Goal: Task Accomplishment & Management: Manage account settings

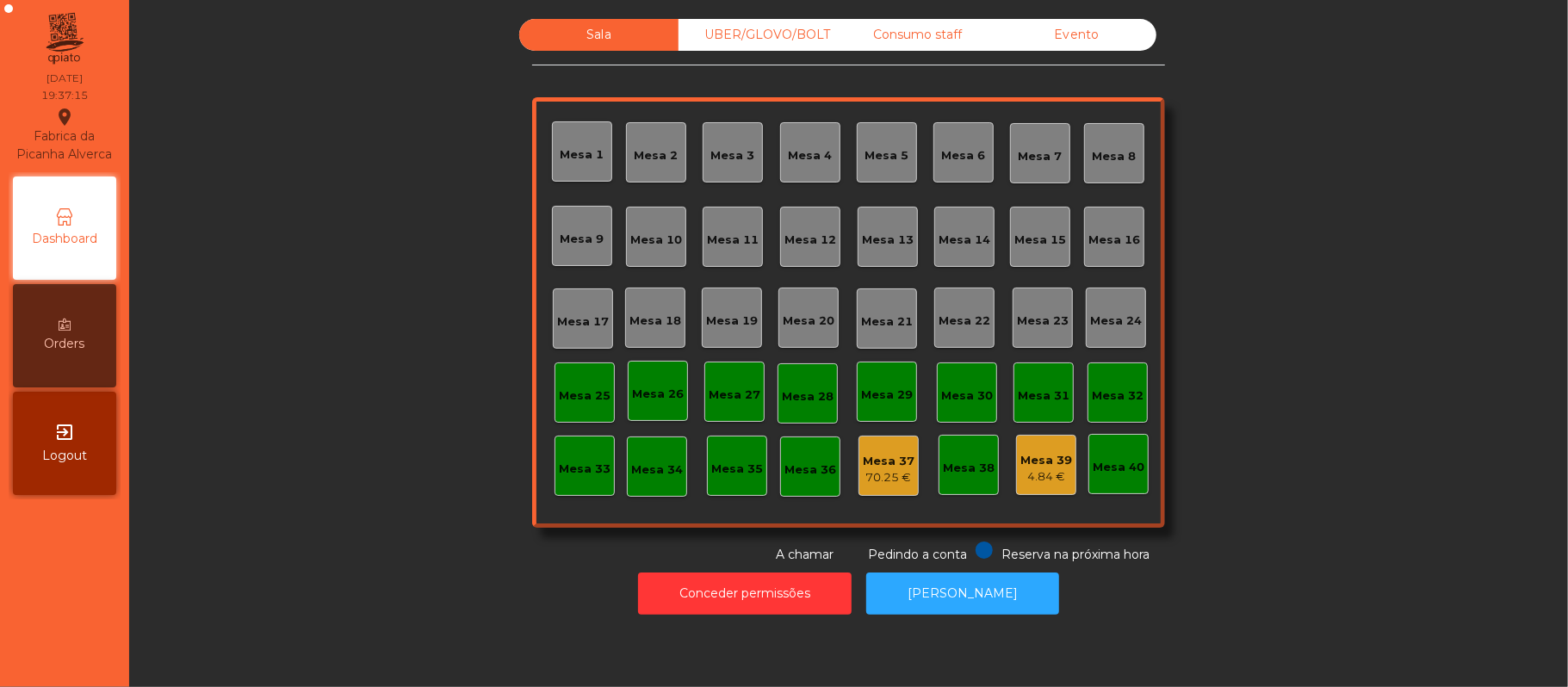
click at [893, 328] on div "Mesa 21" at bounding box center [887, 321] width 52 height 17
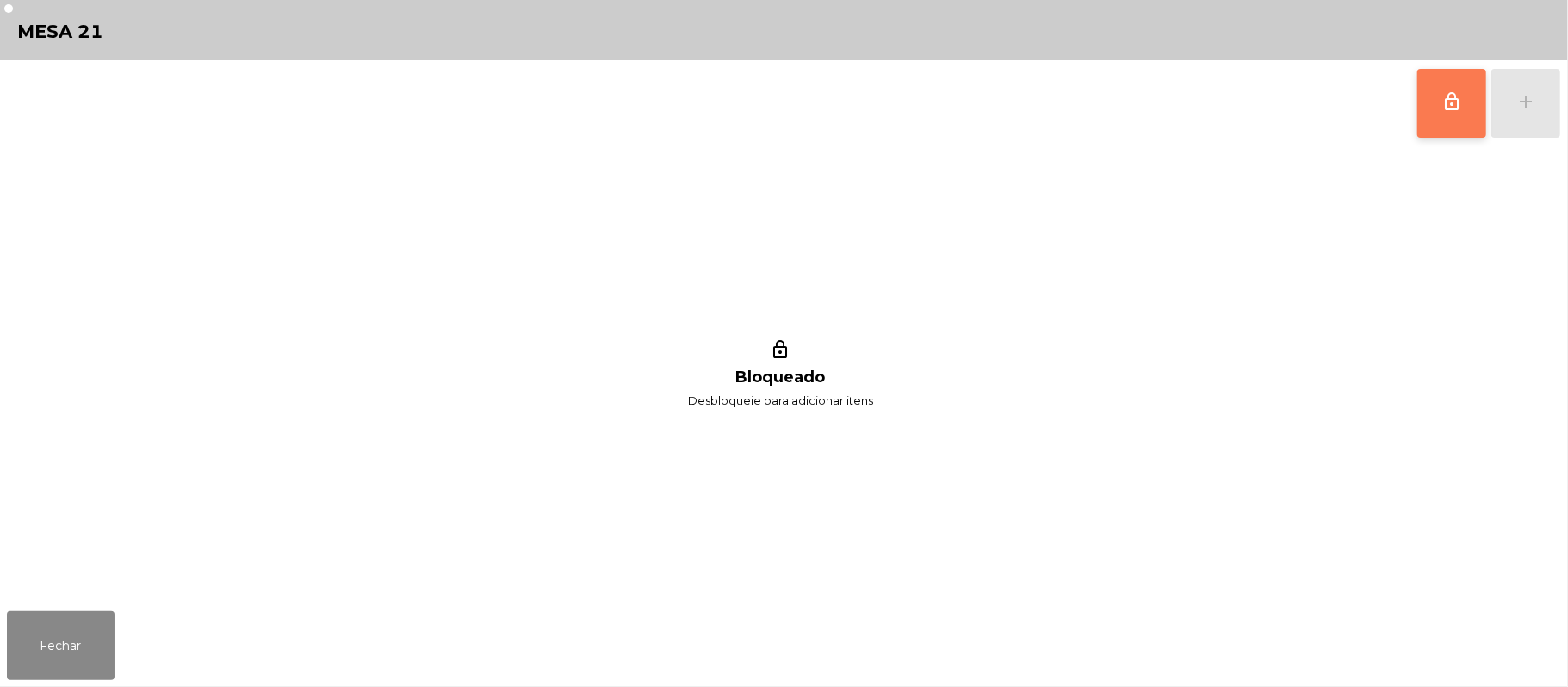
click at [1464, 101] on button "lock_outline" at bounding box center [1451, 103] width 69 height 69
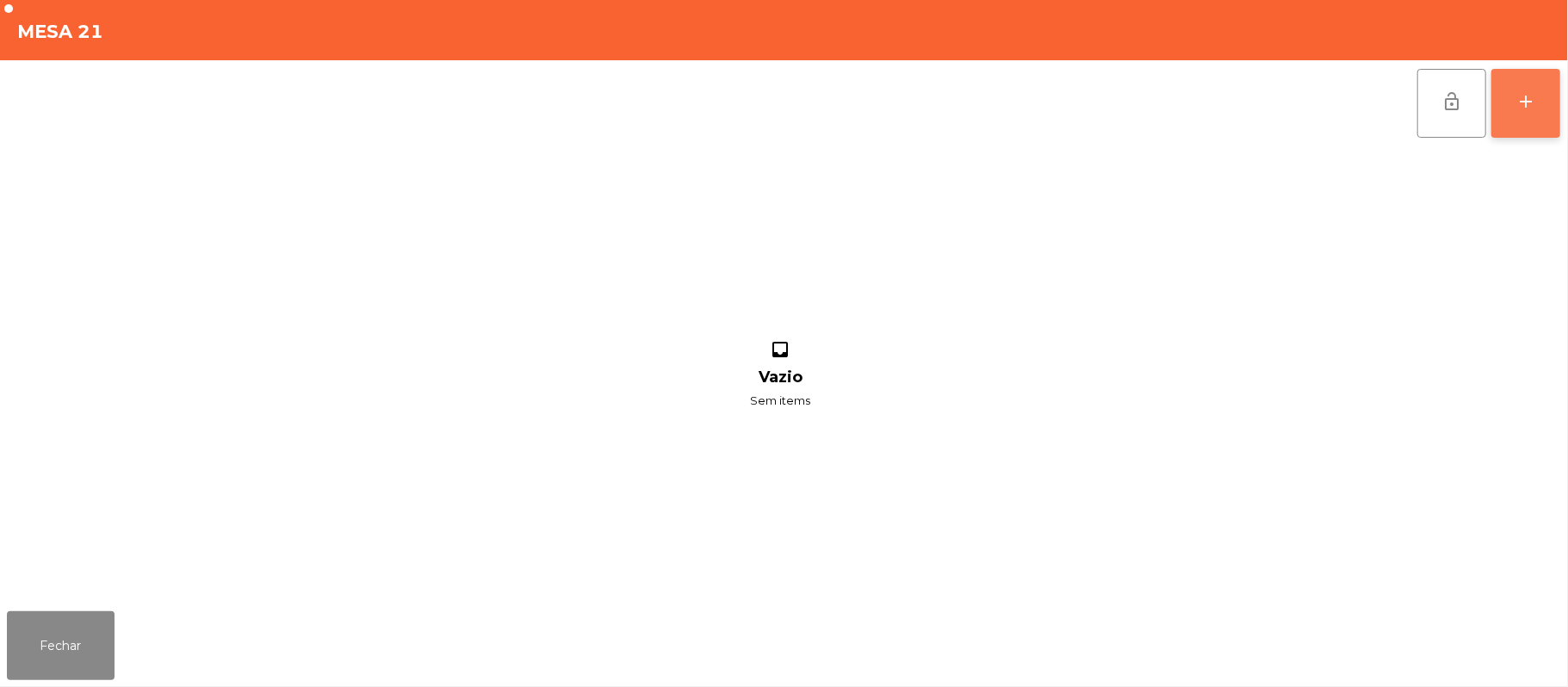
click at [1519, 113] on button "add" at bounding box center [1526, 103] width 69 height 69
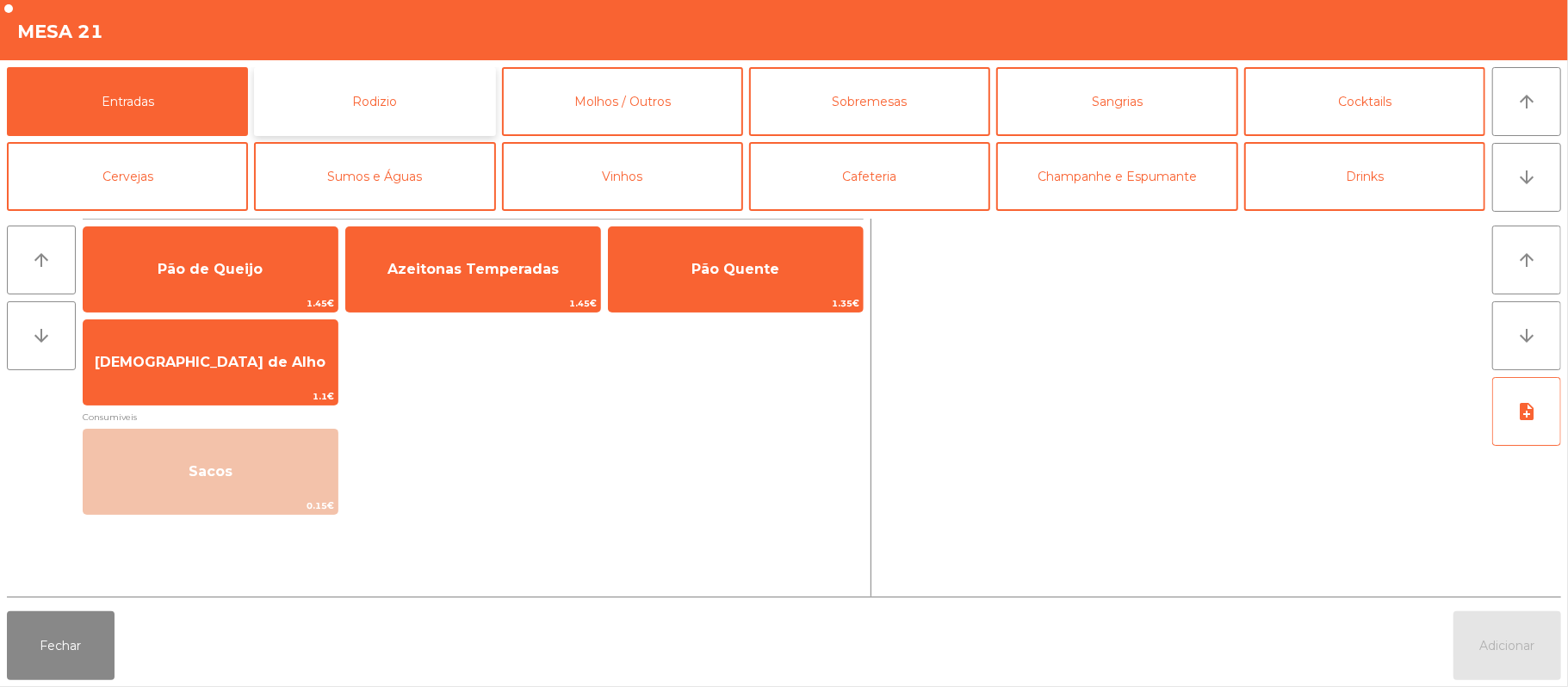
click at [400, 90] on button "Rodizio" at bounding box center [375, 101] width 241 height 69
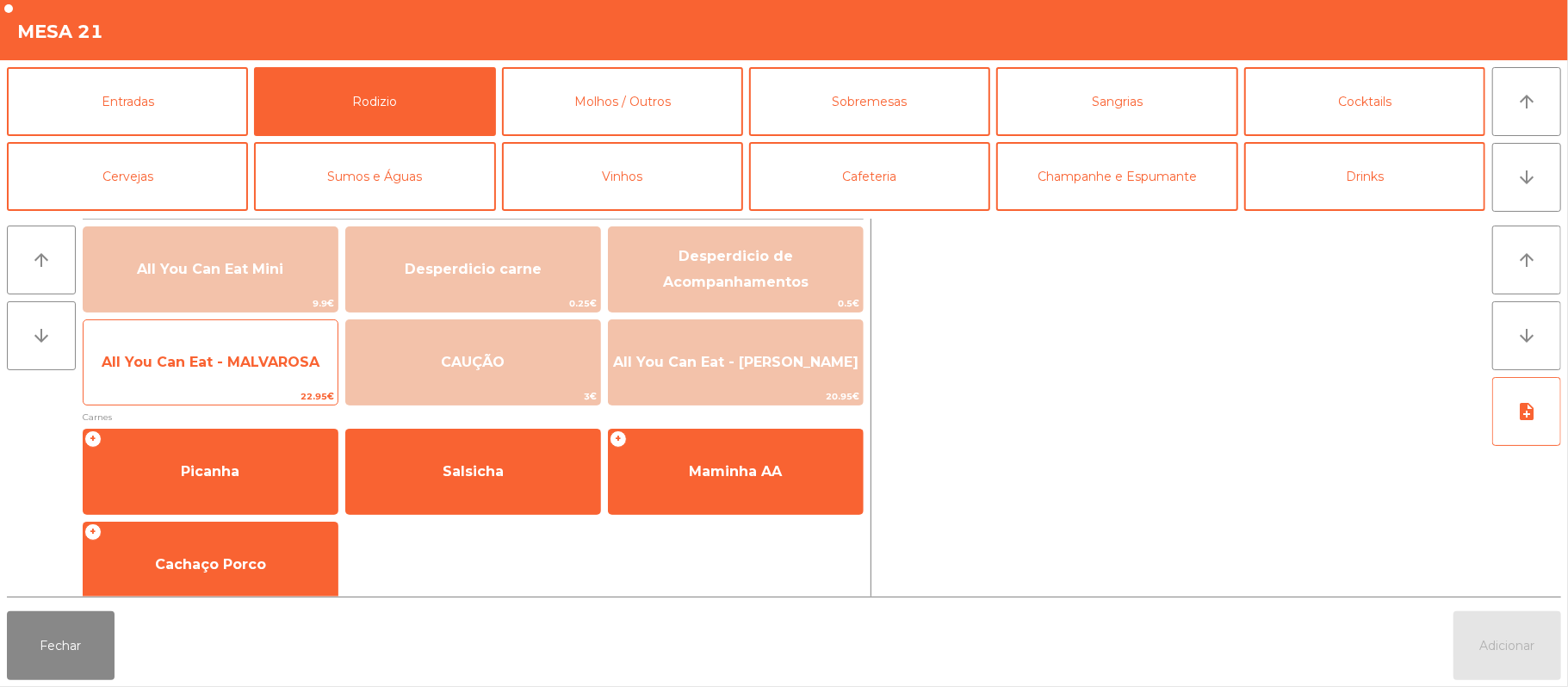
click at [277, 369] on span "All You Can Eat - MALVAROSA" at bounding box center [210, 362] width 217 height 17
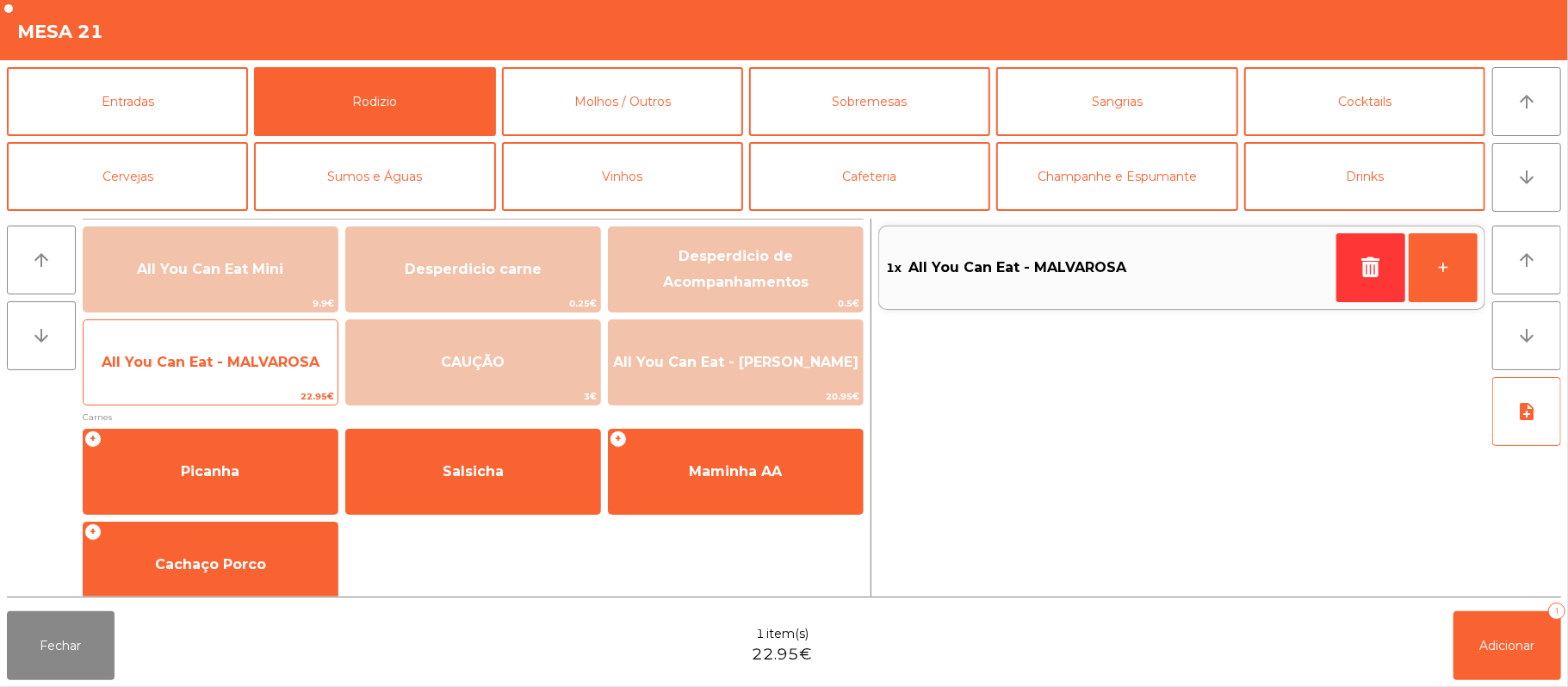
click at [277, 361] on span "All You Can Eat - MALVAROSA" at bounding box center [210, 362] width 217 height 17
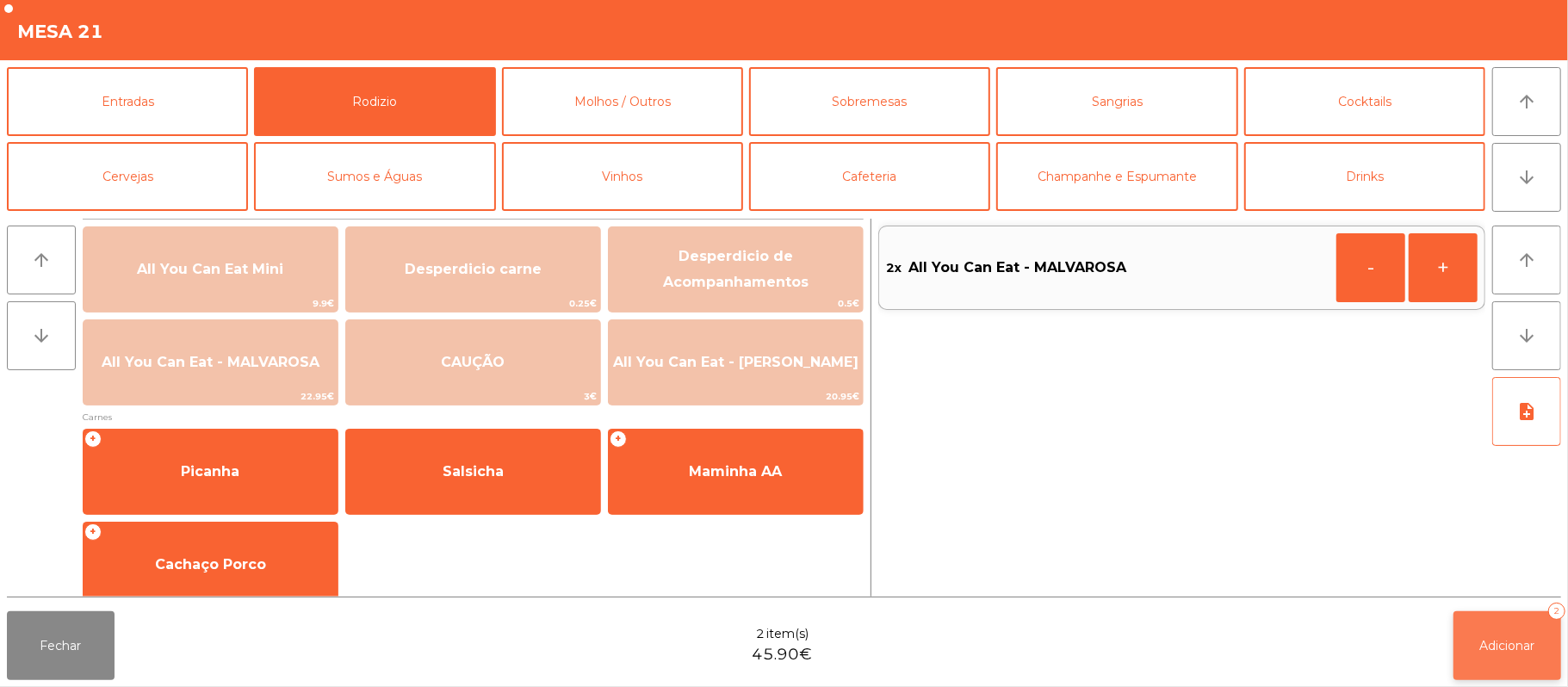
click at [1513, 651] on span "Adicionar" at bounding box center [1507, 645] width 55 height 16
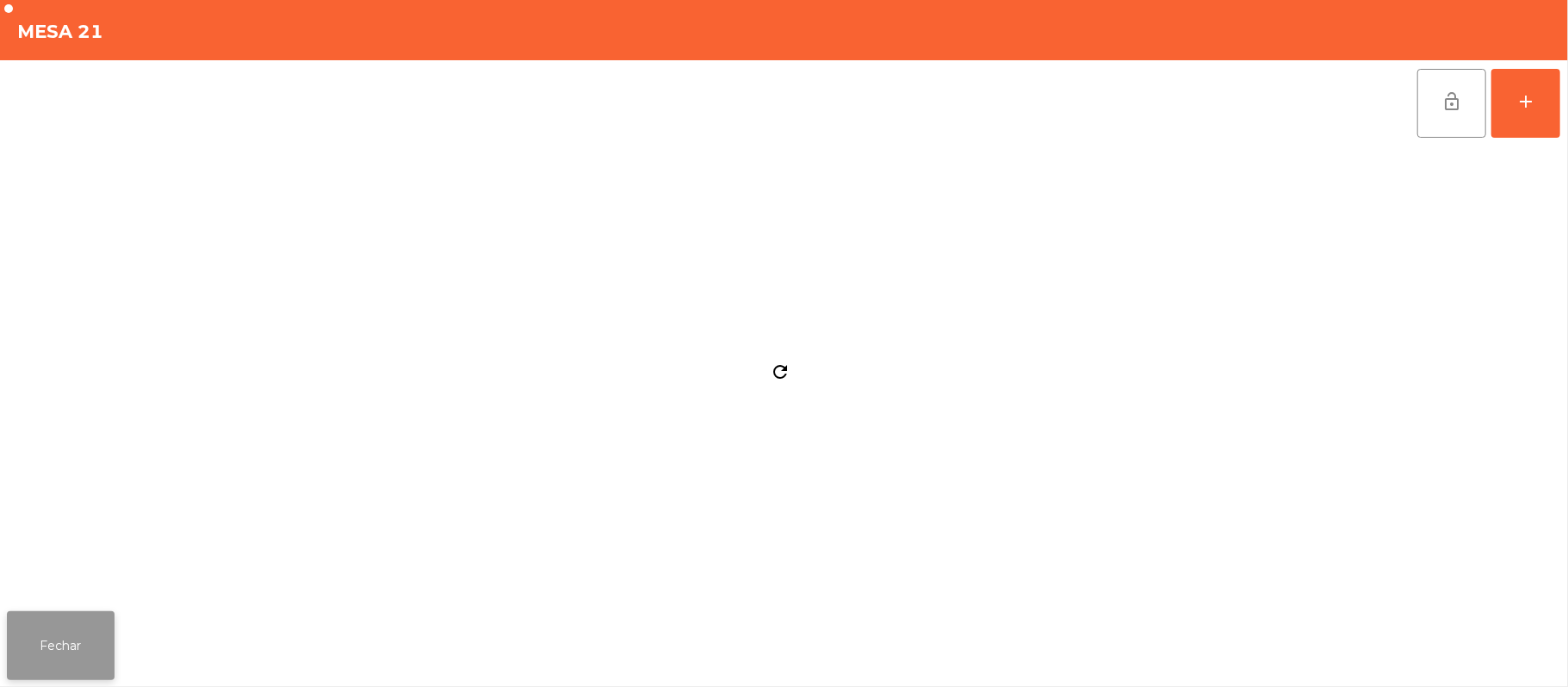
click at [60, 622] on button "Fechar" at bounding box center [60, 645] width 108 height 69
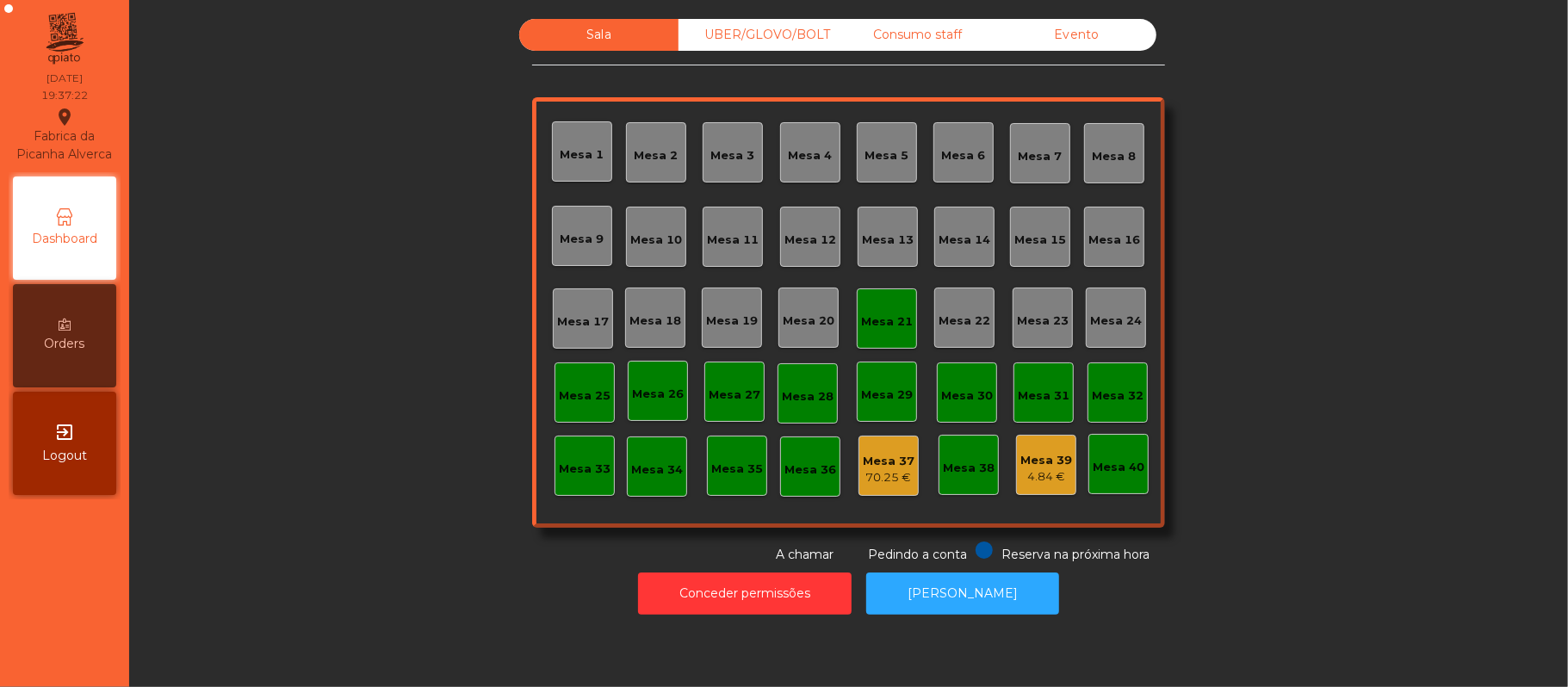
click at [743, 327] on div "Mesa 19" at bounding box center [731, 320] width 52 height 17
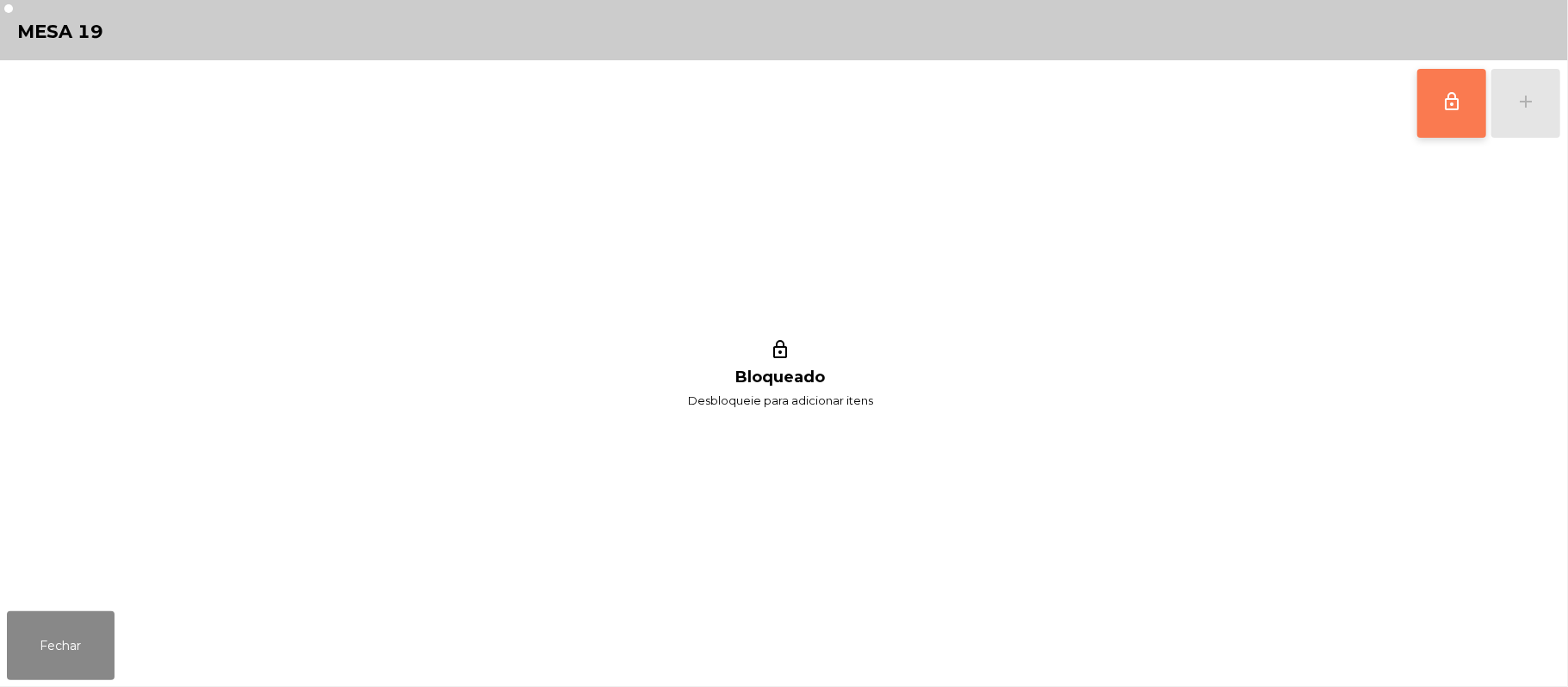
click at [1431, 121] on button "lock_outline" at bounding box center [1451, 103] width 69 height 69
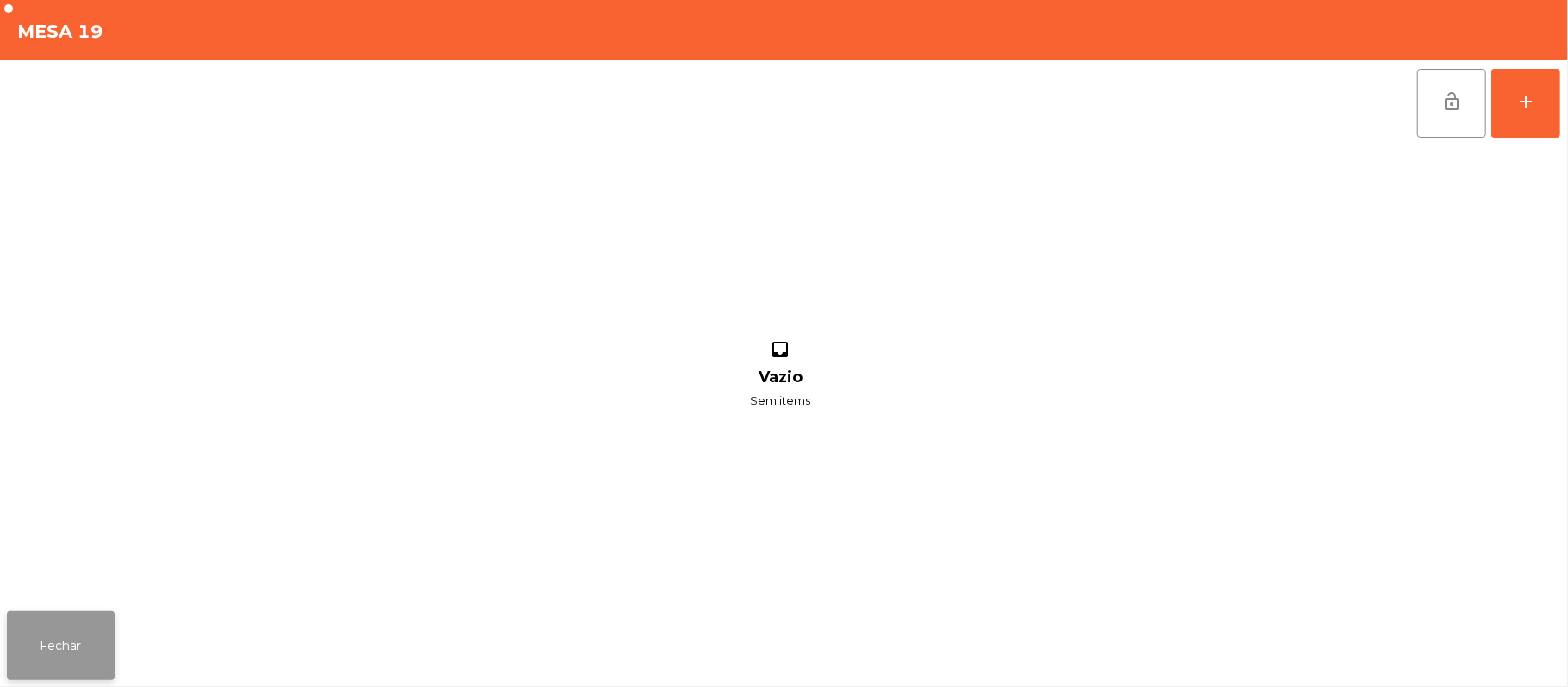
click at [101, 623] on button "Fechar" at bounding box center [60, 645] width 108 height 69
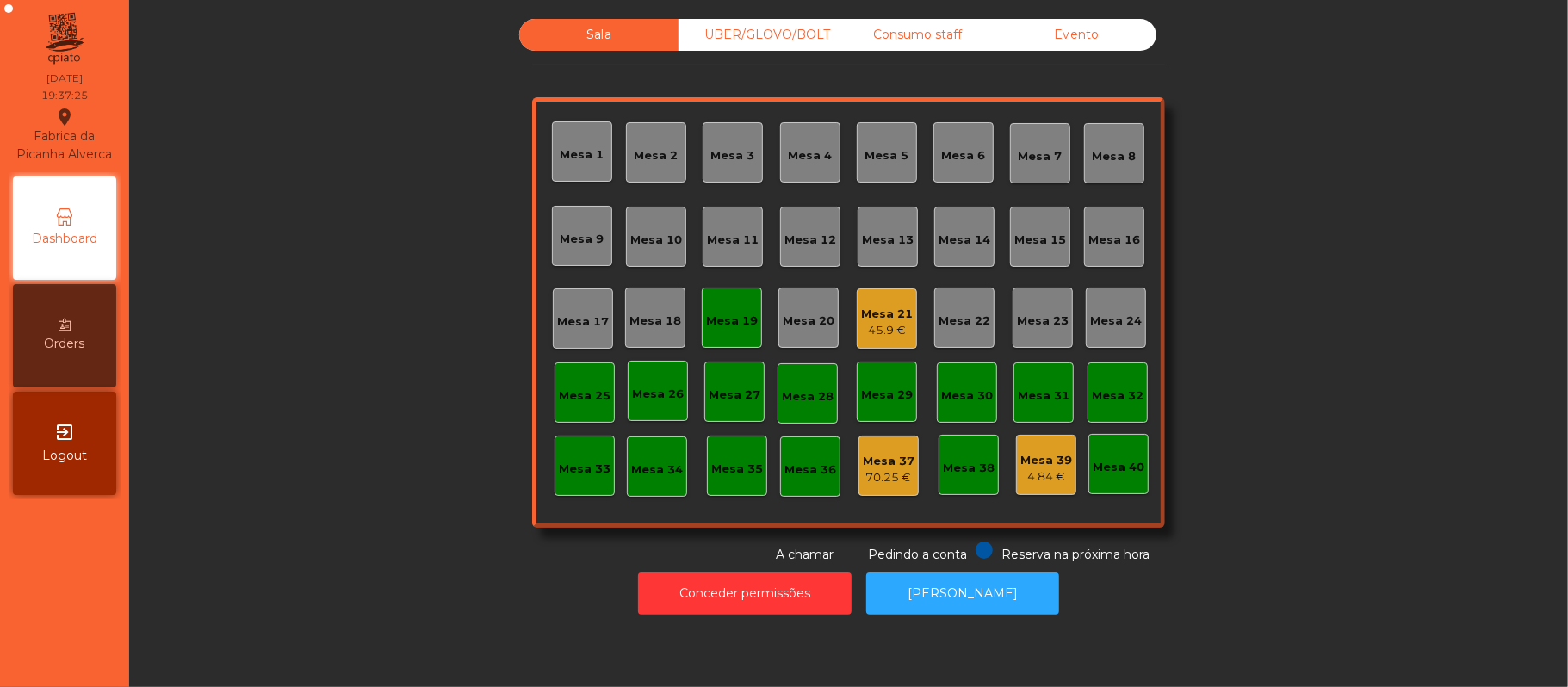
click at [730, 329] on div "Mesa 19" at bounding box center [731, 317] width 60 height 60
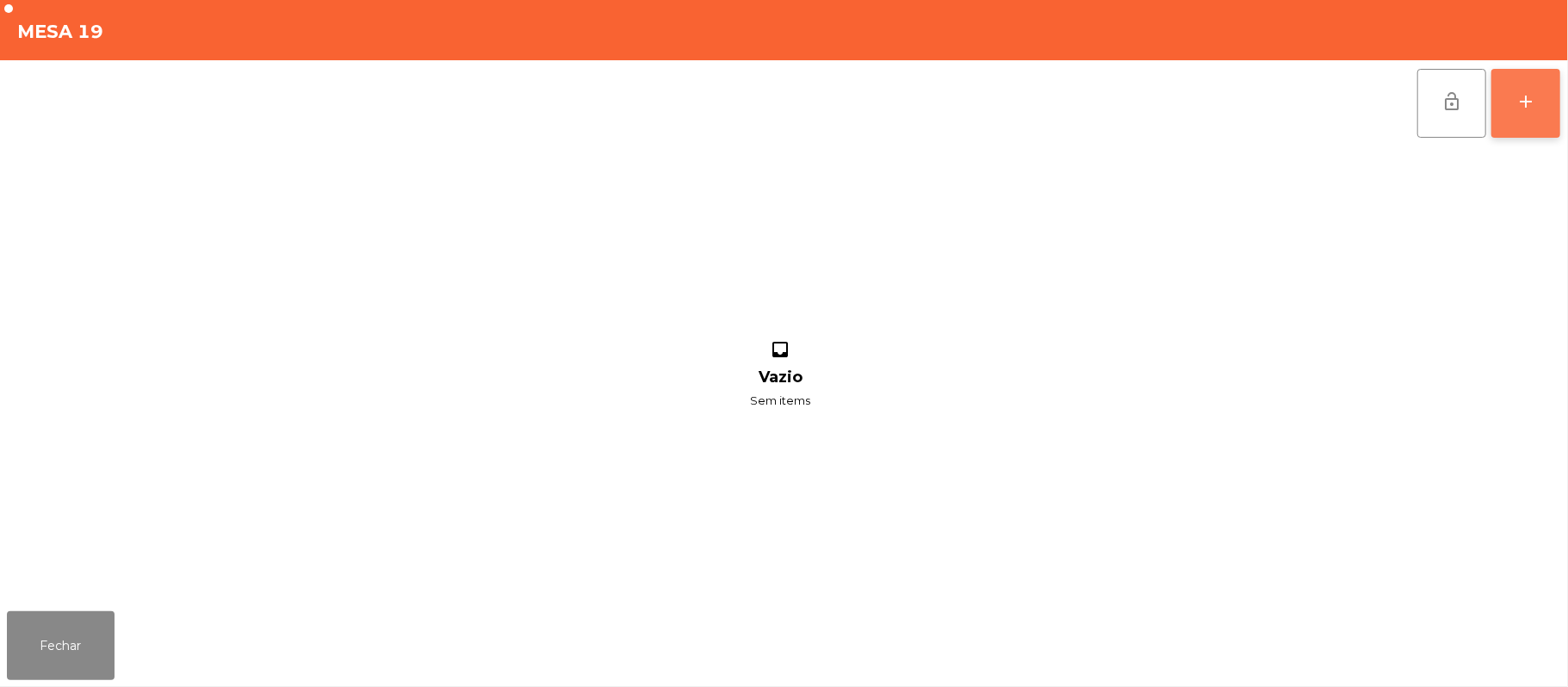
click at [1547, 117] on button "add" at bounding box center [1526, 103] width 69 height 69
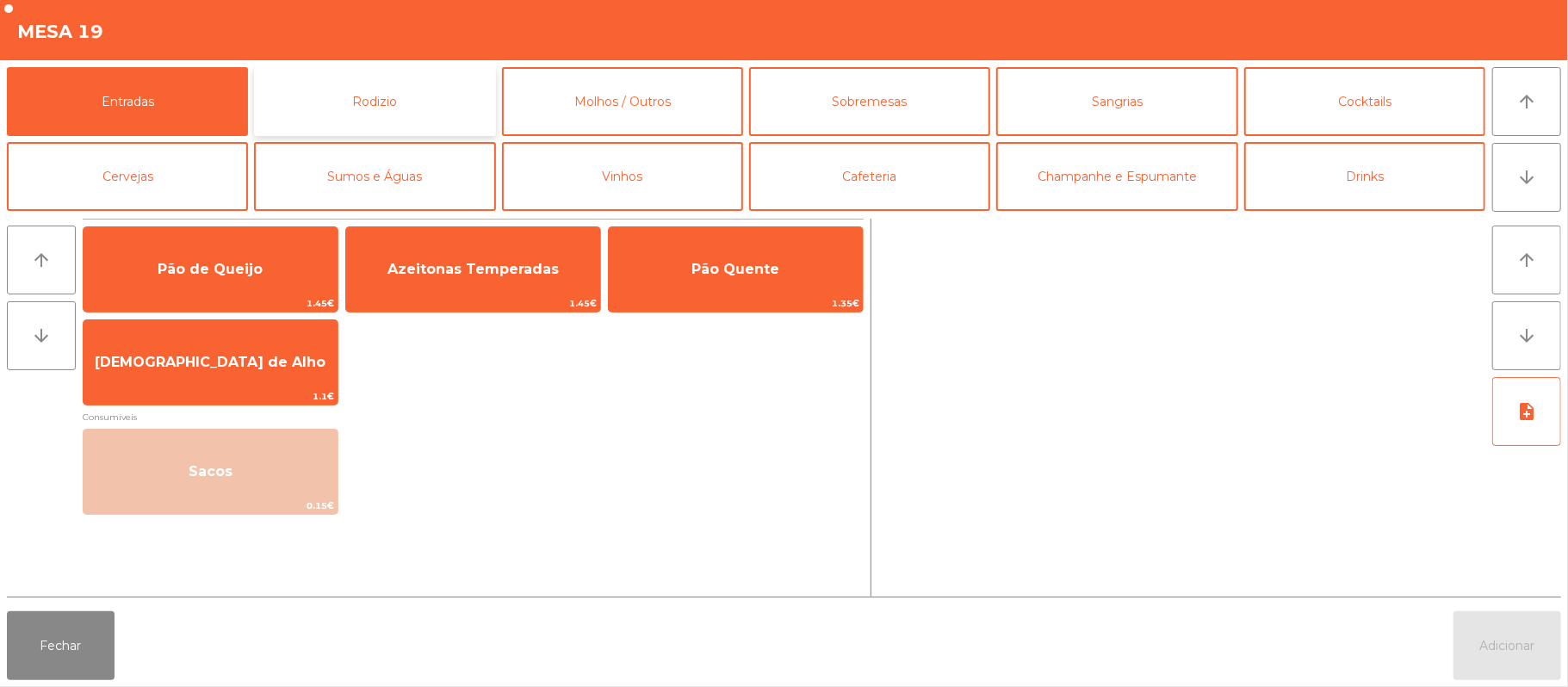
click at [439, 114] on button "Rodizio" at bounding box center [375, 101] width 241 height 69
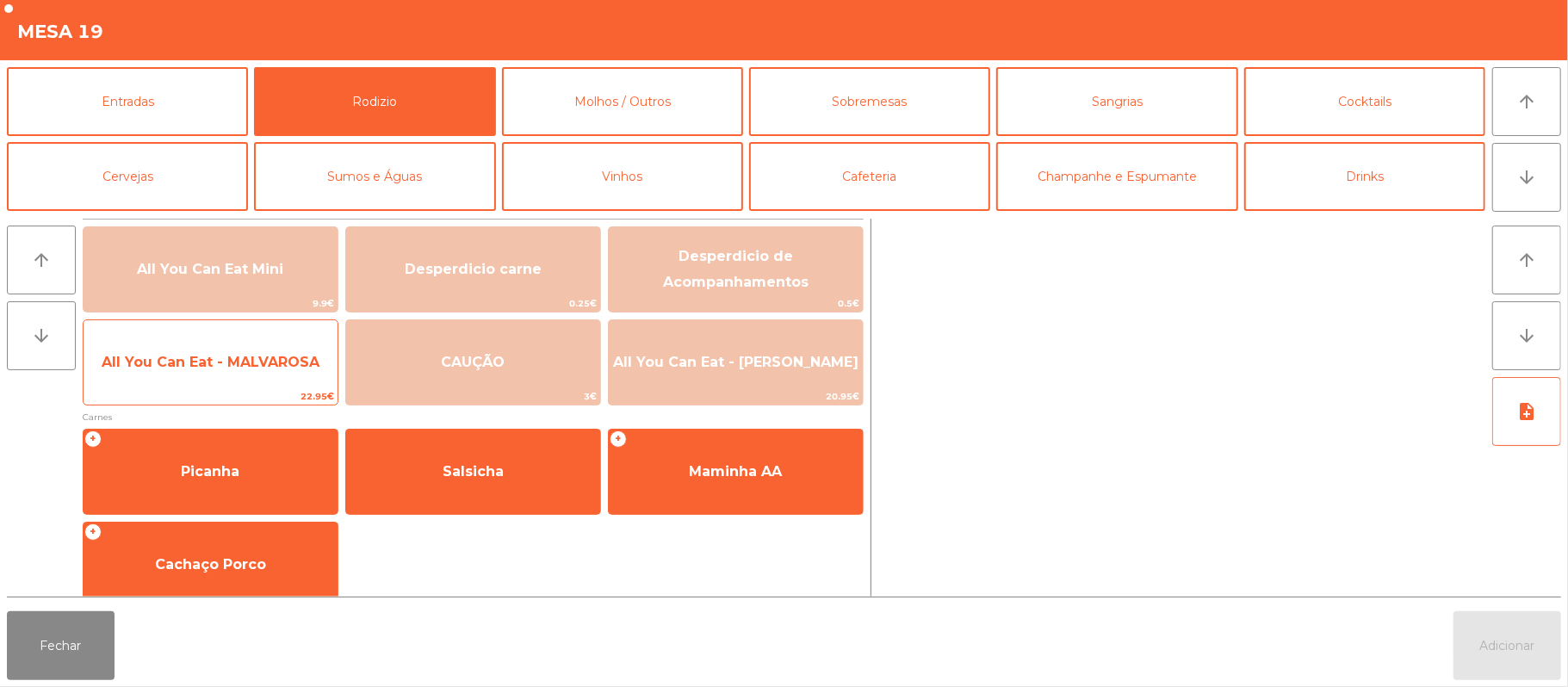
click at [259, 345] on span "All You Can Eat - MALVAROSA" at bounding box center [211, 362] width 254 height 46
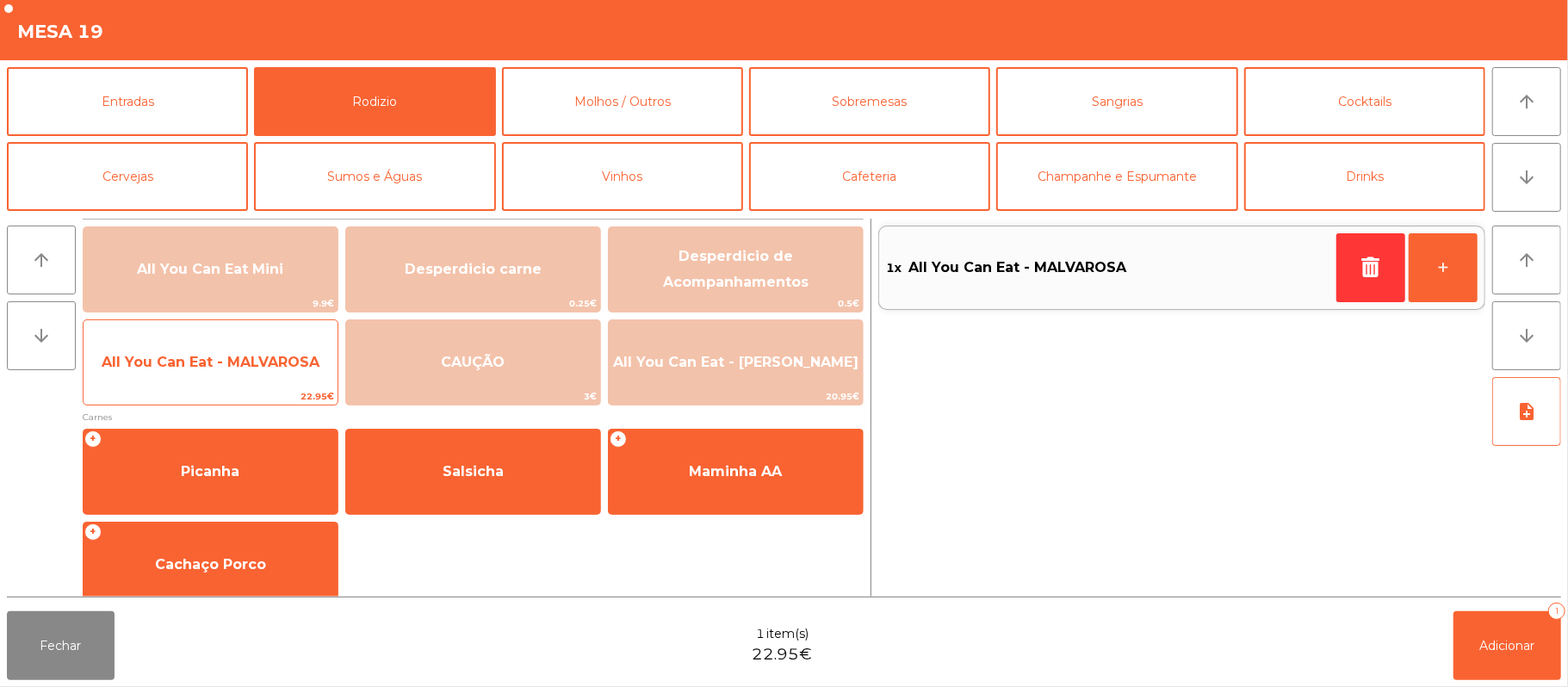
click at [255, 348] on span "All You Can Eat - MALVAROSA" at bounding box center [211, 362] width 254 height 46
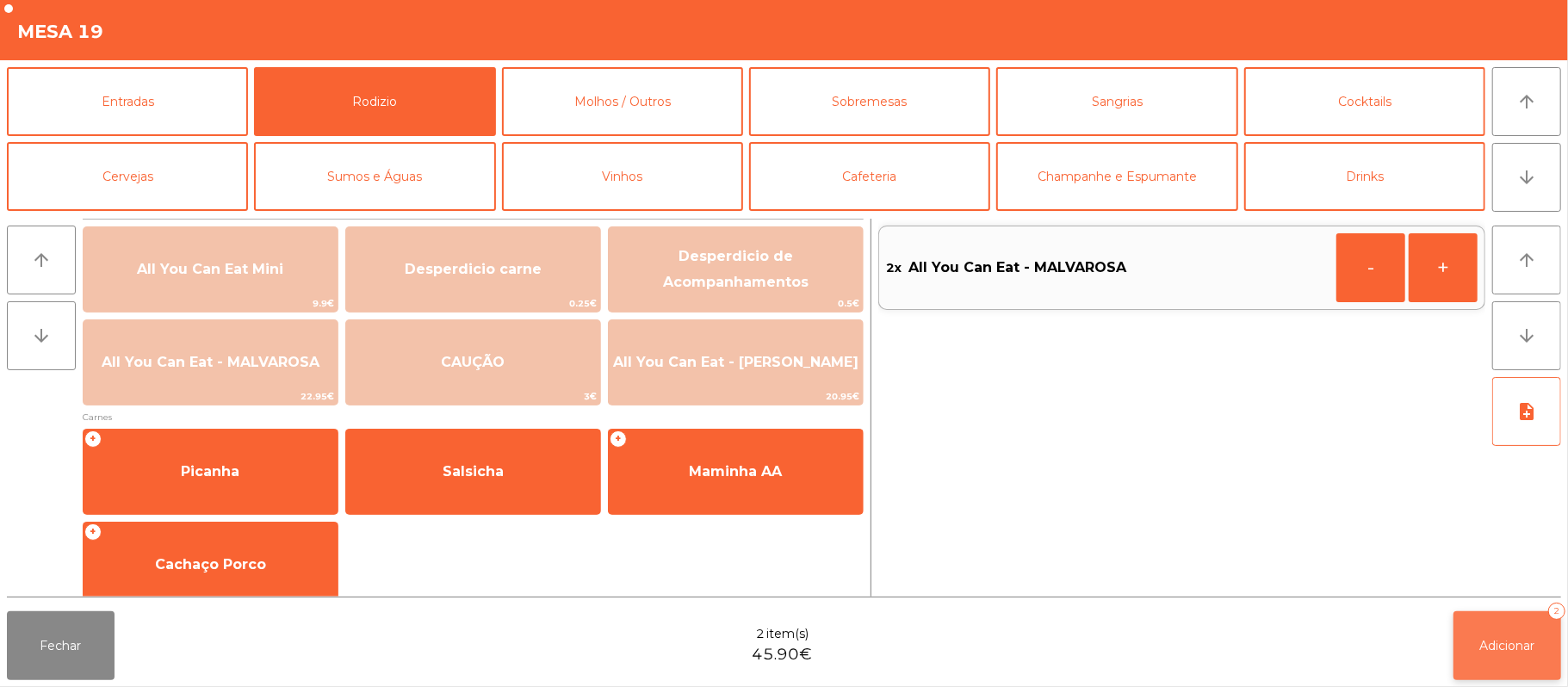
click at [1514, 638] on span "Adicionar" at bounding box center [1507, 645] width 55 height 16
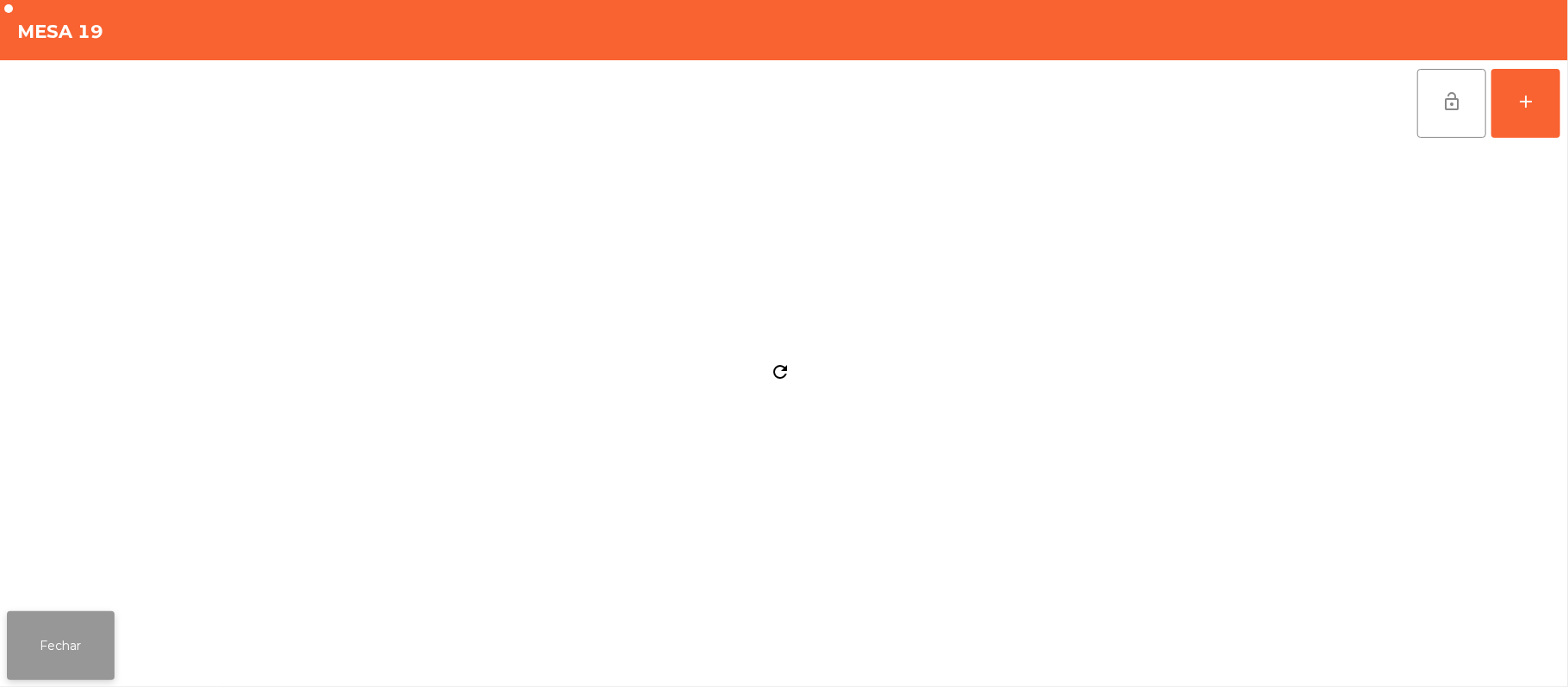
click at [59, 624] on button "Fechar" at bounding box center [60, 645] width 108 height 69
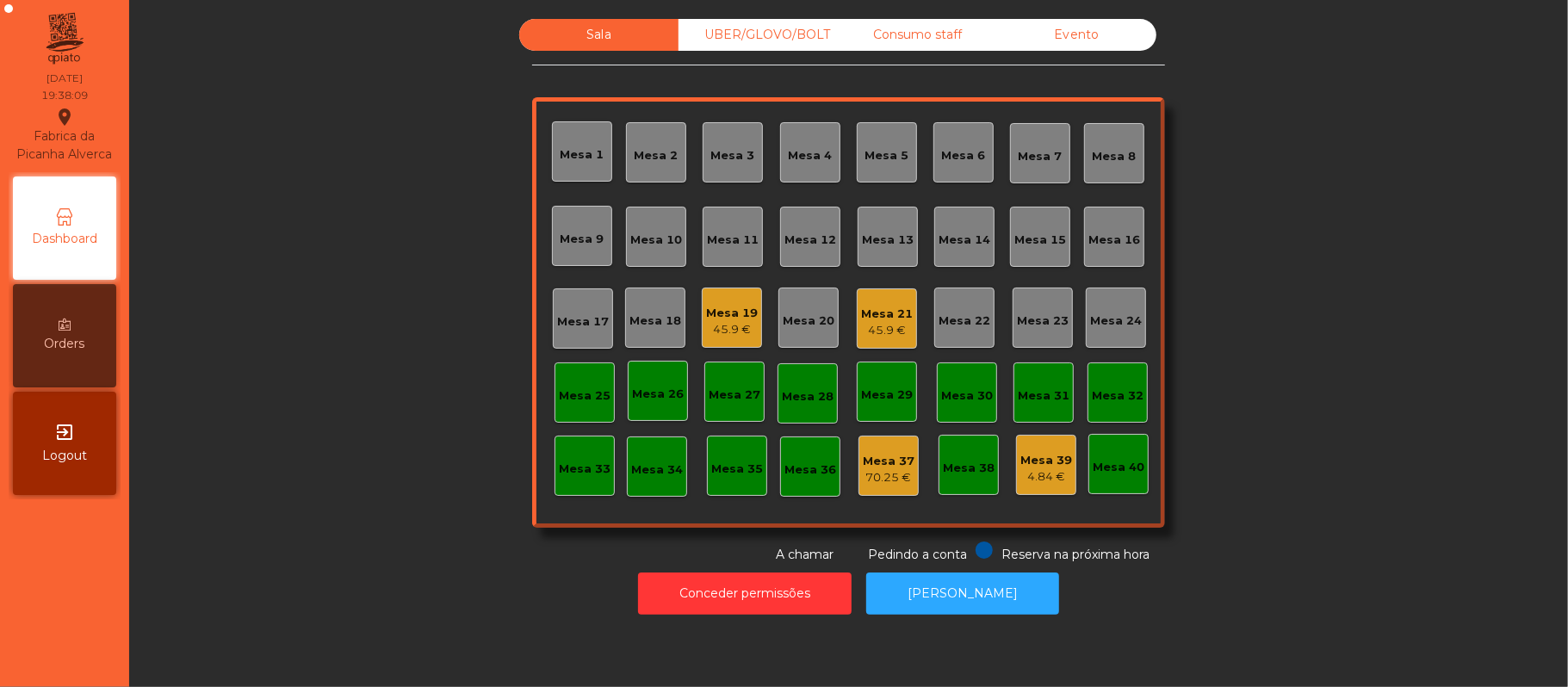
click at [731, 309] on div "Mesa 19" at bounding box center [731, 313] width 52 height 17
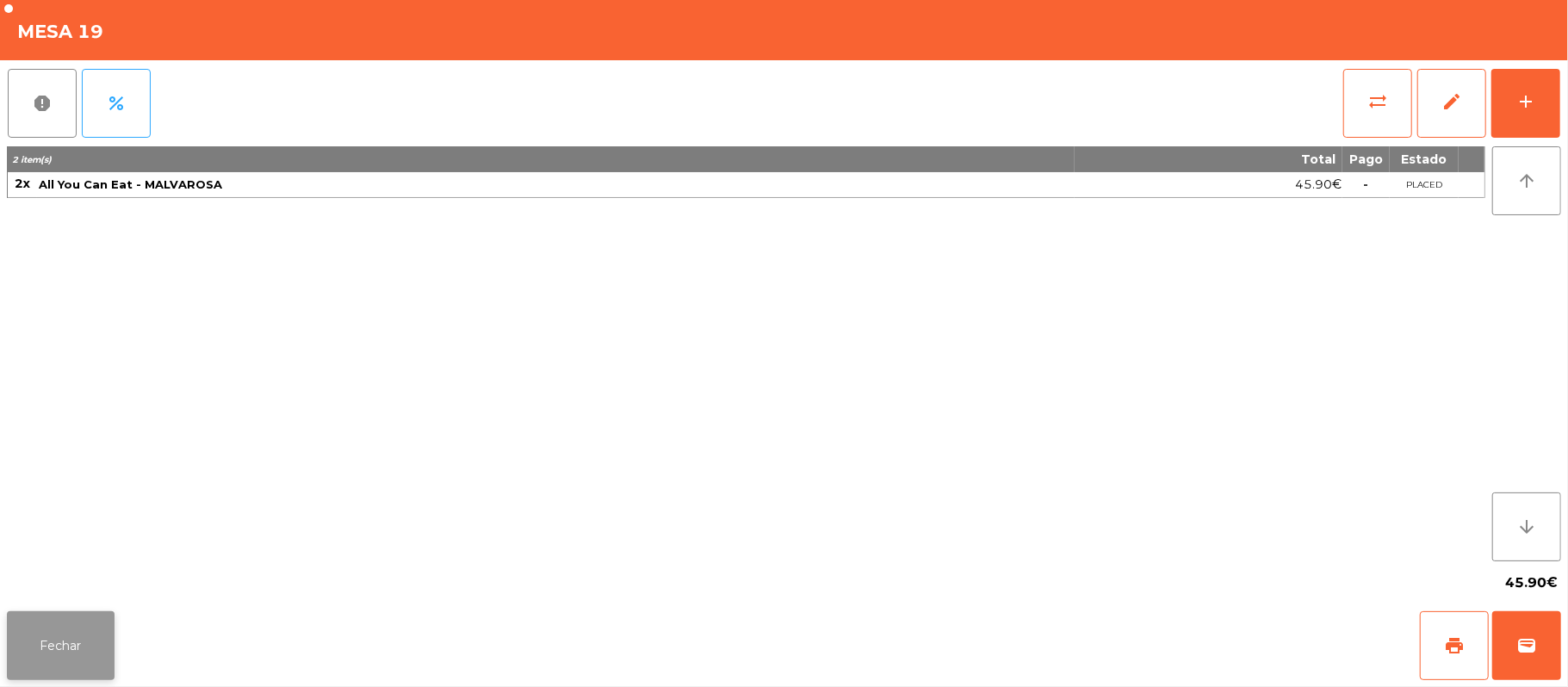
click at [55, 642] on button "Fechar" at bounding box center [60, 645] width 108 height 69
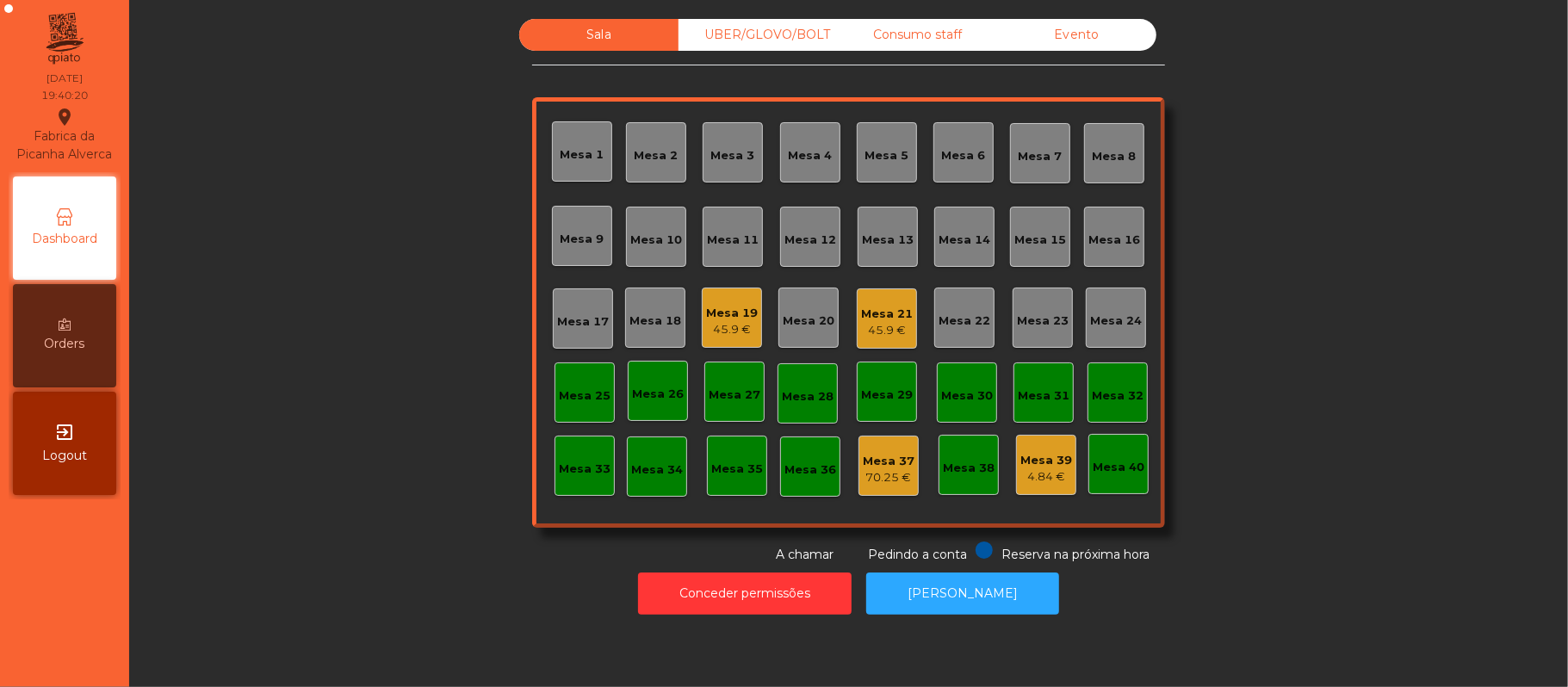
click at [1097, 231] on div "Mesa 16" at bounding box center [1114, 239] width 52 height 17
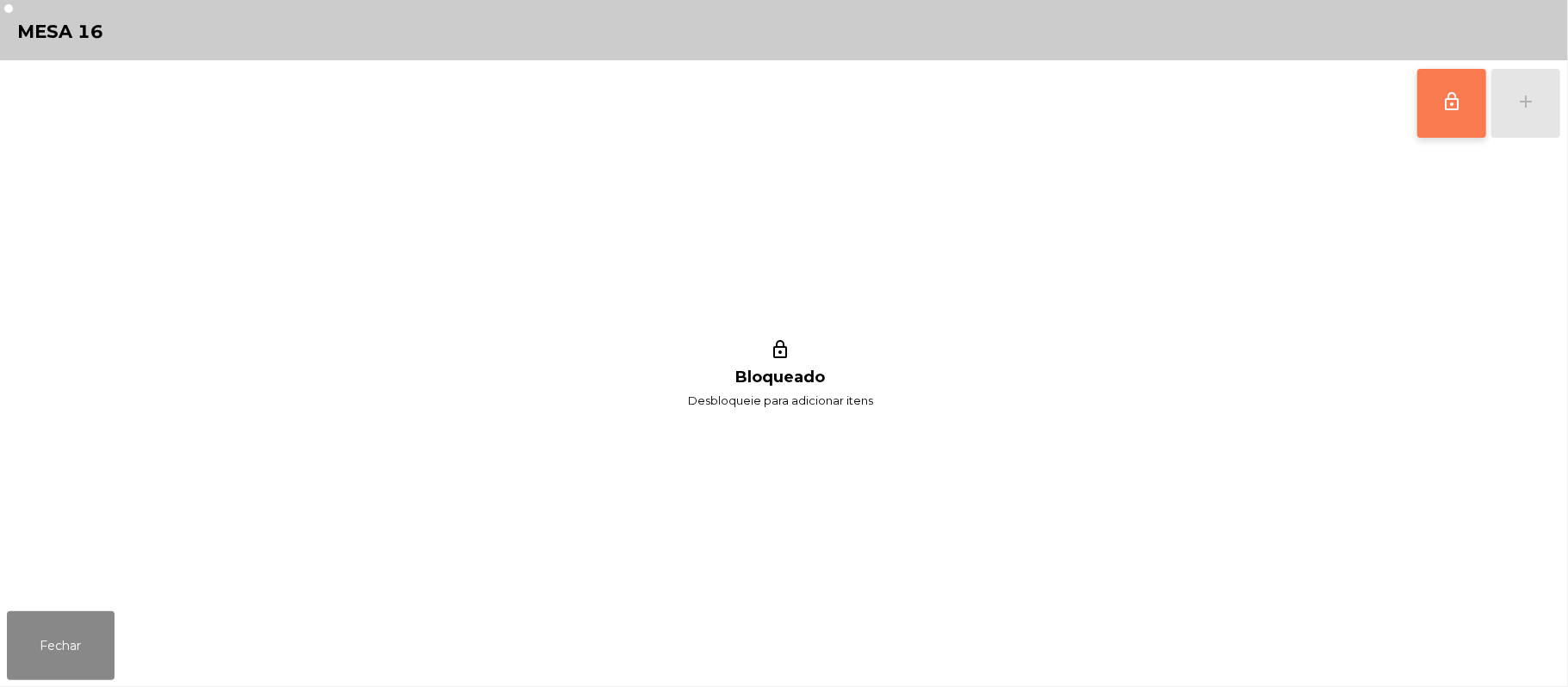
click at [1443, 95] on span "lock_outline" at bounding box center [1451, 101] width 20 height 20
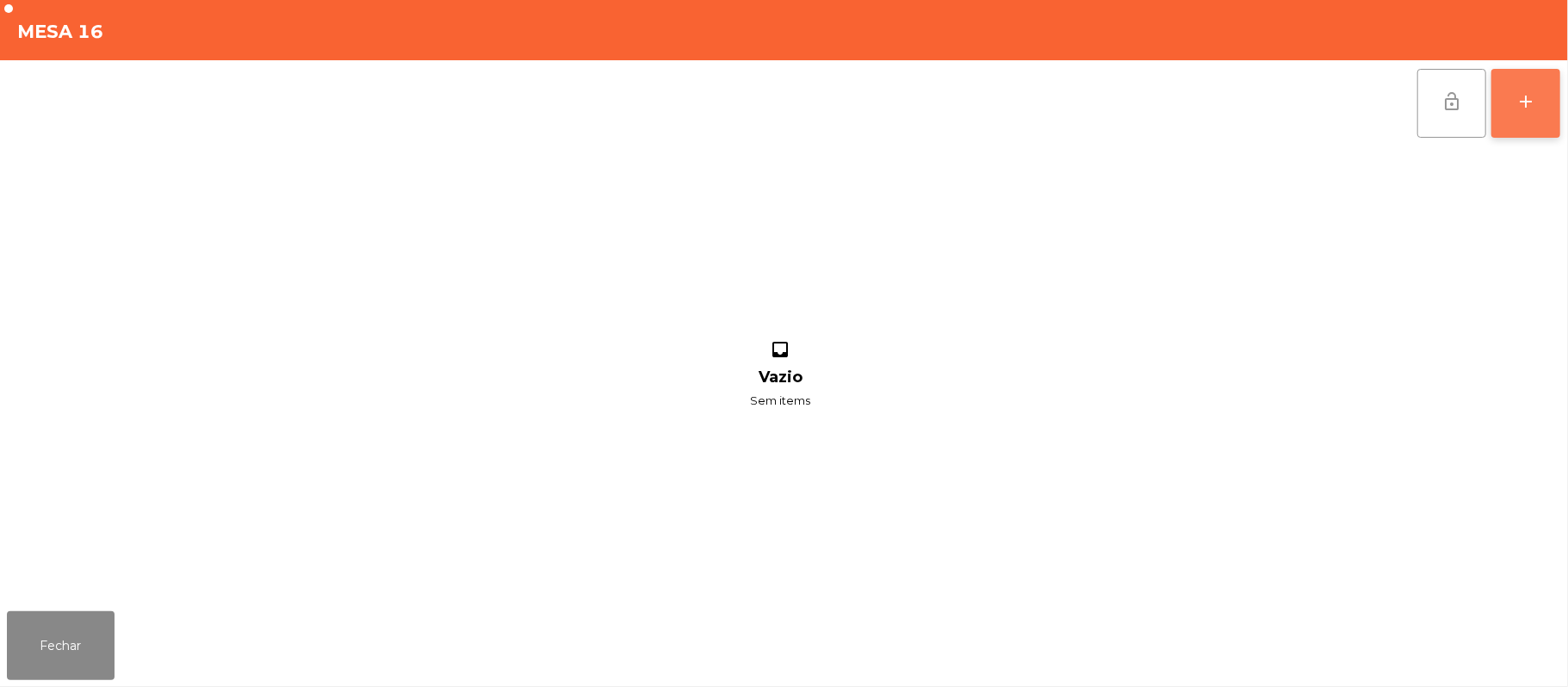
click at [1538, 104] on button "add" at bounding box center [1526, 103] width 69 height 69
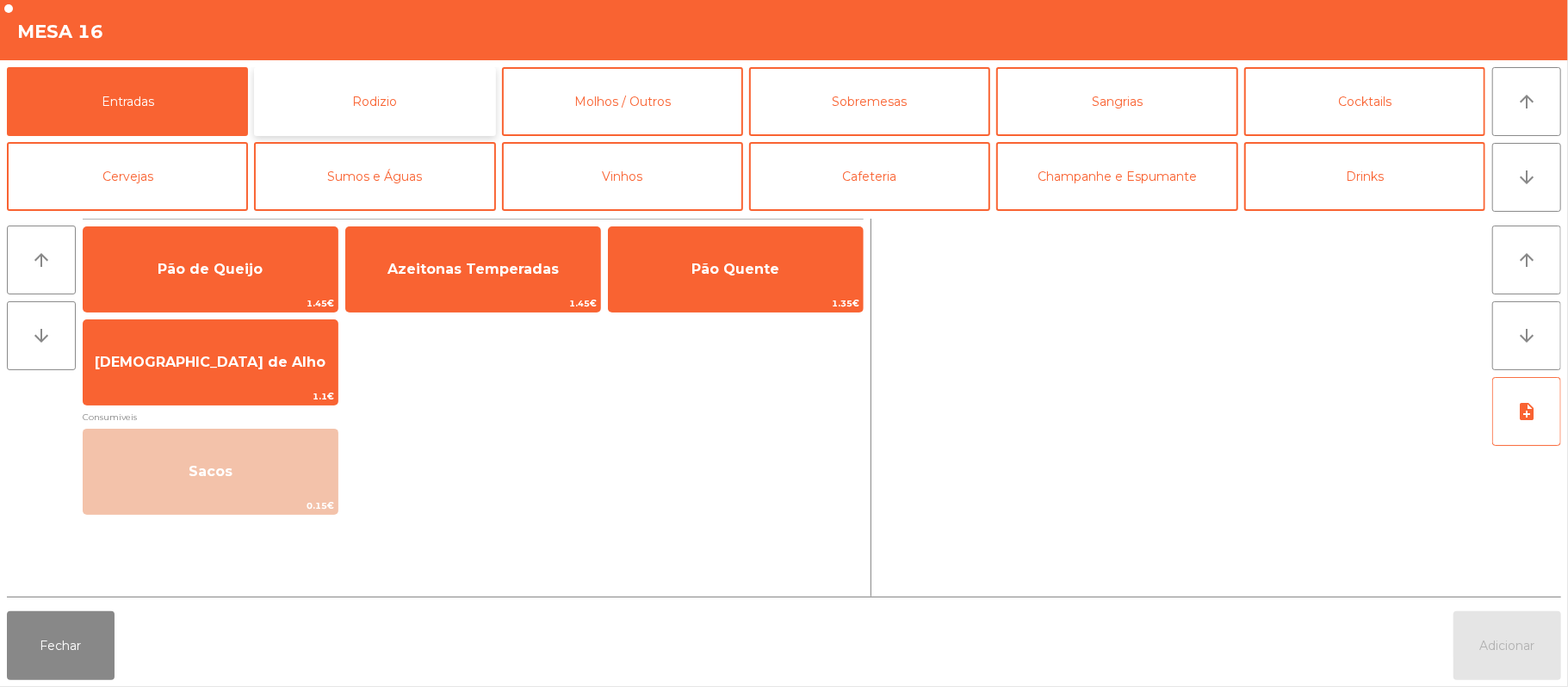
click at [427, 114] on button "Rodizio" at bounding box center [375, 101] width 241 height 69
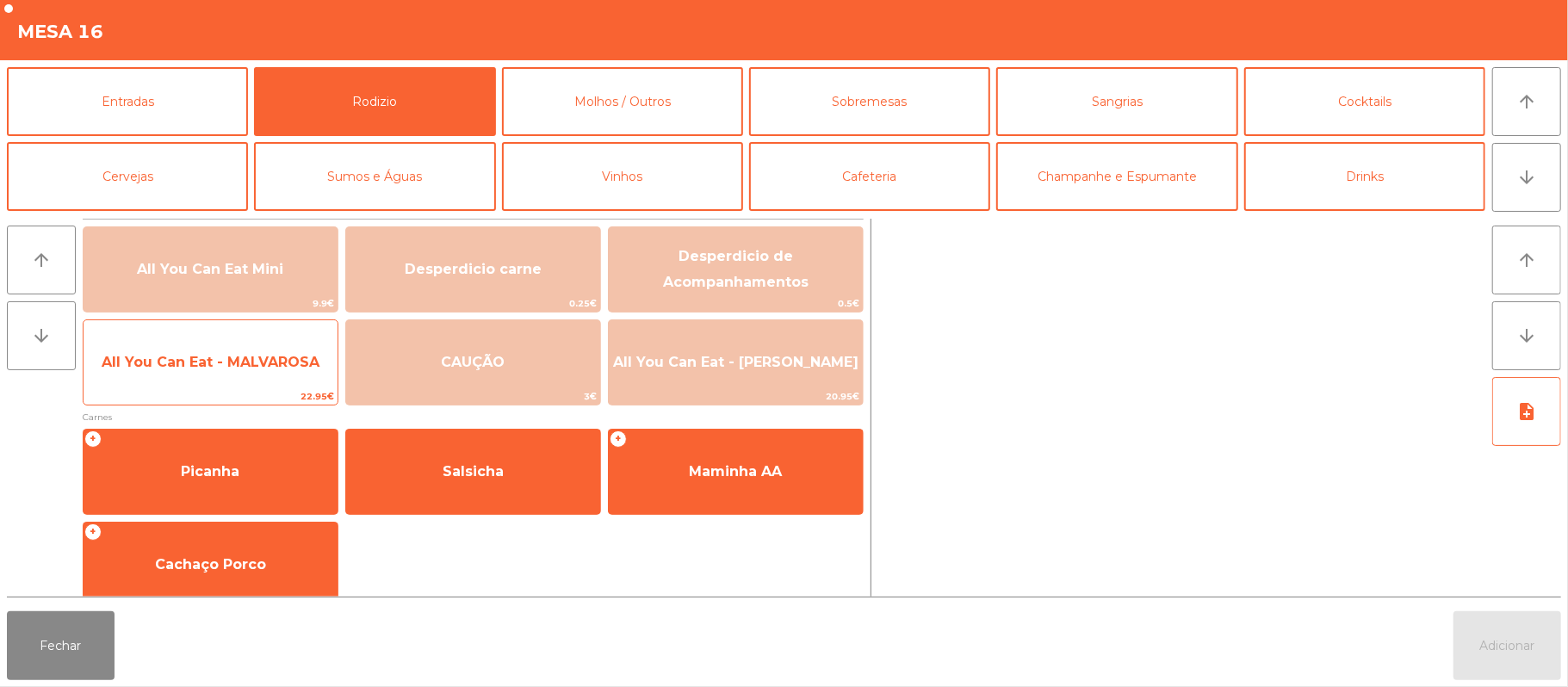
click at [244, 354] on span "All You Can Eat - MALVAROSA" at bounding box center [210, 362] width 217 height 17
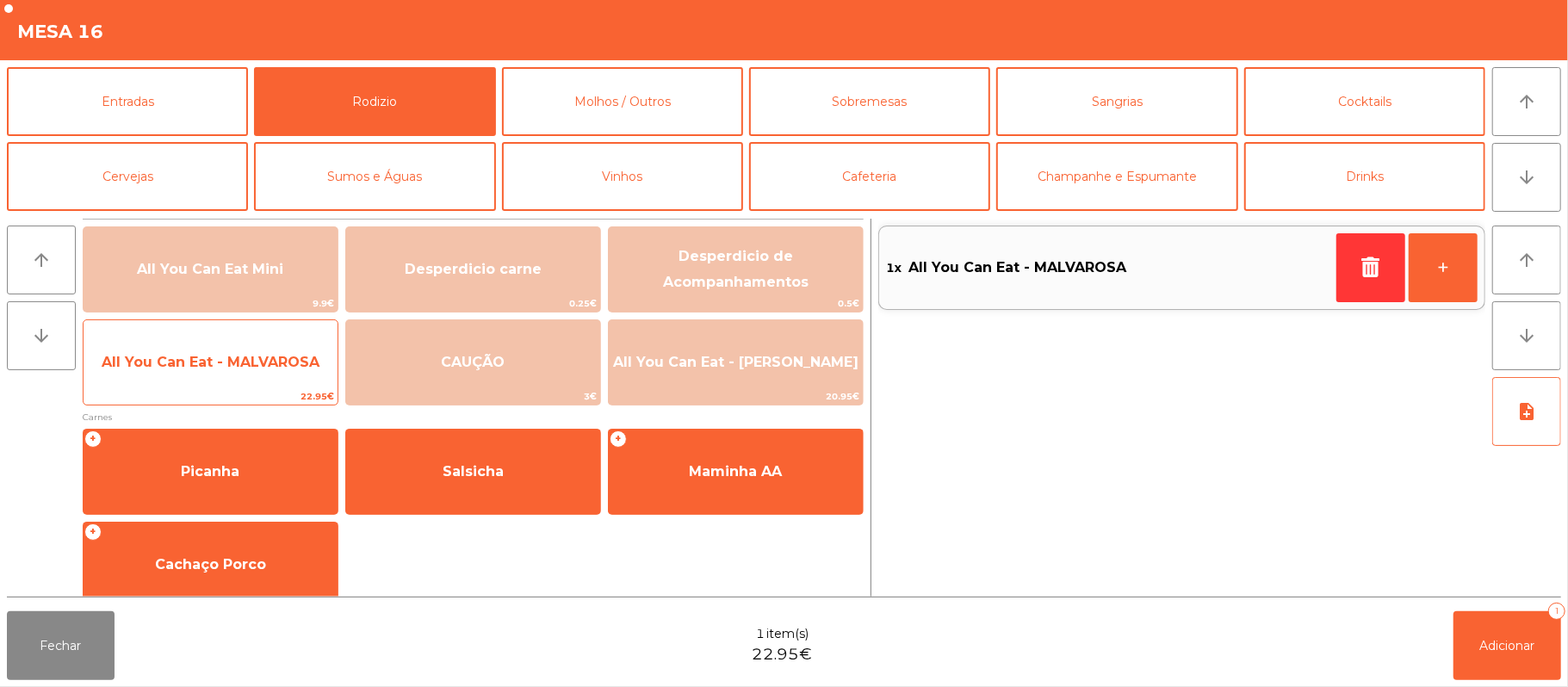
click at [273, 366] on span "All You Can Eat - MALVAROSA" at bounding box center [210, 362] width 217 height 17
click at [279, 376] on span "All You Can Eat - MALVAROSA" at bounding box center [211, 362] width 254 height 46
click at [291, 372] on span "All You Can Eat - MALVAROSA" at bounding box center [211, 362] width 254 height 46
click at [286, 373] on span "All You Can Eat - MALVAROSA" at bounding box center [211, 362] width 254 height 46
click at [277, 382] on span "All You Can Eat - MALVAROSA" at bounding box center [211, 362] width 254 height 46
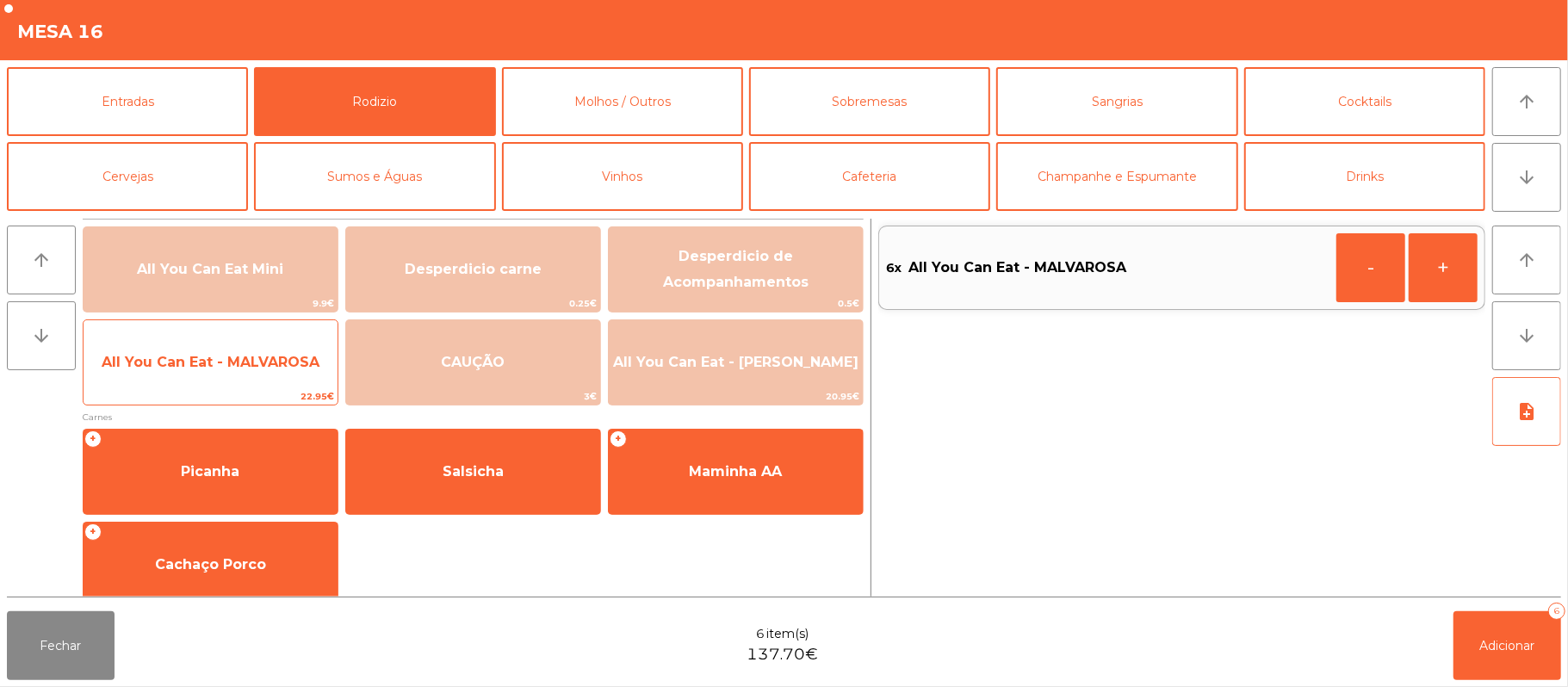
click at [281, 379] on span "All You Can Eat - MALVAROSA" at bounding box center [211, 362] width 254 height 46
click at [263, 384] on span "All You Can Eat - MALVAROSA" at bounding box center [211, 362] width 254 height 46
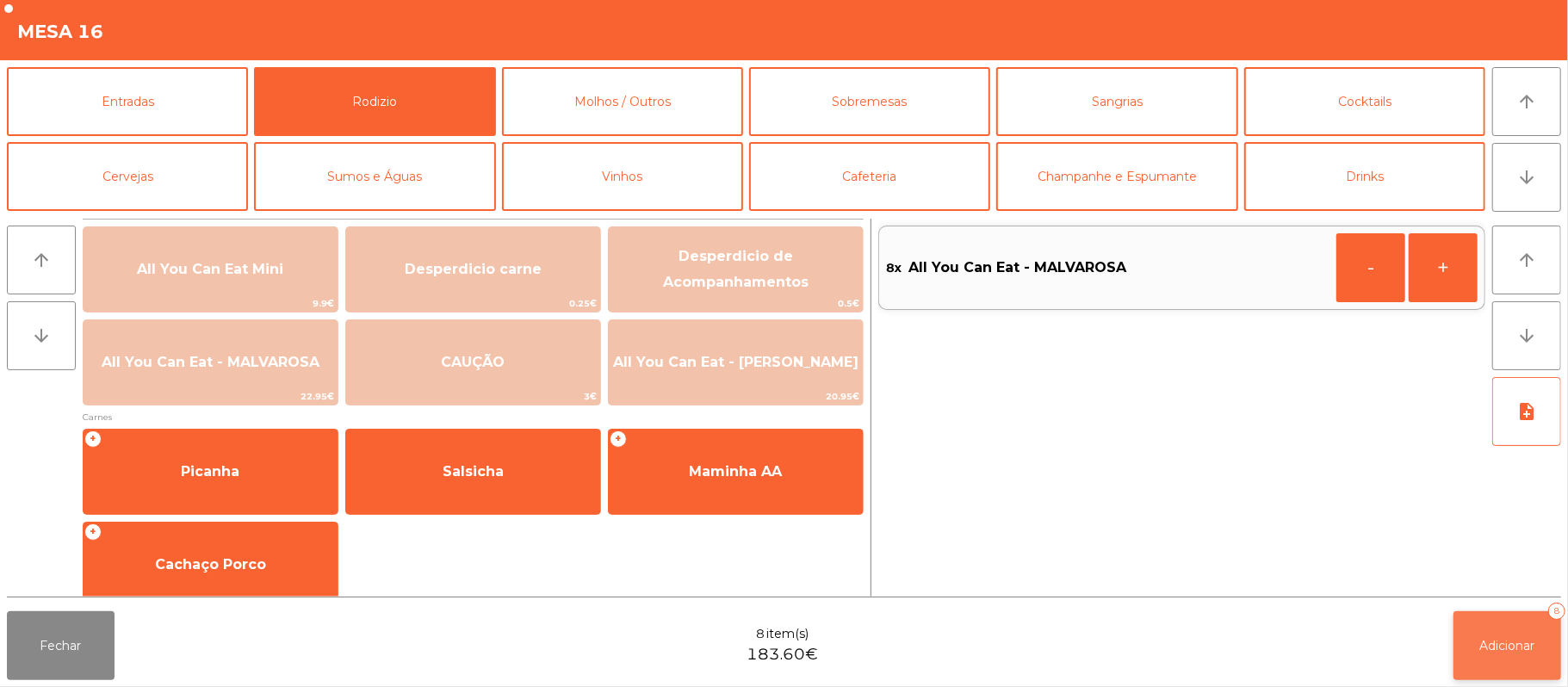
click at [1482, 646] on span "Adicionar" at bounding box center [1507, 645] width 55 height 16
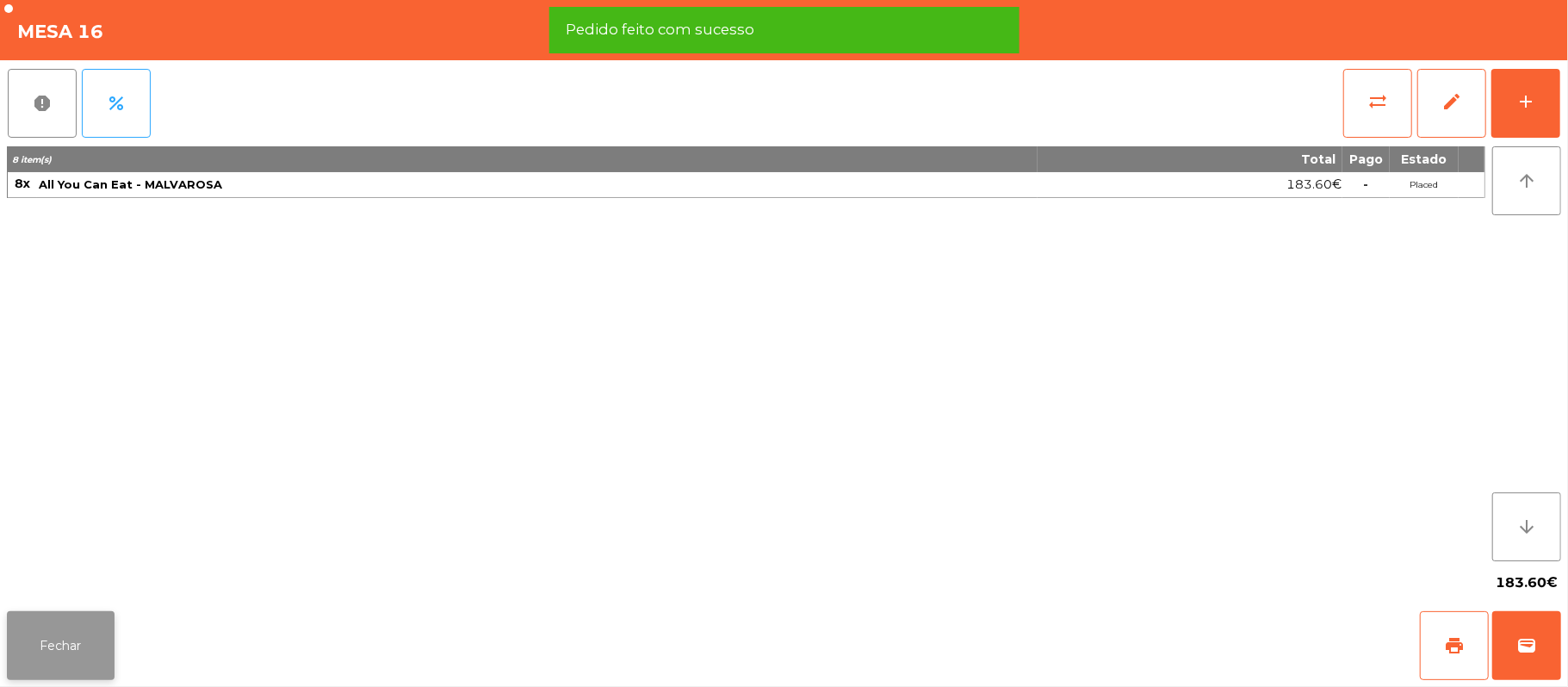
click at [52, 649] on button "Fechar" at bounding box center [60, 645] width 108 height 69
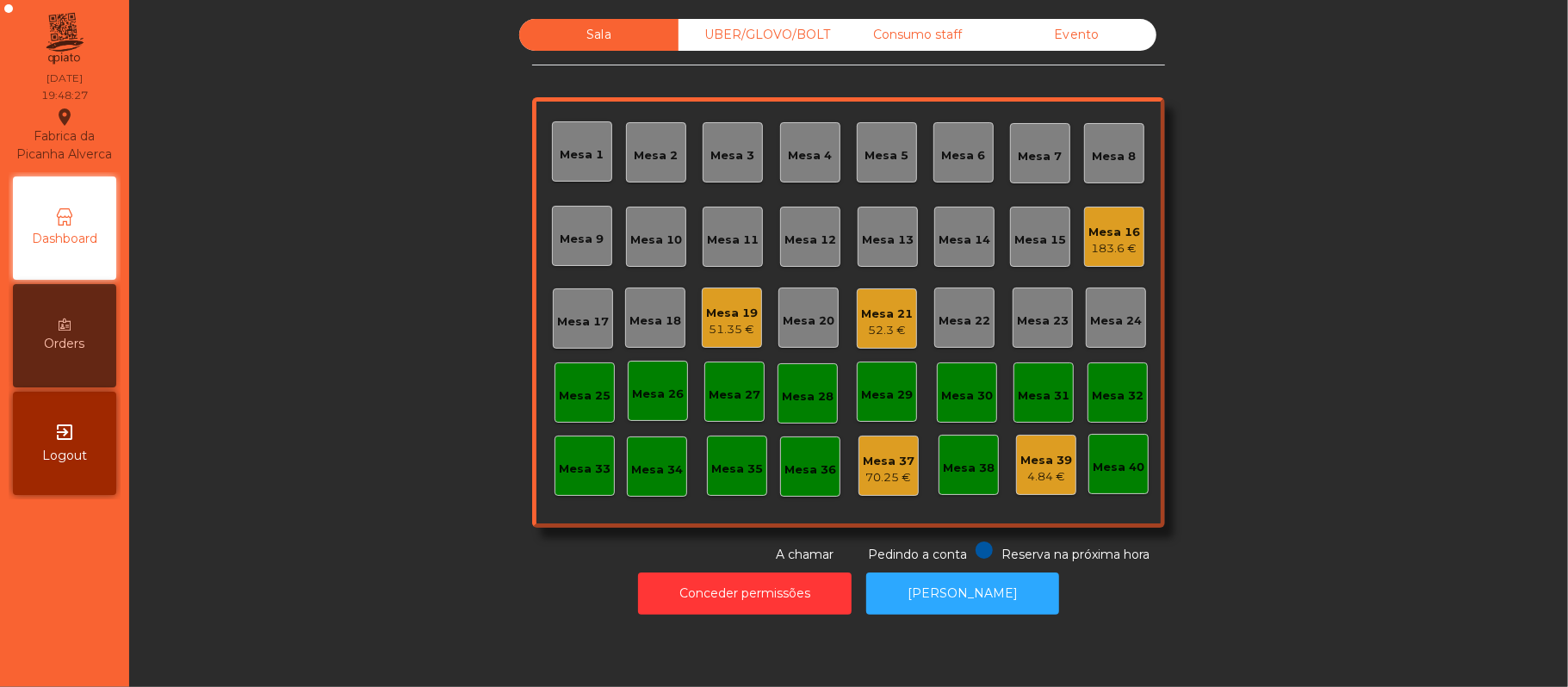
click at [948, 313] on div "Mesa 22" at bounding box center [965, 320] width 52 height 17
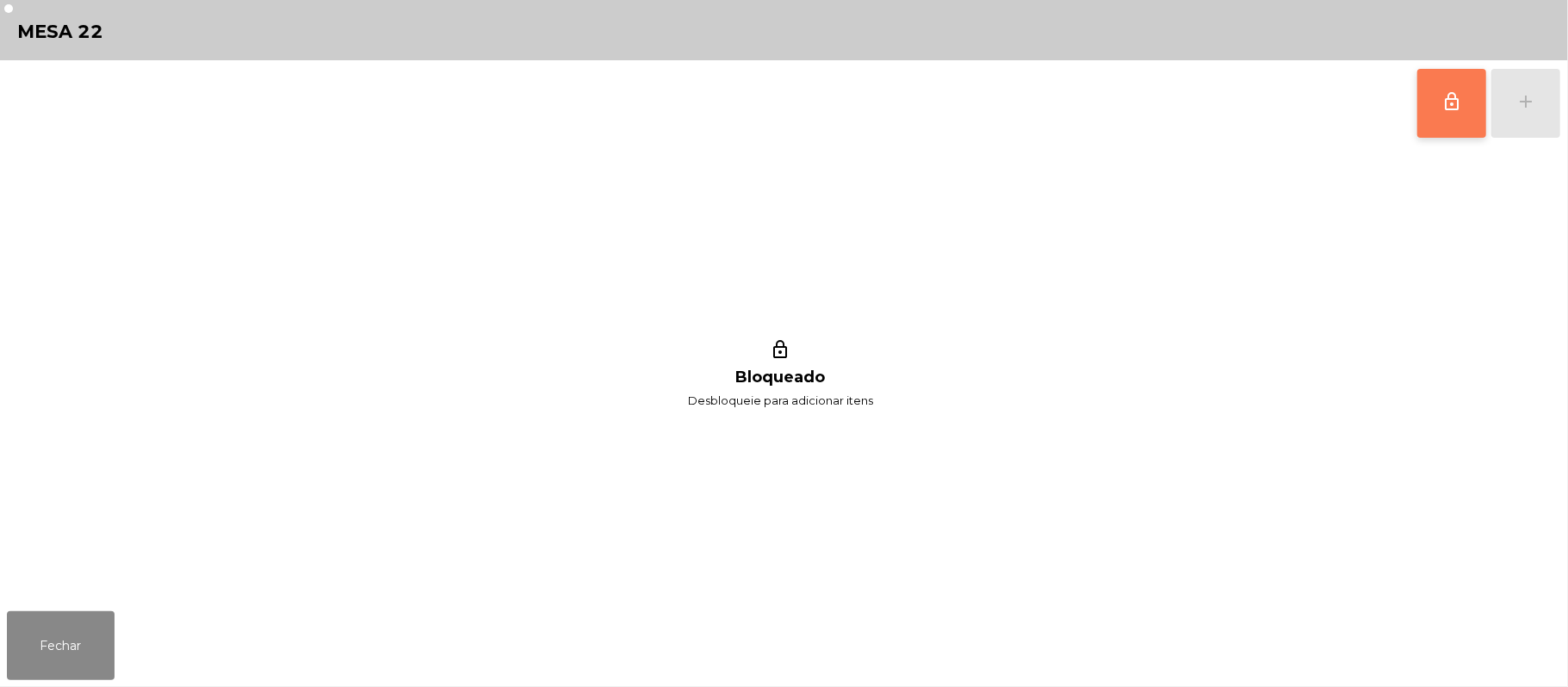
click at [1437, 118] on button "lock_outline" at bounding box center [1451, 103] width 69 height 69
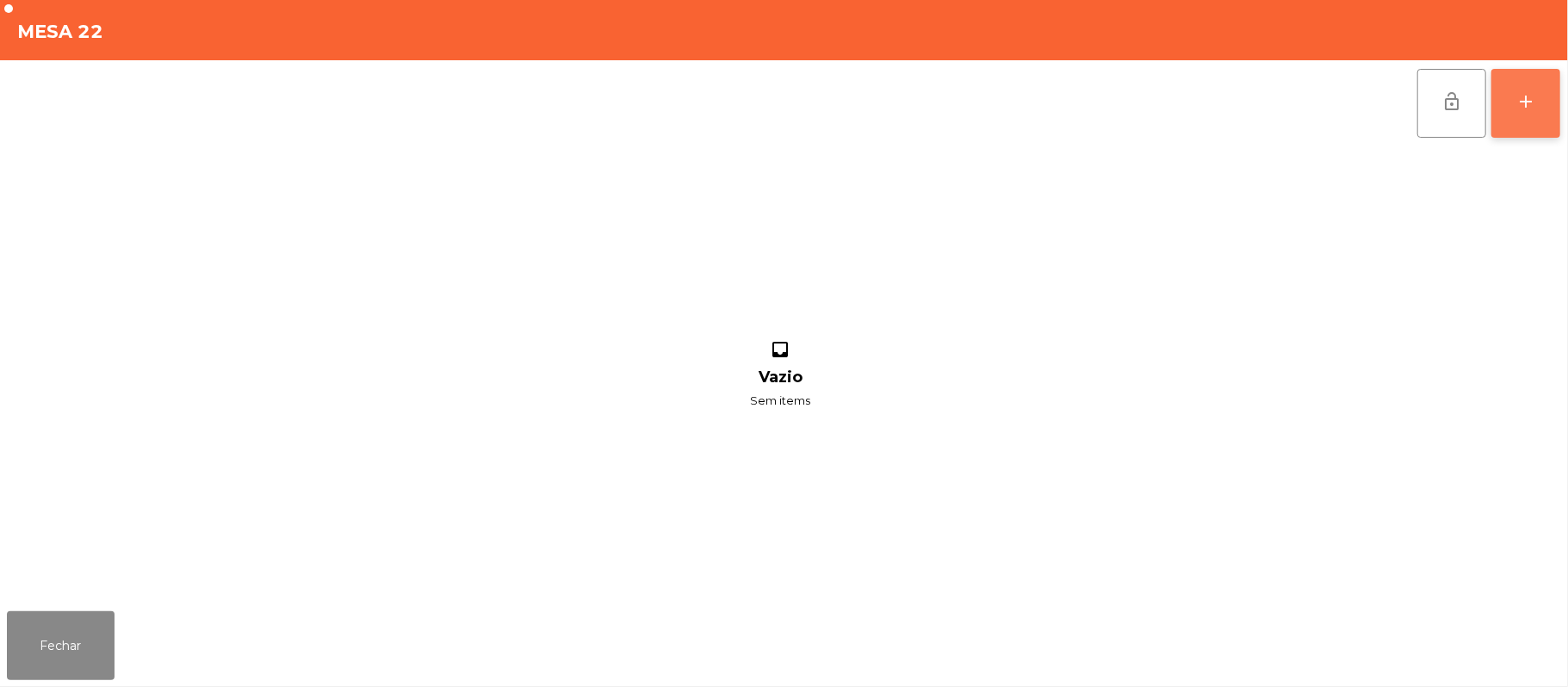
click at [1554, 87] on button "add" at bounding box center [1526, 103] width 69 height 69
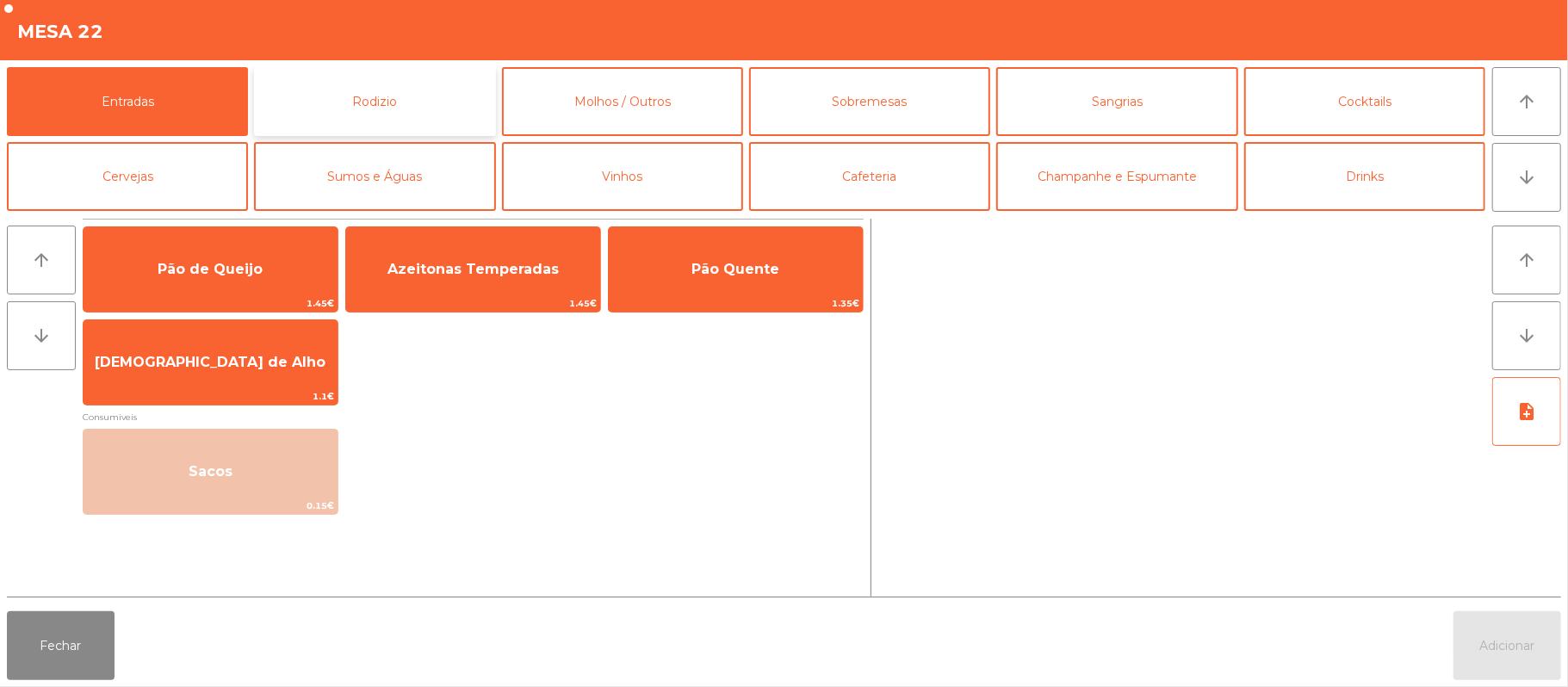
click at [436, 114] on button "Rodizio" at bounding box center [375, 101] width 241 height 69
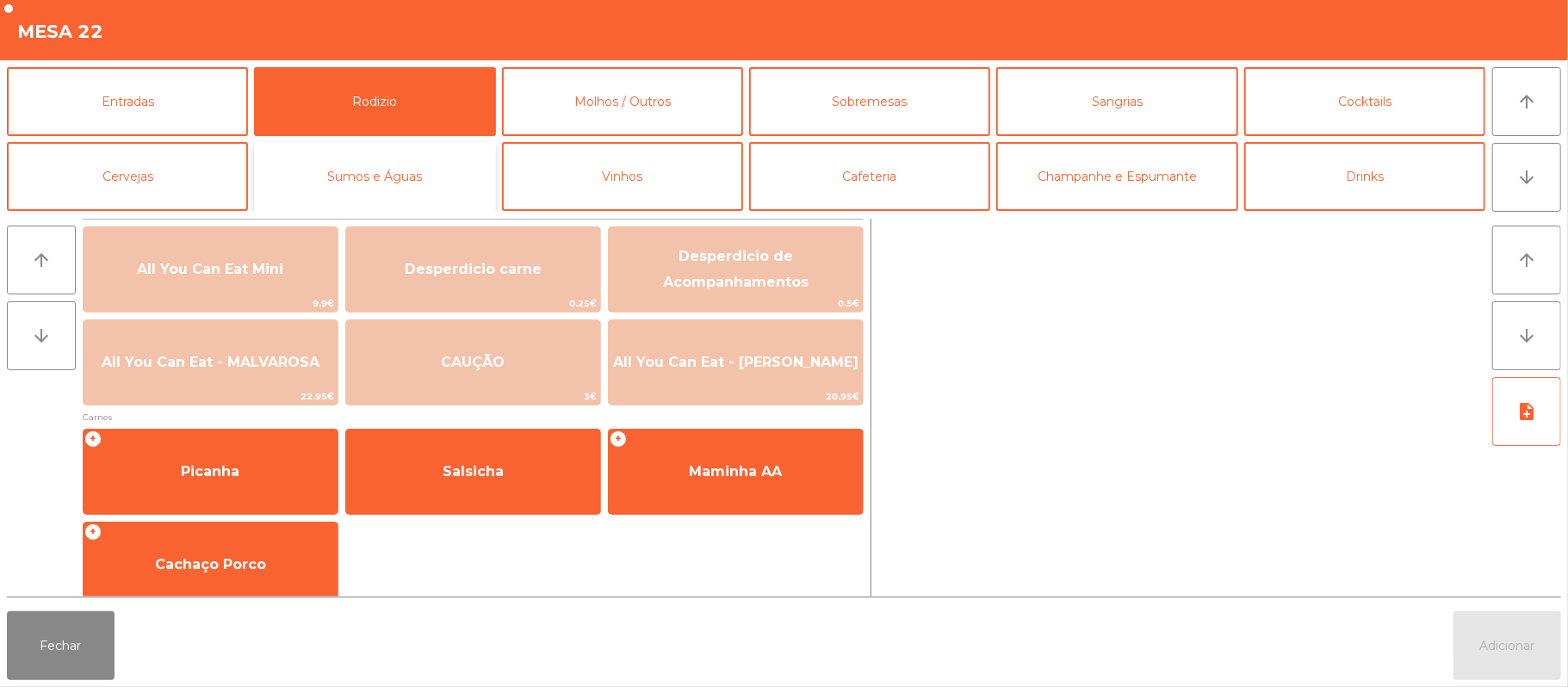
click at [389, 169] on button "Sumos e Águas" at bounding box center [375, 176] width 241 height 69
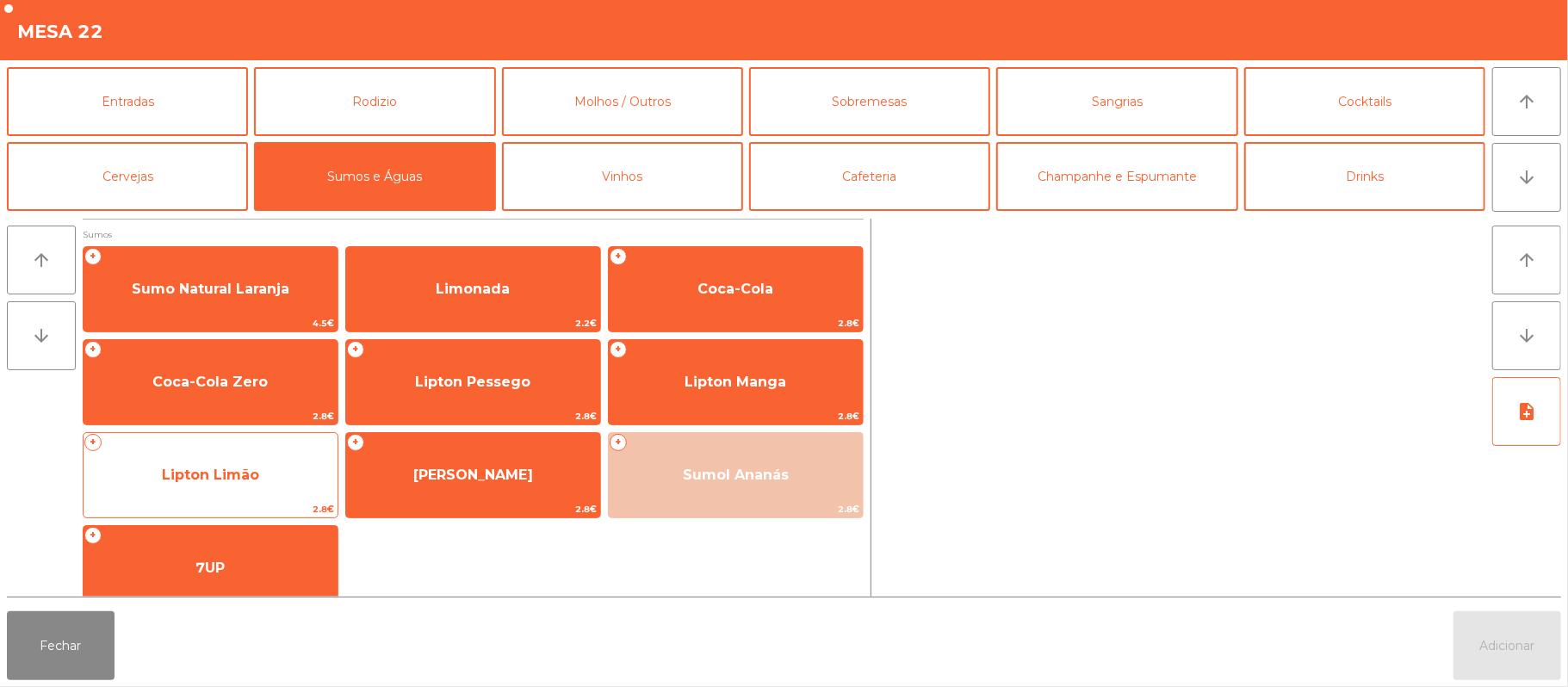
click at [250, 480] on span "Lipton Limão" at bounding box center [211, 474] width 98 height 17
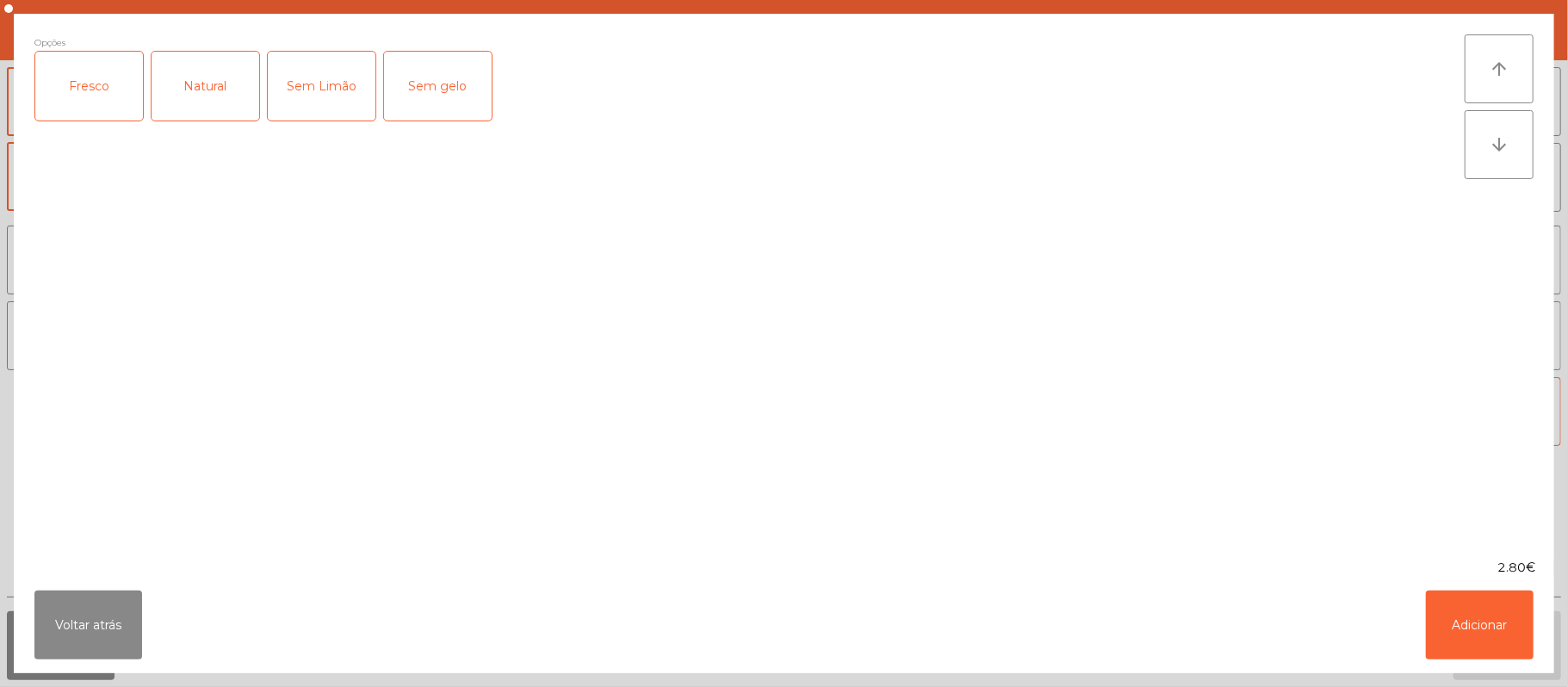
click at [103, 89] on div "Fresco" at bounding box center [88, 86] width 108 height 69
click at [1508, 624] on button "Adicionar" at bounding box center [1480, 624] width 108 height 69
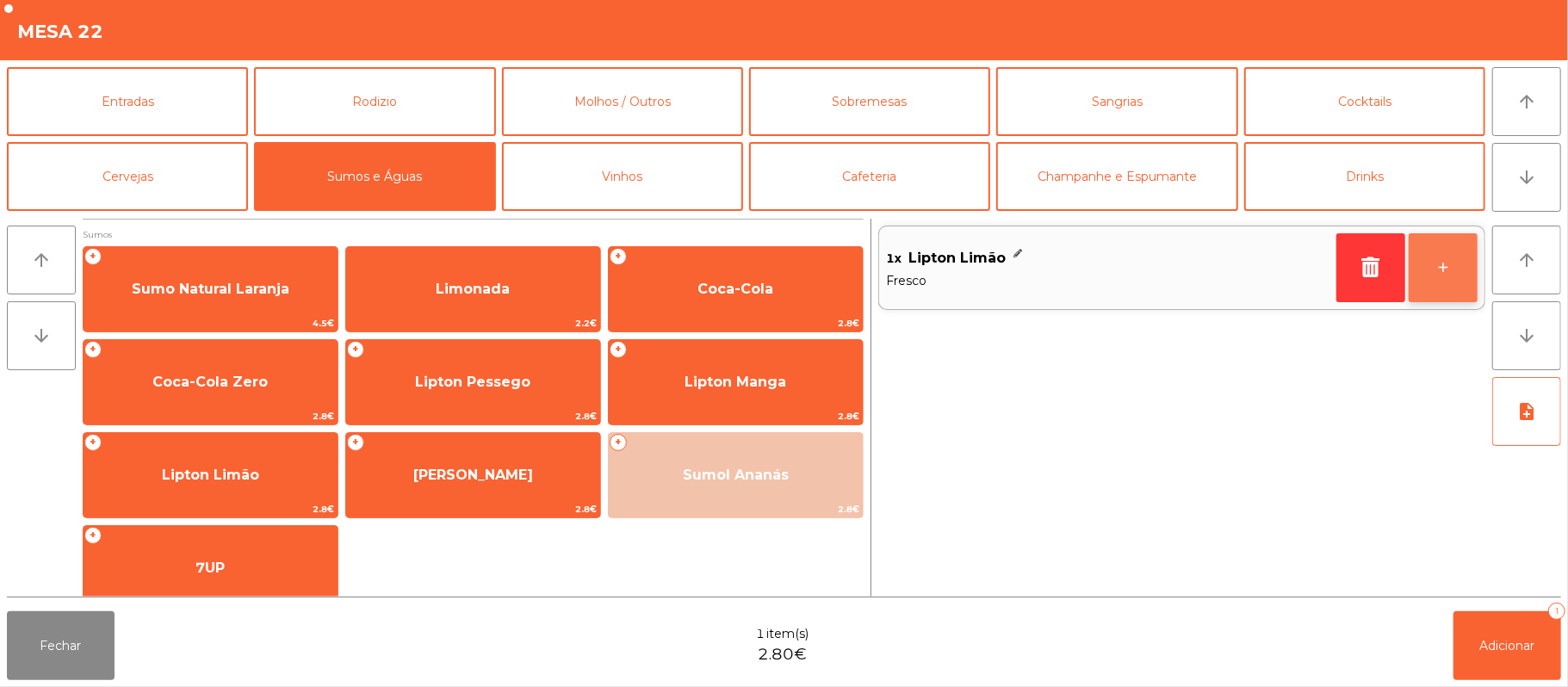
click at [1438, 283] on button "+" at bounding box center [1443, 267] width 69 height 69
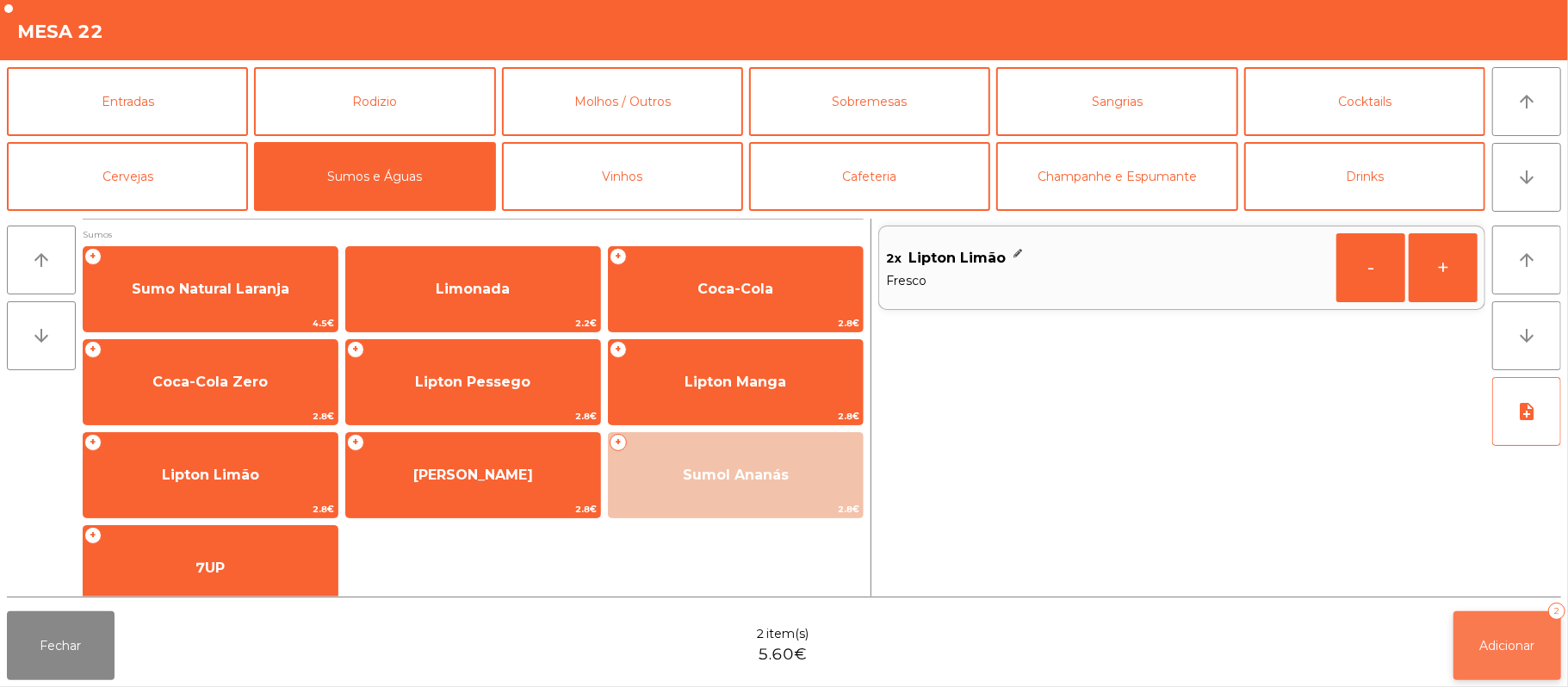
click at [1498, 646] on span "Adicionar" at bounding box center [1507, 645] width 55 height 16
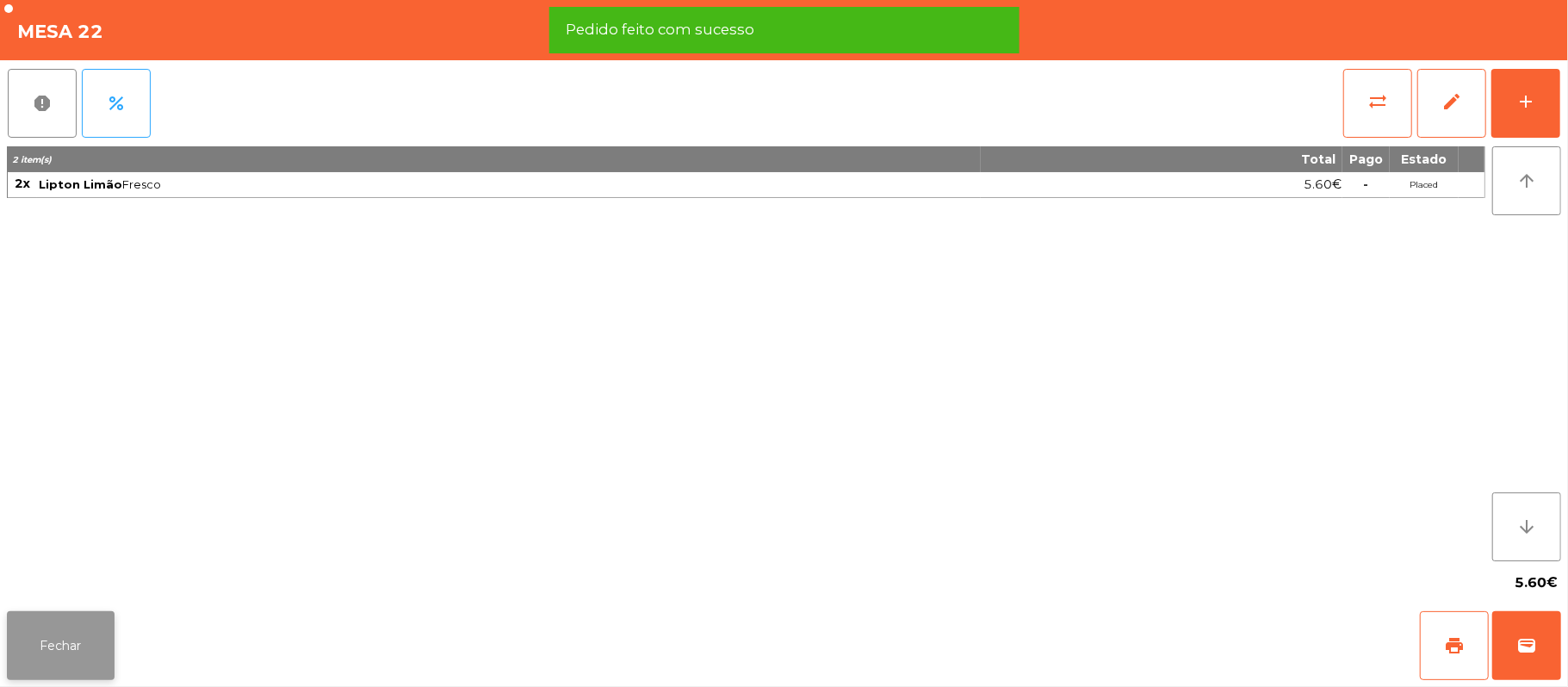
click at [87, 641] on button "Fechar" at bounding box center [60, 645] width 108 height 69
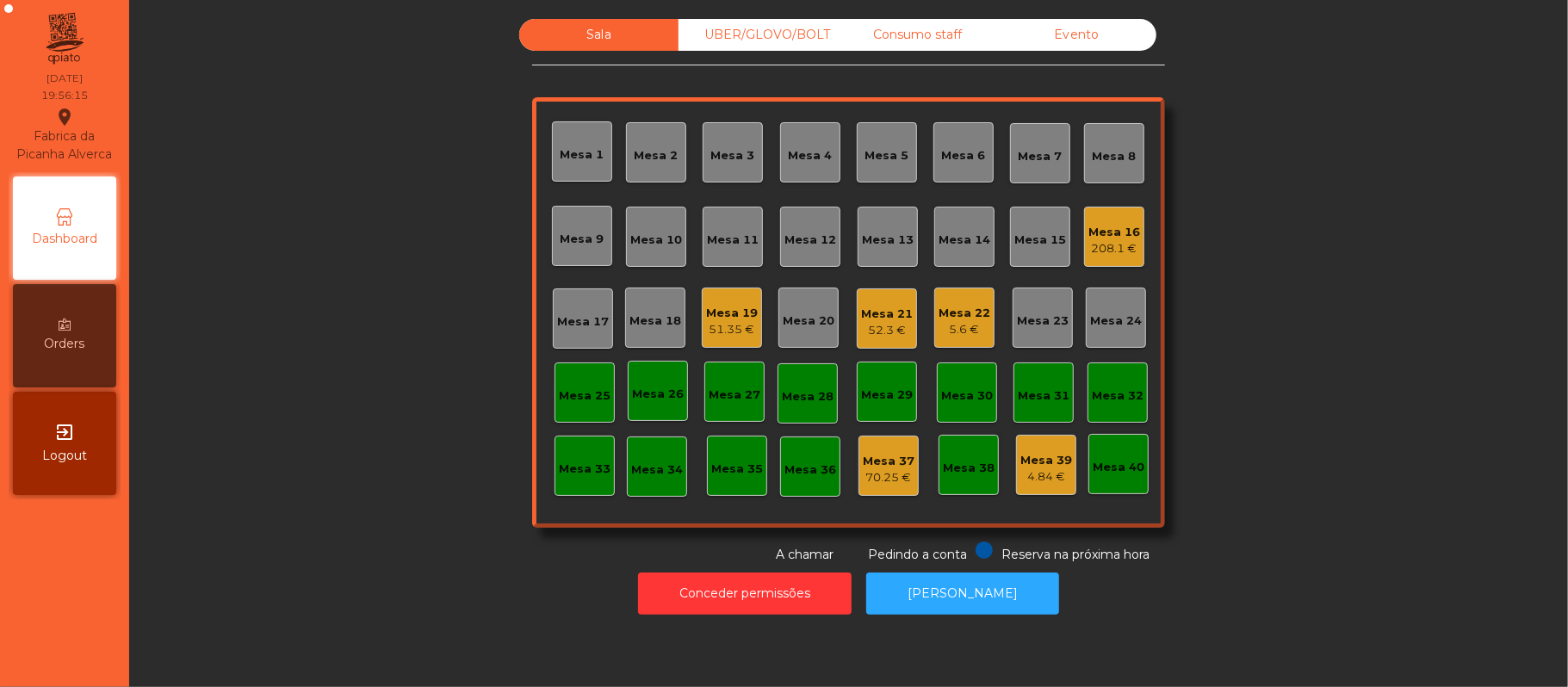
click at [957, 329] on div "5.6 €" at bounding box center [965, 330] width 52 height 17
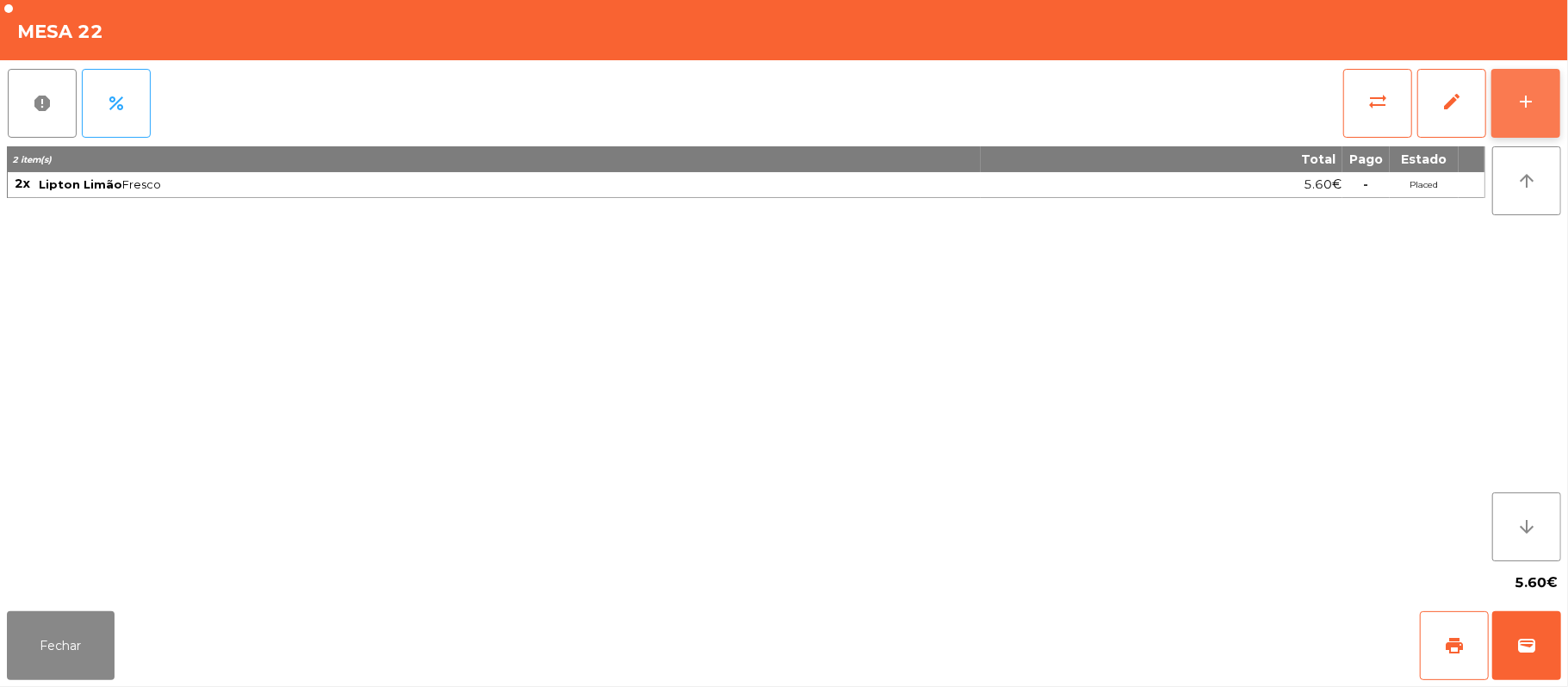
click at [1516, 94] on div "add" at bounding box center [1526, 101] width 20 height 20
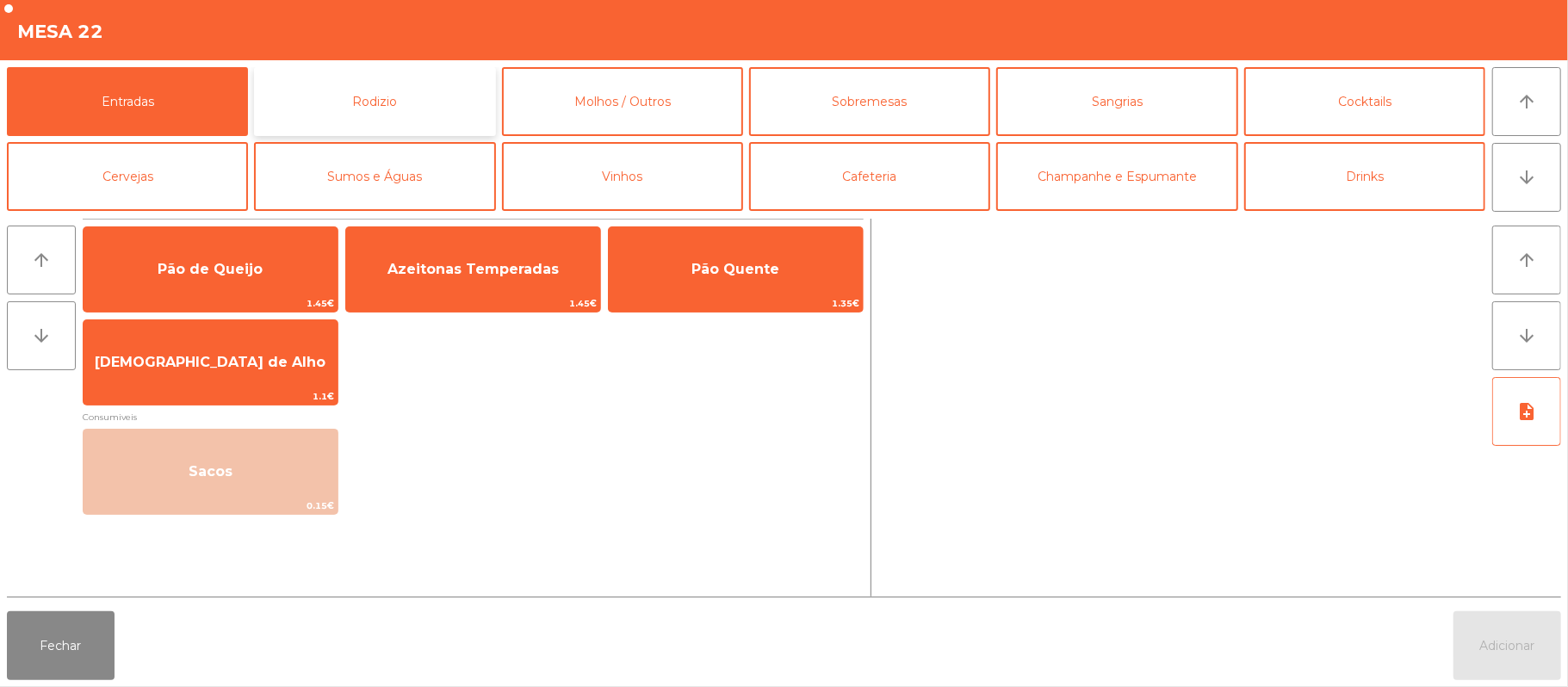
click at [407, 101] on button "Rodizio" at bounding box center [375, 101] width 241 height 69
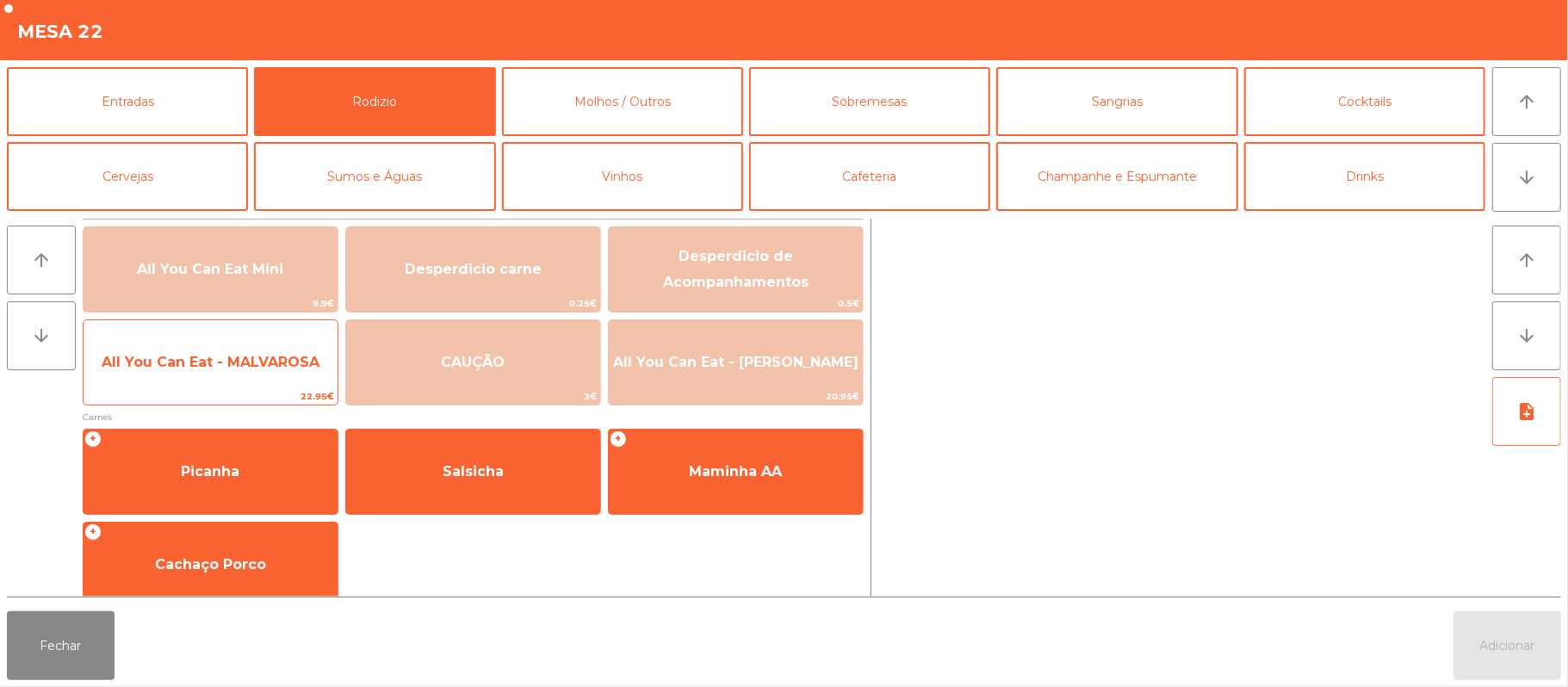
click at [275, 366] on span "All You Can Eat - MALVAROSA" at bounding box center [210, 362] width 217 height 17
click at [273, 372] on span "All You Can Eat - MALVAROSA" at bounding box center [211, 362] width 254 height 46
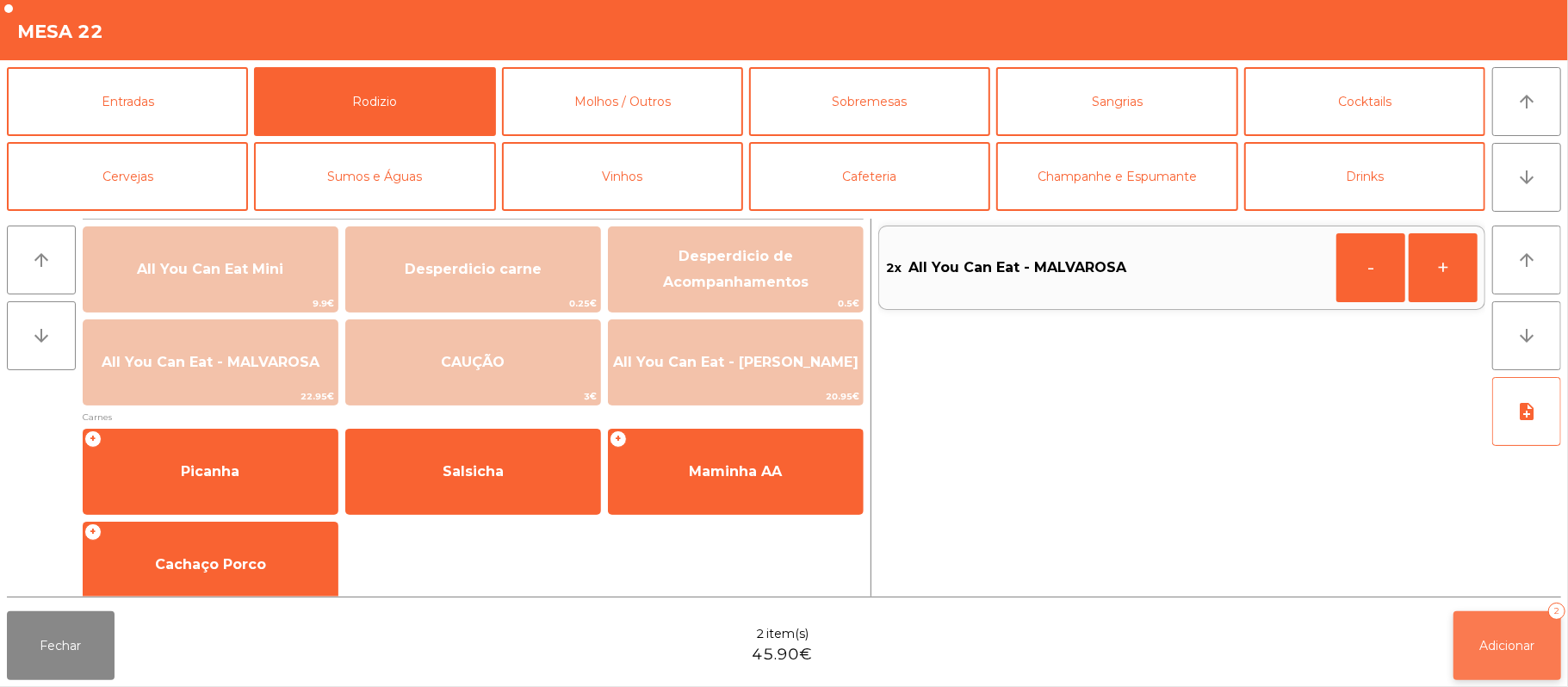
click at [1466, 616] on button "Adicionar 2" at bounding box center [1506, 645] width 108 height 69
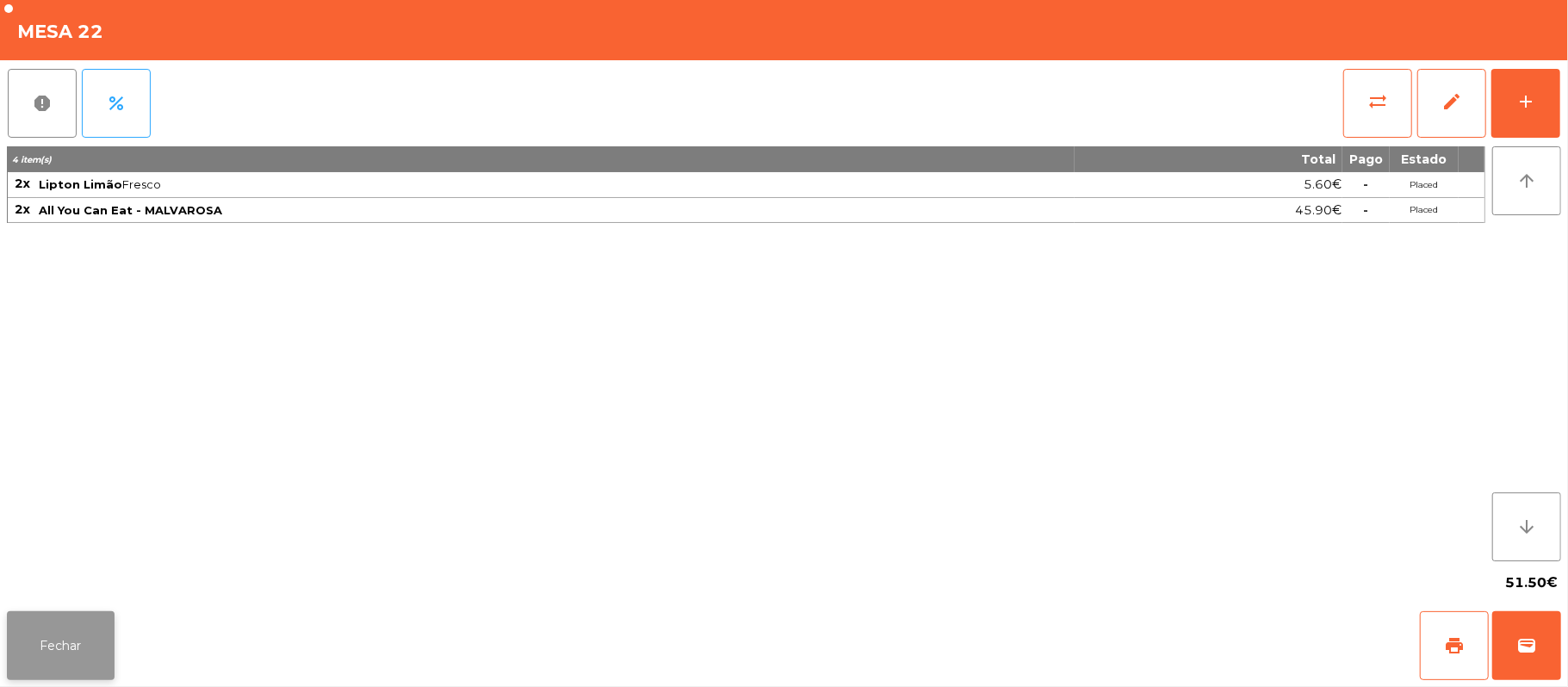
click at [66, 645] on button "Fechar" at bounding box center [60, 645] width 108 height 69
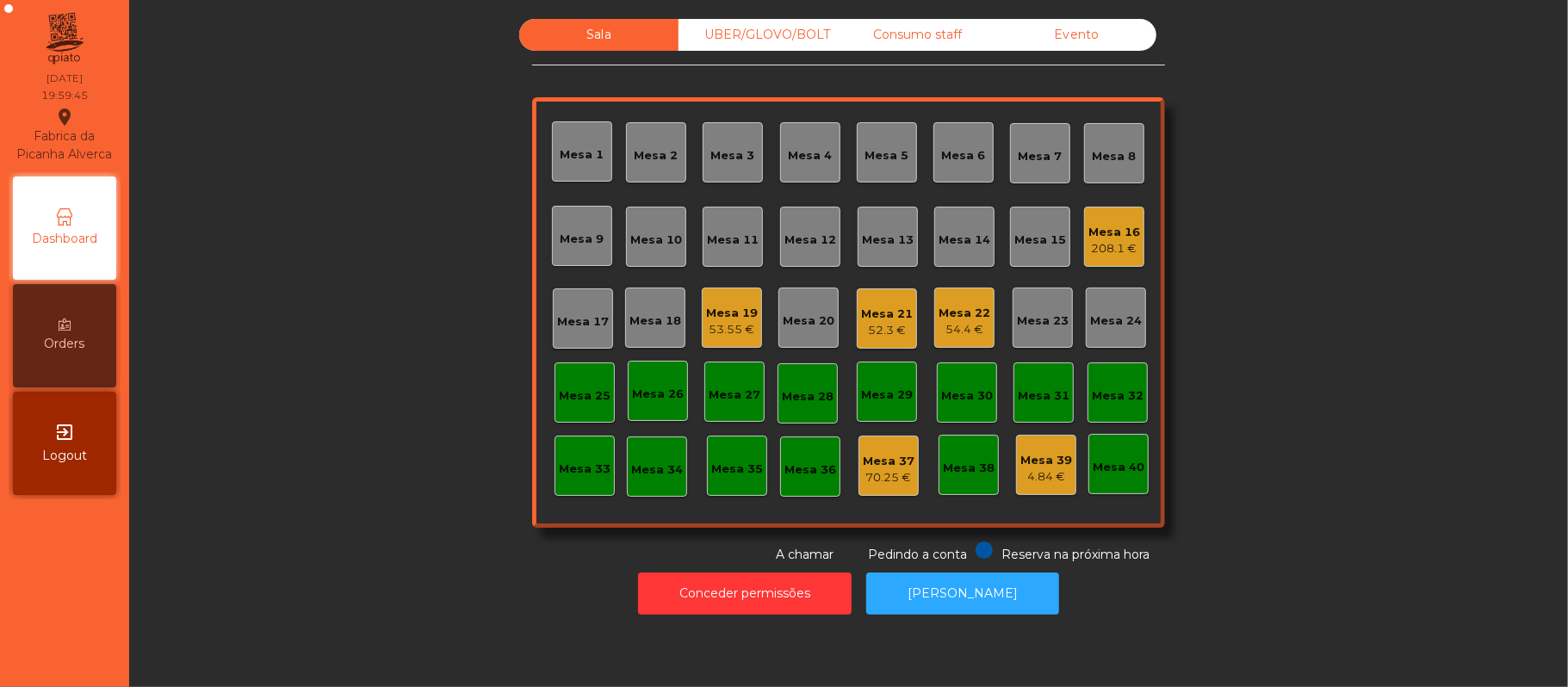
click at [885, 327] on div "52.3 €" at bounding box center [887, 331] width 52 height 17
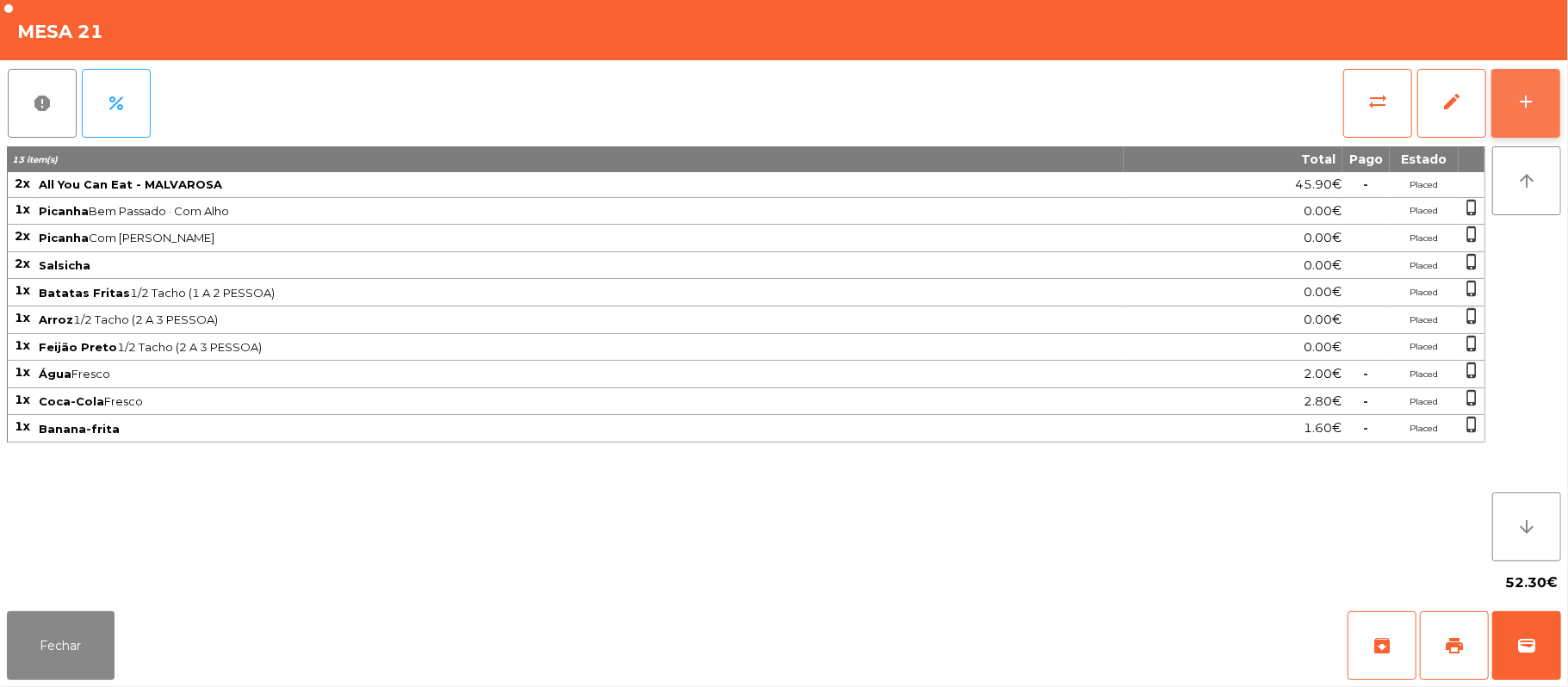
click at [1522, 100] on div "add" at bounding box center [1526, 101] width 20 height 20
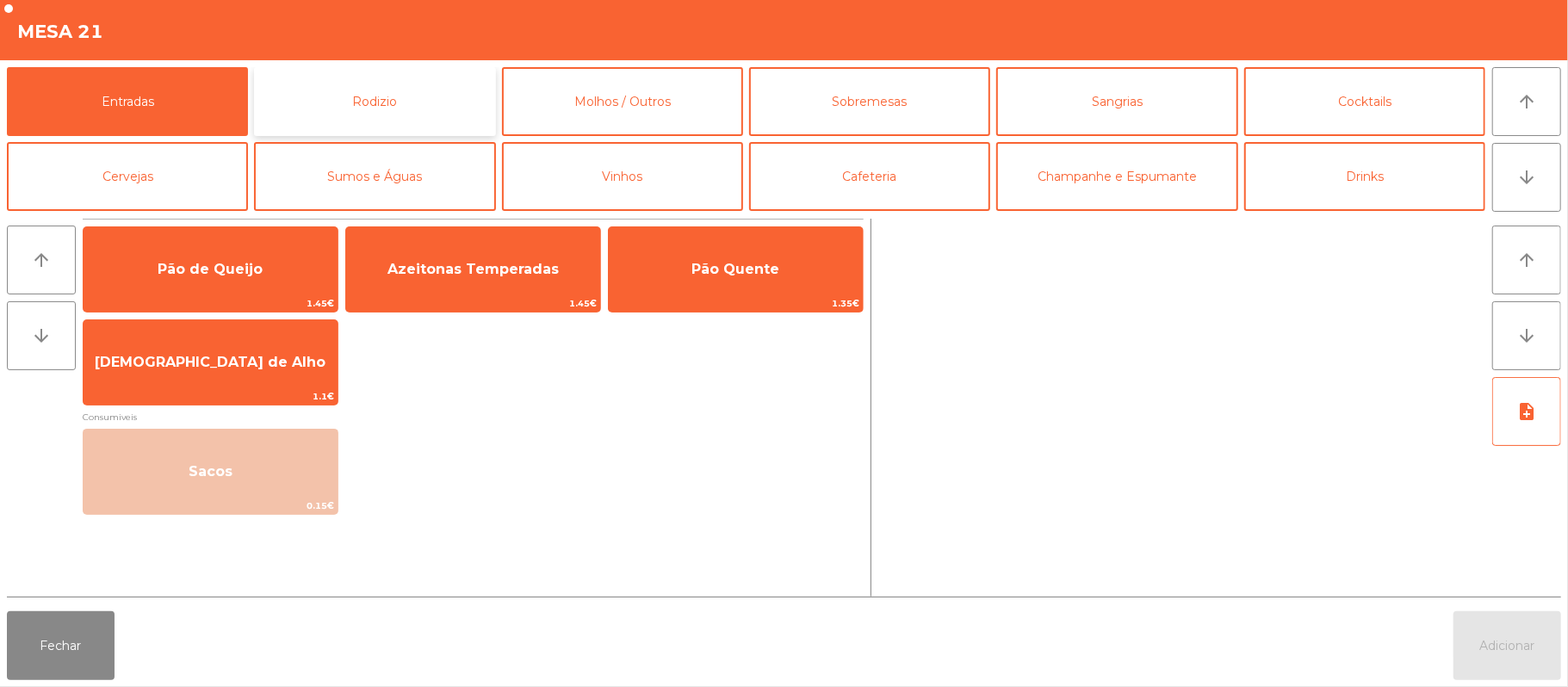
click at [412, 89] on button "Rodizio" at bounding box center [375, 101] width 241 height 69
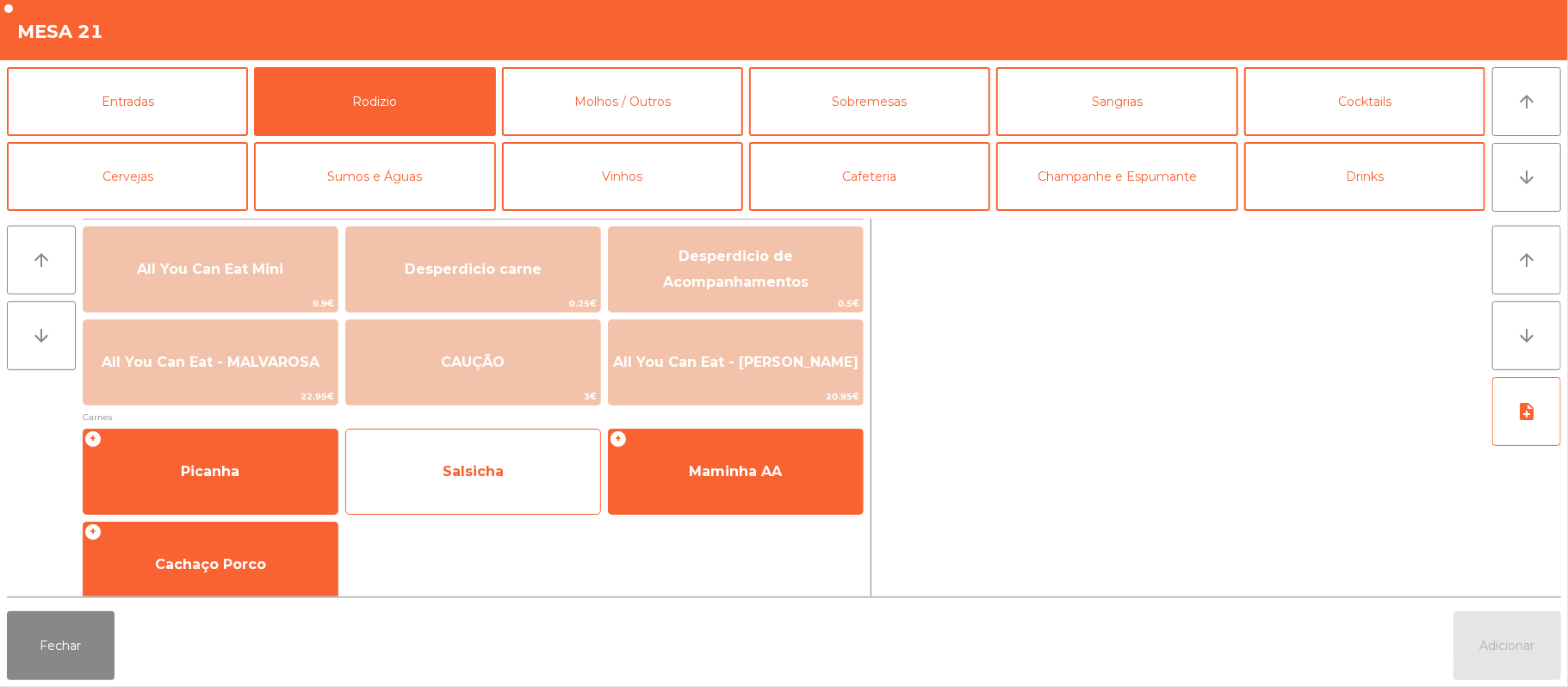
click at [479, 465] on span "Salsicha" at bounding box center [473, 472] width 61 height 17
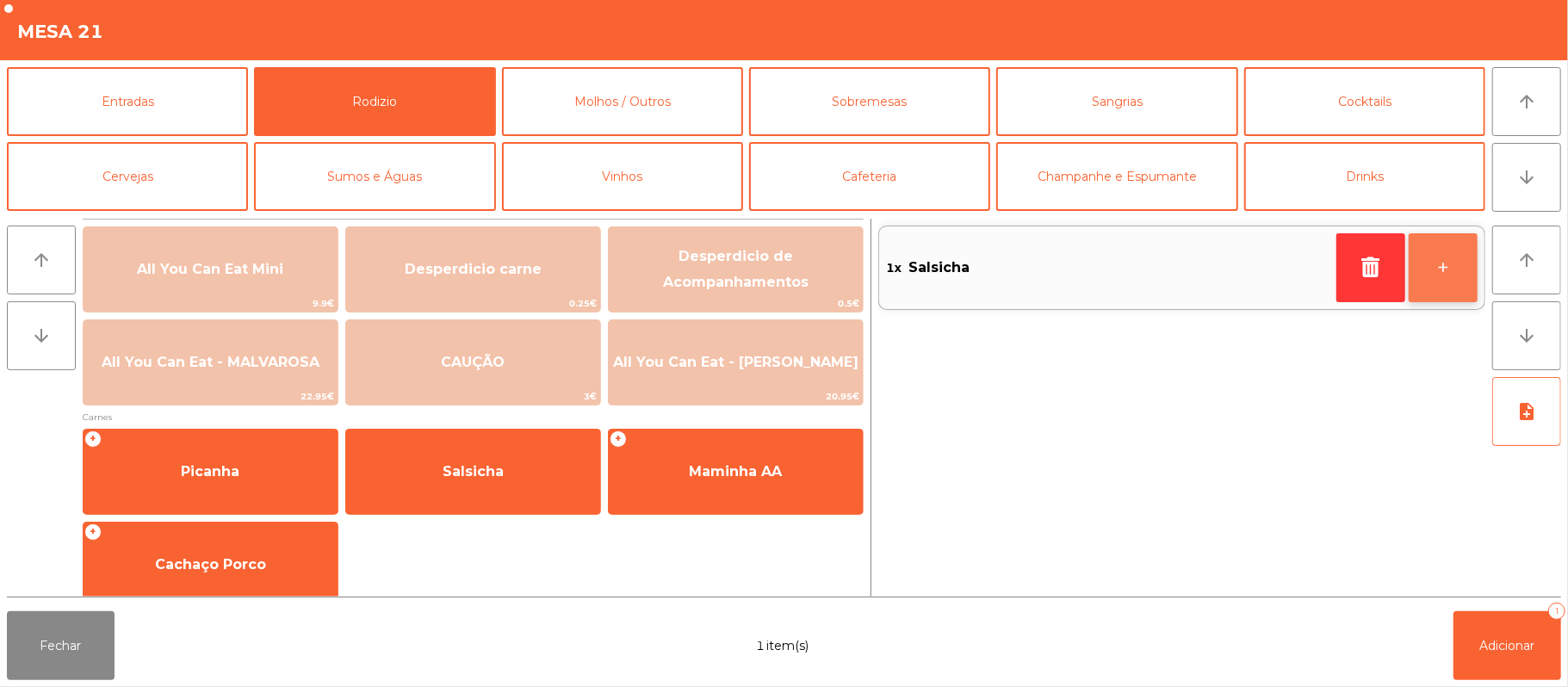
click at [1448, 300] on button "+" at bounding box center [1443, 267] width 69 height 69
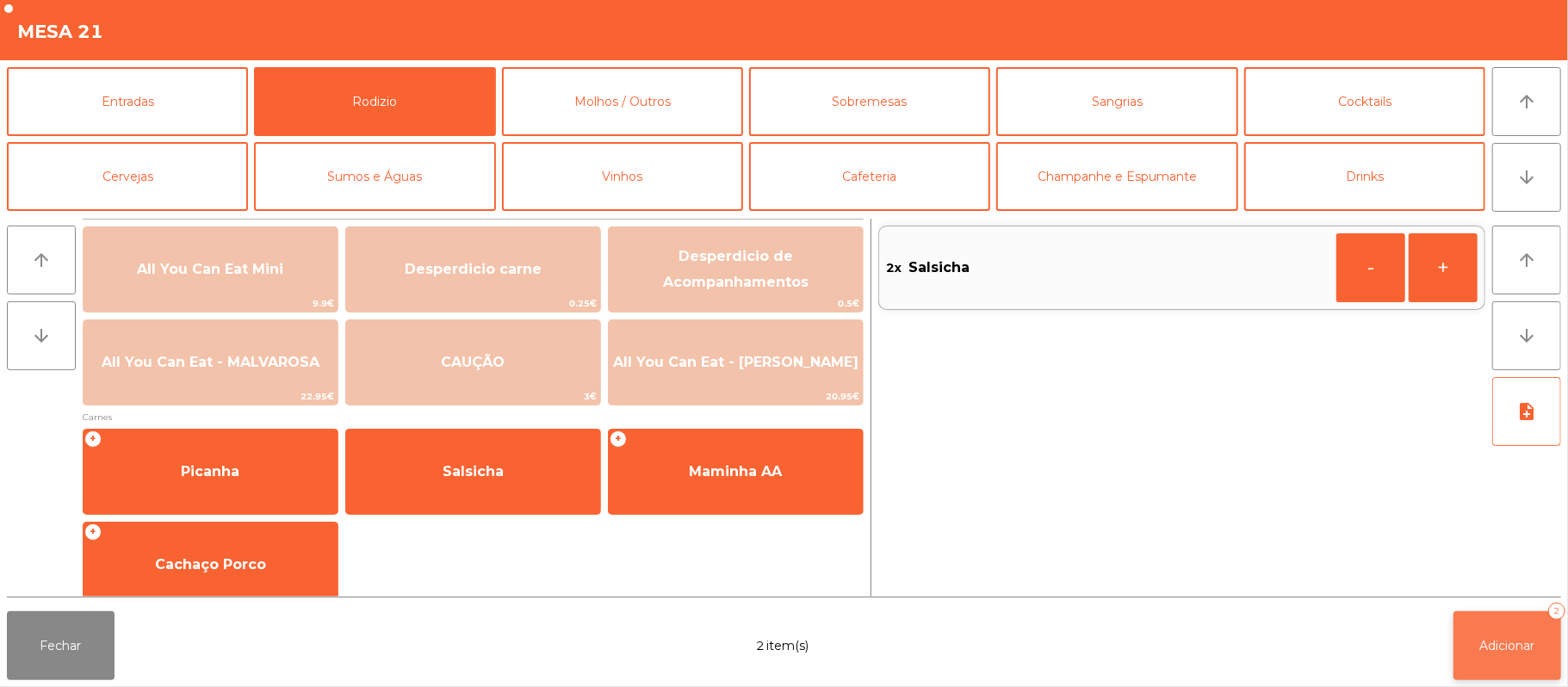
click at [1492, 637] on span "Adicionar" at bounding box center [1507, 645] width 55 height 16
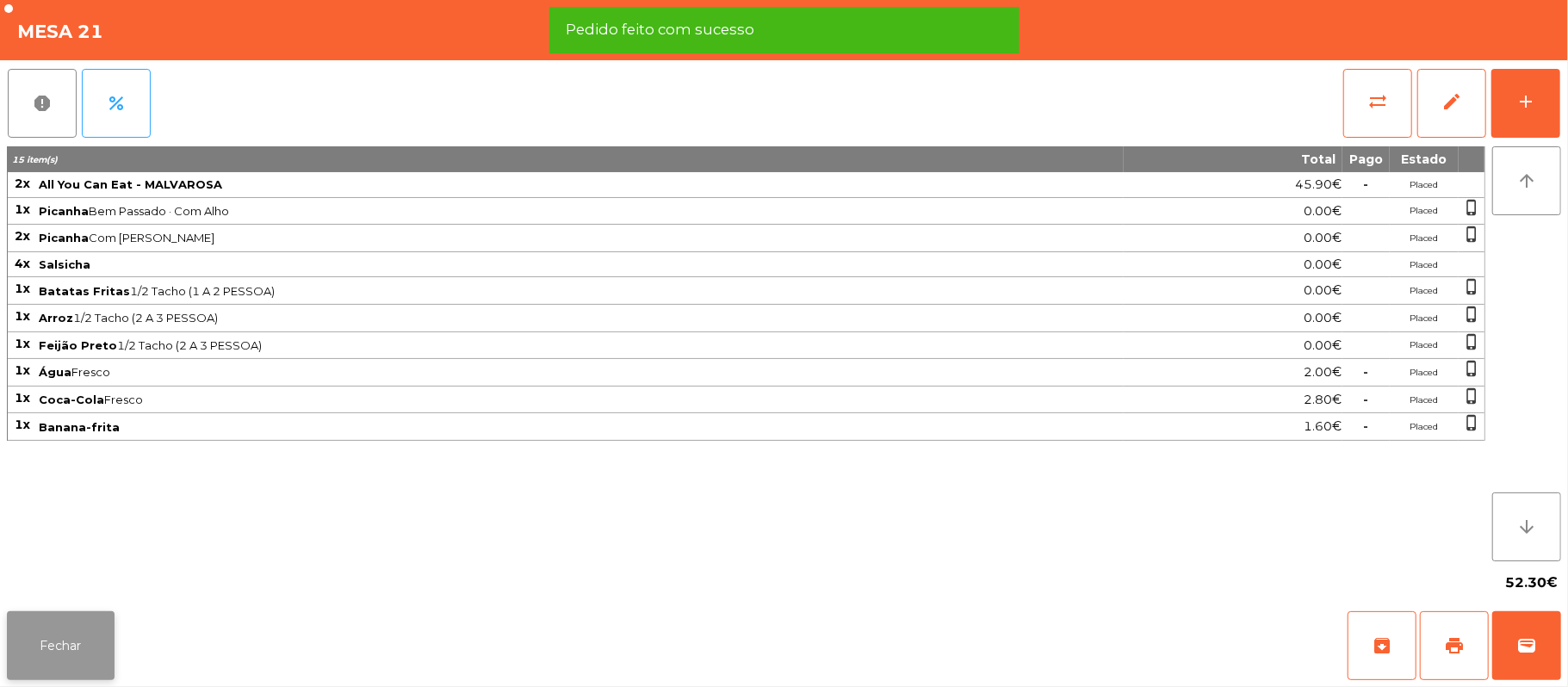
click at [64, 635] on button "Fechar" at bounding box center [60, 645] width 108 height 69
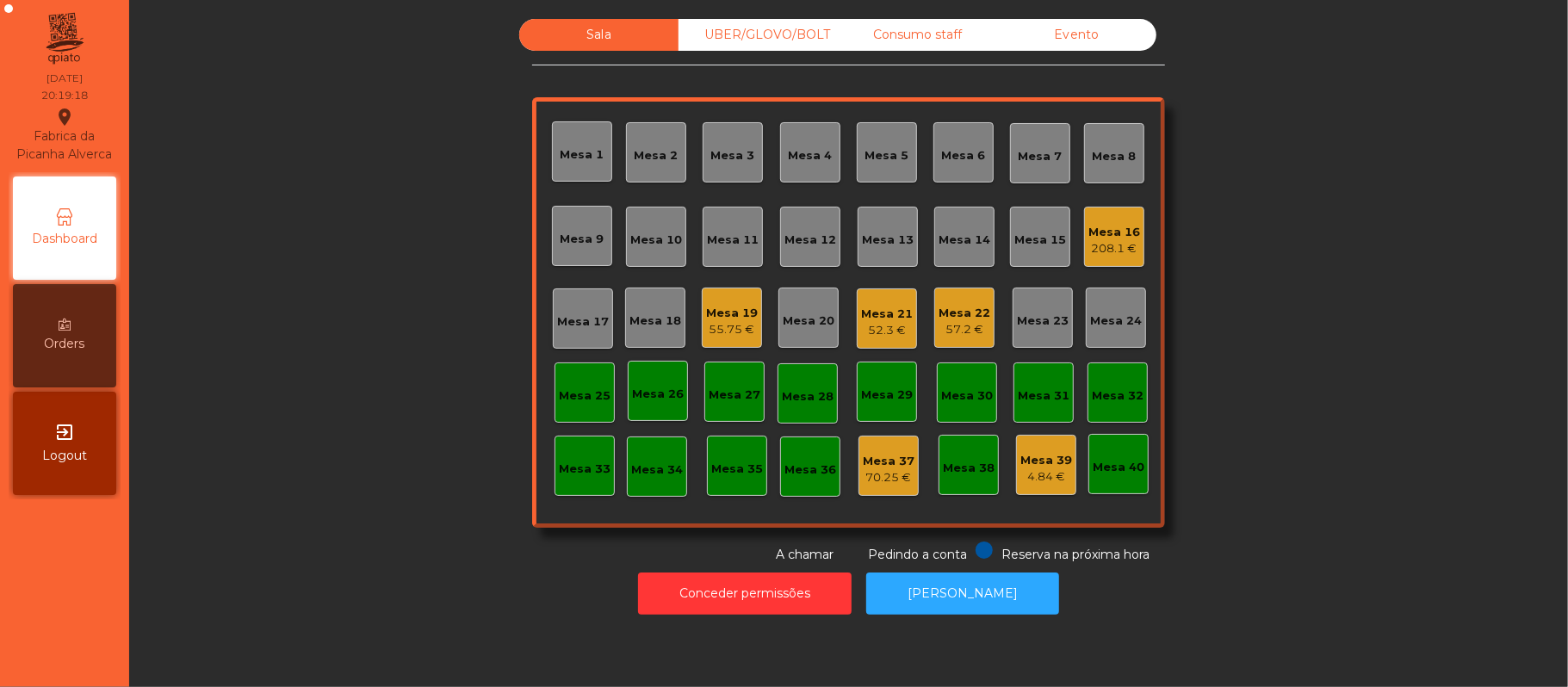
click at [729, 236] on div "Mesa 11" at bounding box center [732, 239] width 52 height 17
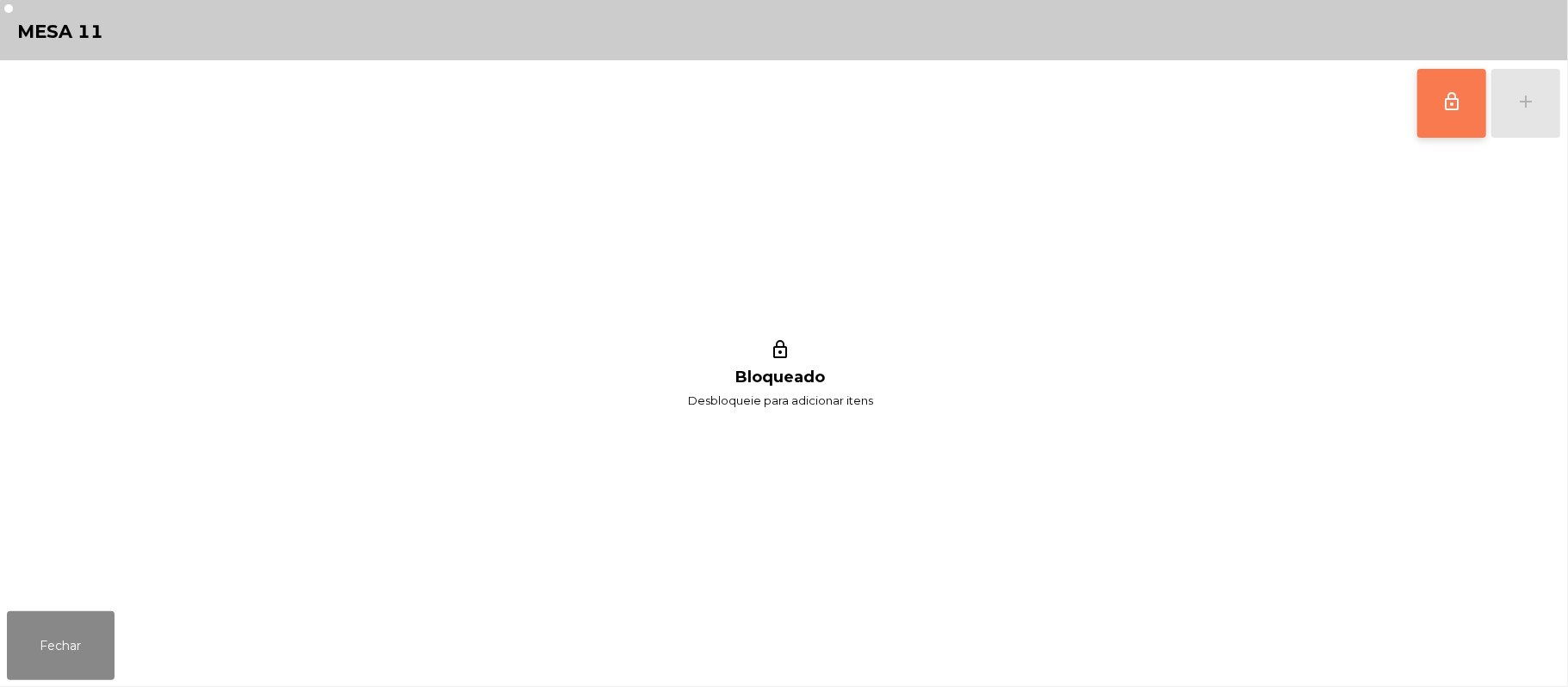
click at [1433, 114] on button "lock_outline" at bounding box center [1451, 103] width 69 height 69
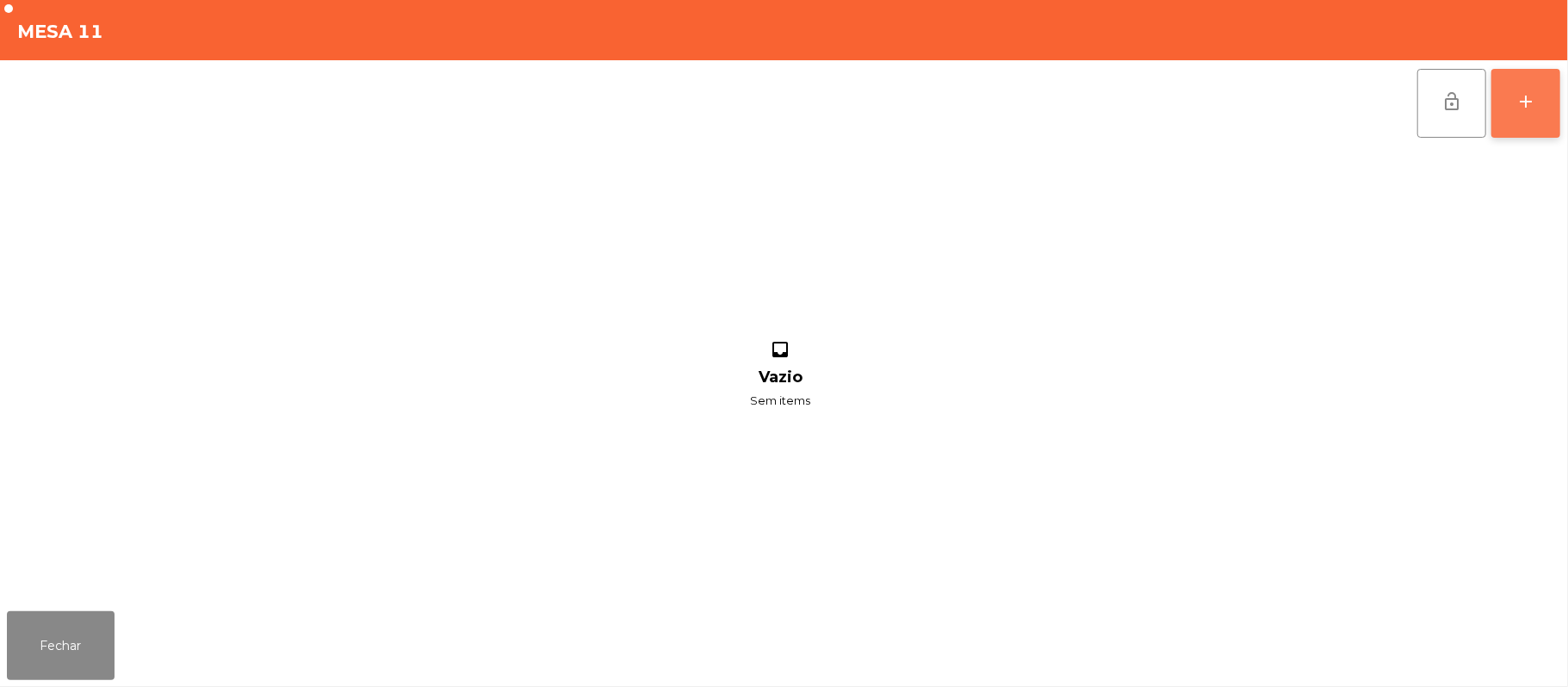
click at [1534, 111] on div "add" at bounding box center [1526, 101] width 20 height 20
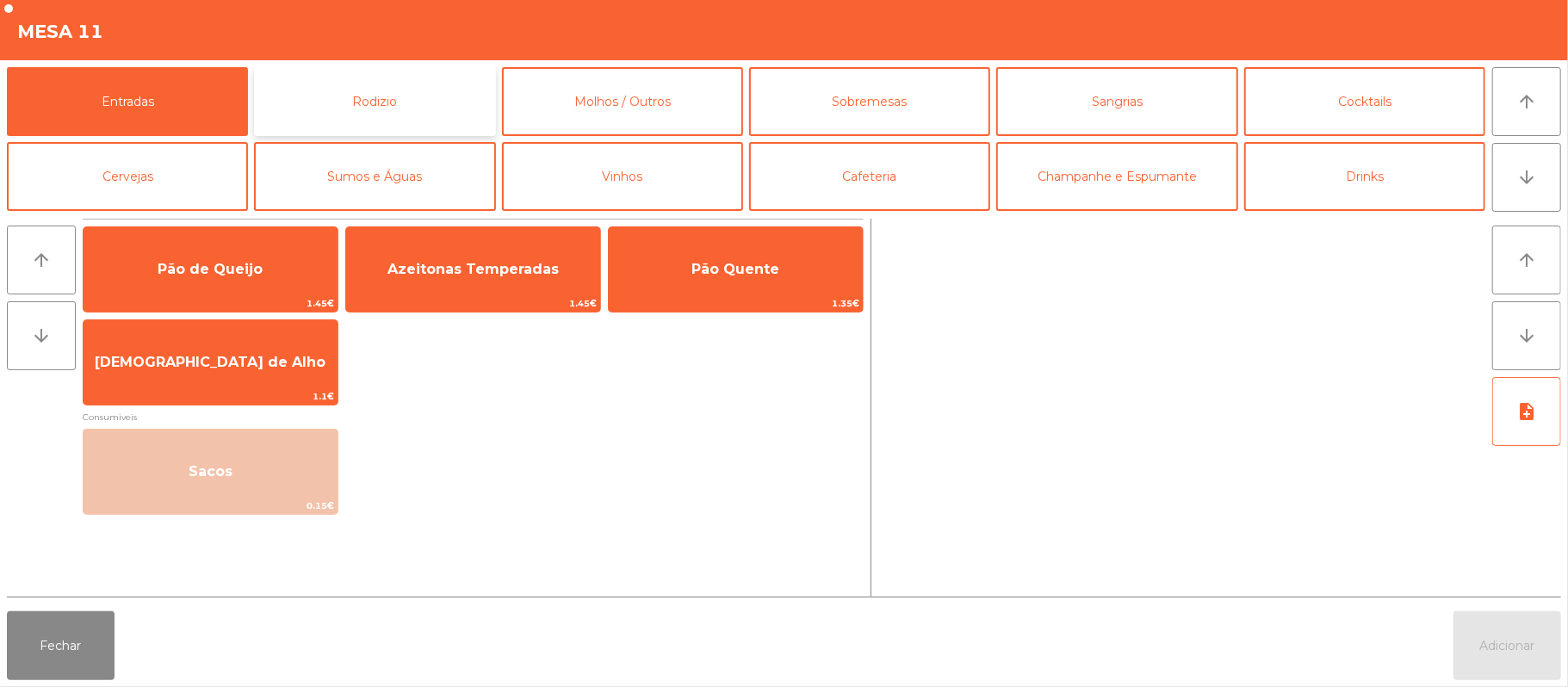
click at [444, 95] on button "Rodizio" at bounding box center [375, 101] width 241 height 69
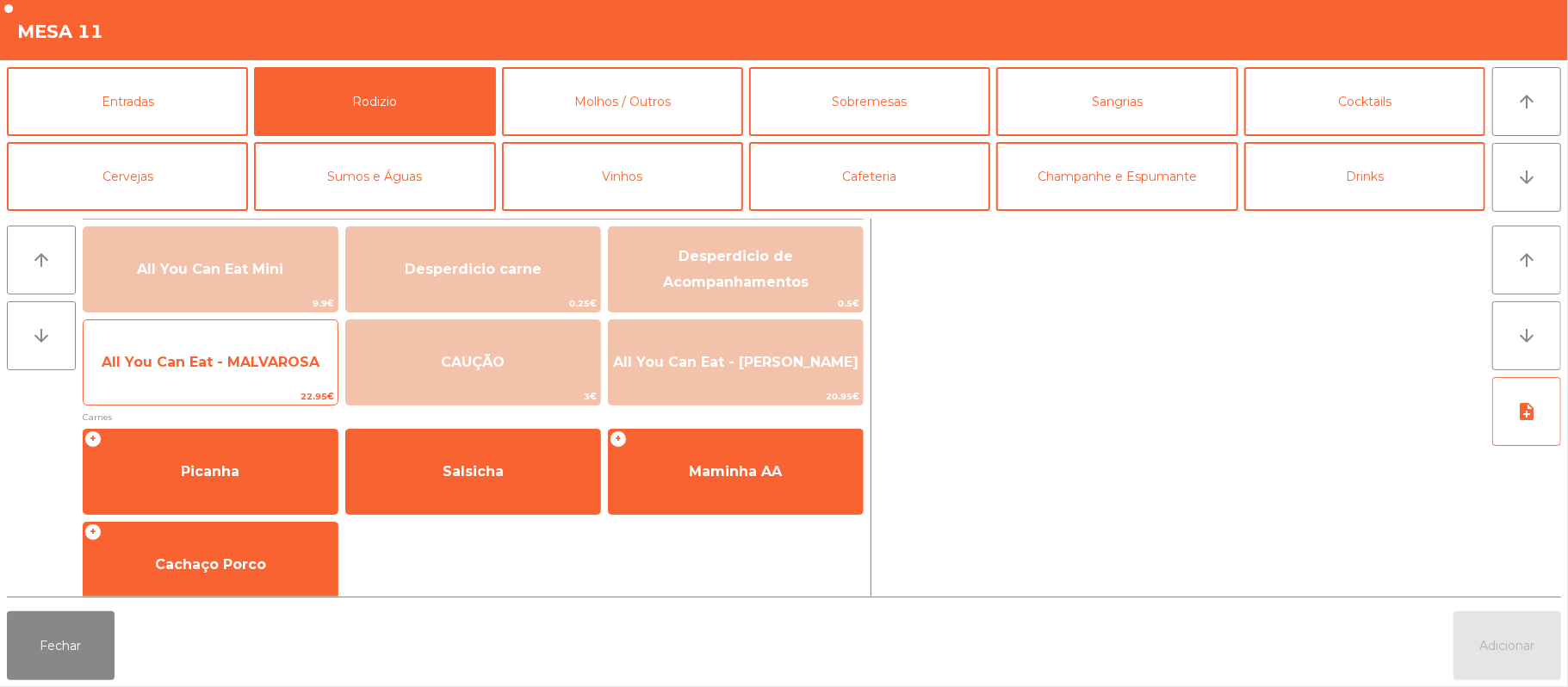
click at [305, 369] on span "All You Can Eat - MALVAROSA" at bounding box center [210, 362] width 217 height 17
click at [297, 355] on span "All You Can Eat - MALVAROSA" at bounding box center [210, 362] width 217 height 17
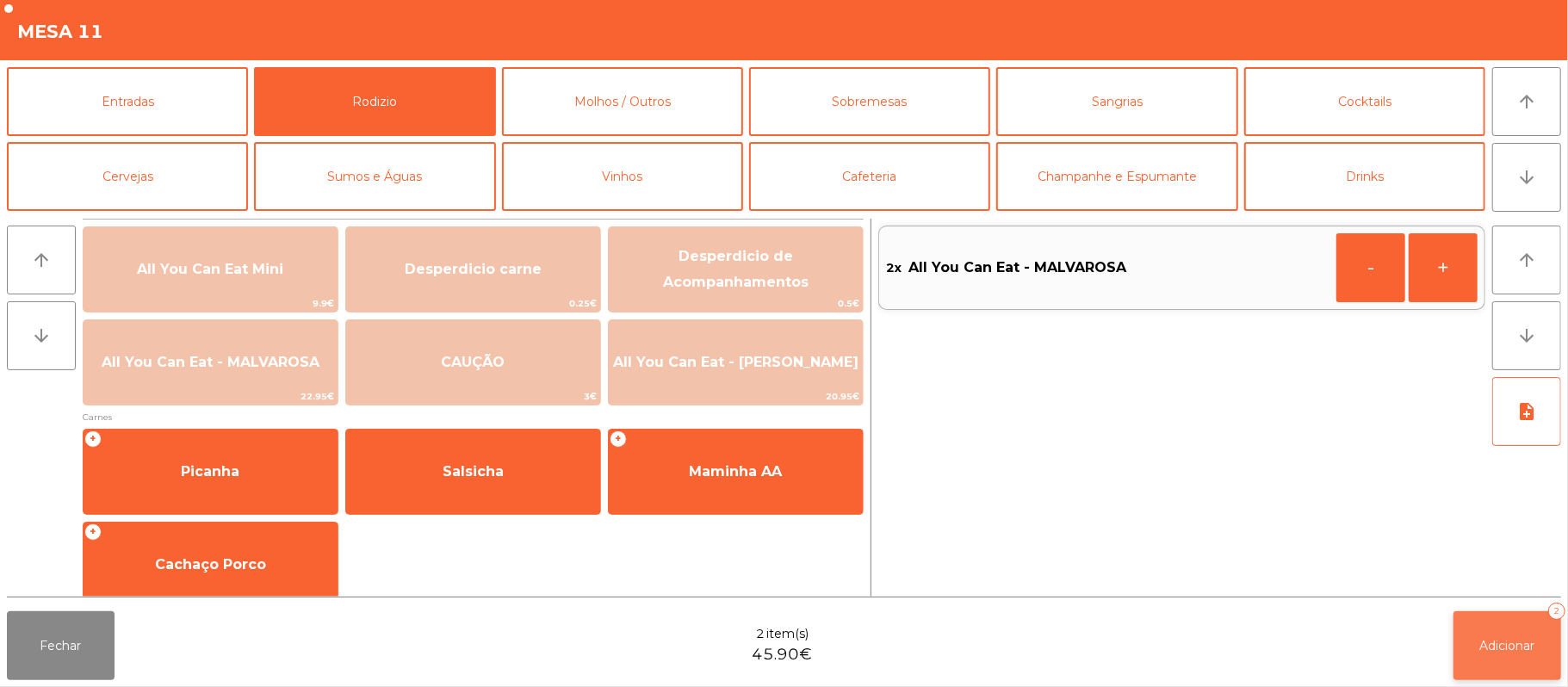
click at [1492, 662] on button "Adicionar 2" at bounding box center [1506, 645] width 108 height 69
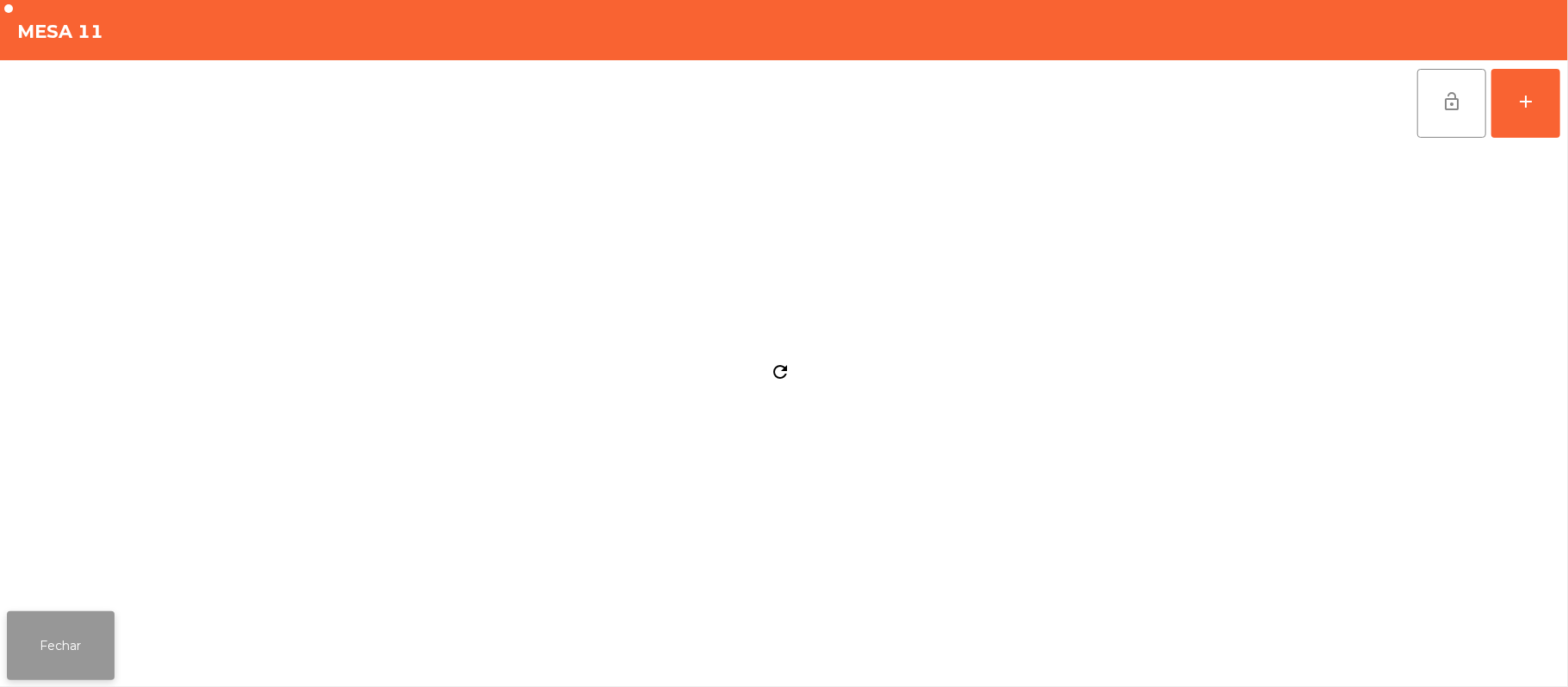
click at [66, 635] on button "Fechar" at bounding box center [60, 645] width 108 height 69
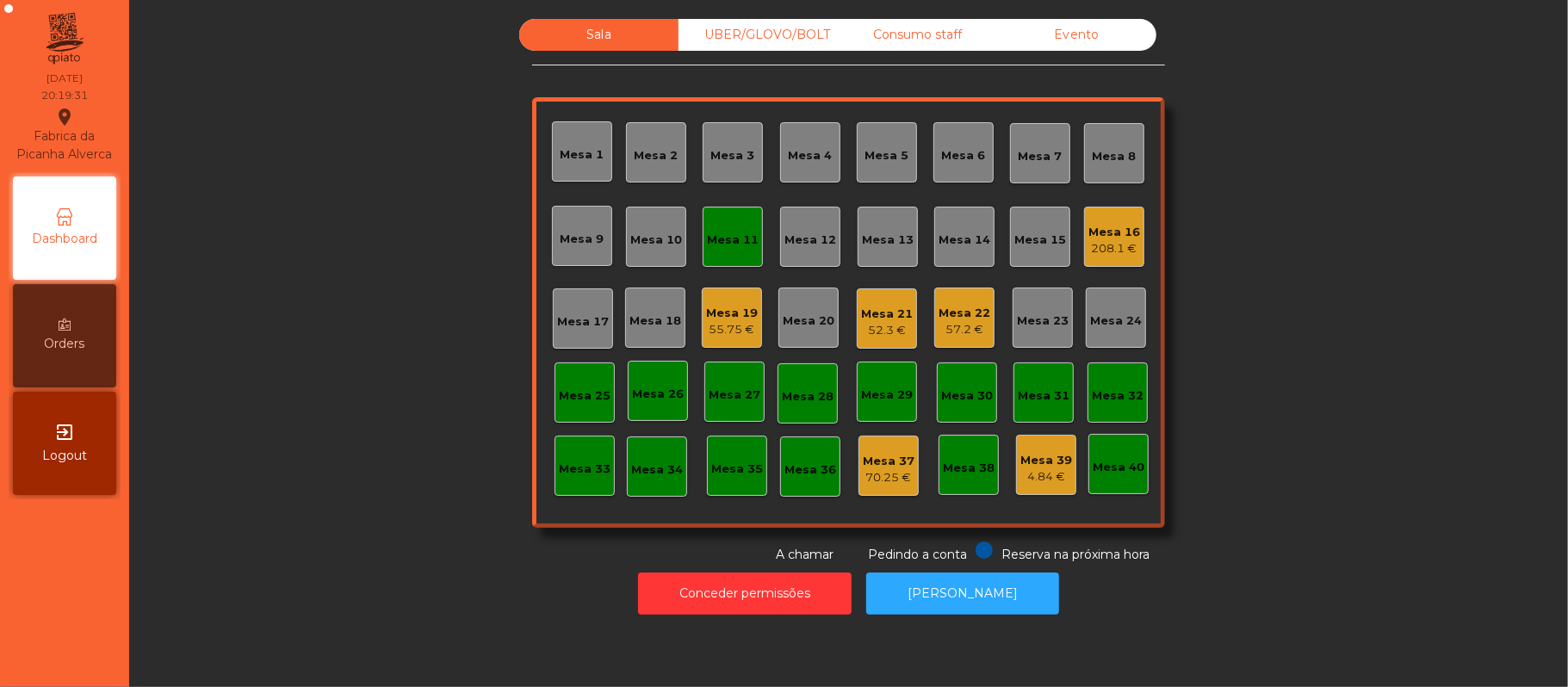
click at [745, 229] on div "Mesa 11" at bounding box center [732, 237] width 52 height 24
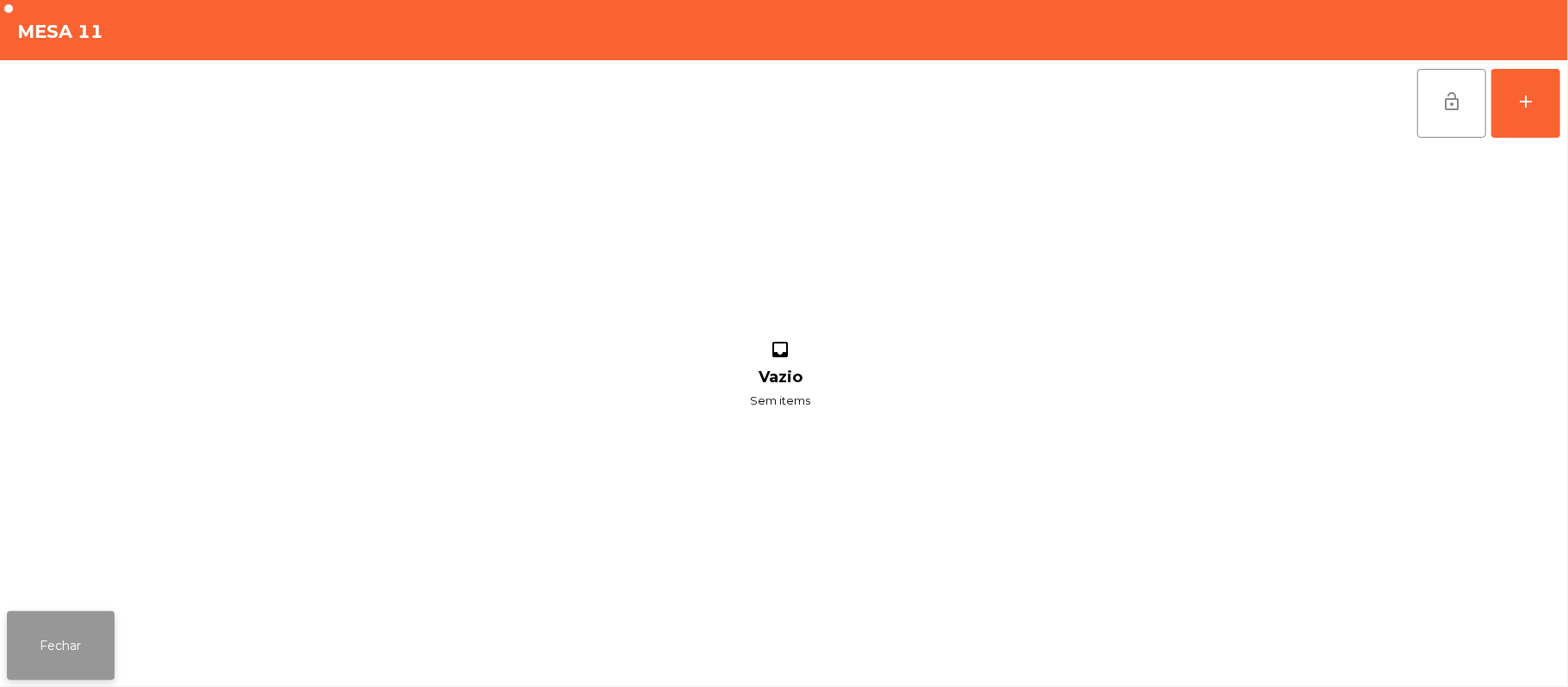
click at [85, 573] on div "inbox Vazio Sem items" at bounding box center [779, 375] width 1547 height 458
click at [65, 616] on button "Fechar" at bounding box center [60, 645] width 108 height 69
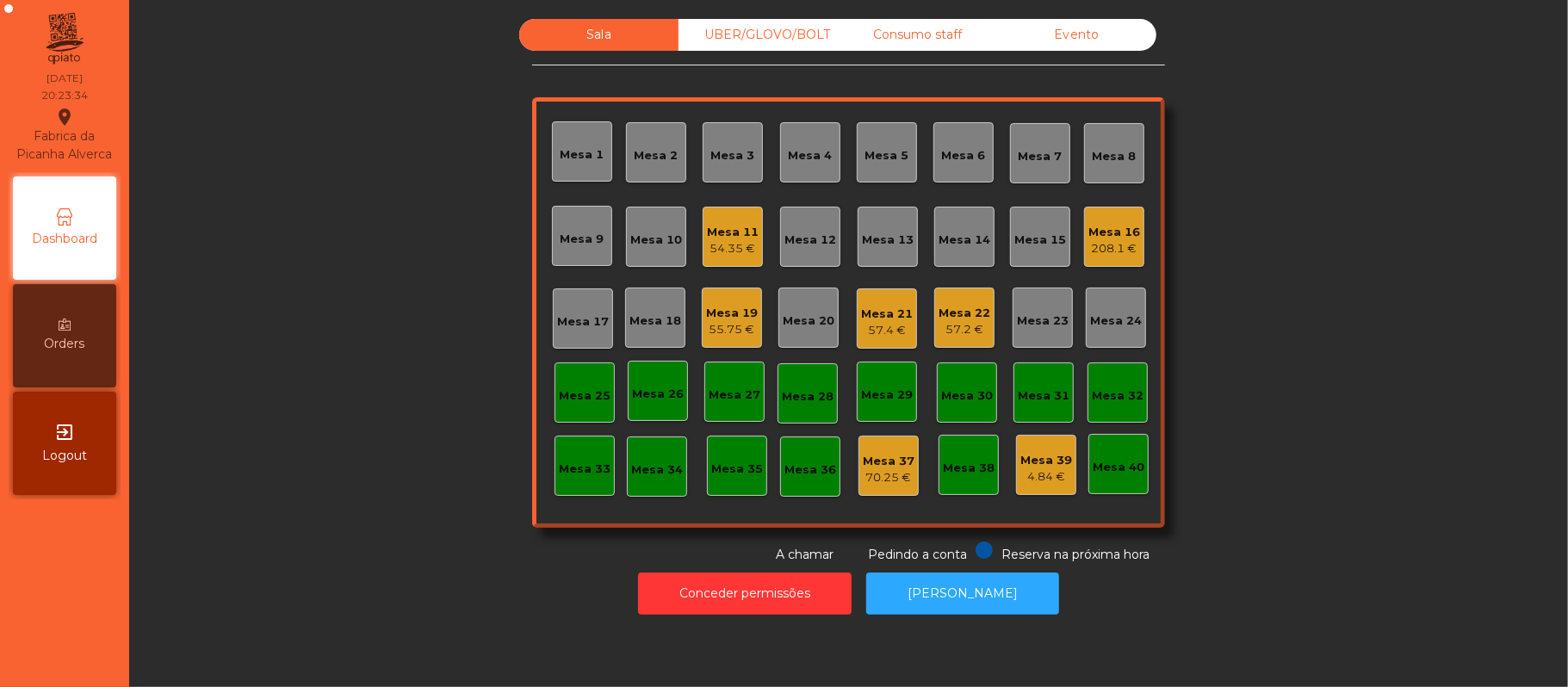
click at [809, 29] on div "UBER/GLOVO/BOLT" at bounding box center [757, 35] width 159 height 32
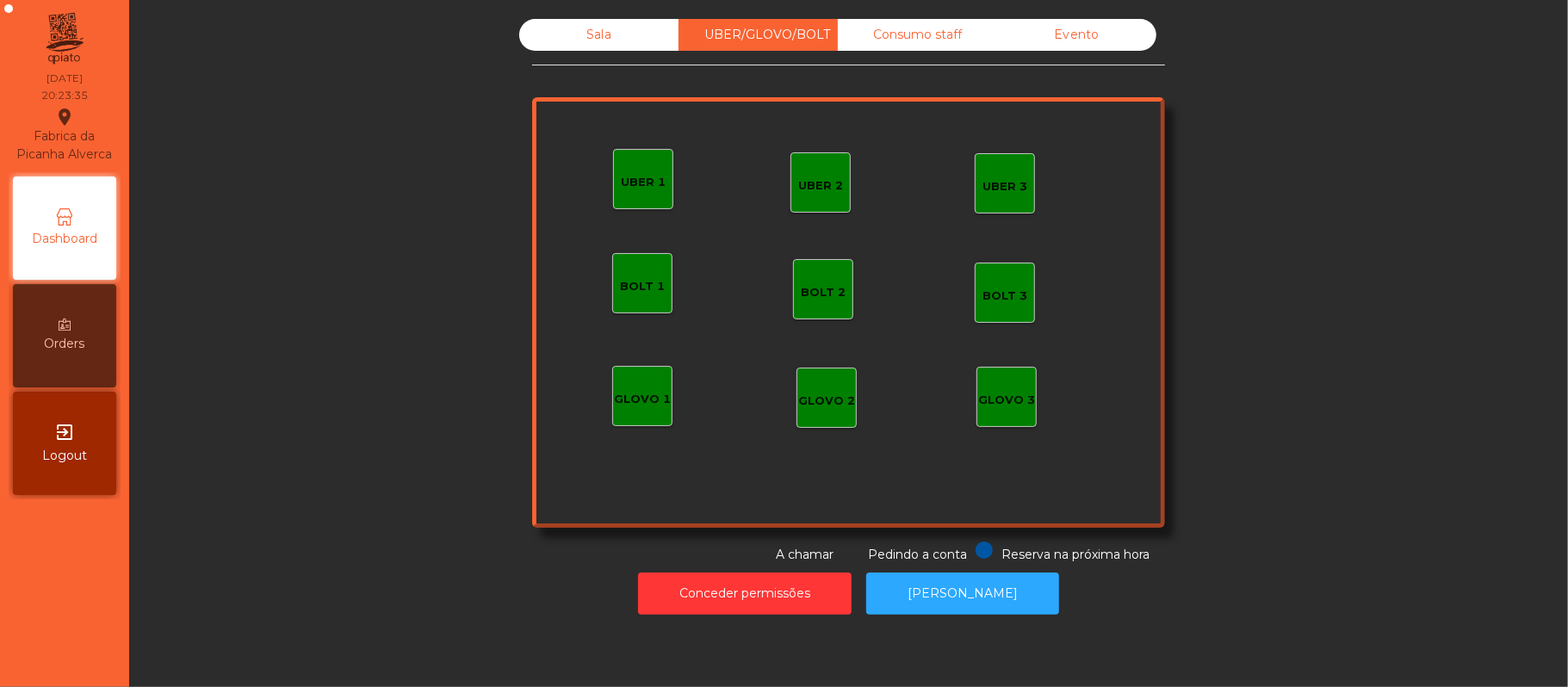
click at [930, 35] on div "Consumo staff" at bounding box center [917, 35] width 159 height 32
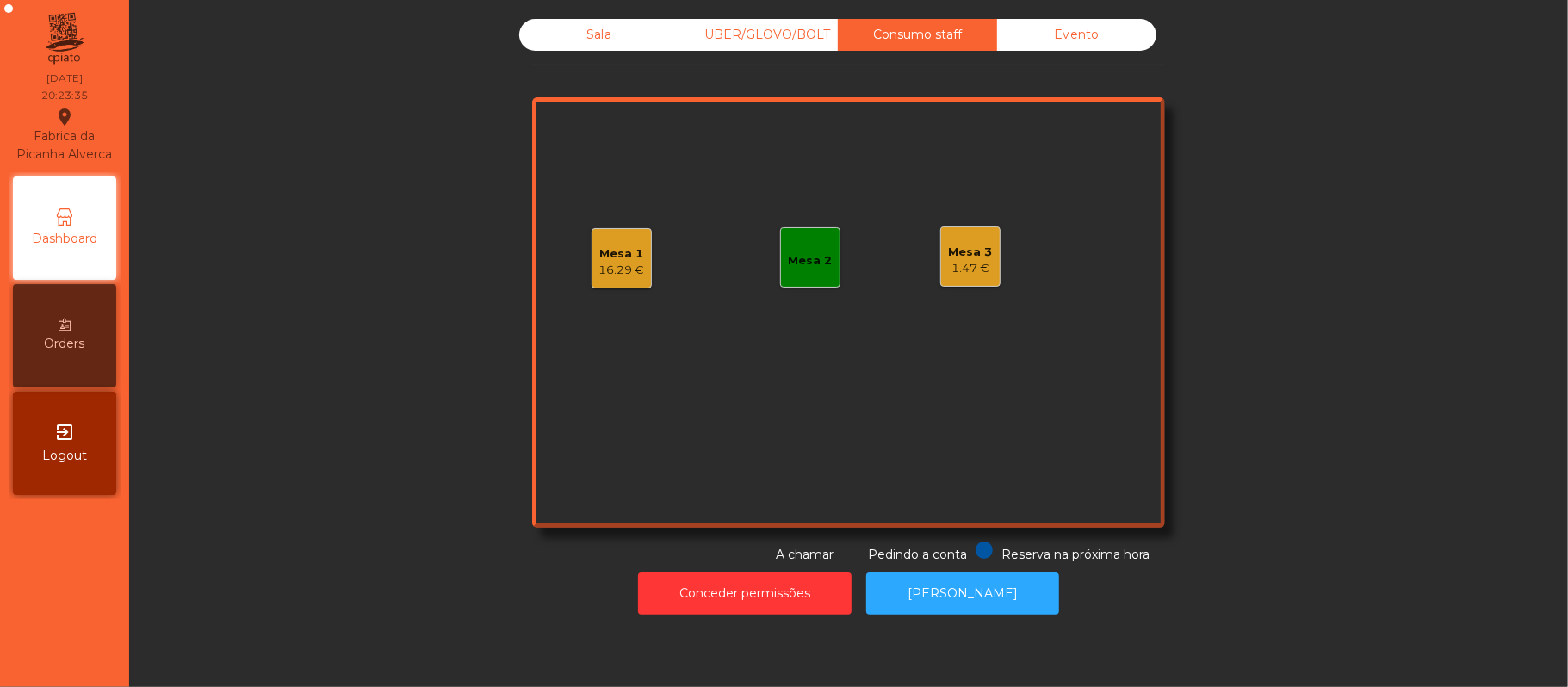
click at [780, 34] on div "UBER/GLOVO/BOLT" at bounding box center [757, 35] width 159 height 32
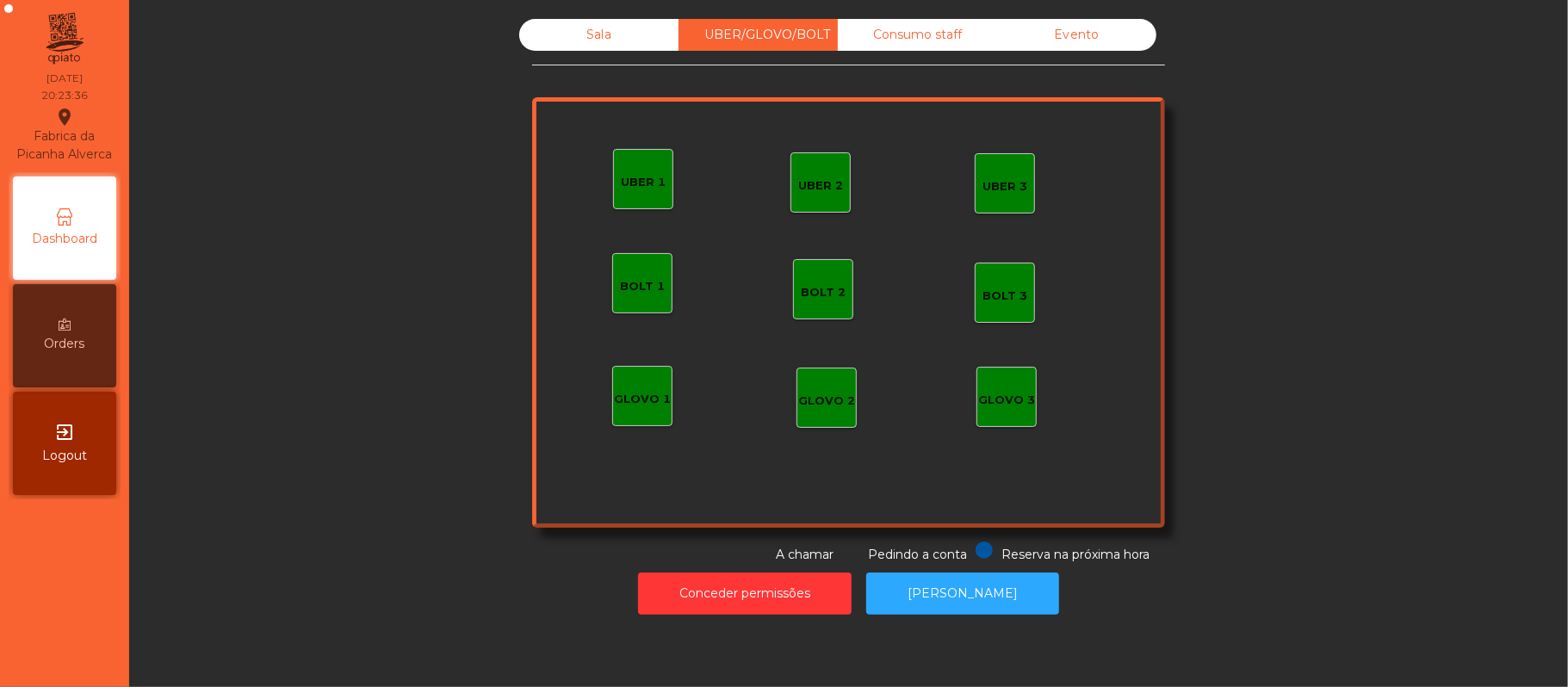
click at [640, 158] on div "UBER 1" at bounding box center [642, 179] width 60 height 60
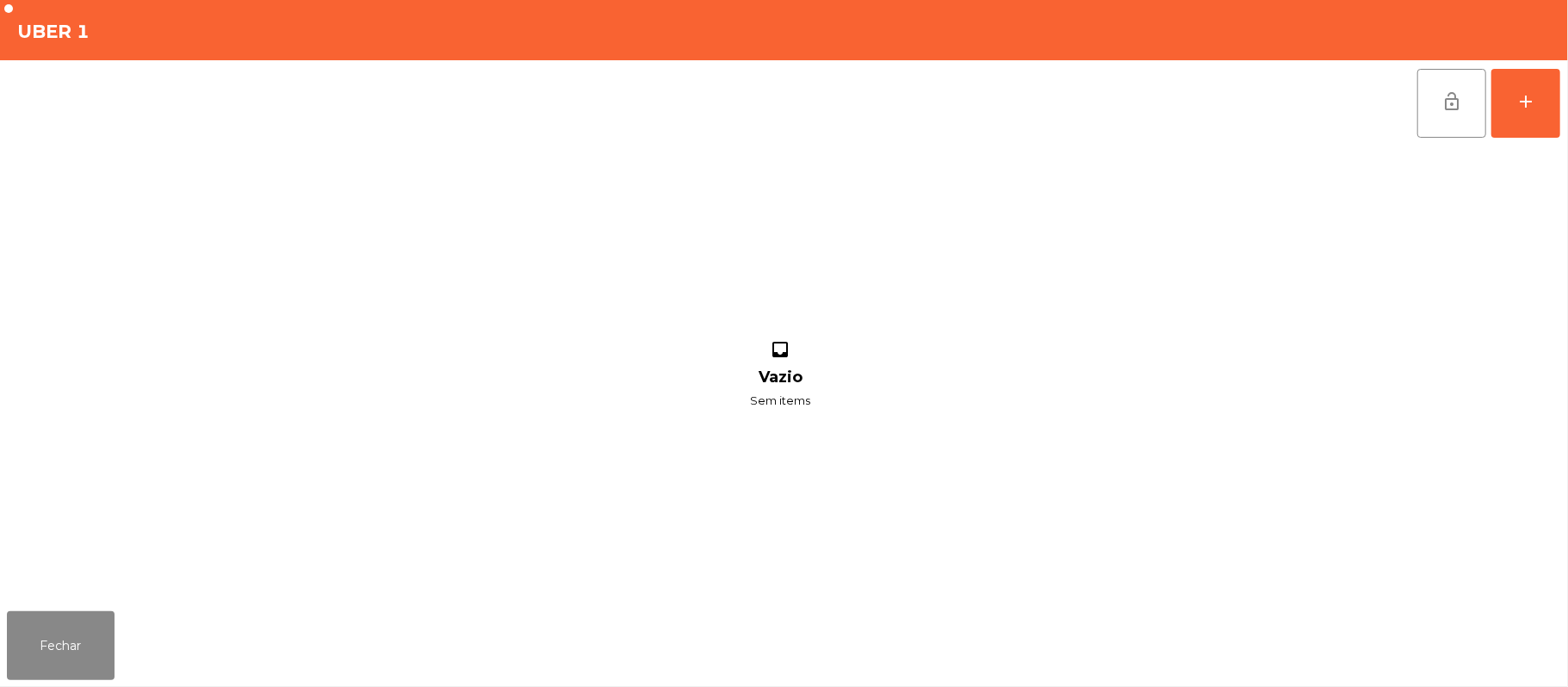
click at [1565, 103] on div "lock_open add inbox Vazio Sem items" at bounding box center [784, 332] width 1568 height 544
click at [1544, 115] on button "add" at bounding box center [1526, 103] width 69 height 69
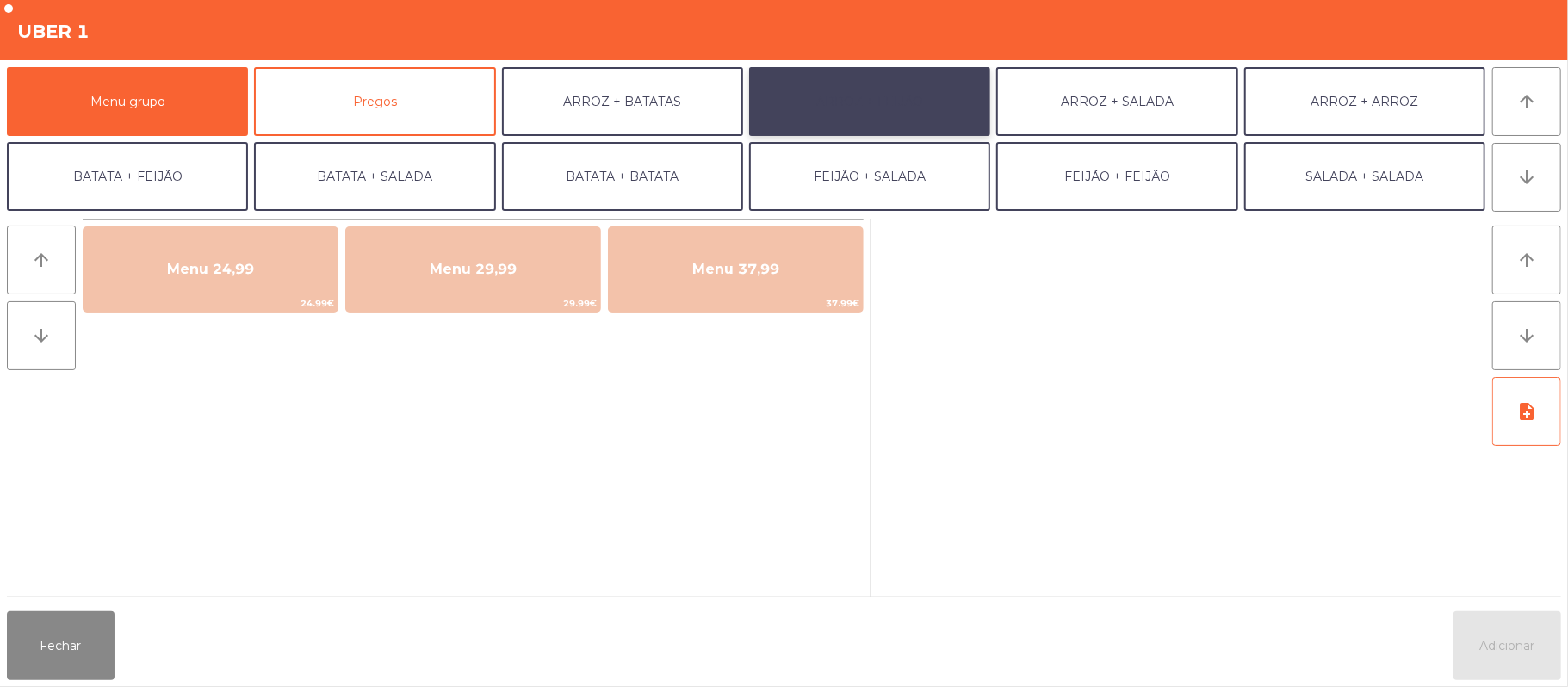
click at [893, 100] on button "ARROZ + FEIJÃO" at bounding box center [870, 101] width 241 height 69
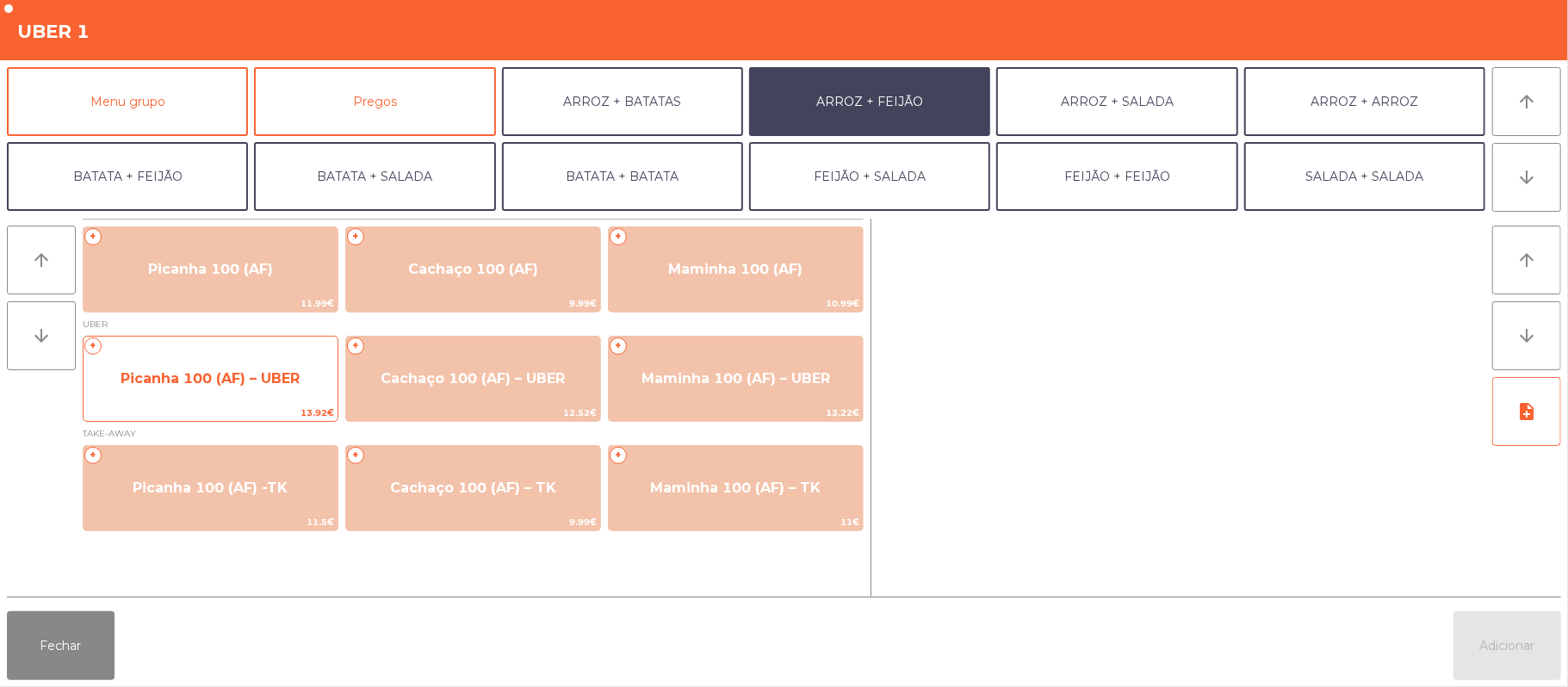
click at [249, 379] on span "Picanha 100 (AF) – UBER" at bounding box center [210, 378] width 179 height 17
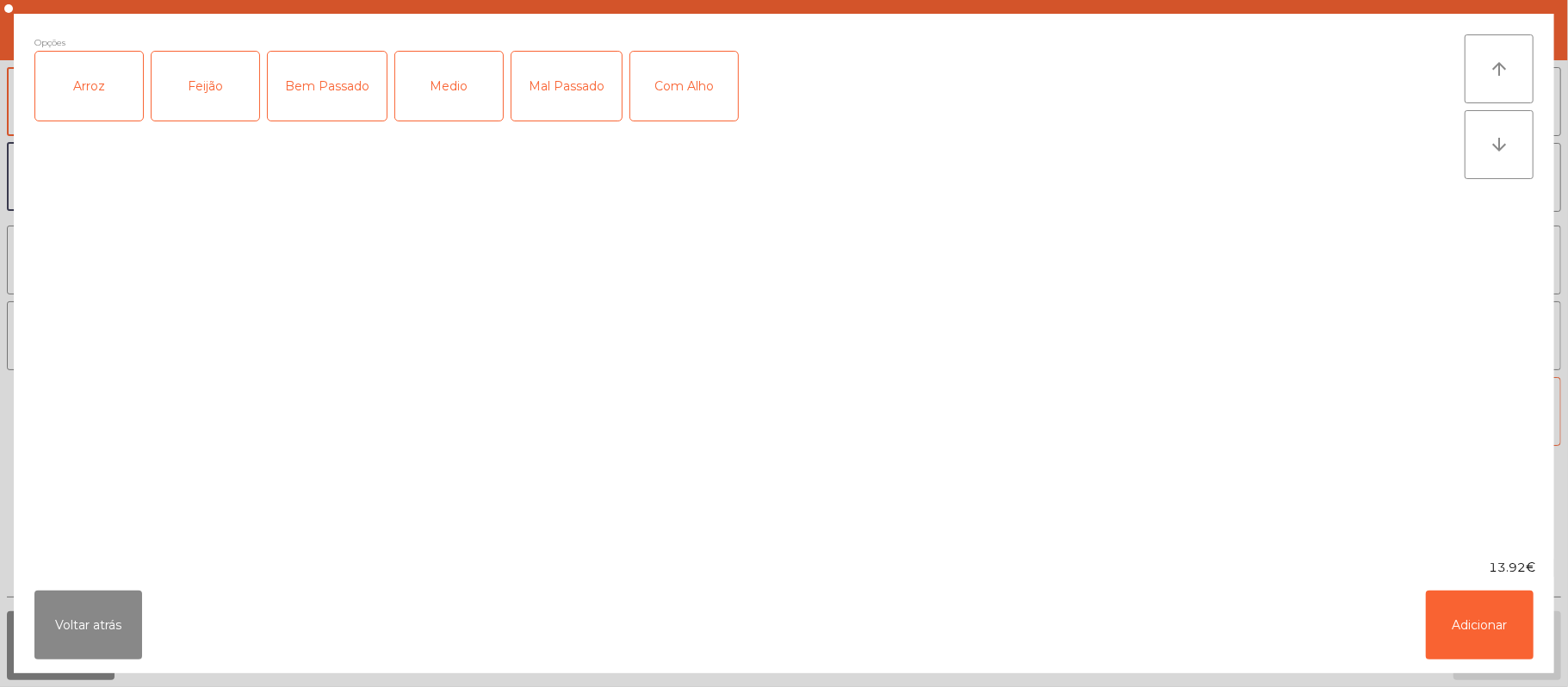
click at [85, 89] on div "Arroz" at bounding box center [88, 86] width 108 height 69
click at [178, 86] on div "Feijão" at bounding box center [205, 86] width 108 height 69
click at [561, 98] on div "Mal Passado" at bounding box center [567, 86] width 111 height 69
click at [1499, 651] on button "Adicionar" at bounding box center [1480, 624] width 108 height 69
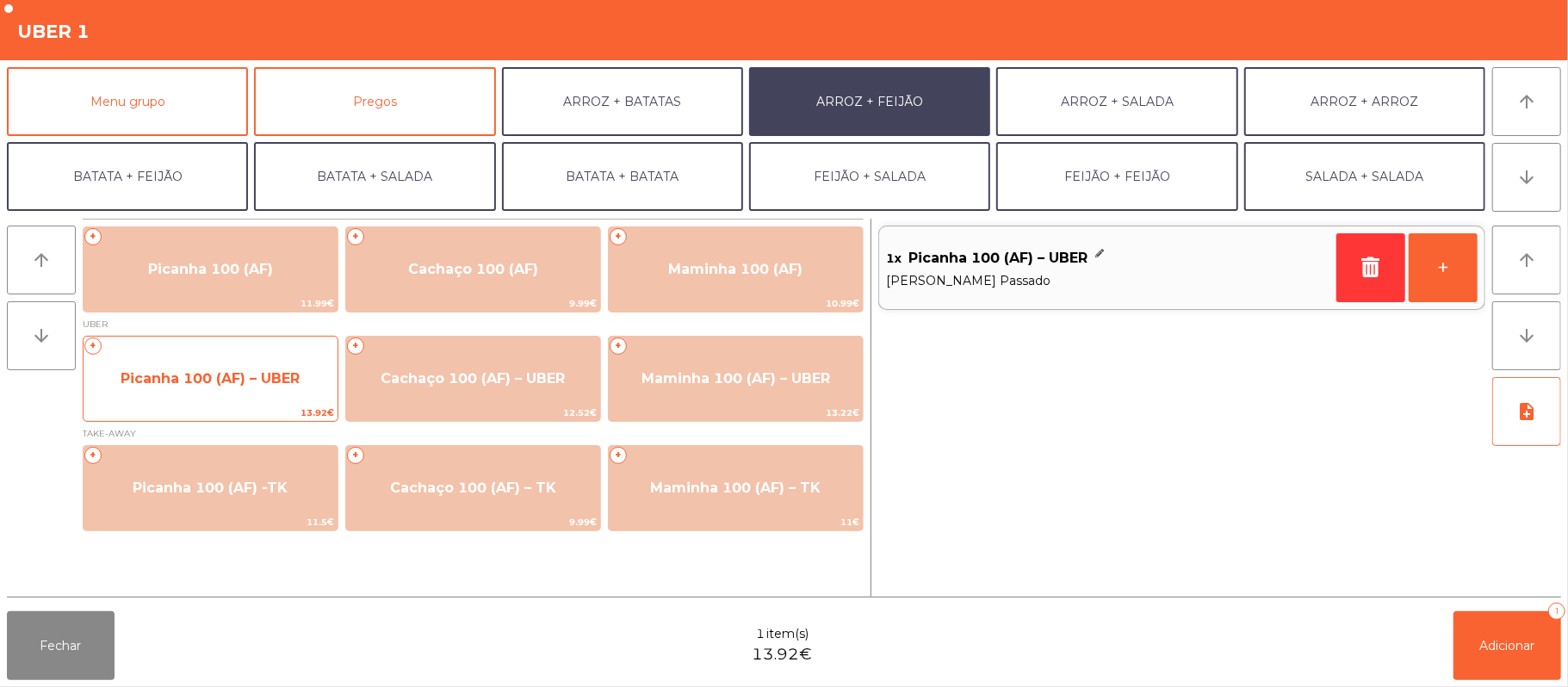
click at [230, 367] on span "Picanha 100 (AF) – UBER" at bounding box center [211, 378] width 254 height 46
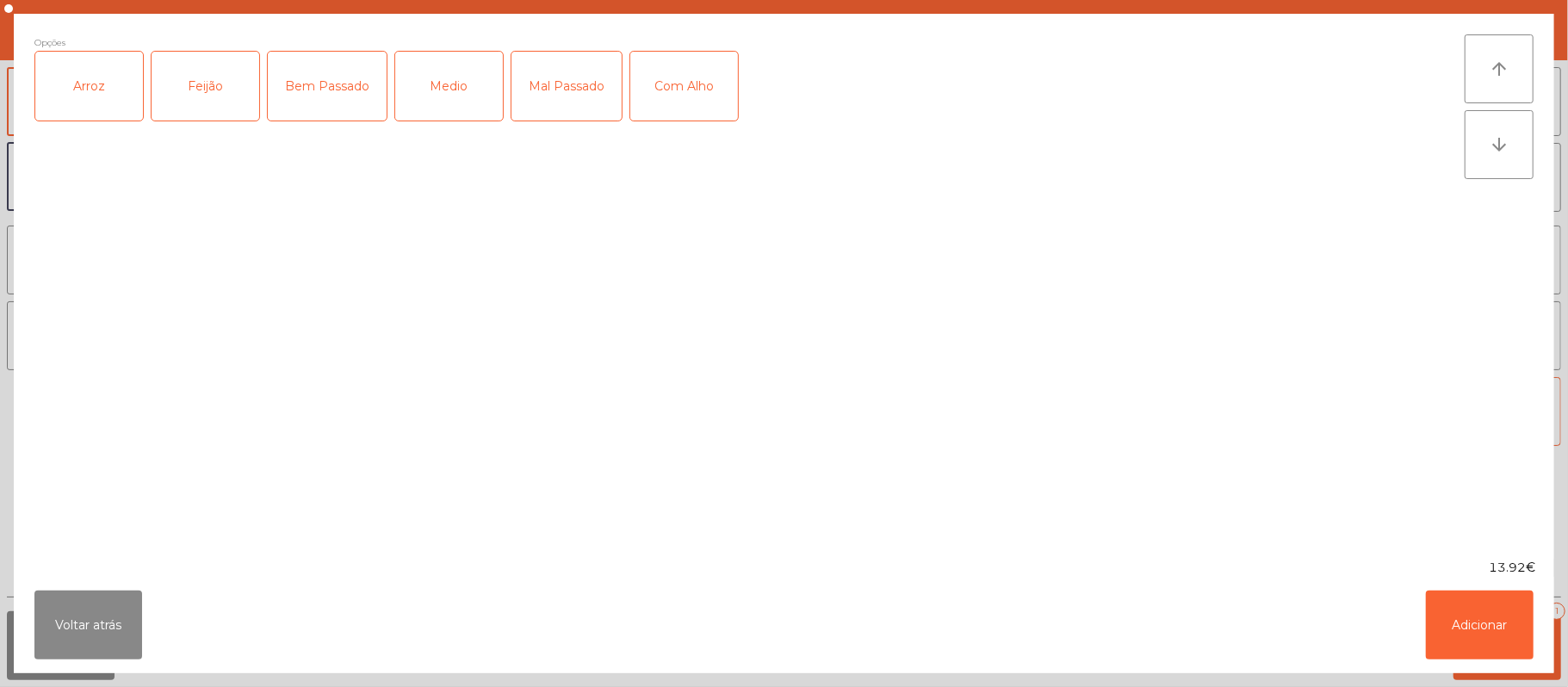
click at [105, 89] on div "Arroz" at bounding box center [88, 86] width 108 height 69
click at [184, 98] on div "Feijão" at bounding box center [205, 86] width 108 height 69
click at [451, 80] on div "Medio" at bounding box center [449, 86] width 108 height 69
click at [1495, 635] on button "Adicionar" at bounding box center [1480, 624] width 108 height 69
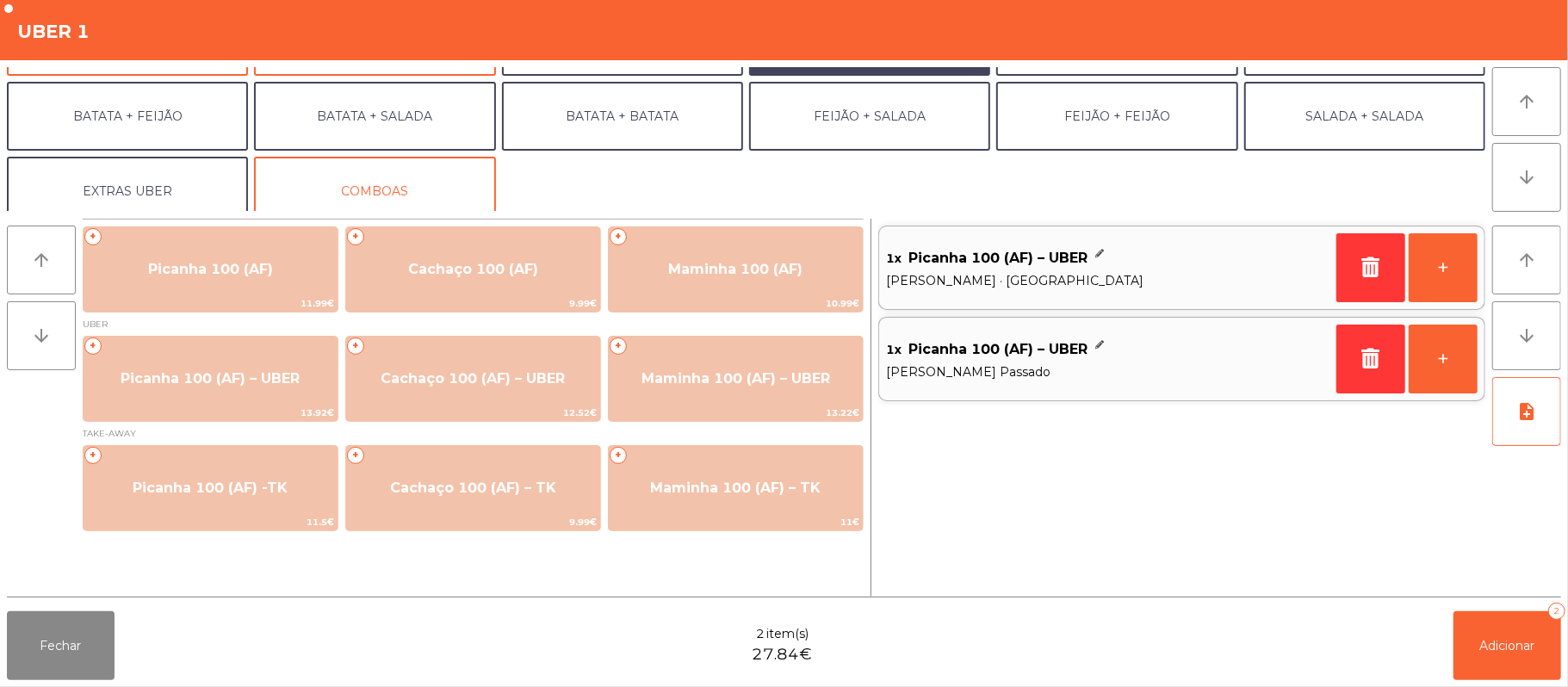
scroll to position [62, 0]
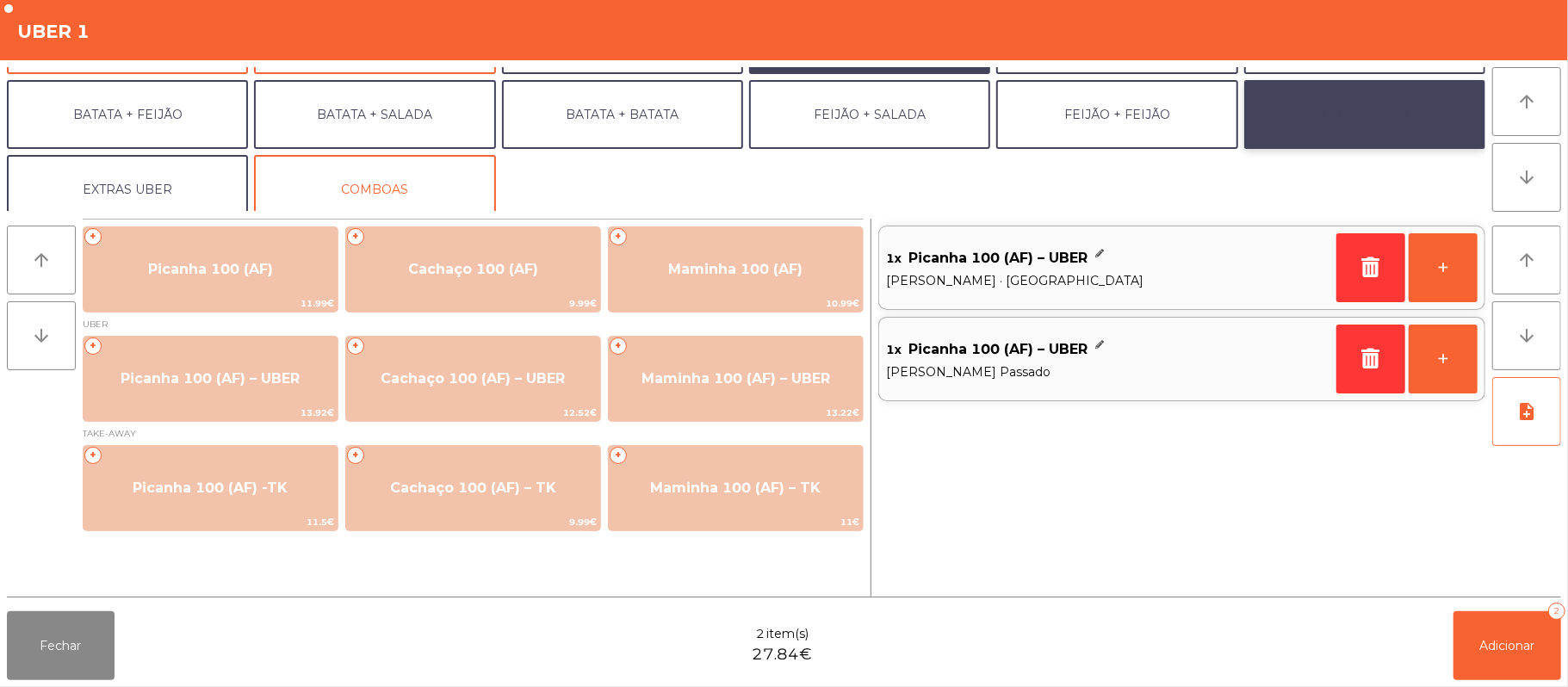
click at [1354, 117] on button "SALADA + SALADA" at bounding box center [1364, 114] width 241 height 69
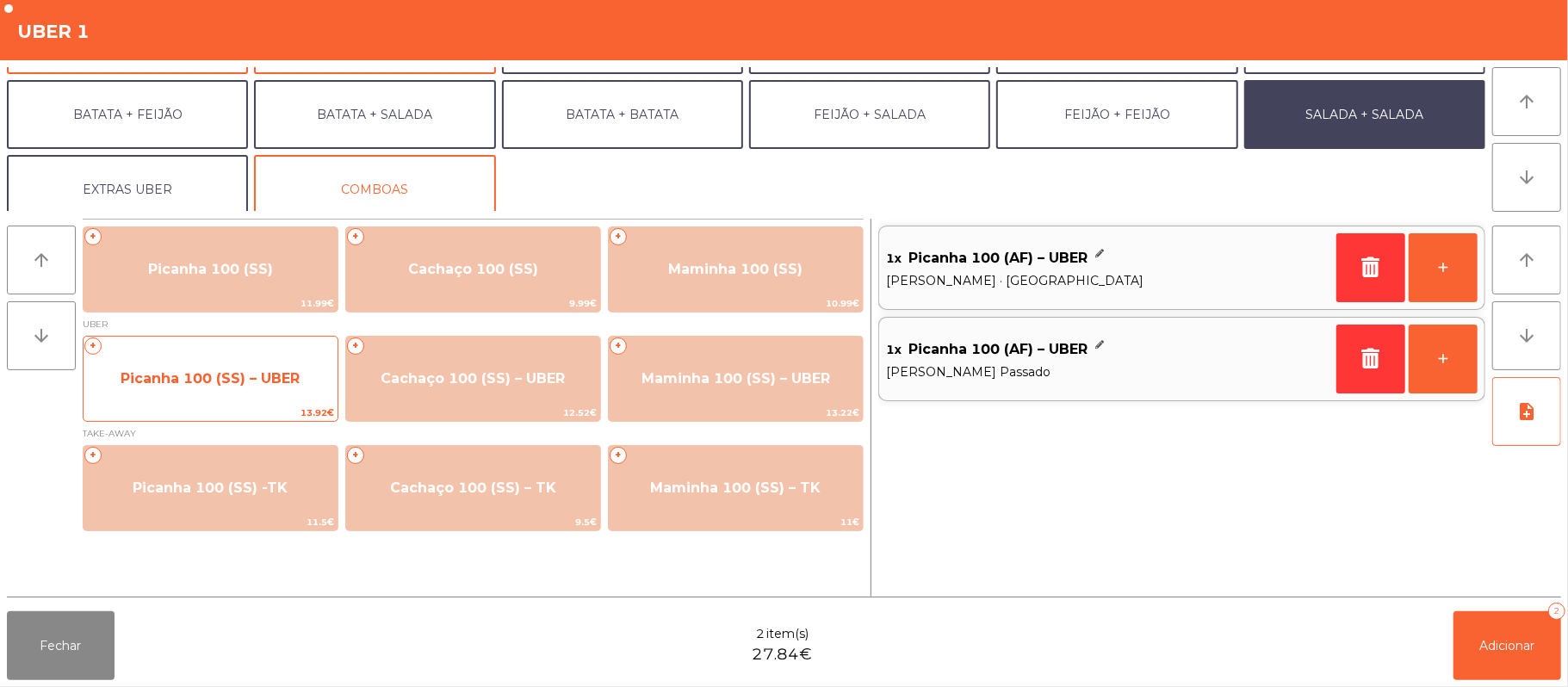
click at [260, 388] on span "Picanha 100 (SS) – UBER" at bounding box center [211, 378] width 254 height 46
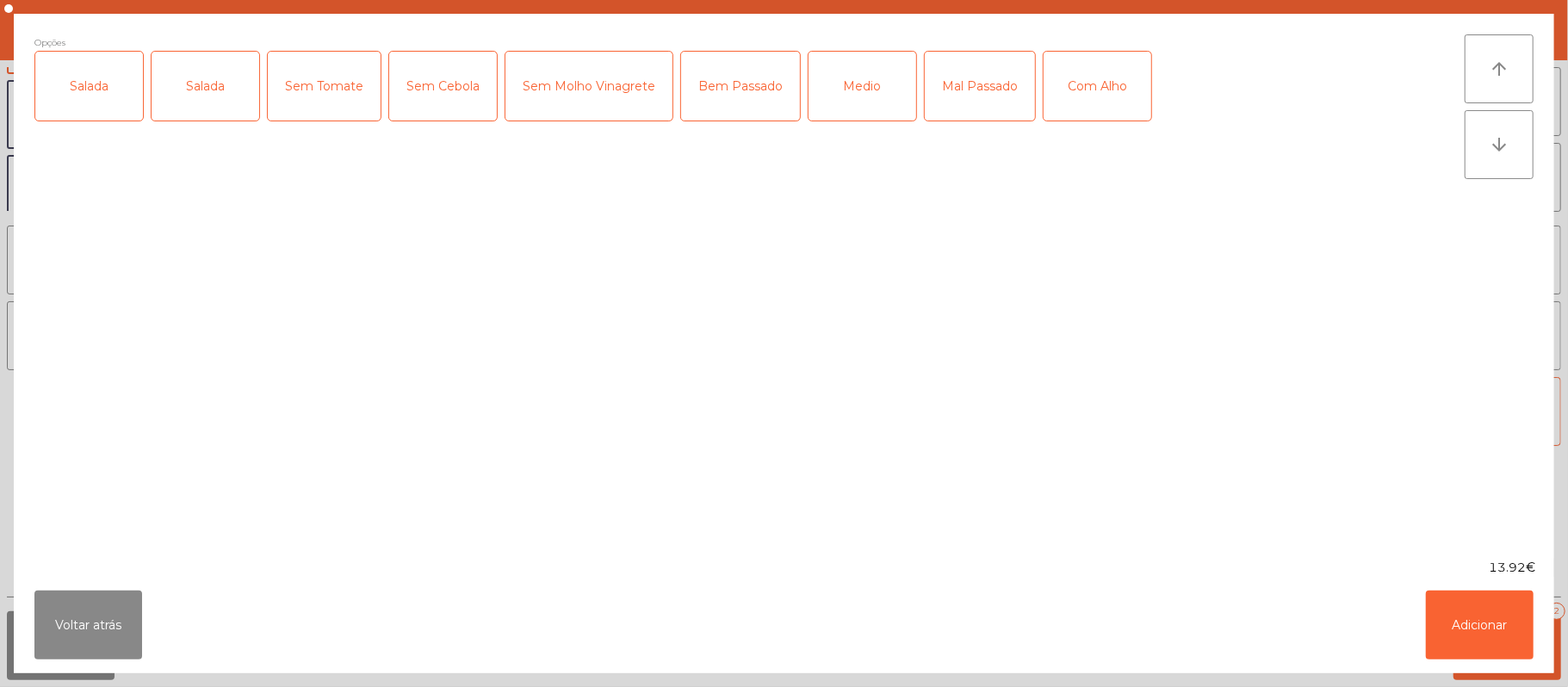
click at [88, 99] on div "Salada" at bounding box center [88, 86] width 108 height 69
click at [741, 104] on div "Bem Passado" at bounding box center [740, 86] width 119 height 69
click at [1468, 640] on button "Adicionar" at bounding box center [1480, 624] width 108 height 69
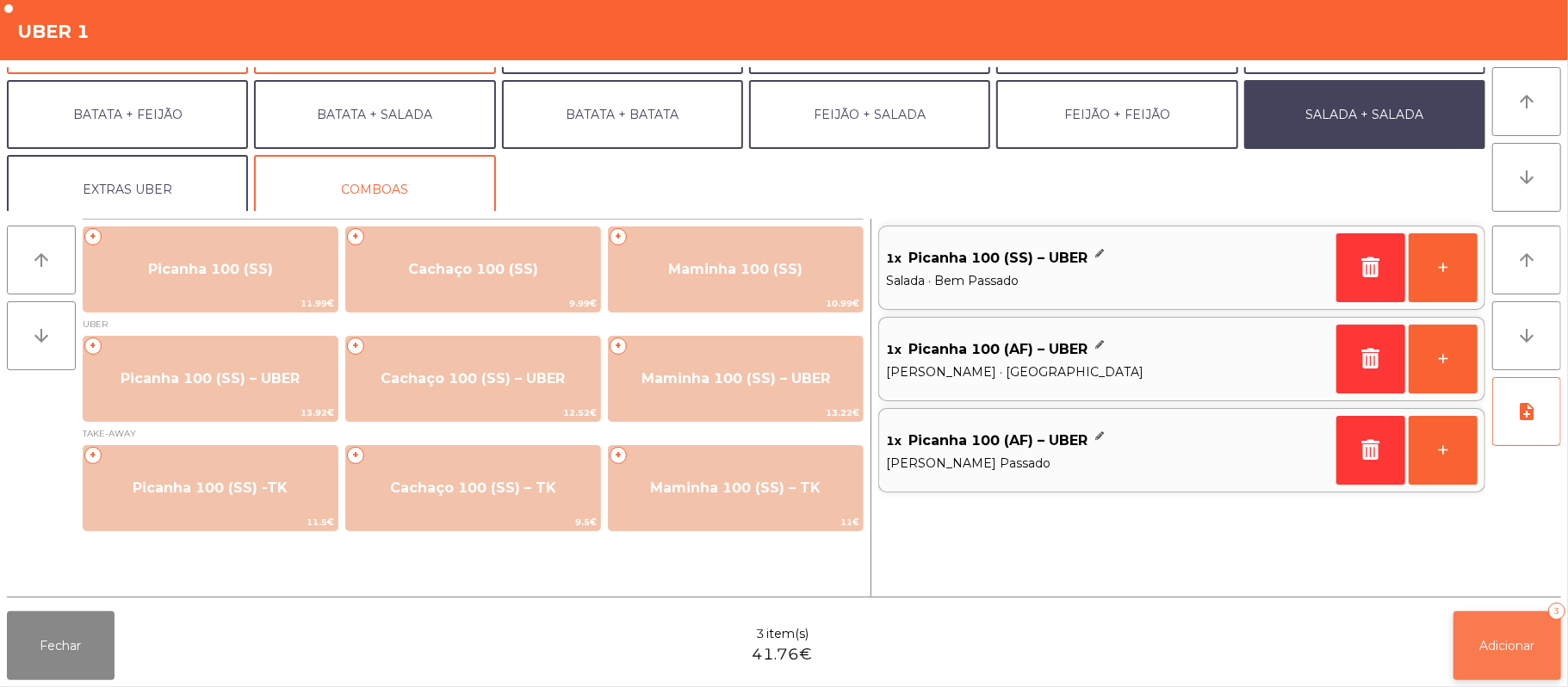
click at [1517, 651] on span "Adicionar" at bounding box center [1507, 645] width 55 height 16
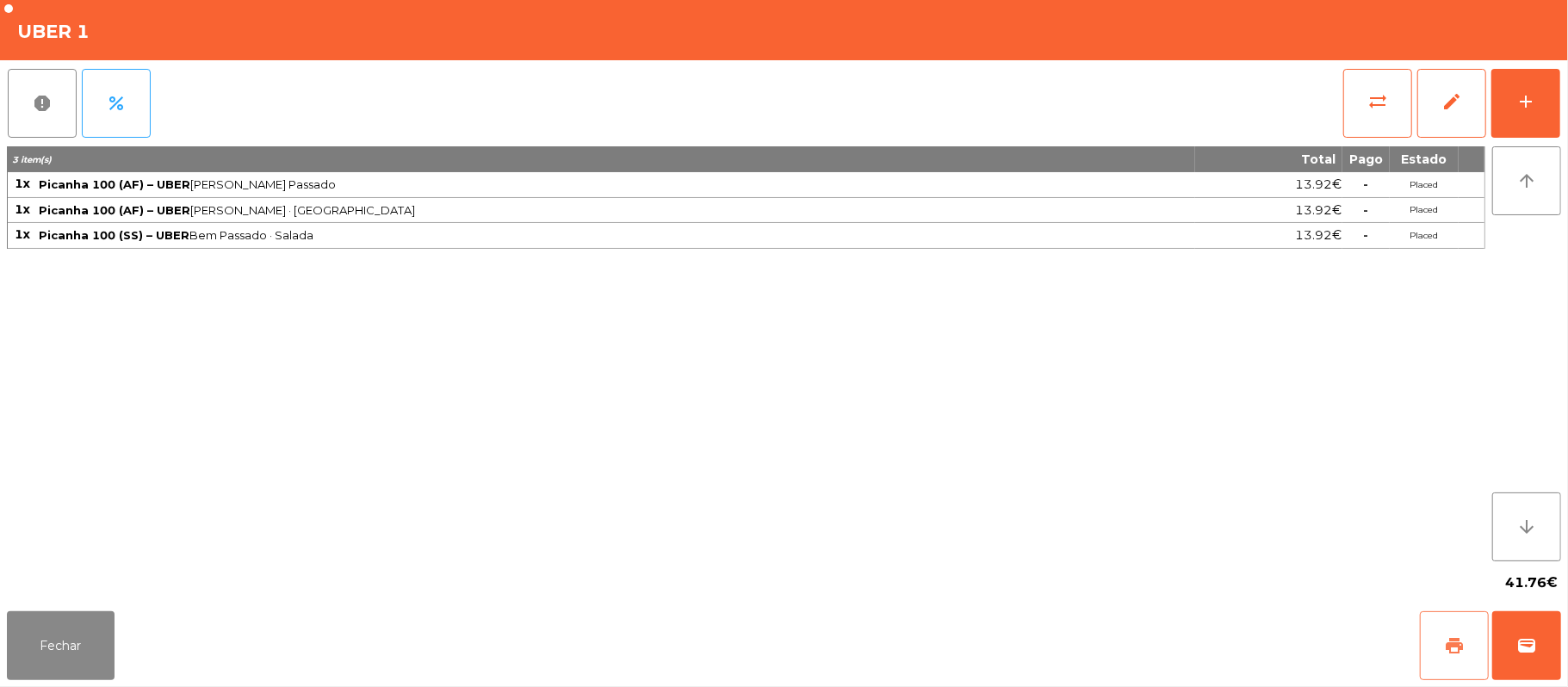
click at [1436, 637] on button "print" at bounding box center [1454, 645] width 69 height 69
click at [1527, 652] on span "wallet" at bounding box center [1527, 646] width 20 height 20
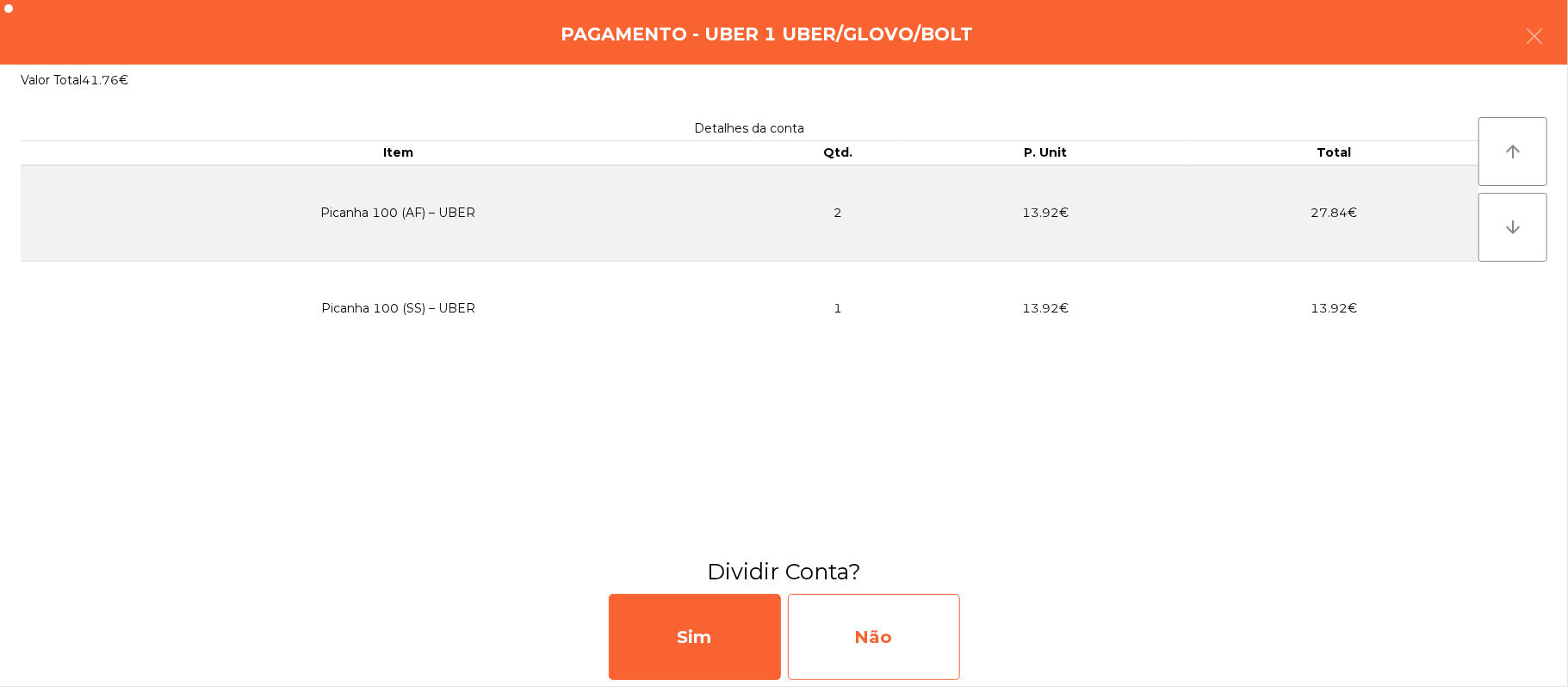
click at [914, 641] on div "Não" at bounding box center [873, 636] width 172 height 86
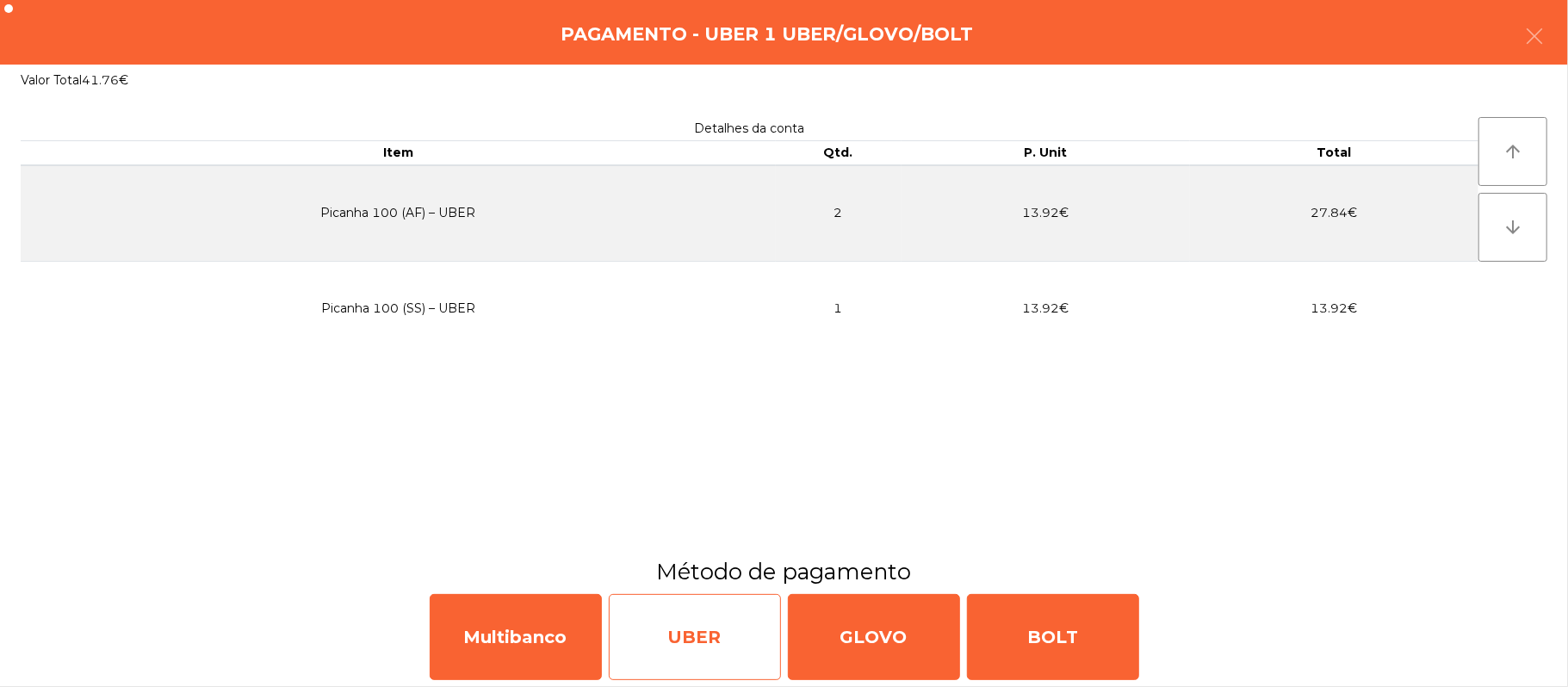
click at [699, 645] on div "UBER" at bounding box center [695, 636] width 172 height 86
select select "**"
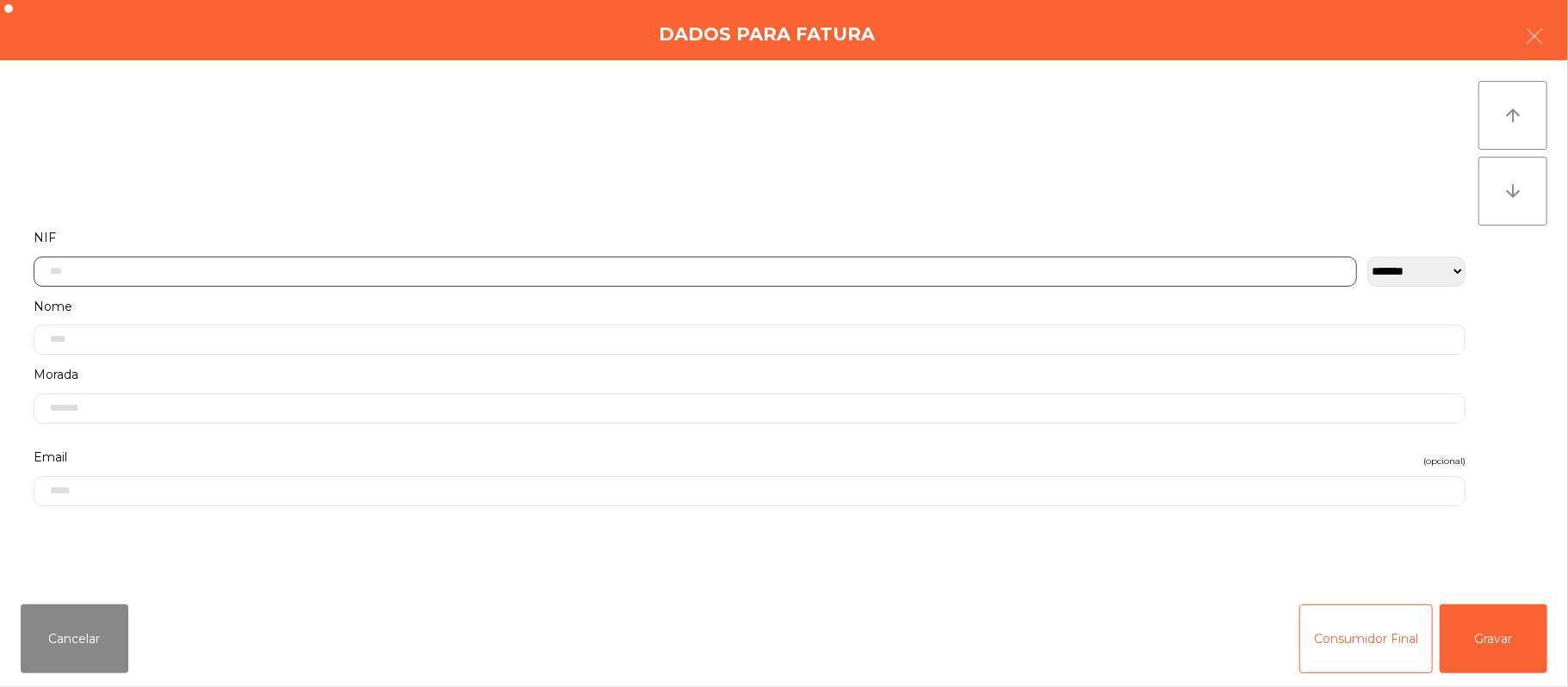
click at [620, 270] on input "text" at bounding box center [695, 271] width 1323 height 30
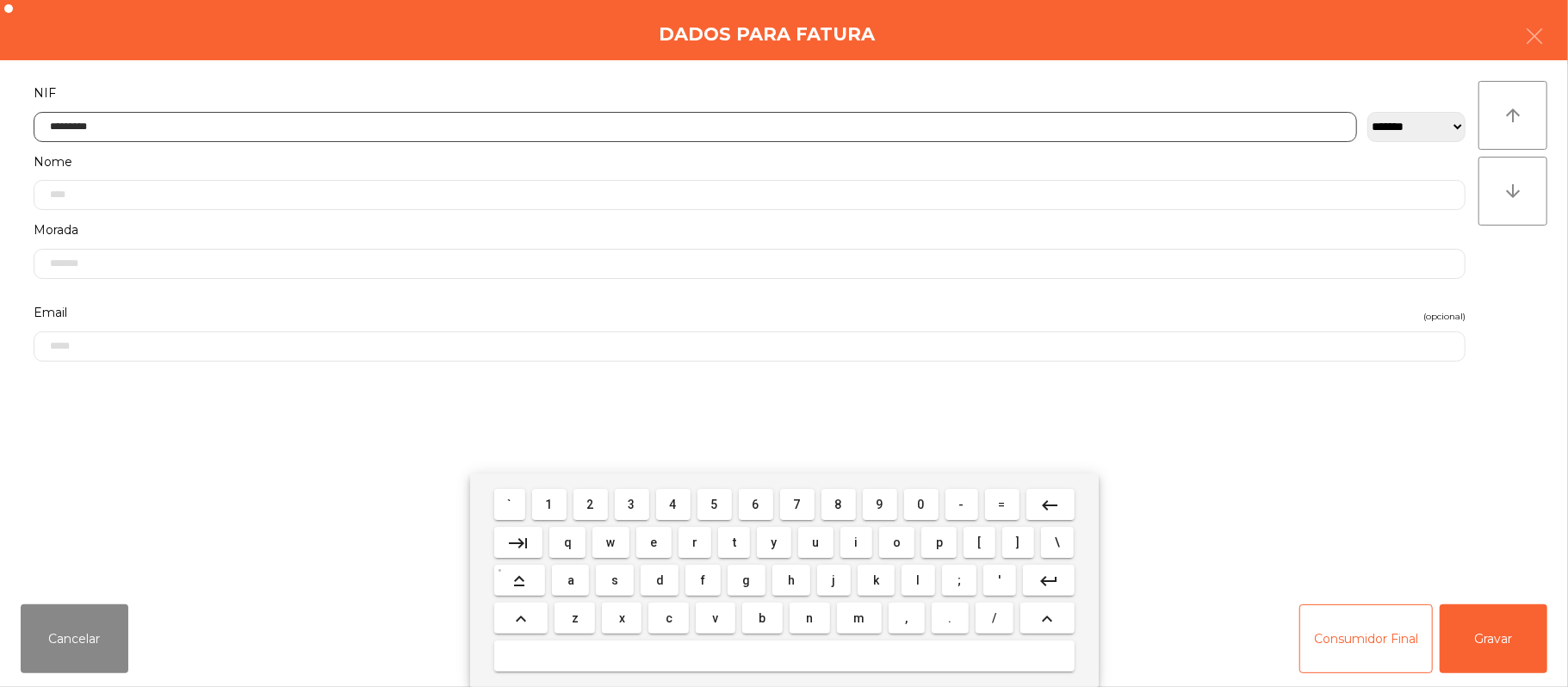
type input "*********"
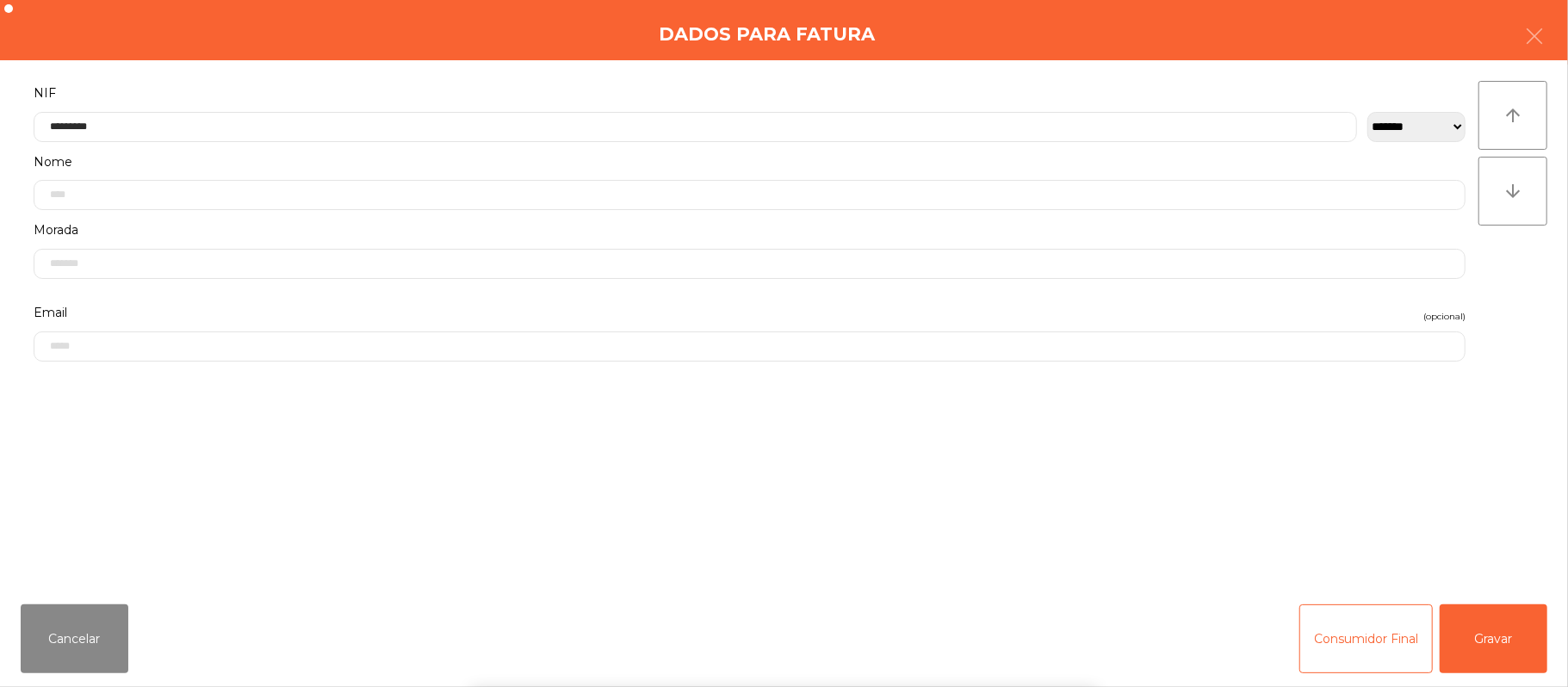
click at [1515, 623] on div "` 1 2 3 4 5 6 7 8 9 0 - = keyboard_backspace keyboard_tab q w e r t y u i o p […" at bounding box center [784, 580] width 1568 height 214
click at [1498, 644] on button "Gravar" at bounding box center [1492, 638] width 108 height 69
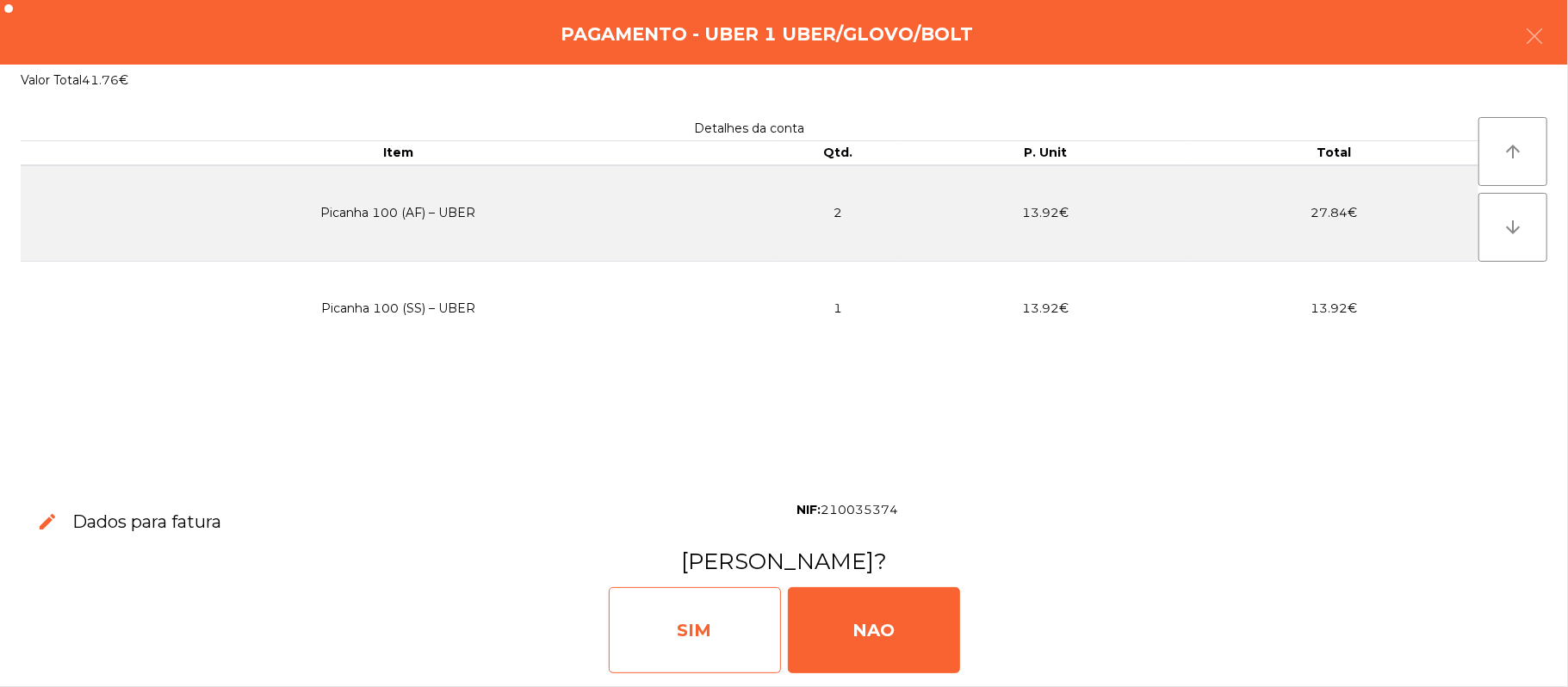
click at [708, 611] on div "SIM" at bounding box center [695, 629] width 172 height 86
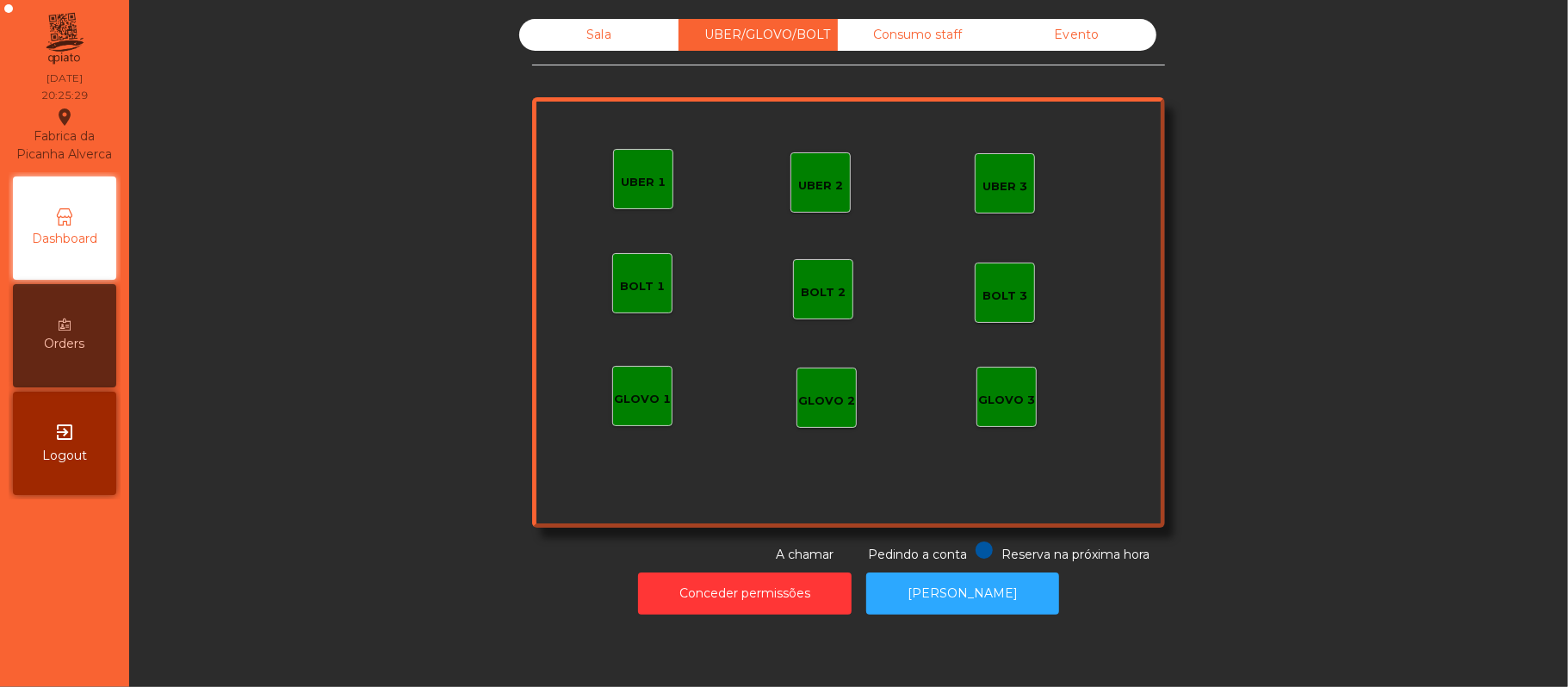
click at [596, 38] on div "Sala" at bounding box center [599, 35] width 159 height 32
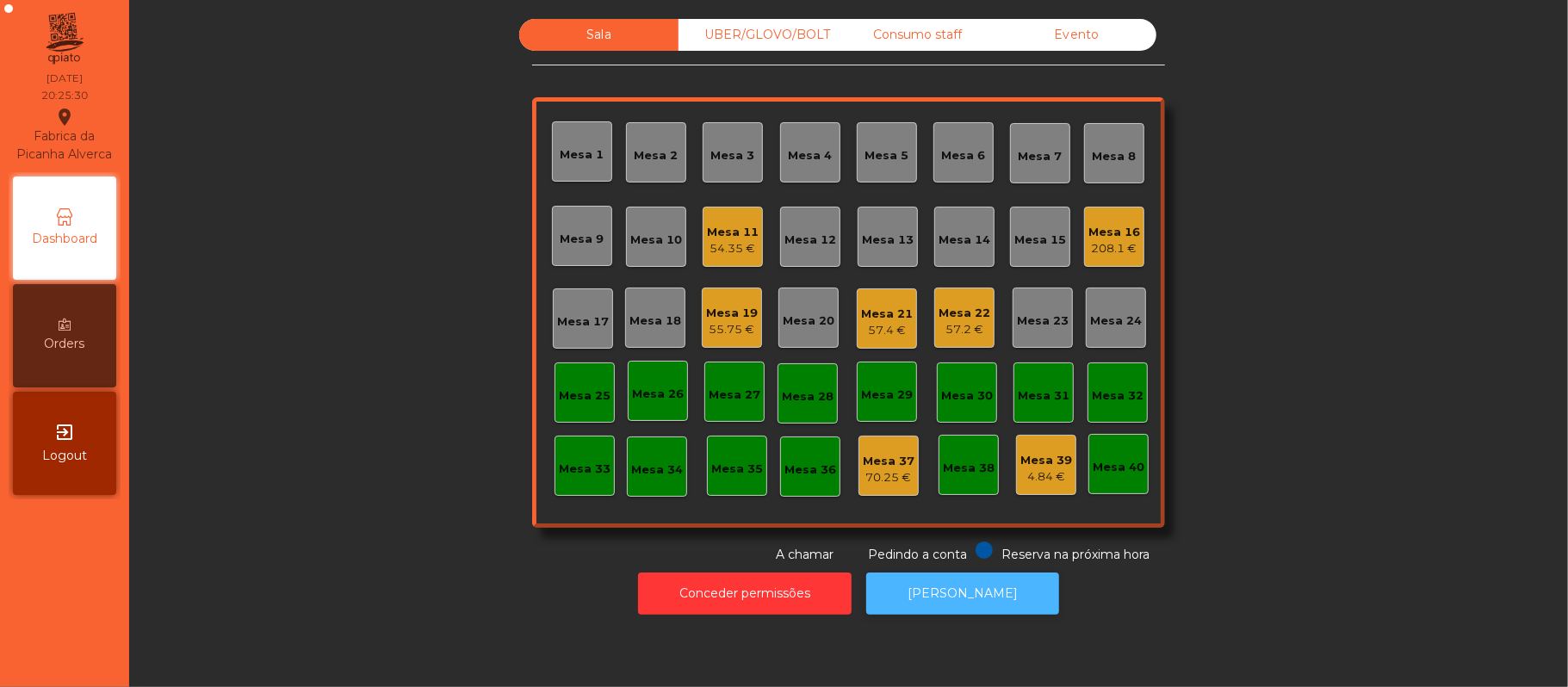
click at [985, 587] on button "[PERSON_NAME]" at bounding box center [962, 593] width 193 height 42
click at [902, 31] on div "Consumo staff" at bounding box center [917, 35] width 159 height 32
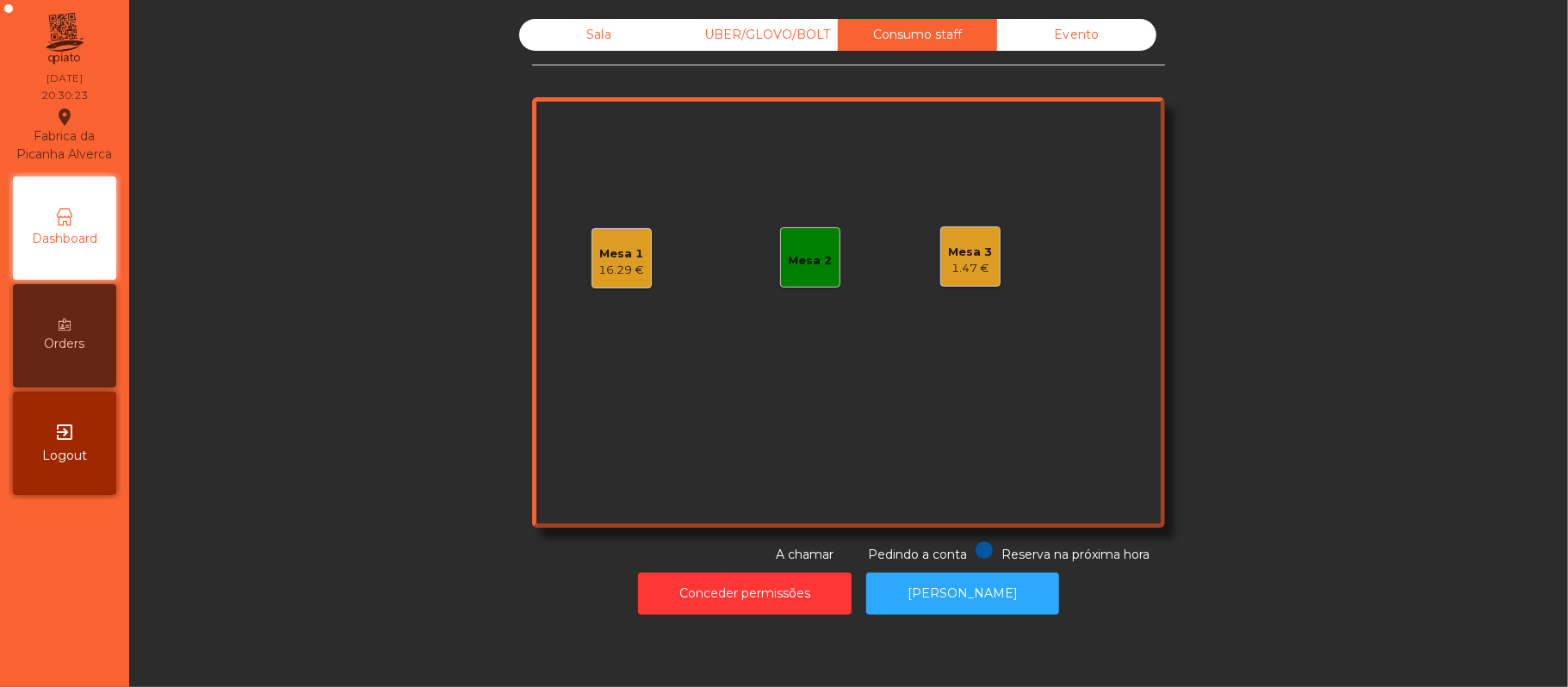
click at [748, 40] on div "UBER/GLOVO/BOLT" at bounding box center [757, 35] width 159 height 32
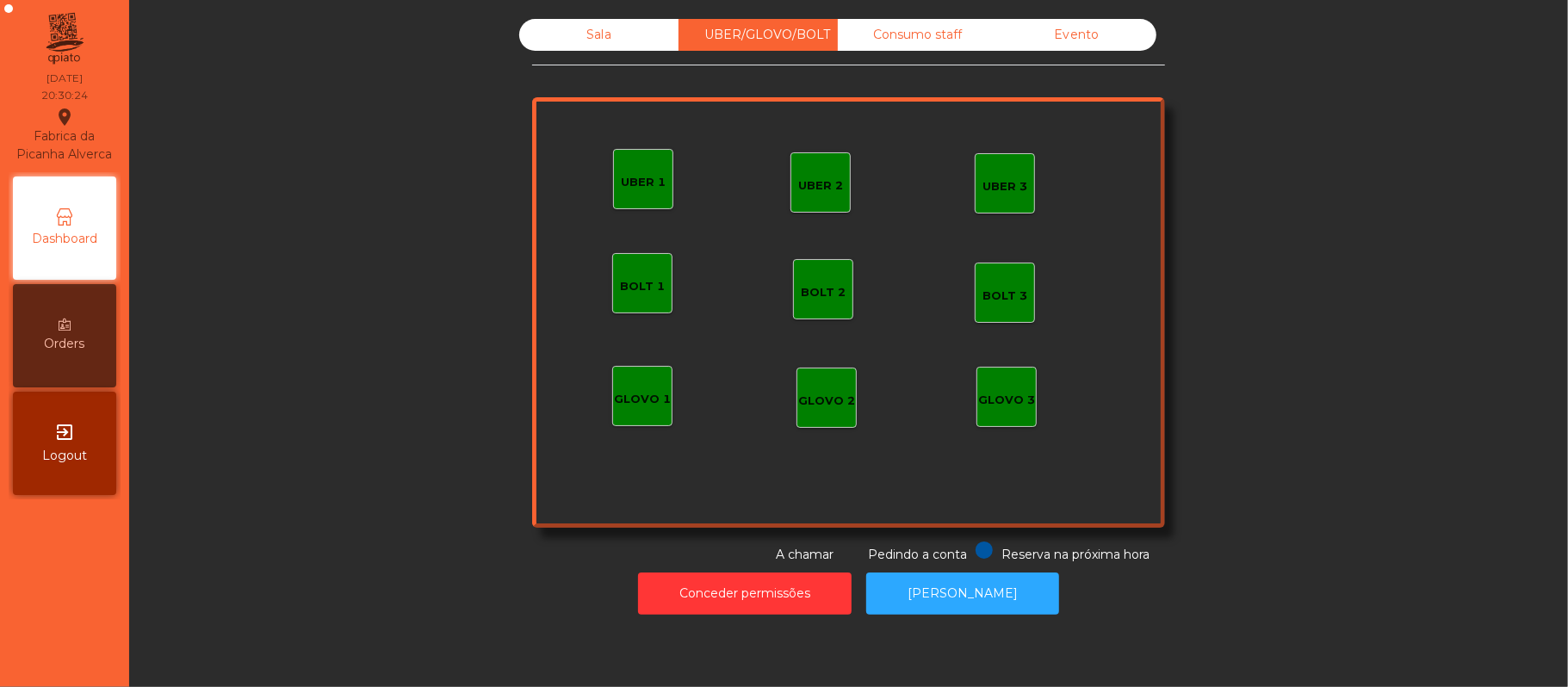
click at [632, 196] on div "UBER 1" at bounding box center [642, 179] width 60 height 60
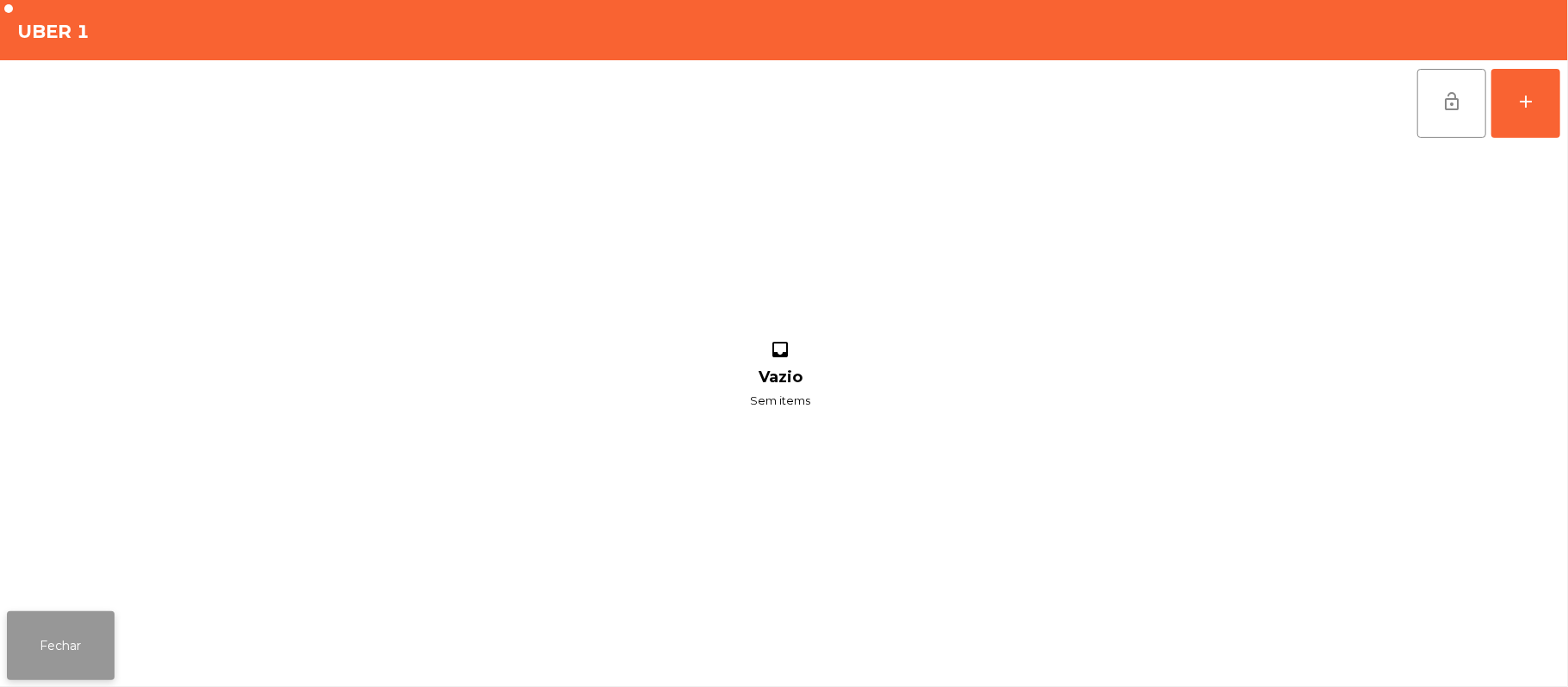
click at [63, 645] on button "Fechar" at bounding box center [60, 645] width 108 height 69
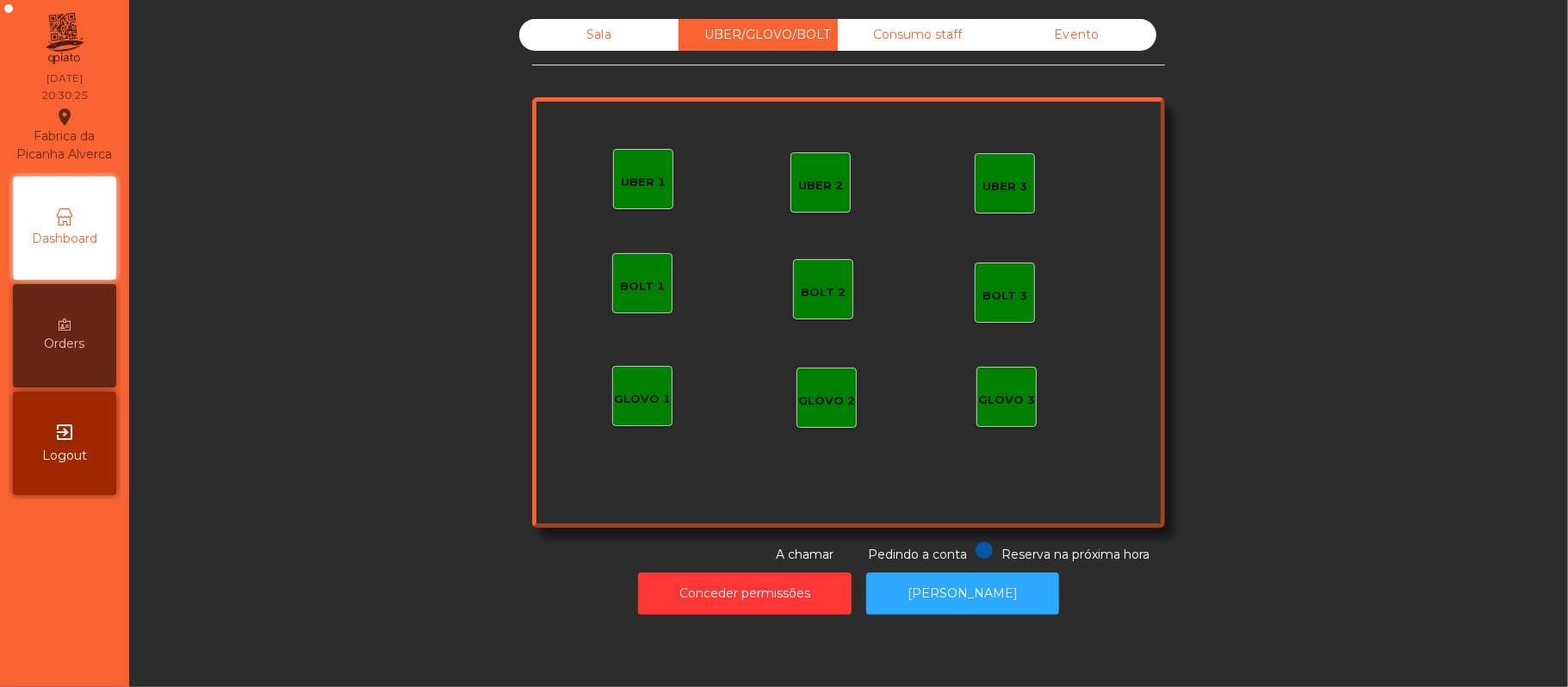
click at [869, 48] on div "Consumo staff" at bounding box center [917, 35] width 159 height 32
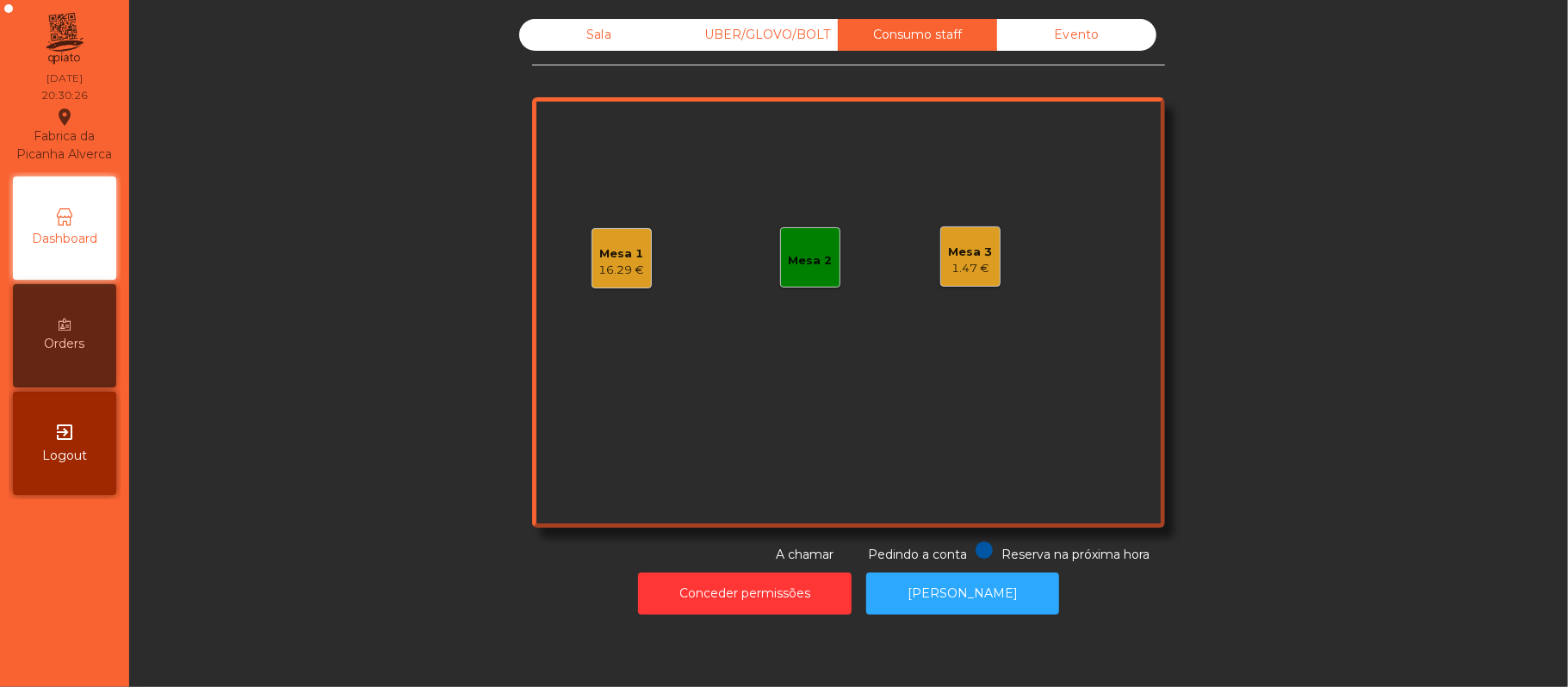
click at [630, 269] on div "16.29 €" at bounding box center [622, 270] width 46 height 17
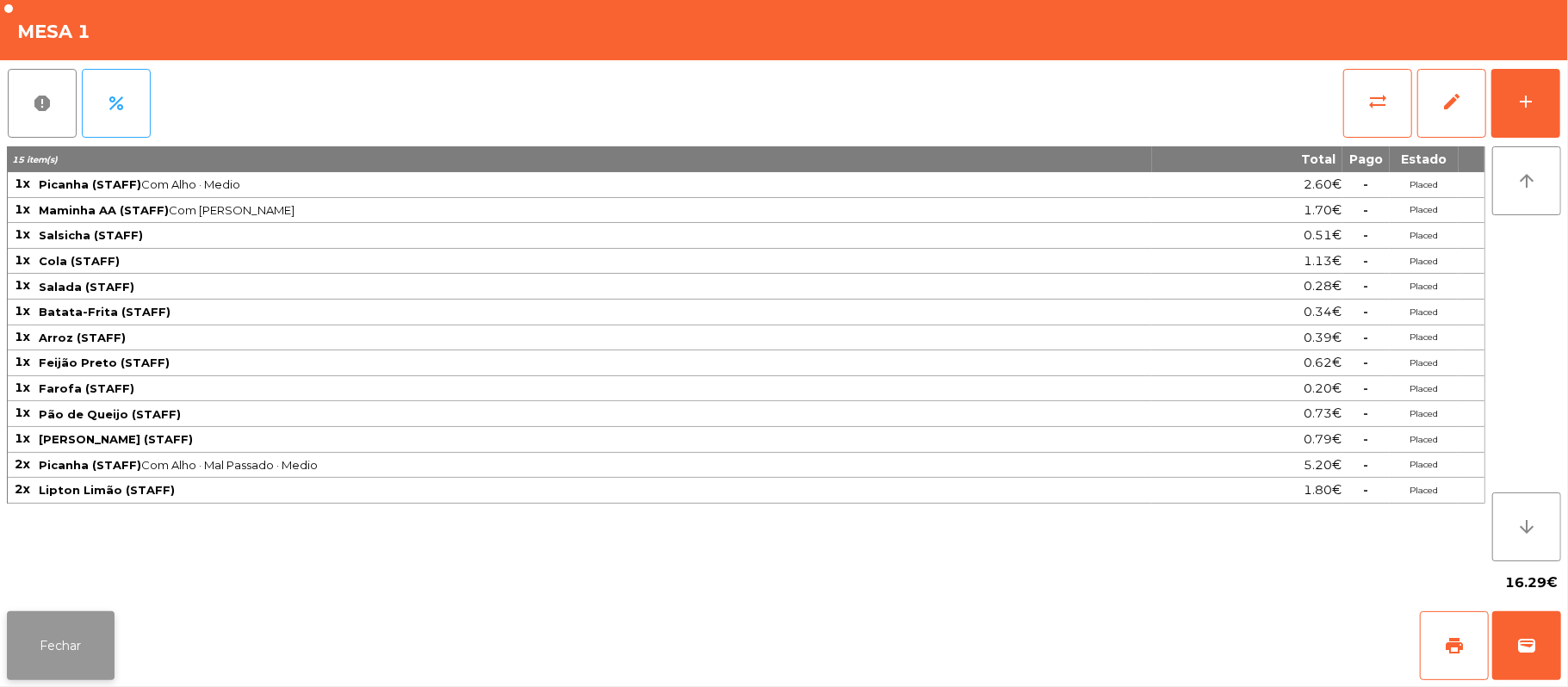
click at [99, 644] on button "Fechar" at bounding box center [60, 645] width 108 height 69
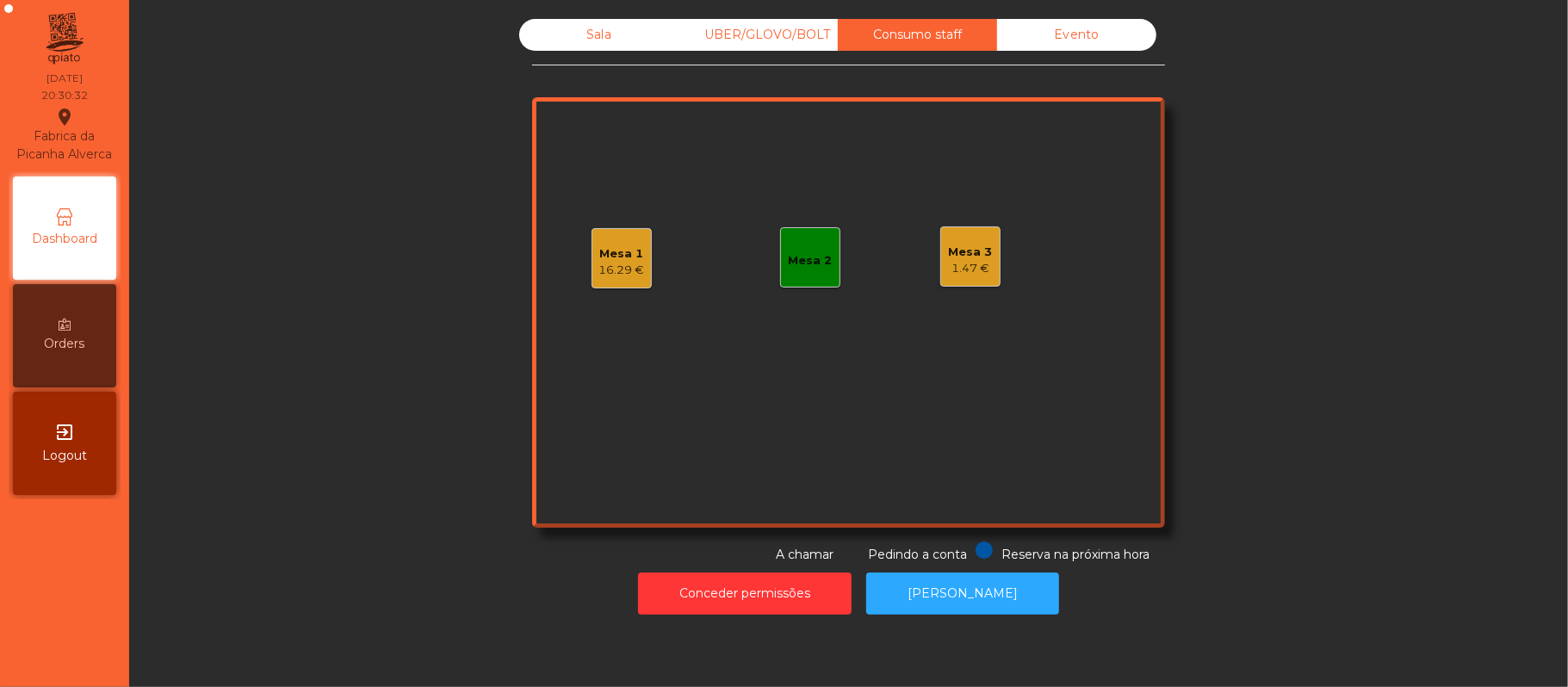
click at [621, 256] on div "Mesa 1" at bounding box center [622, 253] width 46 height 17
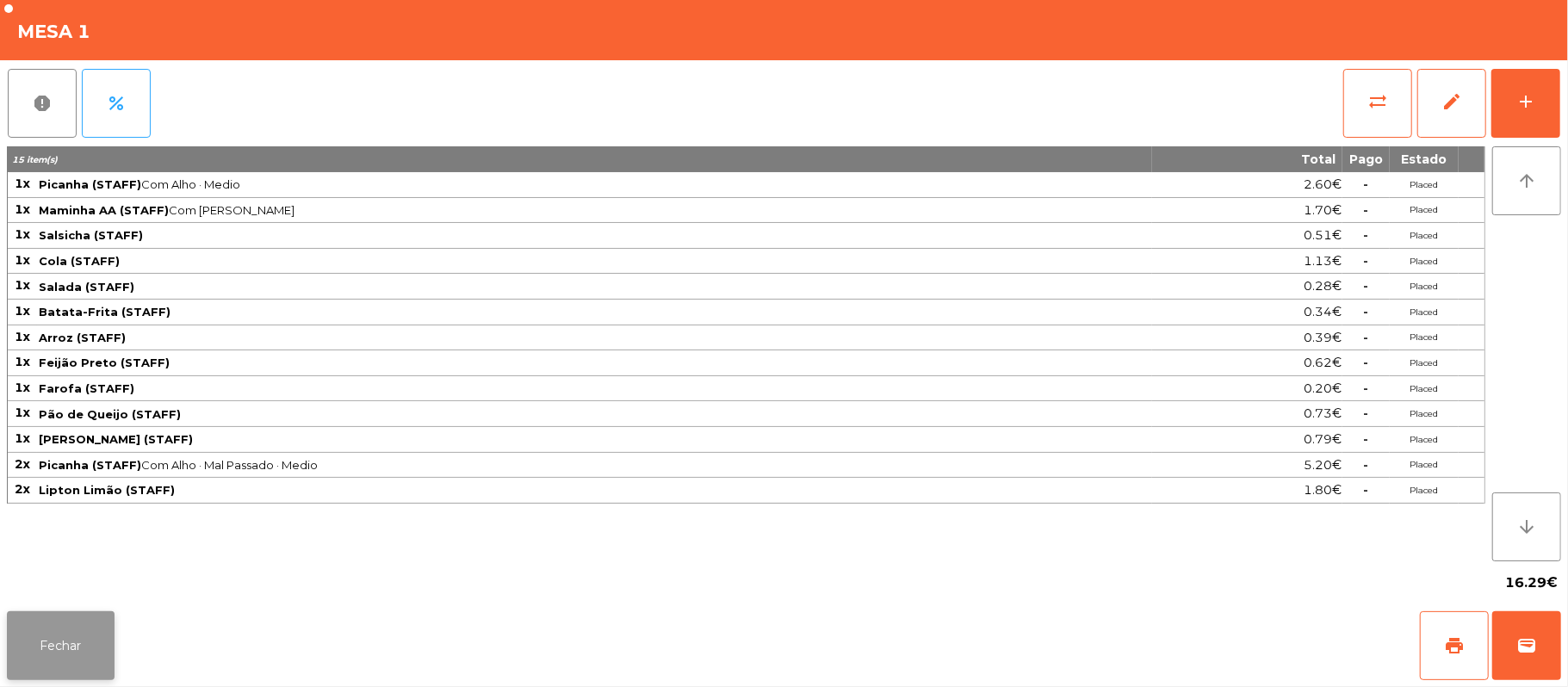
click at [81, 649] on button "Fechar" at bounding box center [60, 645] width 108 height 69
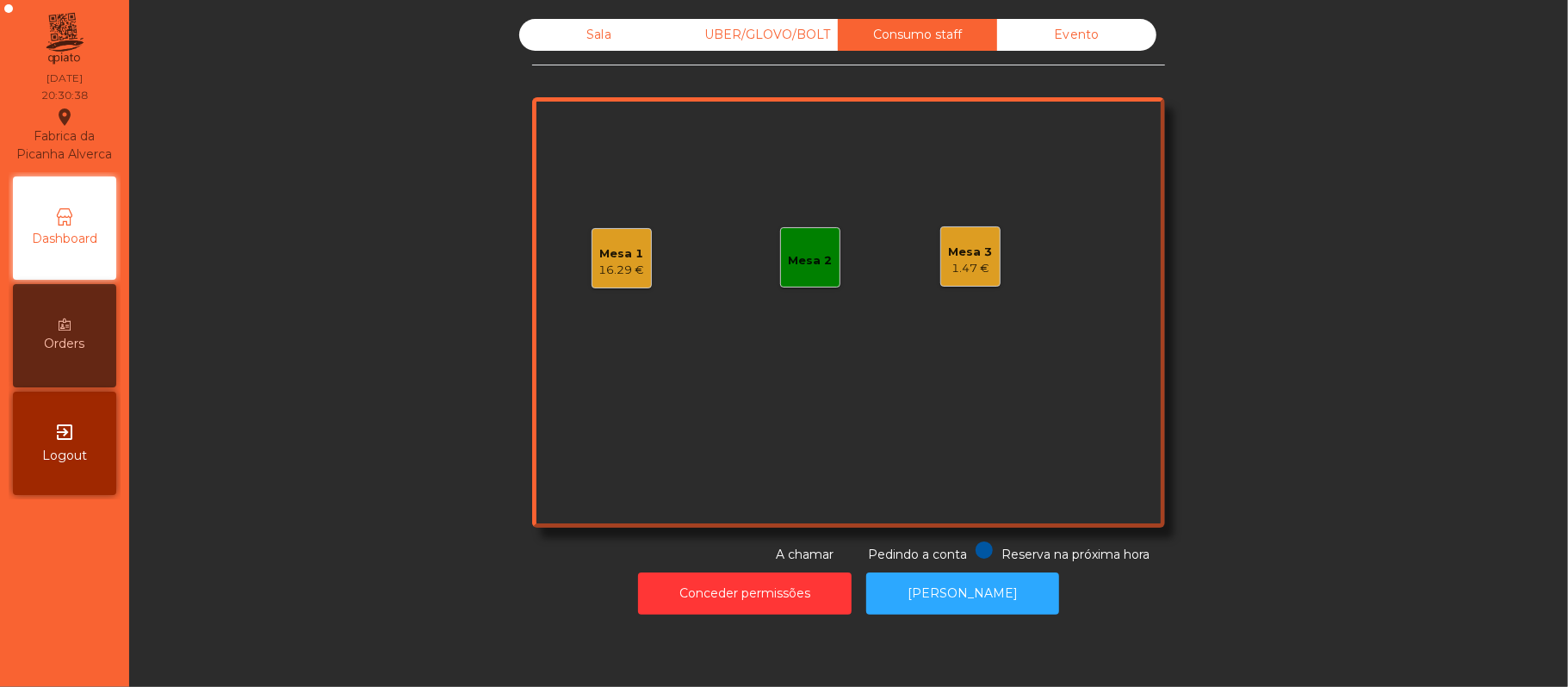
click at [773, 35] on div "UBER/GLOVO/BOLT" at bounding box center [757, 35] width 159 height 32
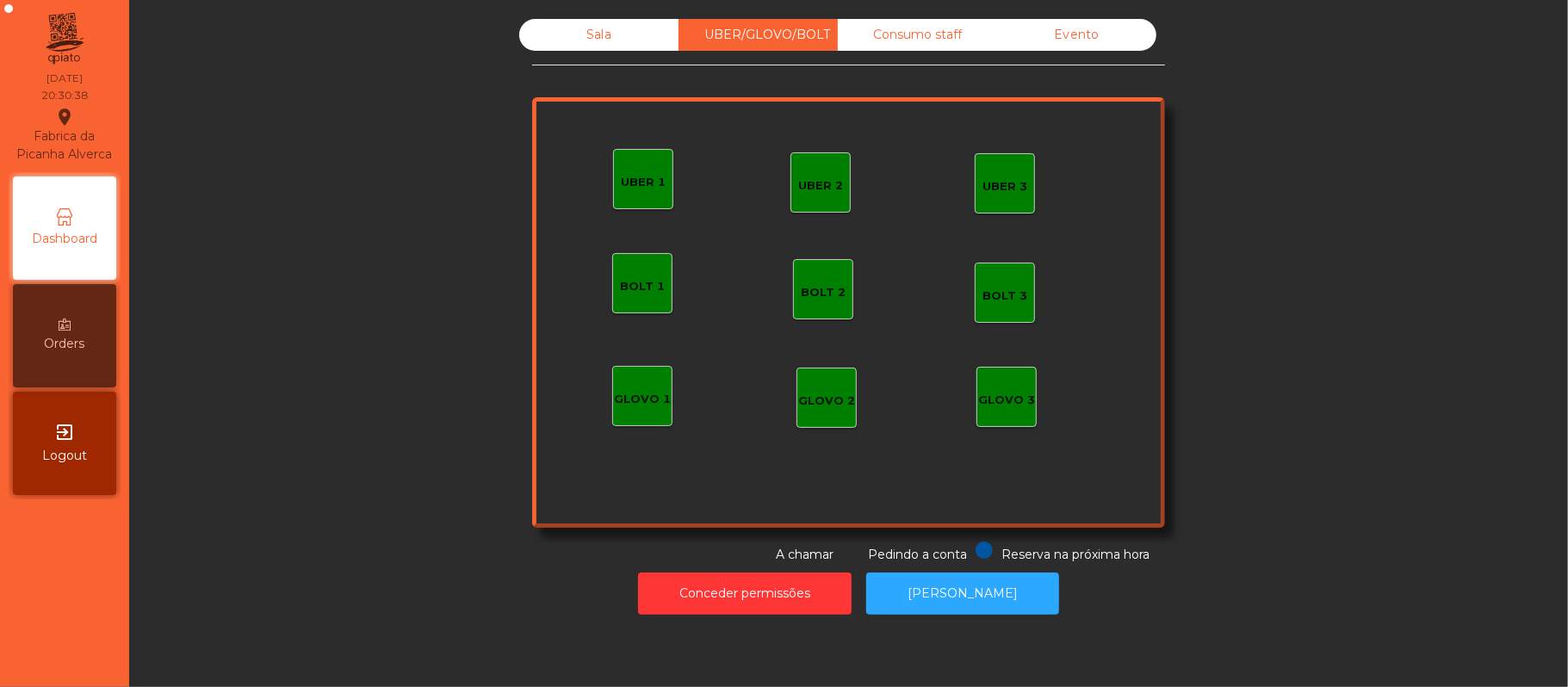
click at [635, 187] on div "UBER 1" at bounding box center [643, 182] width 45 height 17
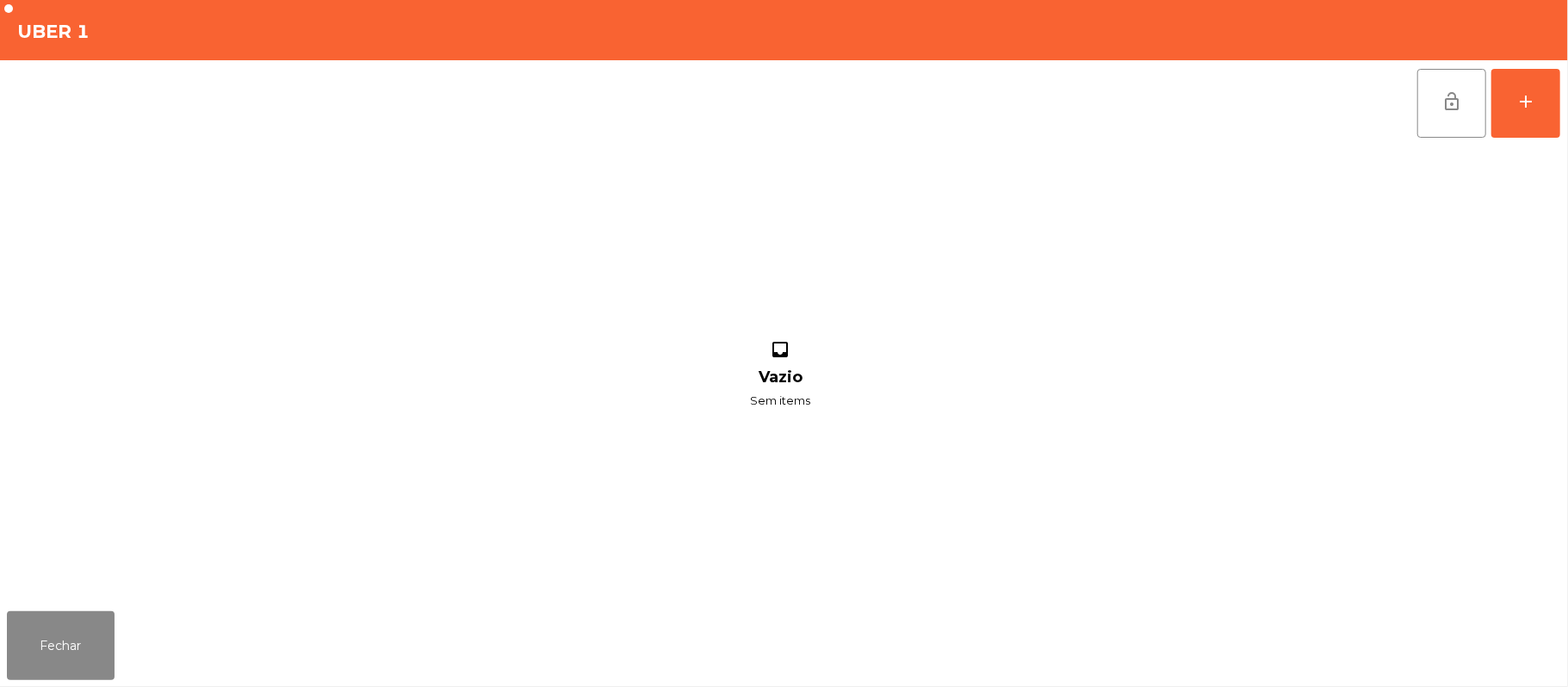
click at [1562, 103] on div "lock_open add inbox Vazio Sem items" at bounding box center [784, 332] width 1568 height 544
click at [1513, 114] on button "add" at bounding box center [1526, 103] width 69 height 69
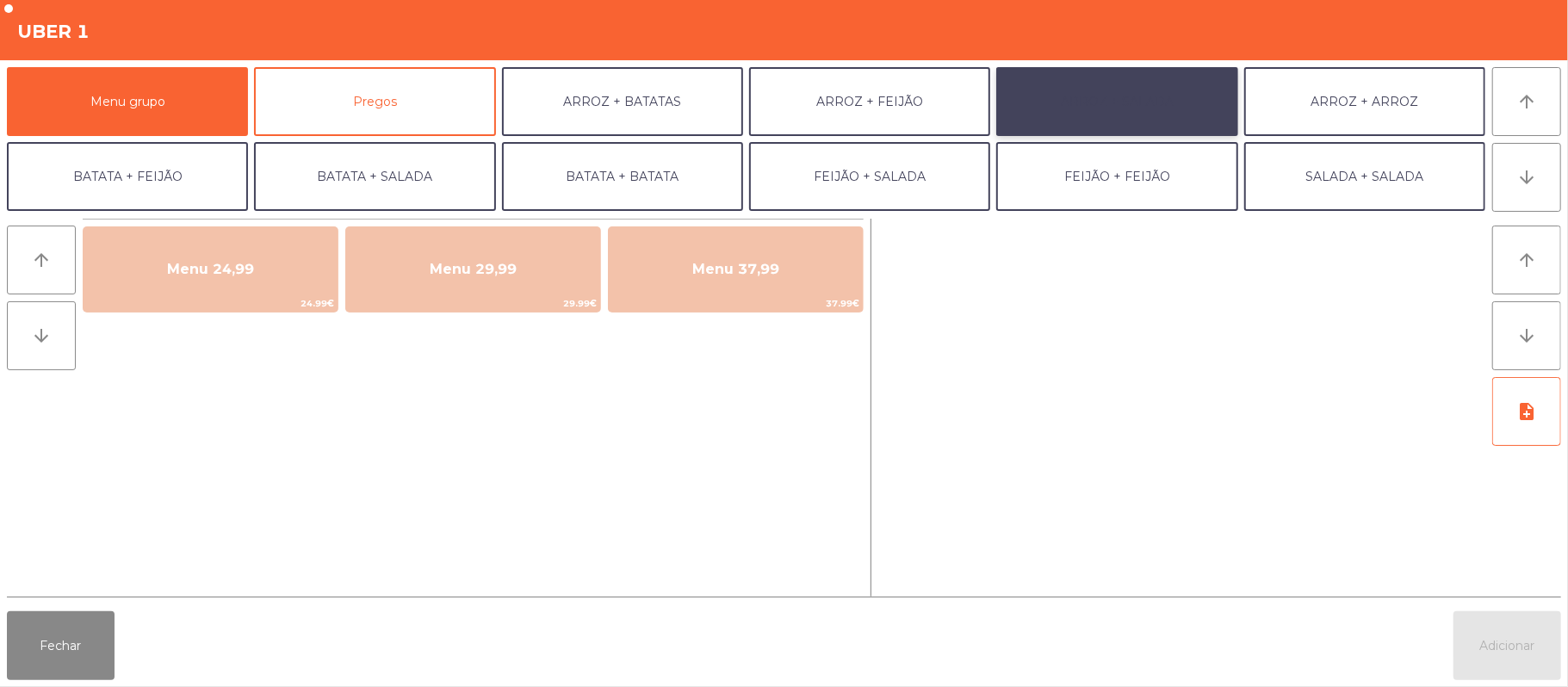
click at [1109, 111] on button "ARROZ + SALADA" at bounding box center [1117, 101] width 241 height 69
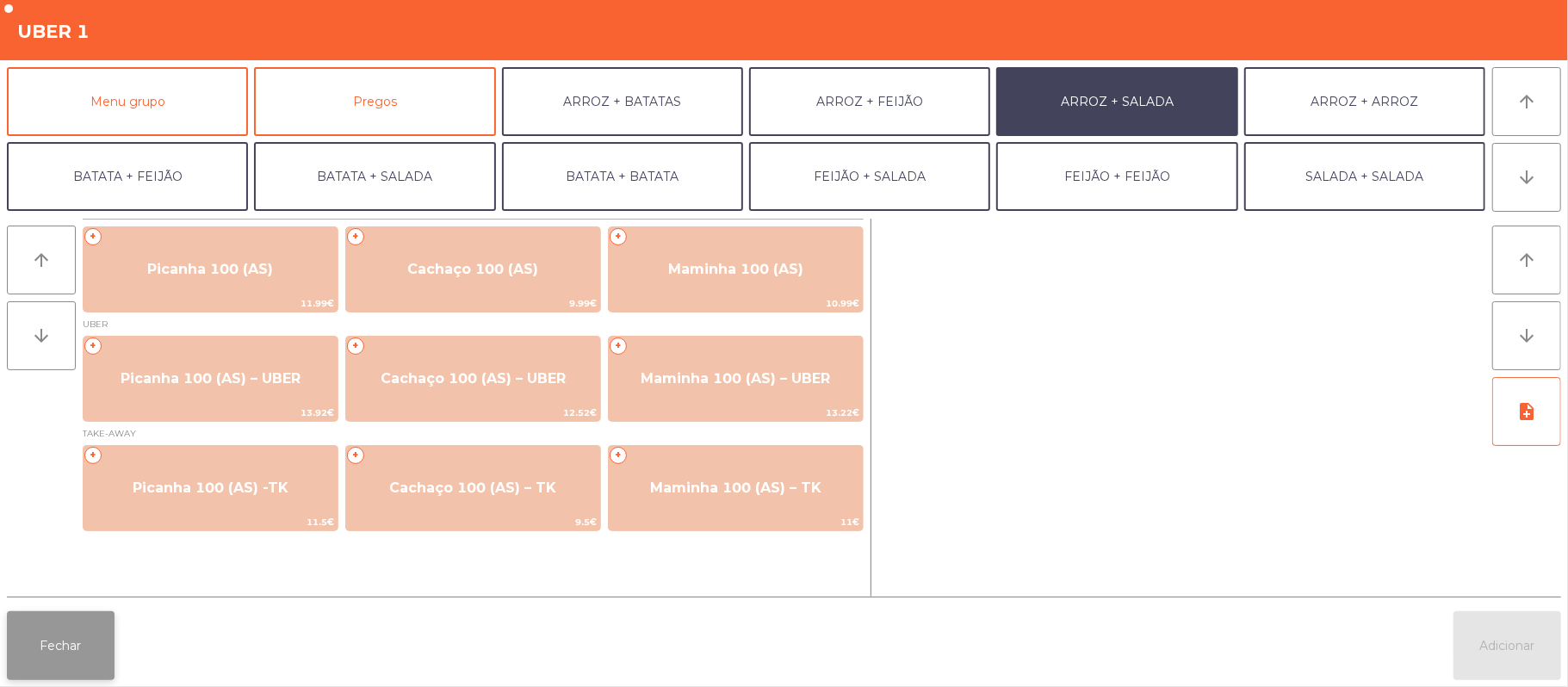
click at [95, 640] on button "Fechar" at bounding box center [60, 645] width 108 height 69
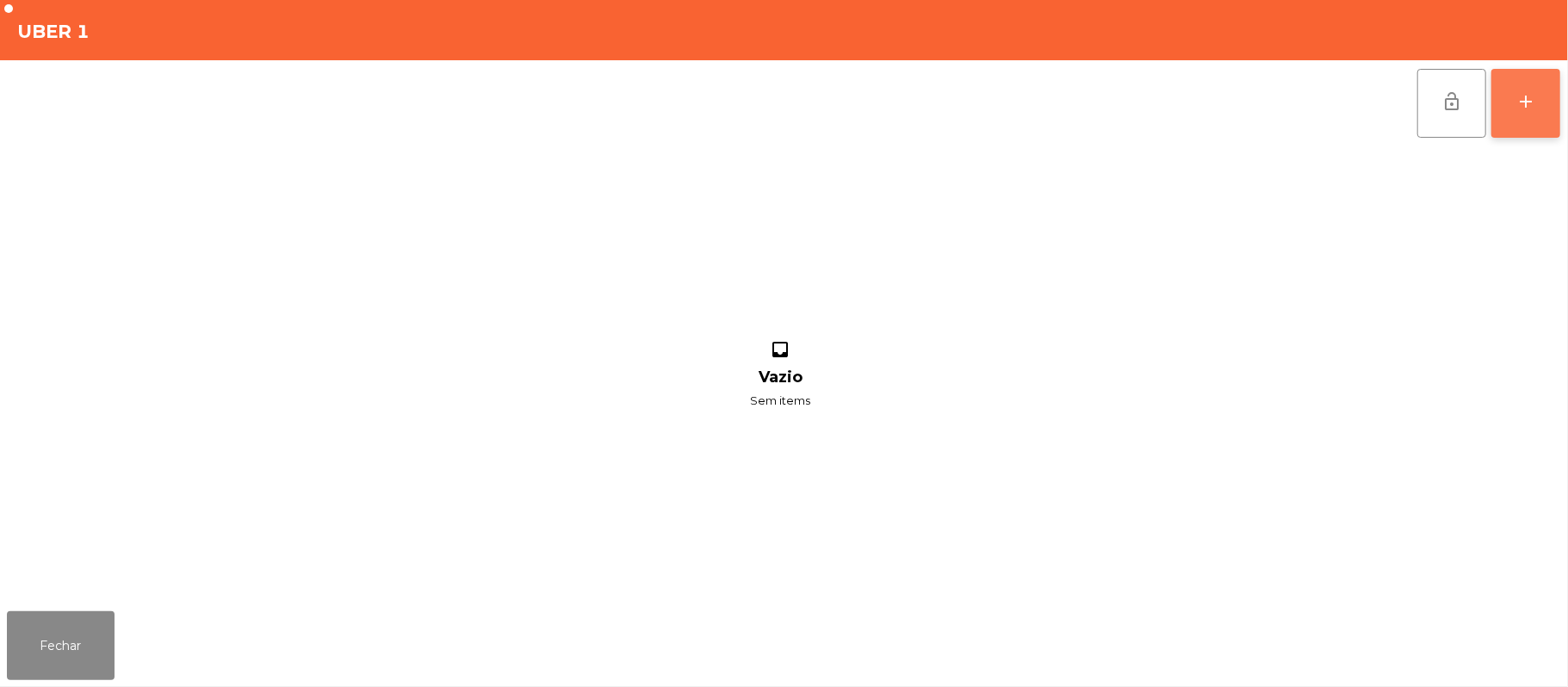
click at [1554, 91] on button "add" at bounding box center [1526, 103] width 69 height 69
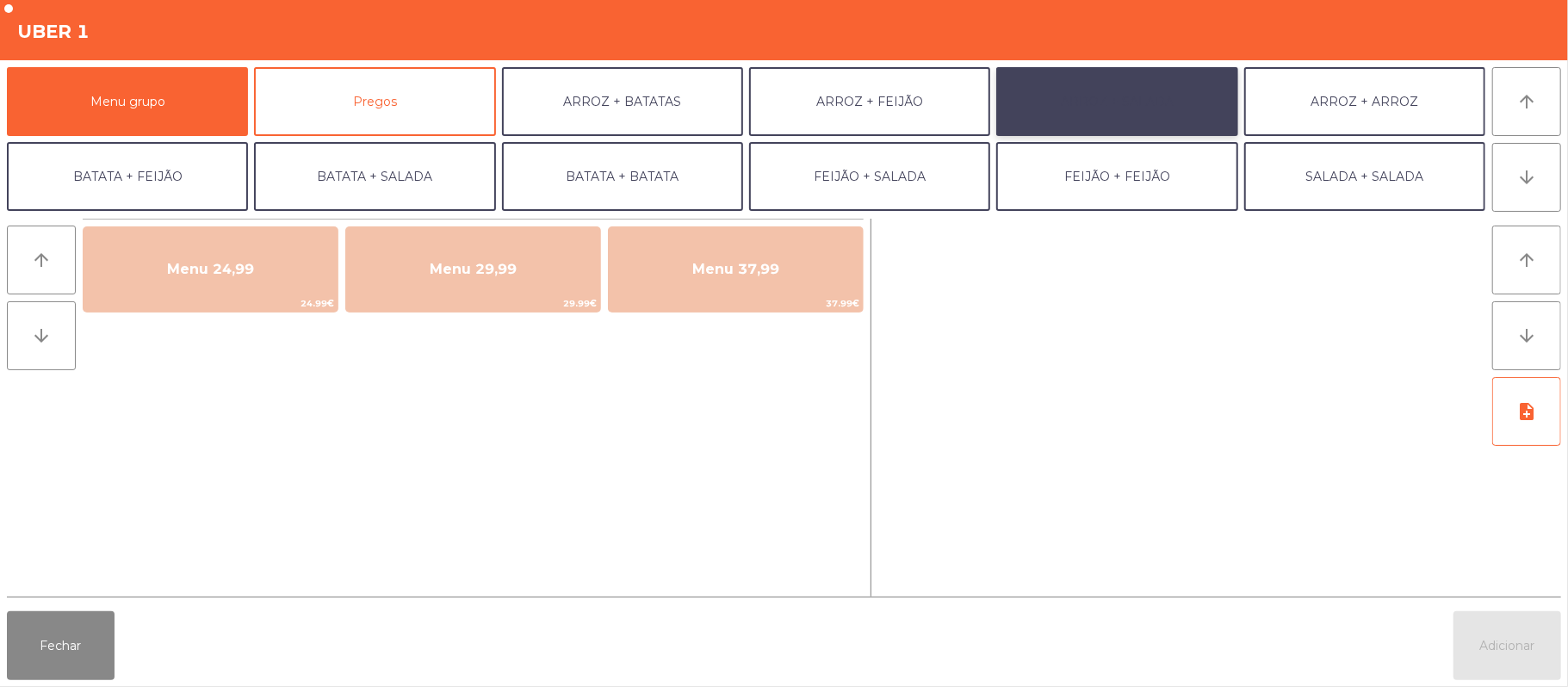
click at [1171, 97] on button "ARROZ + SALADA" at bounding box center [1117, 101] width 241 height 69
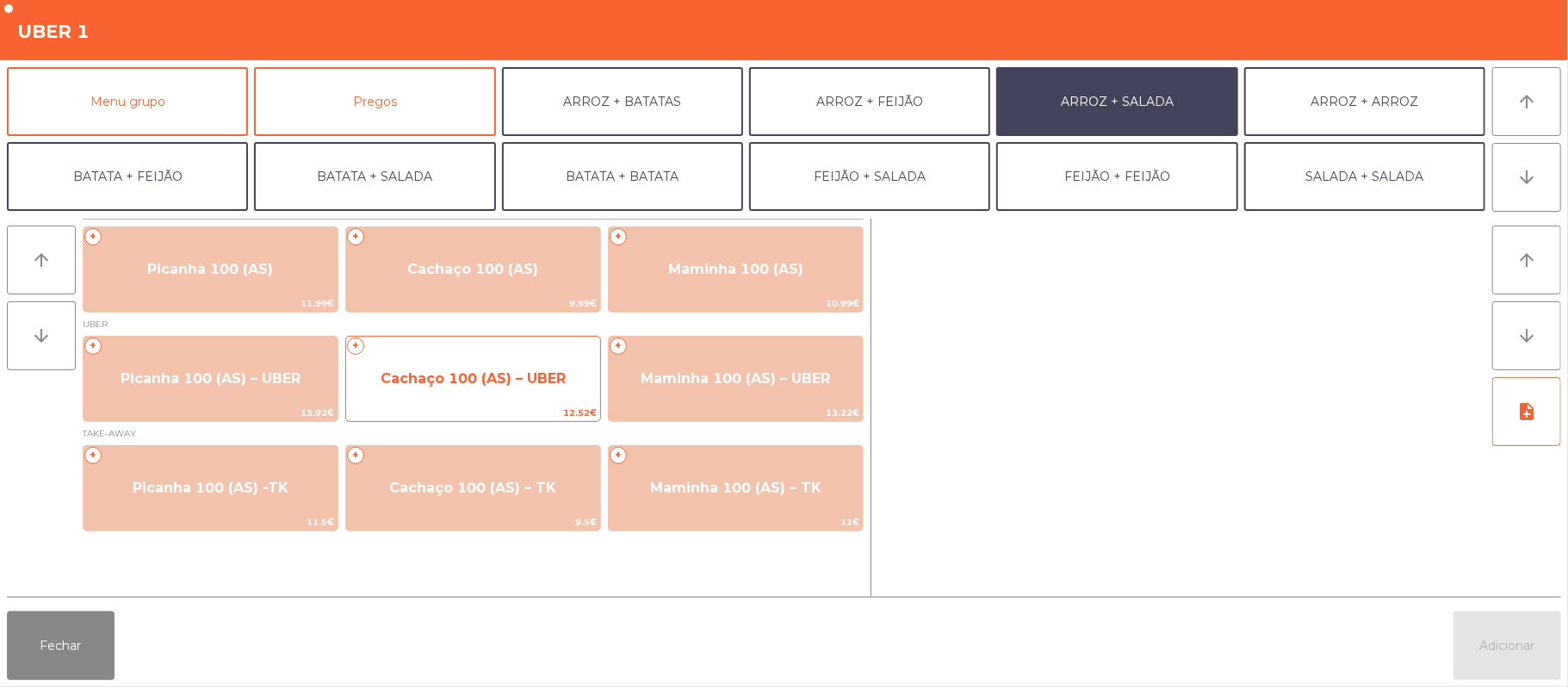
click at [535, 377] on span "Cachaço 100 (AS) – UBER" at bounding box center [473, 378] width 185 height 17
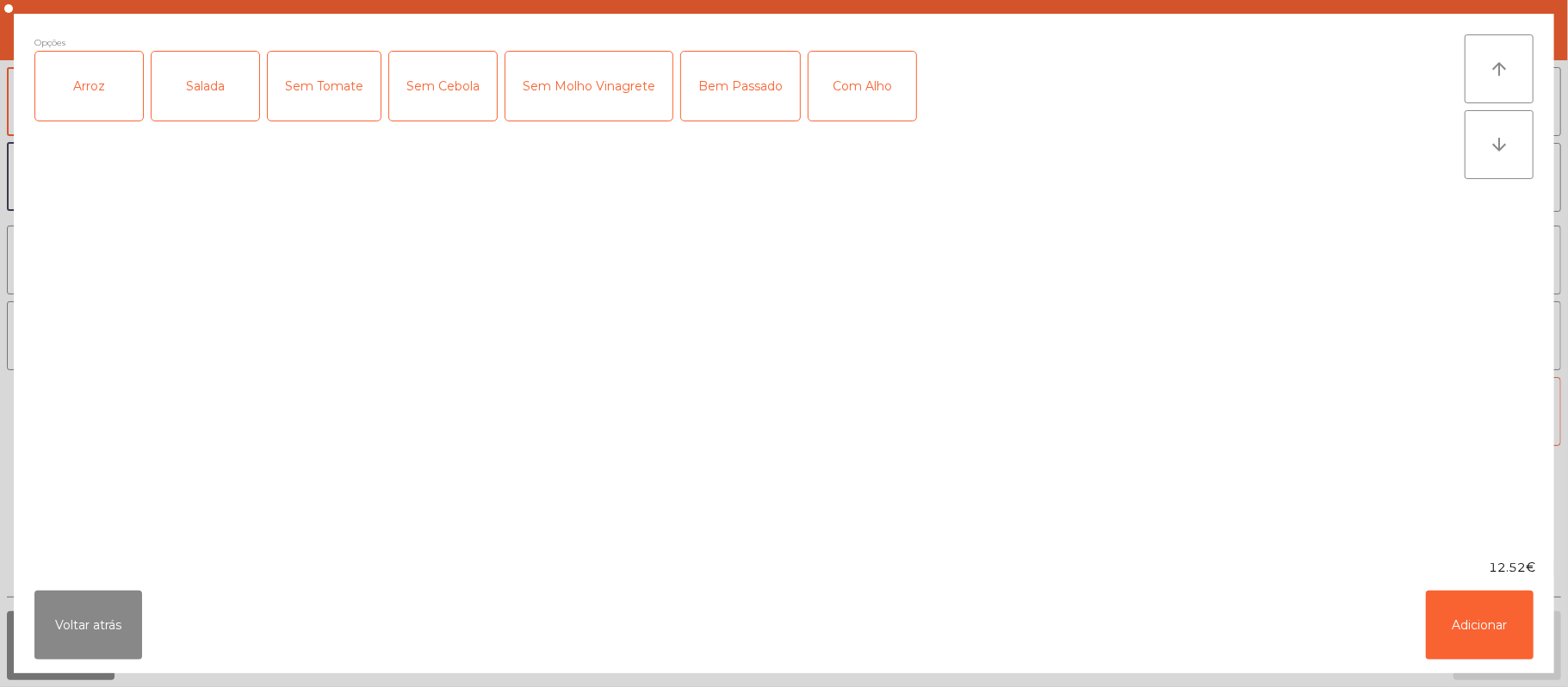
click at [87, 114] on div "Arroz" at bounding box center [88, 86] width 108 height 69
click at [211, 87] on div "Salada" at bounding box center [205, 86] width 108 height 69
click at [755, 87] on div "Bem Passado" at bounding box center [740, 86] width 119 height 69
click at [1462, 611] on button "Adicionar" at bounding box center [1480, 624] width 108 height 69
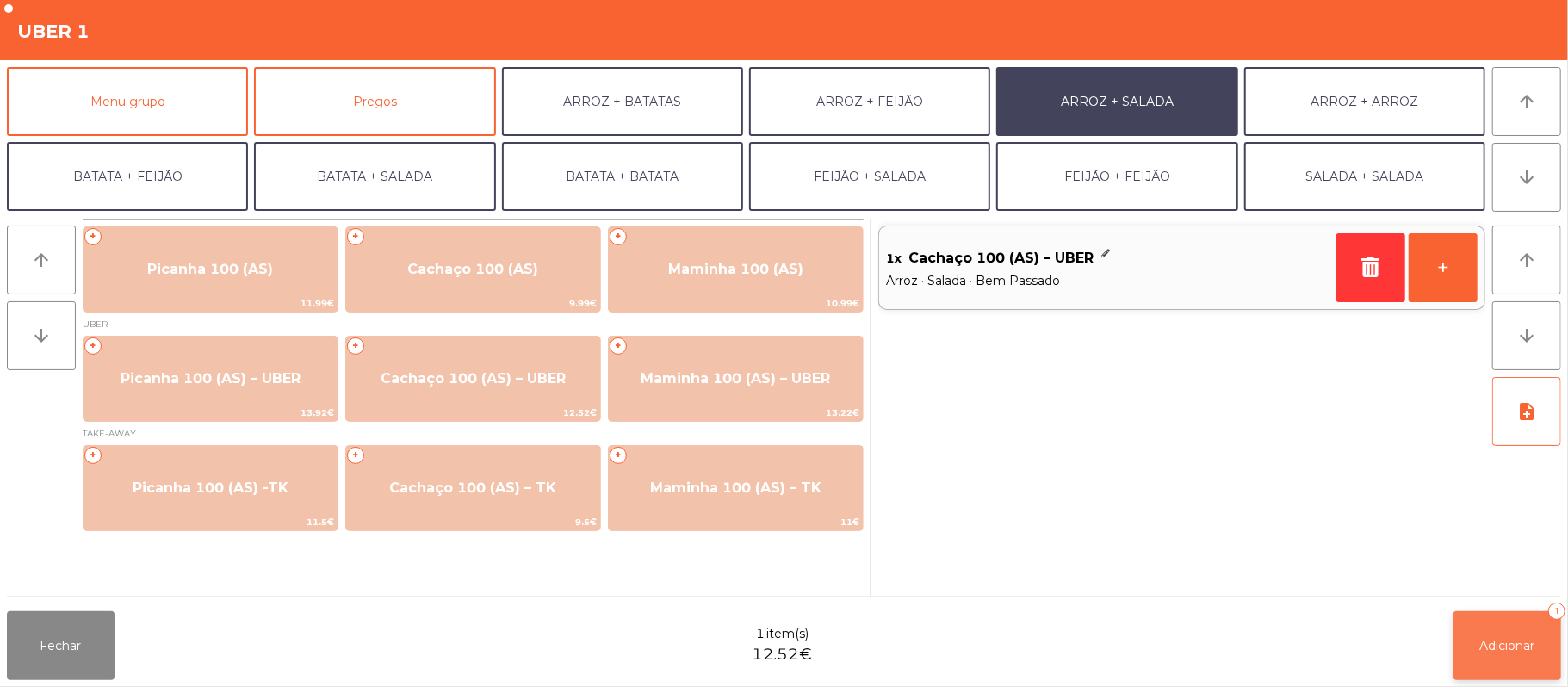
click at [1461, 646] on button "Adicionar 1" at bounding box center [1506, 645] width 108 height 69
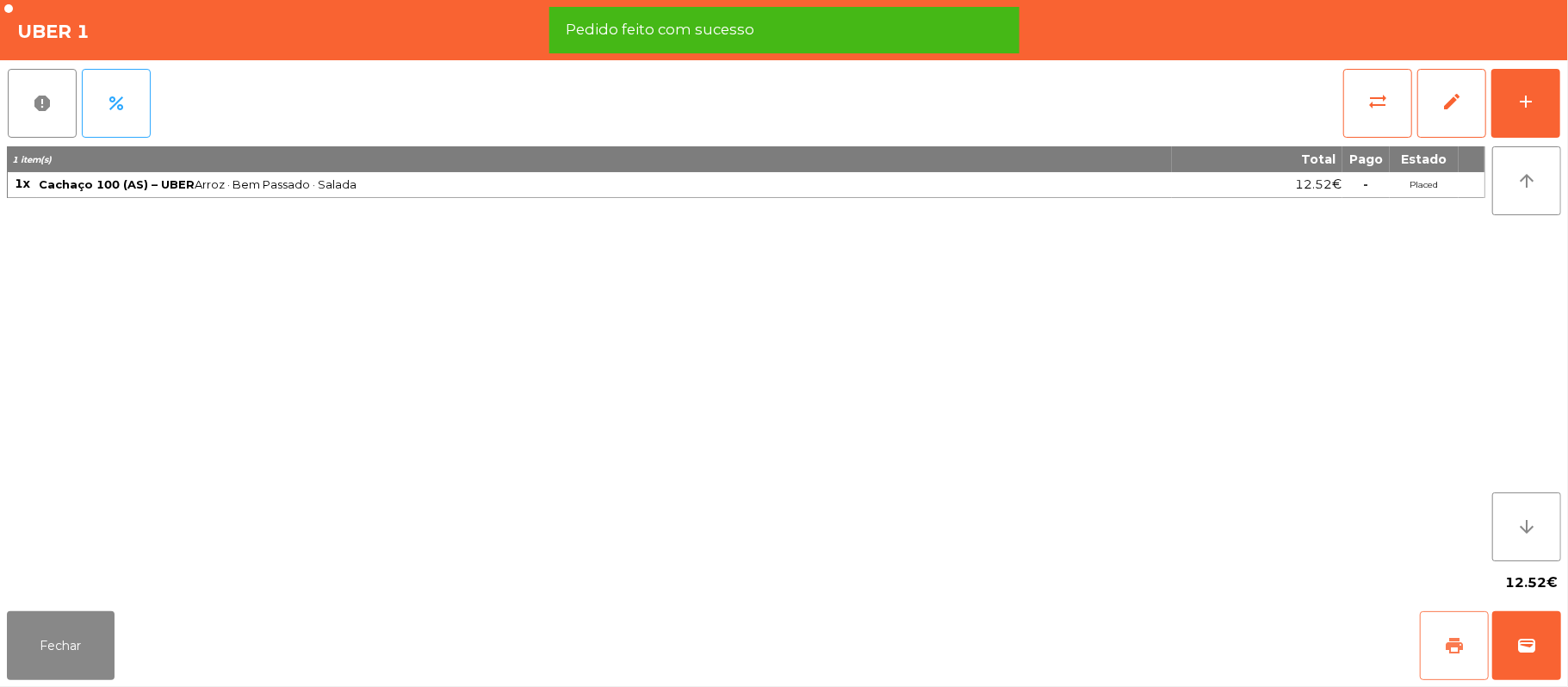
click at [1451, 631] on button "print" at bounding box center [1454, 645] width 69 height 69
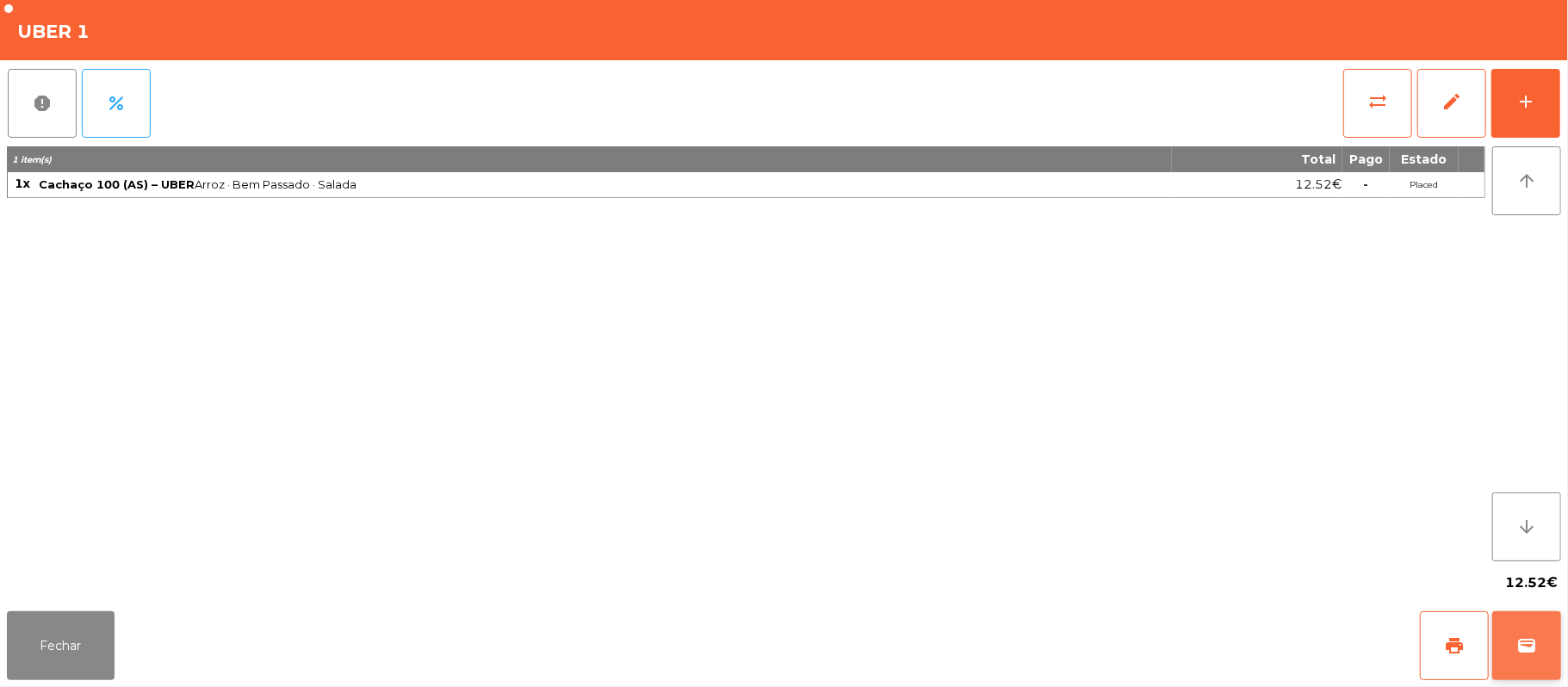
click at [1548, 658] on button "wallet" at bounding box center [1526, 645] width 69 height 69
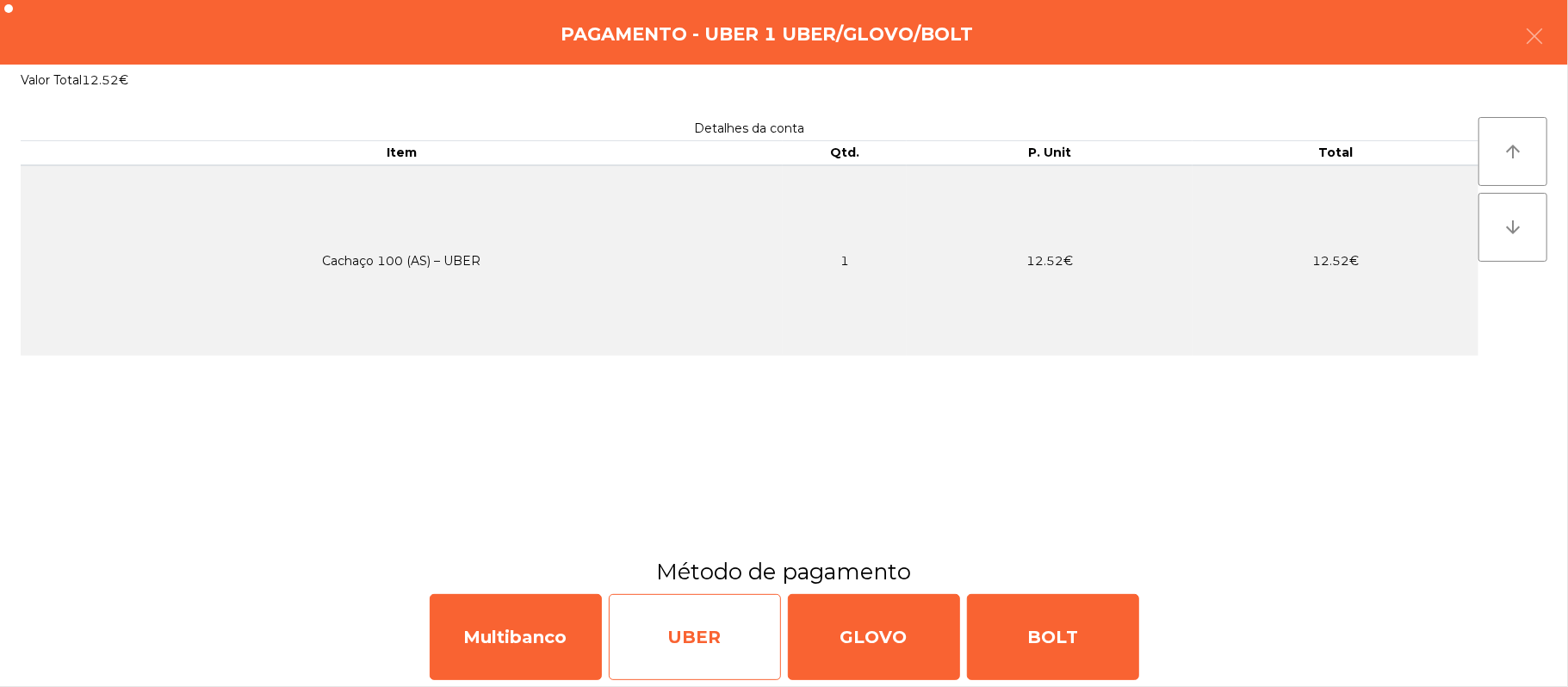
click at [699, 679] on div "UBER" at bounding box center [695, 636] width 172 height 86
select select "**"
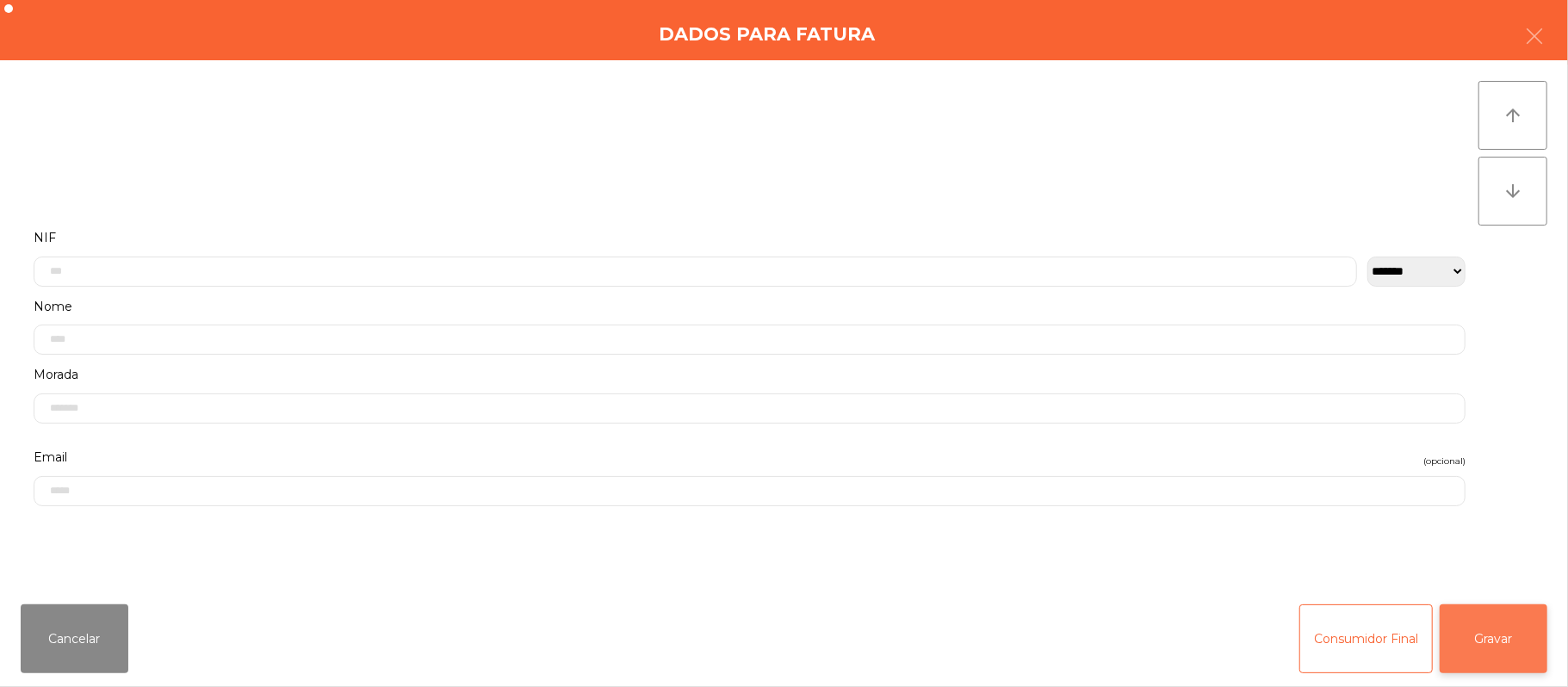
click at [1506, 647] on button "Gravar" at bounding box center [1492, 638] width 108 height 69
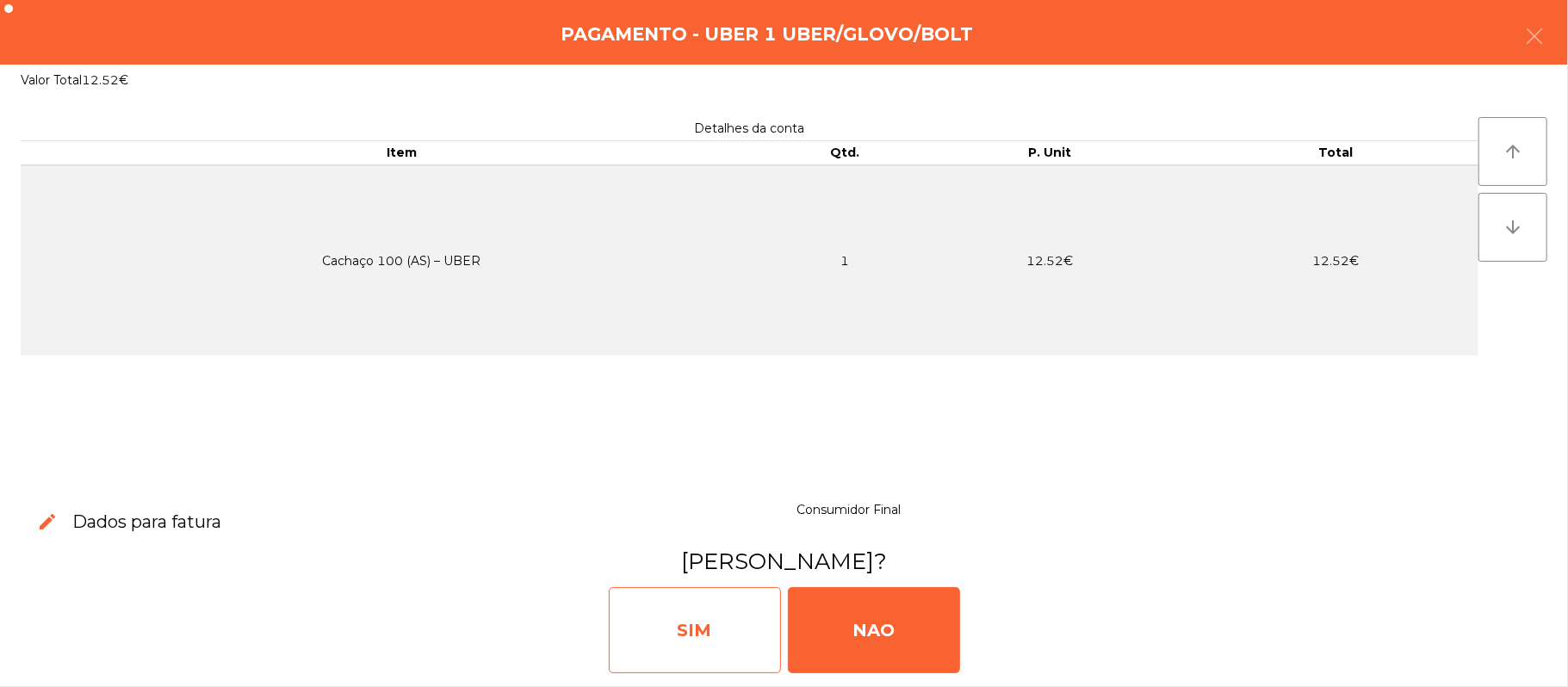
click at [706, 647] on div "SIM" at bounding box center [695, 629] width 172 height 86
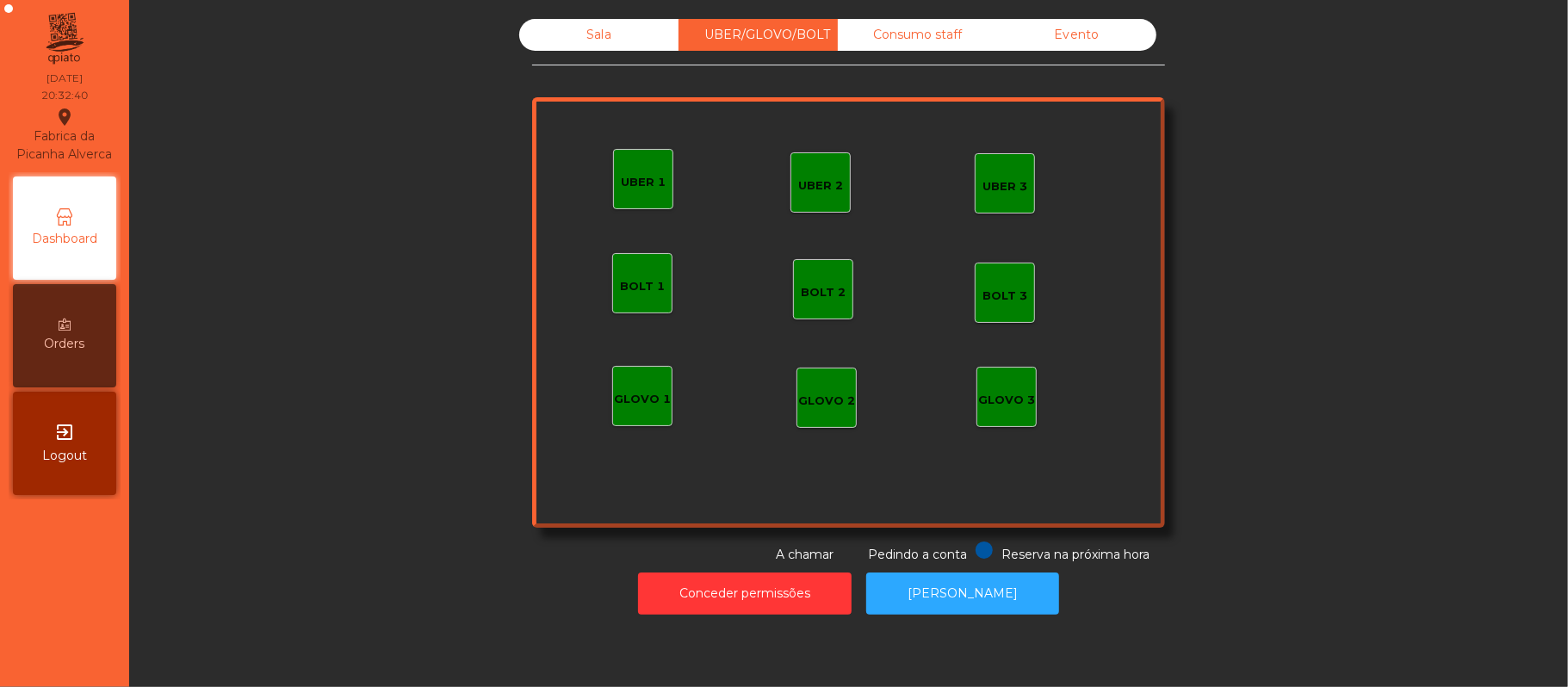
click at [621, 39] on div "Sala" at bounding box center [599, 35] width 159 height 32
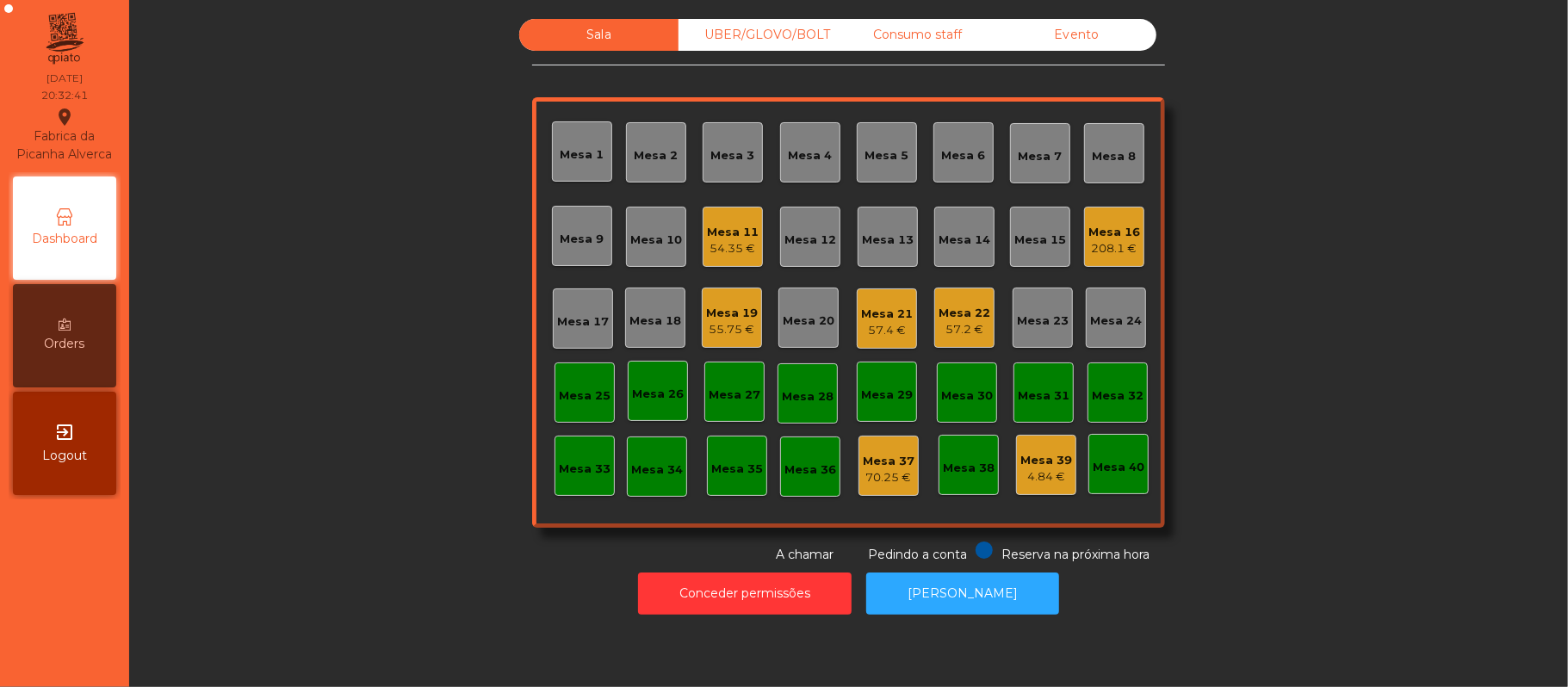
click at [743, 251] on div "54.35 €" at bounding box center [732, 249] width 52 height 17
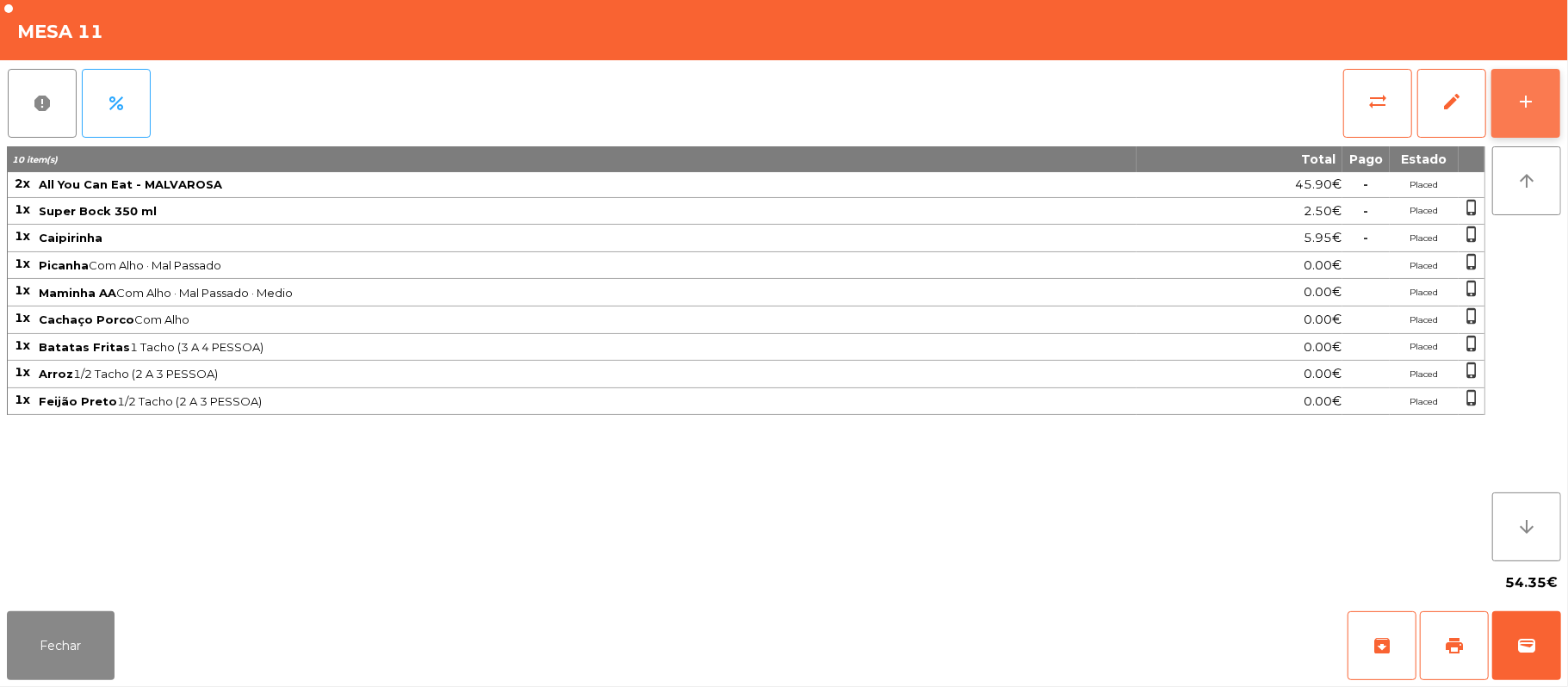
click at [1560, 121] on button "add" at bounding box center [1526, 103] width 69 height 69
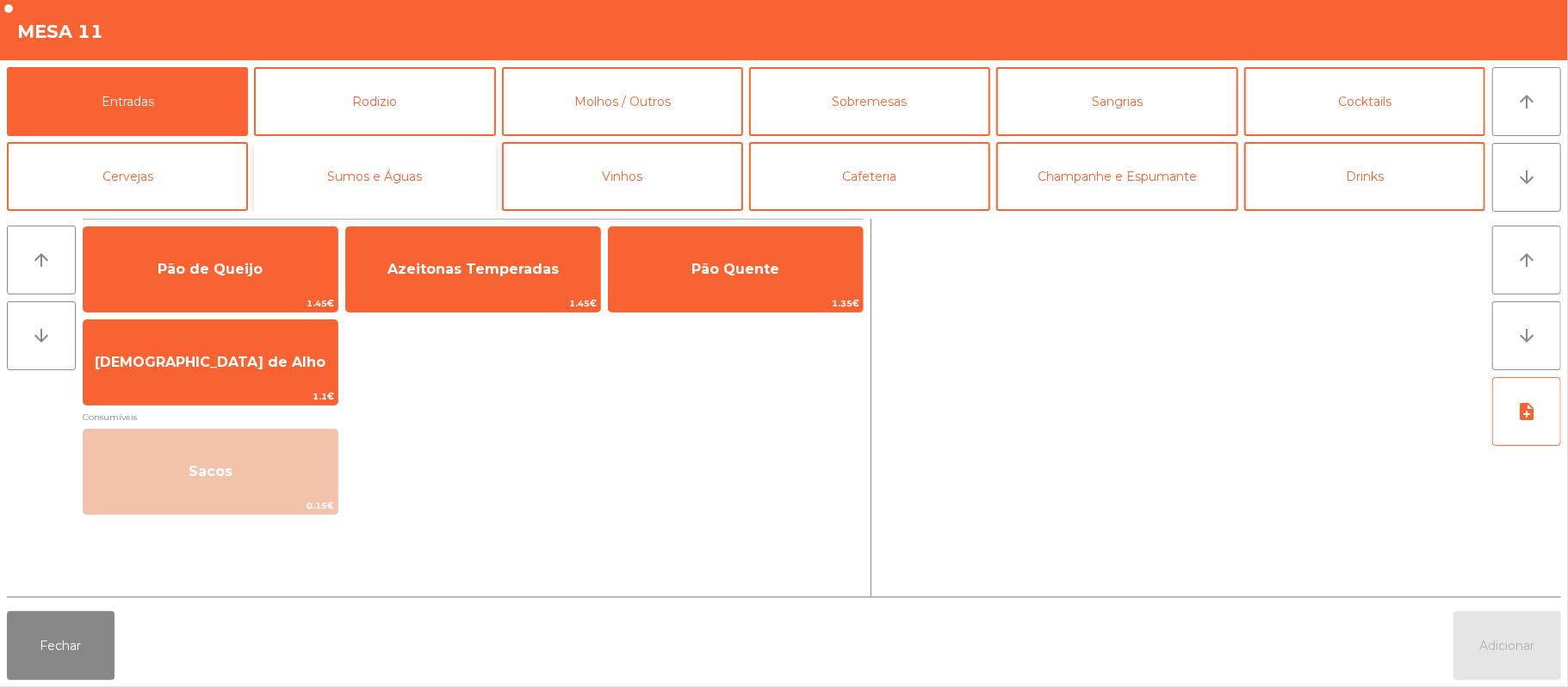
click at [439, 169] on button "Sumos e Águas" at bounding box center [375, 176] width 241 height 69
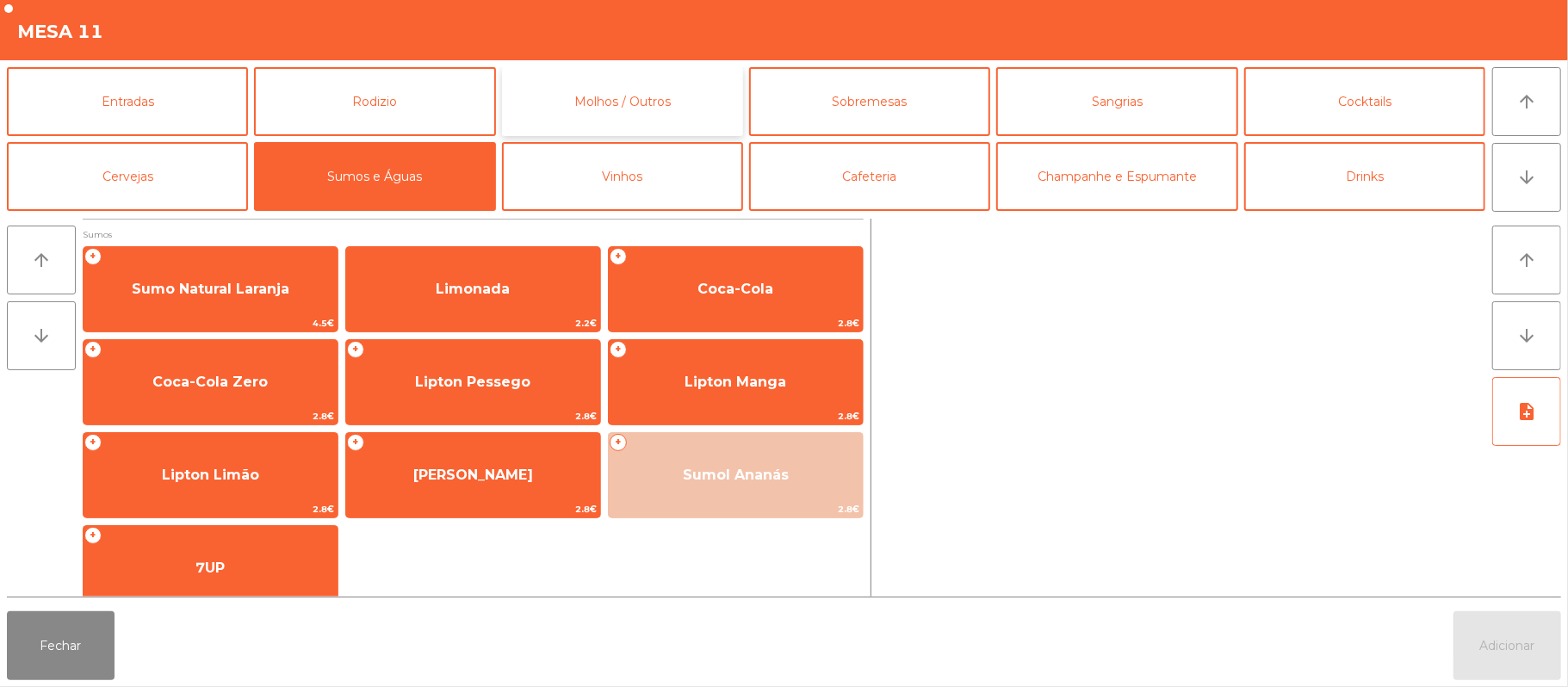
click at [628, 108] on button "Molhos / Outros" at bounding box center [623, 101] width 241 height 69
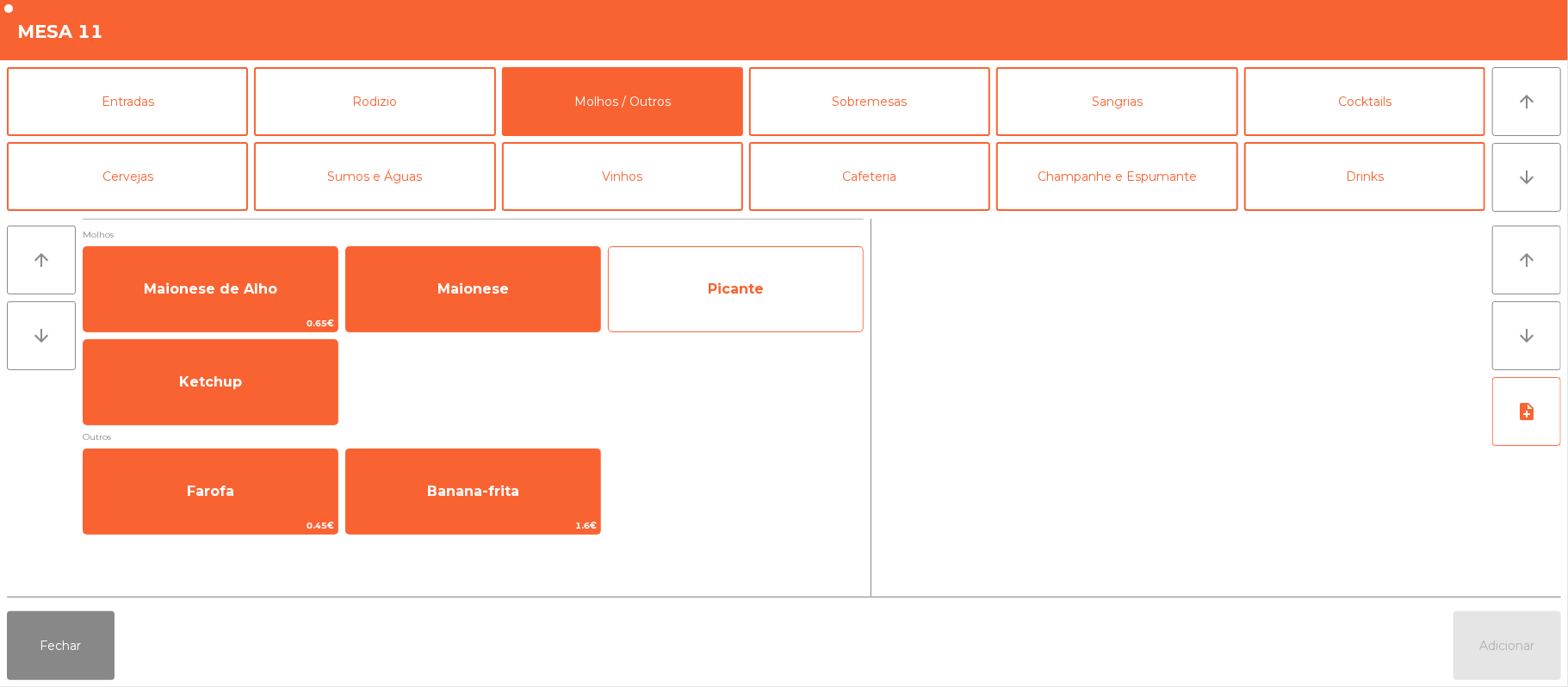
click at [755, 283] on span "Picante" at bounding box center [735, 289] width 56 height 17
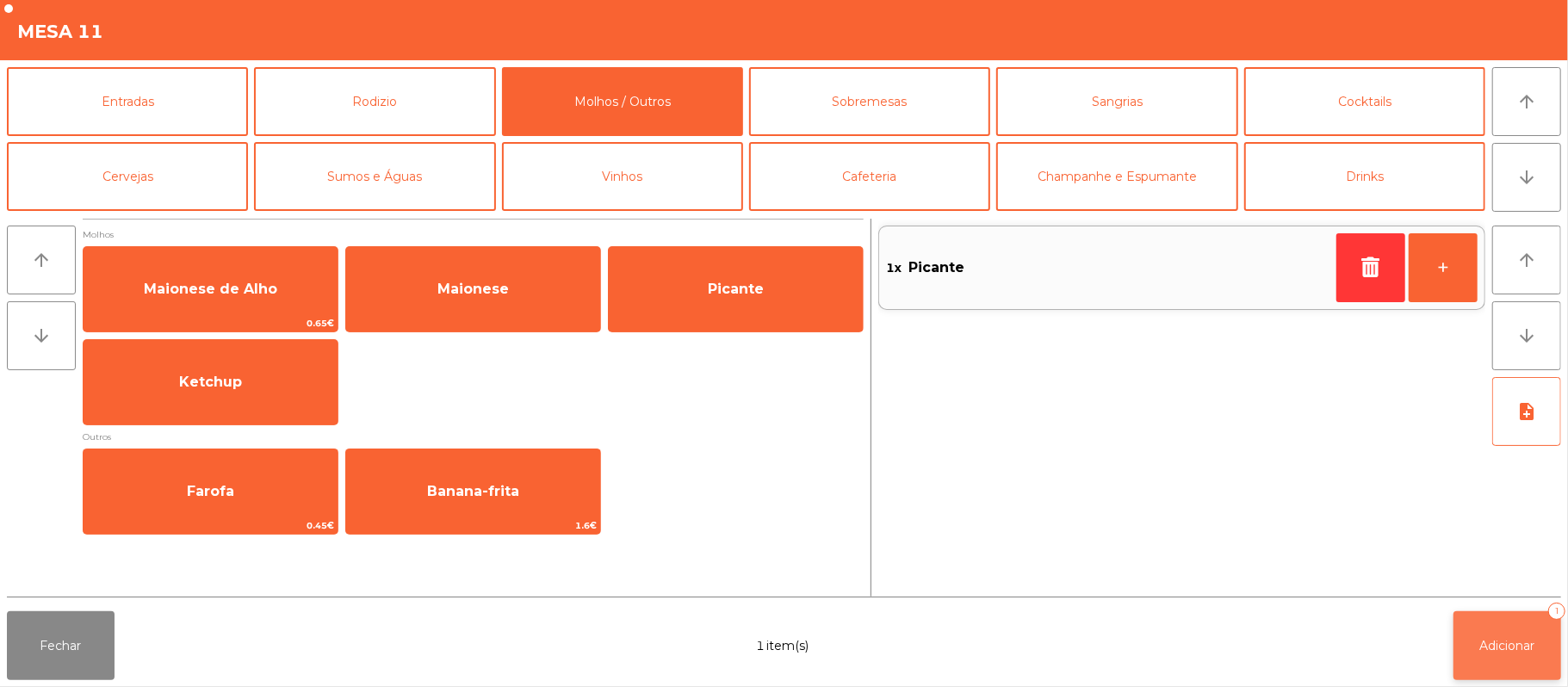
click at [1484, 620] on button "Adicionar 1" at bounding box center [1506, 645] width 108 height 69
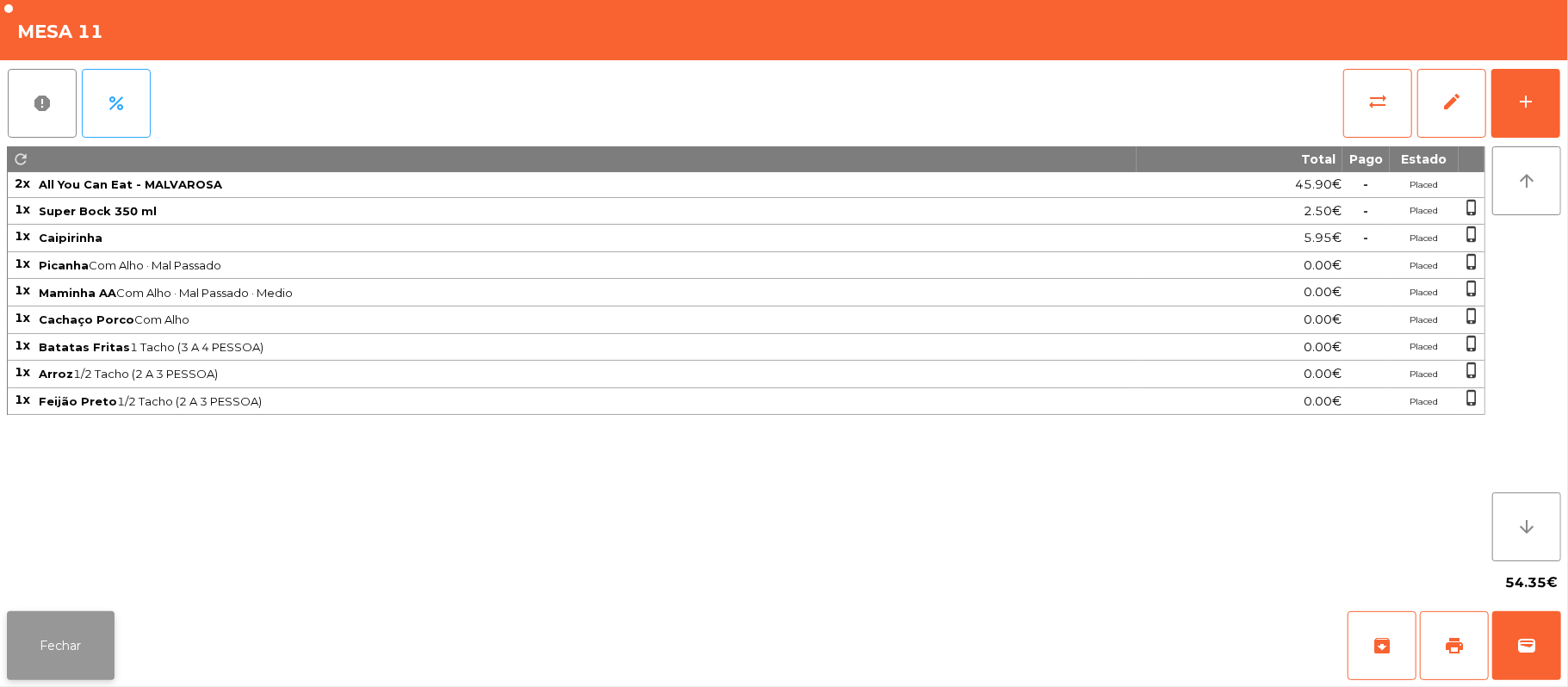
click at [76, 638] on button "Fechar" at bounding box center [60, 645] width 108 height 69
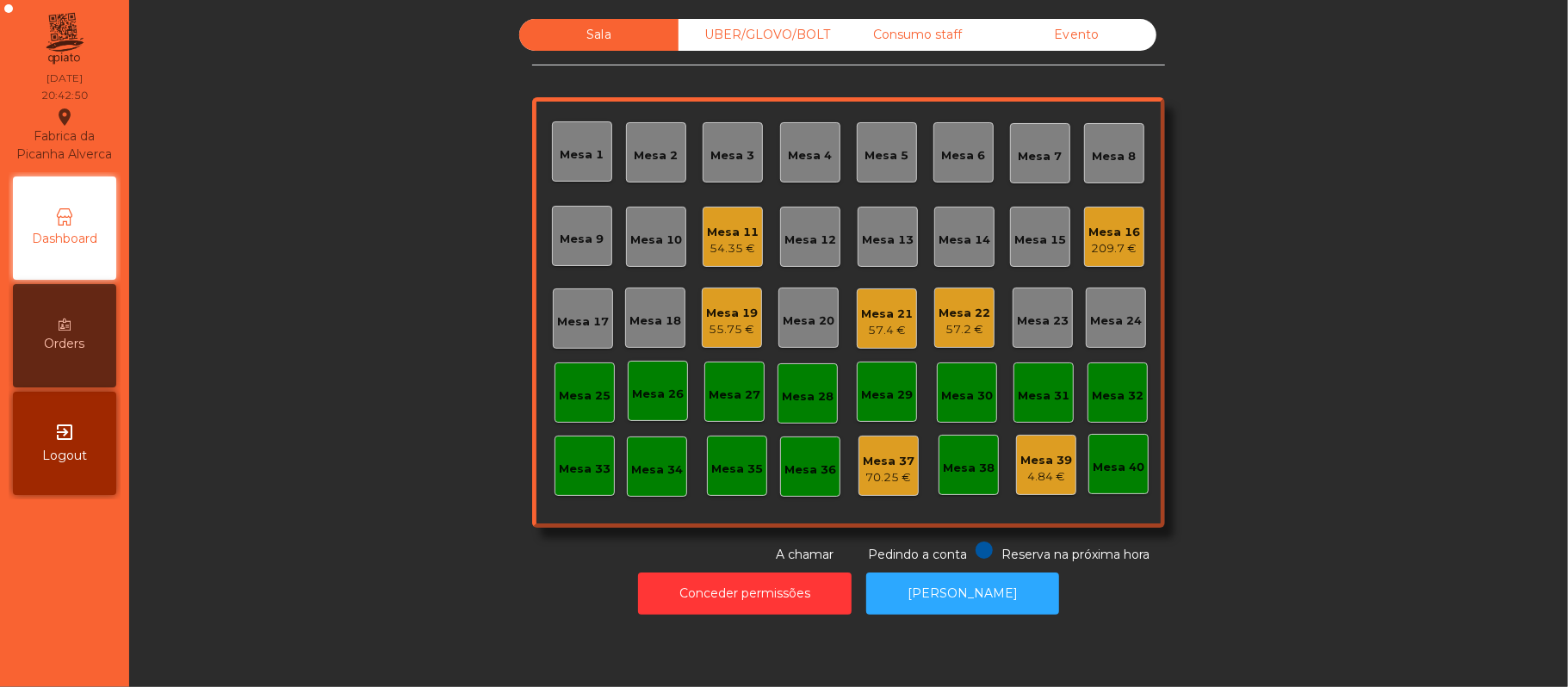
click at [813, 242] on div "Mesa 12" at bounding box center [810, 239] width 52 height 17
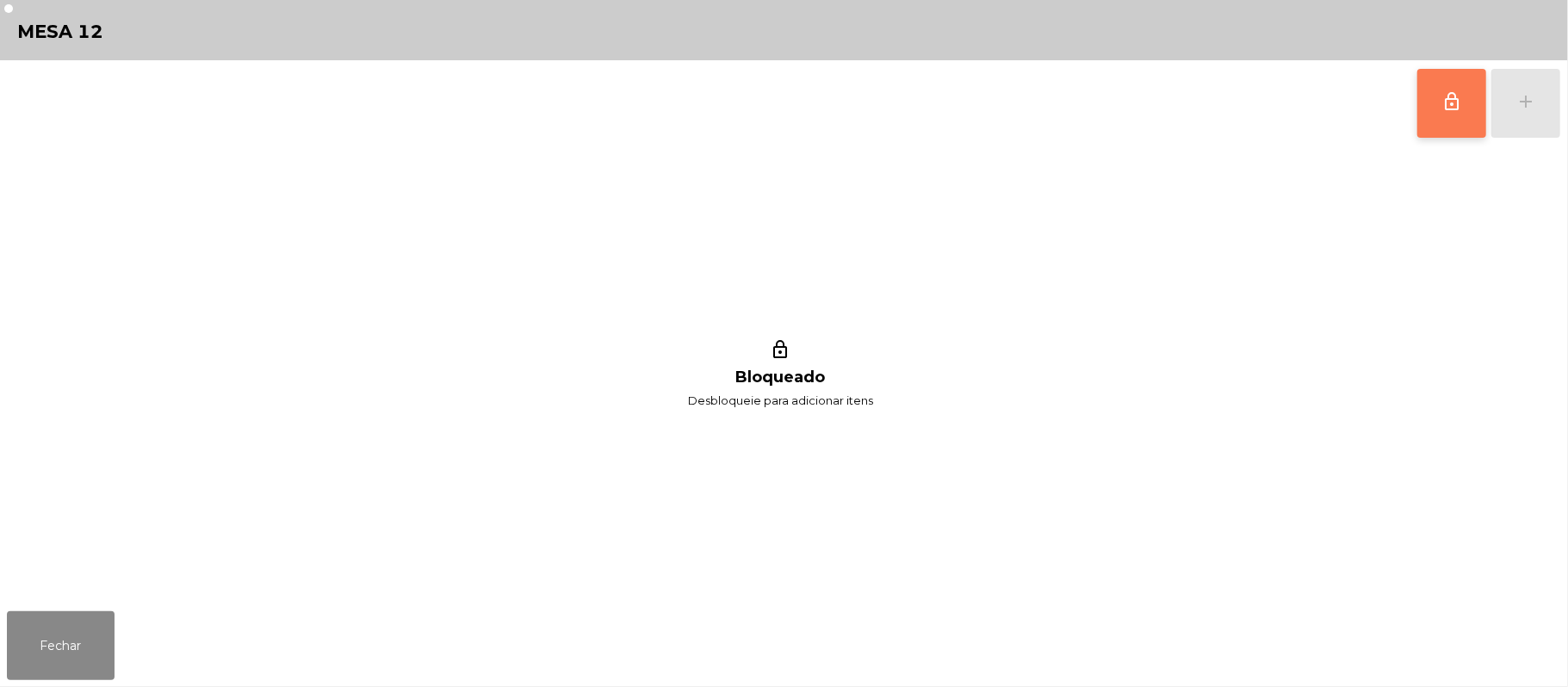
click at [1458, 118] on button "lock_outline" at bounding box center [1451, 103] width 69 height 69
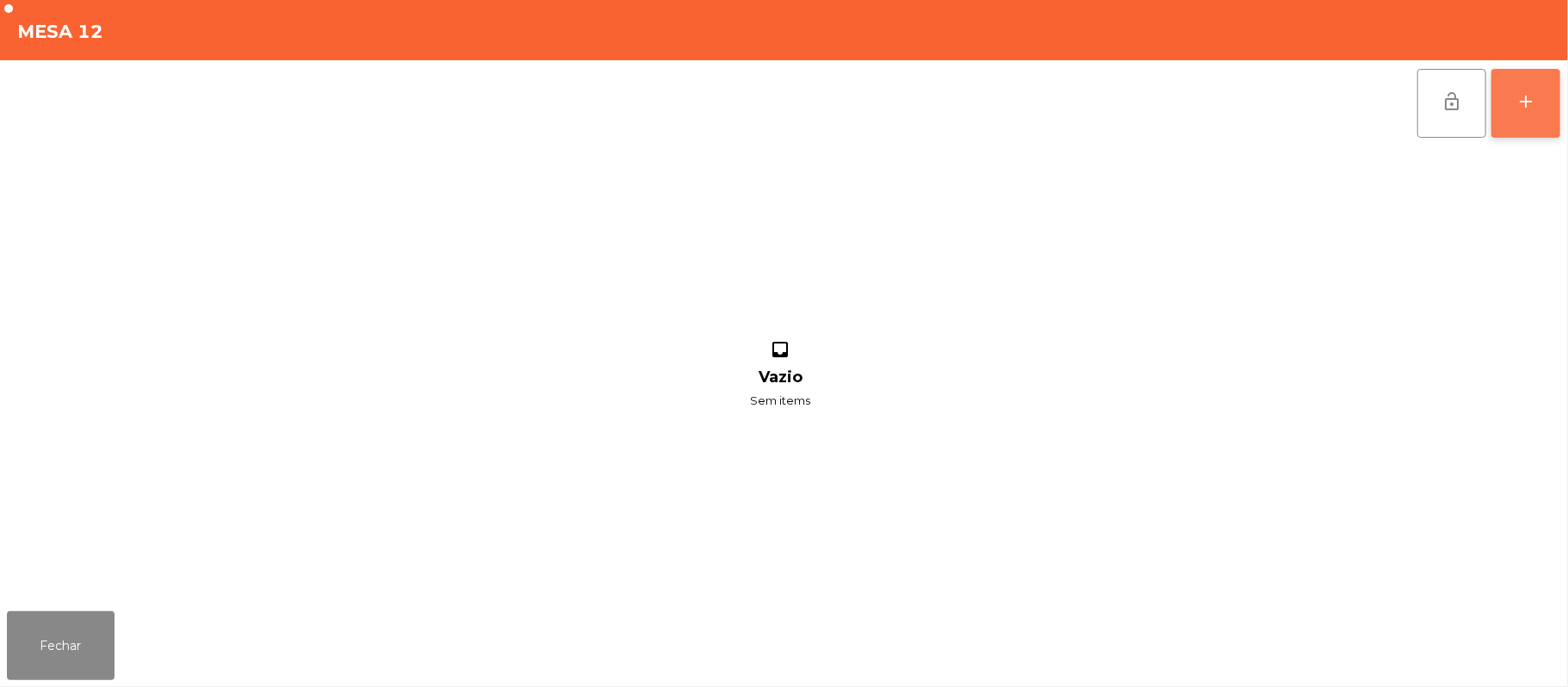
click at [1520, 103] on div "add" at bounding box center [1526, 101] width 20 height 20
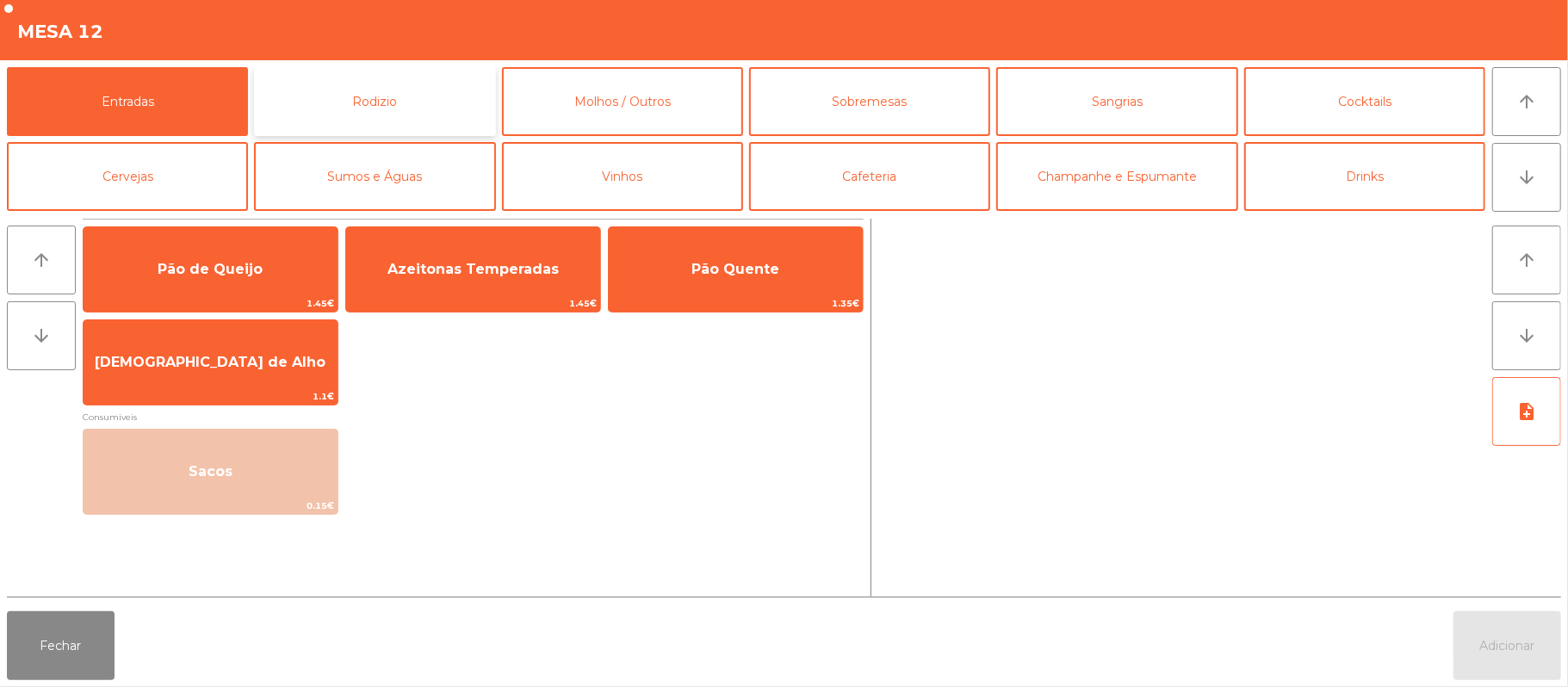
click at [404, 103] on button "Rodizio" at bounding box center [375, 101] width 241 height 69
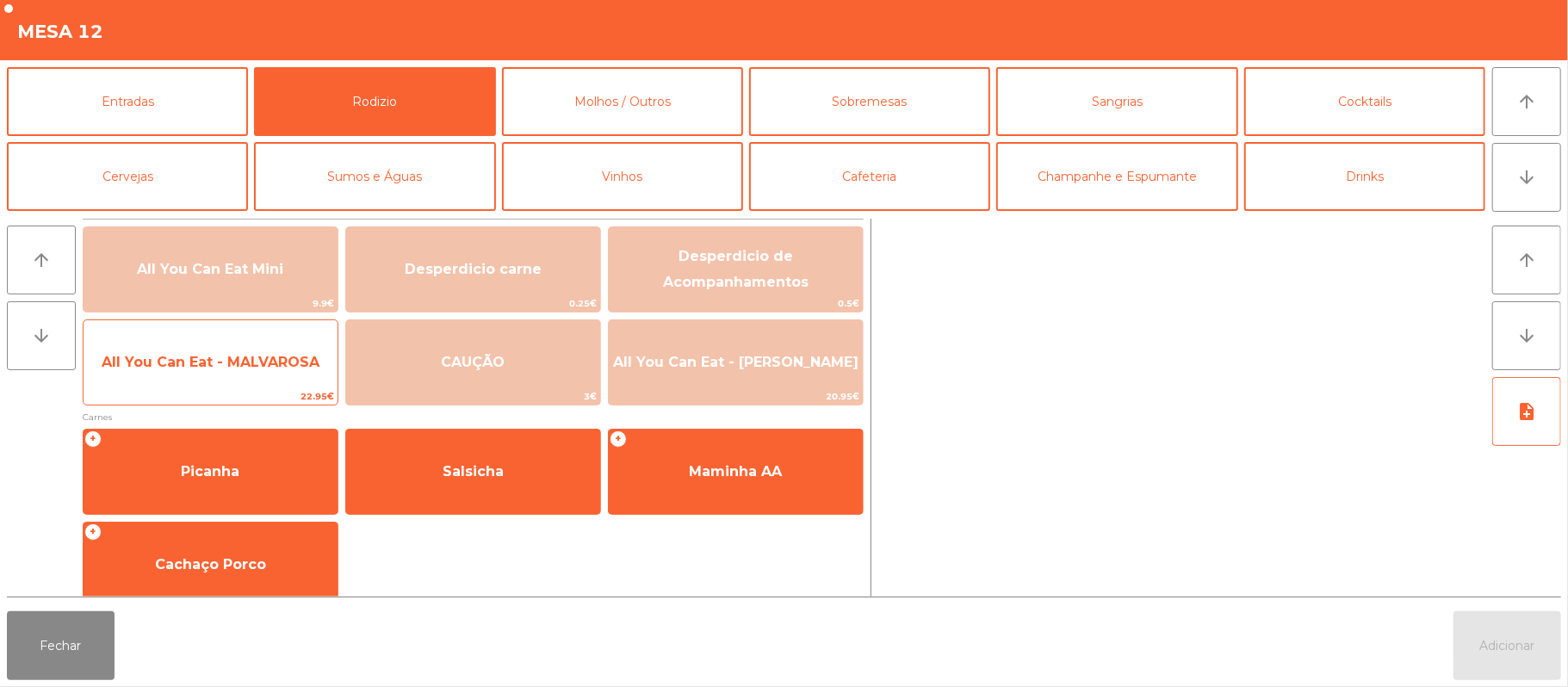
click at [242, 378] on span "All You Can Eat - MALVAROSA" at bounding box center [211, 362] width 254 height 46
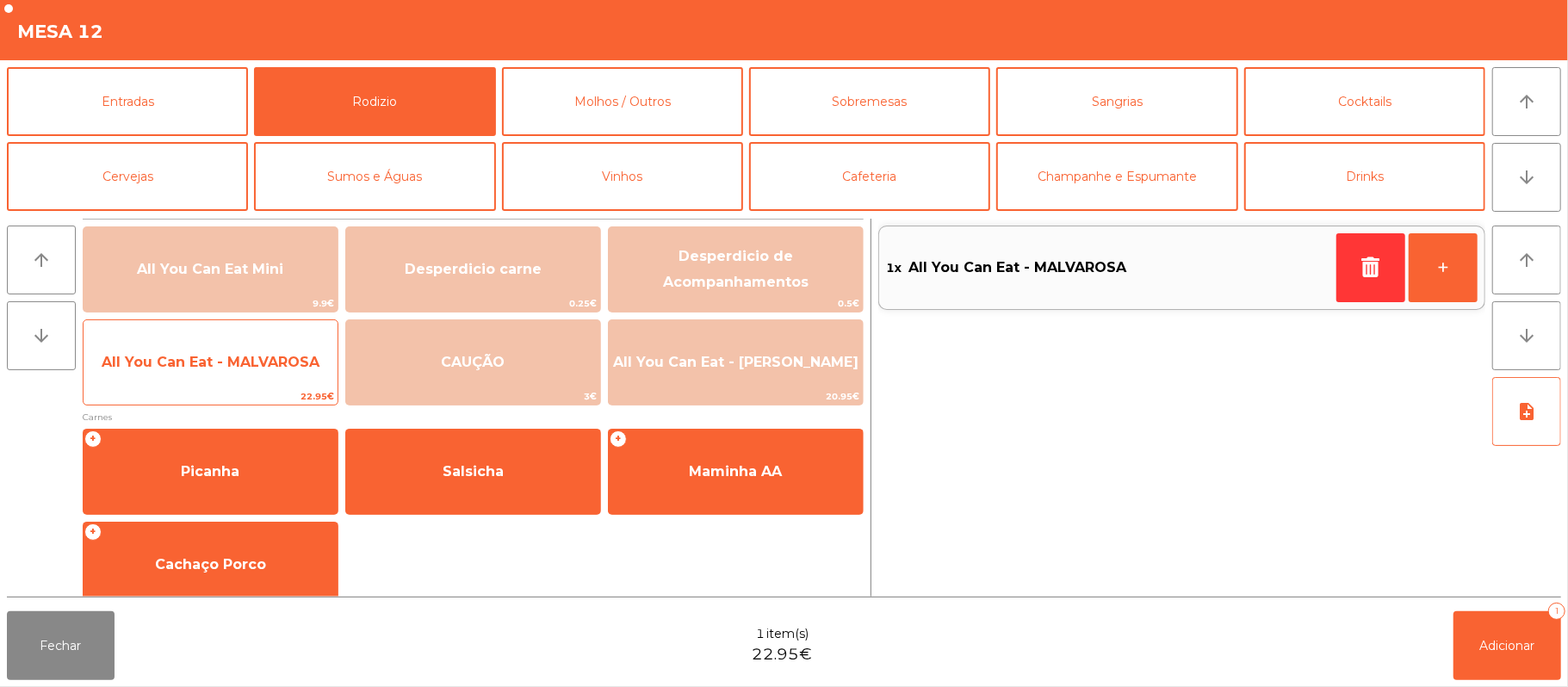
click at [256, 348] on span "All You Can Eat - MALVAROSA" at bounding box center [211, 362] width 254 height 46
click at [248, 367] on span "All You Can Eat - MALVAROSA" at bounding box center [210, 362] width 217 height 17
click at [242, 367] on span "All You Can Eat - MALVAROSA" at bounding box center [210, 362] width 217 height 17
click at [222, 373] on span "All You Can Eat - MALVAROSA" at bounding box center [211, 362] width 254 height 46
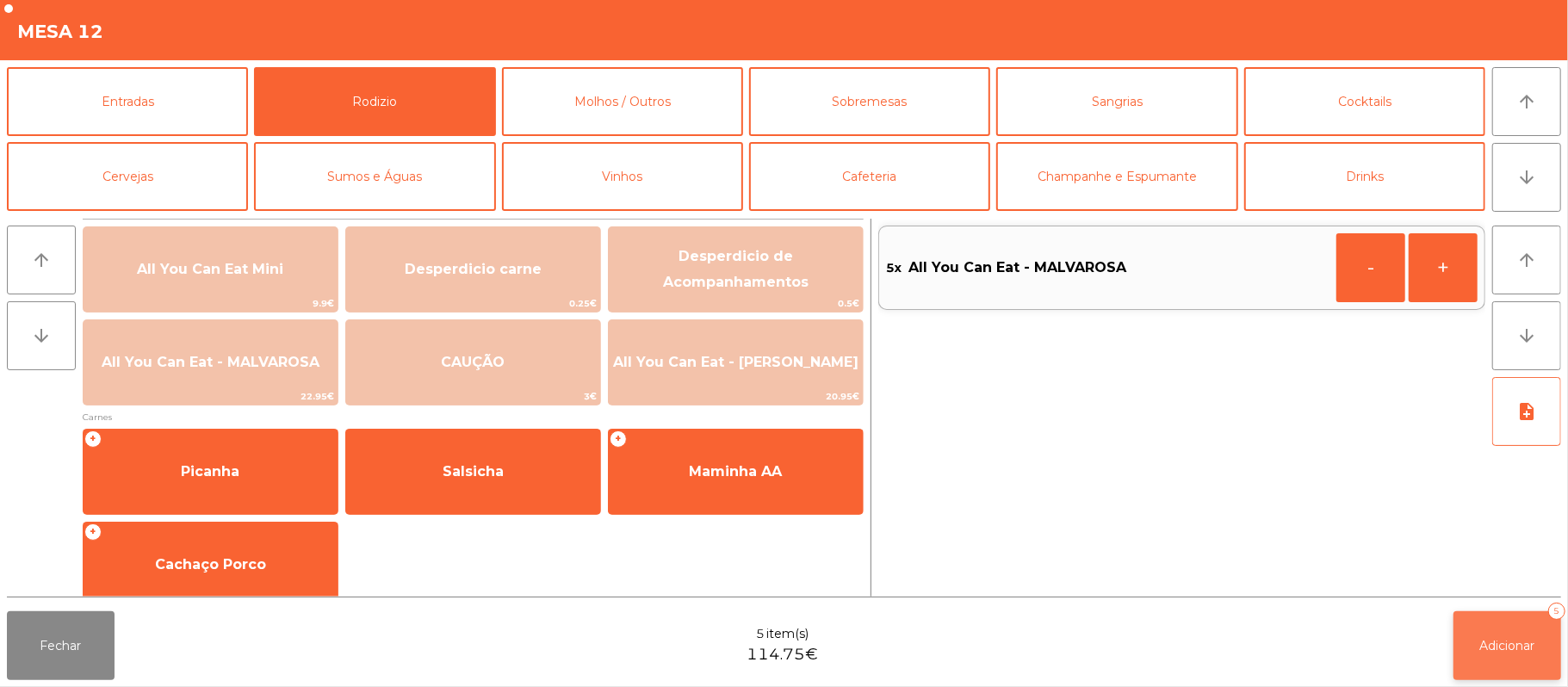
click at [1503, 637] on span "Adicionar" at bounding box center [1507, 645] width 55 height 16
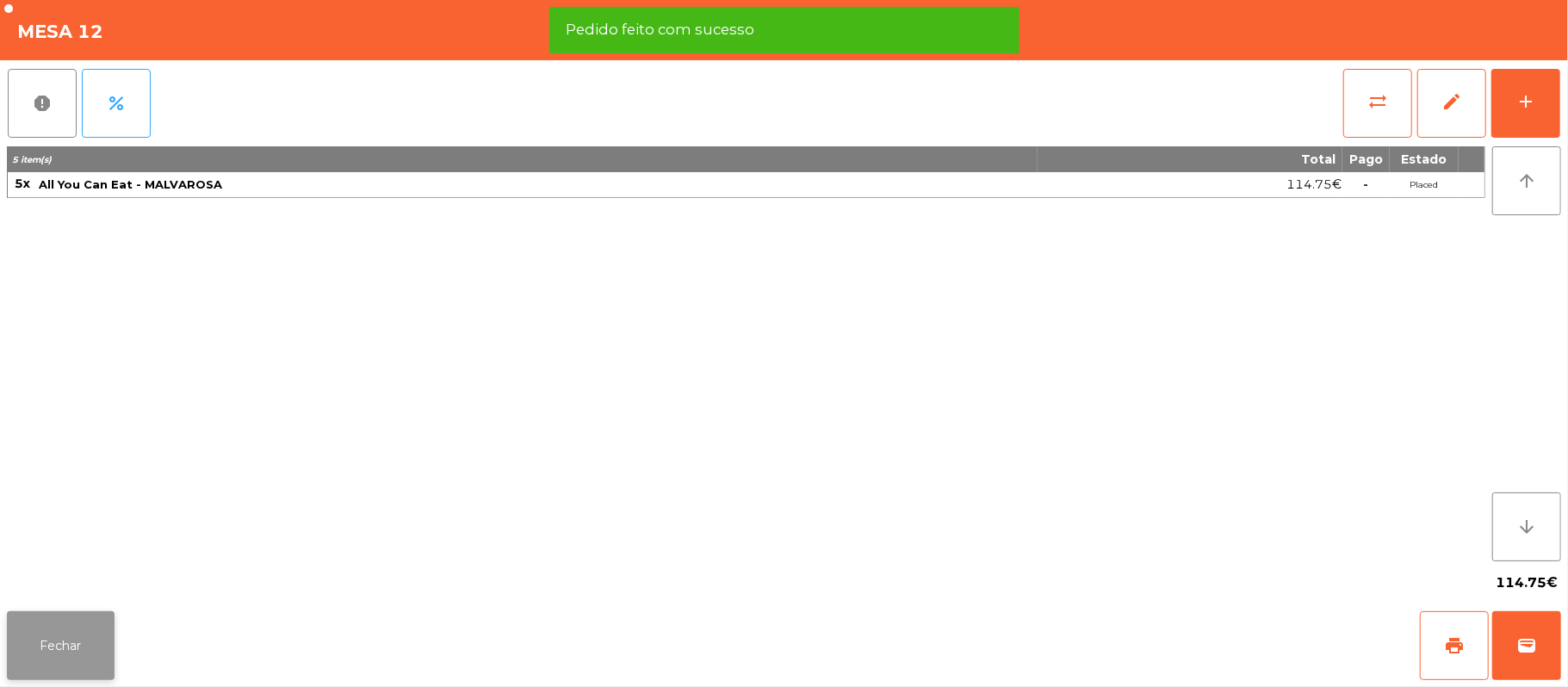
click at [76, 622] on button "Fechar" at bounding box center [60, 645] width 108 height 69
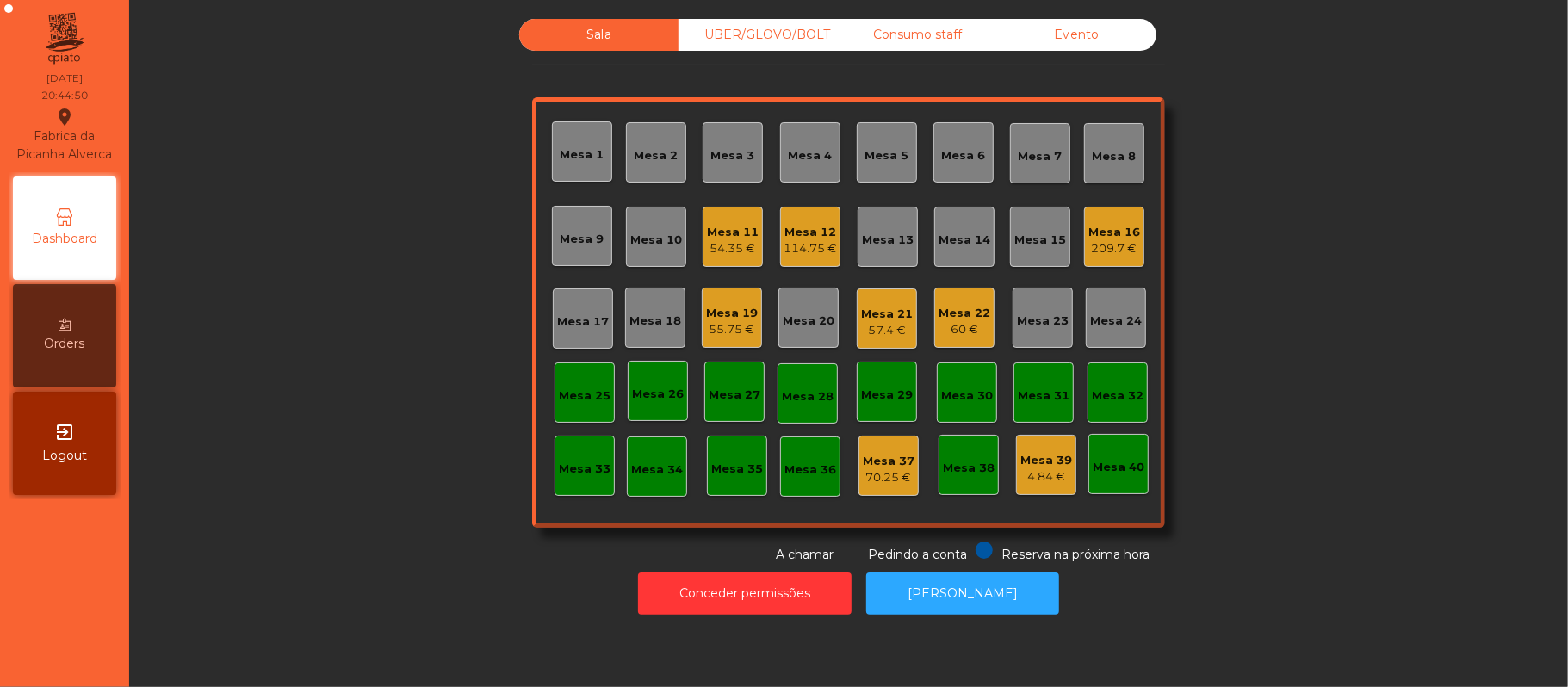
click at [876, 322] on div "57.4 €" at bounding box center [887, 331] width 52 height 17
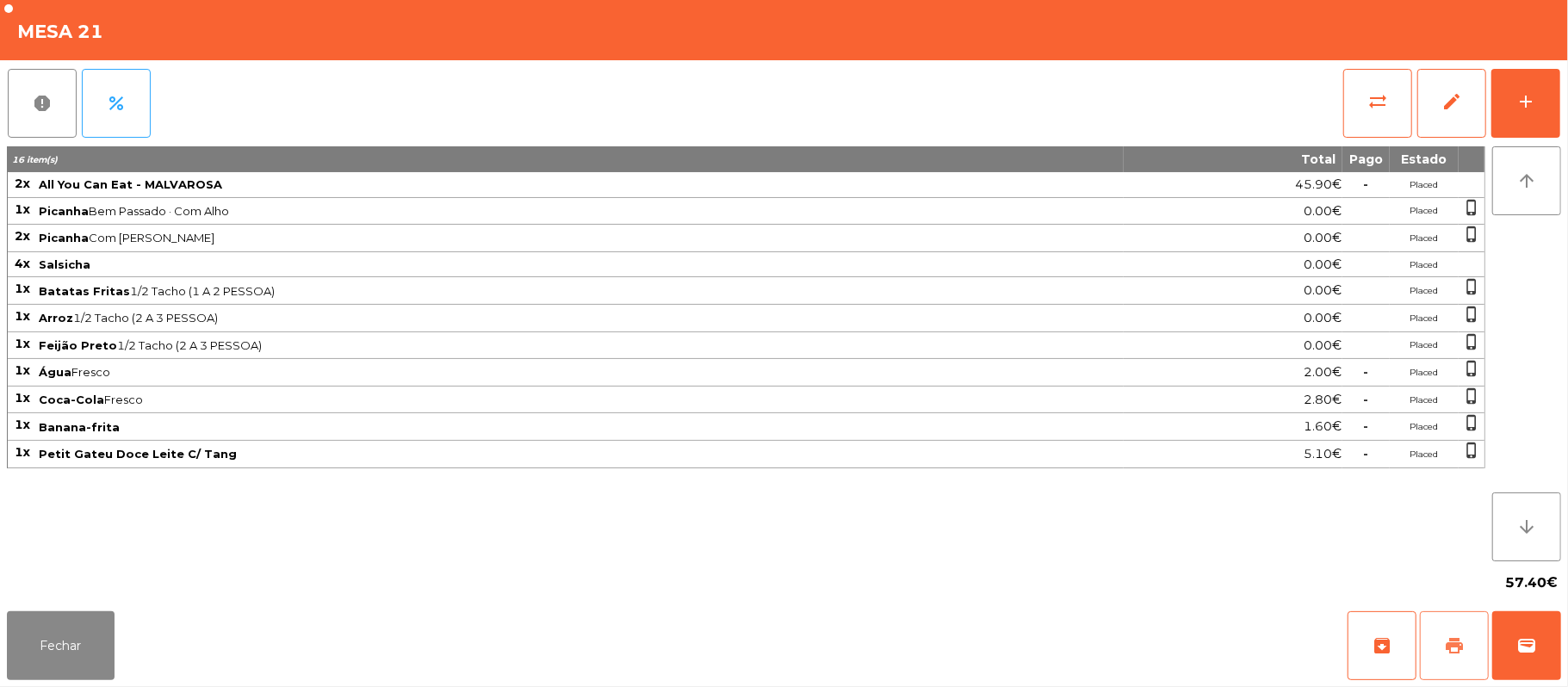
click at [1431, 651] on button "print" at bounding box center [1454, 645] width 69 height 69
click at [1447, 642] on span "print" at bounding box center [1454, 646] width 20 height 20
click at [1554, 652] on button "wallet" at bounding box center [1526, 645] width 69 height 69
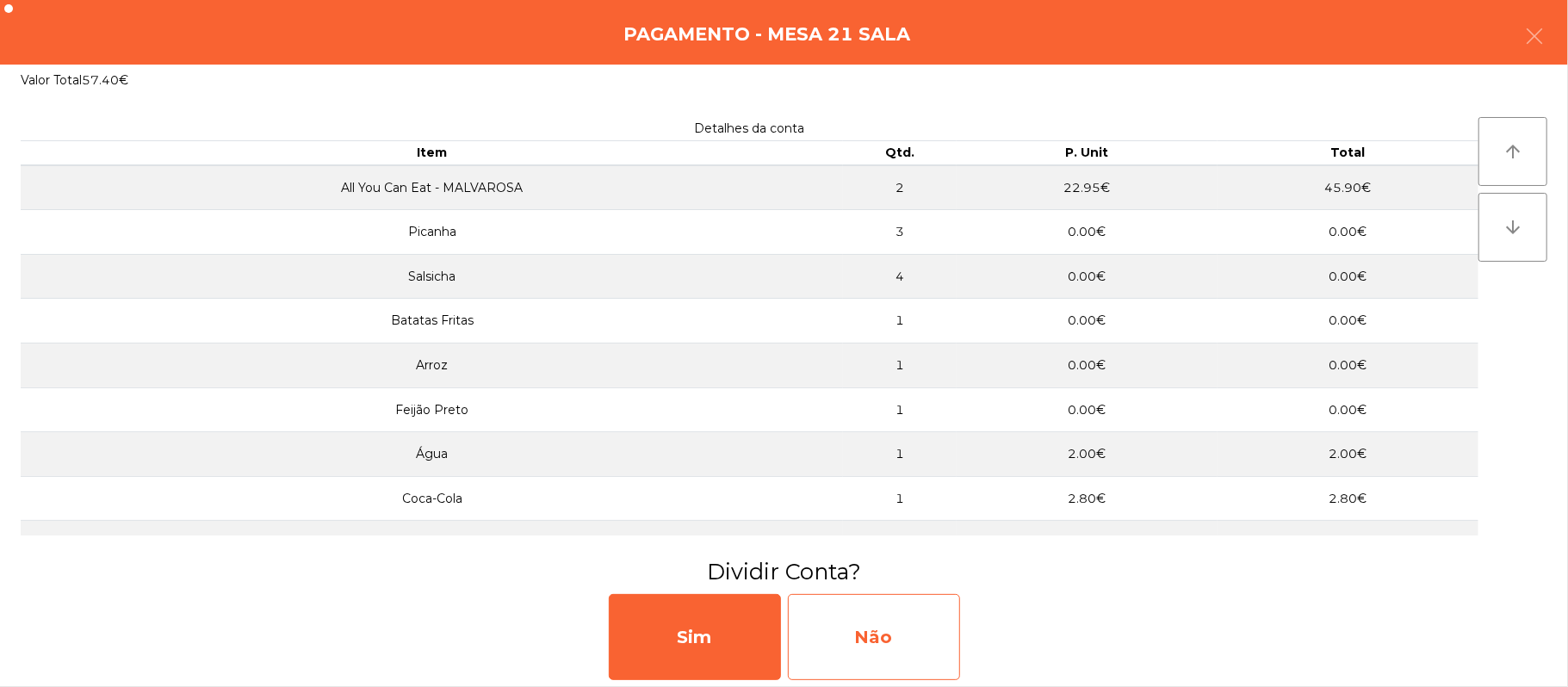
click at [851, 604] on div "Não" at bounding box center [873, 636] width 172 height 86
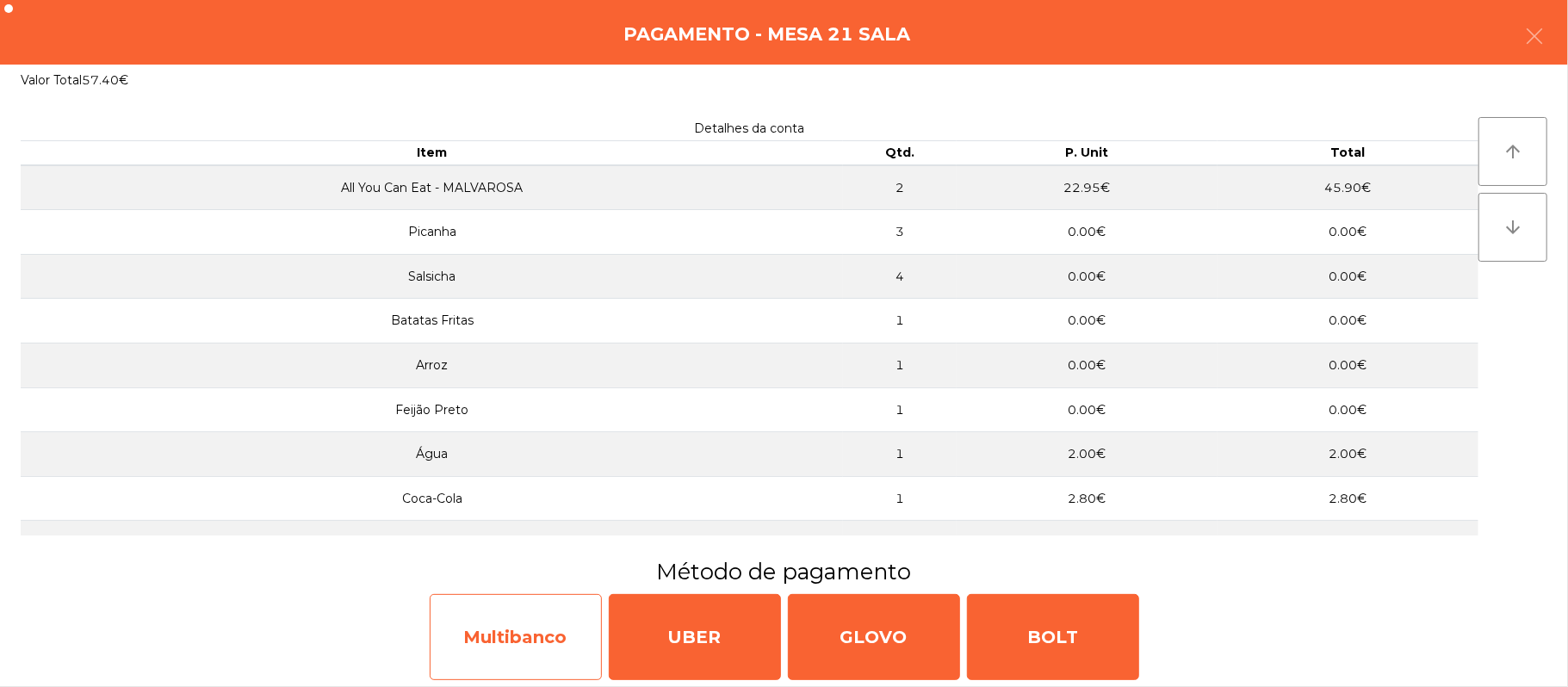
click at [525, 637] on div "Multibanco" at bounding box center [515, 636] width 172 height 86
select select "**"
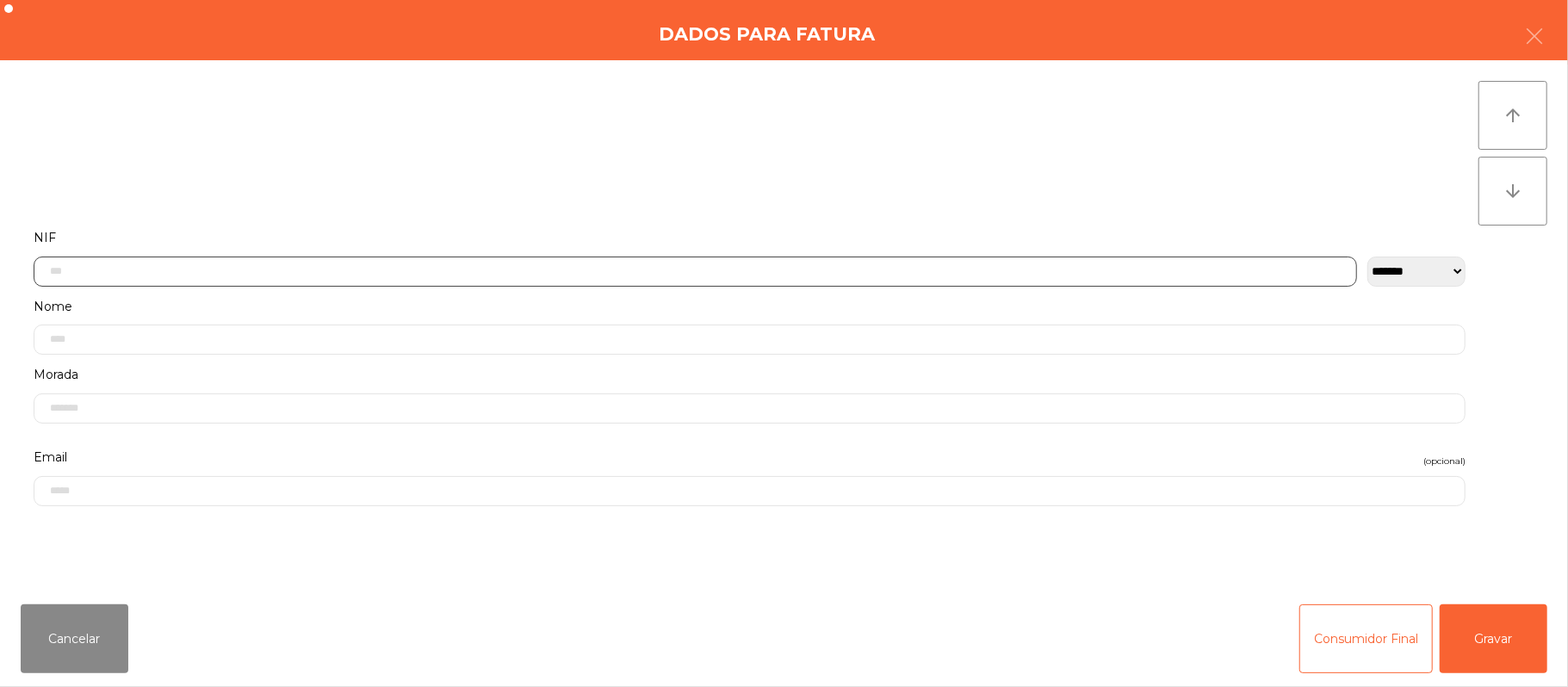
click at [508, 276] on input "text" at bounding box center [695, 271] width 1323 height 30
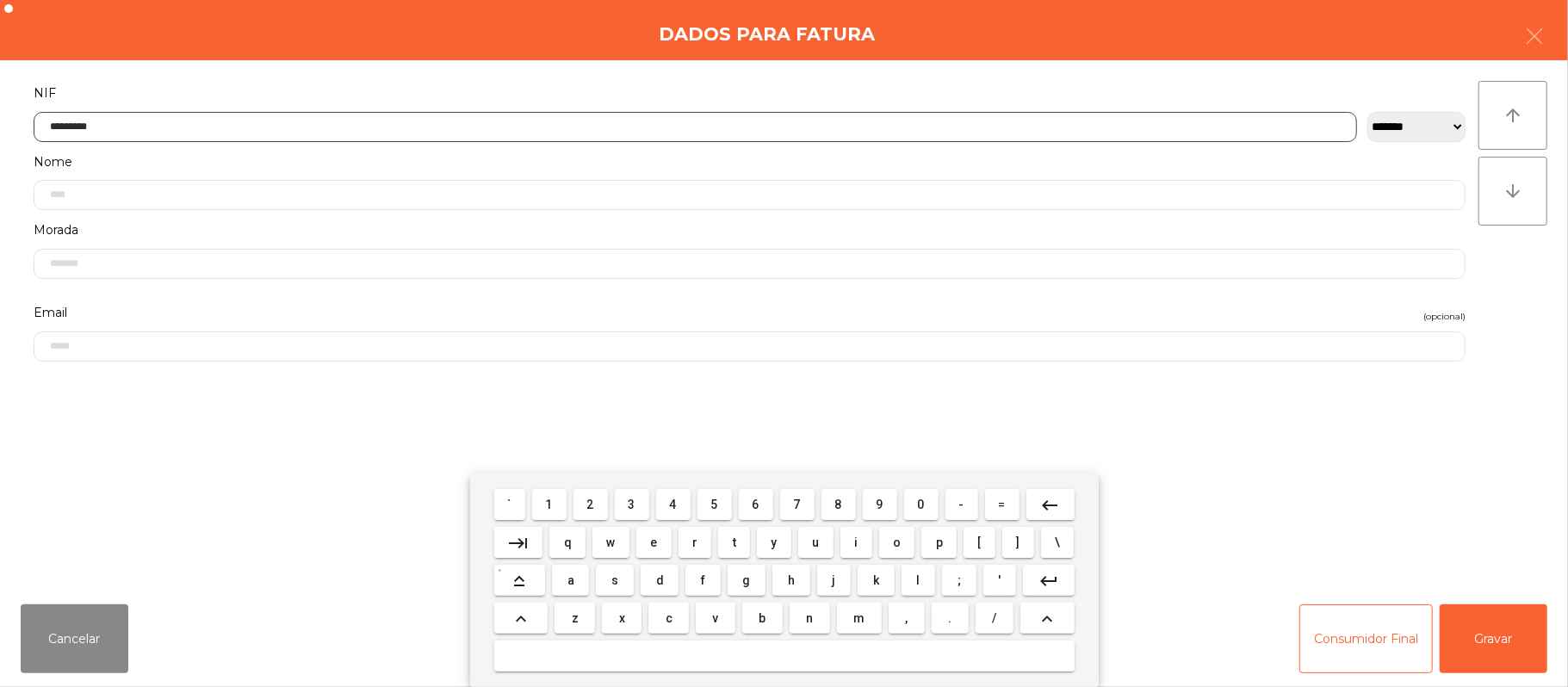
type input "*********"
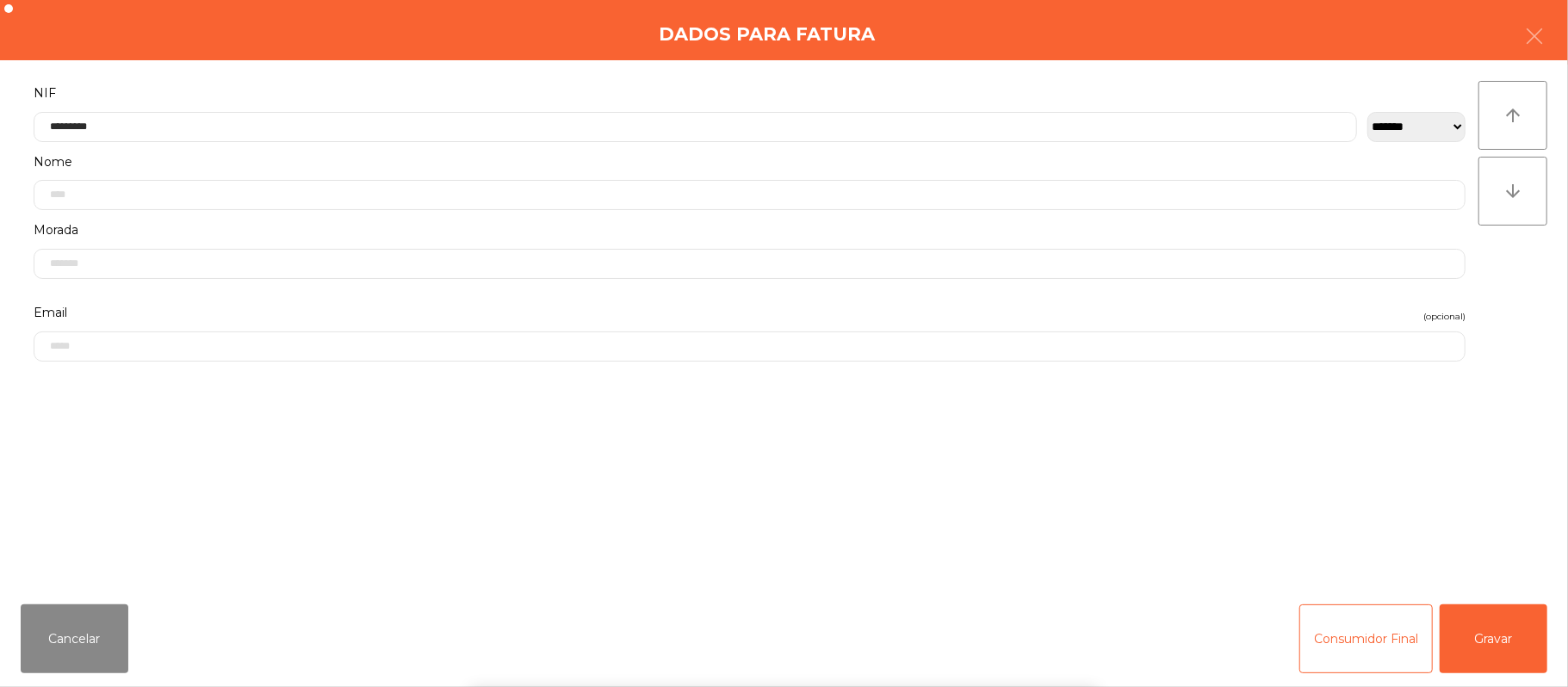
click at [1512, 607] on div "` 1 2 3 4 5 6 7 8 9 0 - = keyboard_backspace keyboard_tab q w e r t y u i o p […" at bounding box center [784, 580] width 1568 height 214
click at [1481, 635] on button "Gravar" at bounding box center [1492, 638] width 108 height 69
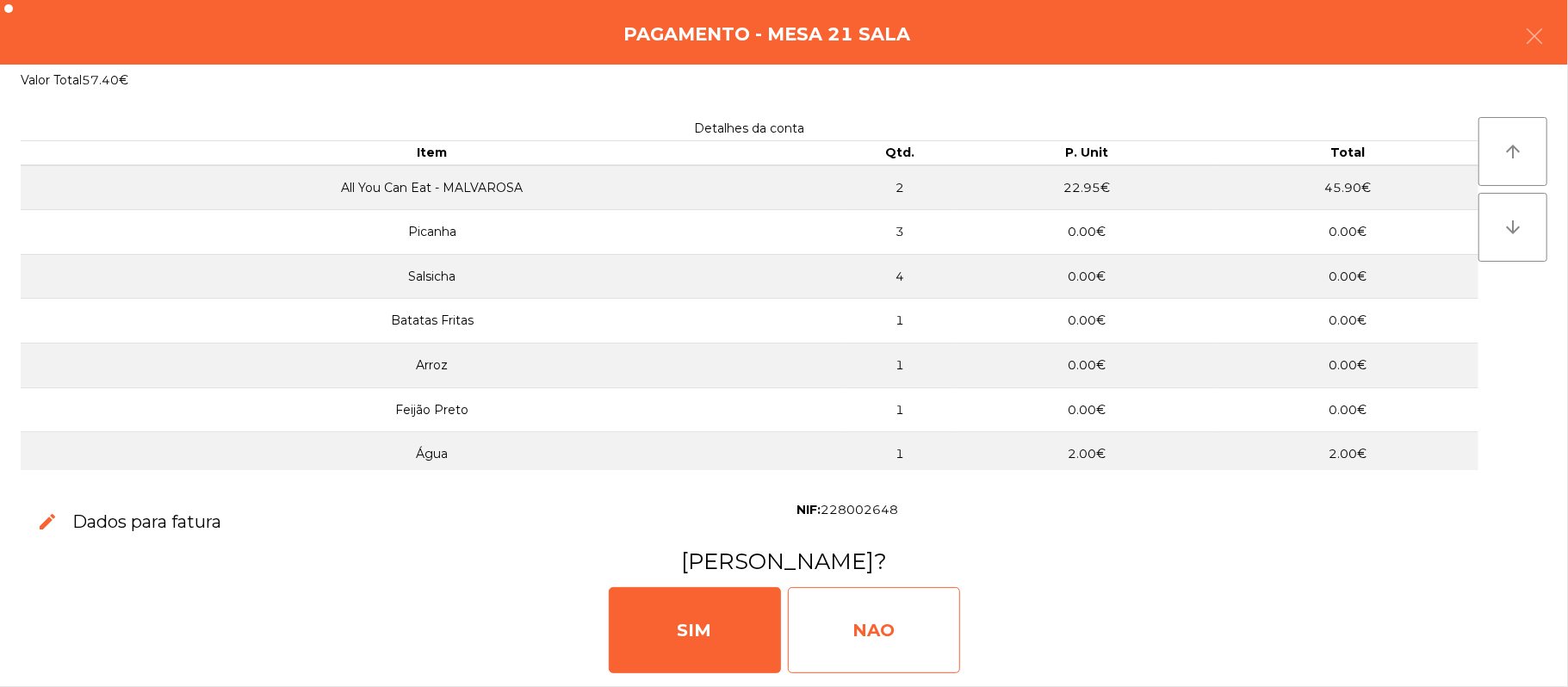
click at [899, 624] on div "NAO" at bounding box center [873, 629] width 172 height 86
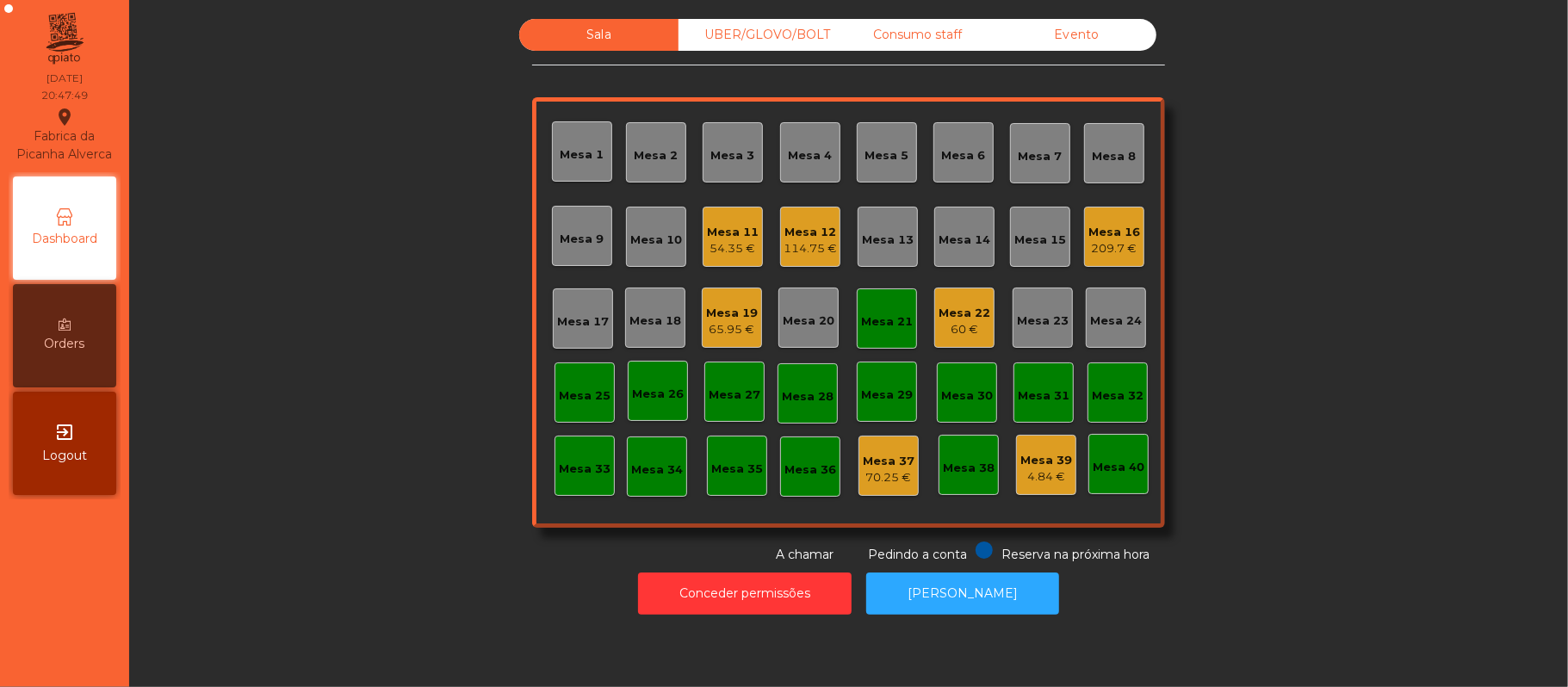
click at [747, 36] on div "UBER/GLOVO/BOLT" at bounding box center [757, 35] width 159 height 32
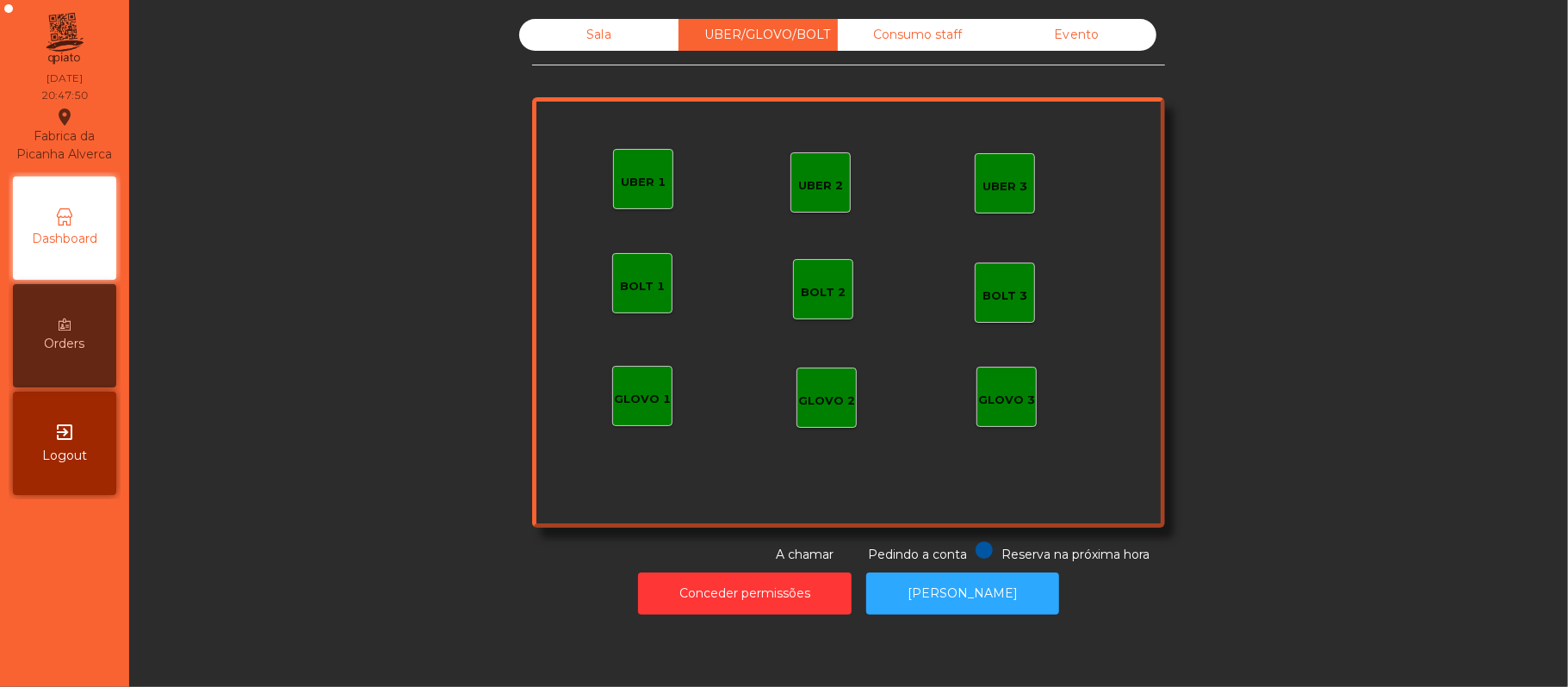
click at [939, 41] on div "Consumo staff" at bounding box center [917, 35] width 159 height 32
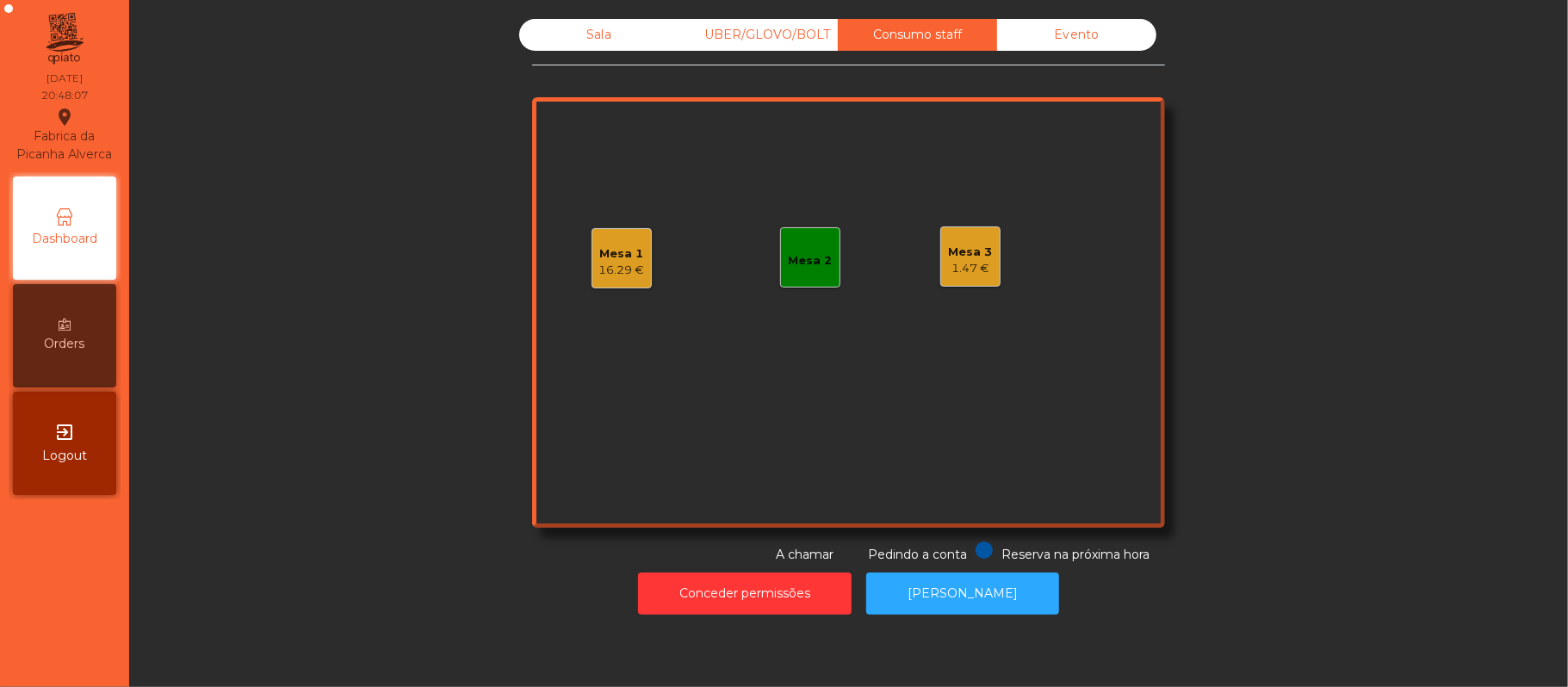
click at [789, 42] on div "UBER/GLOVO/BOLT" at bounding box center [757, 35] width 159 height 32
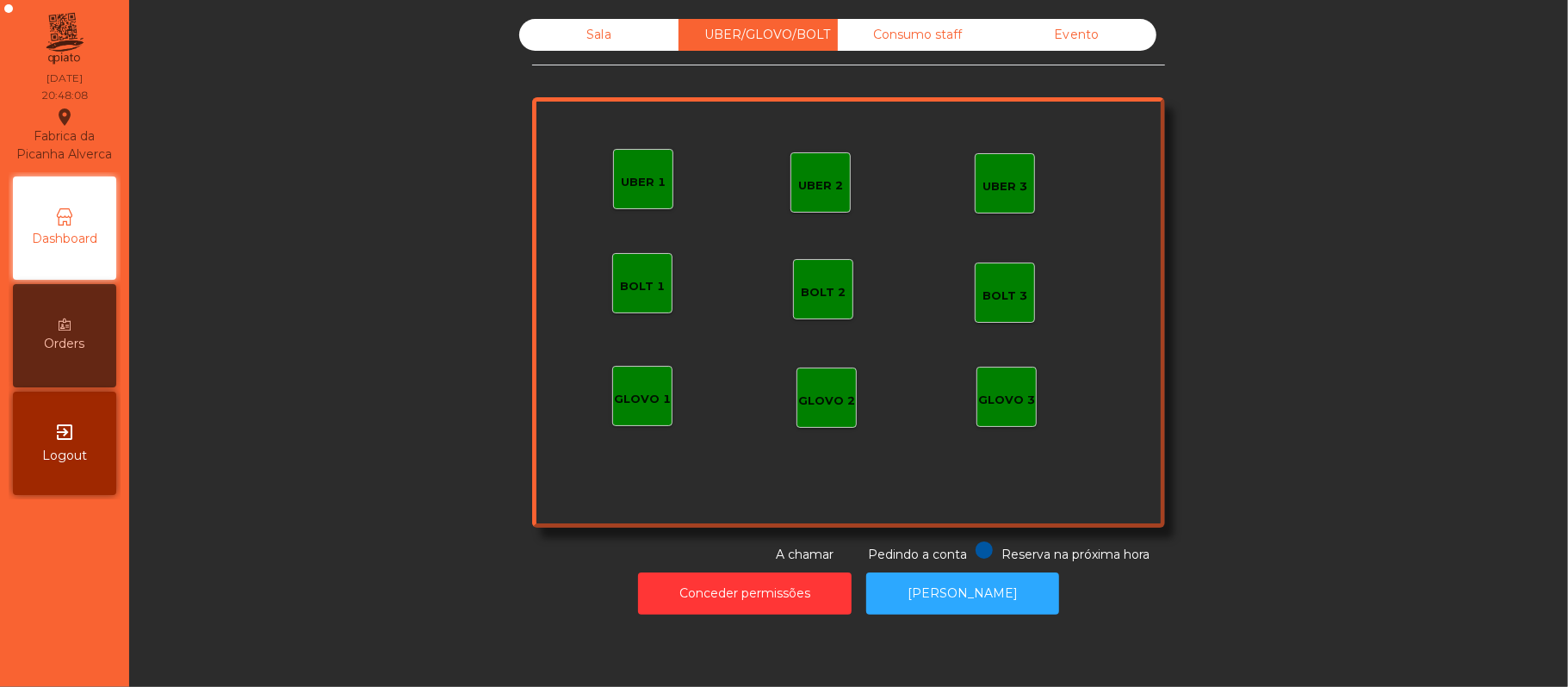
click at [590, 48] on div "Sala" at bounding box center [599, 35] width 159 height 32
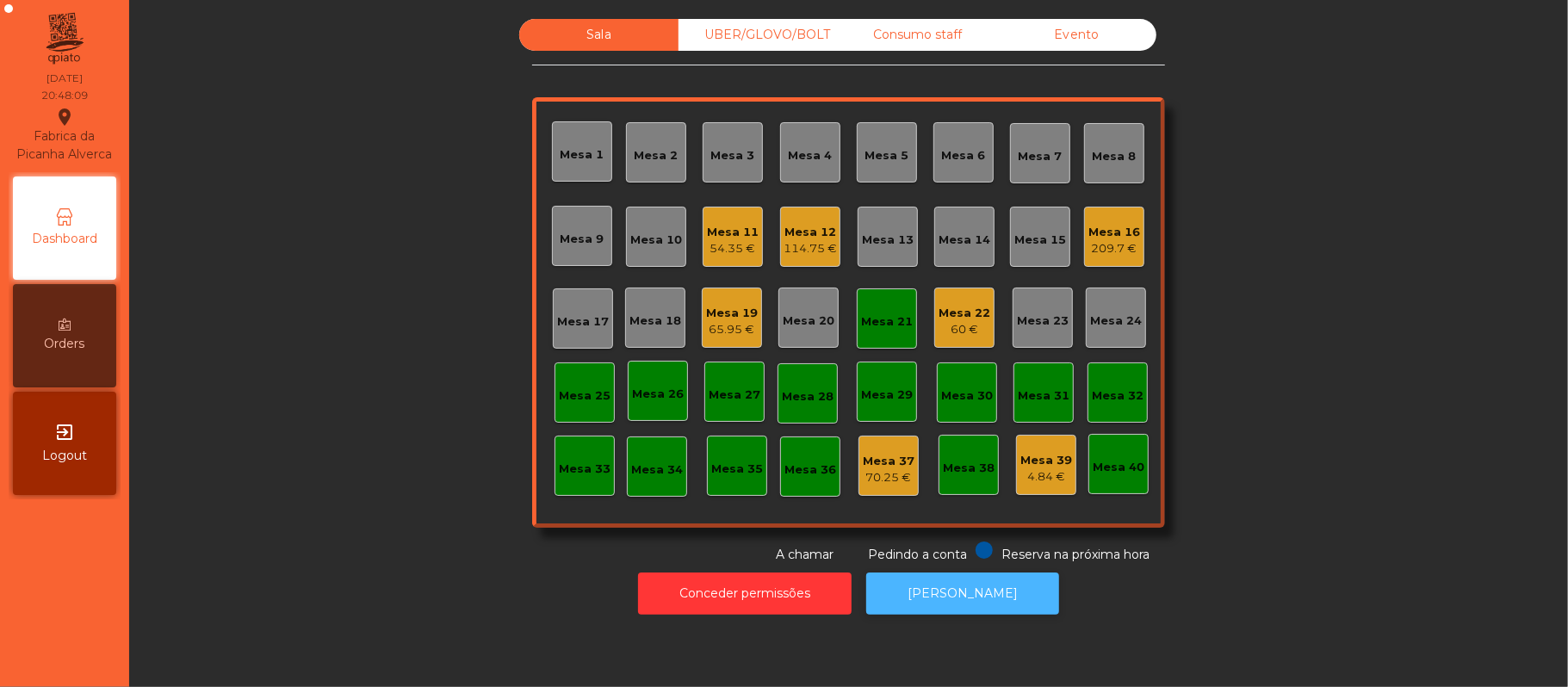
click at [969, 588] on button "[PERSON_NAME]" at bounding box center [962, 593] width 193 height 42
click at [561, 342] on div "Mesa 17" at bounding box center [582, 318] width 60 height 60
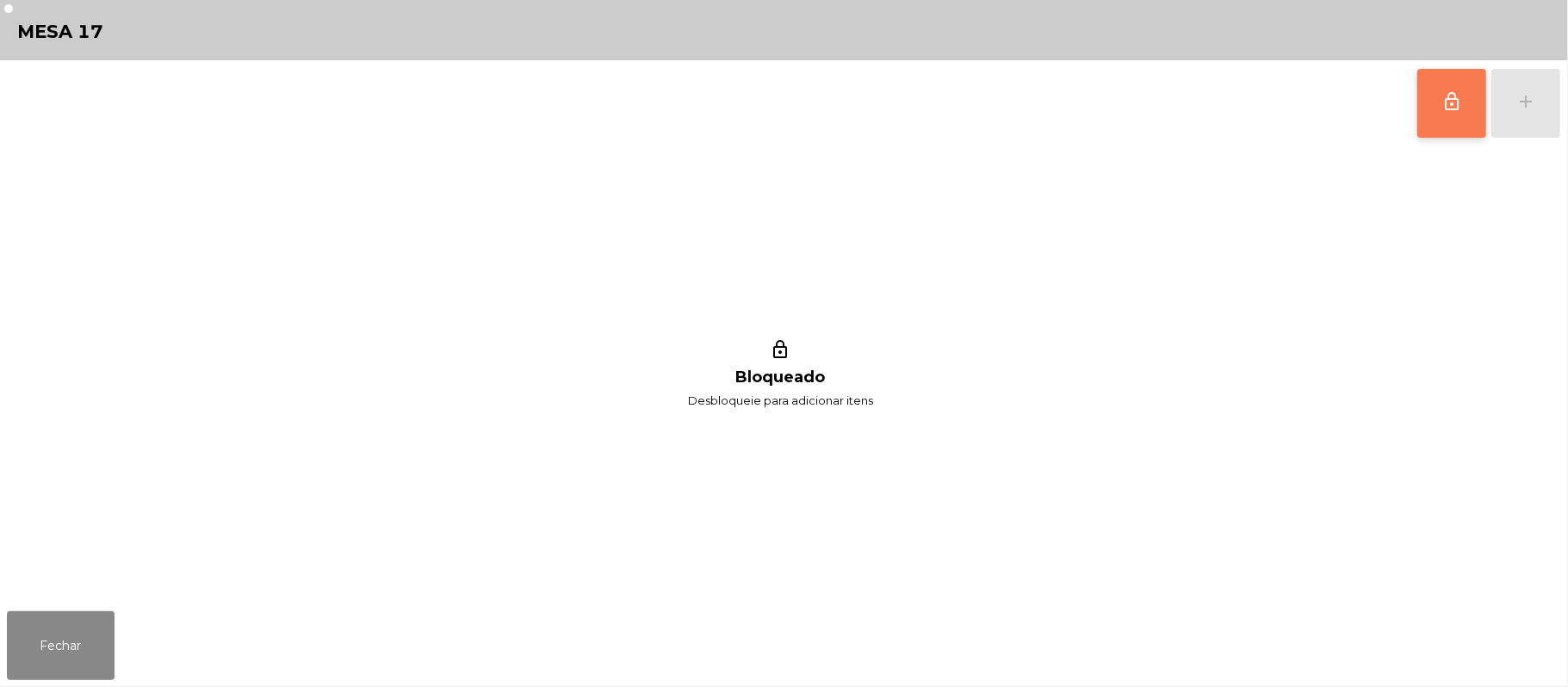
click at [1447, 103] on span "lock_outline" at bounding box center [1451, 101] width 20 height 20
click at [1516, 121] on div "lock_outline add" at bounding box center [1488, 102] width 145 height 86
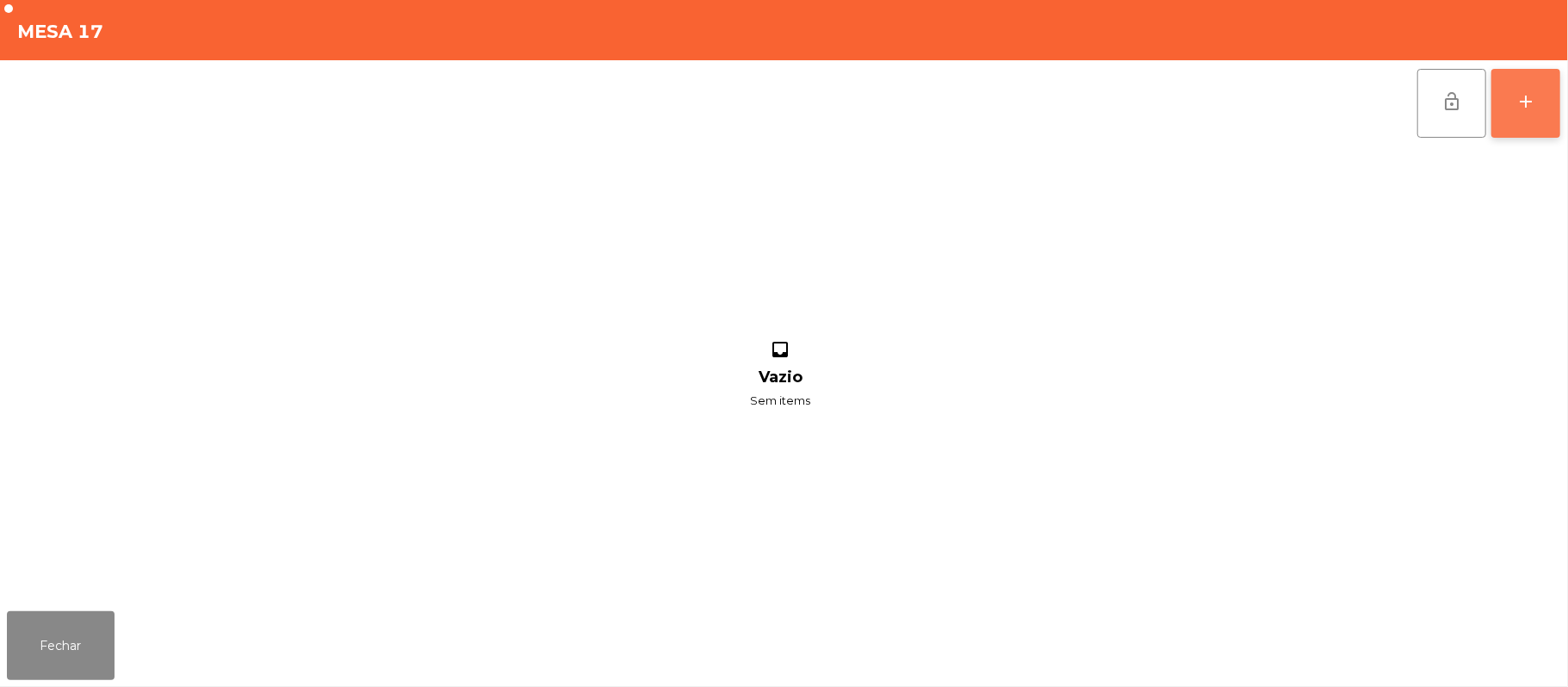
click at [1517, 107] on div "add" at bounding box center [1526, 101] width 20 height 20
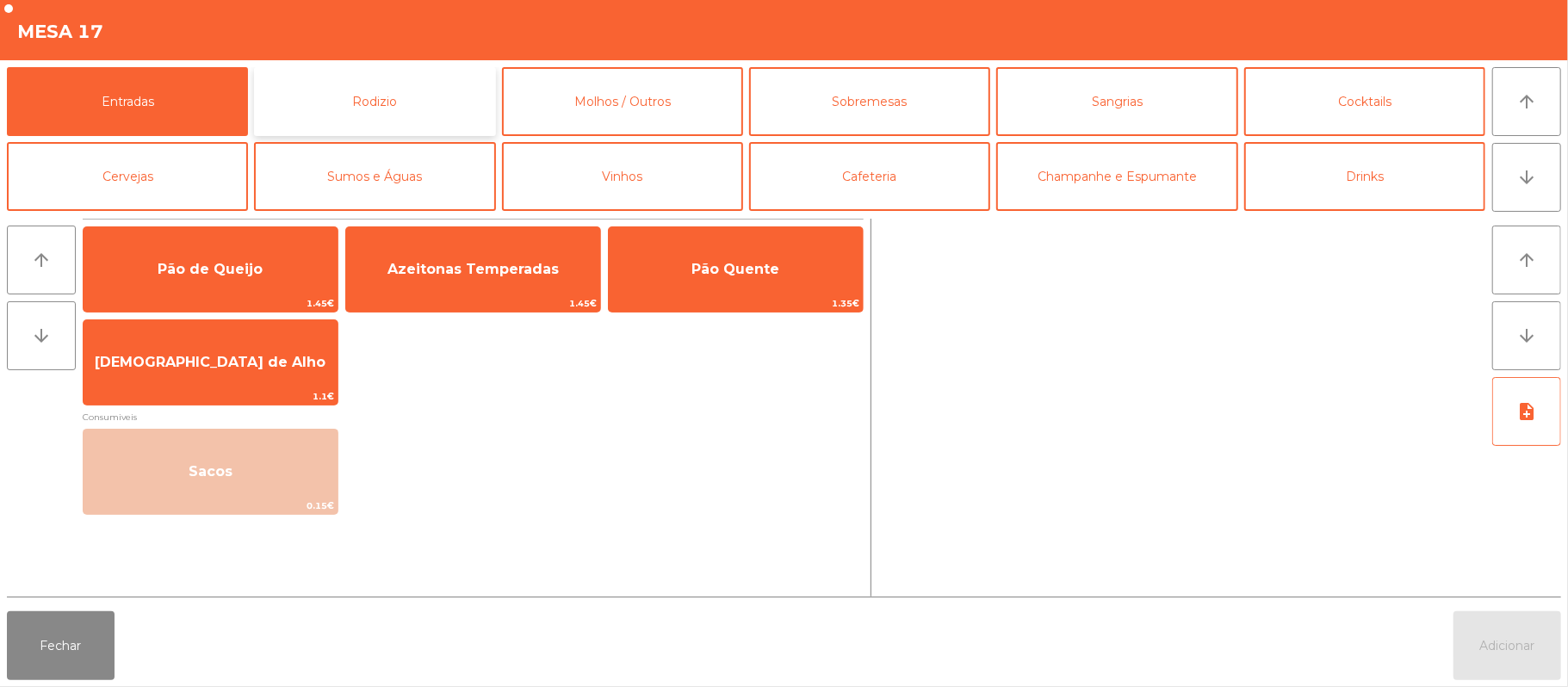
click at [434, 108] on button "Rodizio" at bounding box center [375, 101] width 241 height 69
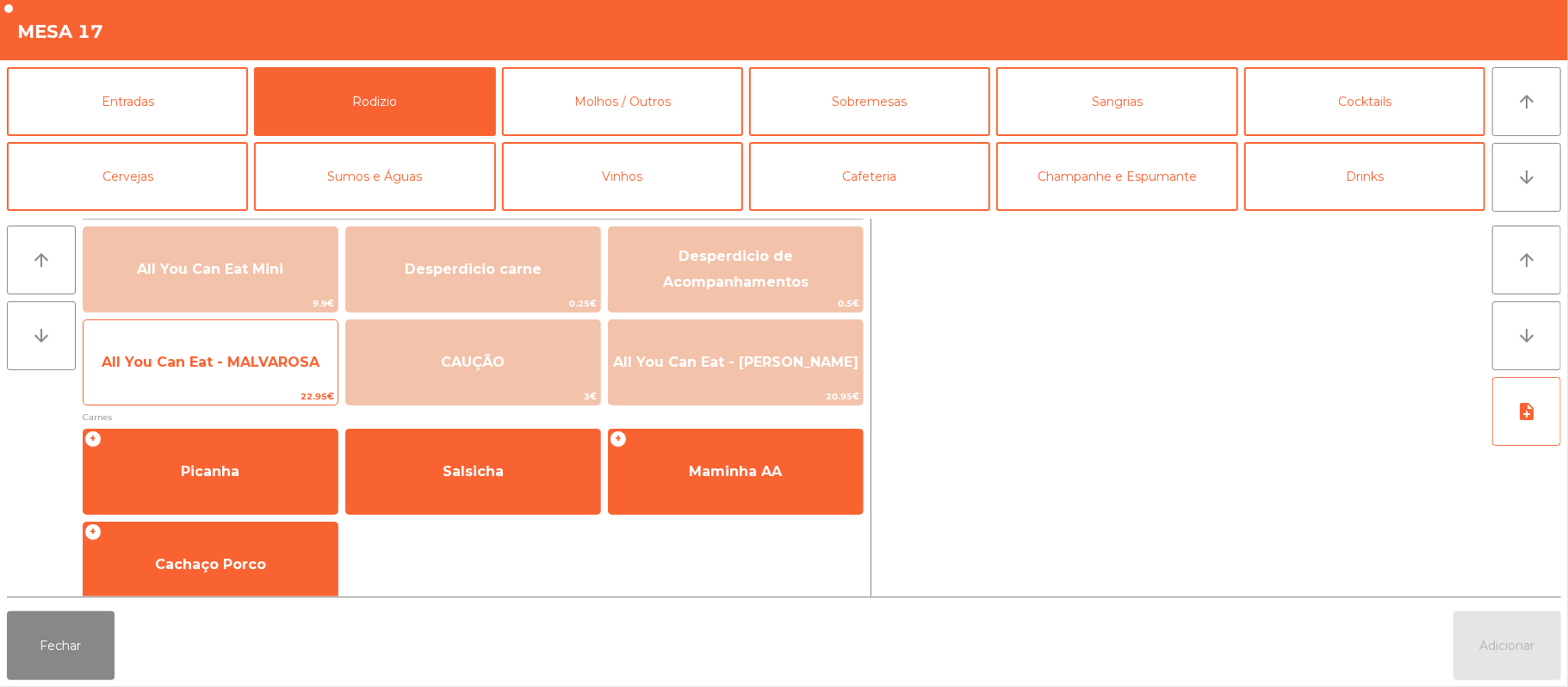
click at [252, 365] on span "All You Can Eat - MALVAROSA" at bounding box center [210, 362] width 217 height 17
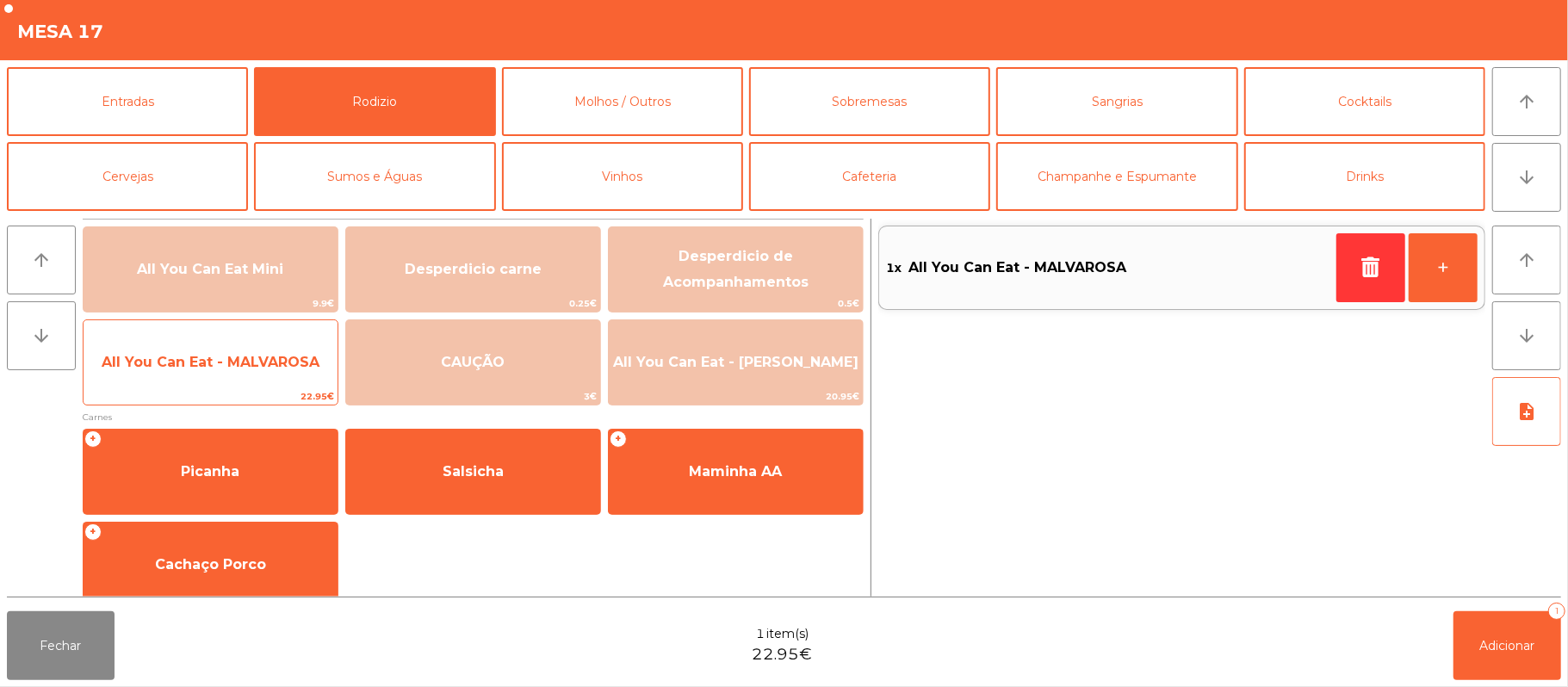
click at [274, 384] on span "All You Can Eat - MALVAROSA" at bounding box center [211, 362] width 254 height 46
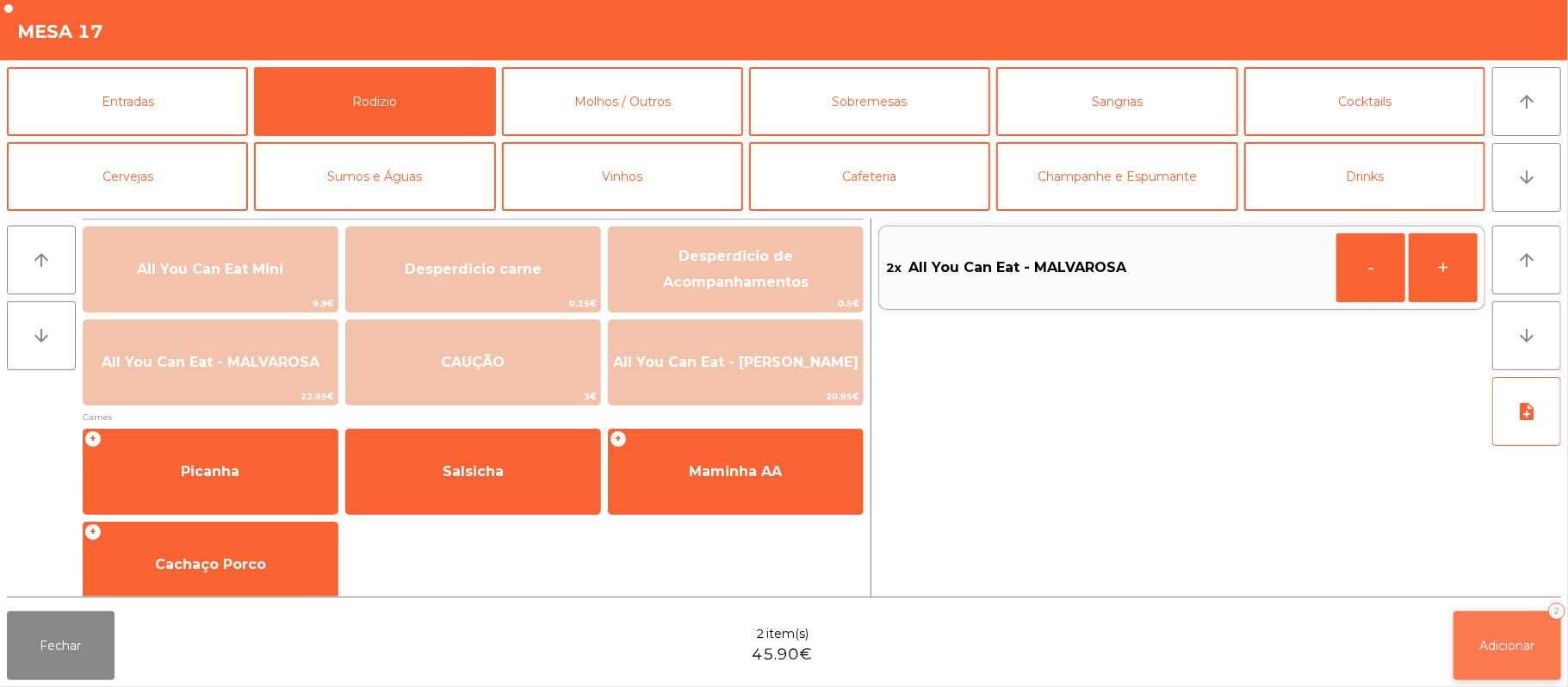
click at [1506, 658] on button "Adicionar 2" at bounding box center [1506, 645] width 108 height 69
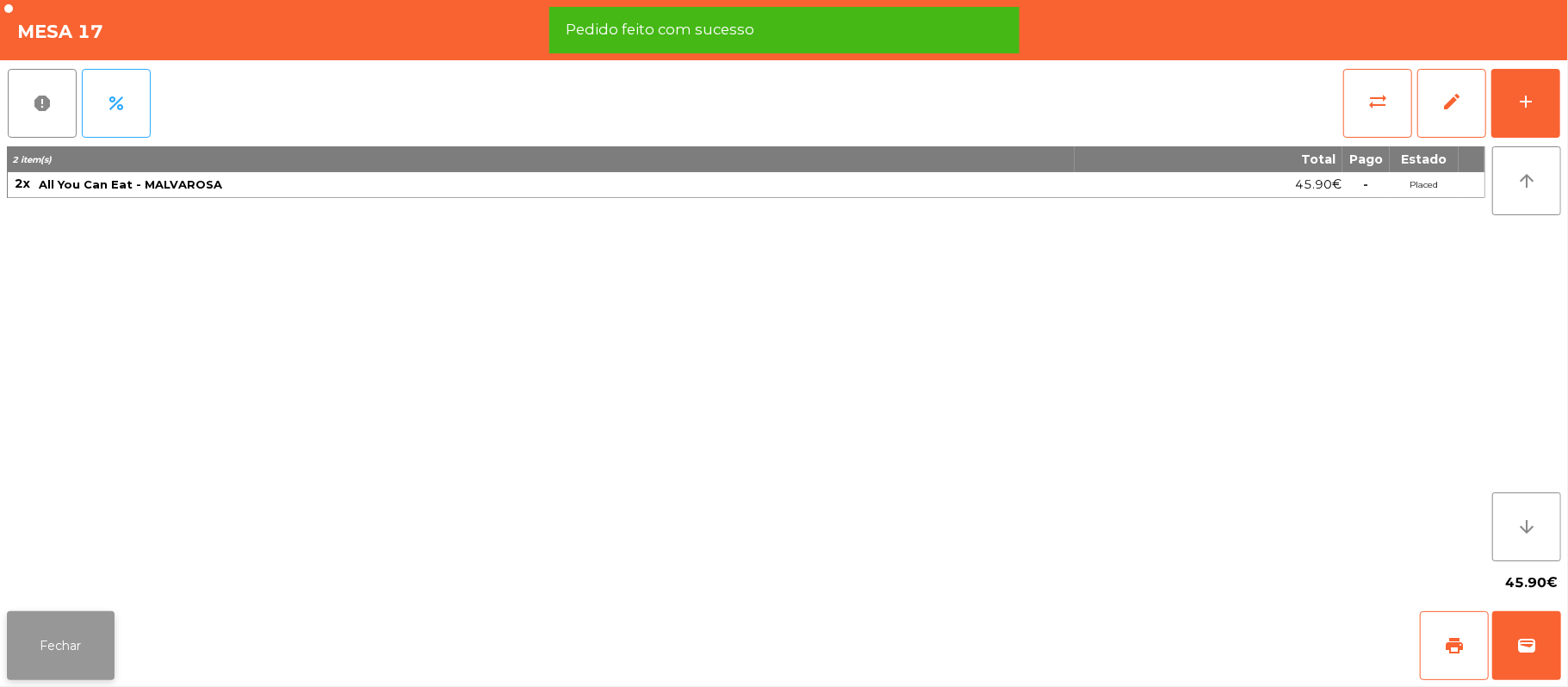
click at [55, 644] on button "Fechar" at bounding box center [60, 645] width 108 height 69
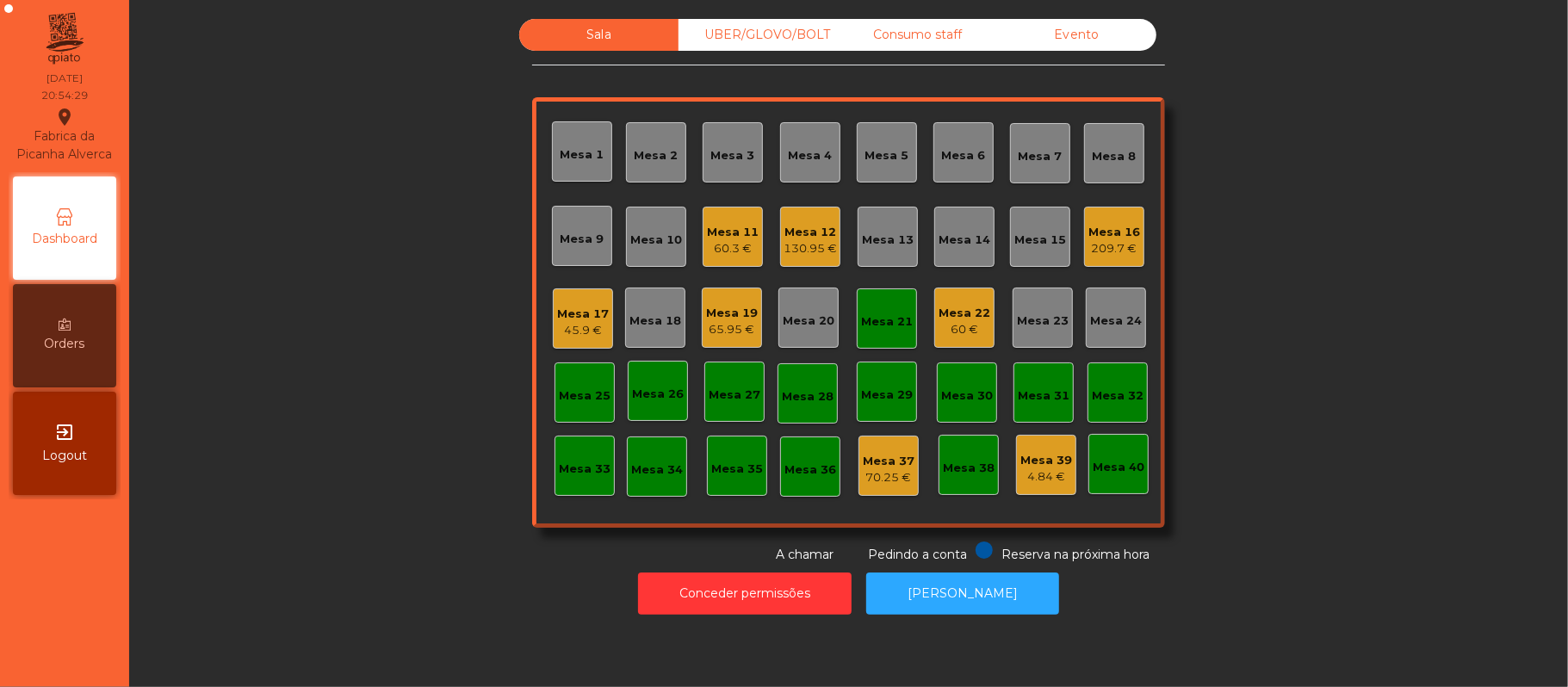
click at [865, 335] on div "Mesa 21" at bounding box center [886, 318] width 60 height 60
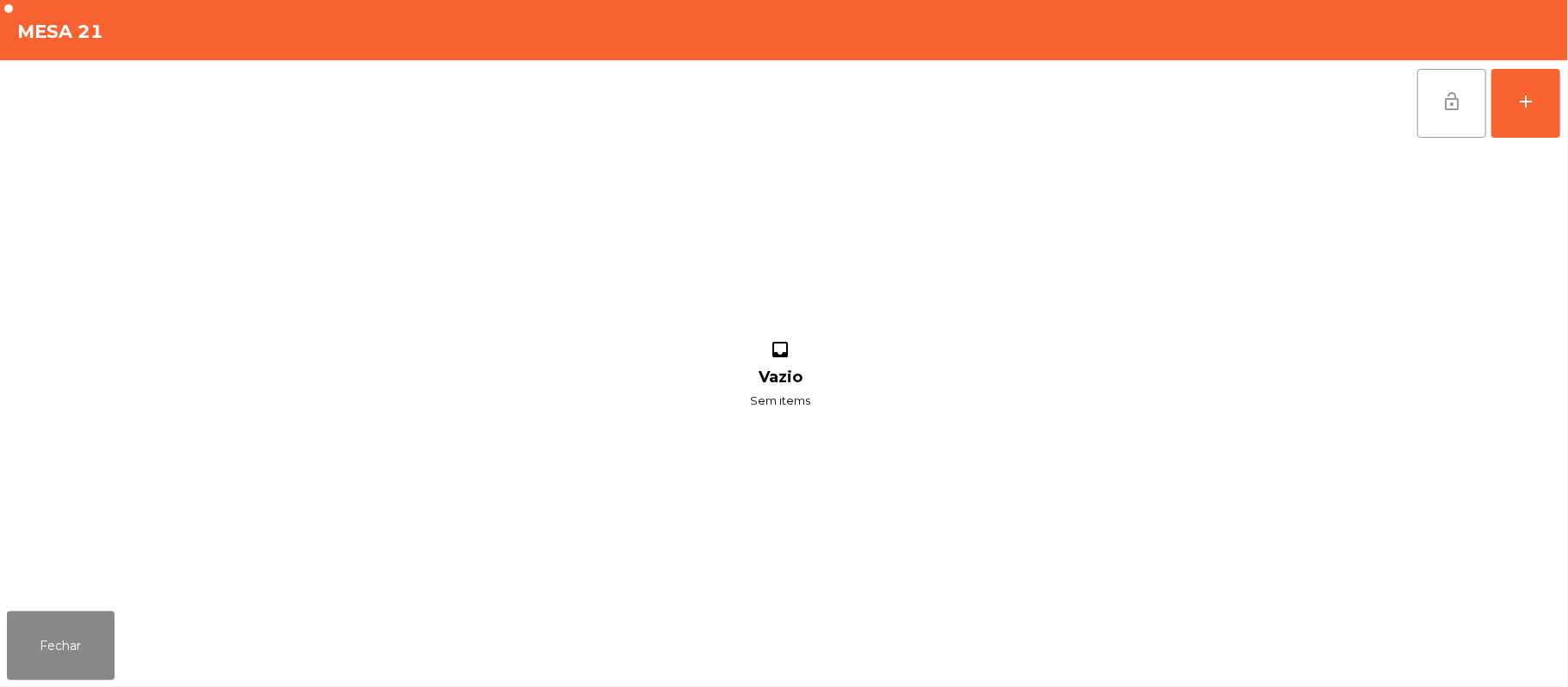
click at [1451, 115] on button "lock_open" at bounding box center [1451, 103] width 69 height 69
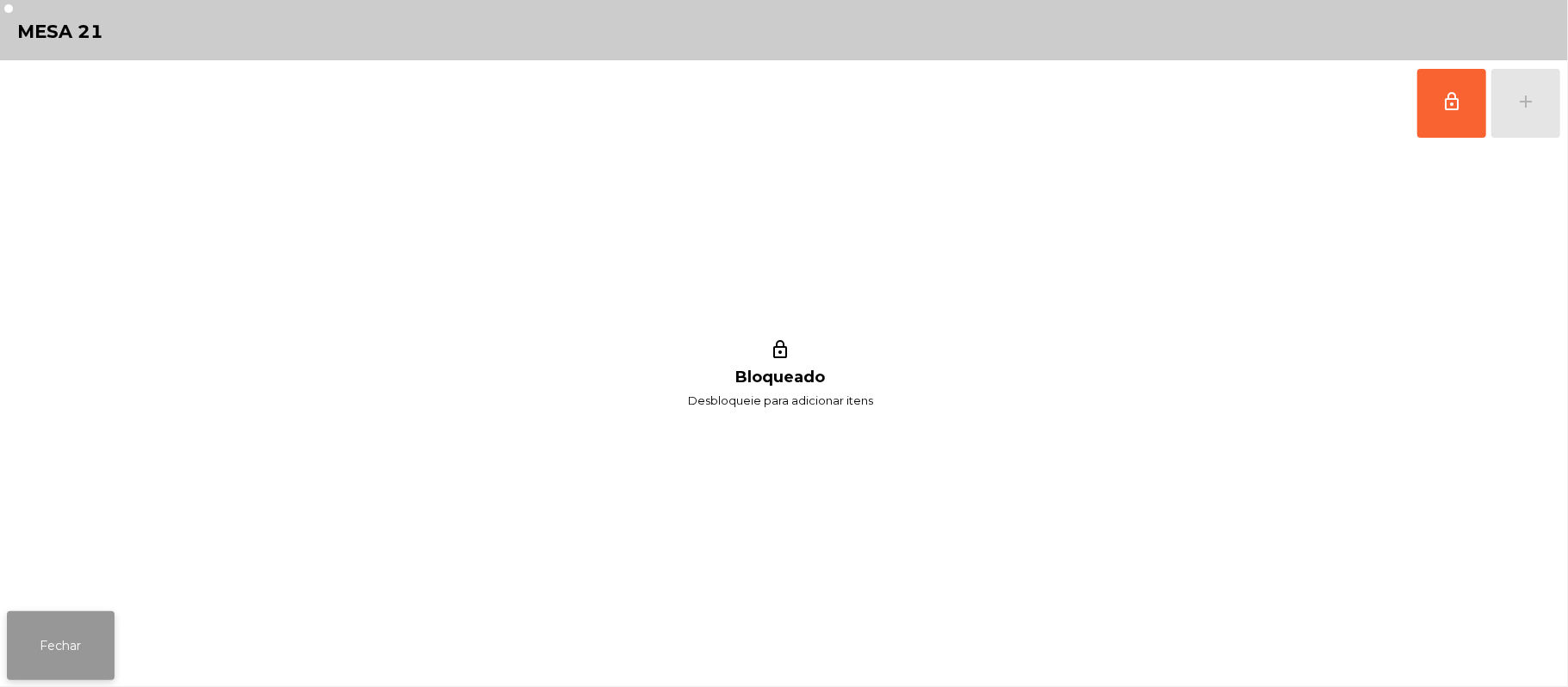
click at [97, 620] on button "Fechar" at bounding box center [60, 645] width 108 height 69
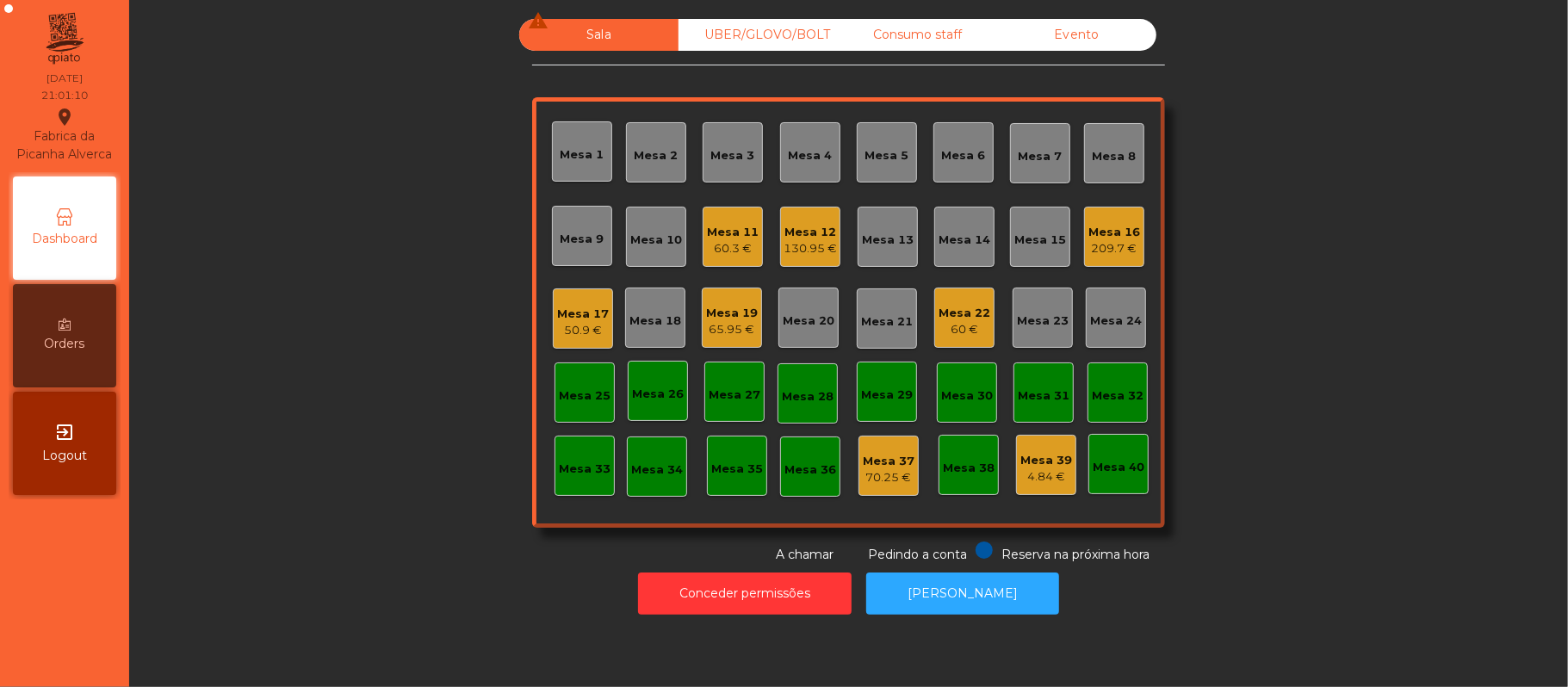
click at [947, 307] on div "Mesa 22" at bounding box center [965, 313] width 52 height 17
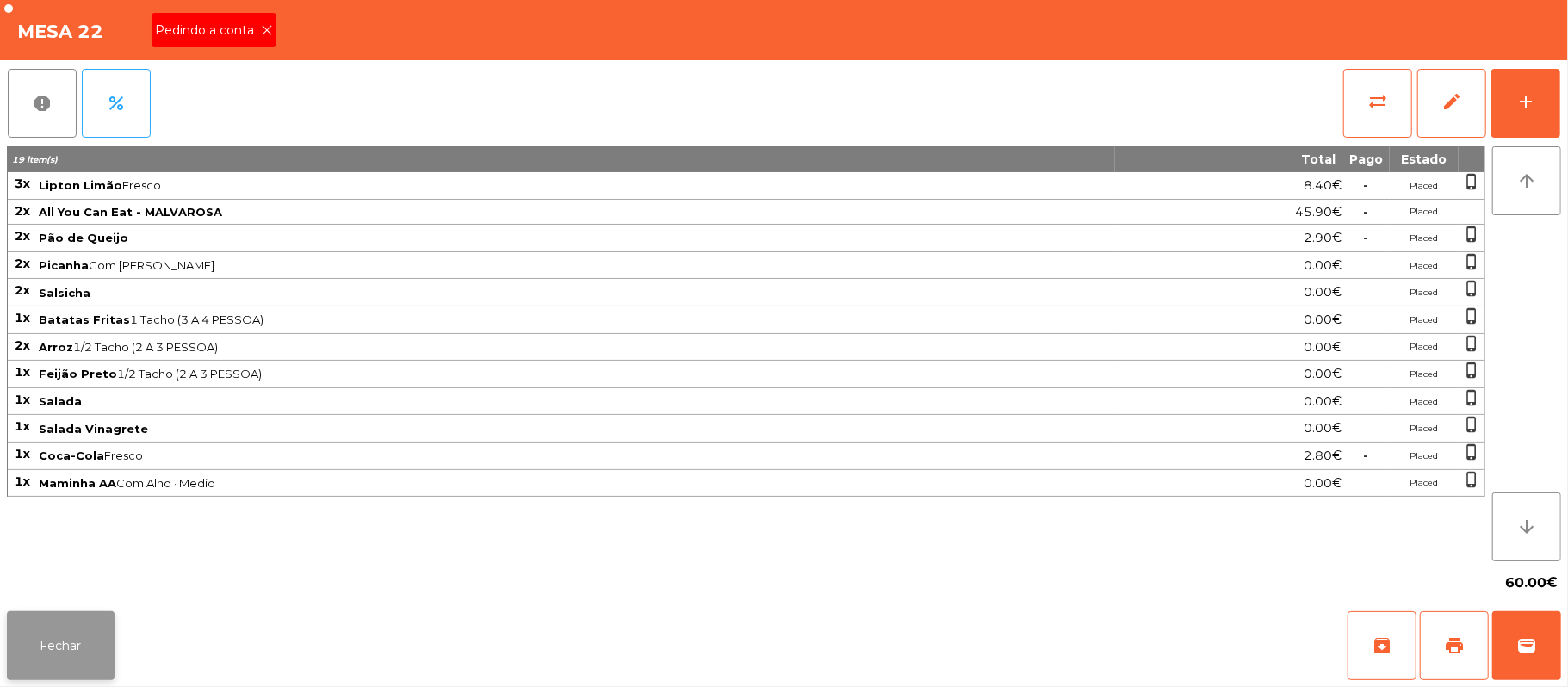
click at [56, 654] on button "Fechar" at bounding box center [60, 645] width 108 height 69
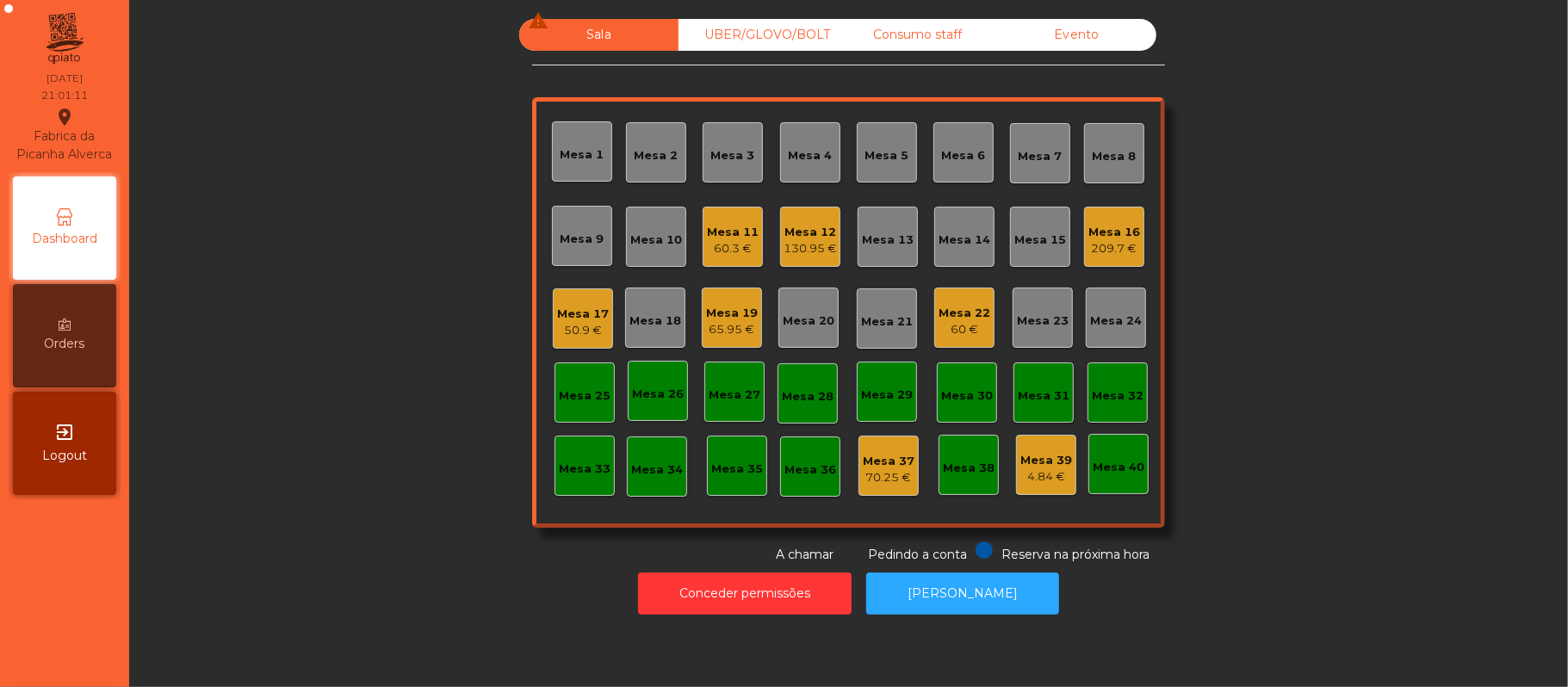
click at [817, 240] on div "130.95 €" at bounding box center [810, 249] width 53 height 17
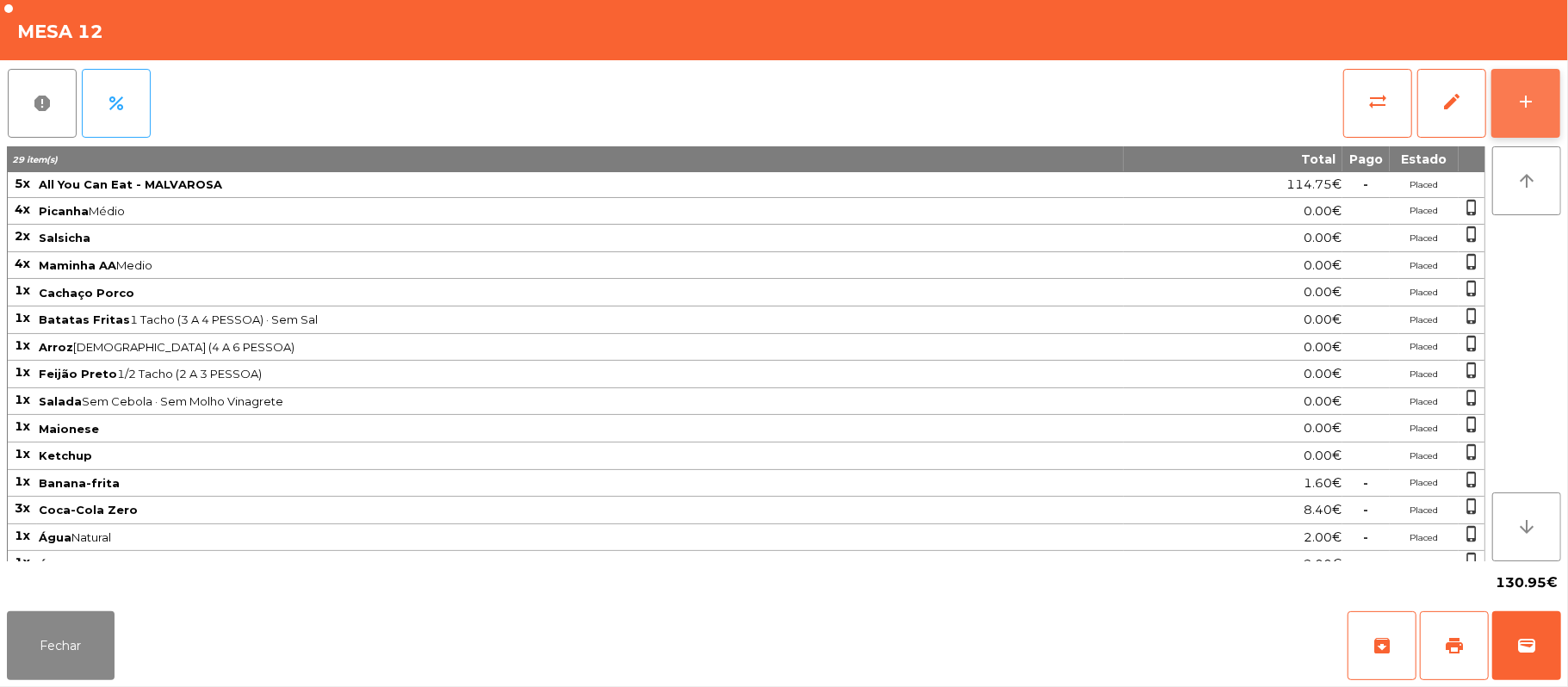
click at [1537, 111] on button "add" at bounding box center [1526, 103] width 69 height 69
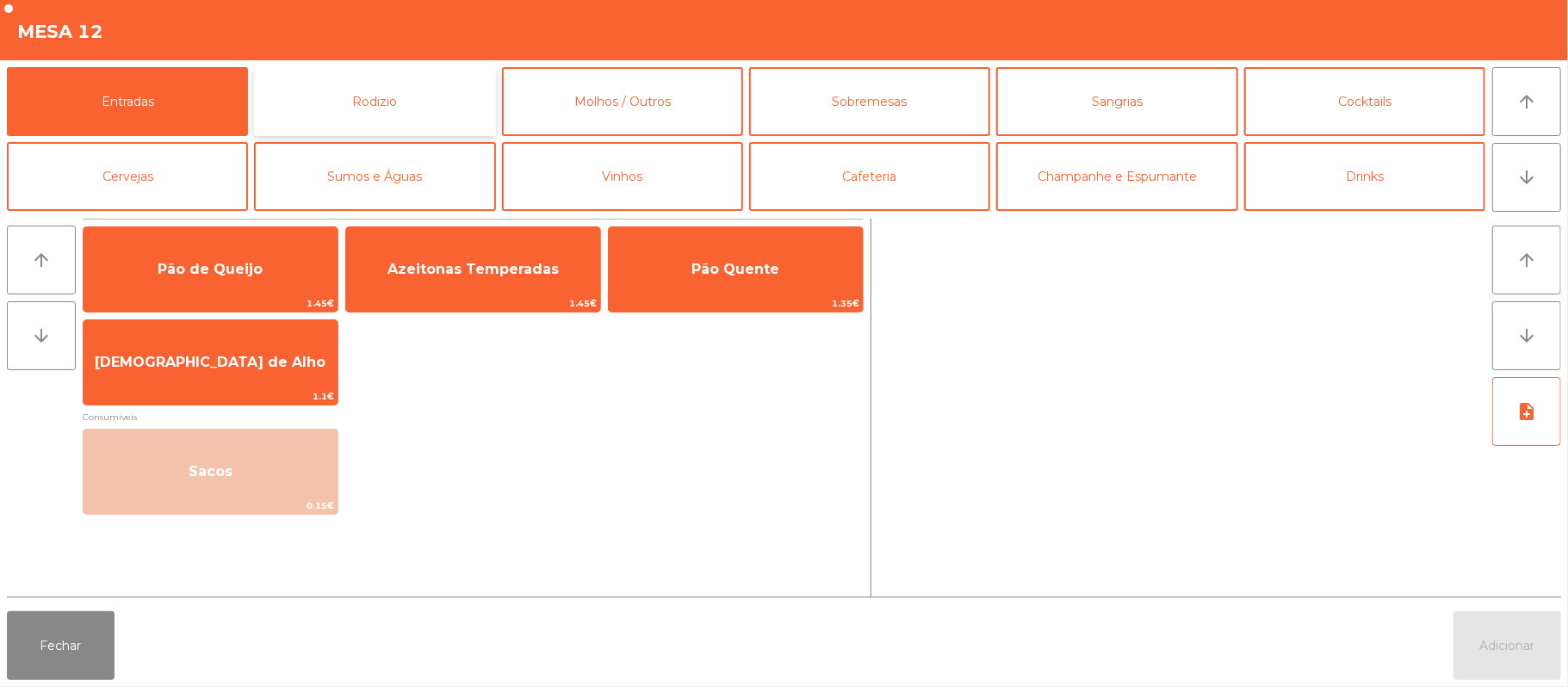
click at [453, 114] on button "Rodizio" at bounding box center [375, 101] width 241 height 69
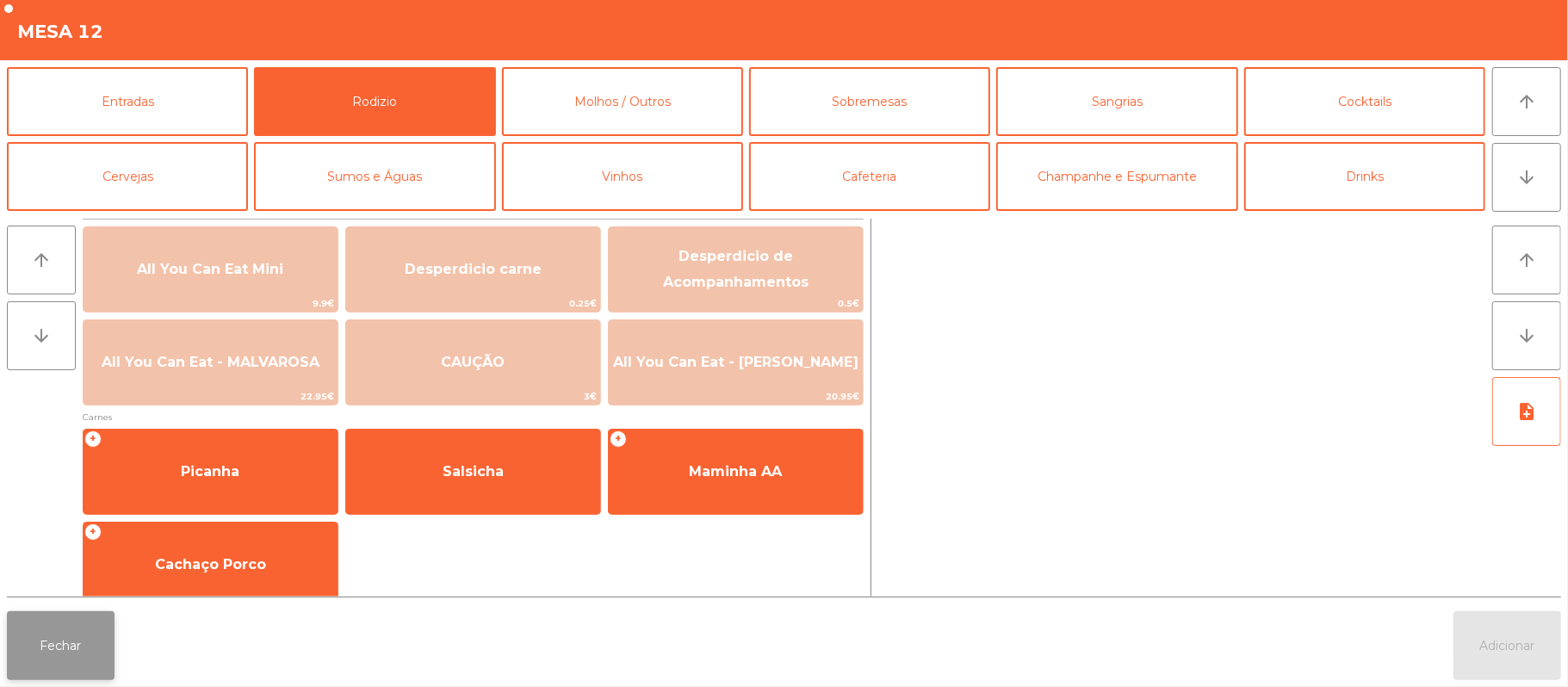
click at [62, 664] on button "Fechar" at bounding box center [60, 645] width 108 height 69
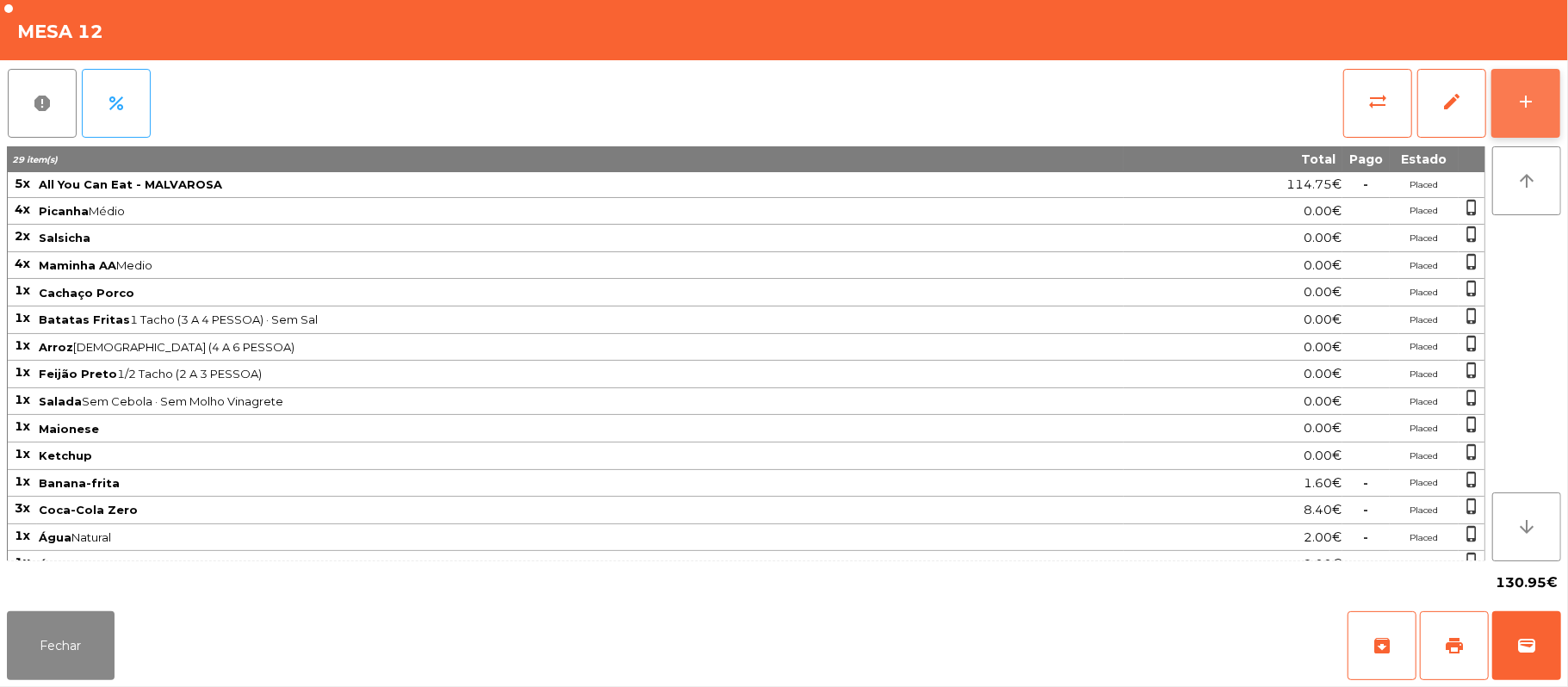
click at [1533, 111] on button "add" at bounding box center [1526, 103] width 69 height 69
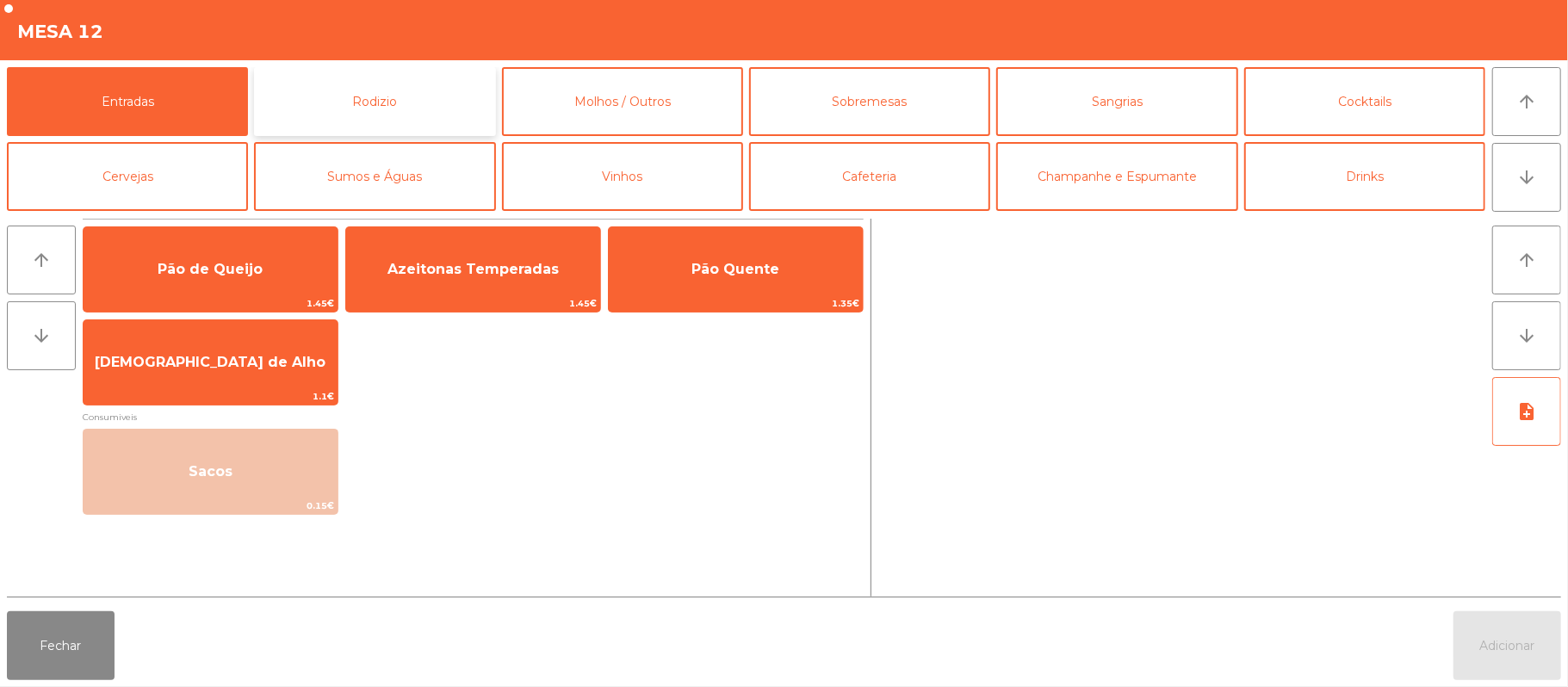
click at [412, 104] on button "Rodizio" at bounding box center [375, 101] width 241 height 69
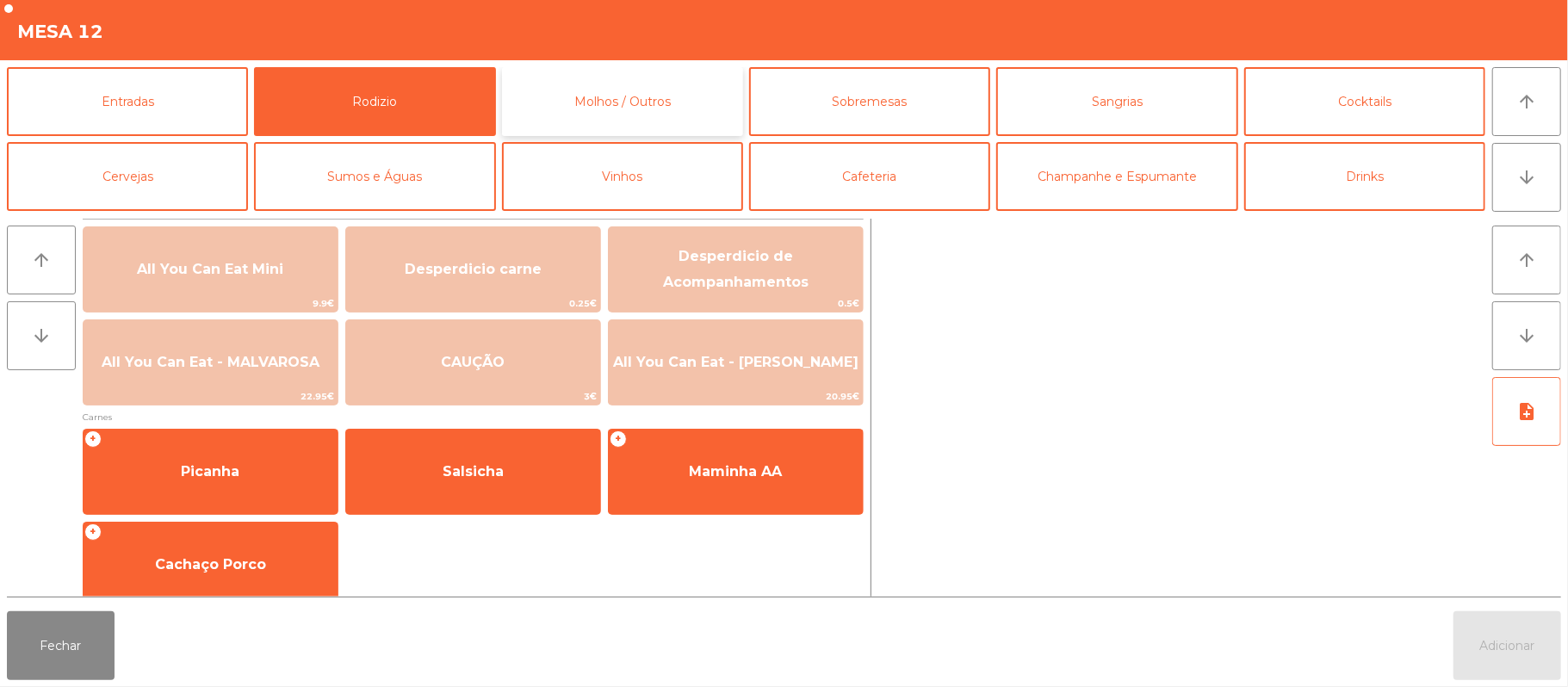
click at [638, 118] on button "Molhos / Outros" at bounding box center [623, 101] width 241 height 69
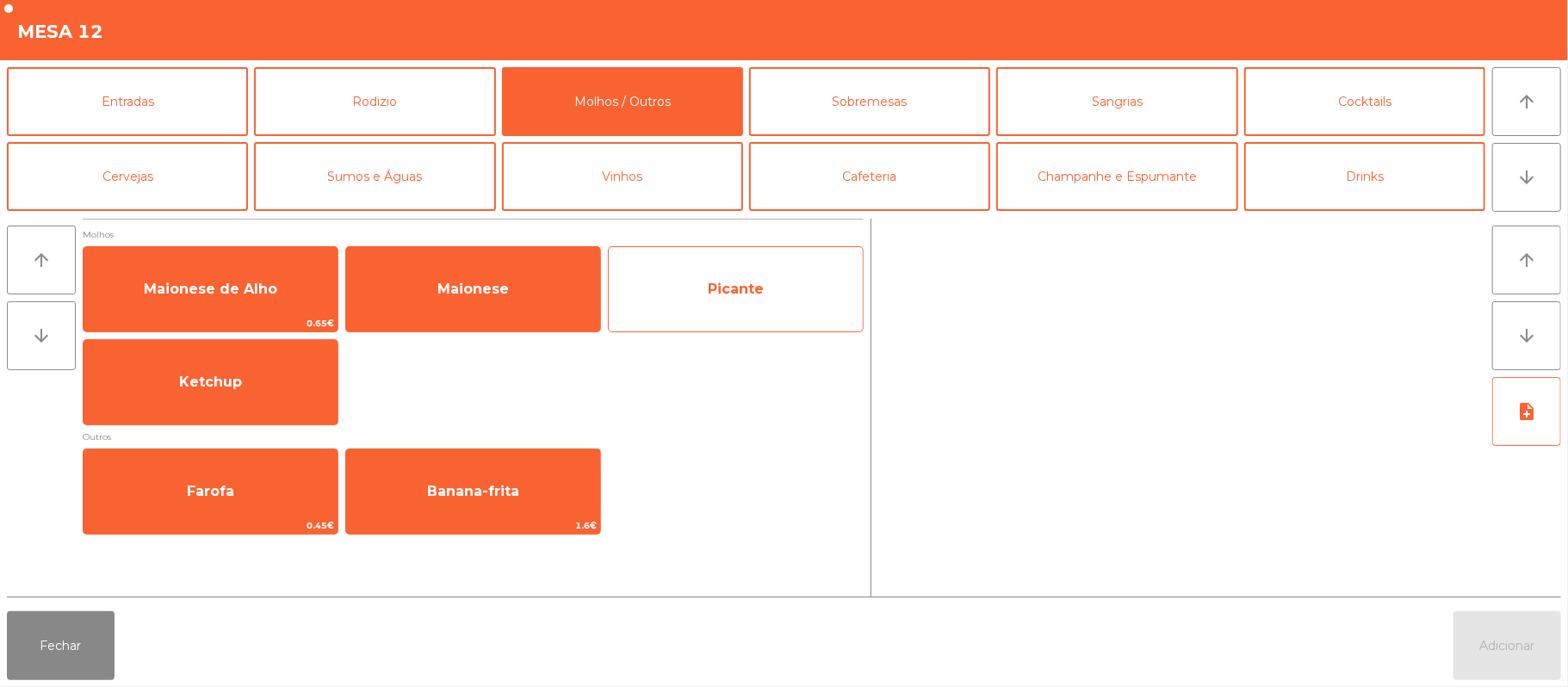
click at [737, 294] on span "Picante" at bounding box center [735, 289] width 56 height 17
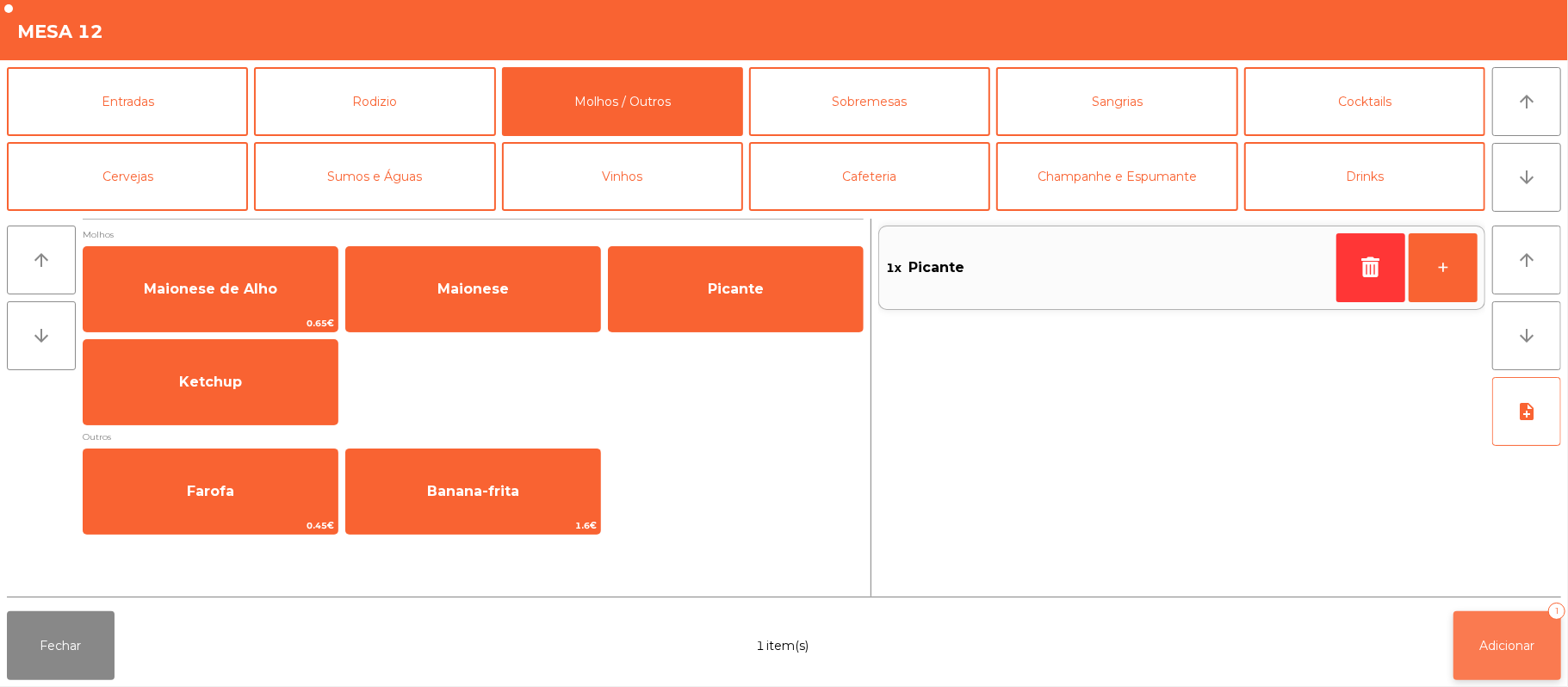
click at [1505, 640] on span "Adicionar" at bounding box center [1507, 645] width 55 height 16
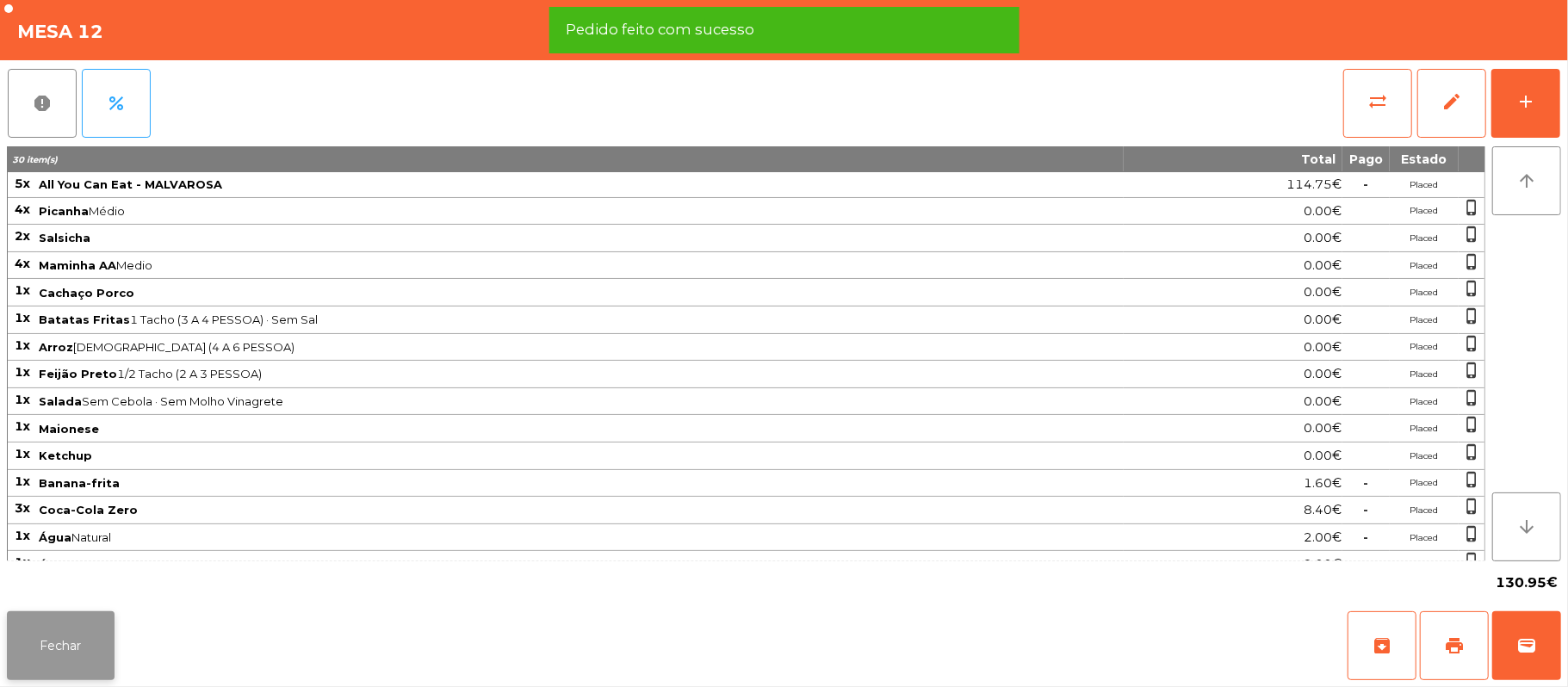
click at [71, 649] on button "Fechar" at bounding box center [60, 645] width 108 height 69
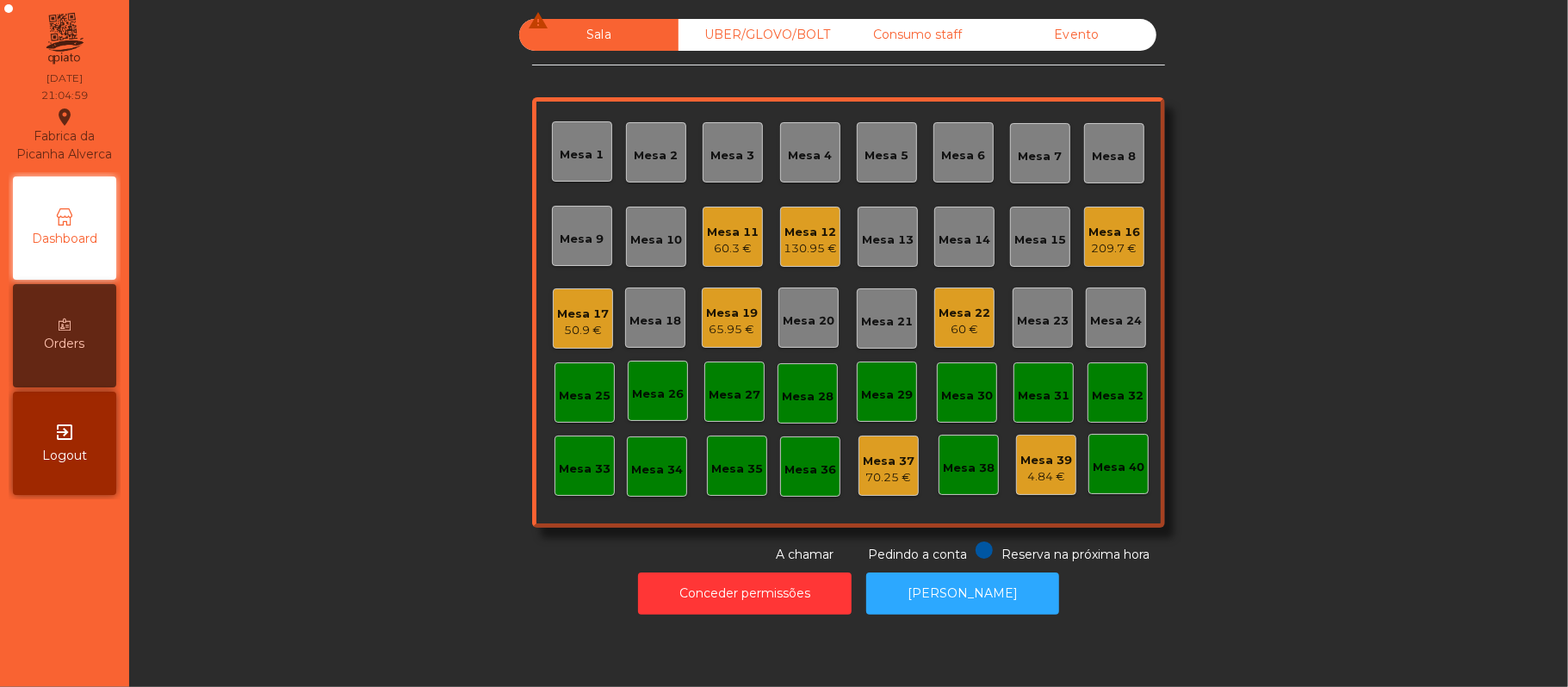
click at [942, 313] on div "Mesa 22" at bounding box center [965, 313] width 52 height 17
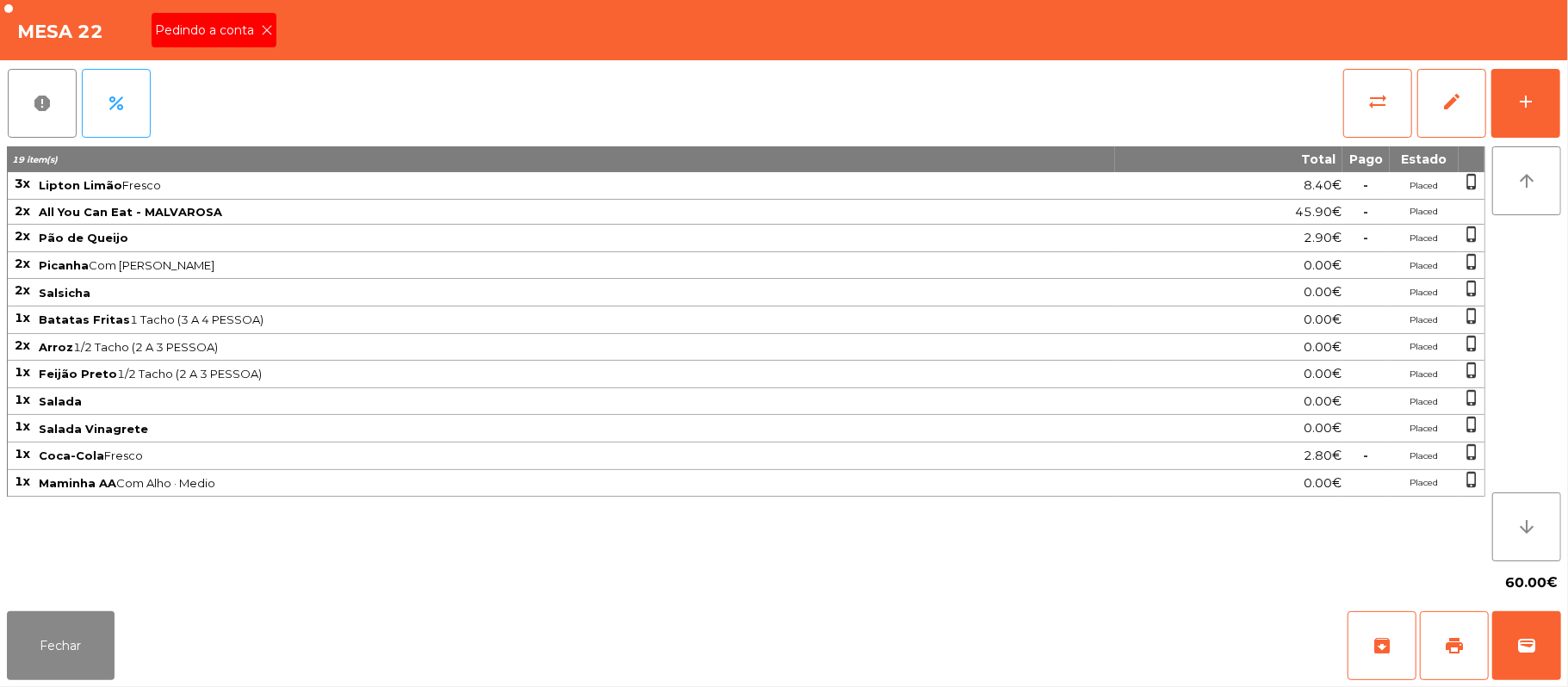
click at [265, 29] on icon at bounding box center [266, 29] width 12 height 12
click at [1438, 620] on button "print" at bounding box center [1454, 645] width 69 height 69
click at [1472, 635] on button "print" at bounding box center [1454, 645] width 69 height 69
click at [1387, 104] on span "sync_alt" at bounding box center [1377, 101] width 20 height 20
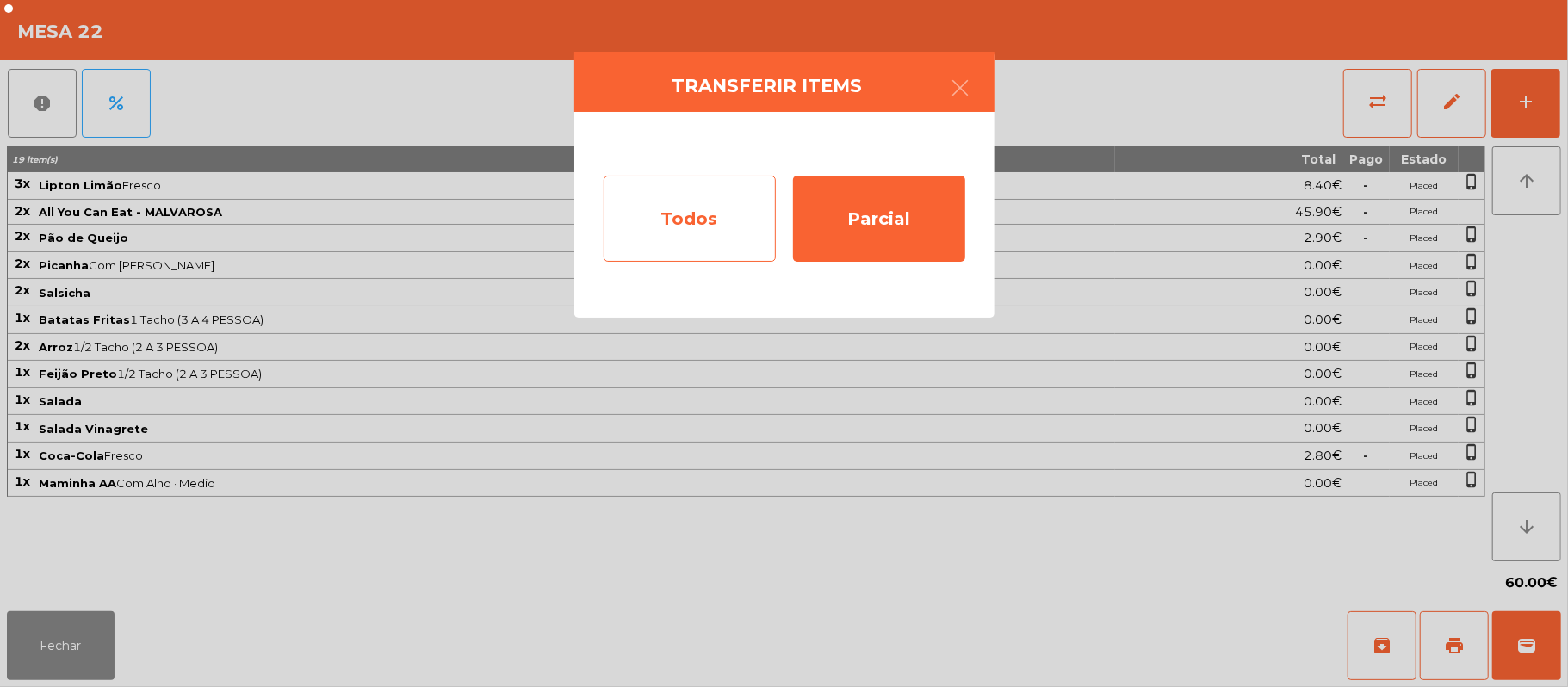
click at [700, 232] on div "Todos" at bounding box center [689, 218] width 172 height 86
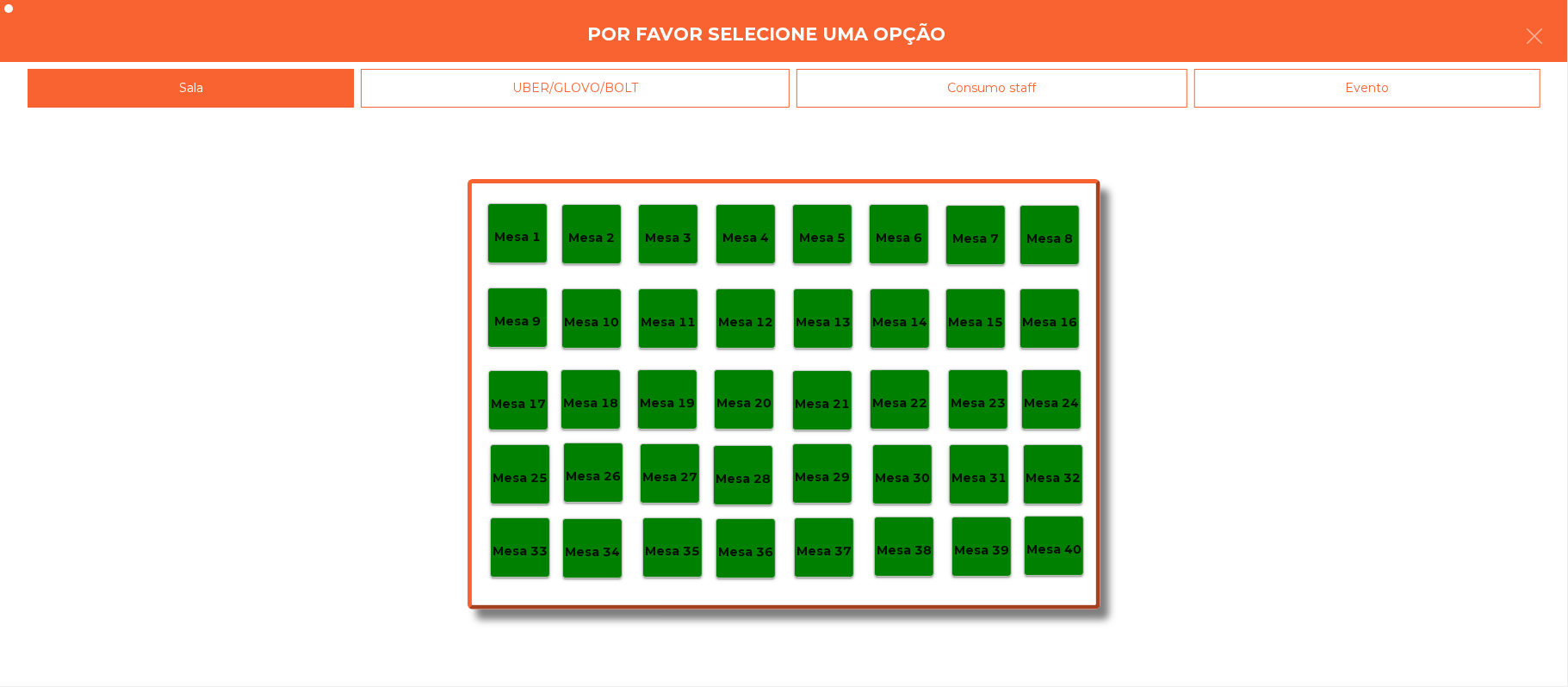
click at [1361, 89] on div "Evento" at bounding box center [1367, 88] width 346 height 39
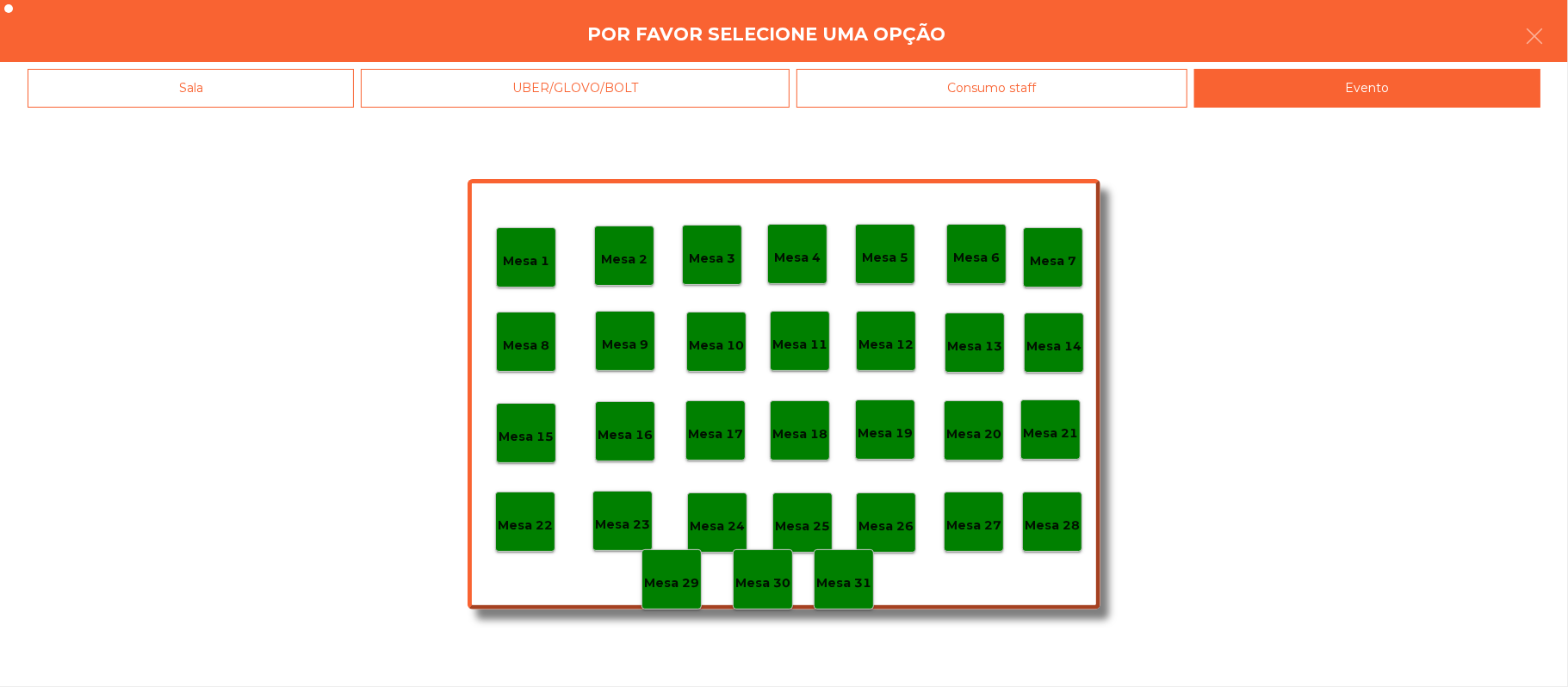
click at [1078, 533] on p "Mesa 28" at bounding box center [1052, 525] width 55 height 19
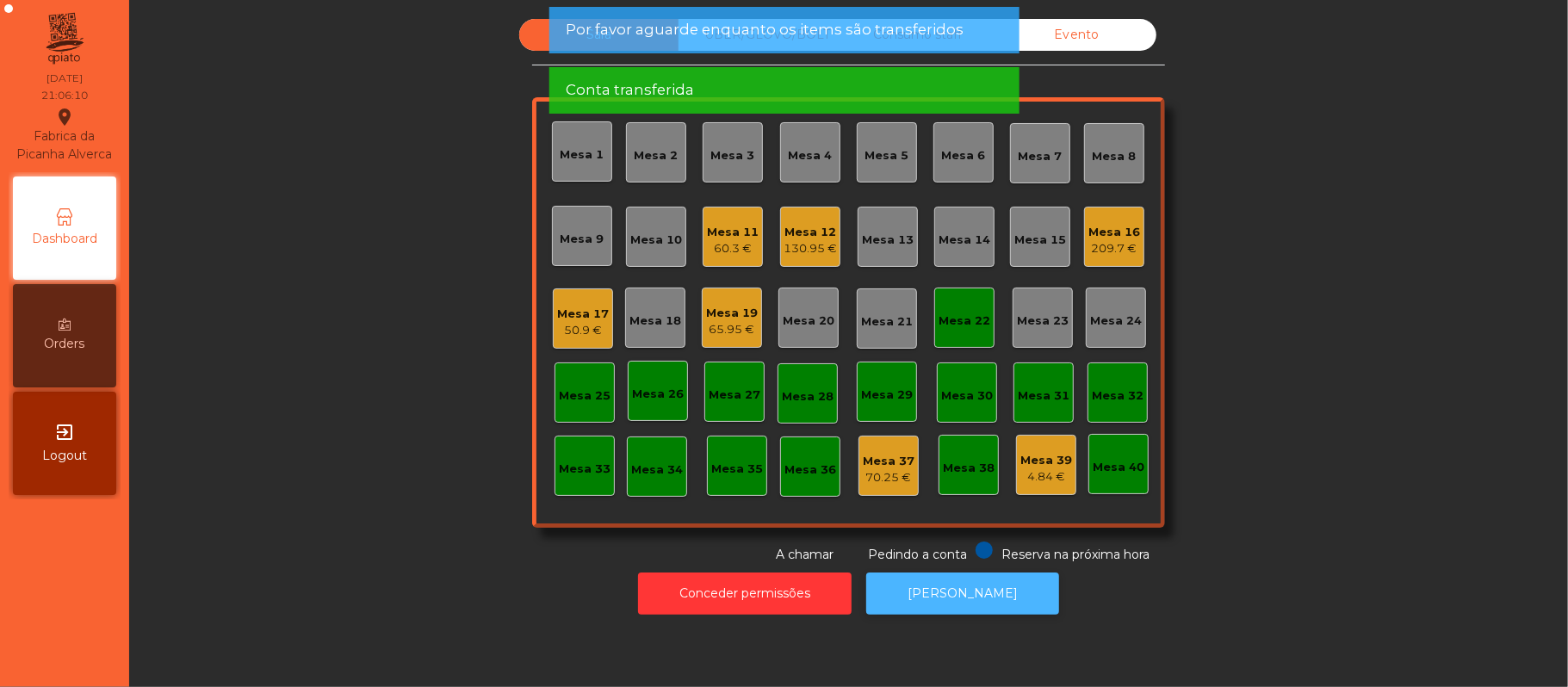
click at [999, 578] on button "[PERSON_NAME]" at bounding box center [962, 593] width 193 height 42
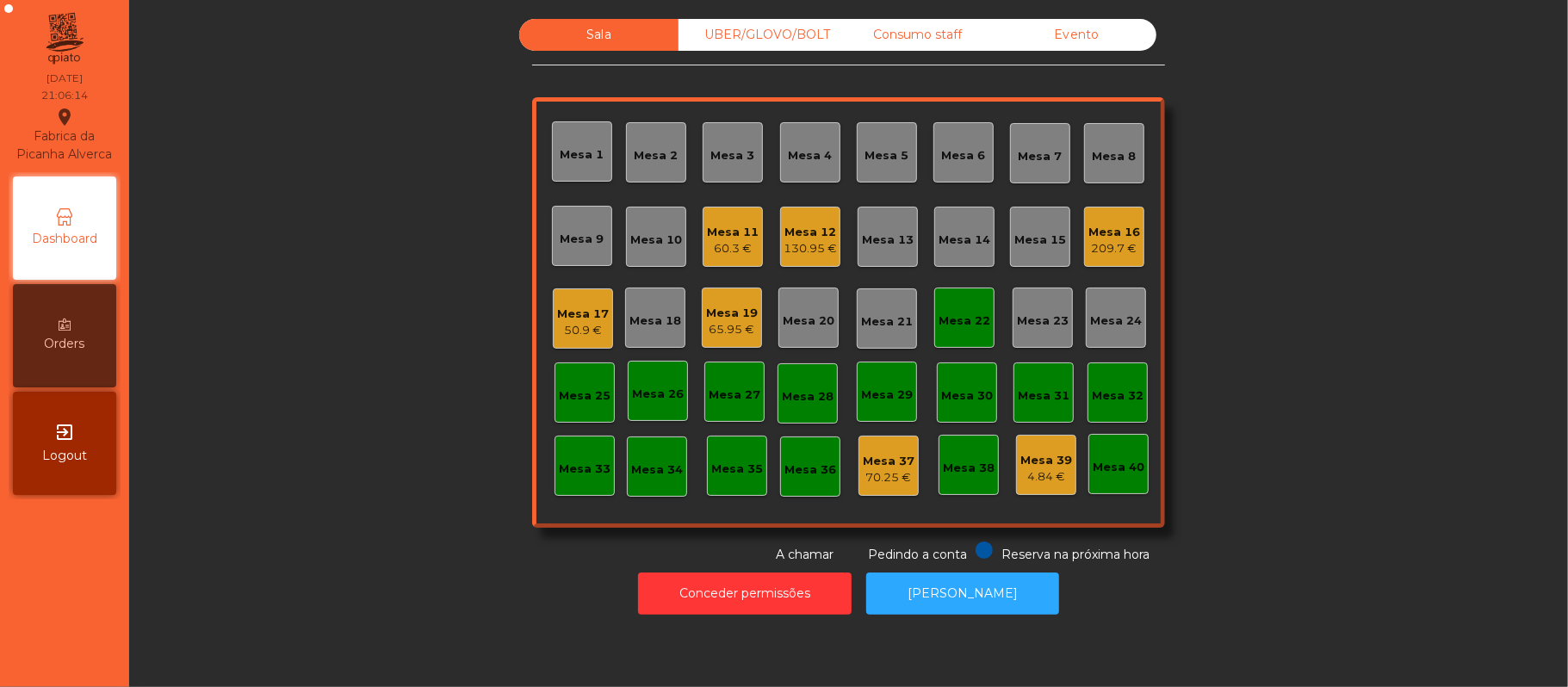
click at [941, 322] on div "Mesa 22" at bounding box center [965, 320] width 52 height 17
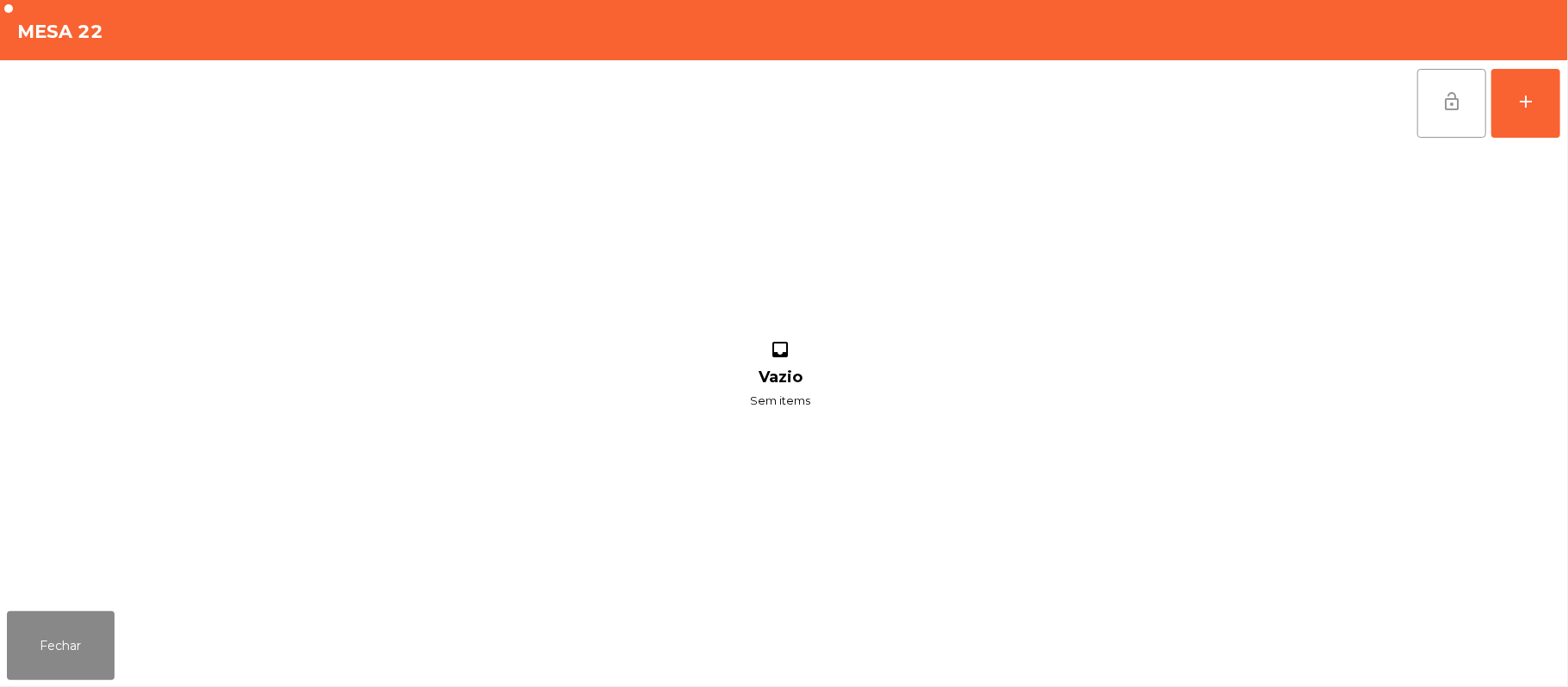
click at [1430, 85] on button "lock_open" at bounding box center [1451, 103] width 69 height 69
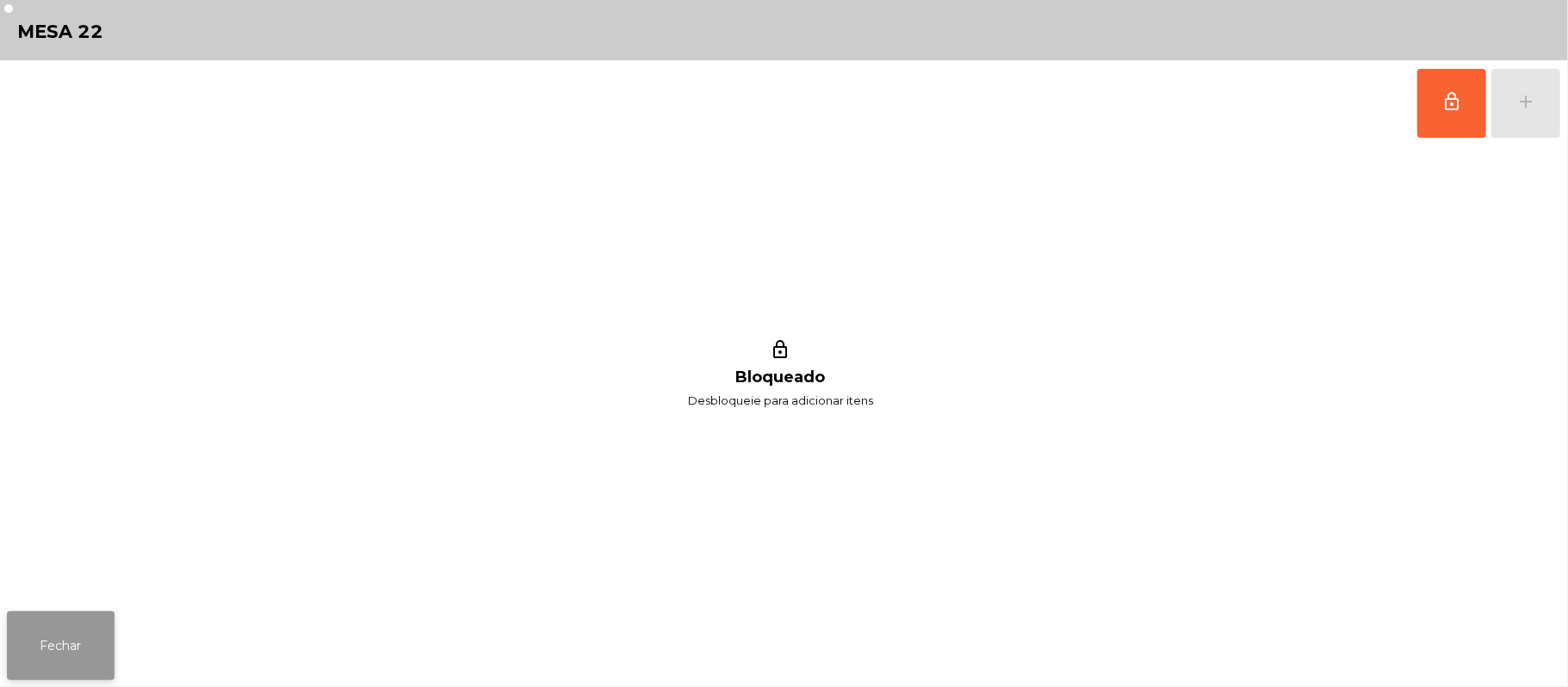
click at [67, 635] on button "Fechar" at bounding box center [60, 645] width 108 height 69
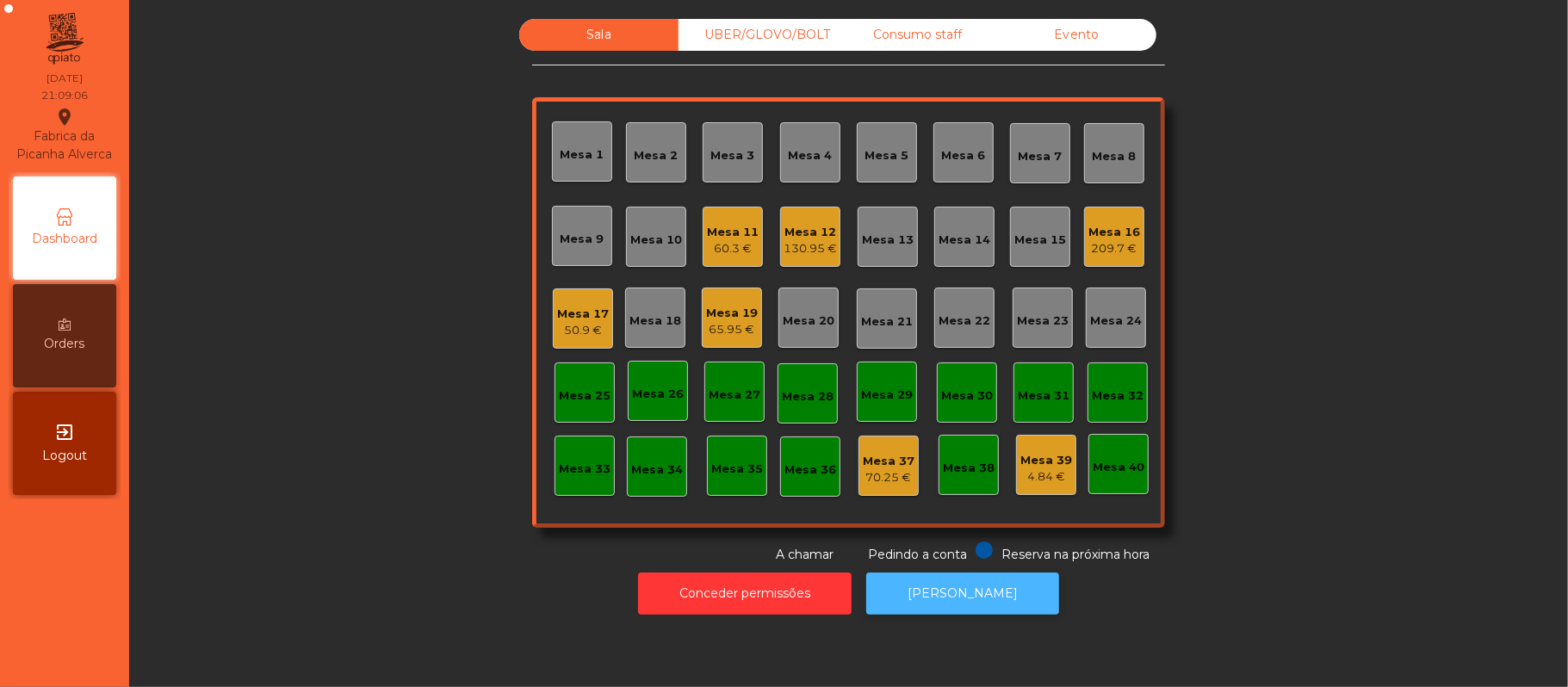
click at [972, 592] on button "[PERSON_NAME]" at bounding box center [962, 593] width 193 height 42
click at [702, 325] on div "Mesa 19 65.95 €" at bounding box center [731, 317] width 60 height 60
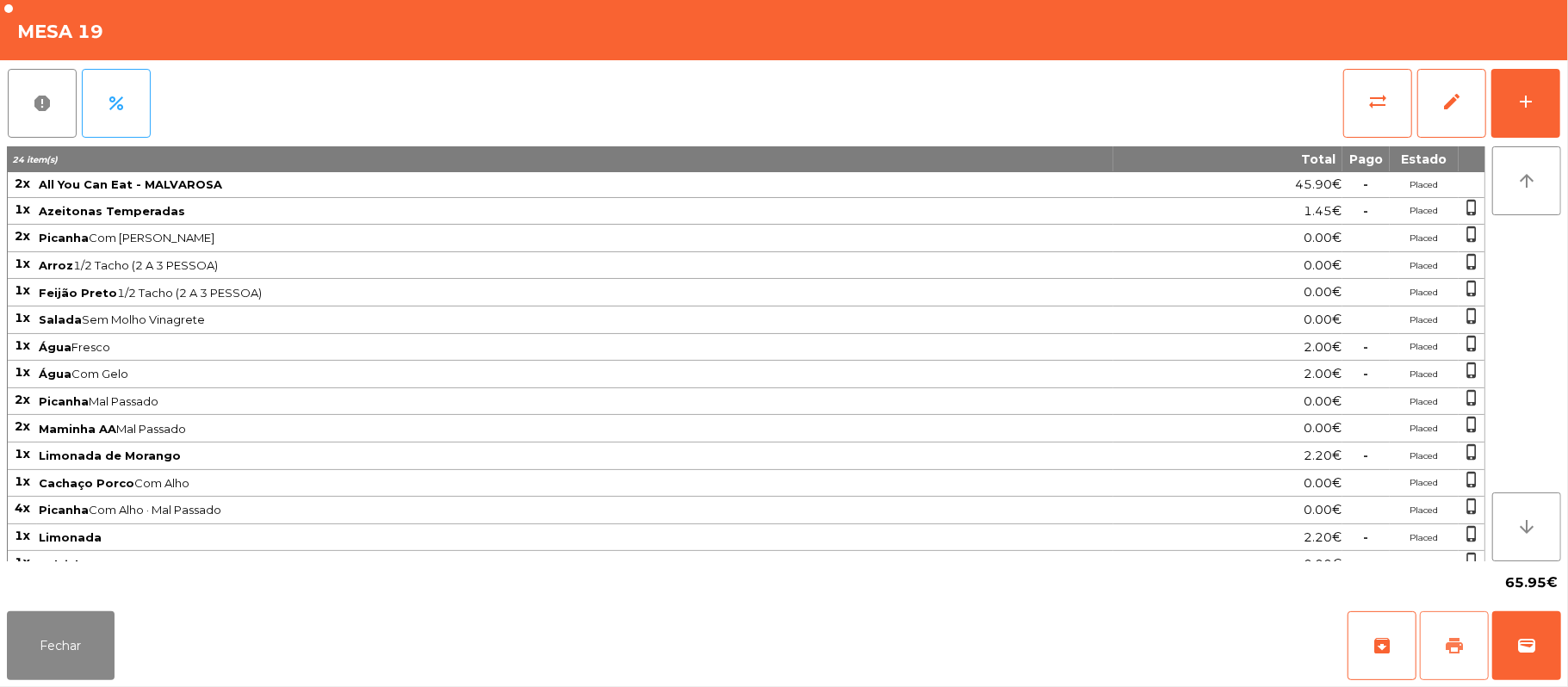
click at [1467, 622] on button "print" at bounding box center [1454, 645] width 69 height 69
click at [1457, 624] on button "print" at bounding box center [1454, 645] width 69 height 69
click at [53, 635] on button "Fechar" at bounding box center [60, 645] width 108 height 69
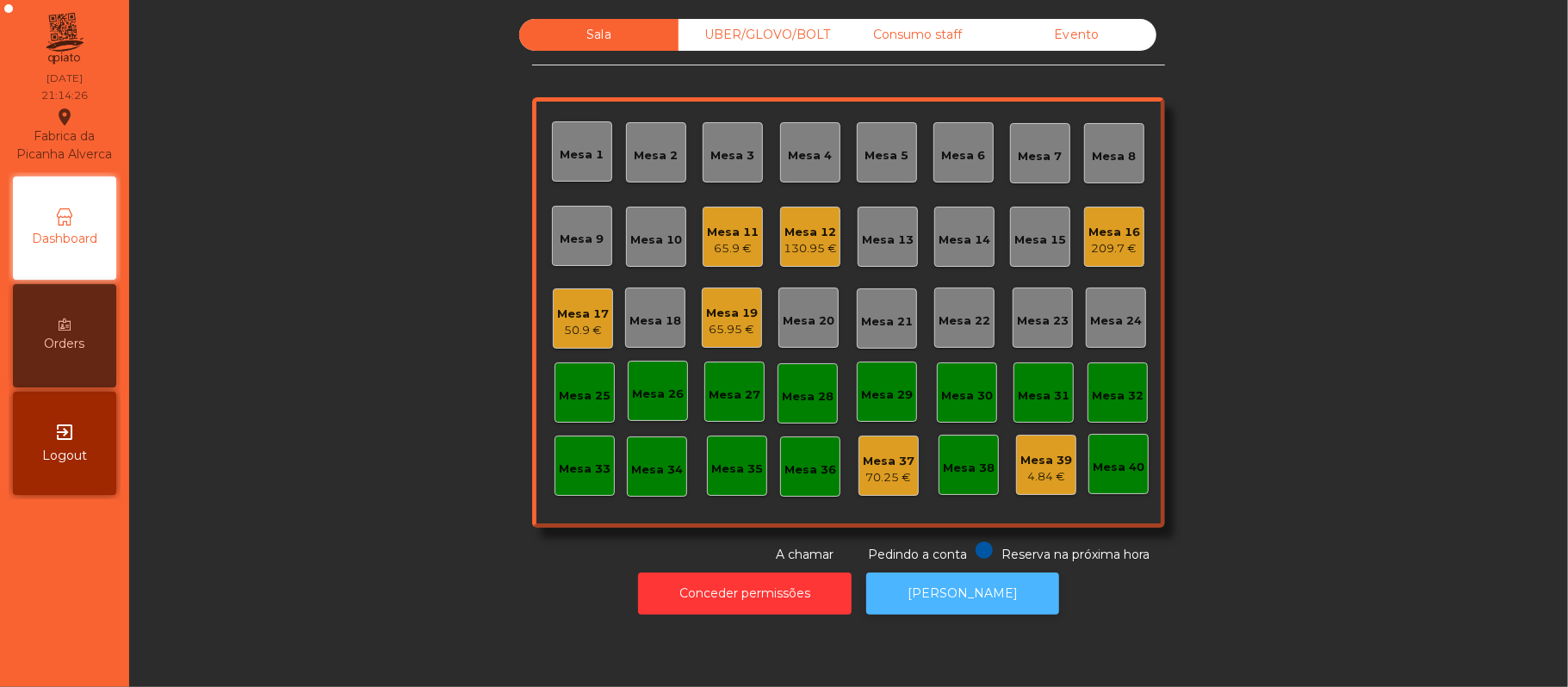
click at [975, 613] on button "[PERSON_NAME]" at bounding box center [962, 593] width 193 height 42
click at [714, 332] on div "65.95 €" at bounding box center [731, 330] width 52 height 17
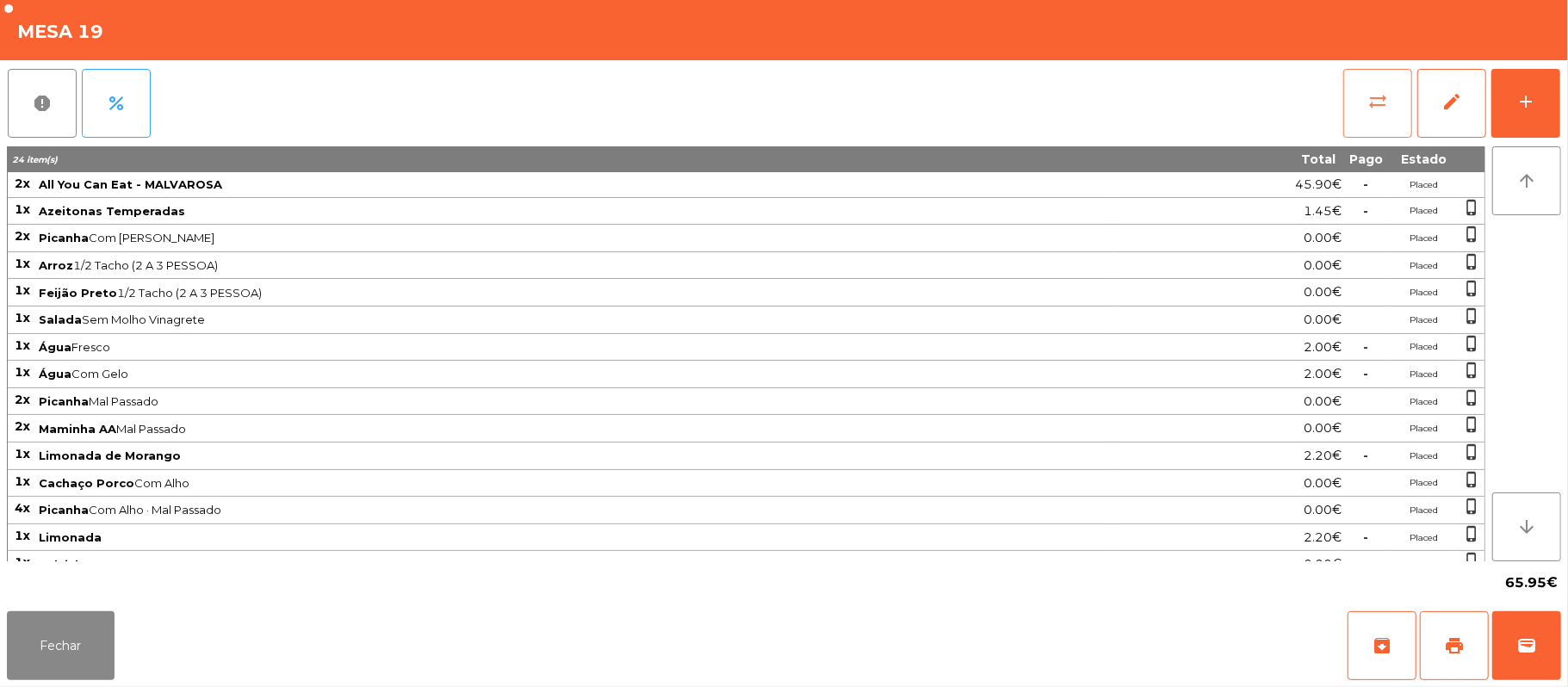
click at [1371, 99] on span "sync_alt" at bounding box center [1377, 101] width 20 height 20
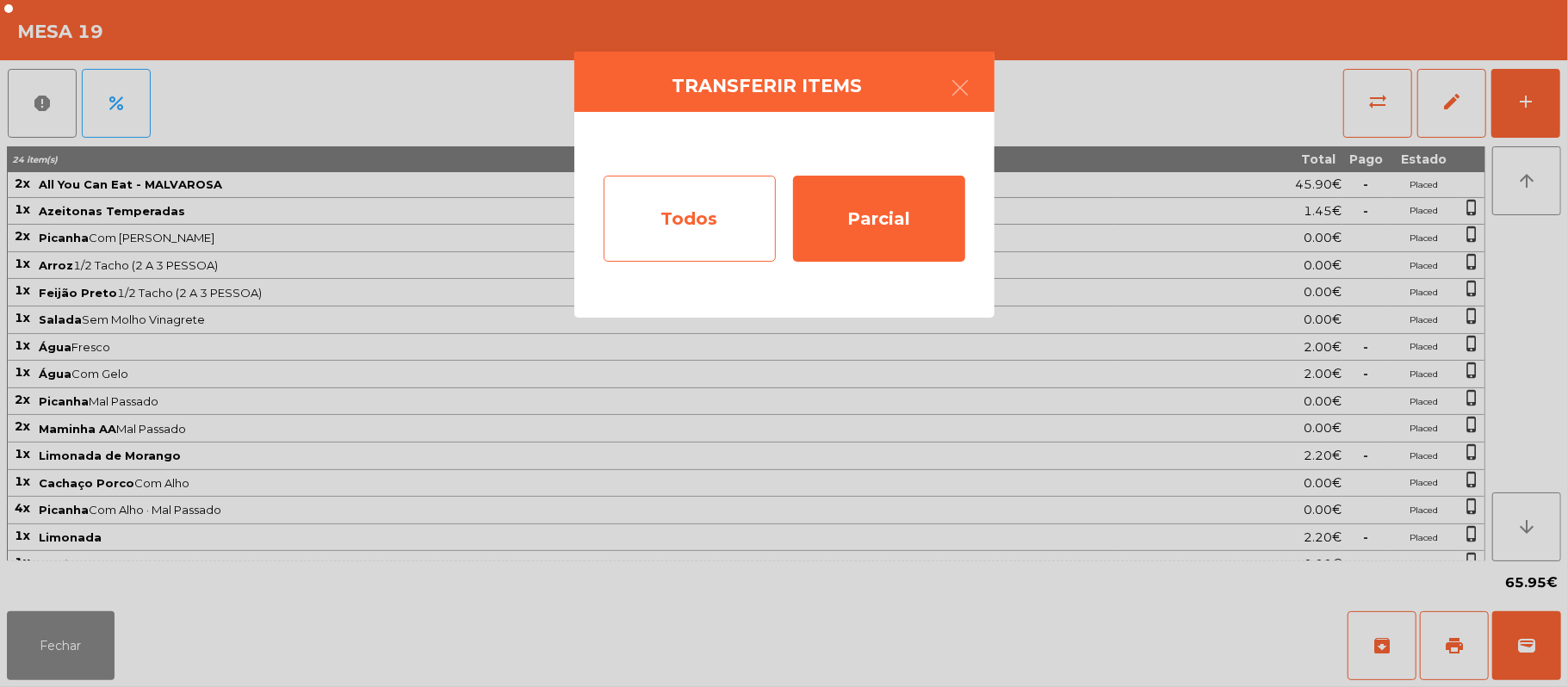
click at [687, 217] on div "Todos" at bounding box center [689, 218] width 172 height 86
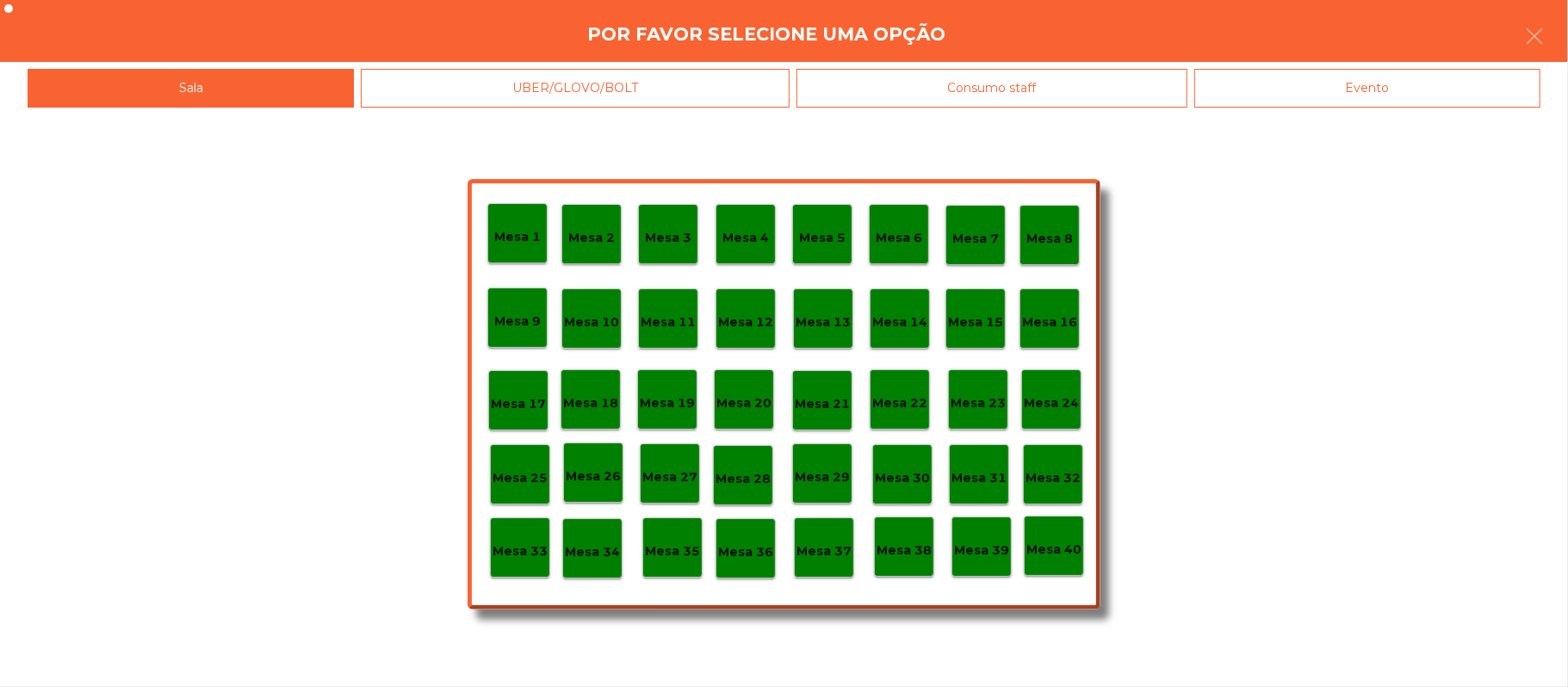
click at [1364, 95] on div "Evento" at bounding box center [1367, 88] width 346 height 39
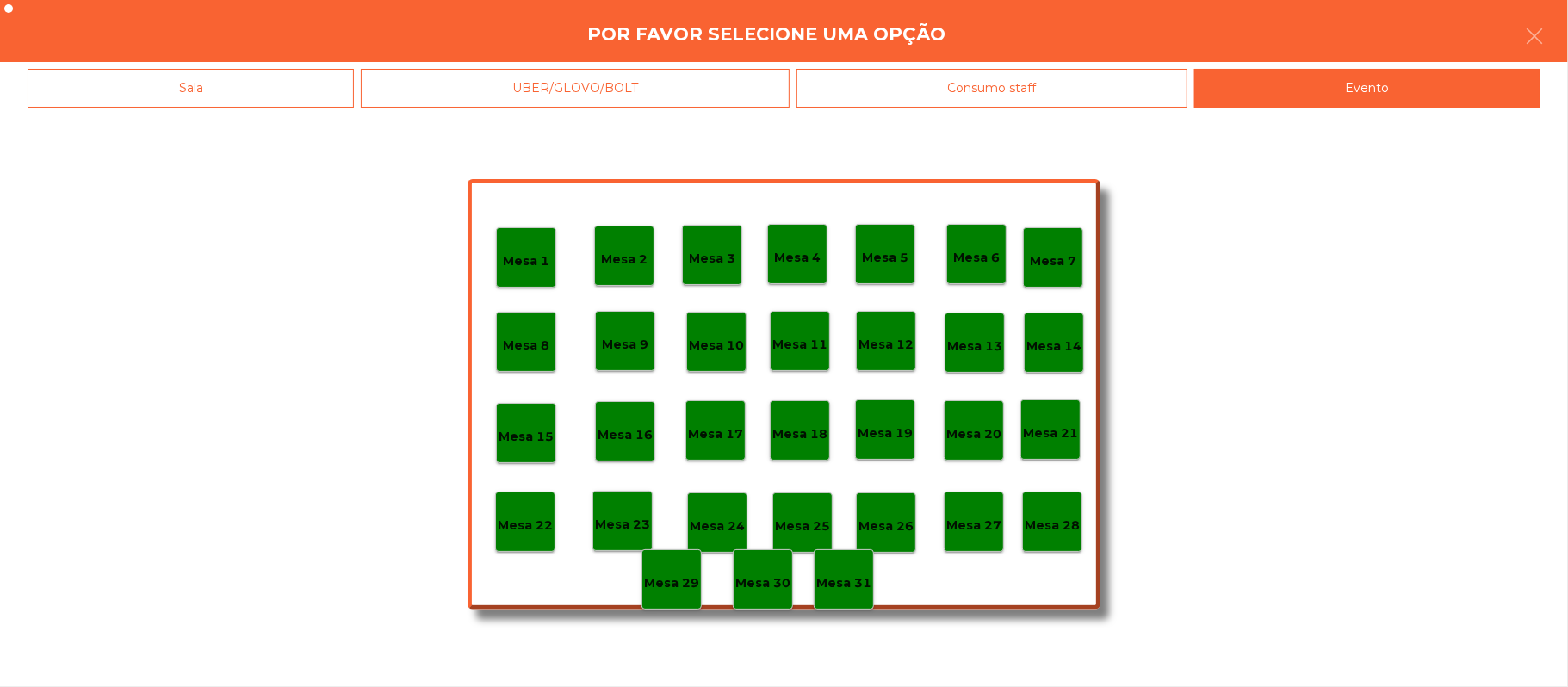
click at [1061, 542] on div "Mesa 28" at bounding box center [1051, 521] width 60 height 60
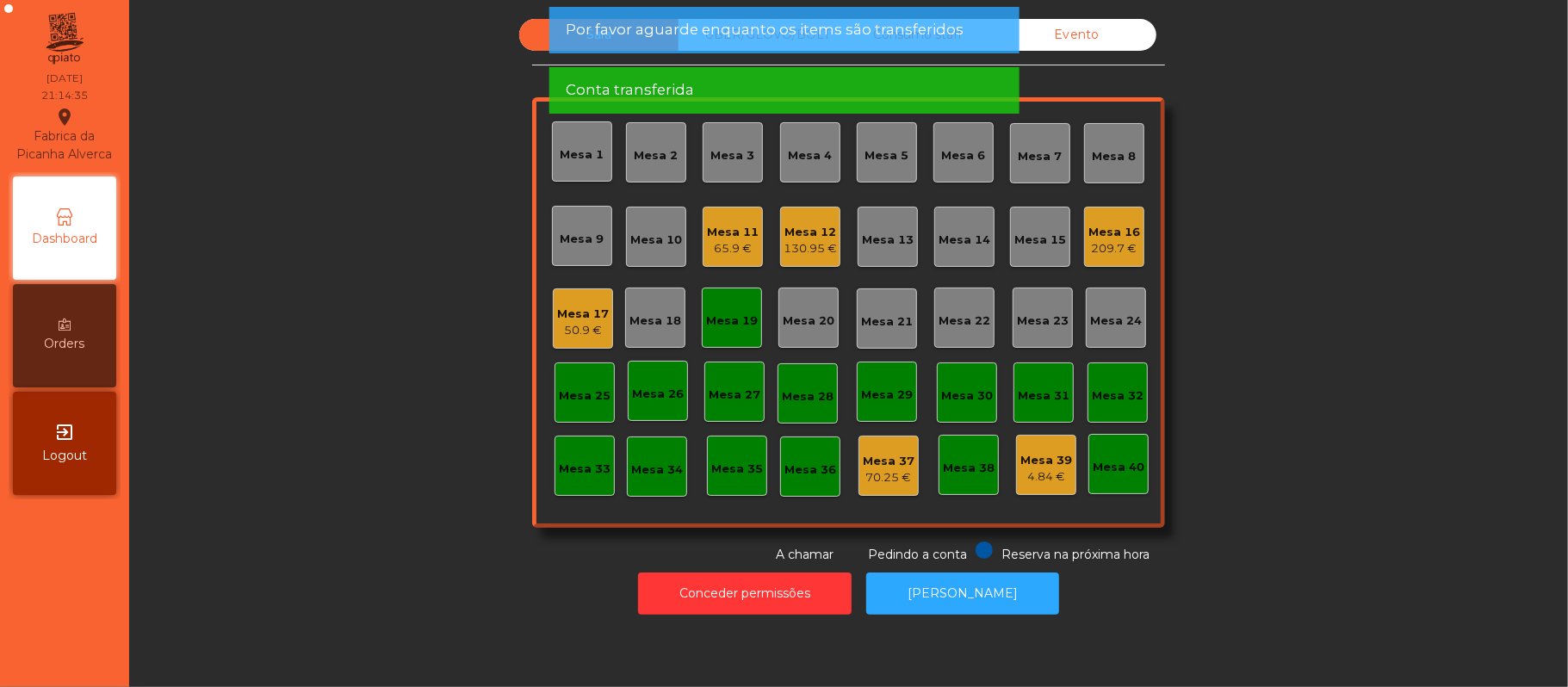
click at [717, 321] on div "Mesa 19" at bounding box center [731, 320] width 52 height 17
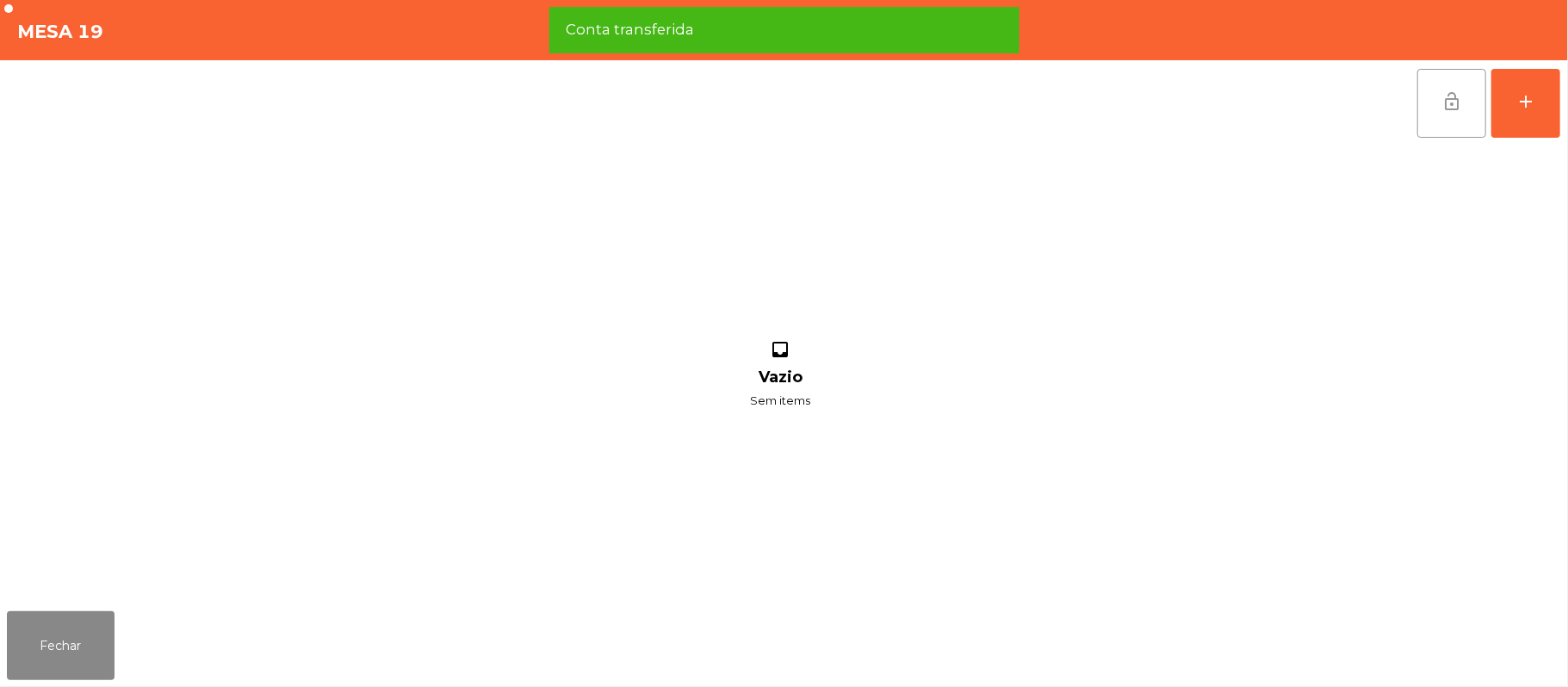
click at [1445, 105] on span "lock_open" at bounding box center [1451, 101] width 20 height 20
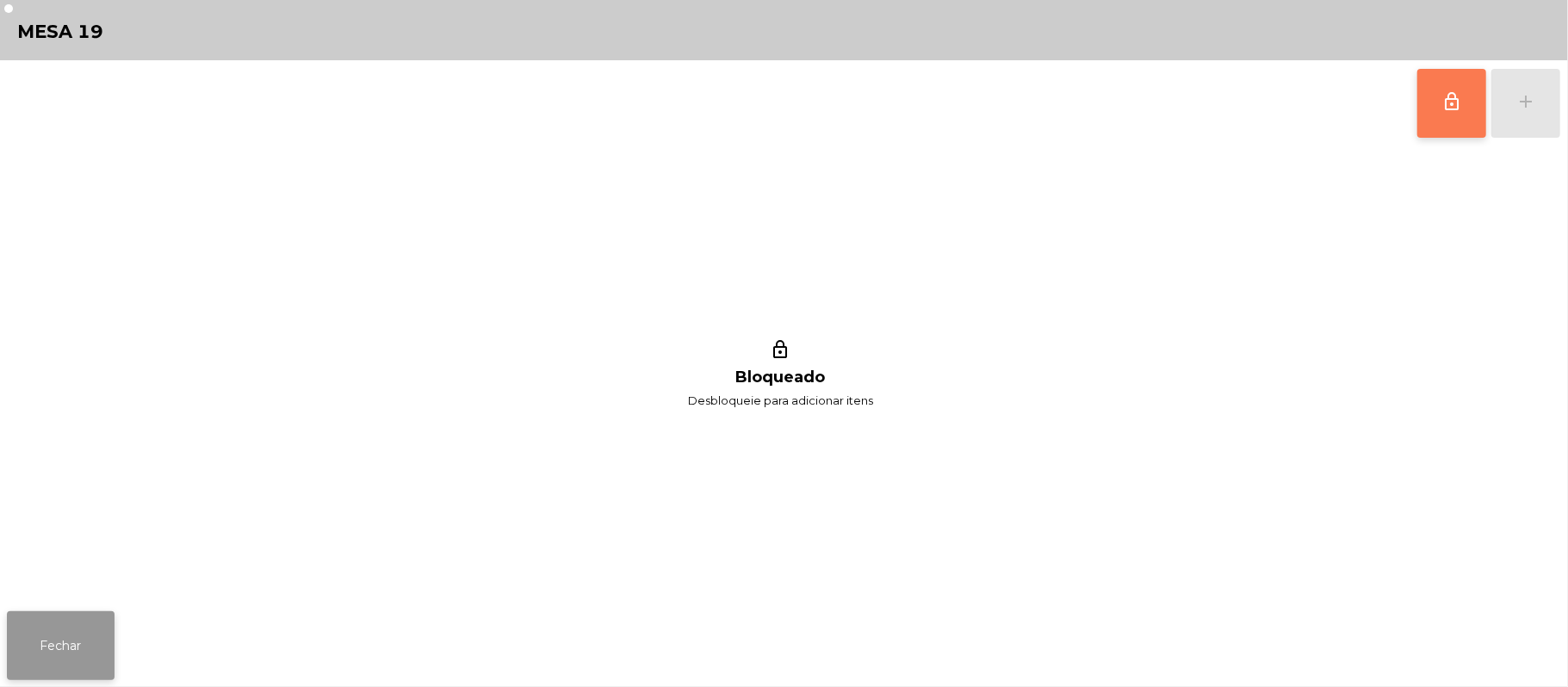
click at [79, 650] on button "Fechar" at bounding box center [60, 645] width 108 height 69
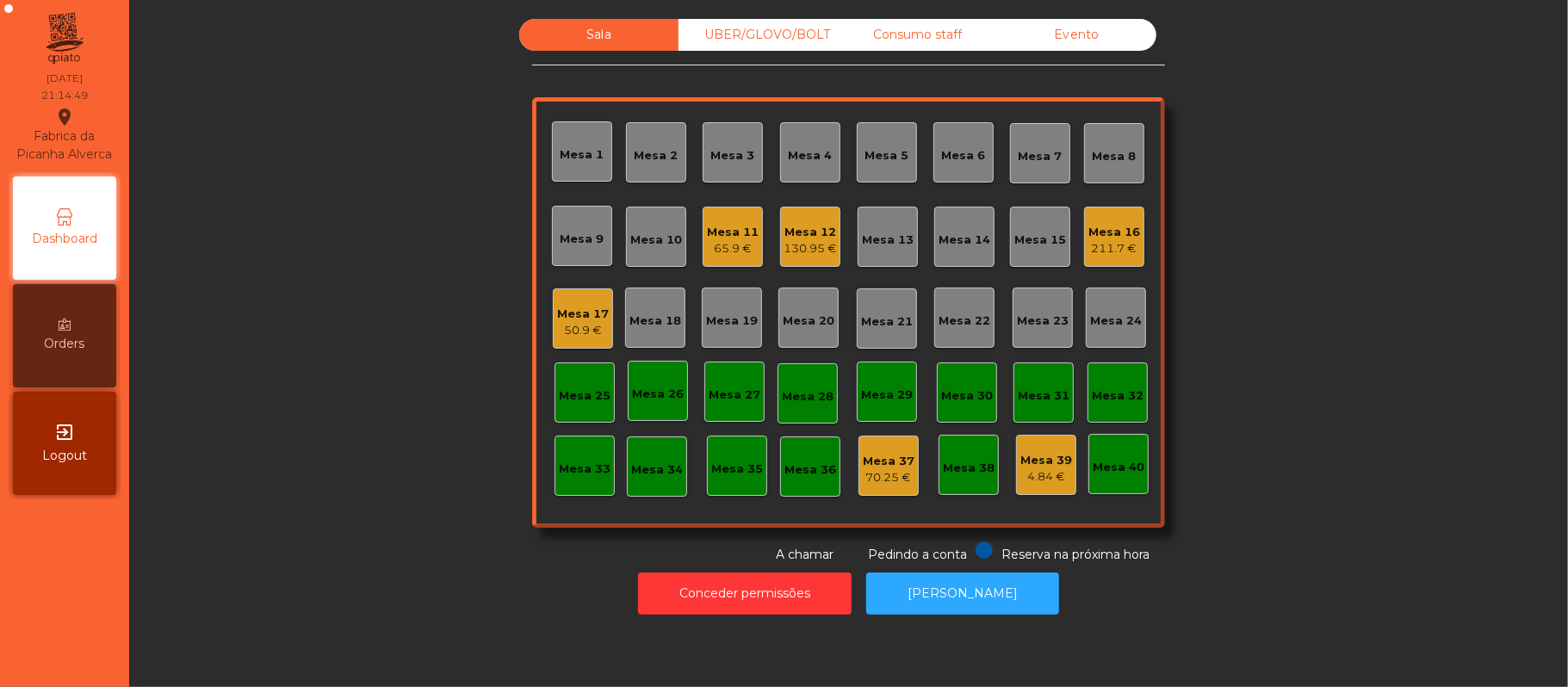
click at [963, 152] on div "Mesa 6" at bounding box center [964, 156] width 44 height 17
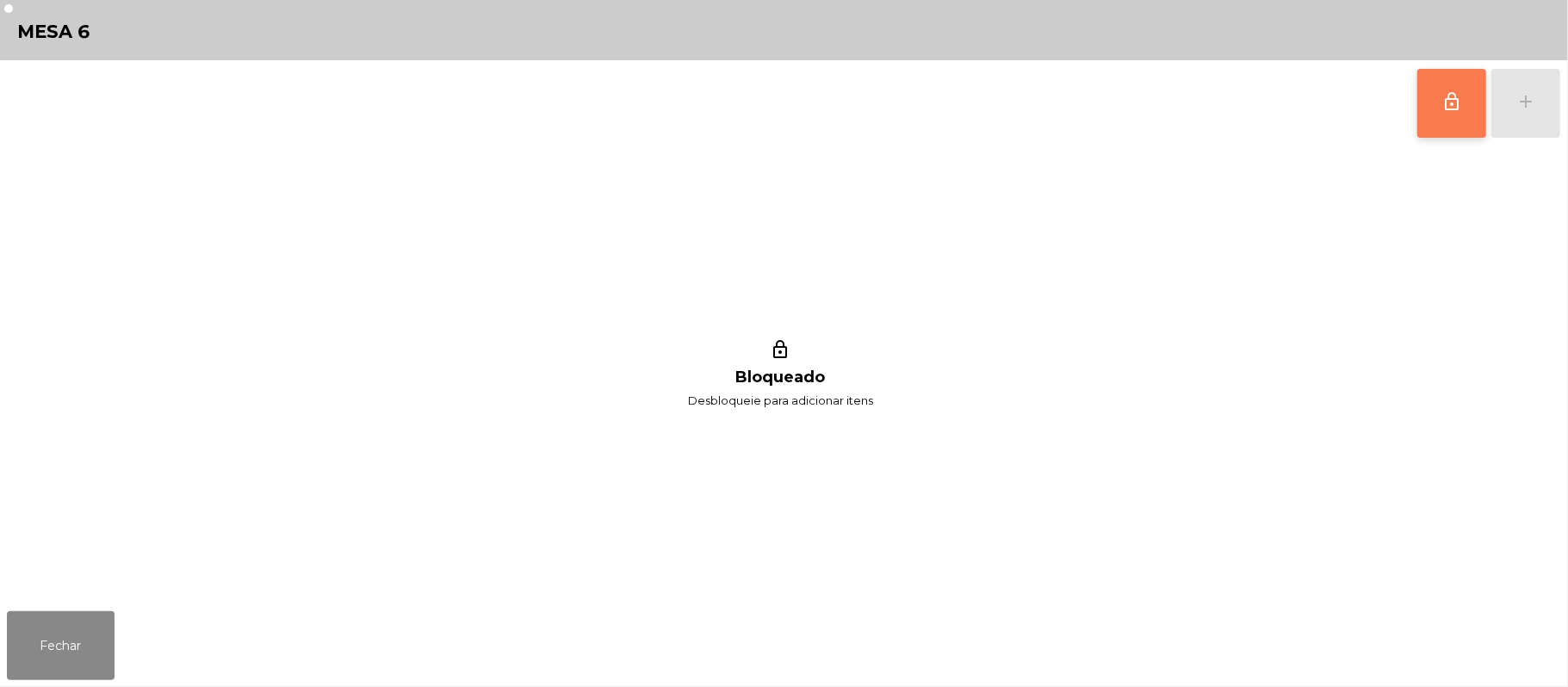
click at [1434, 104] on button "lock_outline" at bounding box center [1451, 103] width 69 height 69
click at [1514, 107] on div "lock_outline add" at bounding box center [1488, 102] width 145 height 86
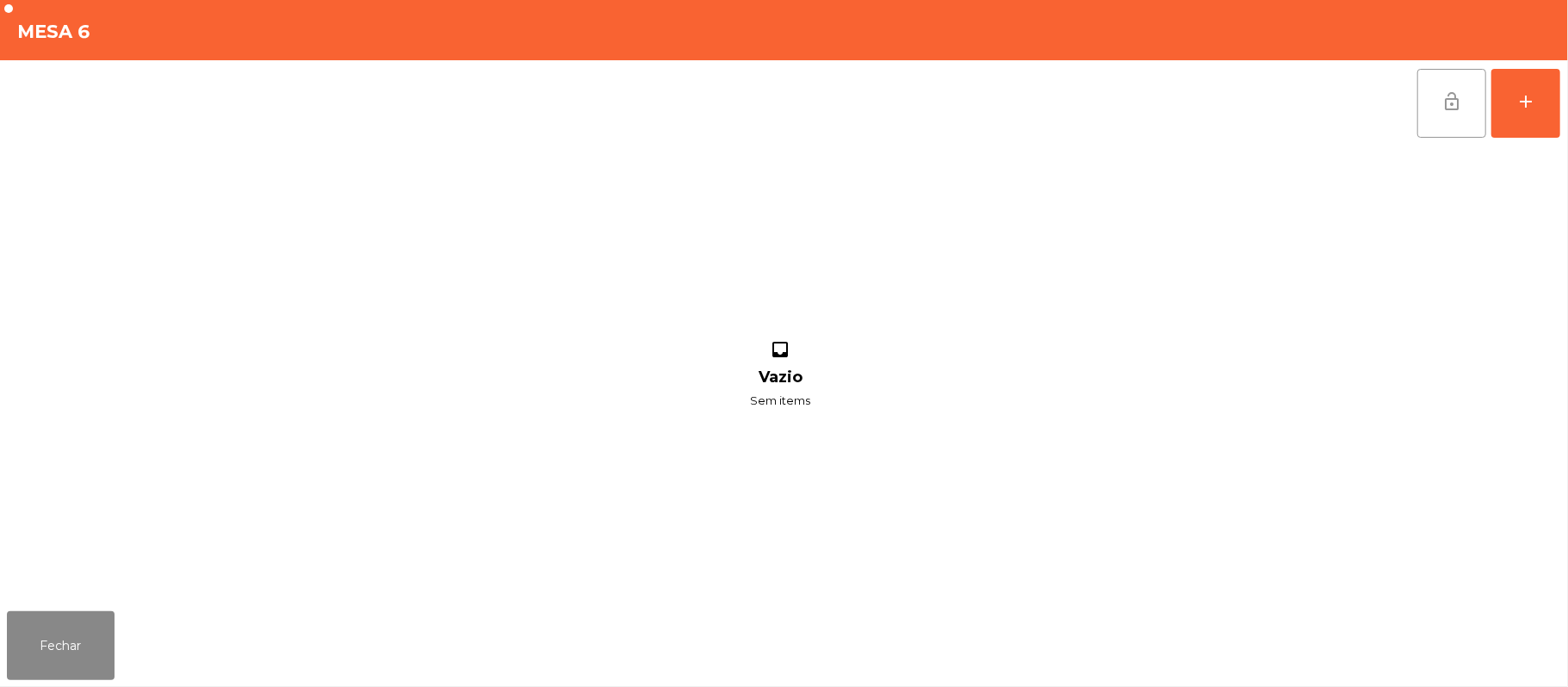
click at [1479, 115] on button "lock_open" at bounding box center [1451, 103] width 69 height 69
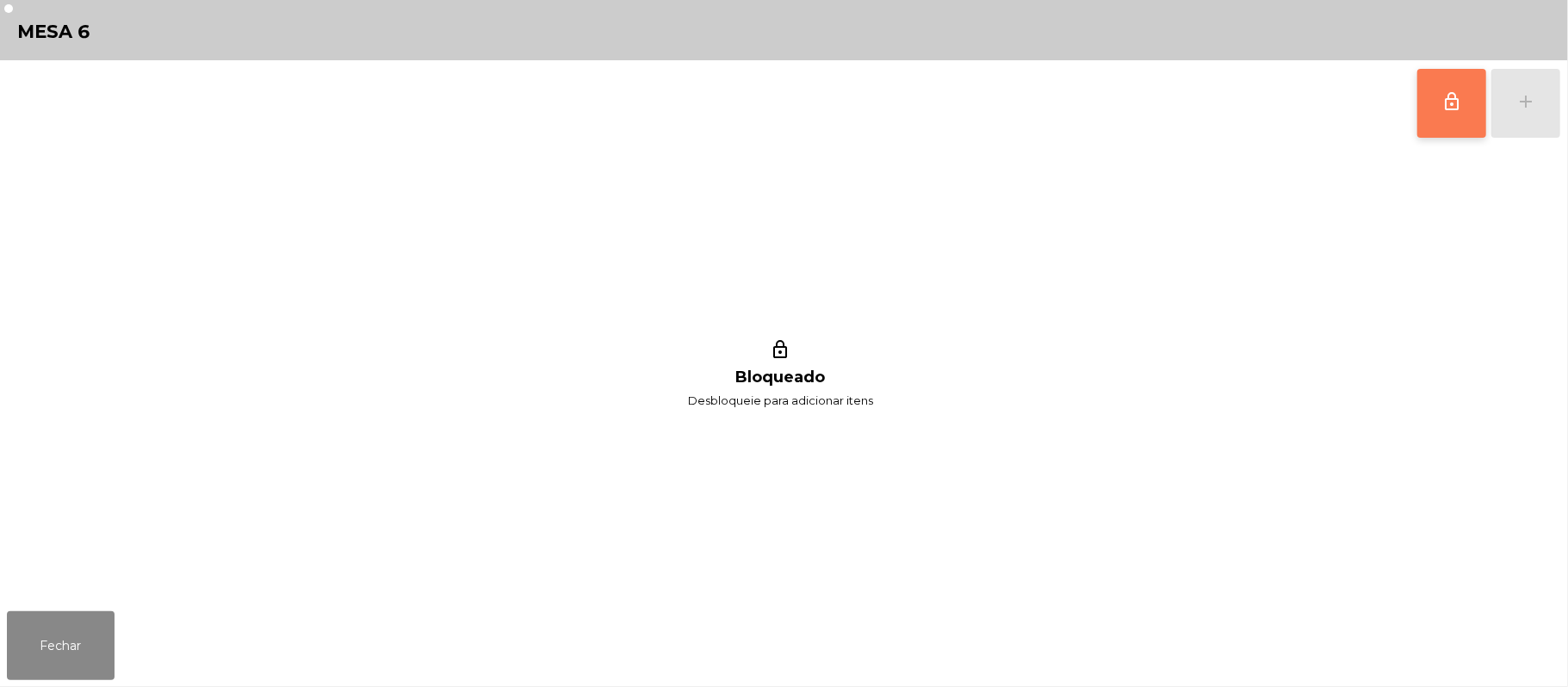
click at [1466, 118] on button "lock_outline" at bounding box center [1451, 103] width 69 height 69
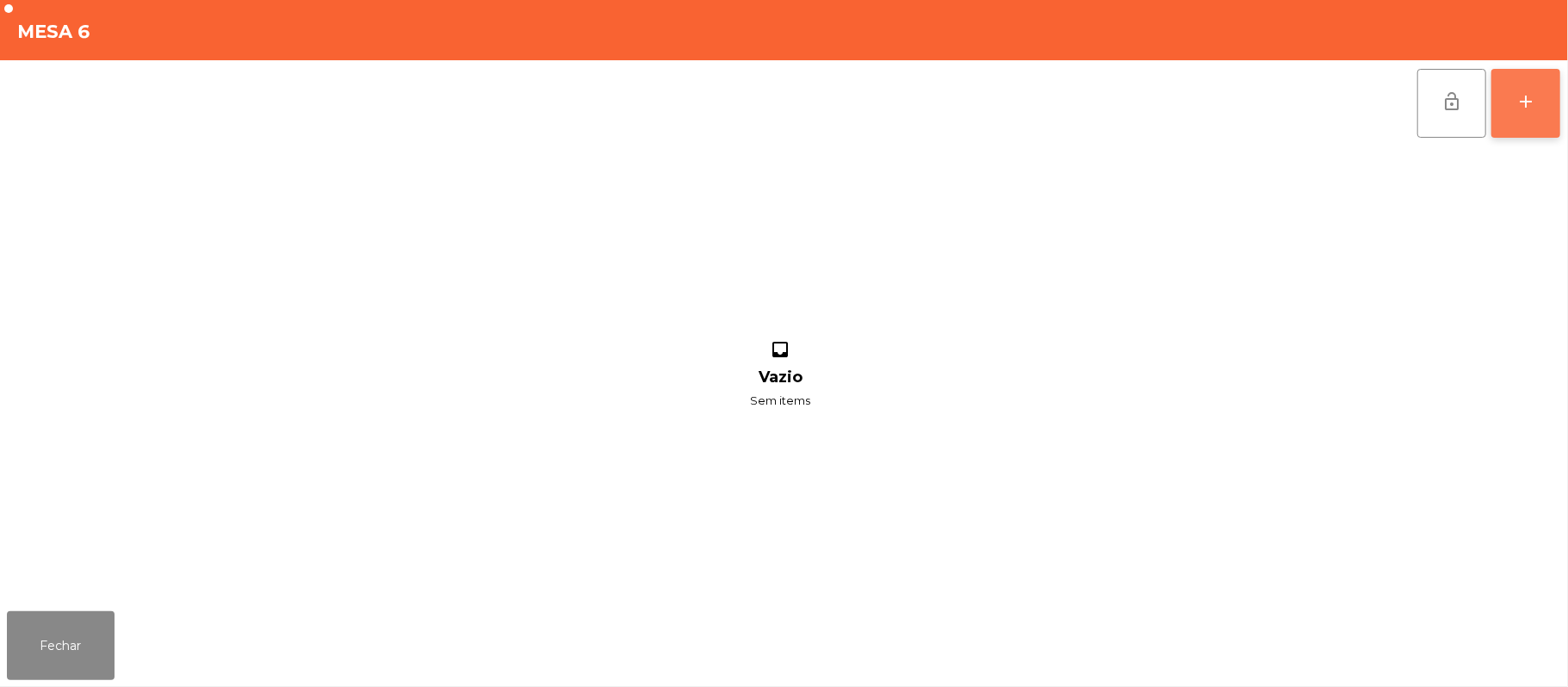
click at [1516, 114] on button "add" at bounding box center [1526, 103] width 69 height 69
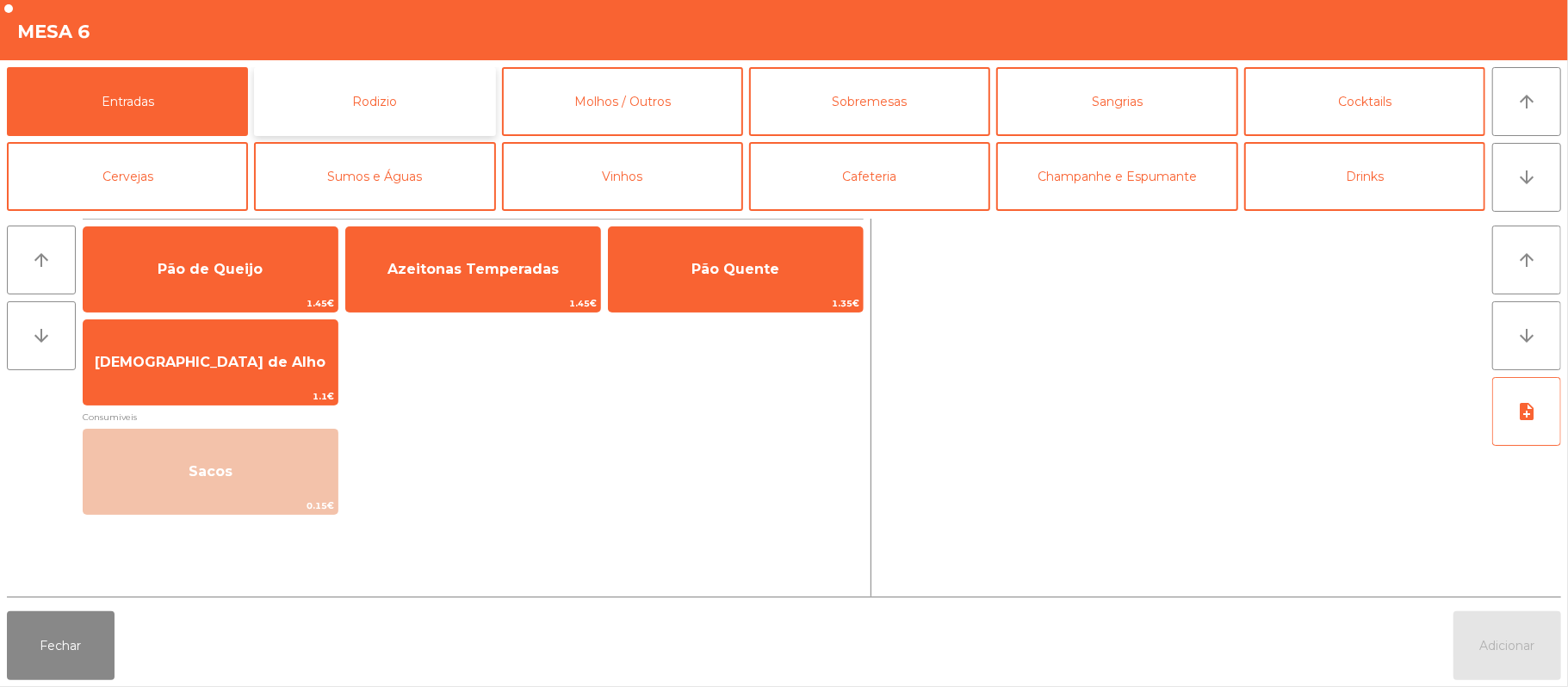
click at [407, 90] on button "Rodizio" at bounding box center [375, 101] width 241 height 69
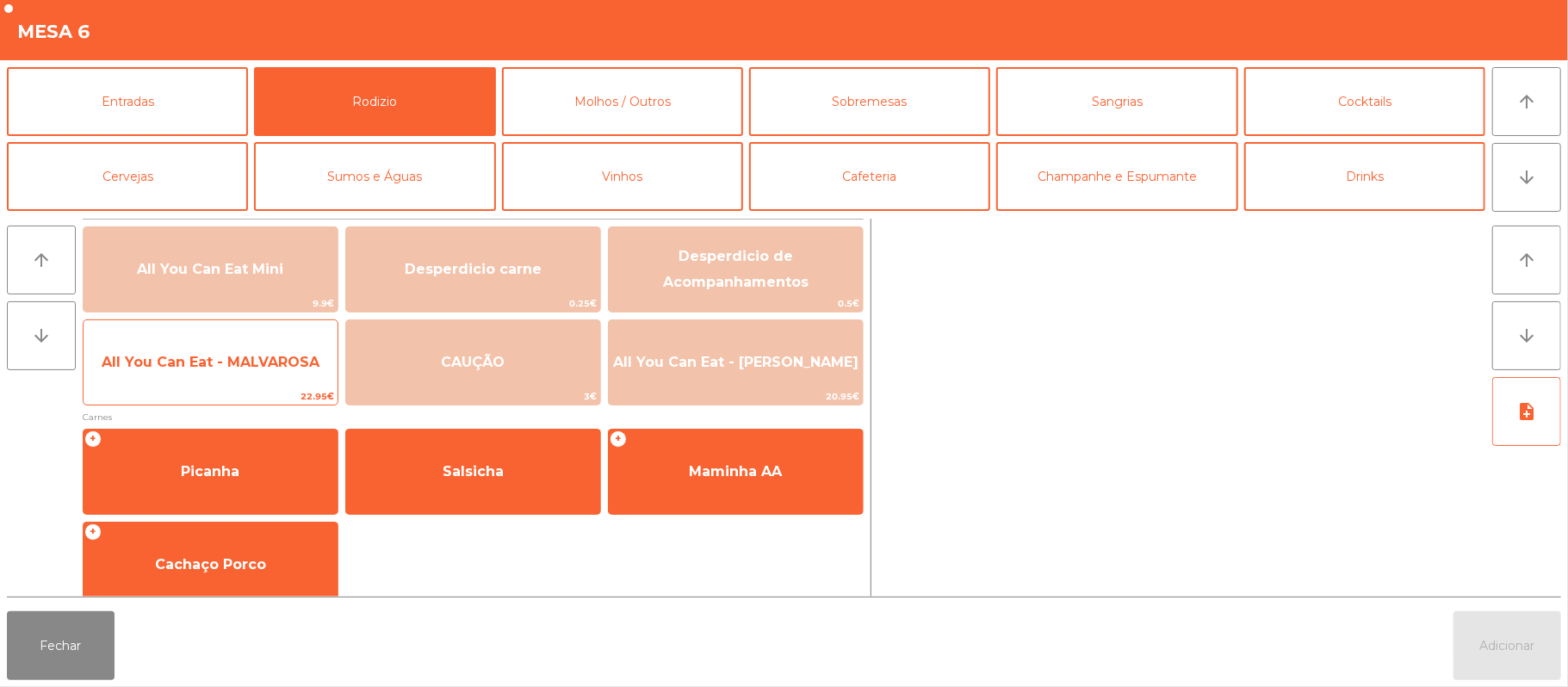
click at [290, 380] on span "All You Can Eat - MALVAROSA" at bounding box center [211, 362] width 254 height 46
click at [291, 375] on span "All You Can Eat - MALVAROSA" at bounding box center [211, 362] width 254 height 46
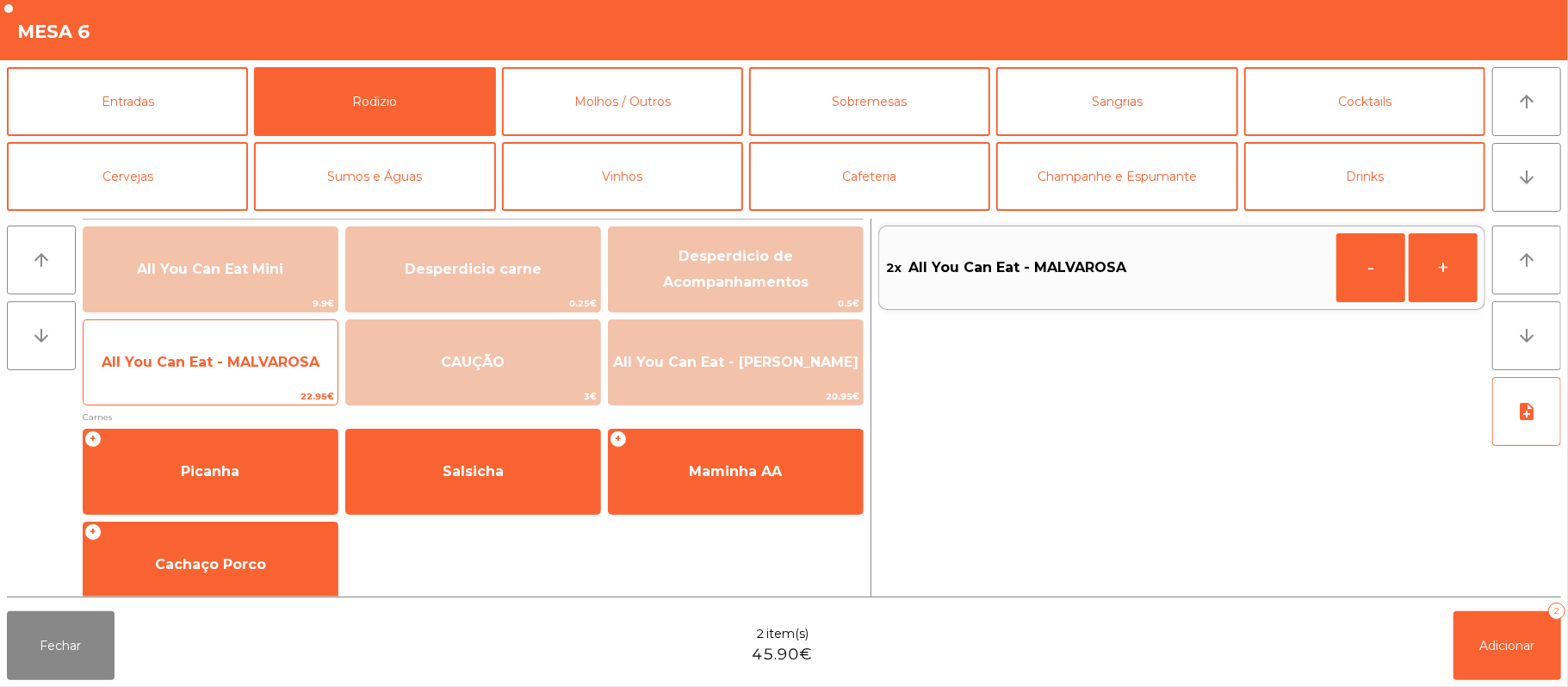
click at [290, 361] on span "All You Can Eat - MALVAROSA" at bounding box center [210, 362] width 217 height 17
click at [286, 375] on span "All You Can Eat - MALVAROSA" at bounding box center [211, 362] width 254 height 46
click at [286, 374] on span "All You Can Eat - MALVAROSA" at bounding box center [211, 362] width 254 height 46
click at [284, 374] on span "All You Can Eat - MALVAROSA" at bounding box center [211, 362] width 254 height 46
click at [286, 376] on span "All You Can Eat - MALVAROSA" at bounding box center [211, 362] width 254 height 46
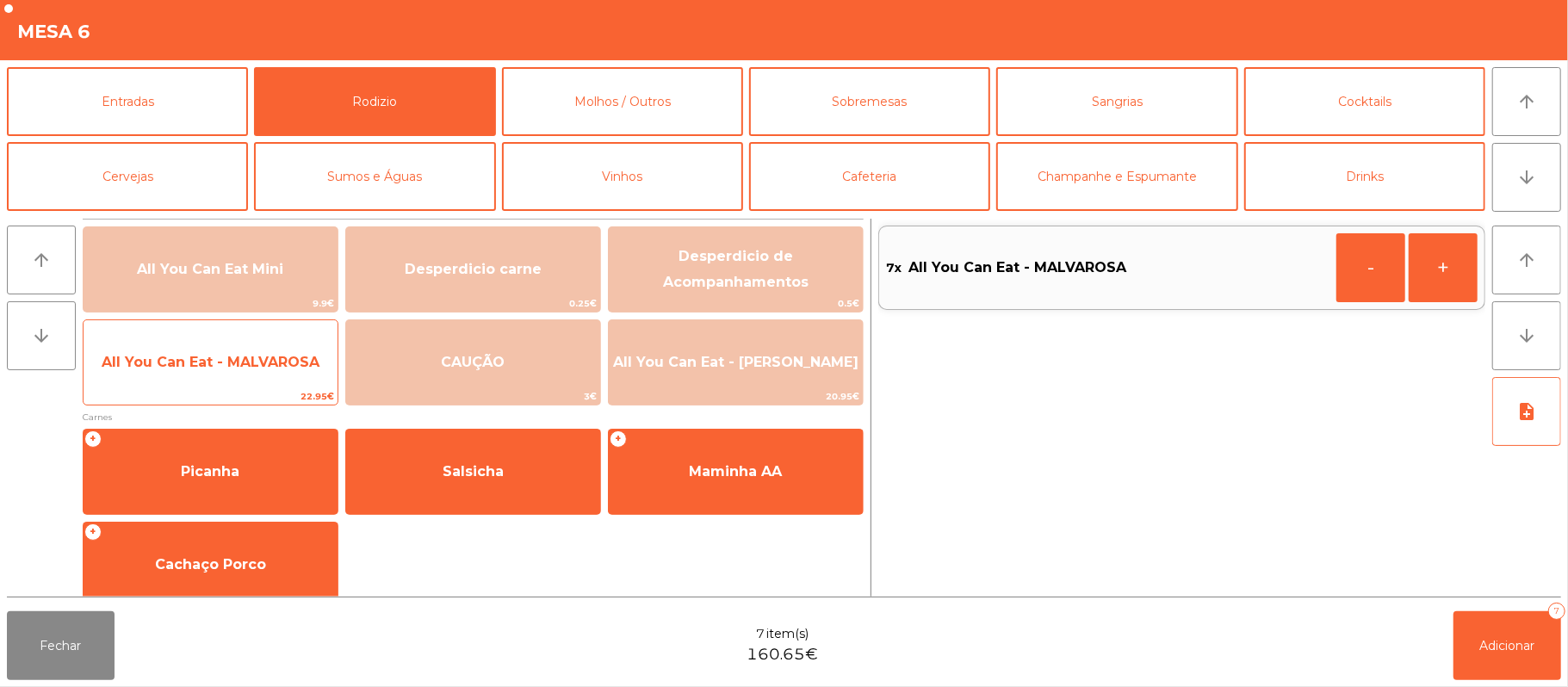
click at [242, 361] on span "All You Can Eat - MALVAROSA" at bounding box center [210, 362] width 217 height 17
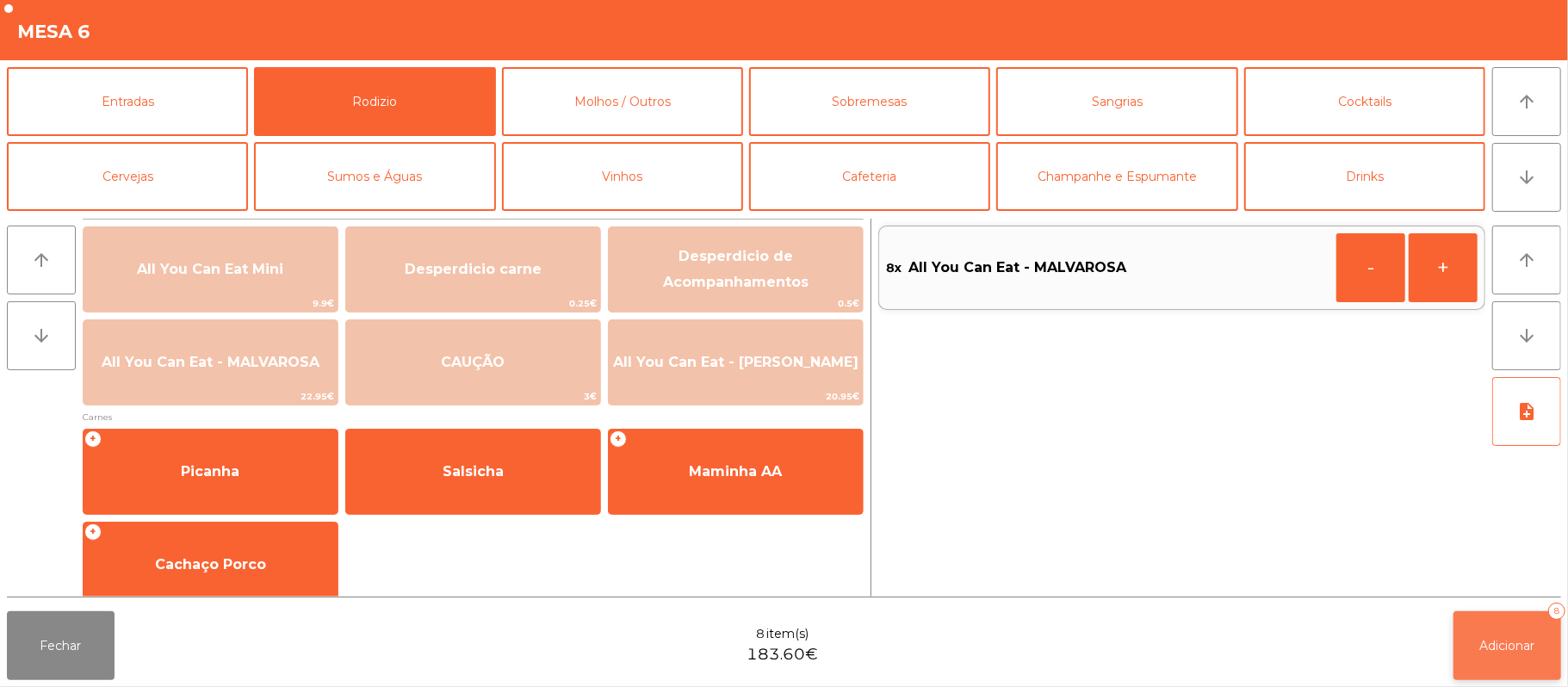
click at [1514, 645] on span "Adicionar" at bounding box center [1507, 645] width 55 height 16
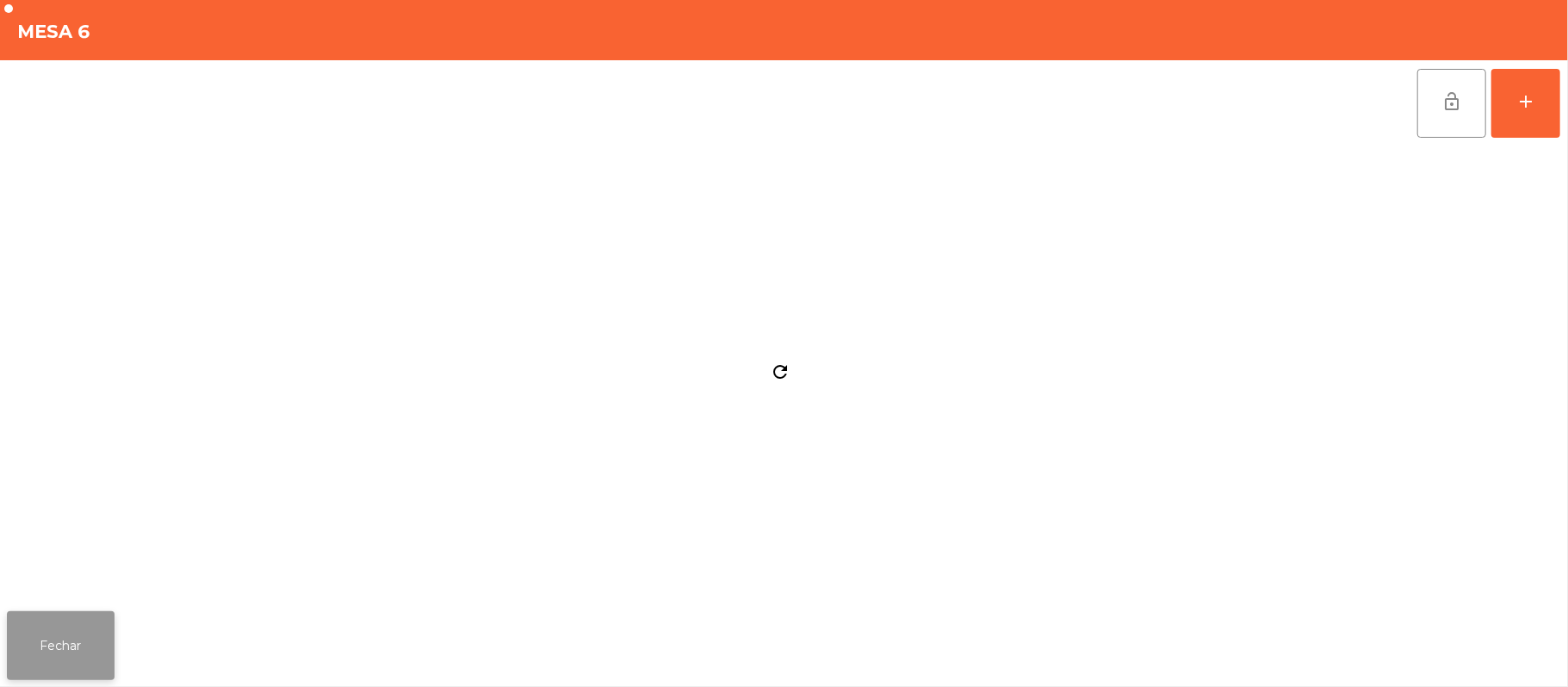
click at [98, 624] on button "Fechar" at bounding box center [60, 645] width 108 height 69
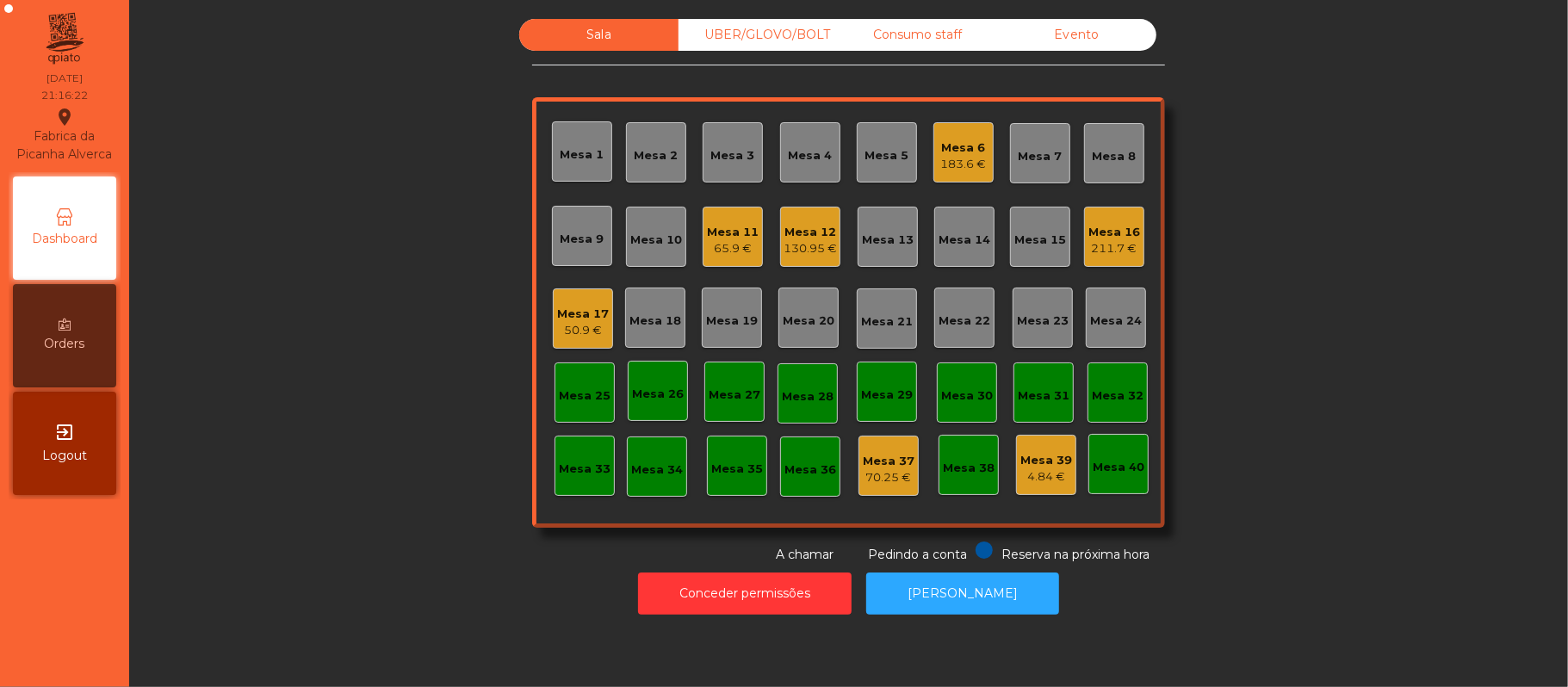
click at [817, 251] on div "130.95 €" at bounding box center [810, 249] width 53 height 17
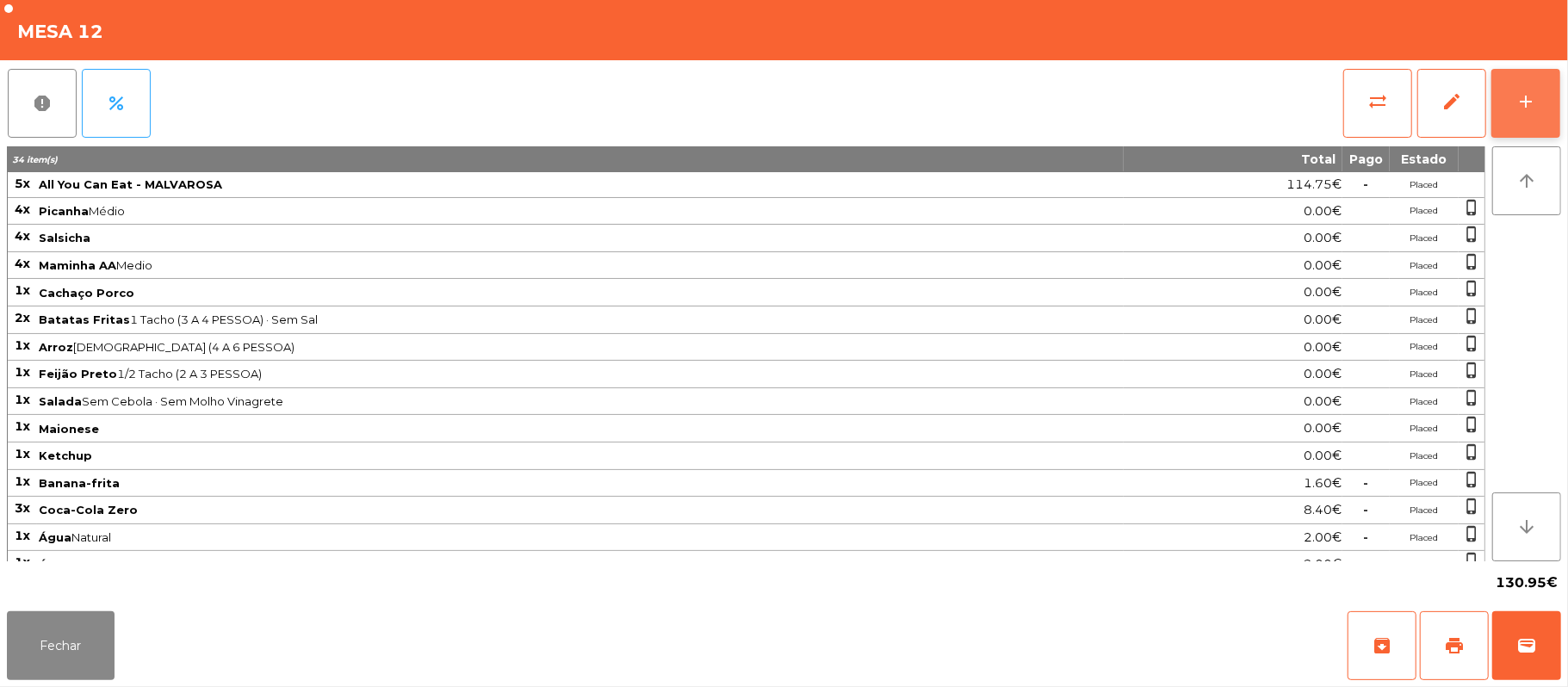
click at [1522, 118] on button "add" at bounding box center [1526, 103] width 69 height 69
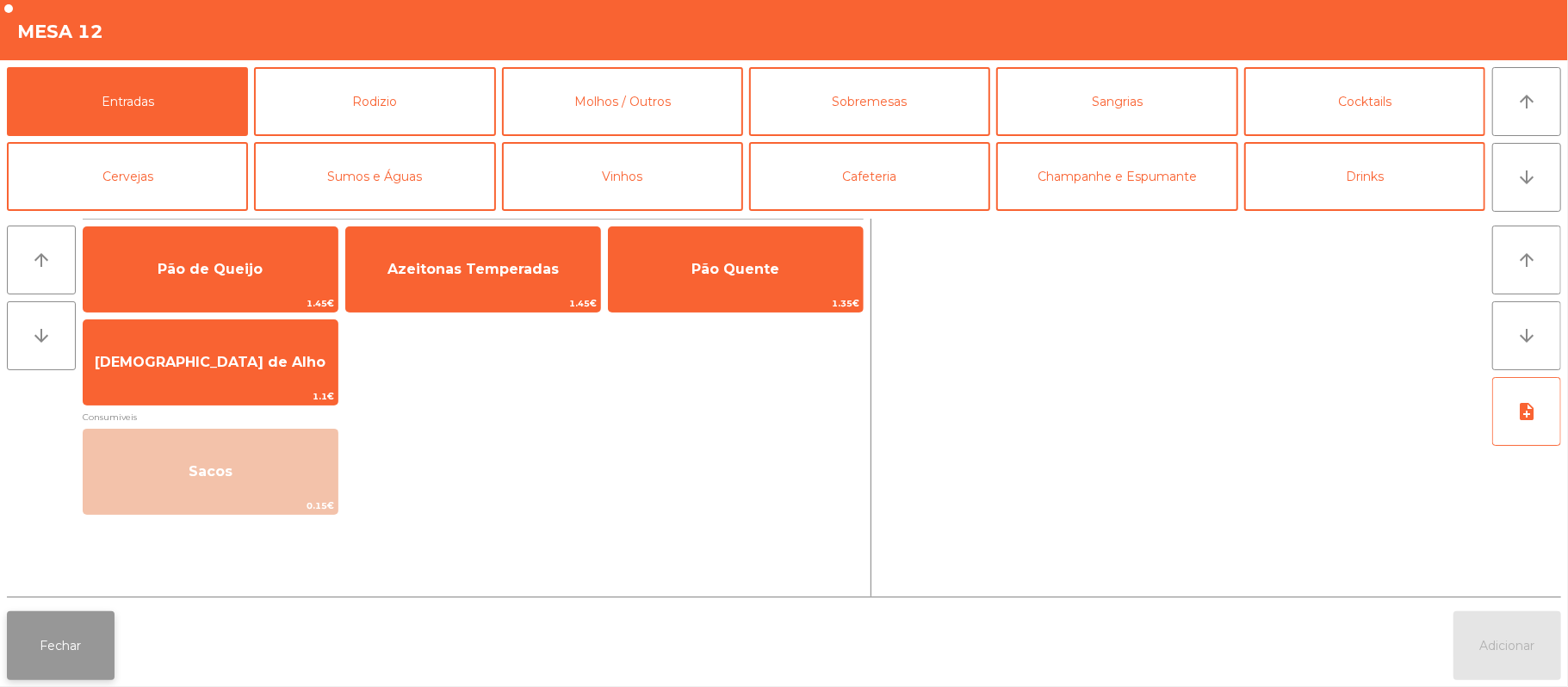
click at [95, 640] on button "Fechar" at bounding box center [60, 645] width 108 height 69
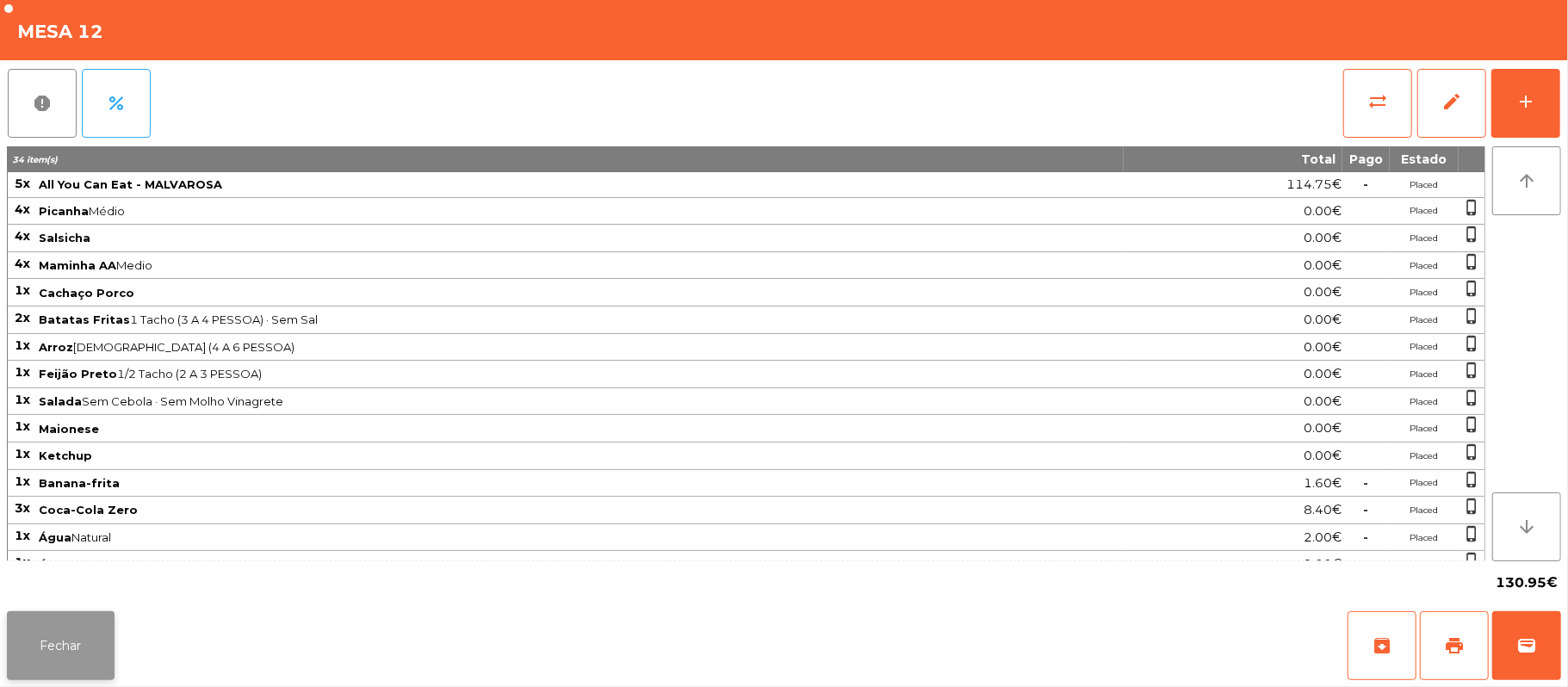
click at [85, 647] on button "Fechar" at bounding box center [60, 645] width 108 height 69
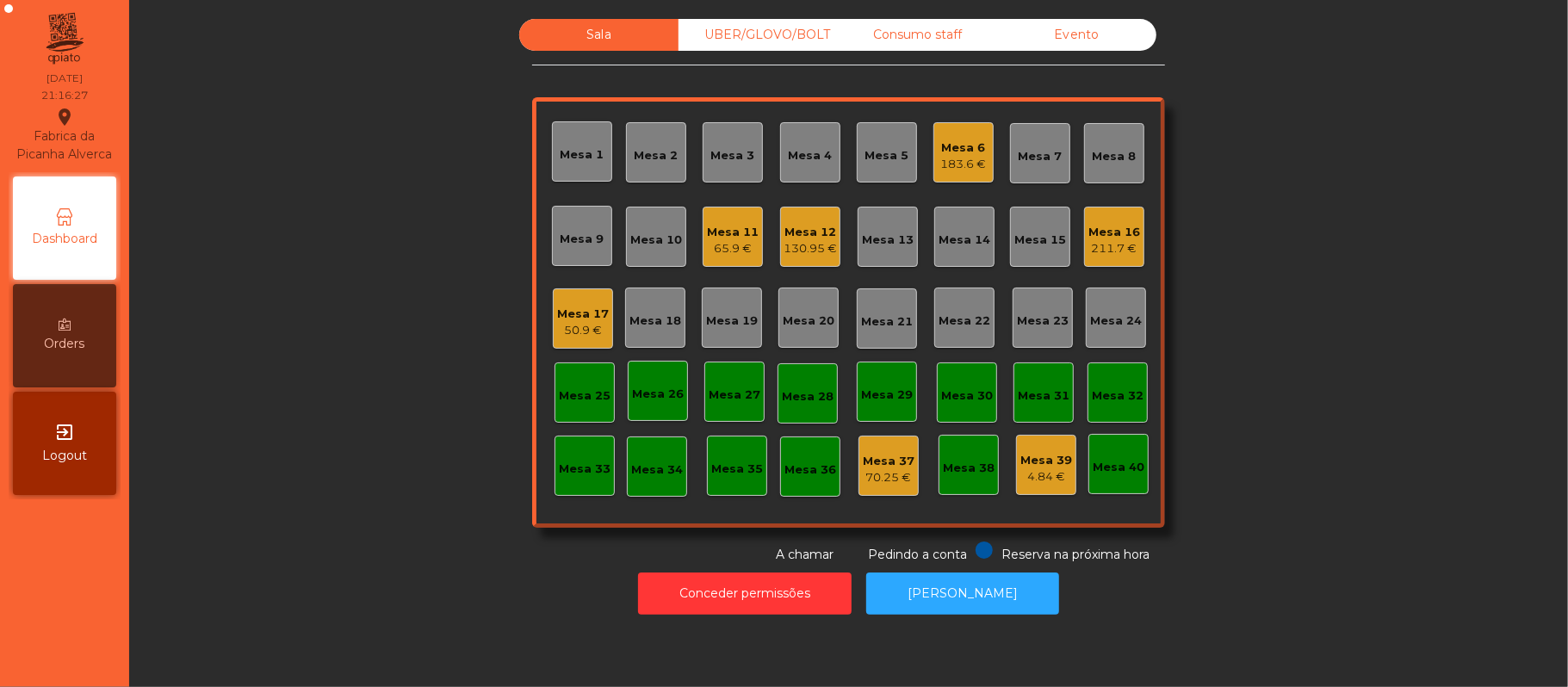
click at [1103, 250] on div "211.7 €" at bounding box center [1114, 249] width 52 height 17
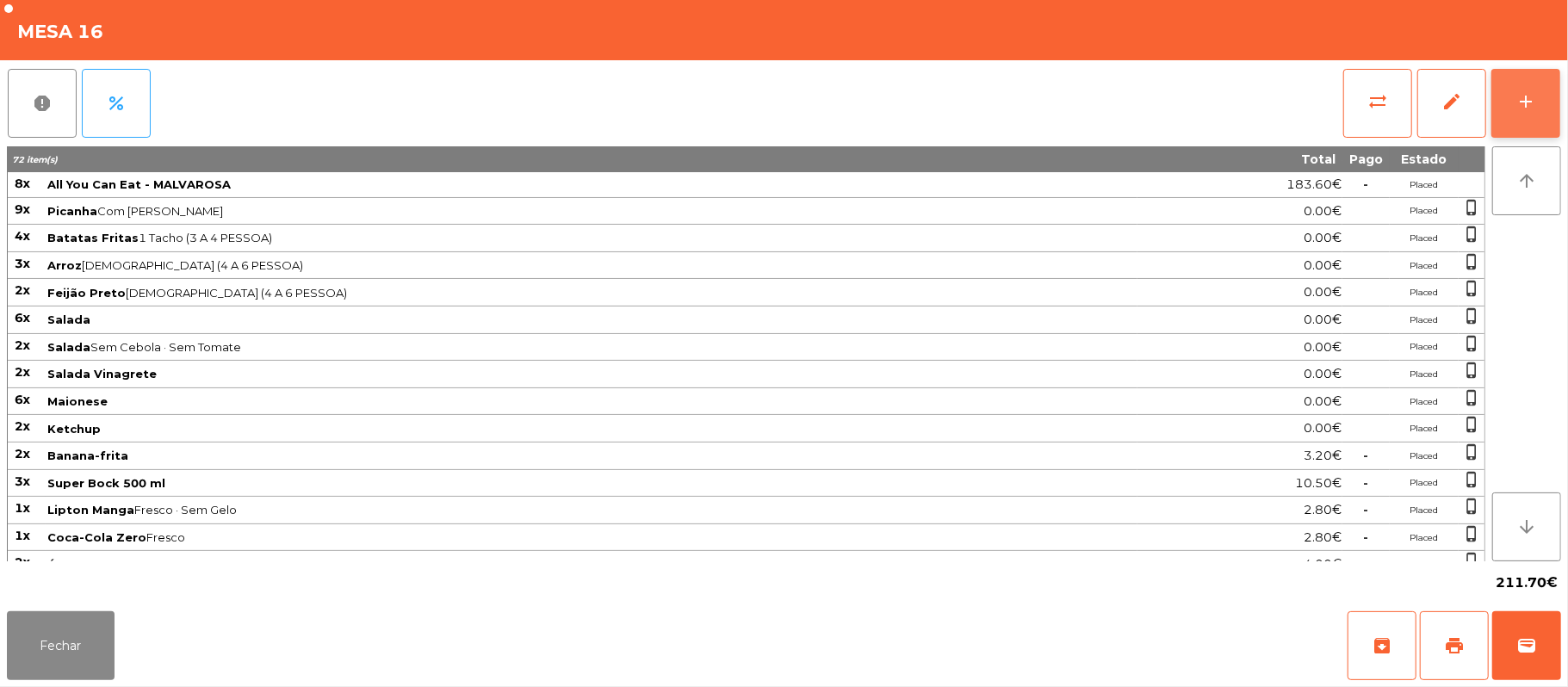
click at [1555, 111] on button "add" at bounding box center [1526, 103] width 69 height 69
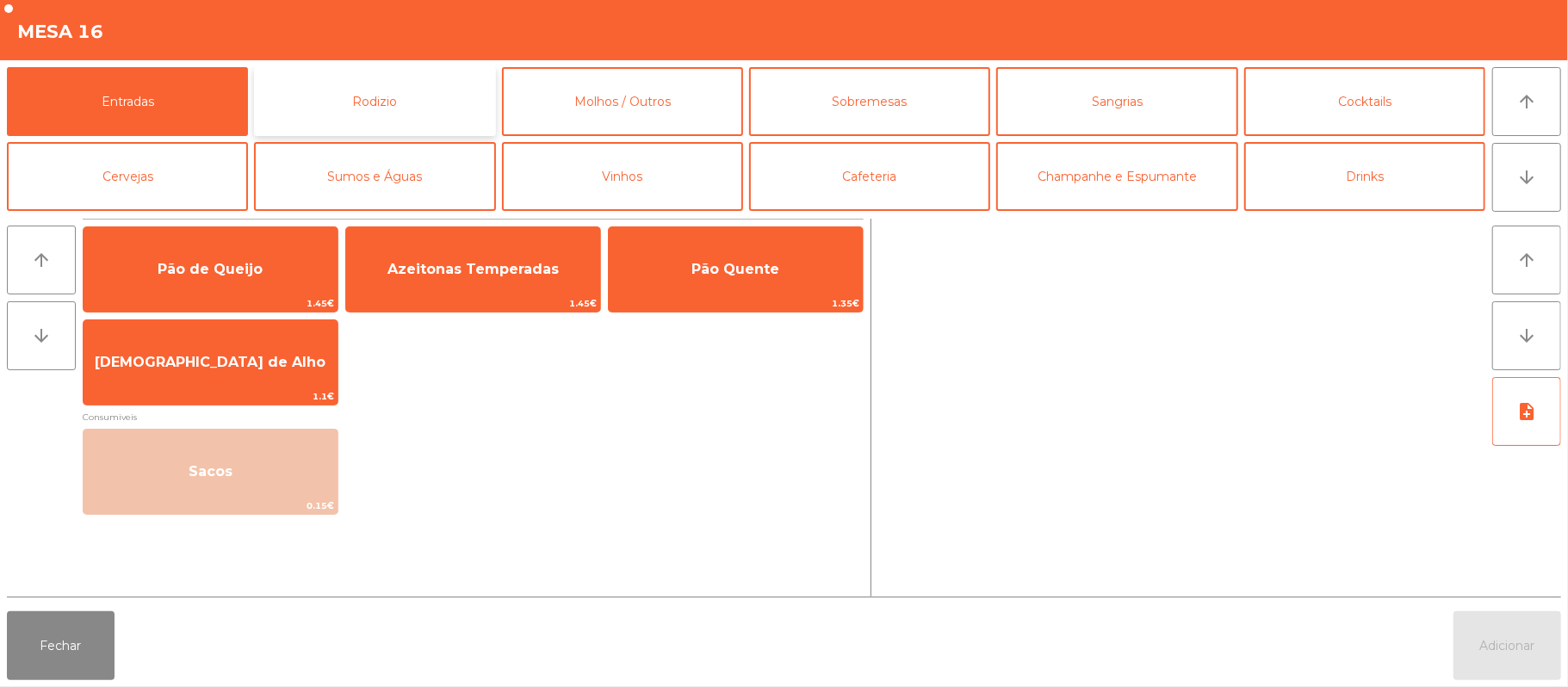
click at [448, 100] on button "Rodizio" at bounding box center [375, 101] width 241 height 69
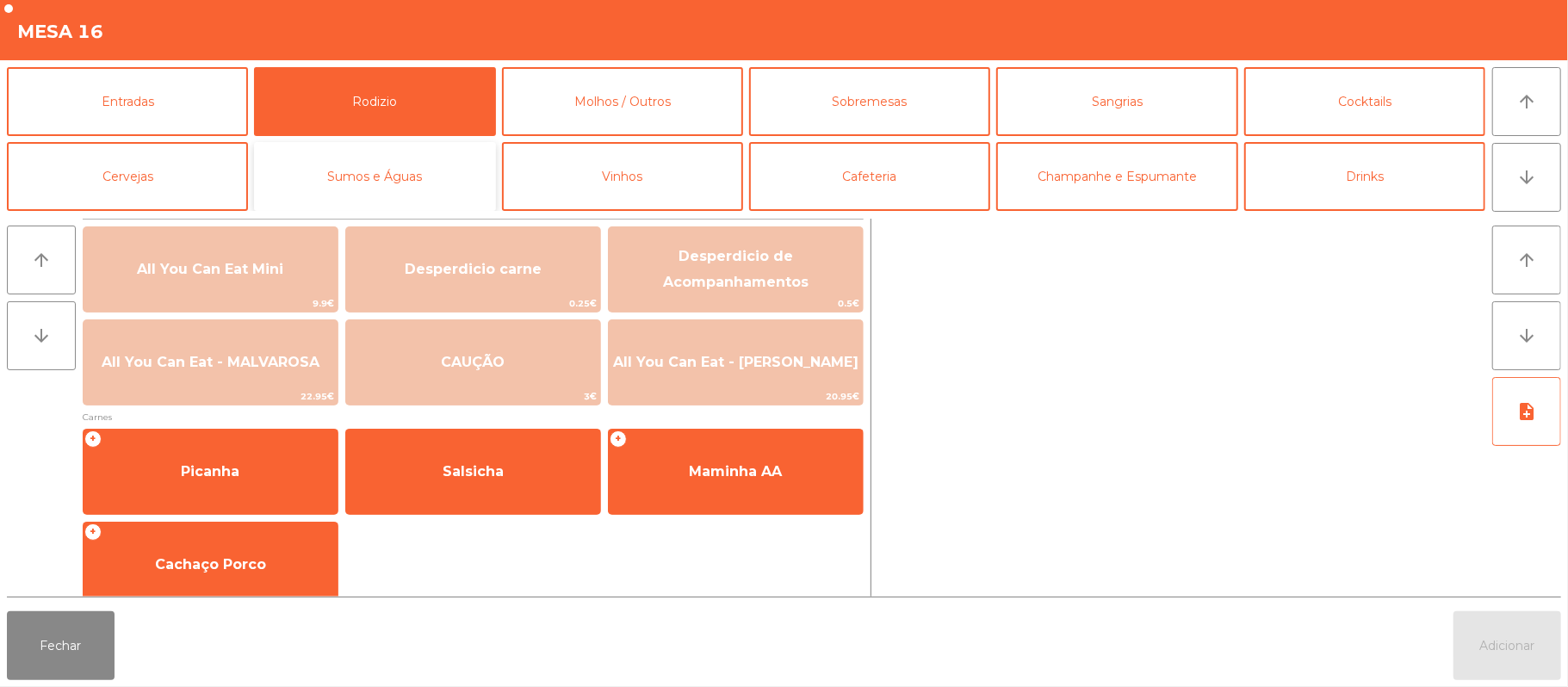
click at [401, 187] on button "Sumos e Águas" at bounding box center [375, 176] width 241 height 69
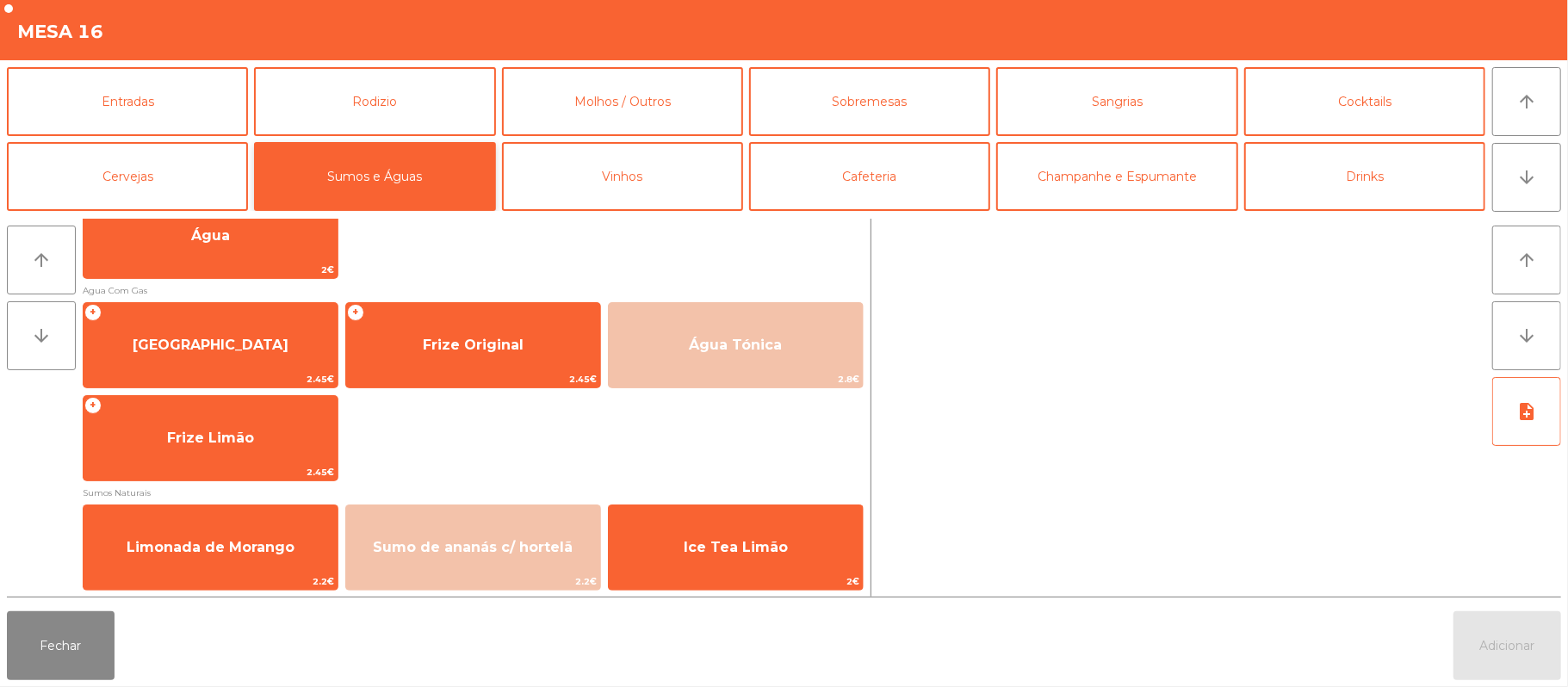
scroll to position [438, 0]
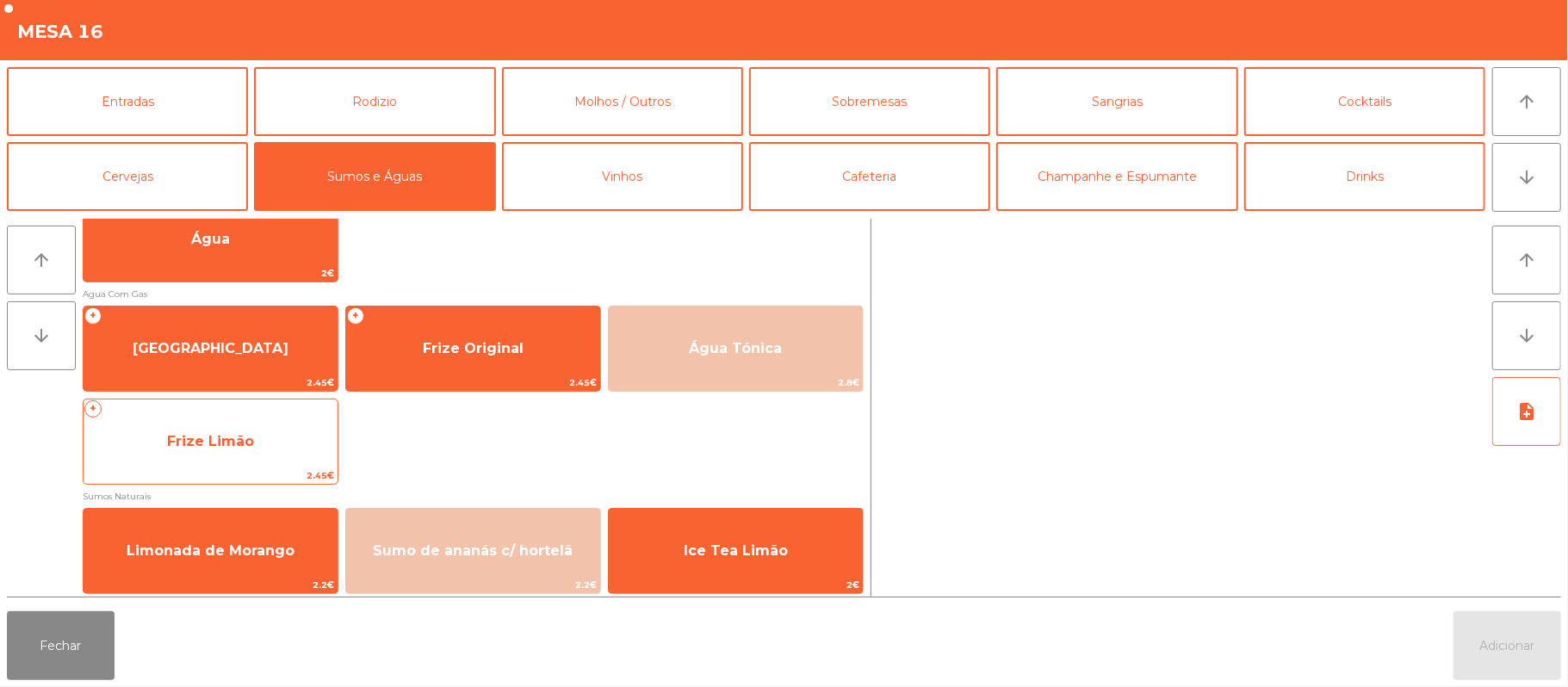
click at [283, 459] on span "Frize Limão" at bounding box center [211, 441] width 254 height 46
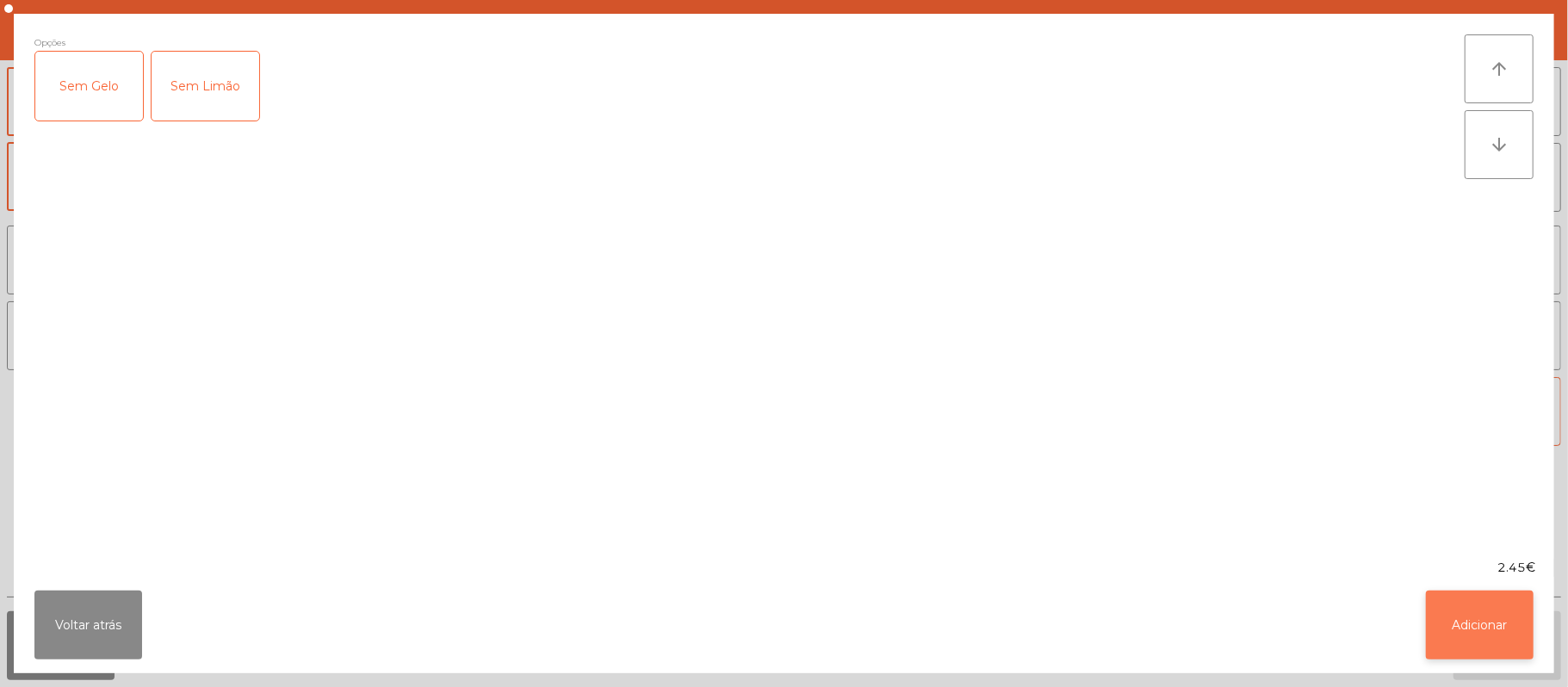
click at [1485, 617] on button "Adicionar" at bounding box center [1480, 624] width 108 height 69
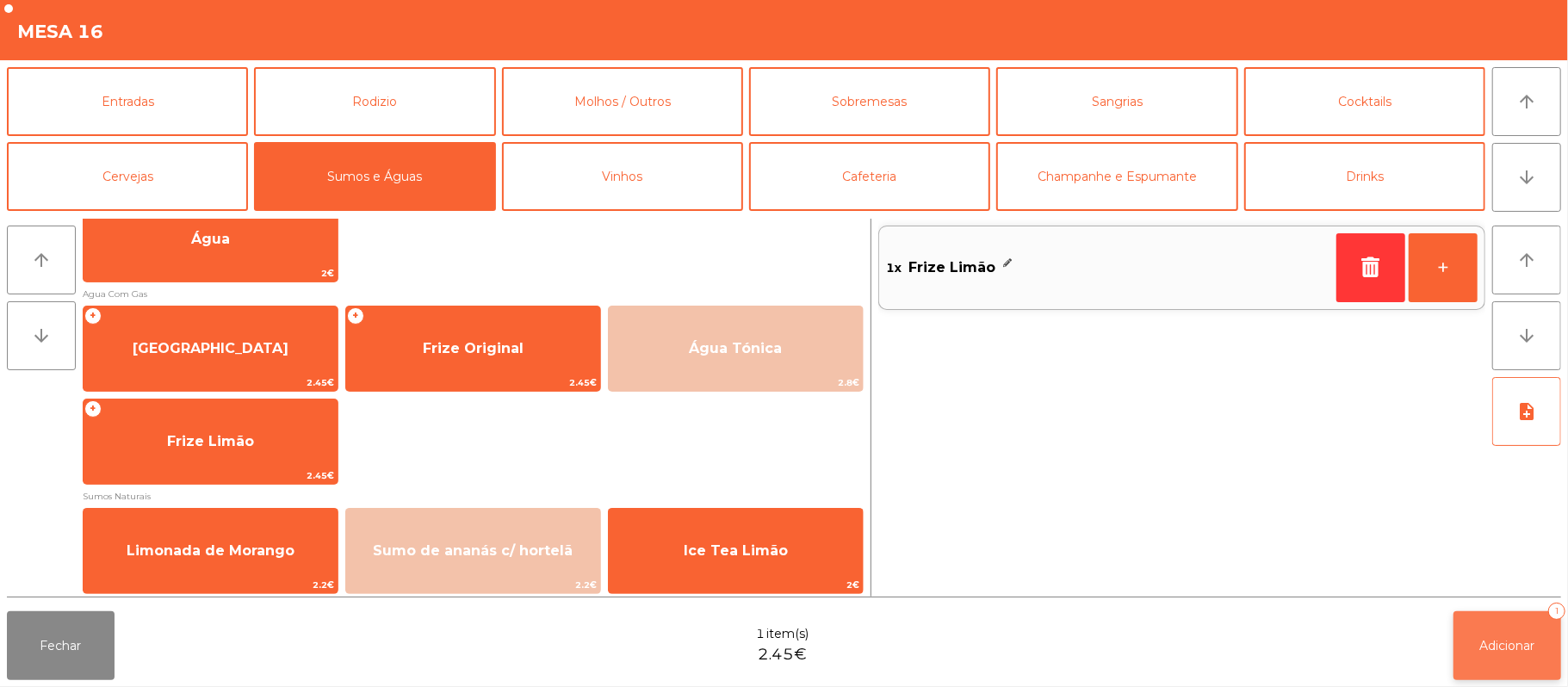
click at [1508, 645] on span "Adicionar" at bounding box center [1507, 645] width 55 height 16
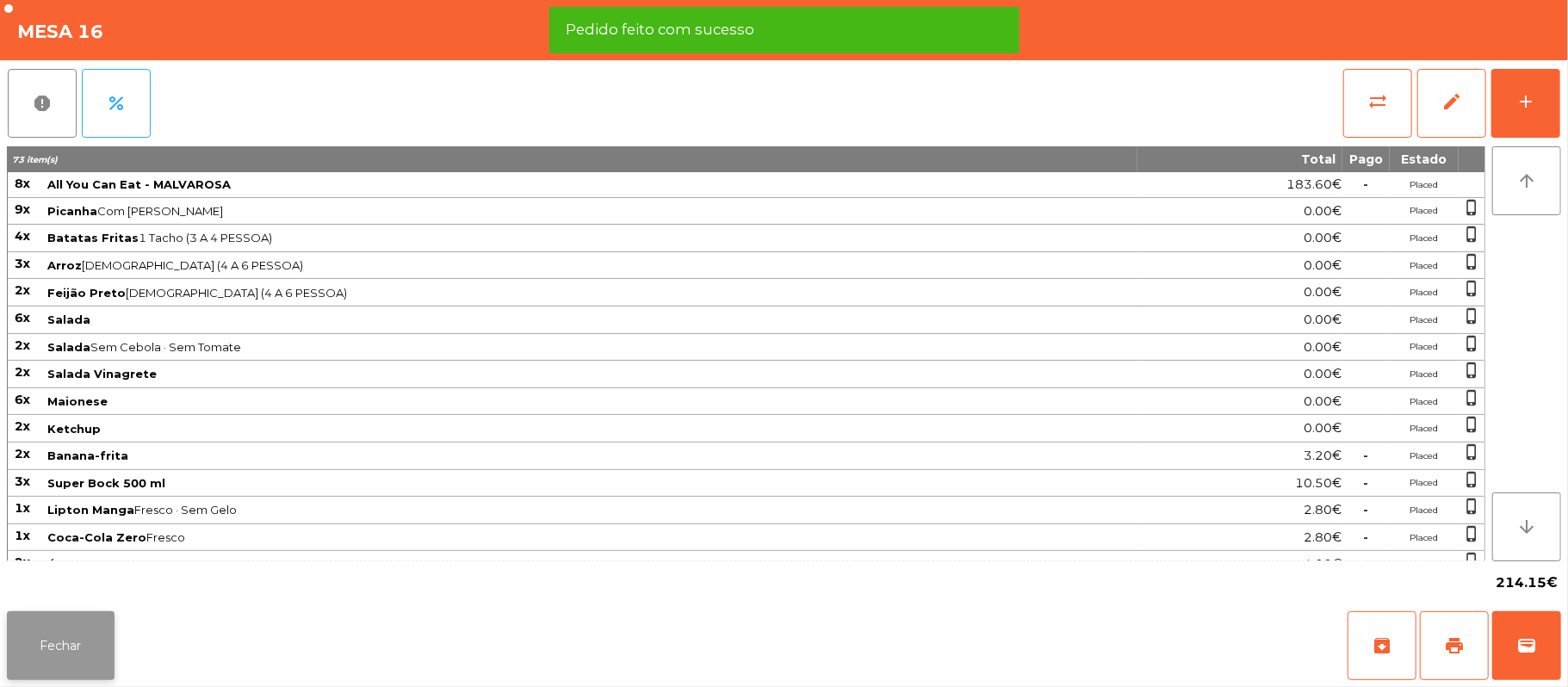
click at [66, 656] on button "Fechar" at bounding box center [60, 645] width 108 height 69
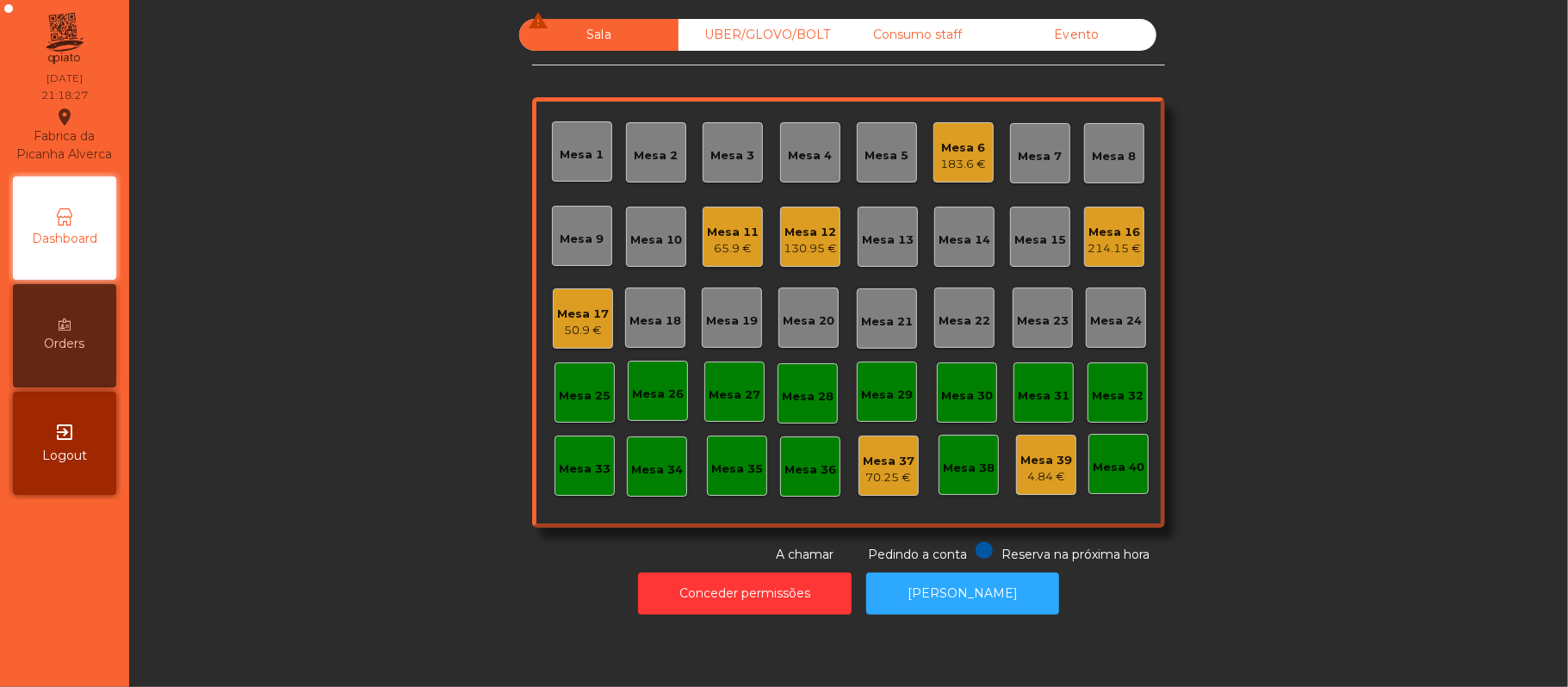
click at [1094, 246] on div "214.15 €" at bounding box center [1114, 249] width 53 height 17
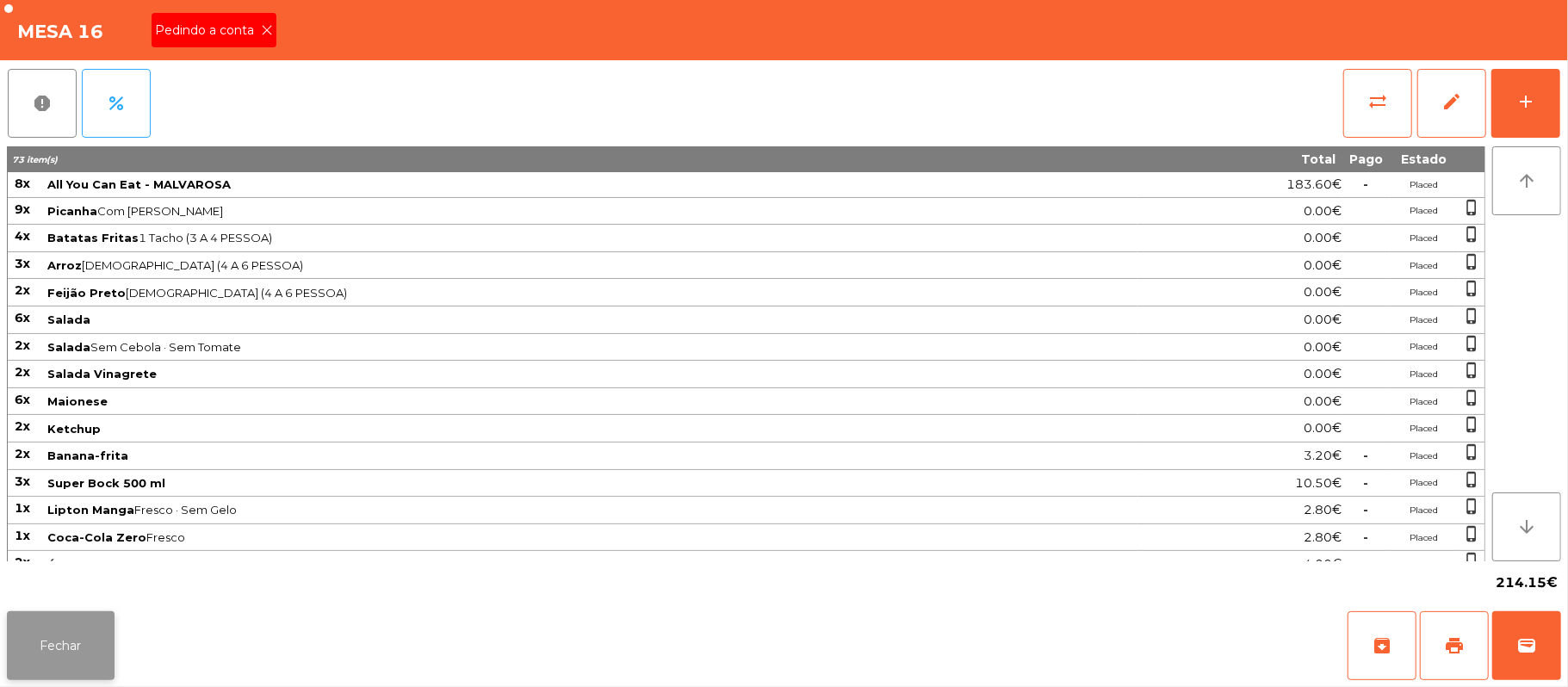
click at [52, 650] on button "Fechar" at bounding box center [60, 645] width 108 height 69
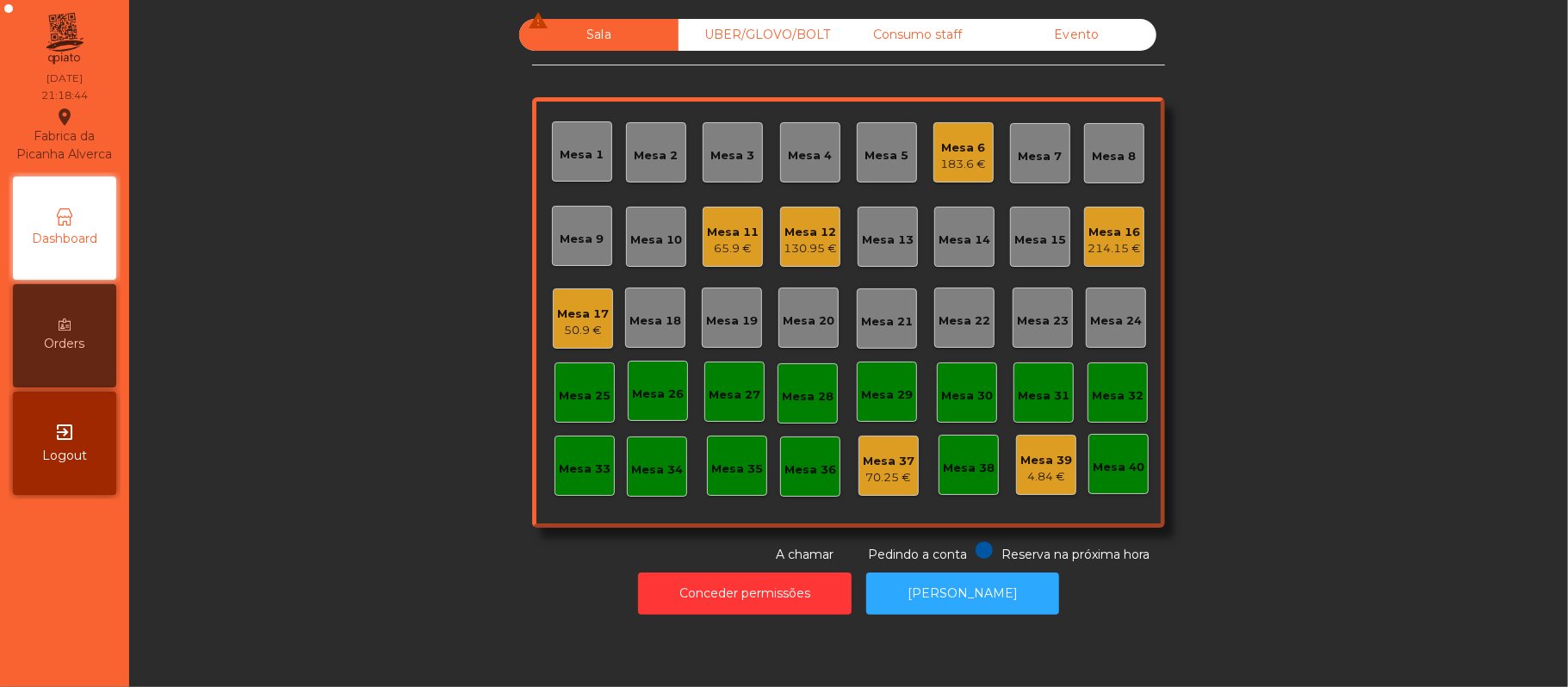
click at [1123, 248] on div "214.15 €" at bounding box center [1114, 249] width 53 height 17
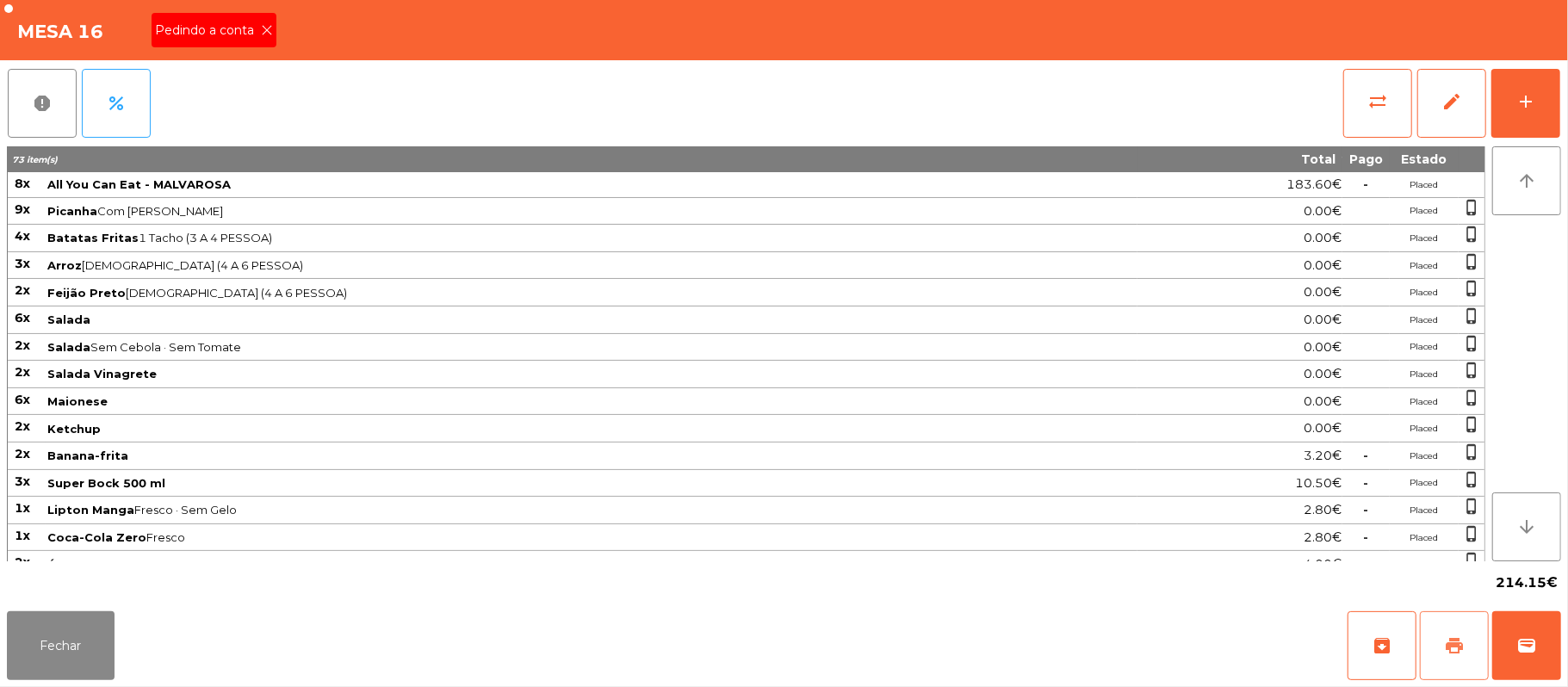
click at [1457, 649] on span "print" at bounding box center [1454, 646] width 20 height 20
click at [265, 32] on icon at bounding box center [266, 29] width 12 height 12
click at [1515, 87] on button "add" at bounding box center [1526, 103] width 69 height 69
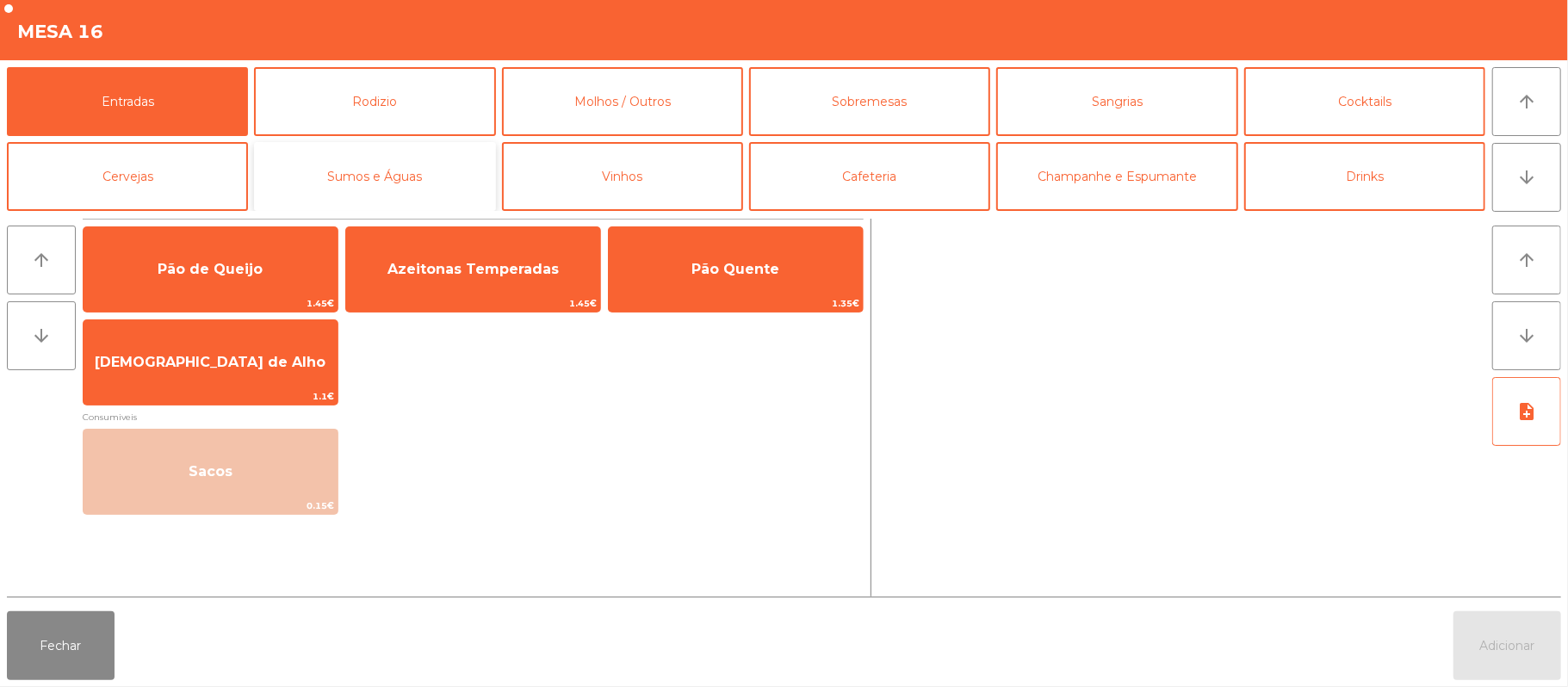
click at [442, 190] on button "Sumos e Águas" at bounding box center [375, 176] width 241 height 69
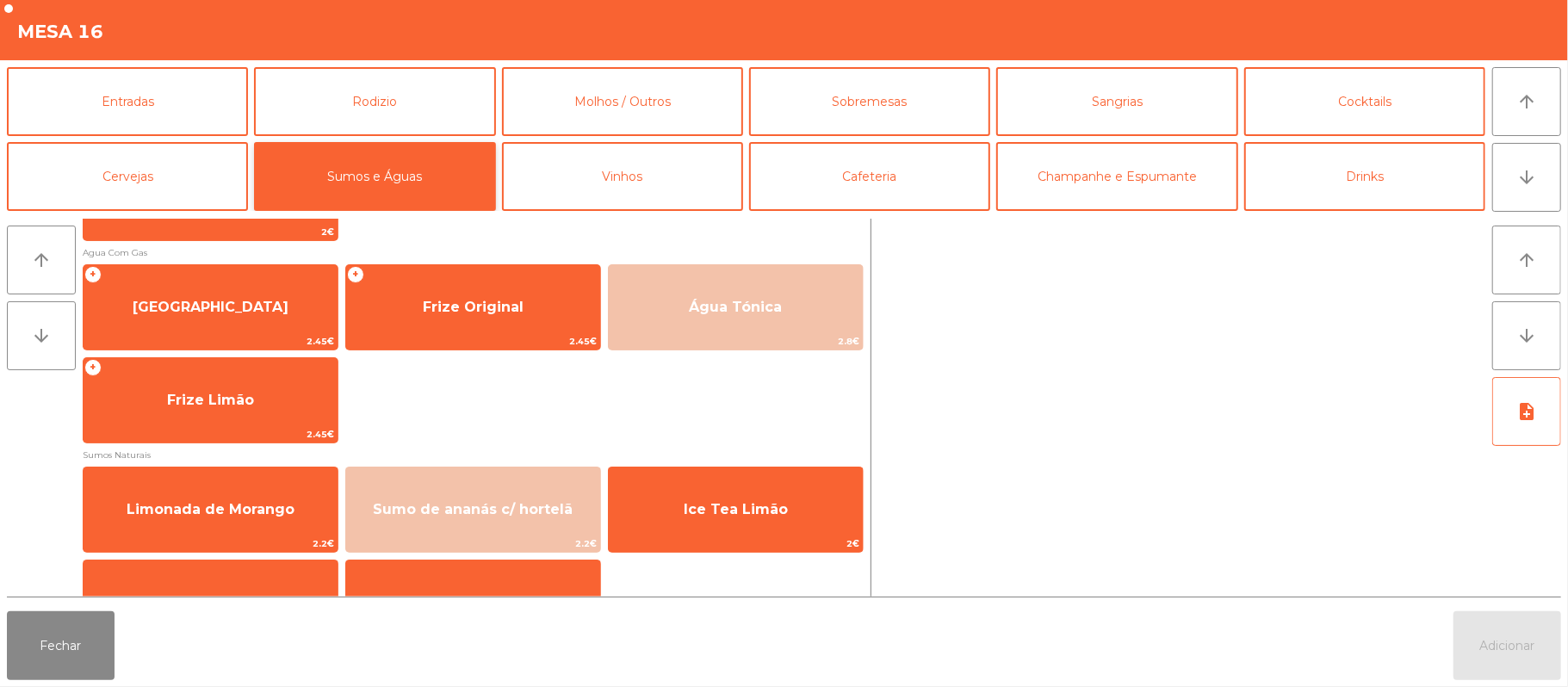
scroll to position [485, 0]
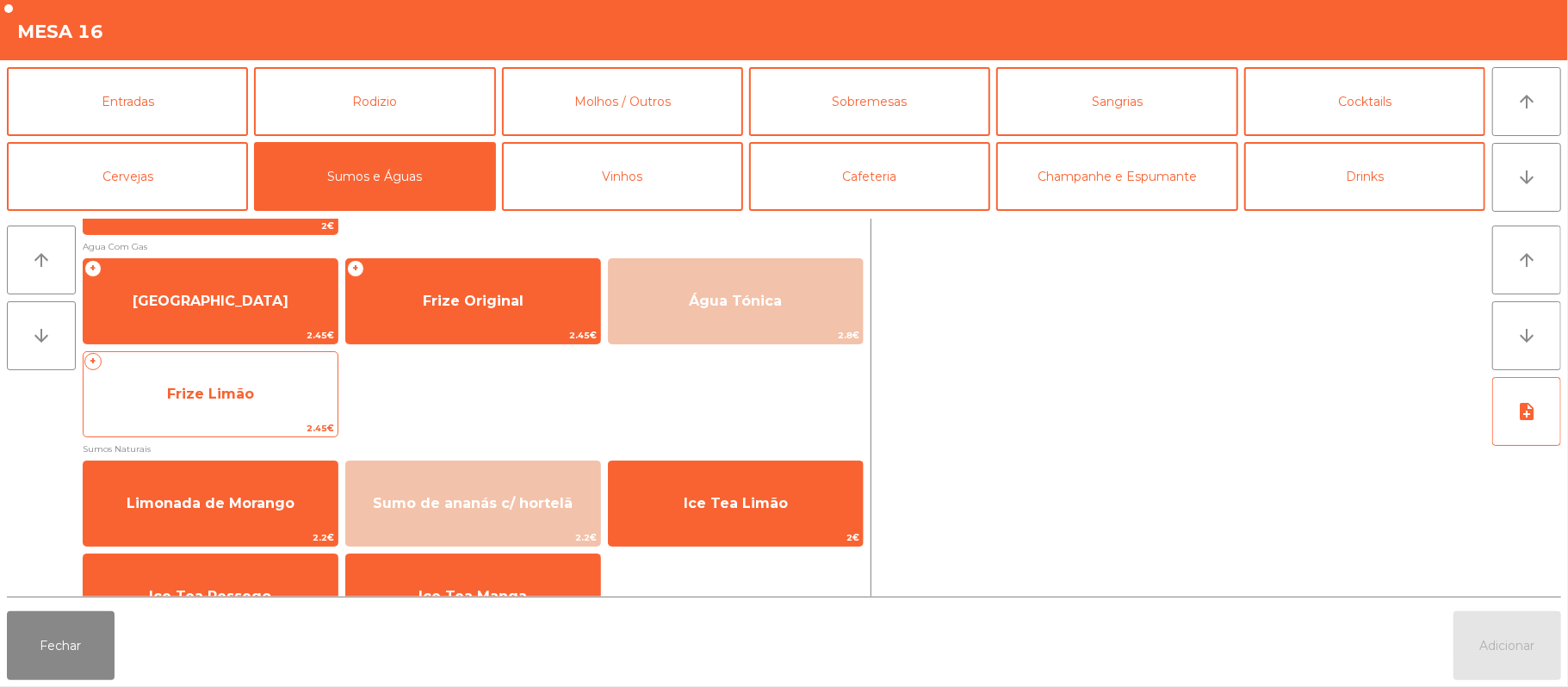
click at [244, 413] on span "Frize Limão" at bounding box center [211, 394] width 254 height 46
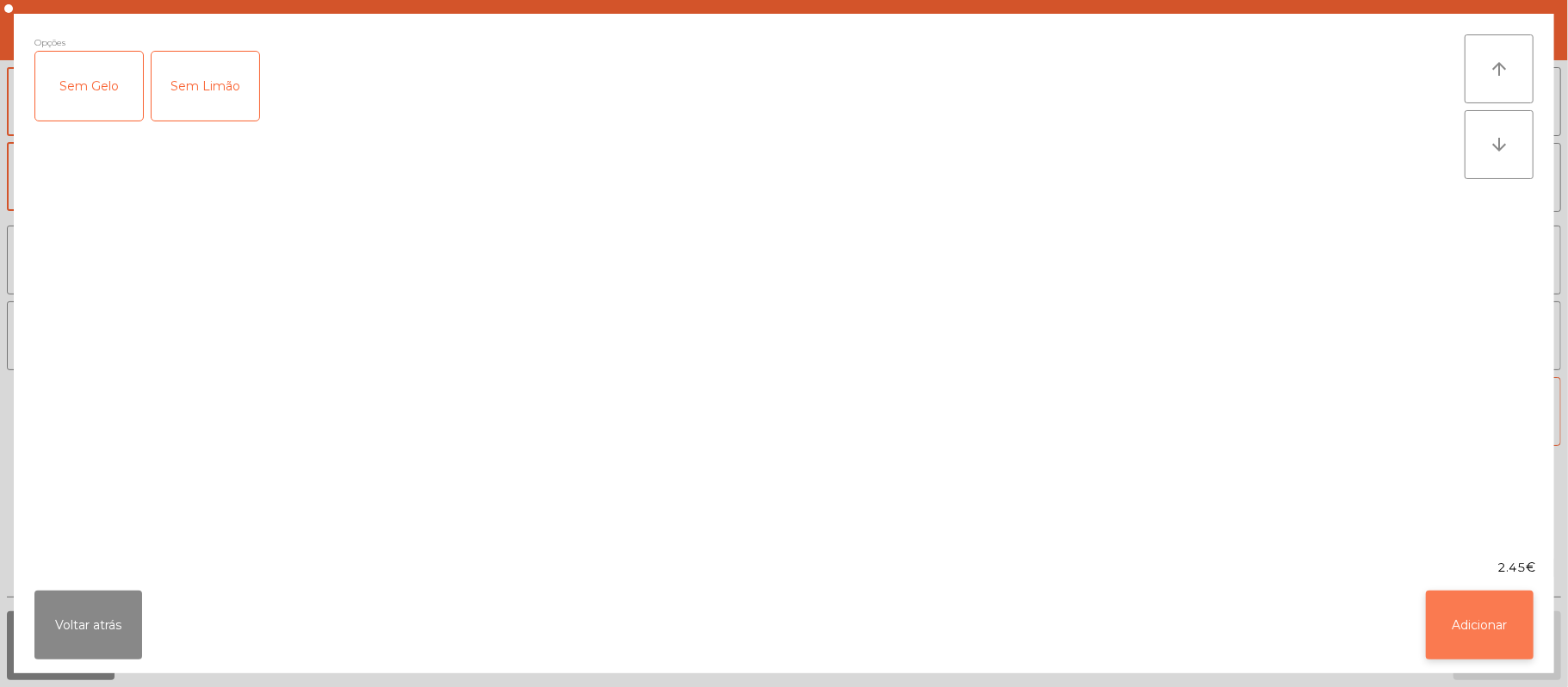
click at [1480, 635] on button "Adicionar" at bounding box center [1480, 624] width 108 height 69
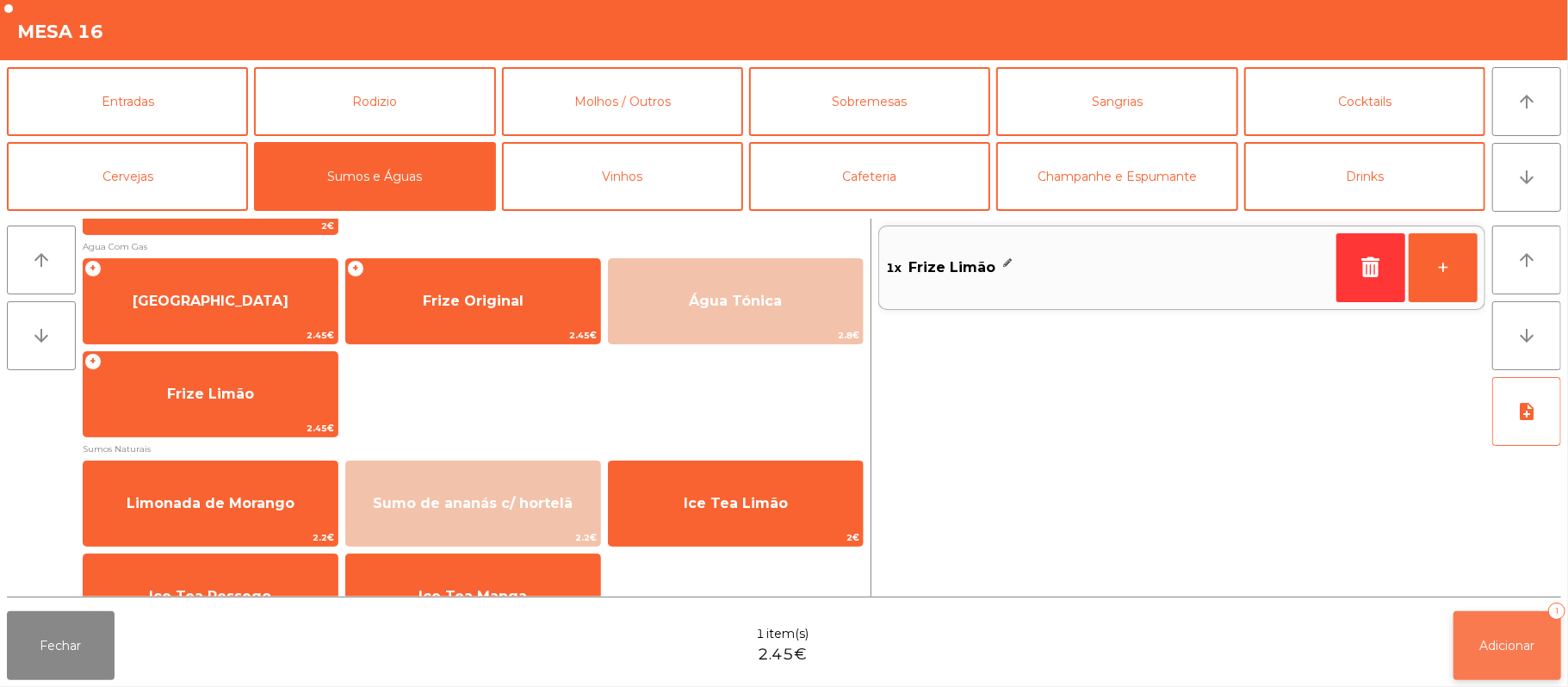
click at [1512, 635] on button "Adicionar 1" at bounding box center [1506, 645] width 108 height 69
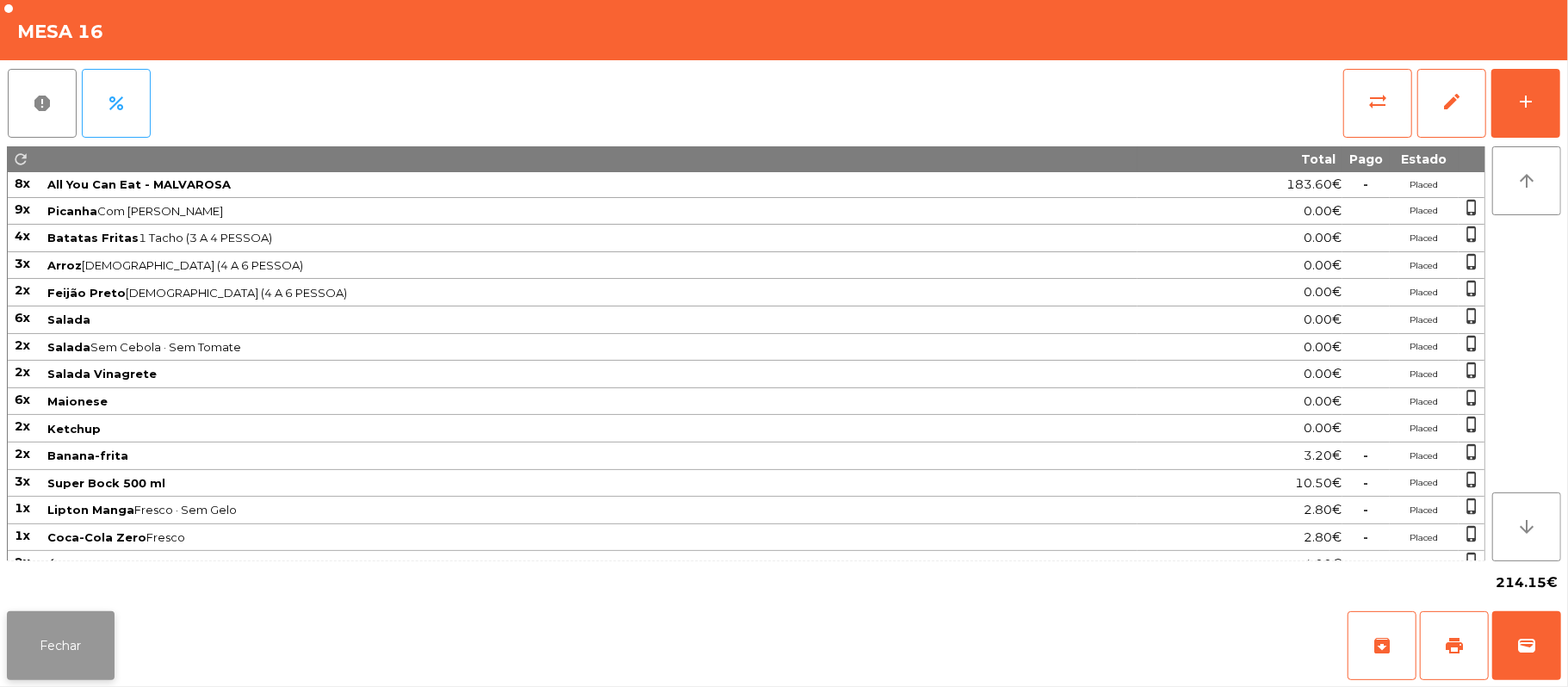
click at [46, 637] on button "Fechar" at bounding box center [60, 645] width 108 height 69
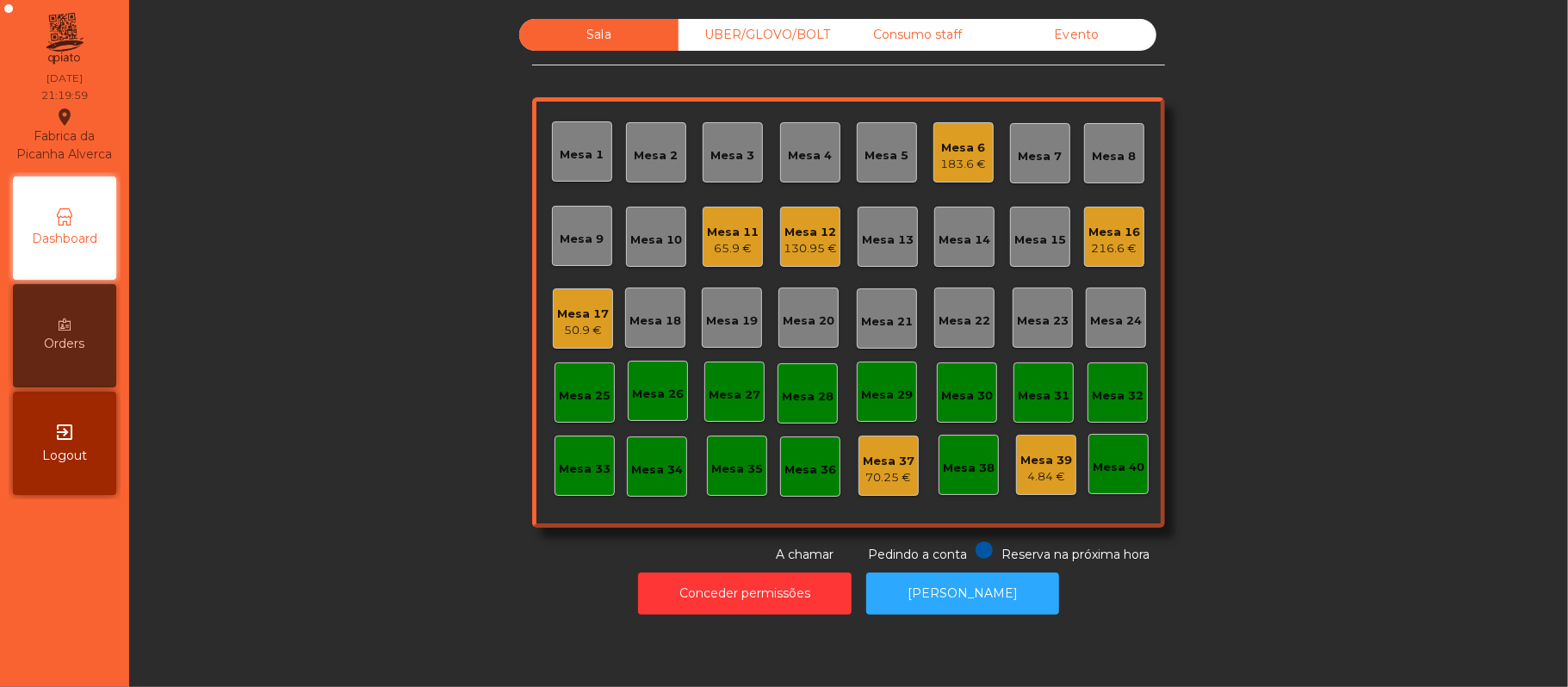
click at [1109, 252] on div "216.6 €" at bounding box center [1114, 249] width 52 height 17
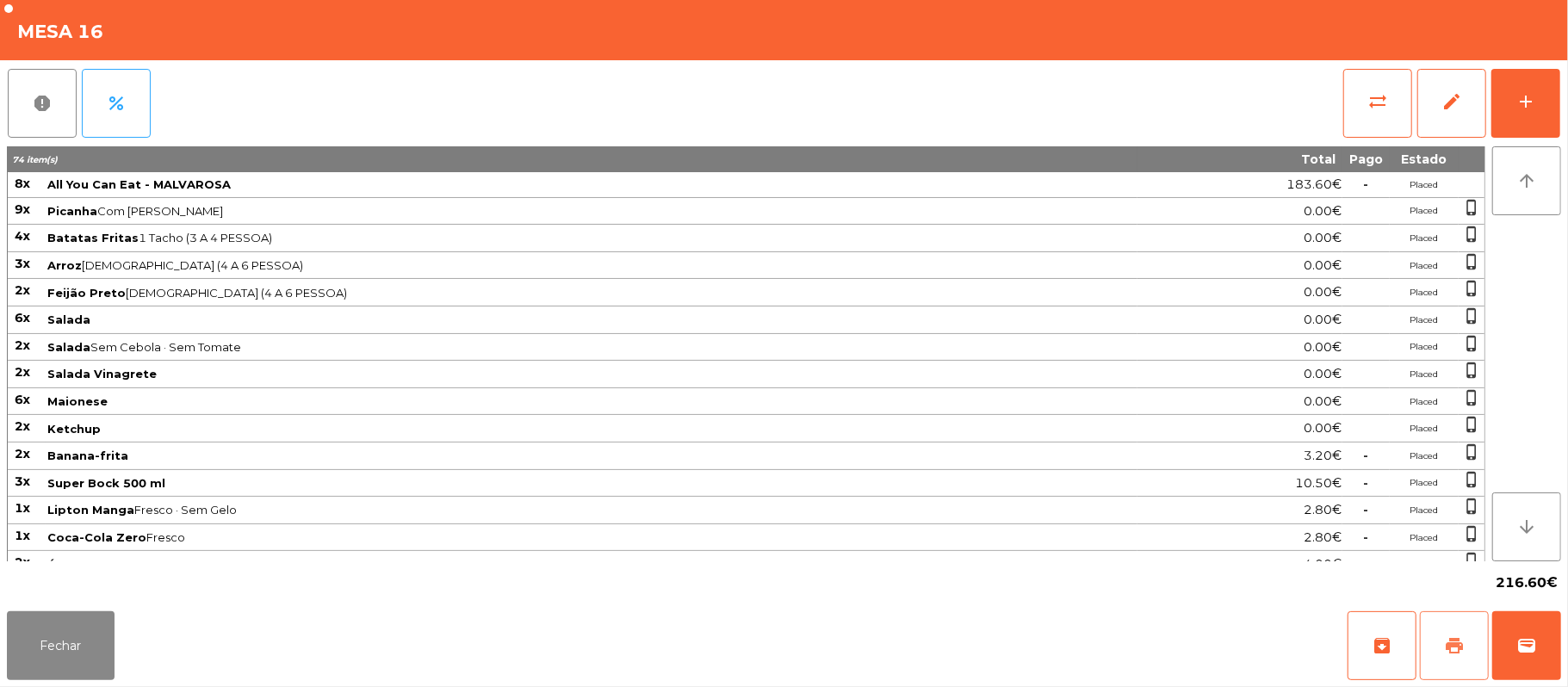
click at [1448, 645] on span "print" at bounding box center [1454, 646] width 20 height 20
click at [76, 664] on button "Fechar" at bounding box center [60, 645] width 108 height 69
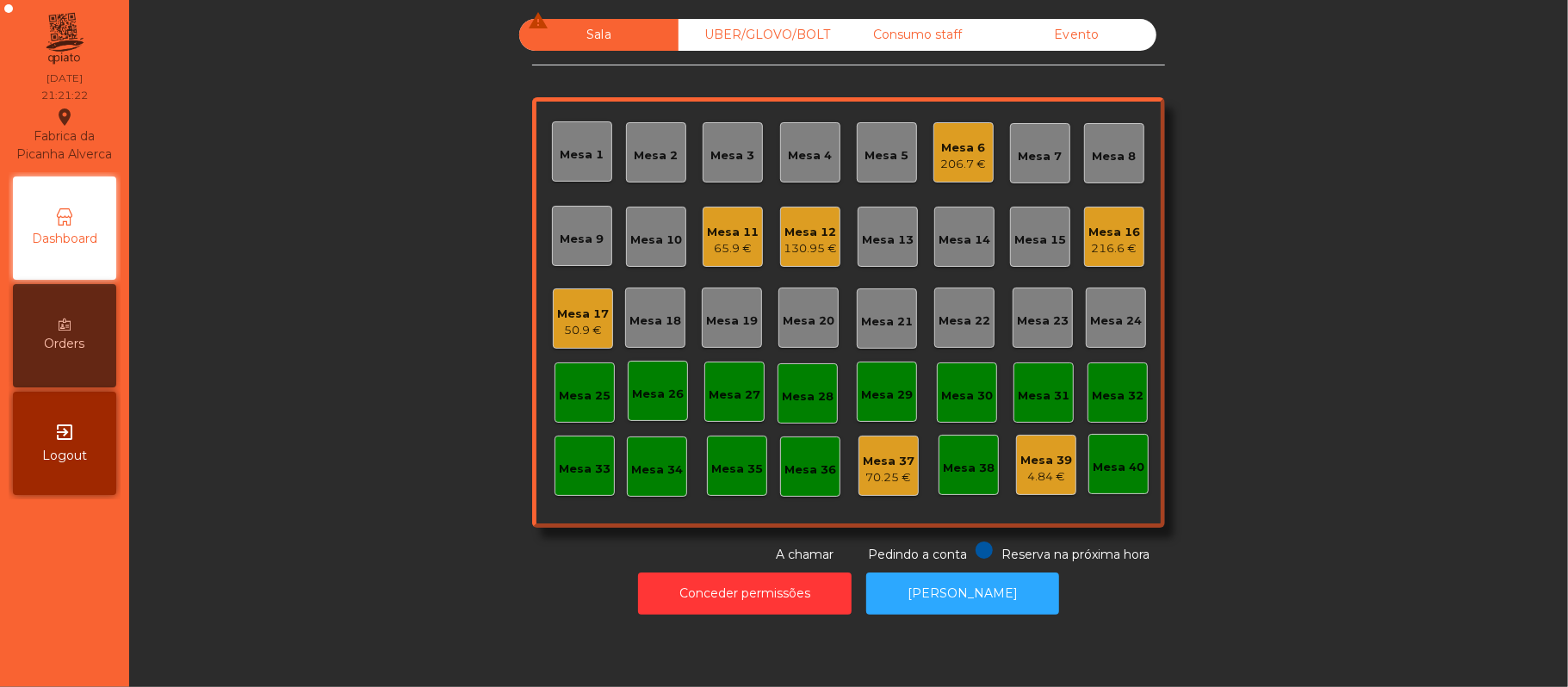
click at [718, 230] on div "Mesa 11" at bounding box center [732, 232] width 52 height 17
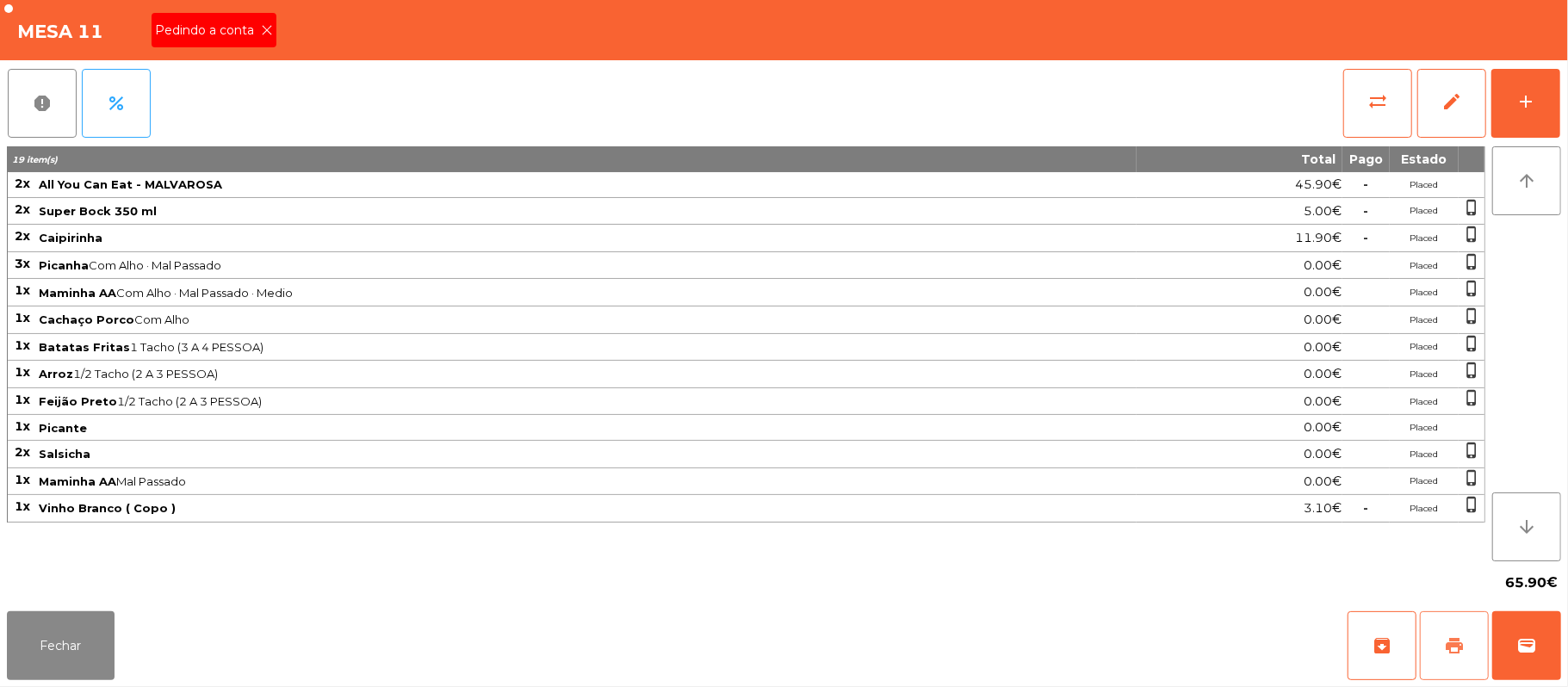
click at [1444, 627] on button "print" at bounding box center [1454, 645] width 69 height 69
click at [265, 29] on icon at bounding box center [266, 29] width 12 height 12
click at [1451, 650] on span "print" at bounding box center [1454, 646] width 20 height 20
click at [94, 648] on button "Fechar" at bounding box center [60, 645] width 108 height 69
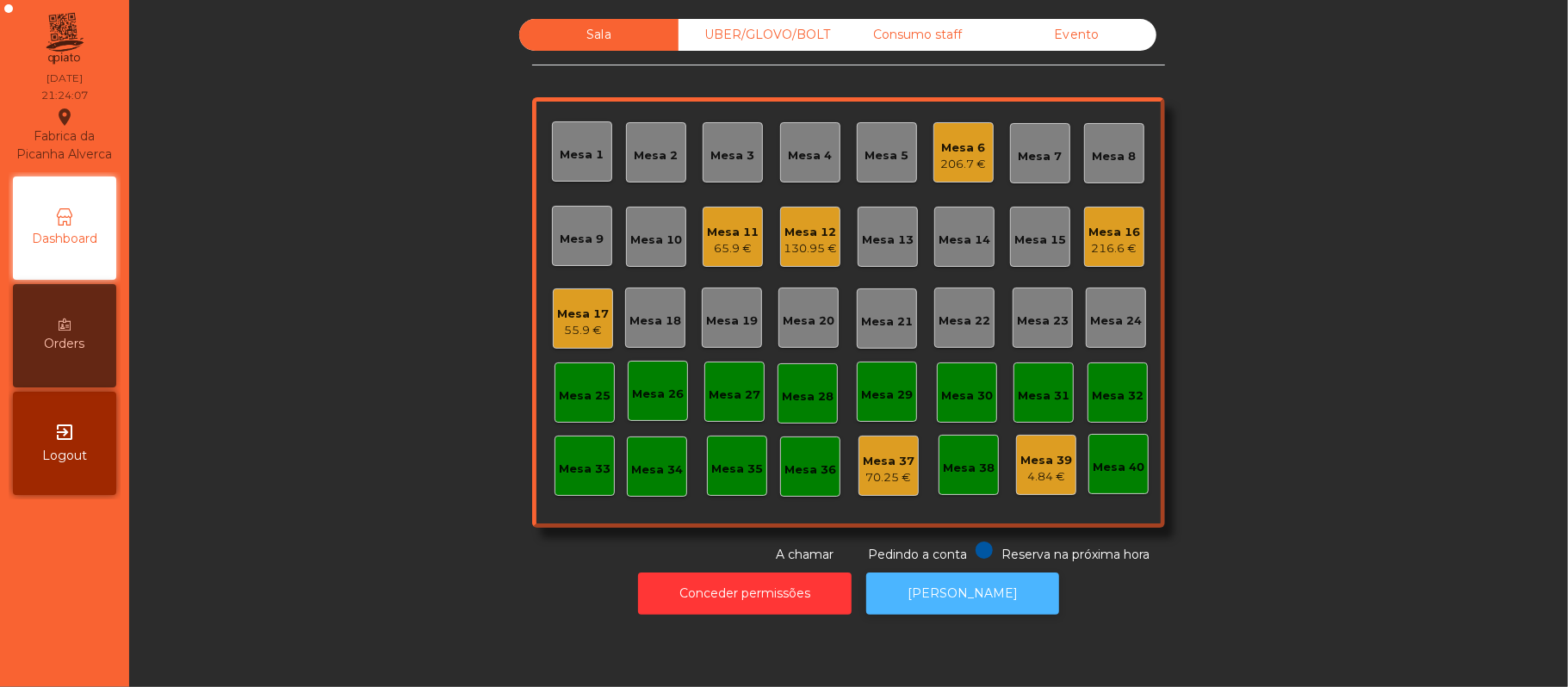
click at [976, 599] on button "[PERSON_NAME]" at bounding box center [962, 593] width 193 height 42
click at [1129, 239] on div "Mesa 16 216.6 €" at bounding box center [1114, 236] width 60 height 60
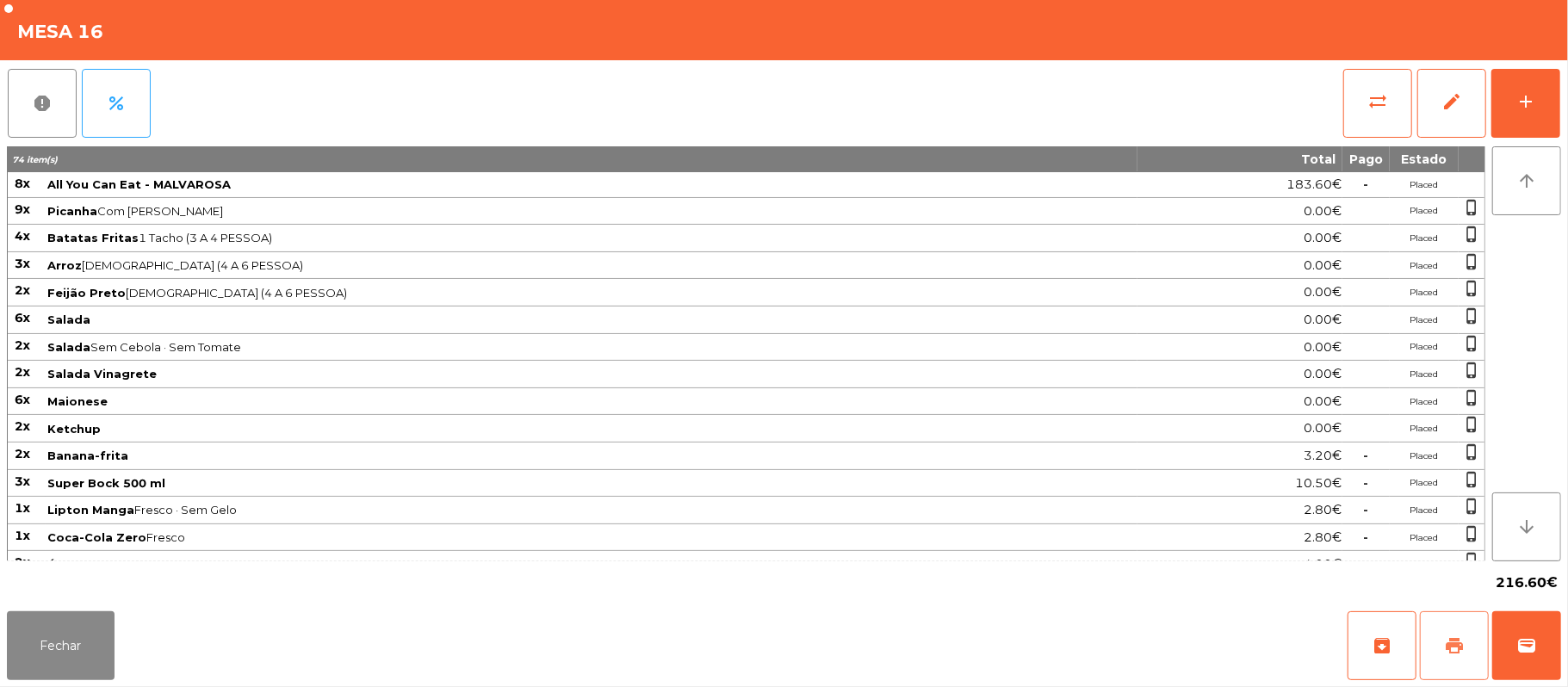
click at [1474, 613] on button "print" at bounding box center [1454, 645] width 69 height 69
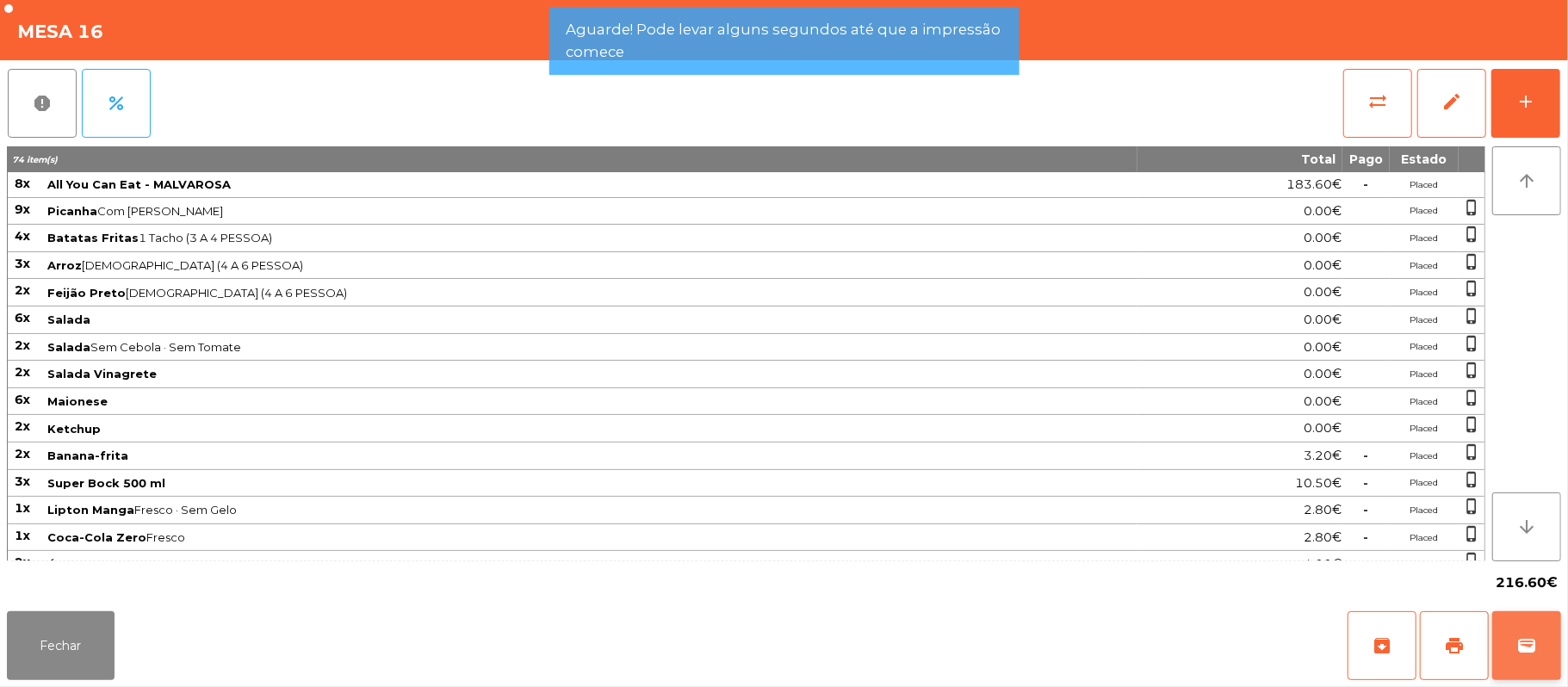
click at [1518, 655] on span "wallet" at bounding box center [1527, 646] width 20 height 20
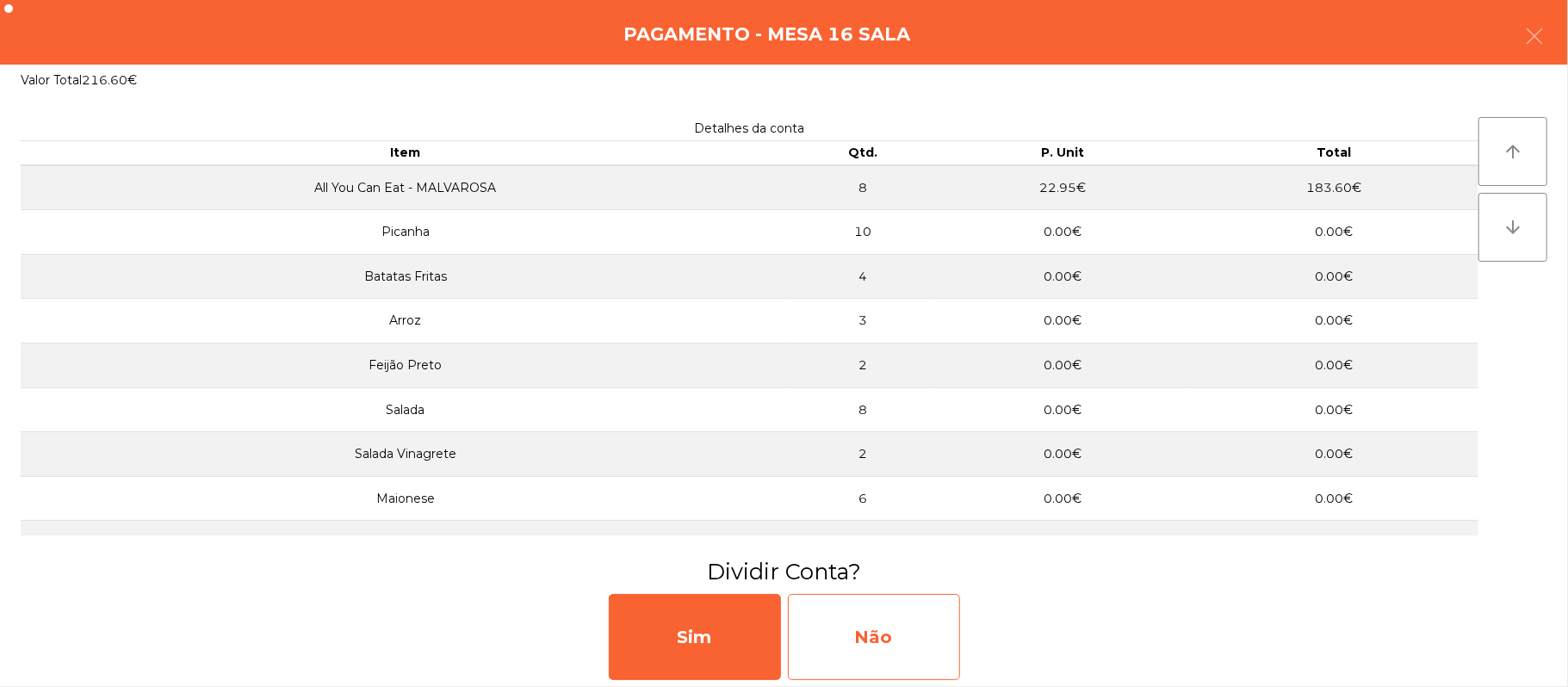
click at [897, 647] on div "Não" at bounding box center [873, 636] width 172 height 86
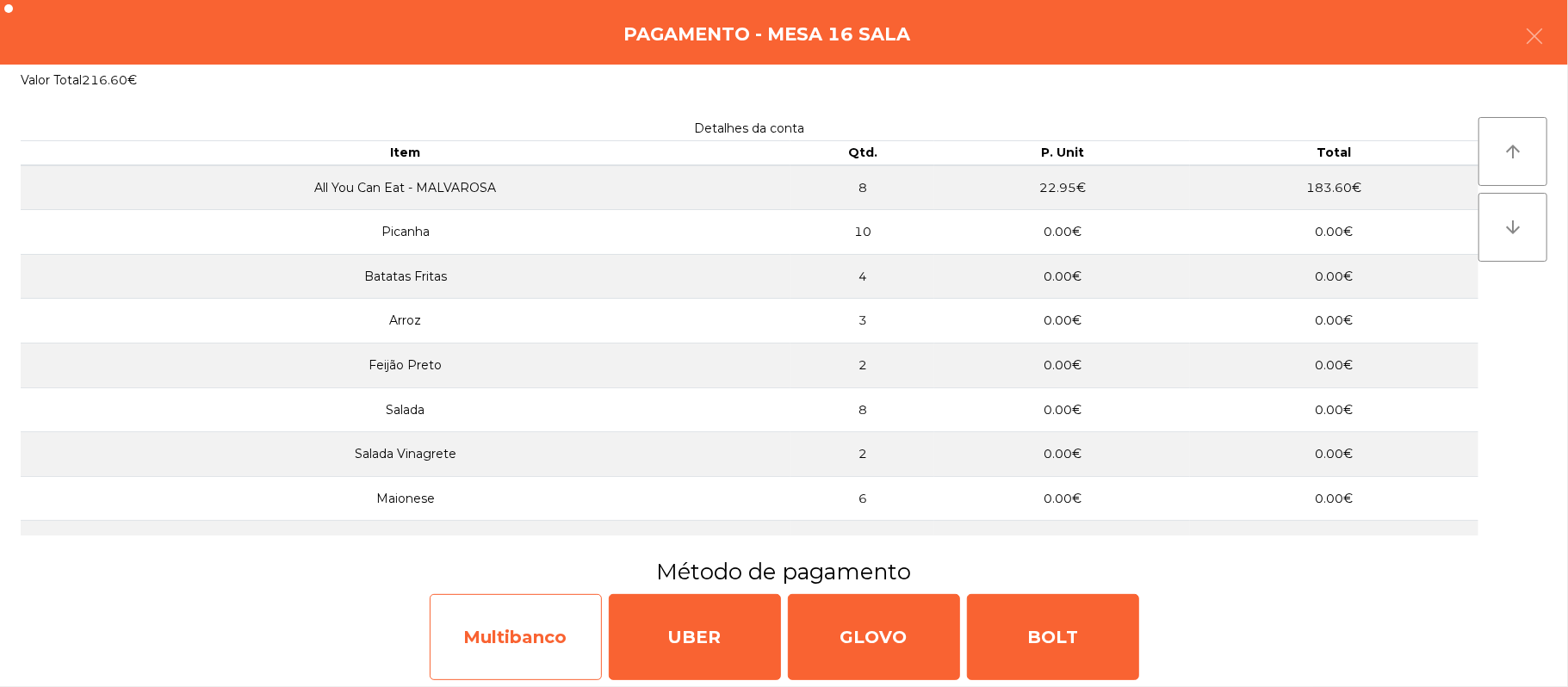
click at [533, 652] on div "Multibanco" at bounding box center [515, 636] width 172 height 86
select select "**"
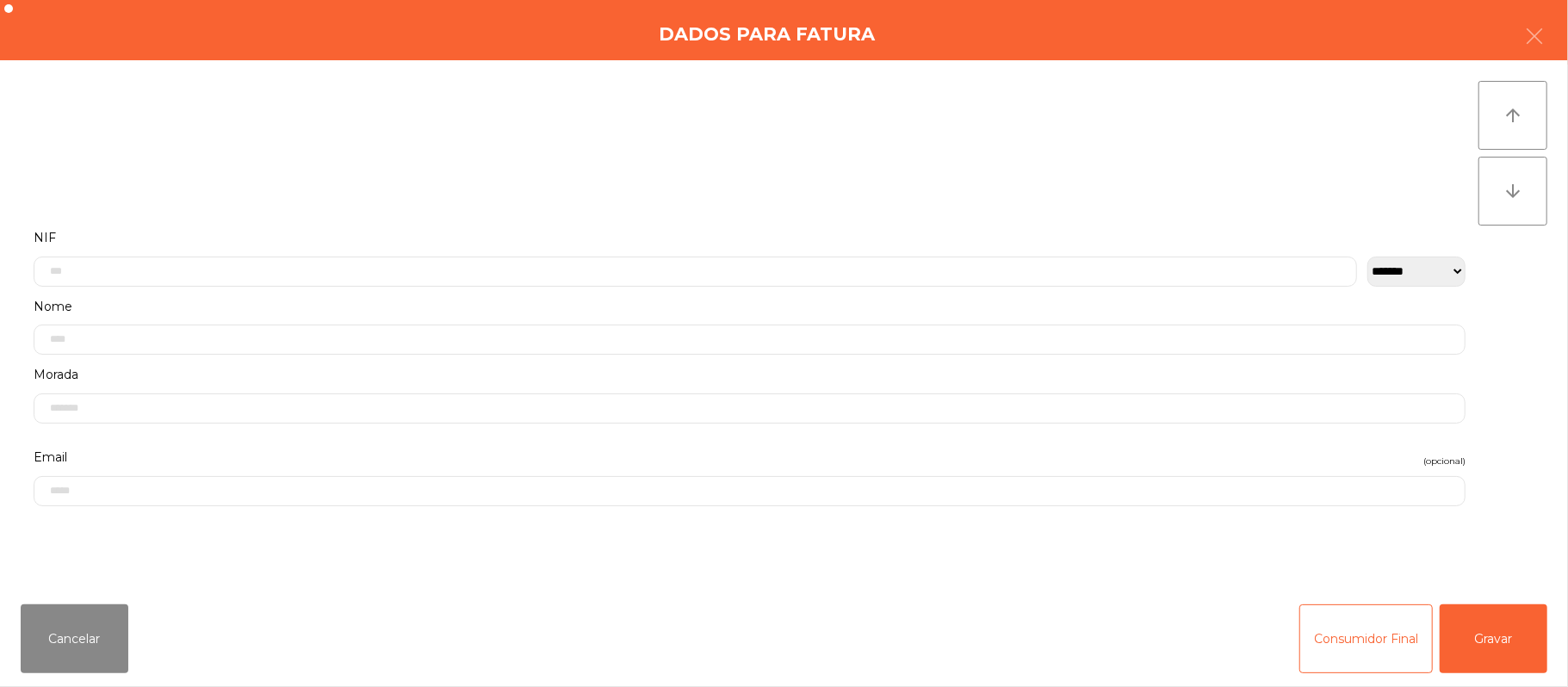
click at [480, 301] on label "Nome" at bounding box center [749, 307] width 1432 height 23
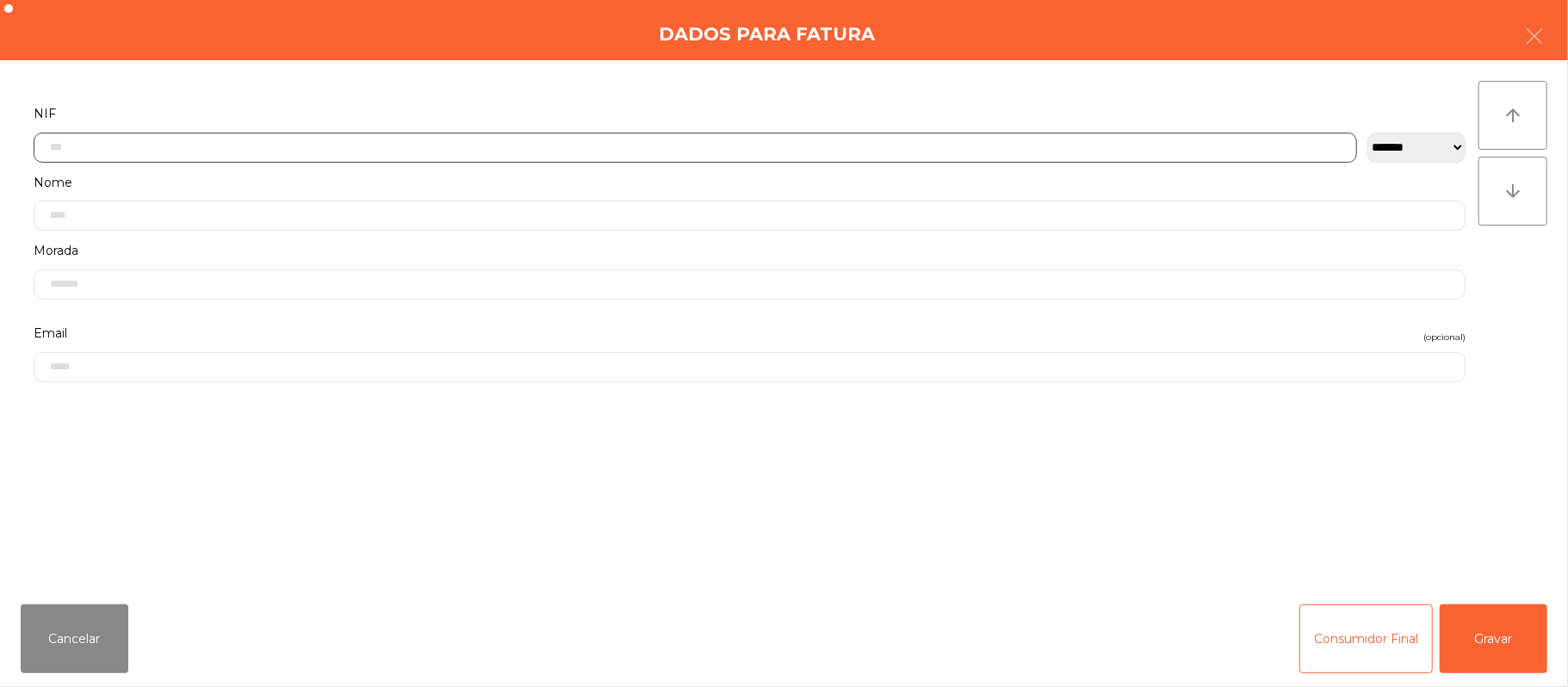
click at [328, 148] on input "text" at bounding box center [695, 147] width 1323 height 30
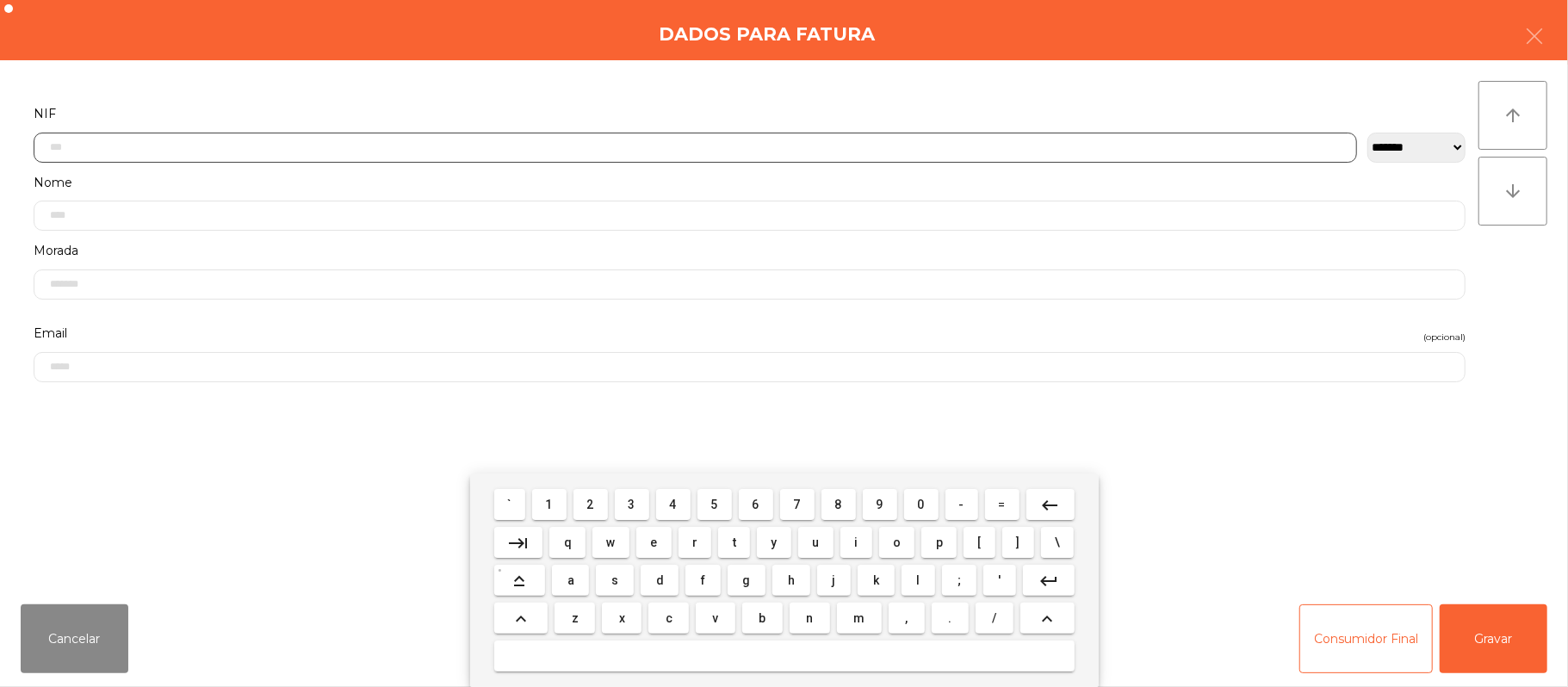
scroll to position [145, 0]
type input "*********"
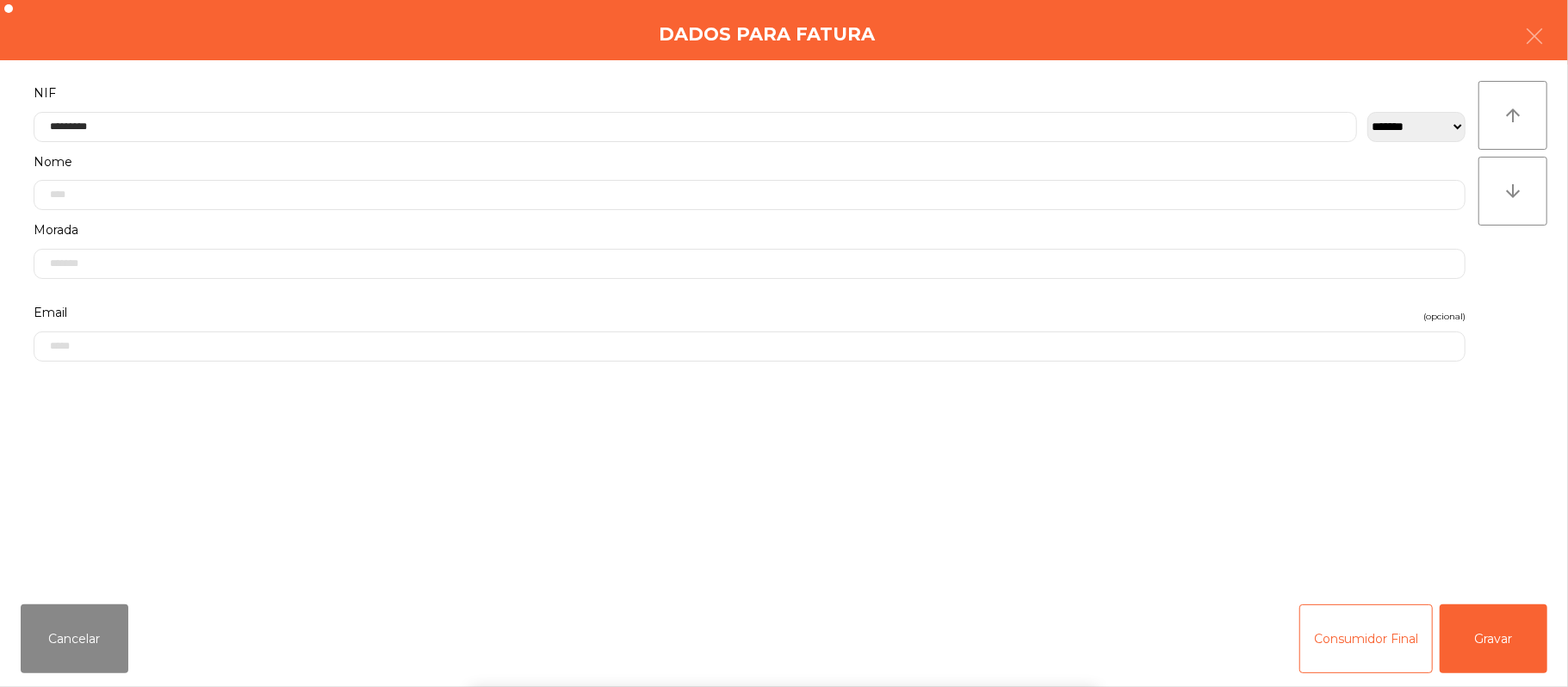
click at [1492, 616] on div "` 1 2 3 4 5 6 7 8 9 0 - = keyboard_backspace keyboard_tab q w e r t y u i o p […" at bounding box center [784, 580] width 1568 height 214
click at [1489, 634] on button "Gravar" at bounding box center [1492, 638] width 108 height 69
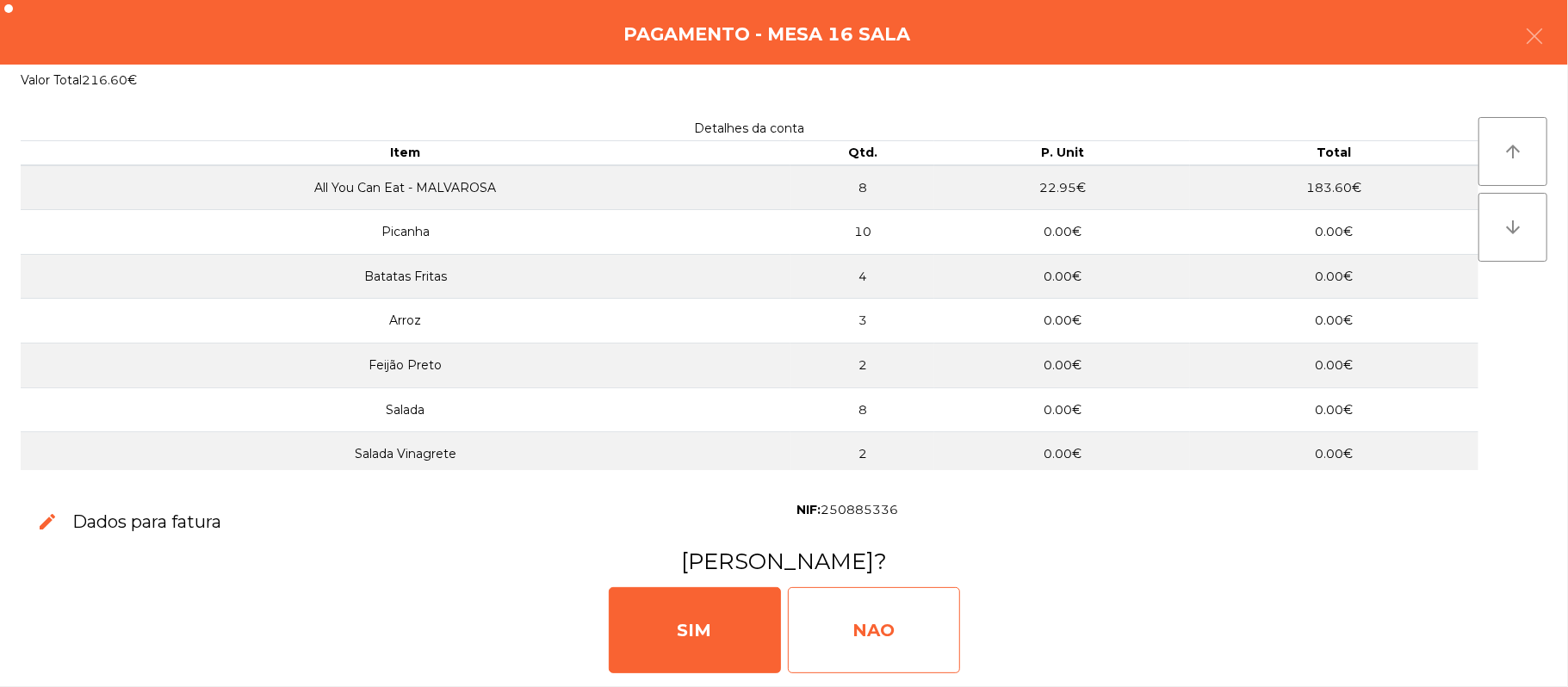
click at [883, 631] on div "NAO" at bounding box center [873, 629] width 172 height 86
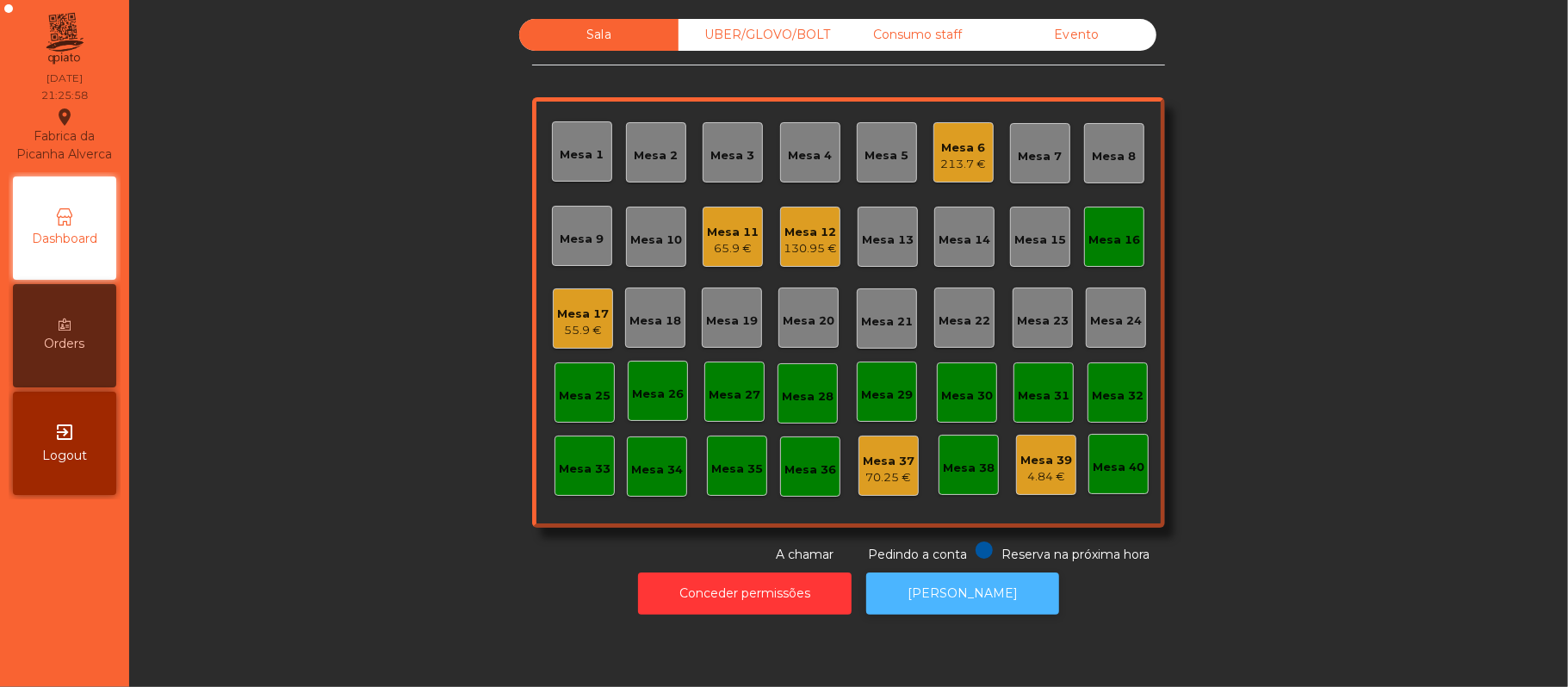
click at [965, 606] on button "[PERSON_NAME]" at bounding box center [962, 593] width 193 height 42
click at [1097, 239] on div "Mesa 16" at bounding box center [1114, 239] width 52 height 17
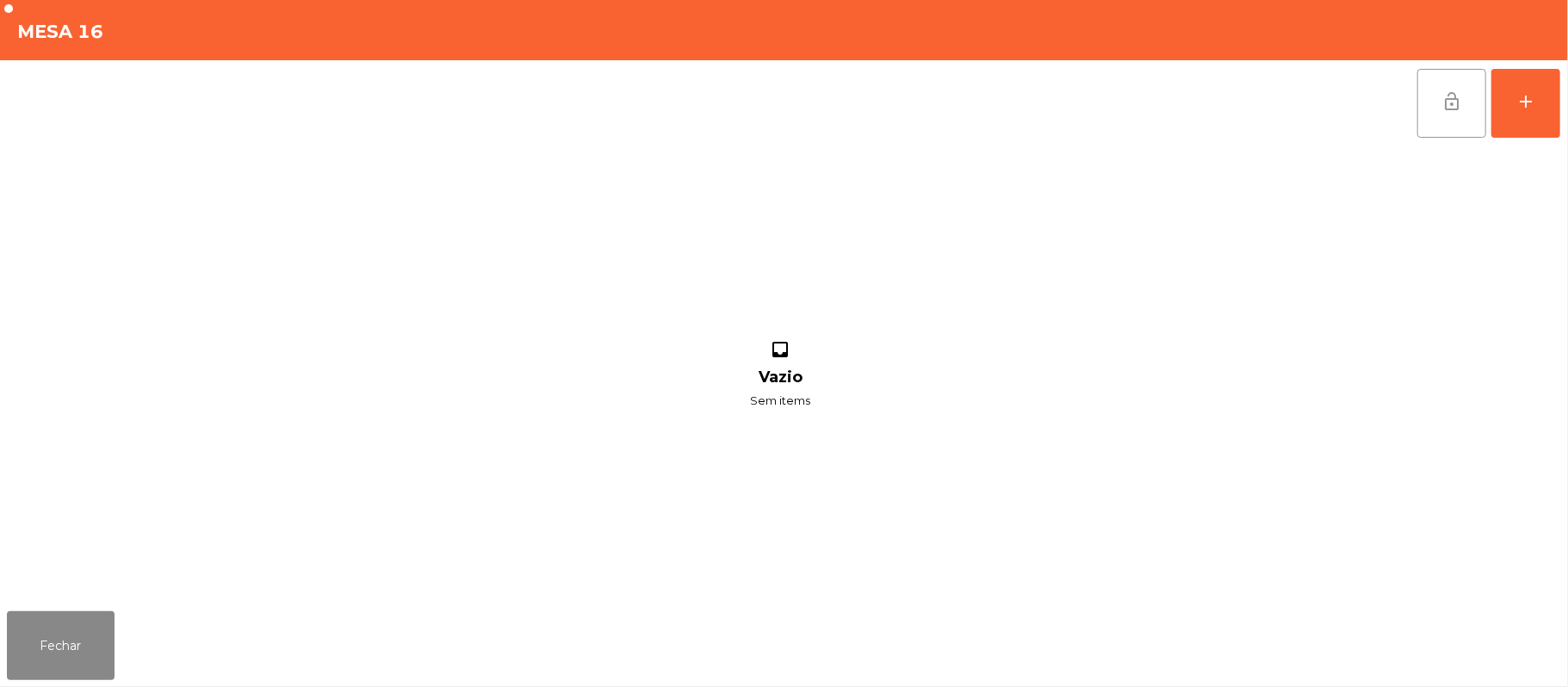
click at [1422, 122] on button "lock_open" at bounding box center [1451, 103] width 69 height 69
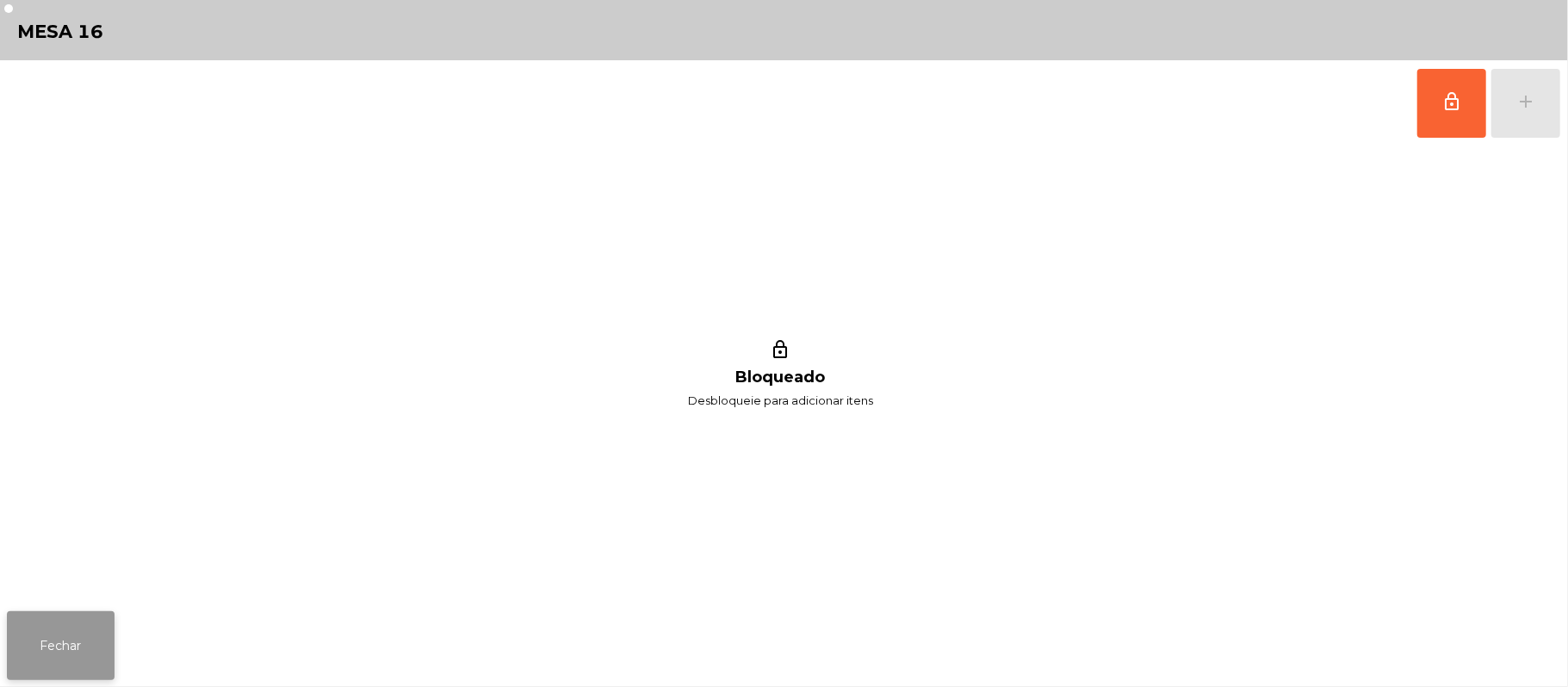
click at [91, 622] on button "Fechar" at bounding box center [60, 645] width 108 height 69
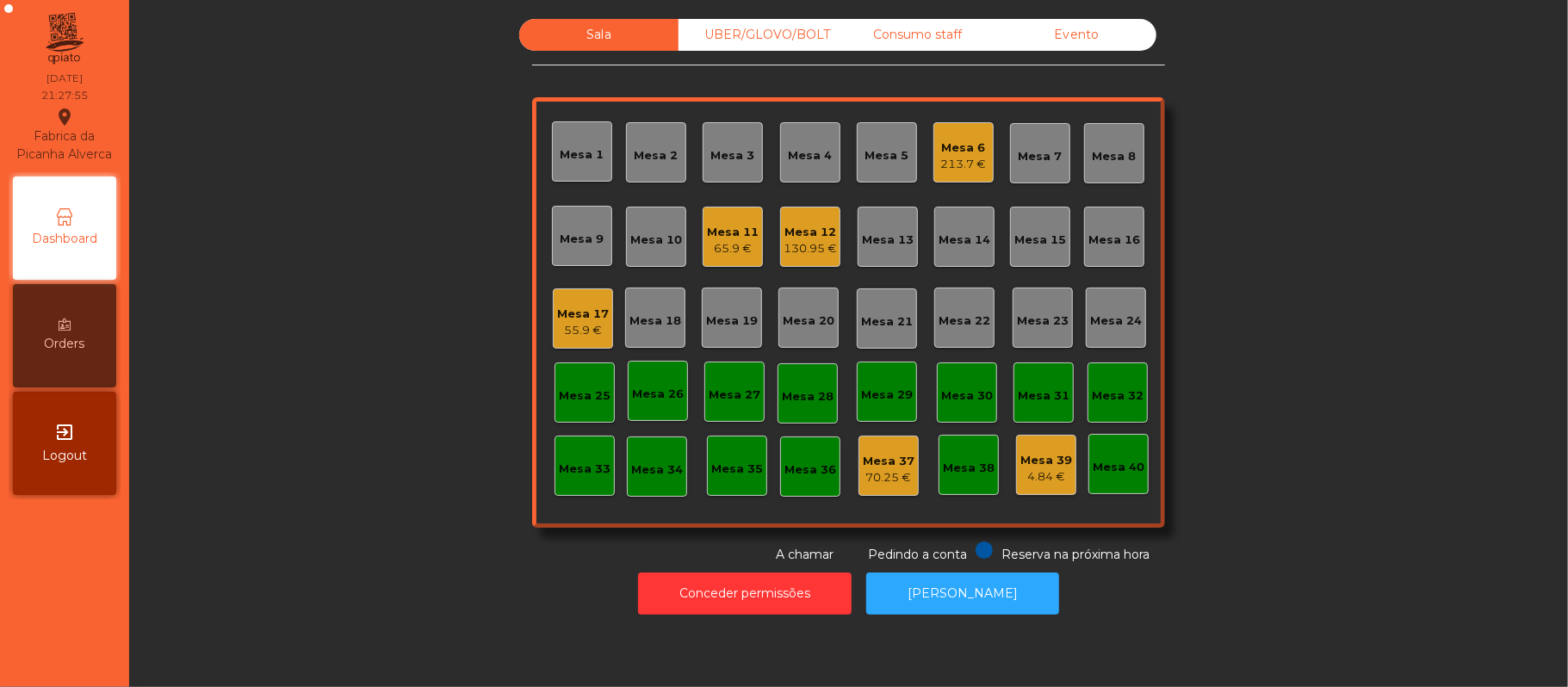
click at [948, 312] on div "Mesa 22" at bounding box center [965, 320] width 52 height 17
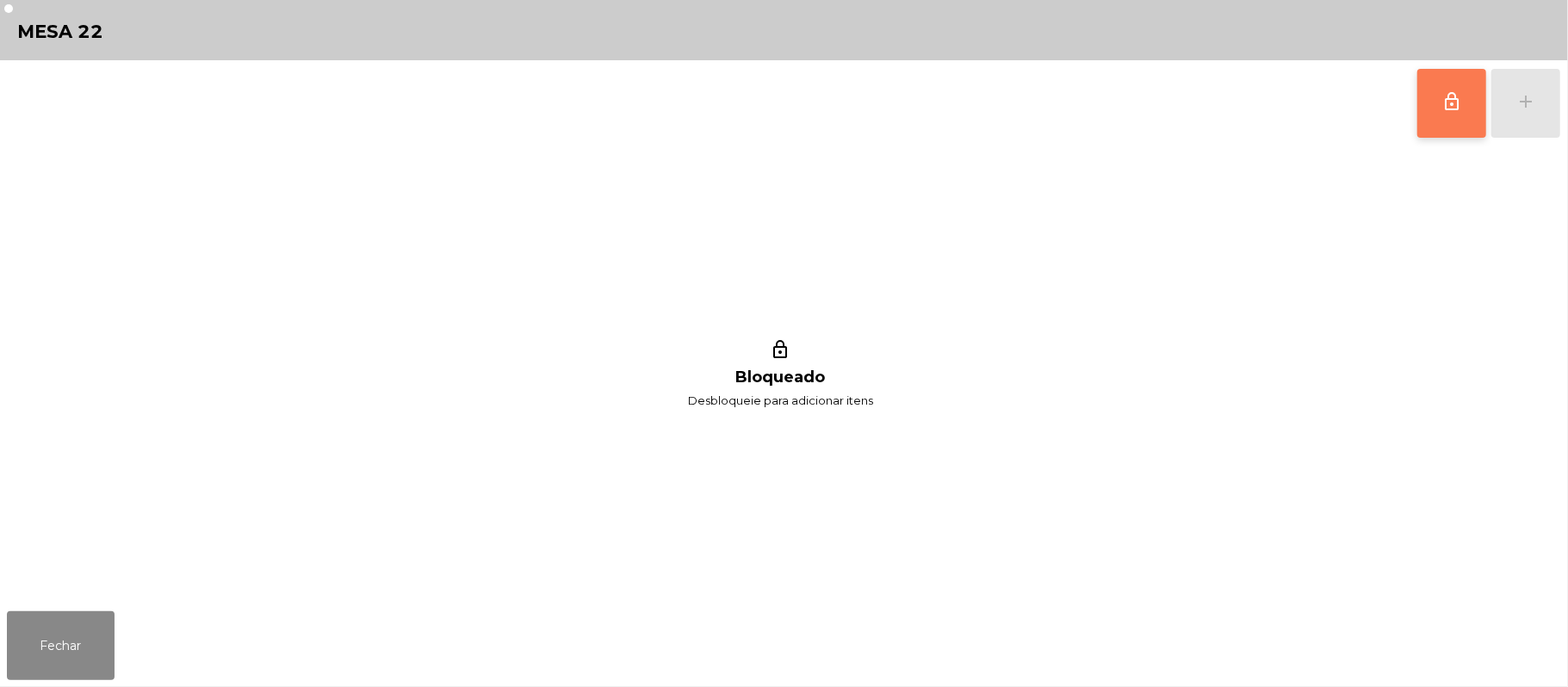
click at [1441, 99] on span "lock_outline" at bounding box center [1451, 101] width 20 height 20
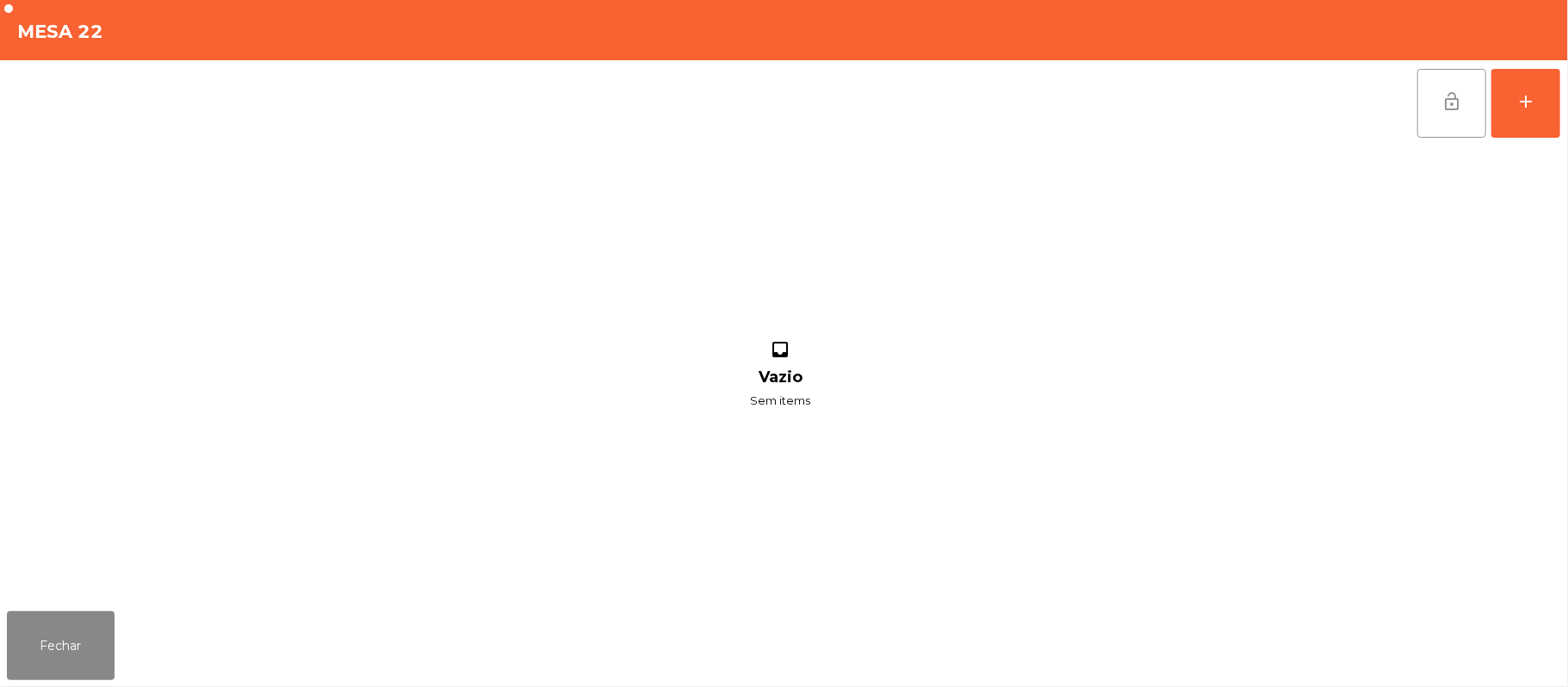
click at [1563, 109] on div "lock_open add inbox Vazio Sem items" at bounding box center [784, 332] width 1568 height 544
click at [1527, 99] on div "add" at bounding box center [1526, 101] width 20 height 20
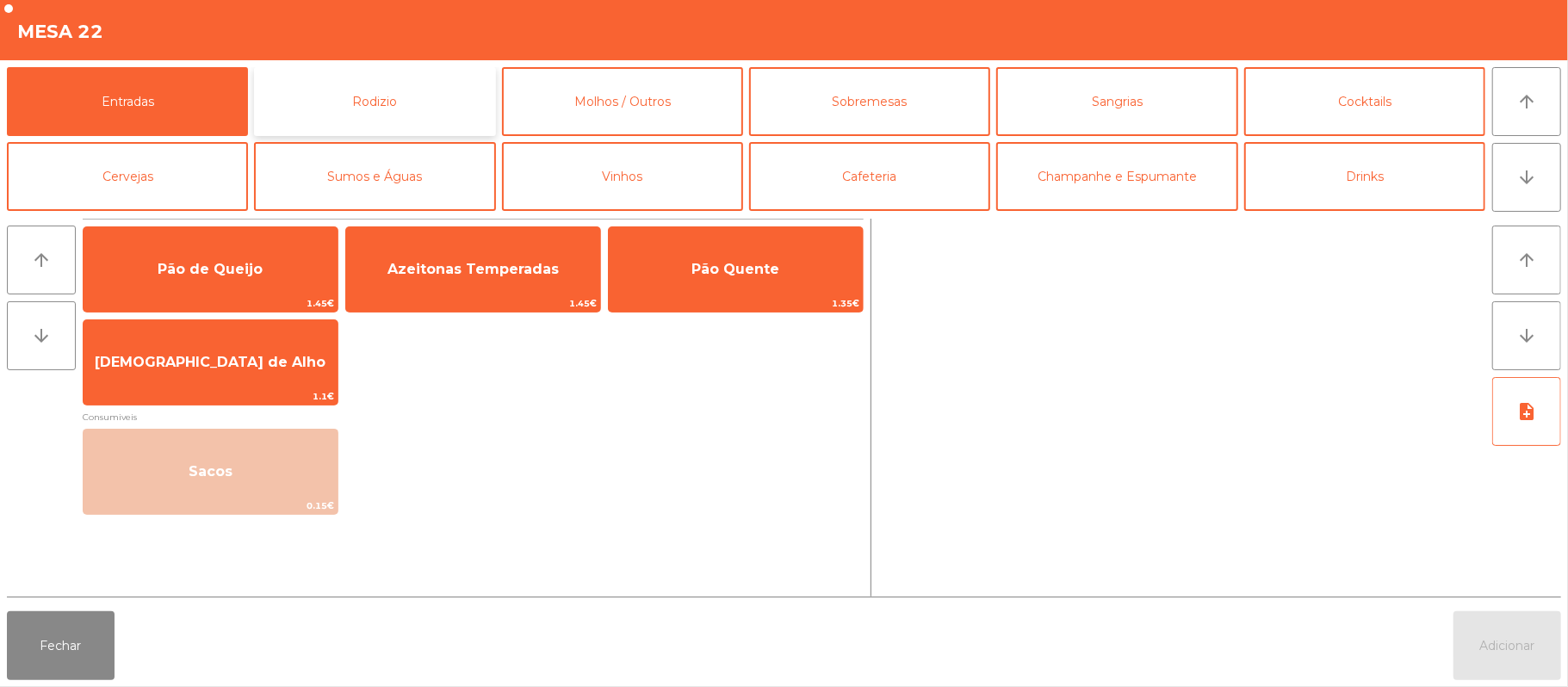
click at [438, 115] on button "Rodizio" at bounding box center [375, 101] width 241 height 69
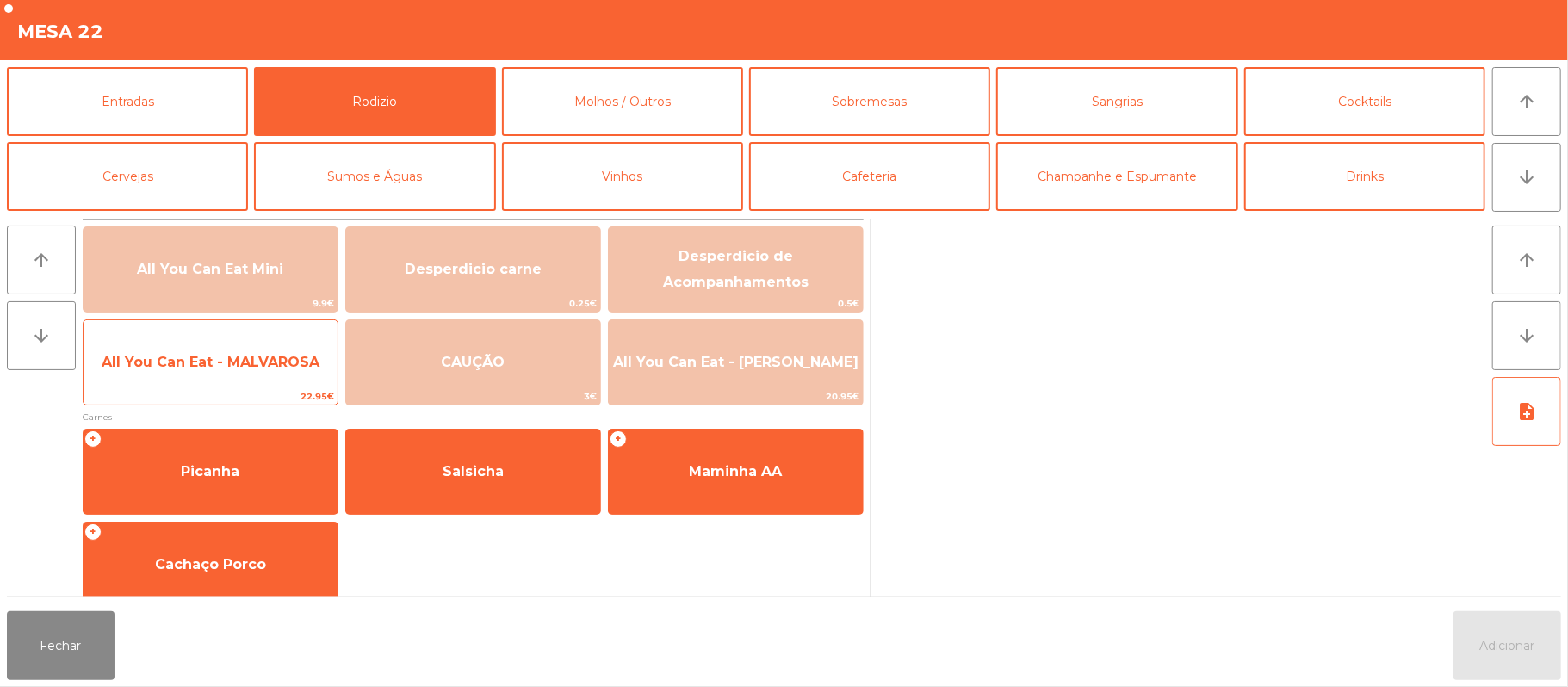
click at [279, 376] on span "All You Can Eat - MALVAROSA" at bounding box center [211, 362] width 254 height 46
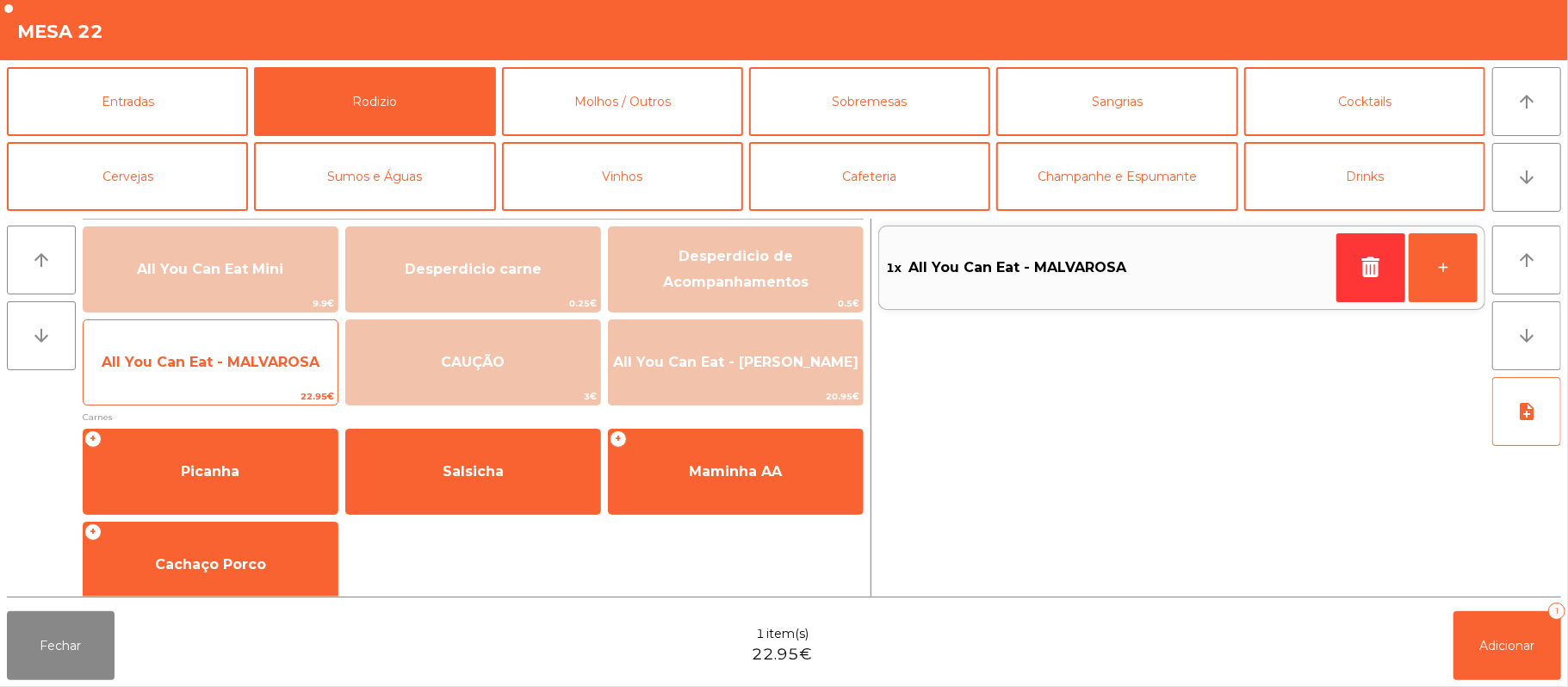
click at [248, 379] on span "All You Can Eat - MALVAROSA" at bounding box center [211, 362] width 254 height 46
click at [239, 375] on span "All You Can Eat - MALVAROSA" at bounding box center [211, 362] width 254 height 46
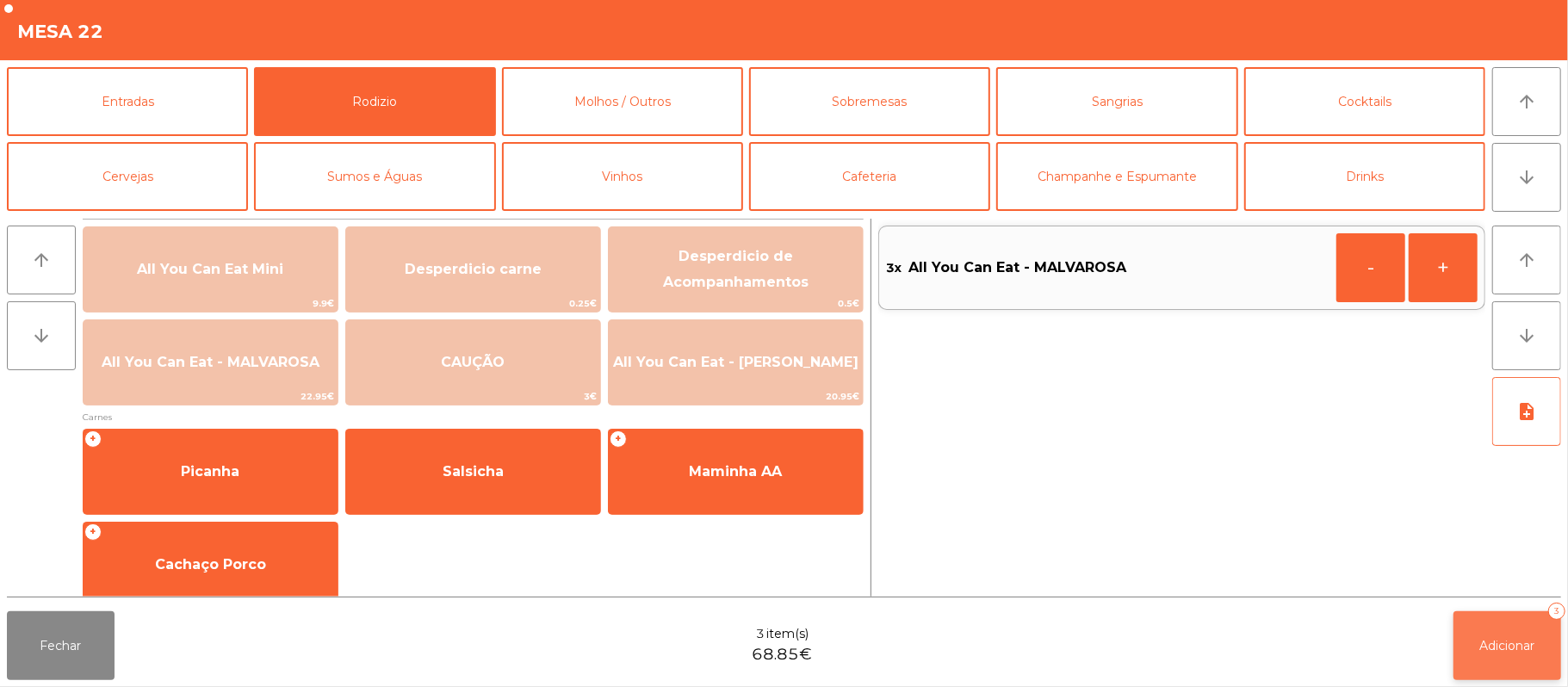
click at [1506, 645] on span "Adicionar" at bounding box center [1507, 645] width 55 height 16
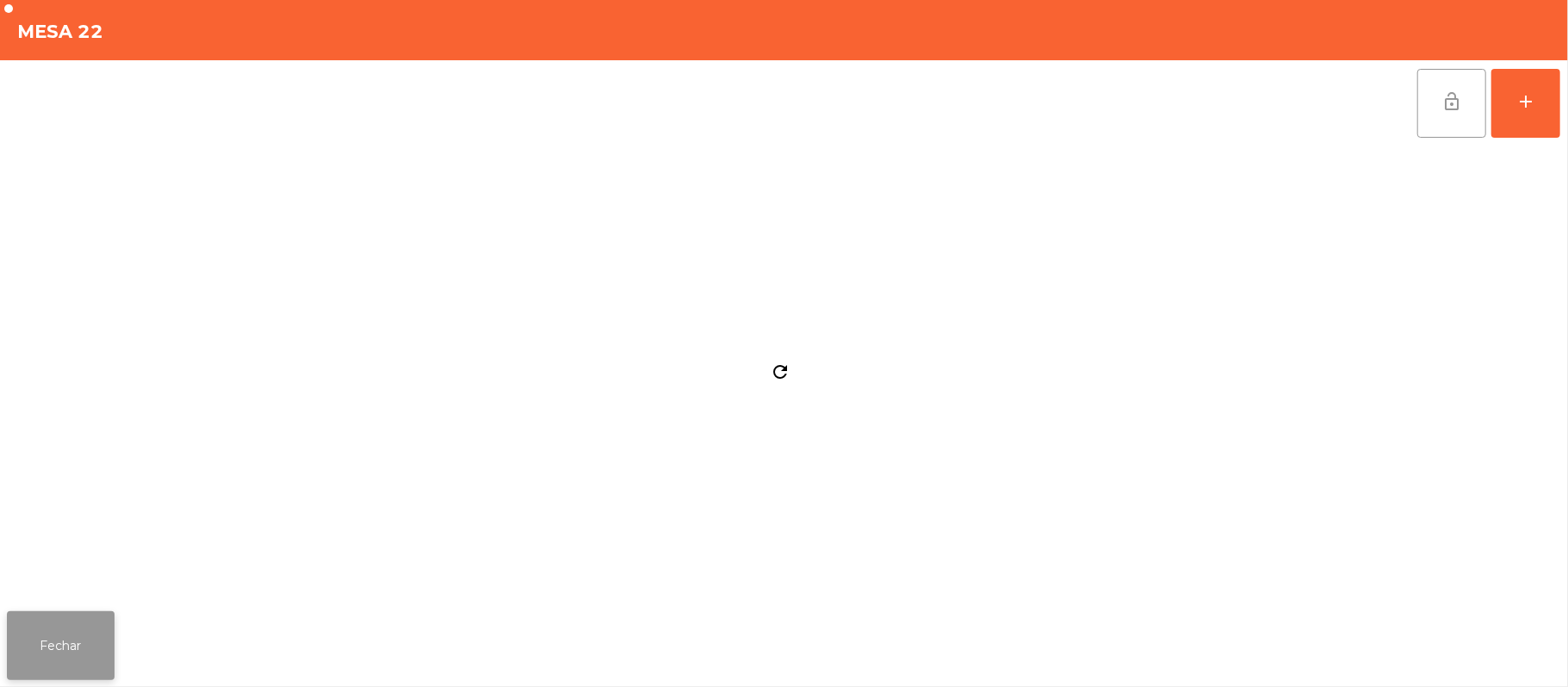
click at [100, 648] on button "Fechar" at bounding box center [60, 645] width 108 height 69
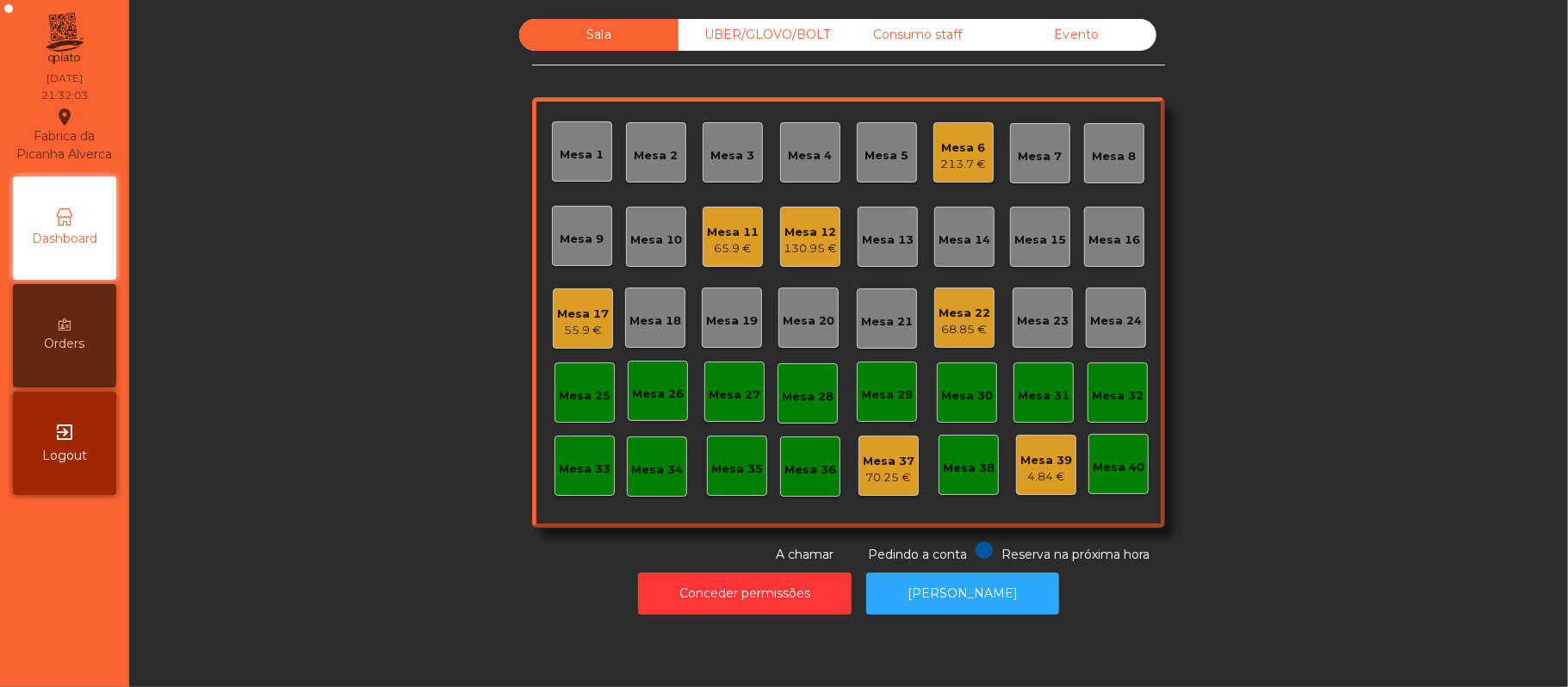
click at [795, 319] on div "Mesa 20" at bounding box center [808, 320] width 52 height 17
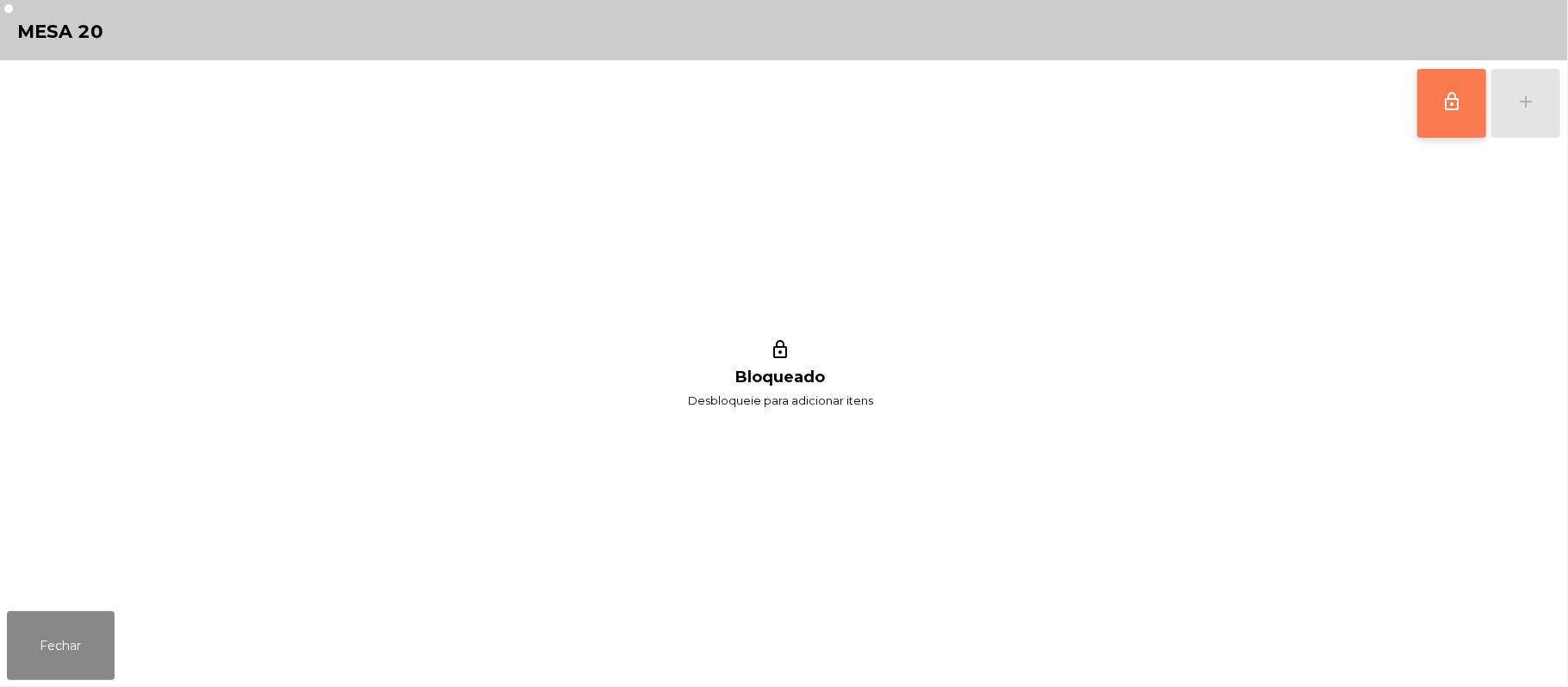
click at [1430, 118] on button "lock_outline" at bounding box center [1451, 103] width 69 height 69
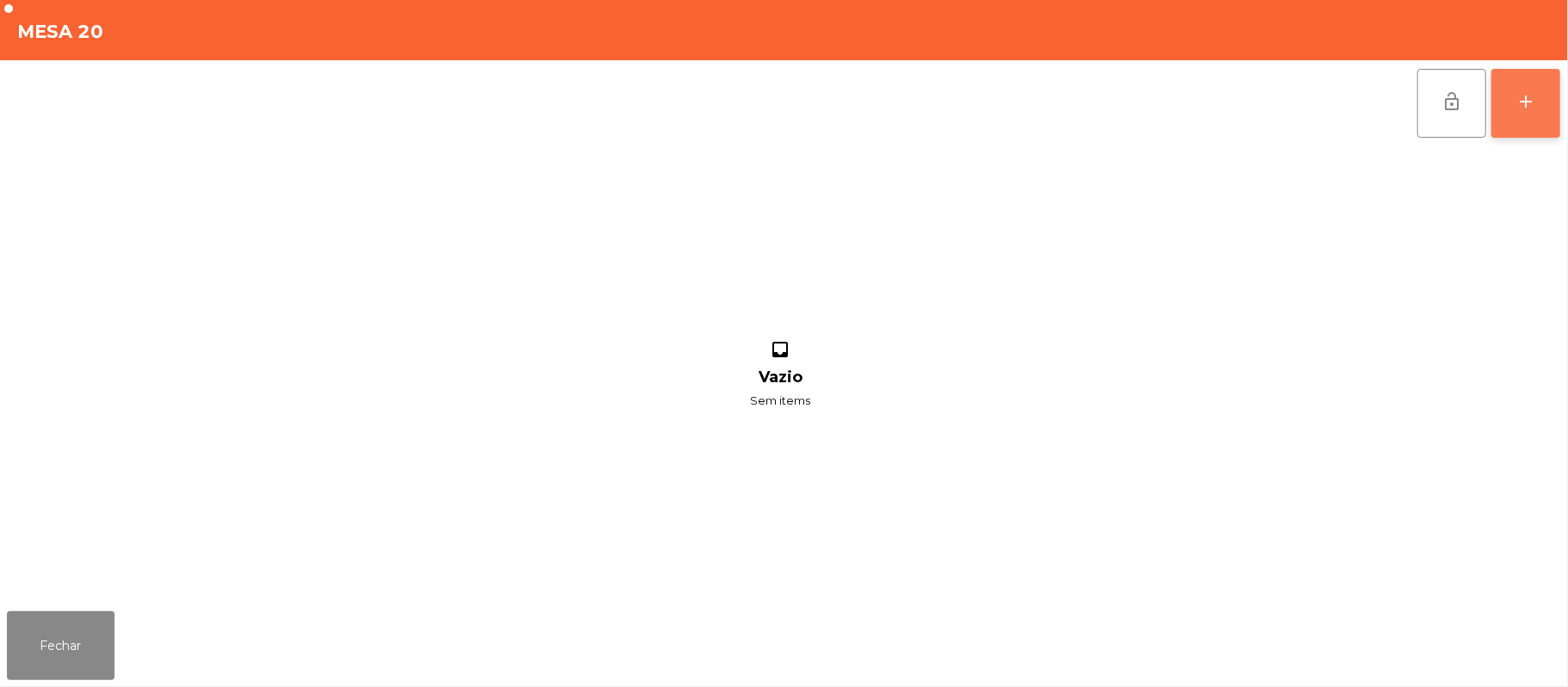
click at [1512, 122] on button "add" at bounding box center [1526, 103] width 69 height 69
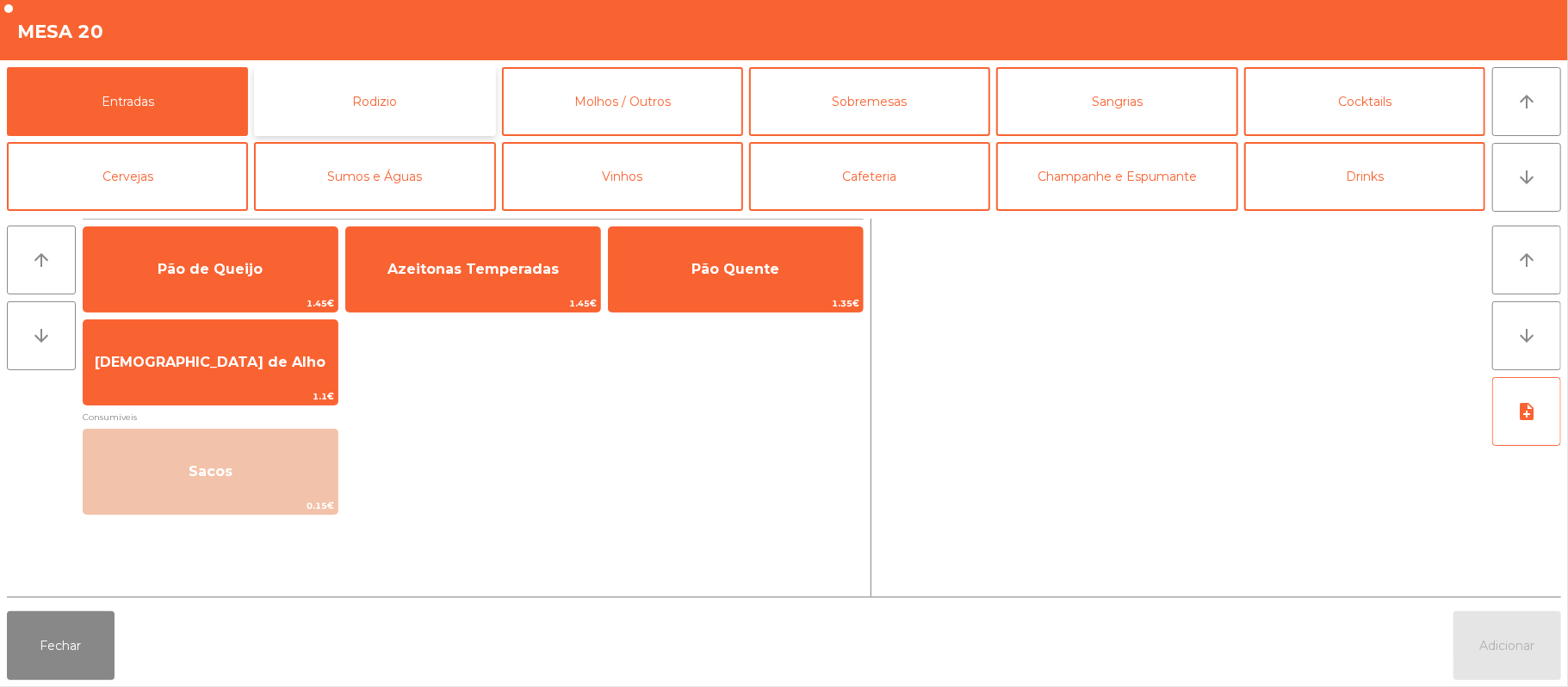
click at [422, 99] on button "Rodizio" at bounding box center [375, 101] width 241 height 69
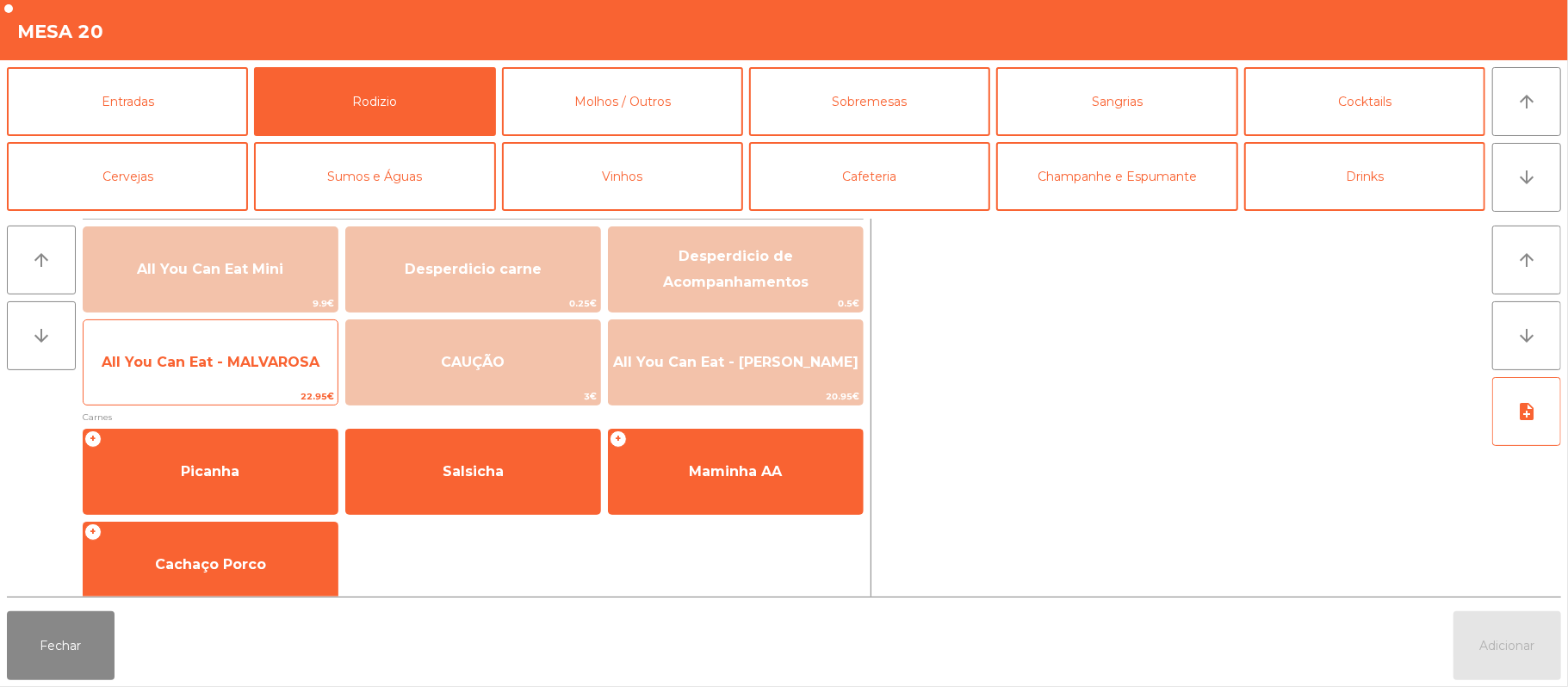
click at [249, 372] on span "All You Can Eat - MALVAROSA" at bounding box center [211, 362] width 254 height 46
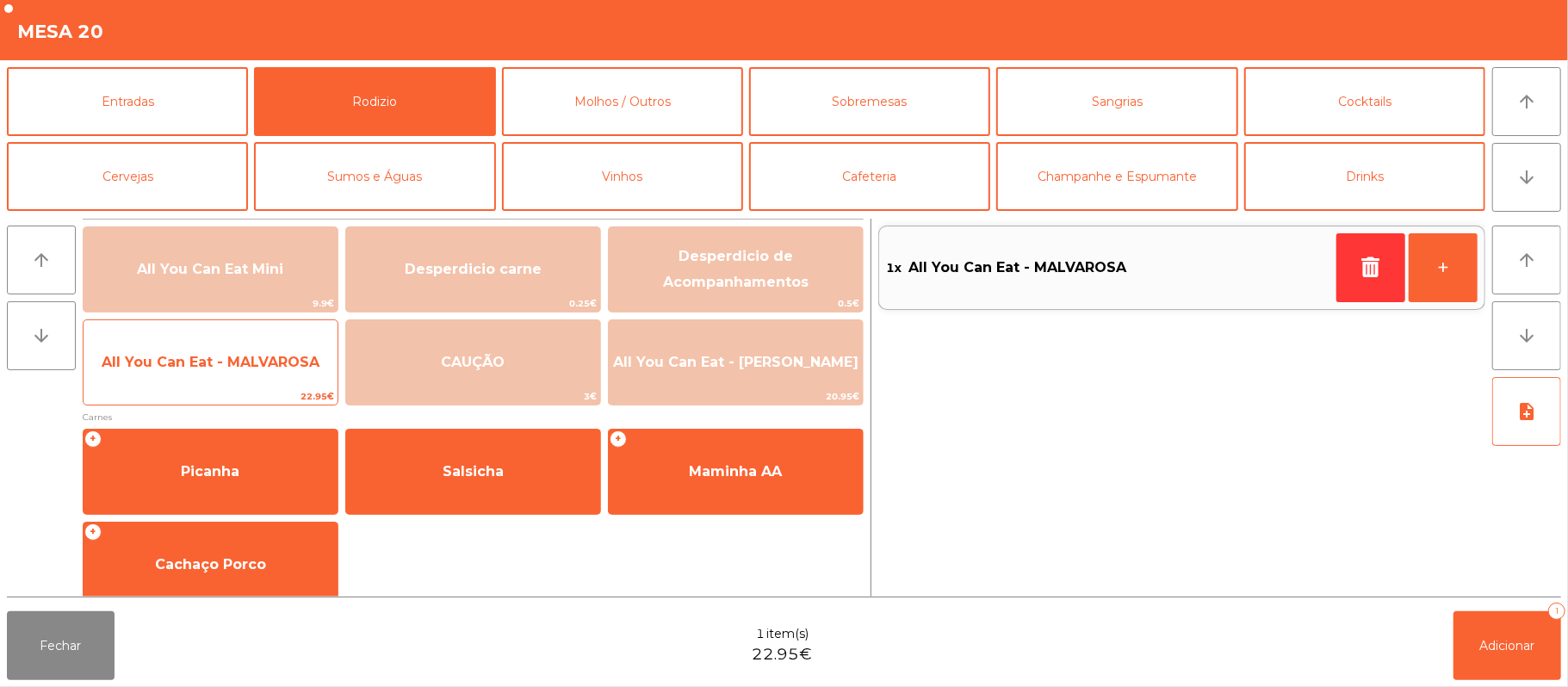
click at [248, 368] on span "All You Can Eat - MALVAROSA" at bounding box center [210, 362] width 217 height 17
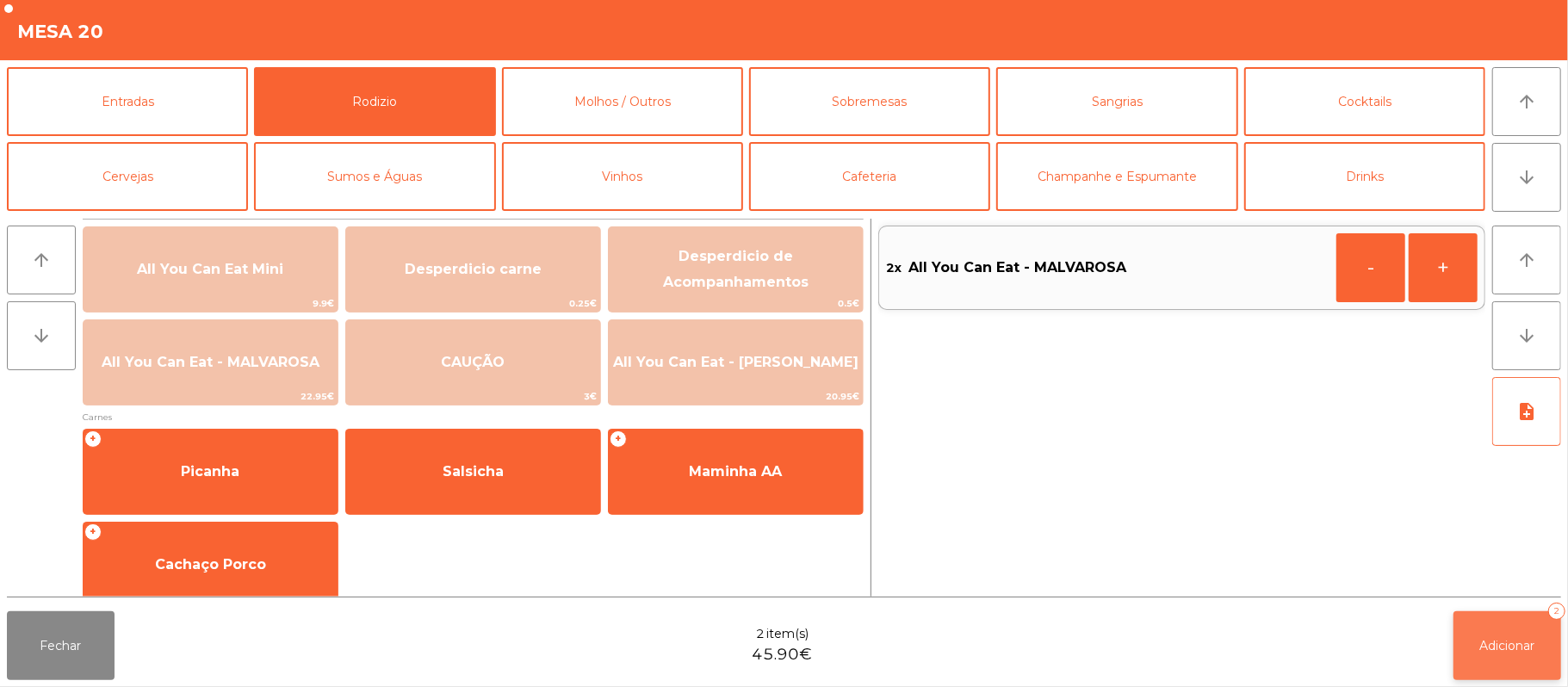
click at [1490, 644] on span "Adicionar" at bounding box center [1507, 645] width 55 height 16
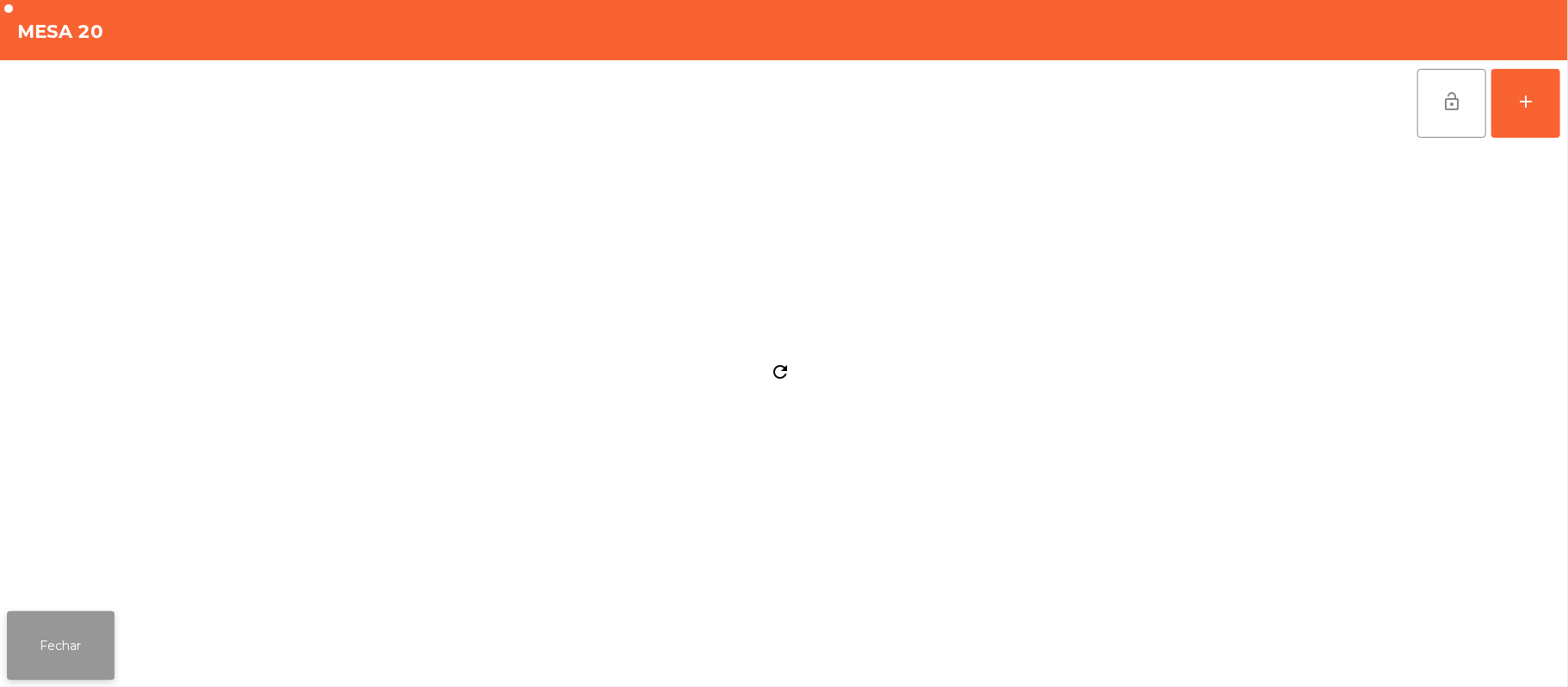
click at [57, 635] on button "Fechar" at bounding box center [60, 645] width 108 height 69
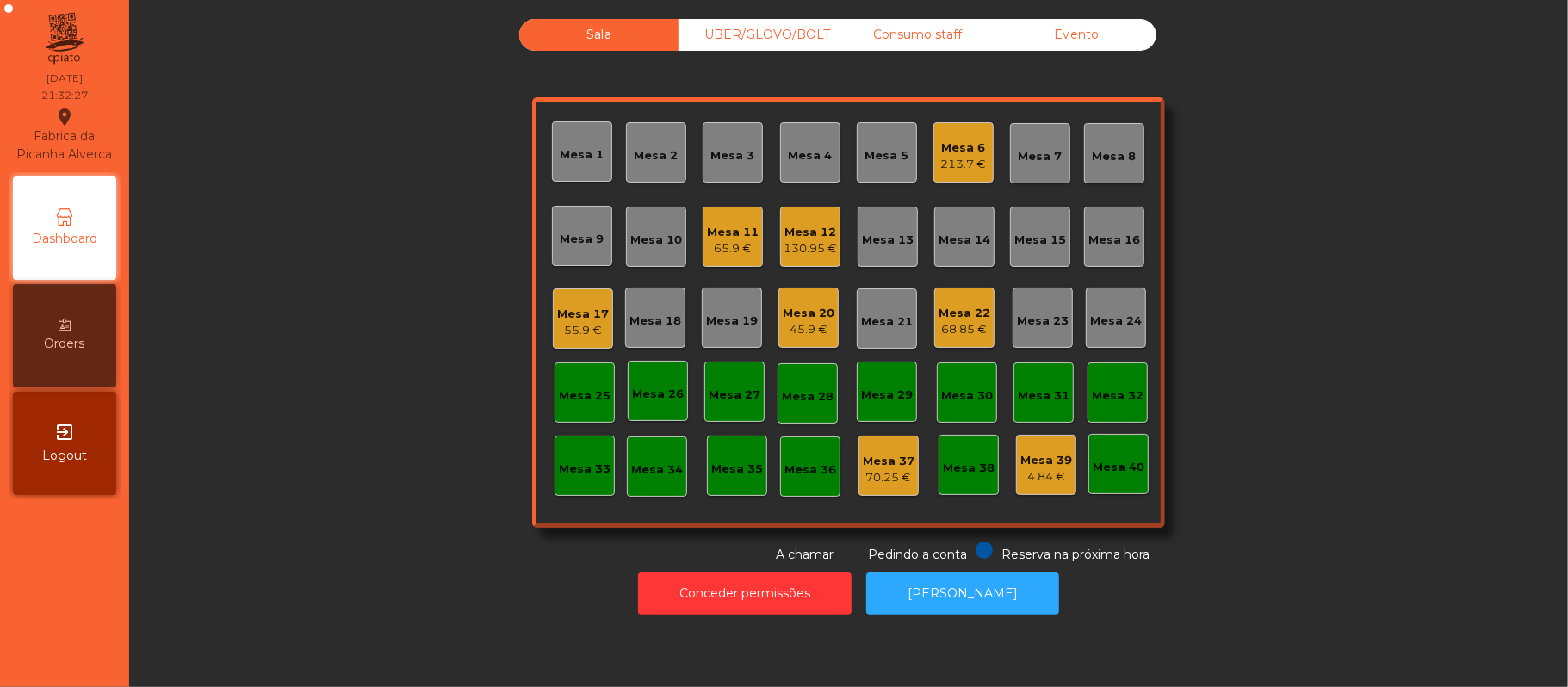
click at [790, 34] on div "UBER/GLOVO/BOLT" at bounding box center [757, 35] width 159 height 32
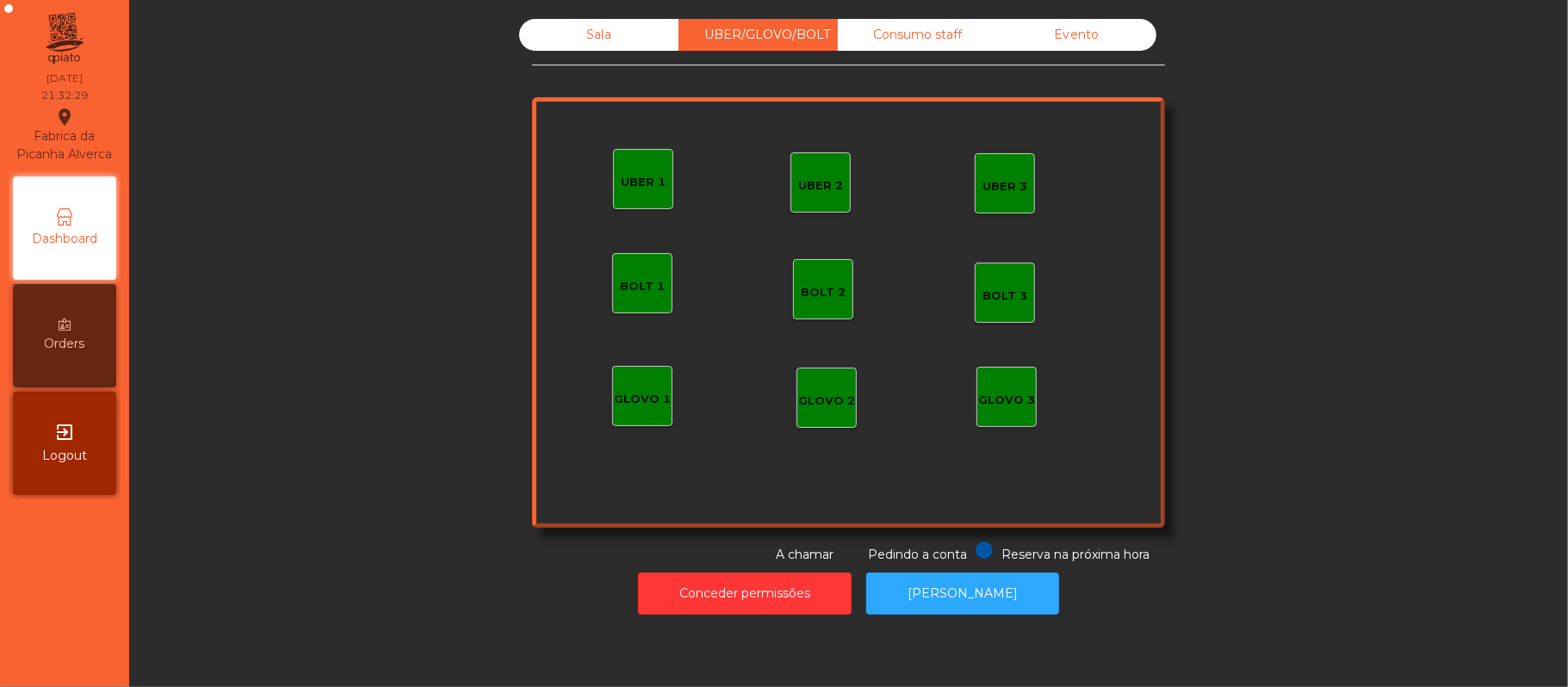
click at [638, 200] on div "UBER 1" at bounding box center [642, 179] width 60 height 60
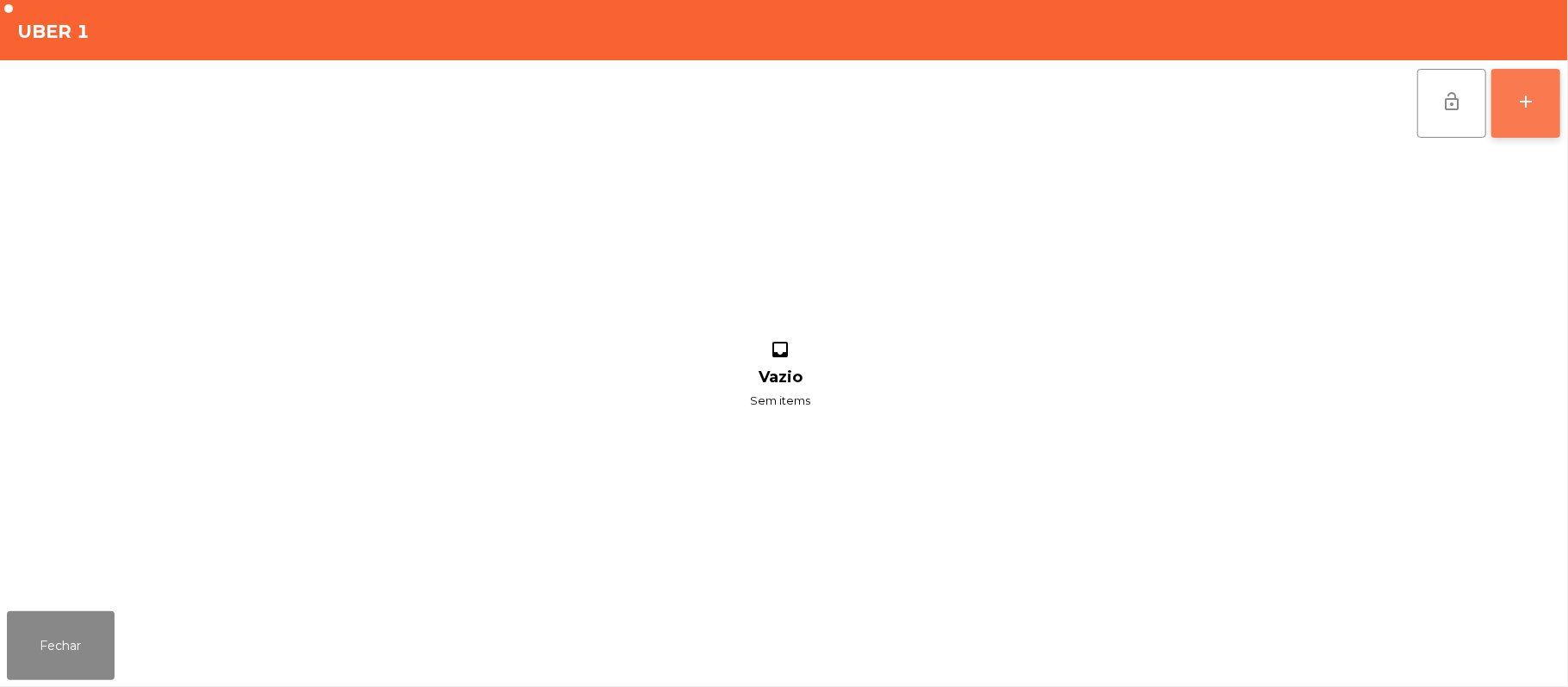
click at [1515, 98] on div "add" at bounding box center [1526, 101] width 20 height 20
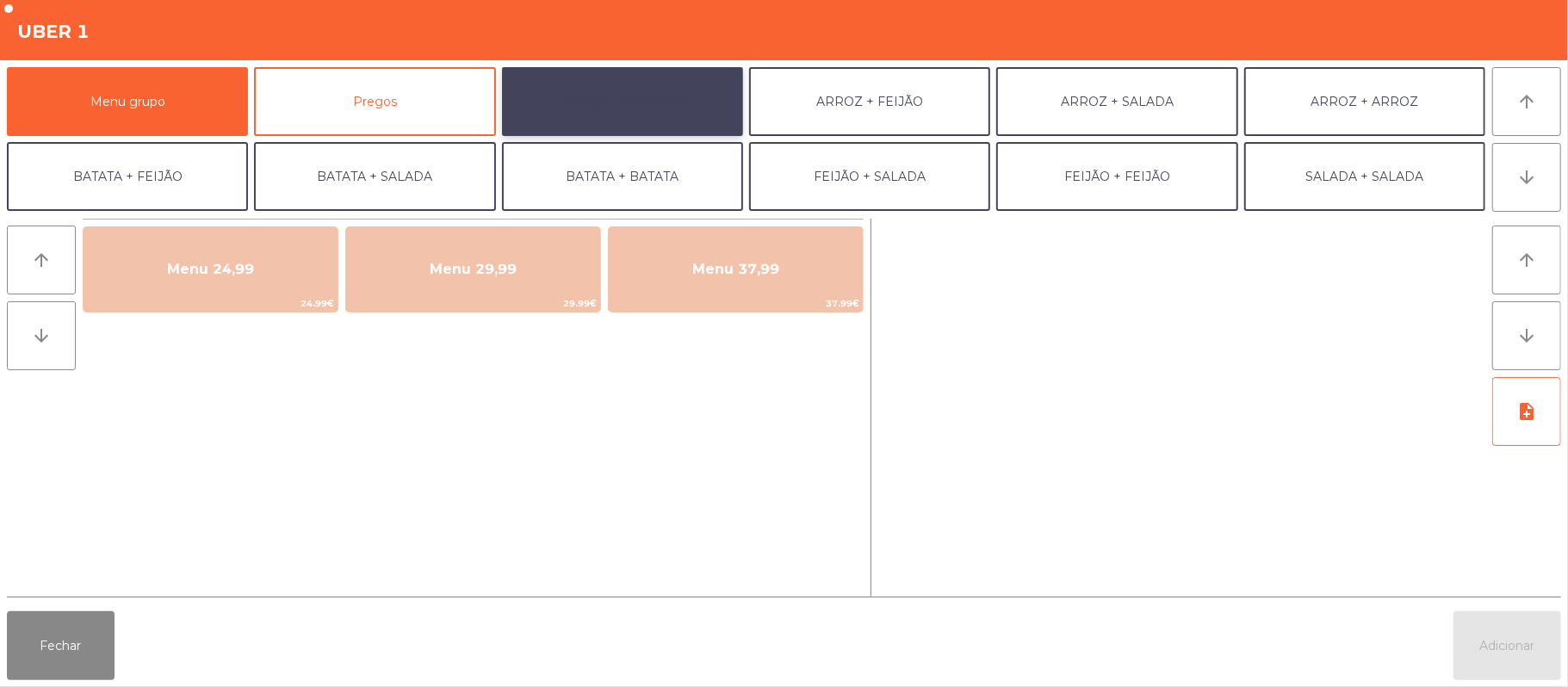
click at [601, 80] on button "ARROZ + BATATAS" at bounding box center [623, 101] width 241 height 69
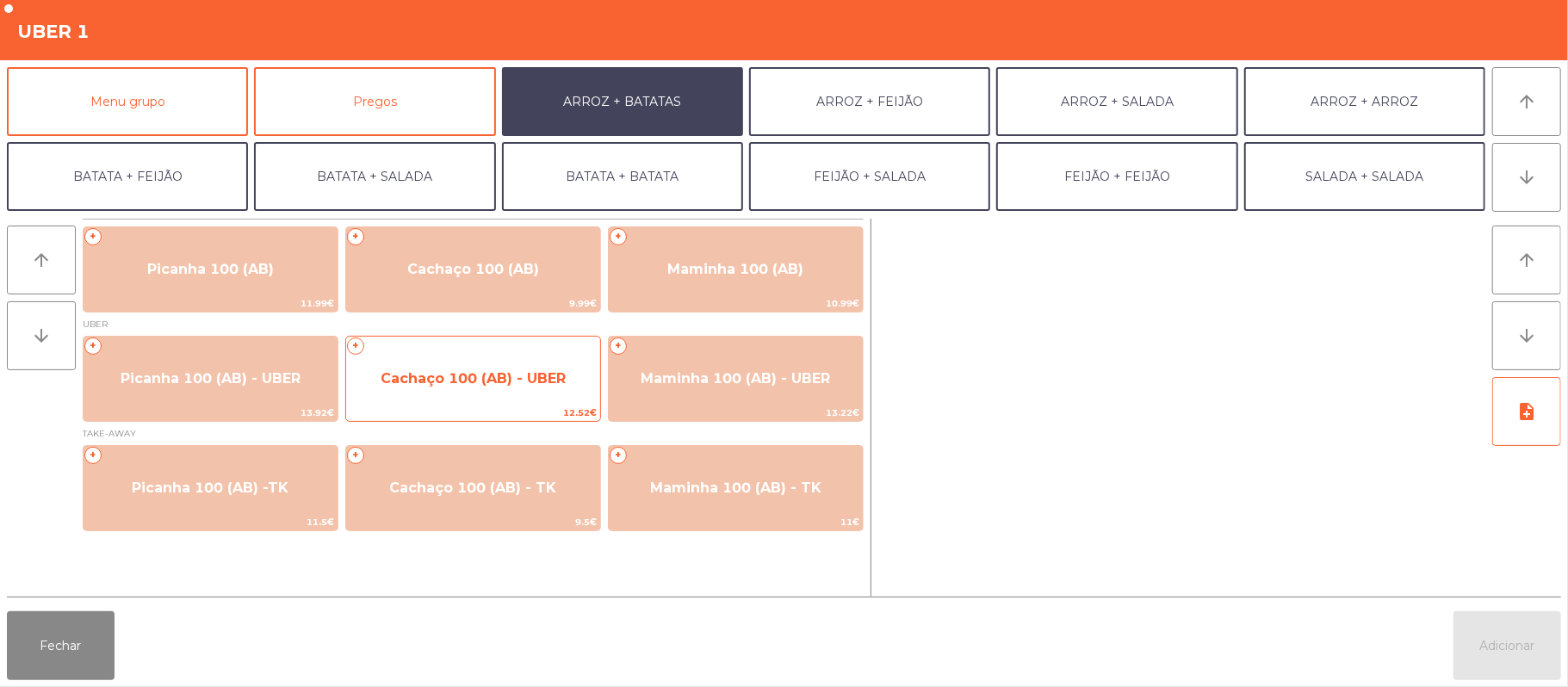
click at [453, 383] on span "Cachaço 100 (AB) - UBER" at bounding box center [473, 378] width 185 height 17
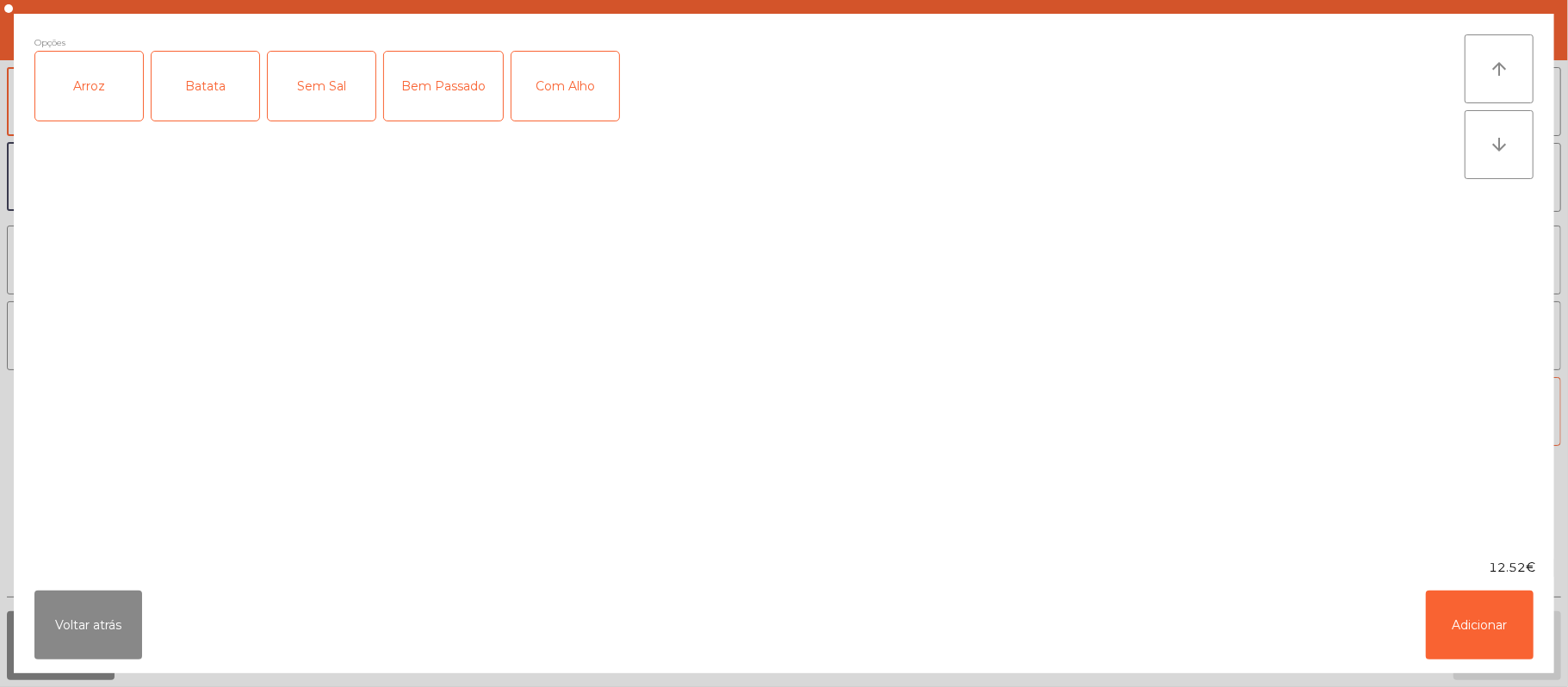
click at [91, 103] on div "Arroz" at bounding box center [88, 86] width 108 height 69
click at [202, 111] on div "Batata" at bounding box center [205, 86] width 108 height 69
click at [440, 74] on div "Bem Passado" at bounding box center [443, 86] width 119 height 69
click at [556, 93] on div "Com Alho" at bounding box center [565, 86] width 108 height 69
click at [1488, 621] on button "Adicionar" at bounding box center [1480, 624] width 108 height 69
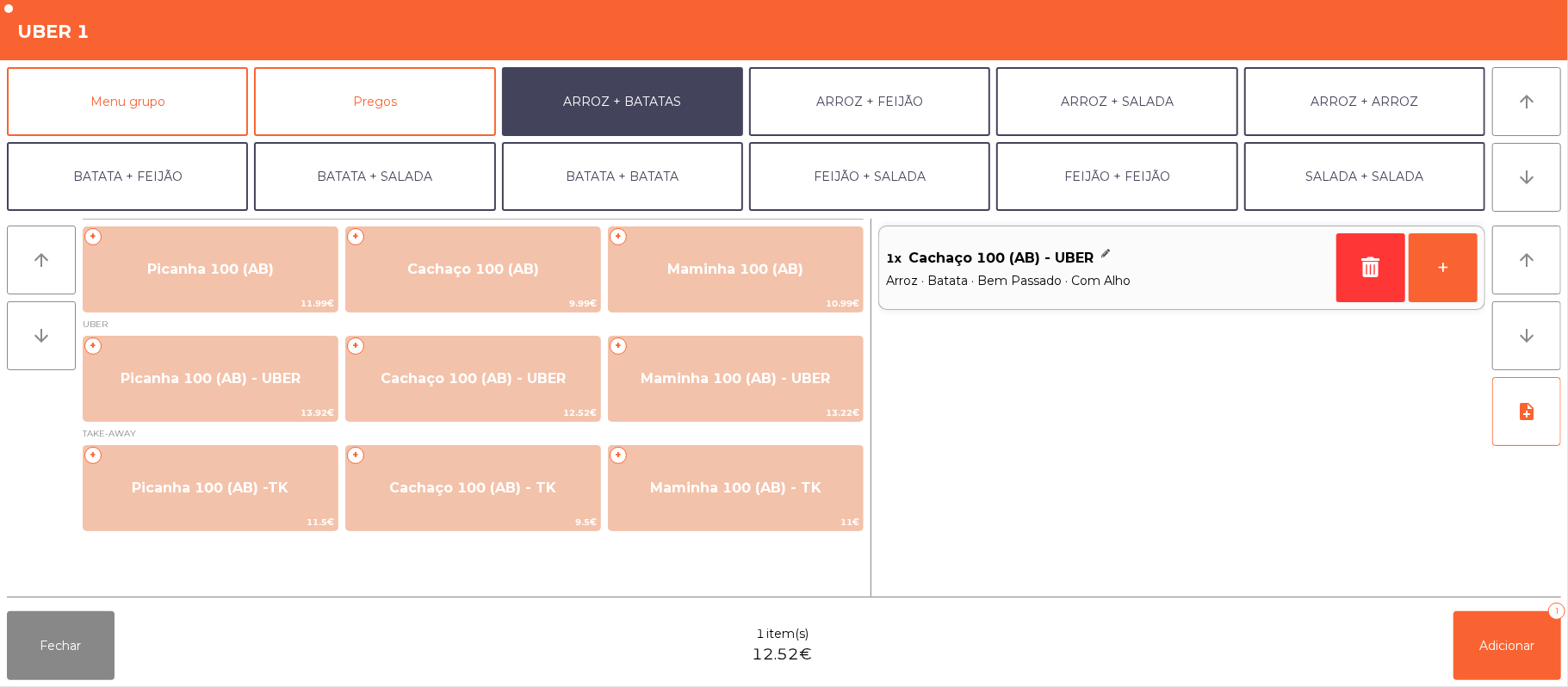
scroll to position [74, 0]
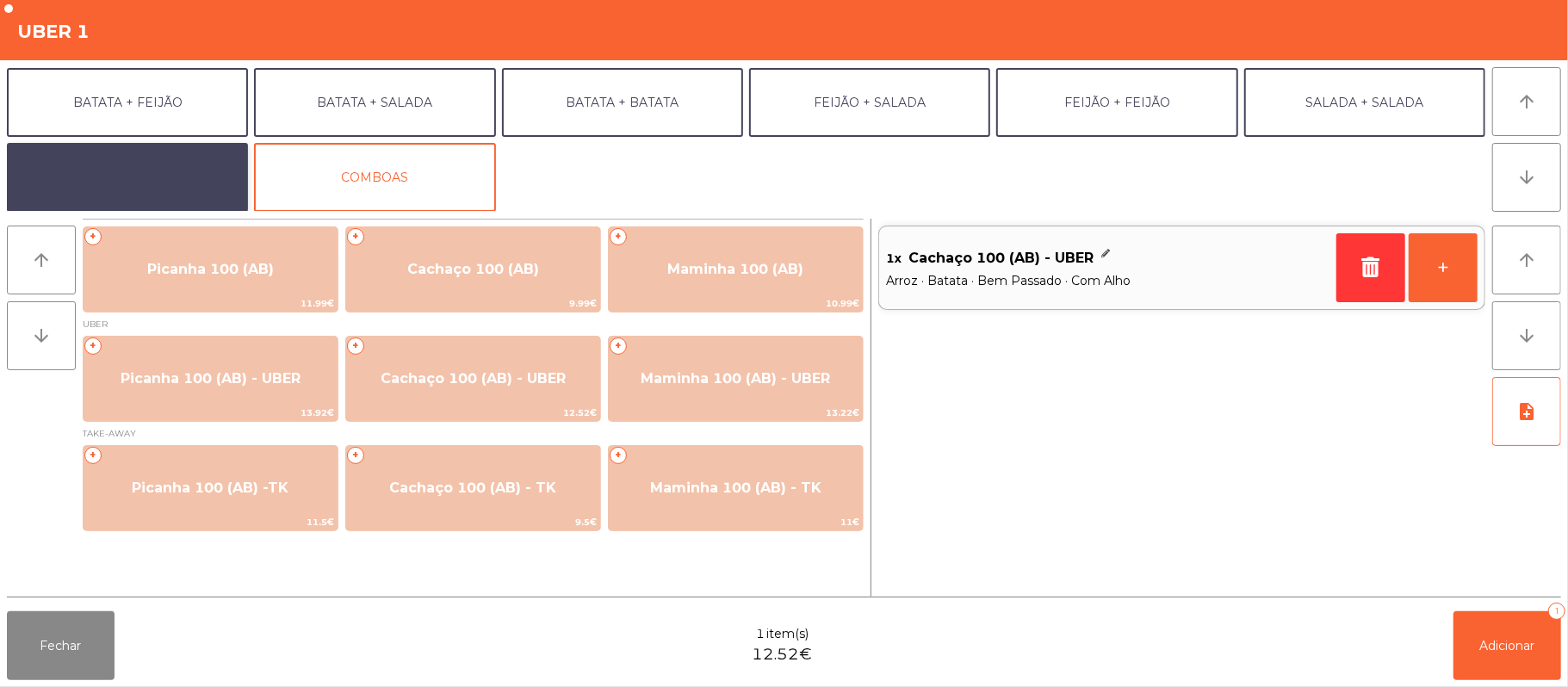
click at [151, 177] on button "EXTRAS UBER" at bounding box center [127, 177] width 241 height 69
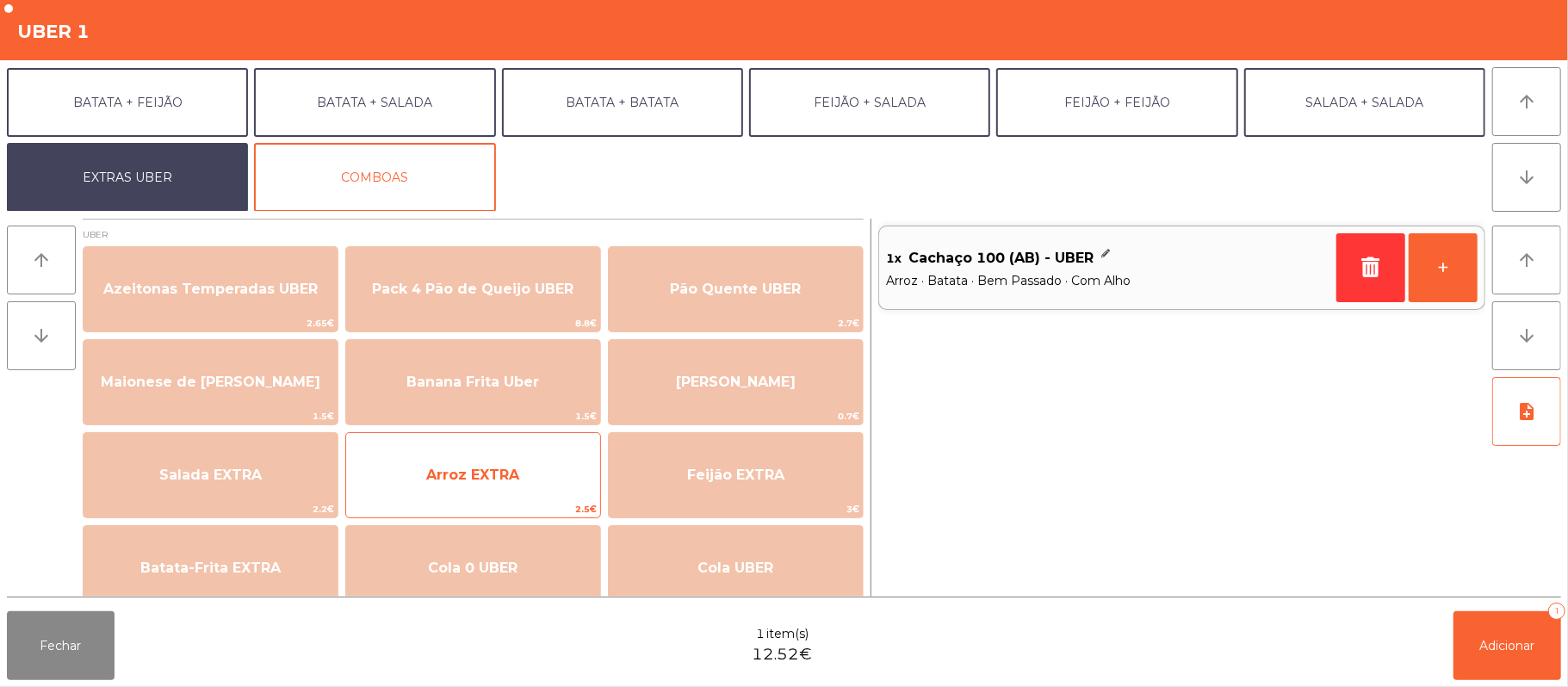
click at [518, 463] on span "Arroz EXTRA" at bounding box center [474, 475] width 254 height 46
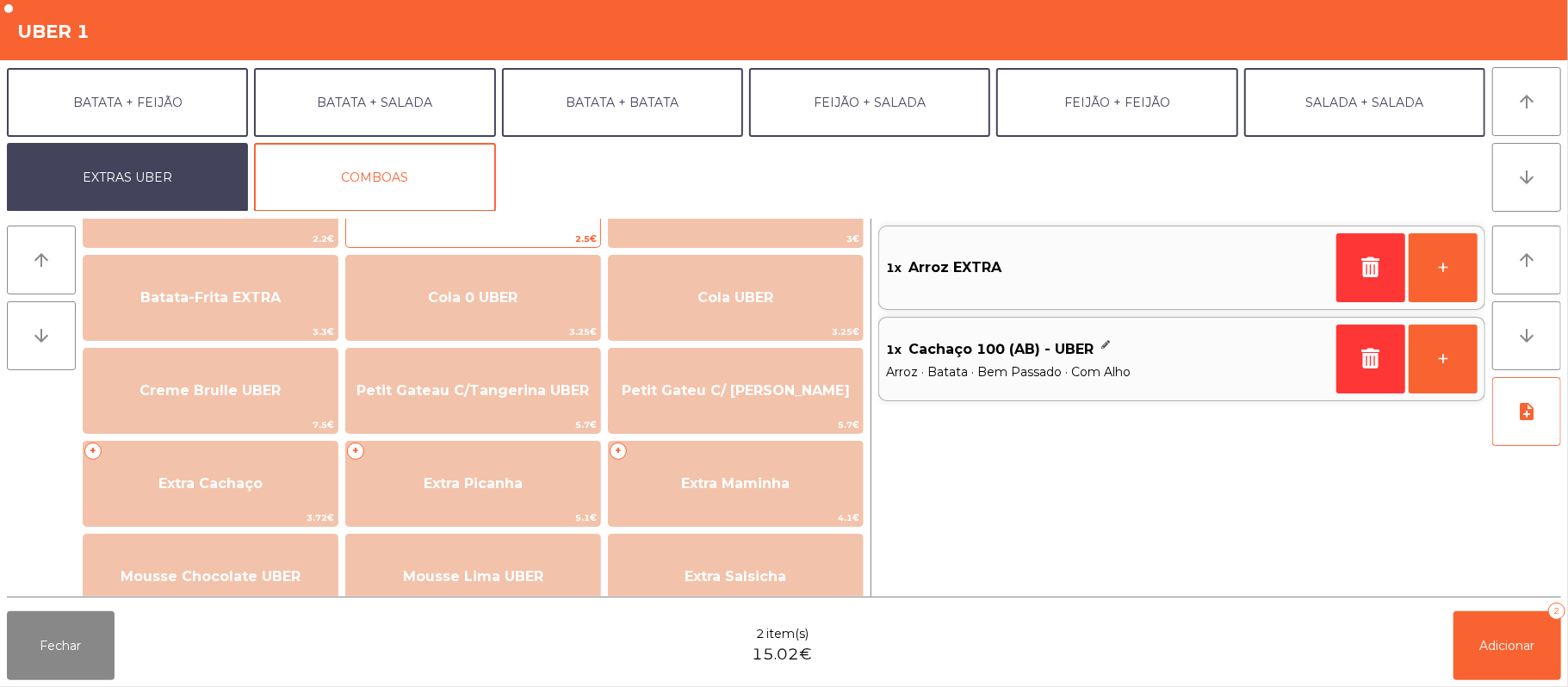
scroll to position [307, 0]
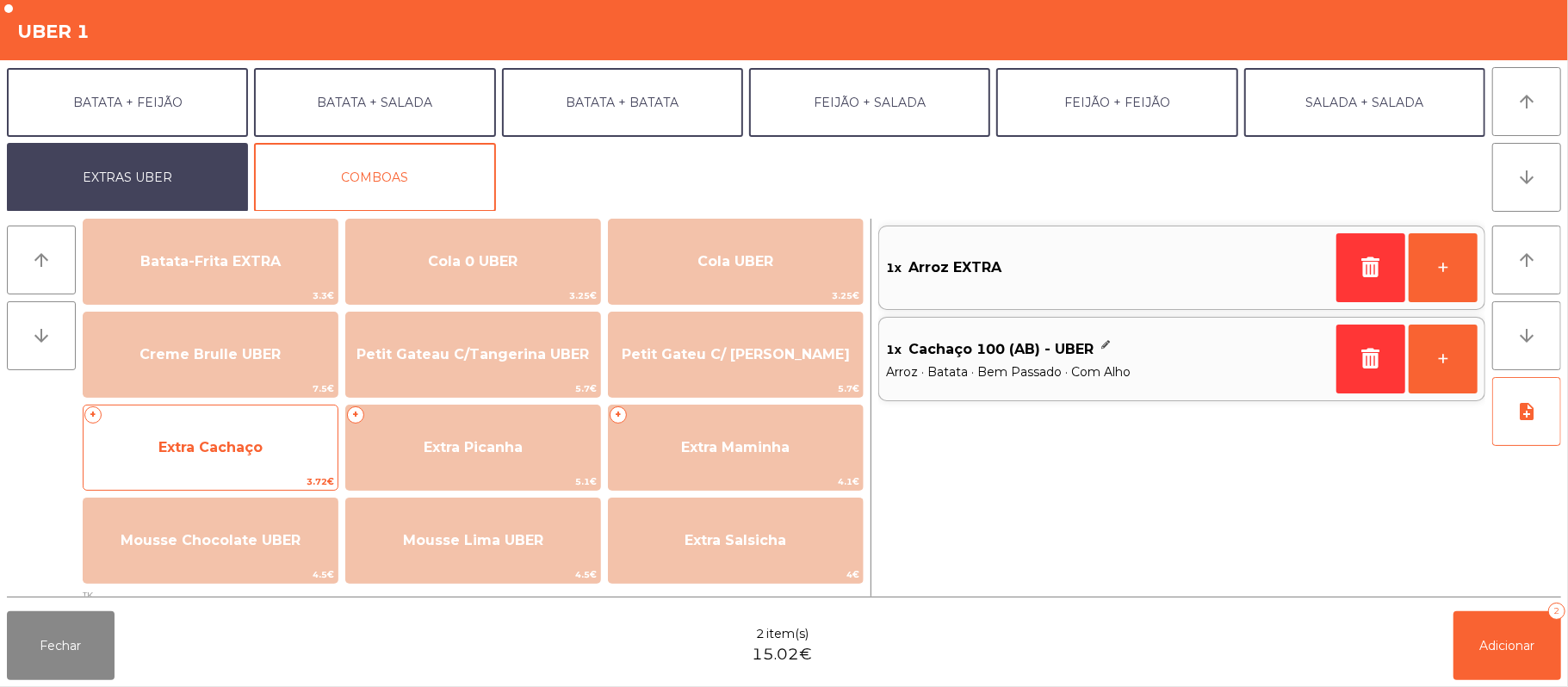
click at [263, 452] on span "Extra Cachaço" at bounding box center [211, 448] width 254 height 46
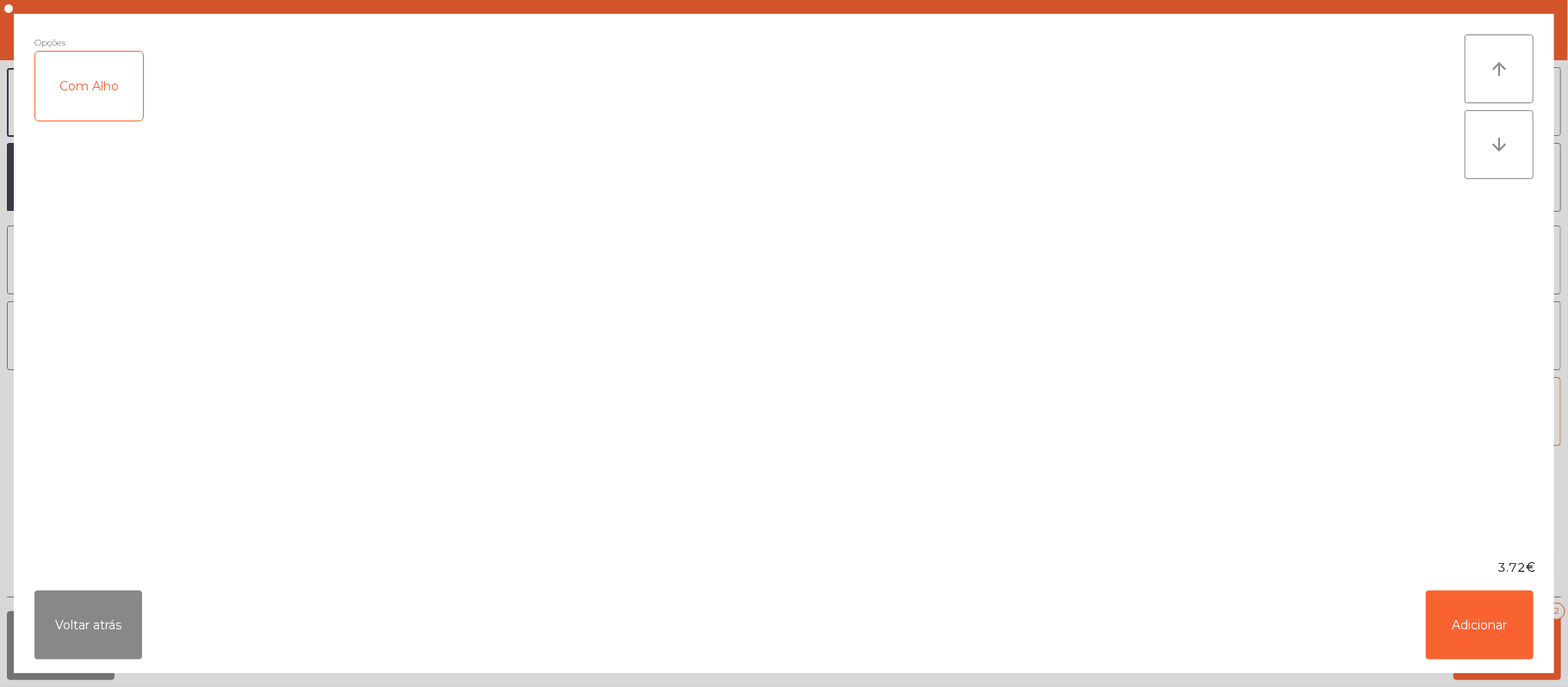
click at [88, 84] on div "Com Alho" at bounding box center [88, 86] width 108 height 69
click at [1479, 621] on button "Adicionar" at bounding box center [1480, 624] width 108 height 69
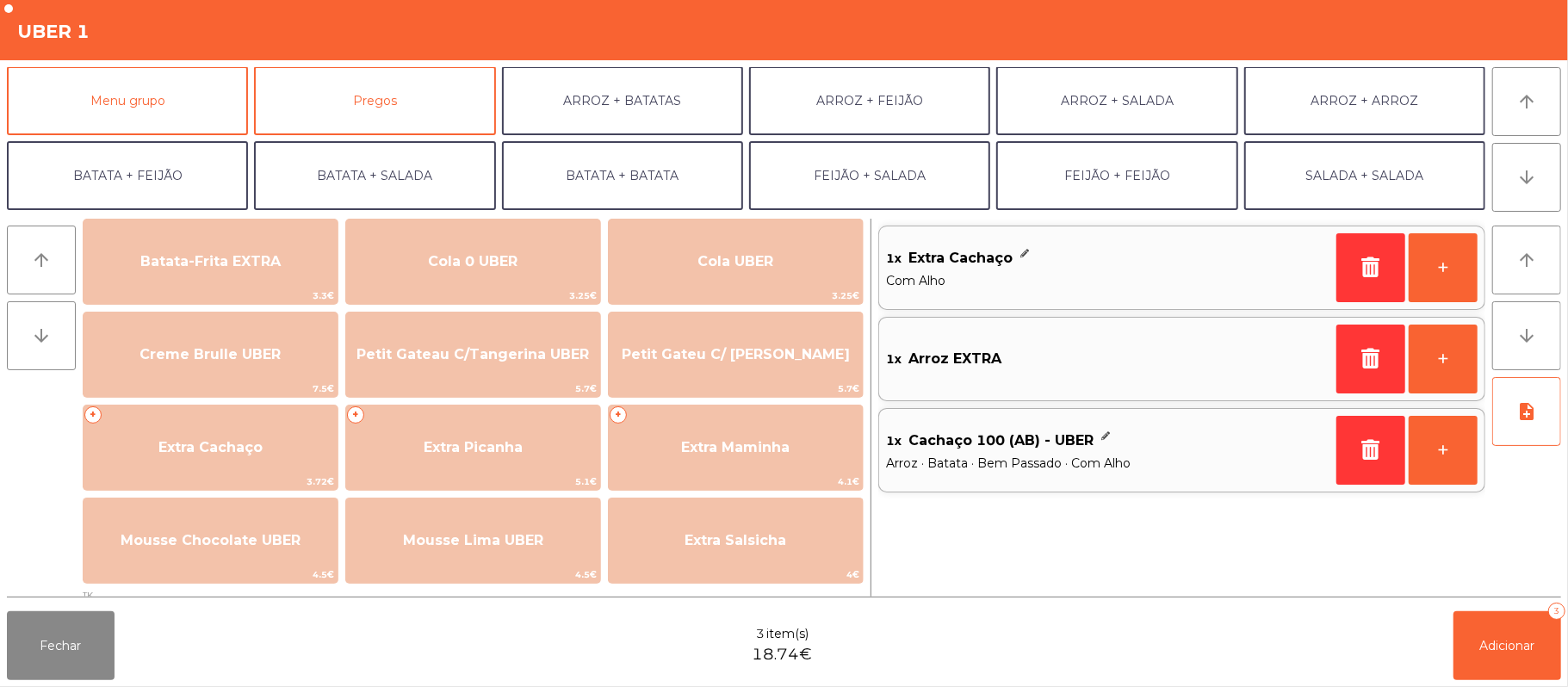
scroll to position [6, 0]
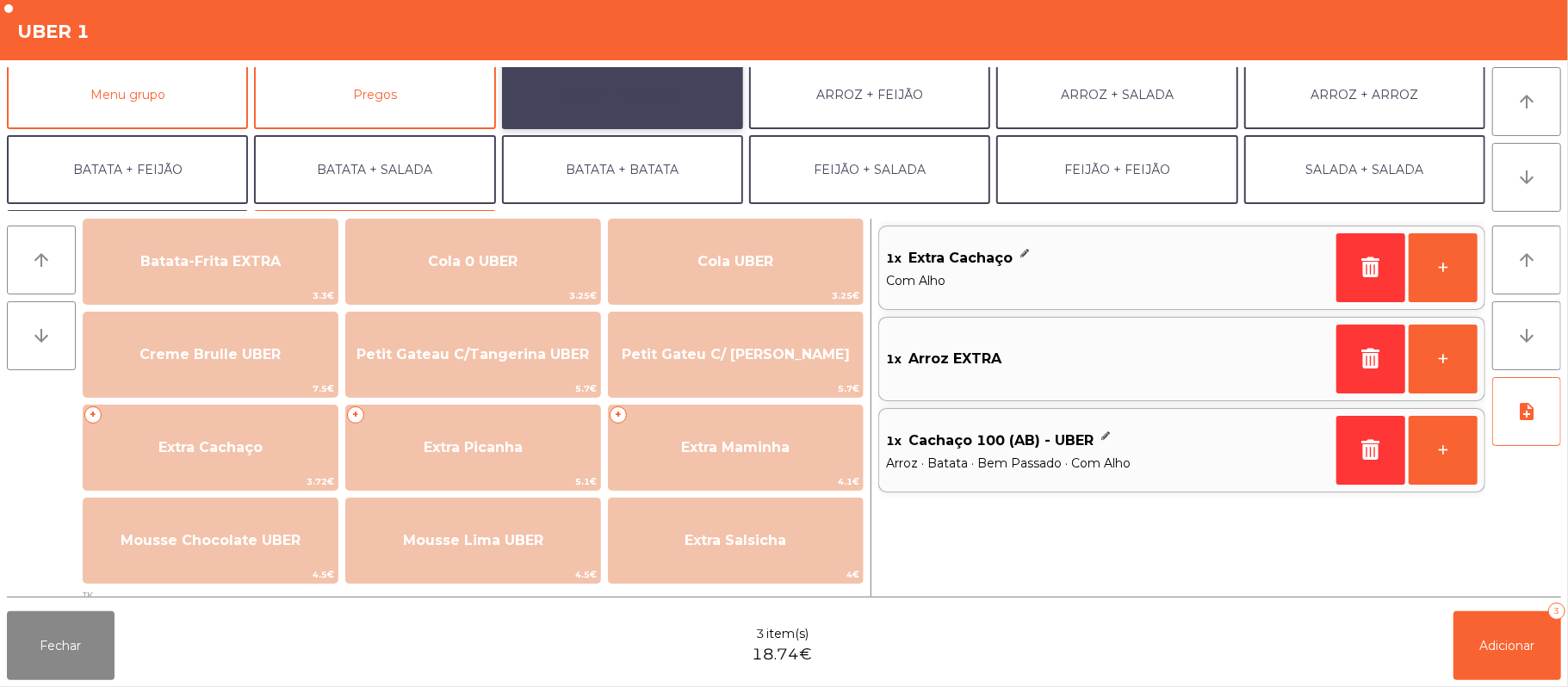
click at [676, 94] on button "ARROZ + BATATAS" at bounding box center [623, 94] width 241 height 69
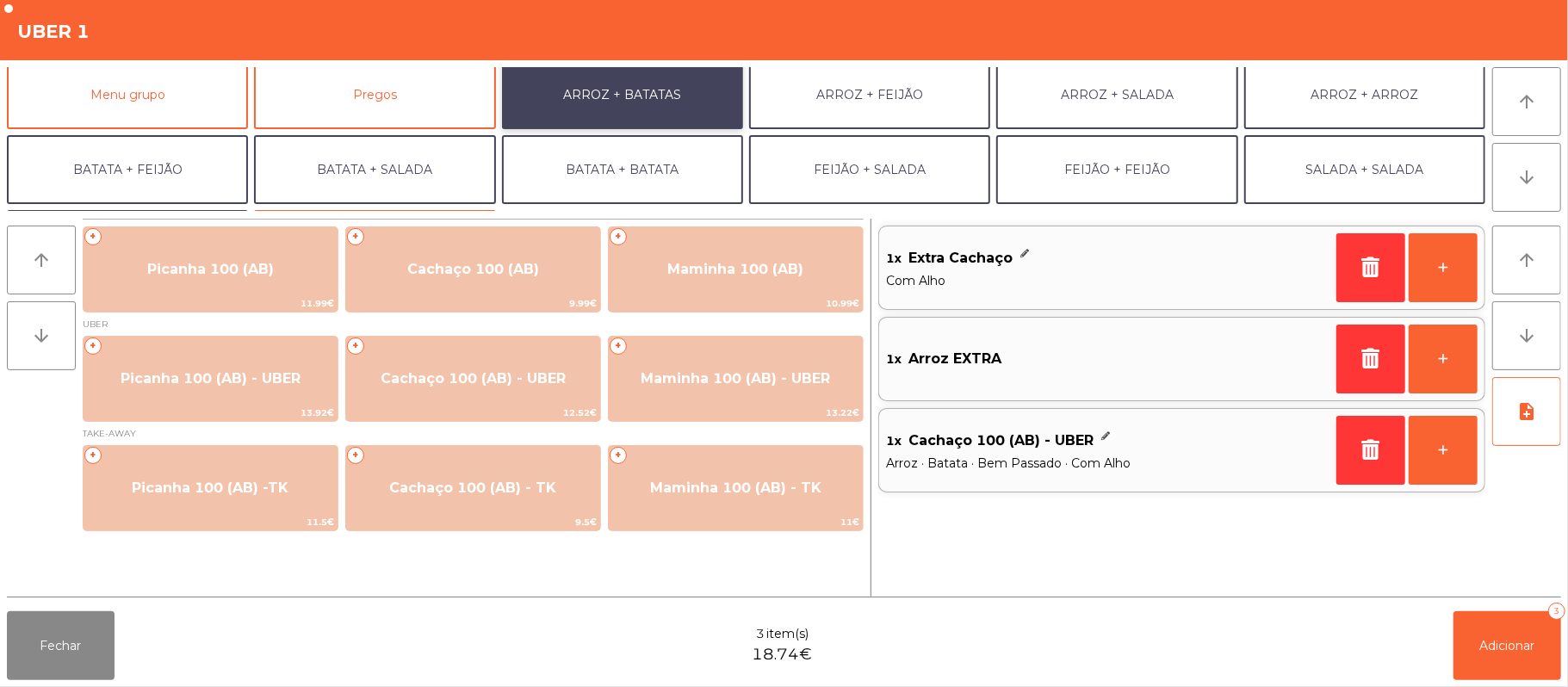
scroll to position [0, 0]
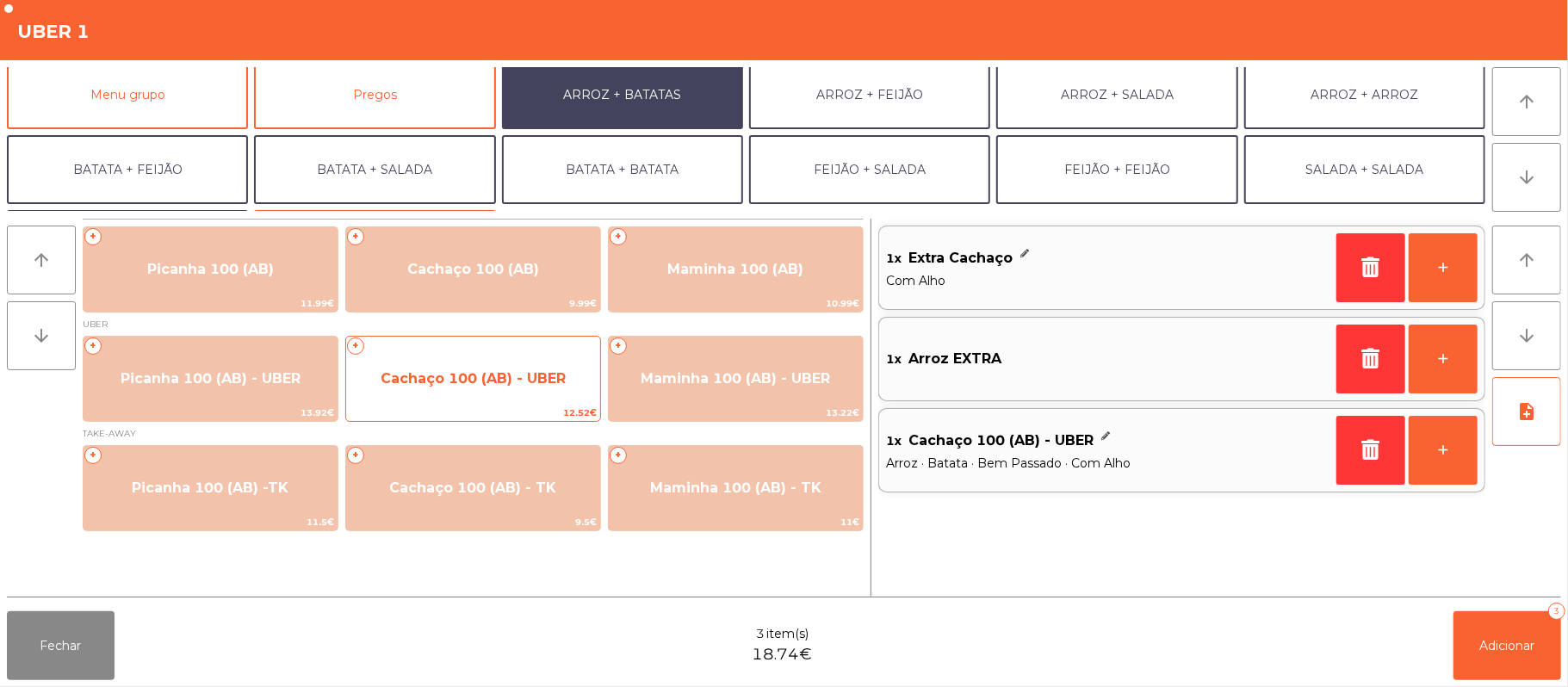
click at [510, 375] on span "Cachaço 100 (AB) - UBER" at bounding box center [473, 378] width 185 height 17
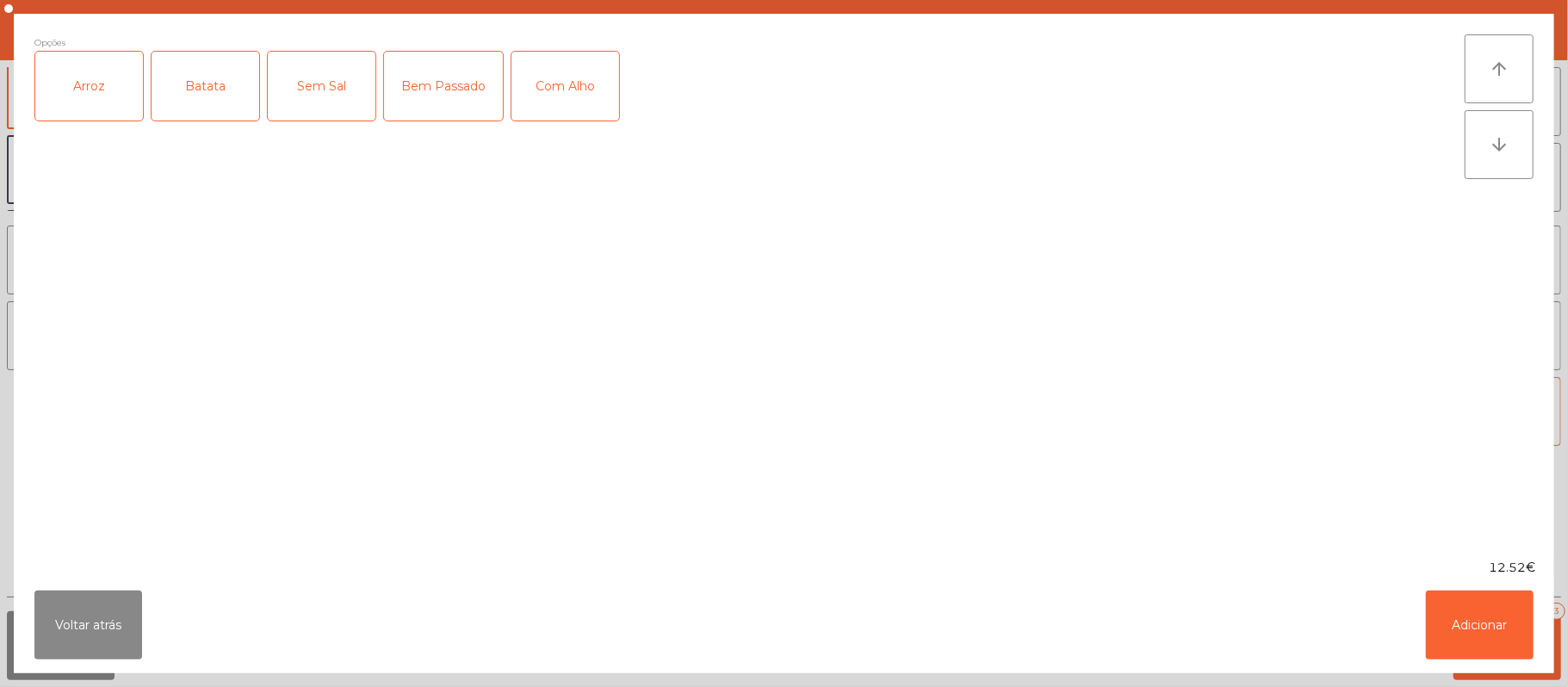
click at [79, 87] on div "Arroz" at bounding box center [88, 86] width 108 height 69
click at [193, 91] on div "Batata" at bounding box center [205, 86] width 108 height 69
click at [446, 87] on div "Bem Passado" at bounding box center [443, 86] width 119 height 69
click at [592, 108] on div "Com Alho" at bounding box center [565, 86] width 108 height 69
click at [1468, 611] on button "Adicionar" at bounding box center [1480, 624] width 108 height 69
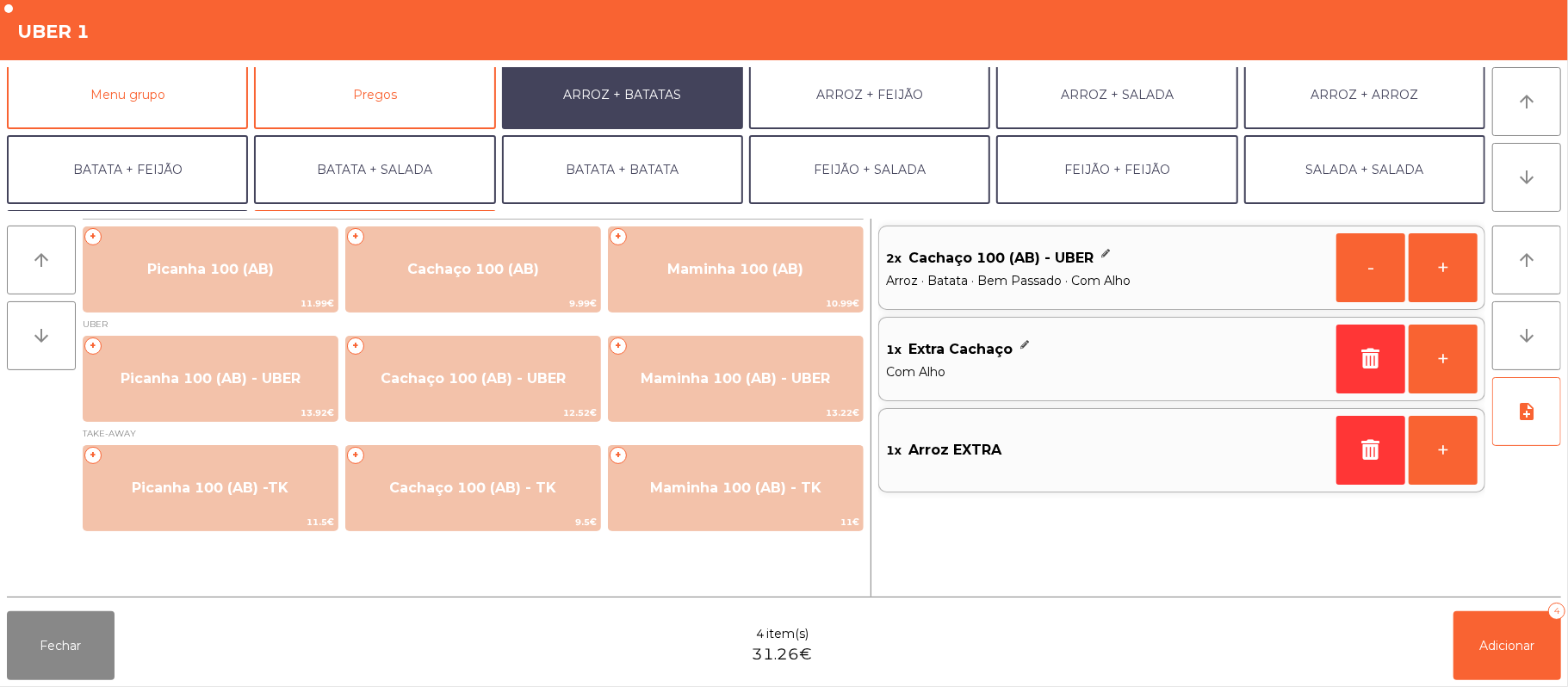
scroll to position [74, 0]
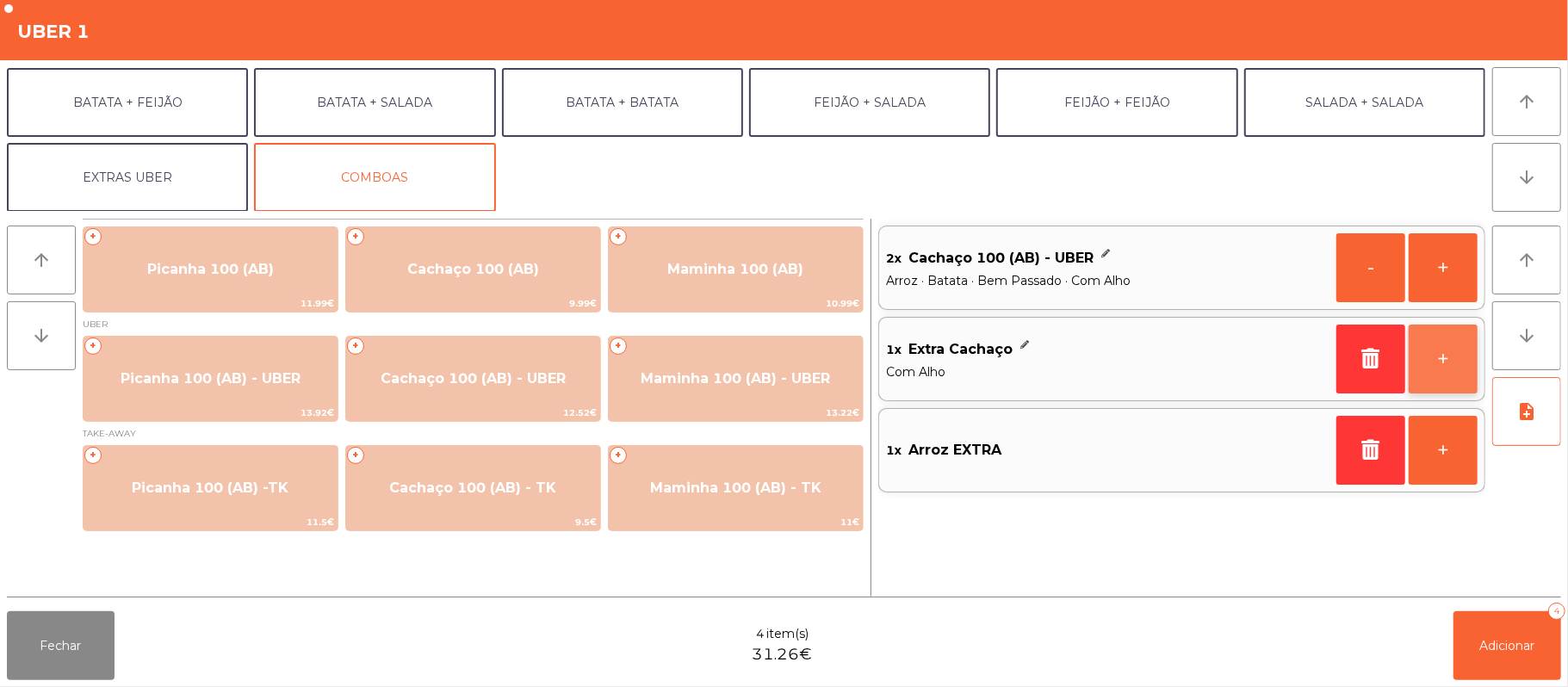
click at [1438, 369] on button "+" at bounding box center [1443, 358] width 69 height 69
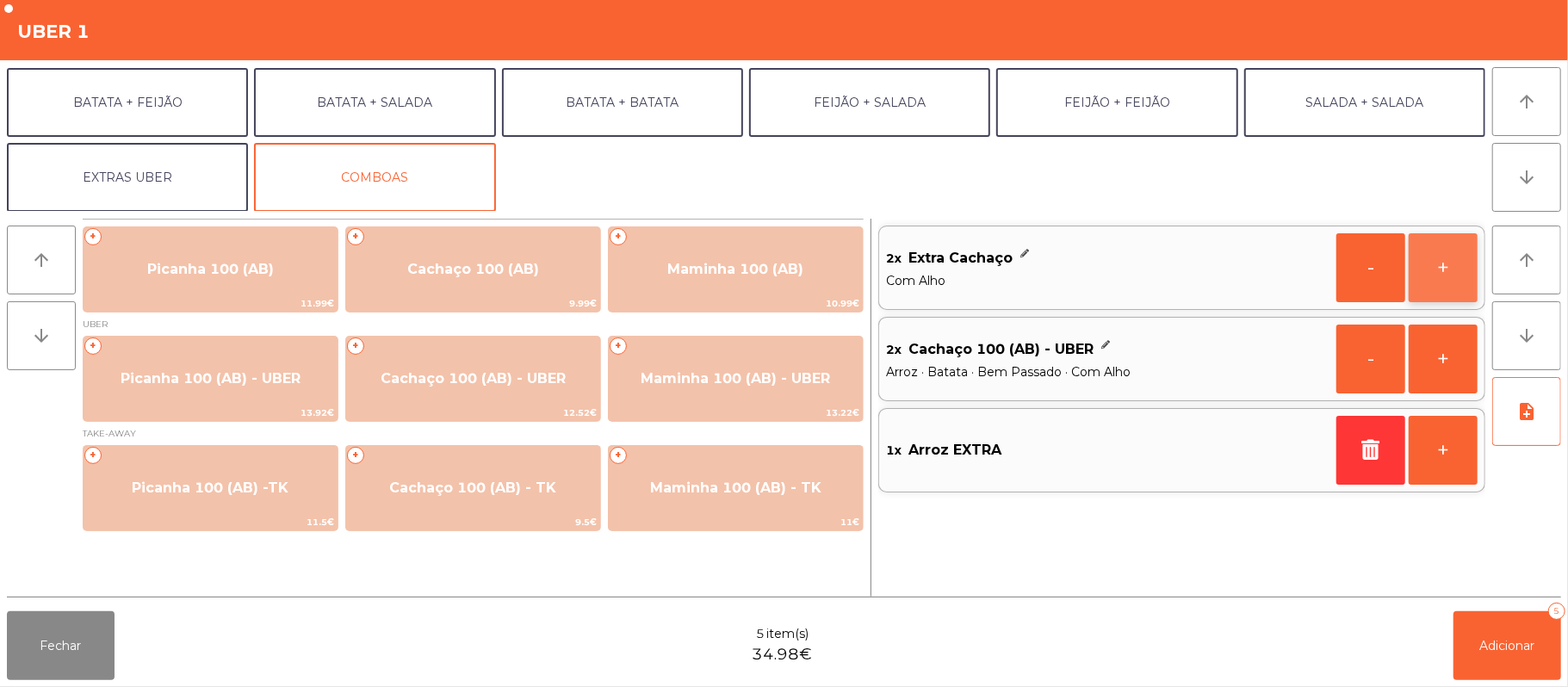
click at [1453, 270] on button "+" at bounding box center [1443, 267] width 69 height 69
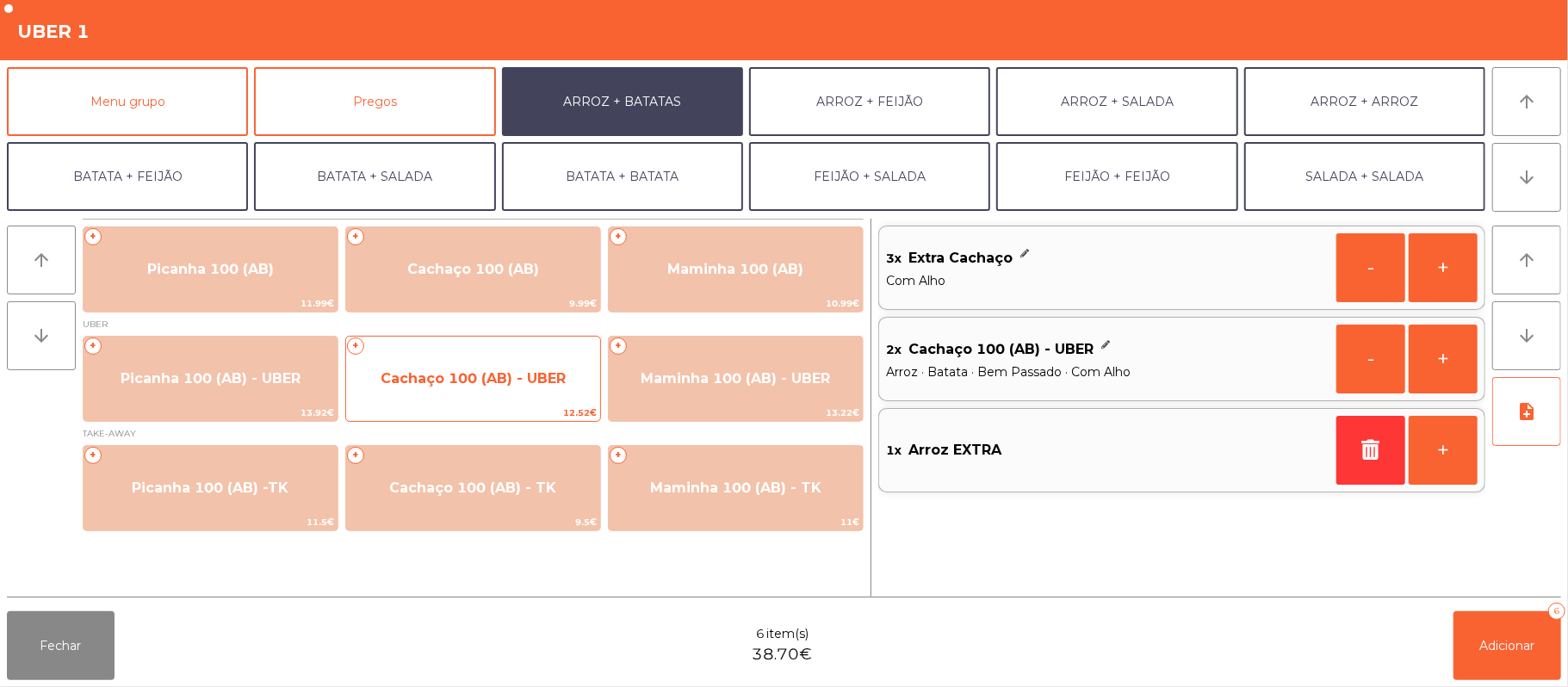
click at [474, 388] on span "Cachaço 100 (AB) - UBER" at bounding box center [474, 378] width 254 height 46
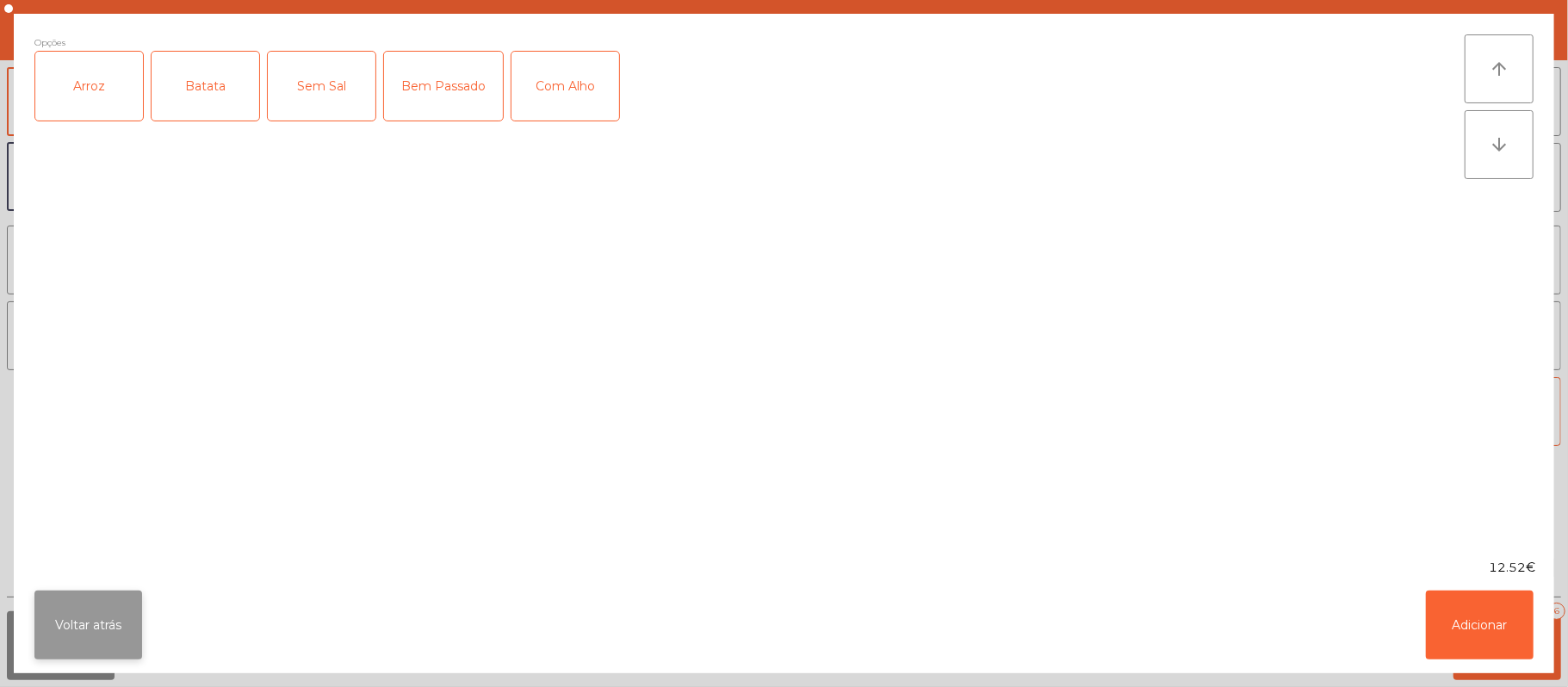
click at [88, 622] on button "Voltar atrás" at bounding box center [88, 624] width 108 height 69
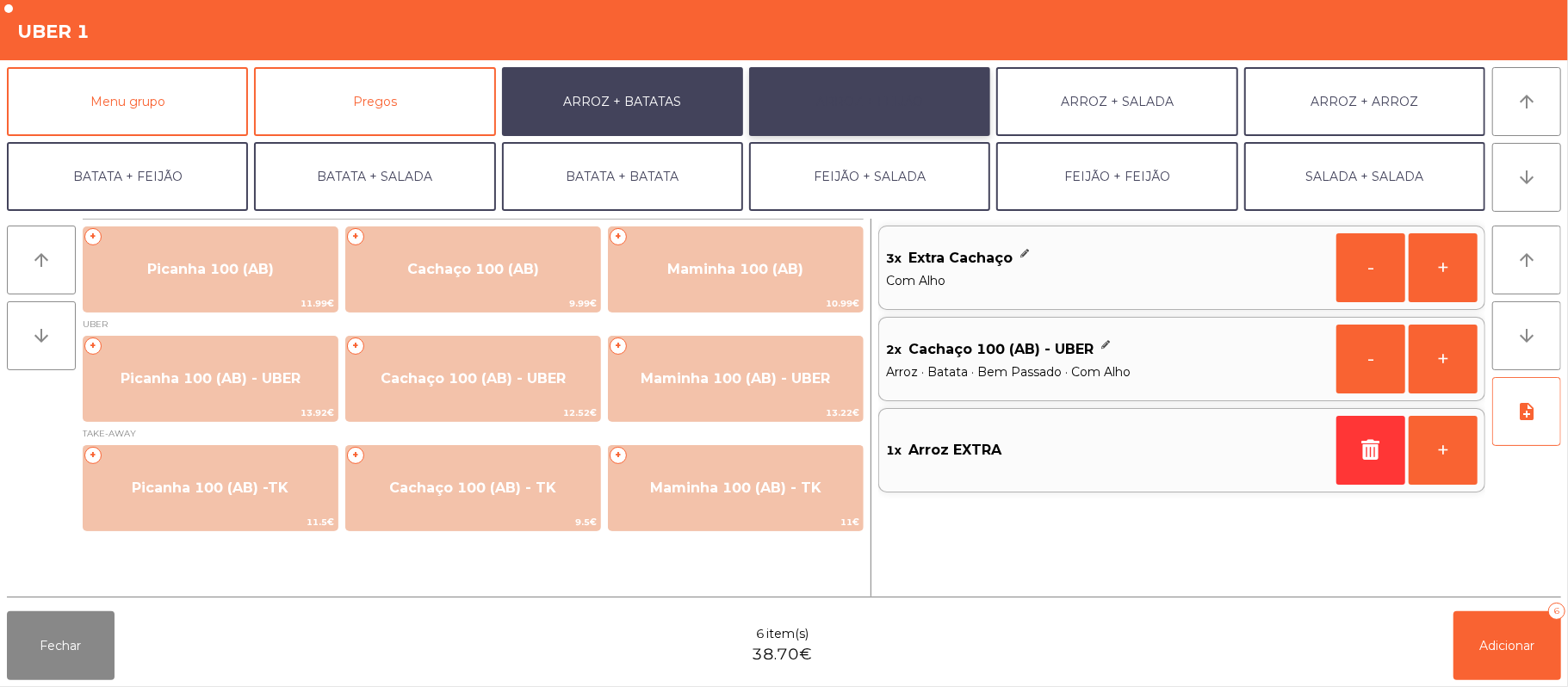
click at [861, 122] on button "ARROZ + FEIJÃO" at bounding box center [870, 101] width 241 height 69
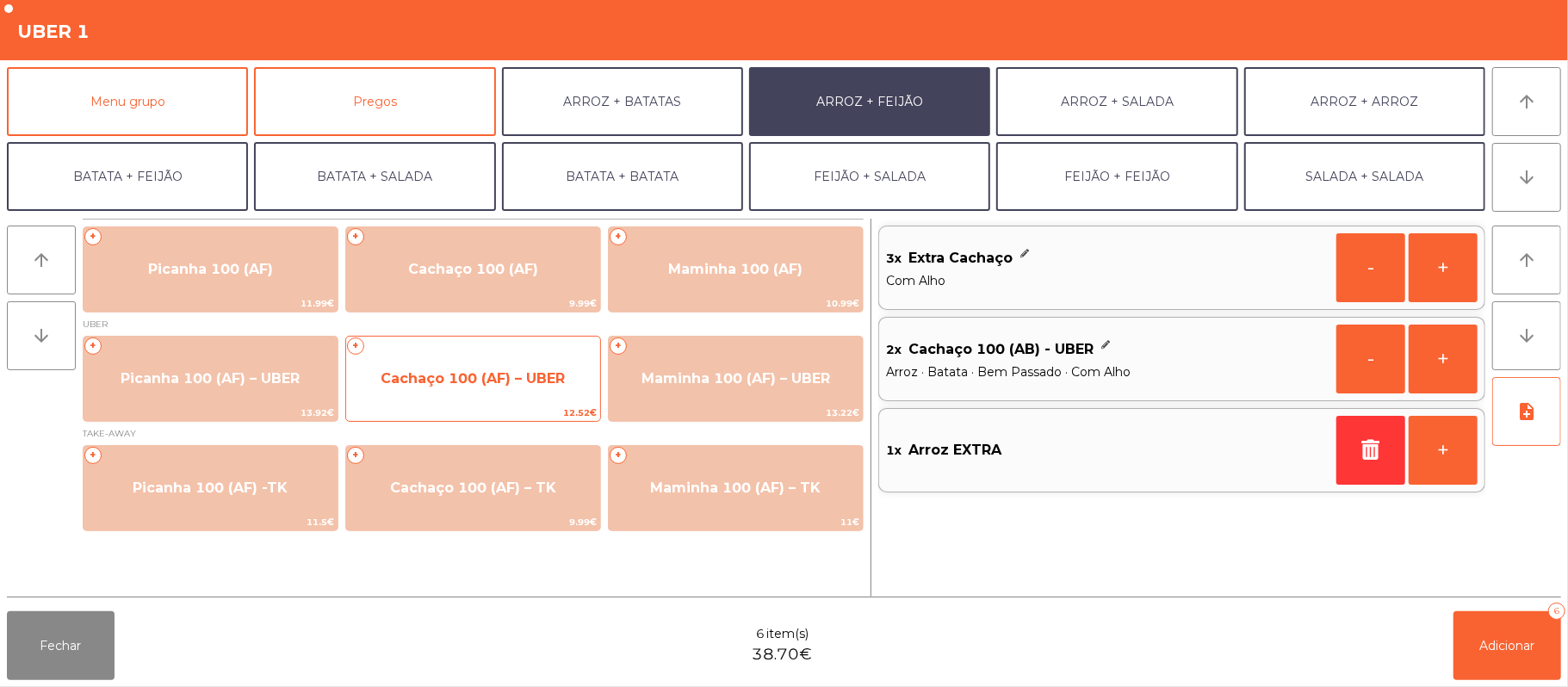
click at [480, 377] on span "Cachaço 100 (AF) – UBER" at bounding box center [473, 378] width 184 height 17
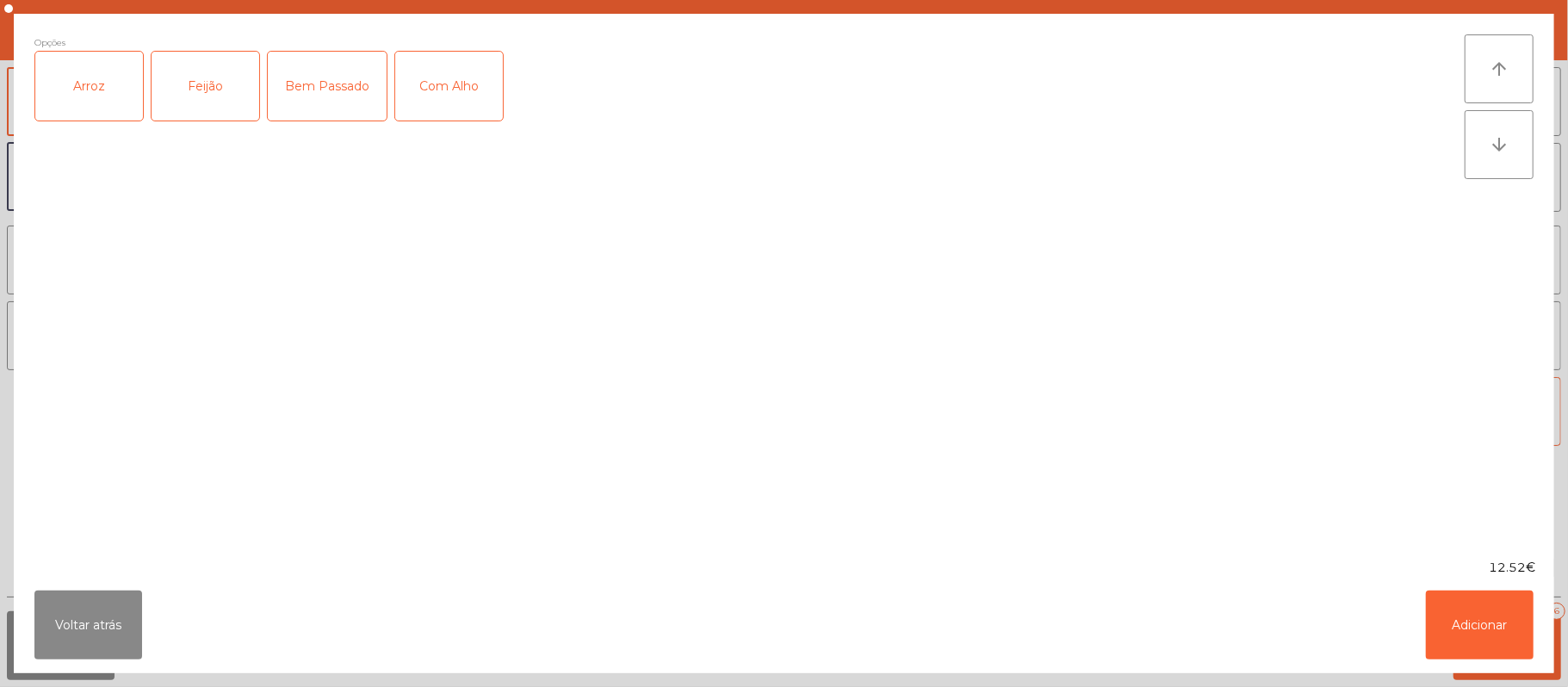
click at [99, 94] on div "Arroz" at bounding box center [88, 86] width 108 height 69
click at [218, 95] on div "Feijão" at bounding box center [205, 86] width 108 height 69
click at [349, 81] on div "Bem Passado" at bounding box center [327, 86] width 119 height 69
click at [1502, 641] on button "Adicionar" at bounding box center [1480, 624] width 108 height 69
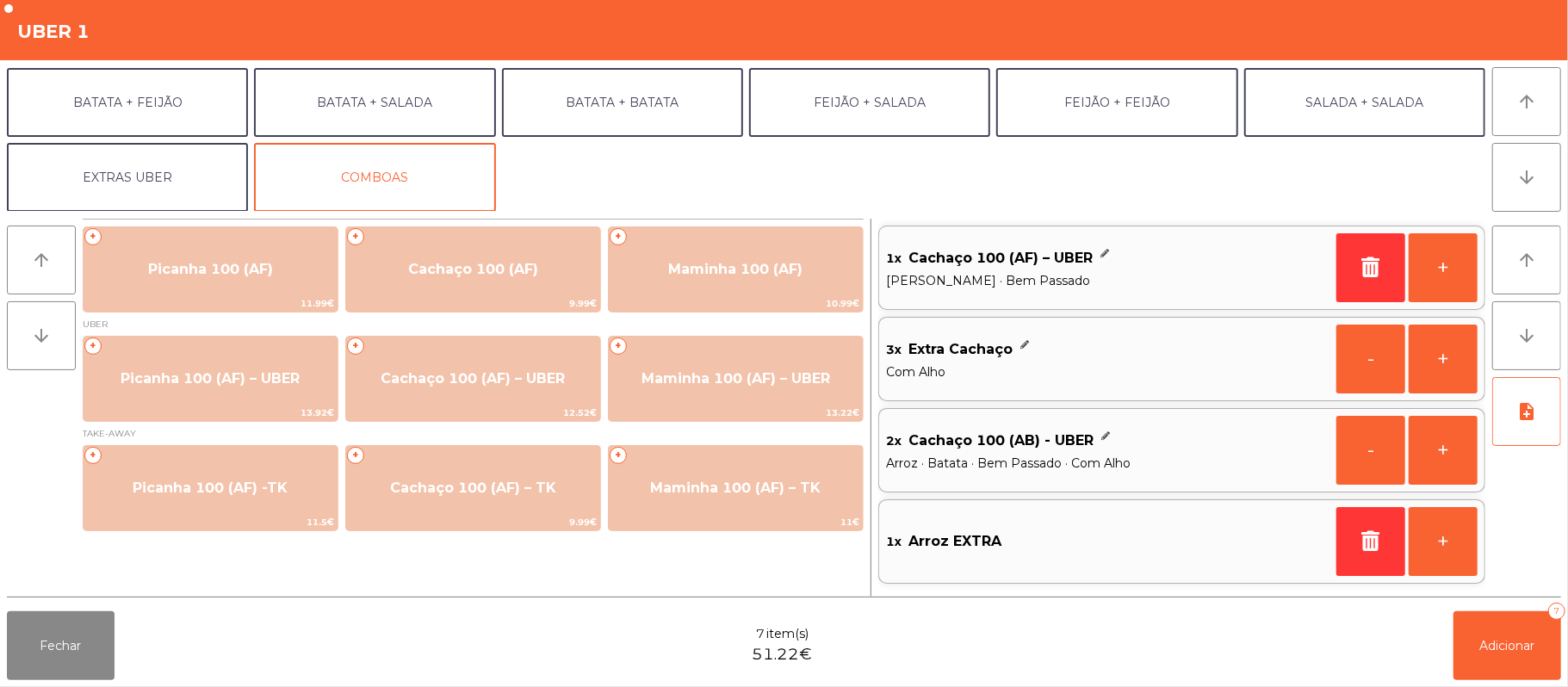
scroll to position [73, 0]
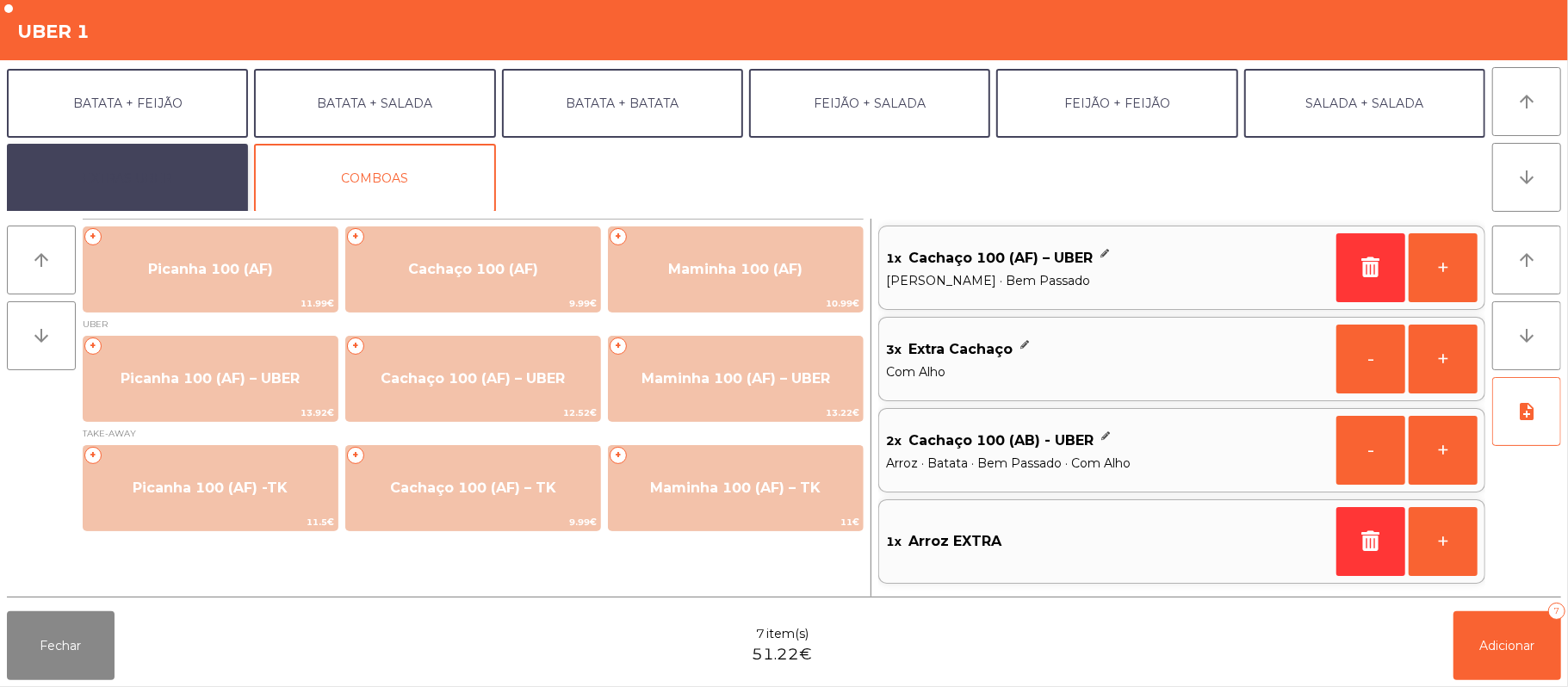
click at [166, 187] on button "EXTRAS UBER" at bounding box center [127, 178] width 241 height 69
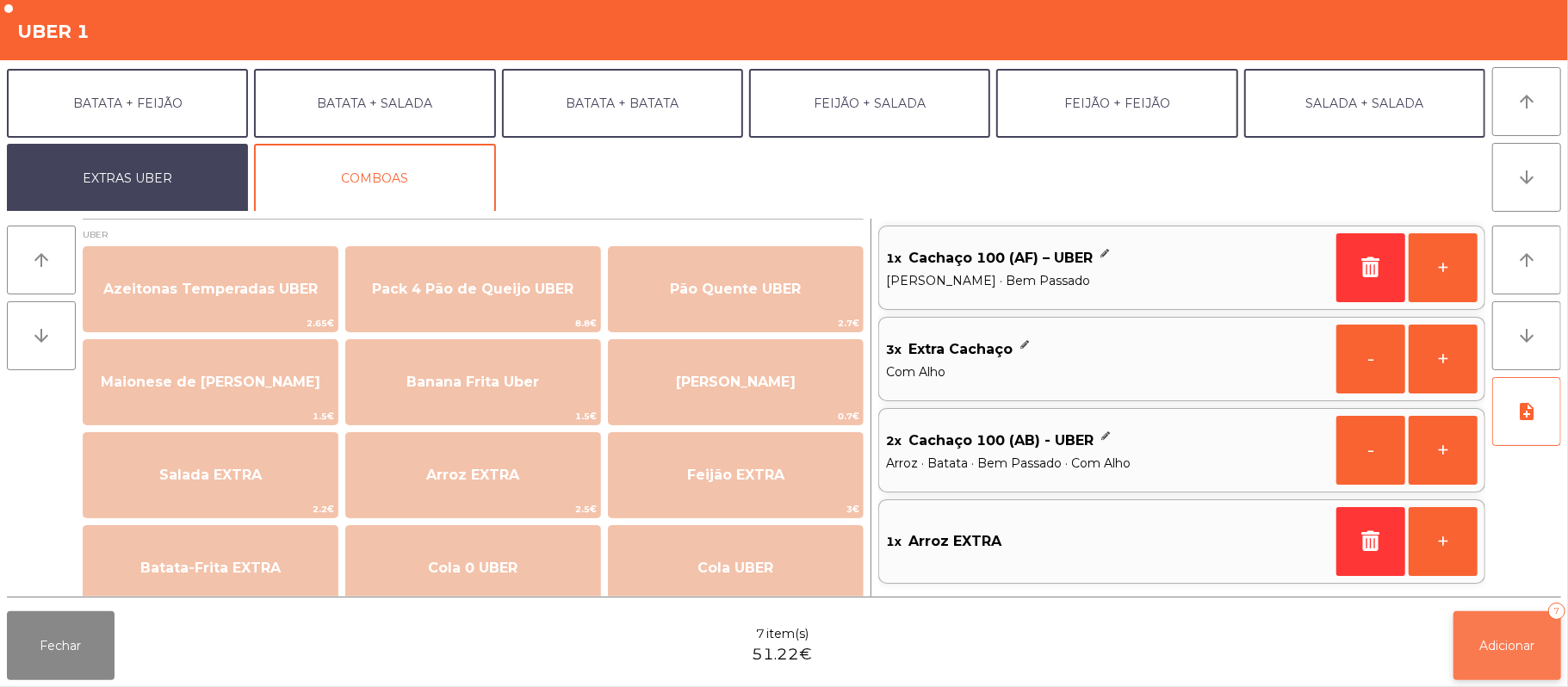
click at [1502, 658] on button "Adicionar 7" at bounding box center [1506, 645] width 108 height 69
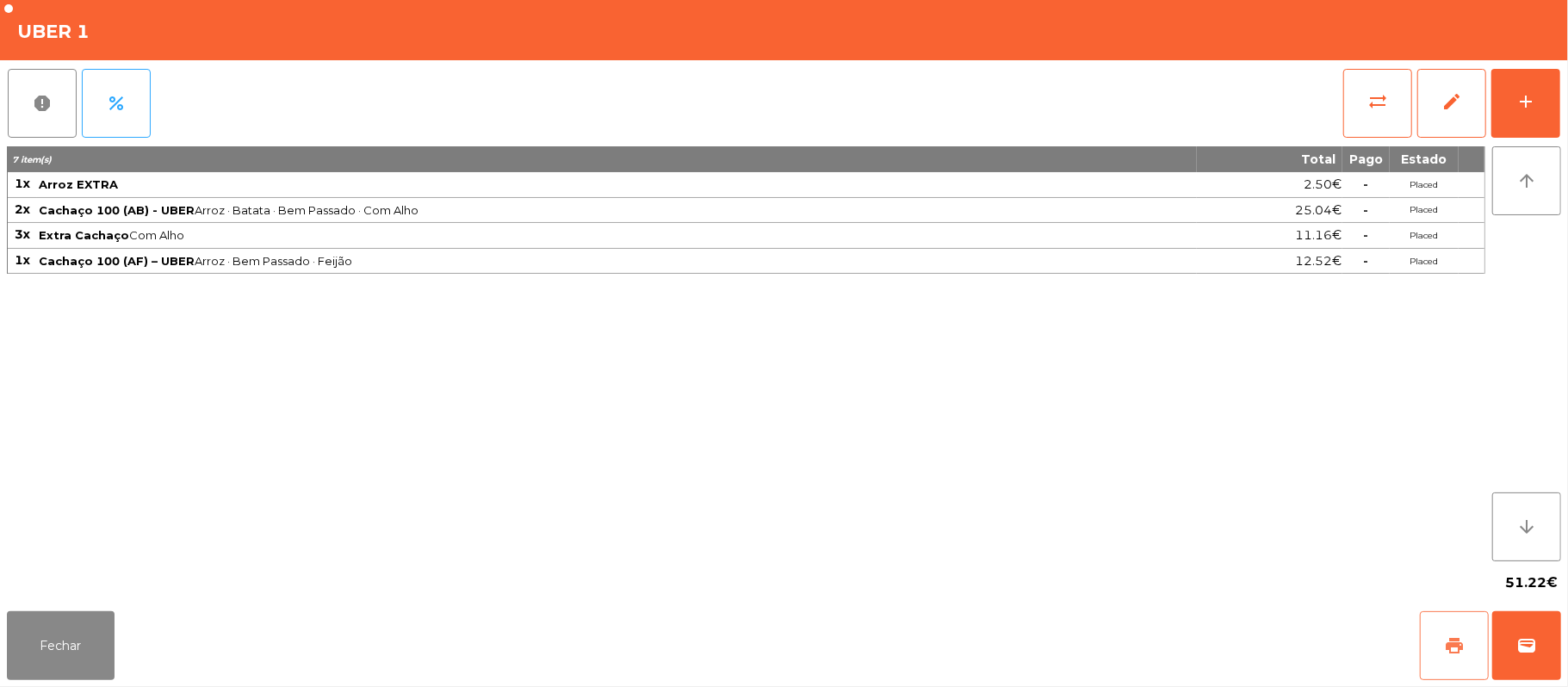
click at [1454, 670] on button "print" at bounding box center [1454, 645] width 69 height 69
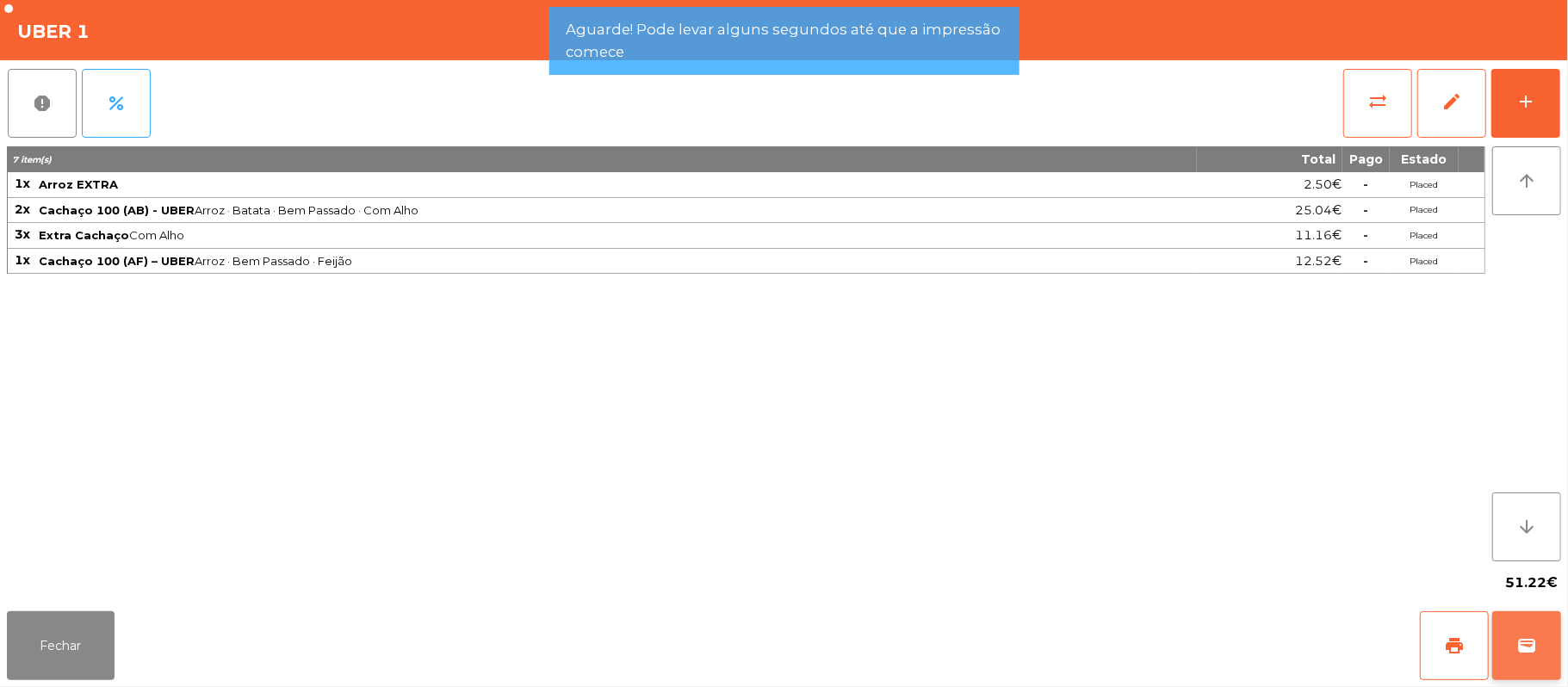
click at [1551, 648] on button "wallet" at bounding box center [1526, 645] width 69 height 69
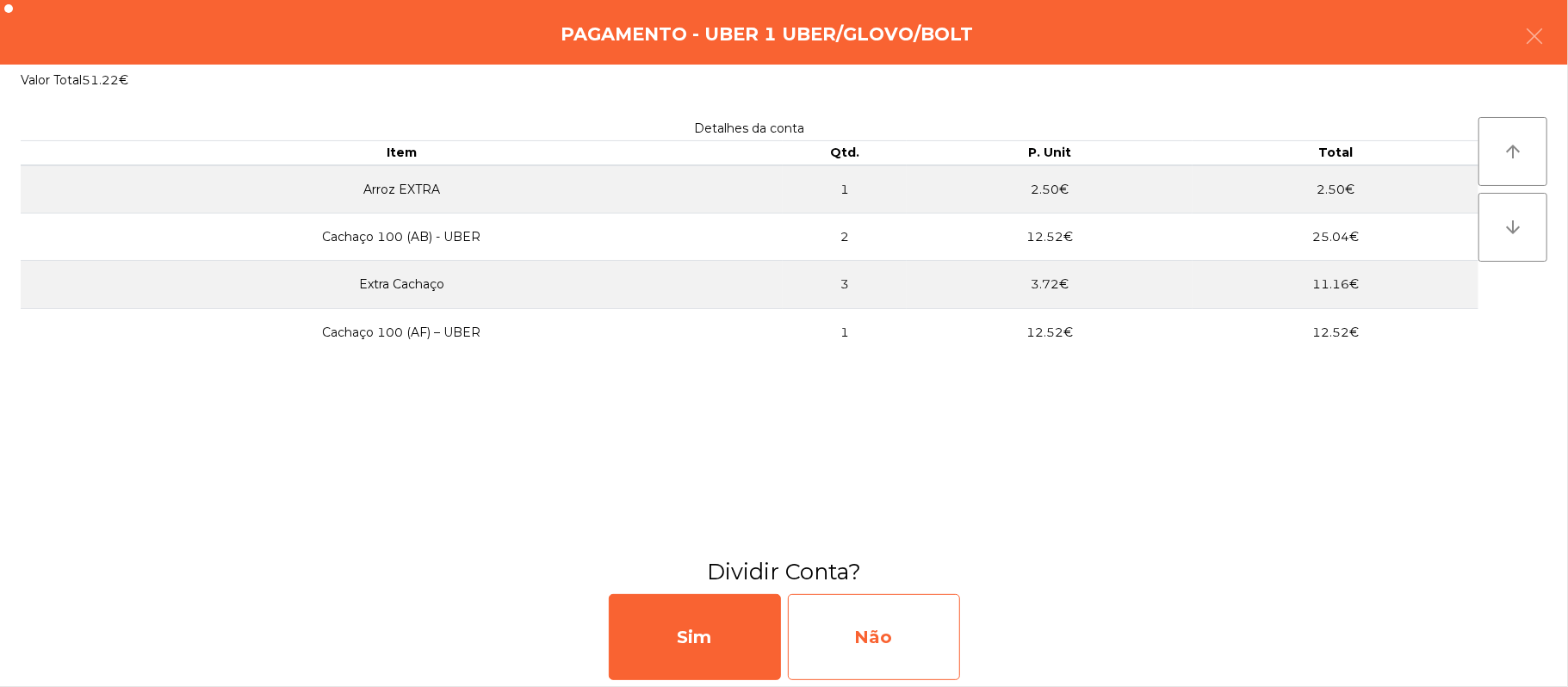
click at [904, 659] on div "Não" at bounding box center [873, 636] width 172 height 86
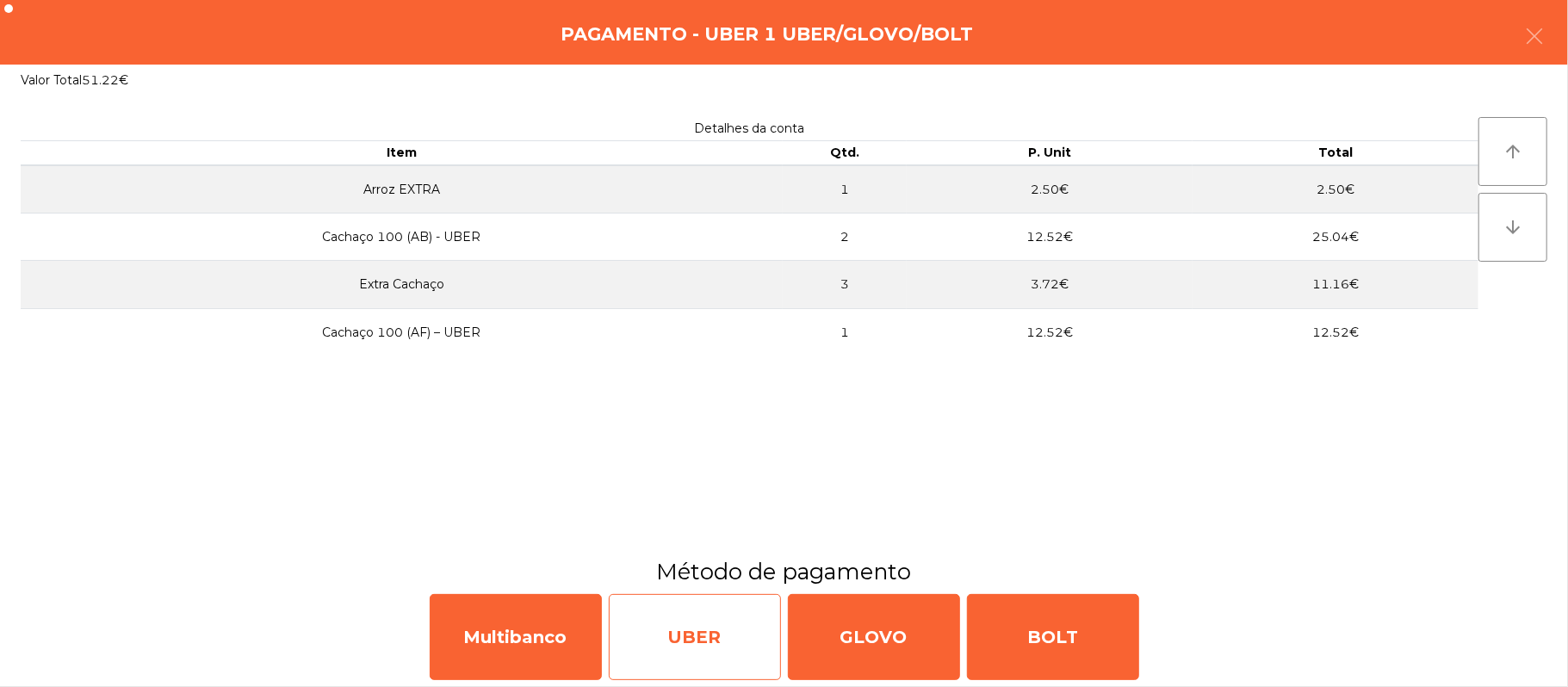
click at [666, 637] on div "UBER" at bounding box center [695, 636] width 172 height 86
select select "**"
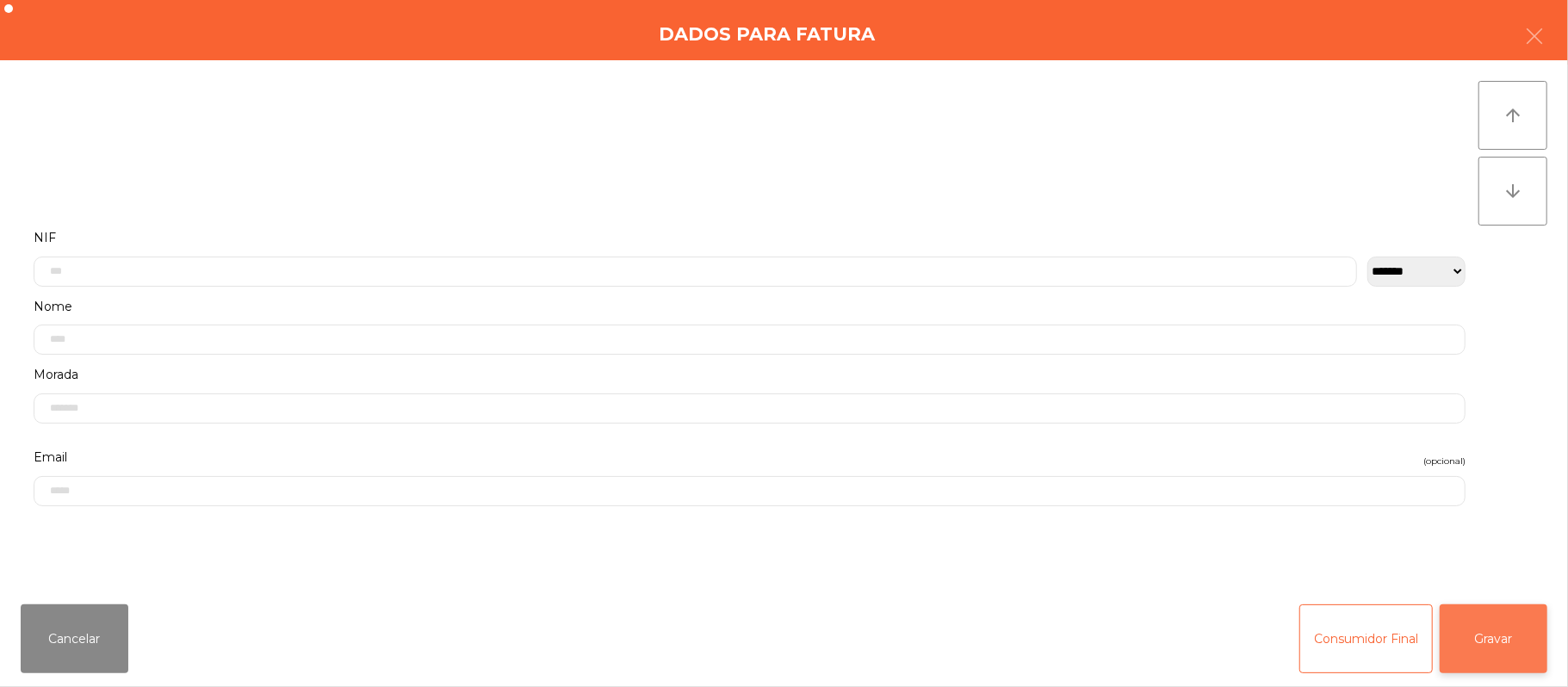
click at [1503, 644] on button "Gravar" at bounding box center [1492, 638] width 108 height 69
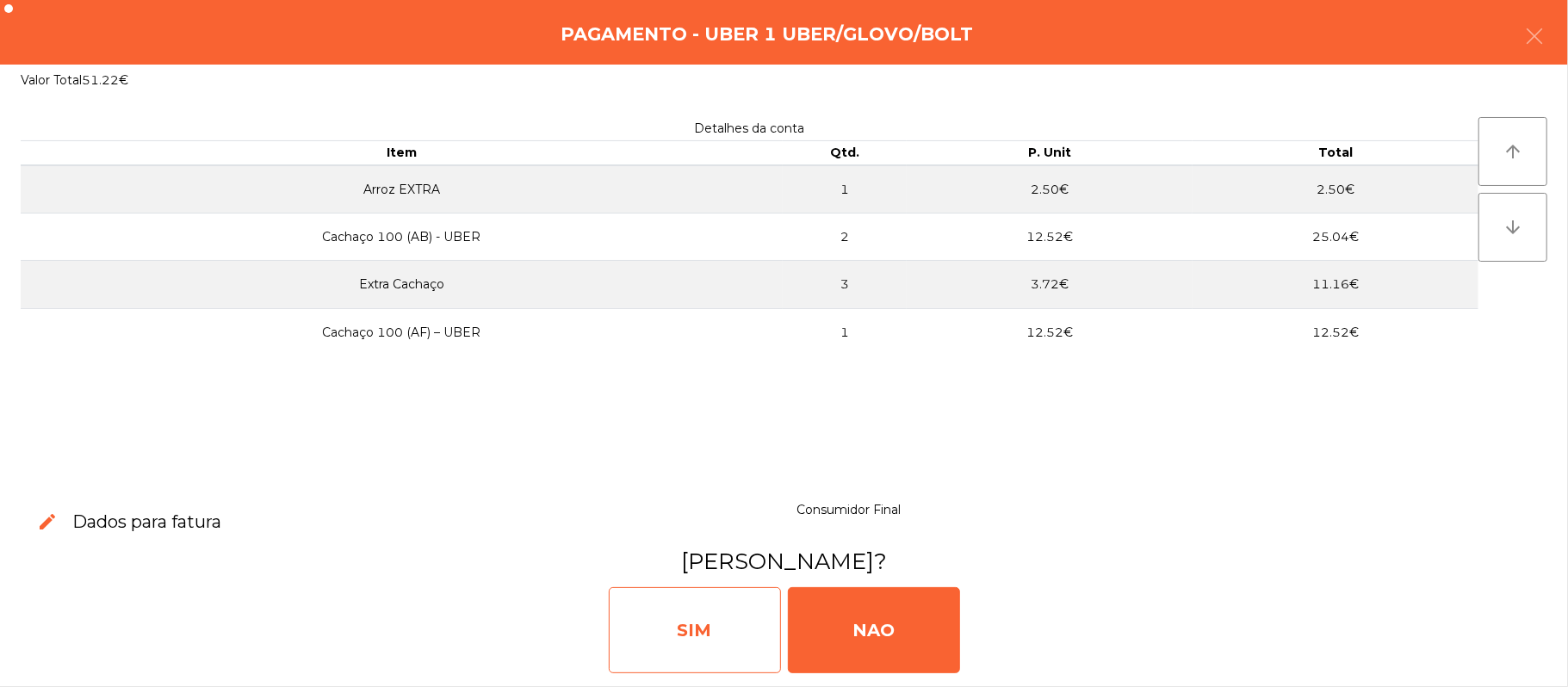
click at [696, 624] on div "SIM" at bounding box center [695, 629] width 172 height 86
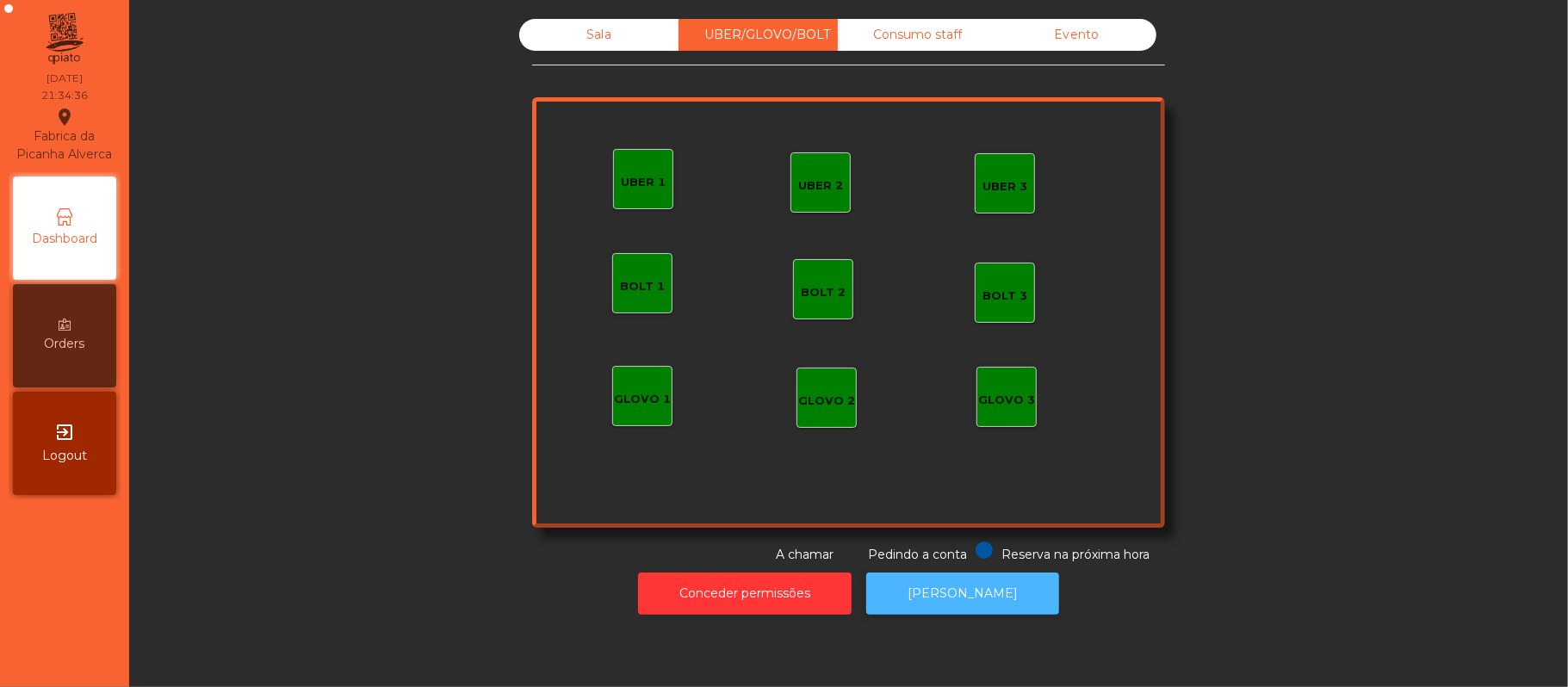
click at [958, 608] on button "[PERSON_NAME]" at bounding box center [962, 593] width 193 height 42
click at [632, 42] on div "Sala" at bounding box center [599, 35] width 159 height 32
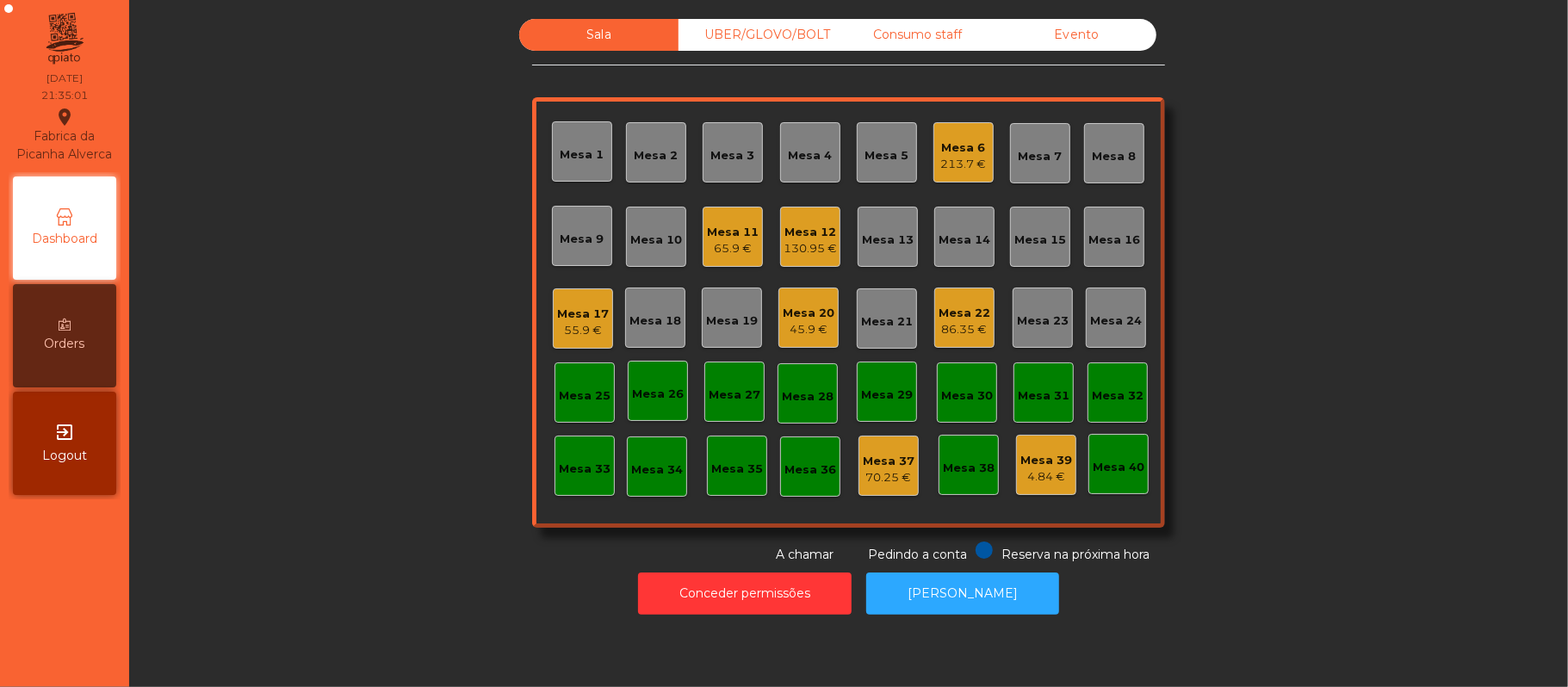
click at [958, 315] on div "Mesa 22" at bounding box center [965, 313] width 52 height 17
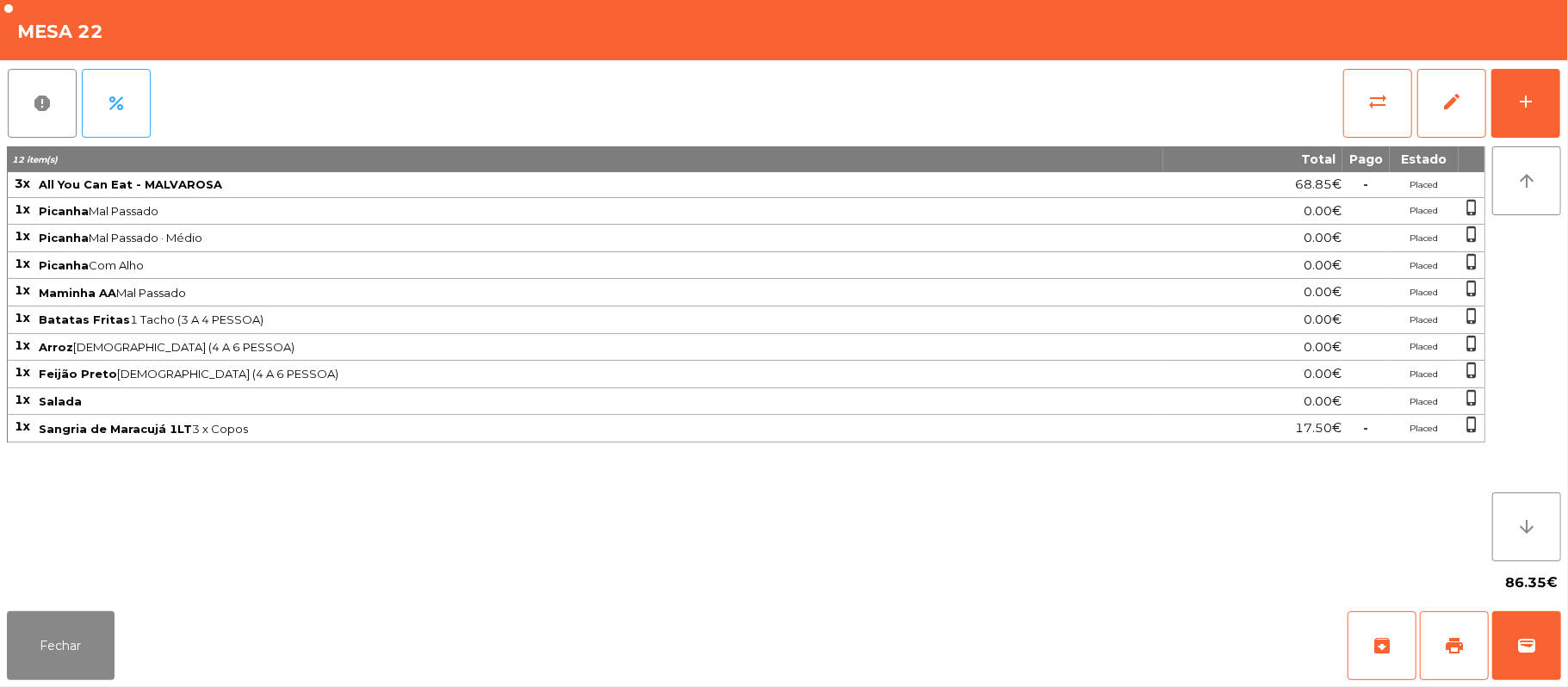
click at [136, 630] on div "Fechar archive print wallet" at bounding box center [784, 646] width 1568 height 83
click at [98, 635] on button "Fechar" at bounding box center [60, 645] width 108 height 69
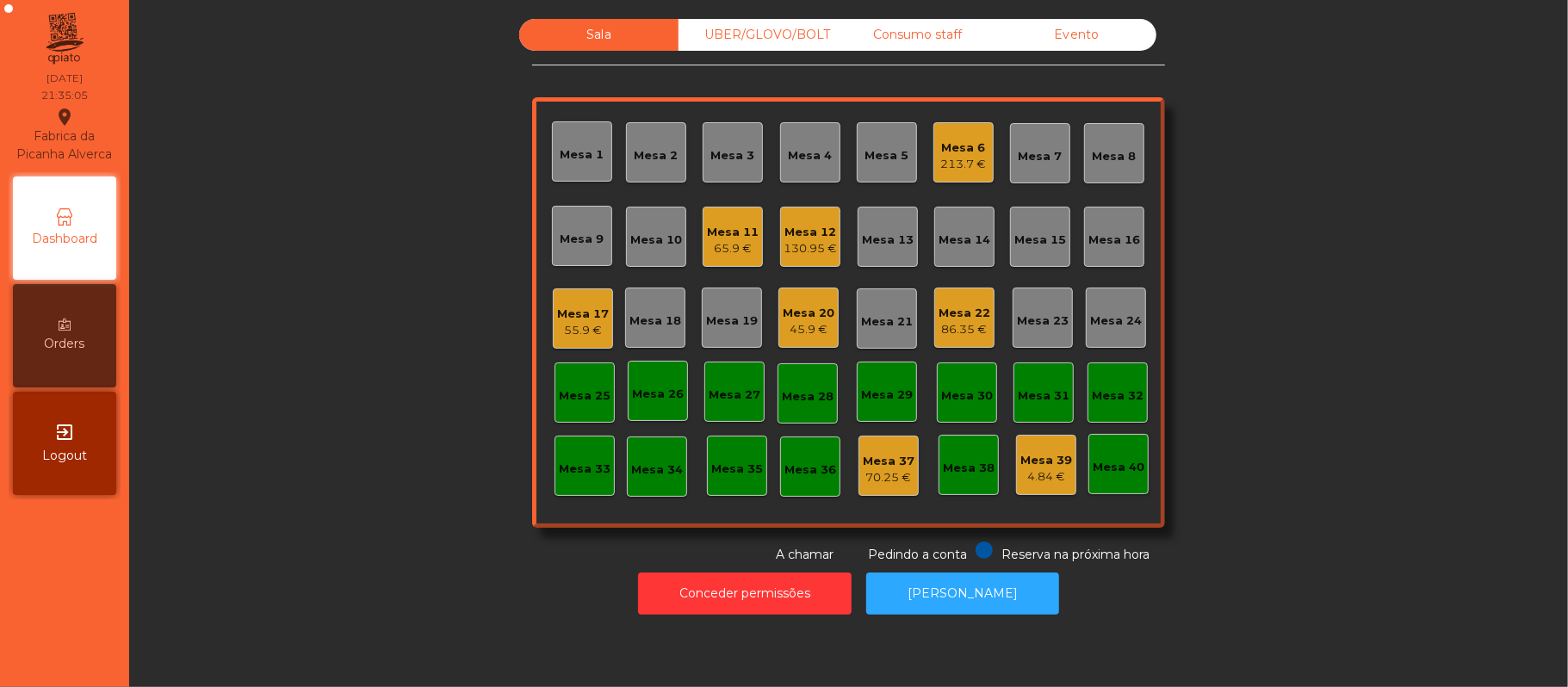
click at [808, 328] on div "45.9 €" at bounding box center [808, 330] width 52 height 17
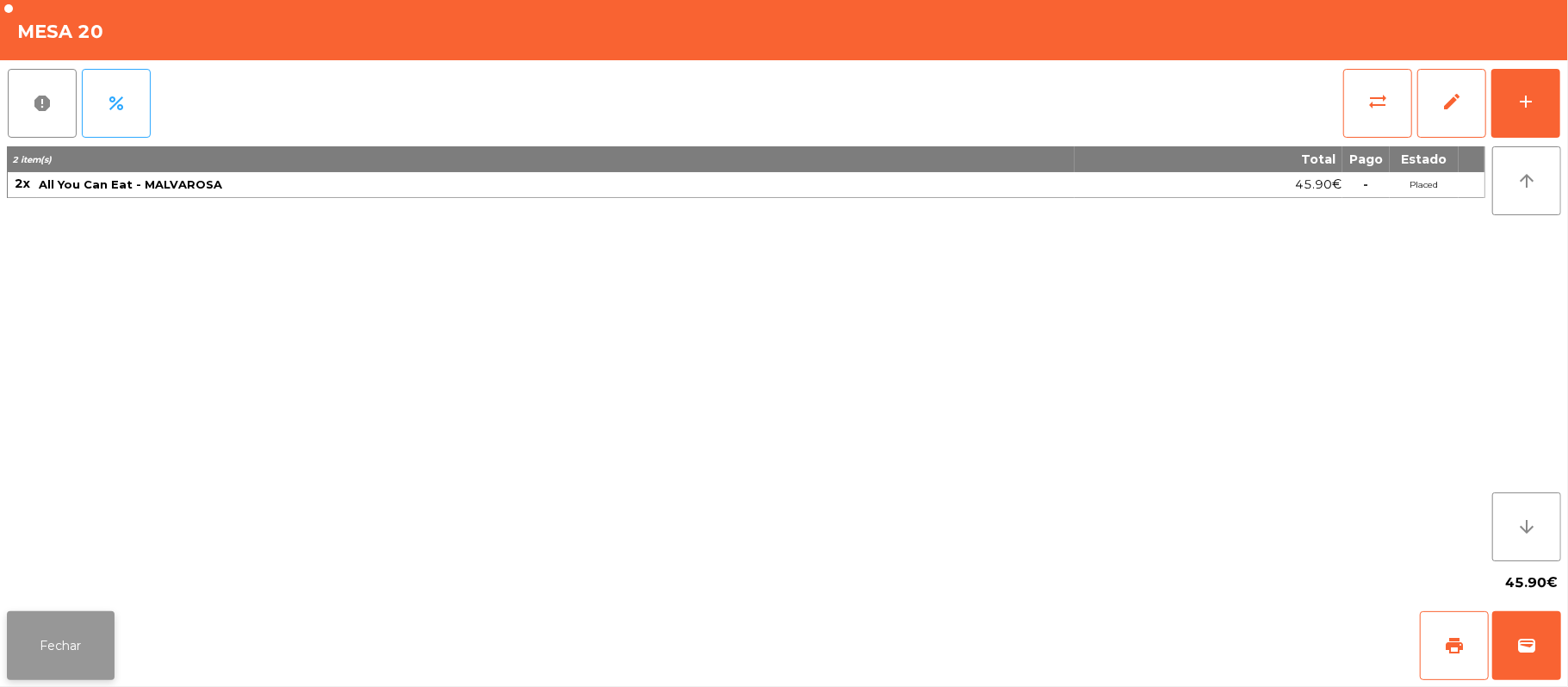
click at [99, 645] on button "Fechar" at bounding box center [60, 645] width 108 height 69
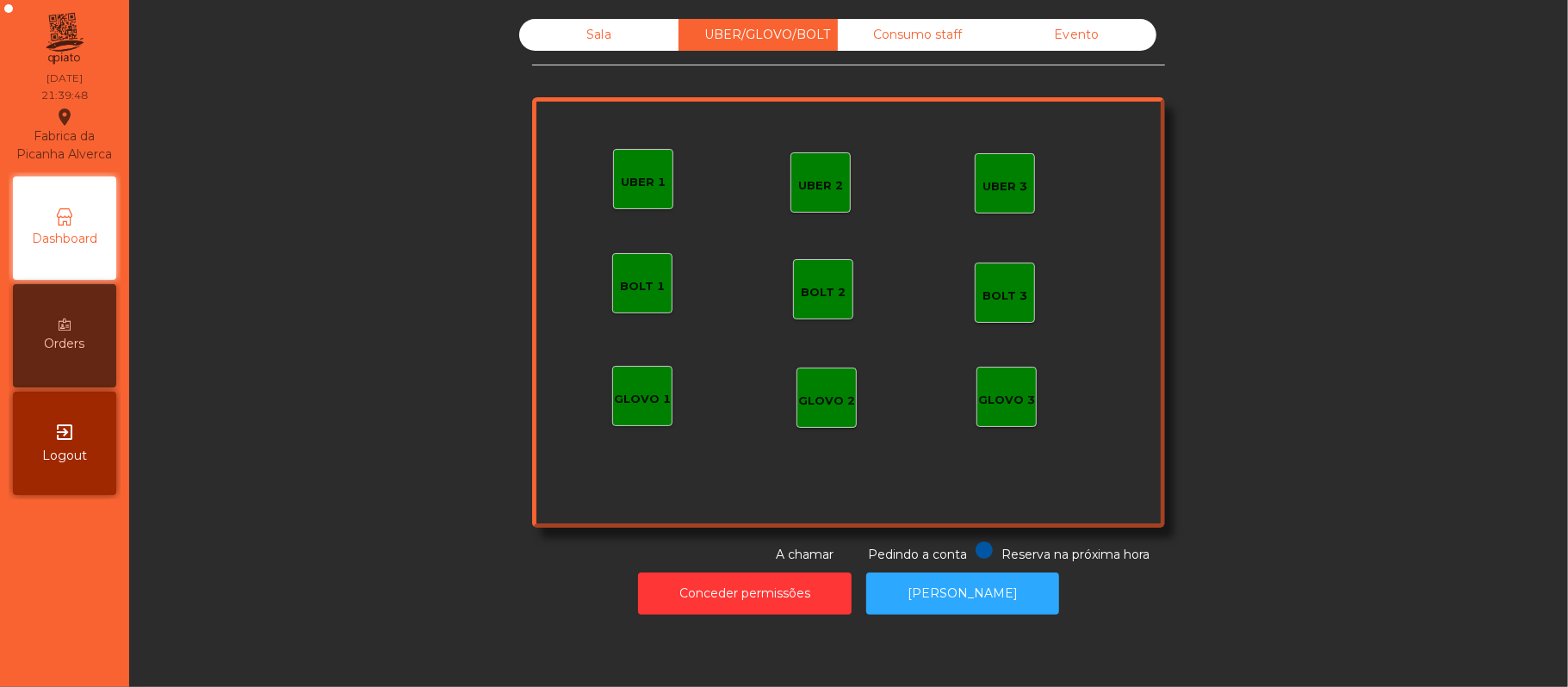
click at [631, 200] on div "UBER 1" at bounding box center [642, 179] width 60 height 60
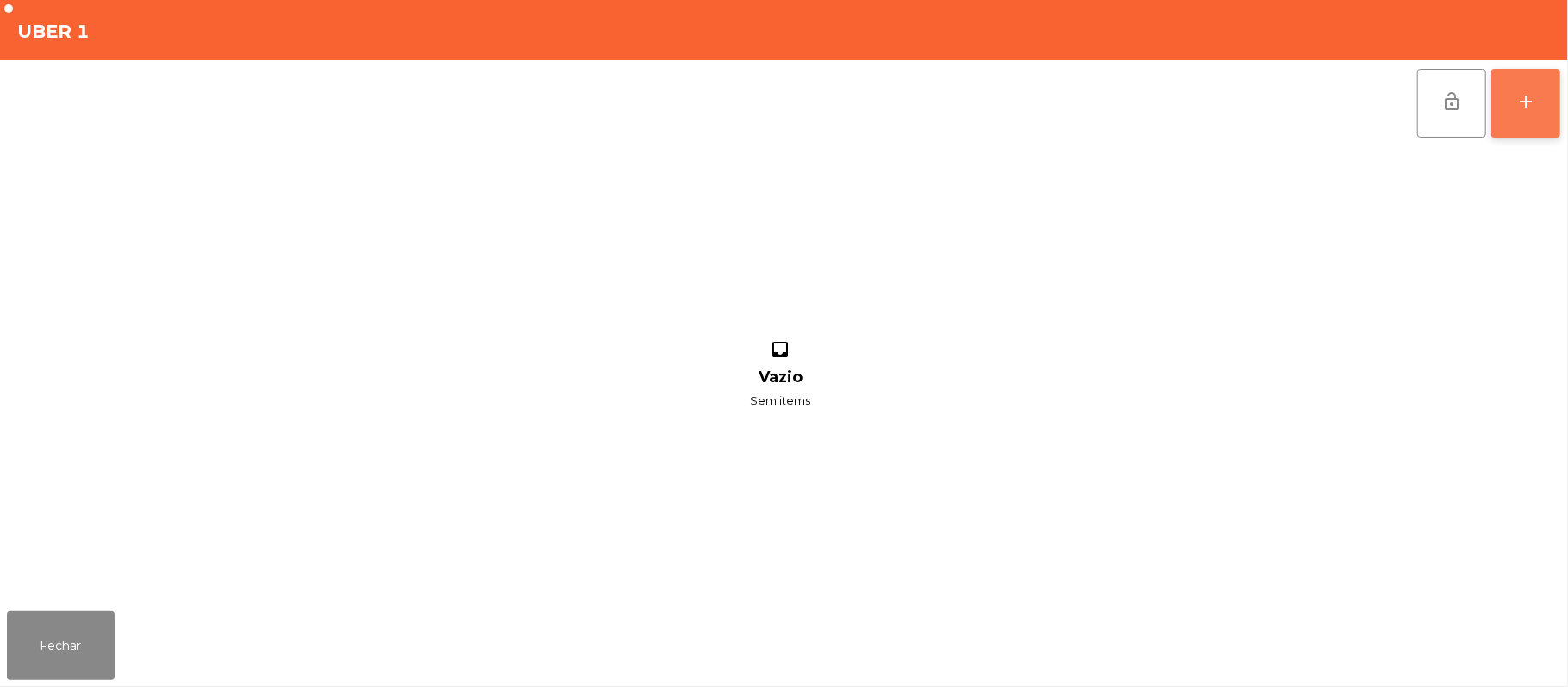
click at [1516, 115] on button "add" at bounding box center [1526, 103] width 69 height 69
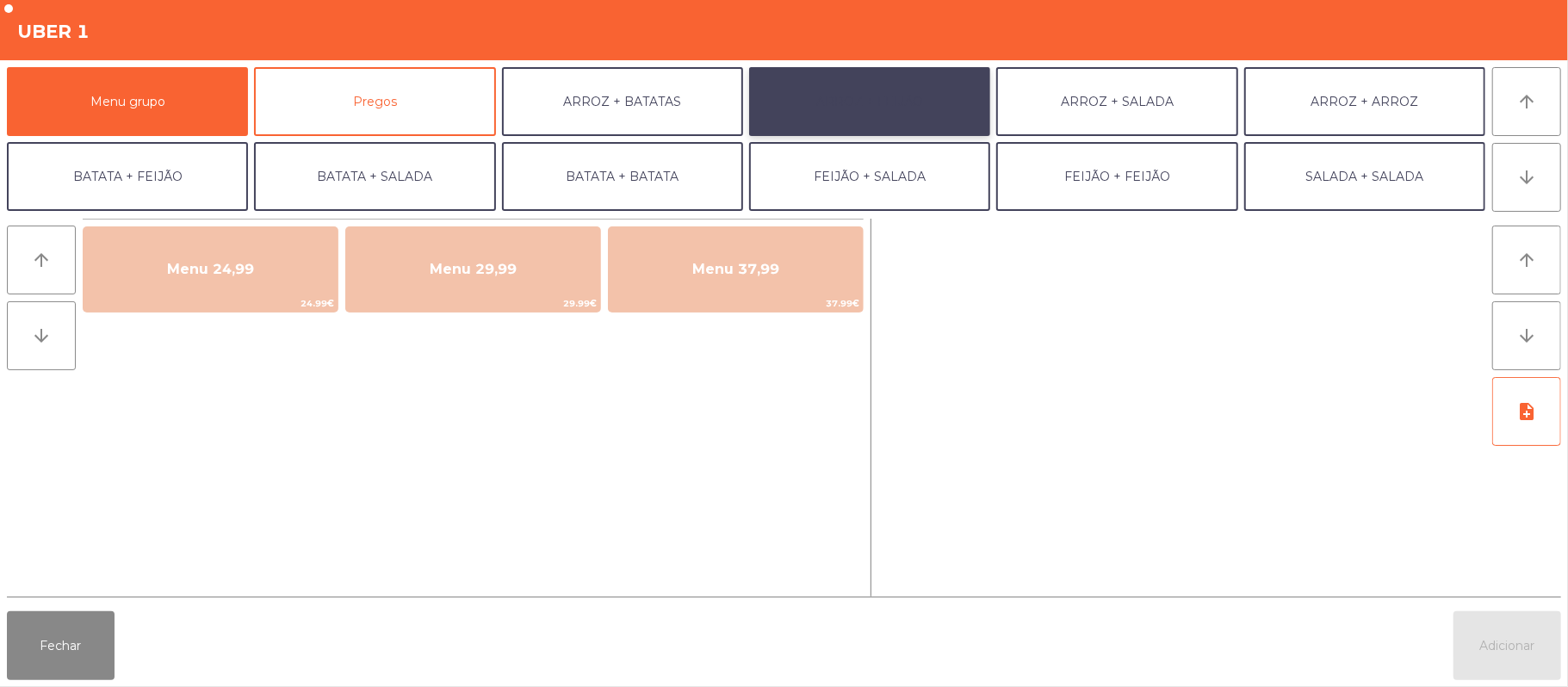
click at [925, 93] on button "ARROZ + FEIJÃO" at bounding box center [870, 101] width 241 height 69
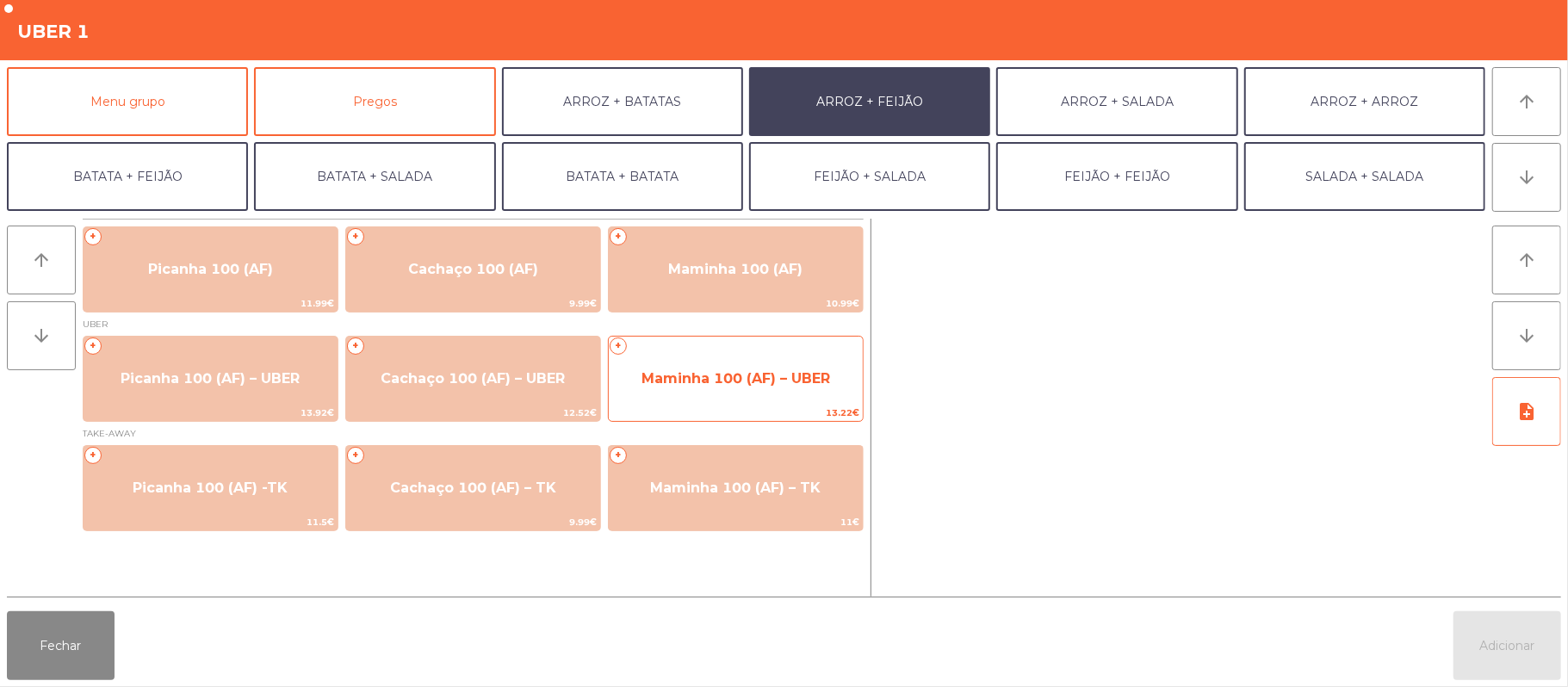
click at [755, 393] on span "Maminha 100 (AF) – UBER" at bounding box center [736, 378] width 254 height 46
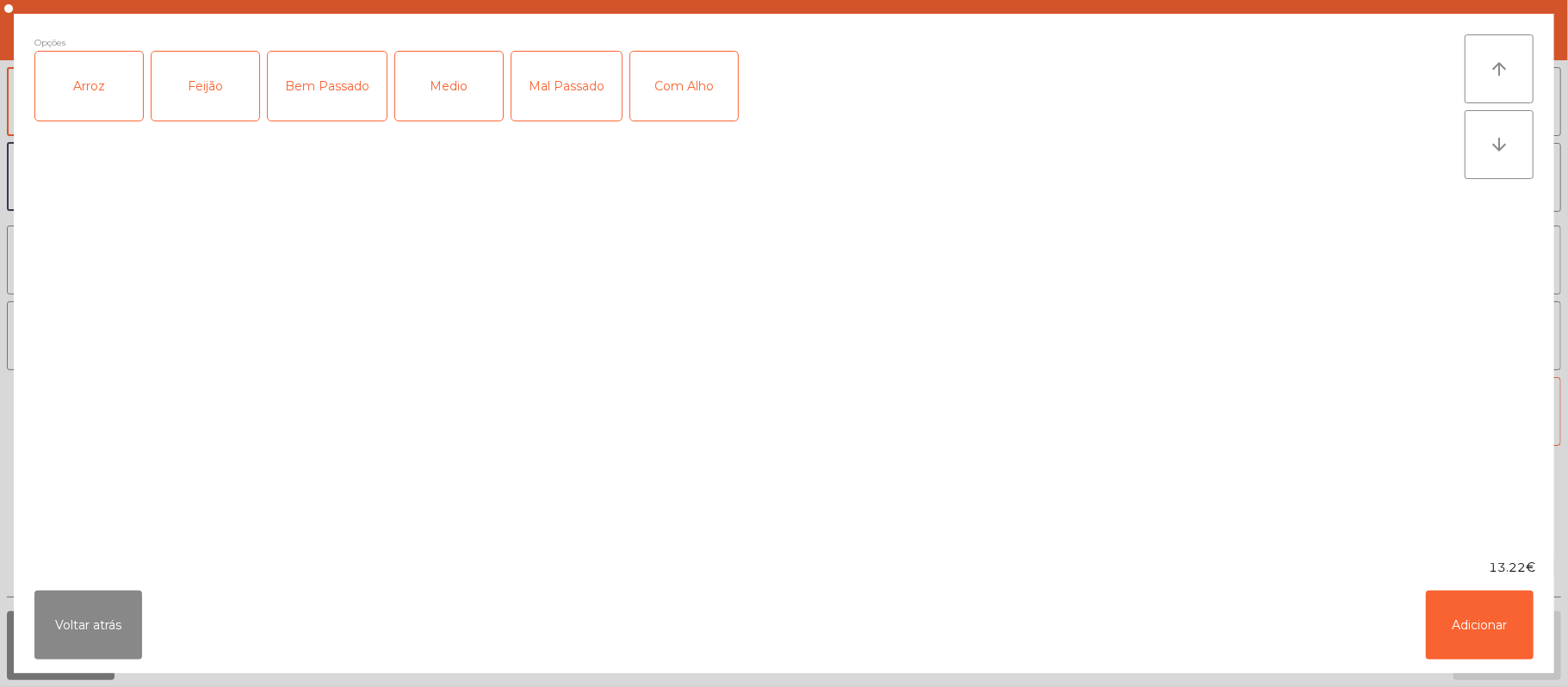
click at [99, 109] on div "Arroz" at bounding box center [88, 86] width 108 height 69
click at [167, 84] on div "Feijão" at bounding box center [205, 86] width 108 height 69
click at [460, 105] on div "Medio" at bounding box center [449, 86] width 108 height 69
click at [1490, 611] on button "Adicionar" at bounding box center [1480, 624] width 108 height 69
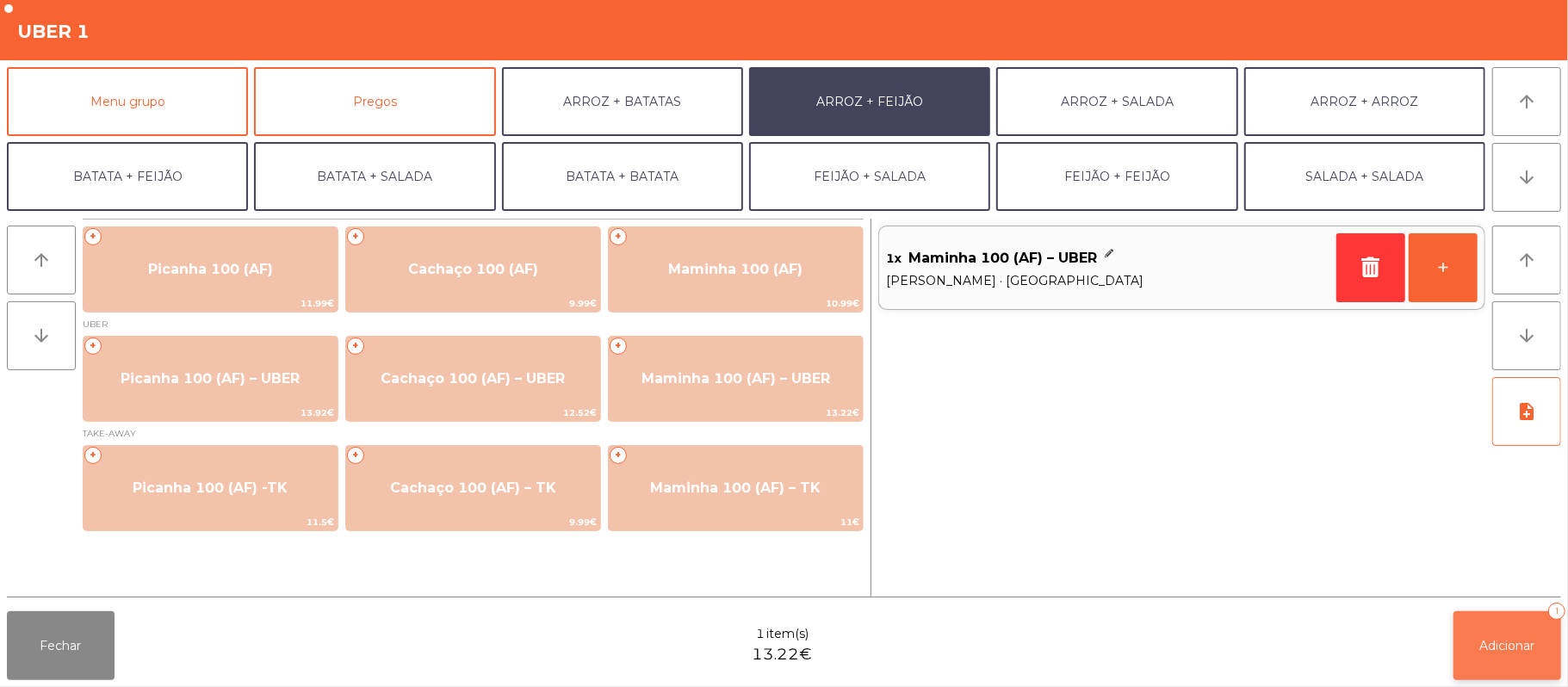
click at [1464, 617] on button "Adicionar 1" at bounding box center [1506, 645] width 108 height 69
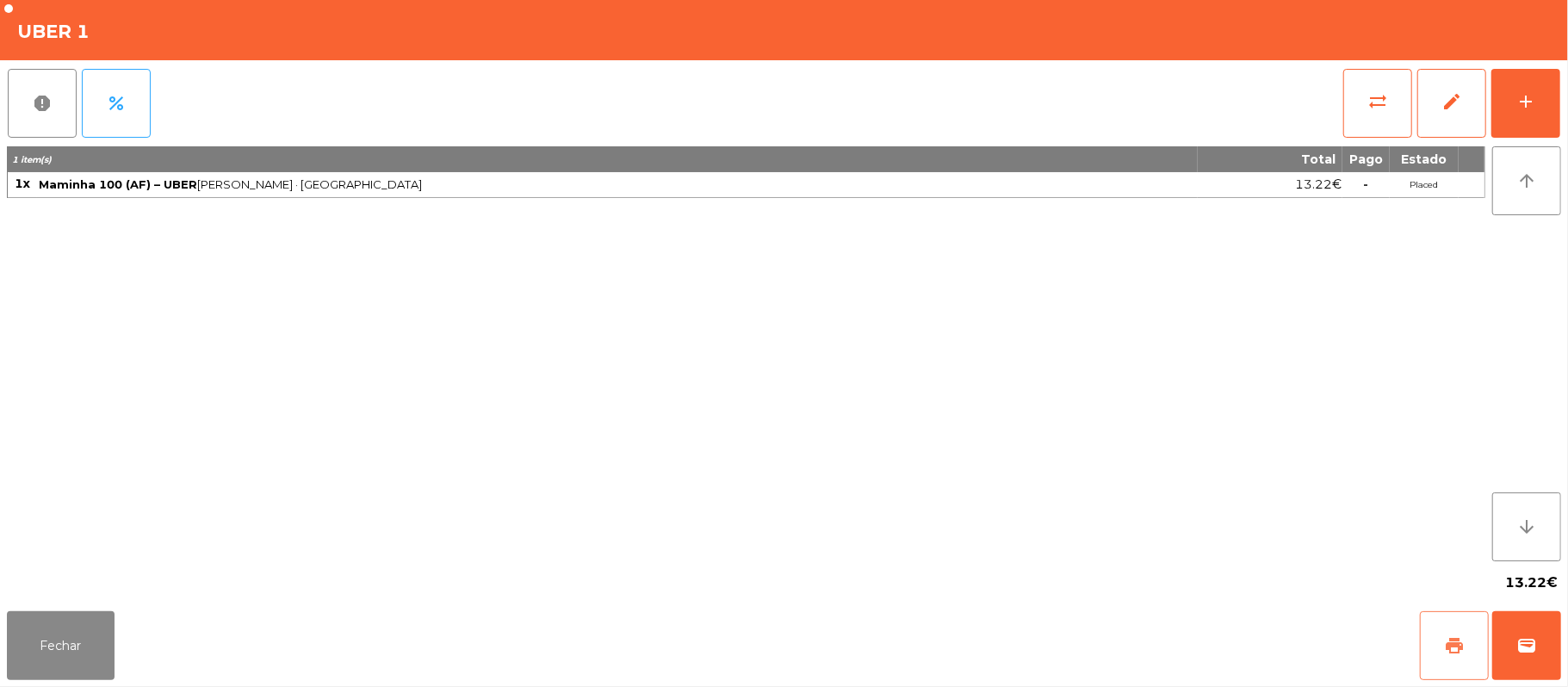
click at [1466, 623] on button "print" at bounding box center [1454, 645] width 69 height 69
click at [1536, 637] on span "wallet" at bounding box center [1527, 646] width 20 height 20
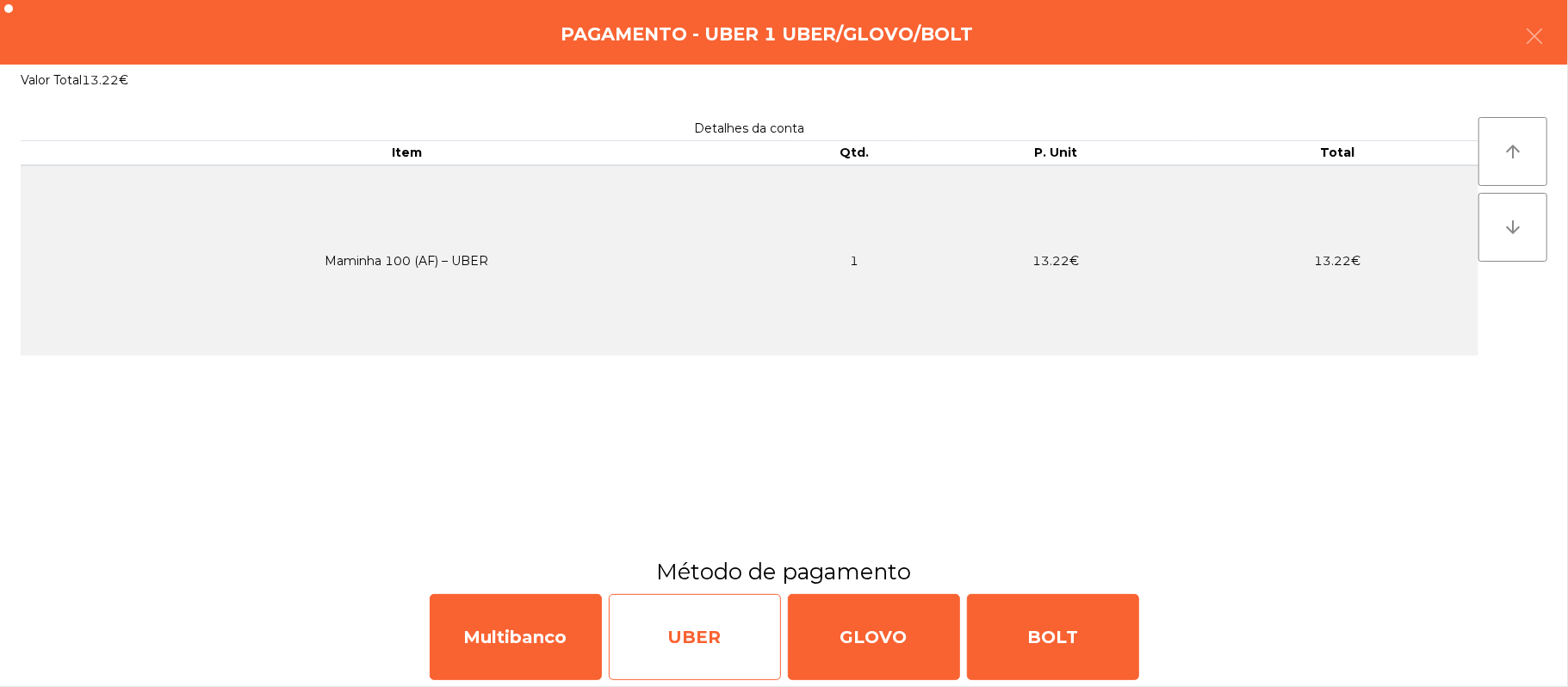
click at [683, 624] on div "UBER" at bounding box center [695, 636] width 172 height 86
select select "**"
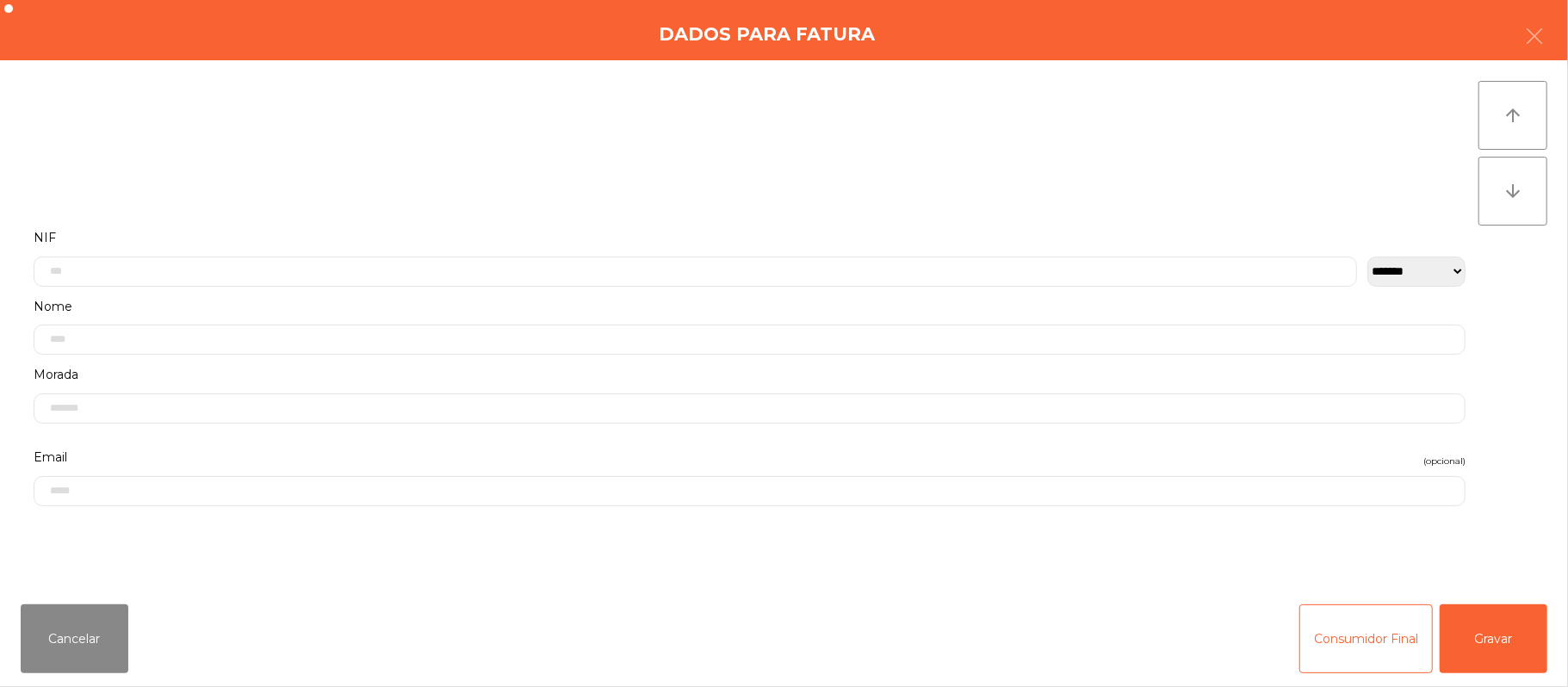
click at [220, 307] on label "Nome" at bounding box center [749, 307] width 1432 height 23
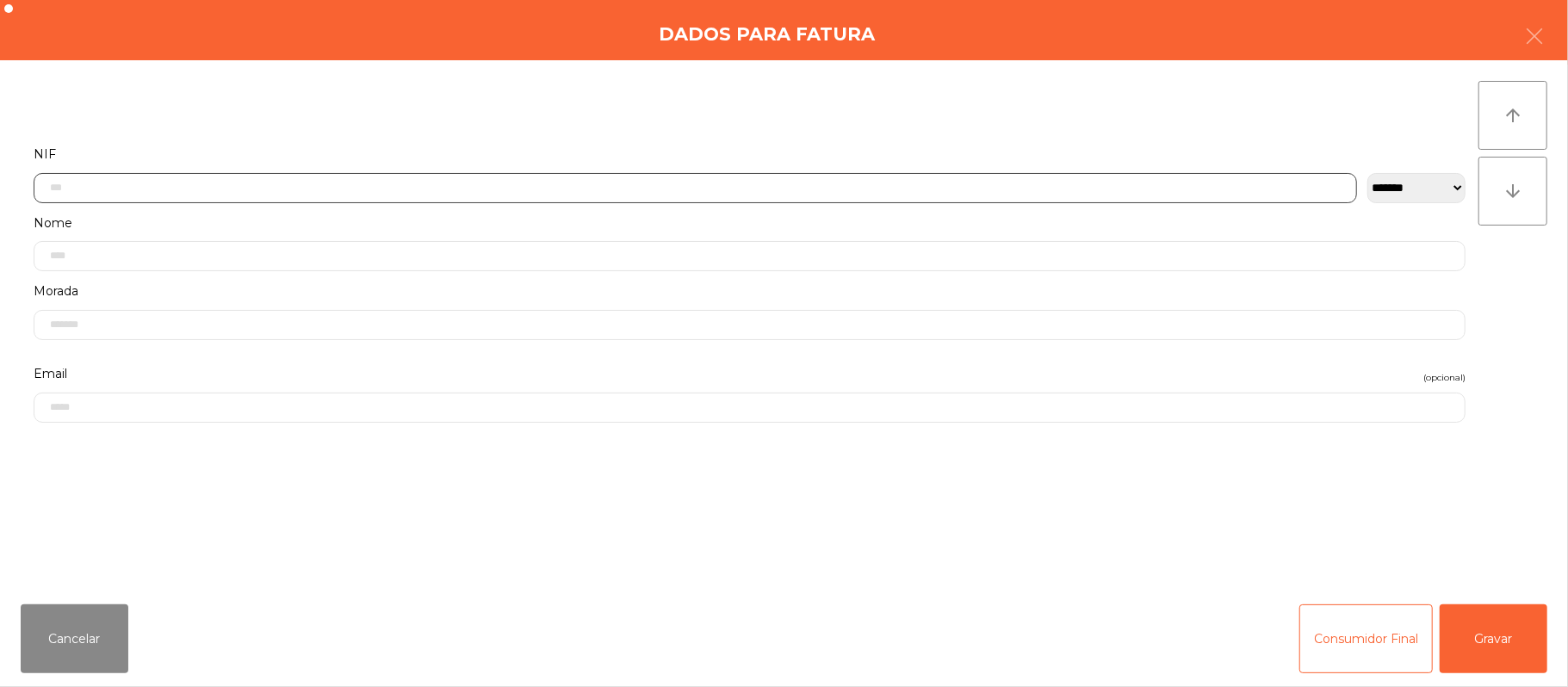
click at [190, 187] on input "text" at bounding box center [695, 188] width 1323 height 30
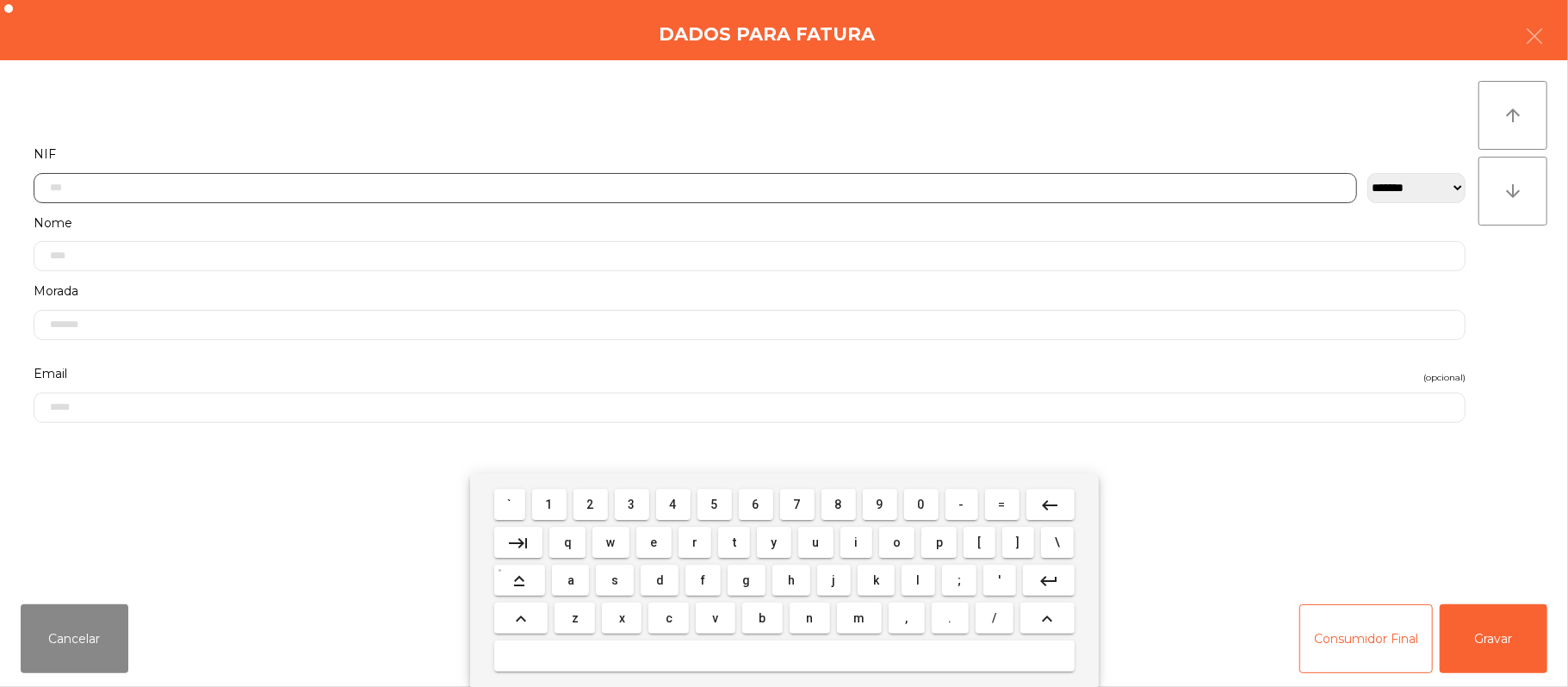
scroll to position [145, 0]
type input "*********"
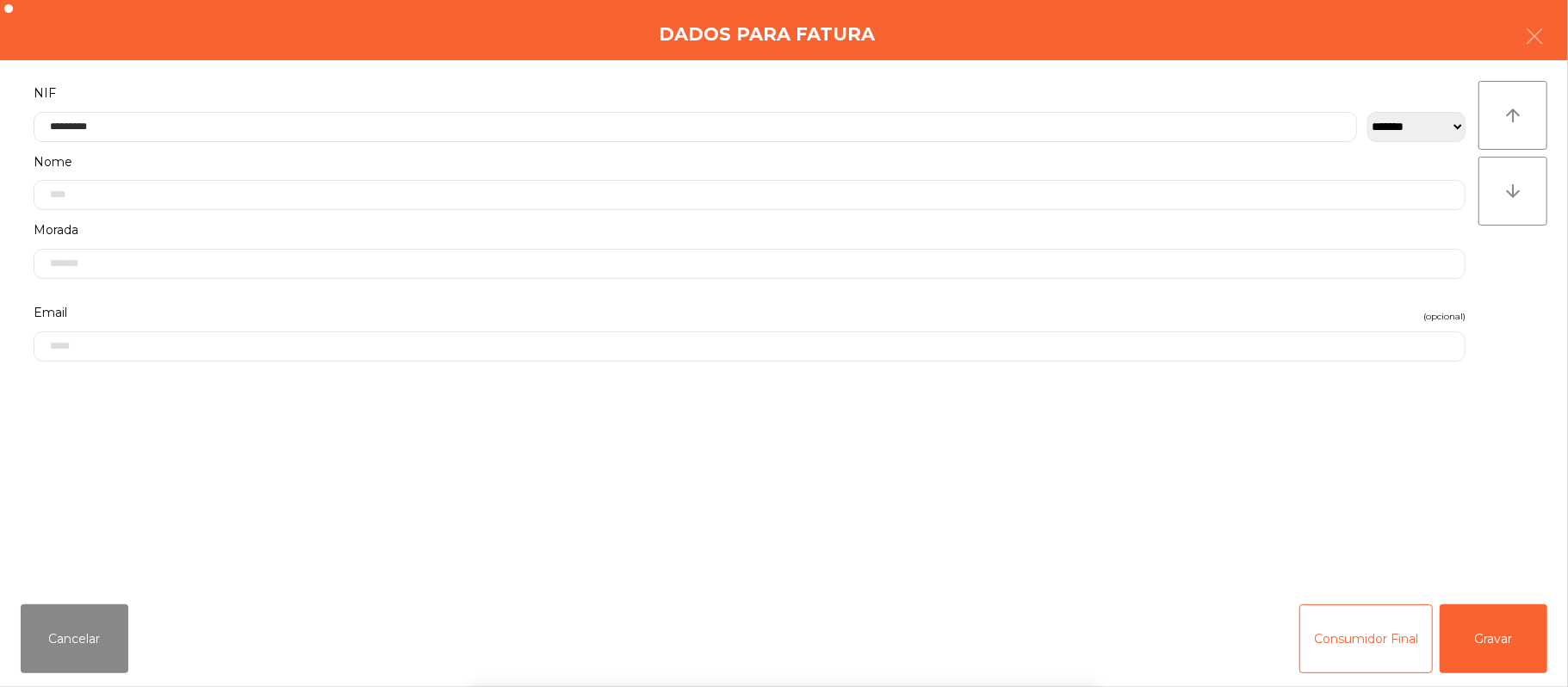
click at [1476, 646] on div "` 1 2 3 4 5 6 7 8 9 0 - = keyboard_backspace keyboard_tab q w e r t y u i o p […" at bounding box center [784, 580] width 1568 height 214
click at [1480, 631] on button "Gravar" at bounding box center [1492, 638] width 108 height 69
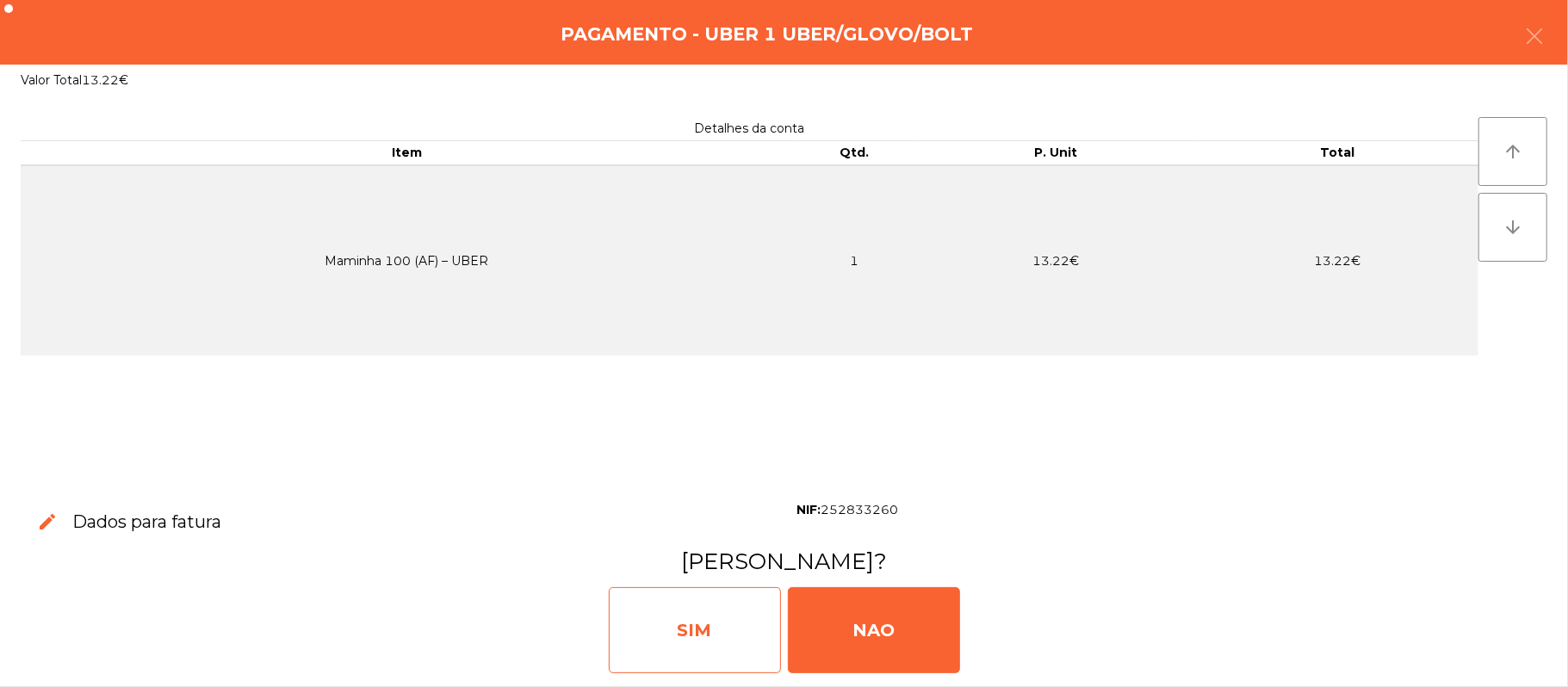
click at [649, 632] on div "SIM" at bounding box center [695, 629] width 172 height 86
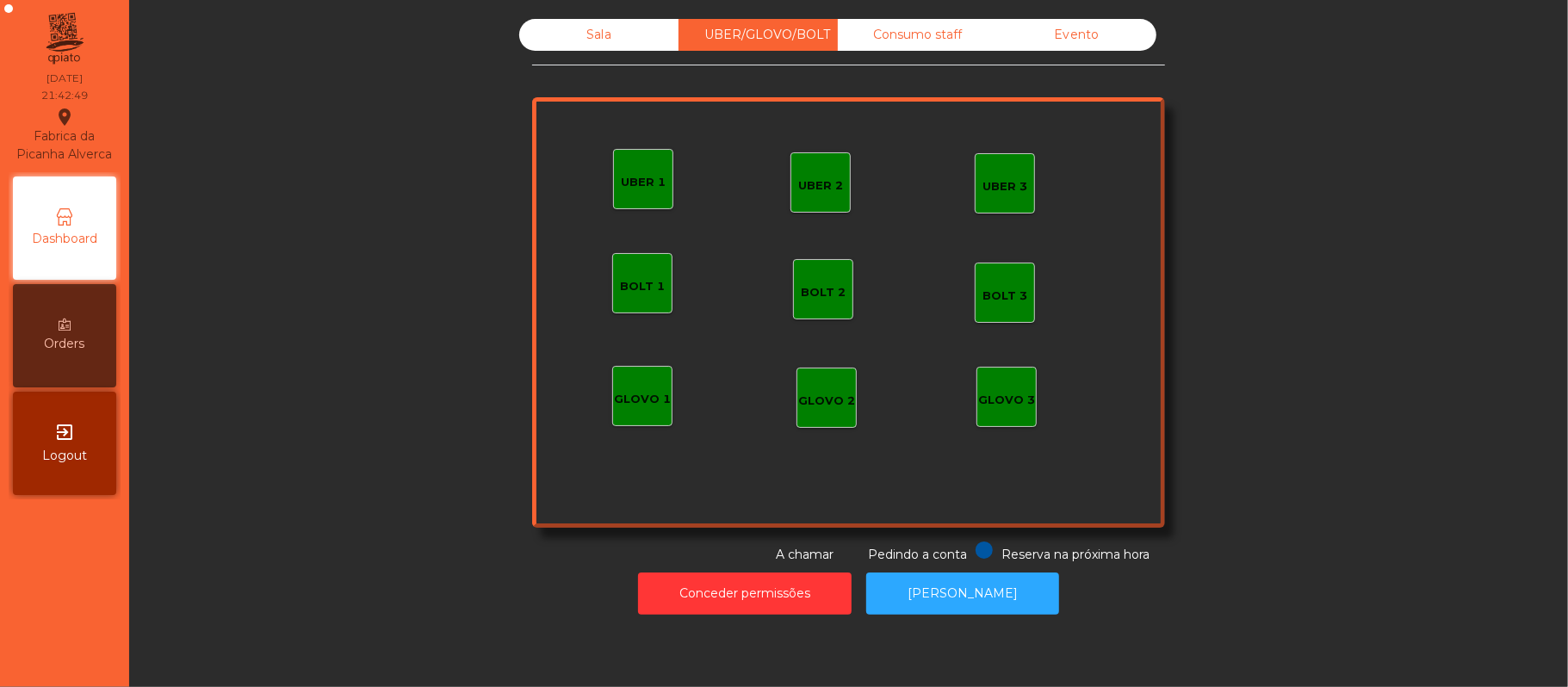
click at [622, 45] on div "Sala" at bounding box center [599, 35] width 159 height 32
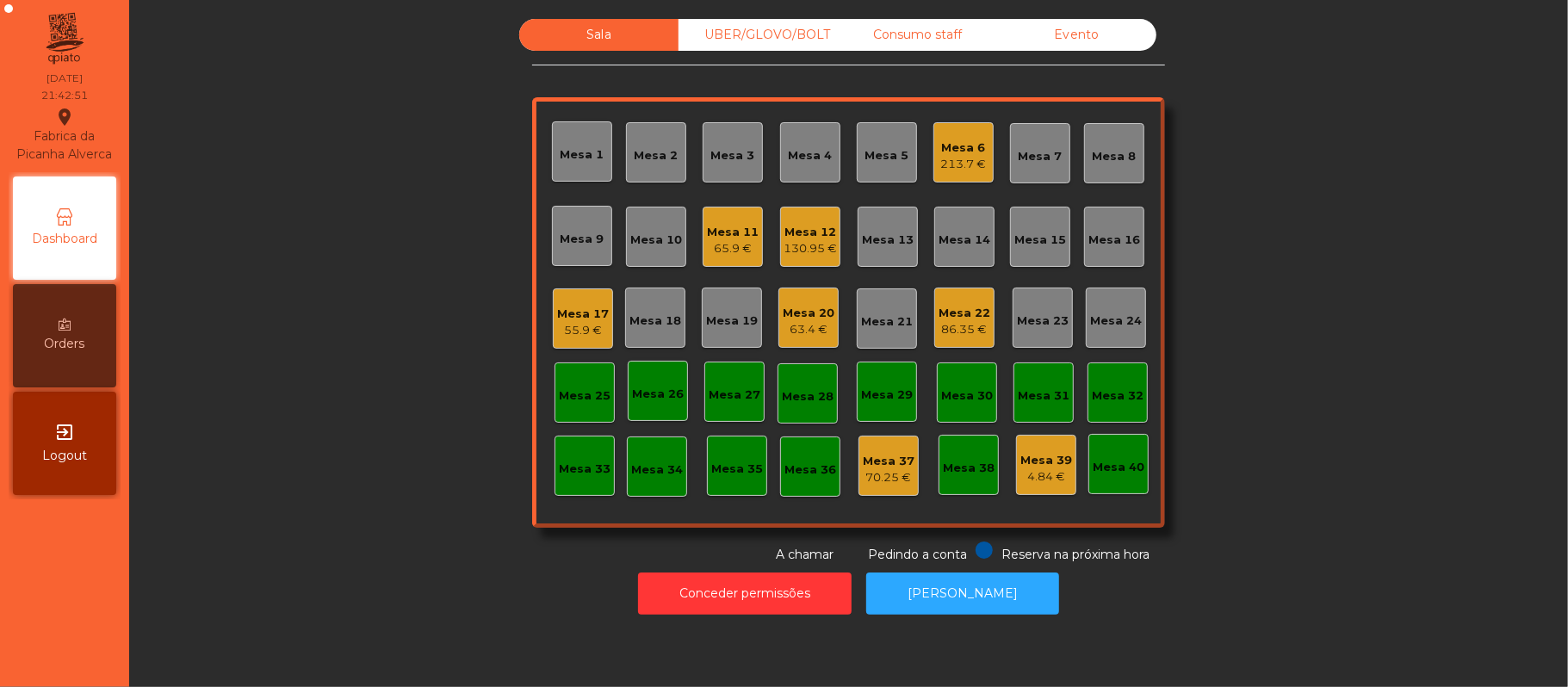
click at [809, 240] on div "130.95 €" at bounding box center [810, 249] width 53 height 17
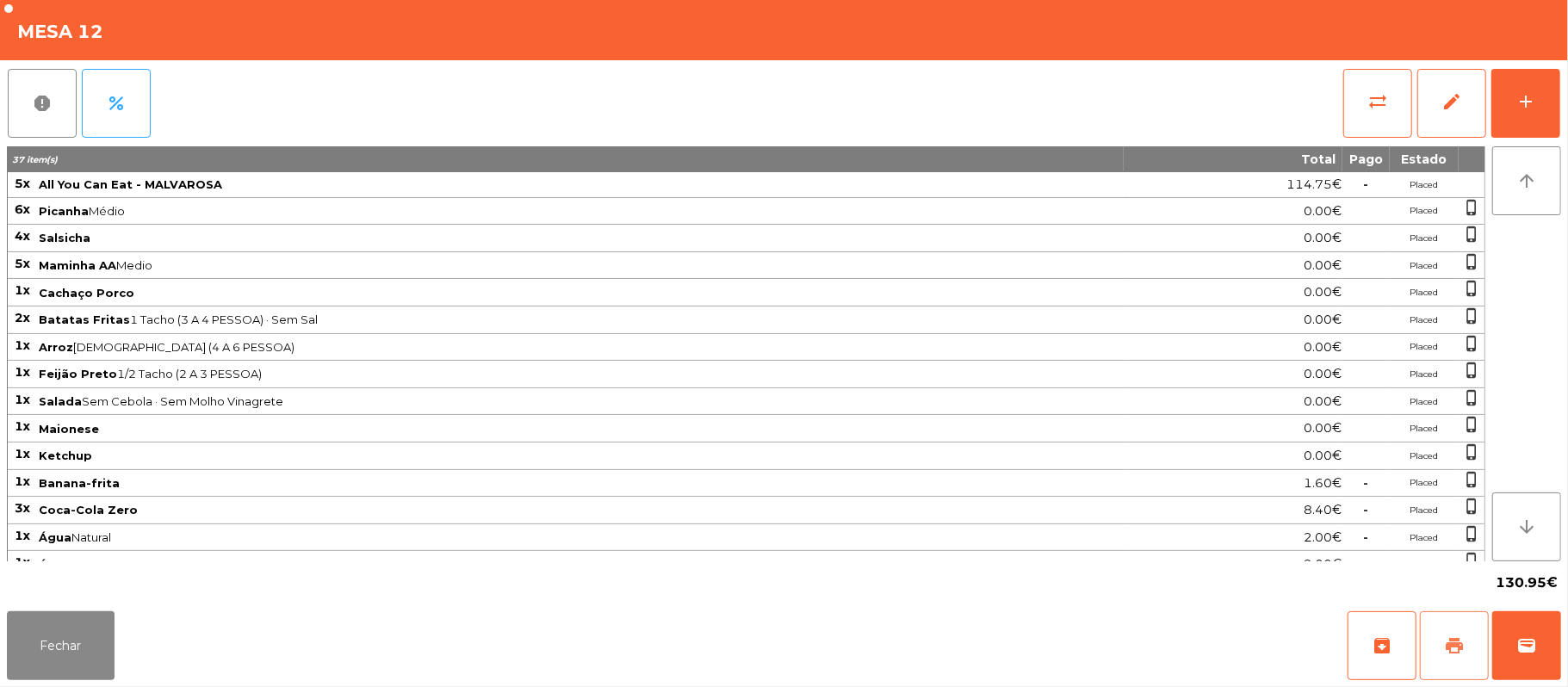
click at [1438, 637] on button "print" at bounding box center [1454, 645] width 69 height 69
click at [1522, 651] on span "wallet" at bounding box center [1527, 646] width 20 height 20
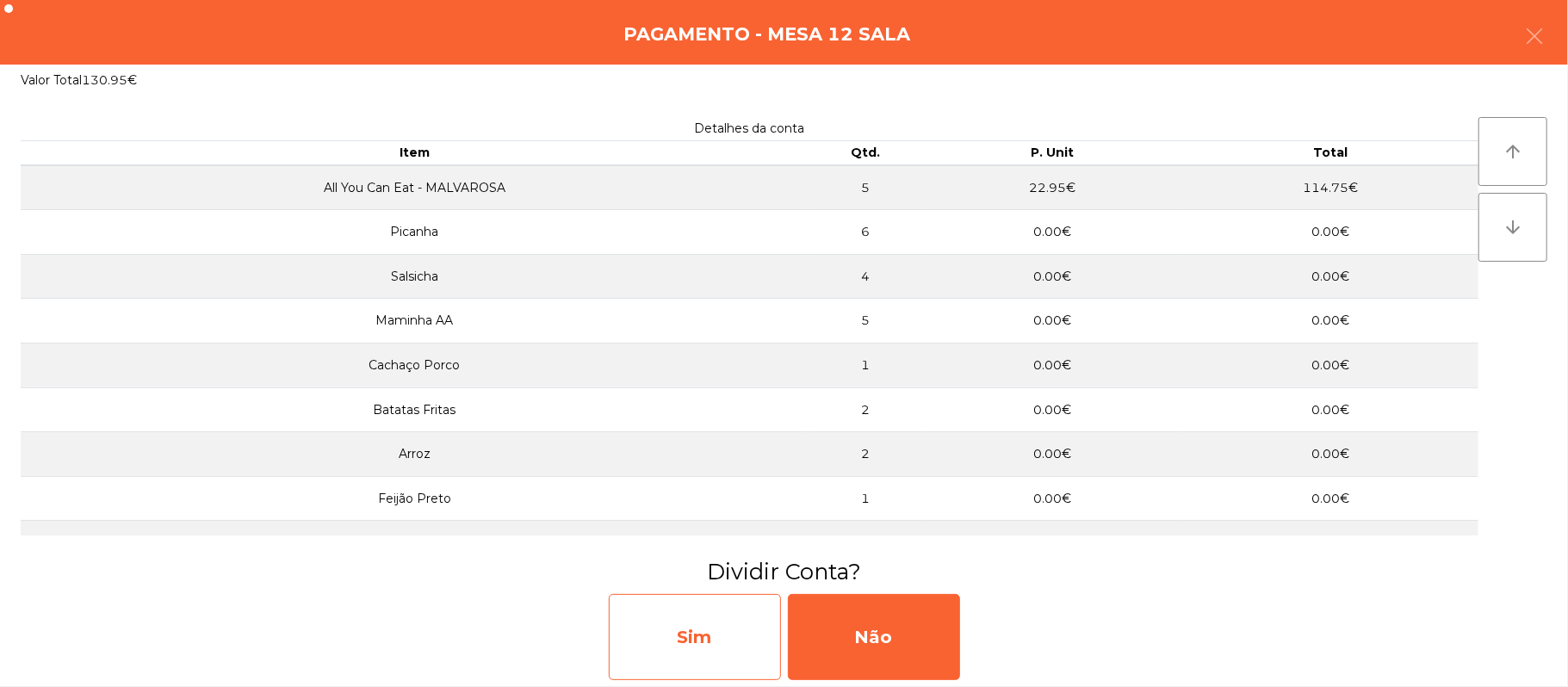
click at [708, 638] on div "Sim" at bounding box center [695, 636] width 172 height 86
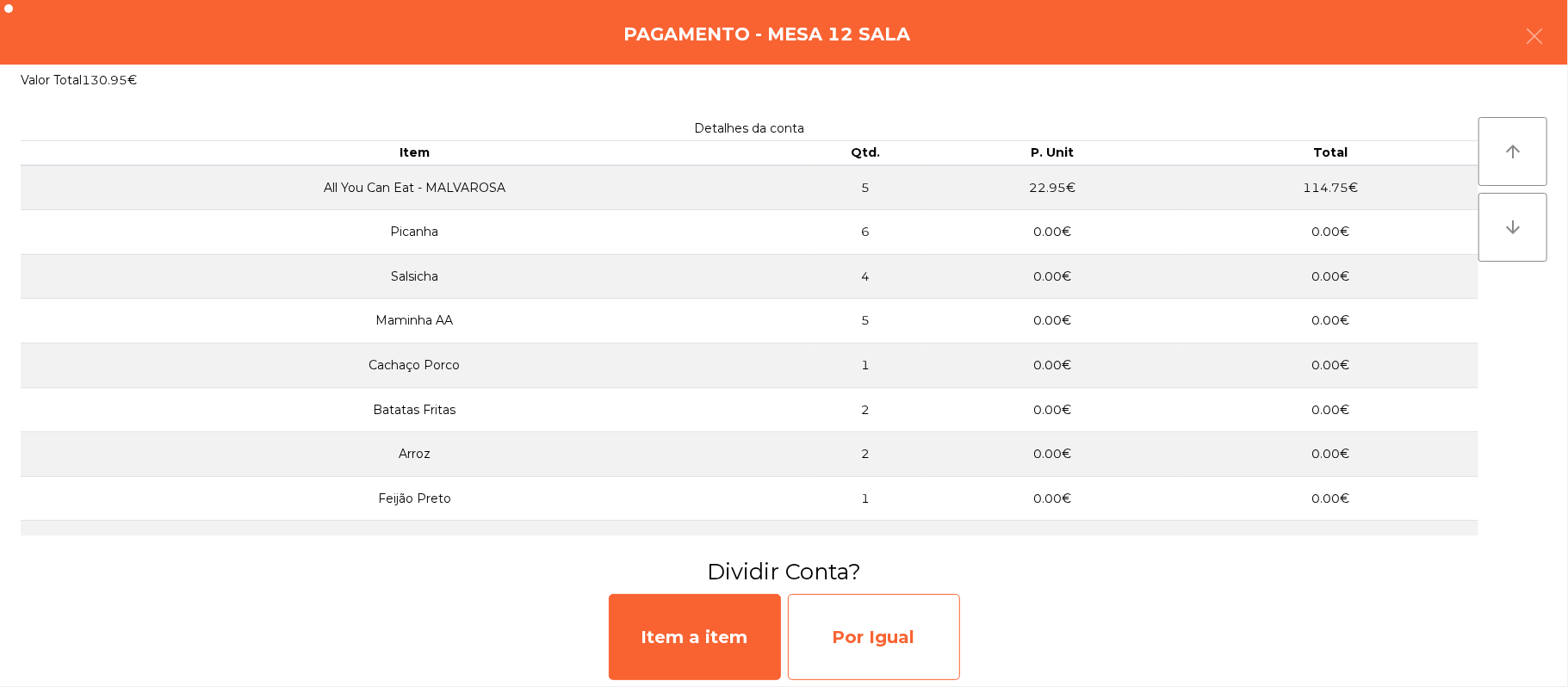
click at [887, 635] on div "Por Igual" at bounding box center [873, 636] width 172 height 86
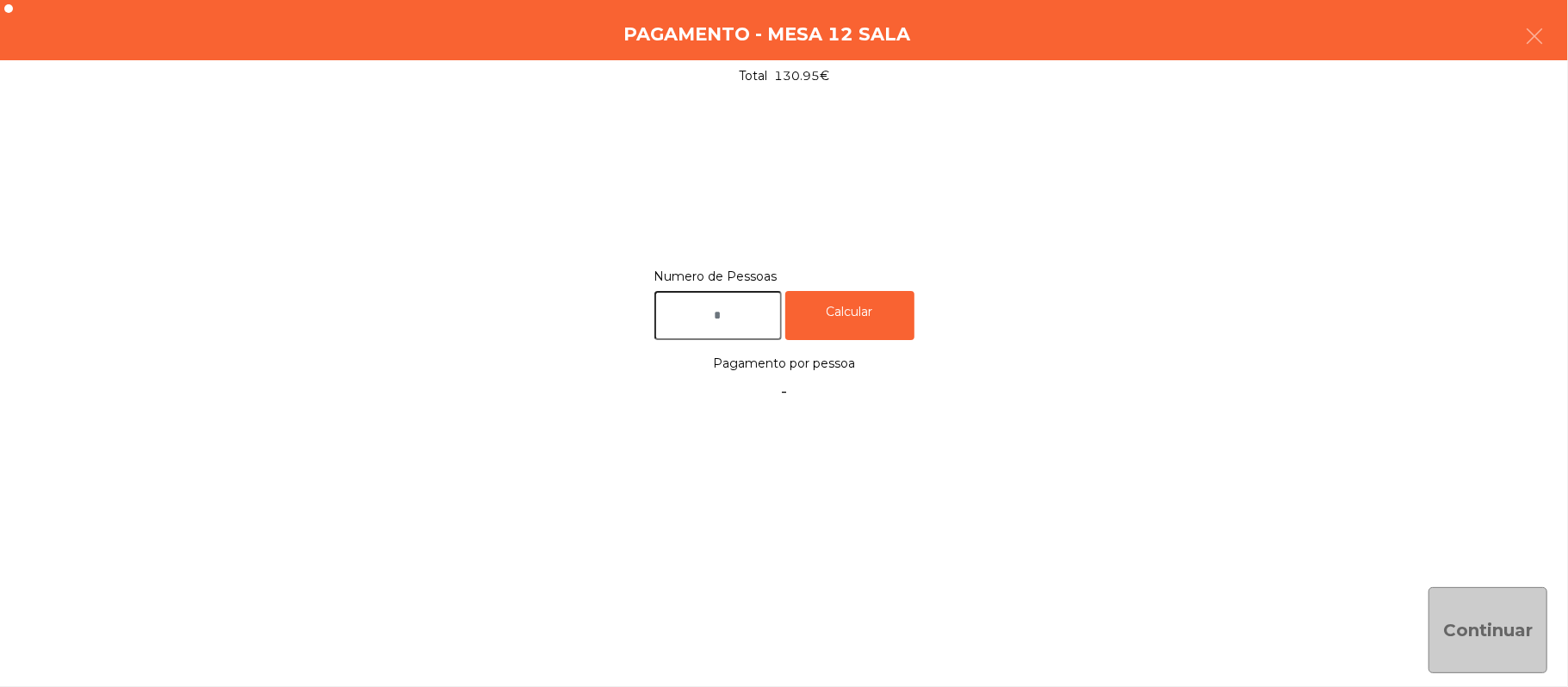
click at [744, 315] on input "text" at bounding box center [718, 315] width 127 height 49
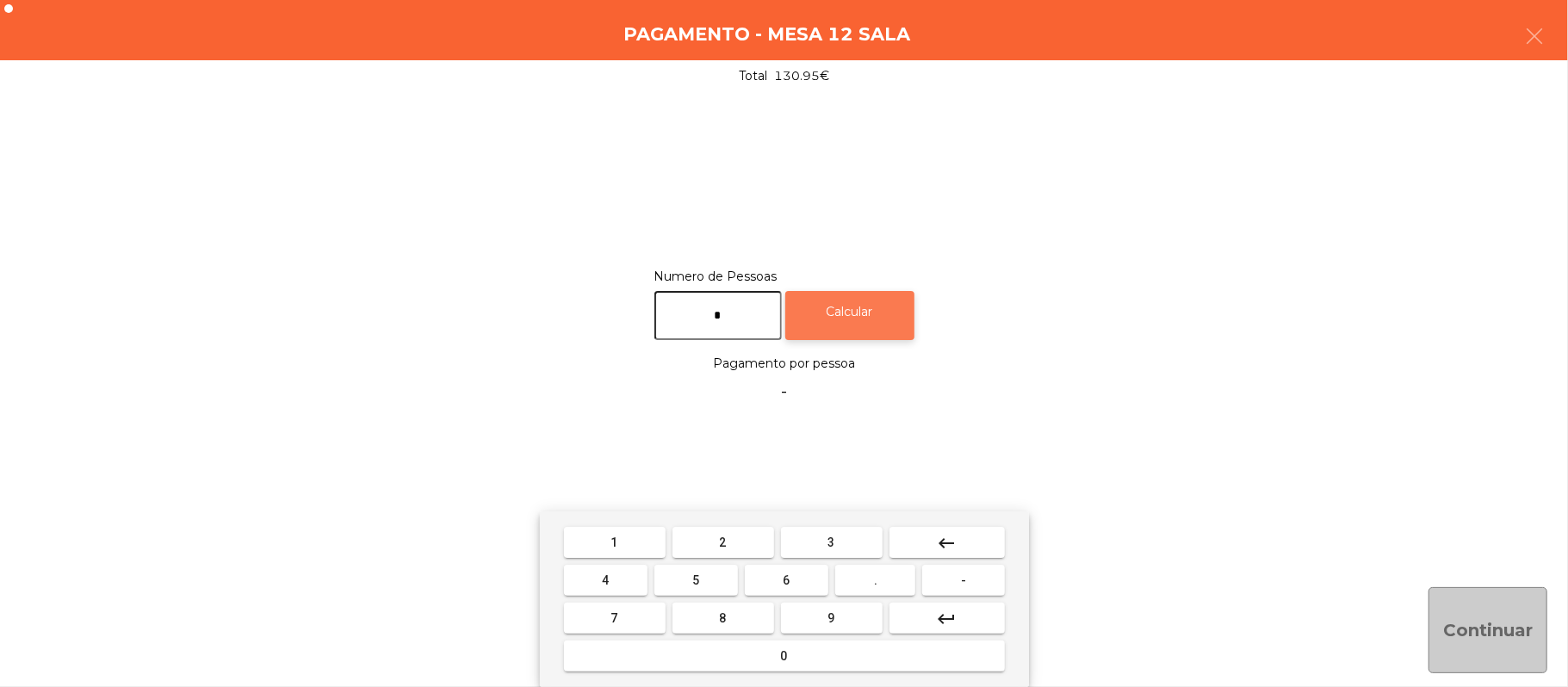
type input "*"
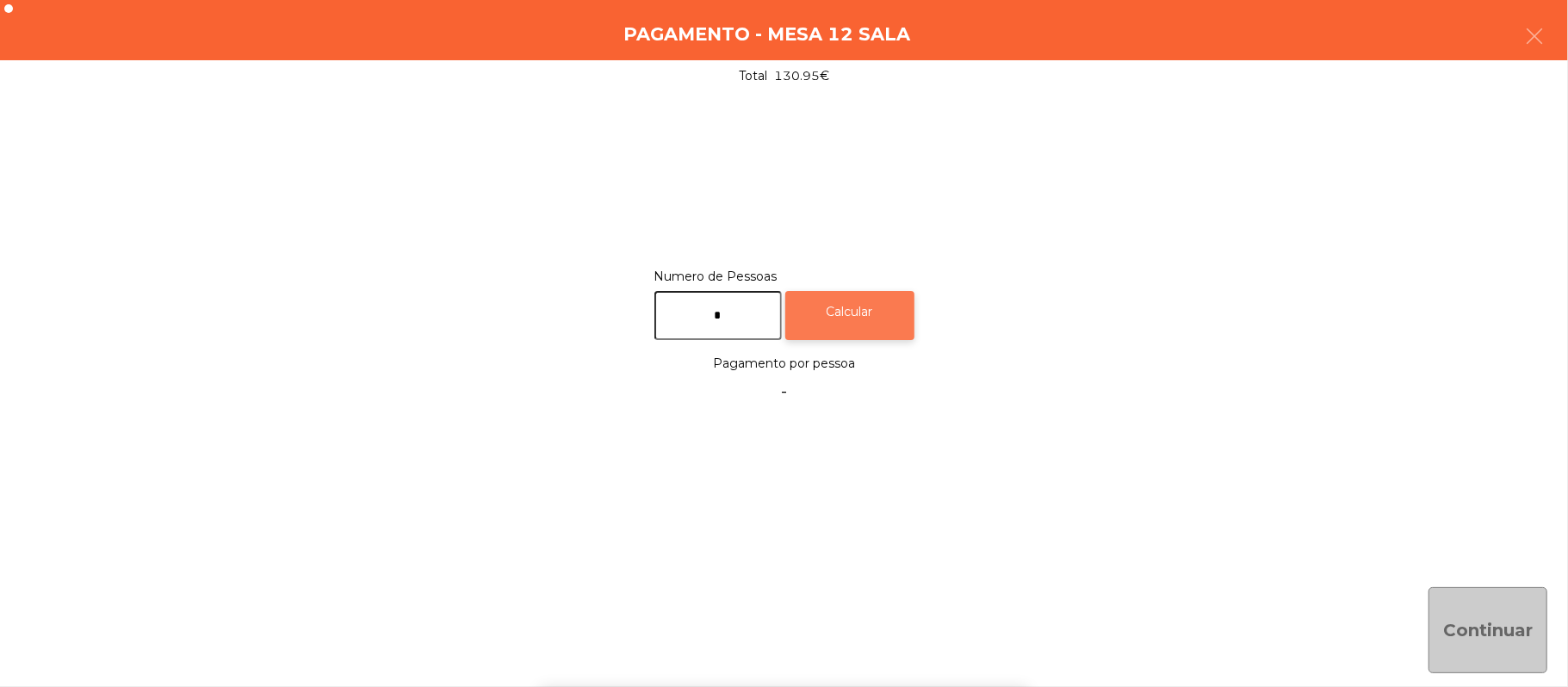
click at [870, 296] on div "Calcular" at bounding box center [849, 315] width 129 height 49
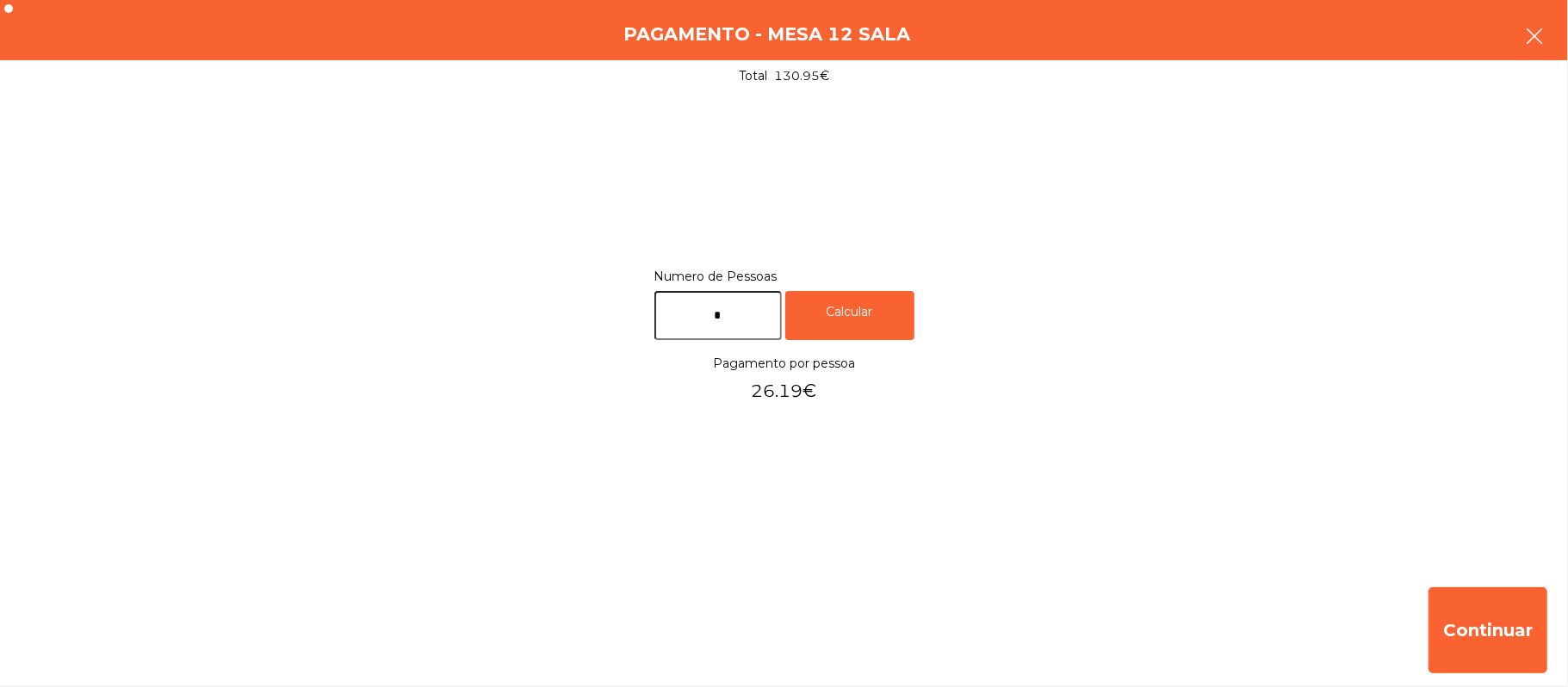
click at [1551, 45] on button "button" at bounding box center [1534, 38] width 48 height 52
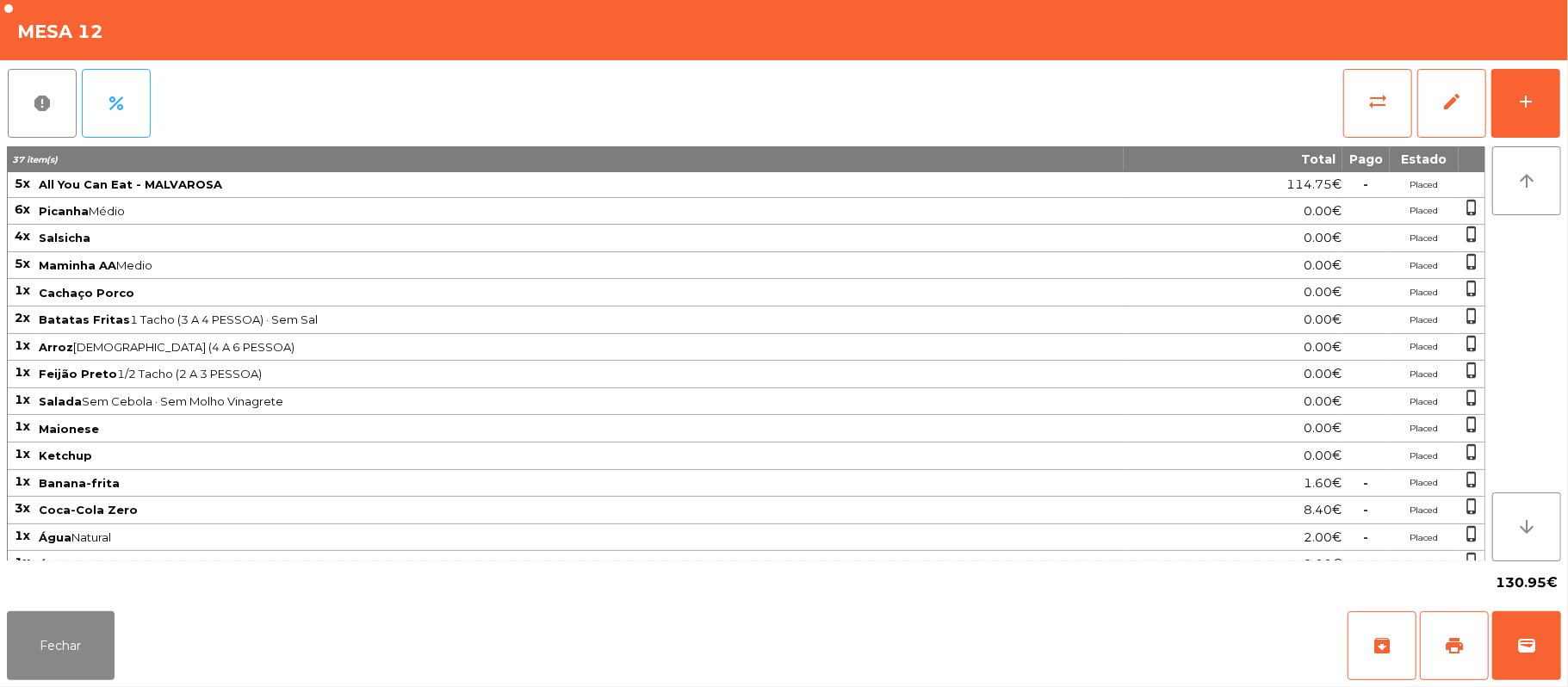
click at [1561, 637] on div "Fechar archive print wallet" at bounding box center [784, 646] width 1568 height 83
click at [1555, 647] on button "wallet" at bounding box center [1526, 645] width 69 height 69
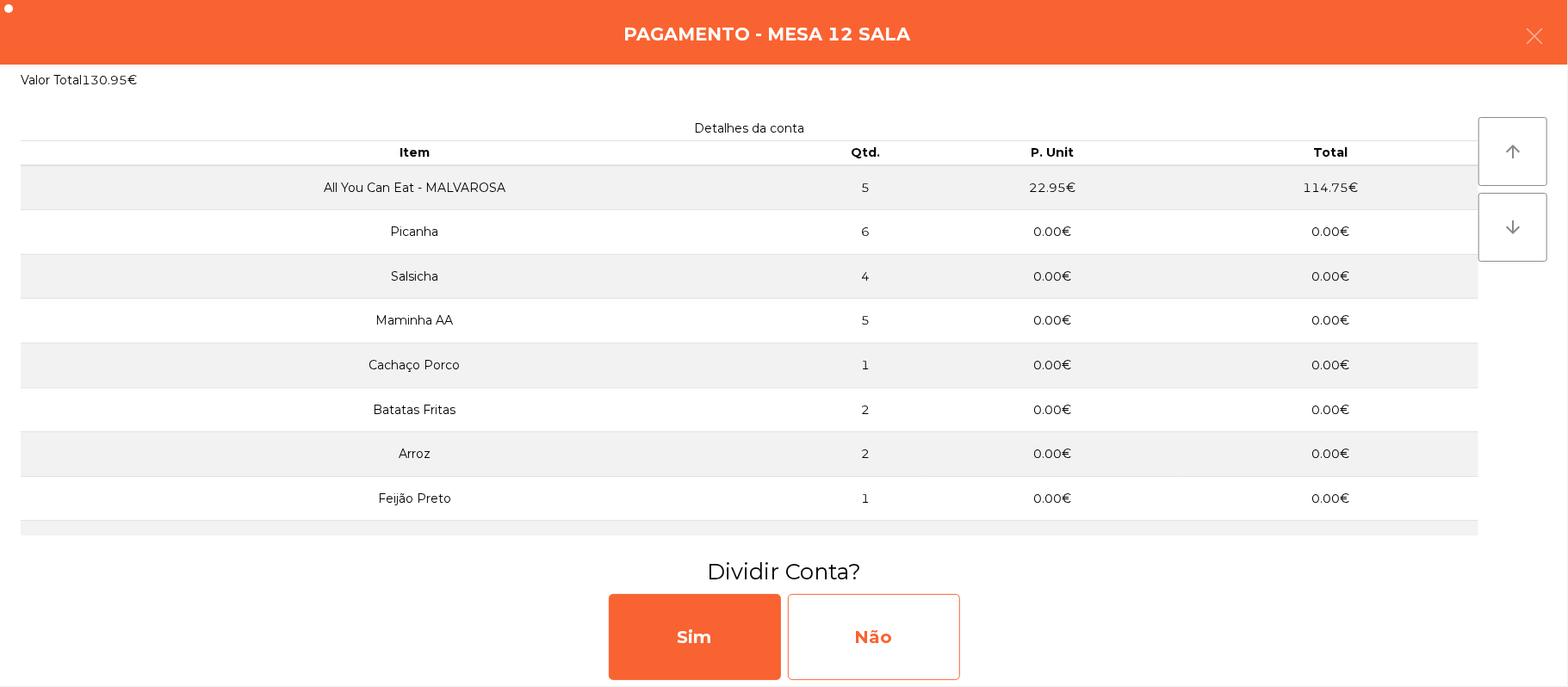
click at [848, 635] on div "Não" at bounding box center [873, 636] width 172 height 86
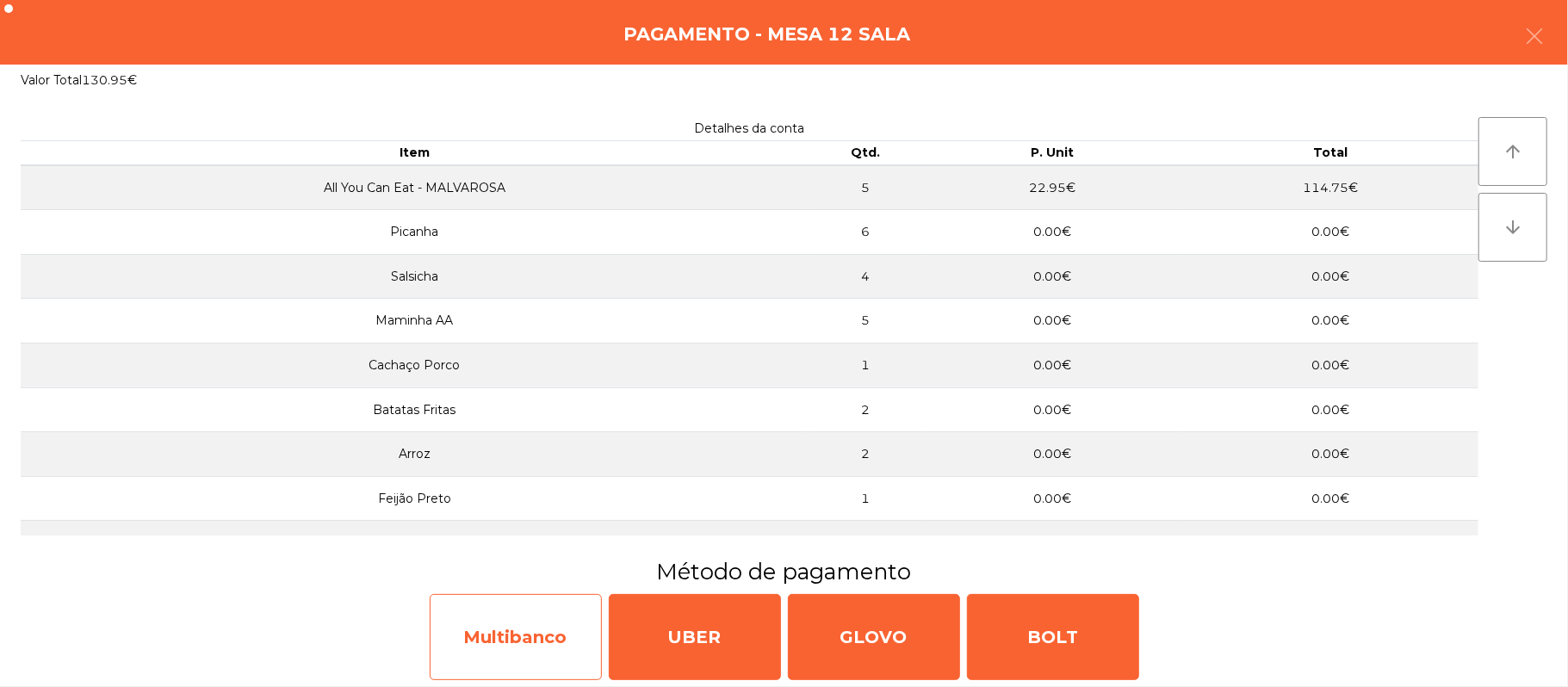
click at [551, 647] on div "Multibanco" at bounding box center [515, 636] width 172 height 86
select select "**"
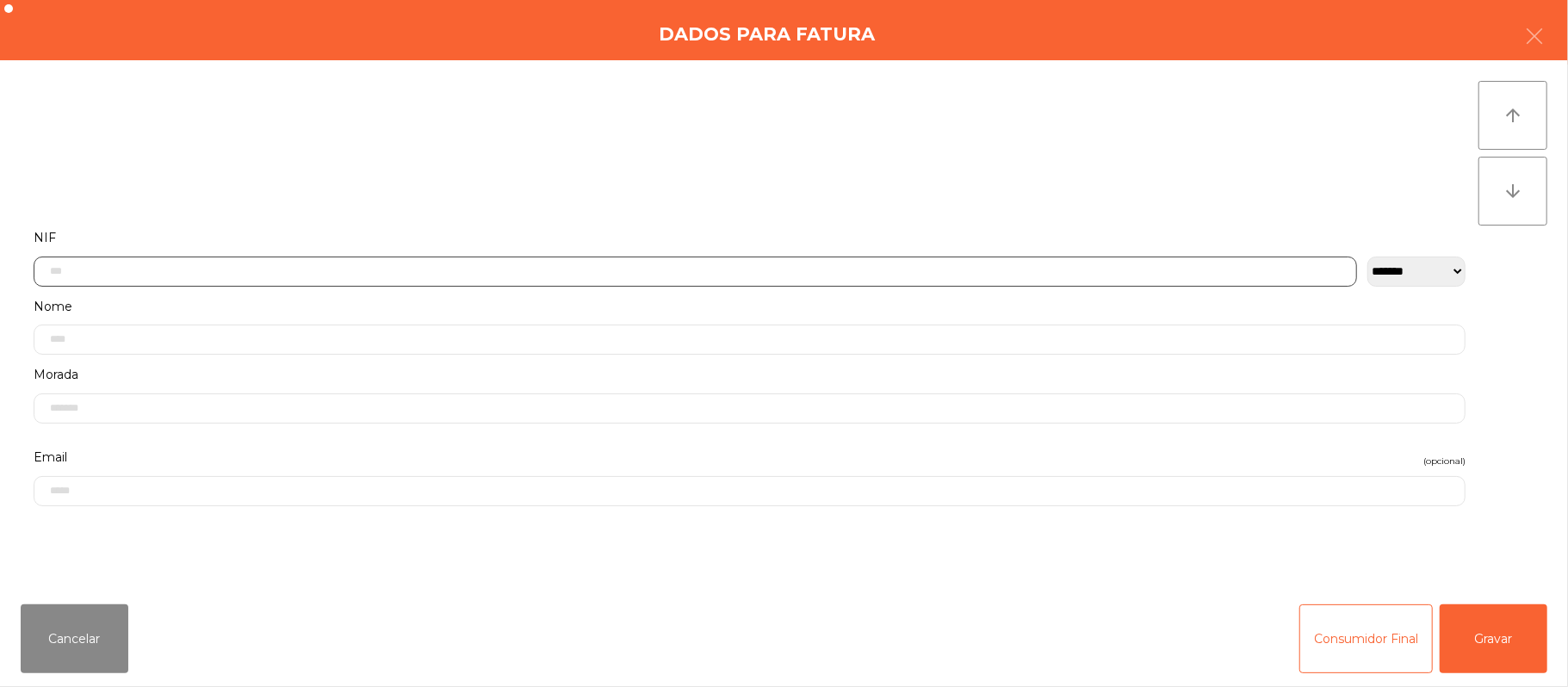
click at [861, 270] on input "text" at bounding box center [695, 271] width 1323 height 30
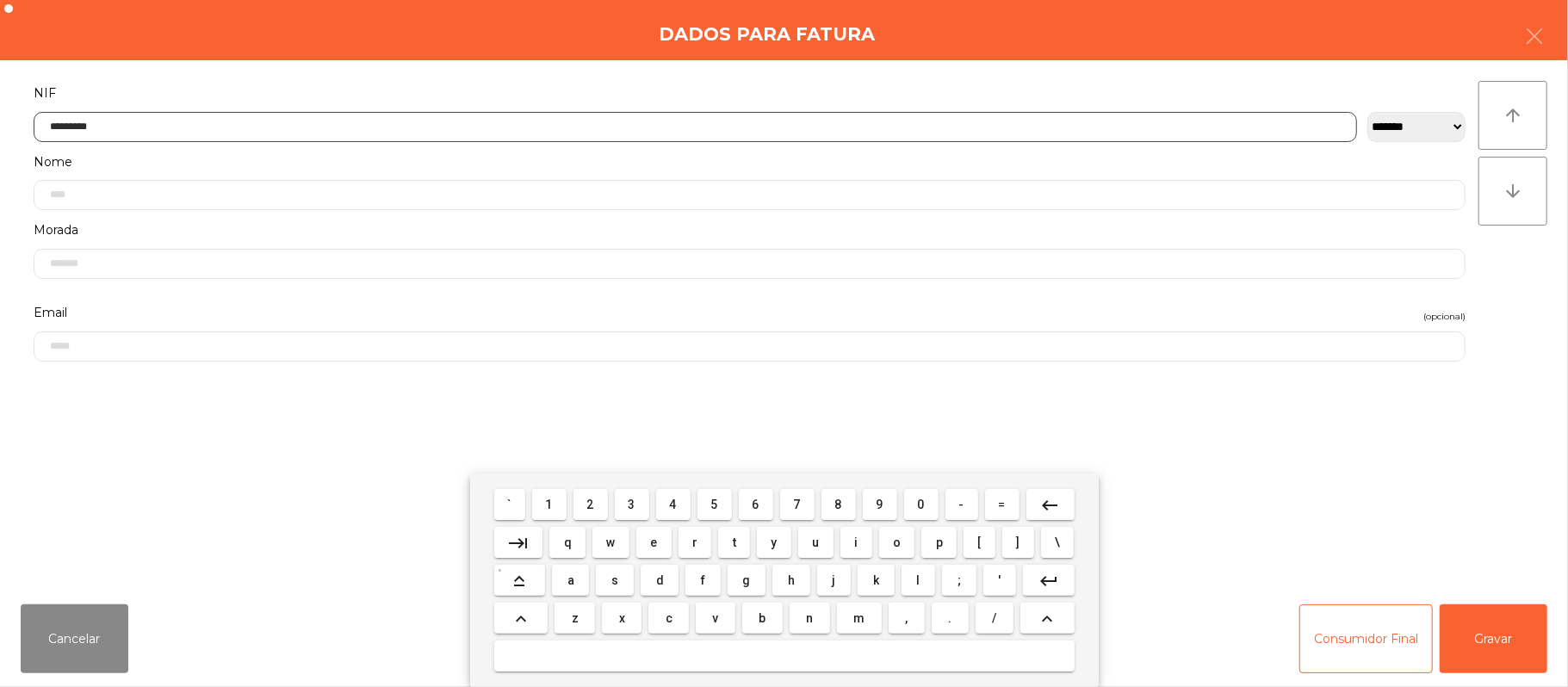
type input "*********"
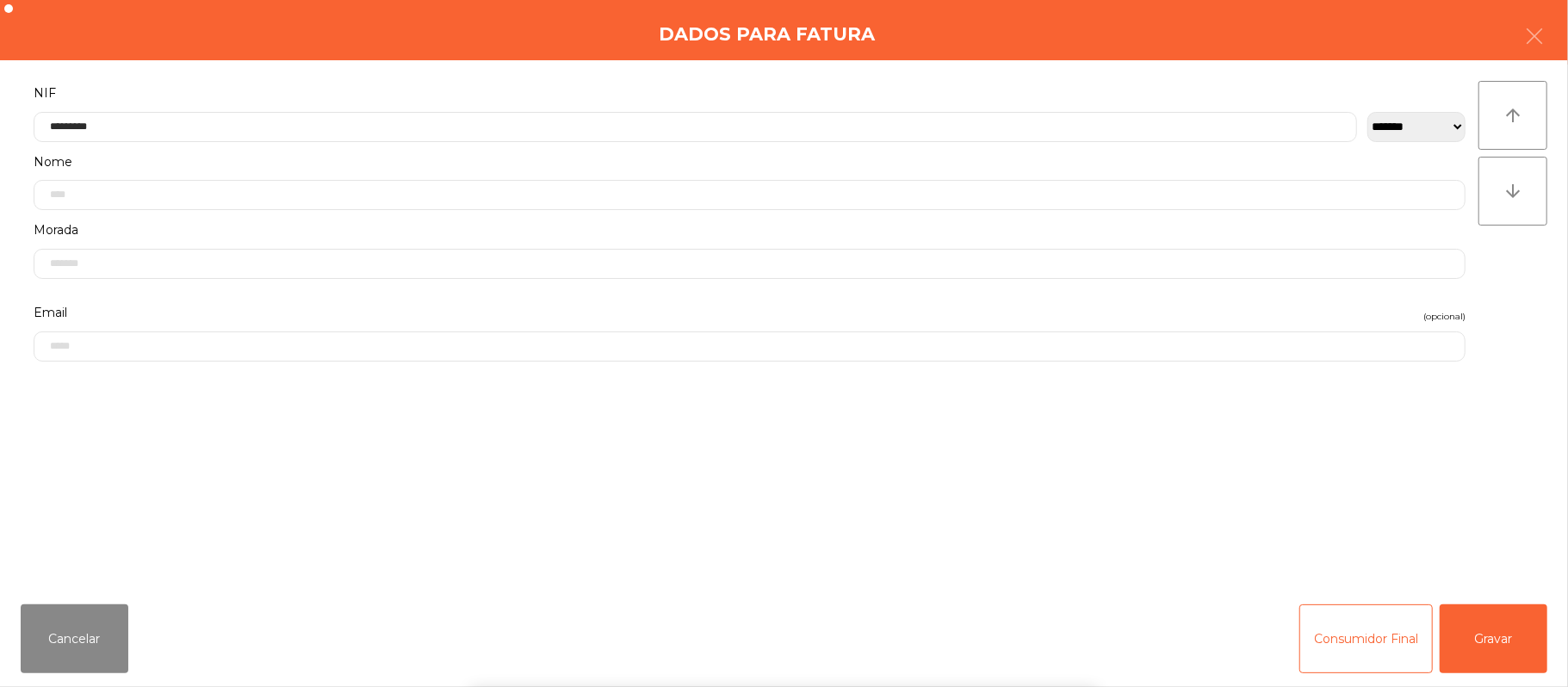
click at [1494, 640] on div "` 1 2 3 4 5 6 7 8 9 0 - = keyboard_backspace keyboard_tab q w e r t y u i o p […" at bounding box center [784, 580] width 1568 height 214
click at [1499, 618] on button "Gravar" at bounding box center [1492, 638] width 108 height 69
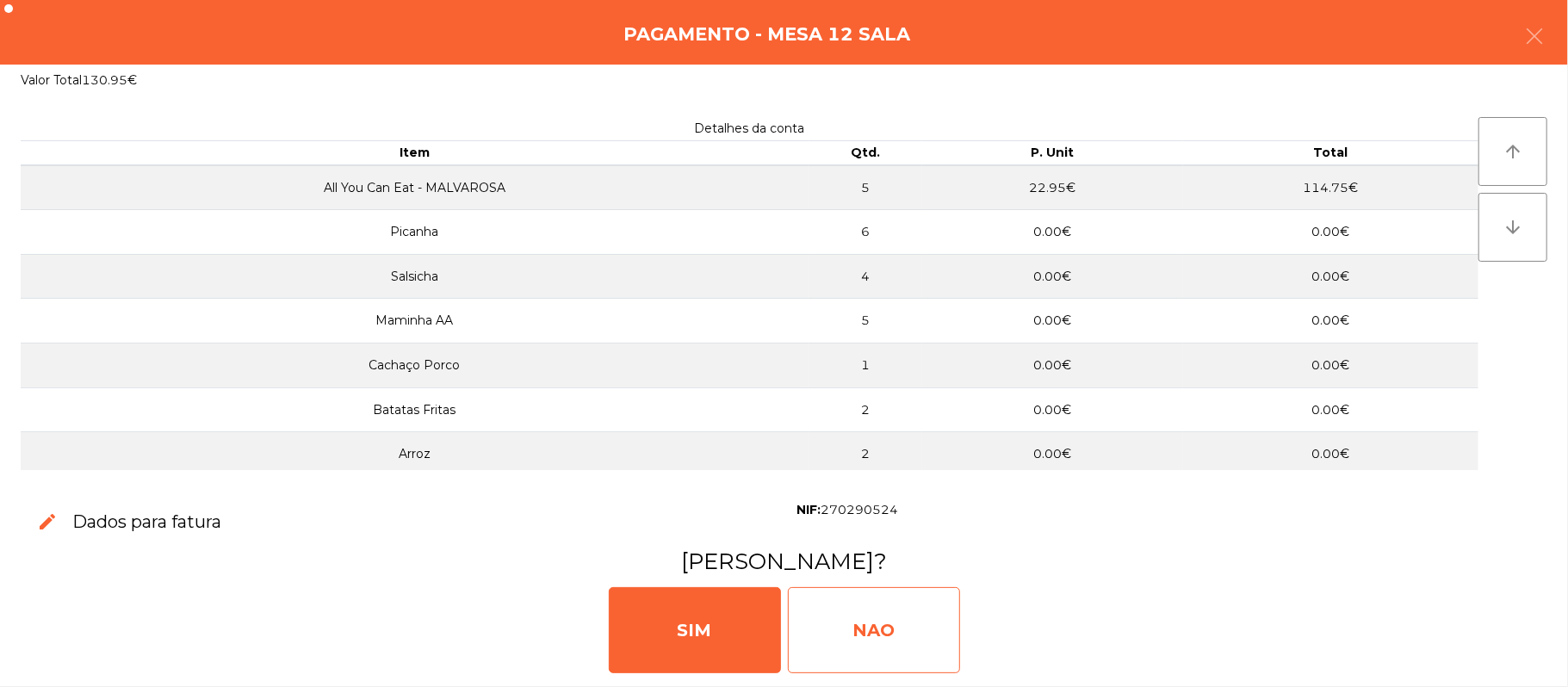
click at [925, 637] on div "NAO" at bounding box center [873, 629] width 172 height 86
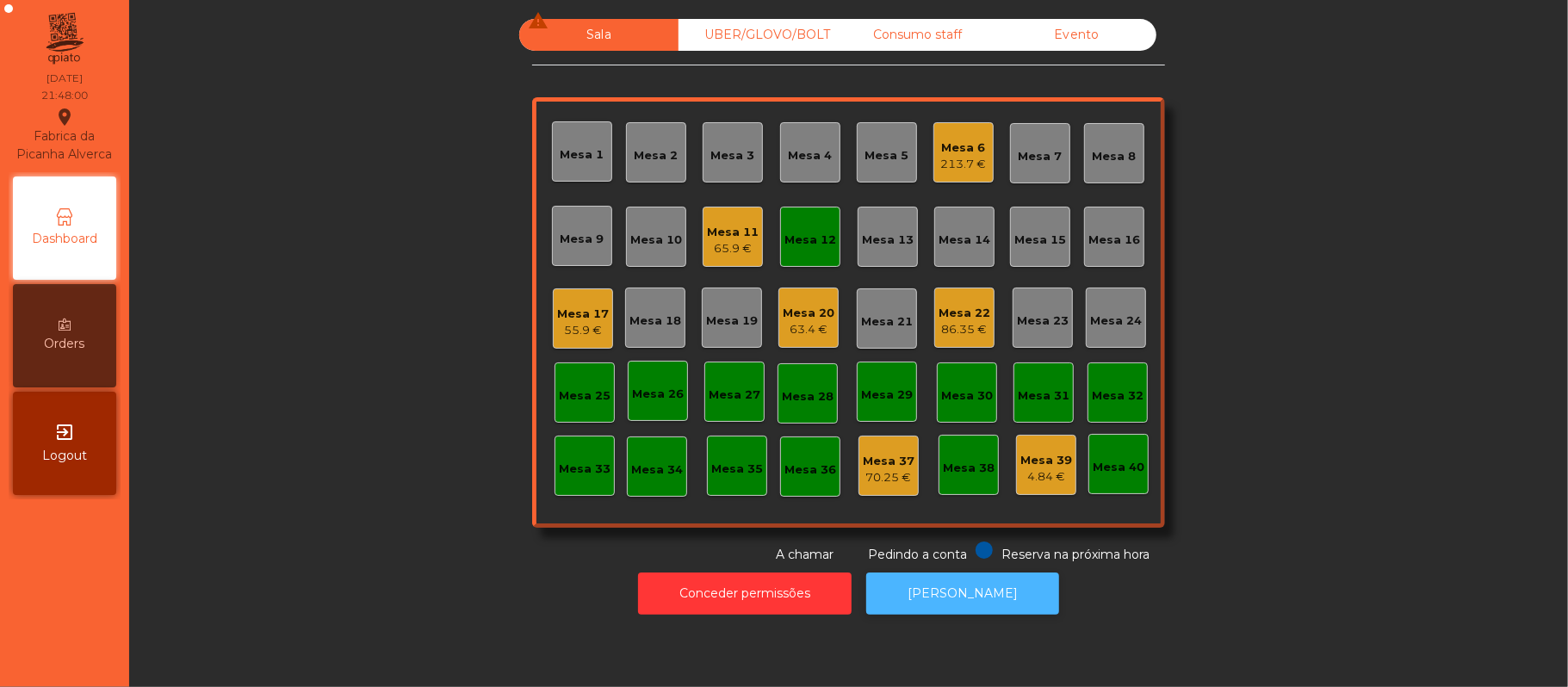
click at [972, 594] on button "[PERSON_NAME]" at bounding box center [962, 593] width 193 height 42
click at [585, 329] on div "55.9 €" at bounding box center [583, 331] width 52 height 17
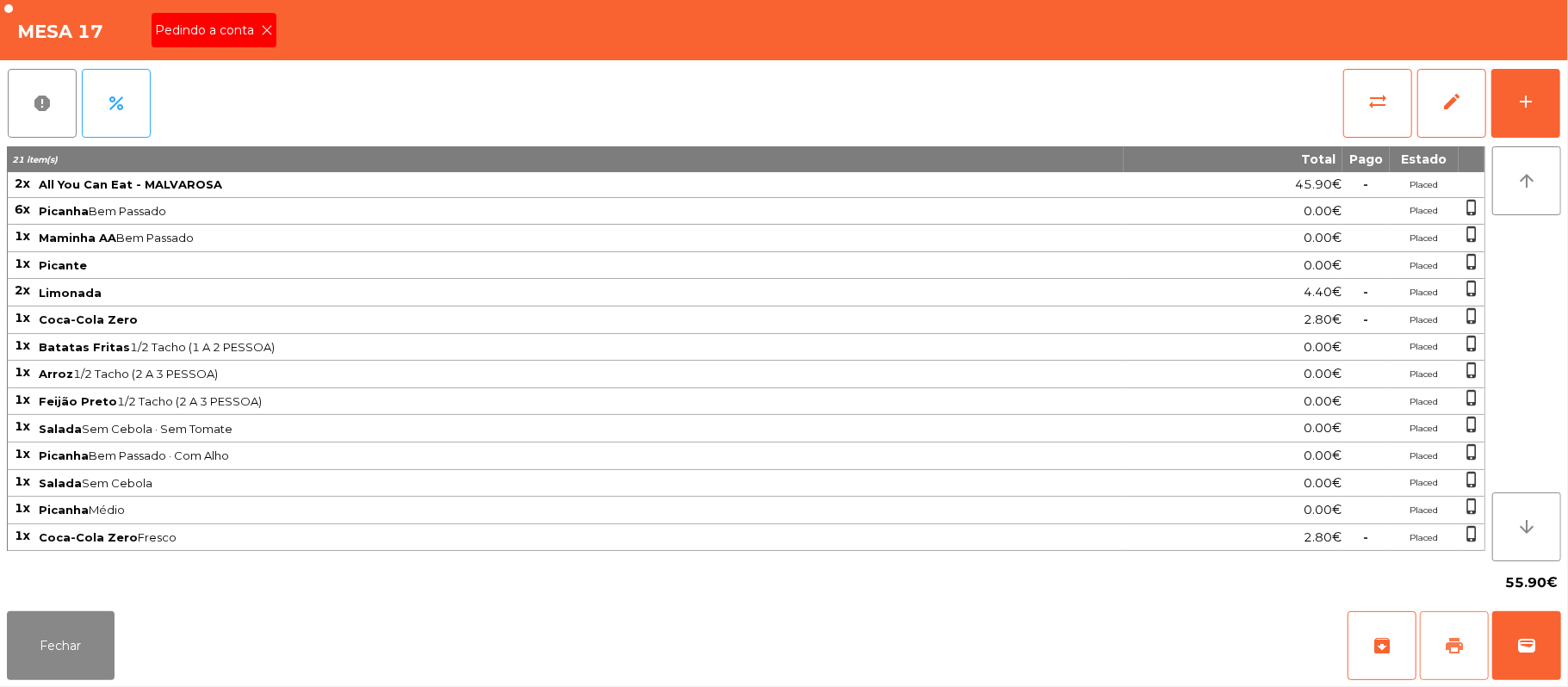
click at [1475, 645] on button "print" at bounding box center [1454, 645] width 69 height 69
click at [57, 663] on button "Fechar" at bounding box center [60, 645] width 108 height 69
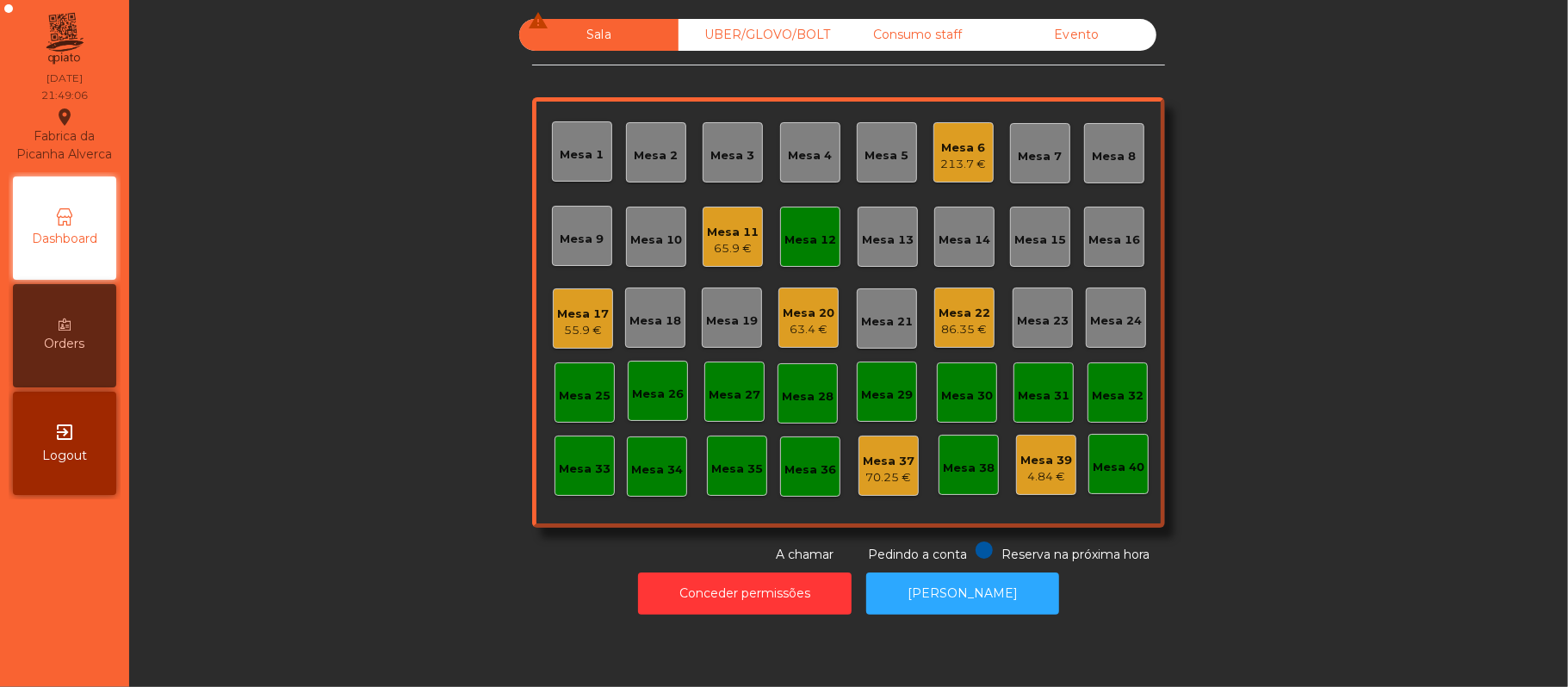
click at [561, 327] on div "55.9 €" at bounding box center [583, 331] width 52 height 17
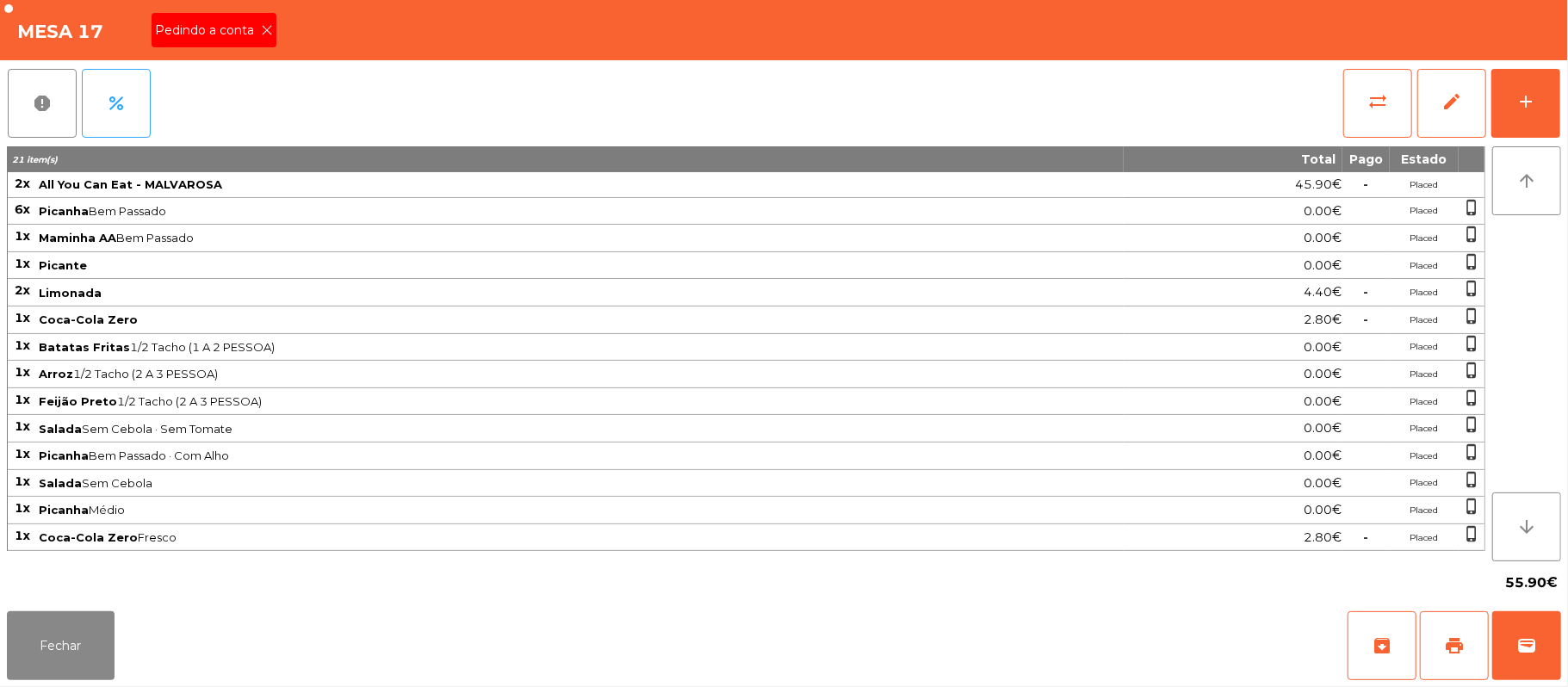
click at [249, 32] on span "Pedindo a conta" at bounding box center [207, 30] width 106 height 18
click at [1448, 647] on span "print" at bounding box center [1454, 646] width 20 height 20
click at [65, 627] on button "Fechar" at bounding box center [60, 645] width 108 height 69
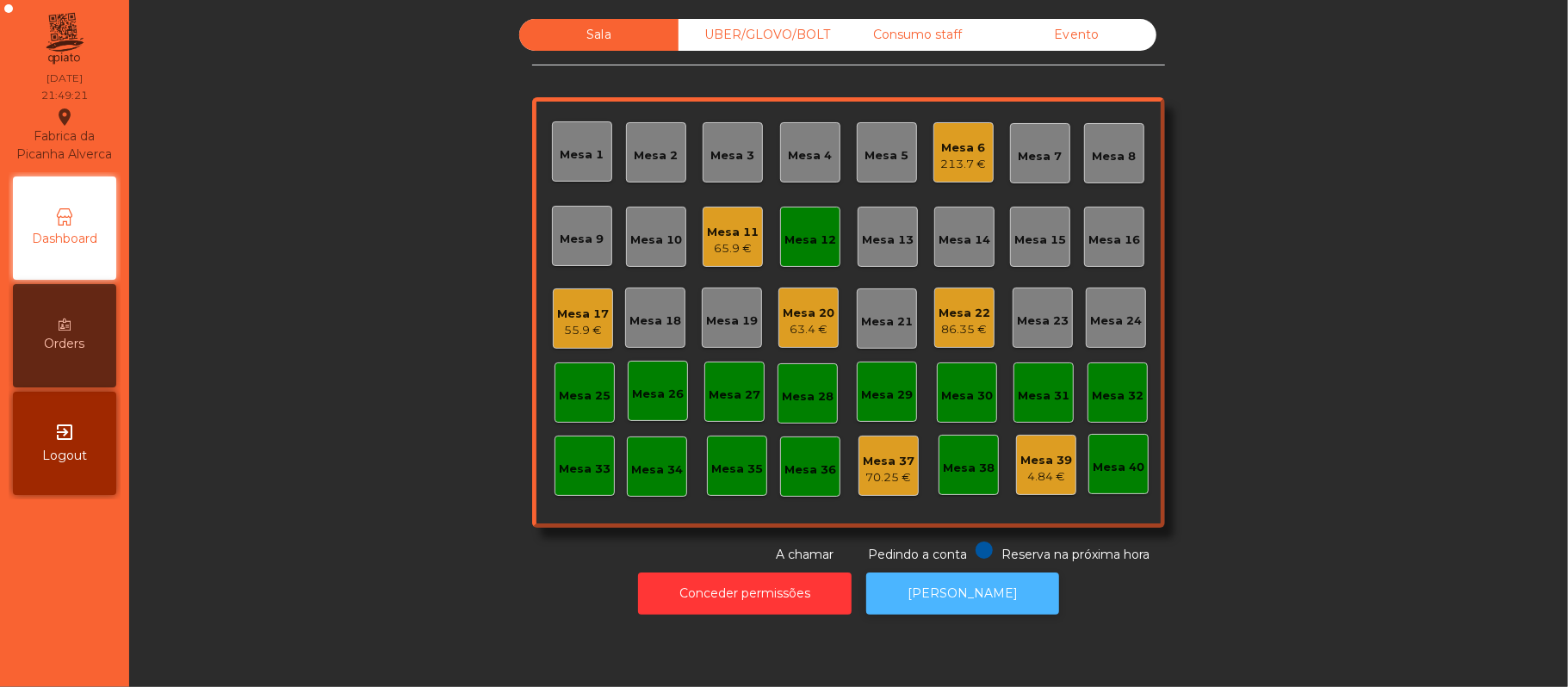
click at [966, 593] on button "[PERSON_NAME]" at bounding box center [962, 593] width 193 height 42
click at [806, 251] on div "Mesa 12" at bounding box center [810, 236] width 60 height 60
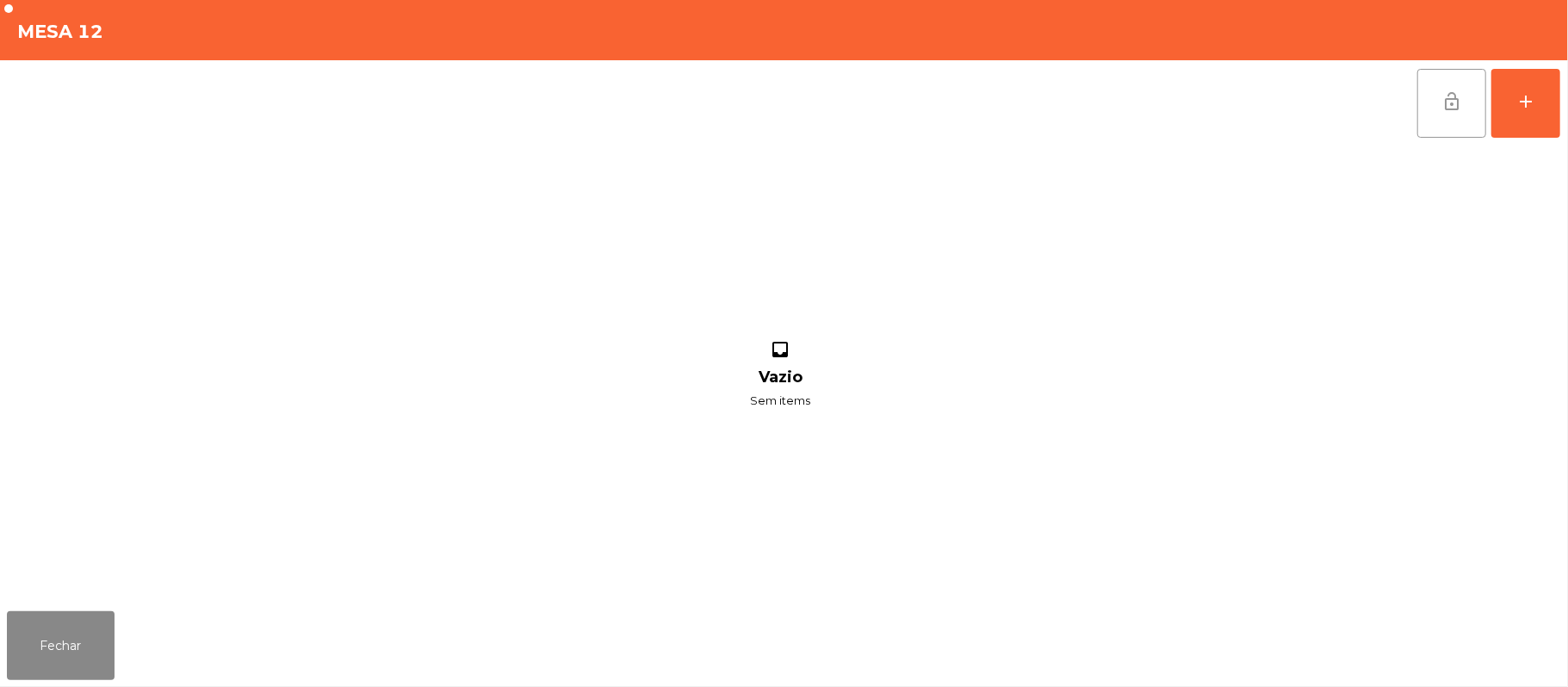
click at [1466, 94] on button "lock_open" at bounding box center [1451, 103] width 69 height 69
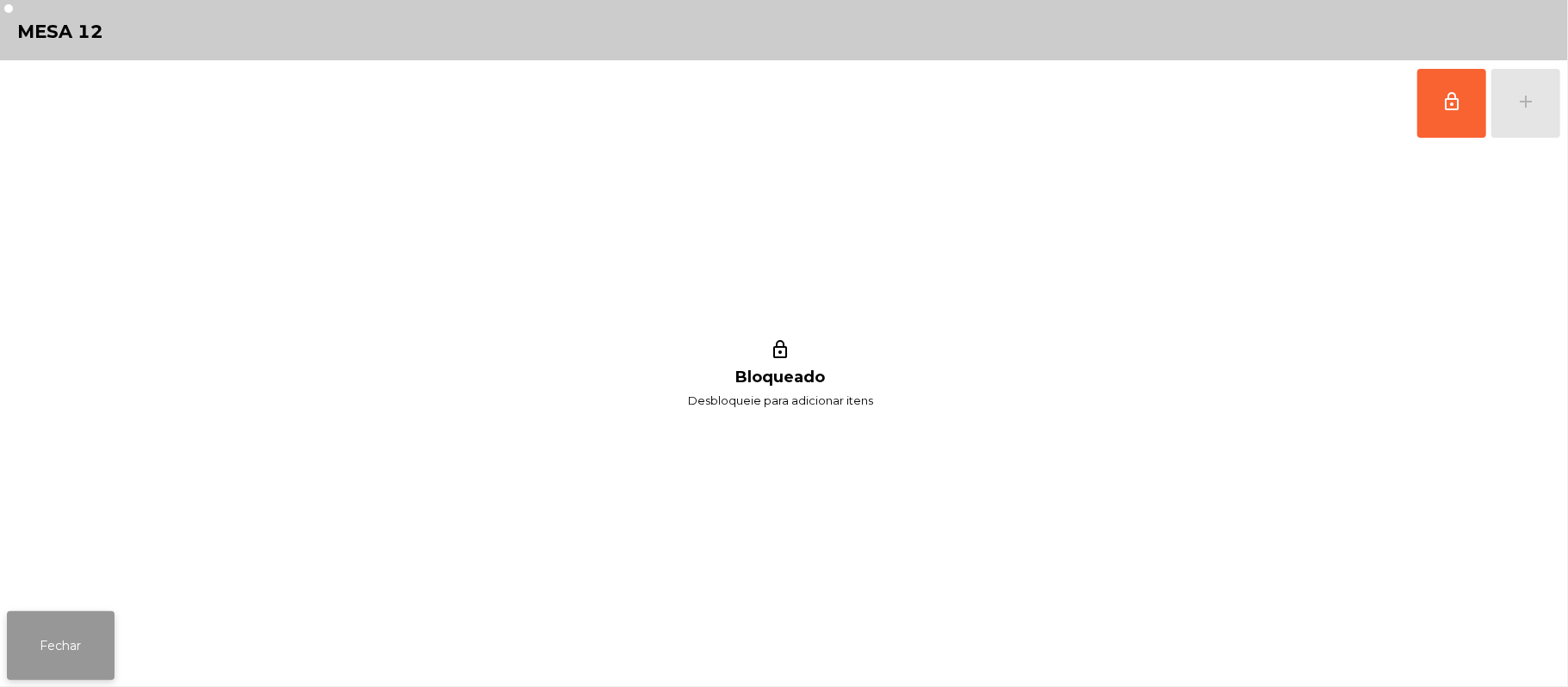
click at [94, 659] on button "Fechar" at bounding box center [60, 645] width 108 height 69
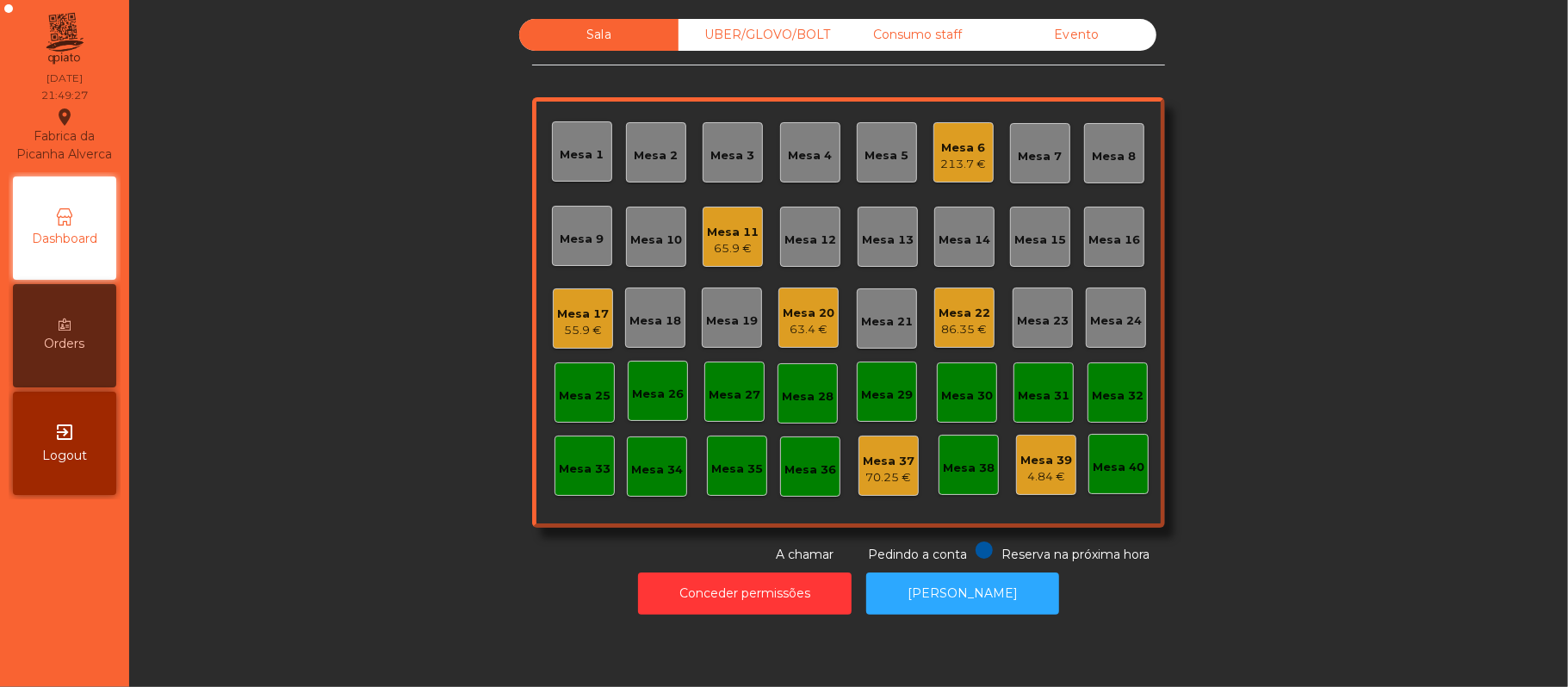
click at [599, 317] on div "Mesa 17 55.9 €" at bounding box center [582, 318] width 60 height 60
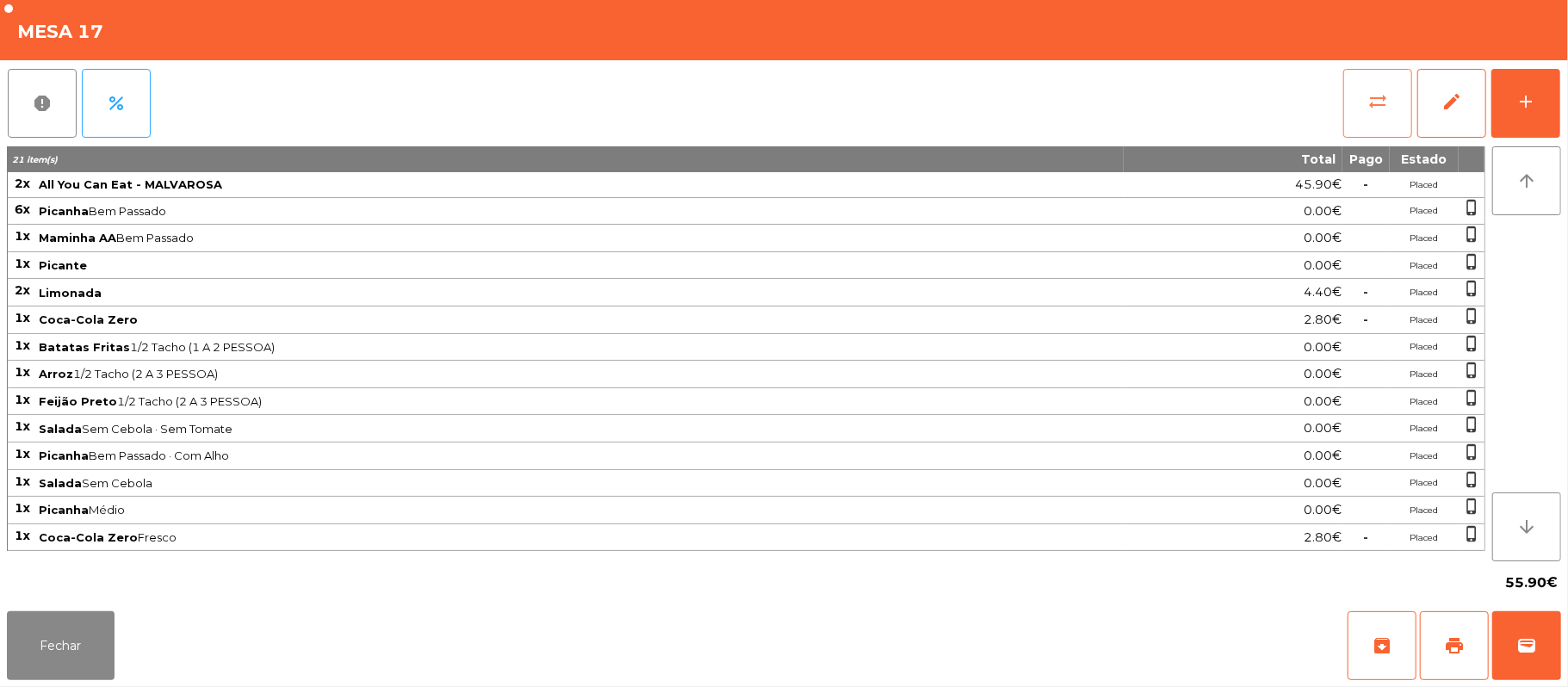
click at [1367, 107] on span "sync_alt" at bounding box center [1377, 101] width 20 height 20
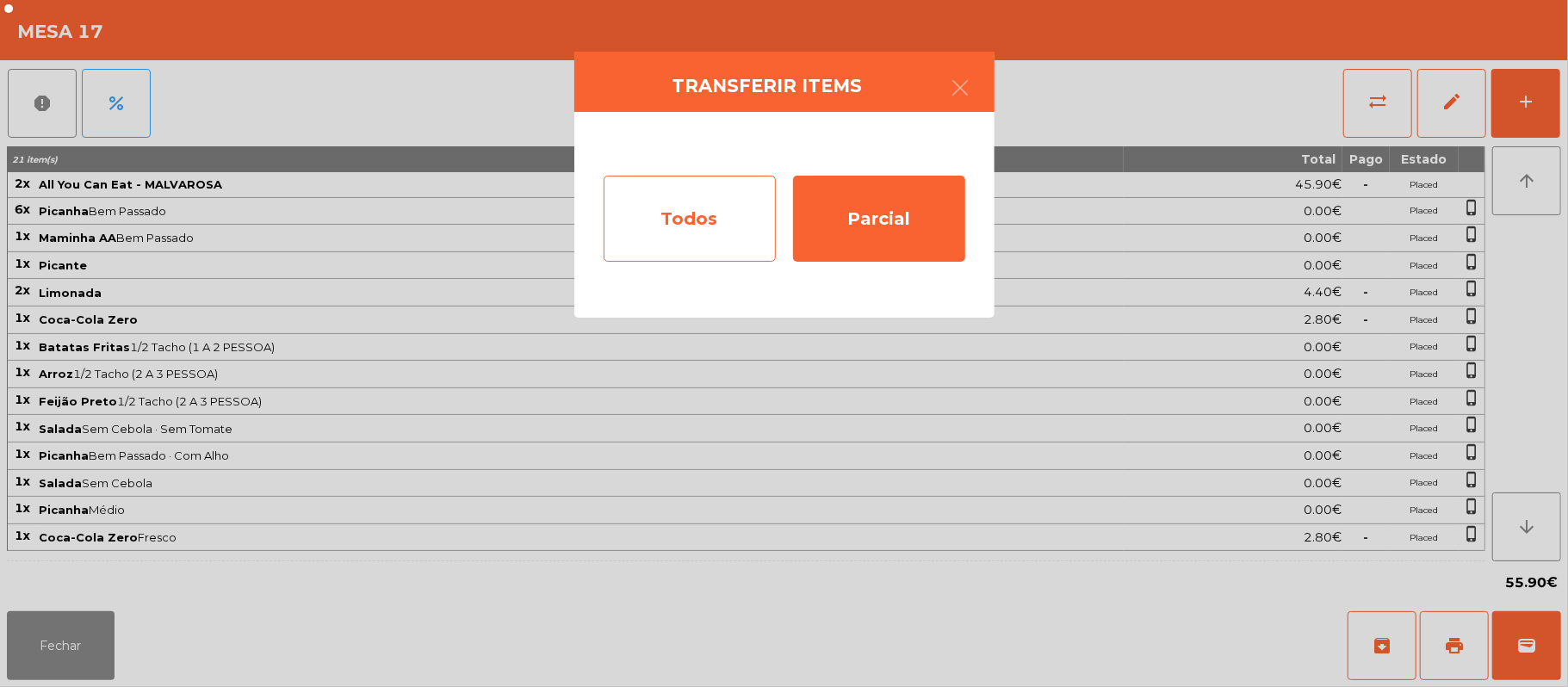
click at [665, 249] on div "Todos" at bounding box center [689, 218] width 172 height 86
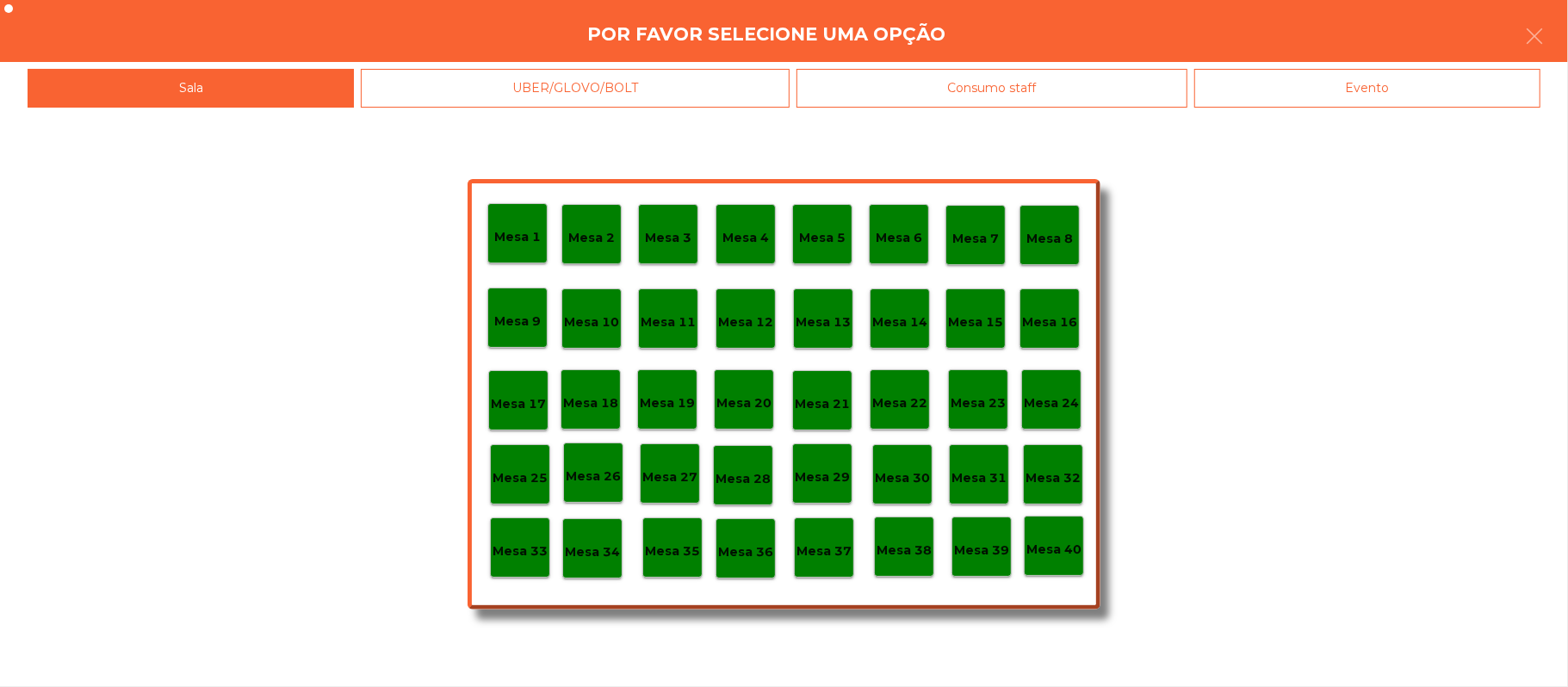
click at [1353, 97] on div "Evento" at bounding box center [1367, 88] width 346 height 39
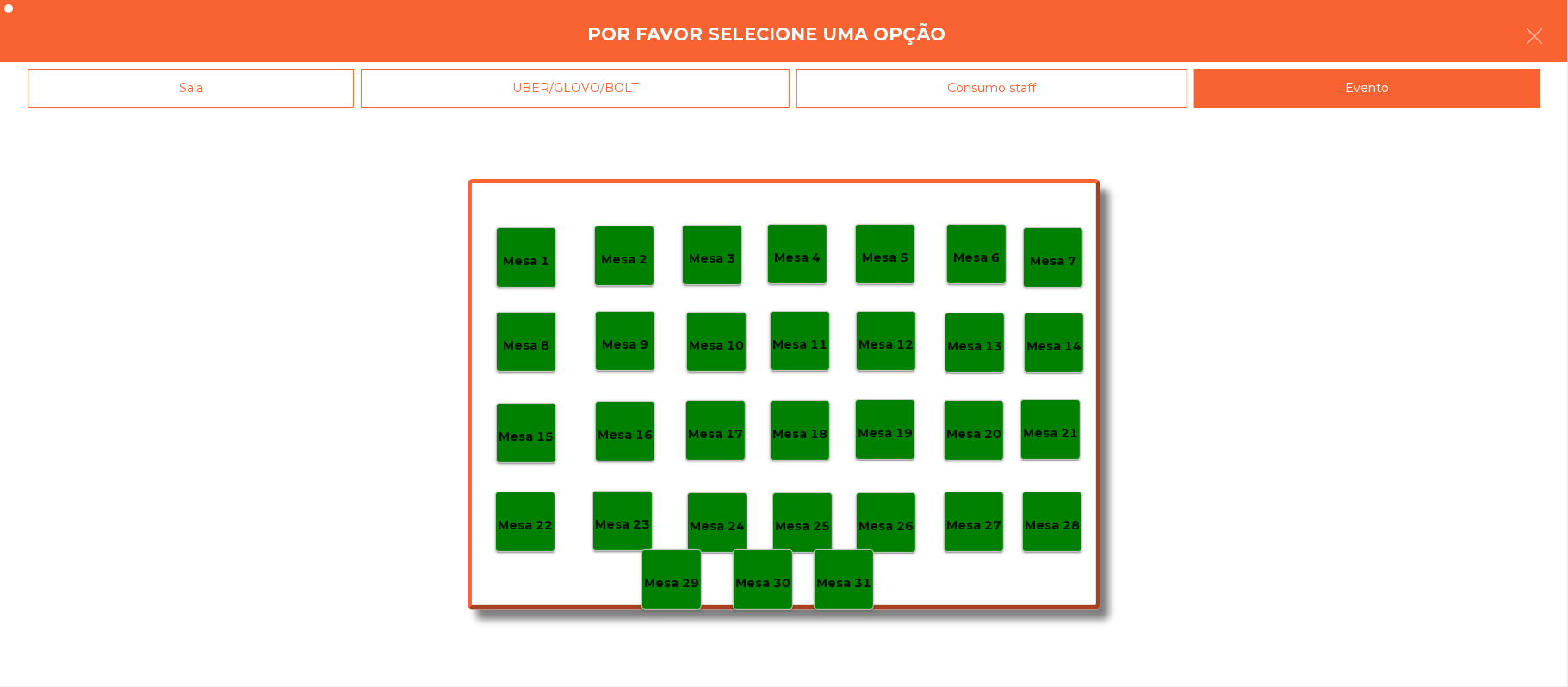
click at [1059, 523] on p "Mesa 28" at bounding box center [1052, 525] width 55 height 19
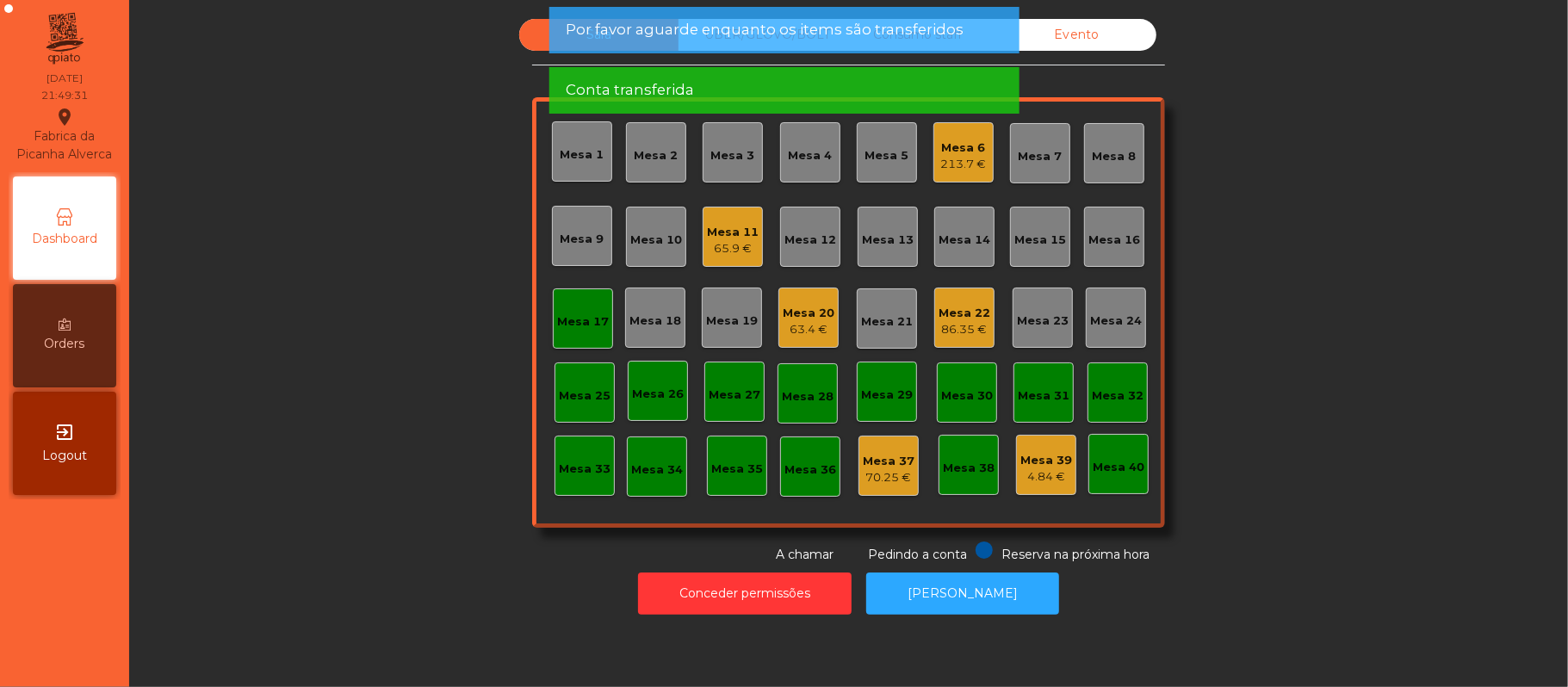
click at [553, 346] on div "Mesa 17" at bounding box center [582, 318] width 60 height 60
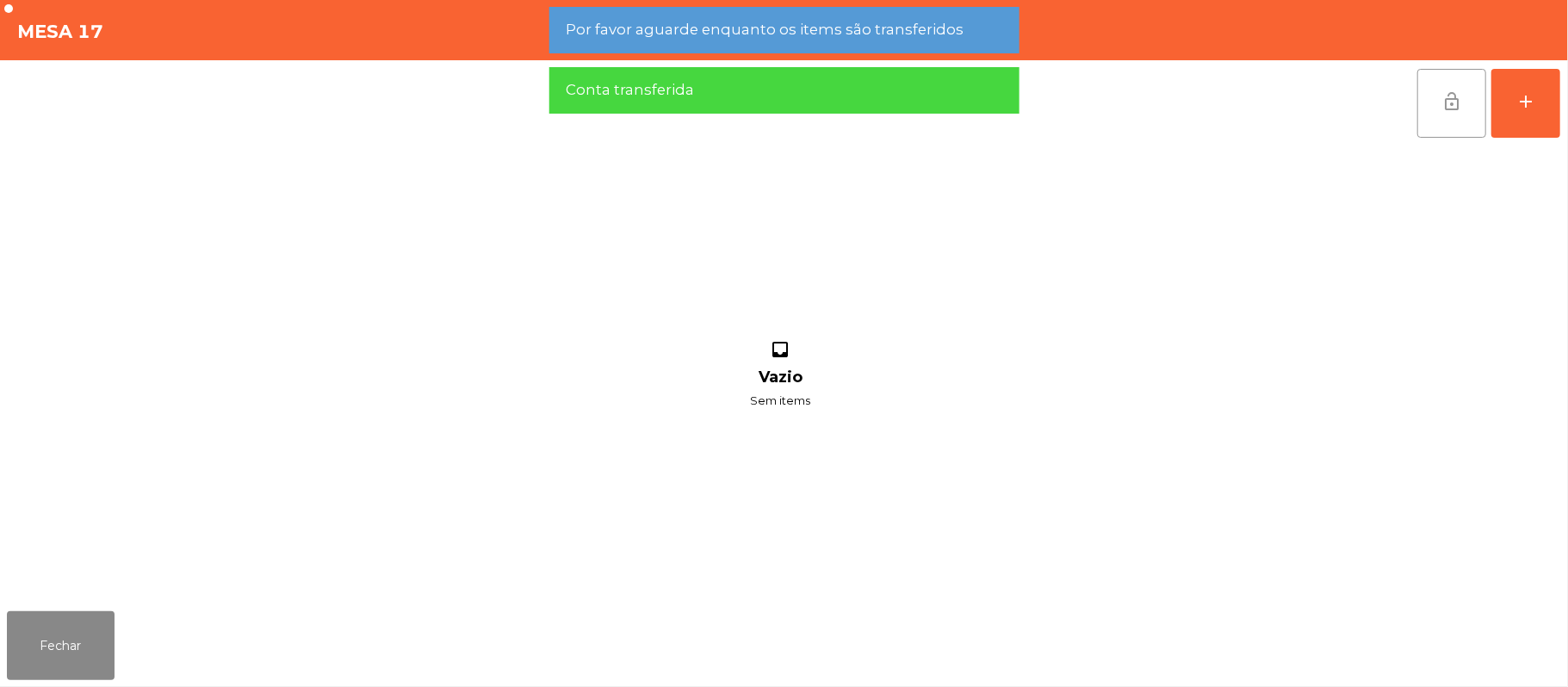
click at [1437, 99] on button "lock_open" at bounding box center [1451, 103] width 69 height 69
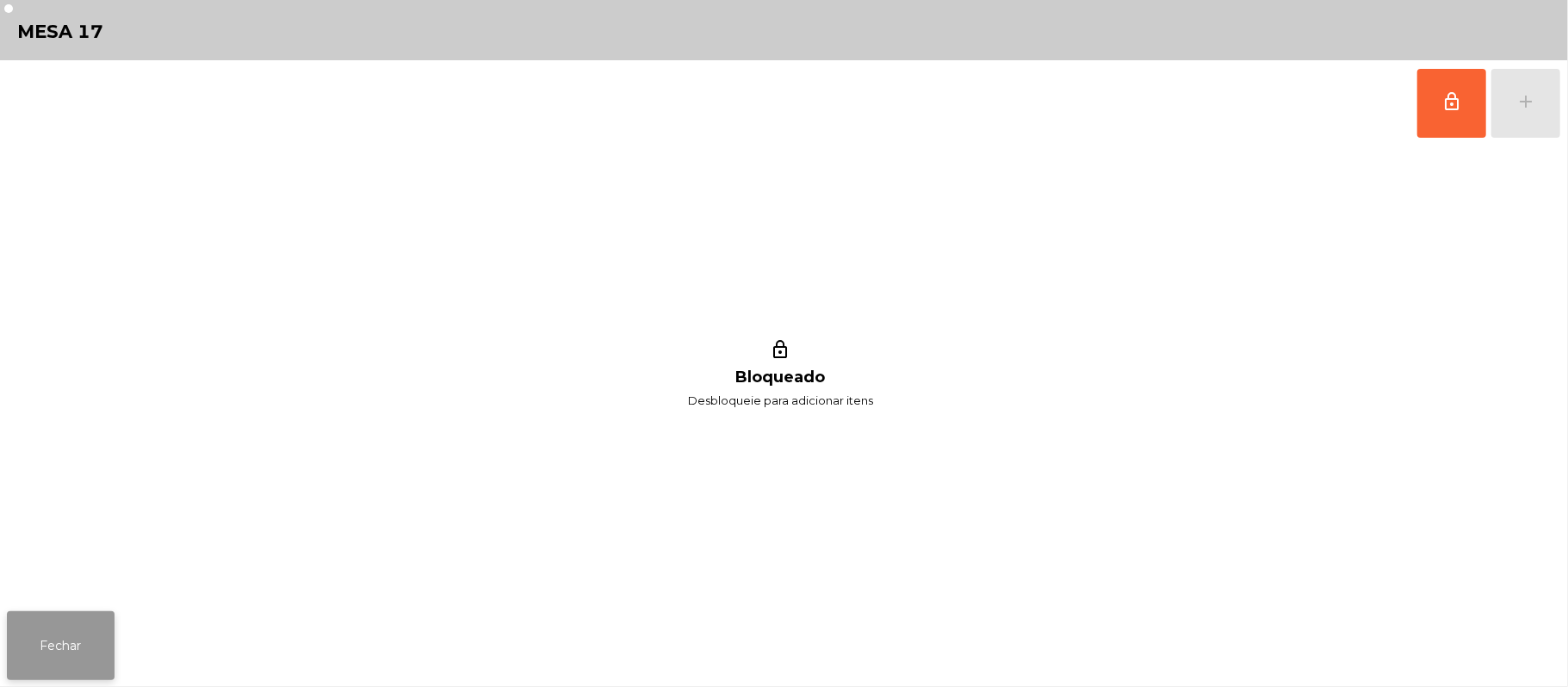
click at [105, 668] on button "Fechar" at bounding box center [60, 645] width 108 height 69
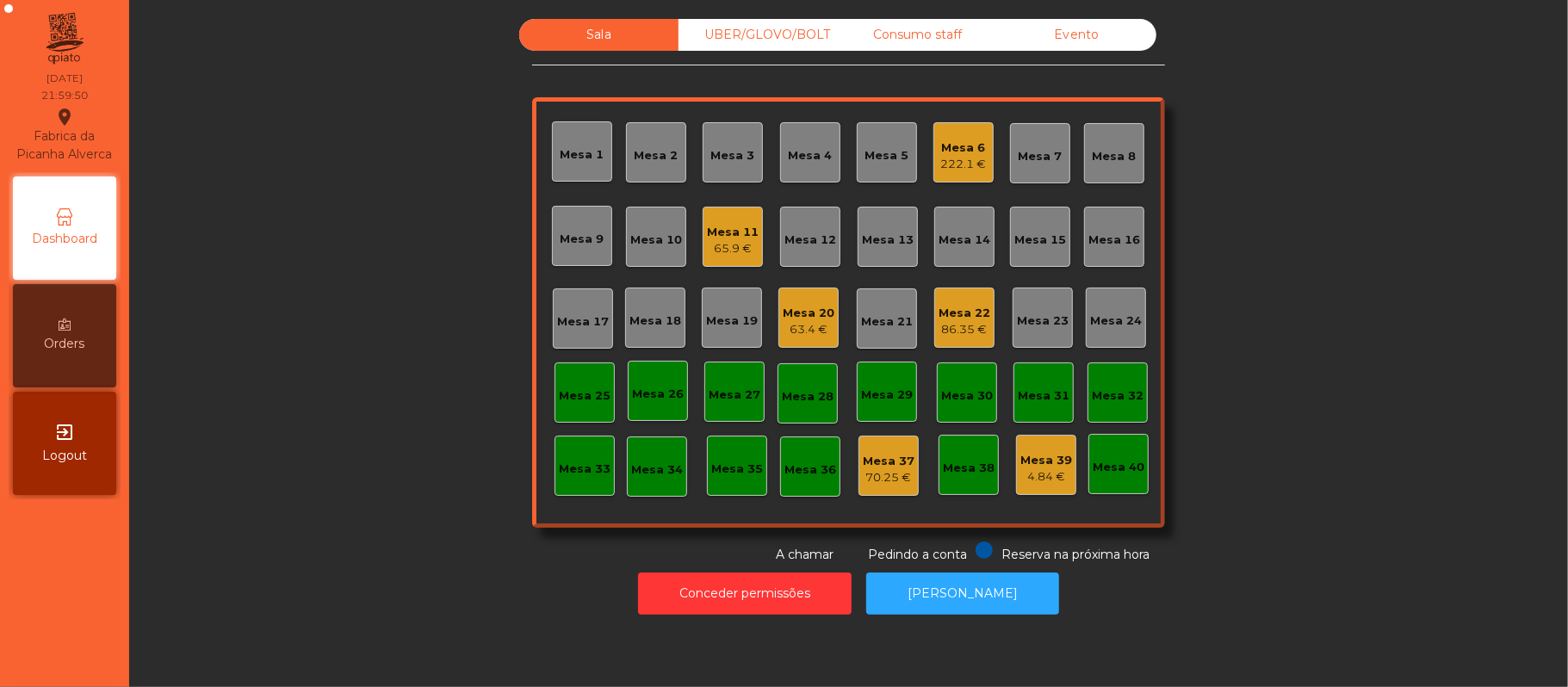
click at [735, 318] on div "Mesa 19" at bounding box center [731, 320] width 52 height 17
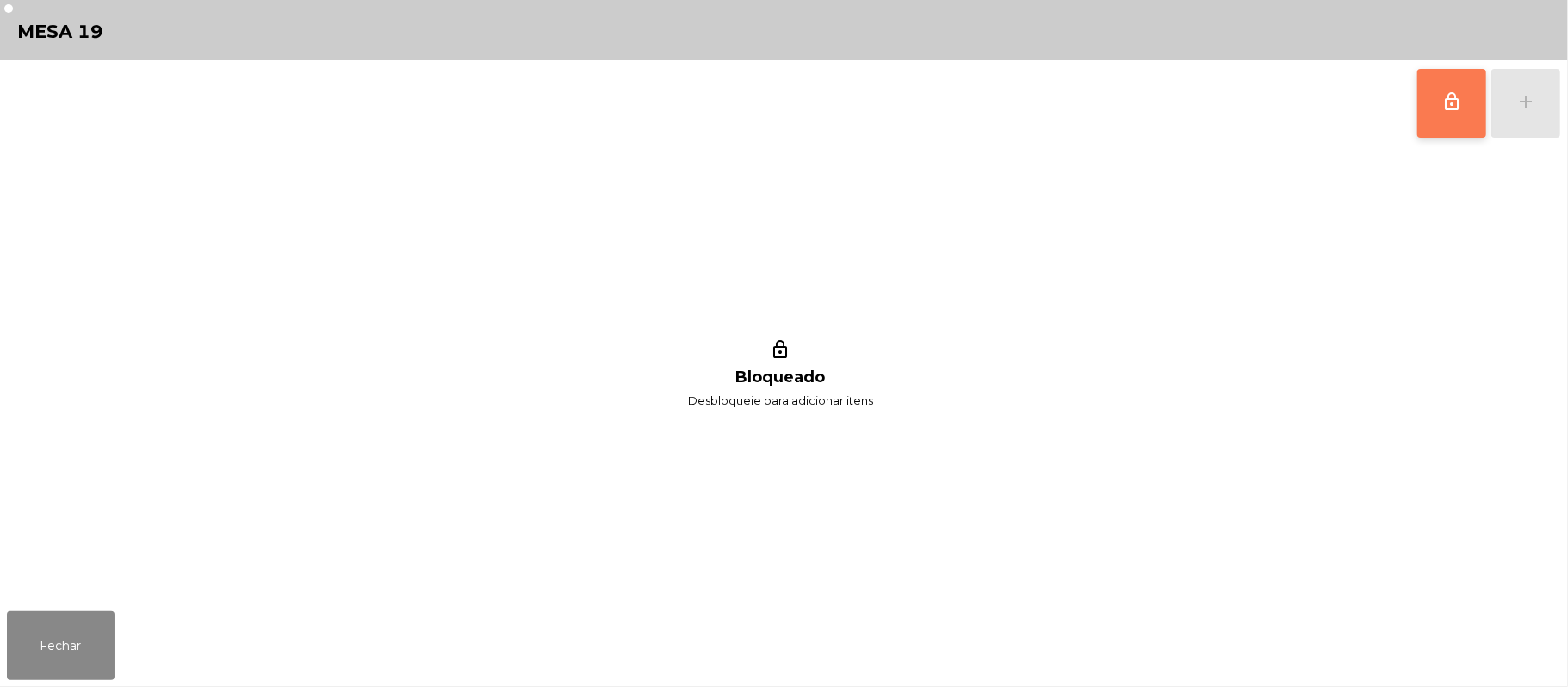
click at [1453, 114] on button "lock_outline" at bounding box center [1451, 103] width 69 height 69
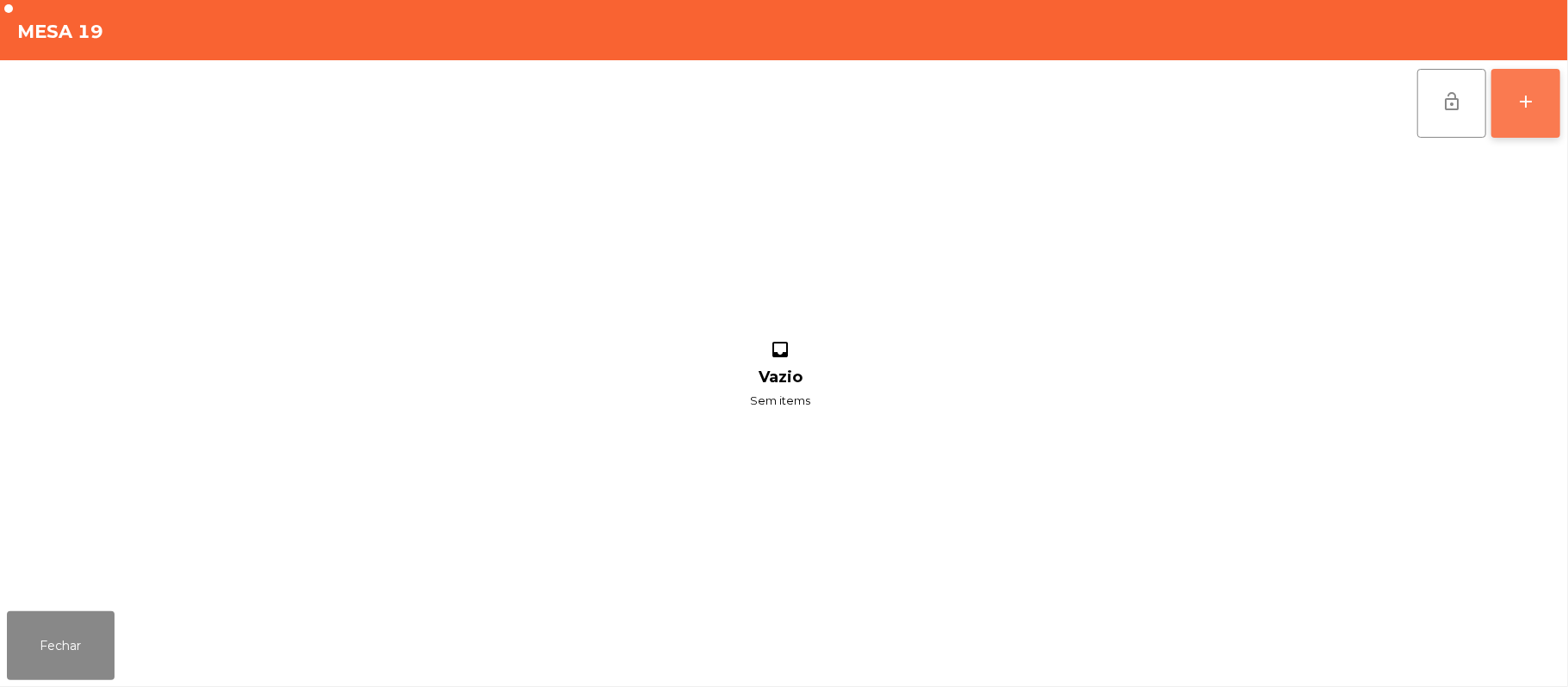
click at [1537, 111] on button "add" at bounding box center [1526, 103] width 69 height 69
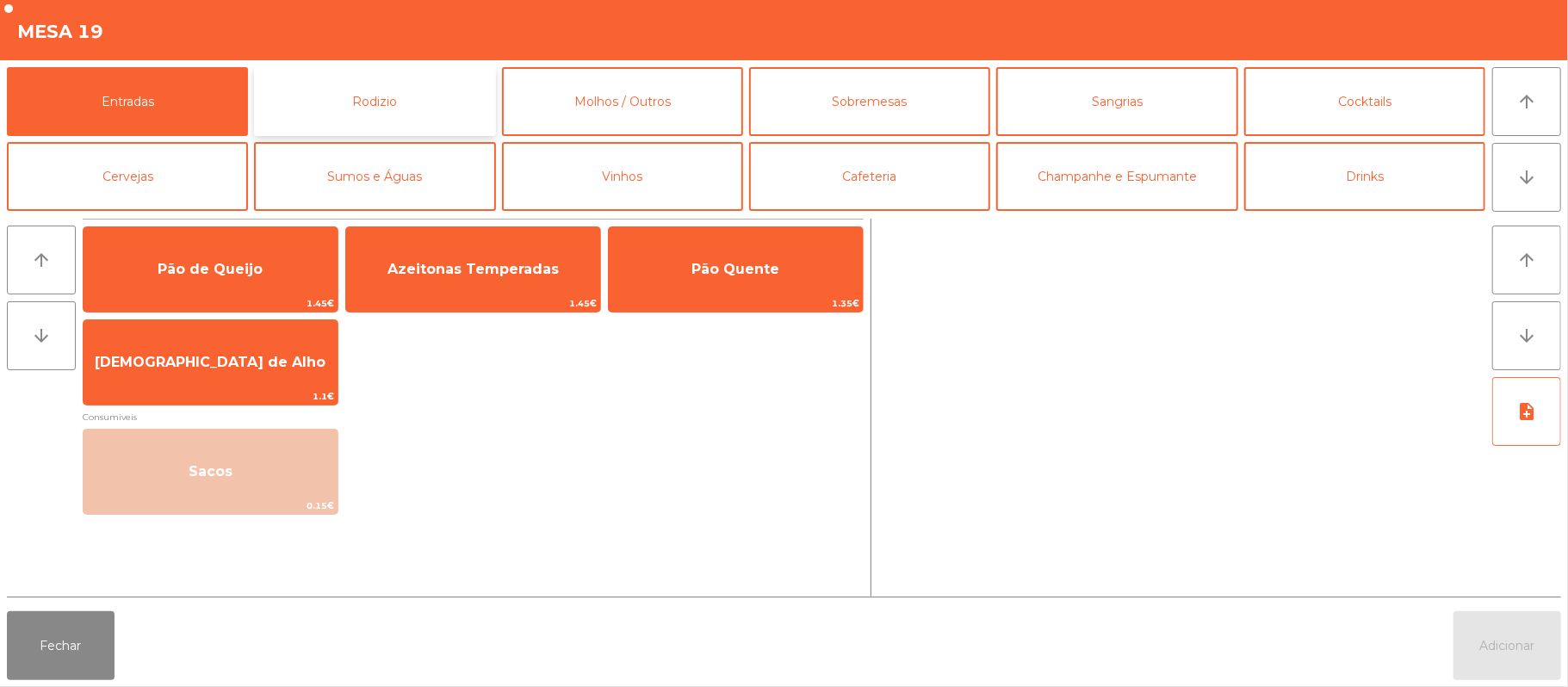
click at [445, 107] on button "Rodizio" at bounding box center [375, 101] width 241 height 69
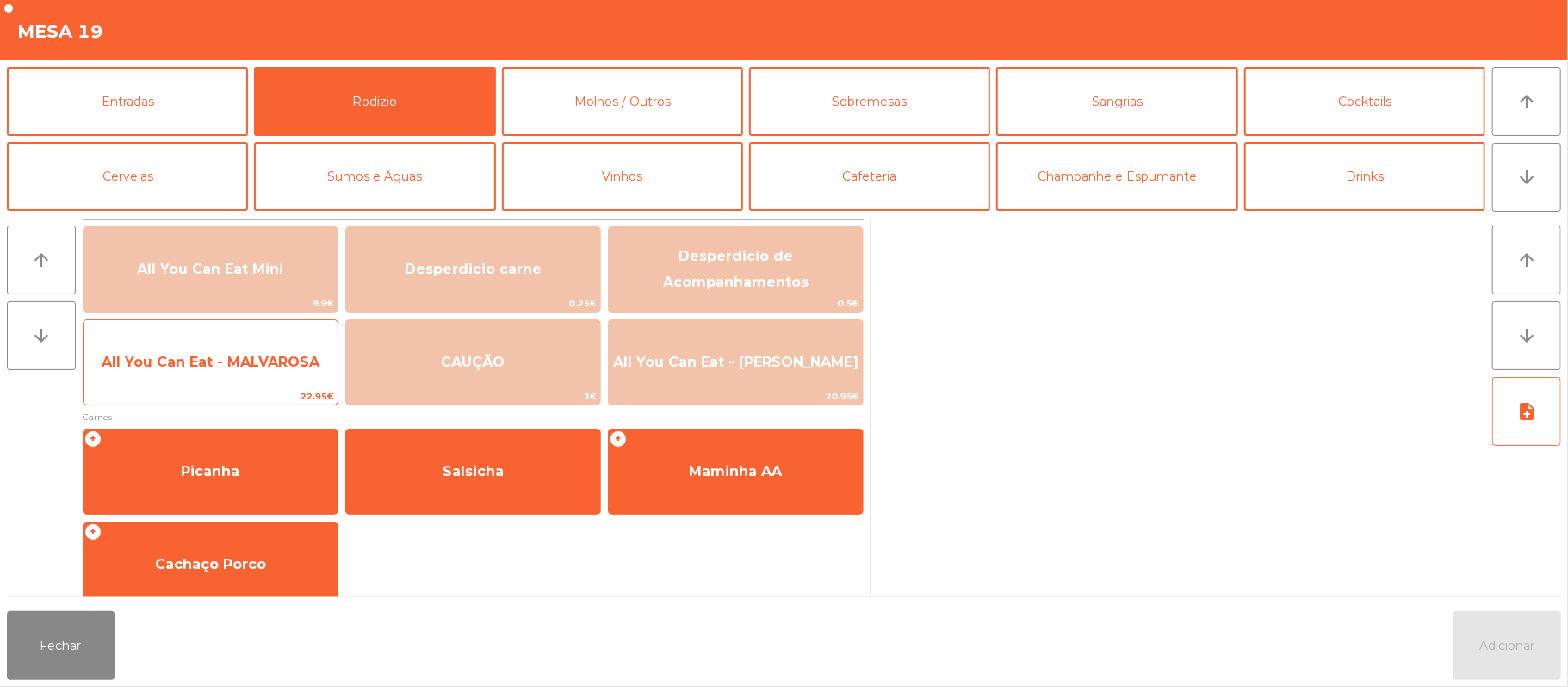
click at [266, 368] on span "All You Can Eat - MALVAROSA" at bounding box center [210, 362] width 217 height 17
click at [286, 372] on span "All You Can Eat - MALVAROSA" at bounding box center [211, 362] width 254 height 46
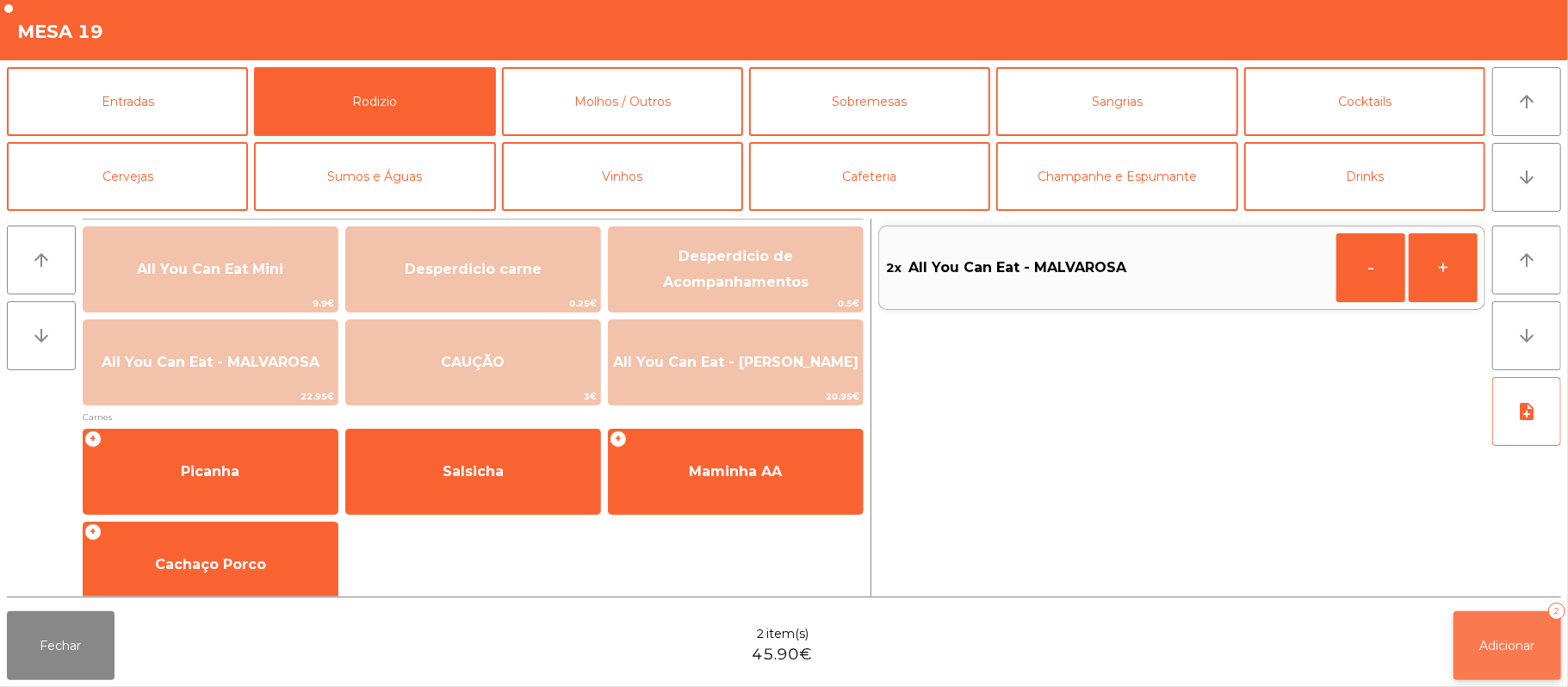
click at [1503, 638] on span "Adicionar" at bounding box center [1507, 645] width 55 height 16
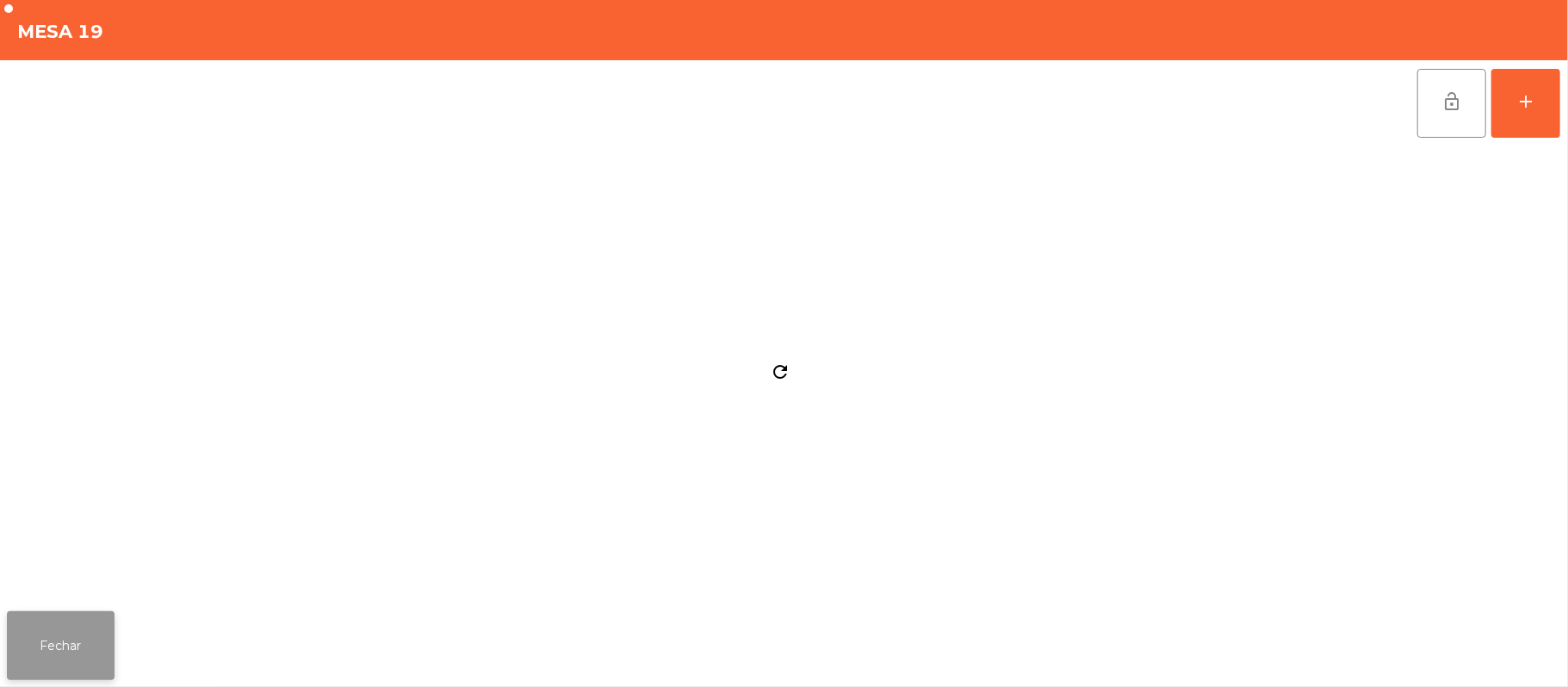
click at [80, 655] on button "Fechar" at bounding box center [60, 645] width 108 height 69
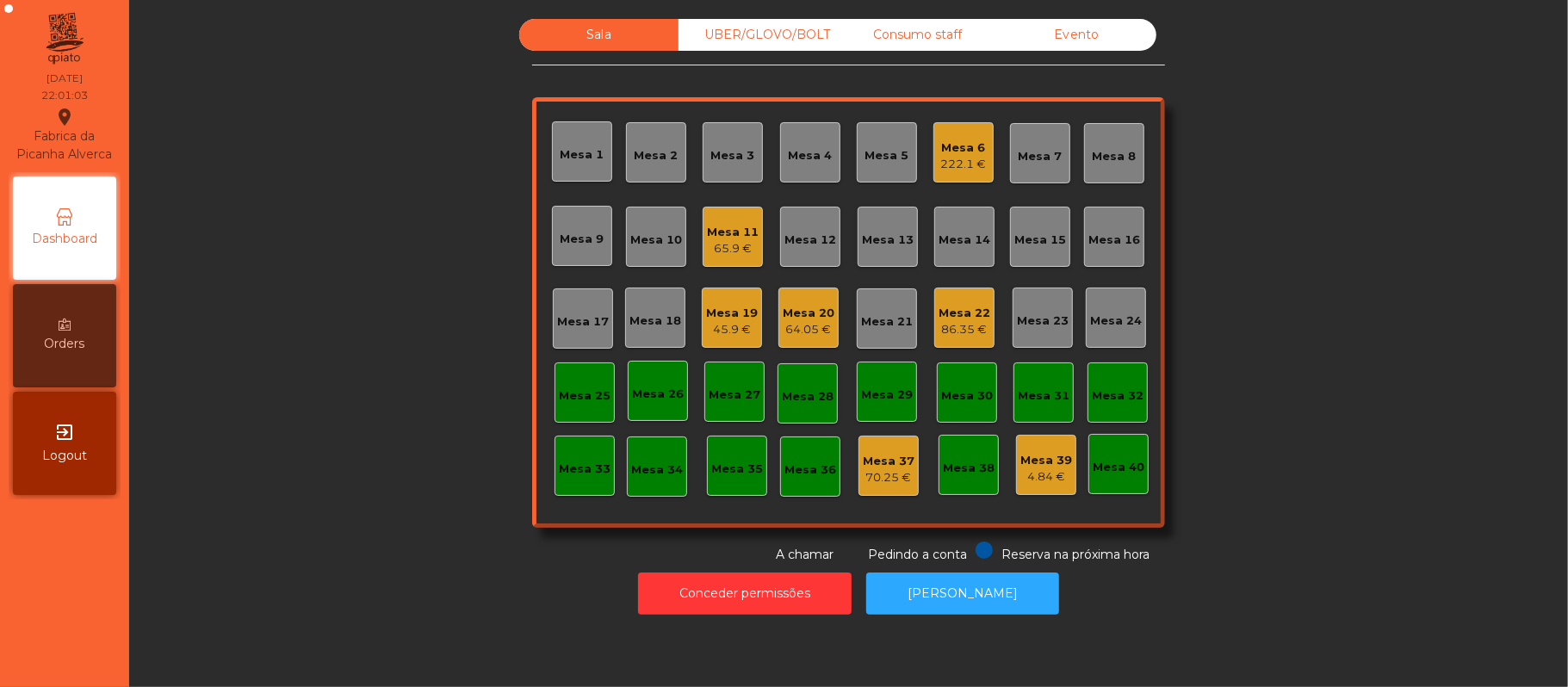
click at [721, 229] on div "Mesa 11" at bounding box center [732, 232] width 52 height 17
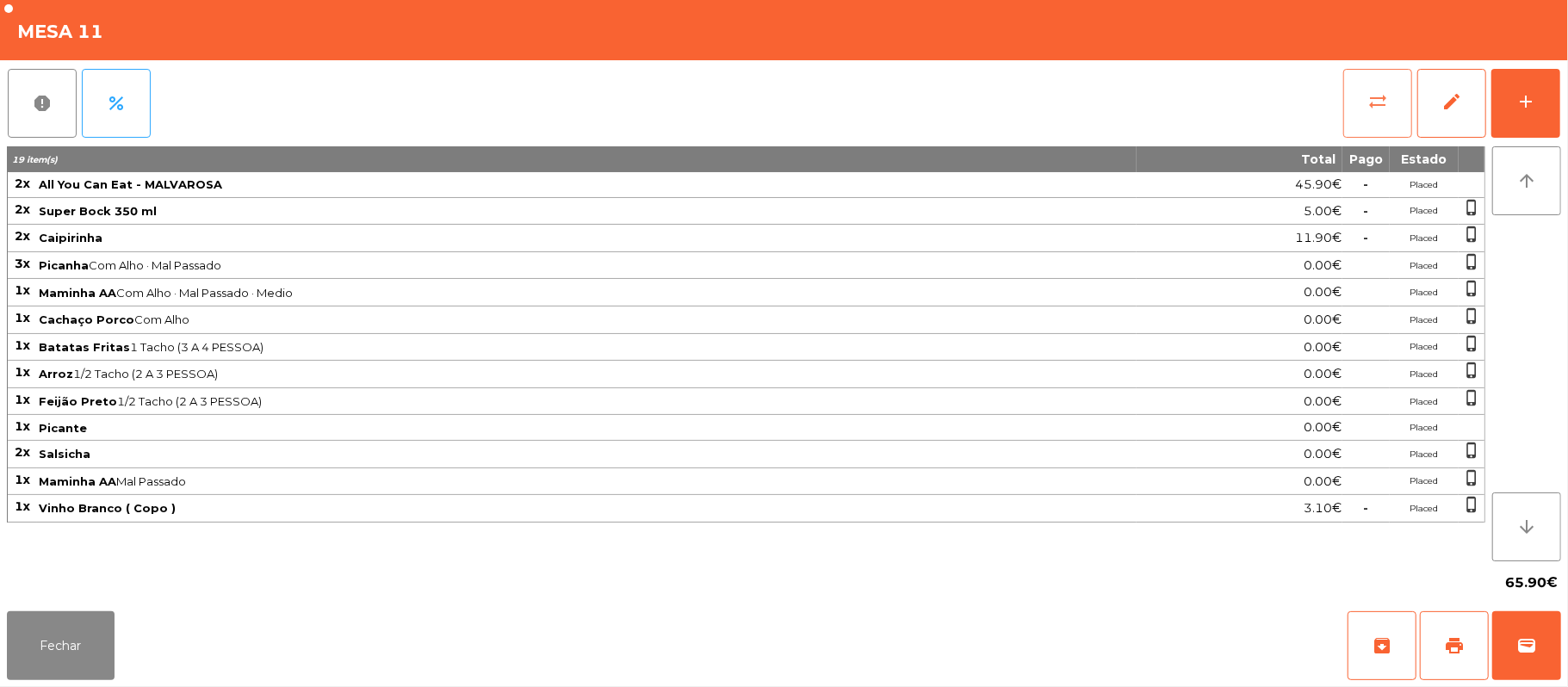
click at [1364, 108] on button "sync_alt" at bounding box center [1377, 103] width 69 height 69
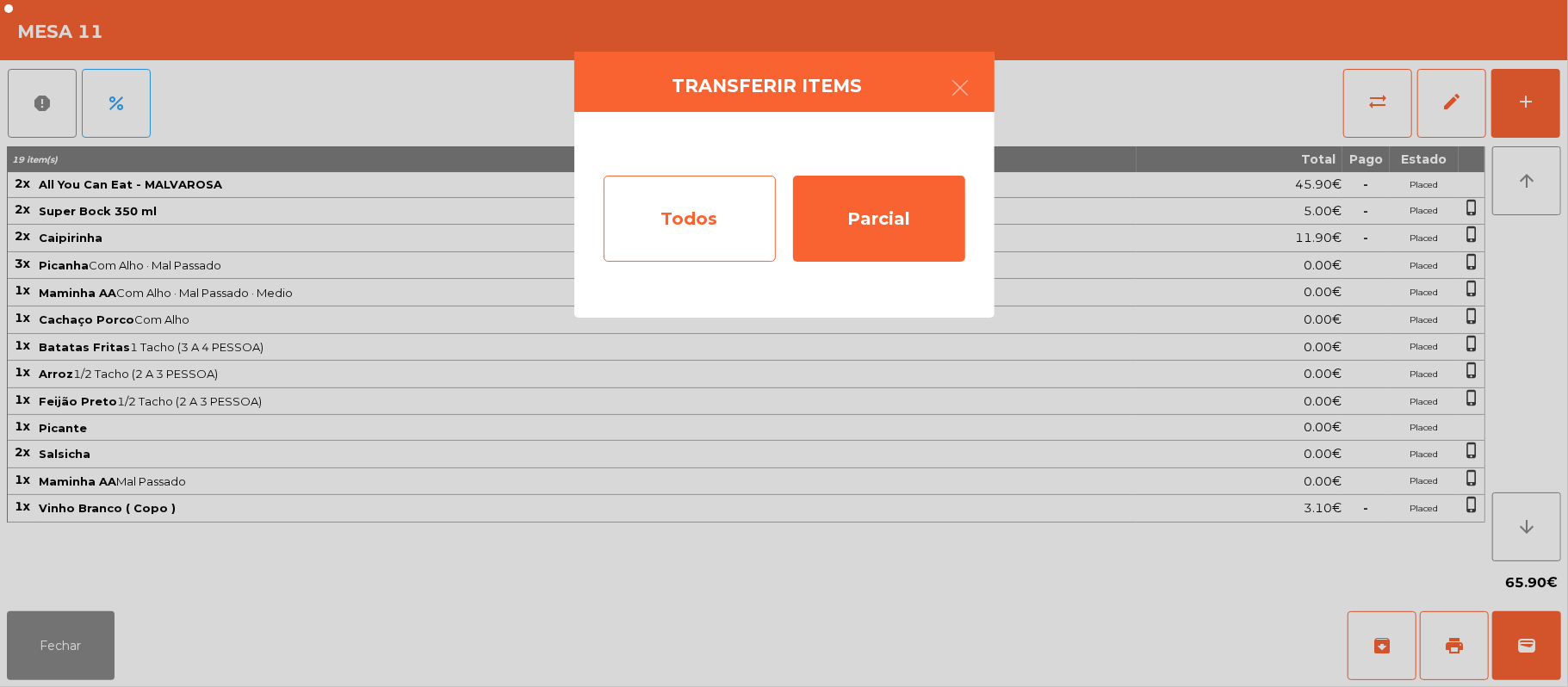
click at [711, 222] on div "Todos" at bounding box center [689, 218] width 172 height 86
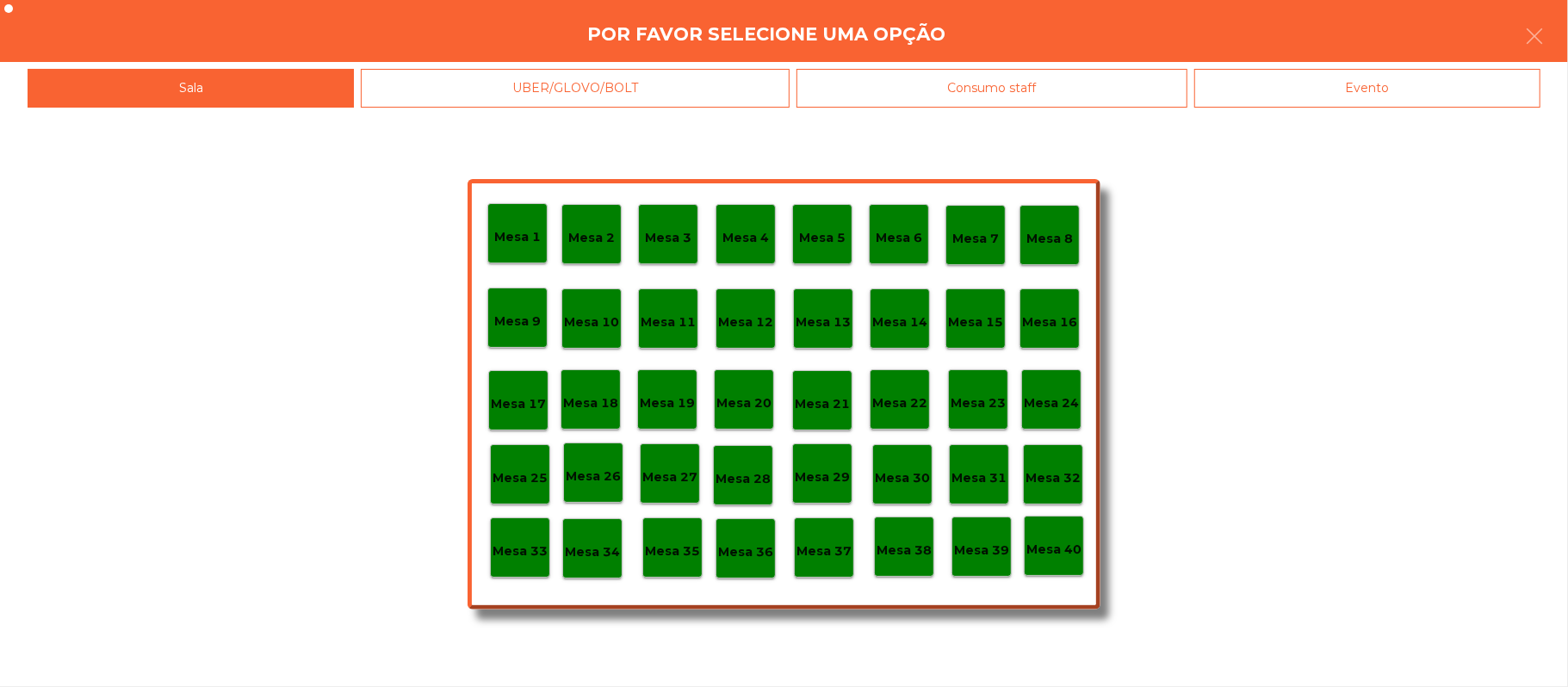
click at [1362, 81] on div "Evento" at bounding box center [1367, 88] width 346 height 39
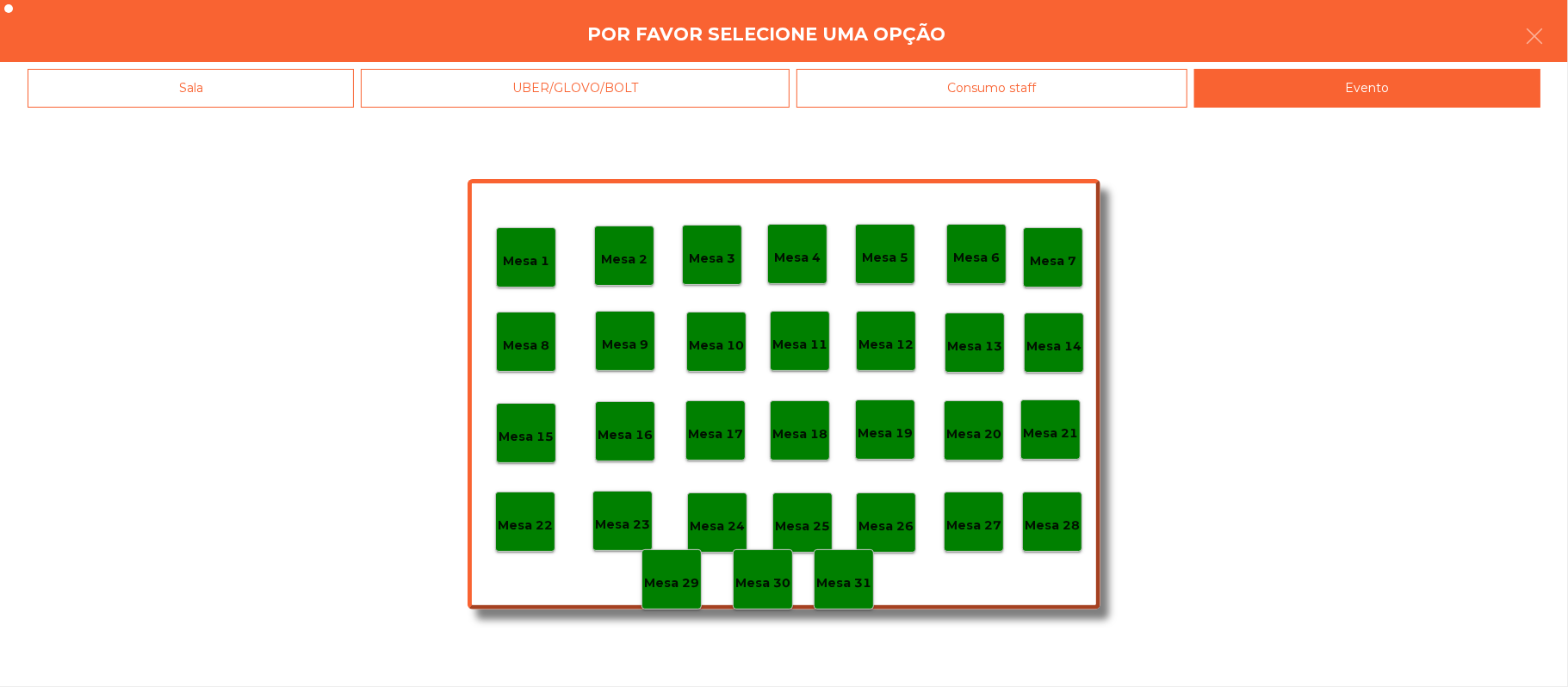
click at [1062, 518] on p "Mesa 28" at bounding box center [1052, 525] width 55 height 19
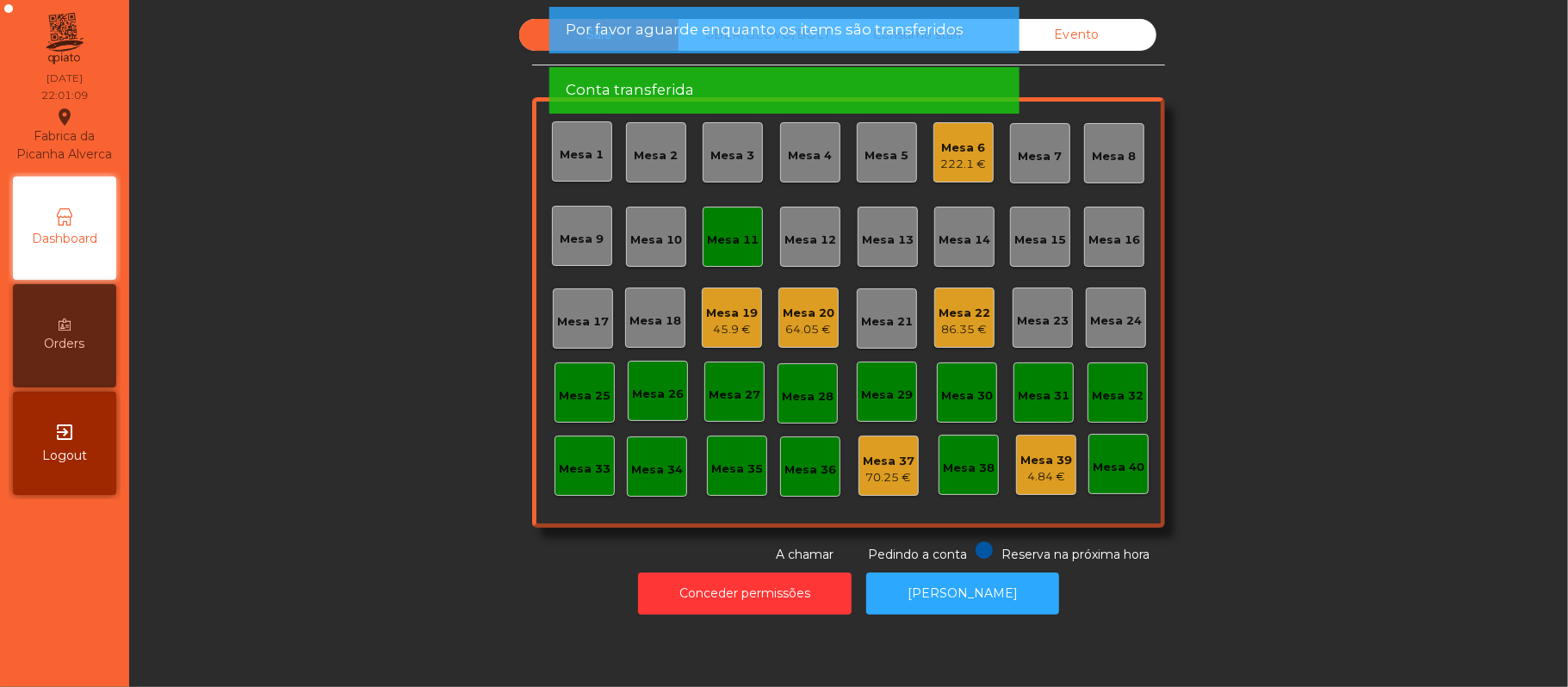
click at [733, 259] on div "Mesa 11" at bounding box center [732, 236] width 60 height 60
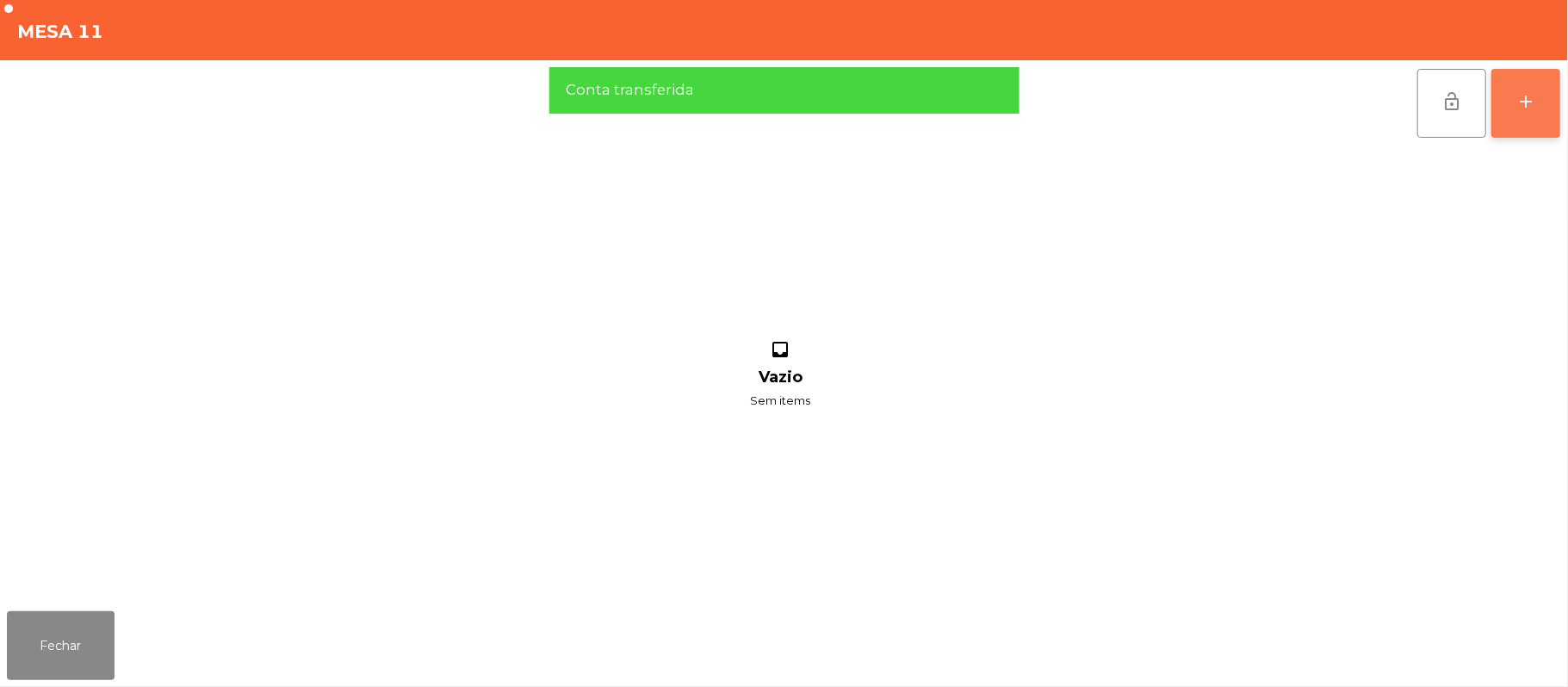
click at [1512, 104] on button "add" at bounding box center [1526, 103] width 69 height 69
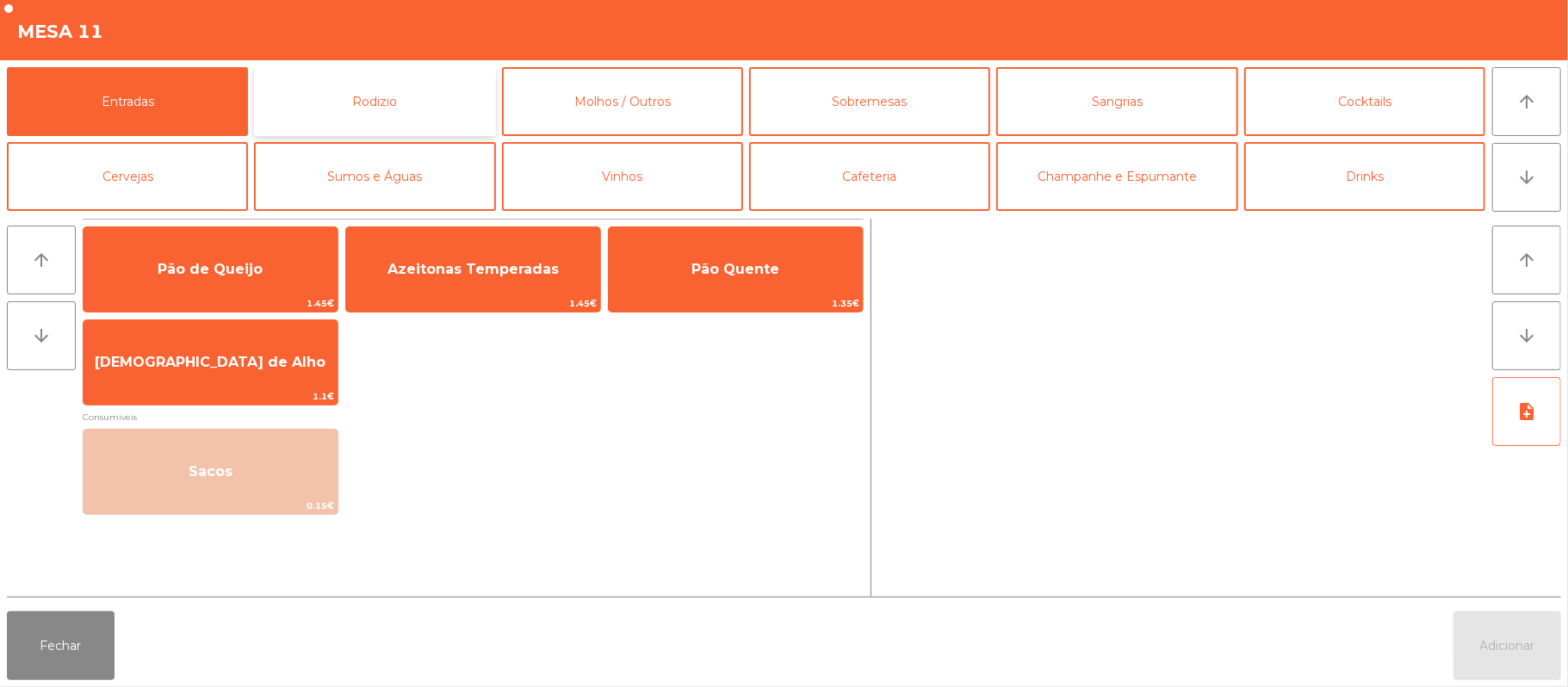
click at [414, 121] on button "Rodizio" at bounding box center [375, 101] width 241 height 69
click at [435, 113] on button "Rodizio" at bounding box center [375, 101] width 241 height 69
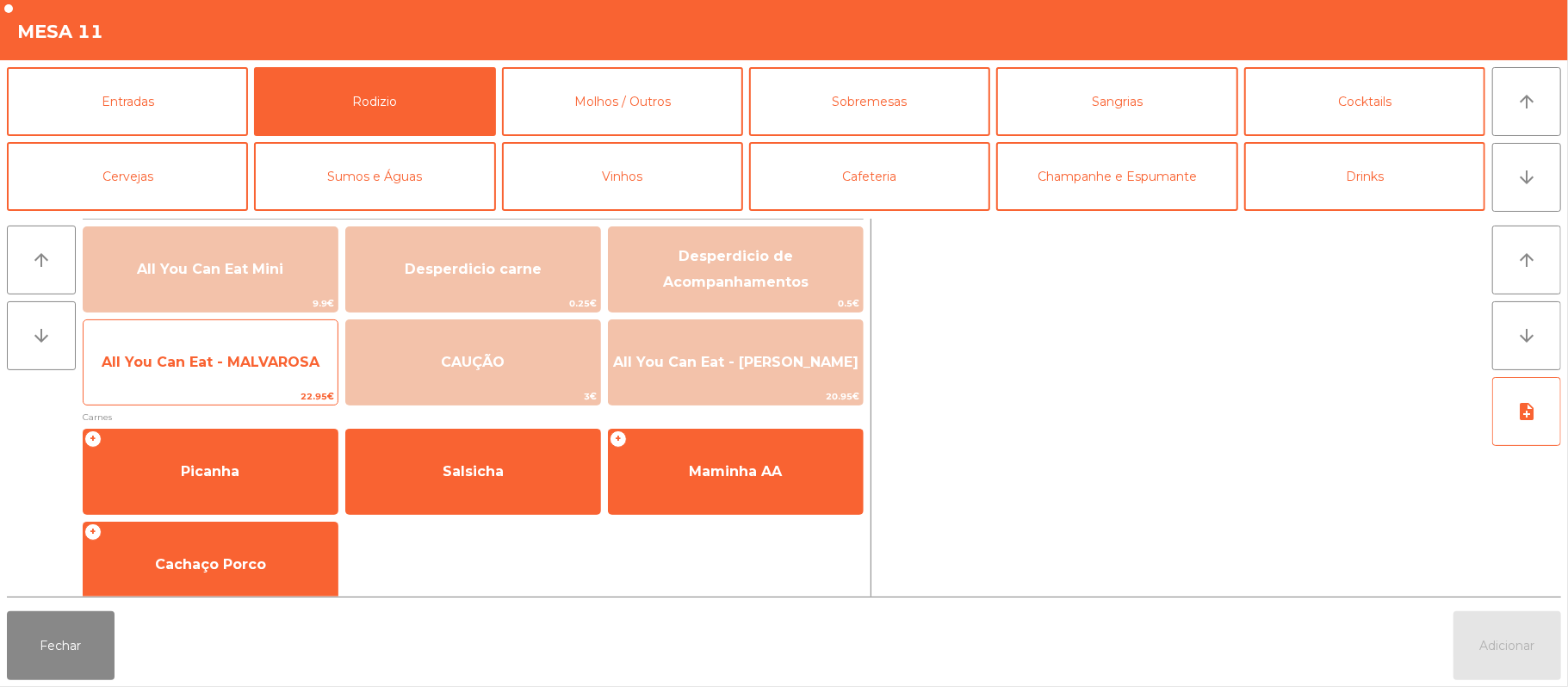
click at [253, 361] on span "All You Can Eat - MALVAROSA" at bounding box center [210, 362] width 217 height 17
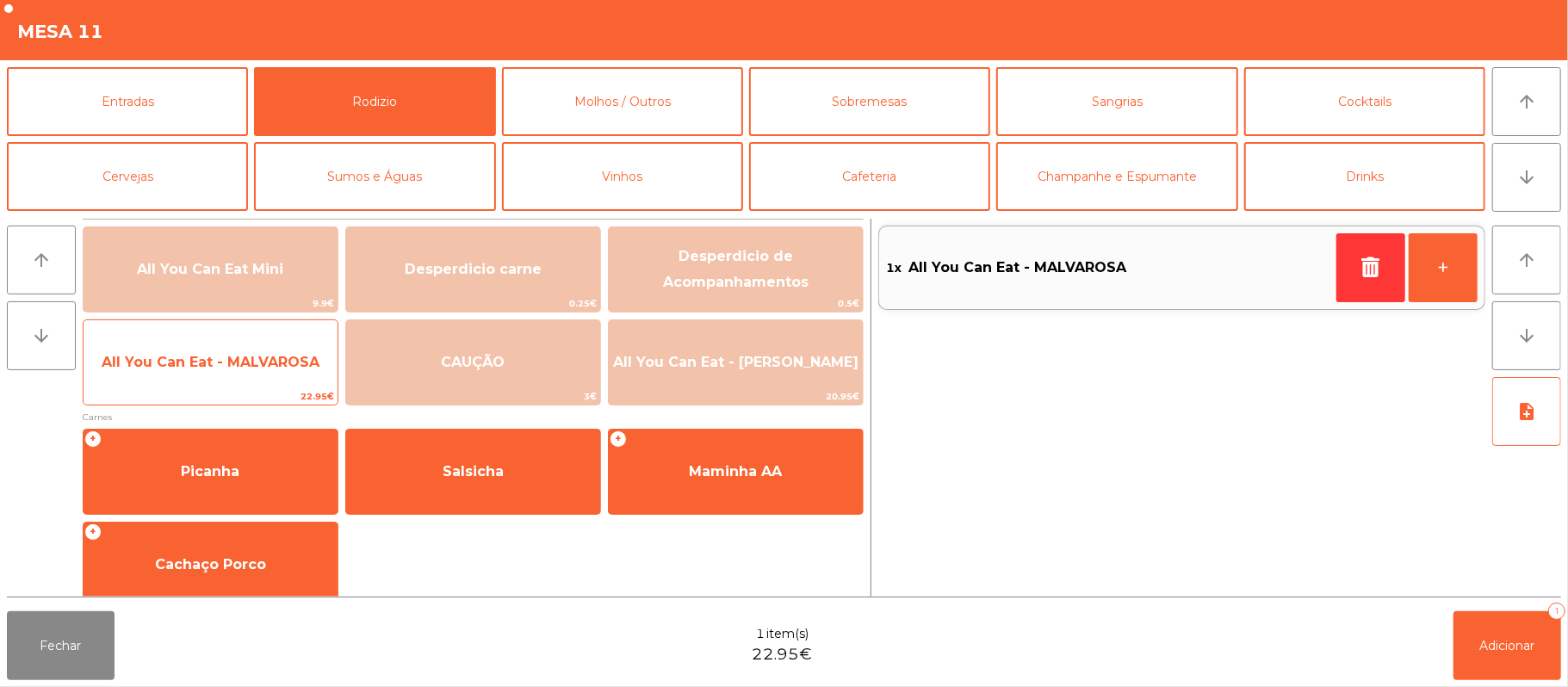
click at [286, 369] on span "All You Can Eat - MALVAROSA" at bounding box center [210, 362] width 217 height 17
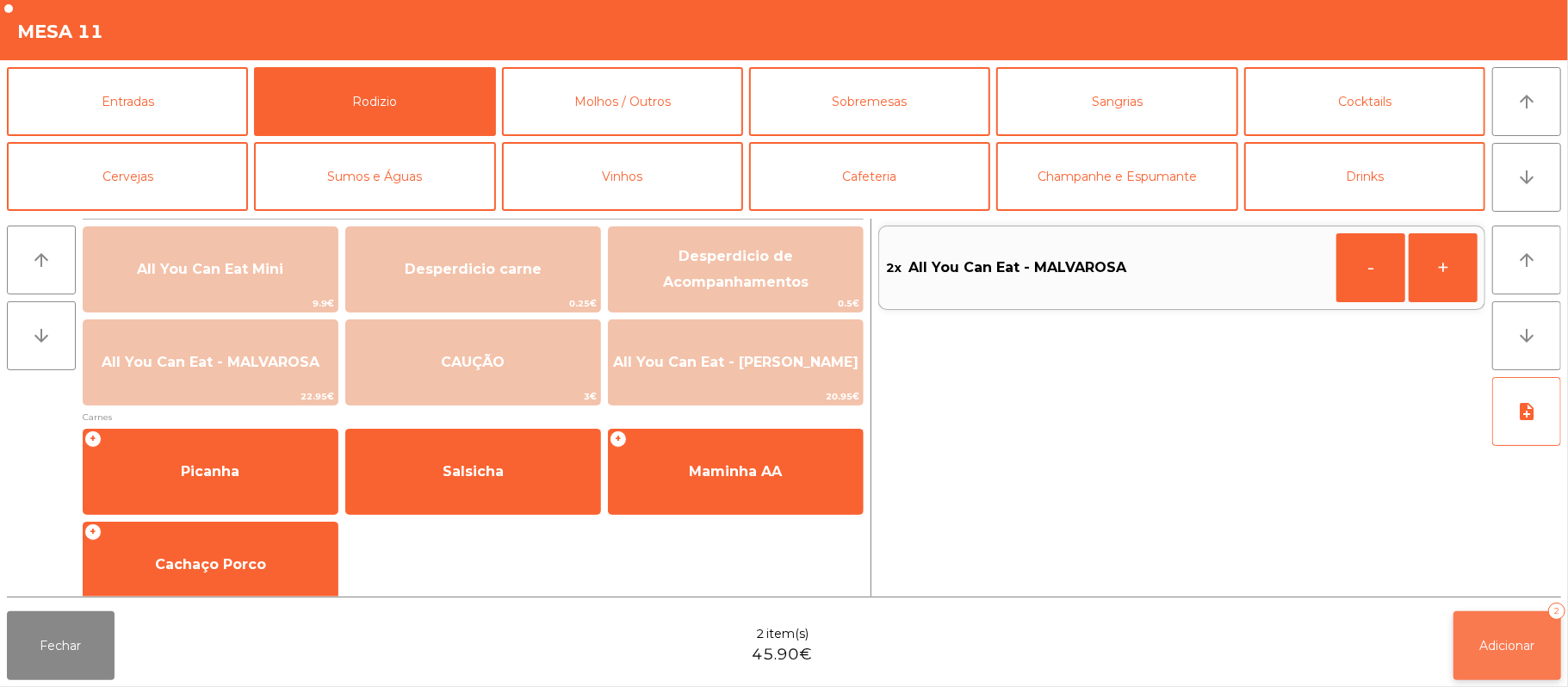
click at [1509, 650] on span "Adicionar" at bounding box center [1507, 645] width 55 height 16
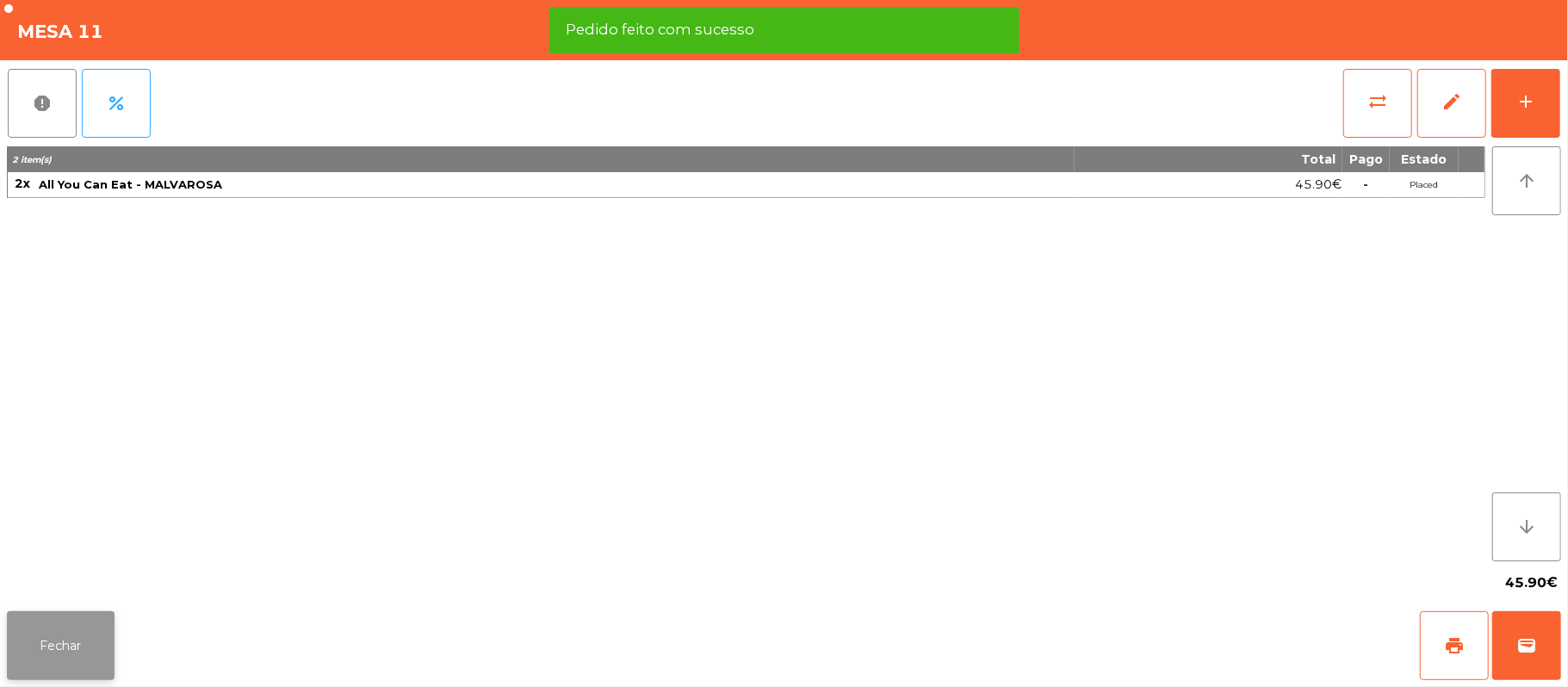
click at [16, 672] on button "Fechar" at bounding box center [60, 645] width 108 height 69
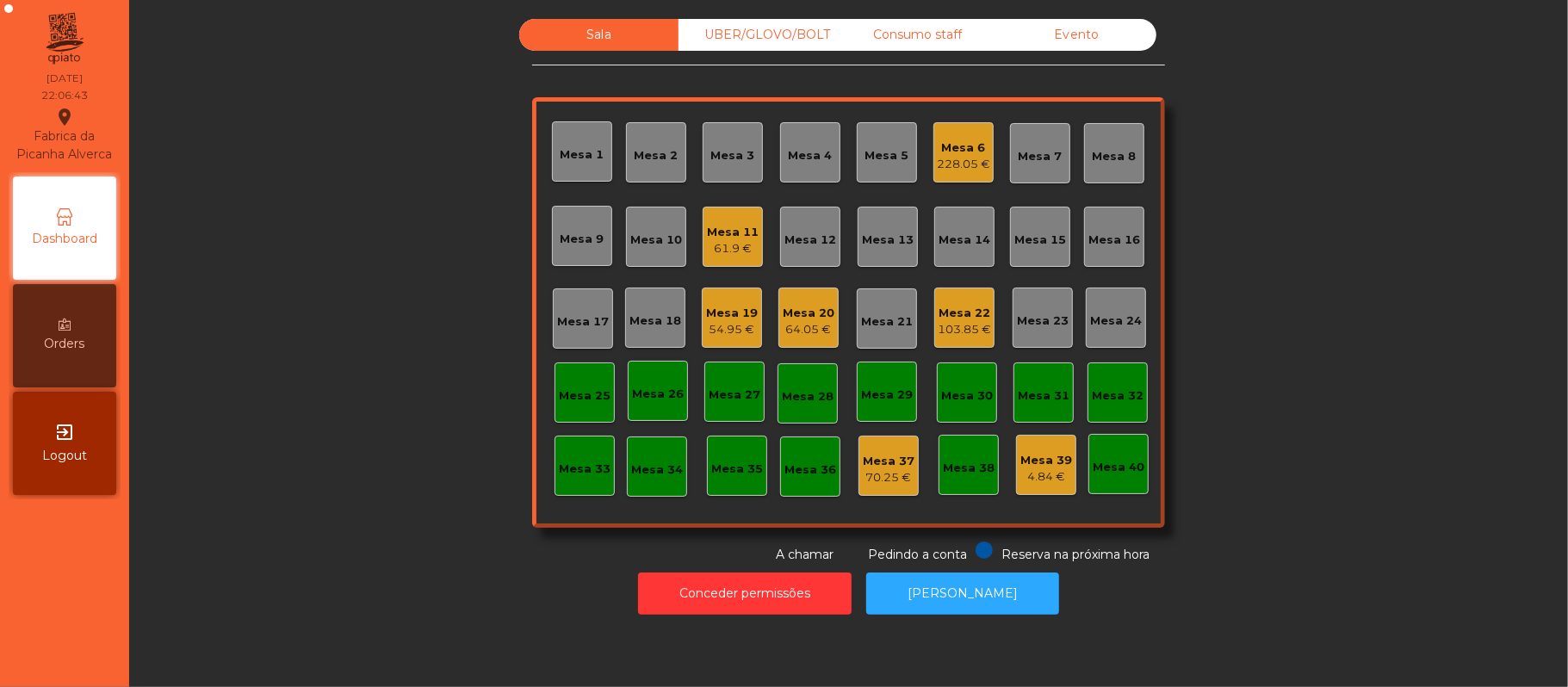
click at [720, 332] on div "54.95 €" at bounding box center [731, 330] width 52 height 17
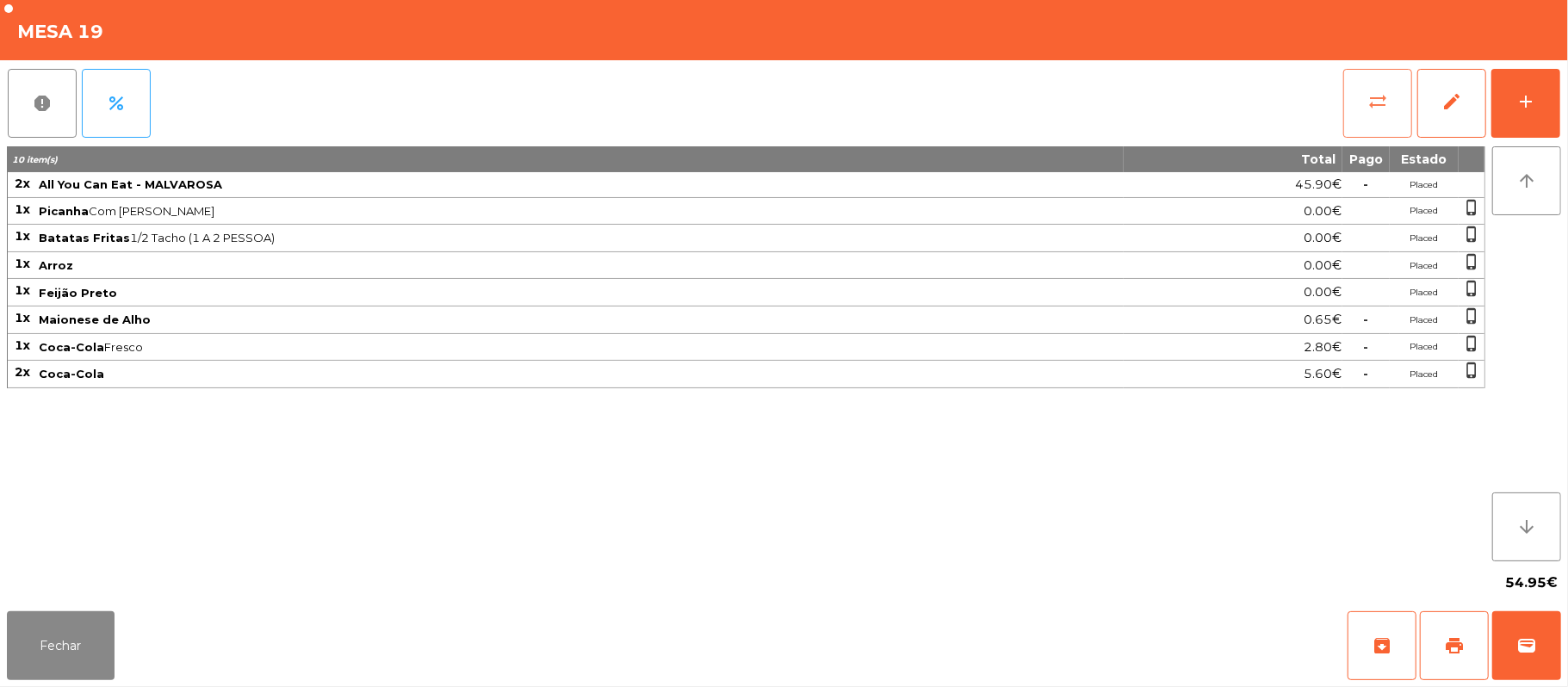
click at [1395, 87] on button "sync_alt" at bounding box center [1377, 103] width 69 height 69
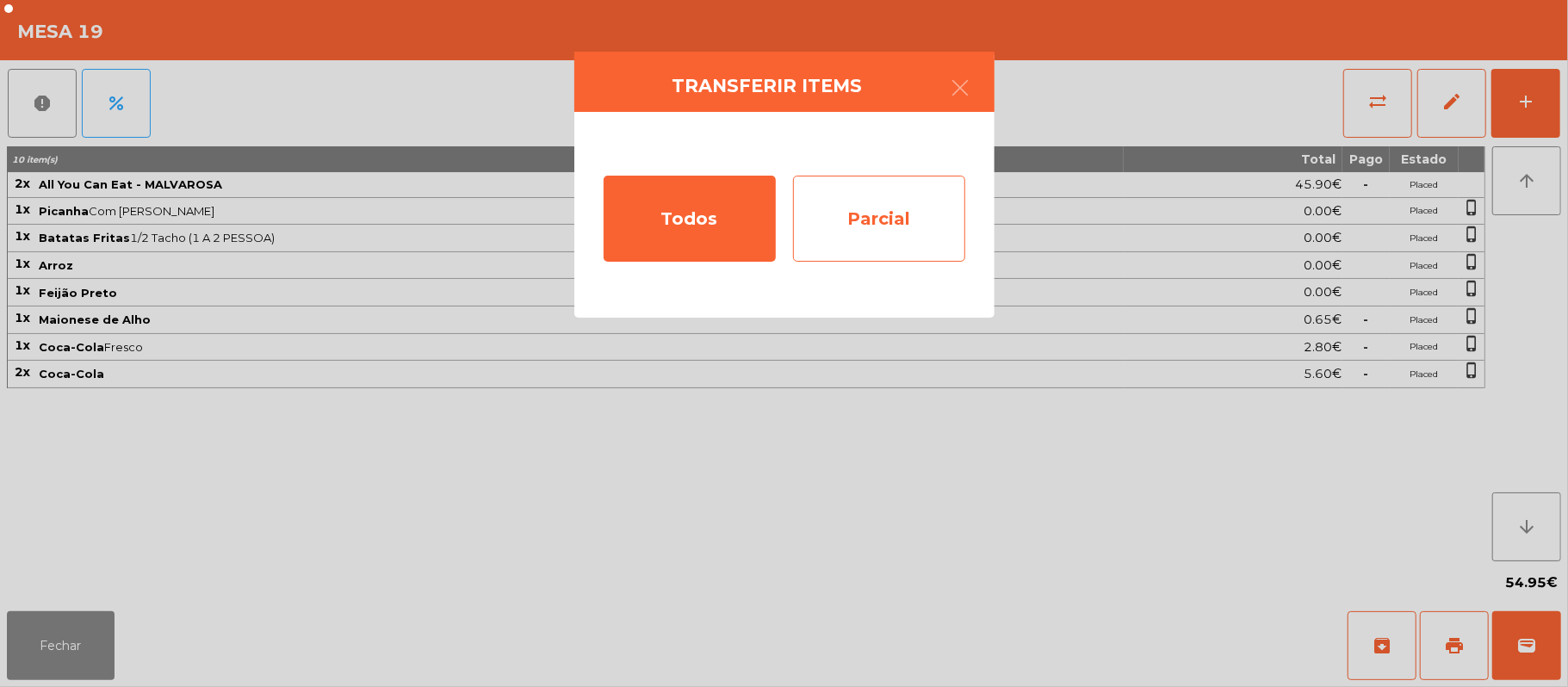
click at [927, 226] on div "Parcial" at bounding box center [879, 218] width 172 height 86
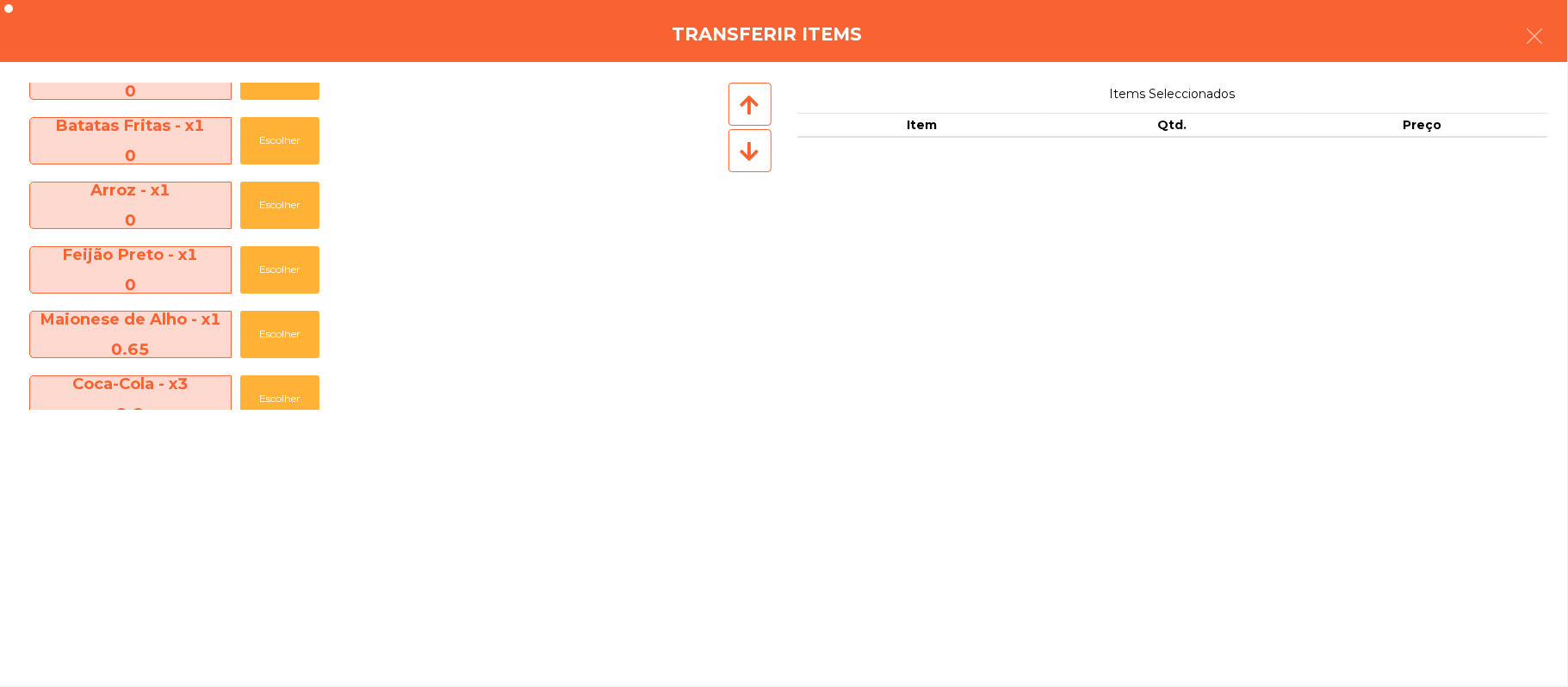
scroll to position [125, 0]
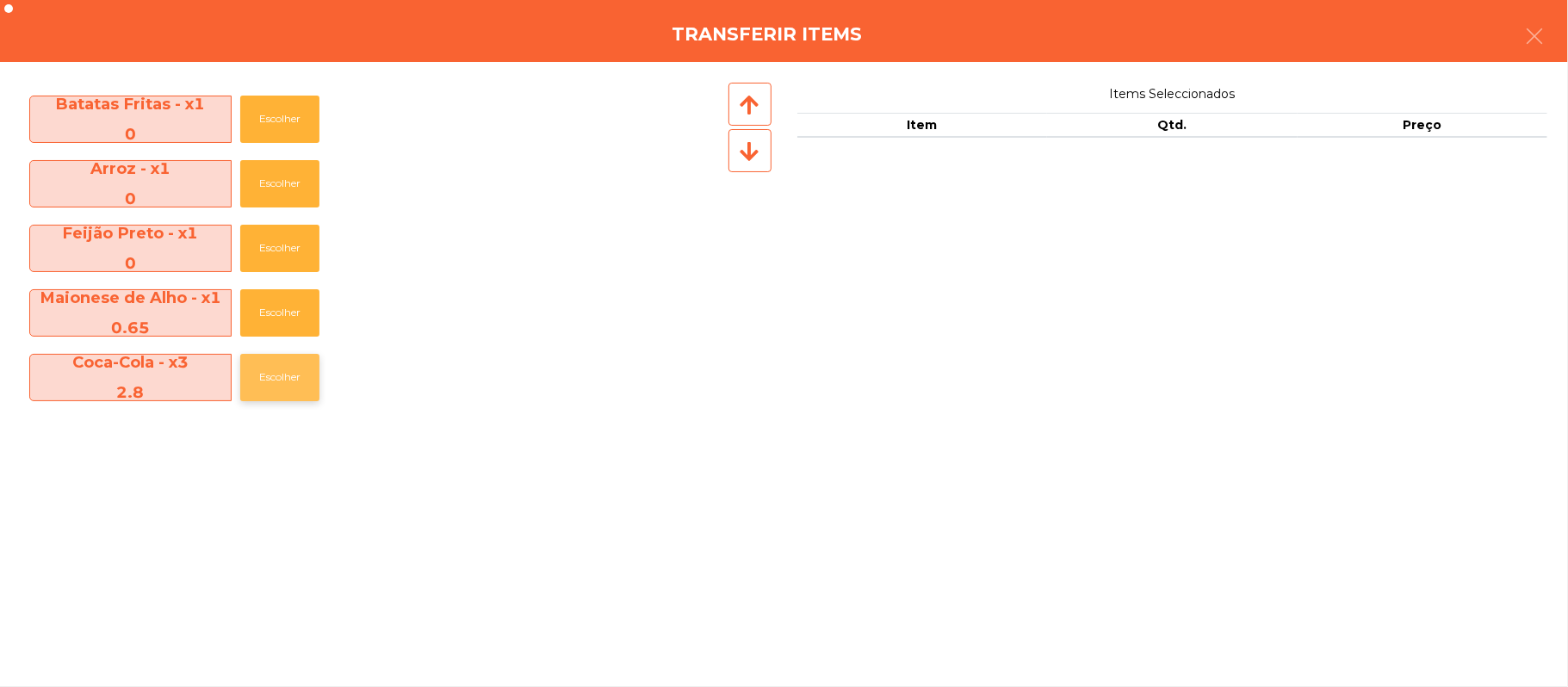
click at [297, 376] on button "Escolher" at bounding box center [280, 377] width 79 height 47
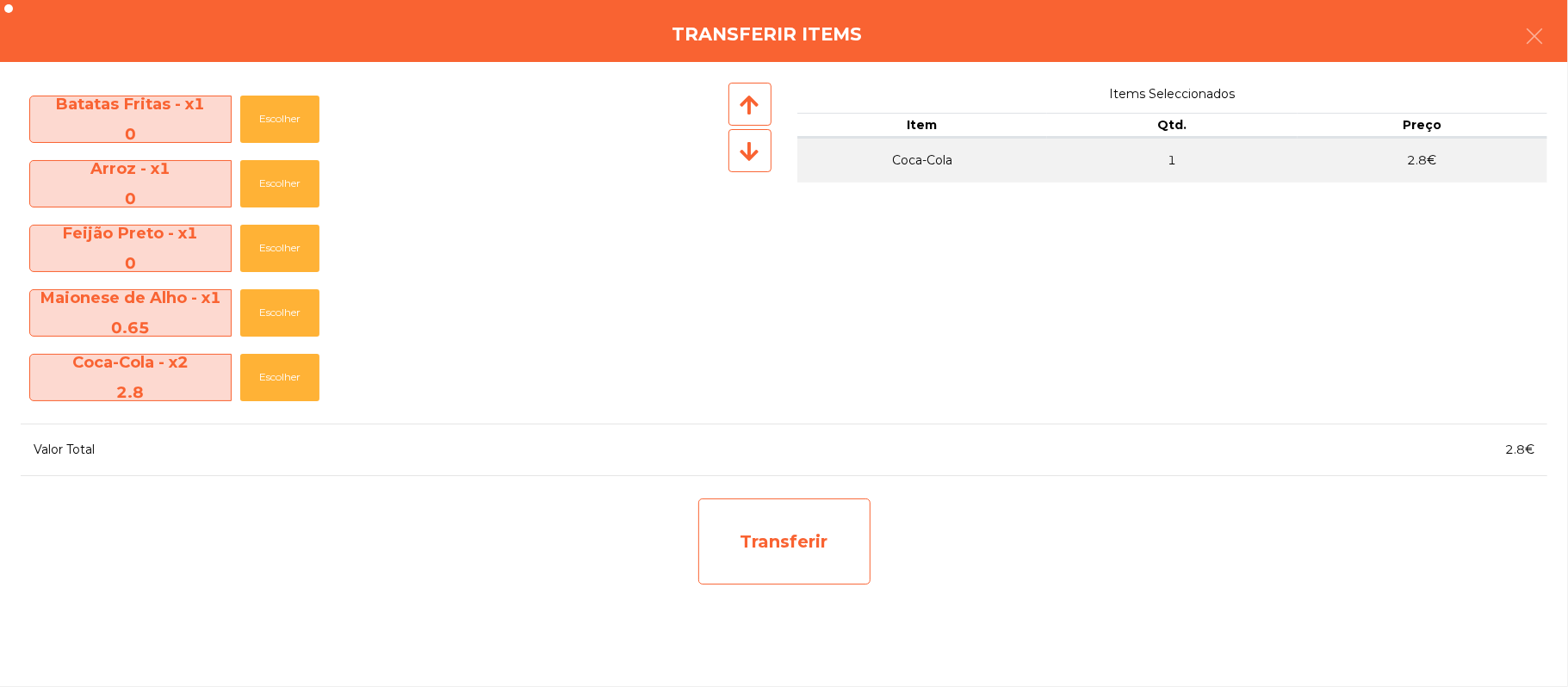
click at [822, 539] on div "Transferir" at bounding box center [784, 541] width 172 height 86
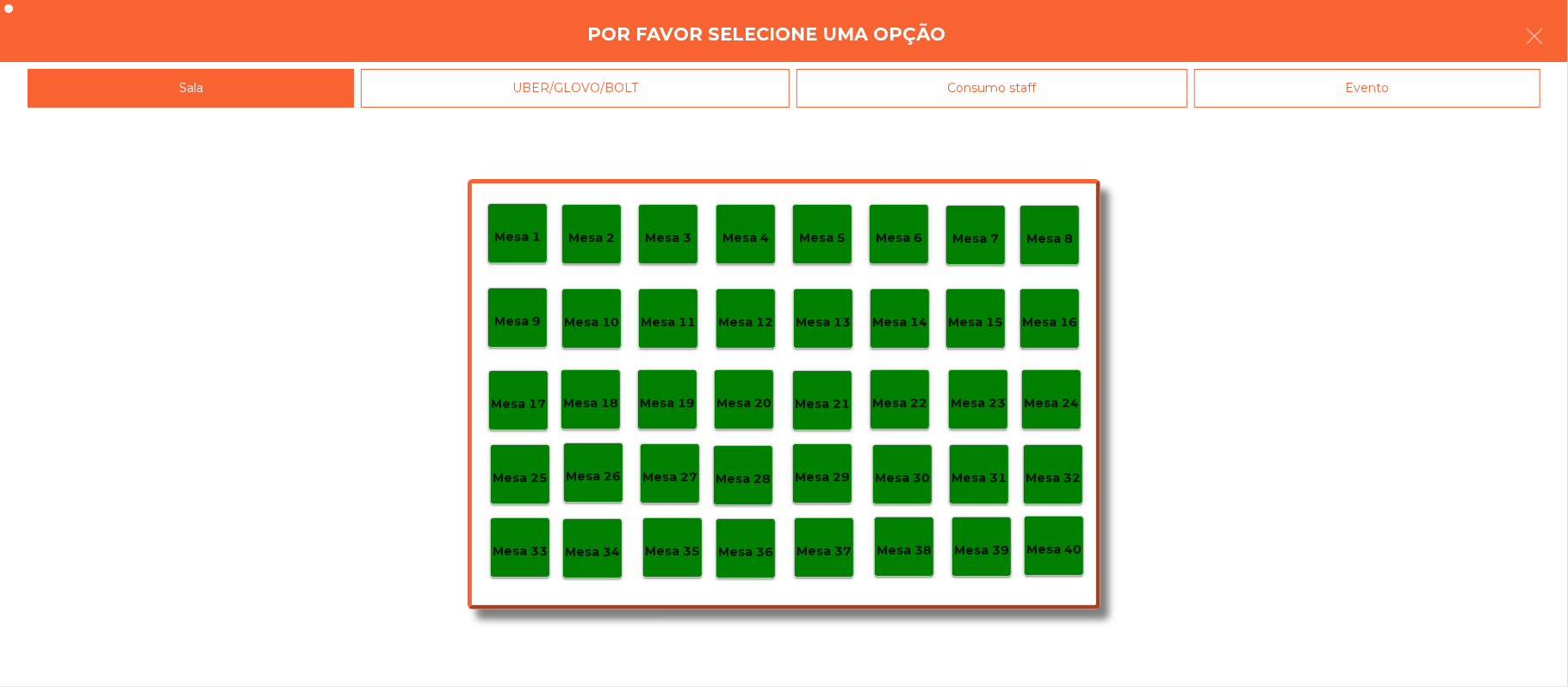
click at [813, 572] on div "Mesa 37" at bounding box center [824, 547] width 60 height 60
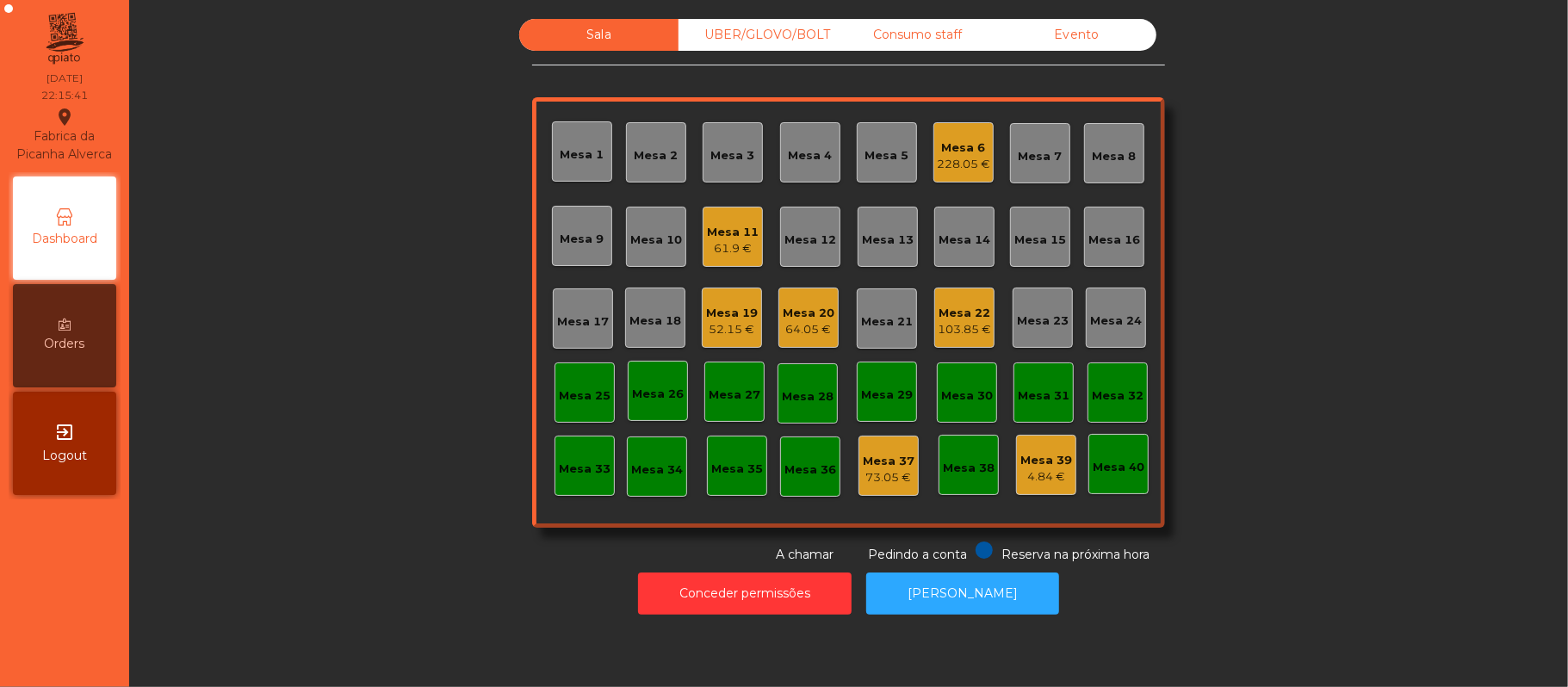
click at [886, 31] on div "Consumo staff" at bounding box center [917, 35] width 159 height 32
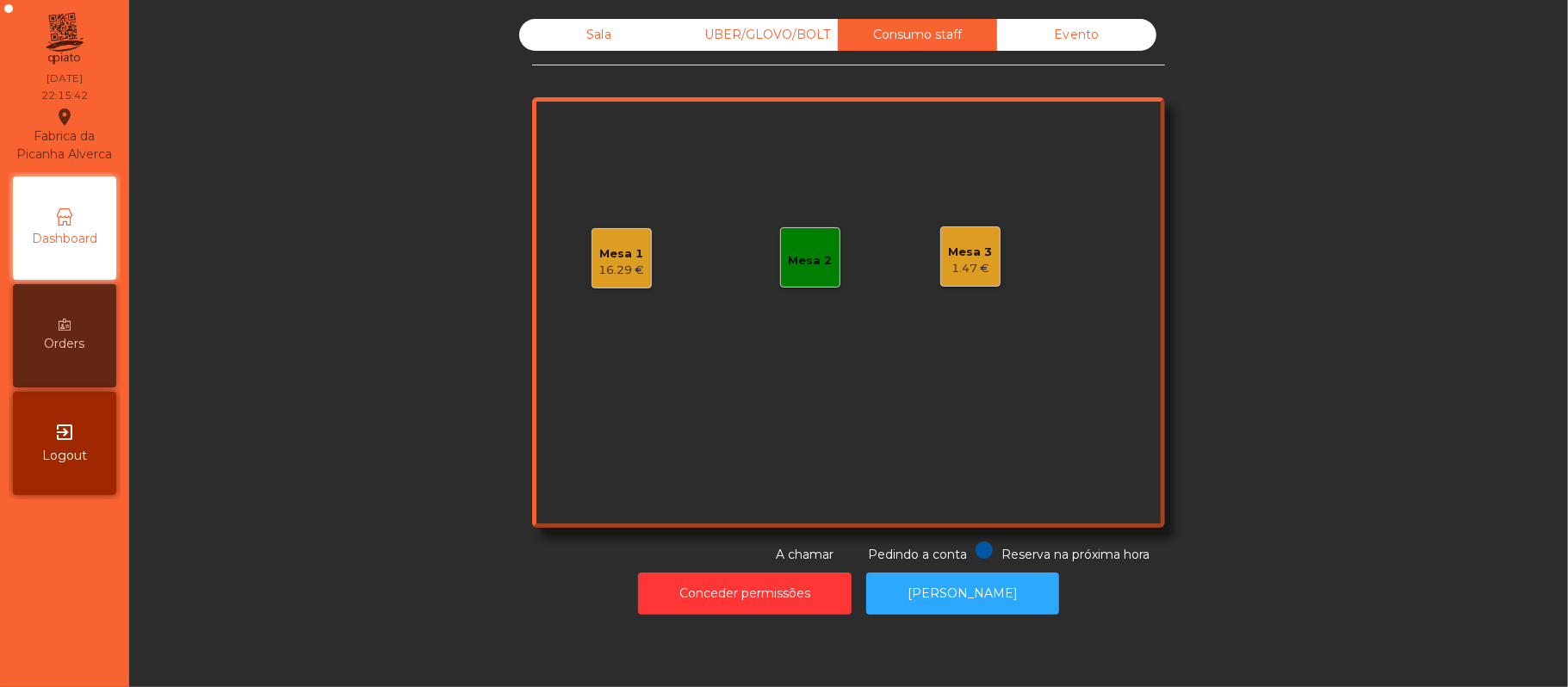
click at [822, 244] on div "Mesa 2" at bounding box center [810, 257] width 60 height 60
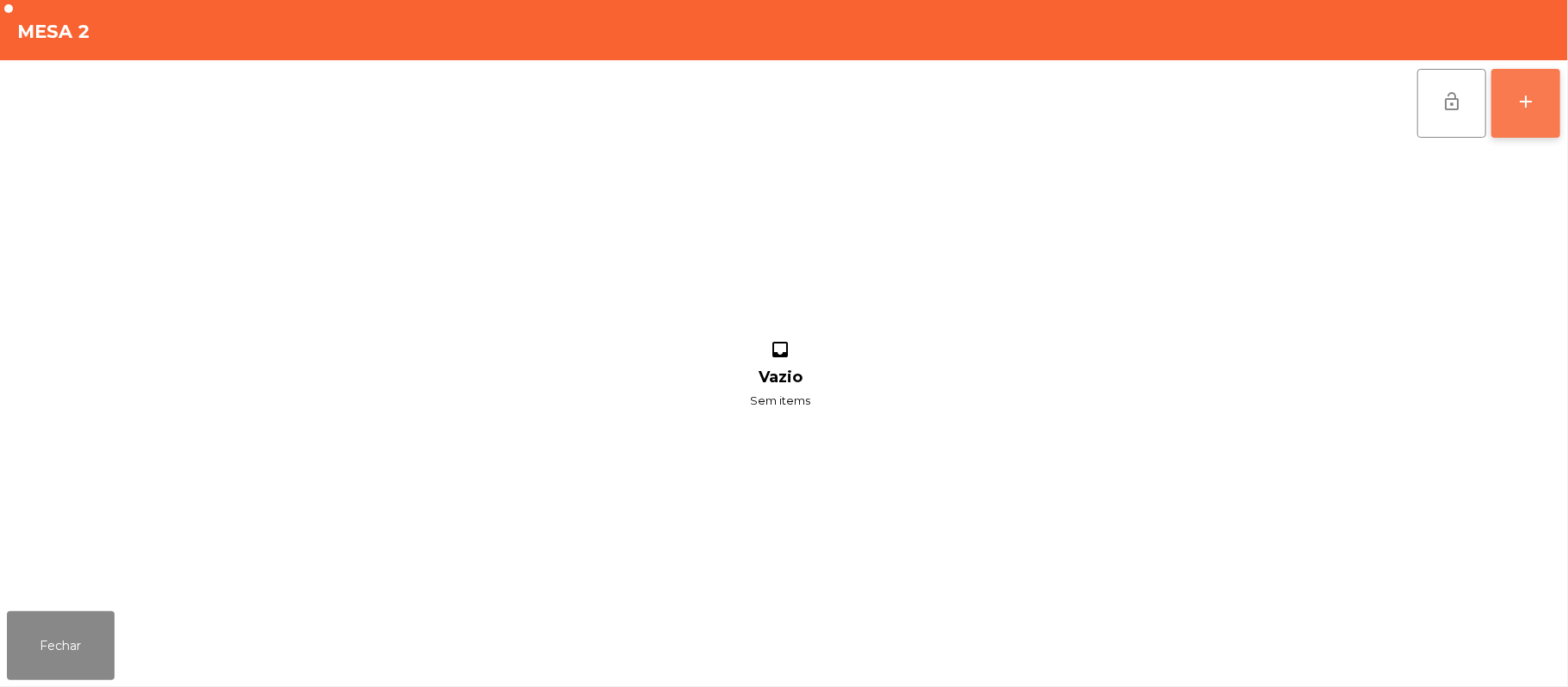
click at [1560, 117] on button "add" at bounding box center [1526, 103] width 69 height 69
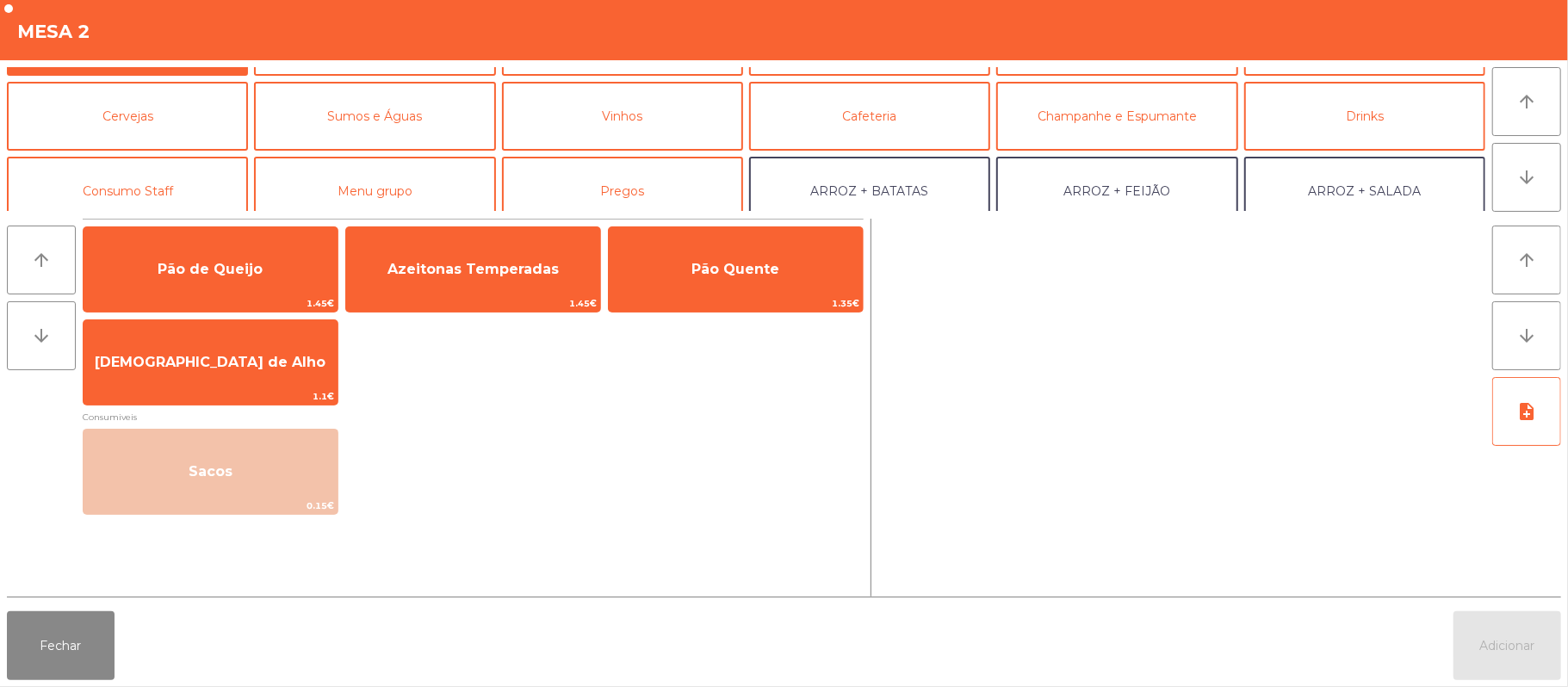
scroll to position [87, 0]
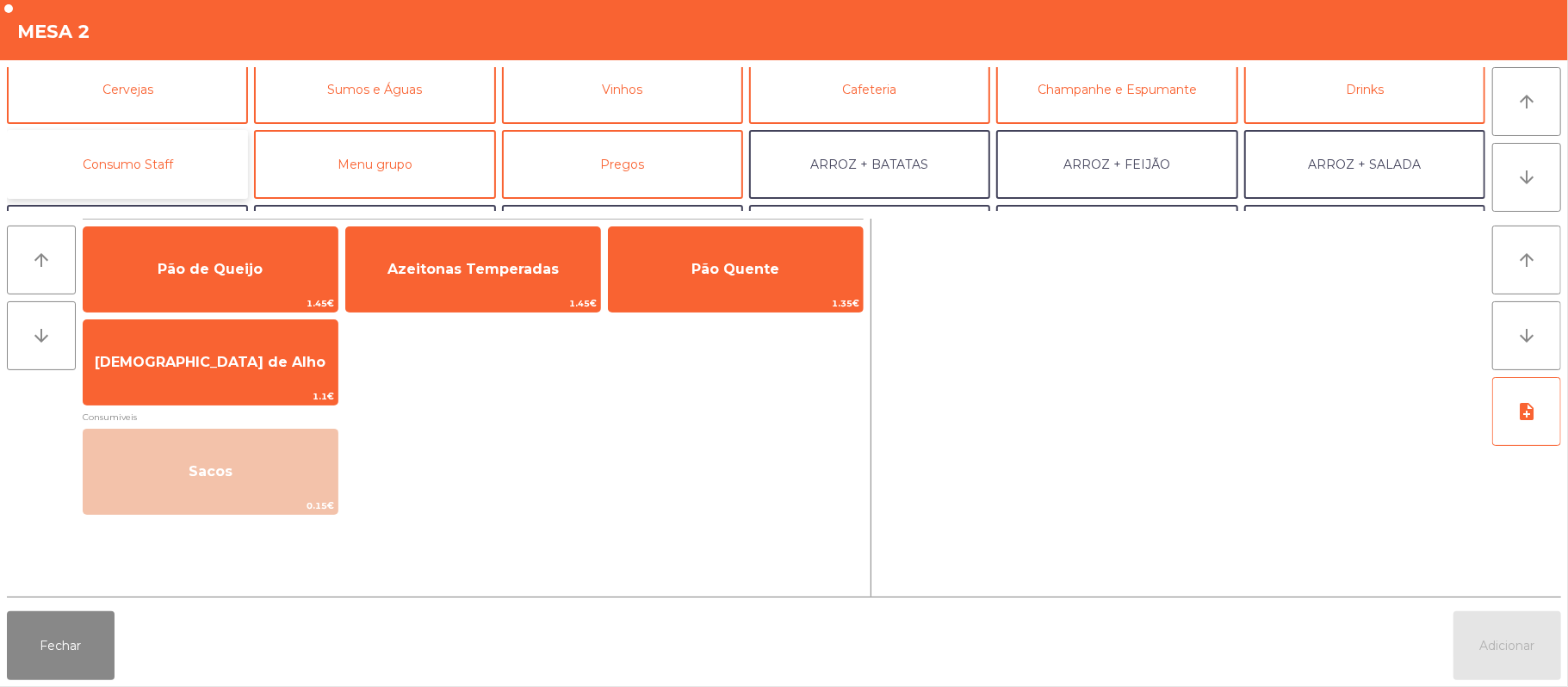
click at [146, 183] on button "Consumo Staff" at bounding box center [127, 164] width 241 height 69
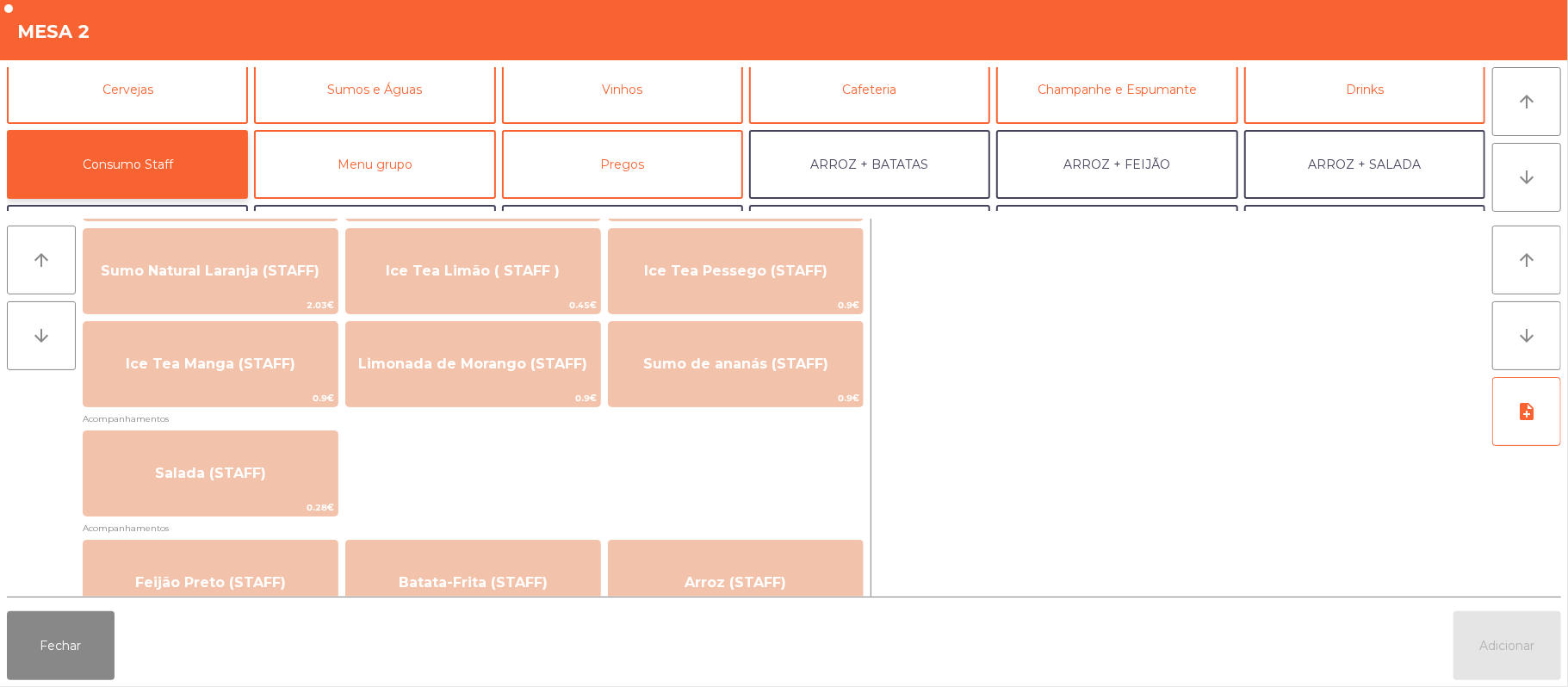
scroll to position [505, 0]
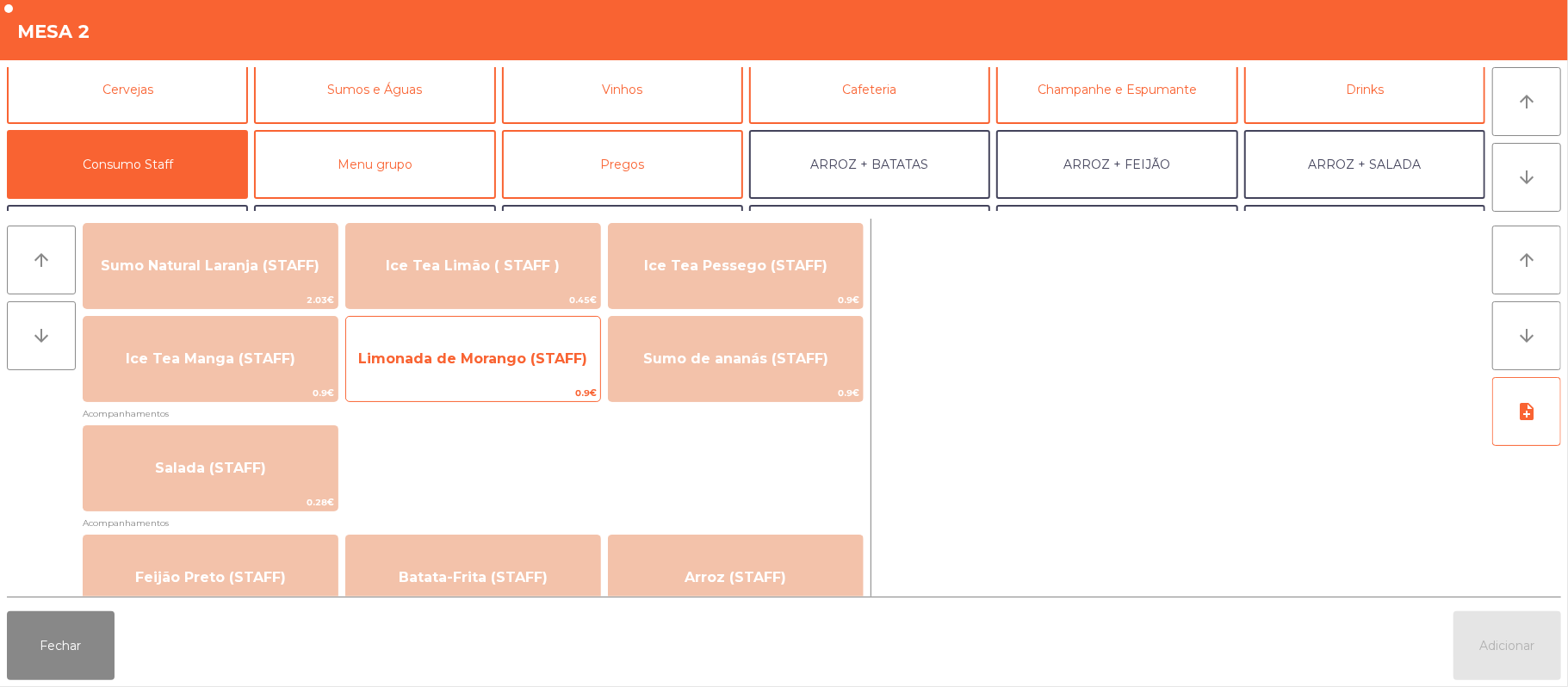
click at [482, 375] on span "Limonada de Morango (STAFF)" at bounding box center [474, 358] width 254 height 46
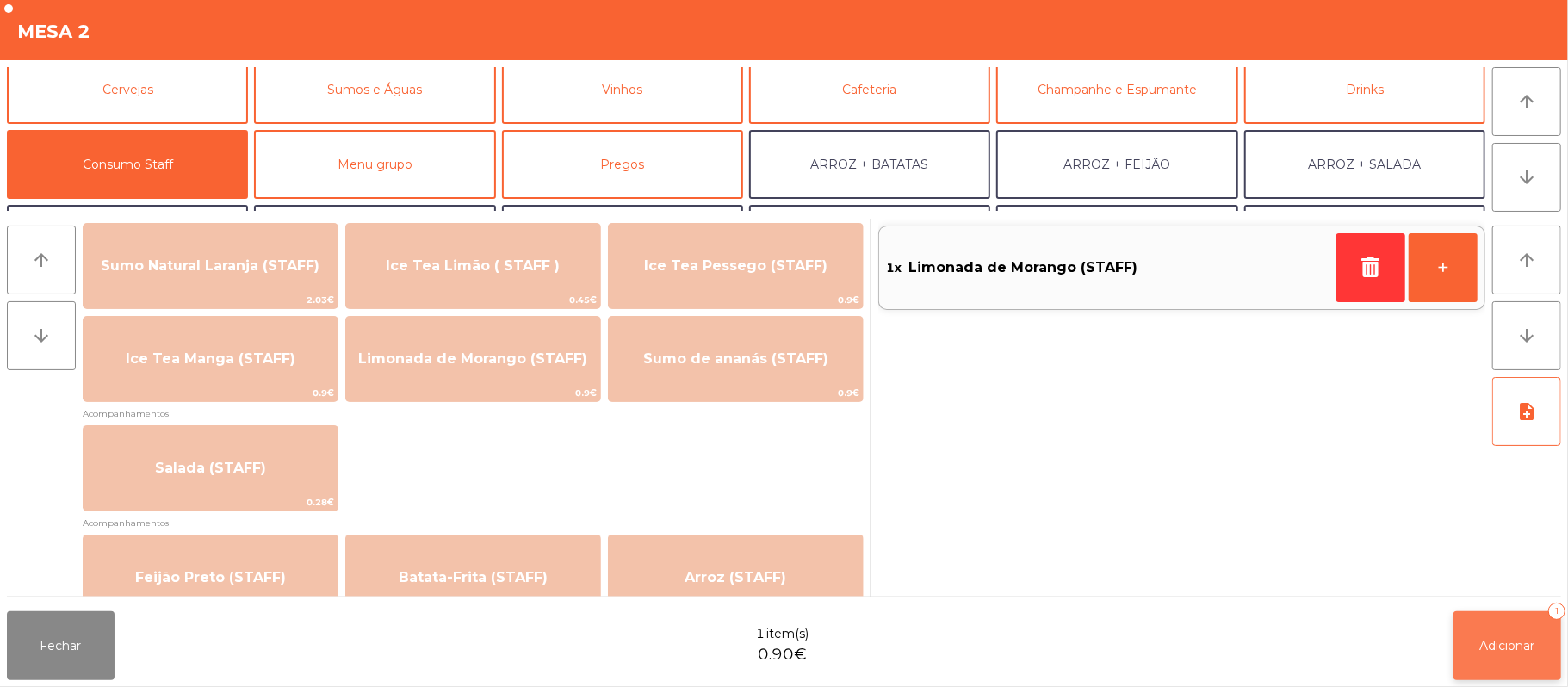
click at [1520, 646] on span "Adicionar" at bounding box center [1507, 645] width 55 height 16
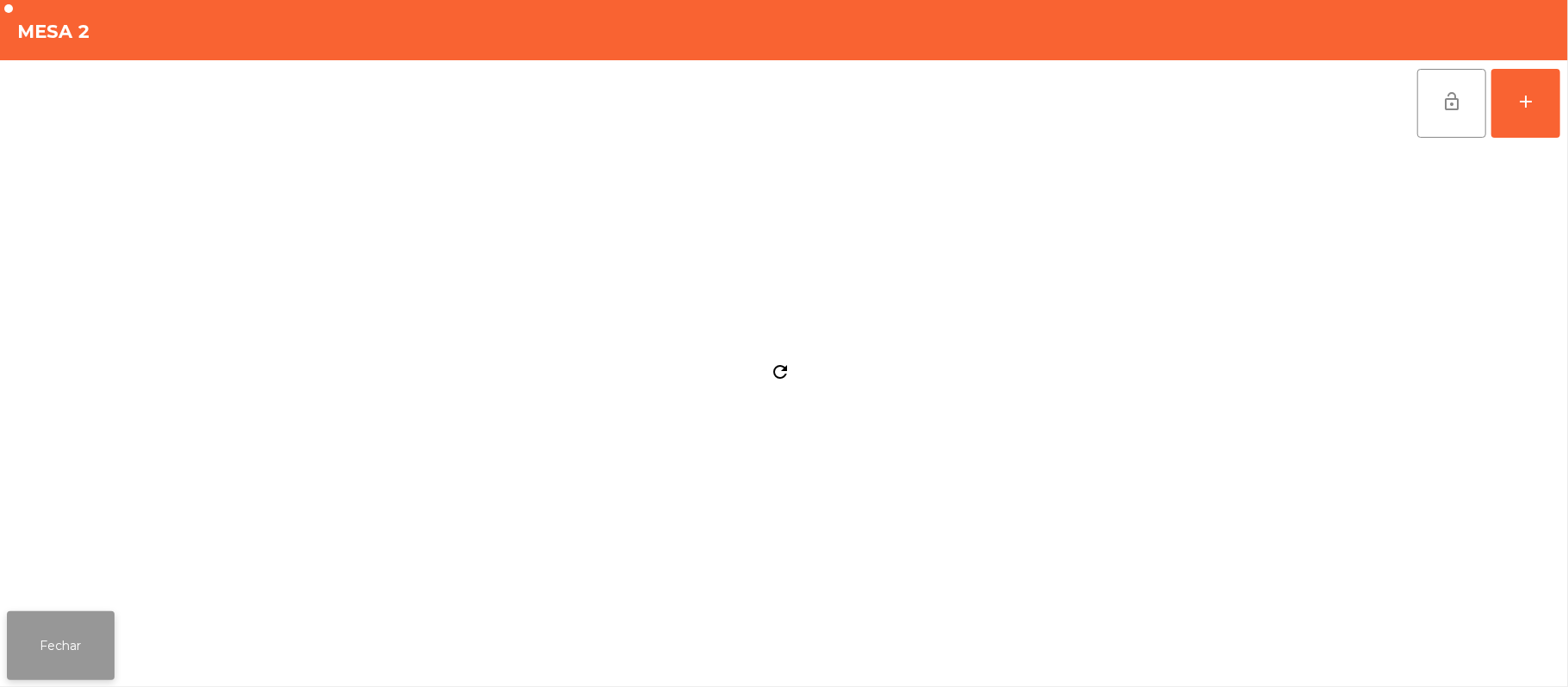
click at [63, 645] on button "Fechar" at bounding box center [60, 645] width 108 height 69
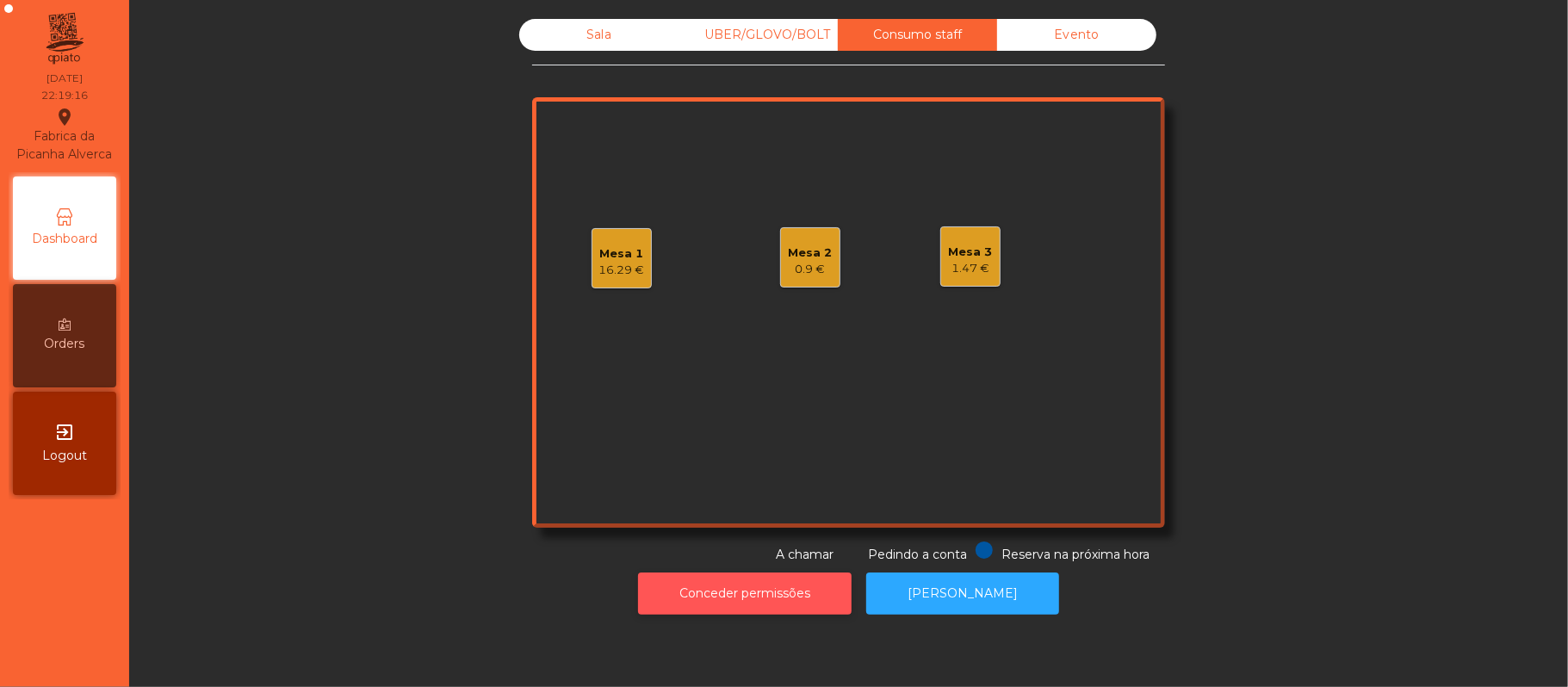
click at [772, 593] on button "Conceder permissões" at bounding box center [744, 593] width 214 height 42
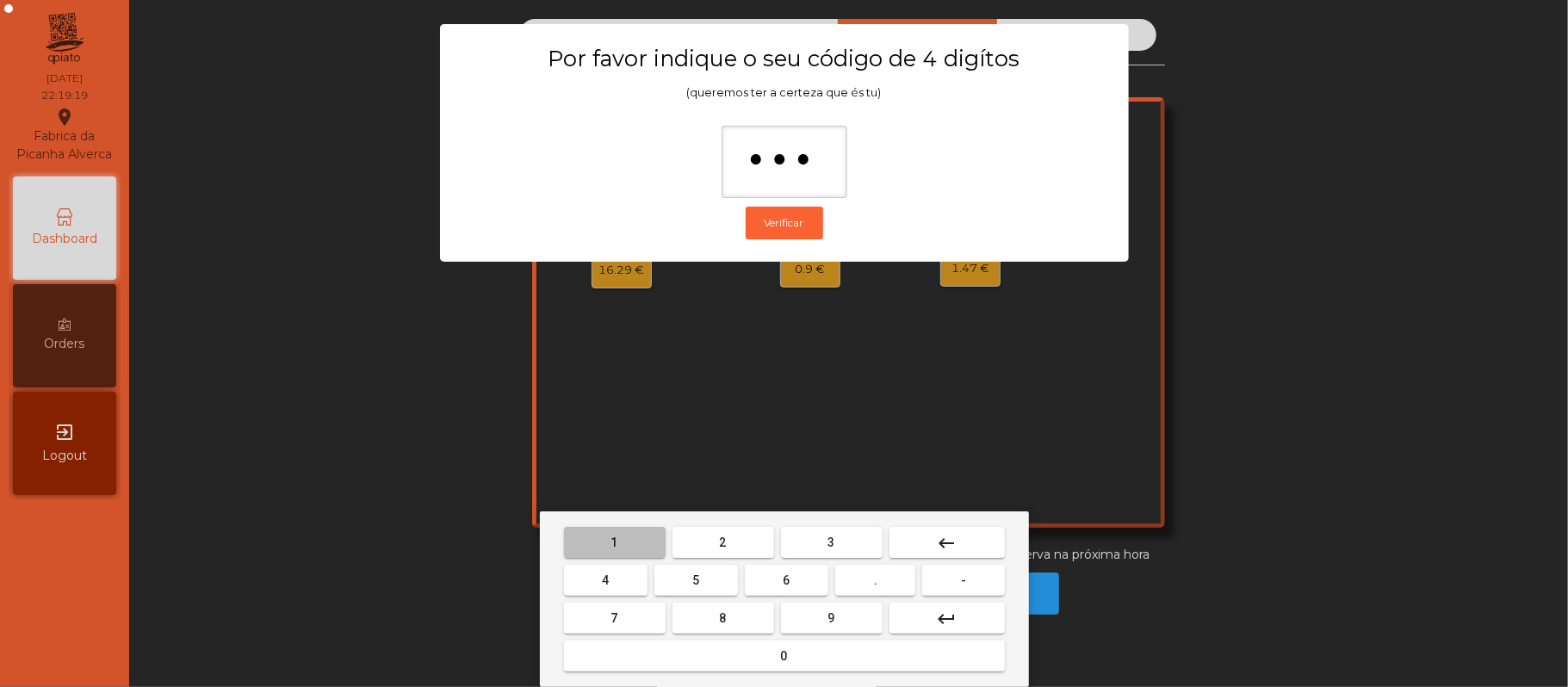
type input "****"
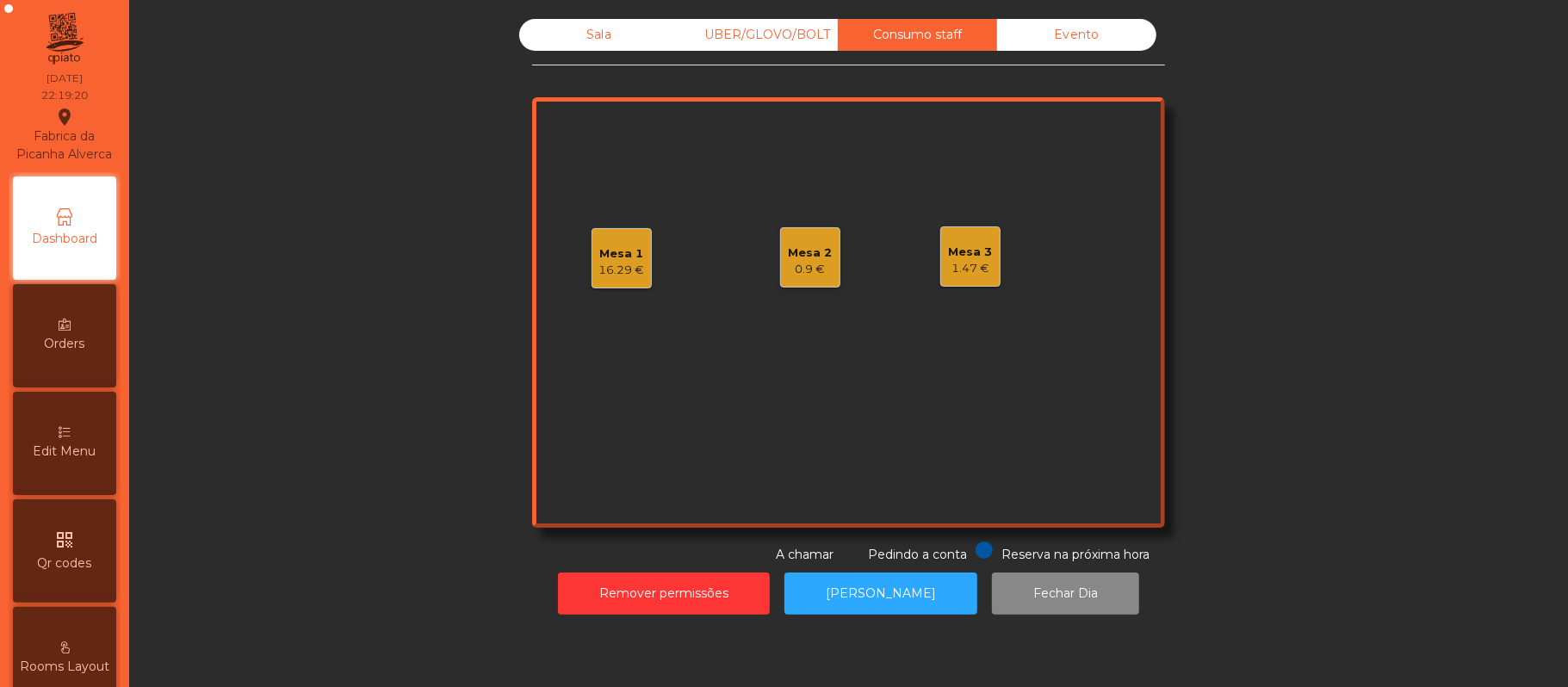
click at [81, 493] on div "Edit Menu" at bounding box center [64, 443] width 103 height 103
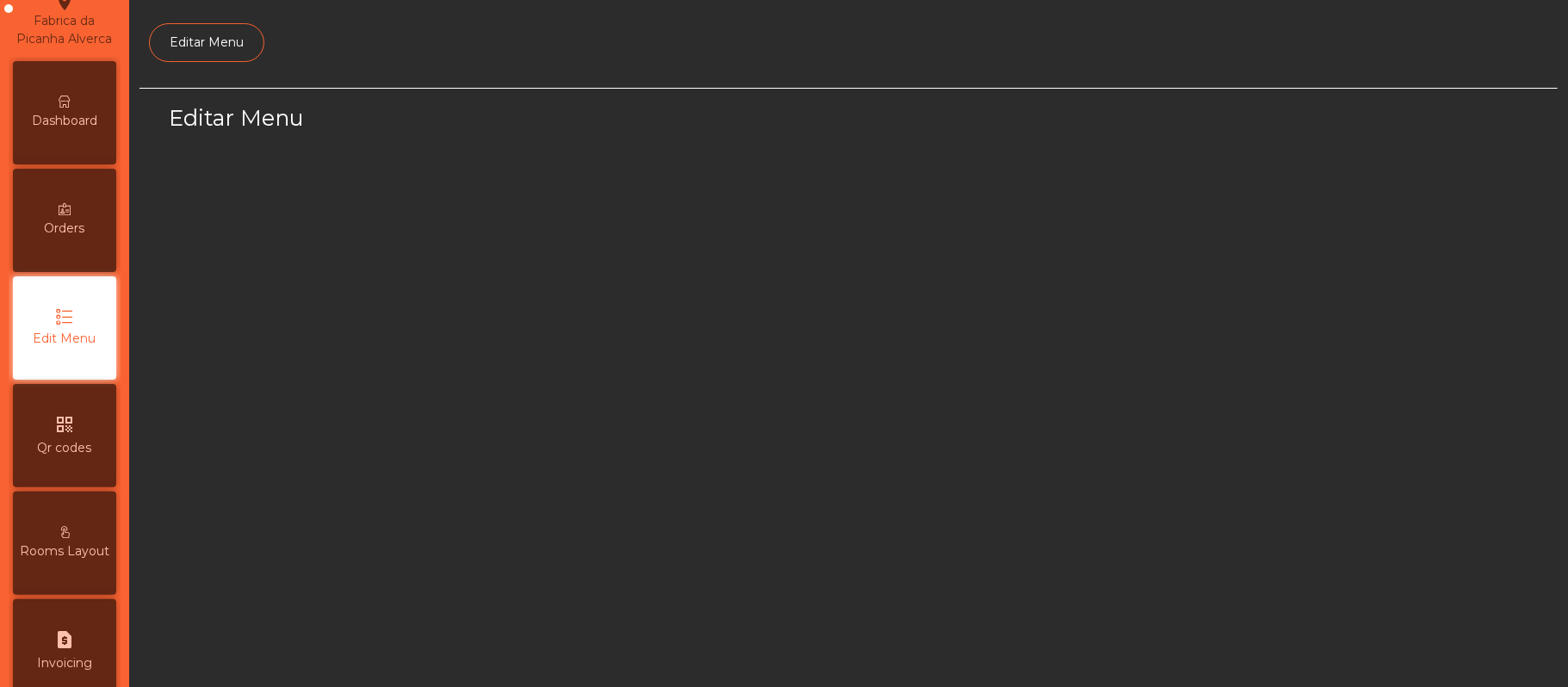
scroll to position [118, 0]
select select "*"
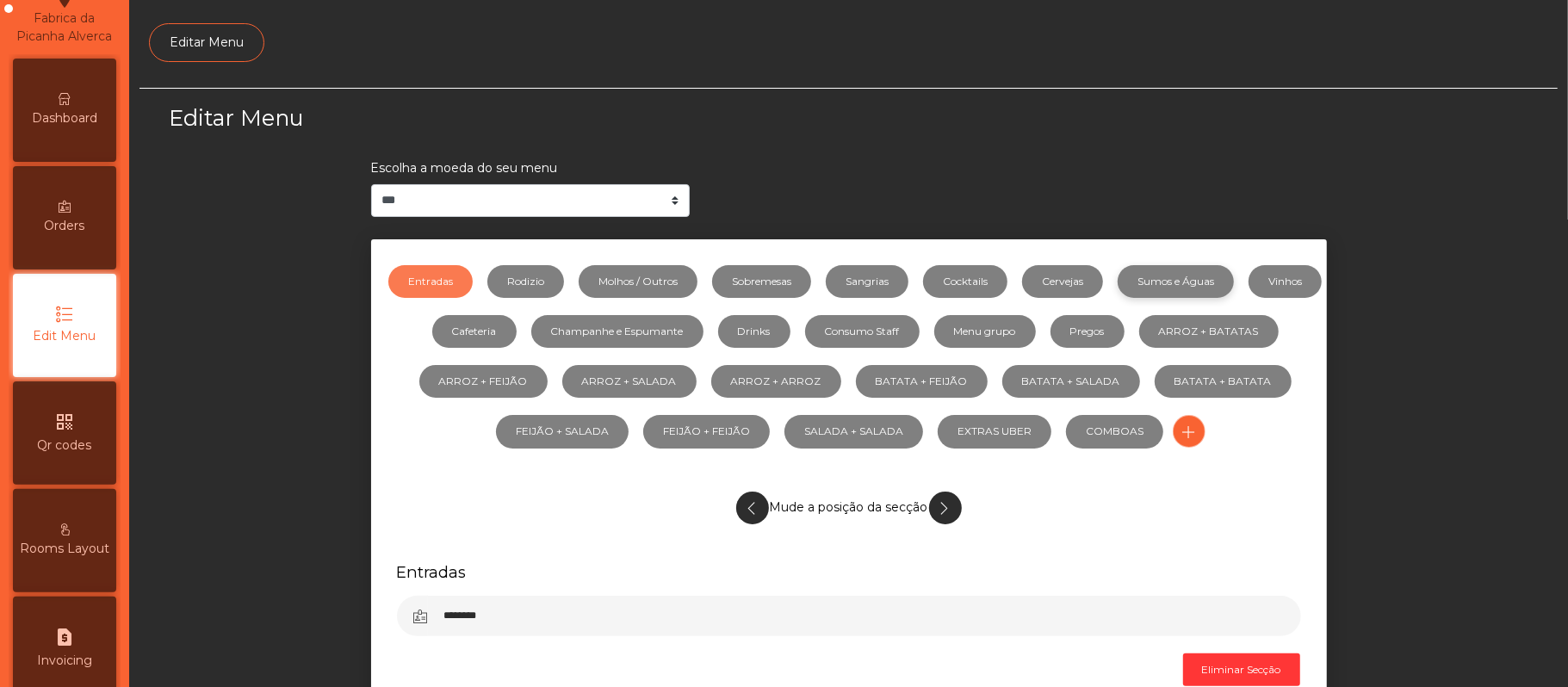
click at [1207, 283] on link "Sumos e Águas" at bounding box center [1176, 282] width 116 height 33
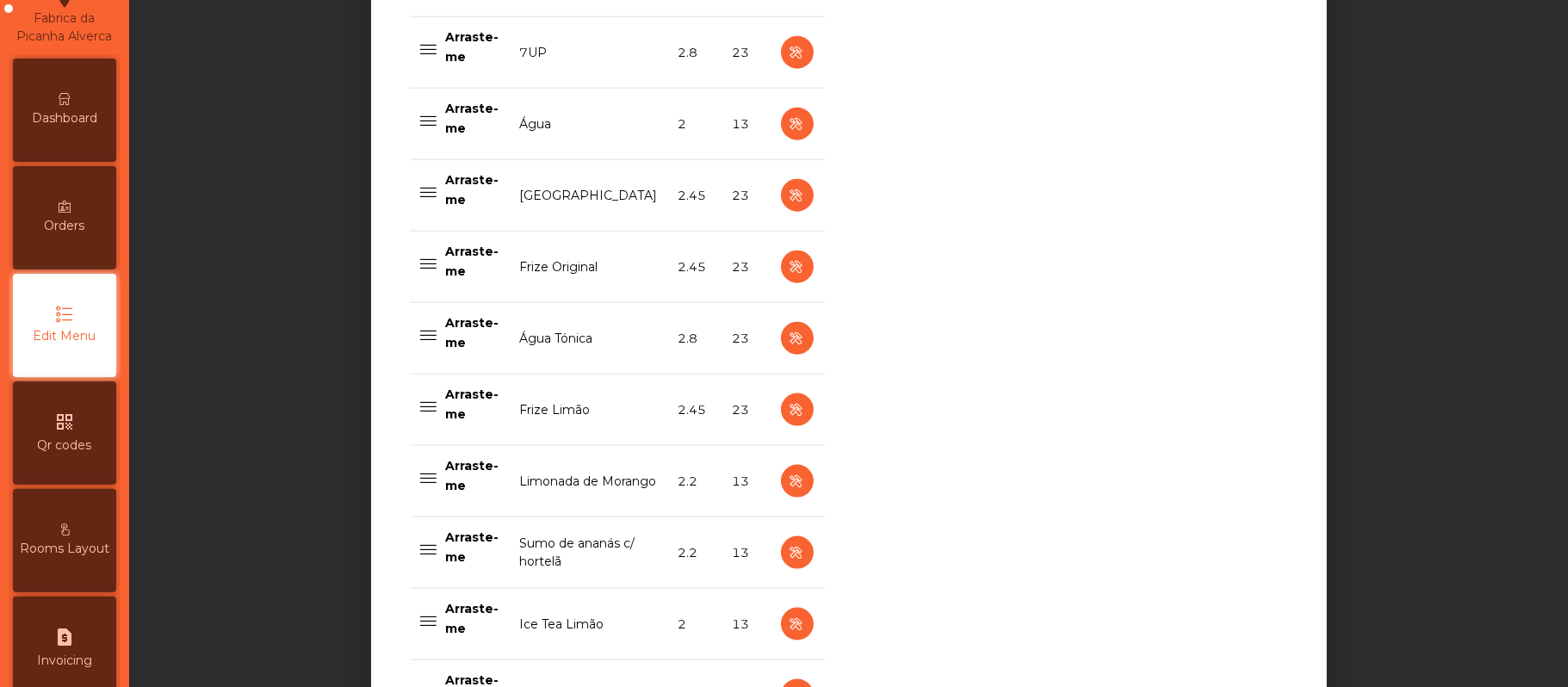
scroll to position [1401, 0]
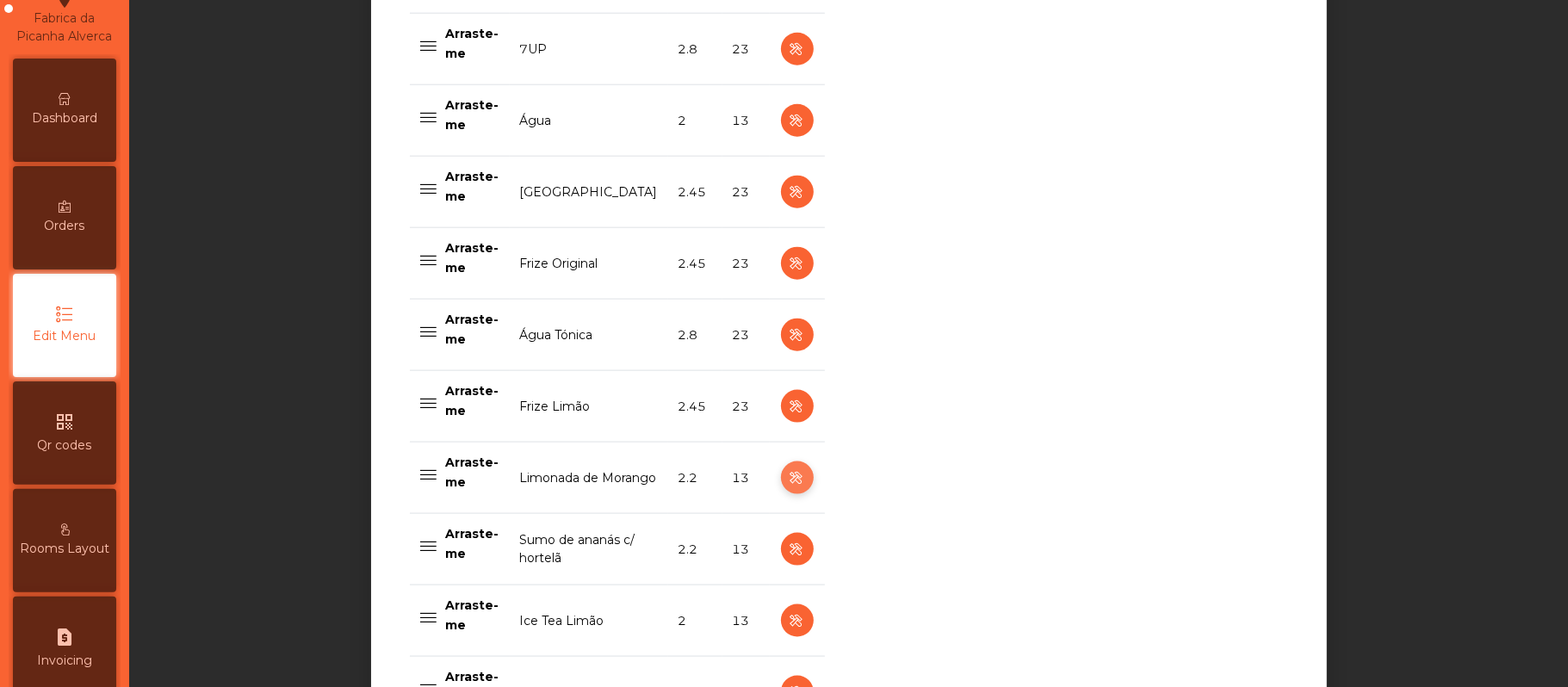
click at [787, 489] on icon "button" at bounding box center [796, 477] width 19 height 21
select select "***"
select select "**"
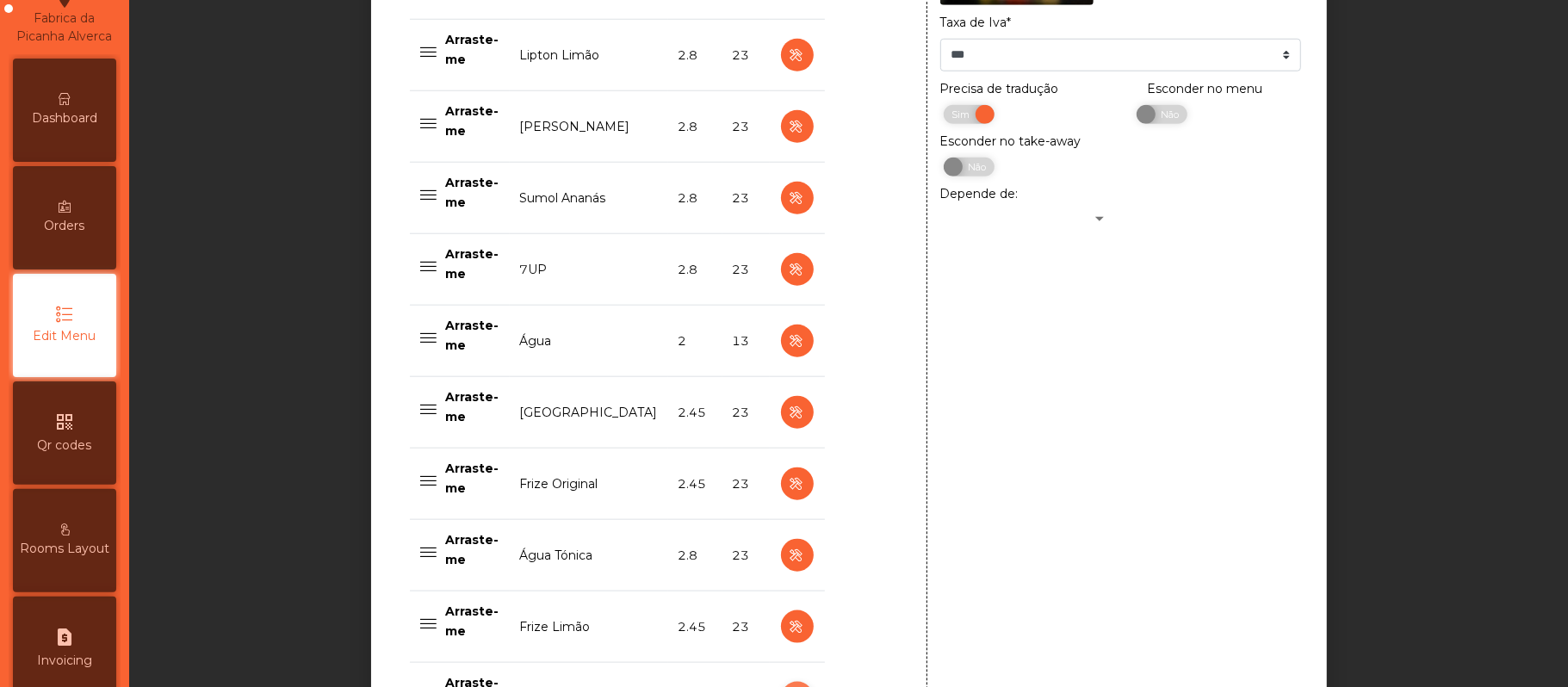
scroll to position [1177, 0]
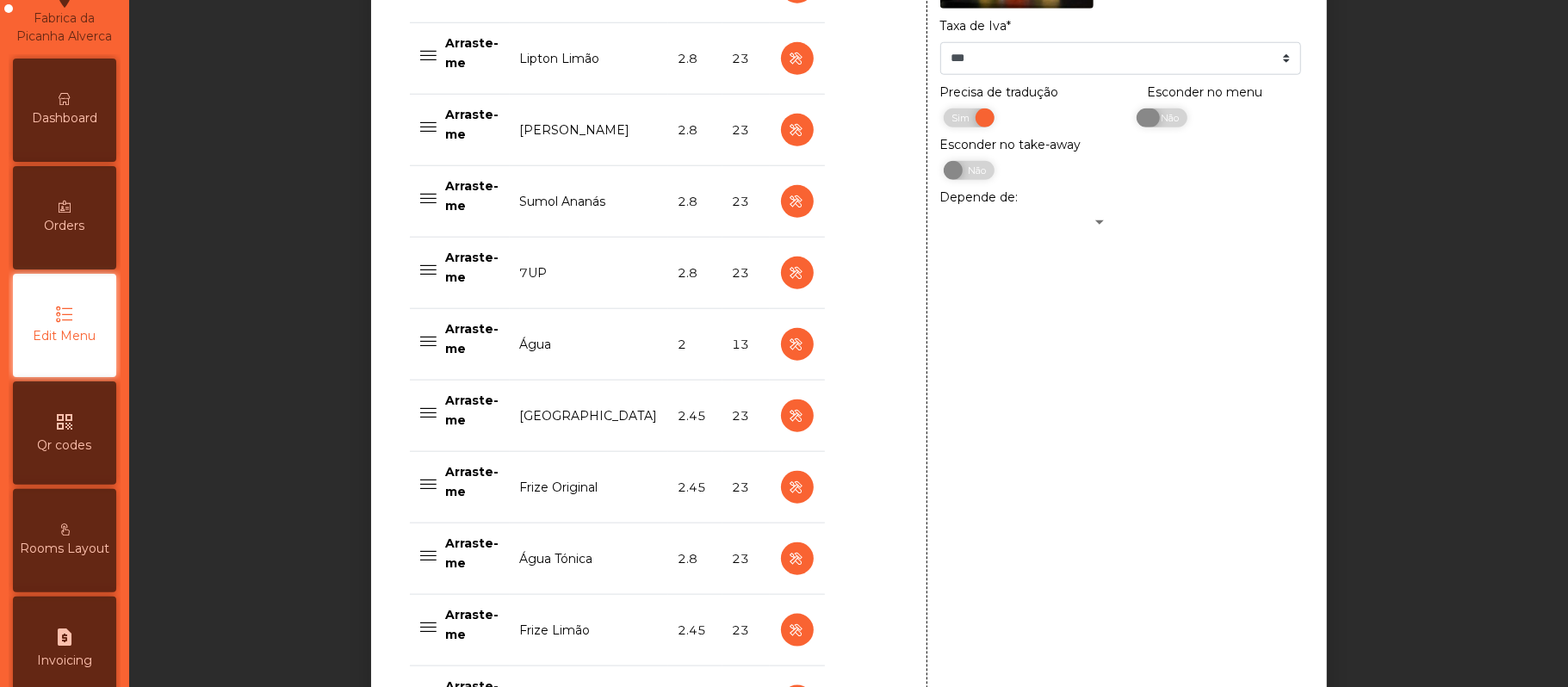
click at [1147, 127] on span "Não" at bounding box center [1167, 118] width 43 height 19
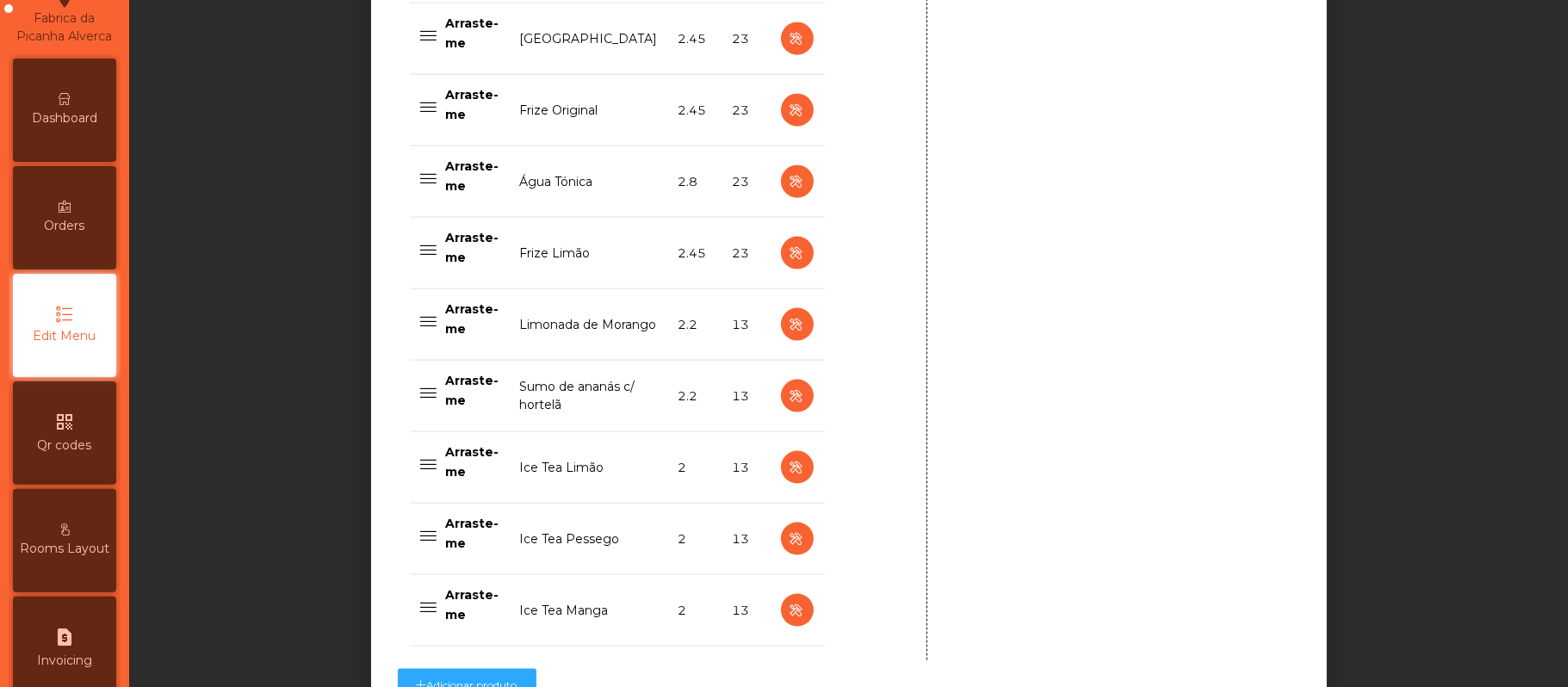
scroll to position [1741, 0]
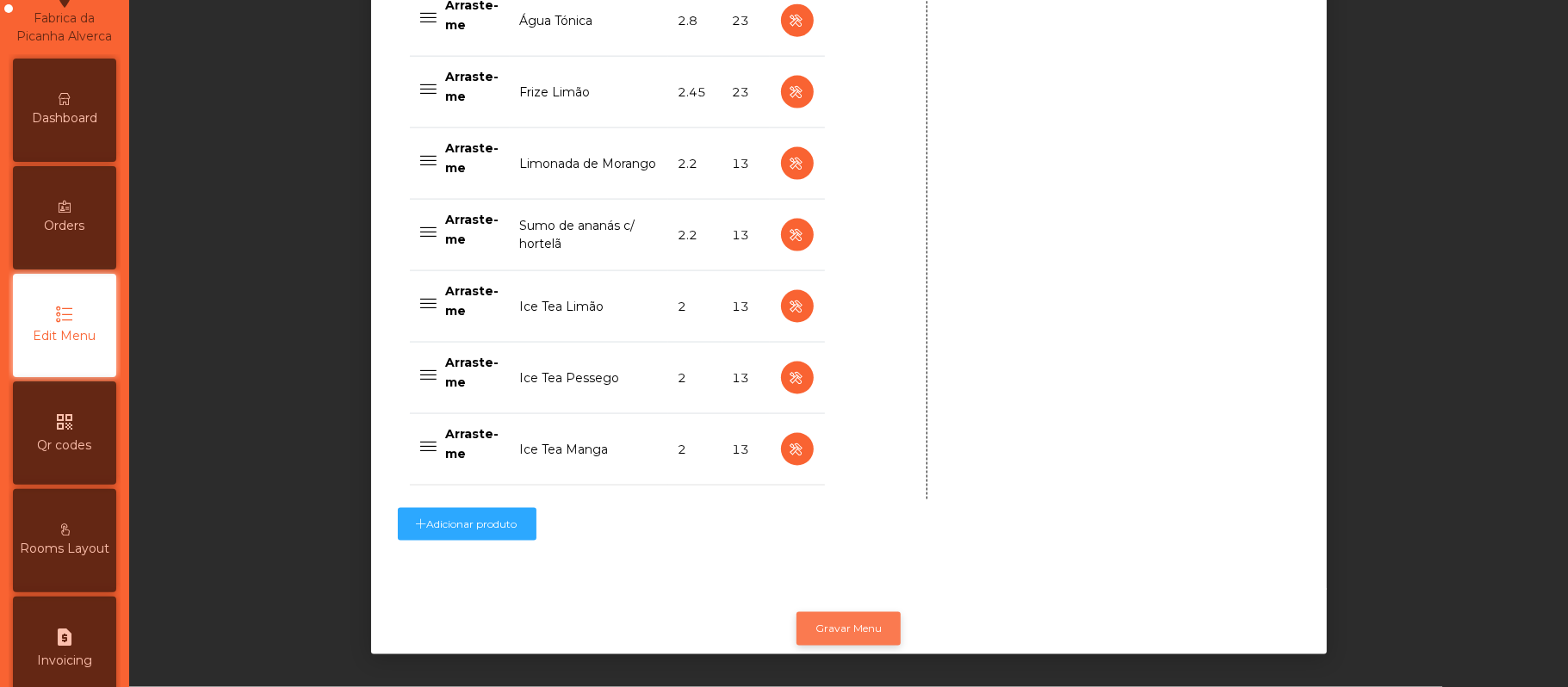
click at [831, 611] on button "Gravar Menu" at bounding box center [848, 628] width 104 height 33
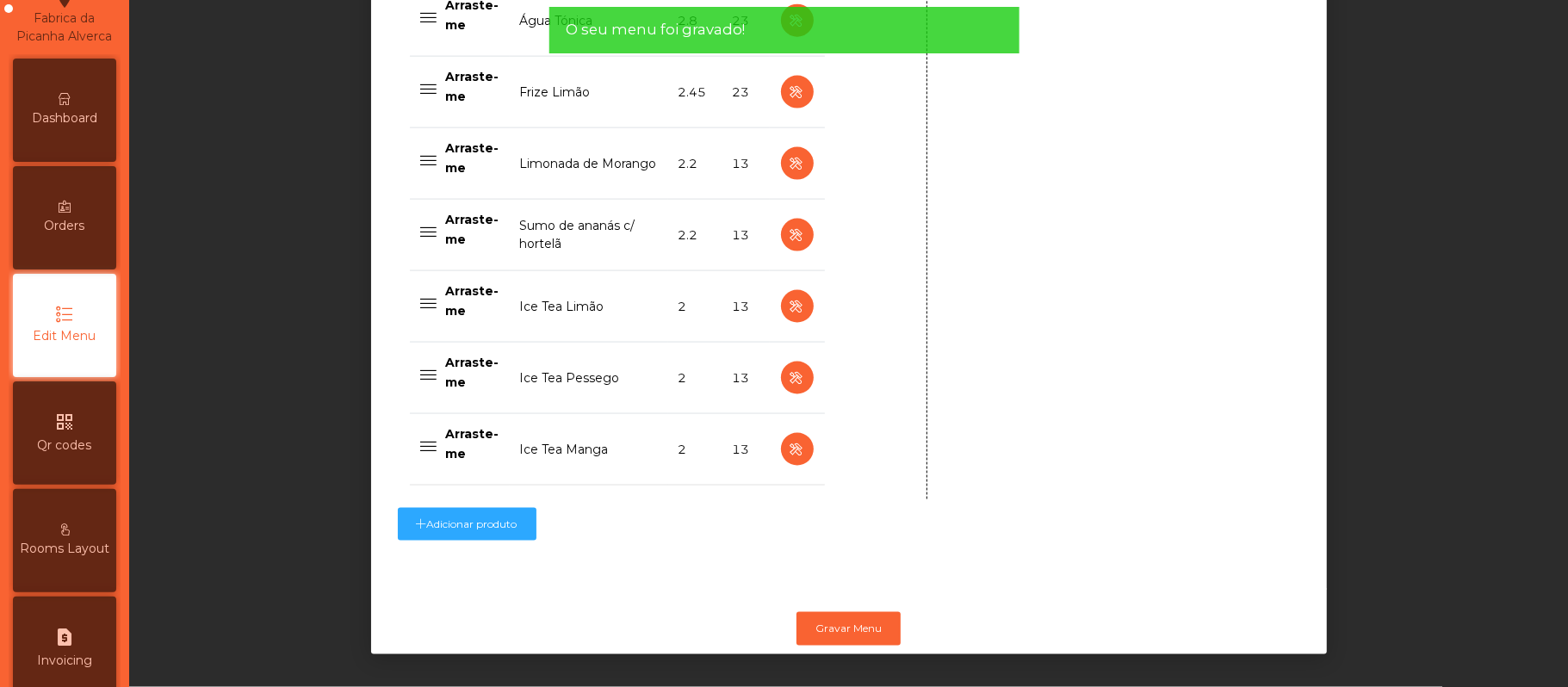
click at [87, 127] on span "Dashboard" at bounding box center [64, 119] width 65 height 18
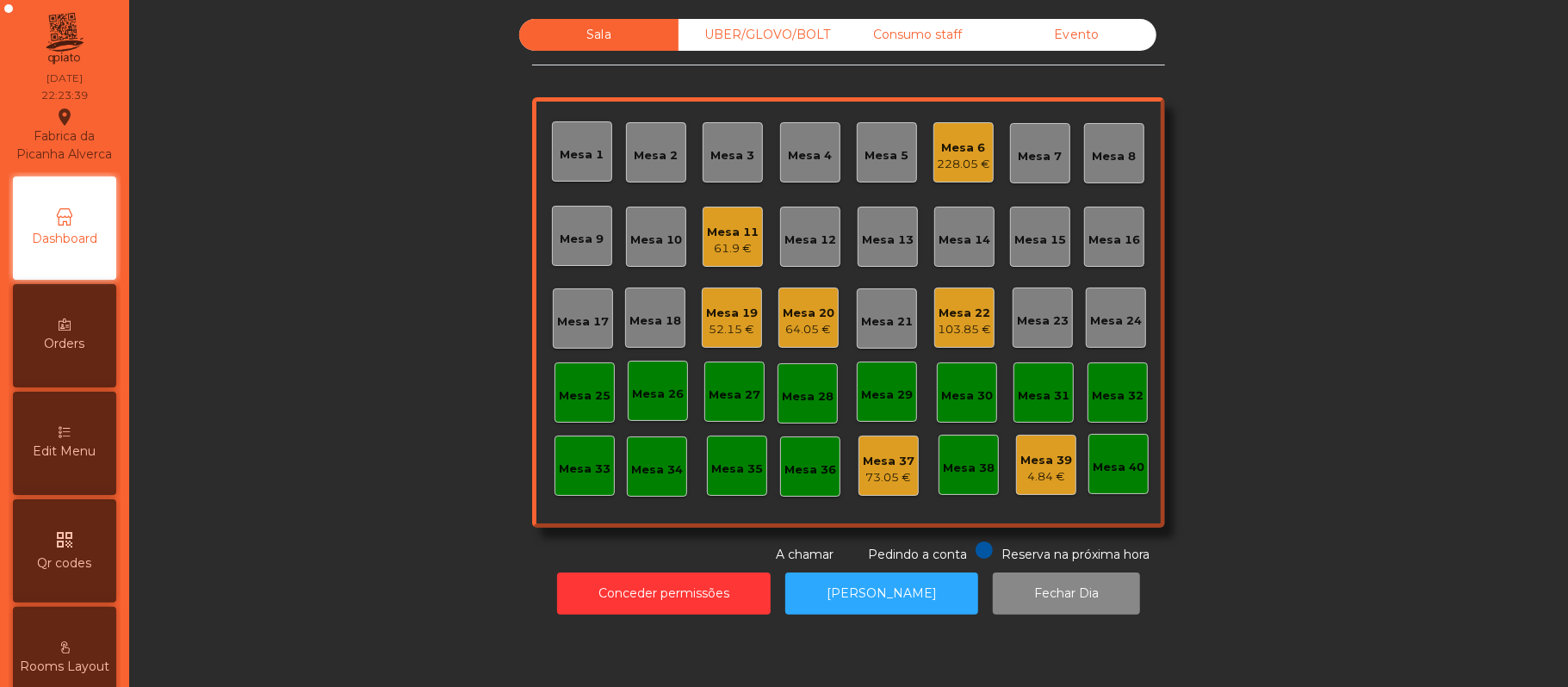
click at [937, 160] on div "228.05 €" at bounding box center [964, 164] width 53 height 17
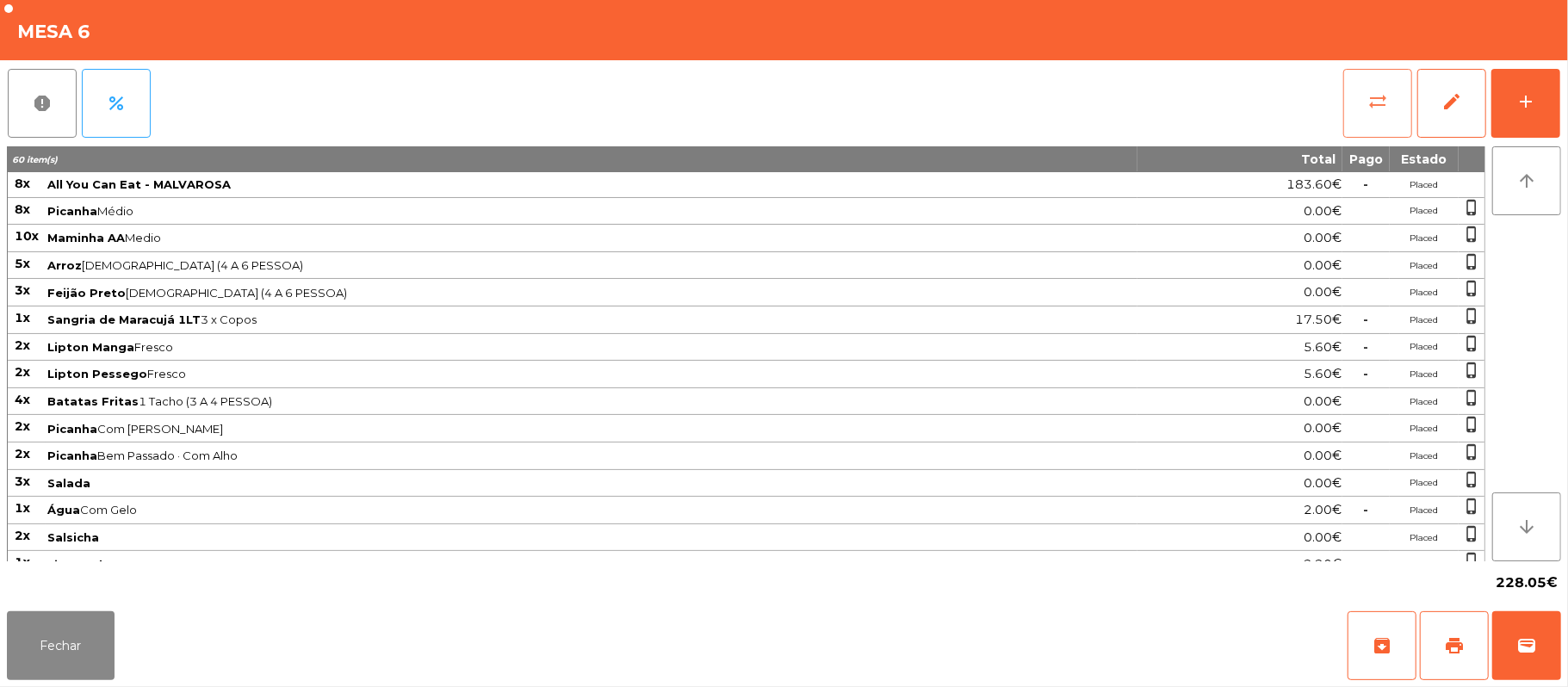
click at [1392, 113] on button "sync_alt" at bounding box center [1377, 103] width 69 height 69
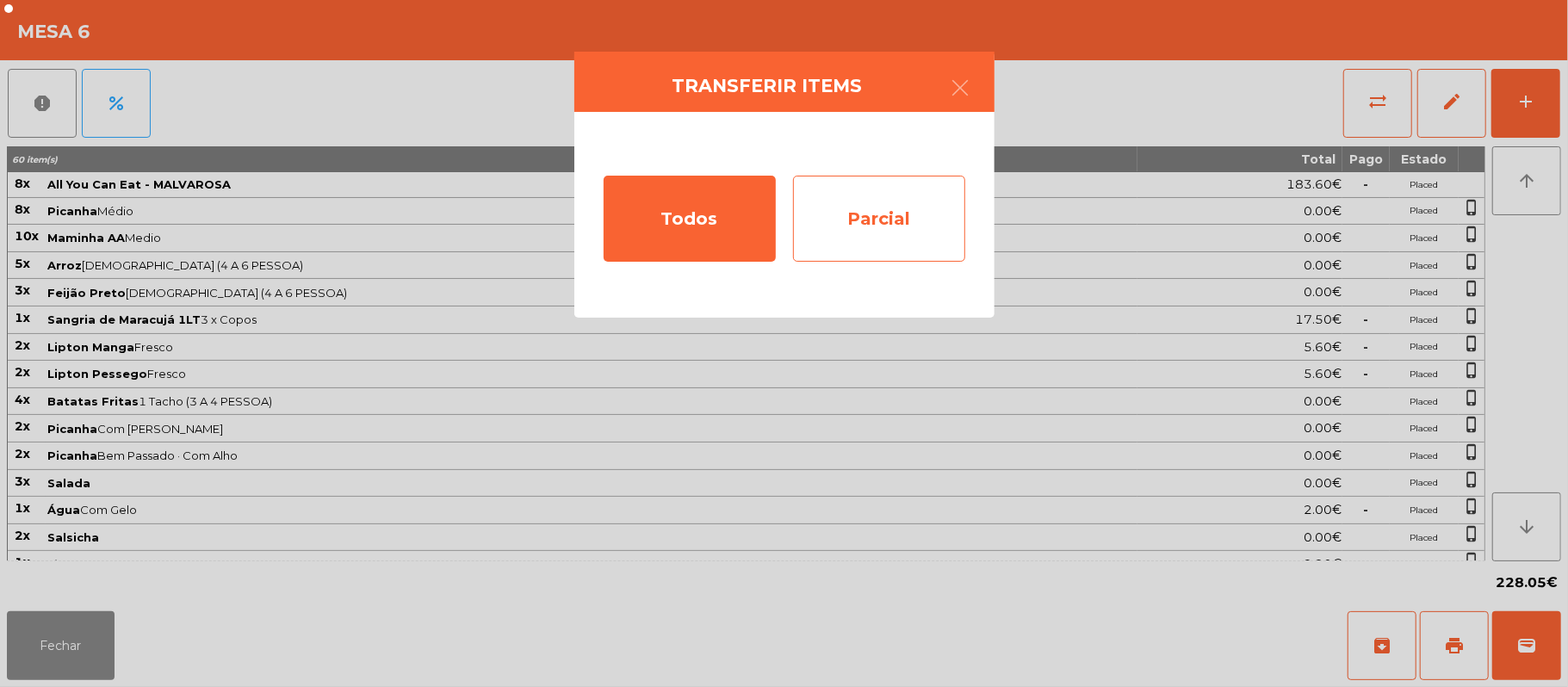
click at [902, 222] on div "Parcial" at bounding box center [879, 218] width 172 height 86
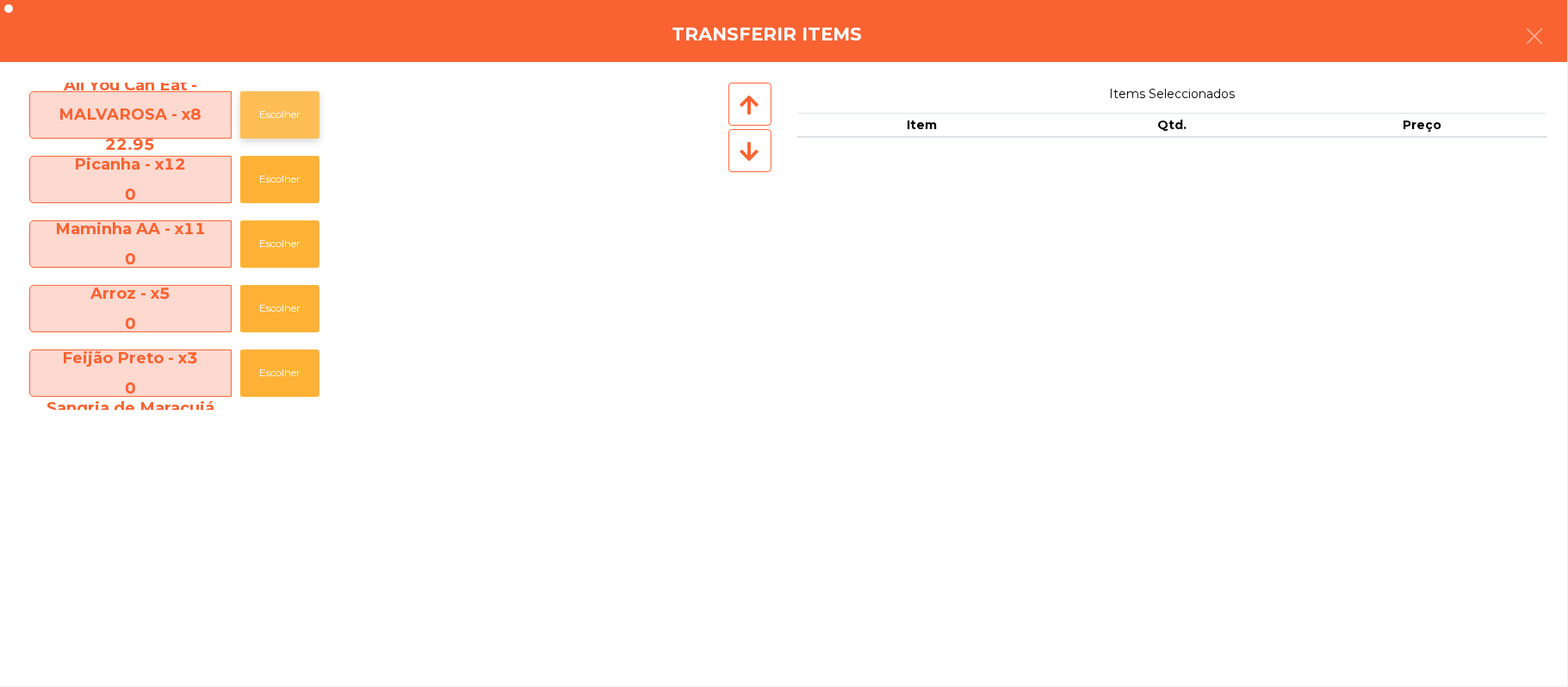
click at [314, 113] on button "Escolher" at bounding box center [280, 114] width 79 height 47
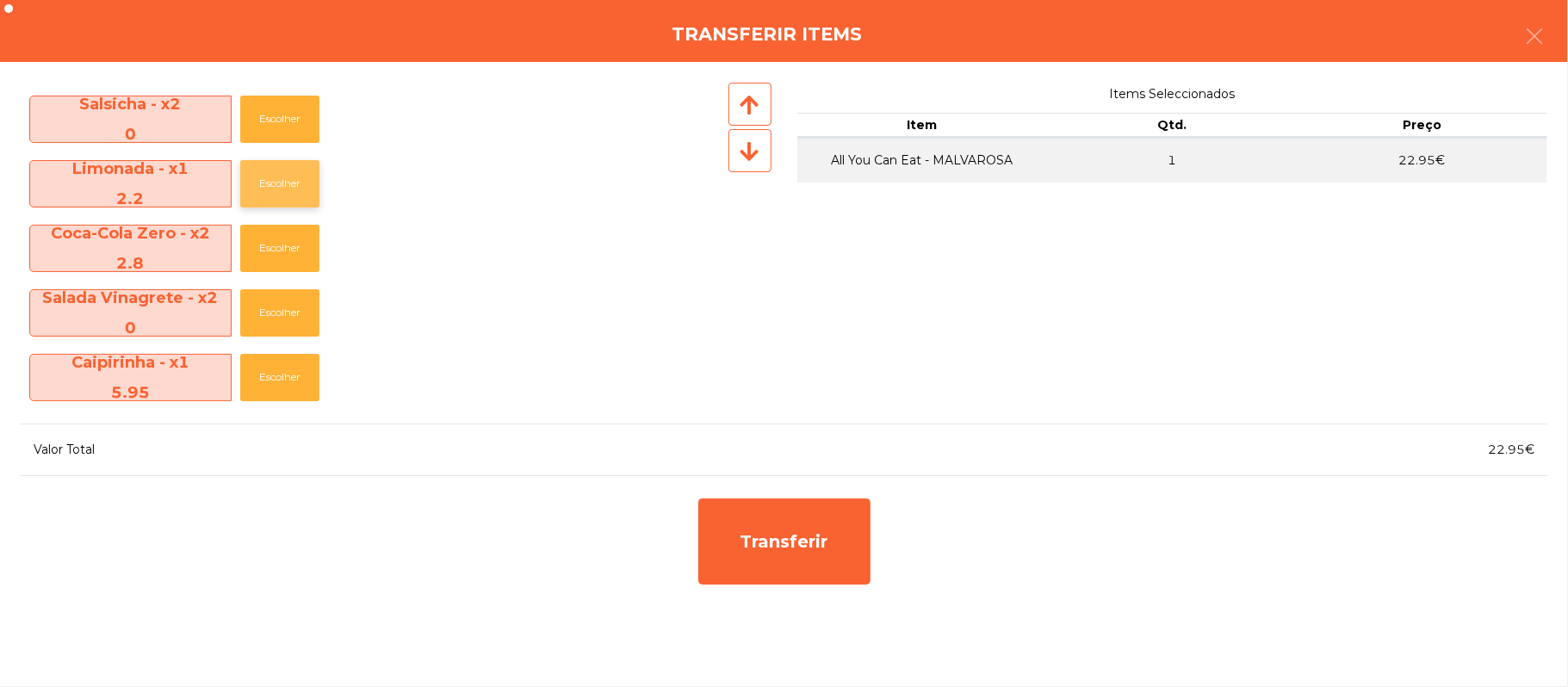
click at [286, 183] on button "Escolher" at bounding box center [280, 183] width 79 height 47
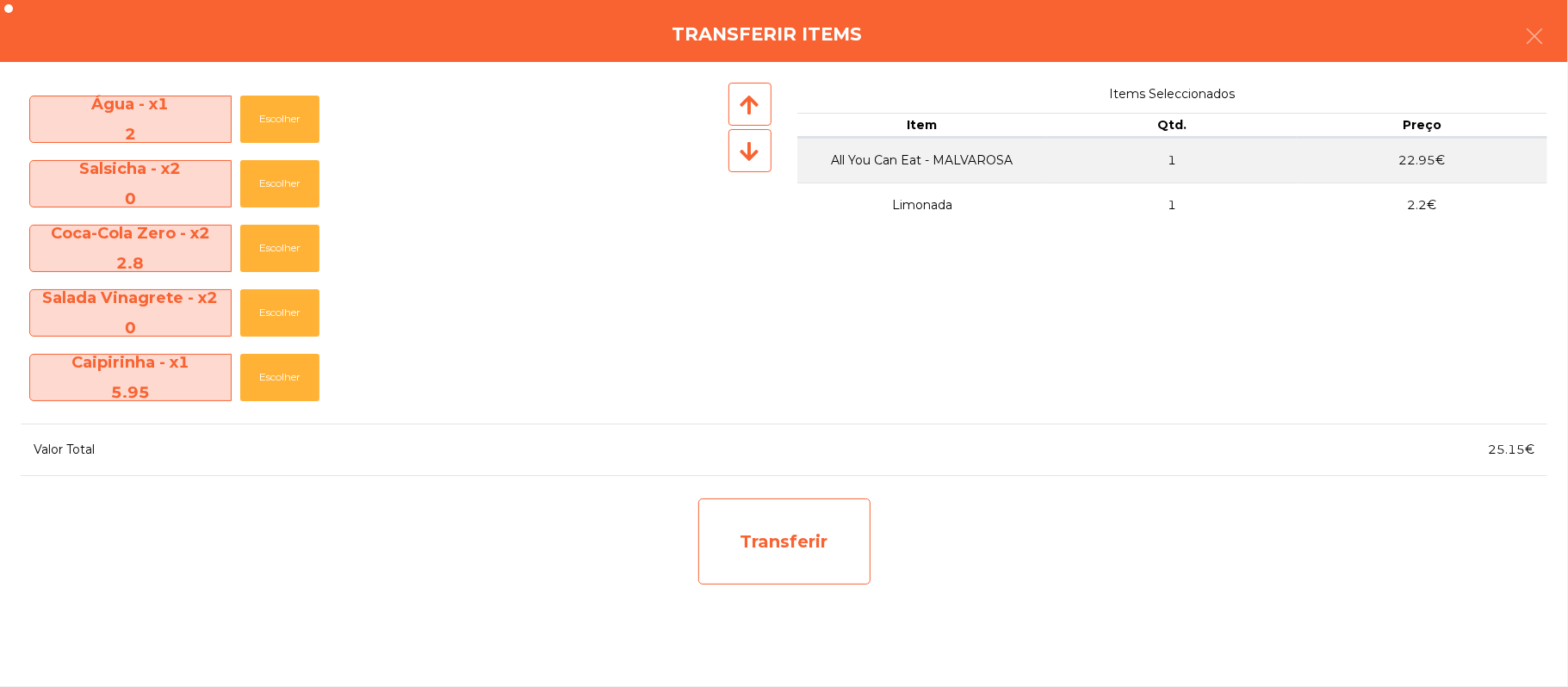
click at [845, 533] on div "Transferir" at bounding box center [784, 541] width 172 height 86
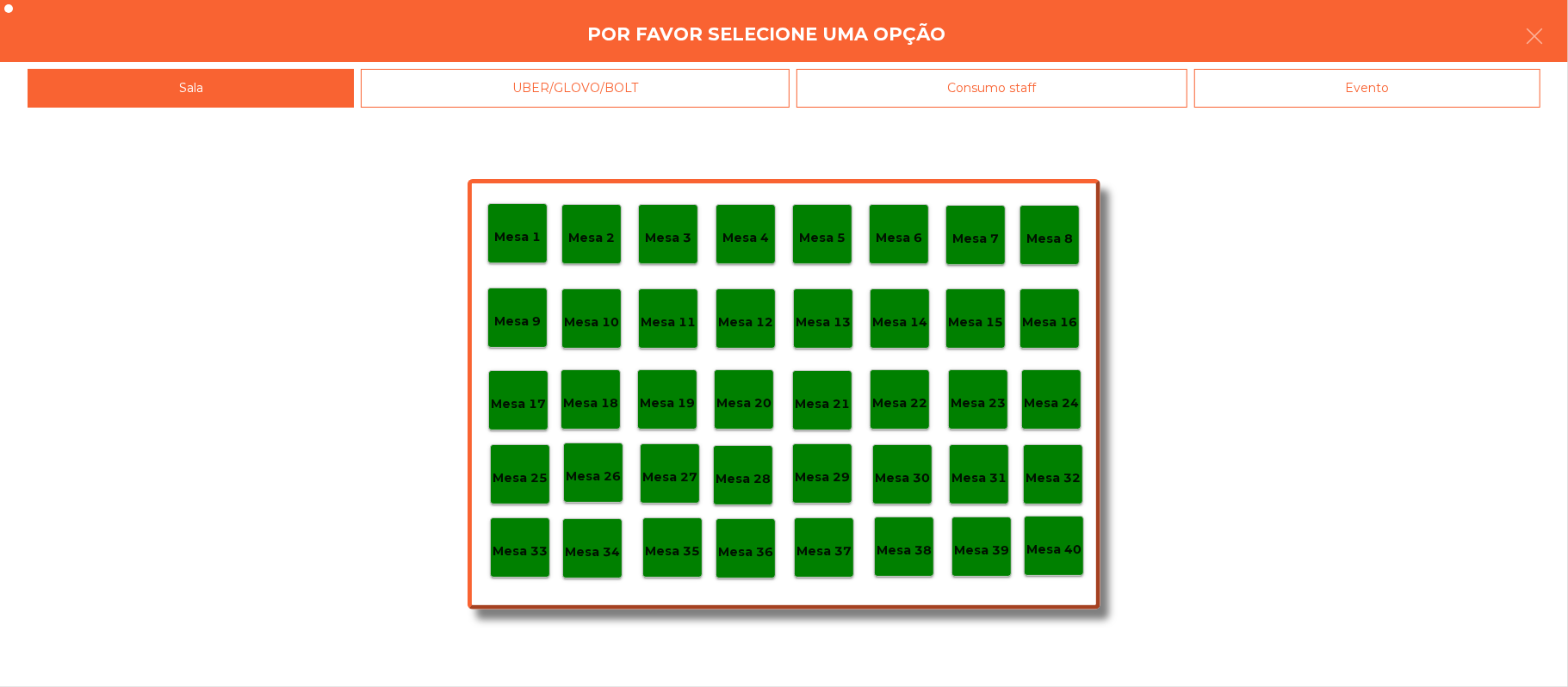
click at [517, 500] on div "Mesa 25" at bounding box center [520, 473] width 60 height 60
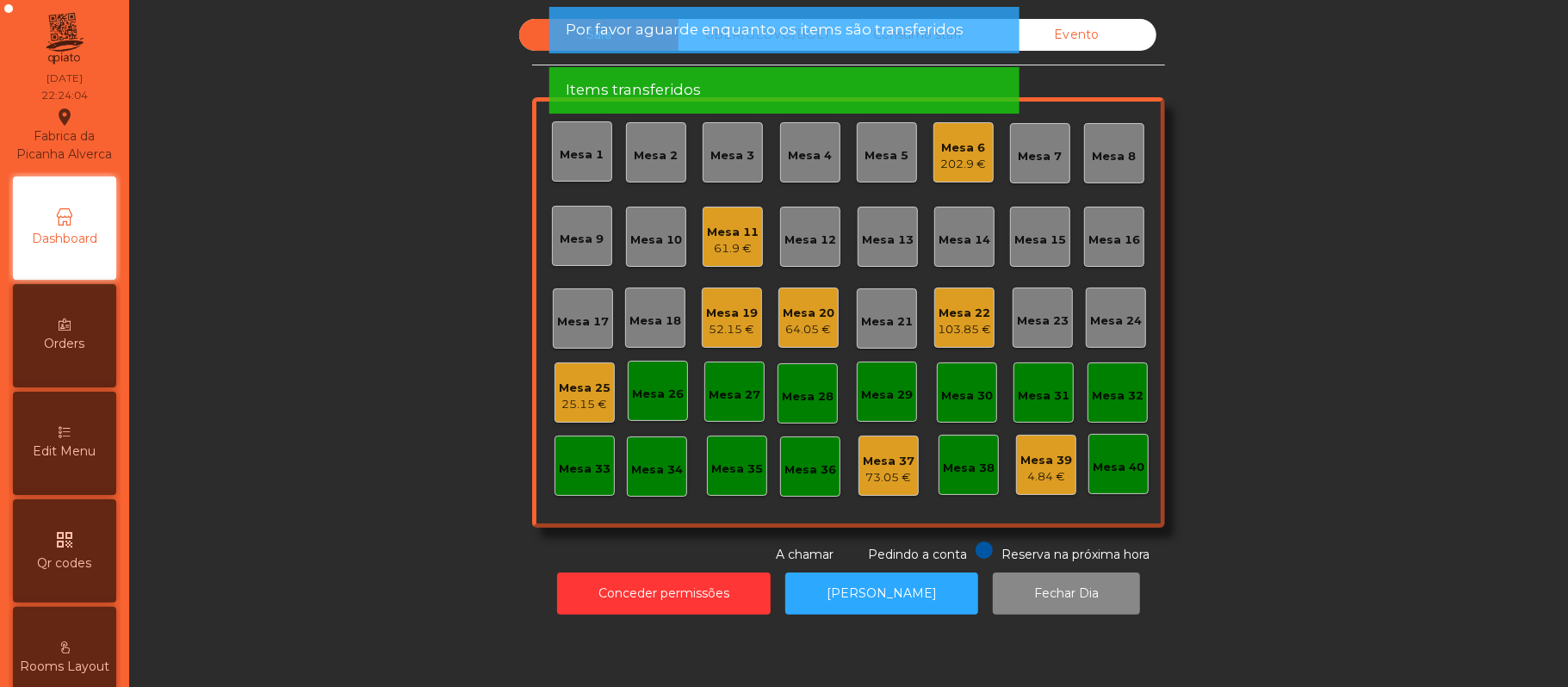
click at [592, 384] on div "Mesa 25" at bounding box center [584, 388] width 52 height 17
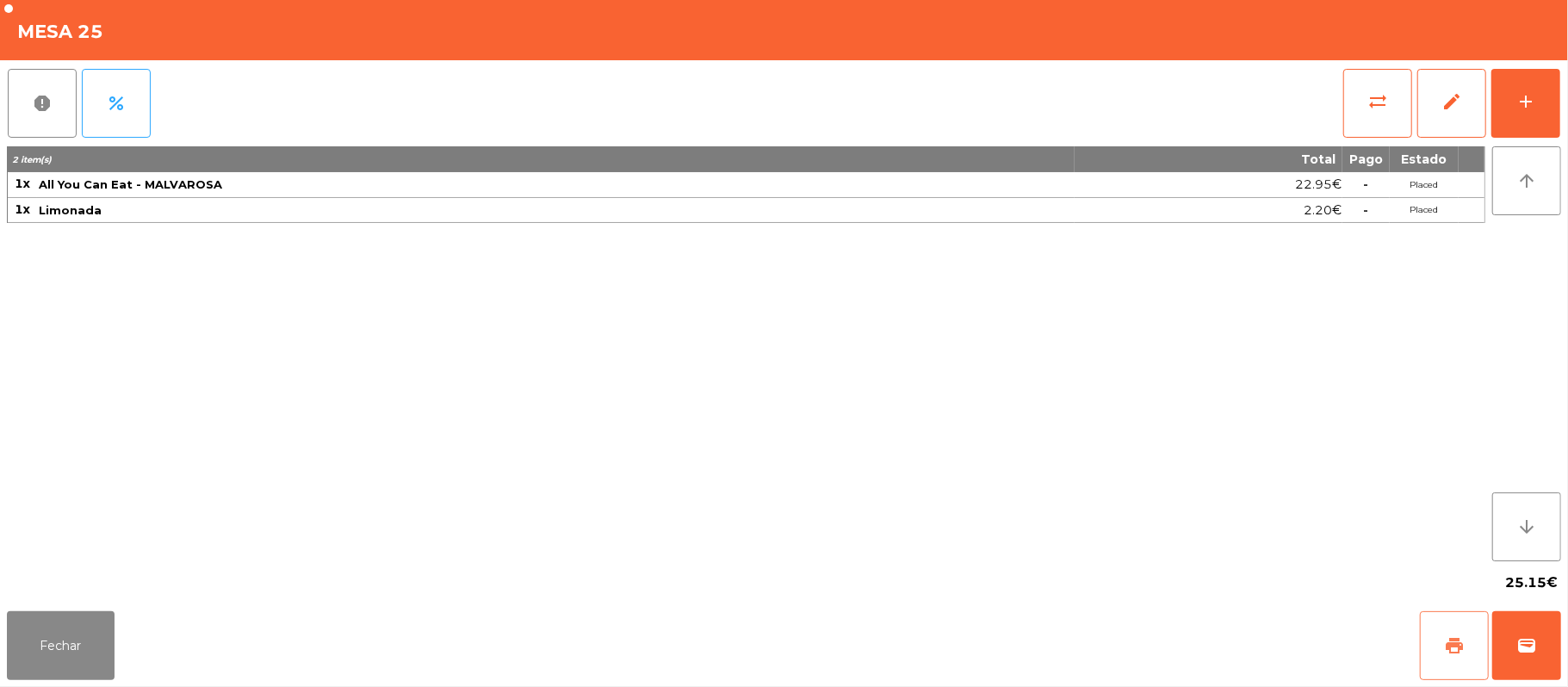
click at [1444, 634] on button "print" at bounding box center [1454, 645] width 69 height 69
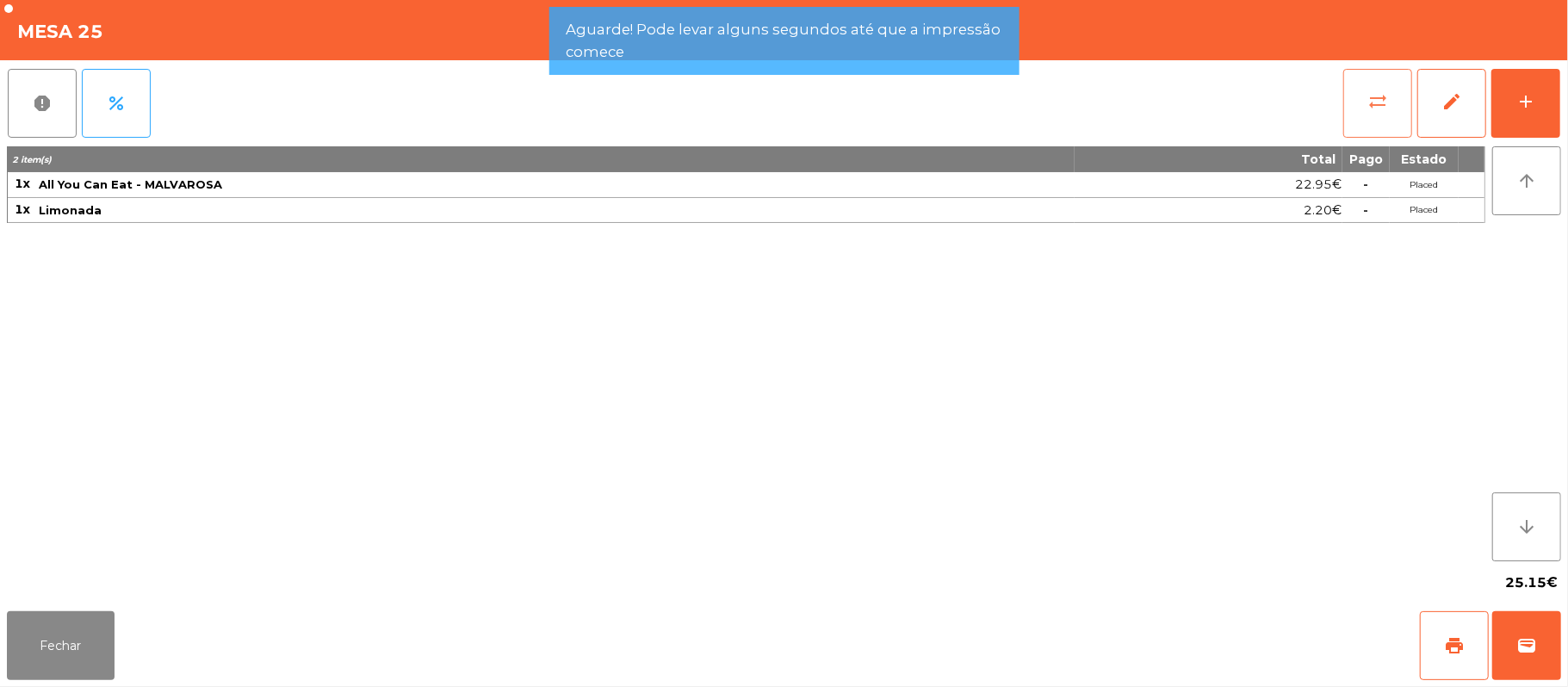
click at [1383, 103] on span "sync_alt" at bounding box center [1377, 101] width 20 height 20
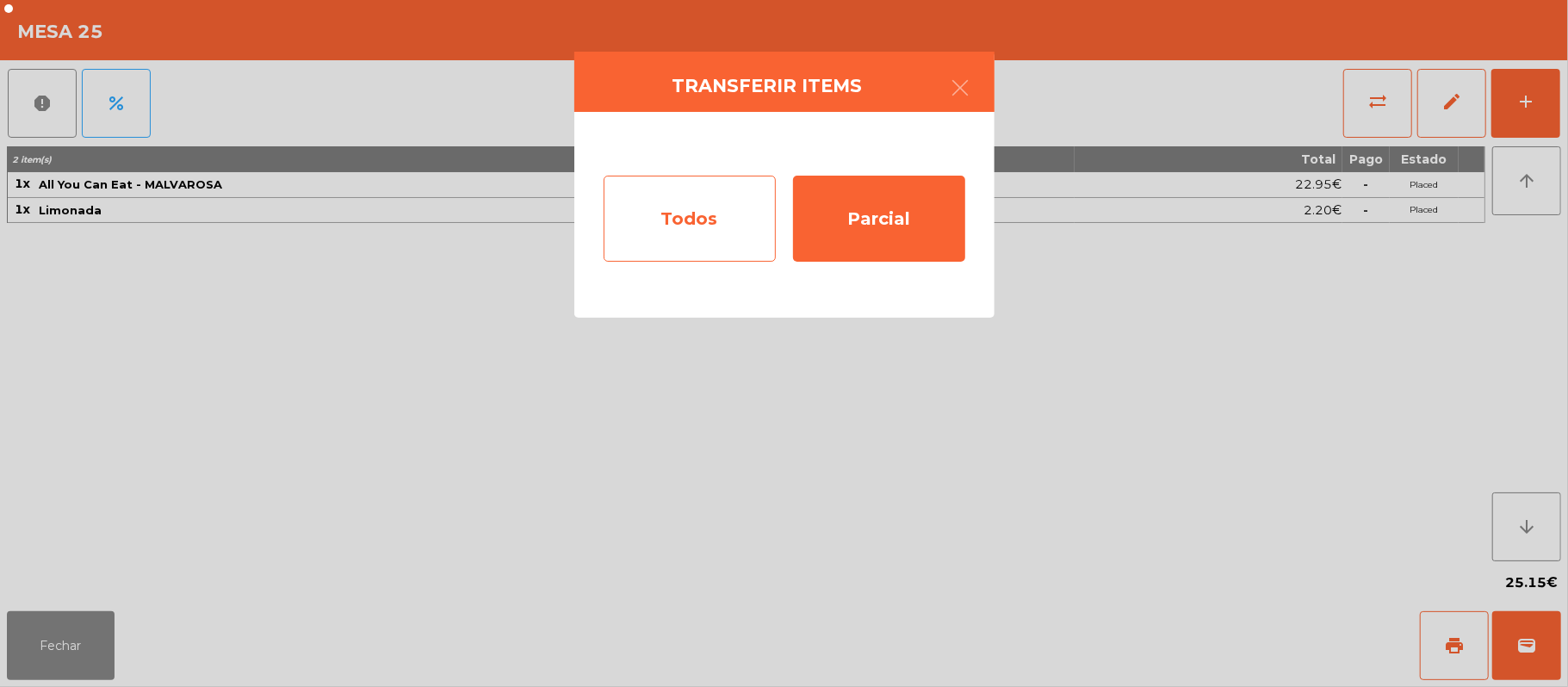
click at [715, 224] on div "Todos" at bounding box center [689, 218] width 172 height 86
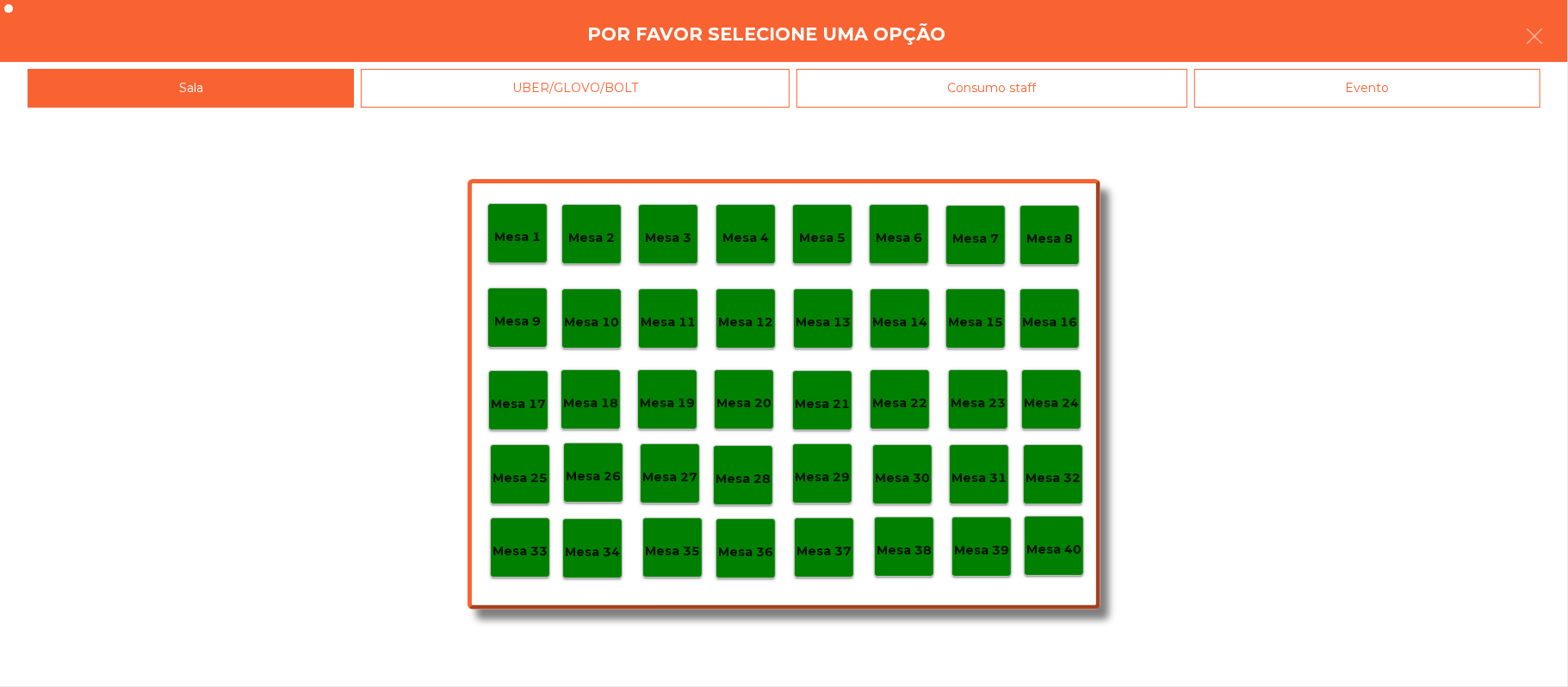
click at [1399, 98] on div "Evento" at bounding box center [1367, 88] width 346 height 39
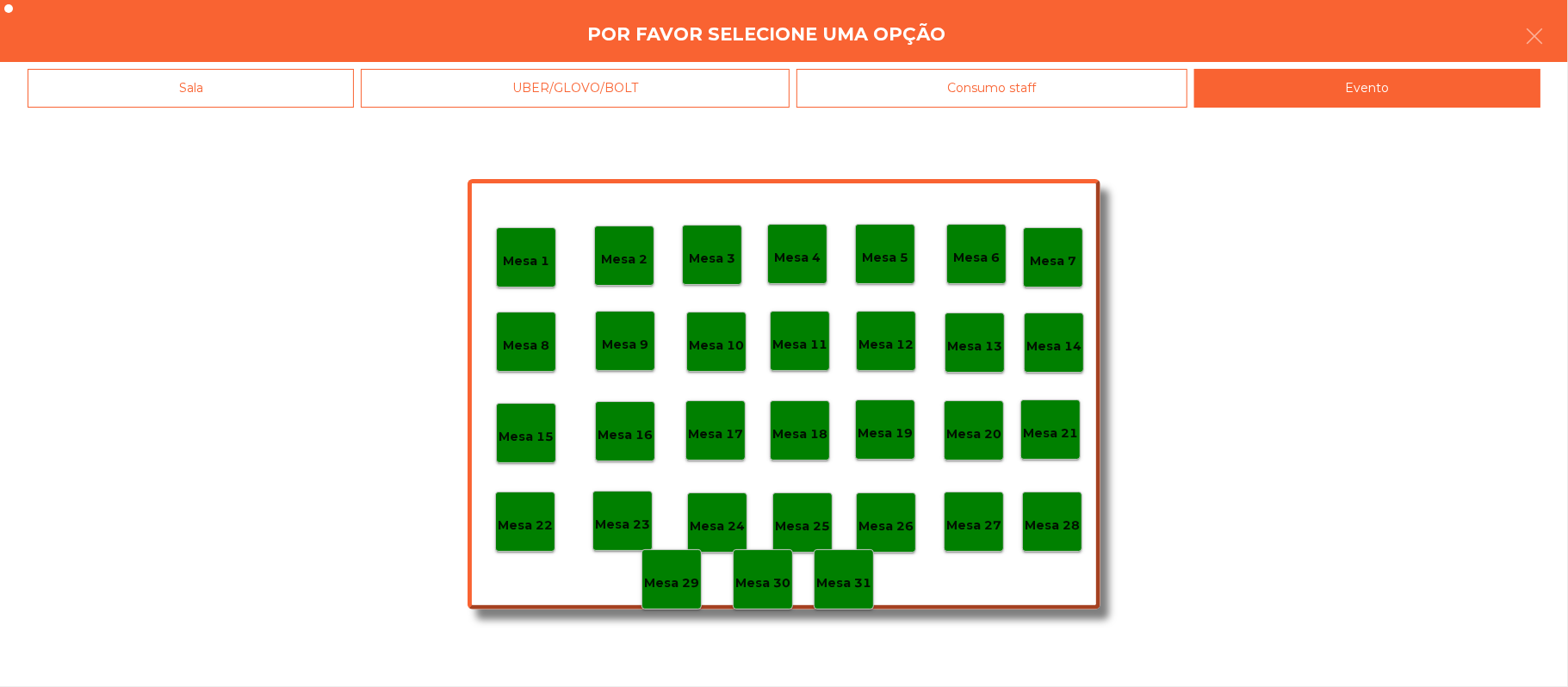
click at [1061, 519] on p "Mesa 28" at bounding box center [1052, 525] width 55 height 19
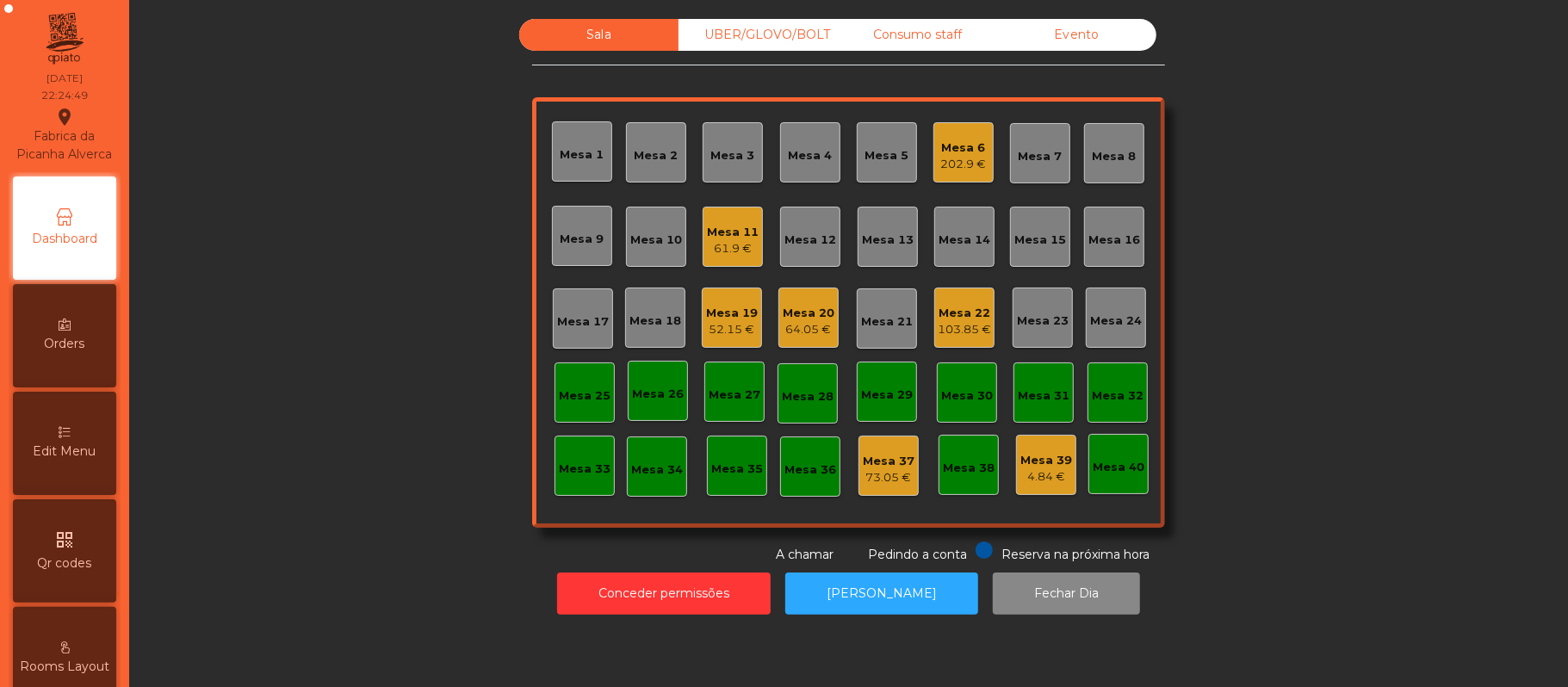
click at [975, 150] on div "Mesa 6" at bounding box center [964, 147] width 46 height 17
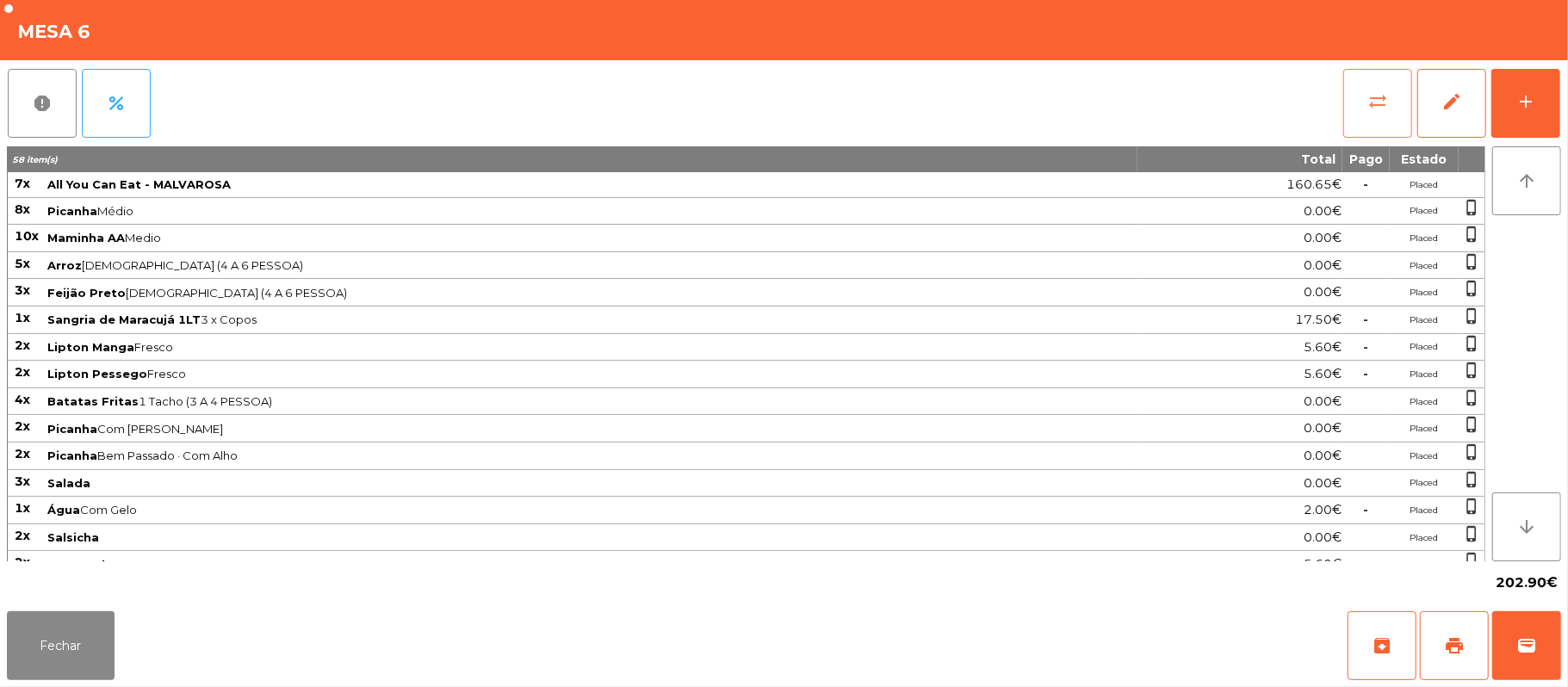
click at [1372, 103] on span "sync_alt" at bounding box center [1377, 101] width 20 height 20
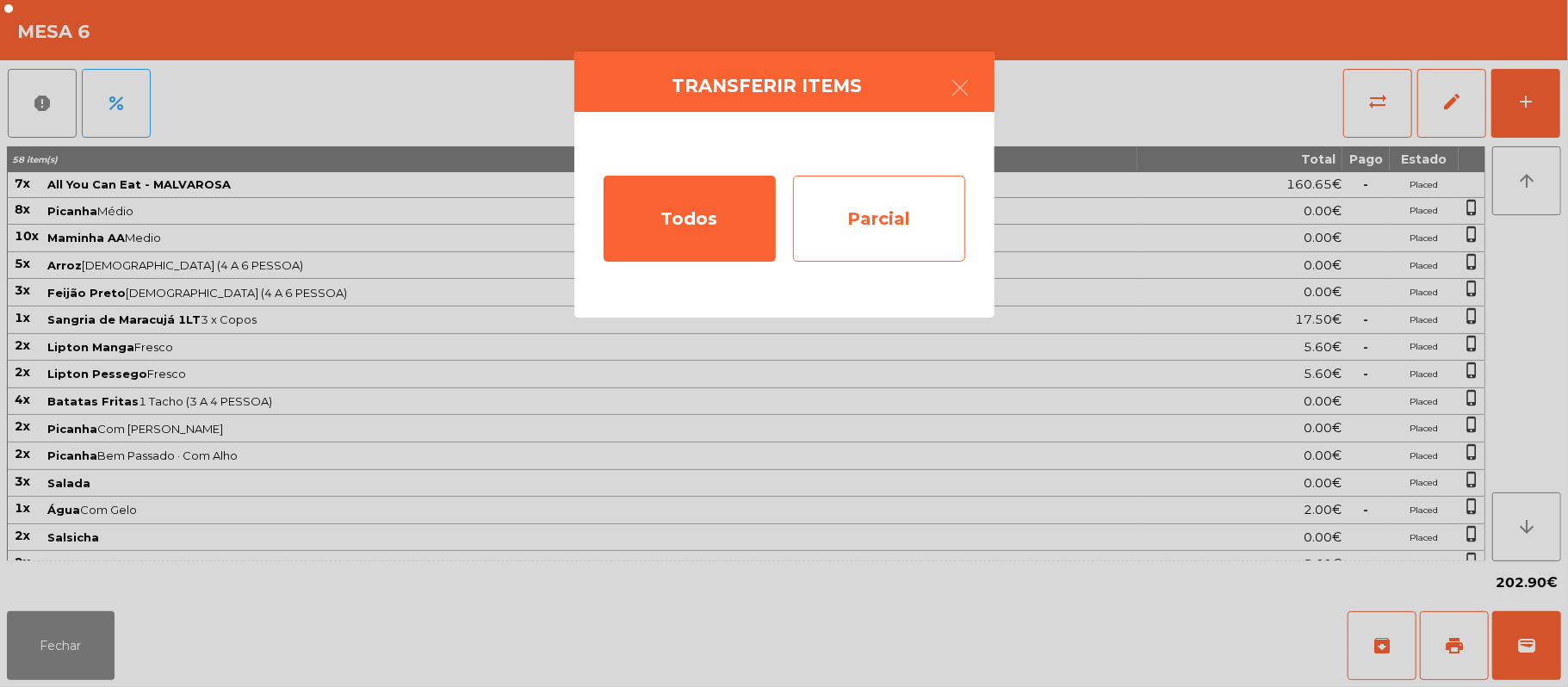
click at [861, 222] on div "Parcial" at bounding box center [879, 218] width 172 height 86
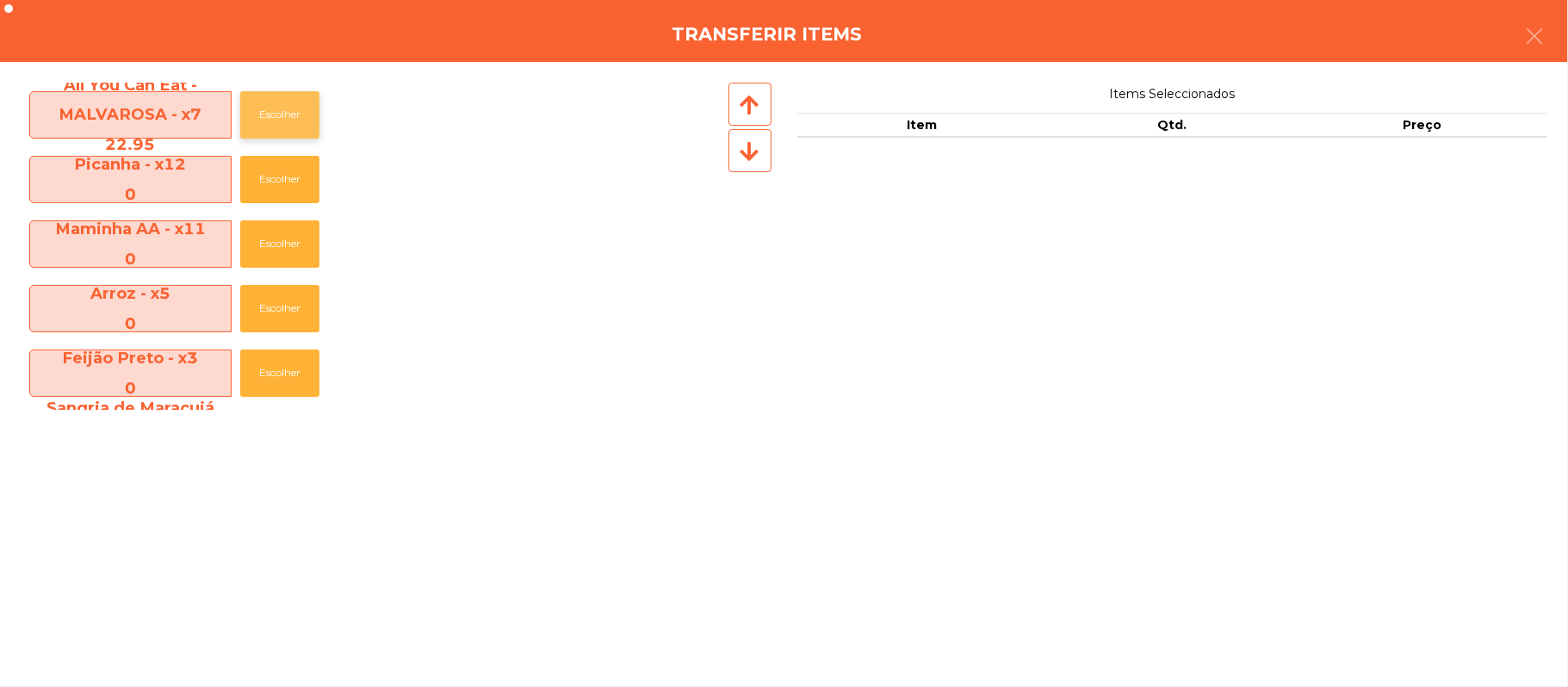
click at [290, 119] on button "Escolher" at bounding box center [280, 114] width 79 height 47
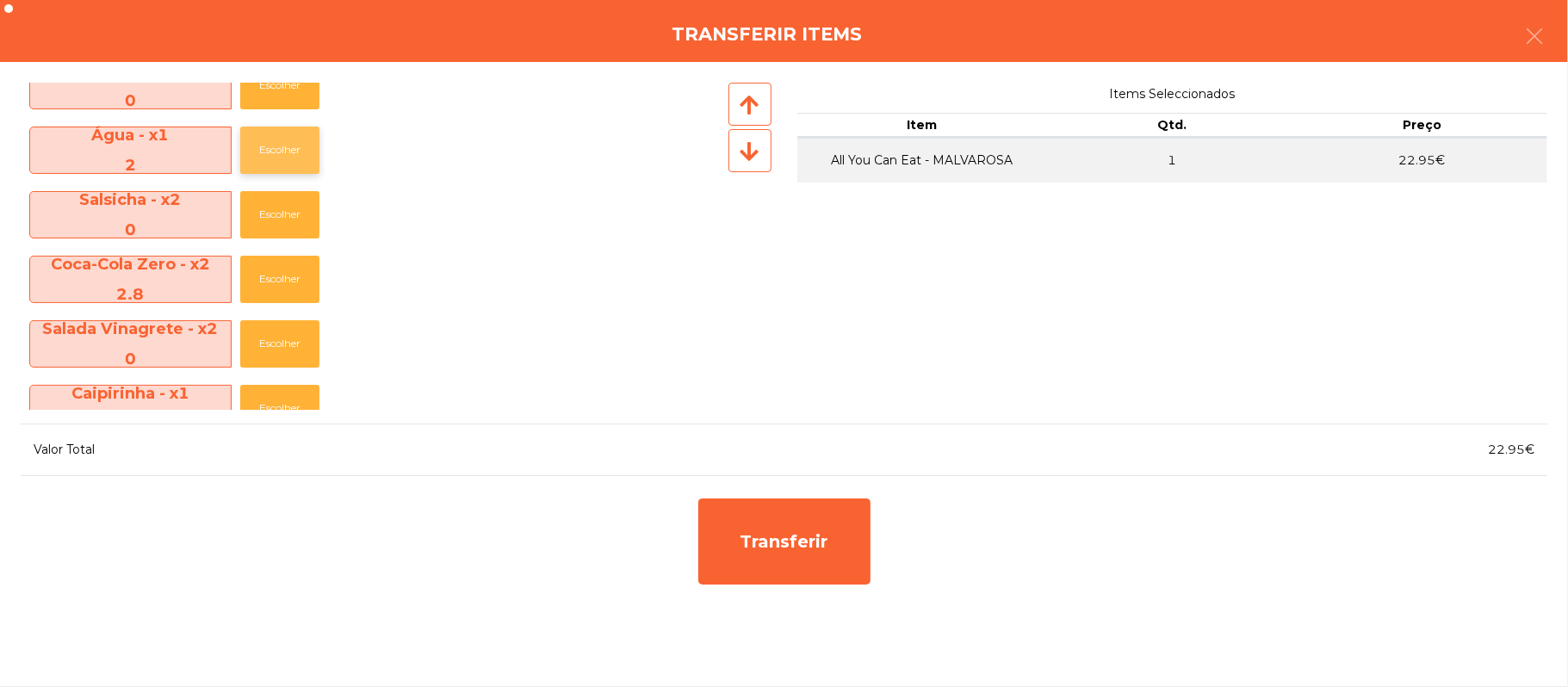
click at [287, 150] on button "Escolher" at bounding box center [280, 149] width 79 height 47
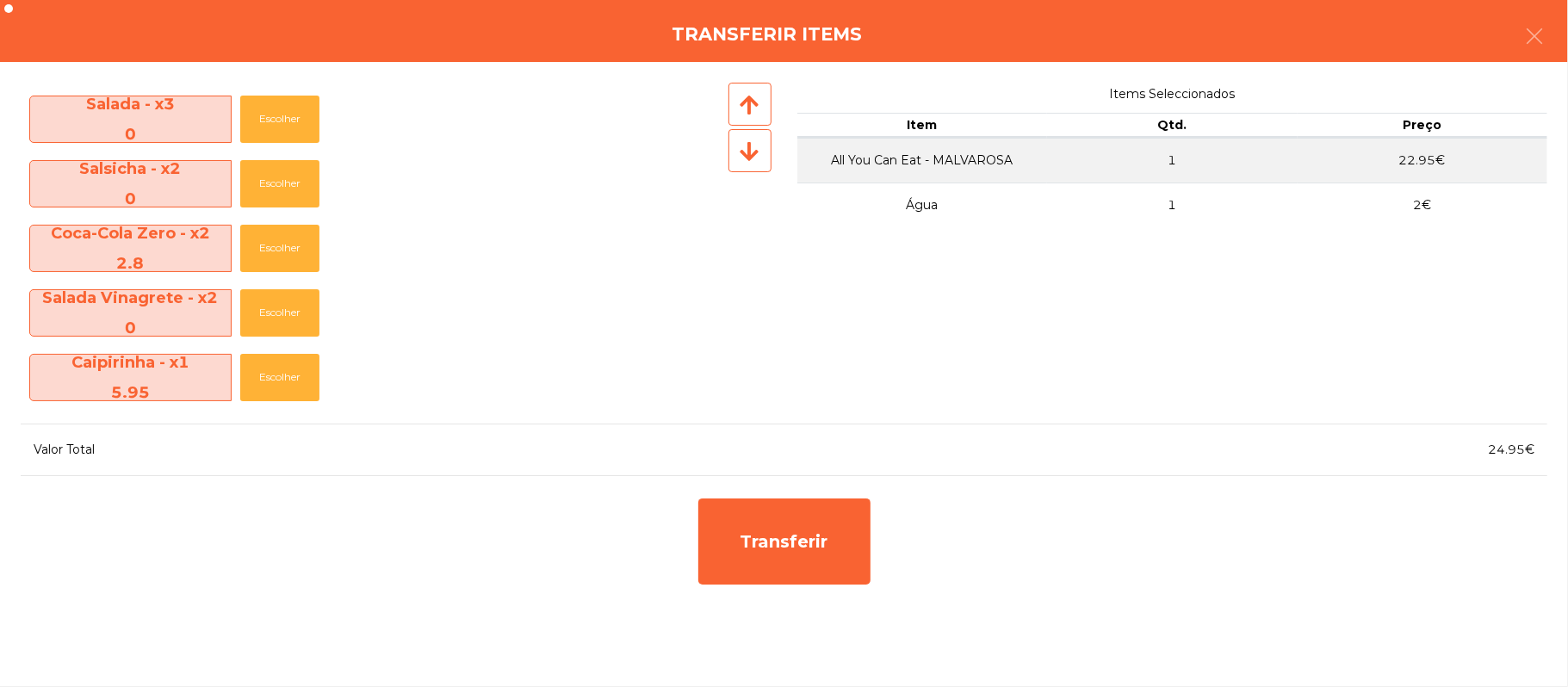
scroll to position [576, 0]
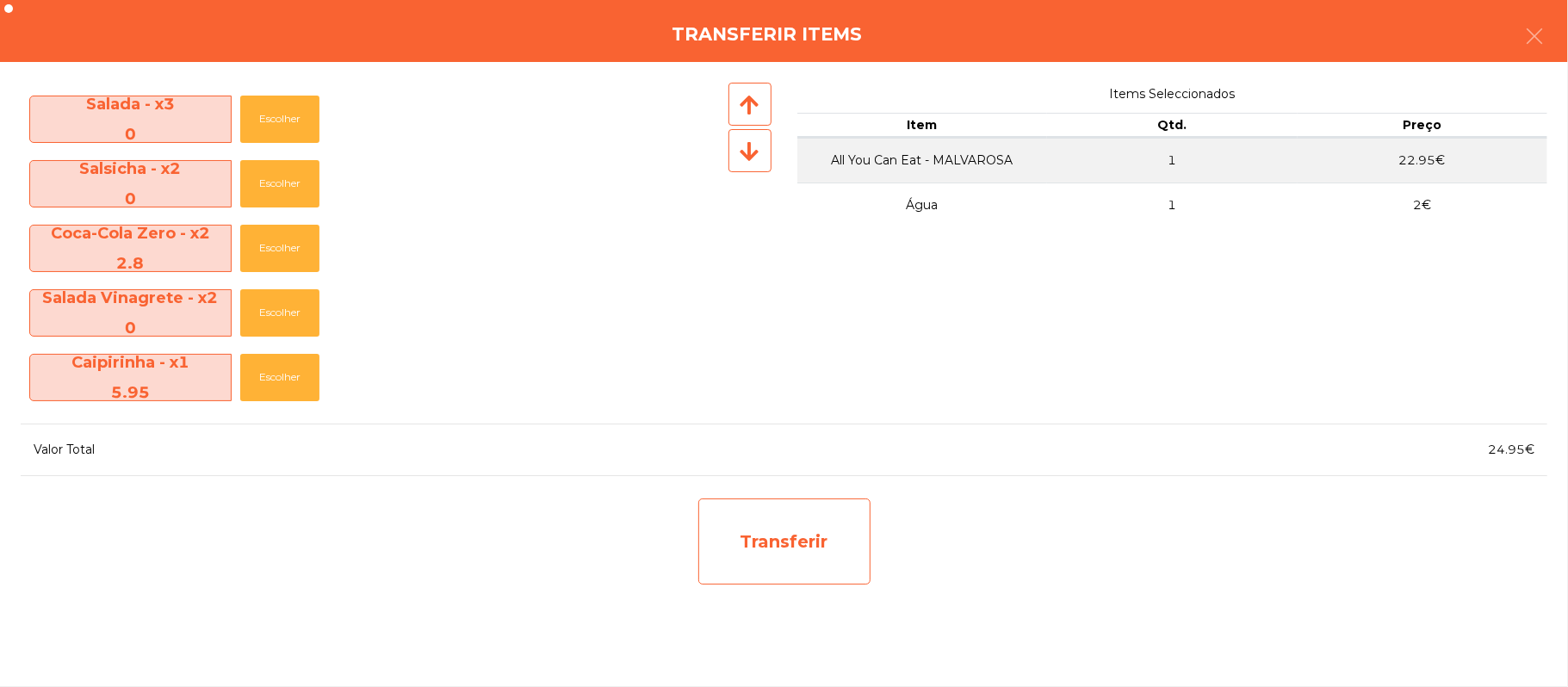
click at [850, 542] on div "Transferir" at bounding box center [784, 541] width 172 height 86
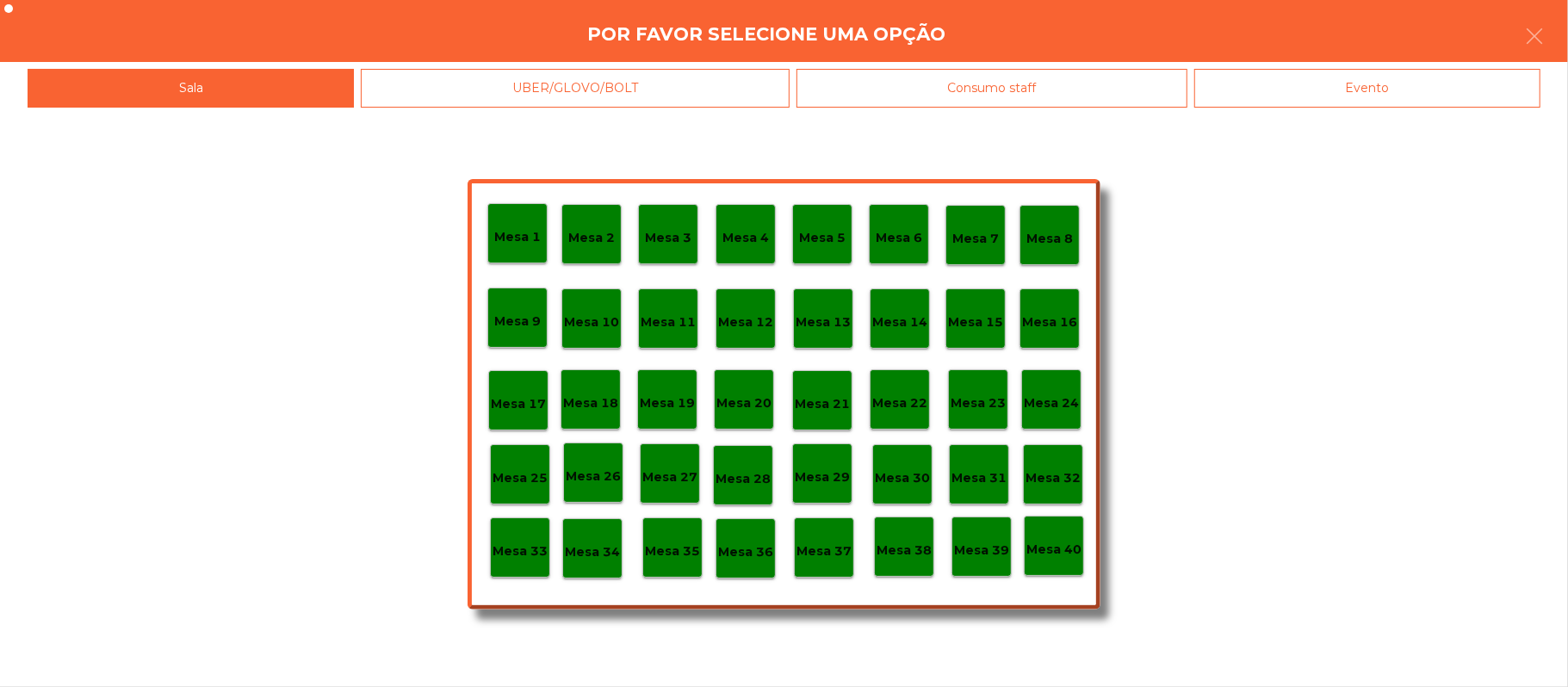
click at [547, 472] on div "Mesa 25" at bounding box center [520, 473] width 60 height 60
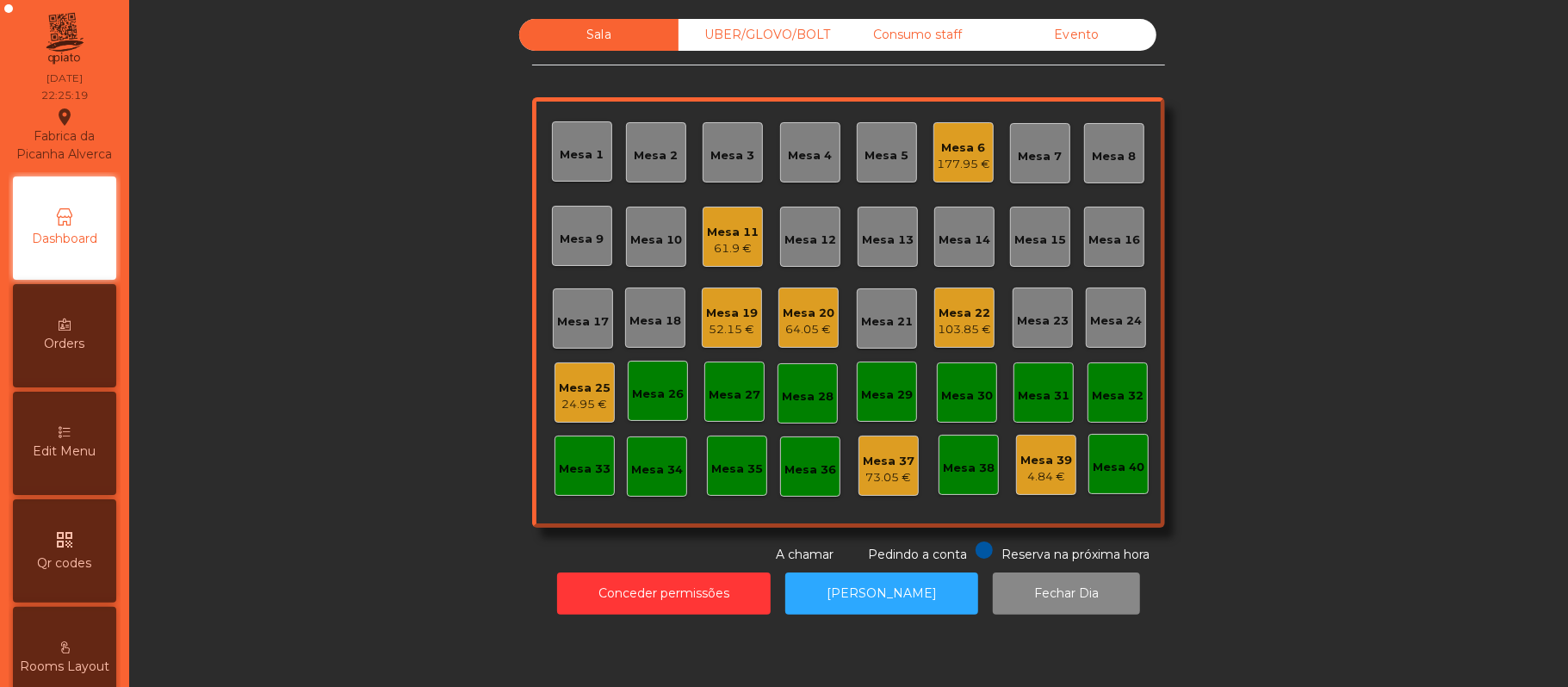
click at [586, 390] on div "Mesa 25" at bounding box center [584, 388] width 52 height 17
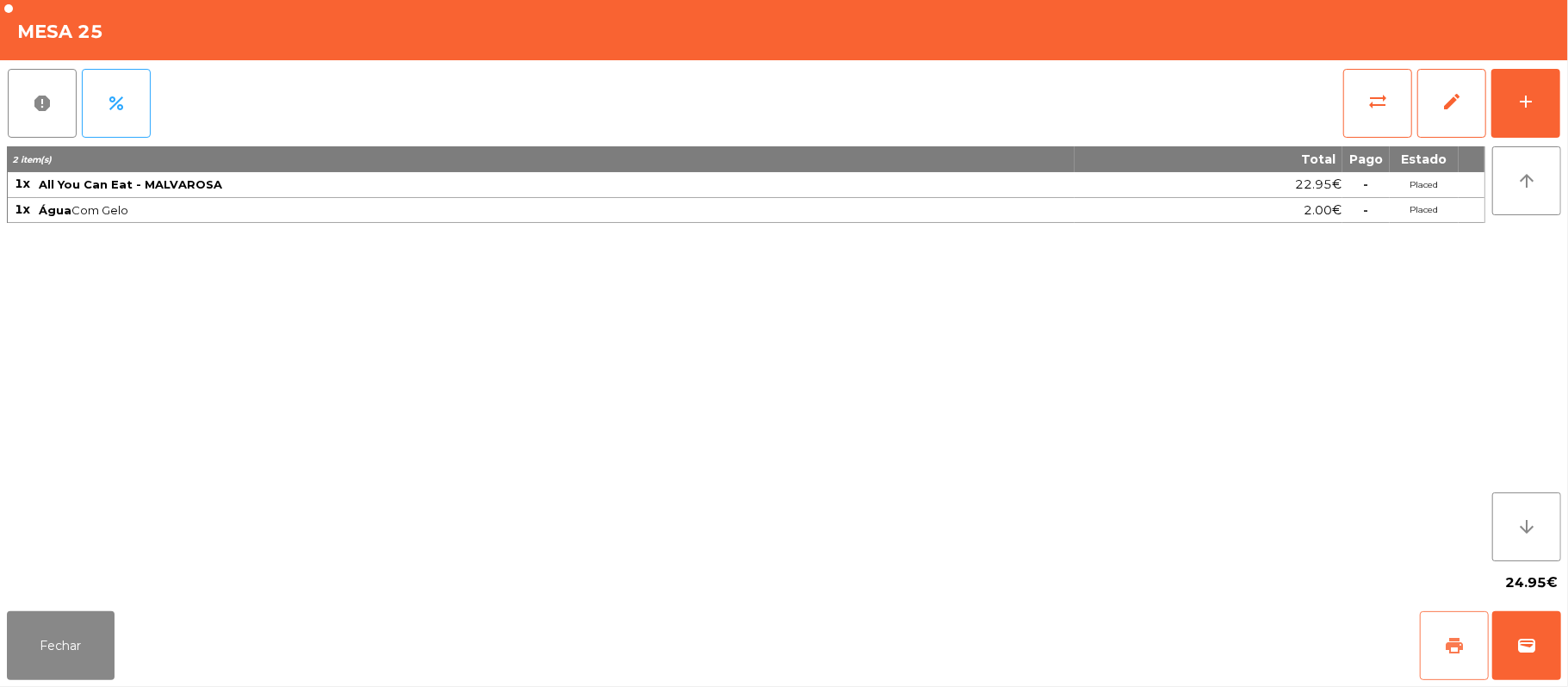
click at [1433, 644] on button "print" at bounding box center [1454, 645] width 69 height 69
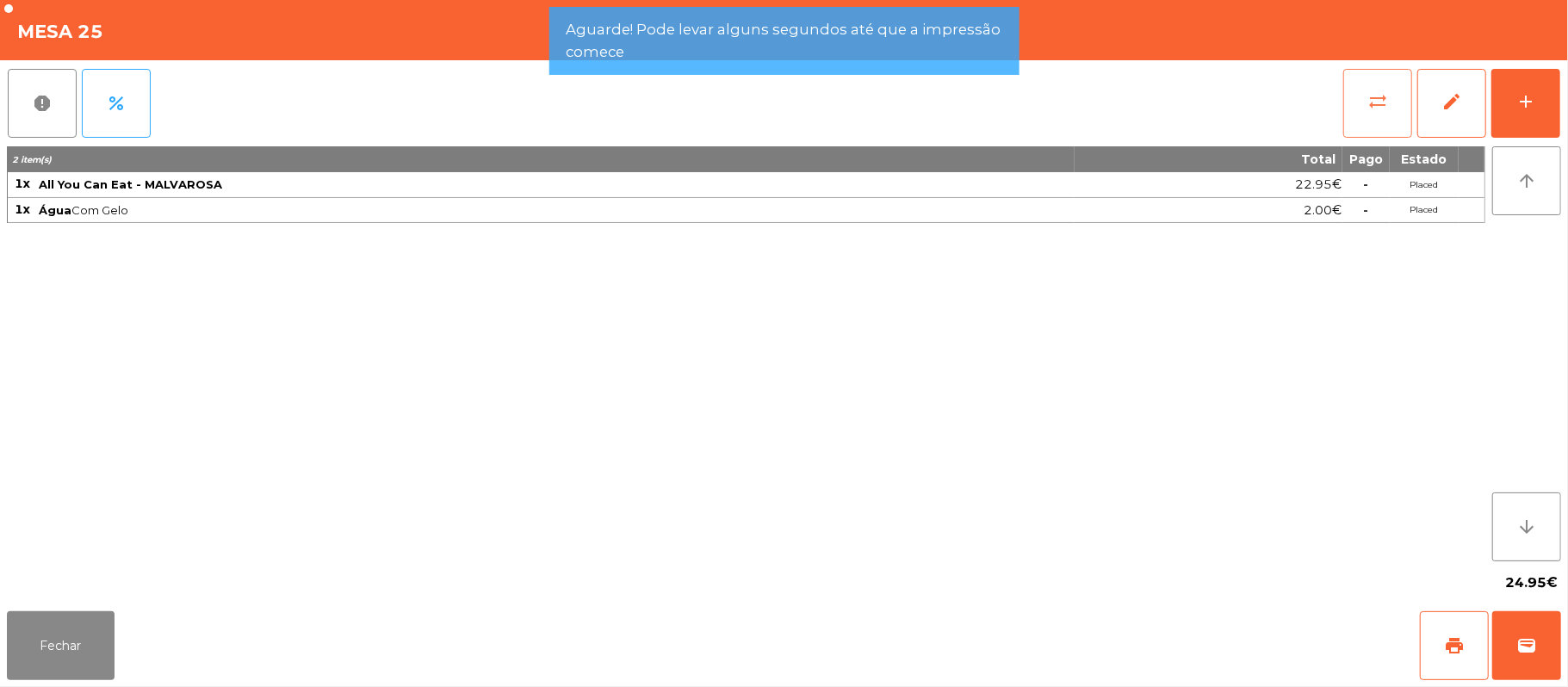
click at [1396, 98] on button "sync_alt" at bounding box center [1377, 103] width 69 height 69
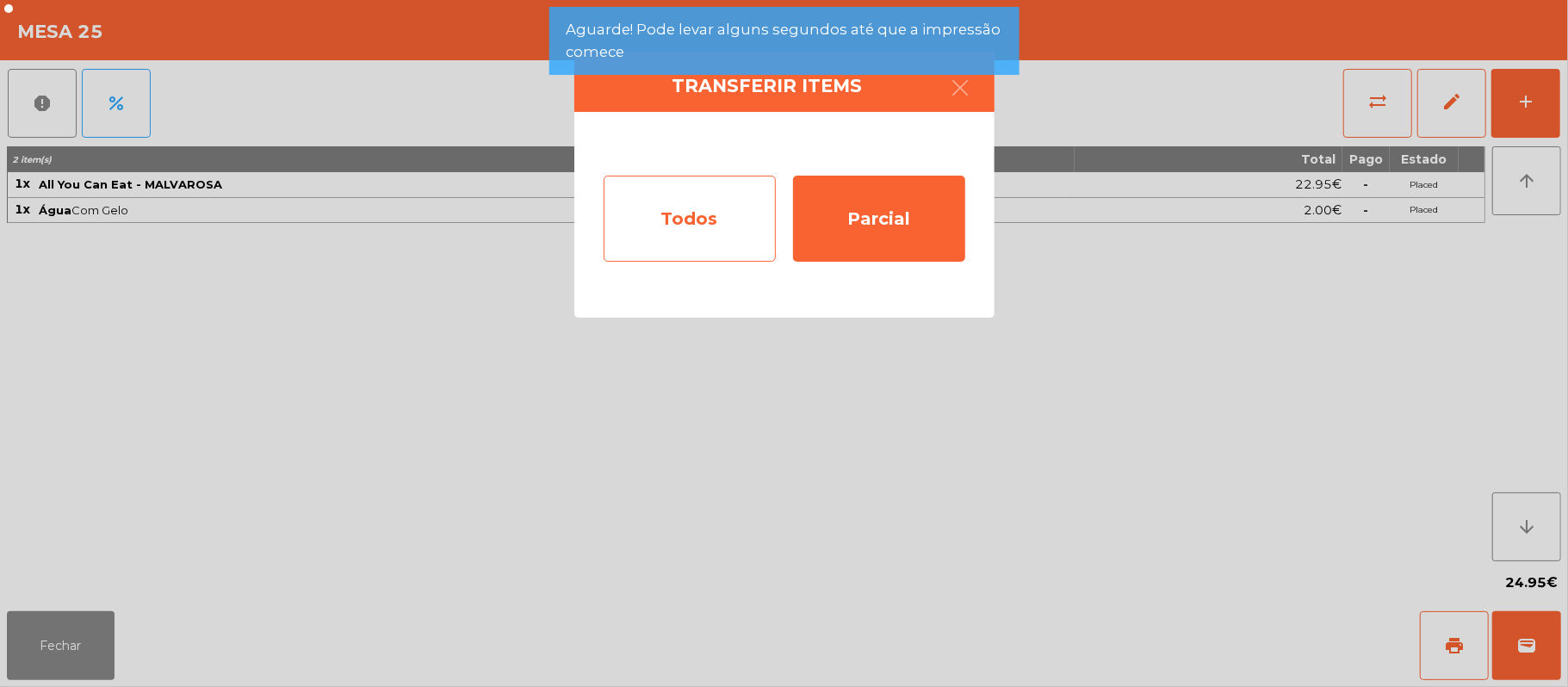
click at [720, 236] on div "Todos" at bounding box center [689, 218] width 172 height 86
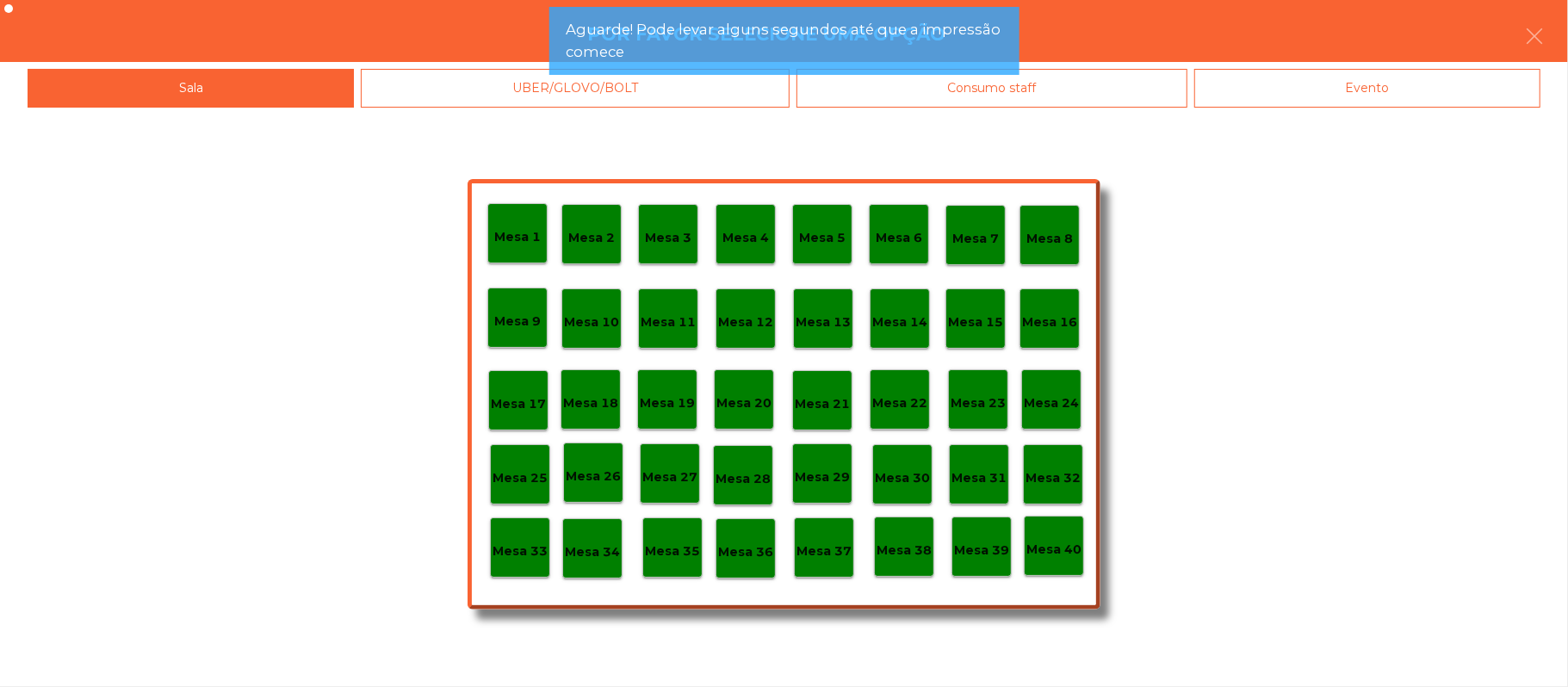
click at [1420, 81] on div "Evento" at bounding box center [1367, 88] width 346 height 39
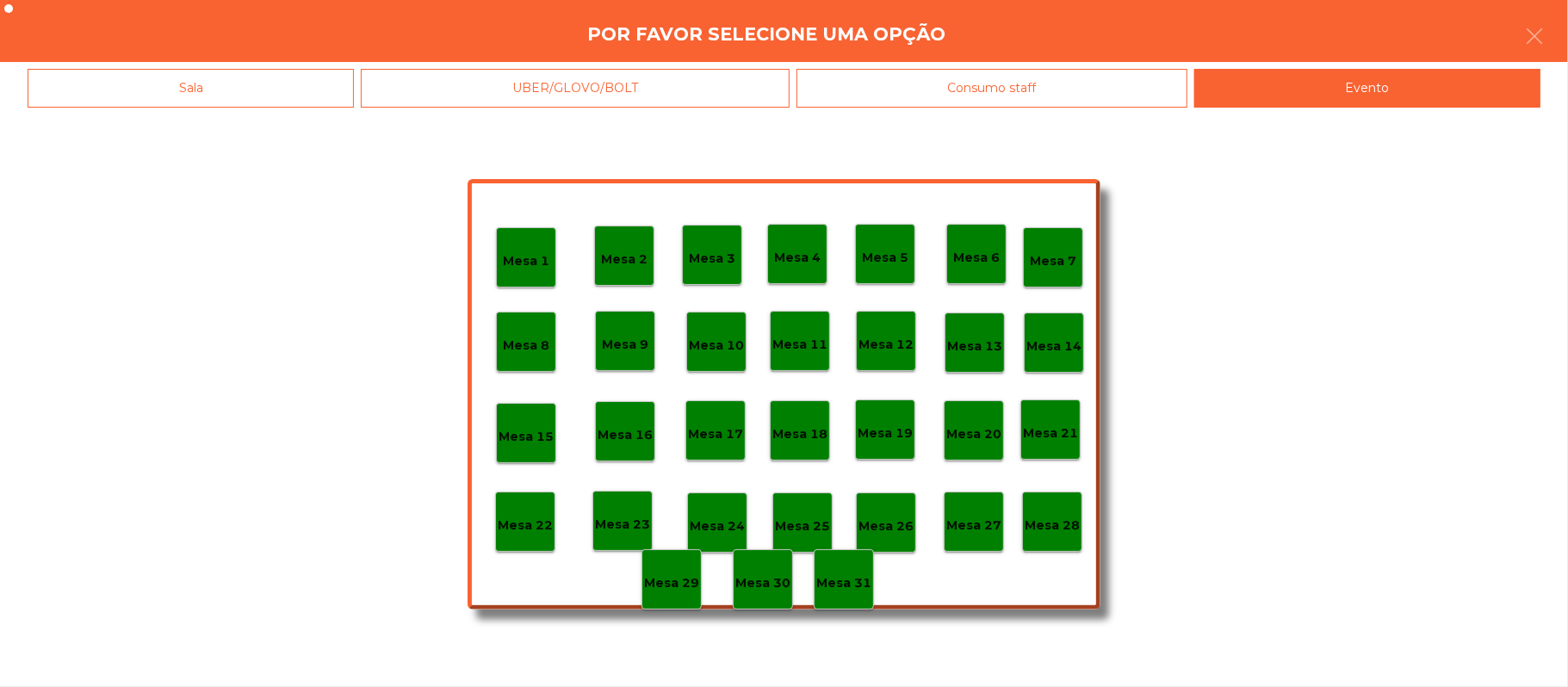
click at [1051, 523] on p "Mesa 28" at bounding box center [1052, 525] width 55 height 19
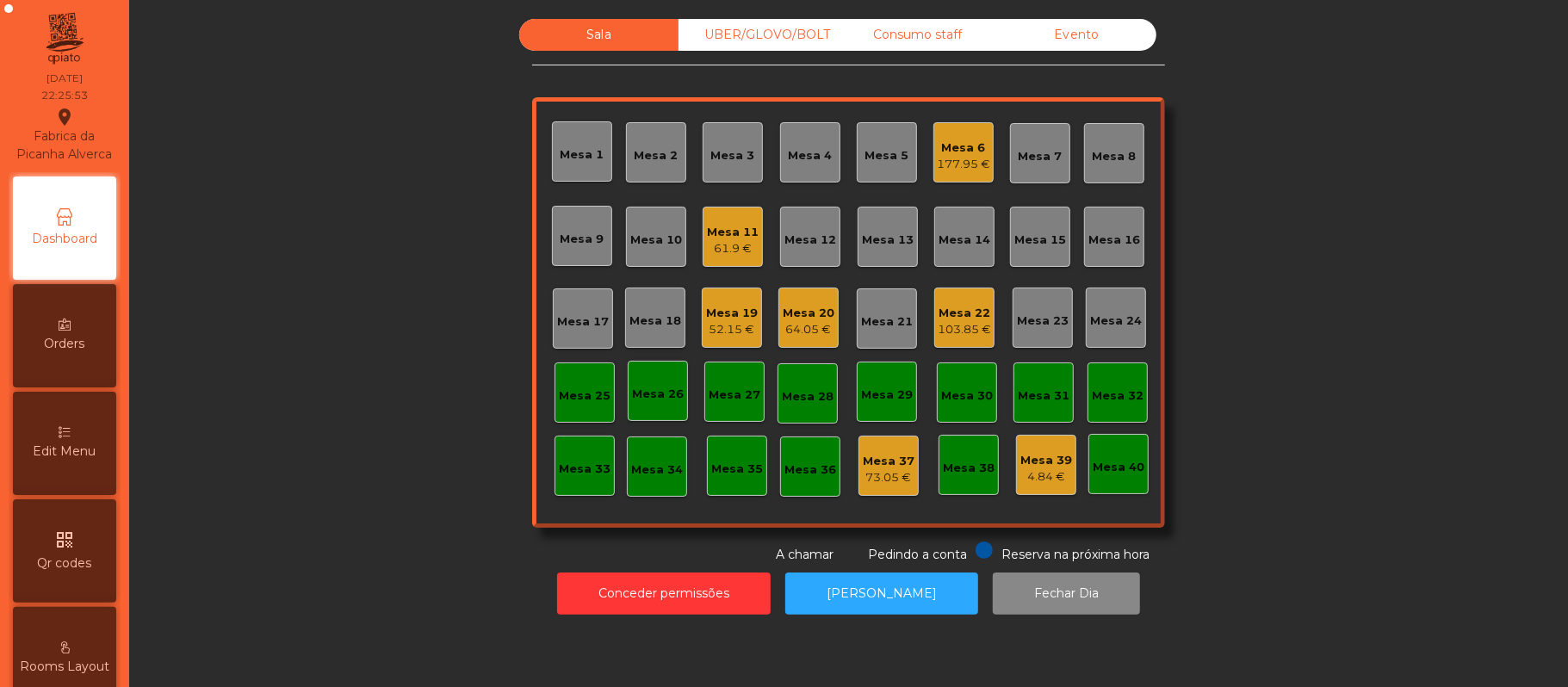
click at [975, 164] on div "177.95 €" at bounding box center [964, 164] width 53 height 17
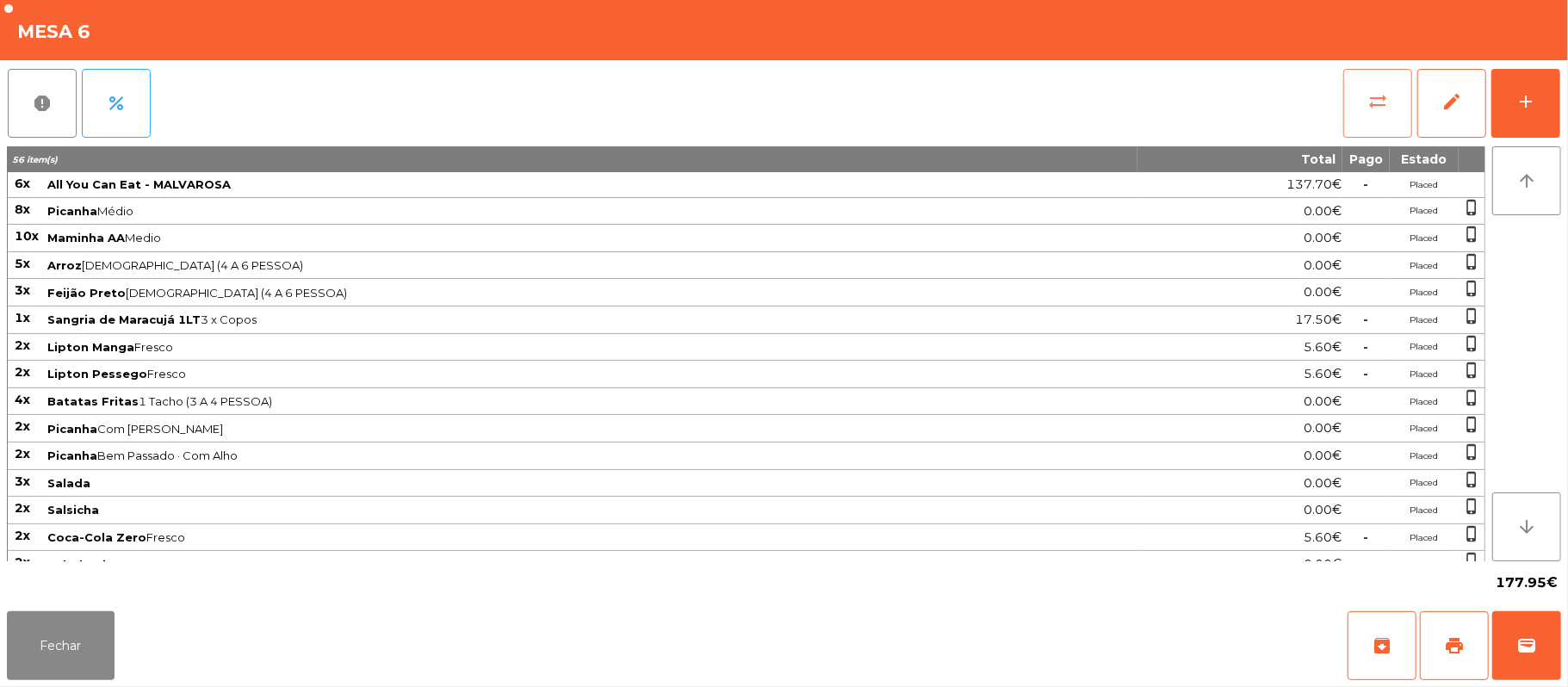
click at [1395, 103] on button "sync_alt" at bounding box center [1377, 103] width 69 height 69
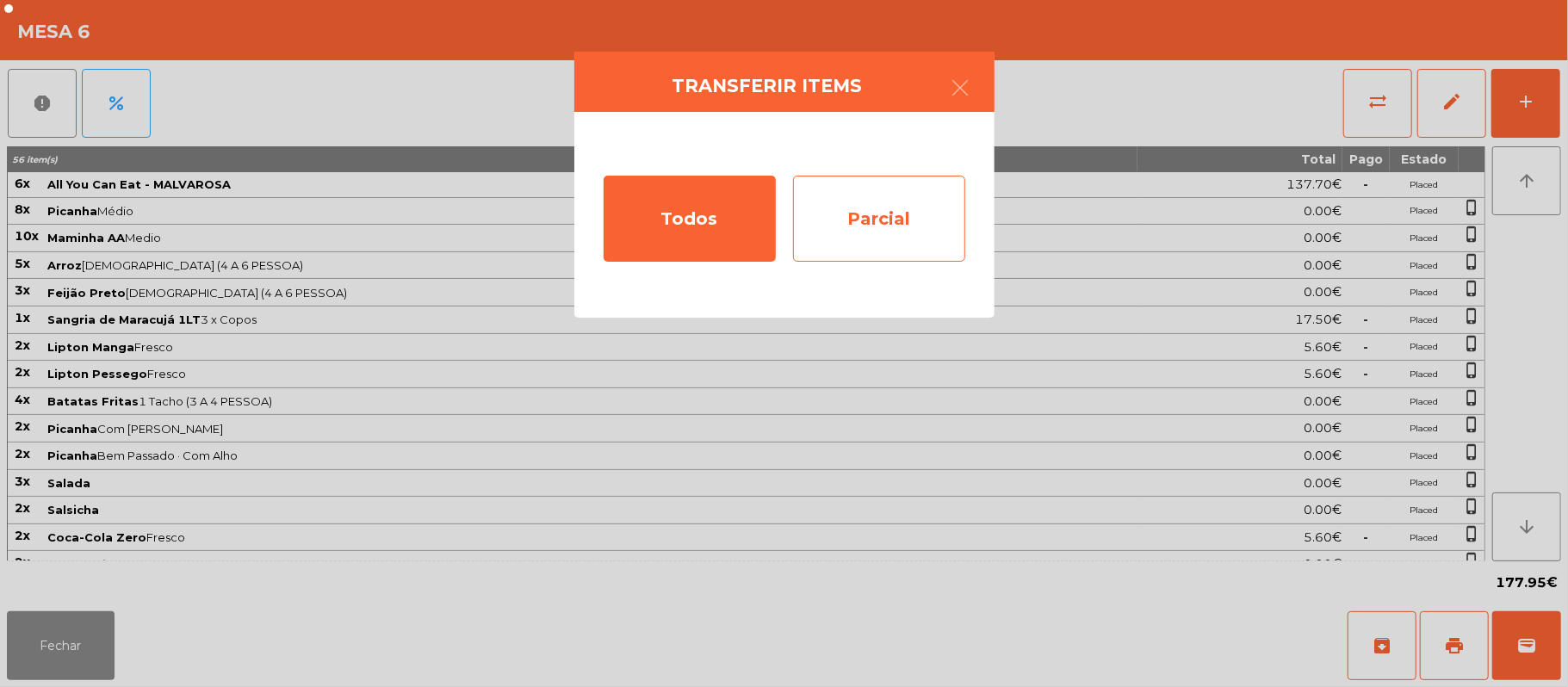
click at [890, 215] on div "Parcial" at bounding box center [879, 218] width 172 height 86
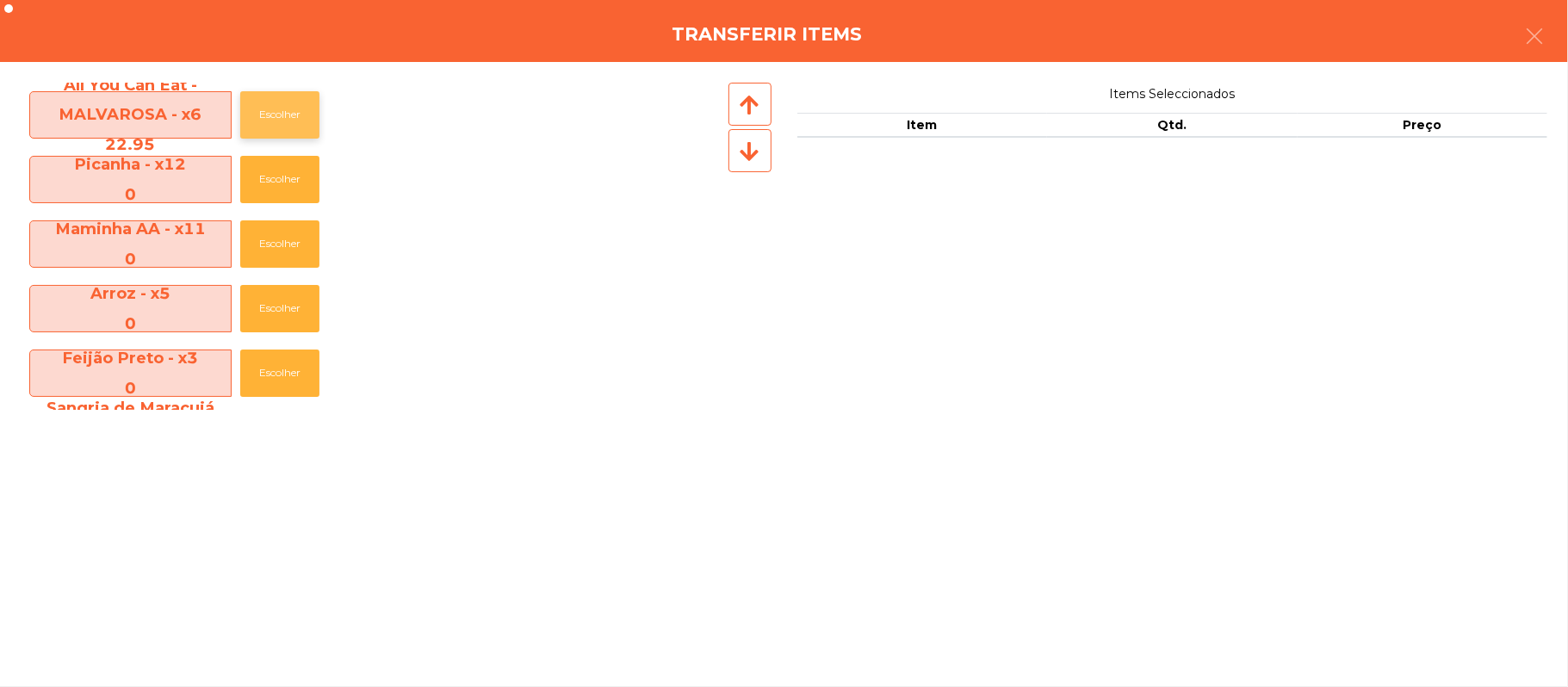
click at [287, 122] on button "Escolher" at bounding box center [280, 114] width 79 height 47
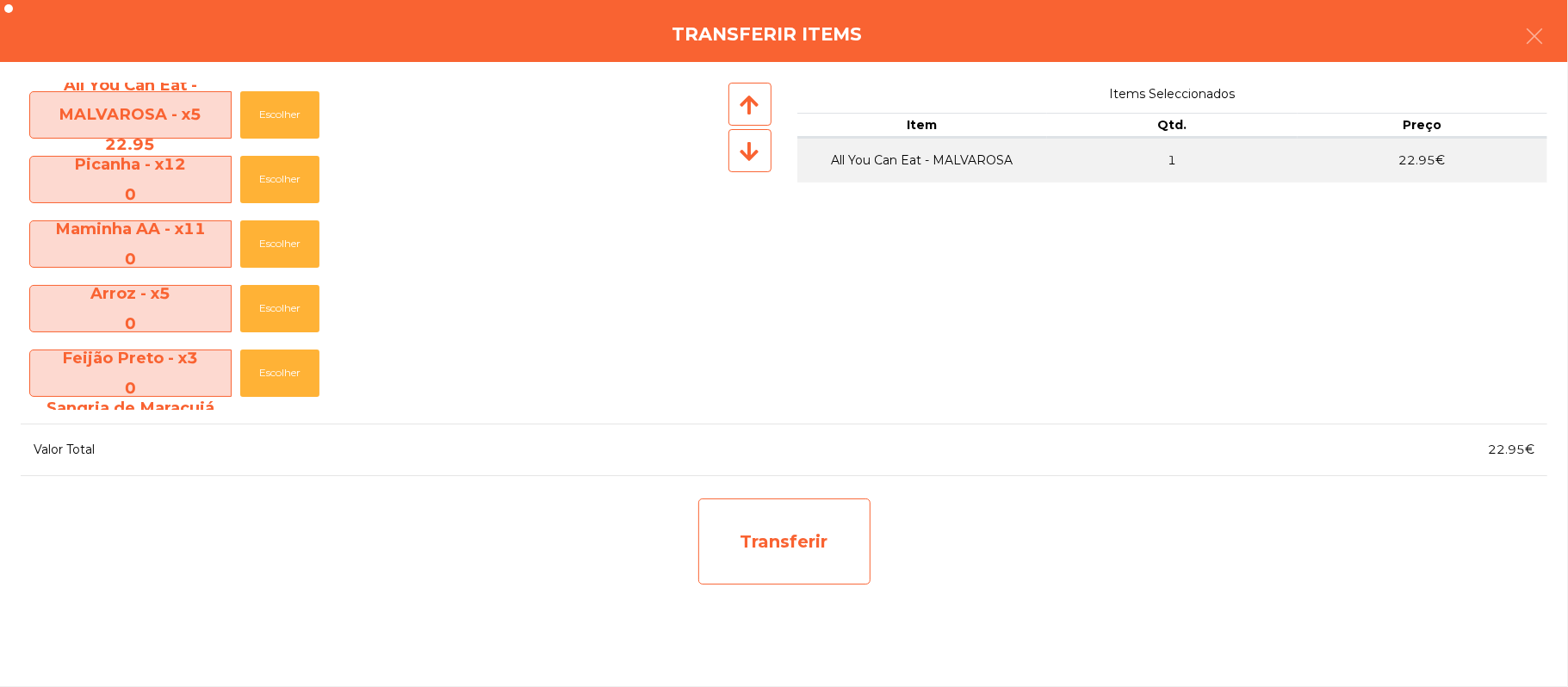
click at [821, 535] on div "Transferir" at bounding box center [784, 541] width 172 height 86
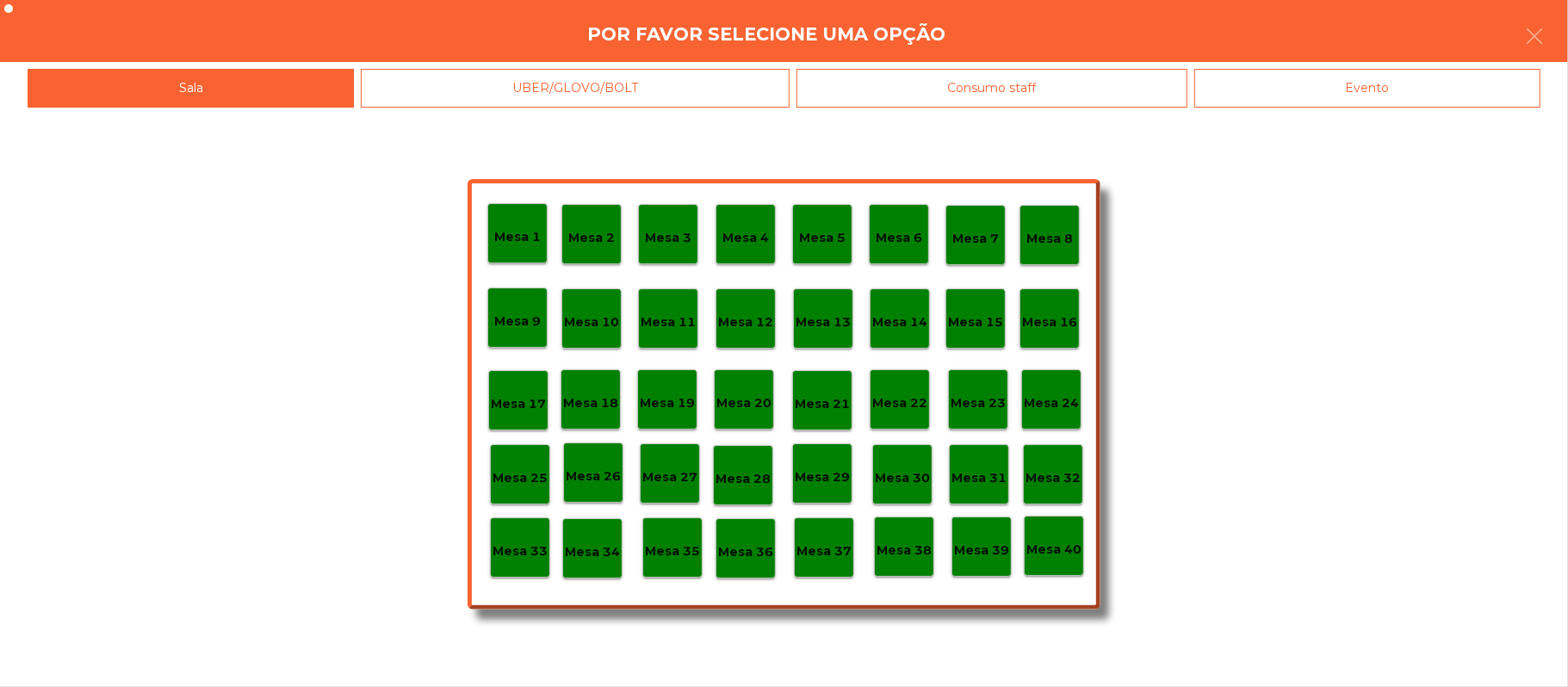
click at [527, 473] on p "Mesa 25" at bounding box center [521, 477] width 55 height 19
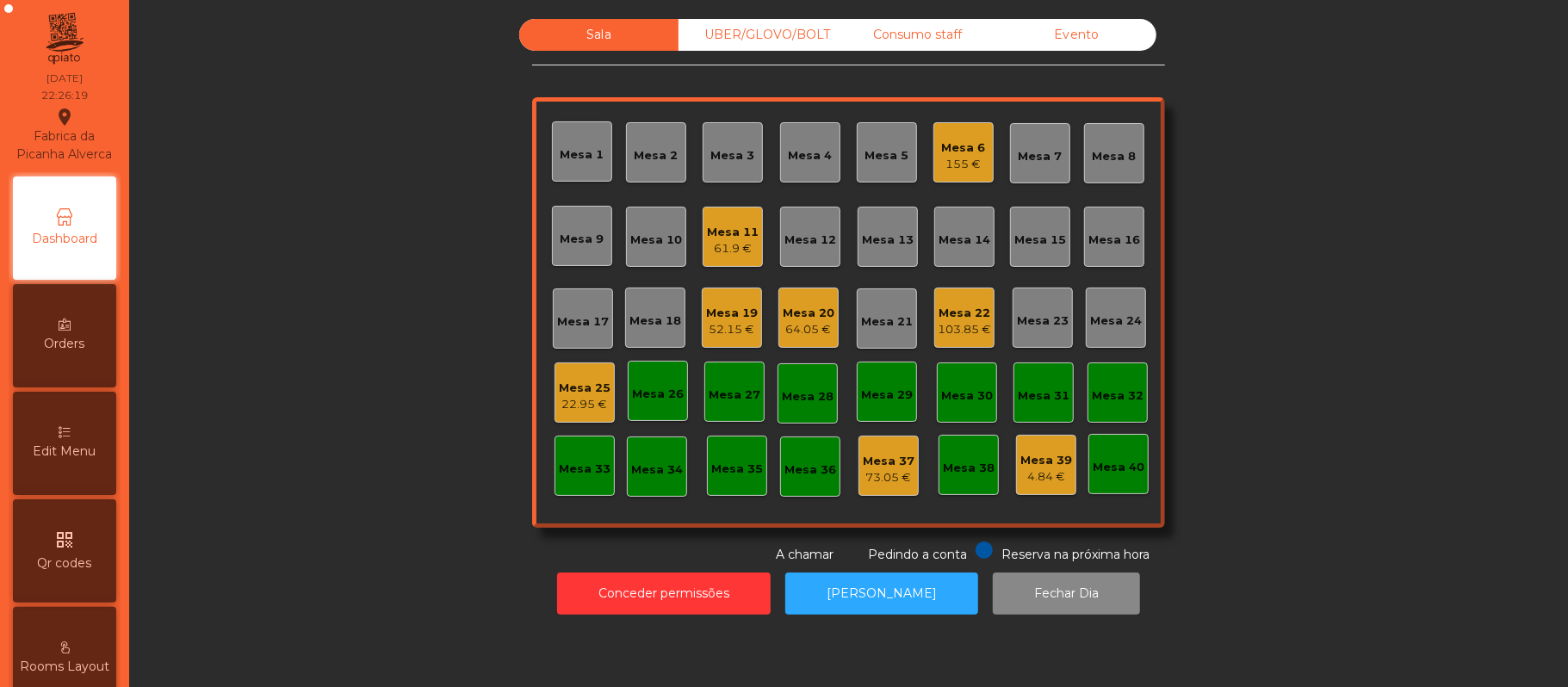
click at [585, 384] on div "Mesa 25" at bounding box center [584, 388] width 52 height 17
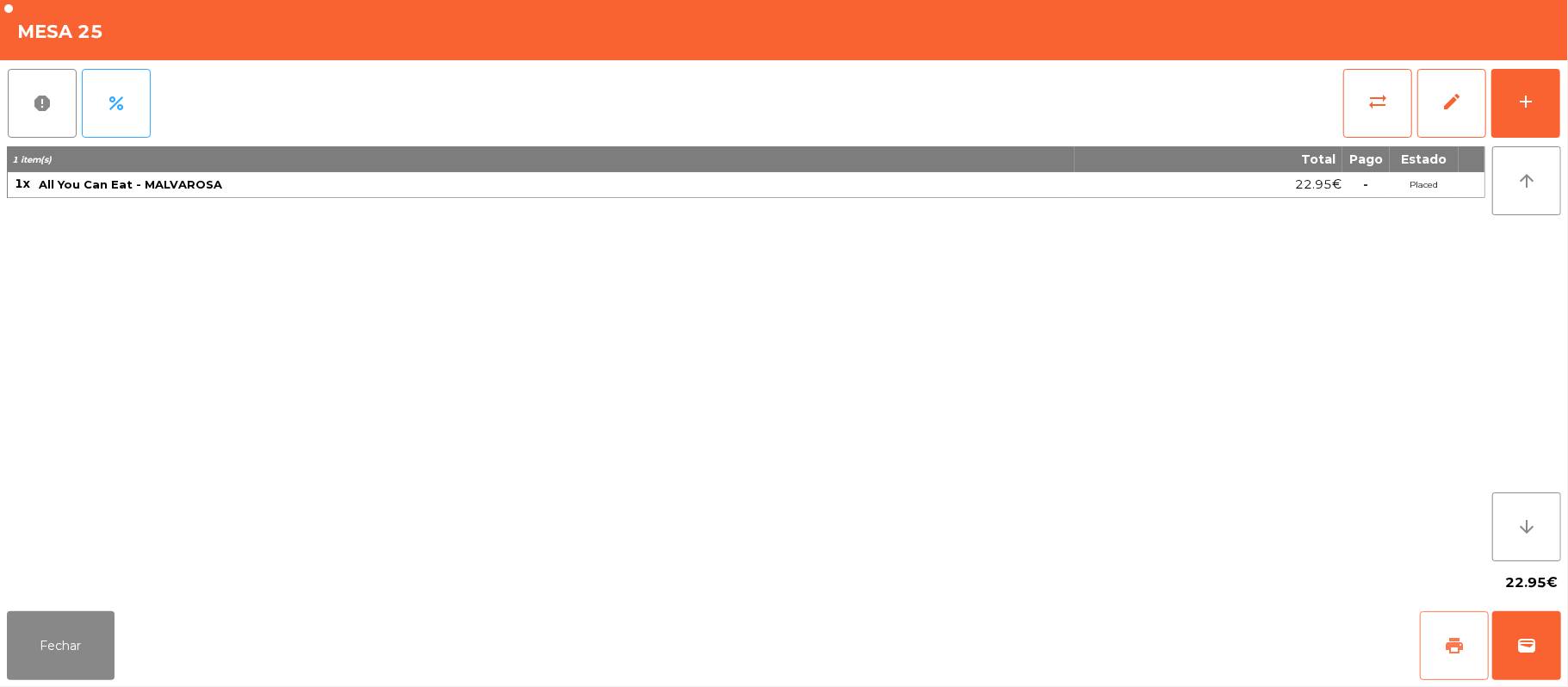
click at [1446, 635] on button "print" at bounding box center [1454, 645] width 69 height 69
click at [1374, 107] on span "sync_alt" at bounding box center [1377, 101] width 20 height 20
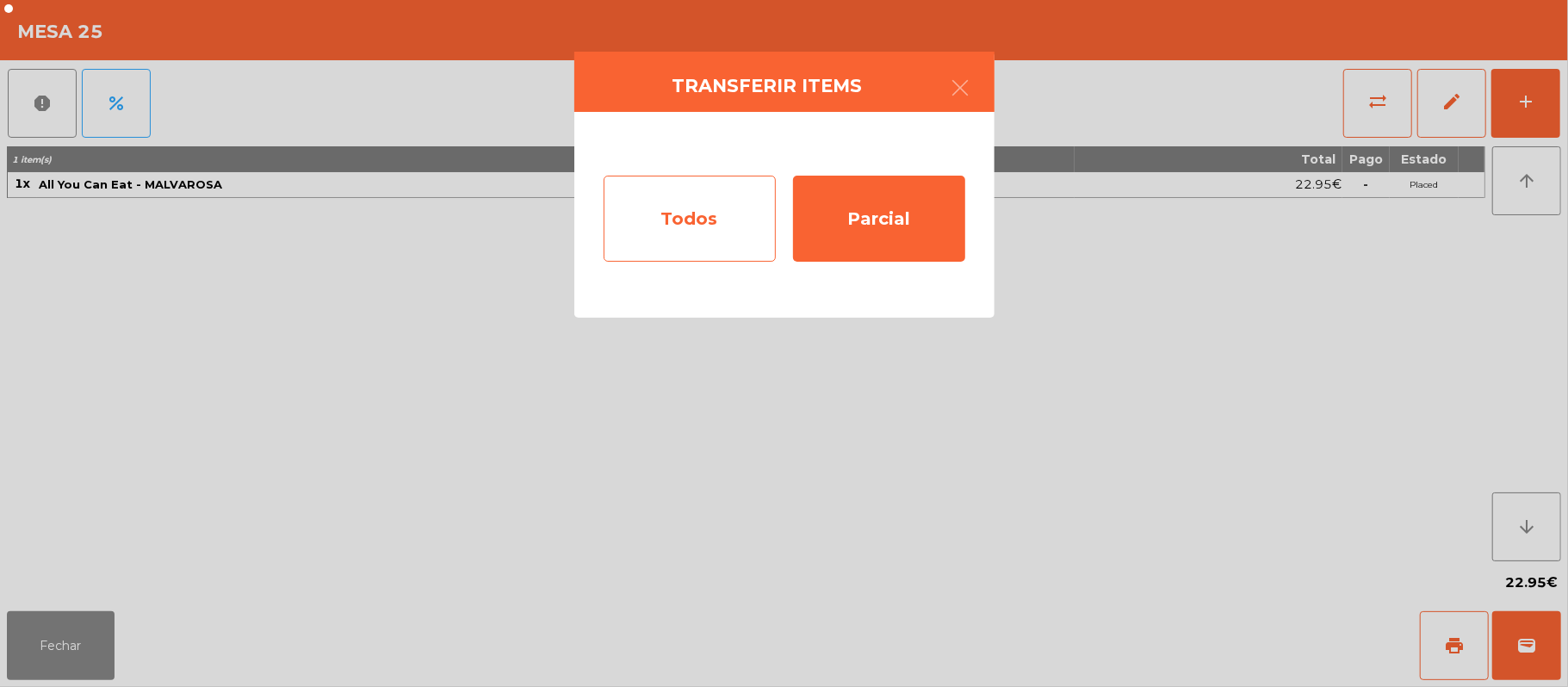
click at [664, 234] on div "Todos" at bounding box center [689, 218] width 172 height 86
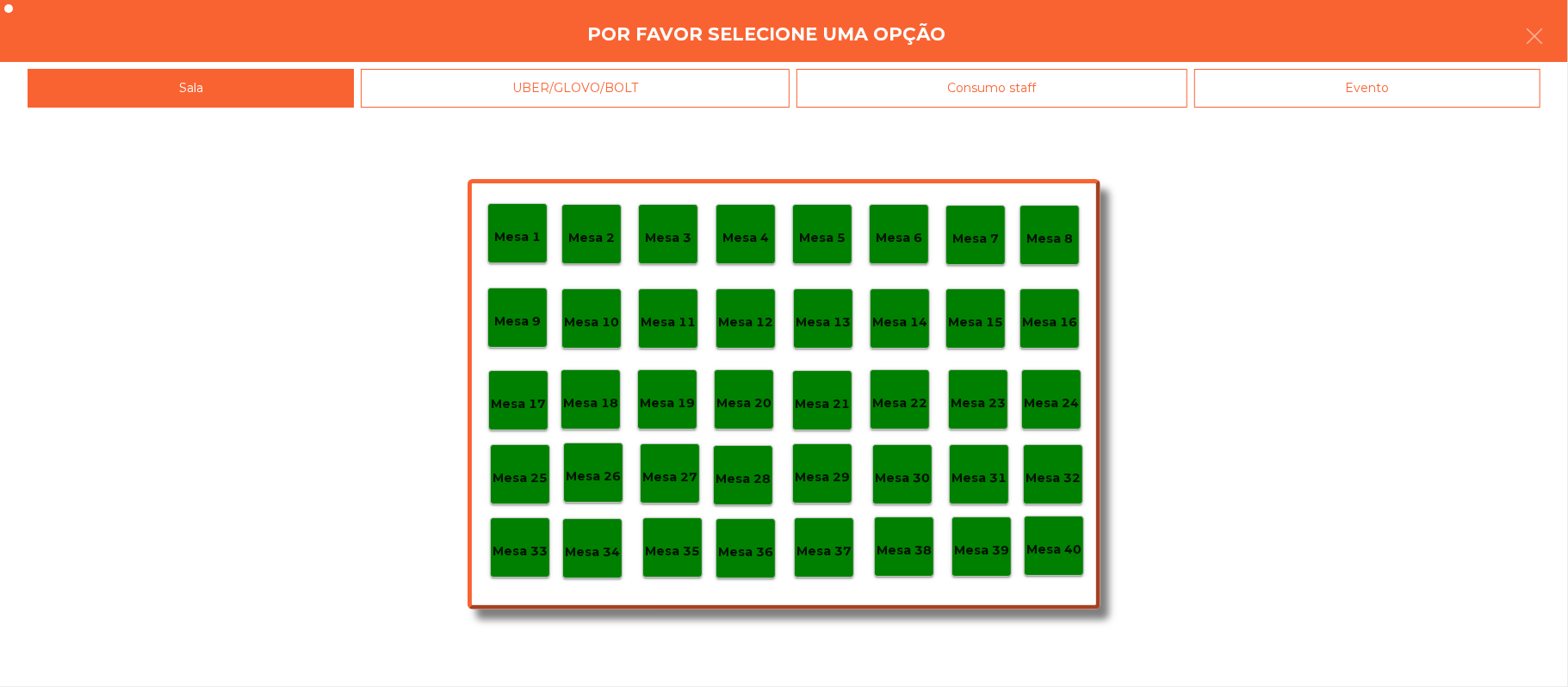
click at [1337, 100] on div "Evento" at bounding box center [1367, 88] width 346 height 39
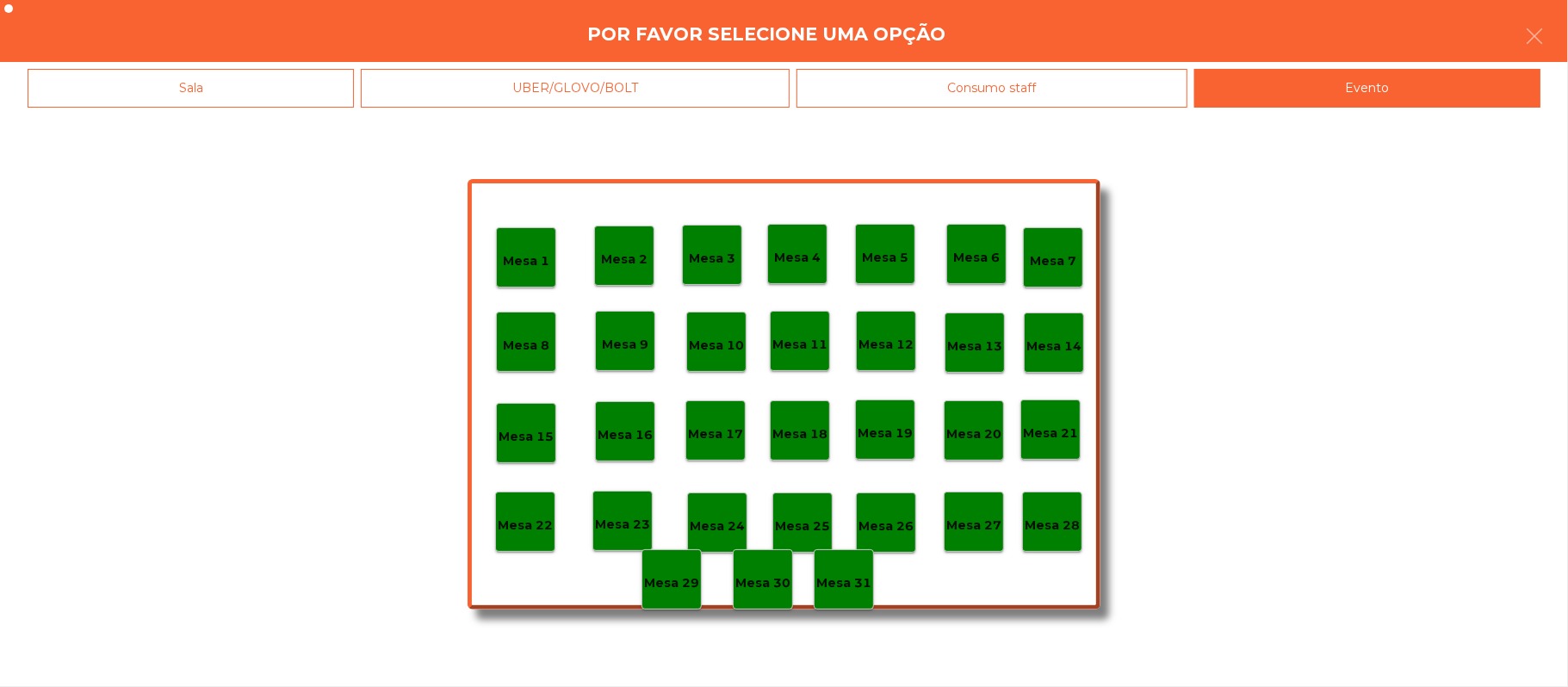
click at [1058, 523] on p "Mesa 28" at bounding box center [1052, 525] width 55 height 19
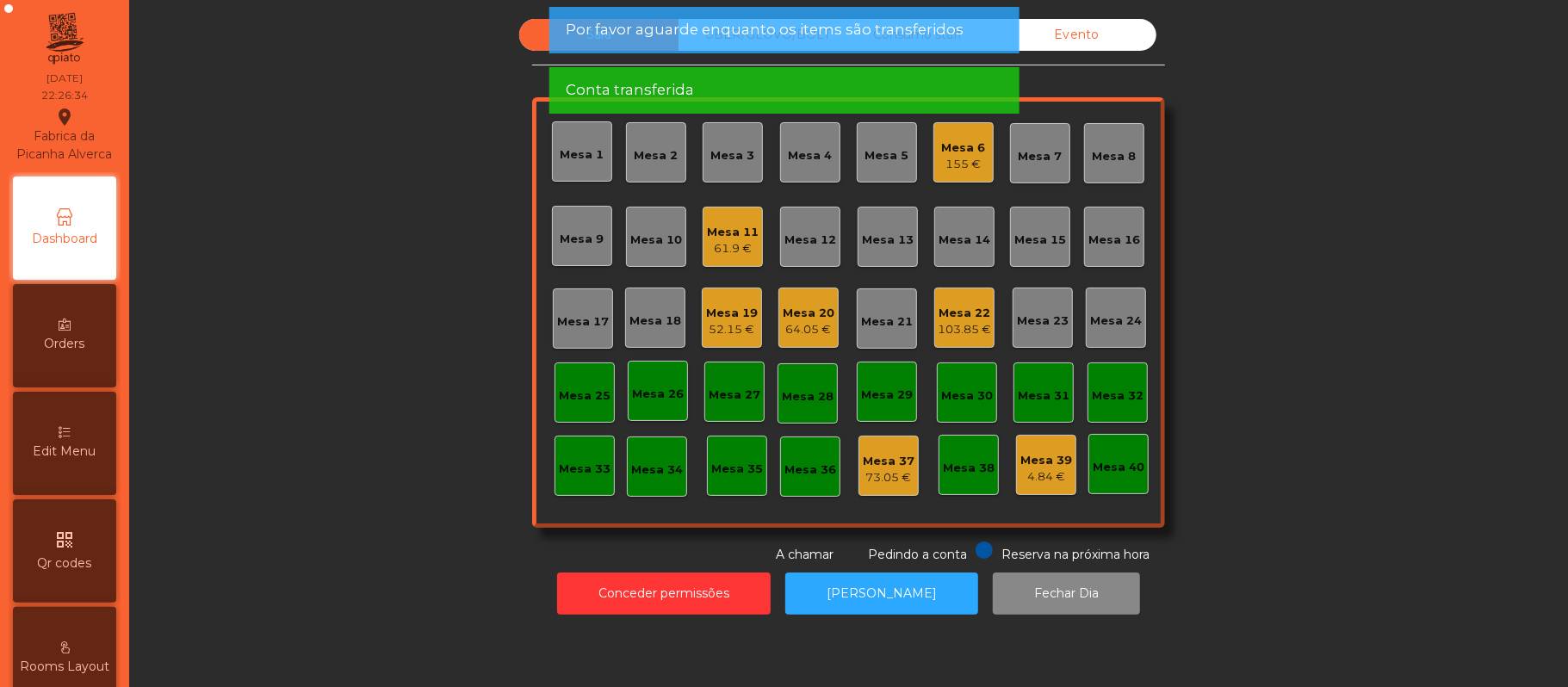
click at [951, 163] on div "155 €" at bounding box center [964, 164] width 44 height 17
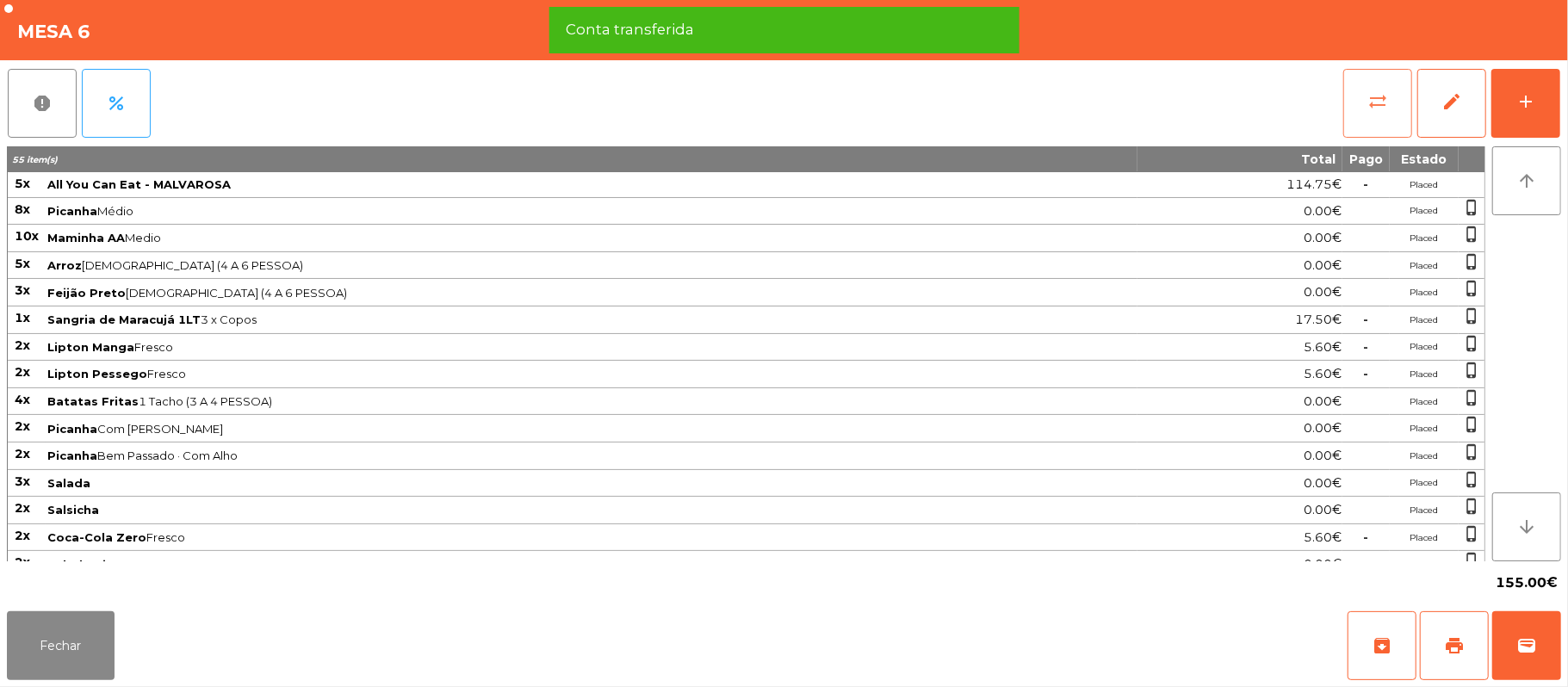
click at [1363, 111] on button "sync_alt" at bounding box center [1377, 103] width 69 height 69
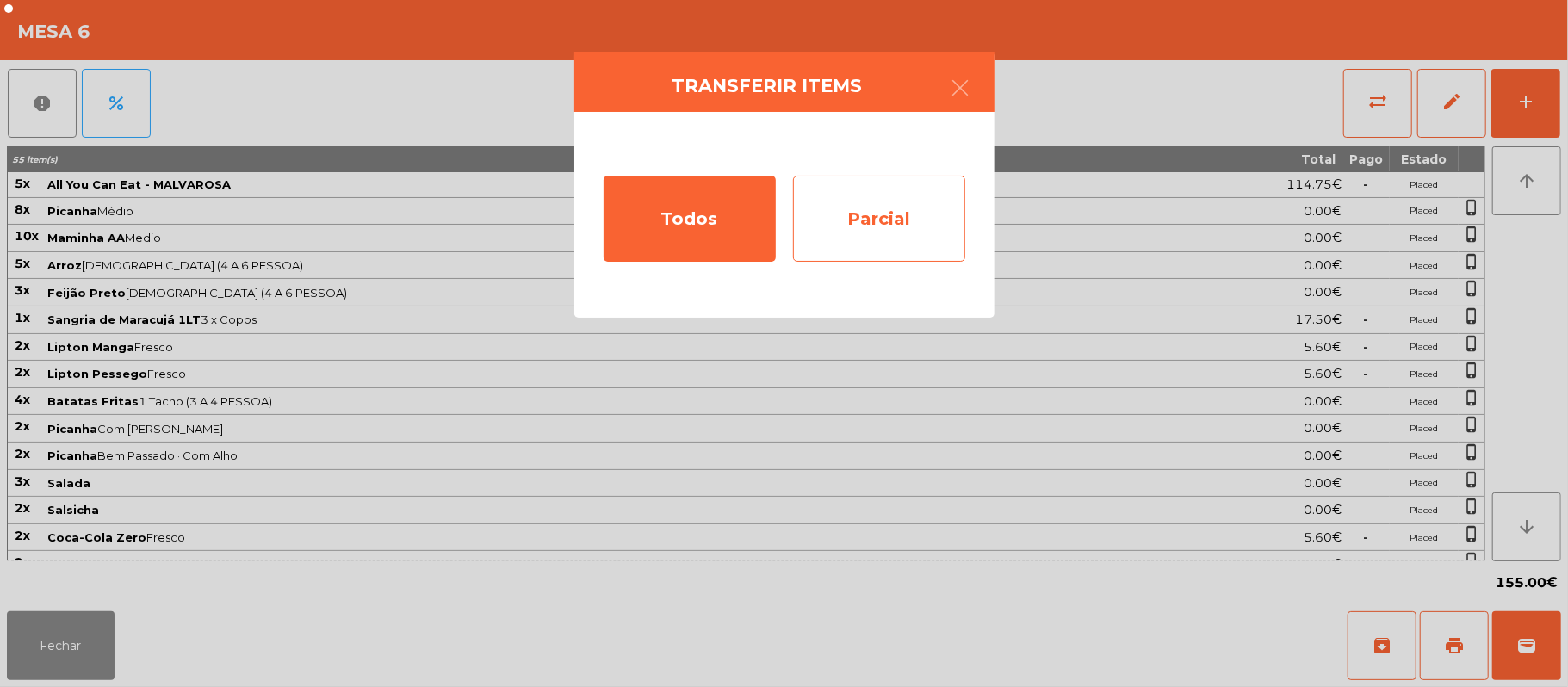
click at [860, 215] on div "Parcial" at bounding box center [879, 218] width 172 height 86
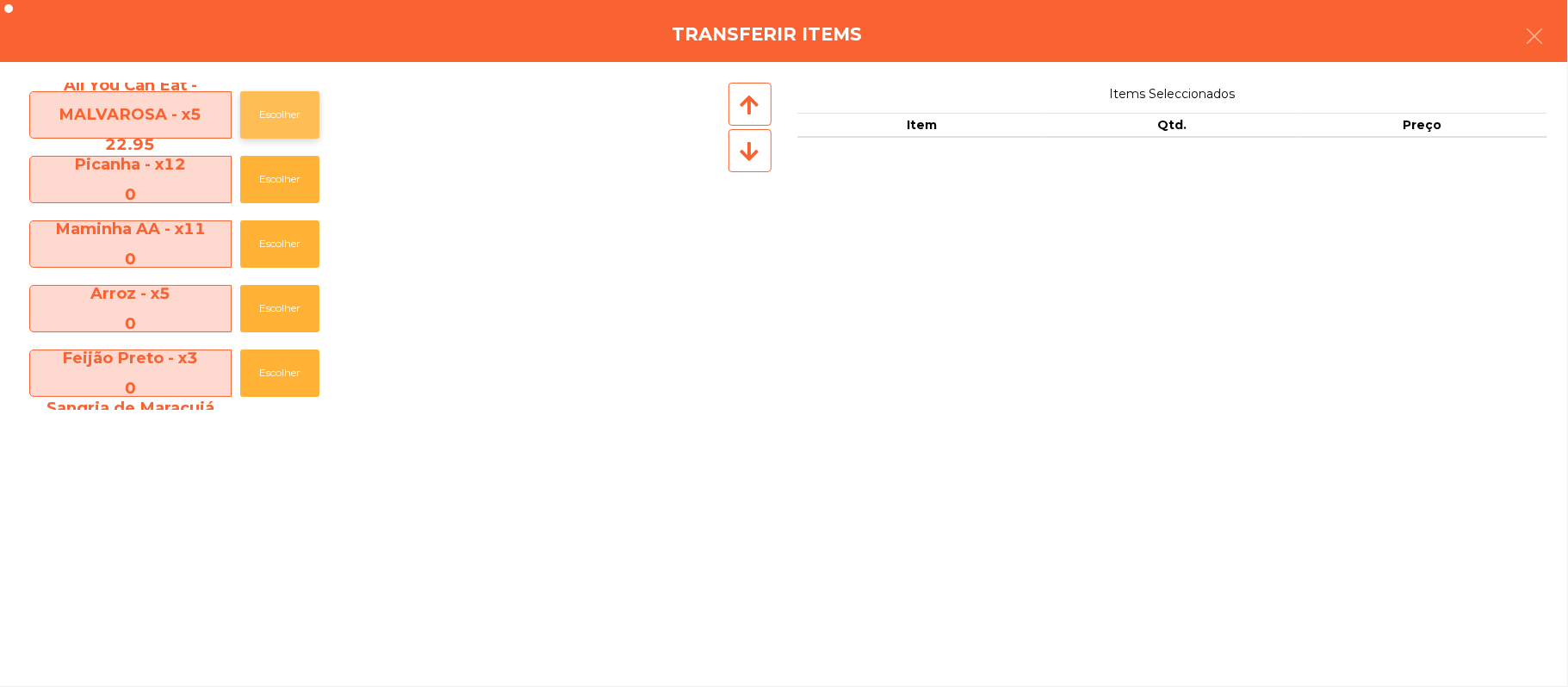
click at [299, 131] on button "Escolher" at bounding box center [280, 114] width 79 height 47
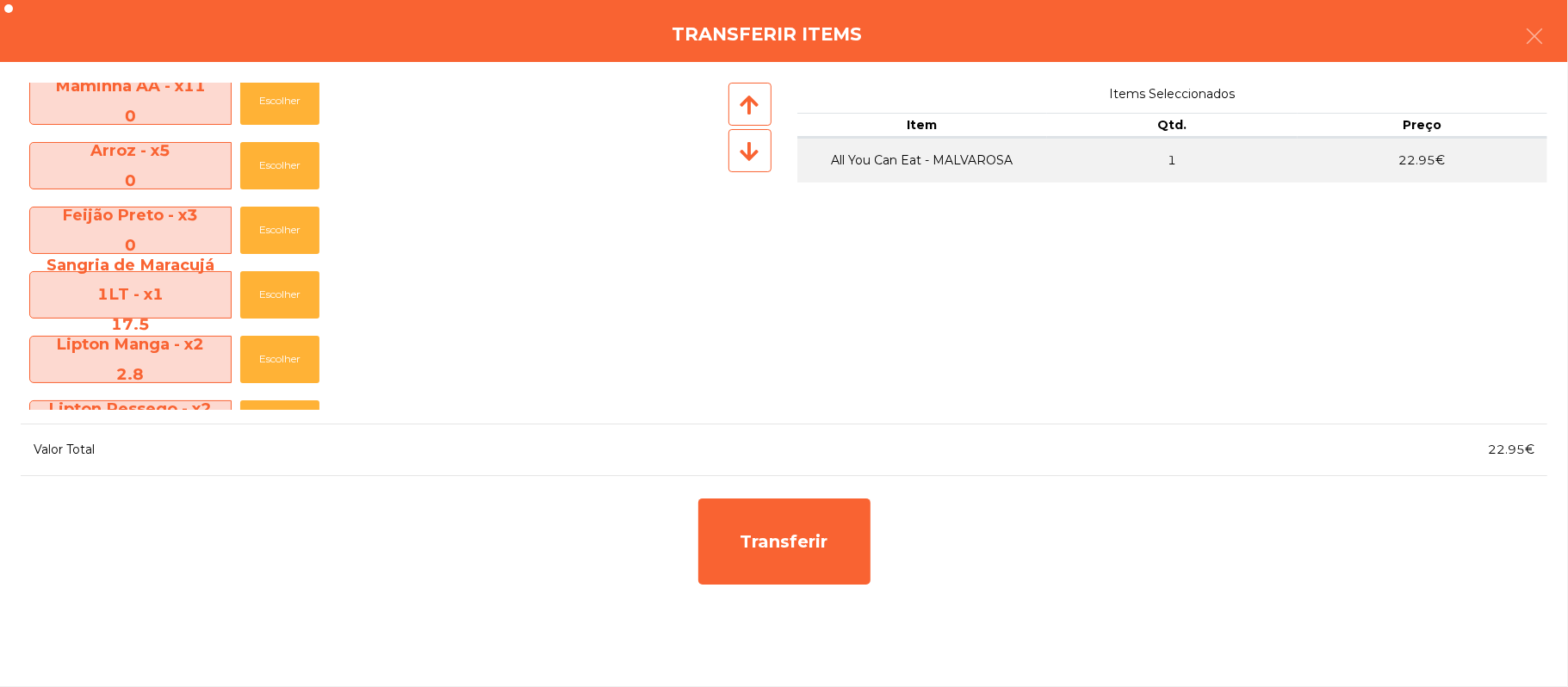
scroll to position [156, 0]
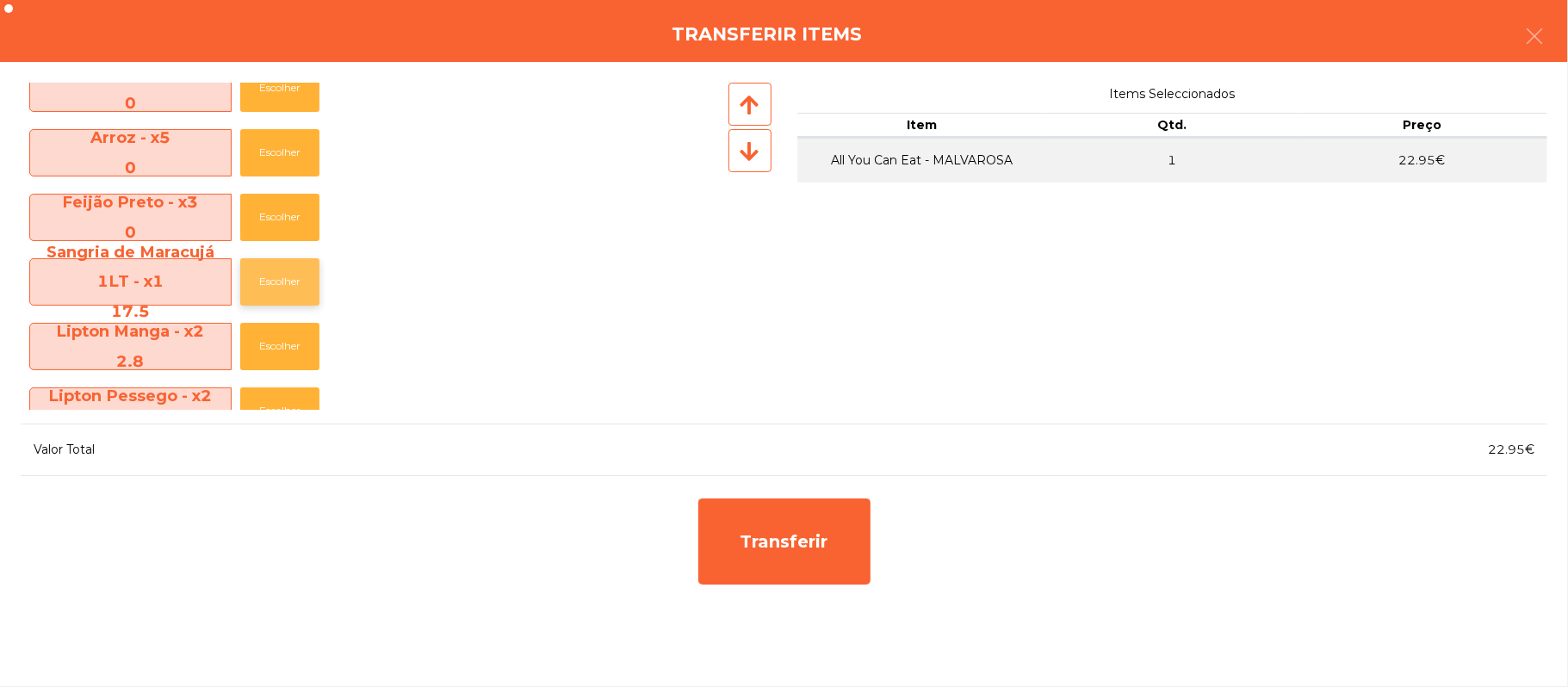
click at [293, 287] on button "Escolher" at bounding box center [280, 281] width 79 height 47
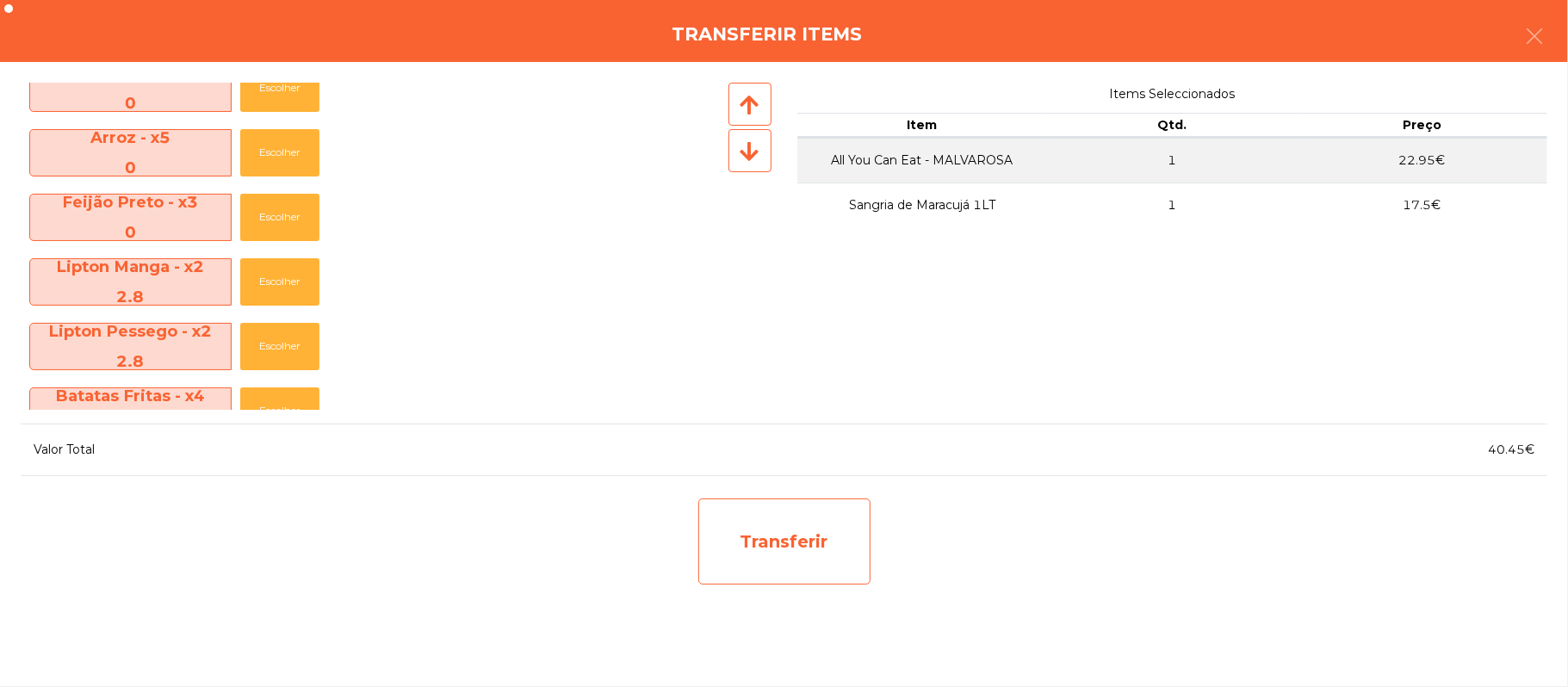
click at [789, 541] on div "Transferir" at bounding box center [784, 541] width 172 height 86
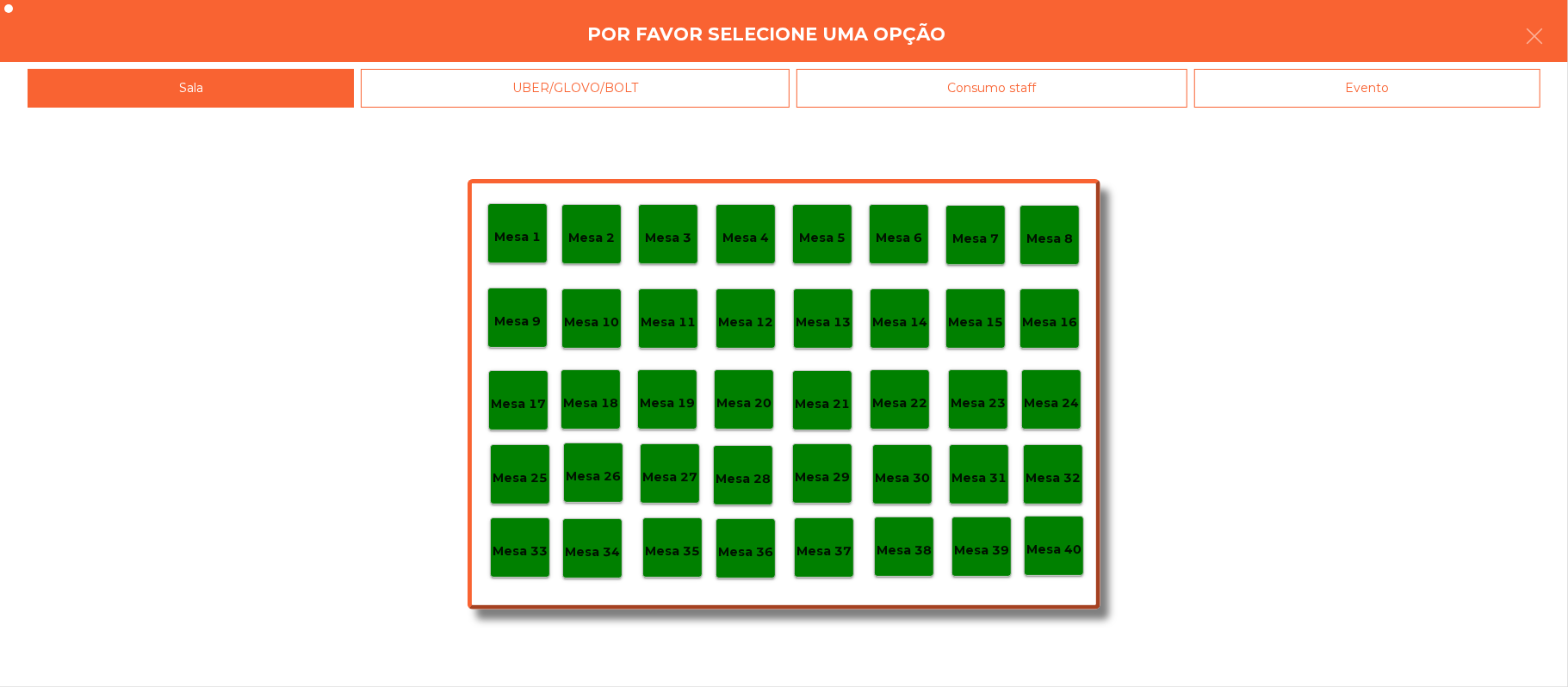
click at [520, 476] on p "Mesa 25" at bounding box center [521, 477] width 55 height 19
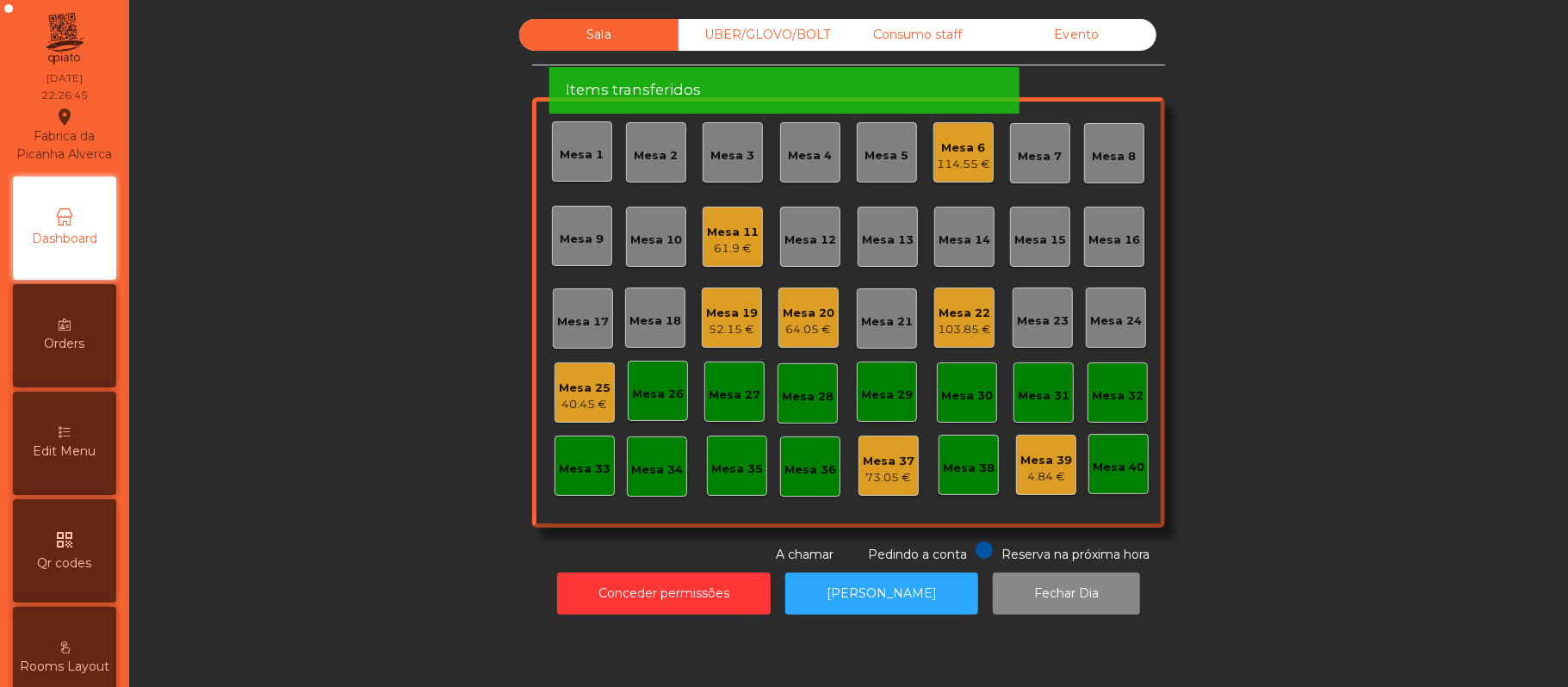
click at [591, 402] on div "40.45 €" at bounding box center [584, 404] width 52 height 17
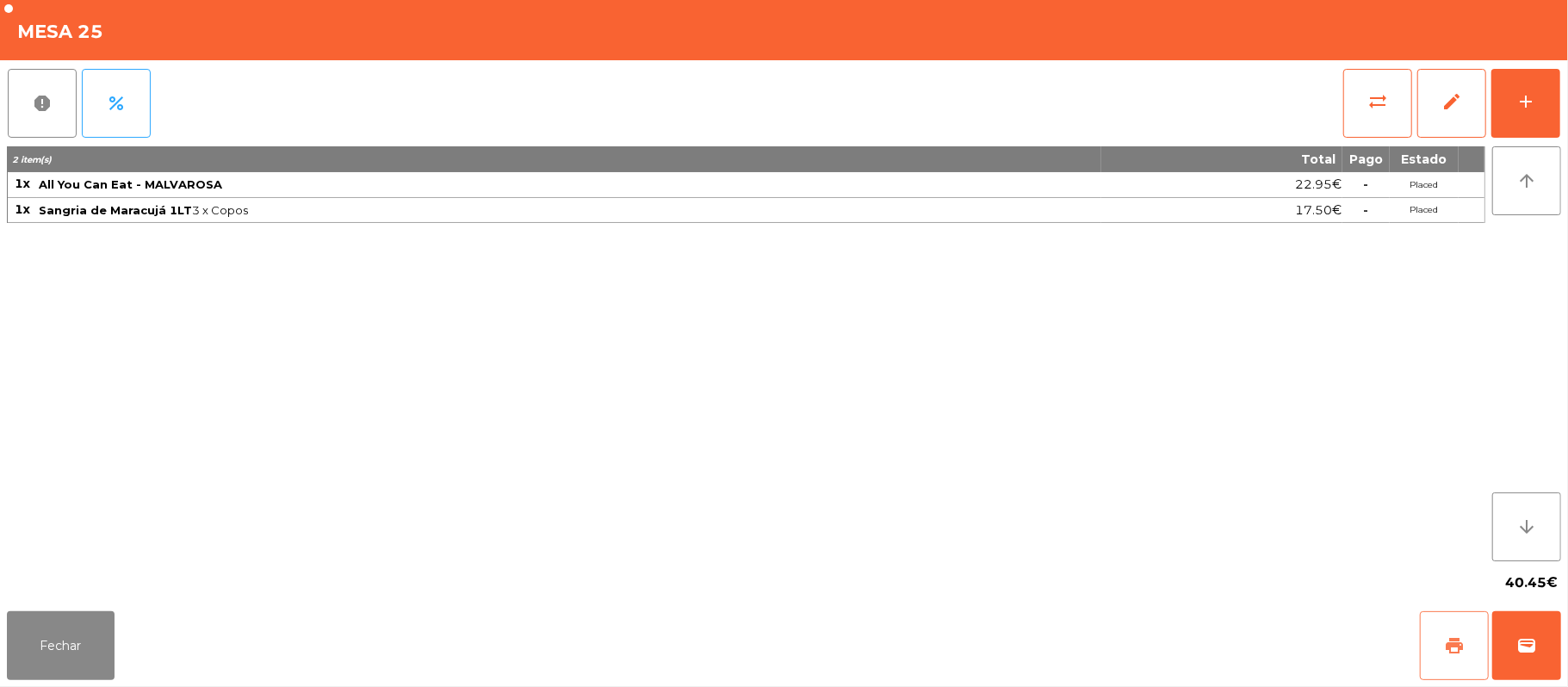
click at [1472, 645] on button "print" at bounding box center [1454, 645] width 69 height 69
click at [1367, 127] on button "sync_alt" at bounding box center [1377, 103] width 69 height 69
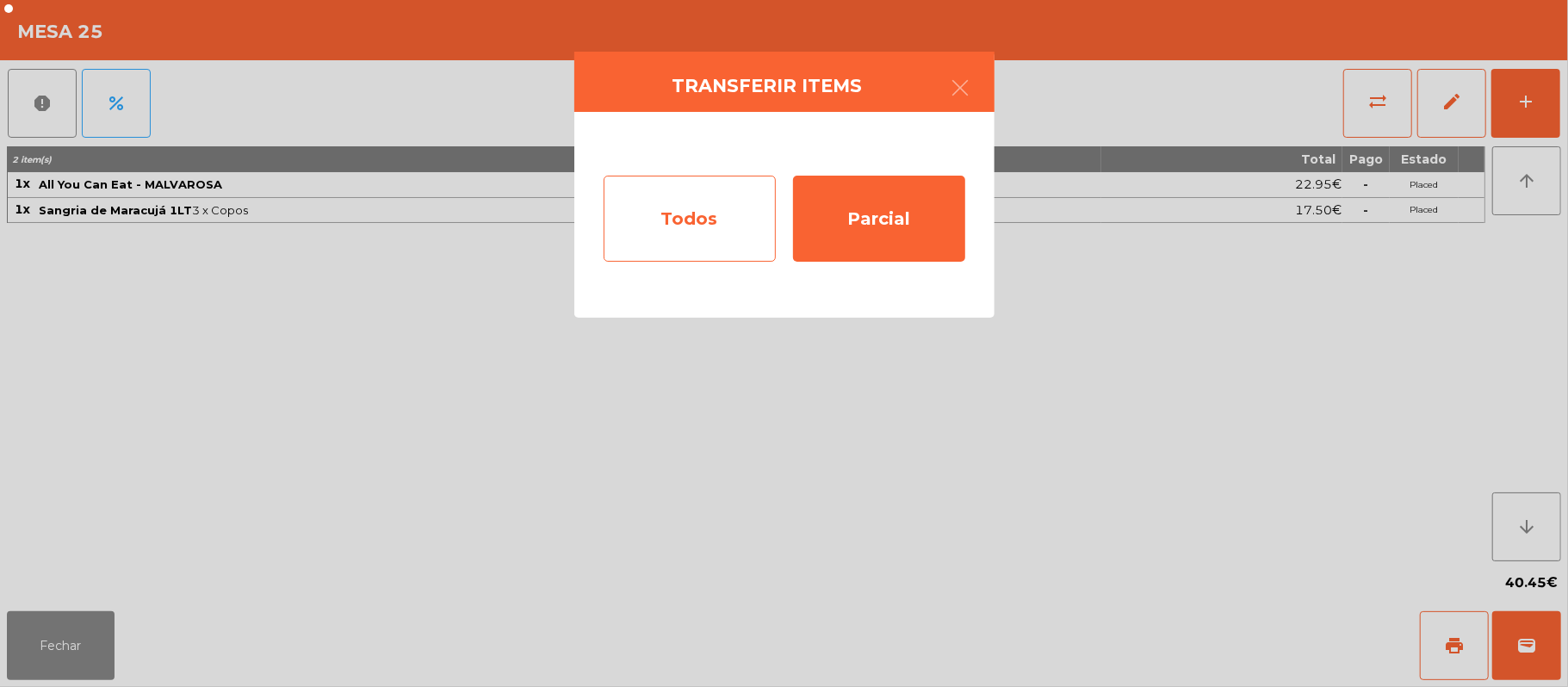
click at [682, 198] on div "Todos" at bounding box center [689, 218] width 172 height 86
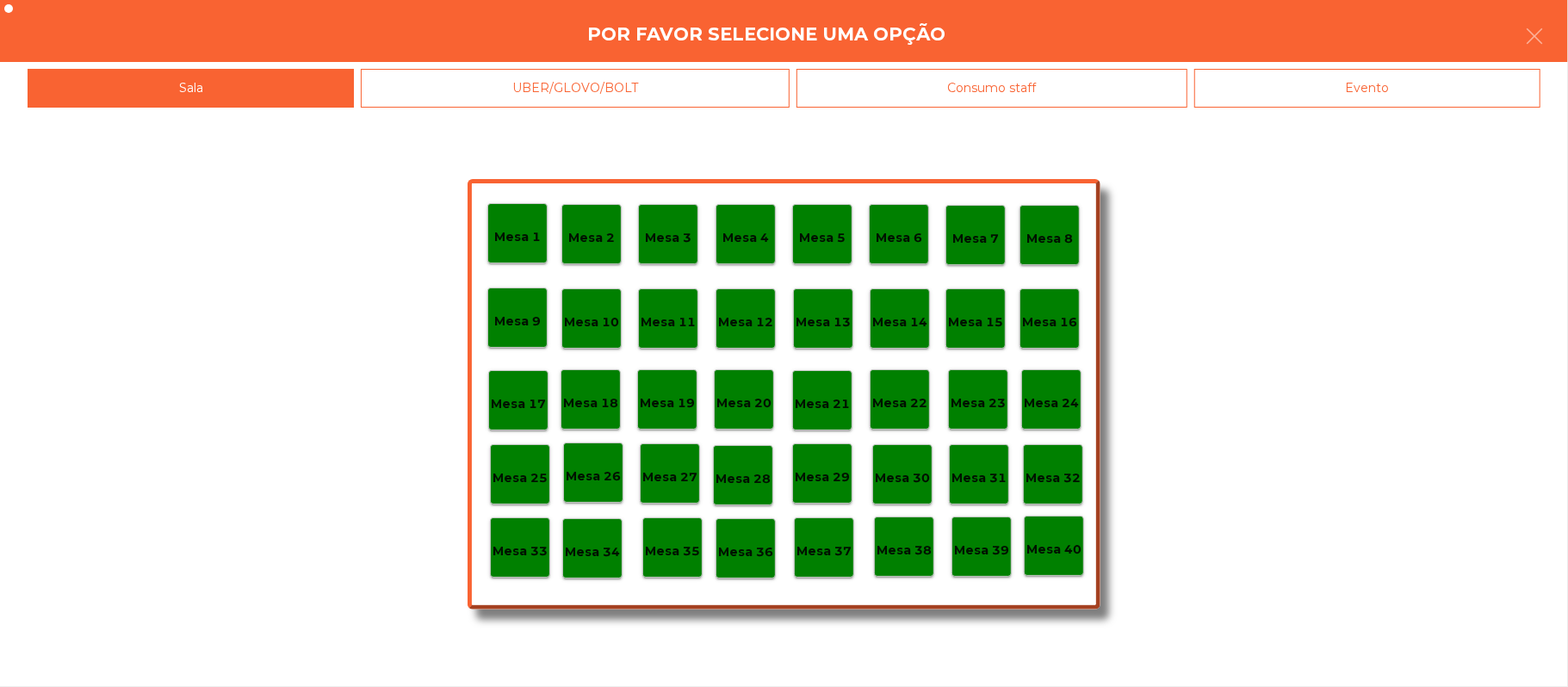
click at [1347, 103] on div "Evento" at bounding box center [1367, 88] width 346 height 39
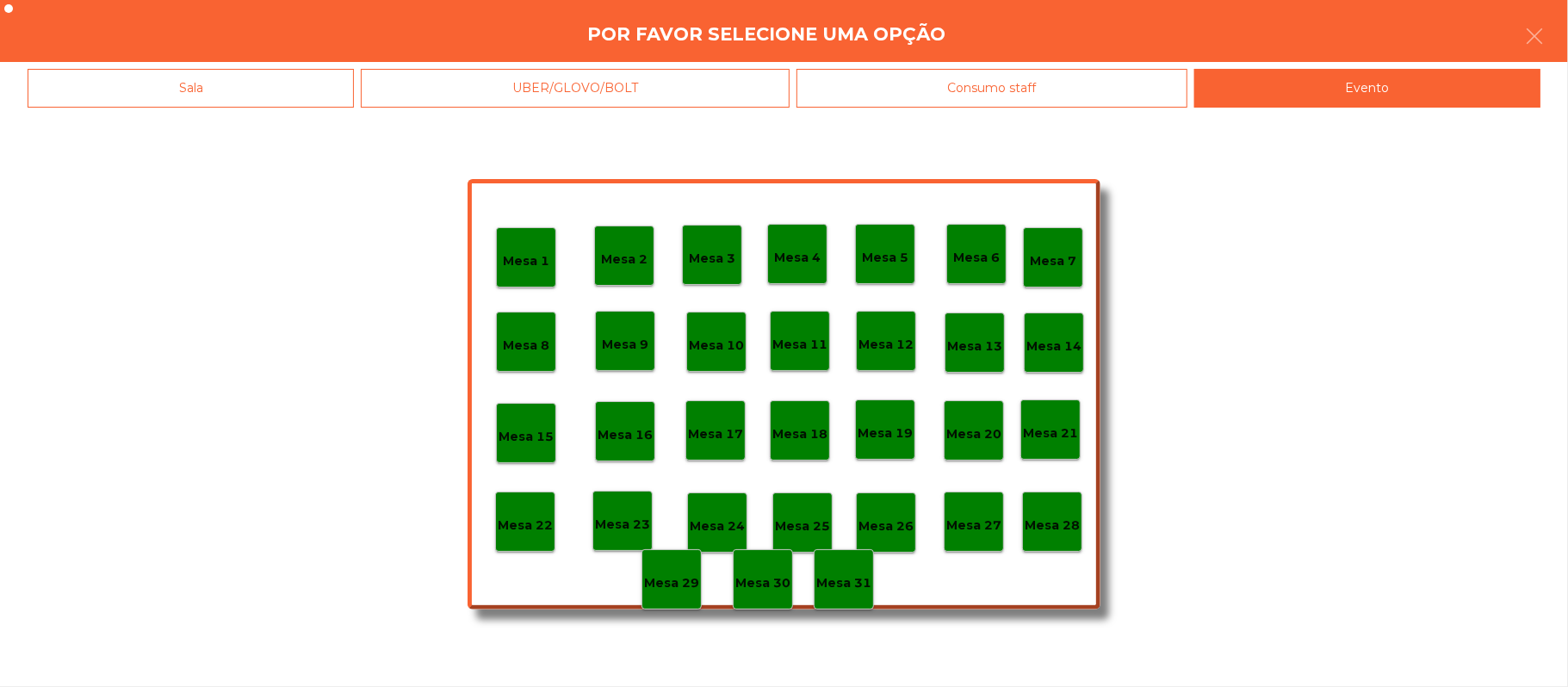
click at [1052, 511] on div "Mesa 28" at bounding box center [1052, 521] width 55 height 27
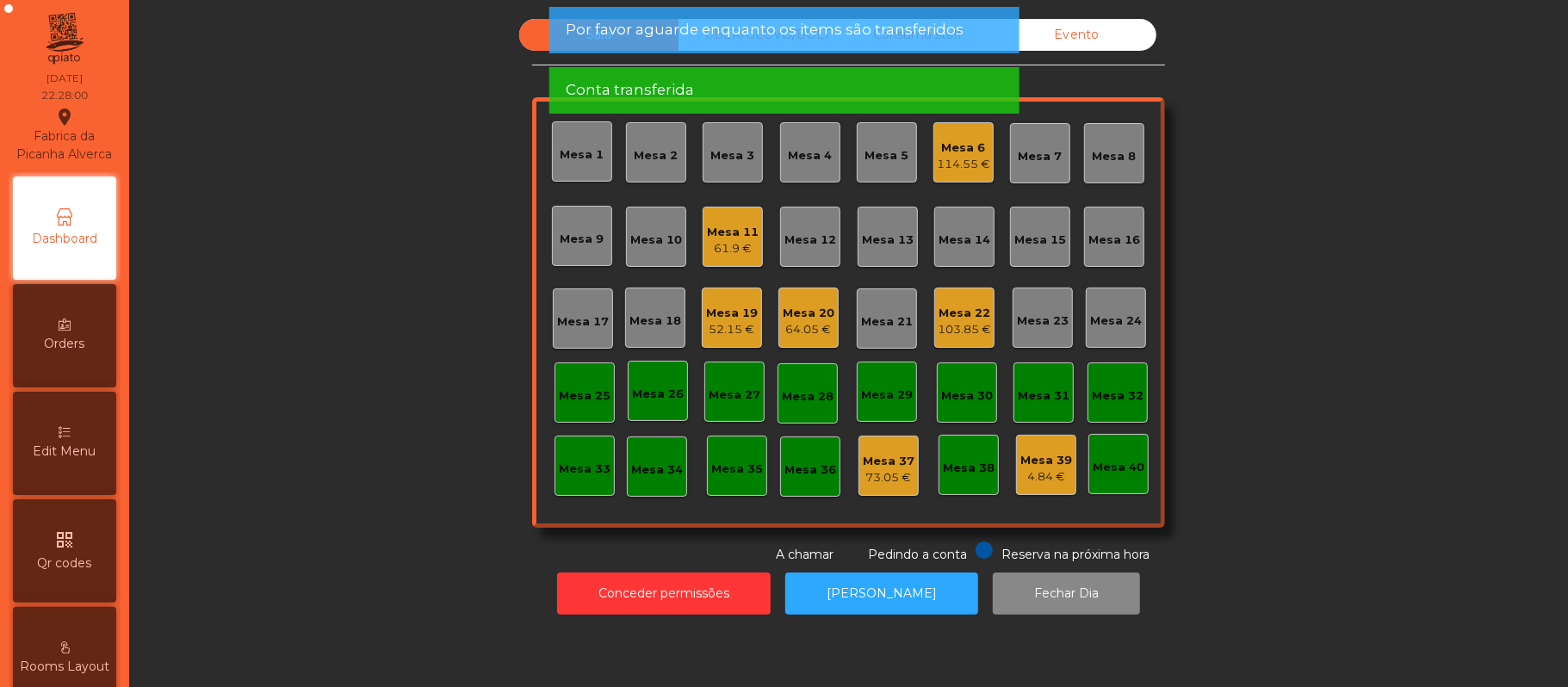
click at [941, 162] on div "114.55 €" at bounding box center [964, 164] width 53 height 17
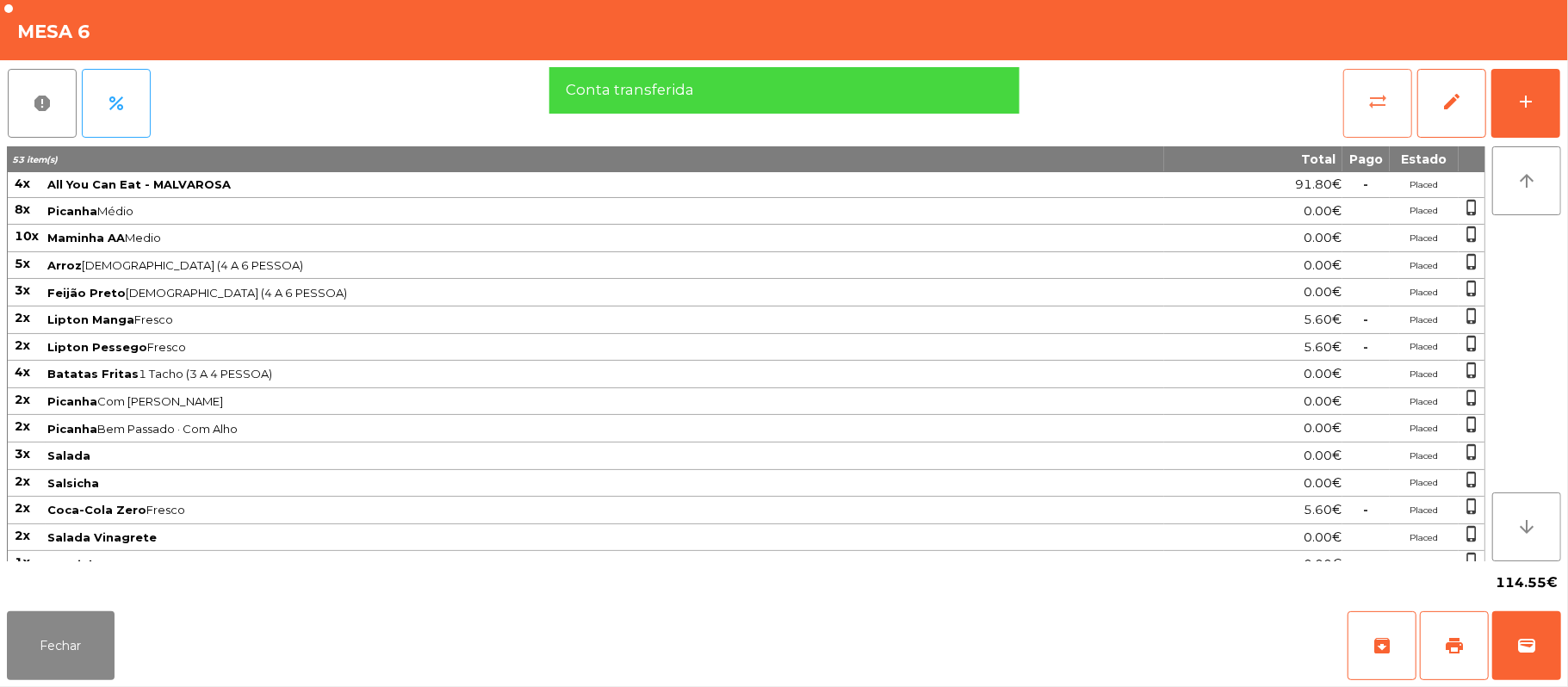
click at [1355, 115] on button "sync_alt" at bounding box center [1377, 103] width 69 height 69
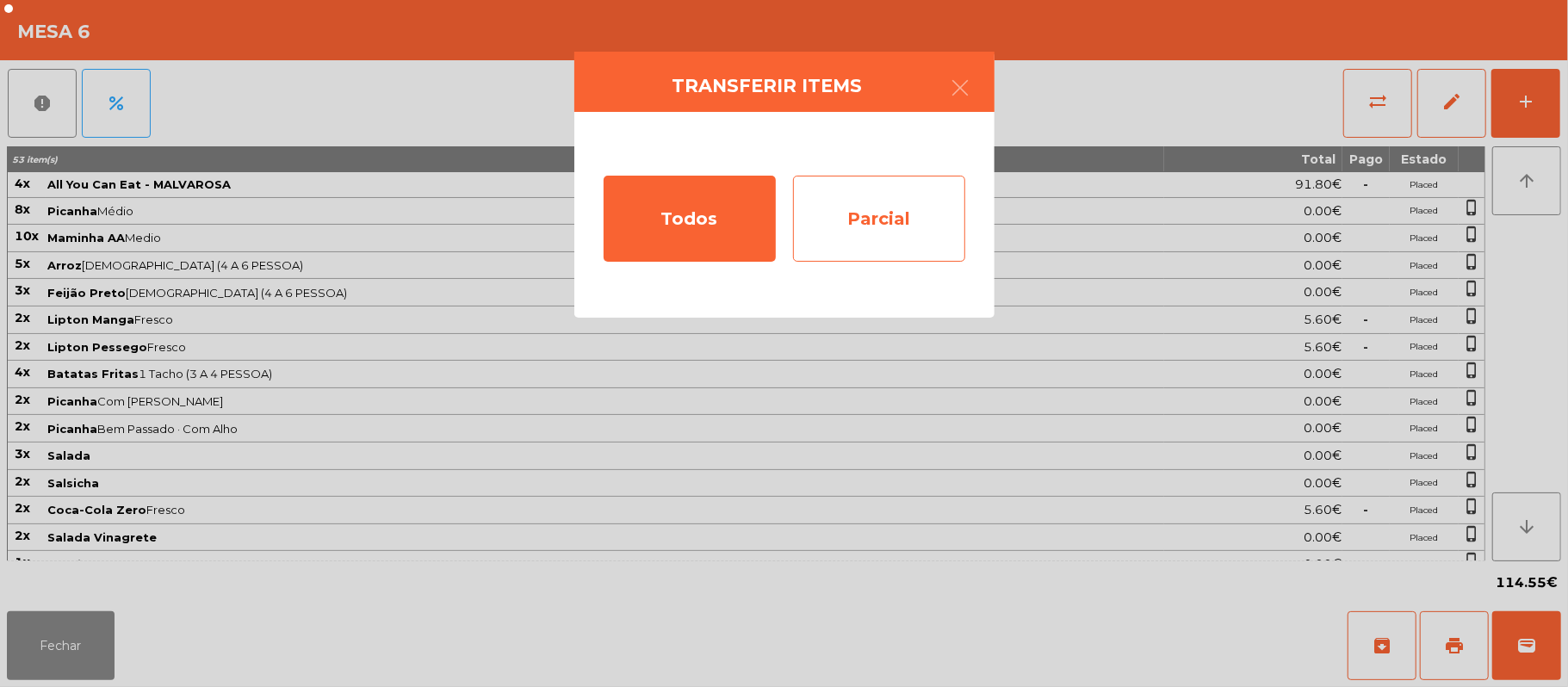
click at [899, 227] on div "Parcial" at bounding box center [879, 218] width 172 height 86
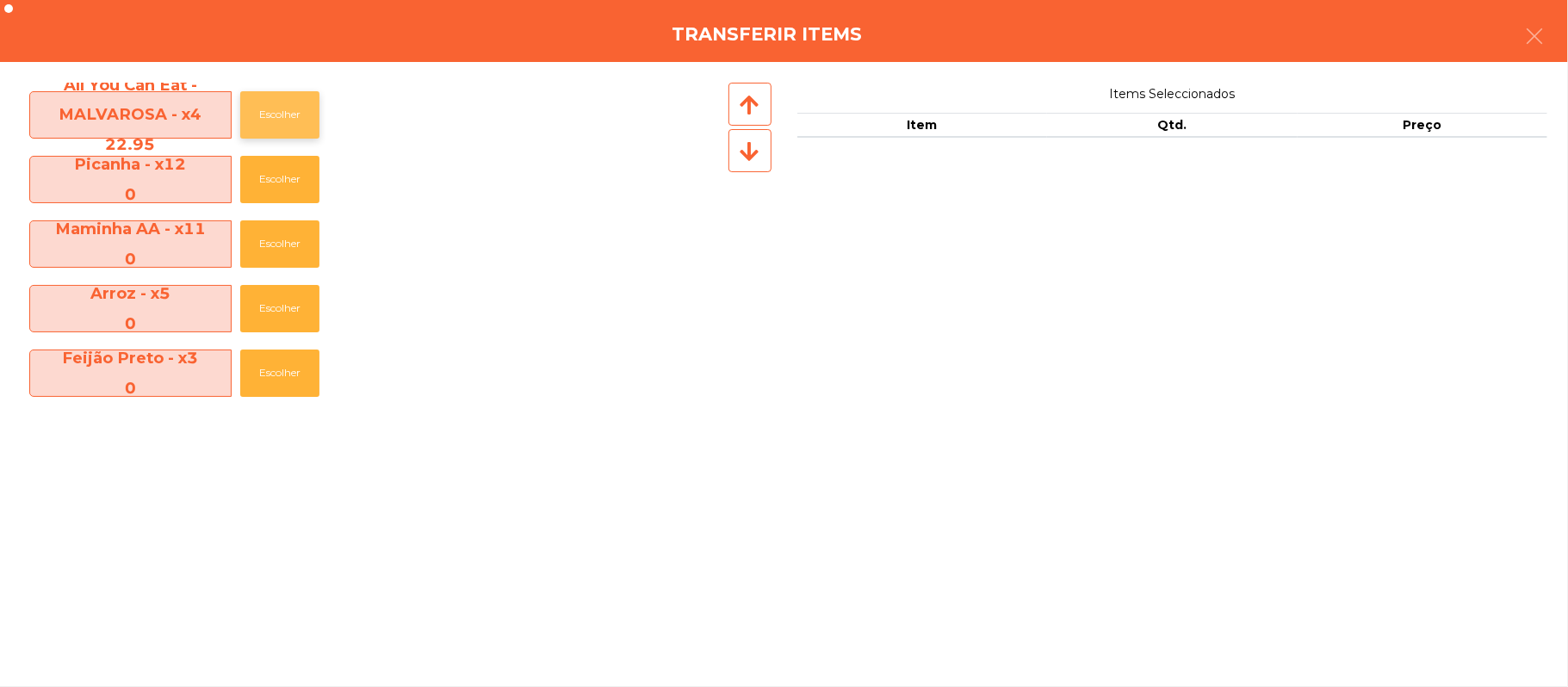
click at [298, 122] on button "Escolher" at bounding box center [280, 114] width 79 height 47
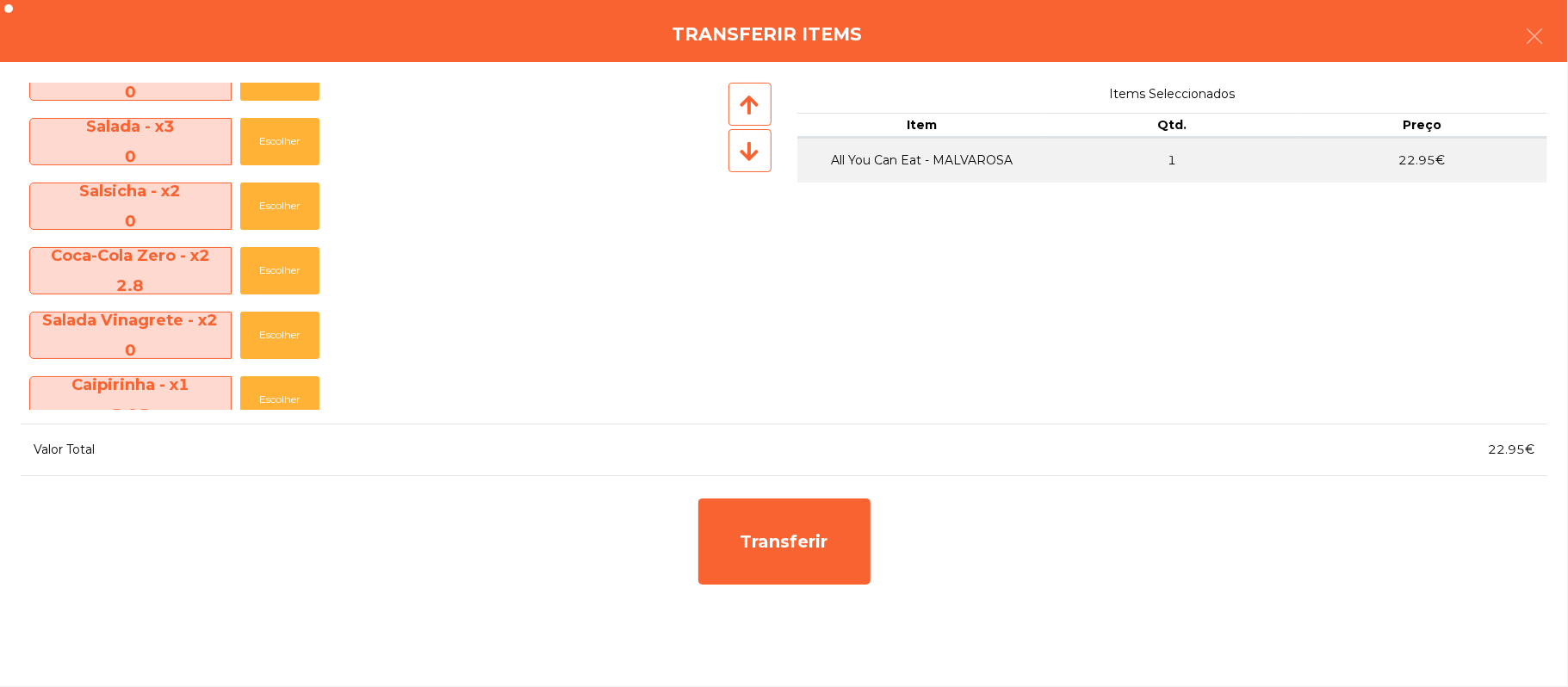
scroll to position [511, 0]
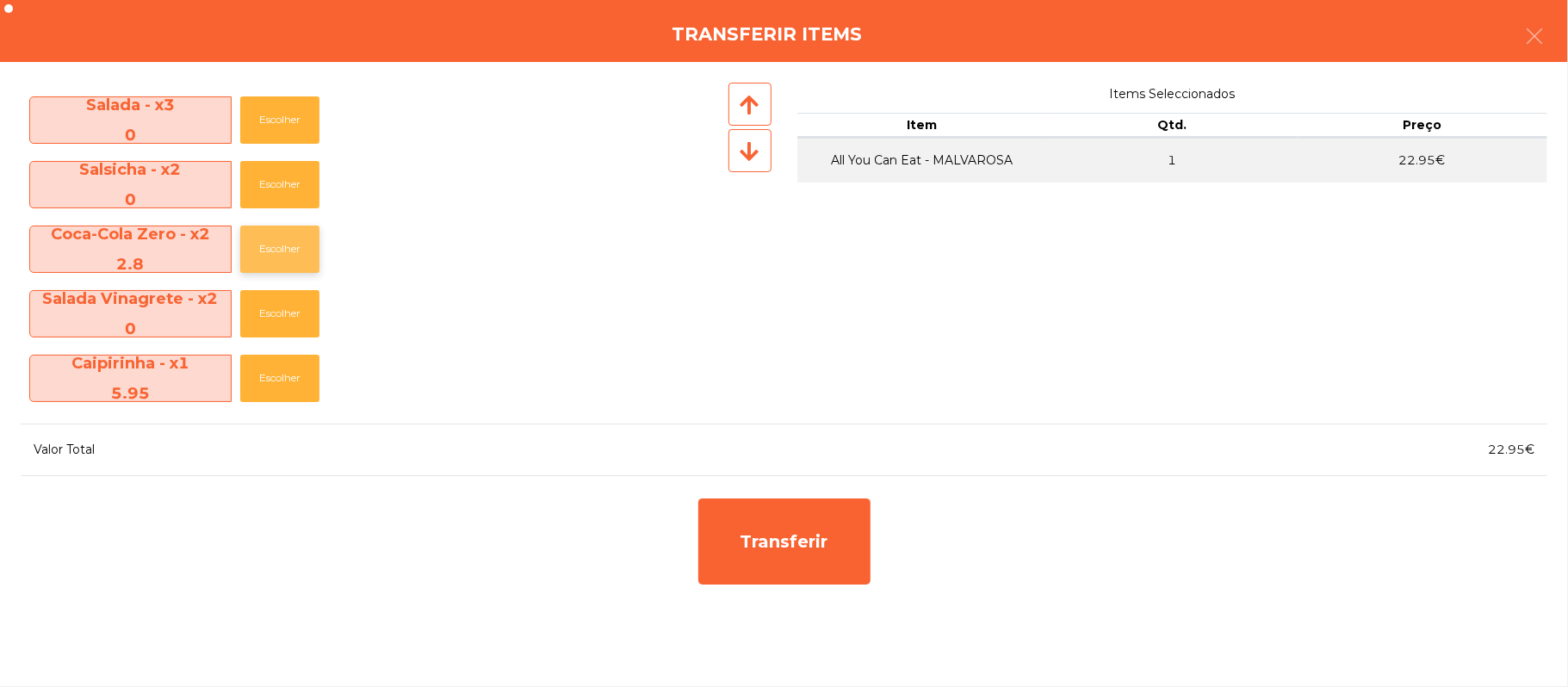
click at [300, 245] on button "Escolher" at bounding box center [280, 249] width 79 height 47
click at [290, 239] on button "Escolher" at bounding box center [280, 249] width 79 height 47
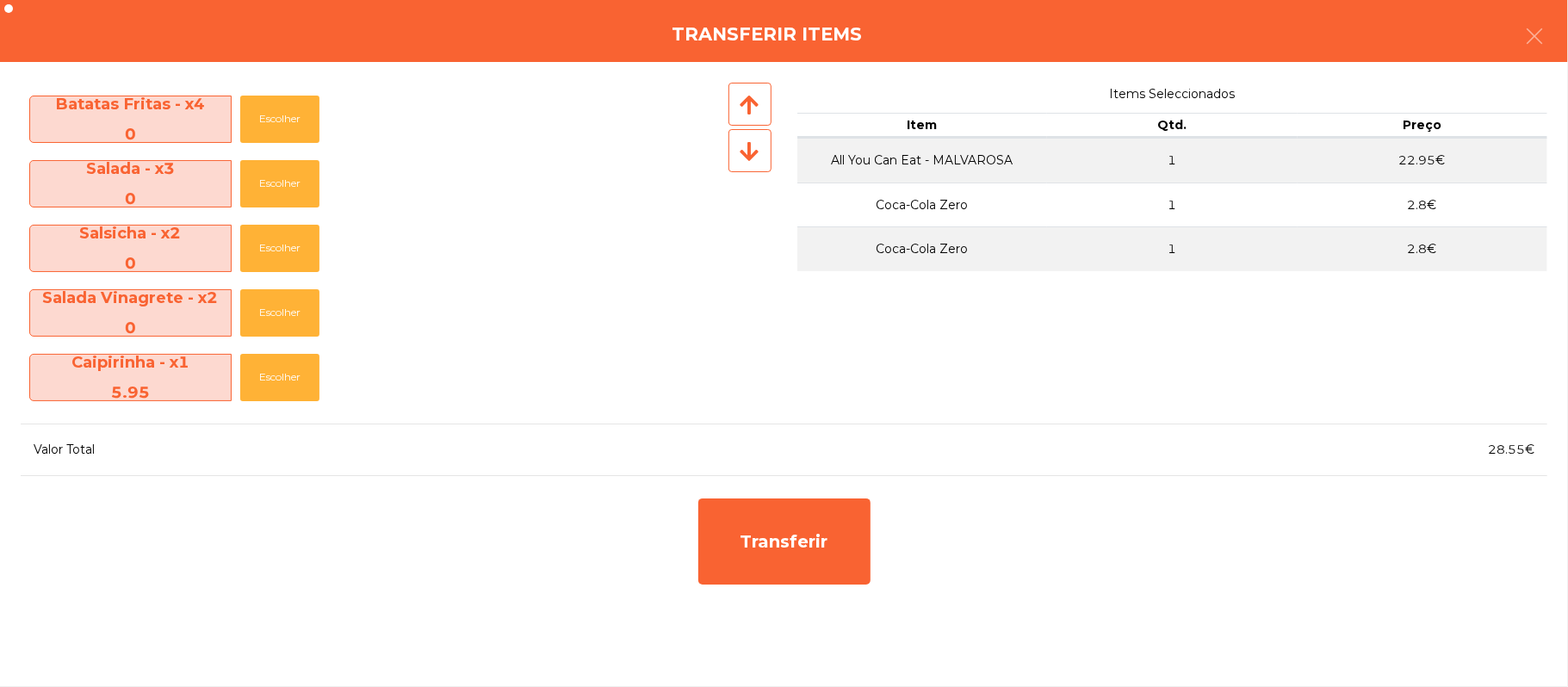
scroll to position [448, 0]
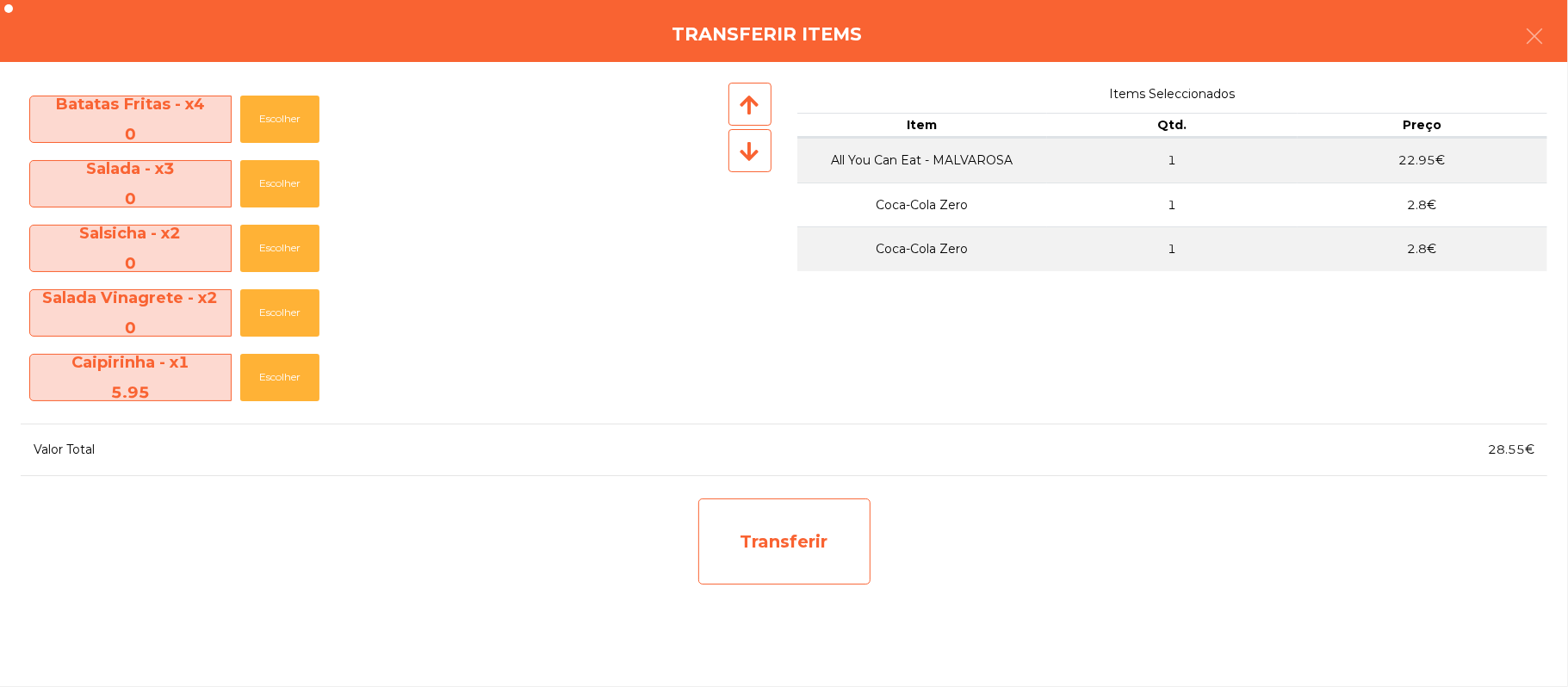
click at [854, 558] on div "Transferir" at bounding box center [784, 541] width 172 height 86
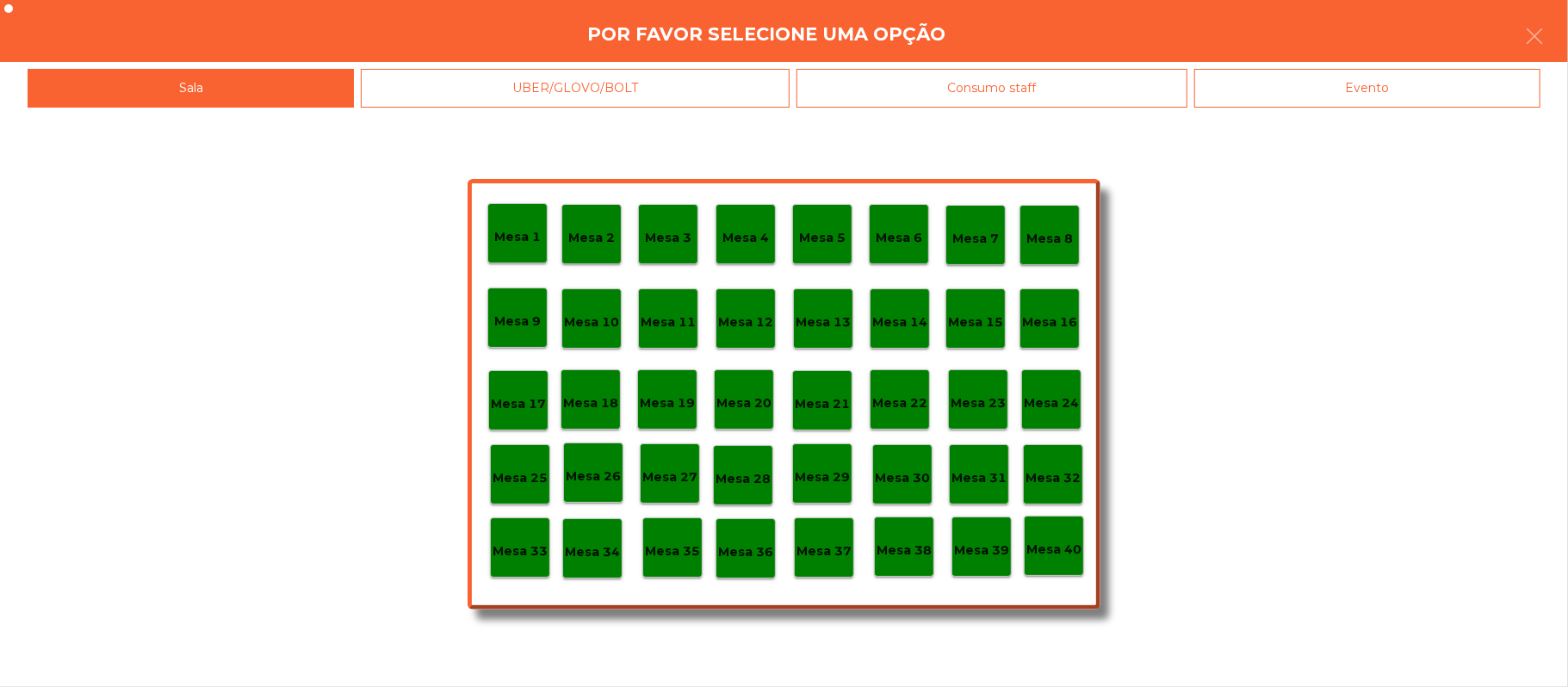
click at [525, 482] on p "Mesa 25" at bounding box center [521, 477] width 55 height 19
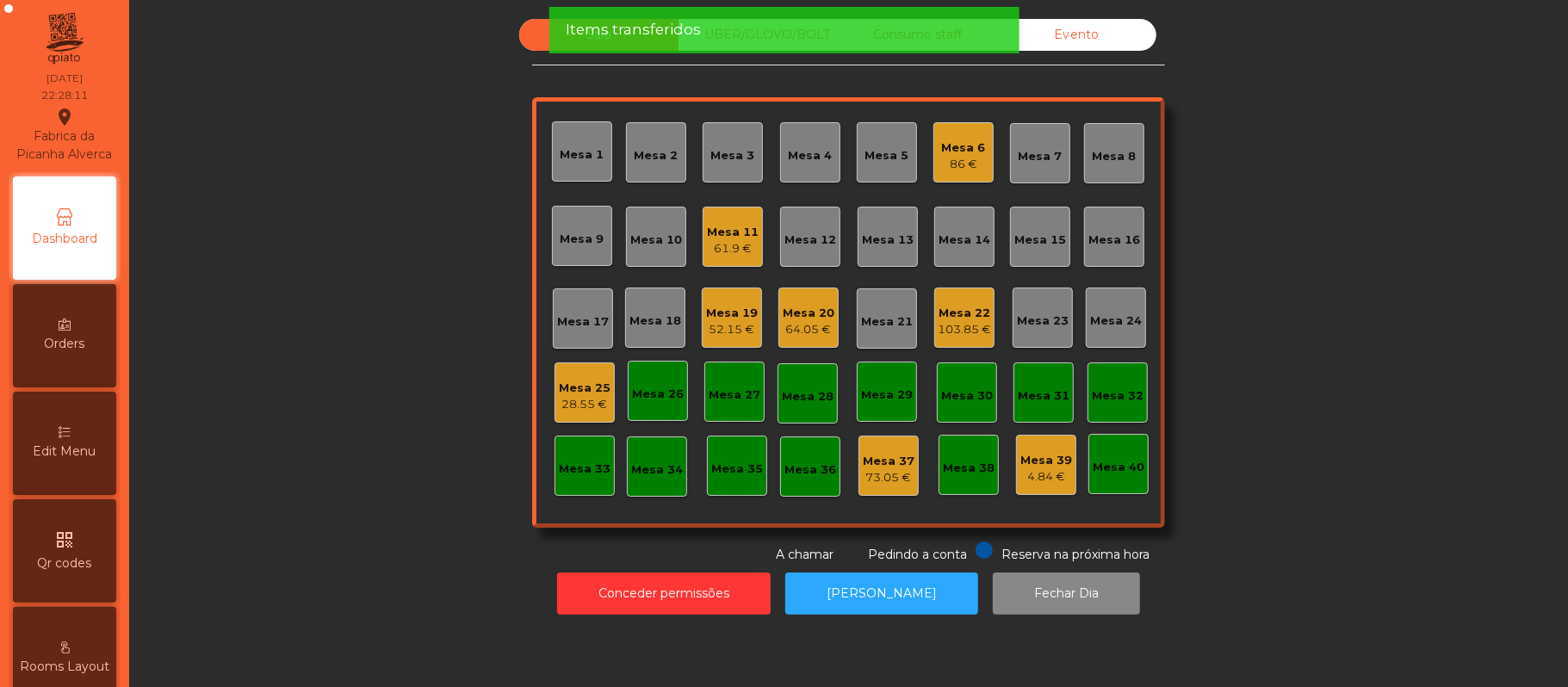
click at [586, 388] on div "Mesa 25" at bounding box center [584, 388] width 52 height 17
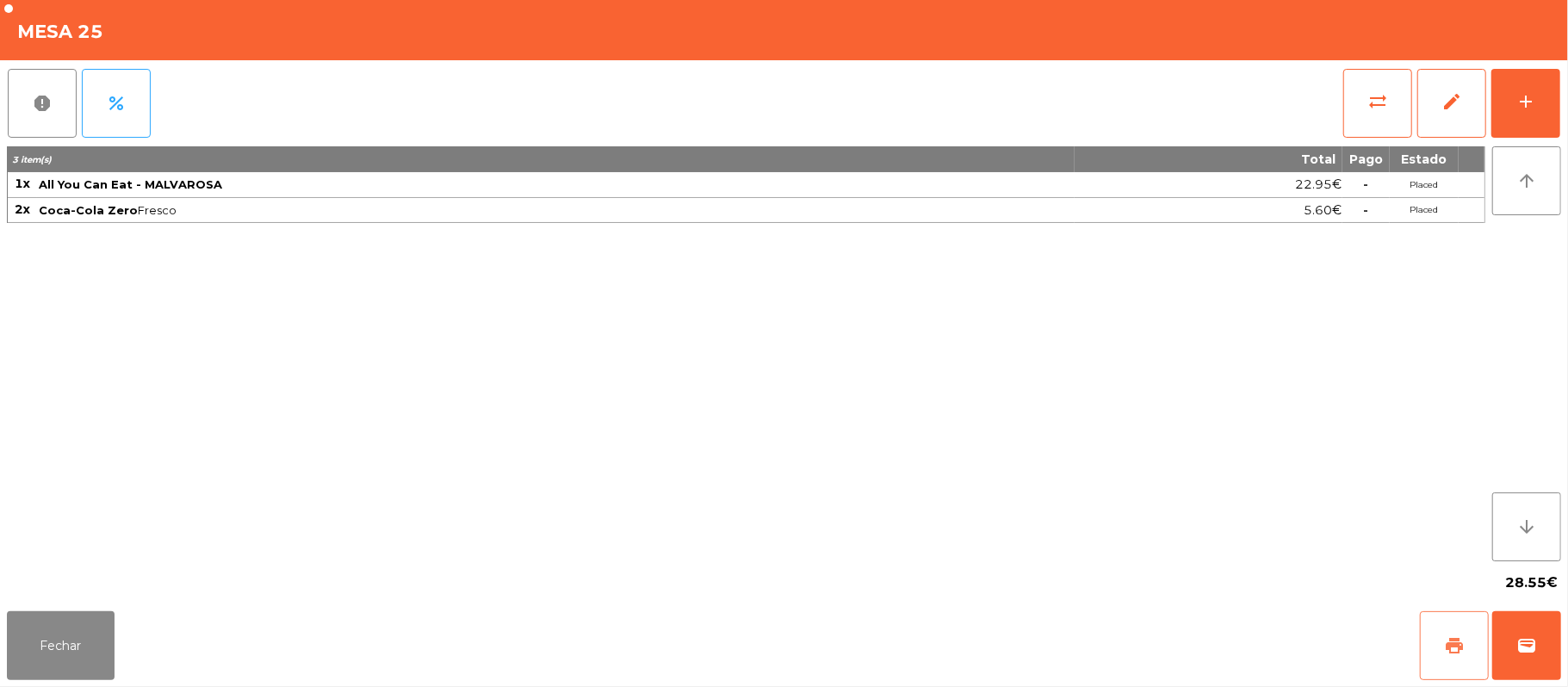
click at [1465, 637] on button "print" at bounding box center [1454, 645] width 69 height 69
click at [1373, 99] on span "sync_alt" at bounding box center [1377, 101] width 20 height 20
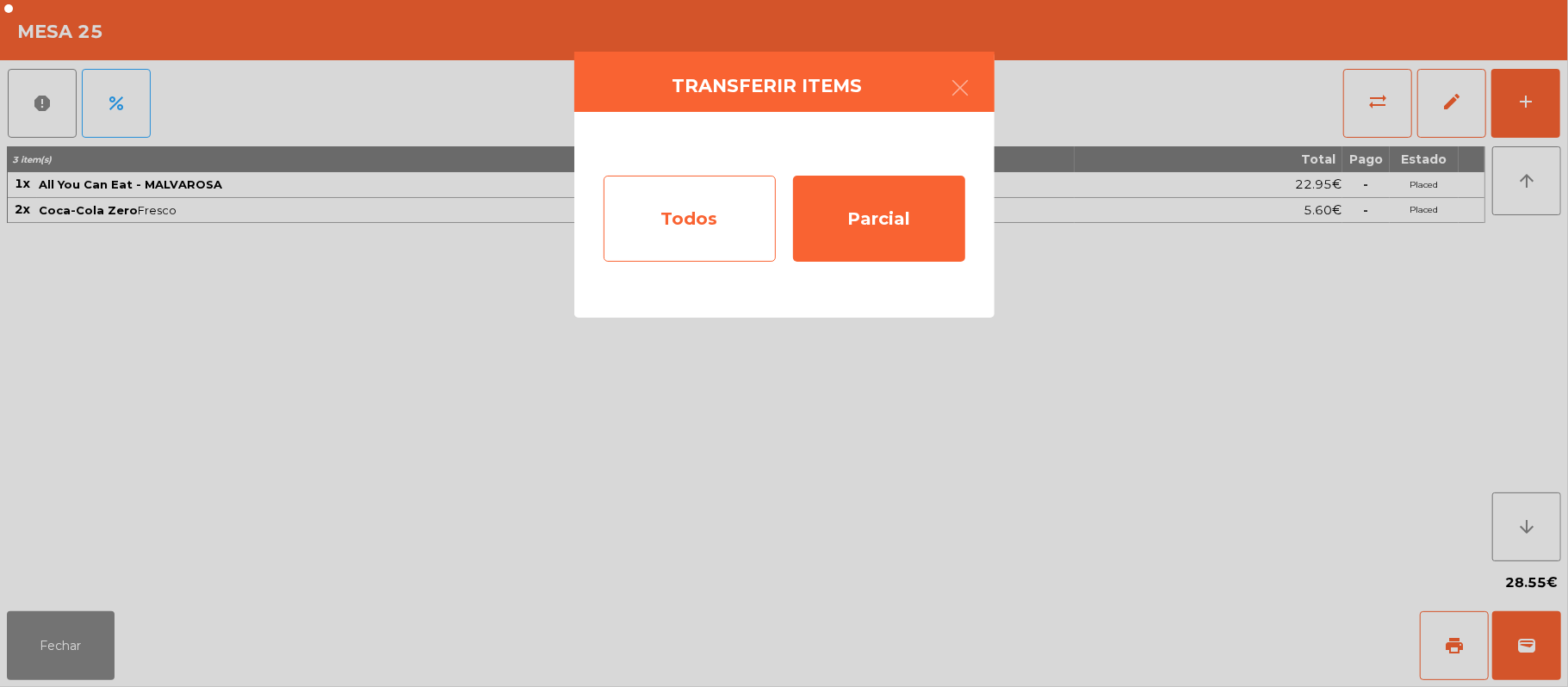
click at [682, 224] on div "Todos" at bounding box center [689, 218] width 172 height 86
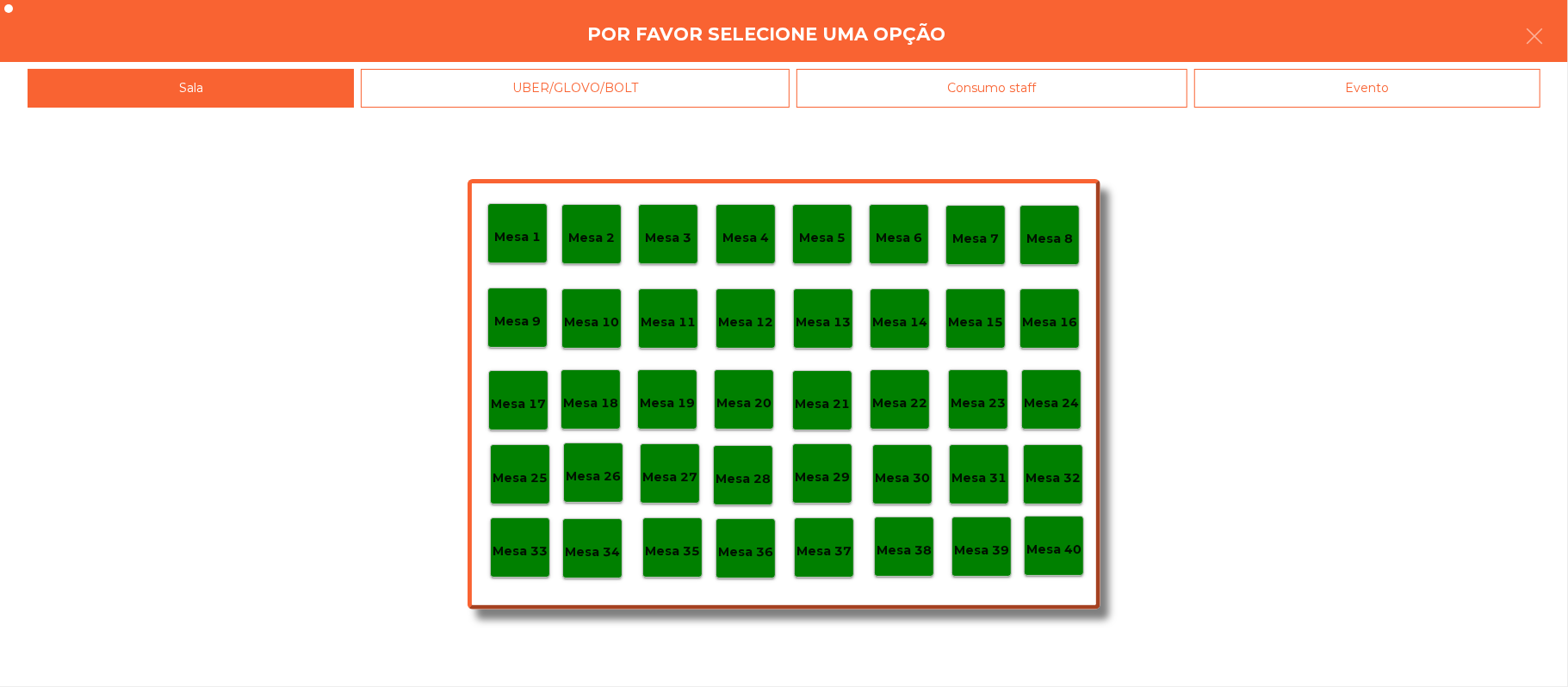
click at [1357, 87] on div "Evento" at bounding box center [1367, 88] width 346 height 39
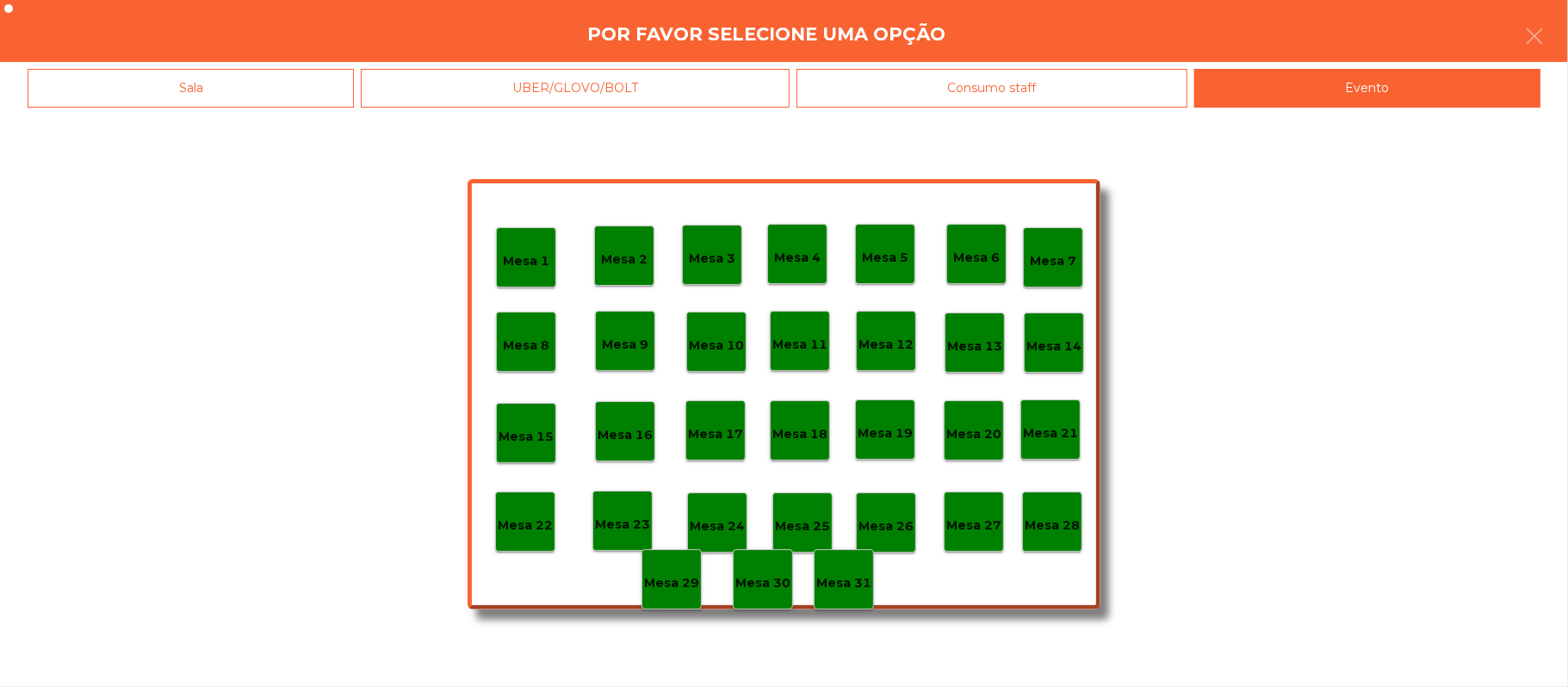
click at [1044, 506] on div "Mesa 28" at bounding box center [1051, 521] width 60 height 60
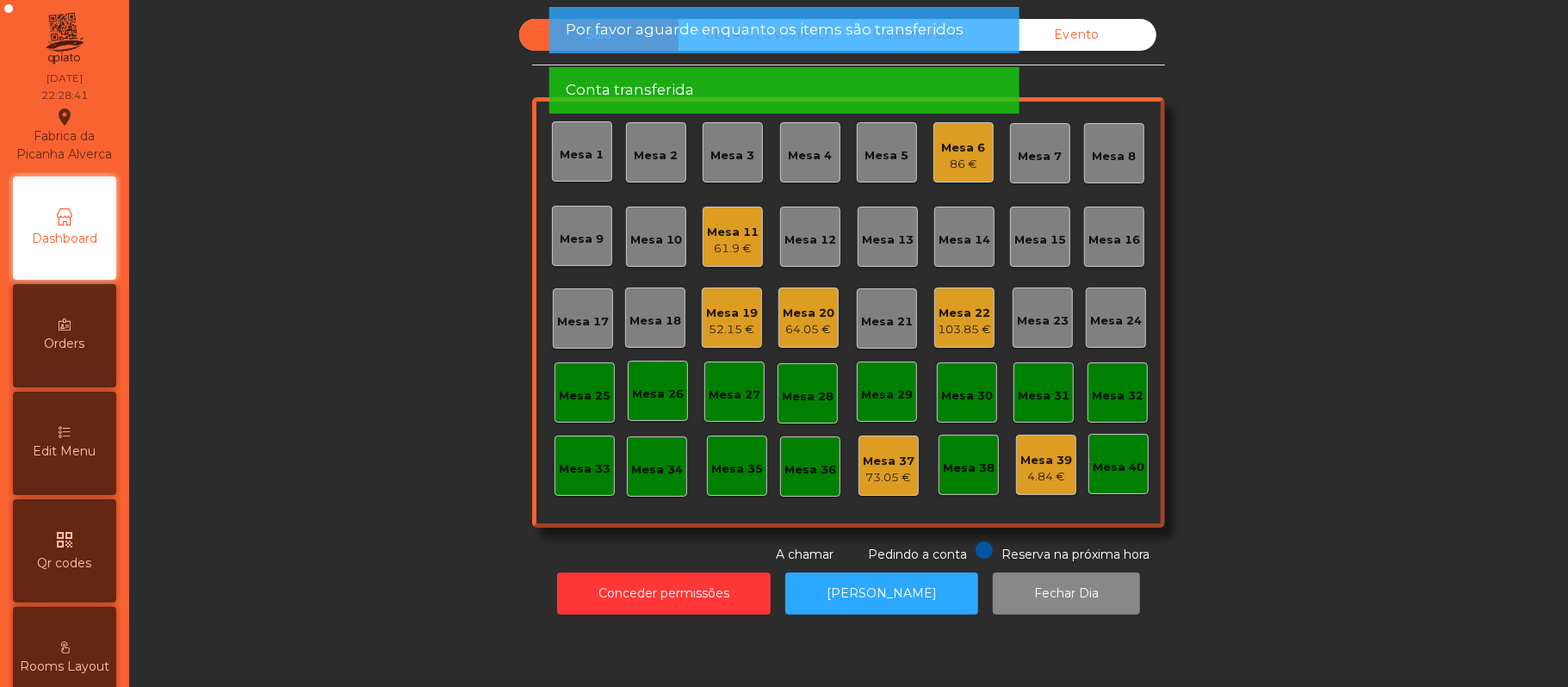
click at [942, 159] on div "86 €" at bounding box center [964, 164] width 44 height 17
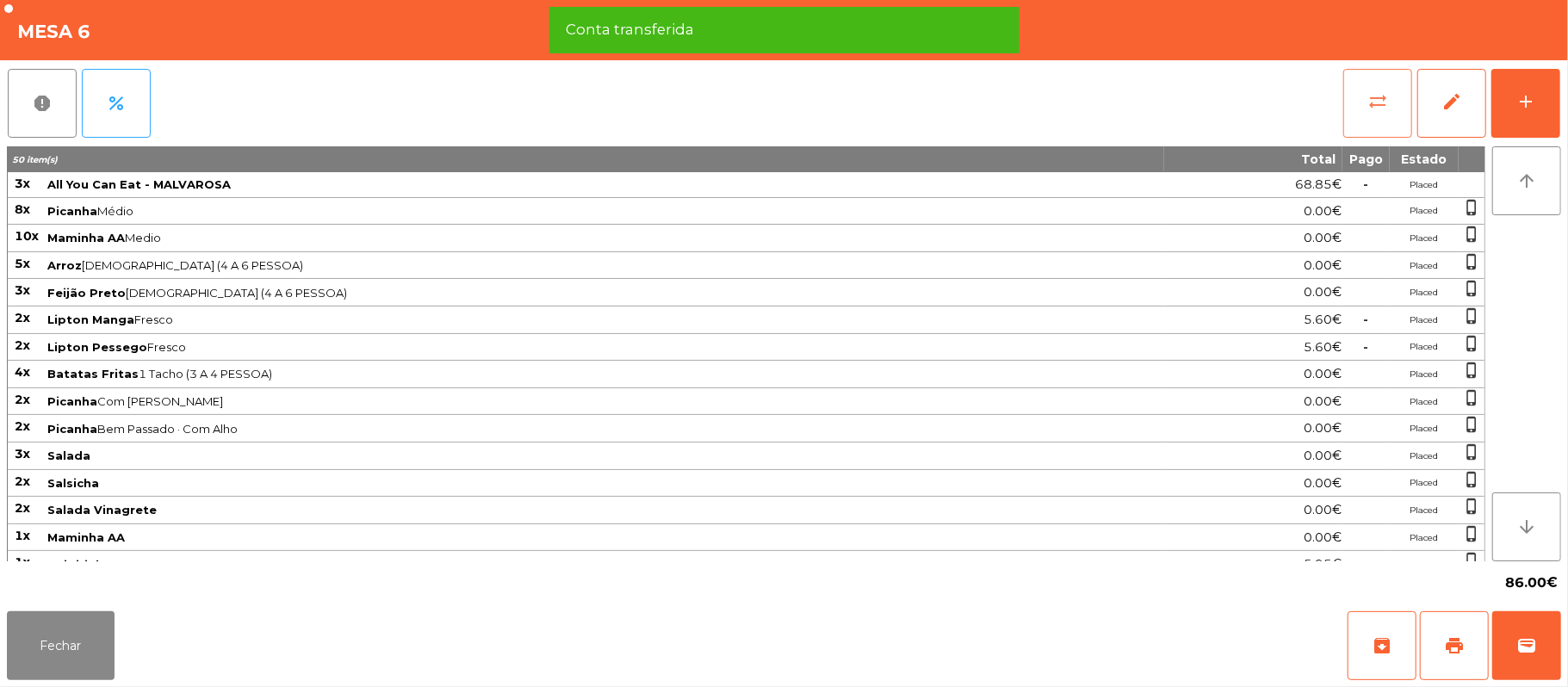
click at [1359, 105] on button "sync_alt" at bounding box center [1377, 103] width 69 height 69
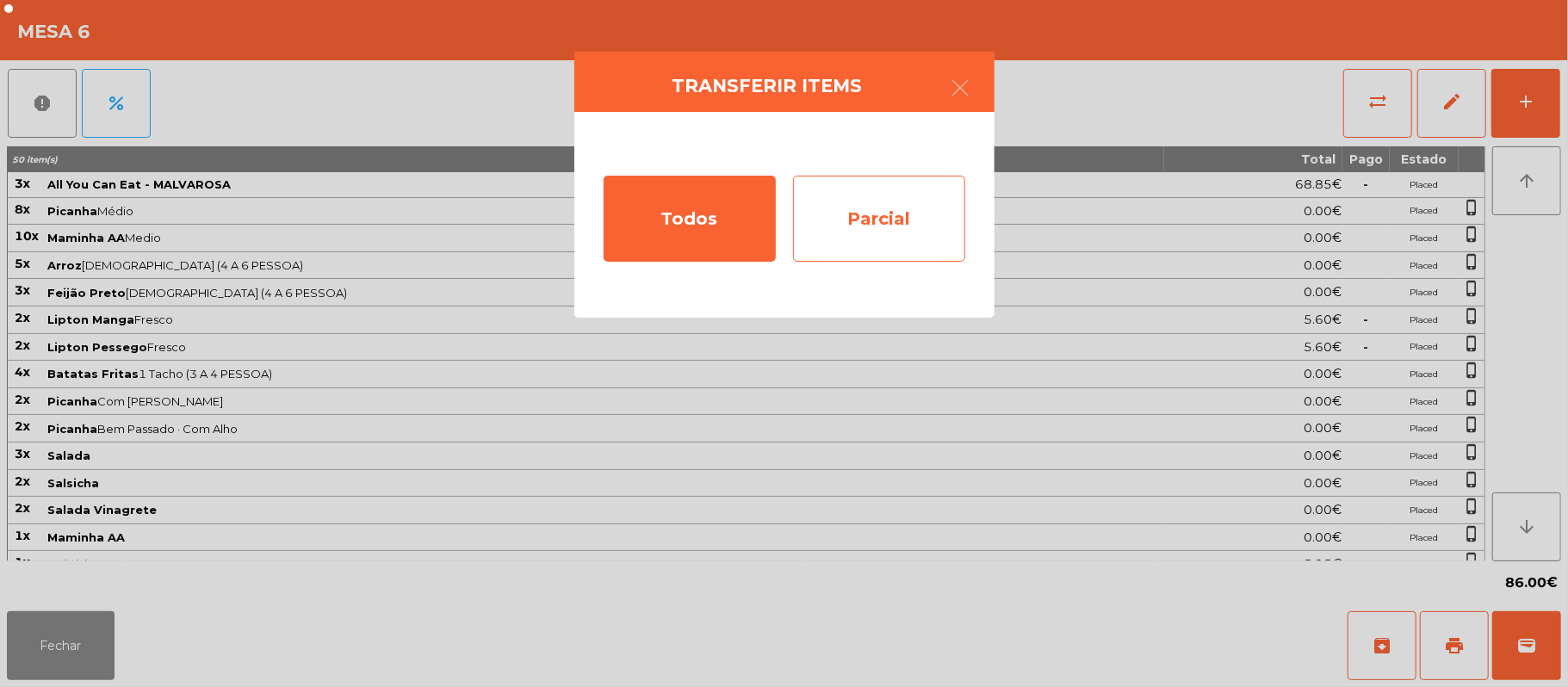
click at [861, 204] on div "Parcial" at bounding box center [879, 218] width 172 height 86
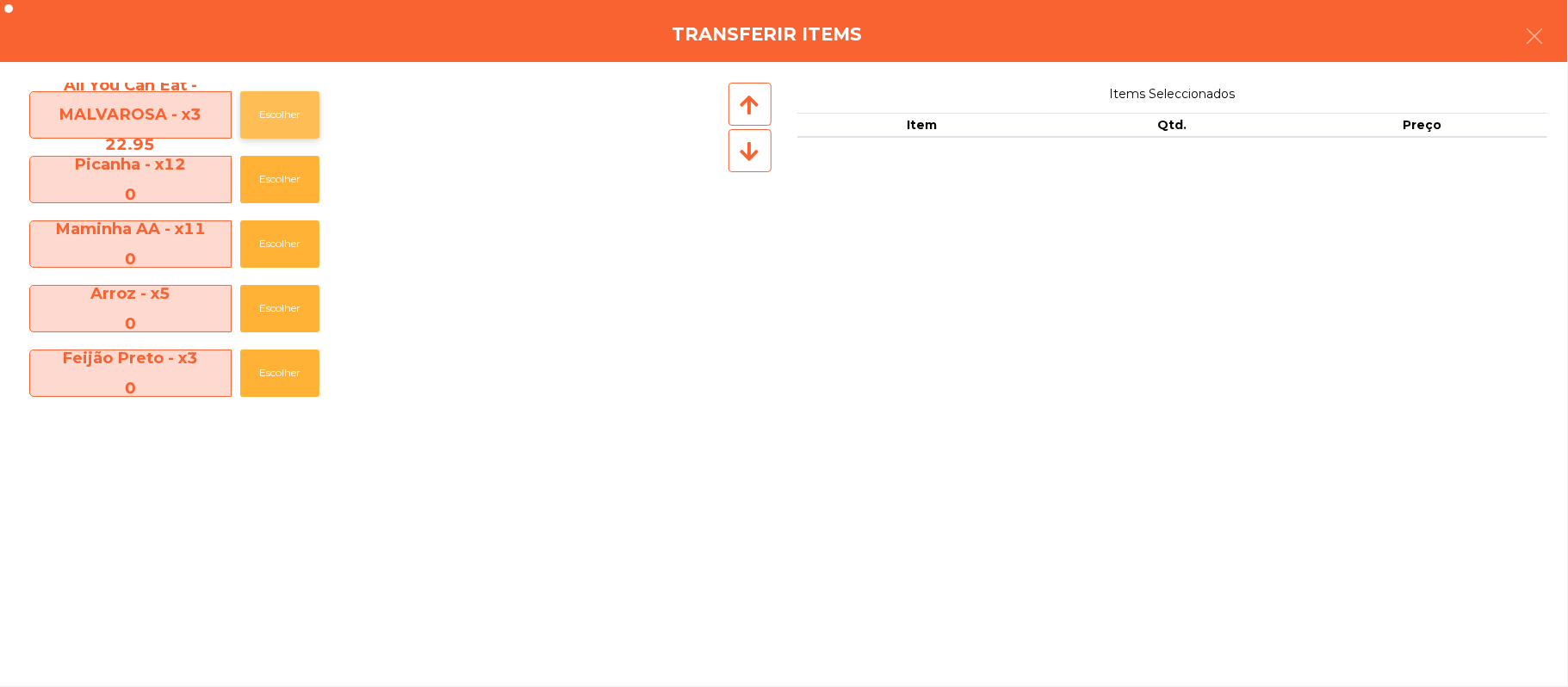
click at [289, 121] on button "Escolher" at bounding box center [280, 114] width 79 height 47
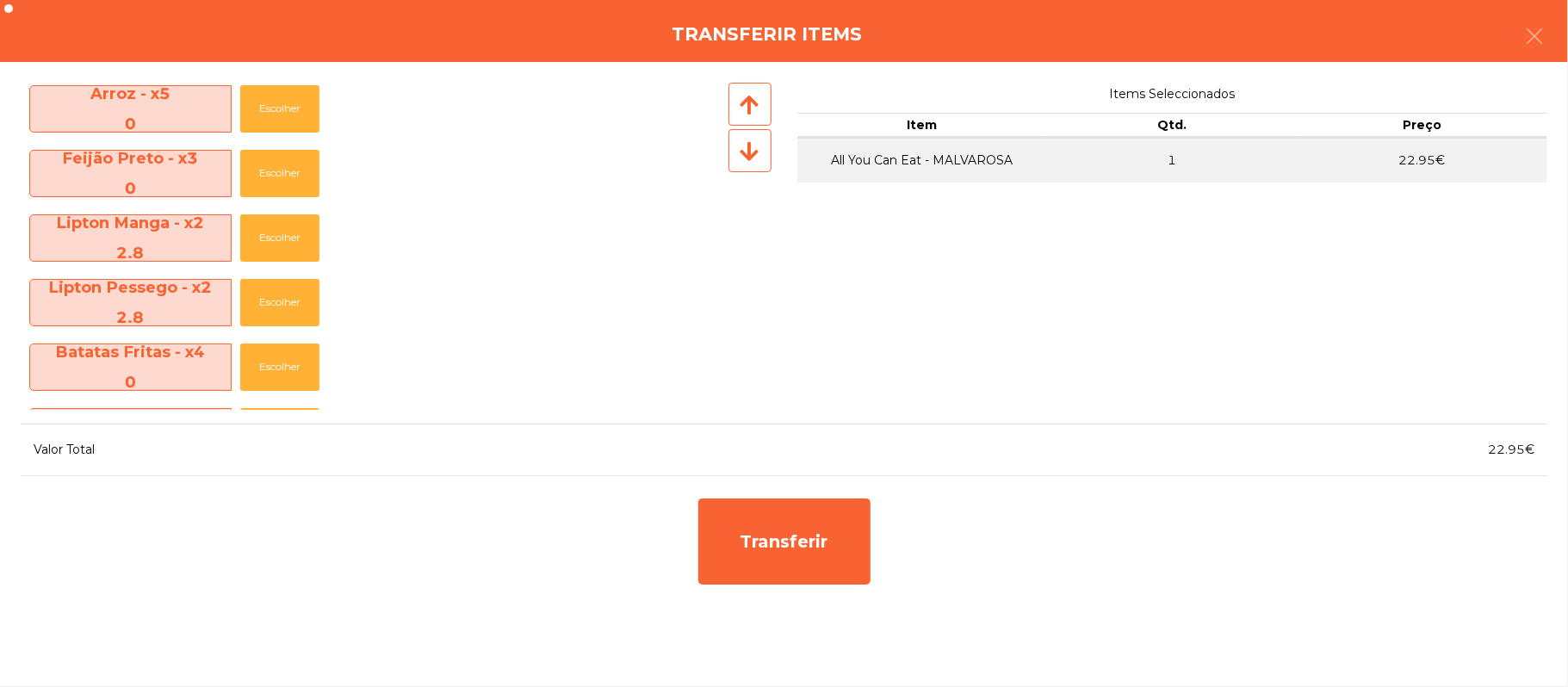
scroll to position [217, 0]
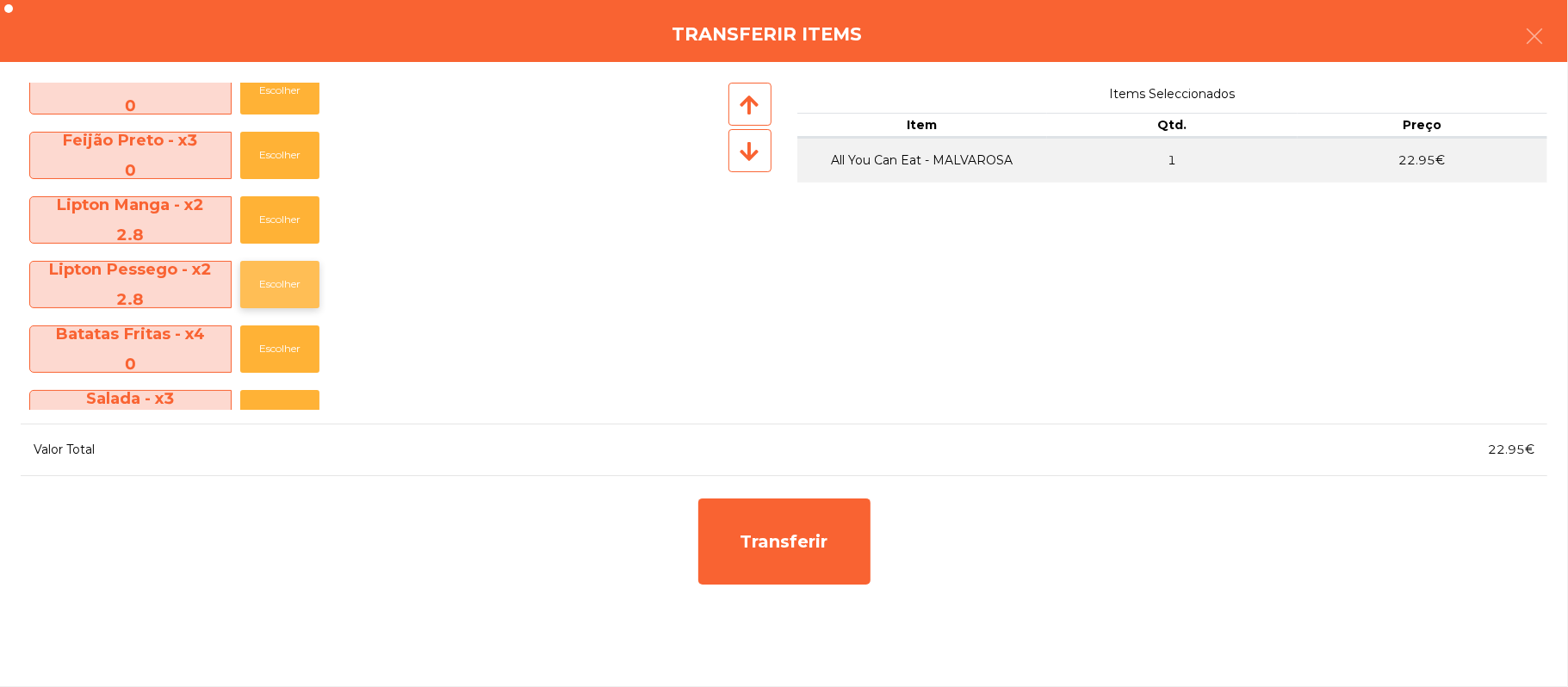
click at [301, 295] on button "Escolher" at bounding box center [280, 284] width 79 height 47
click at [296, 290] on button "Escolher" at bounding box center [280, 284] width 79 height 47
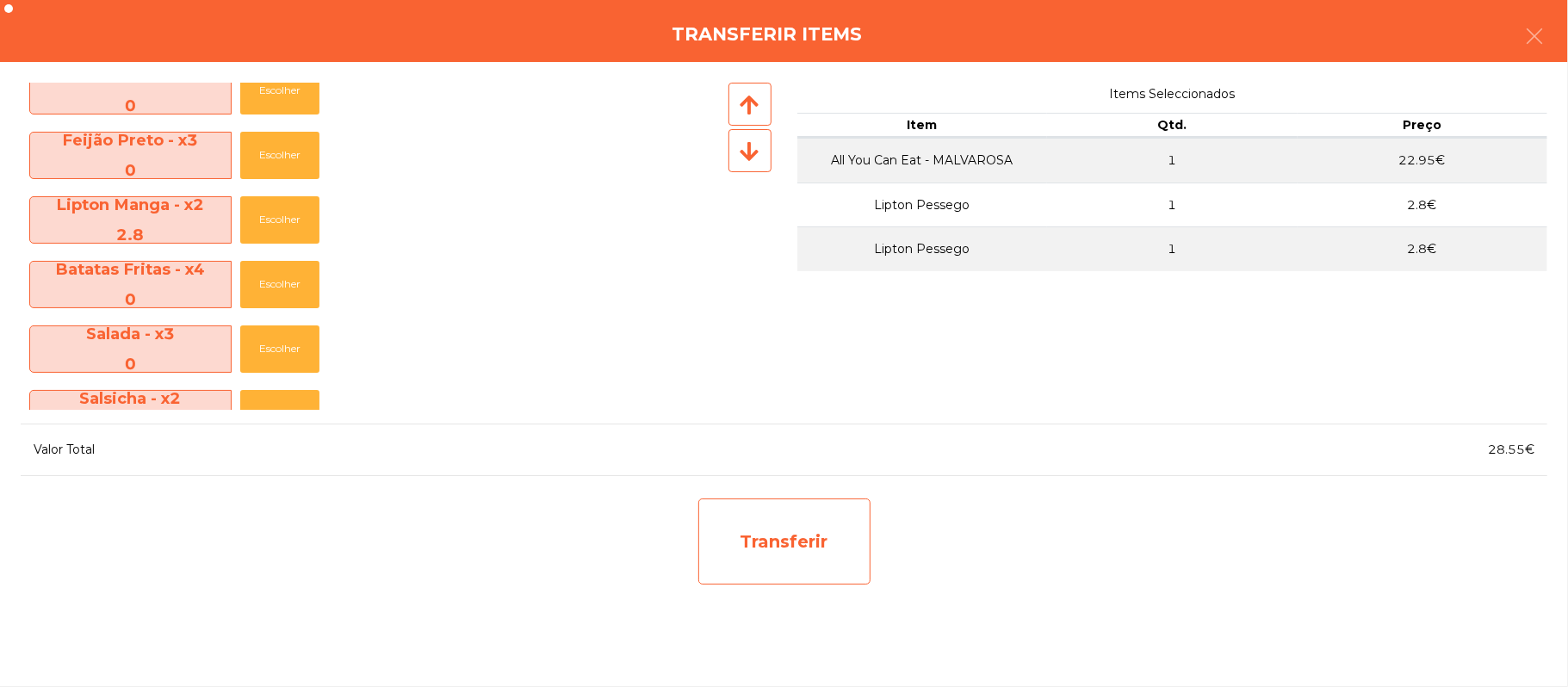
click at [825, 542] on div "Transferir" at bounding box center [784, 541] width 172 height 86
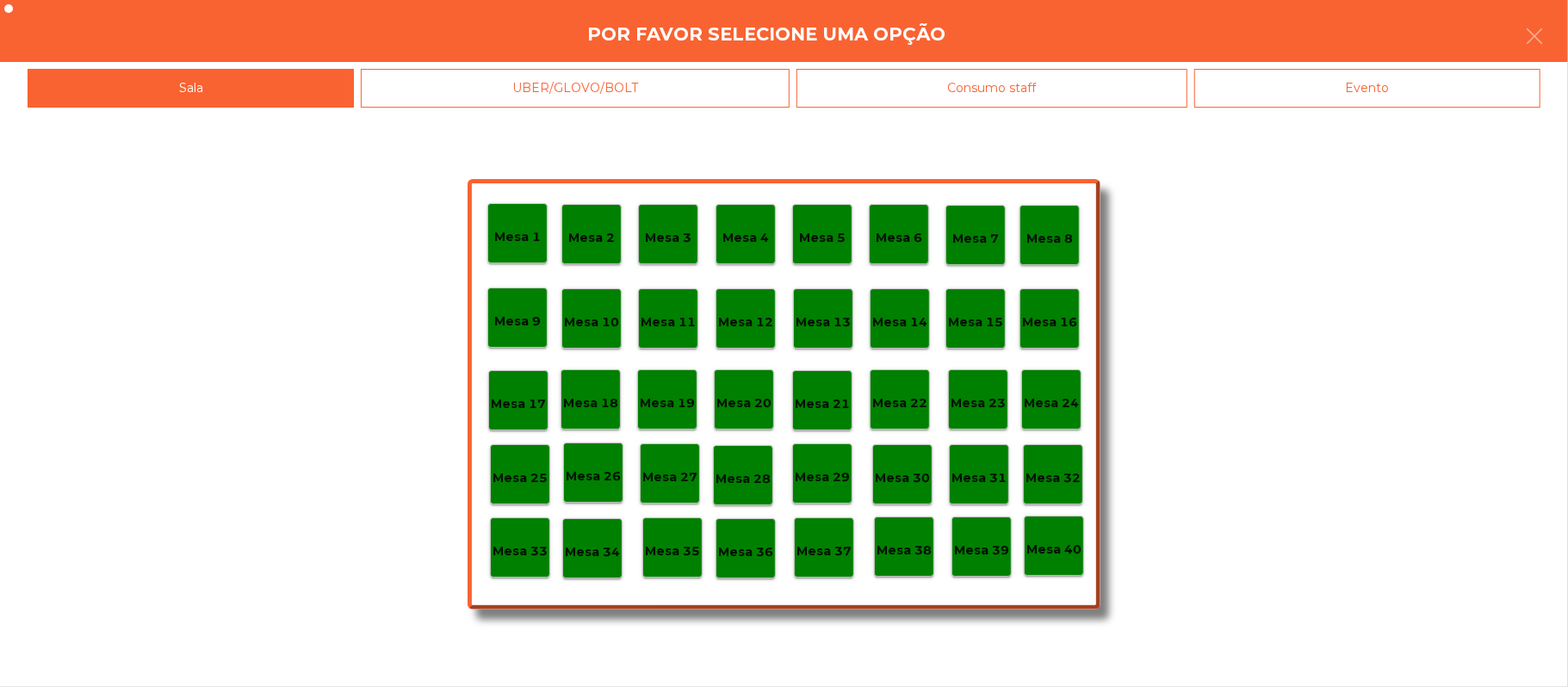
click at [529, 480] on p "Mesa 25" at bounding box center [521, 477] width 55 height 19
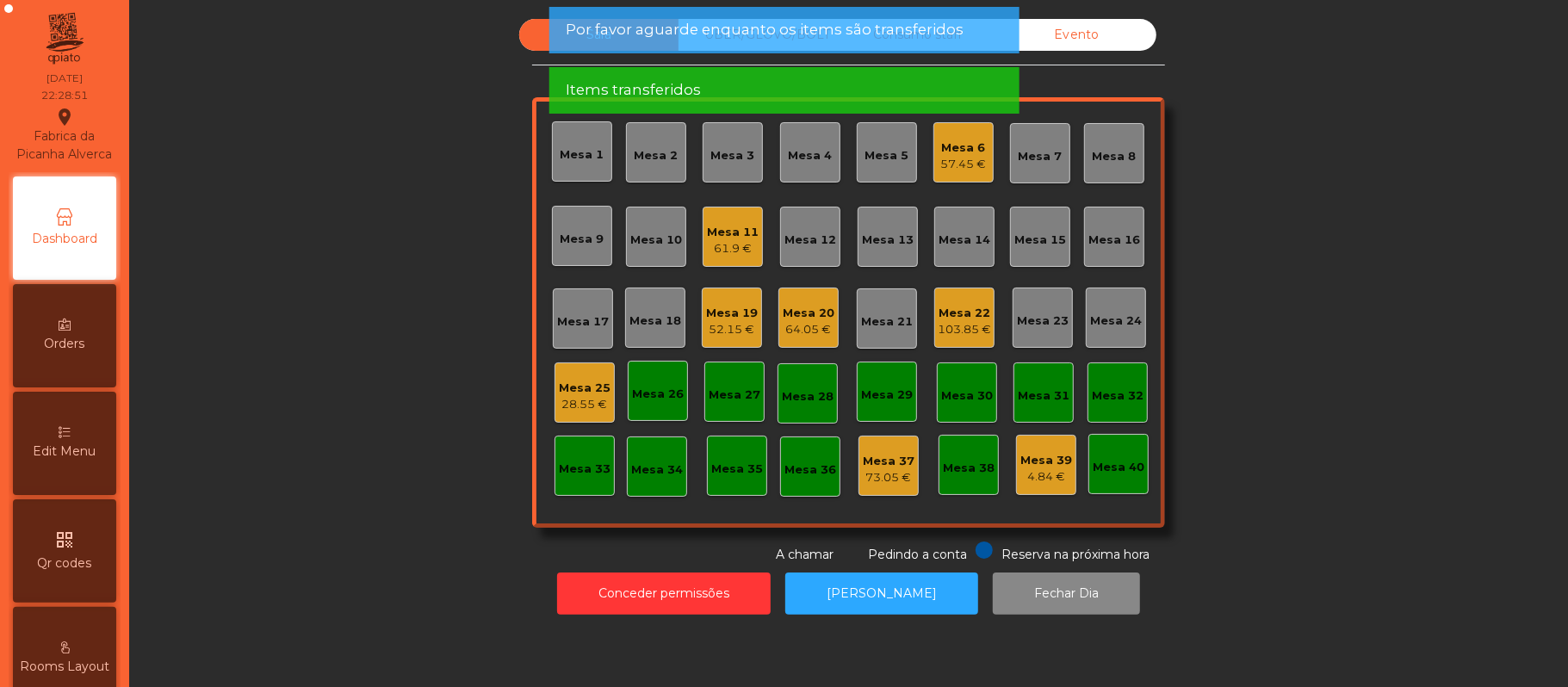
click at [592, 390] on div "Mesa 25" at bounding box center [584, 388] width 52 height 17
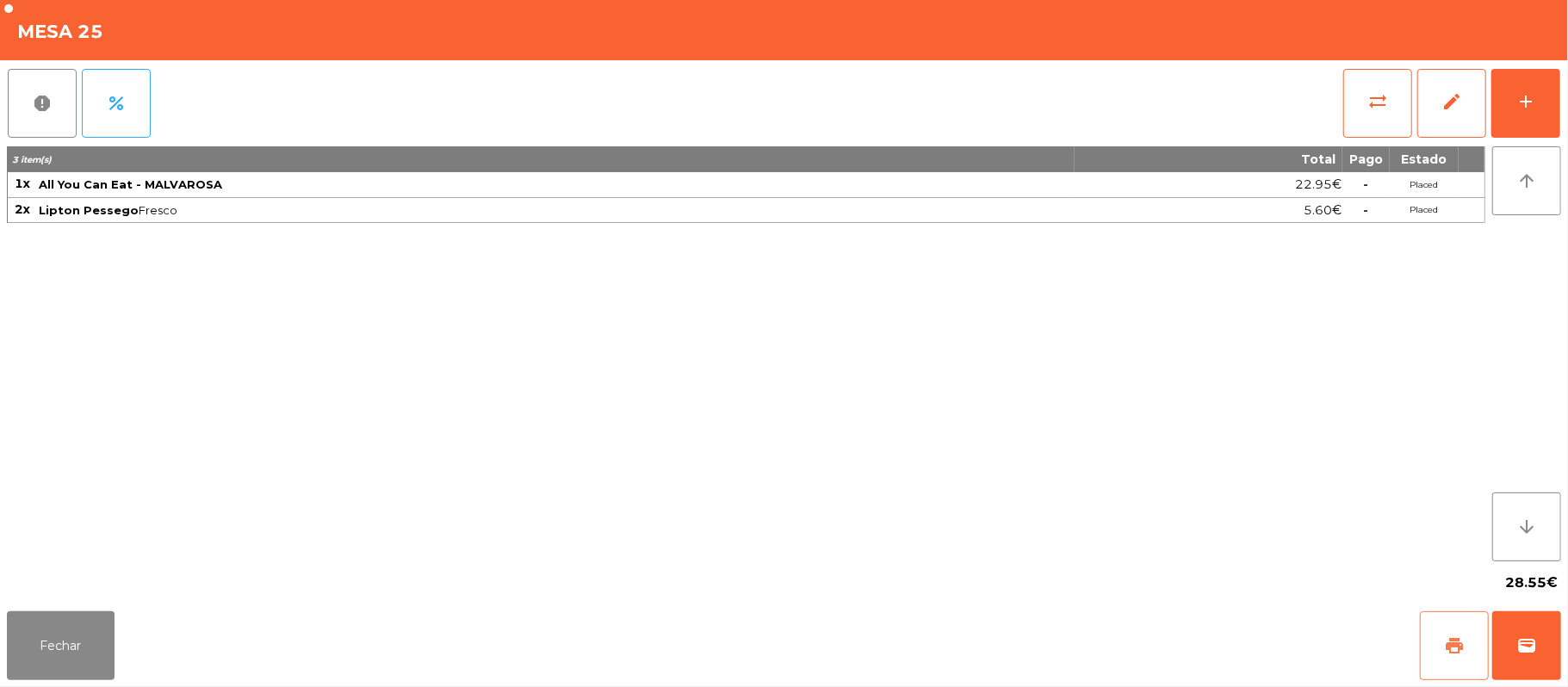
click at [1444, 671] on button "print" at bounding box center [1454, 645] width 69 height 69
click at [1387, 101] on span "sync_alt" at bounding box center [1377, 101] width 20 height 20
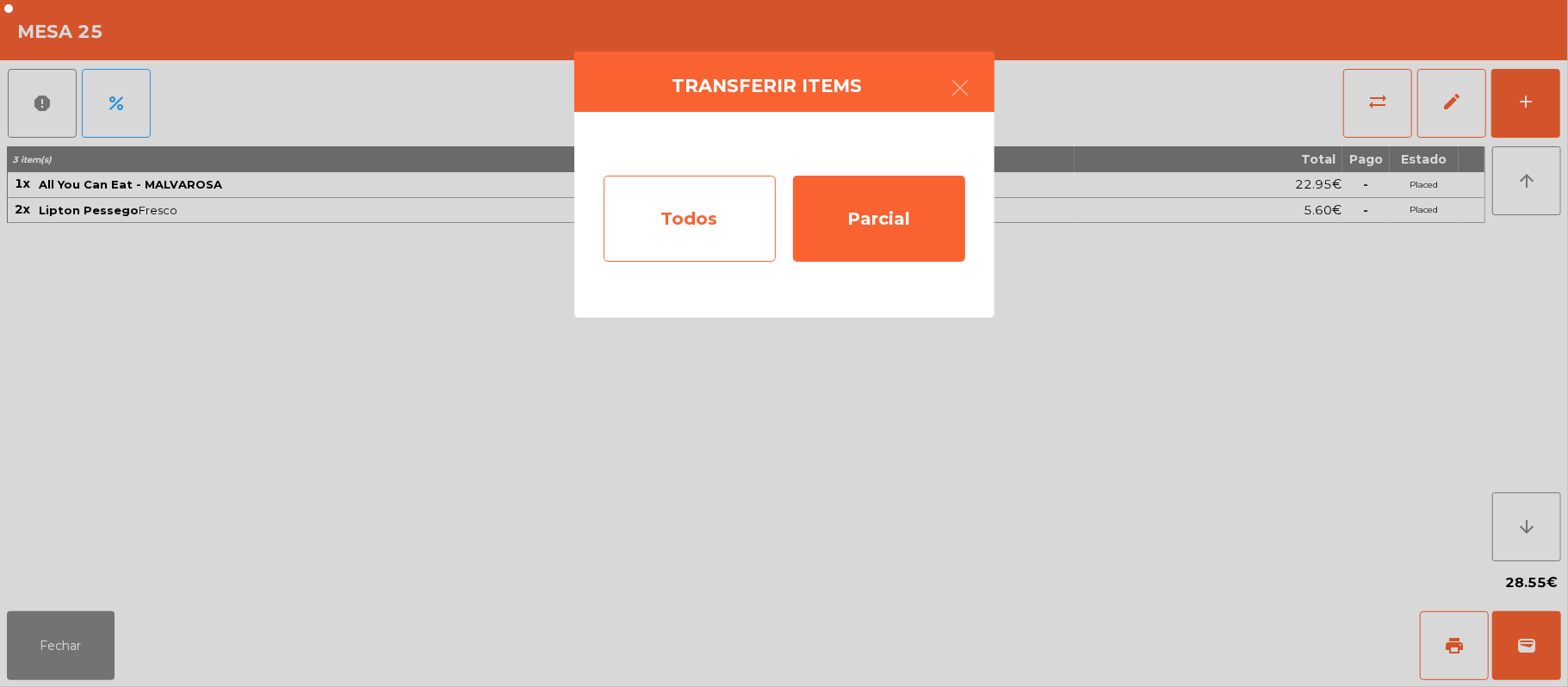
click at [711, 220] on div "Todos" at bounding box center [689, 218] width 172 height 86
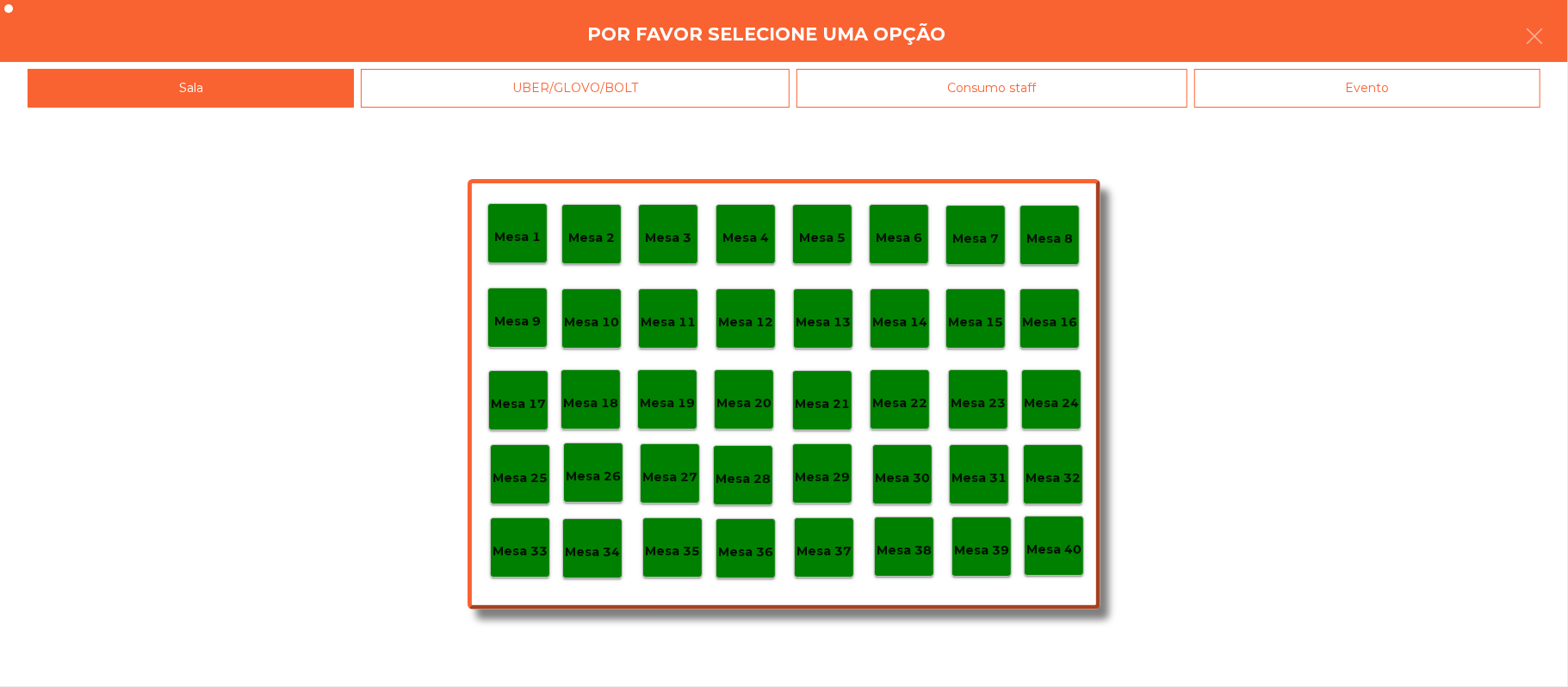
click at [1396, 99] on div "Evento" at bounding box center [1367, 88] width 346 height 39
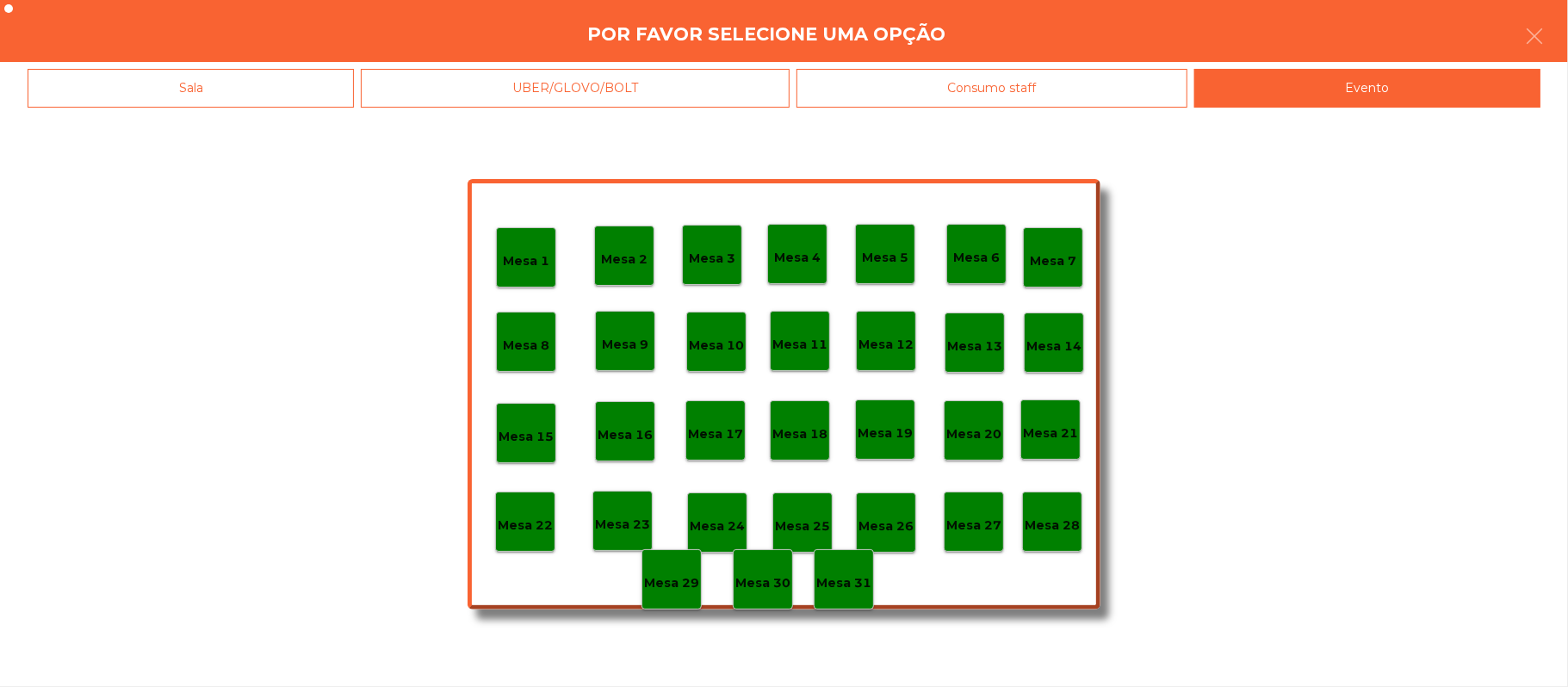
click at [1052, 510] on div "Mesa 28" at bounding box center [1052, 521] width 55 height 27
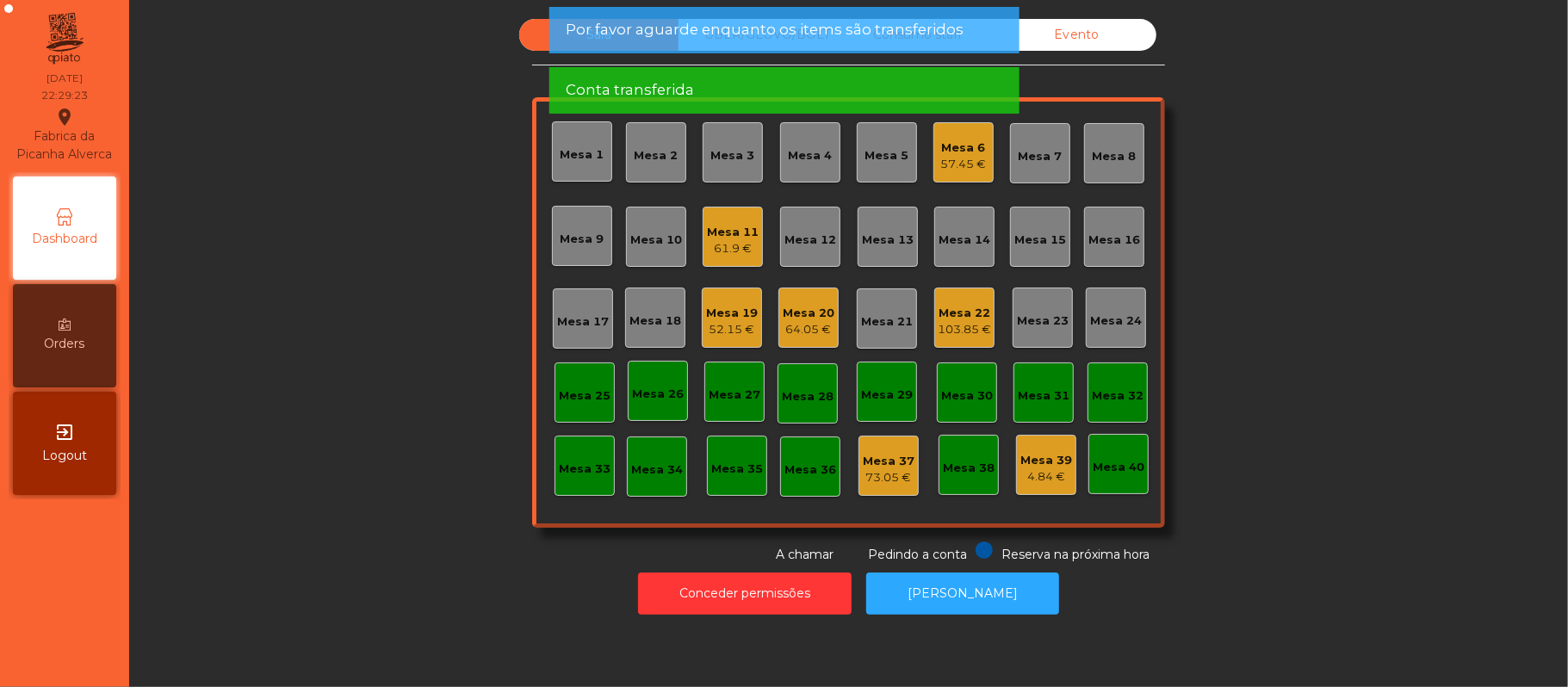
click at [942, 160] on div "57.45 €" at bounding box center [964, 164] width 46 height 17
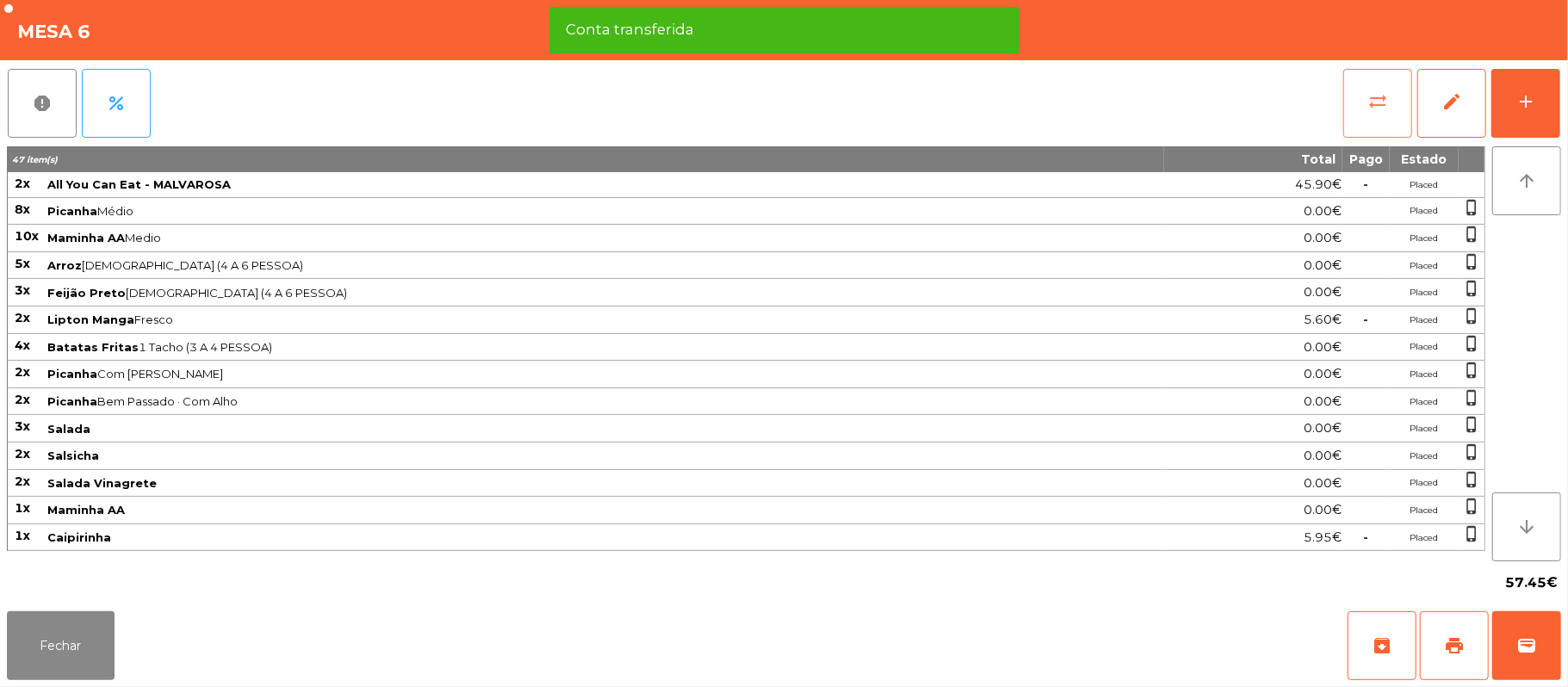
click at [1358, 99] on button "sync_alt" at bounding box center [1377, 103] width 69 height 69
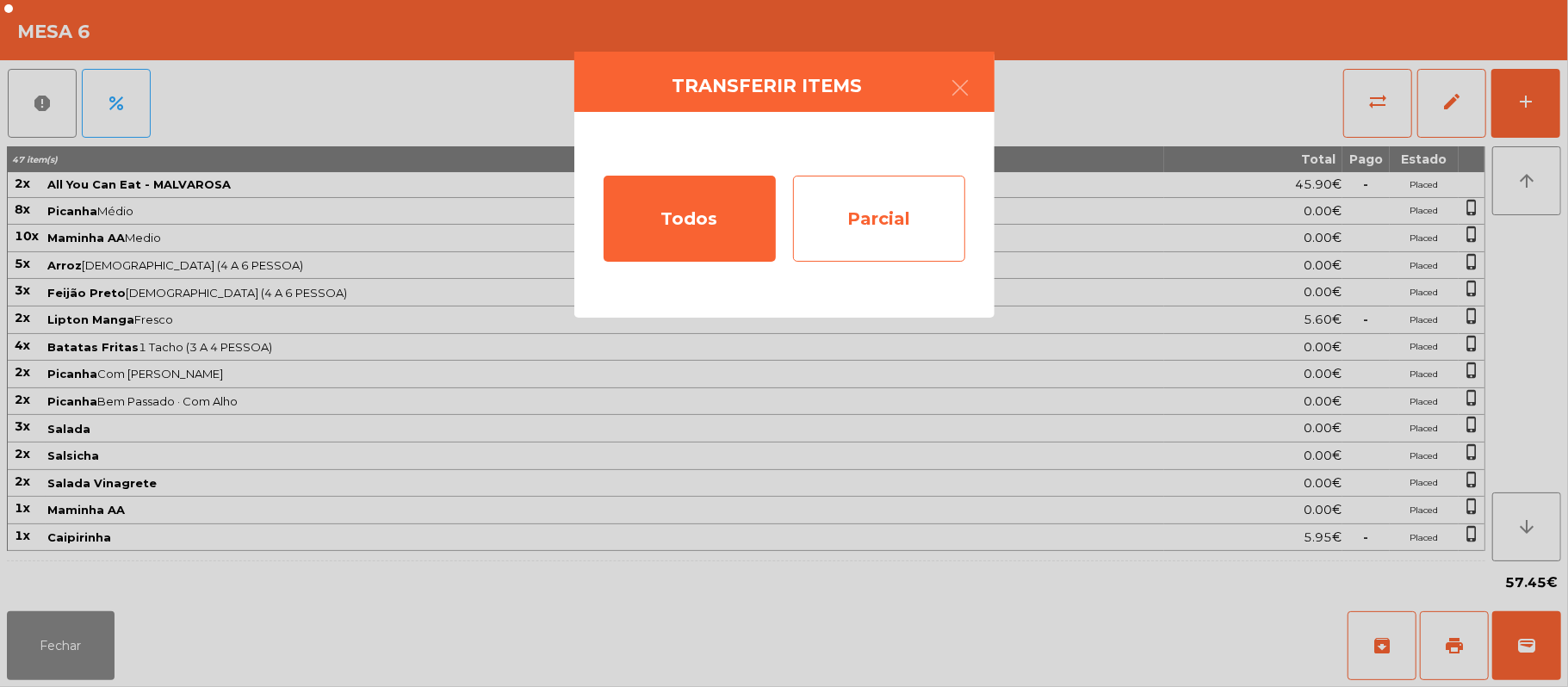
click at [852, 211] on div "Parcial" at bounding box center [879, 218] width 172 height 86
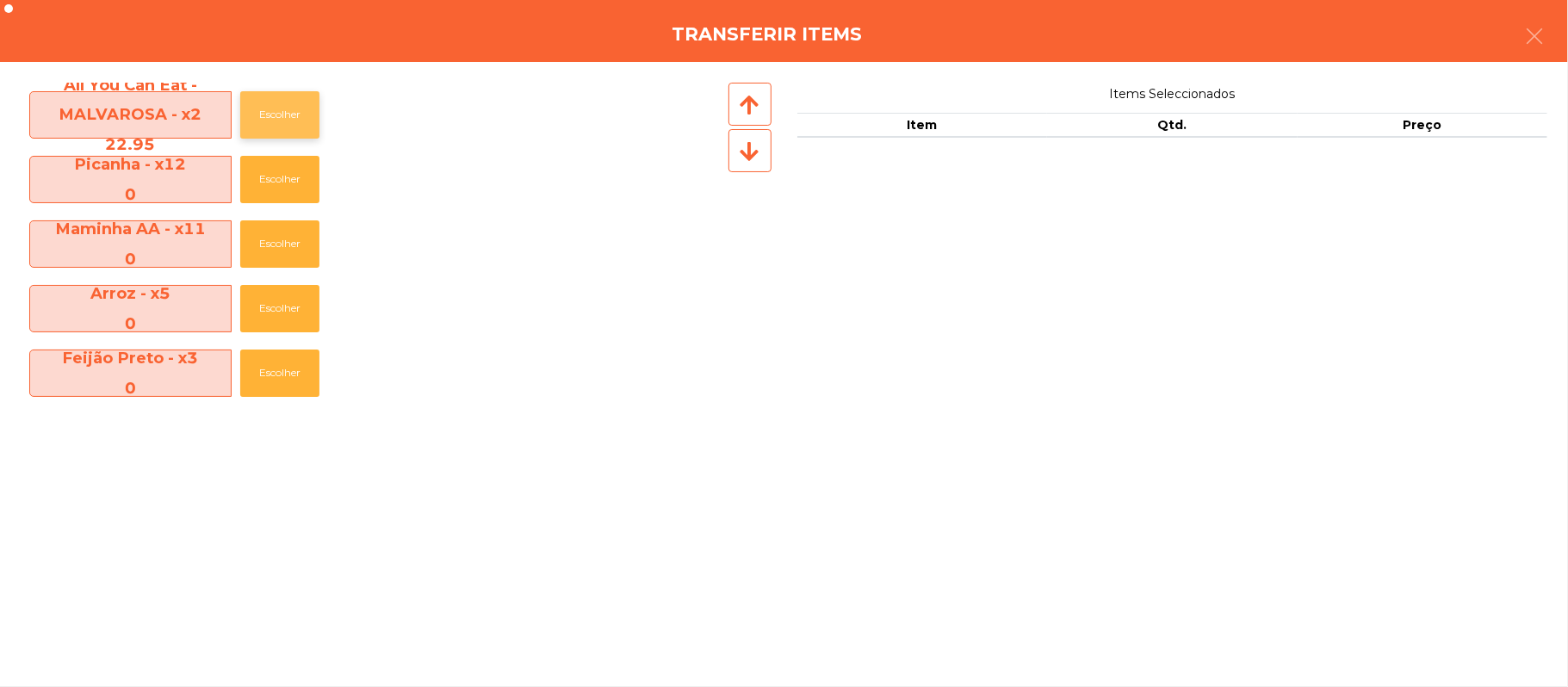
click at [273, 138] on button "Escolher" at bounding box center [280, 114] width 79 height 47
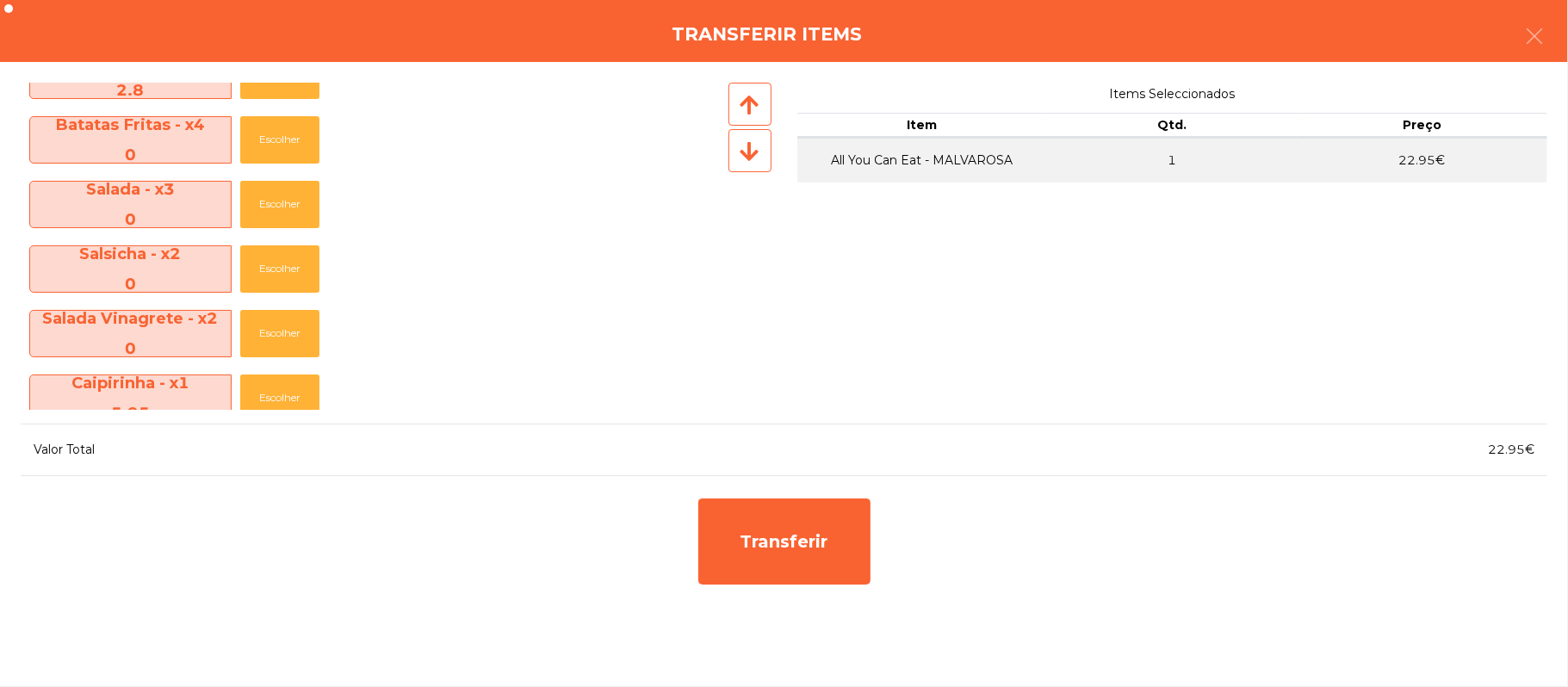
scroll to position [383, 0]
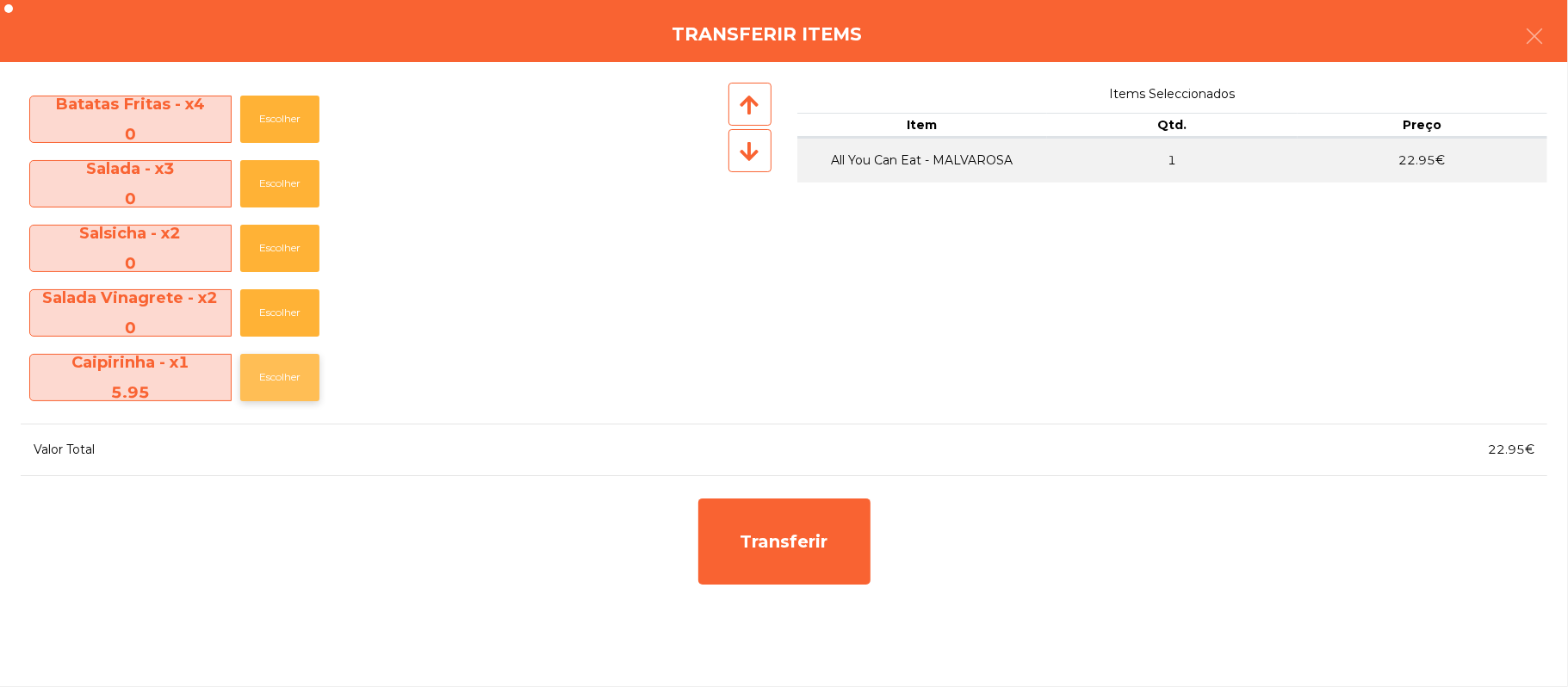
click at [255, 397] on button "Escolher" at bounding box center [280, 377] width 79 height 47
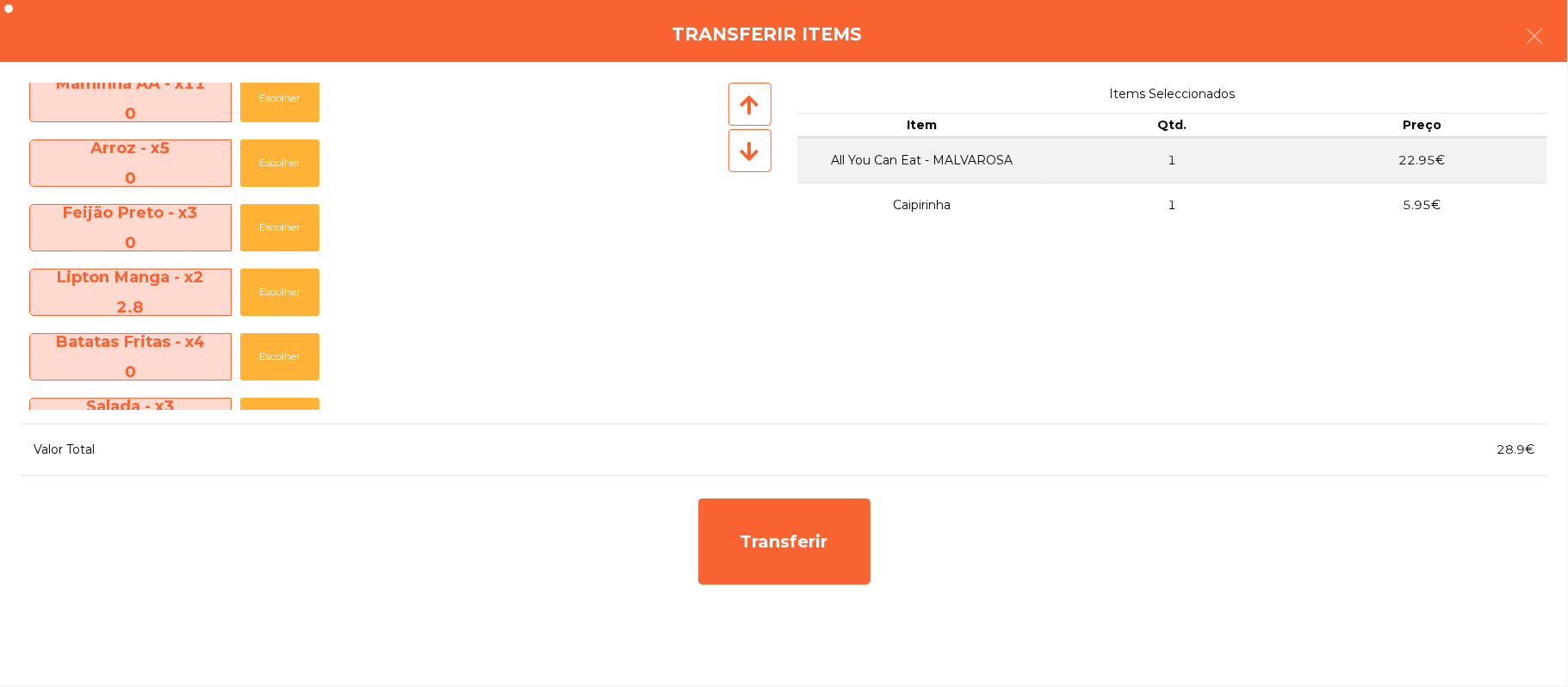
scroll to position [145, 0]
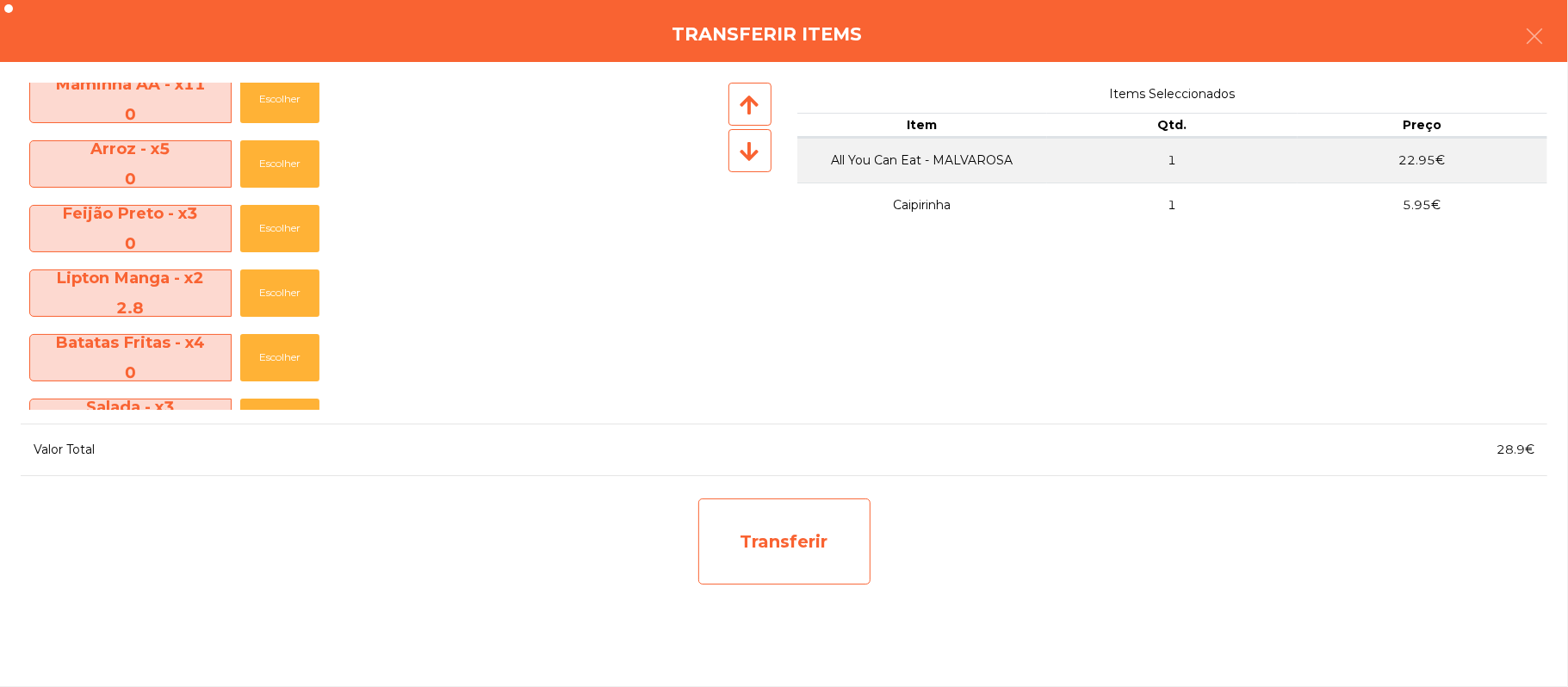
click at [818, 530] on div "Transferir" at bounding box center [784, 541] width 172 height 86
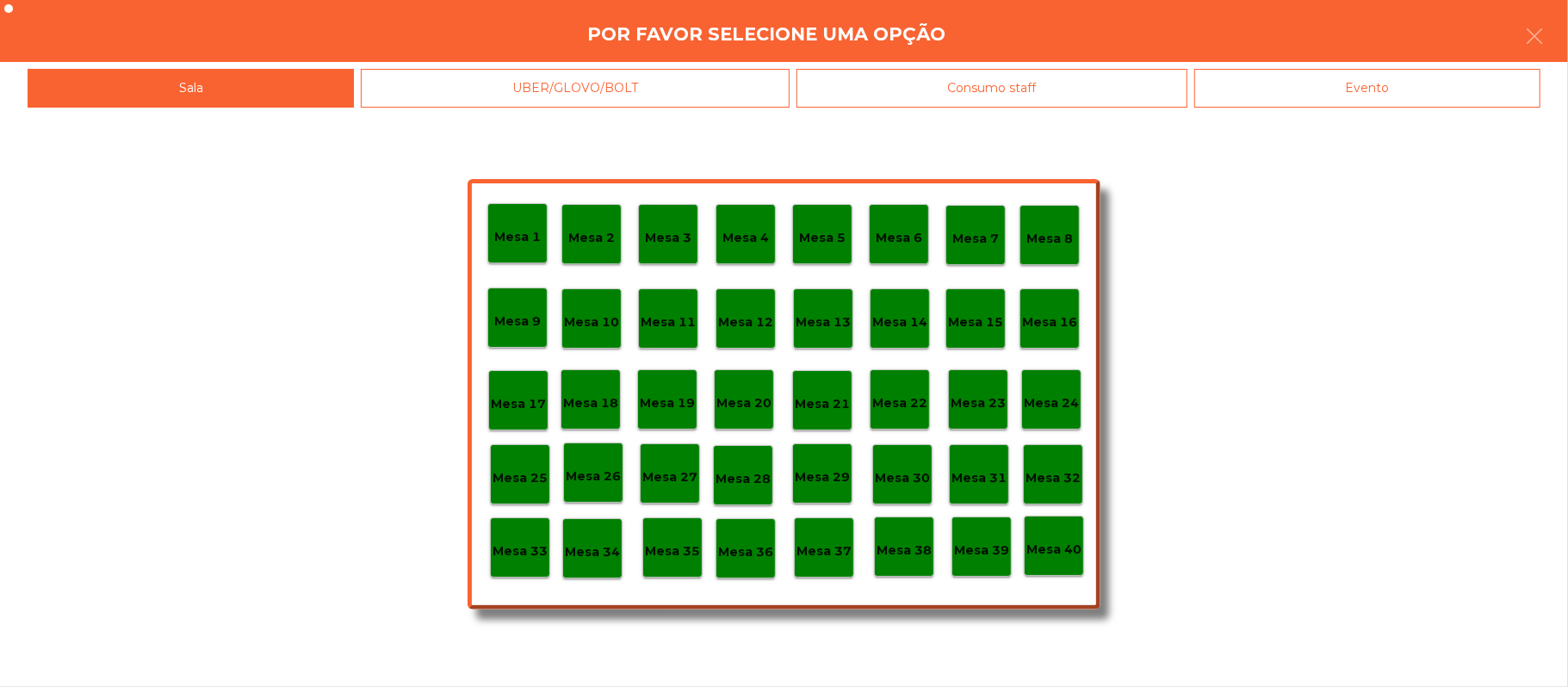
click at [517, 482] on p "Mesa 25" at bounding box center [521, 477] width 55 height 19
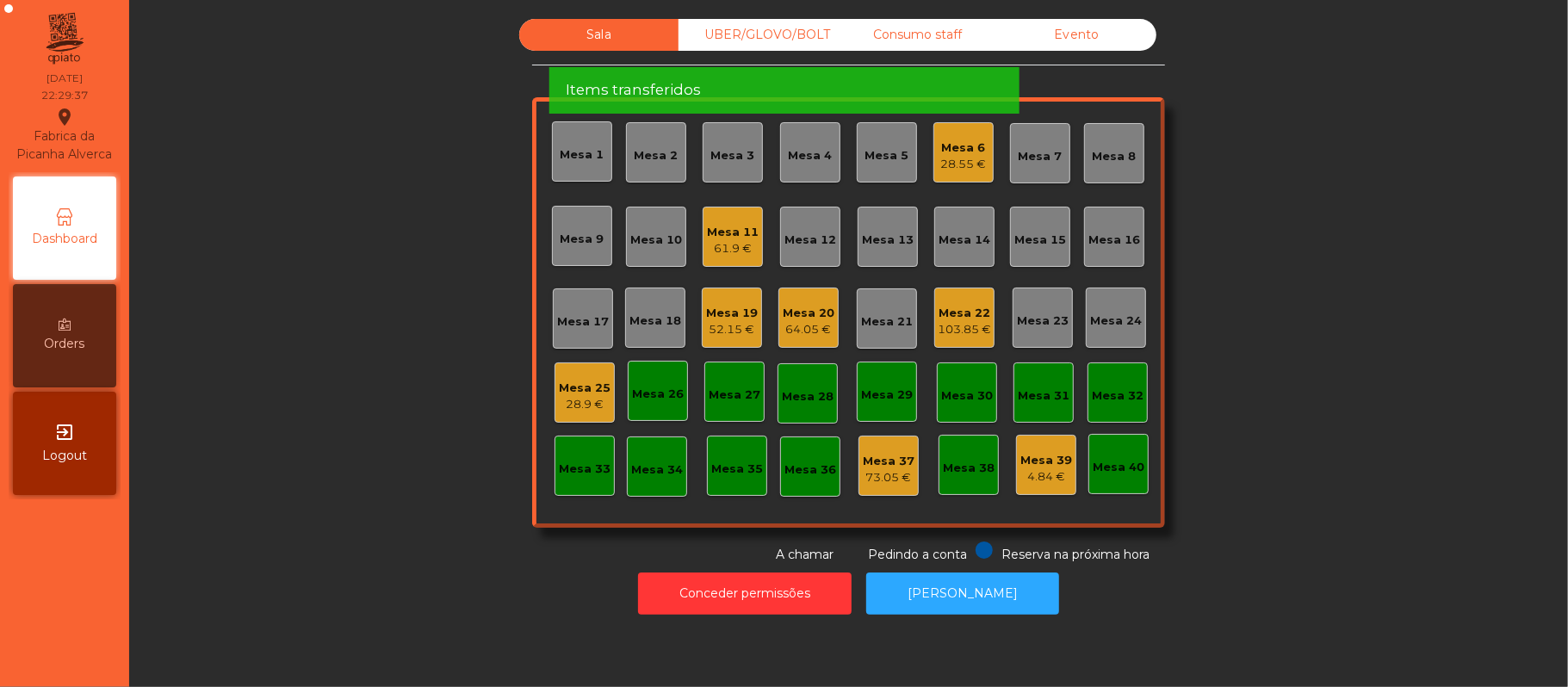
click at [576, 382] on div "Mesa 25" at bounding box center [584, 388] width 52 height 17
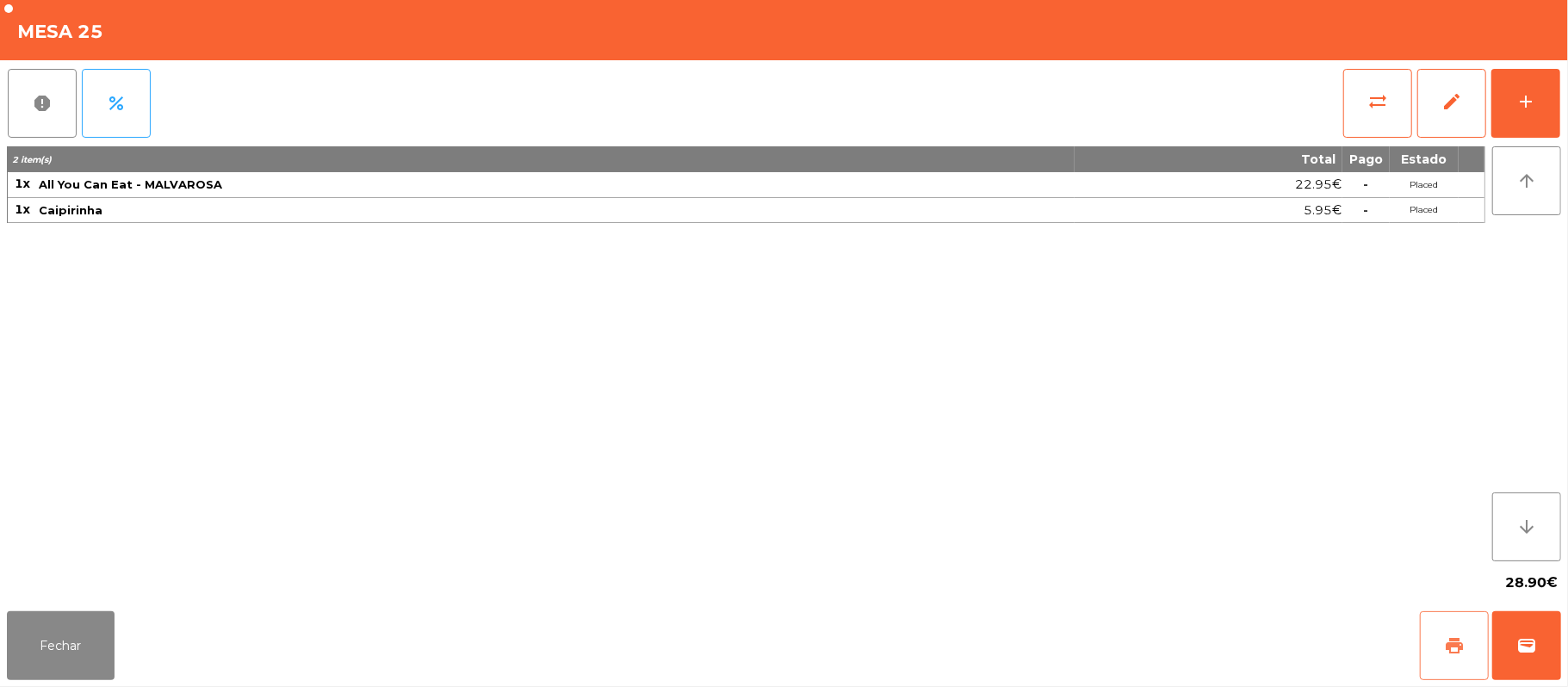
click at [1422, 648] on button "print" at bounding box center [1454, 645] width 69 height 69
click at [1365, 107] on button "sync_alt" at bounding box center [1377, 103] width 69 height 69
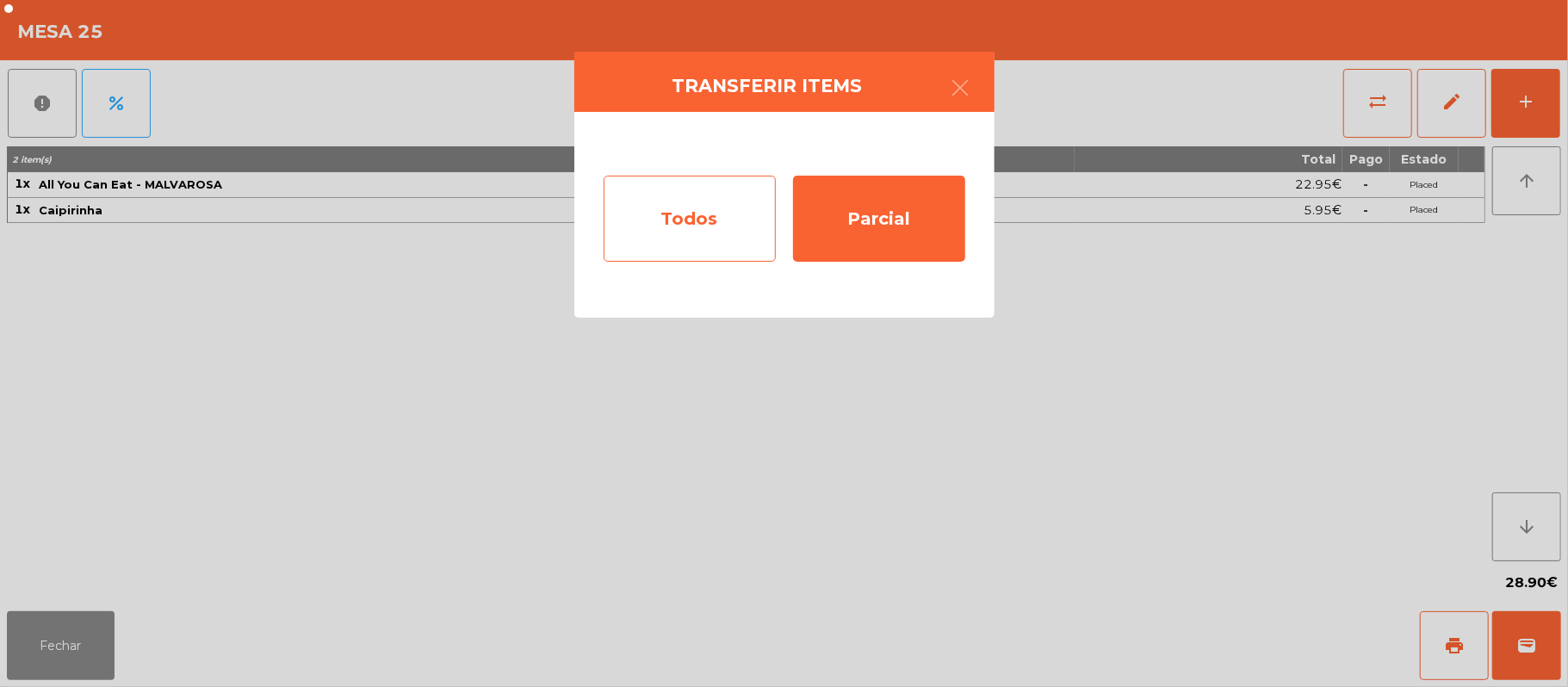
click at [703, 216] on div "Todos" at bounding box center [689, 218] width 172 height 86
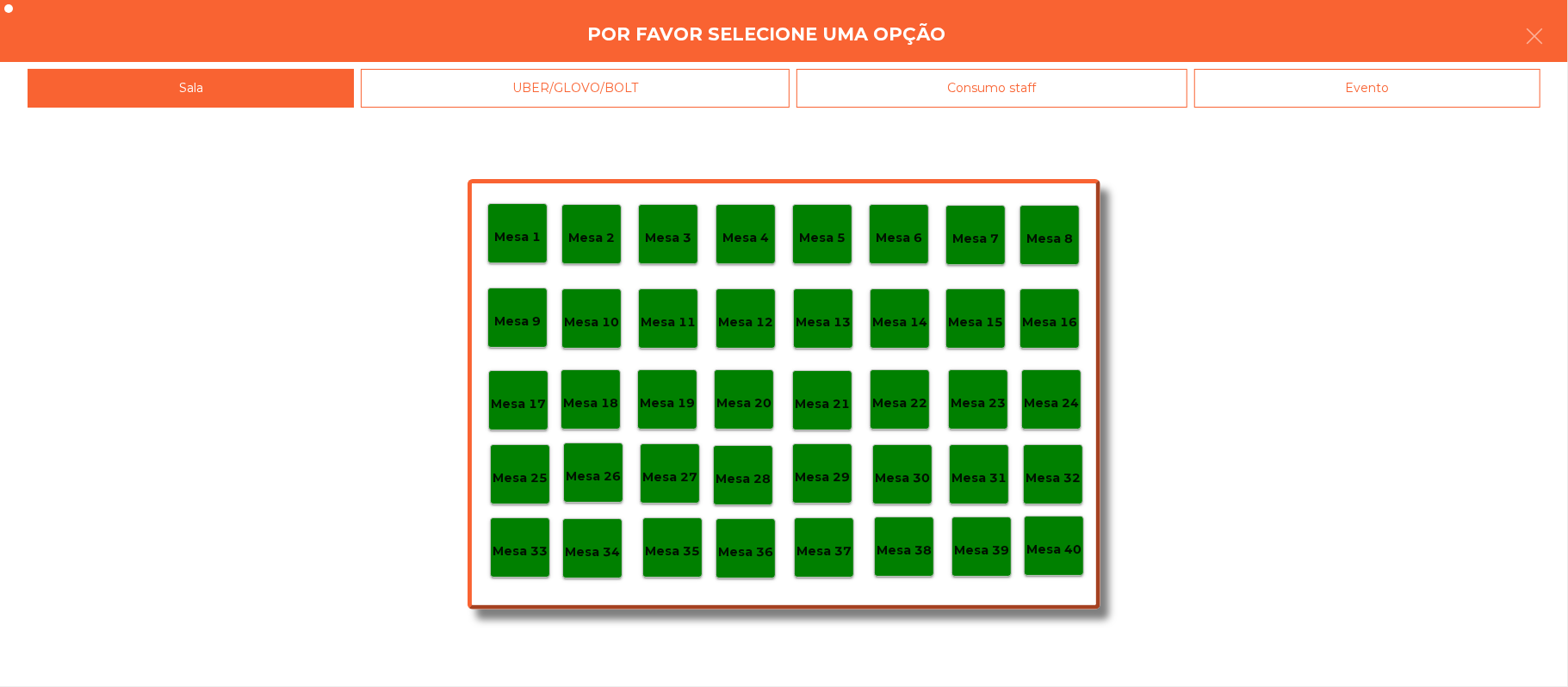
click at [1387, 90] on div "Evento" at bounding box center [1367, 88] width 346 height 39
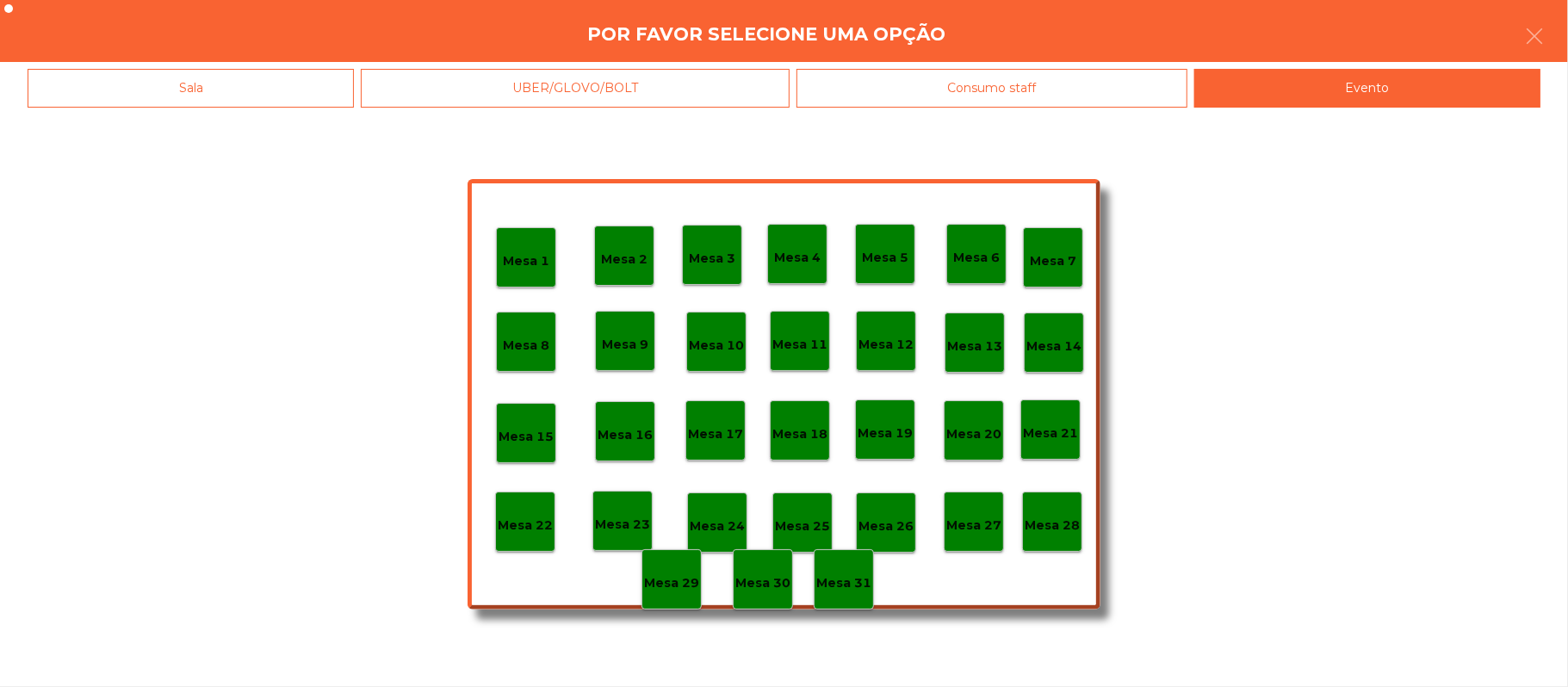
click at [1059, 524] on p "Mesa 28" at bounding box center [1052, 525] width 55 height 19
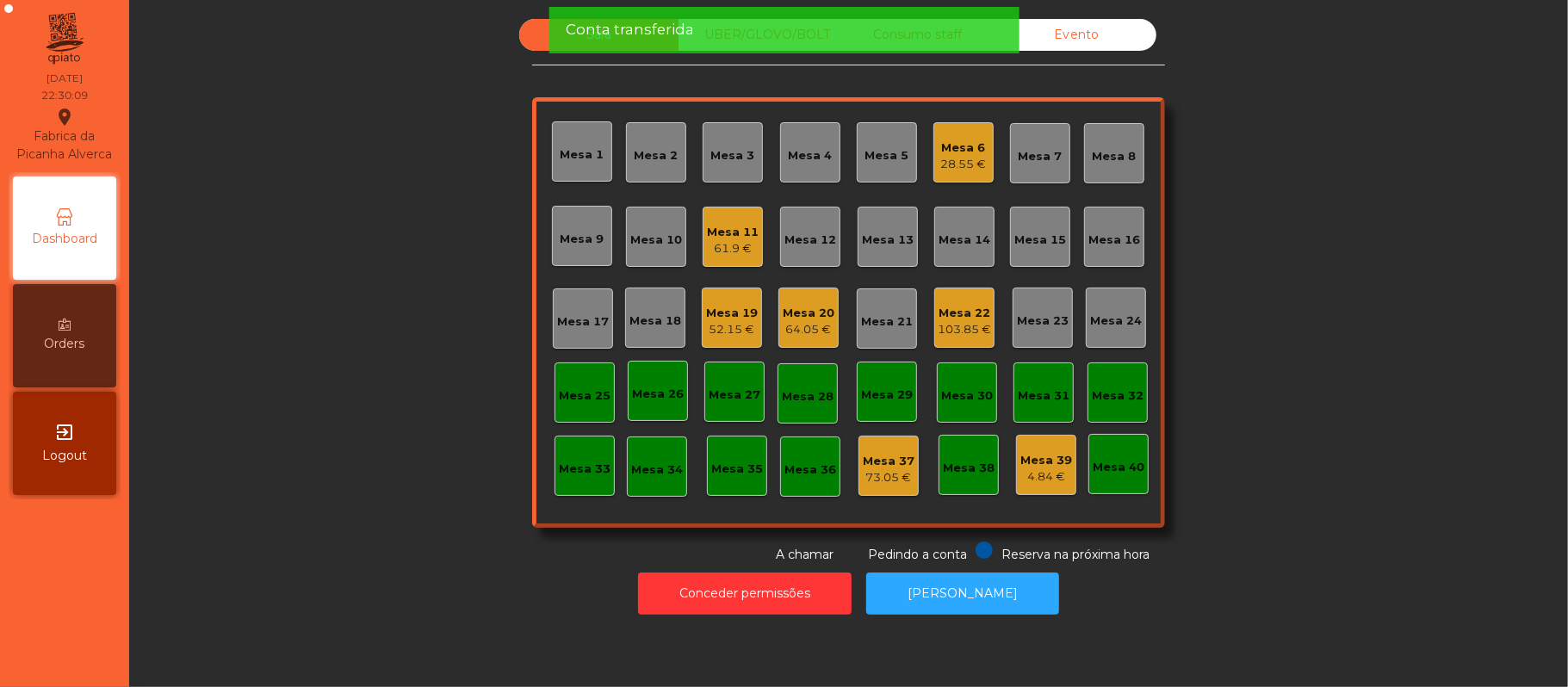
click at [968, 164] on div "28.55 €" at bounding box center [964, 164] width 46 height 17
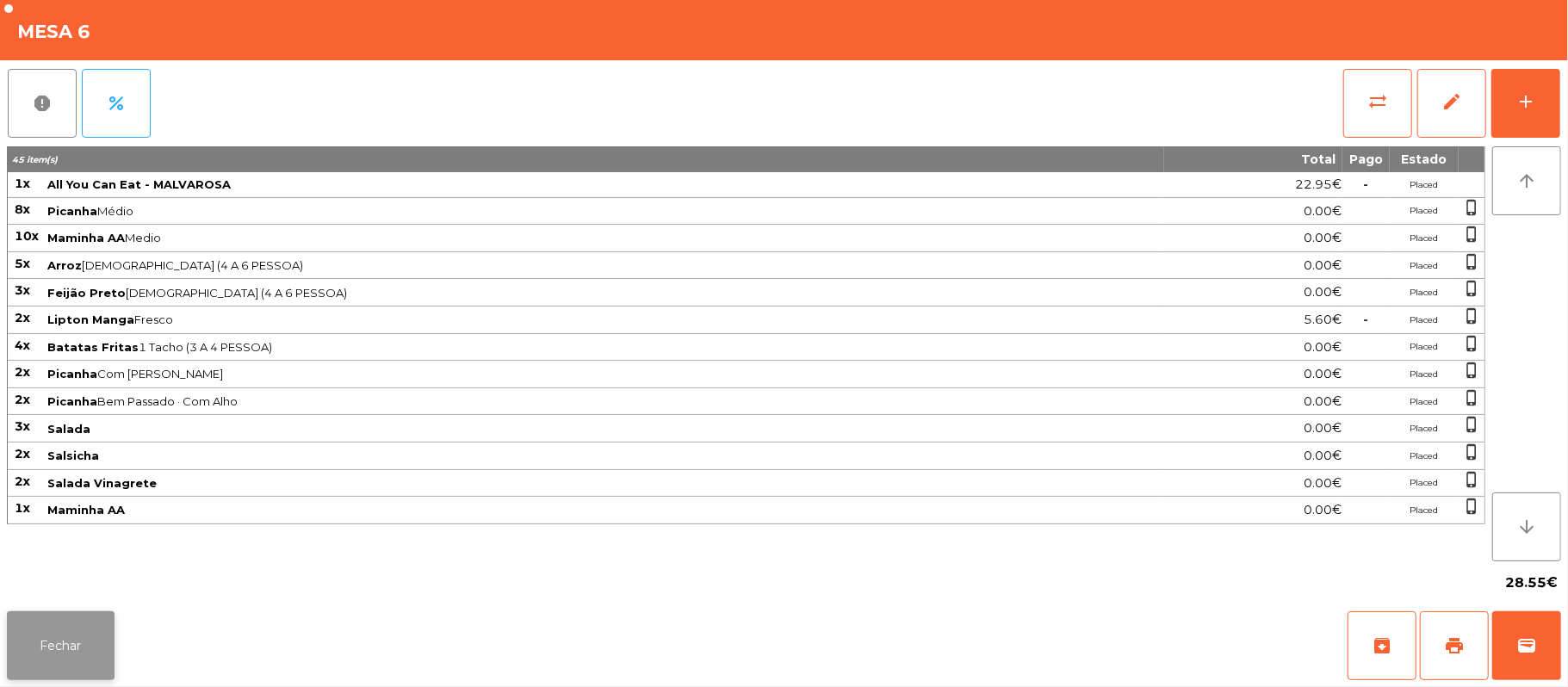
click at [95, 651] on button "Fechar" at bounding box center [60, 645] width 108 height 69
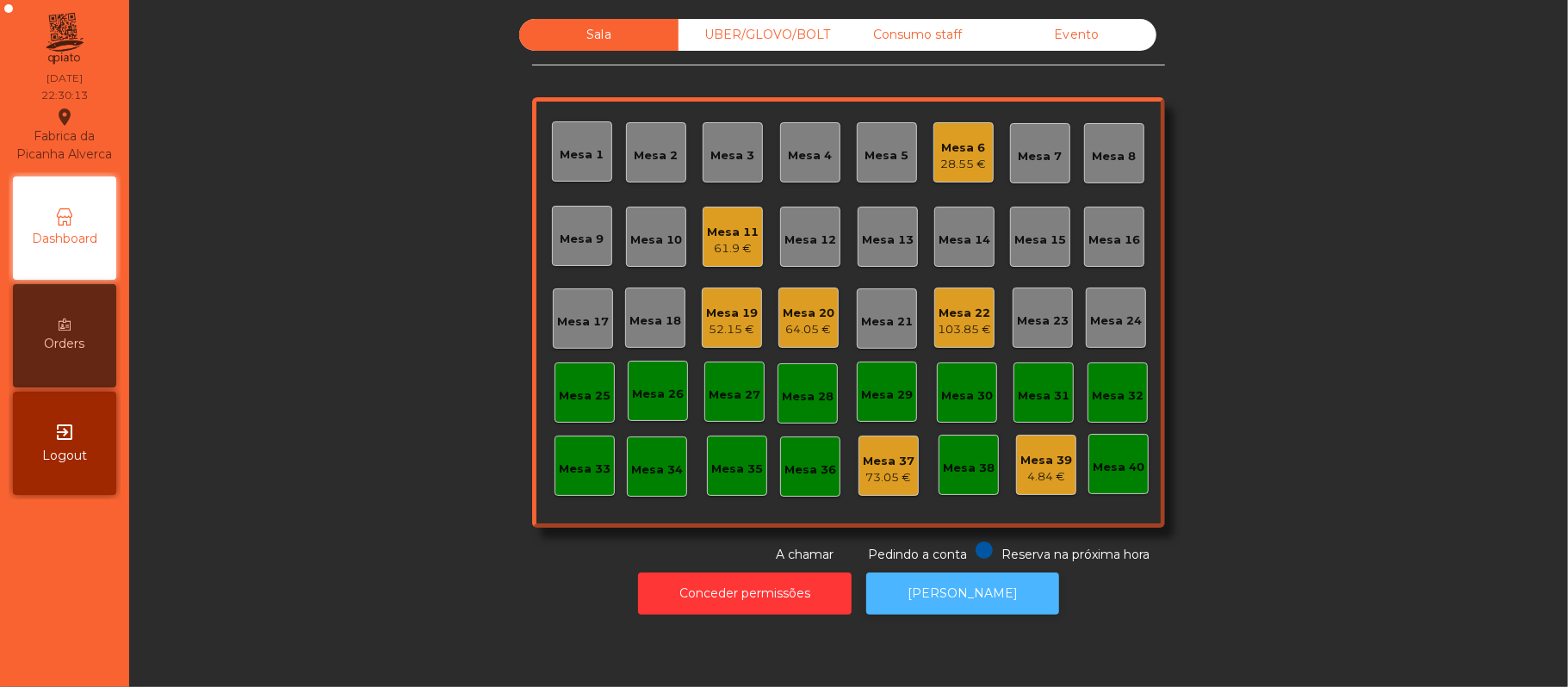
click at [973, 593] on button "[PERSON_NAME]" at bounding box center [962, 593] width 193 height 42
click at [942, 159] on div "28.55 €" at bounding box center [964, 164] width 46 height 17
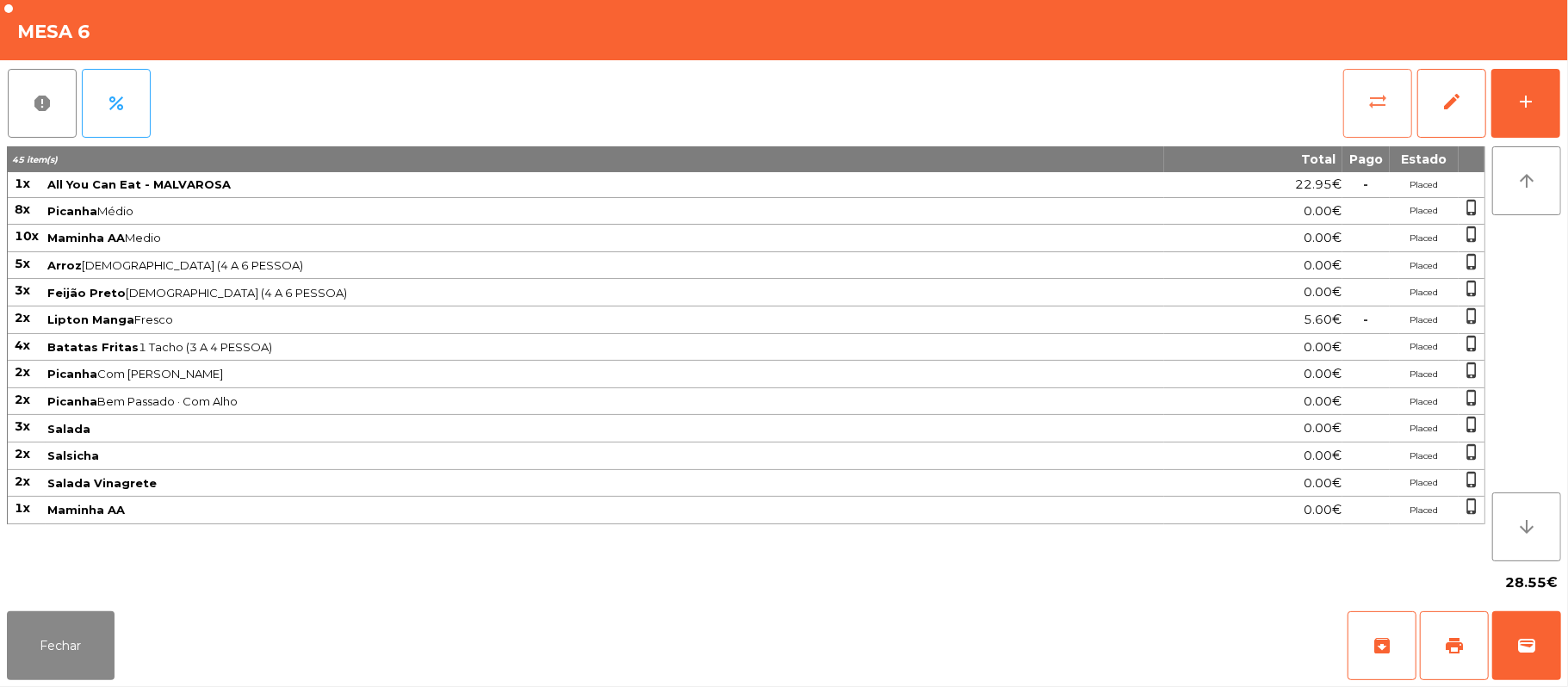
click at [1369, 109] on span "sync_alt" at bounding box center [1377, 101] width 20 height 20
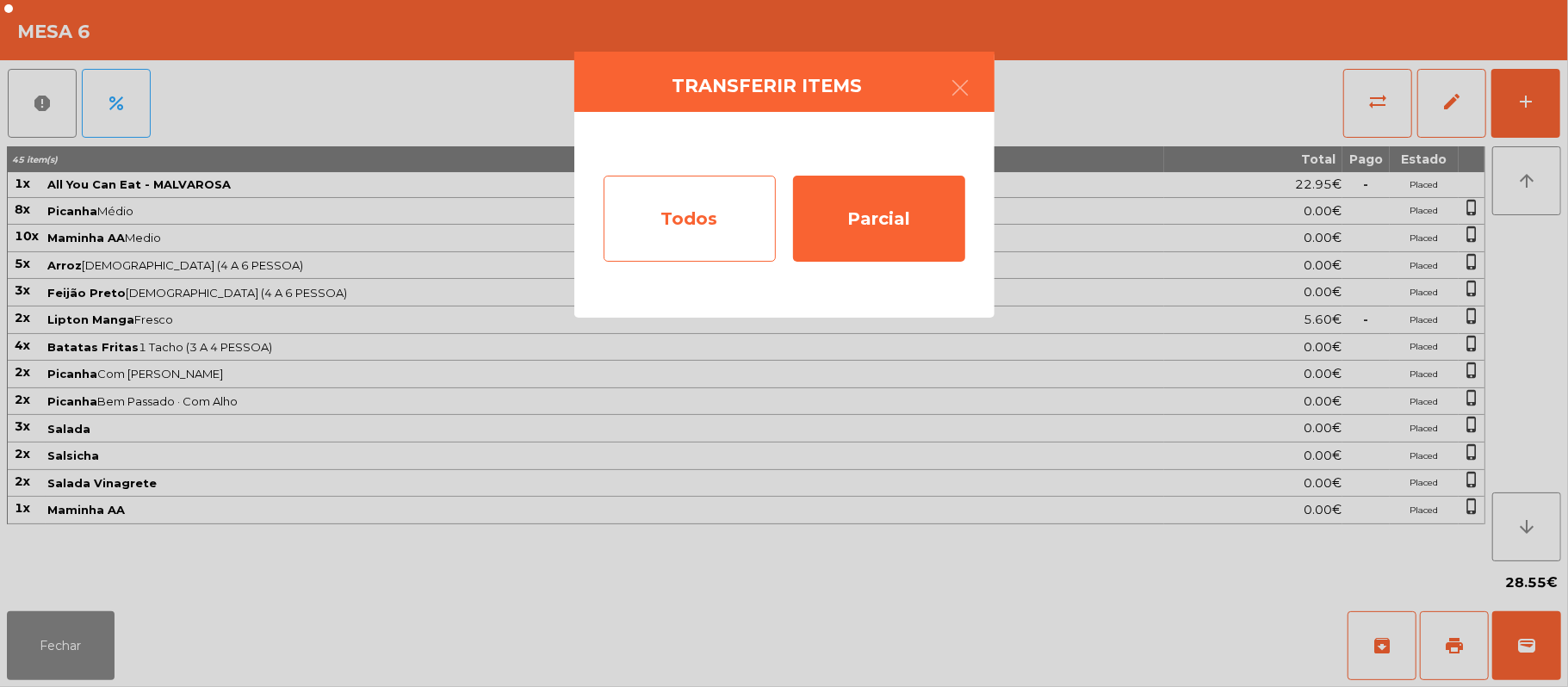
click at [706, 216] on div "Todos" at bounding box center [689, 218] width 172 height 86
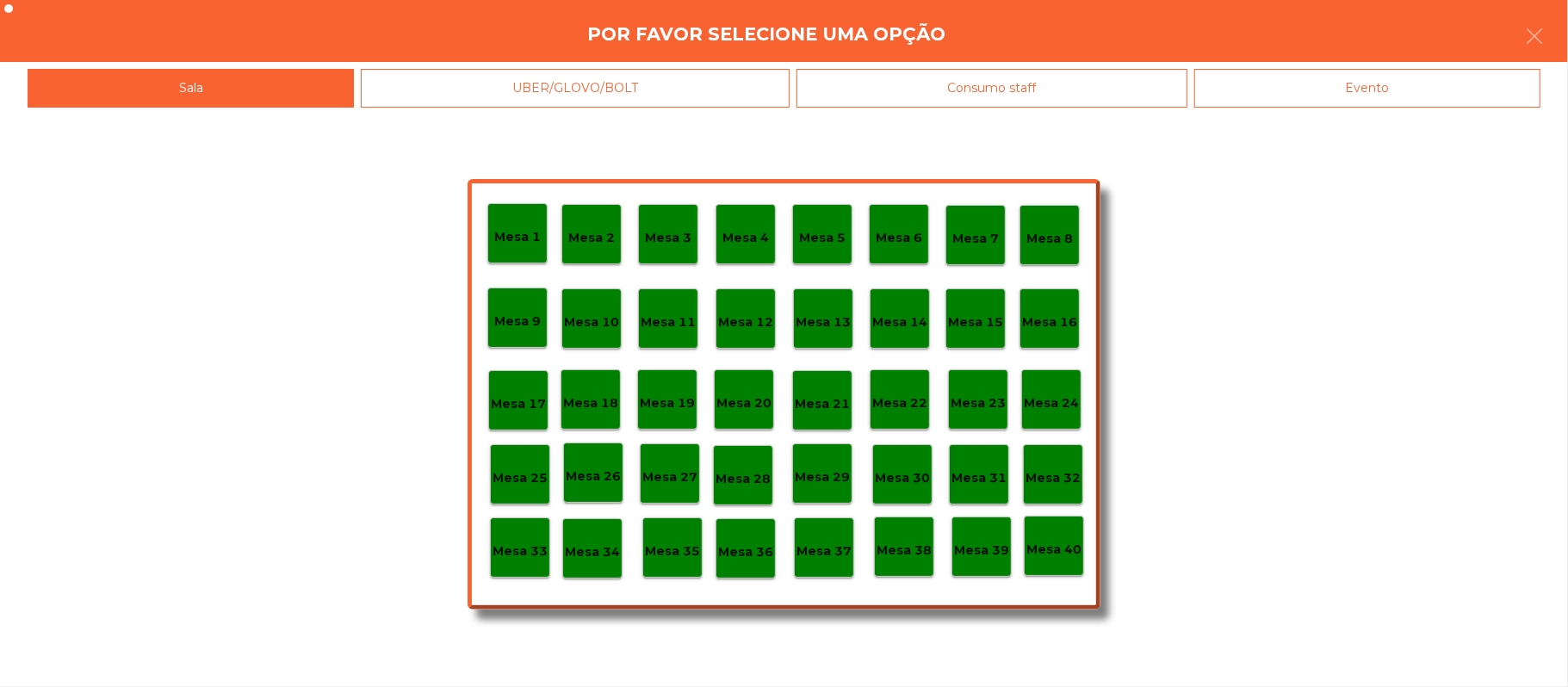
click at [1368, 100] on div "Evento" at bounding box center [1367, 88] width 346 height 39
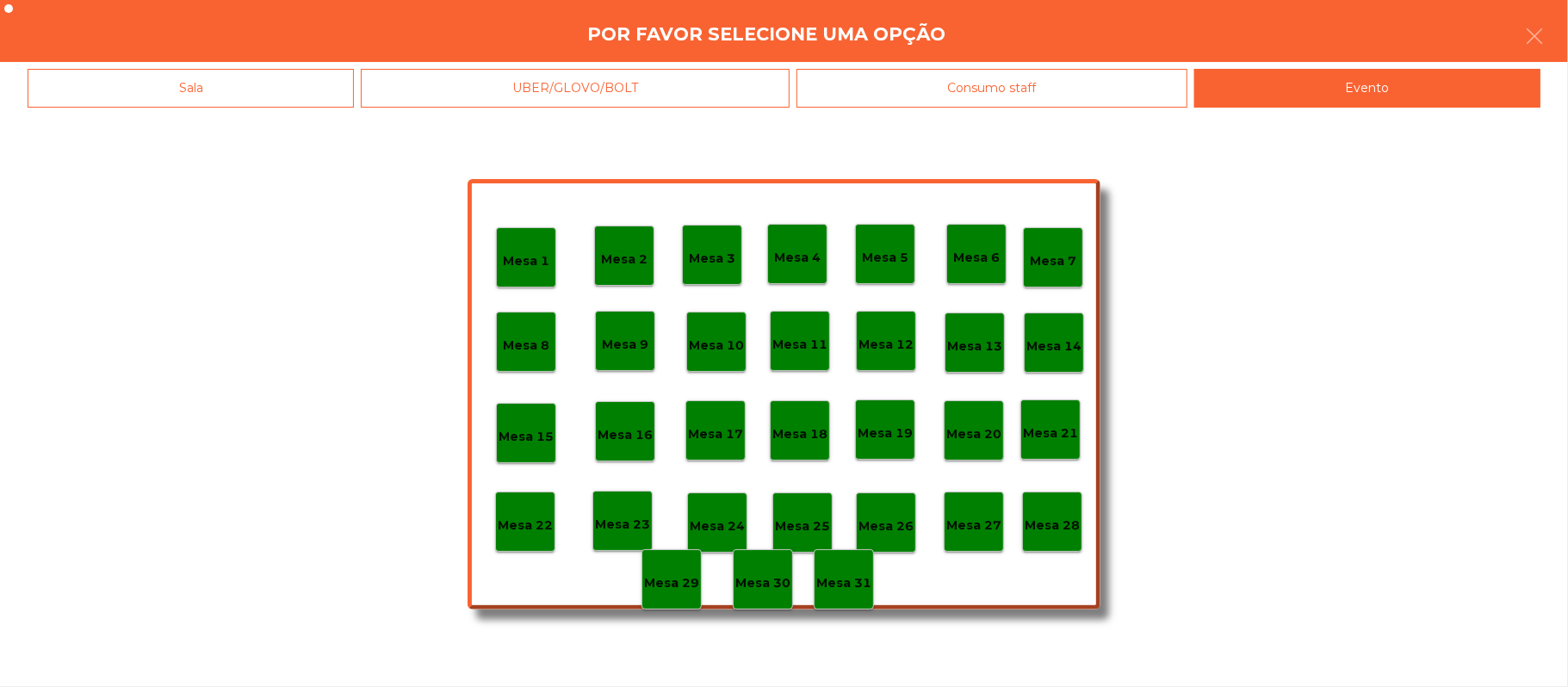
click at [1055, 528] on p "Mesa 28" at bounding box center [1052, 525] width 55 height 19
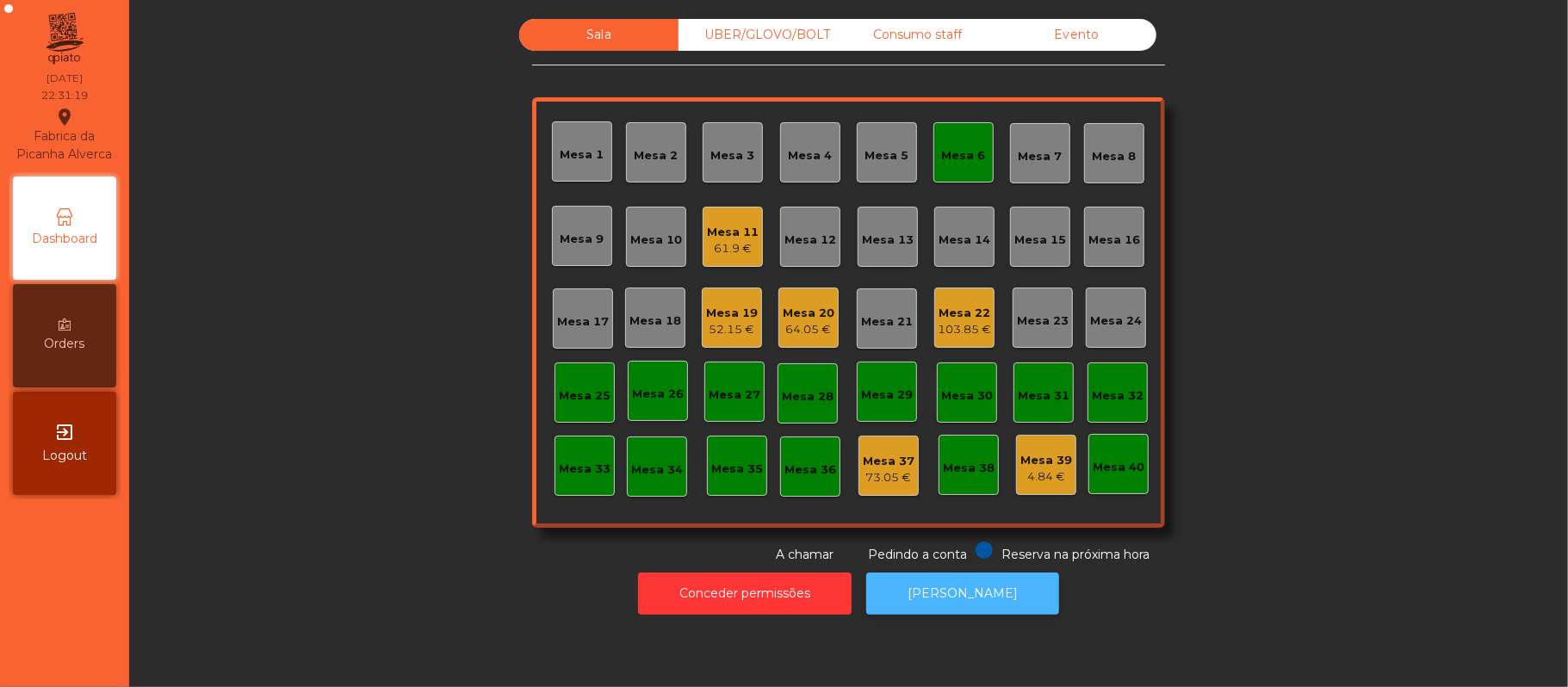
click at [971, 610] on button "[PERSON_NAME]" at bounding box center [962, 593] width 193 height 42
click at [971, 164] on div "Mesa 6" at bounding box center [963, 152] width 60 height 60
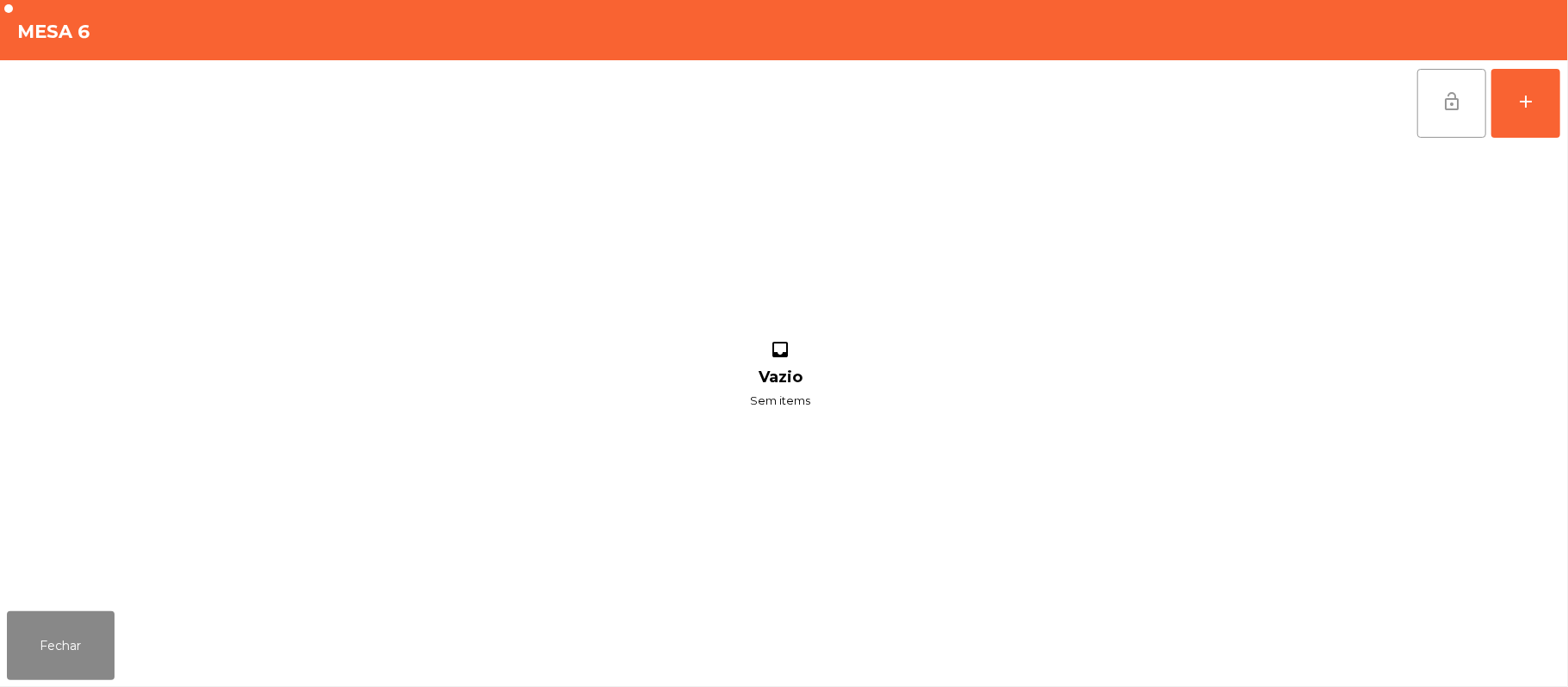
click at [1433, 104] on button "lock_open" at bounding box center [1451, 103] width 69 height 69
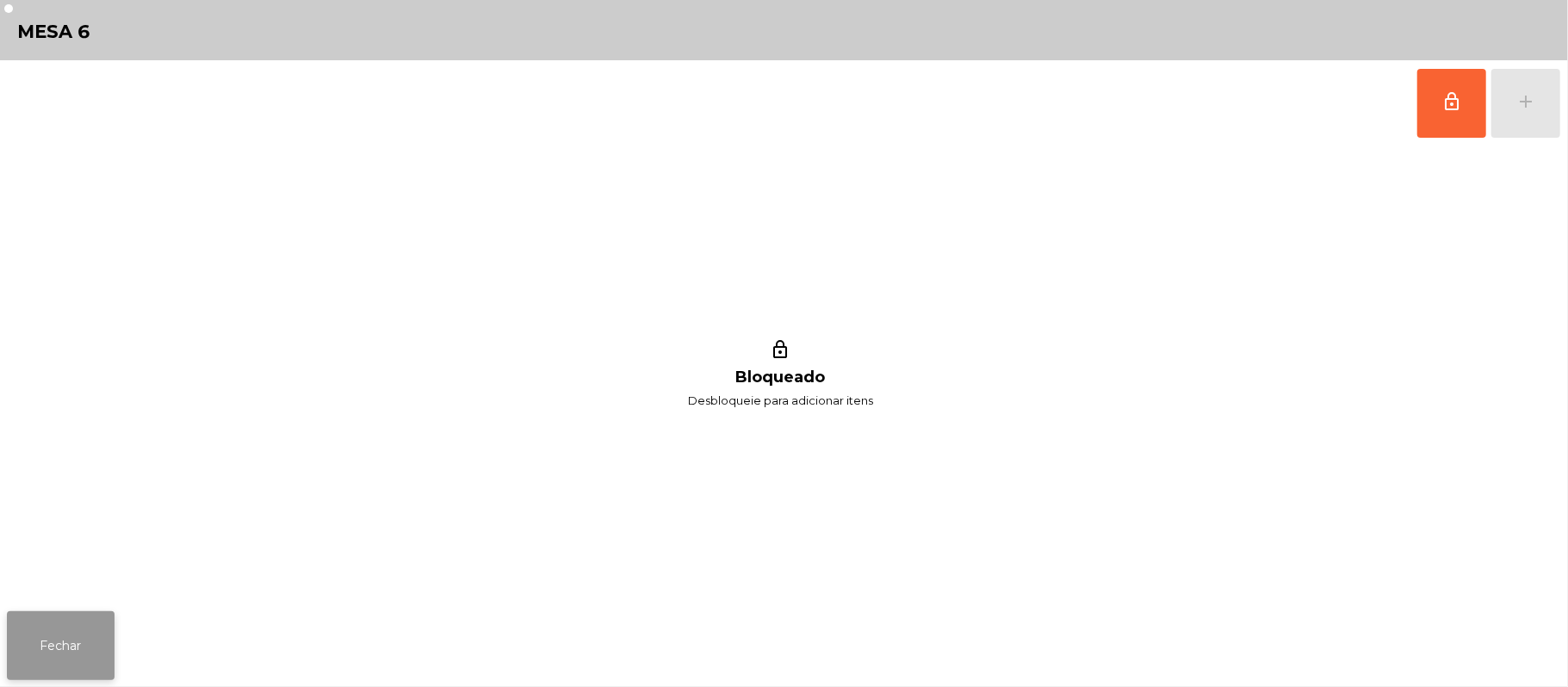
click at [100, 662] on button "Fechar" at bounding box center [60, 645] width 108 height 69
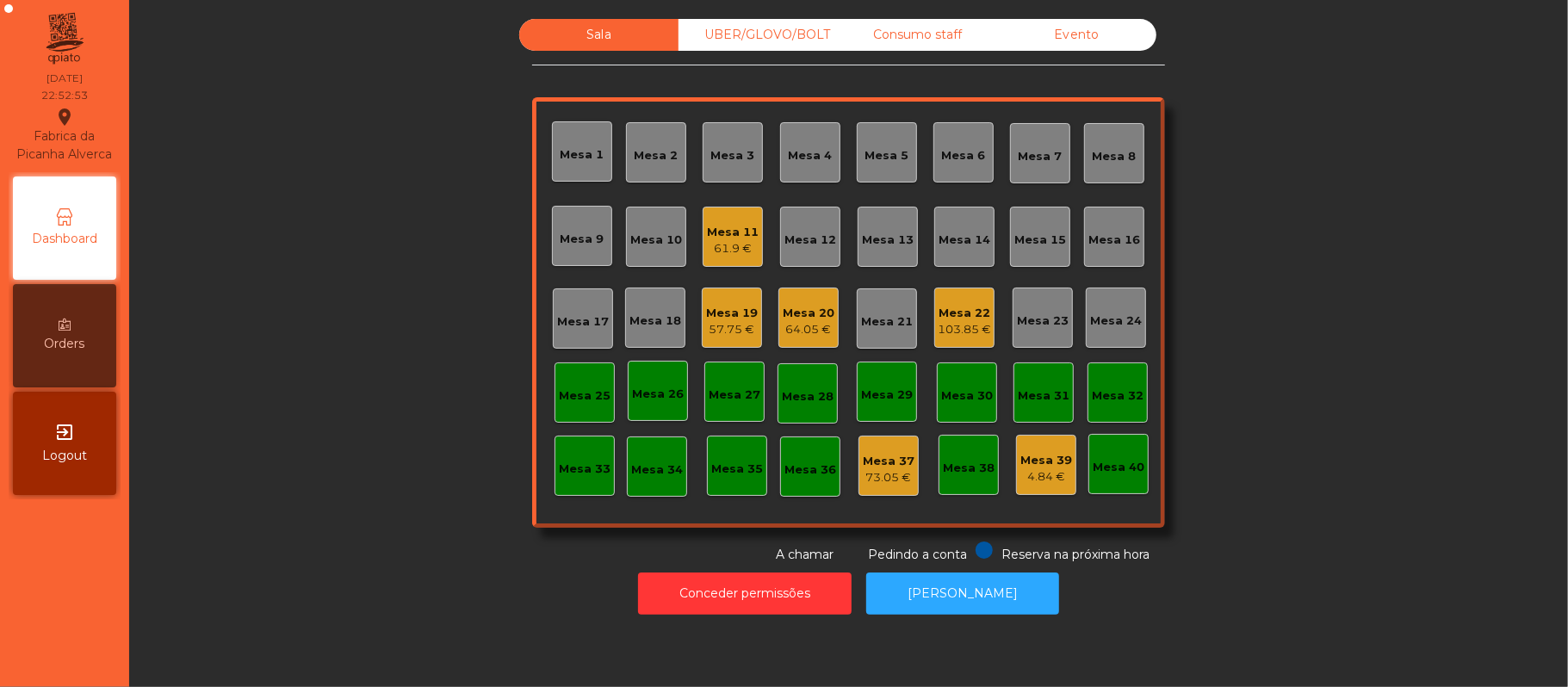
click at [969, 325] on div "103.85 €" at bounding box center [965, 330] width 53 height 17
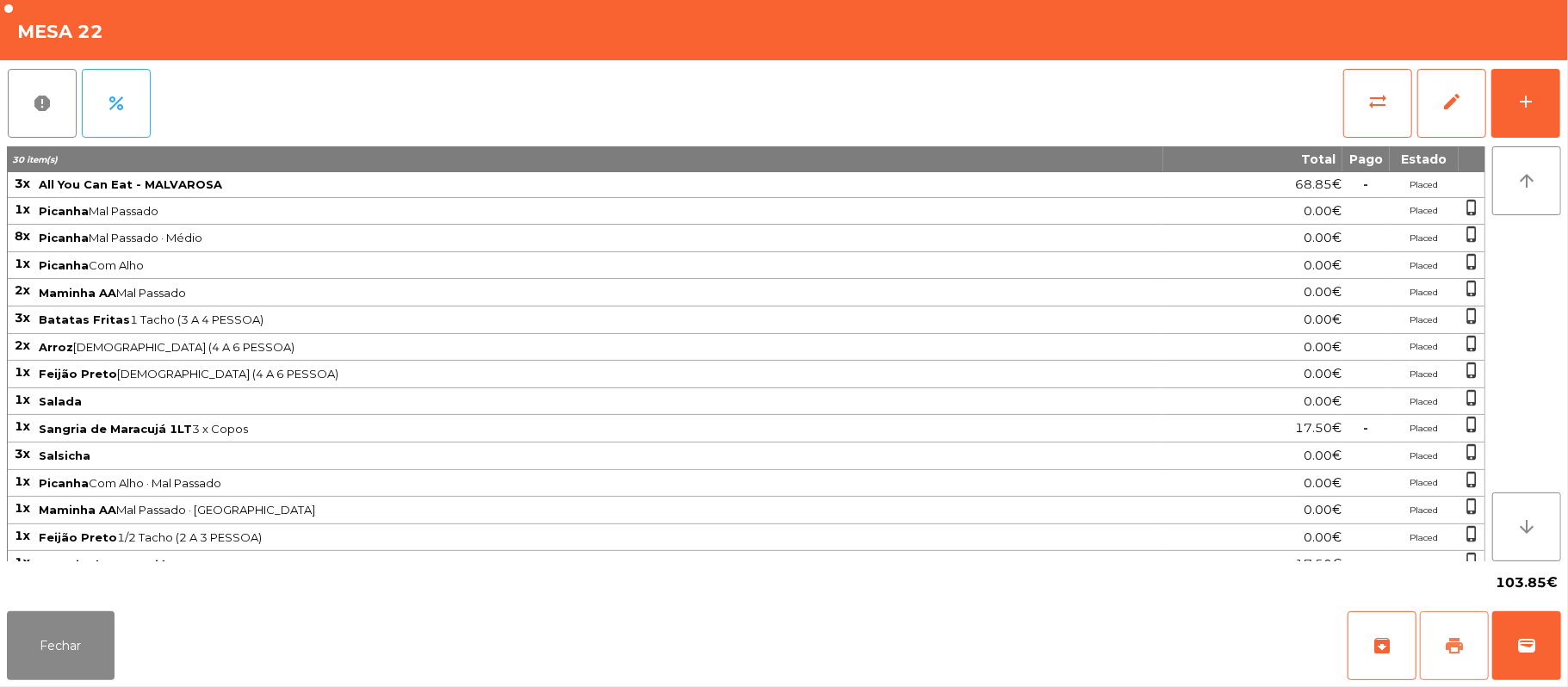
click at [1440, 624] on button "print" at bounding box center [1454, 645] width 69 height 69
click at [1563, 647] on div "Fechar archive print wallet" at bounding box center [784, 646] width 1568 height 83
click at [1518, 622] on button "wallet" at bounding box center [1526, 645] width 69 height 69
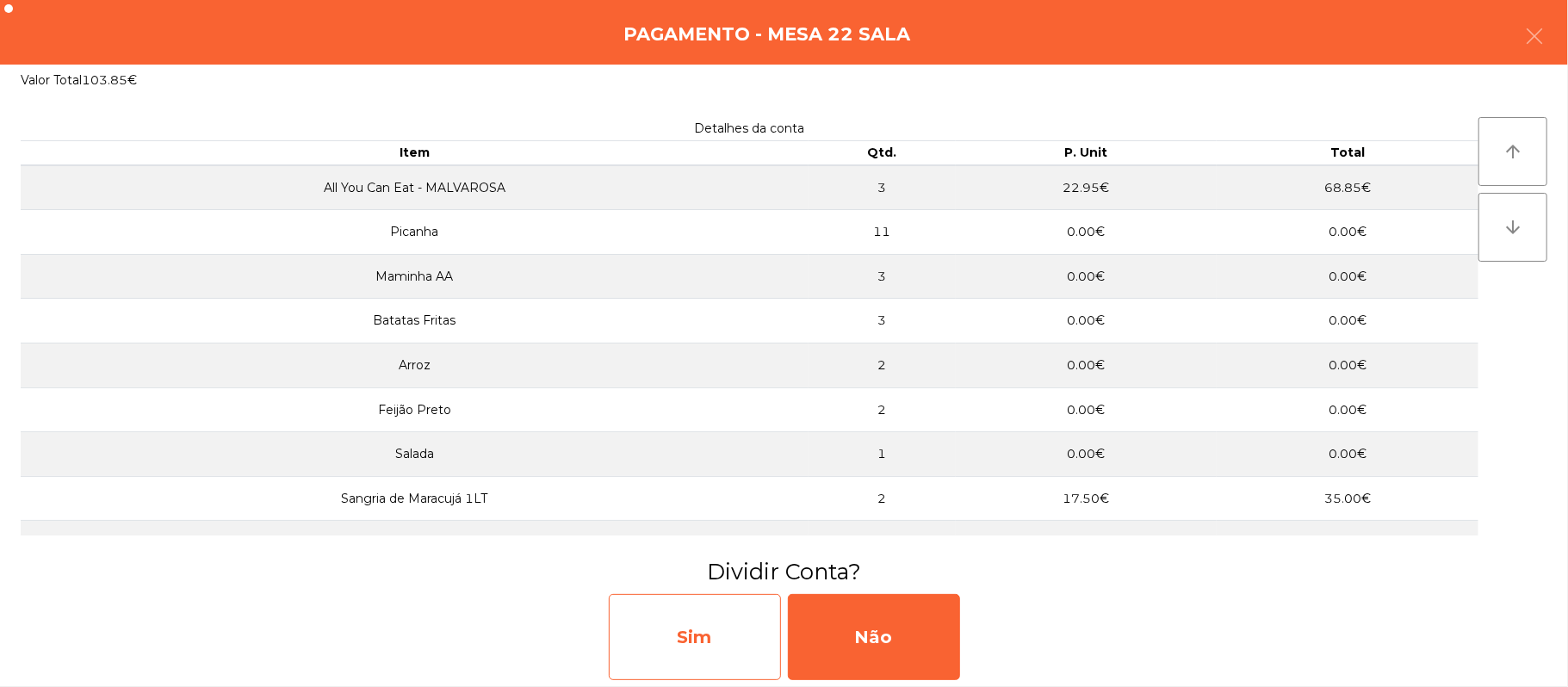
click at [717, 646] on div "Sim" at bounding box center [695, 636] width 172 height 86
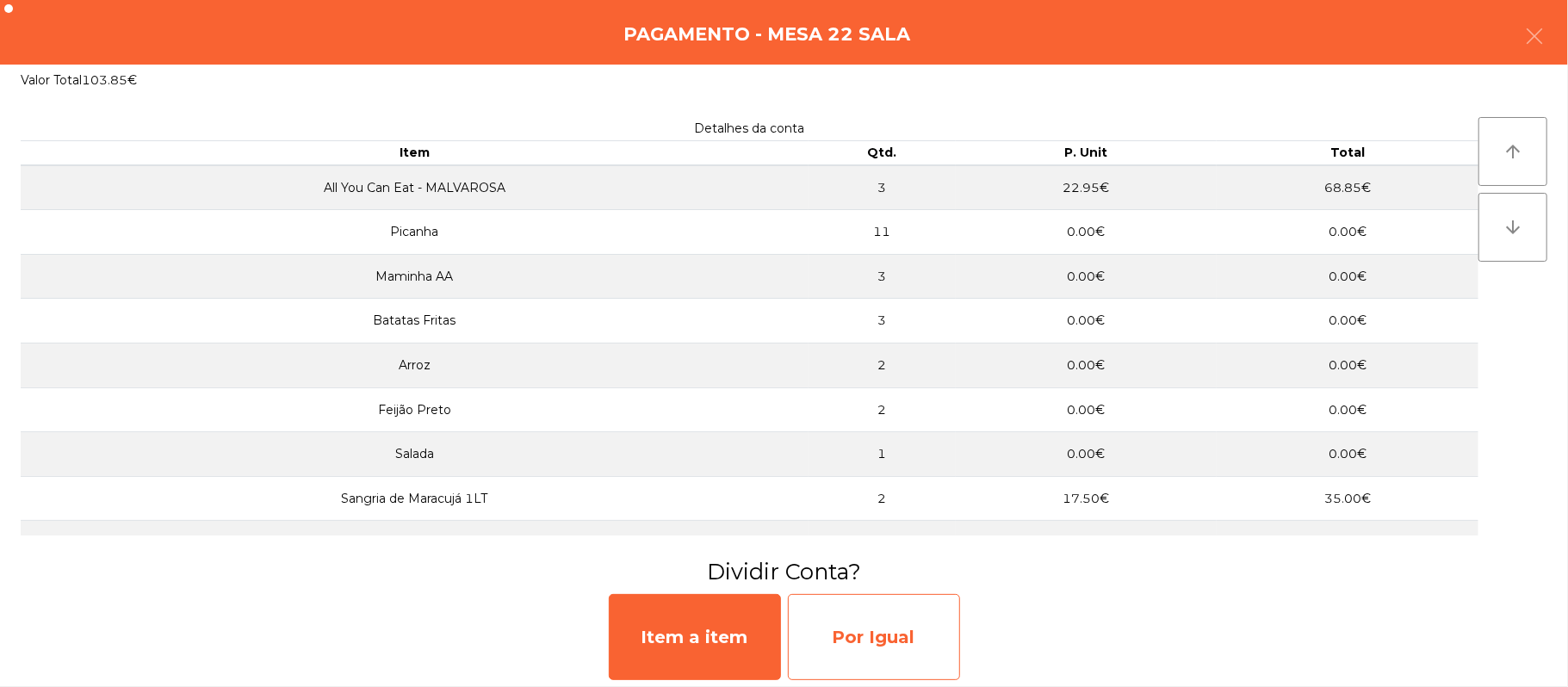
click at [861, 637] on div "Por Igual" at bounding box center [873, 636] width 172 height 86
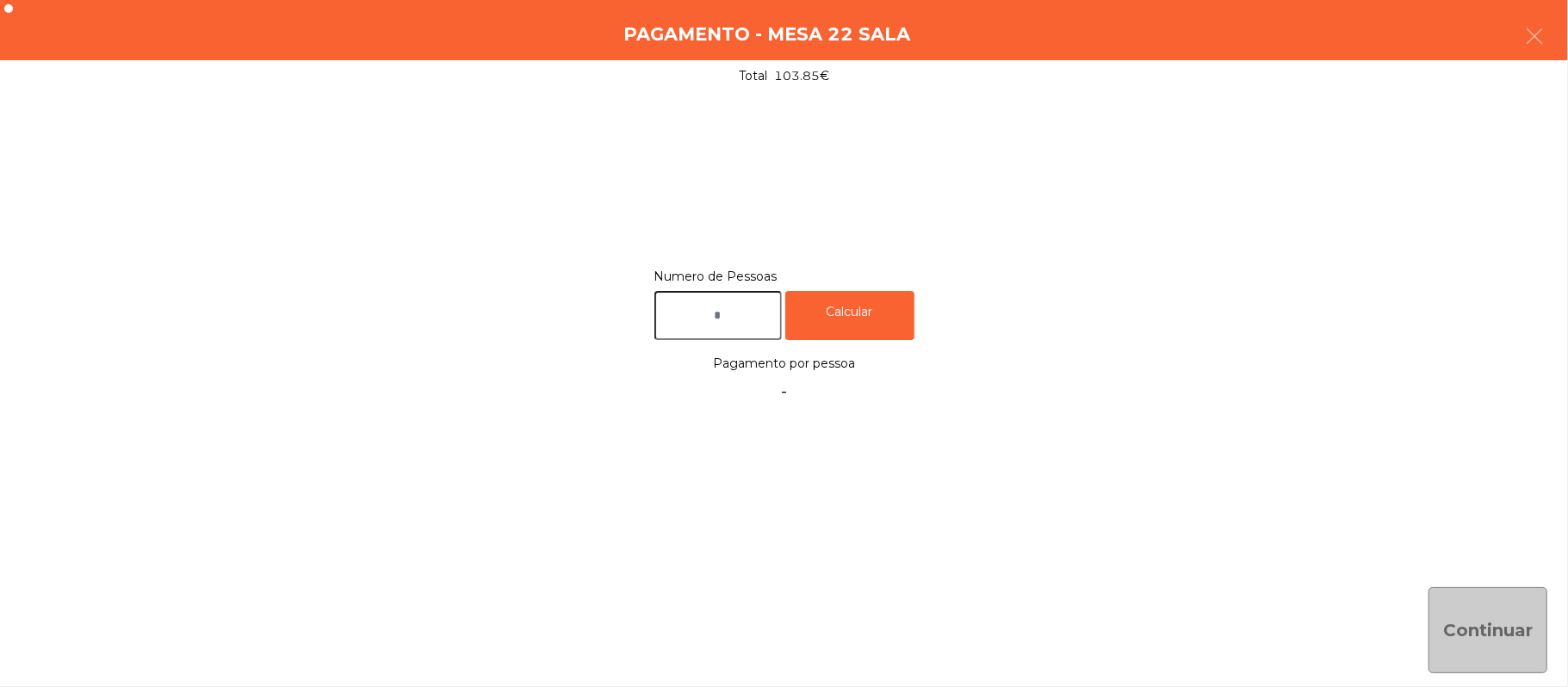
click at [743, 315] on input "text" at bounding box center [718, 315] width 127 height 49
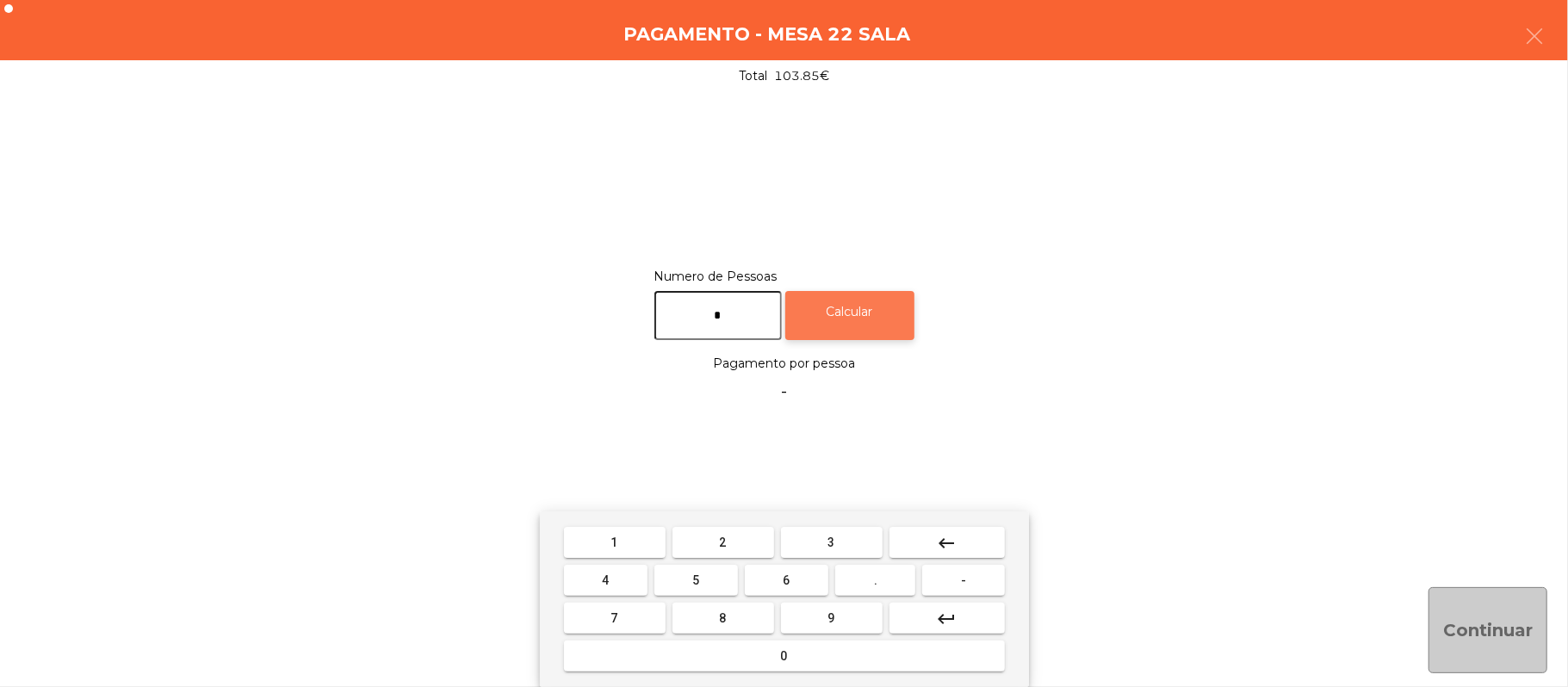
type input "*"
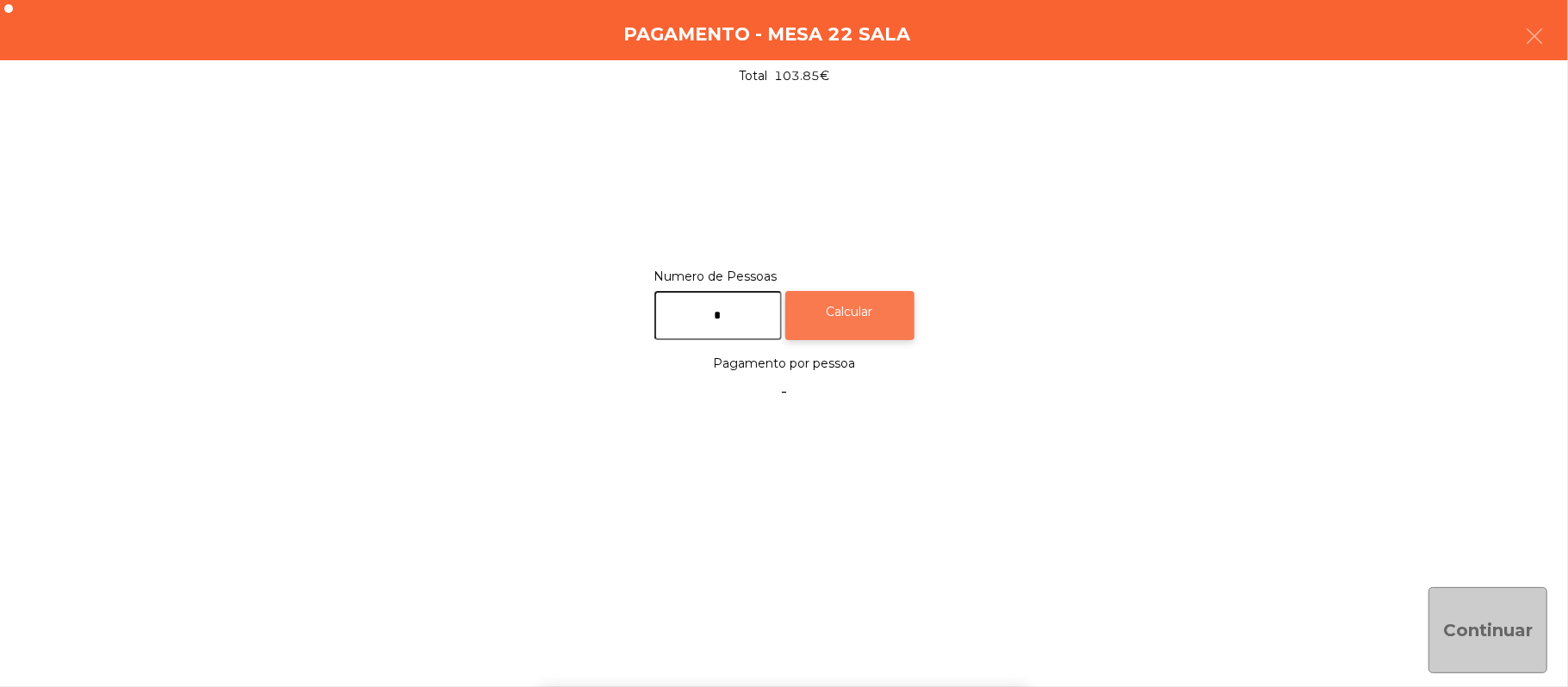
click at [848, 325] on div "Calcular" at bounding box center [849, 315] width 129 height 49
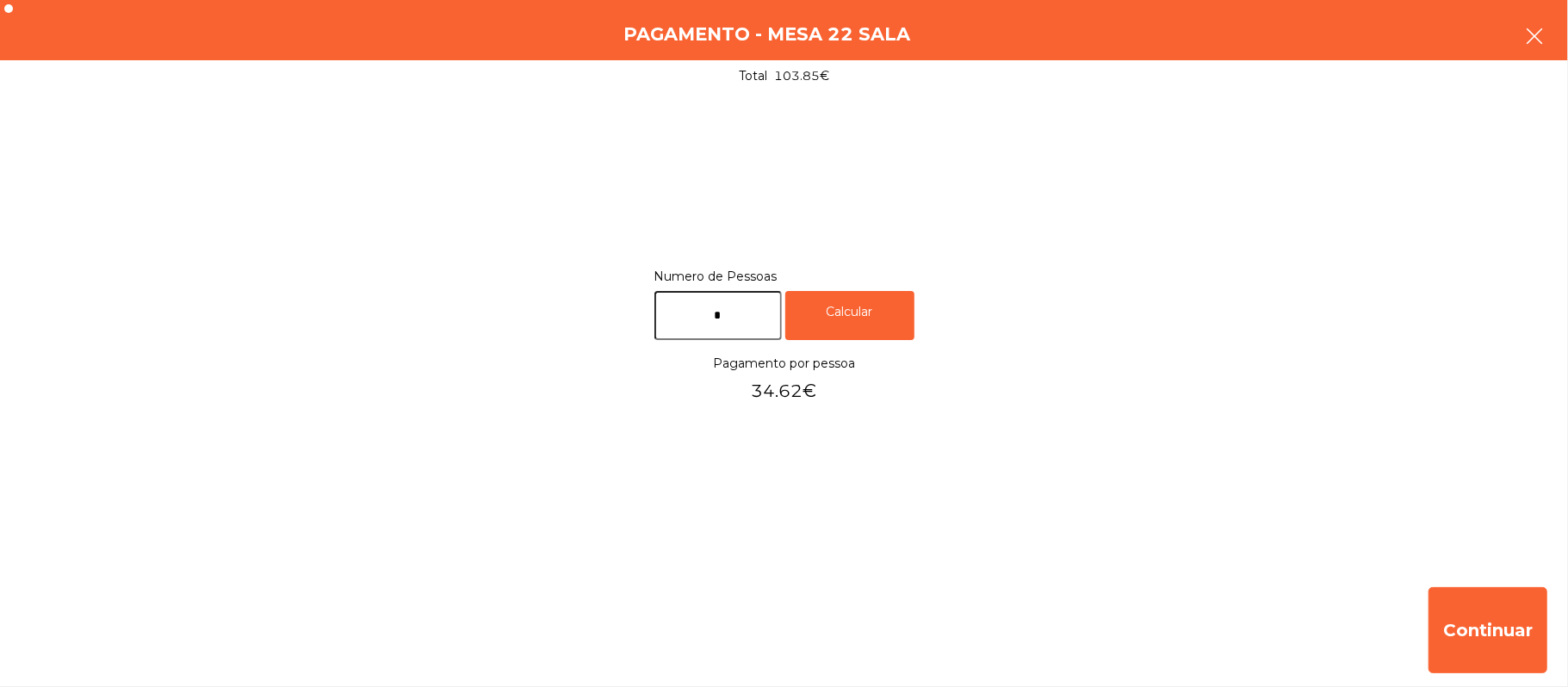
click at [1558, 34] on button "button" at bounding box center [1534, 38] width 48 height 52
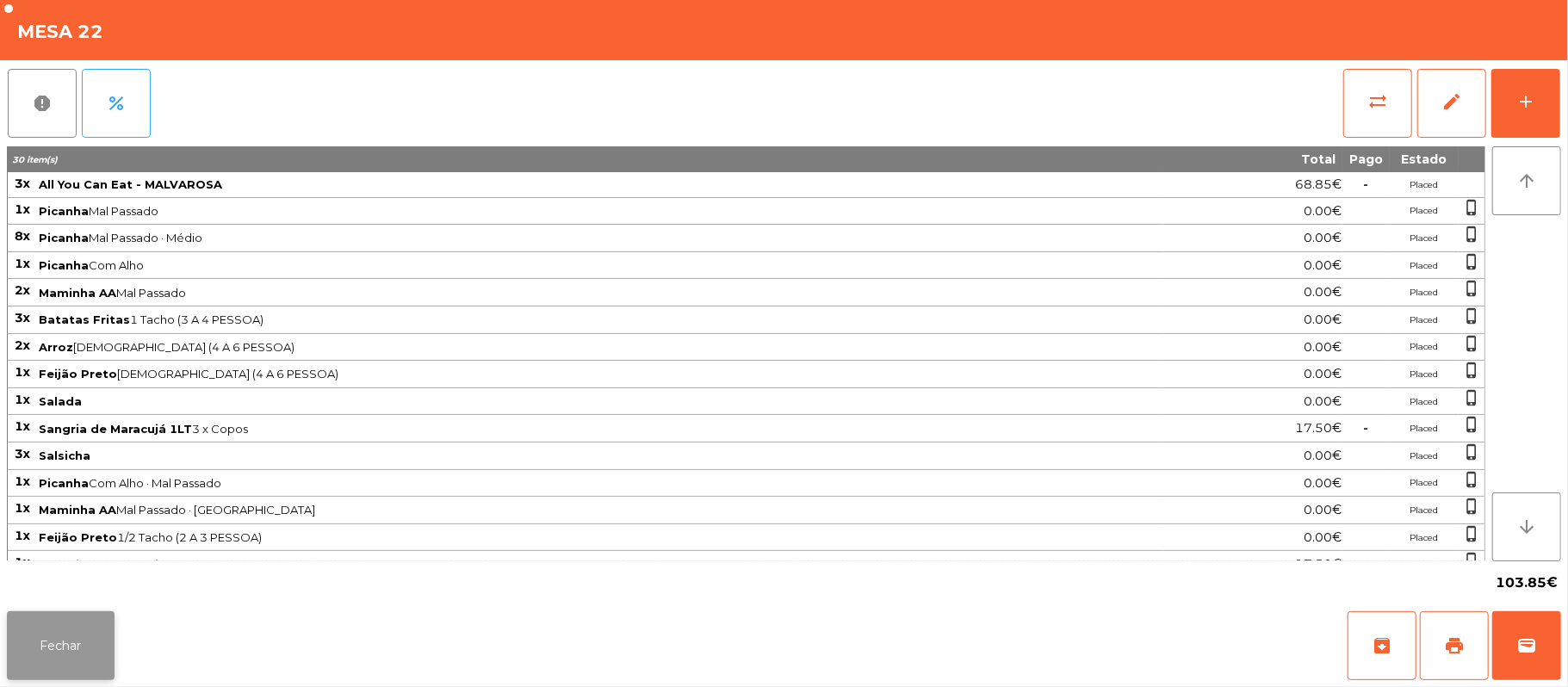
click at [99, 651] on button "Fechar" at bounding box center [60, 645] width 108 height 69
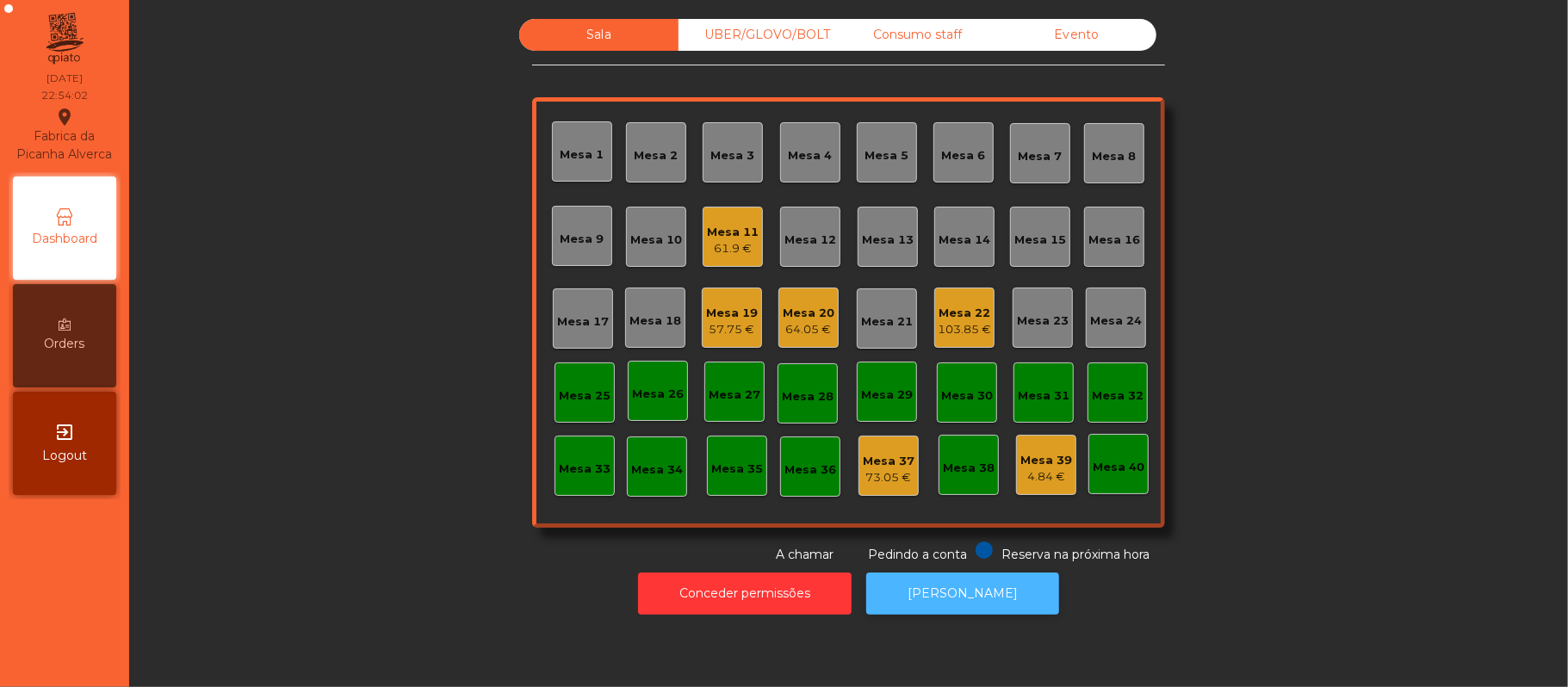
click at [973, 586] on button "[PERSON_NAME]" at bounding box center [962, 593] width 193 height 42
click at [953, 310] on div "Mesa 22" at bounding box center [965, 313] width 53 height 17
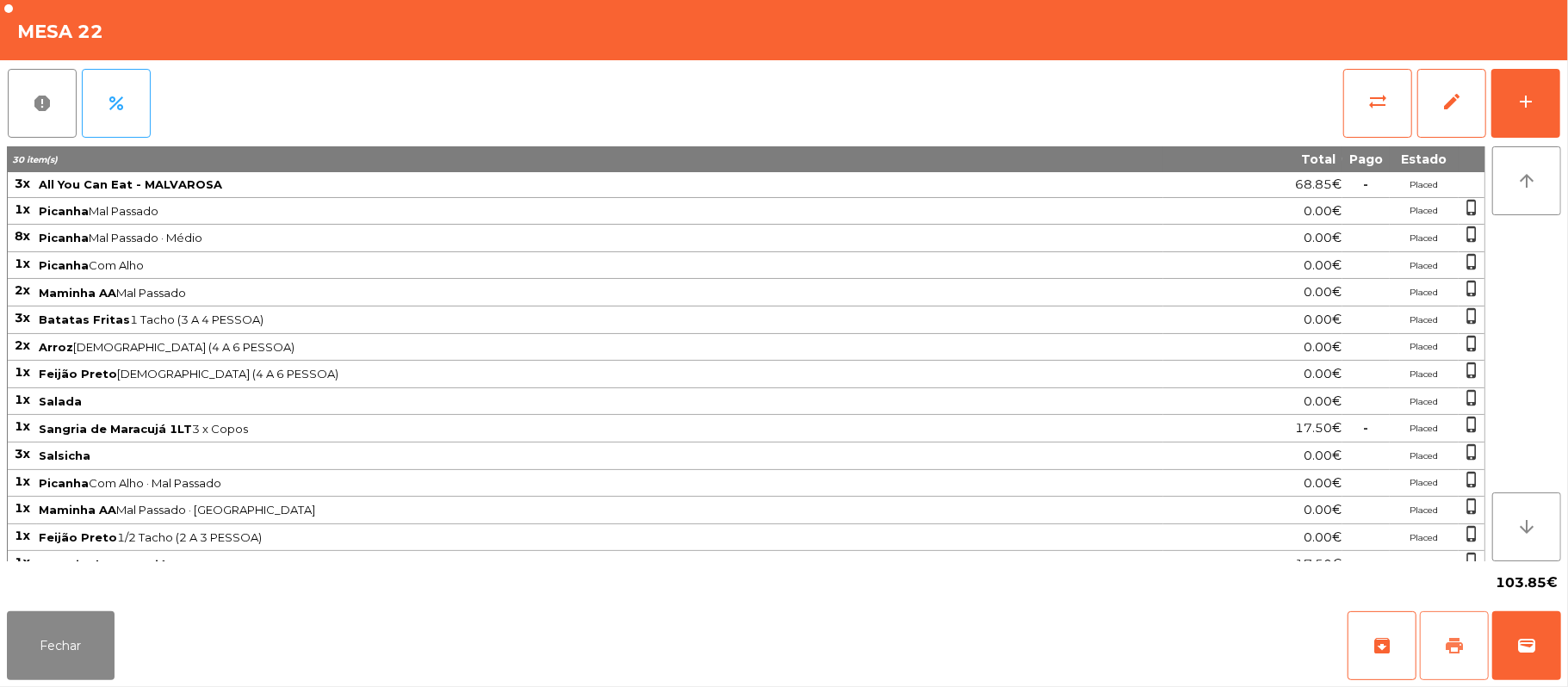
click at [1447, 628] on button "print" at bounding box center [1454, 645] width 69 height 69
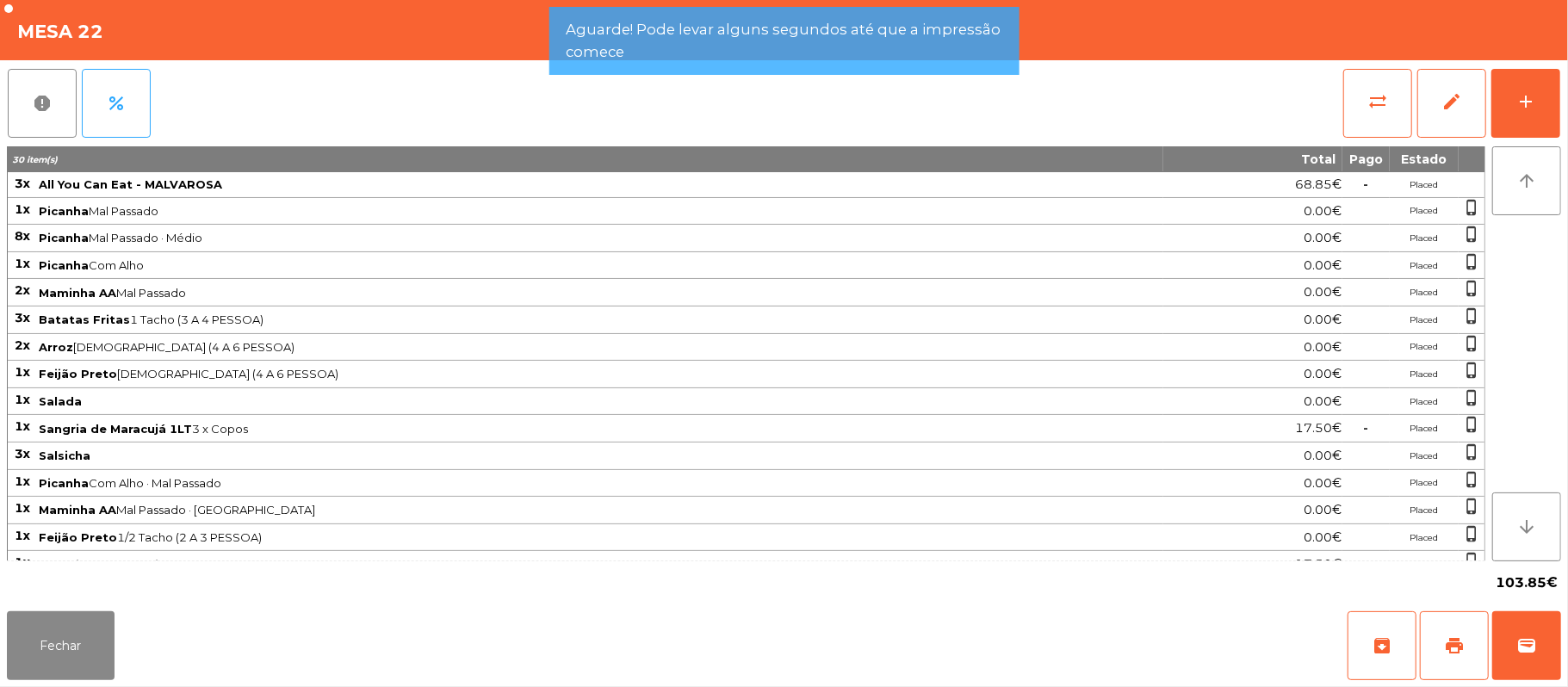
click at [1562, 664] on div "Fechar archive print wallet" at bounding box center [784, 646] width 1568 height 83
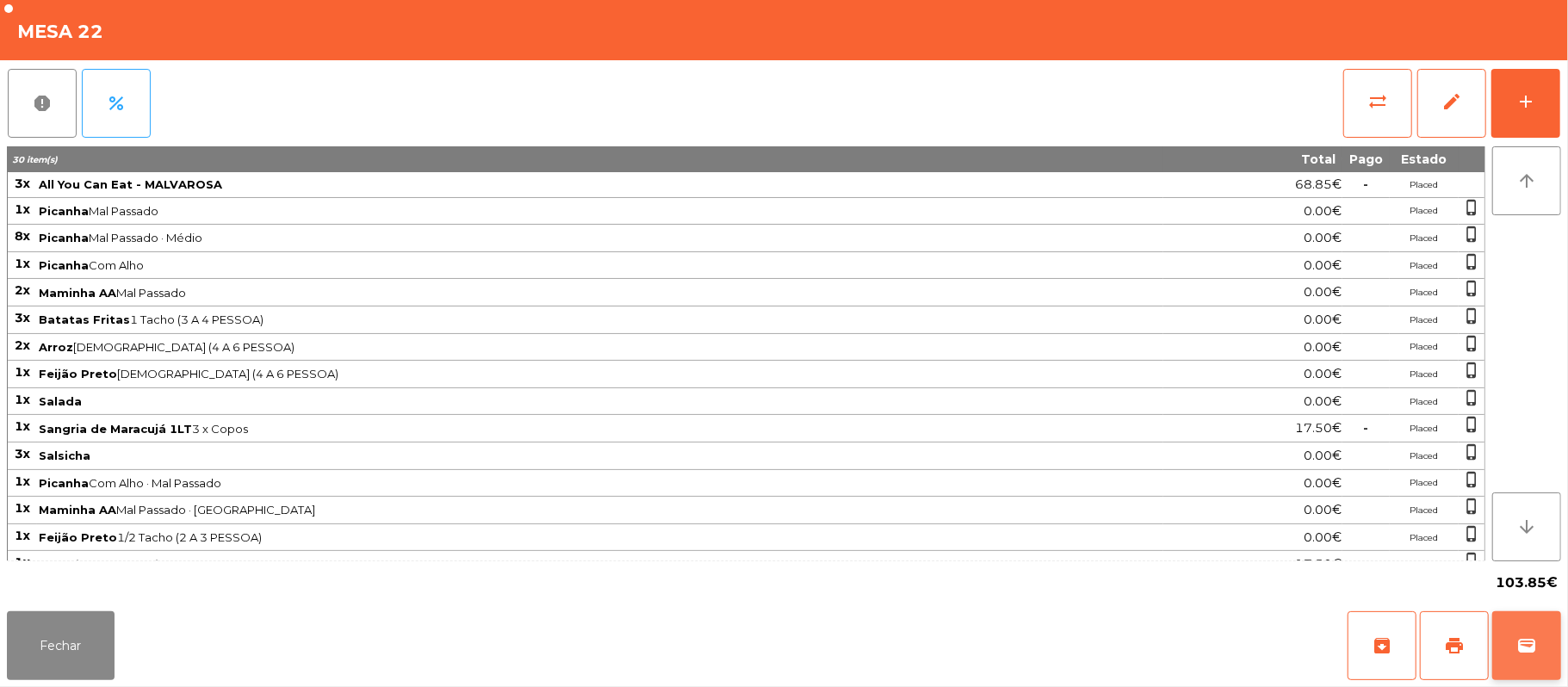
click at [1558, 634] on button "wallet" at bounding box center [1526, 645] width 69 height 69
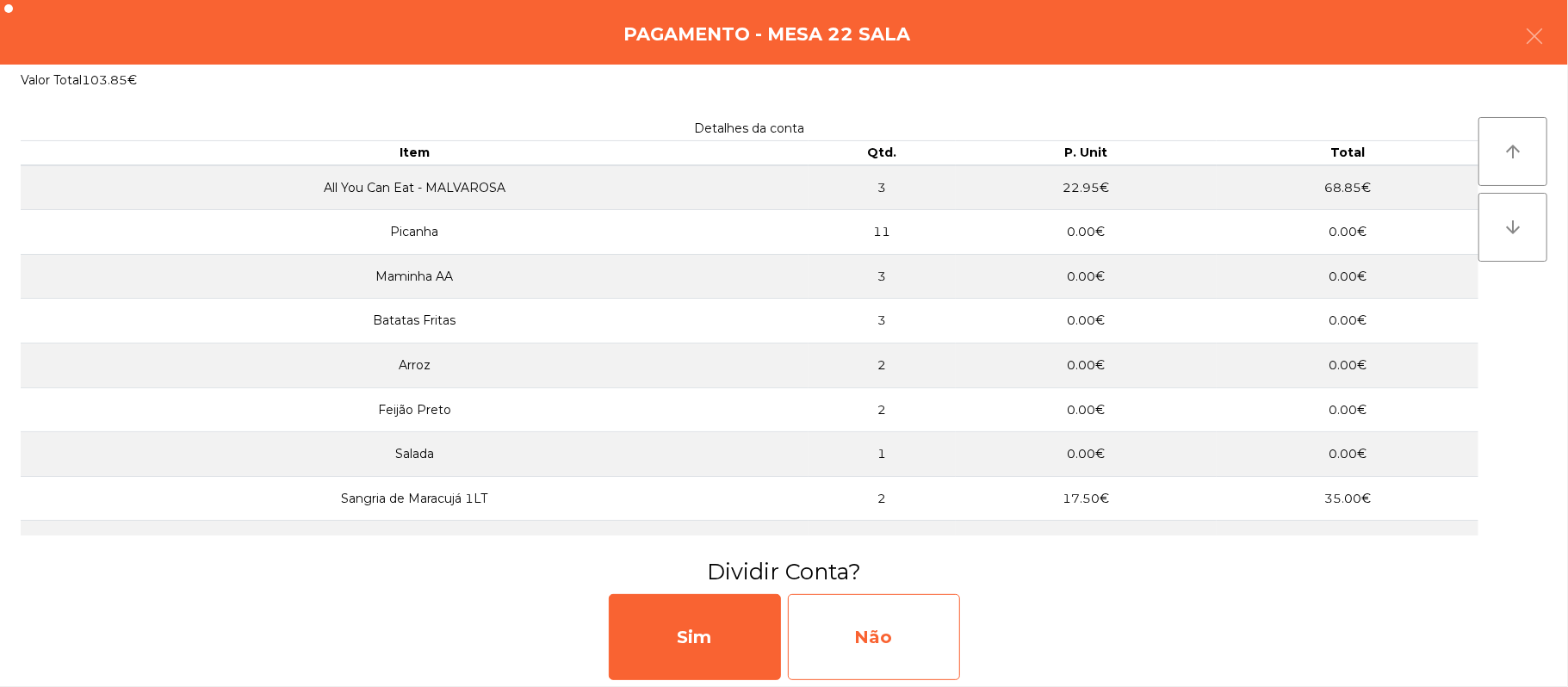
click at [876, 635] on div "Não" at bounding box center [873, 636] width 172 height 86
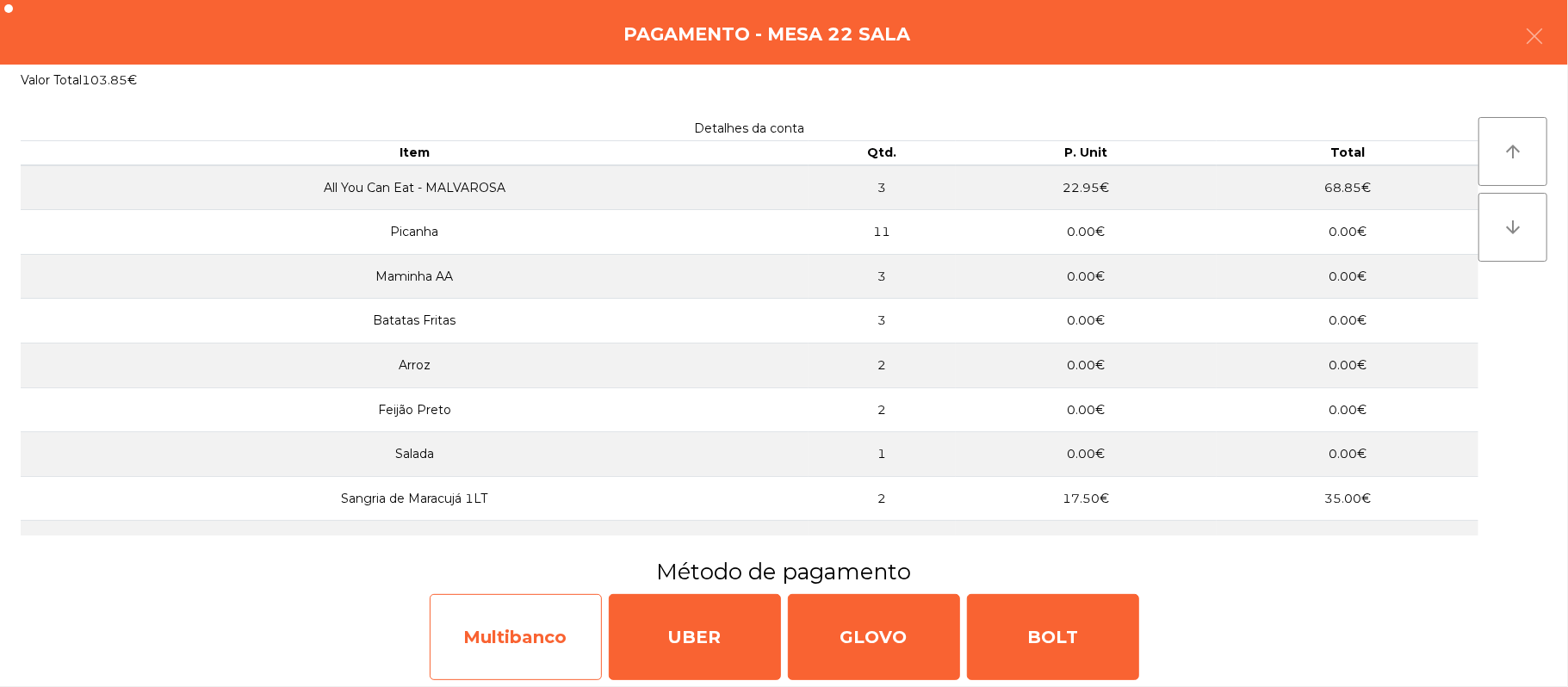
click at [576, 654] on div "Multibanco" at bounding box center [515, 636] width 172 height 86
select select "**"
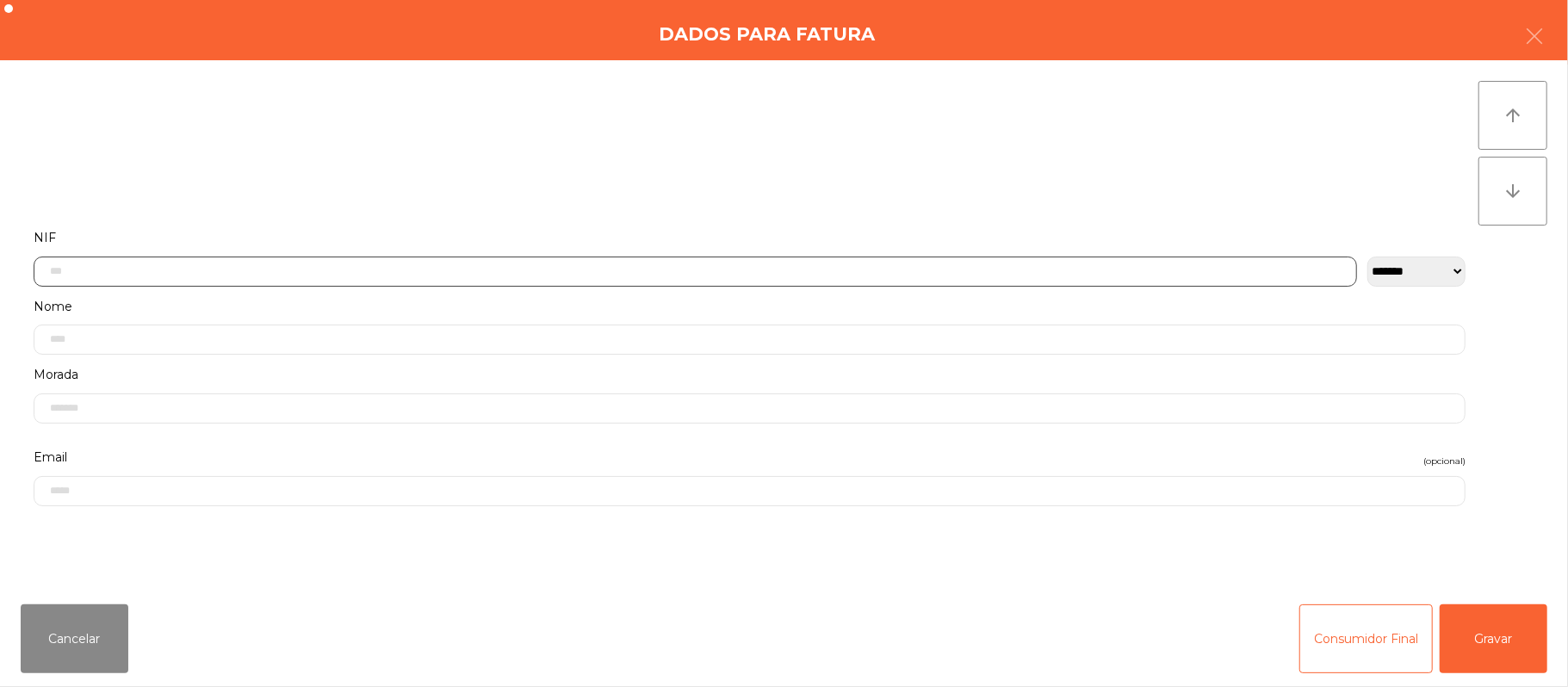
click at [739, 266] on input "text" at bounding box center [695, 271] width 1323 height 30
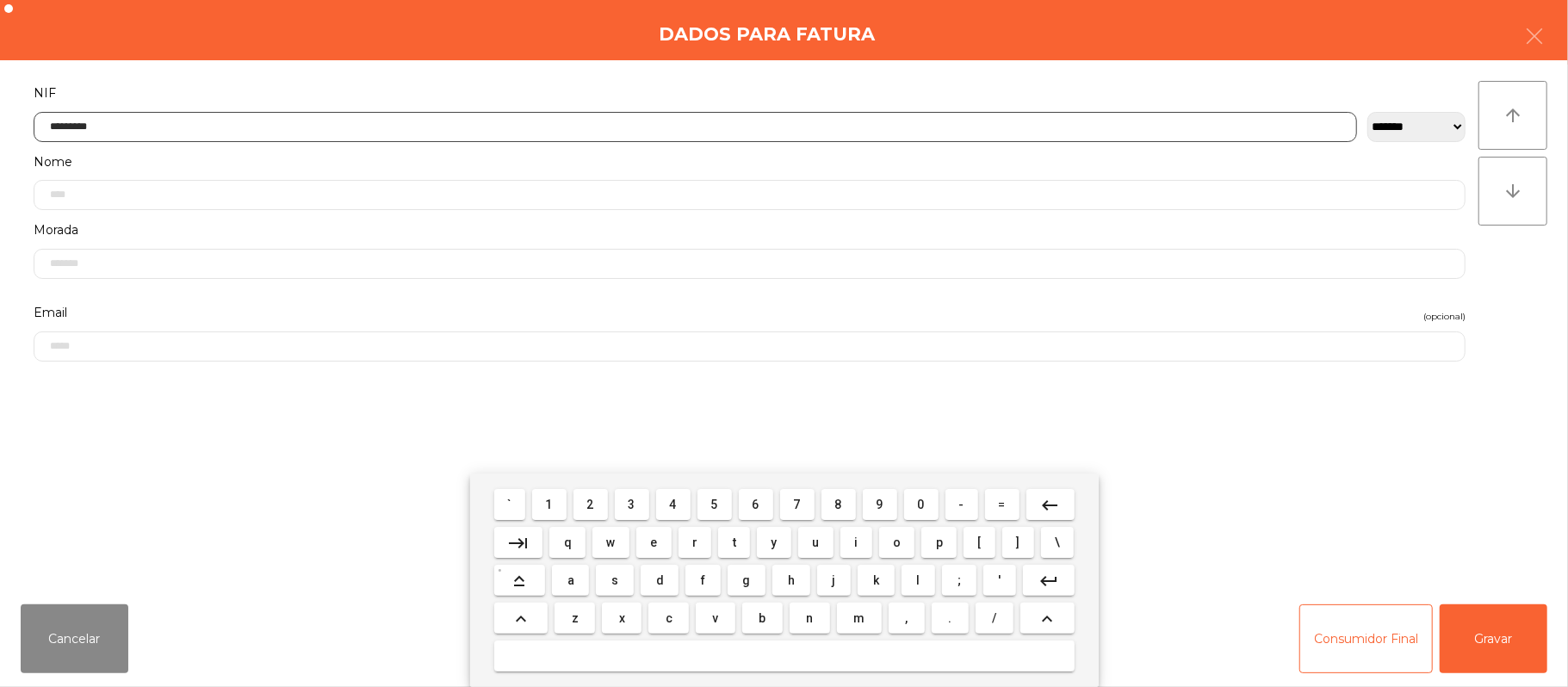
type input "*********"
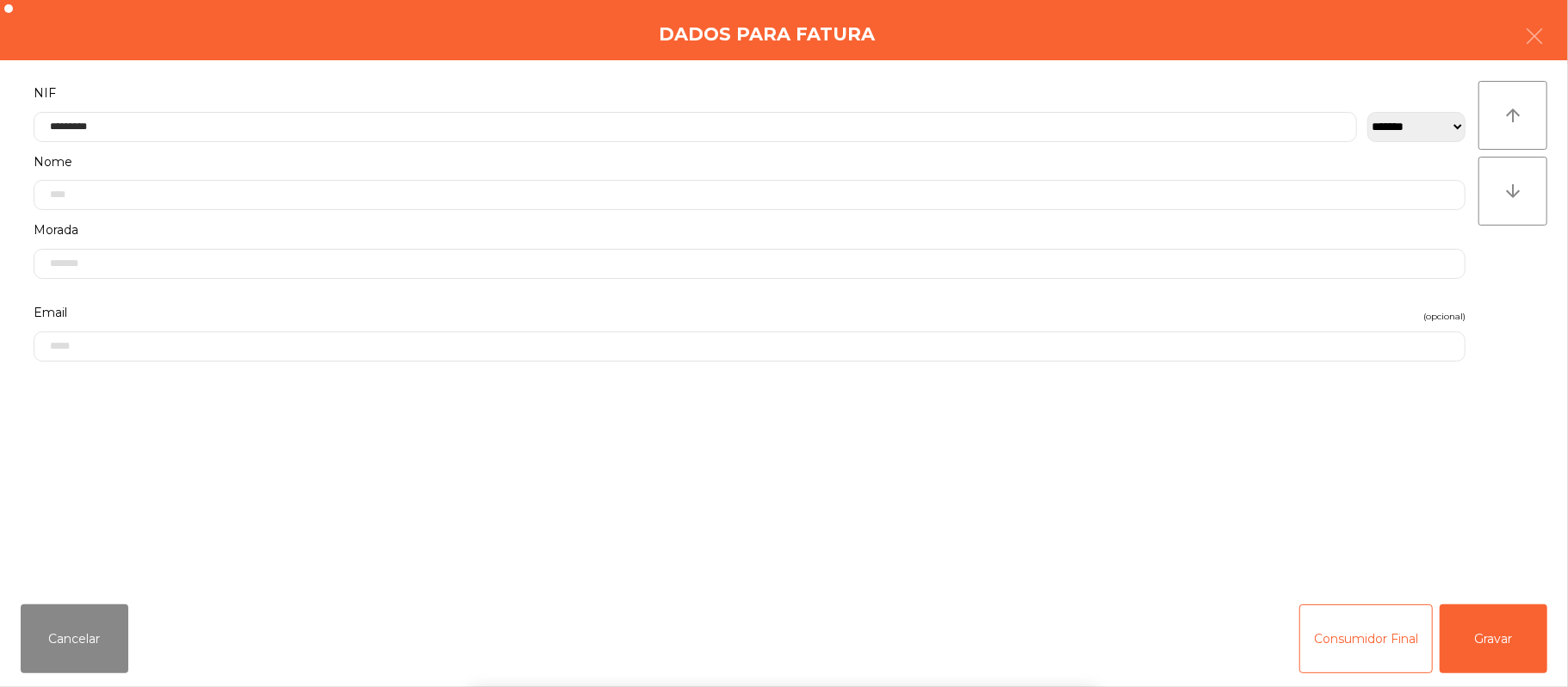
click at [1506, 650] on div "` 1 2 3 4 5 6 7 8 9 0 - = keyboard_backspace keyboard_tab q w e r t y u i o p […" at bounding box center [784, 580] width 1568 height 214
click at [1506, 626] on button "Gravar" at bounding box center [1492, 638] width 108 height 69
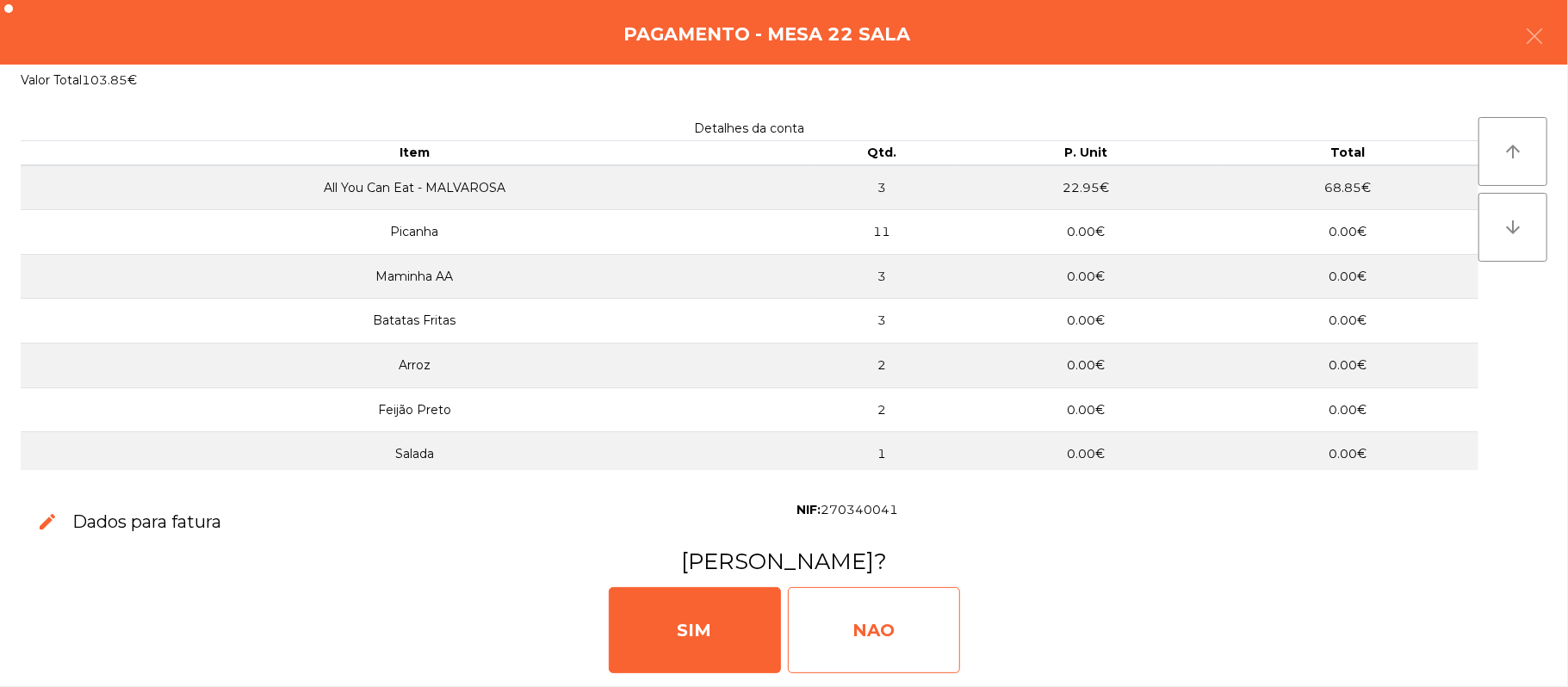
click at [906, 641] on div "NAO" at bounding box center [873, 629] width 172 height 86
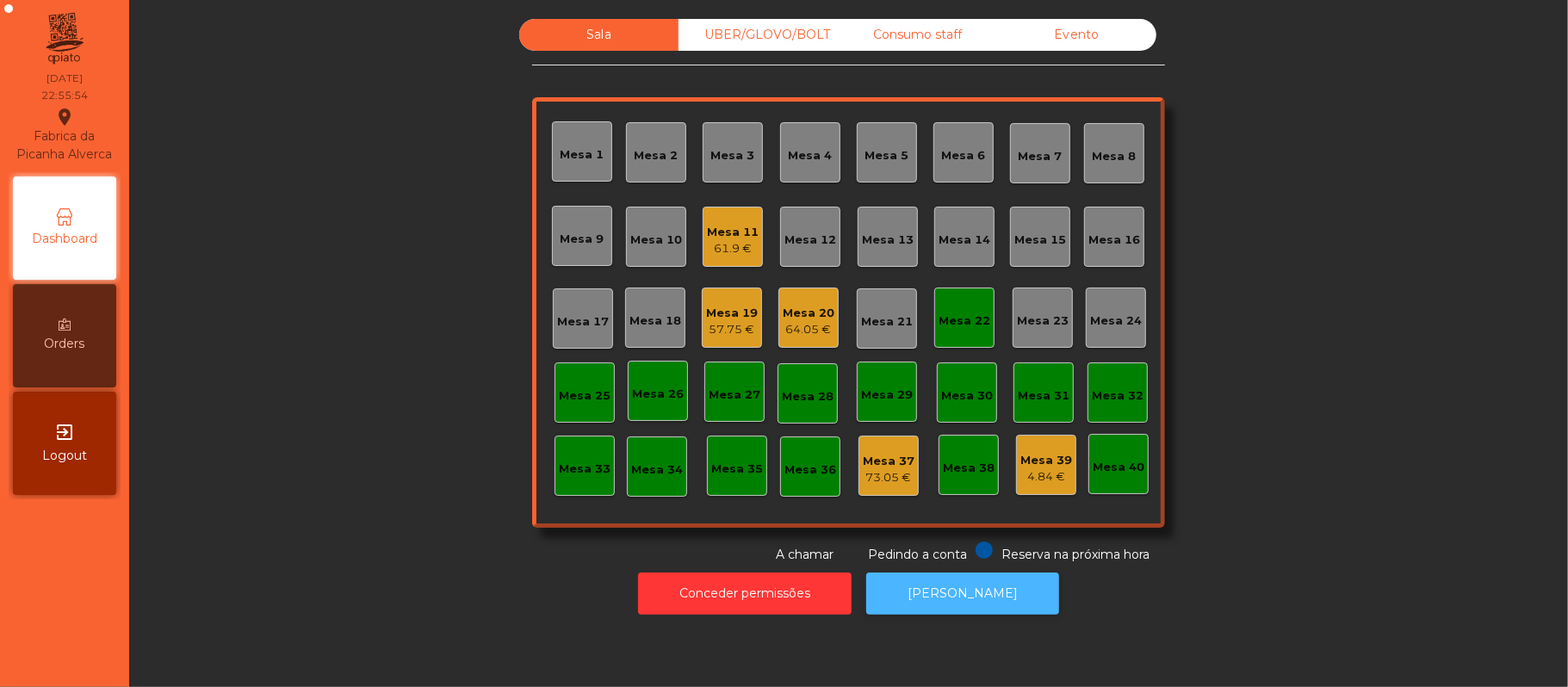
click at [954, 593] on button "[PERSON_NAME]" at bounding box center [962, 593] width 193 height 42
click at [816, 305] on div "Mesa 20" at bounding box center [808, 313] width 52 height 17
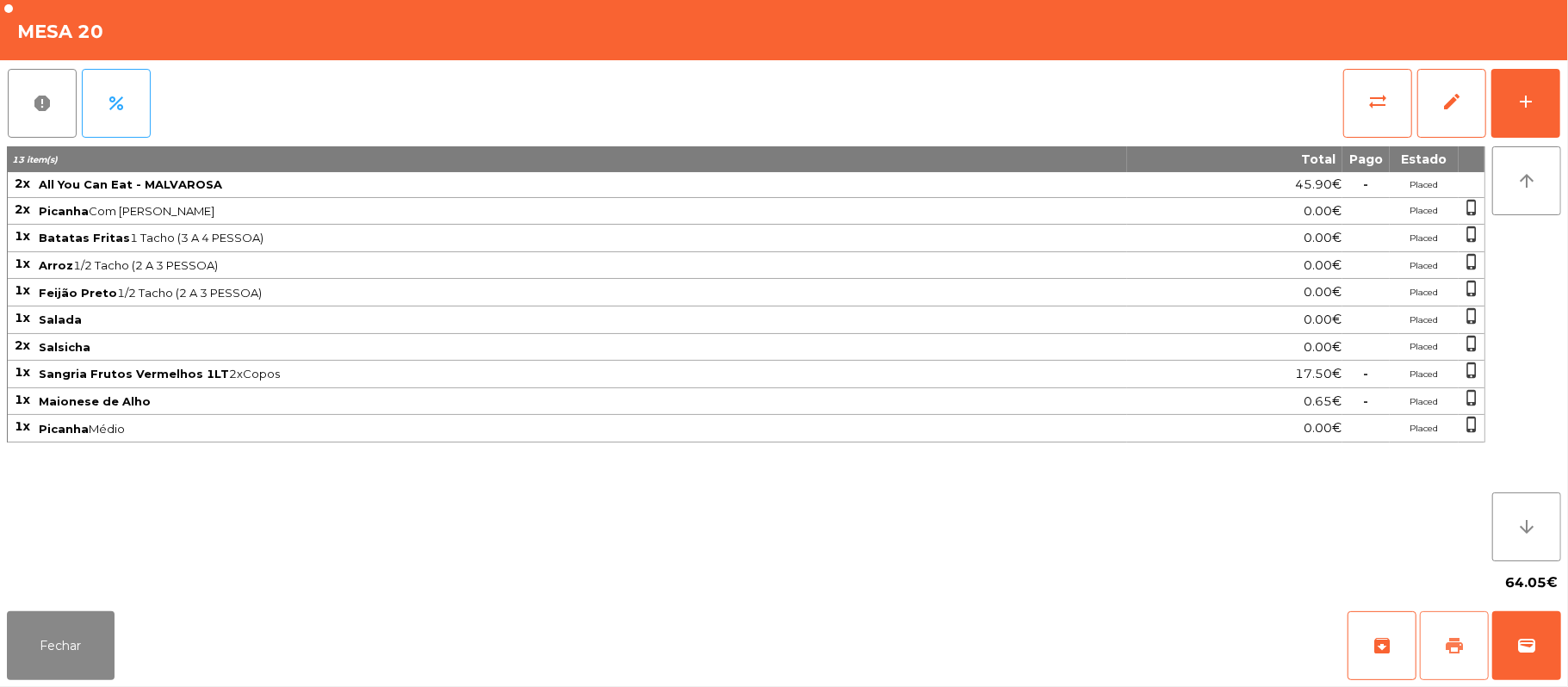
click at [1446, 623] on button "print" at bounding box center [1454, 645] width 69 height 69
click at [1510, 648] on button "wallet" at bounding box center [1526, 645] width 69 height 69
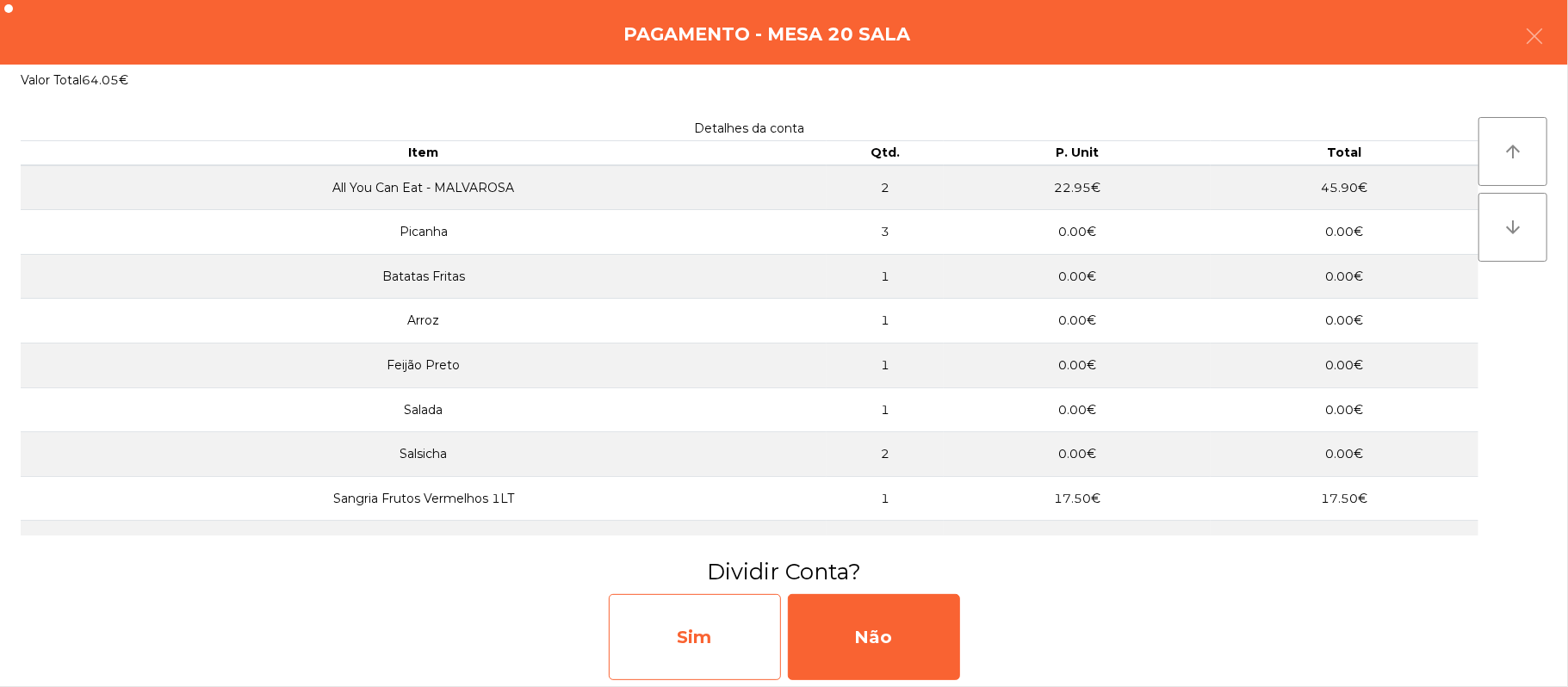
click at [717, 648] on div "Sim" at bounding box center [695, 636] width 172 height 86
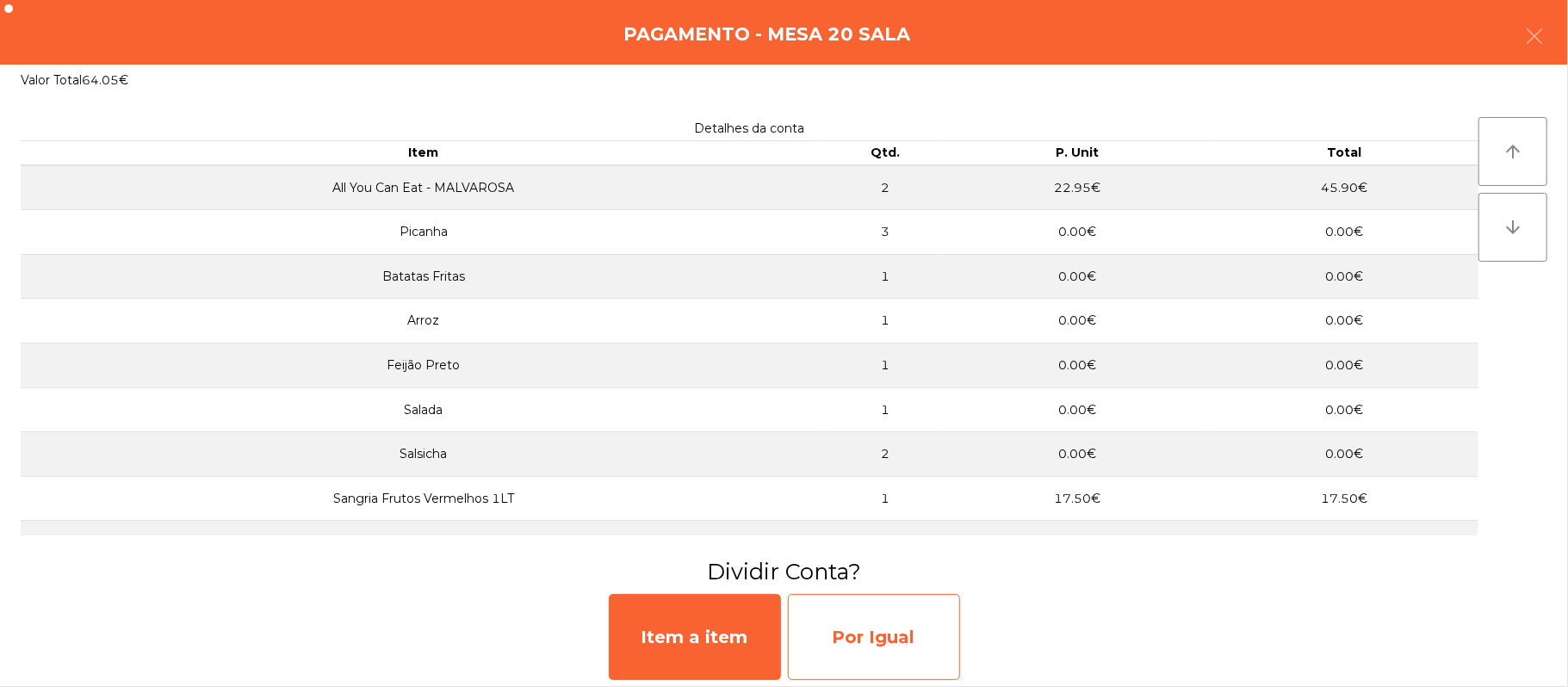
click at [900, 611] on div "Por Igual" at bounding box center [873, 636] width 172 height 86
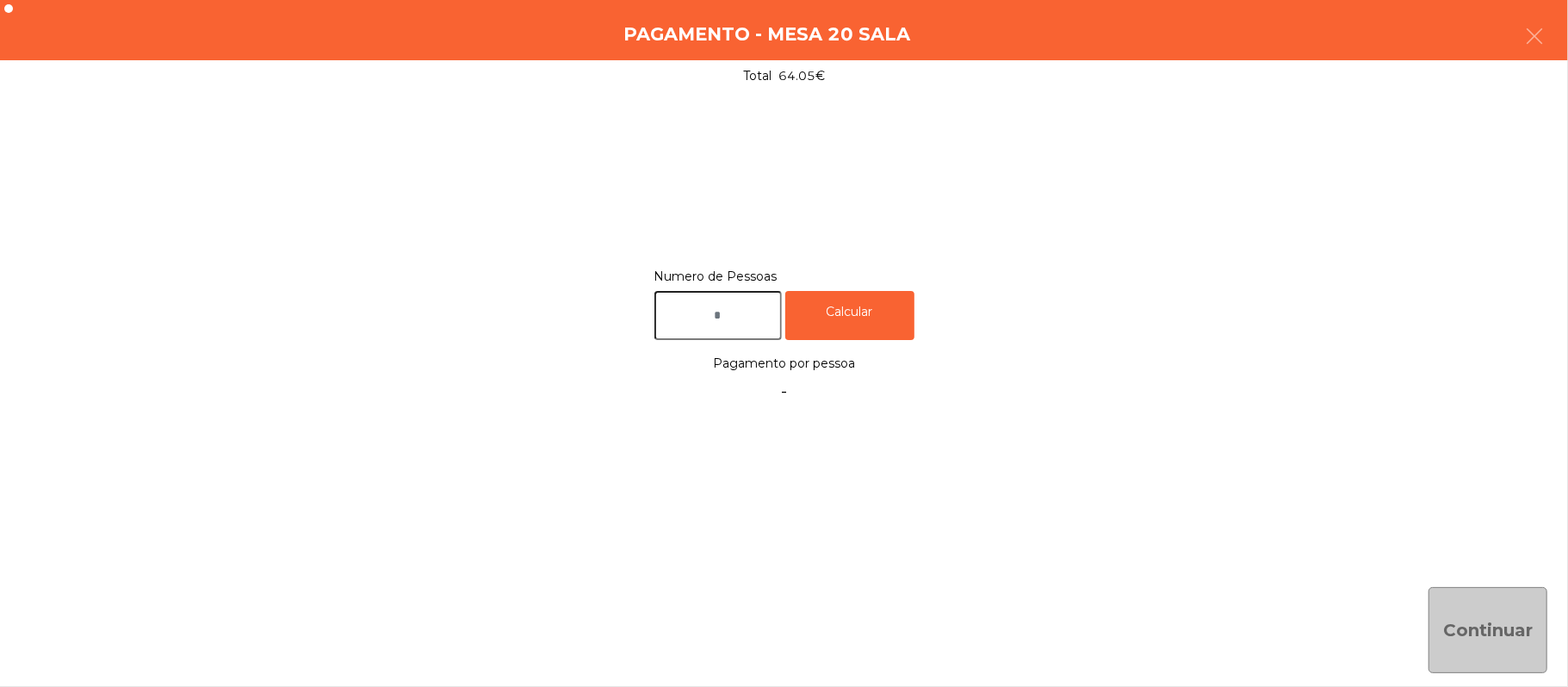
click at [710, 319] on input "text" at bounding box center [718, 315] width 127 height 49
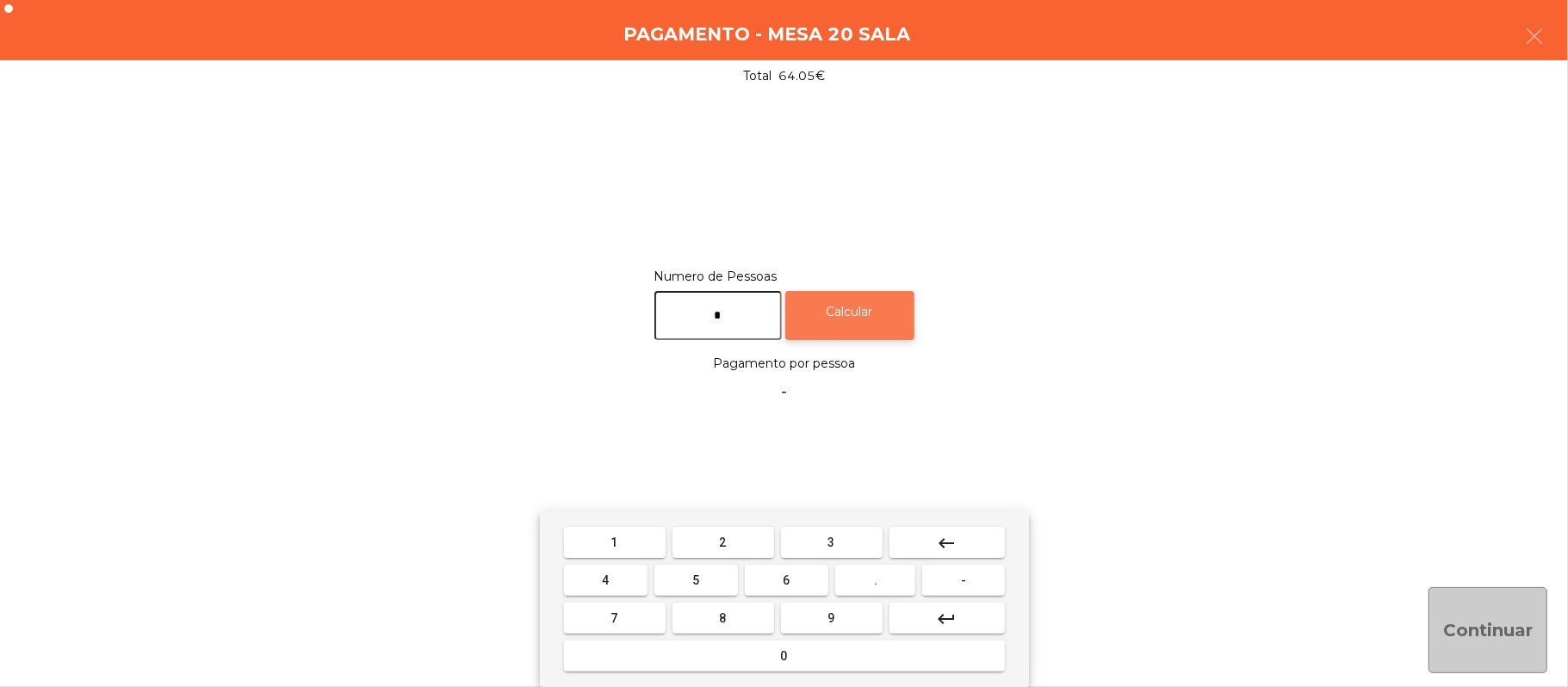
type input "*"
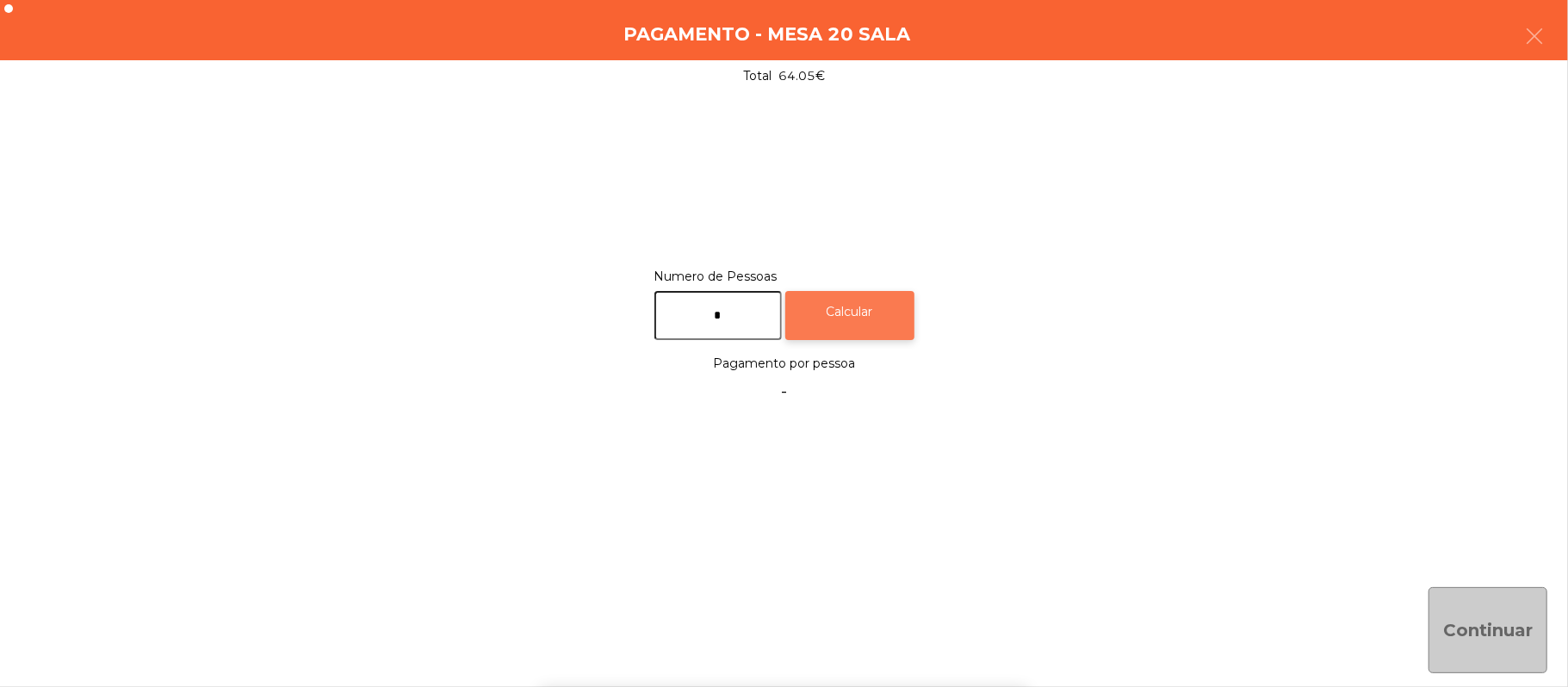
click at [858, 305] on div "Calcular" at bounding box center [849, 315] width 129 height 49
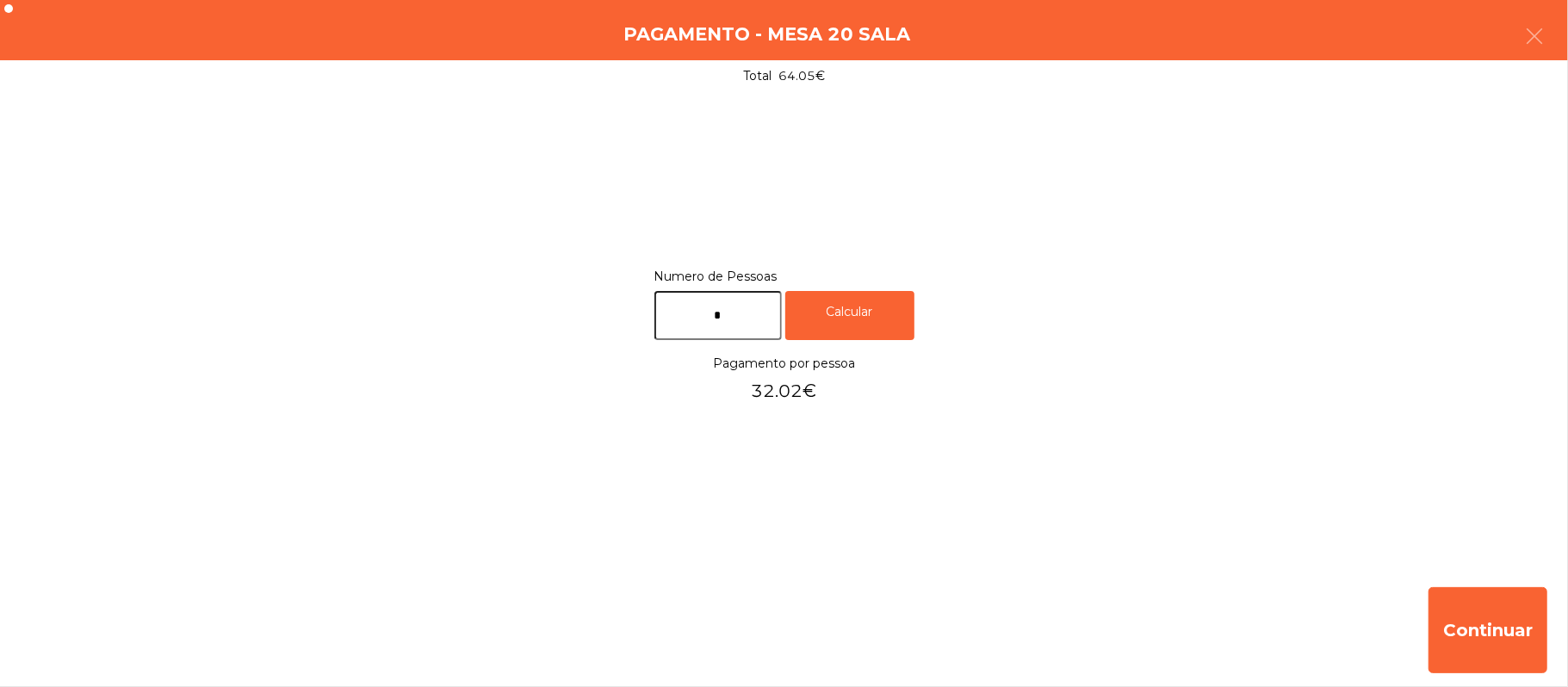
click at [1564, 45] on div "Pagamento - Mesa 20 Sala" at bounding box center [784, 29] width 1568 height 60
click at [1562, 41] on div "Pagamento - Mesa 20 Sala" at bounding box center [784, 29] width 1568 height 60
click at [1512, 38] on button "button" at bounding box center [1534, 38] width 48 height 52
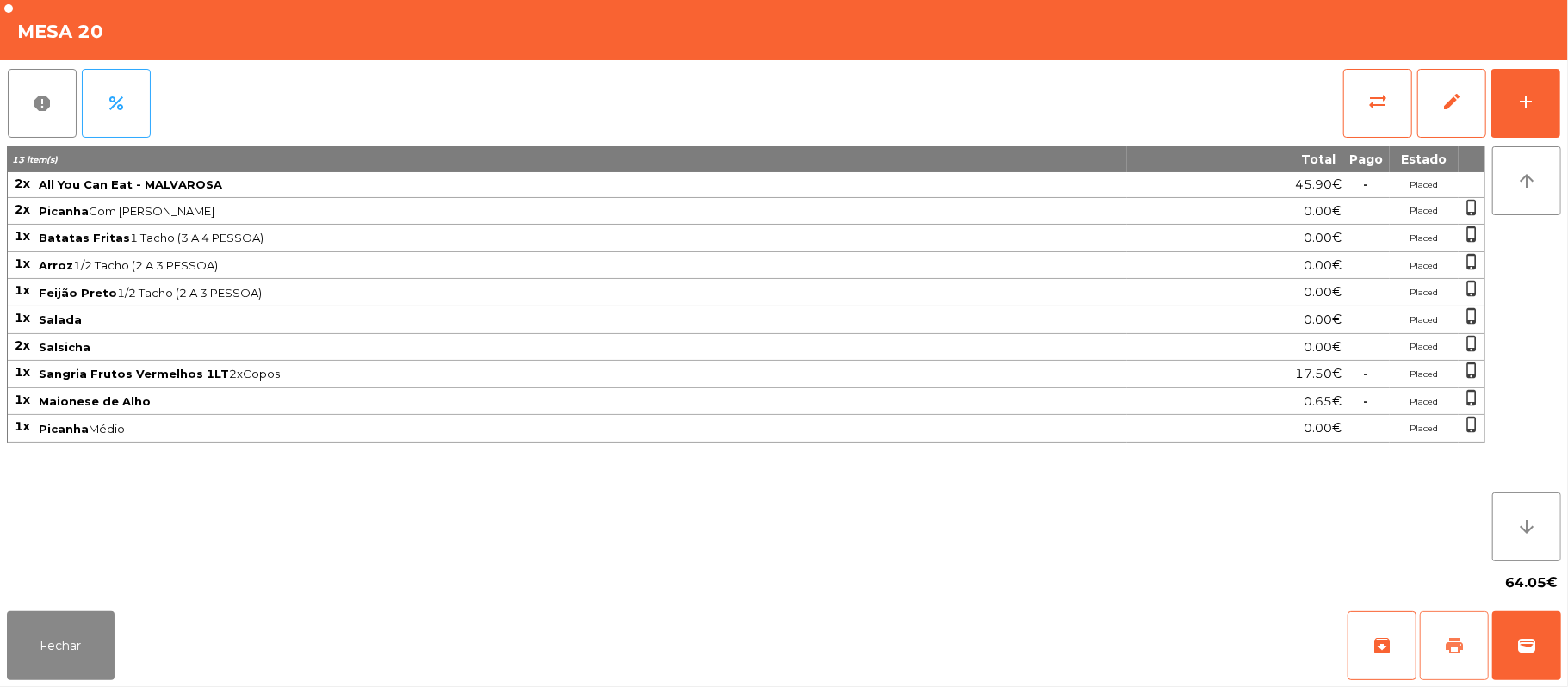
click at [1445, 638] on span "print" at bounding box center [1454, 646] width 20 height 20
click at [1531, 630] on button "wallet" at bounding box center [1526, 645] width 69 height 69
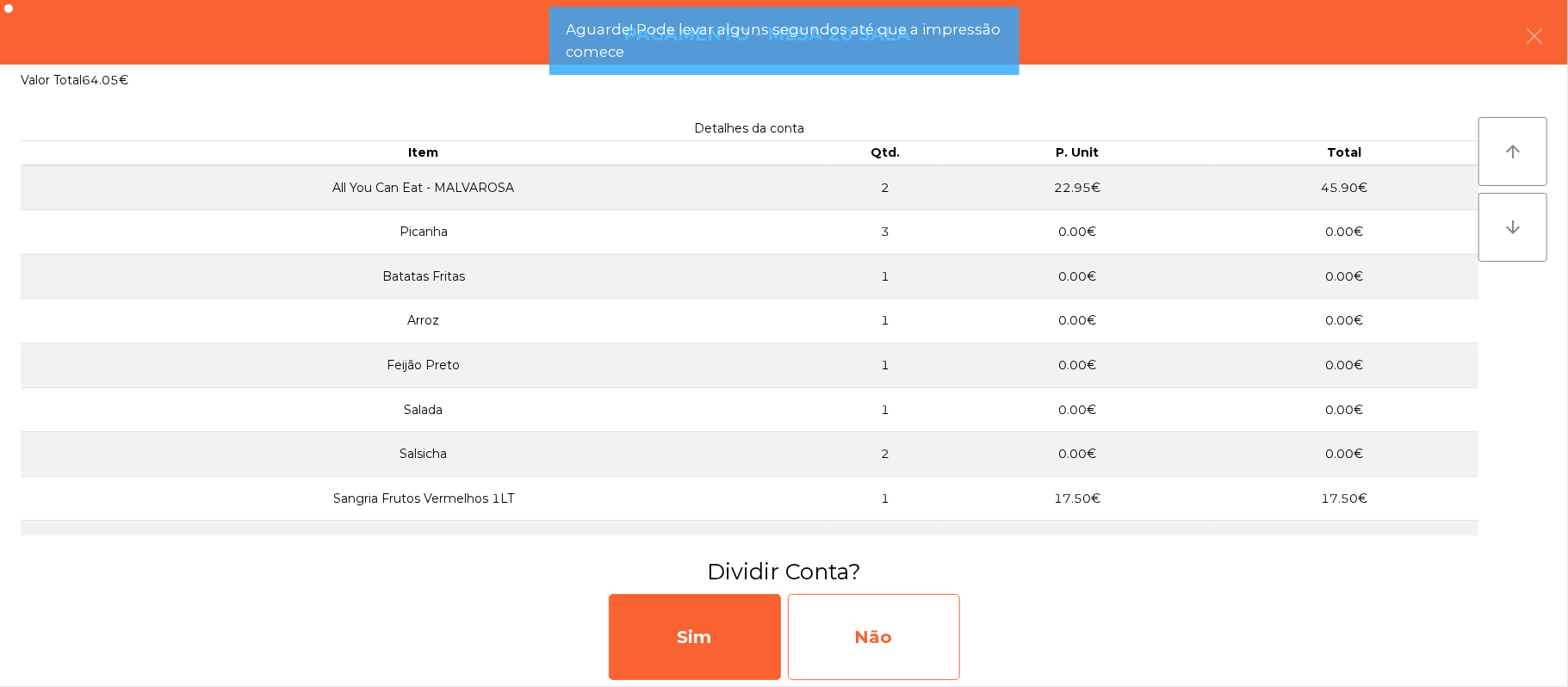
click at [861, 634] on div "Não" at bounding box center [873, 636] width 172 height 86
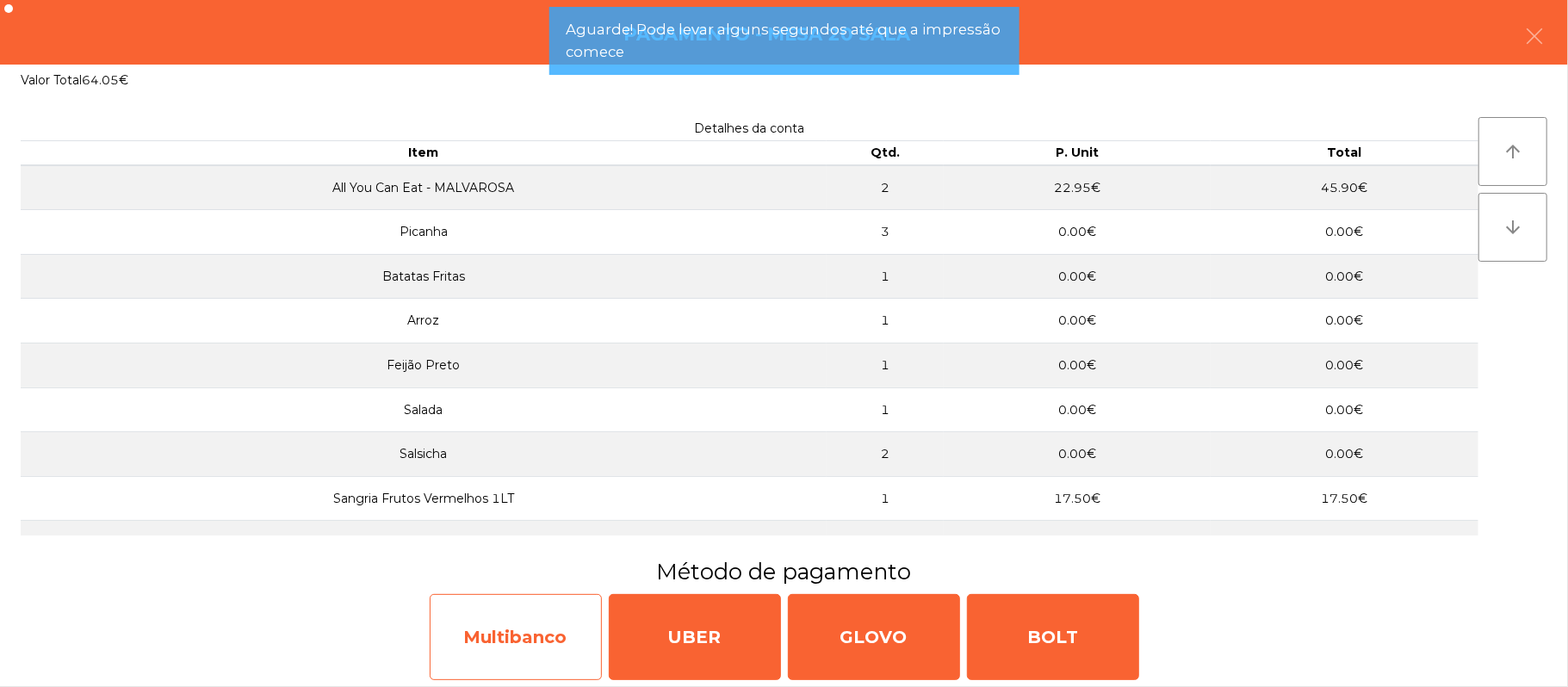
click at [524, 646] on div "Multibanco" at bounding box center [515, 636] width 172 height 86
select select "**"
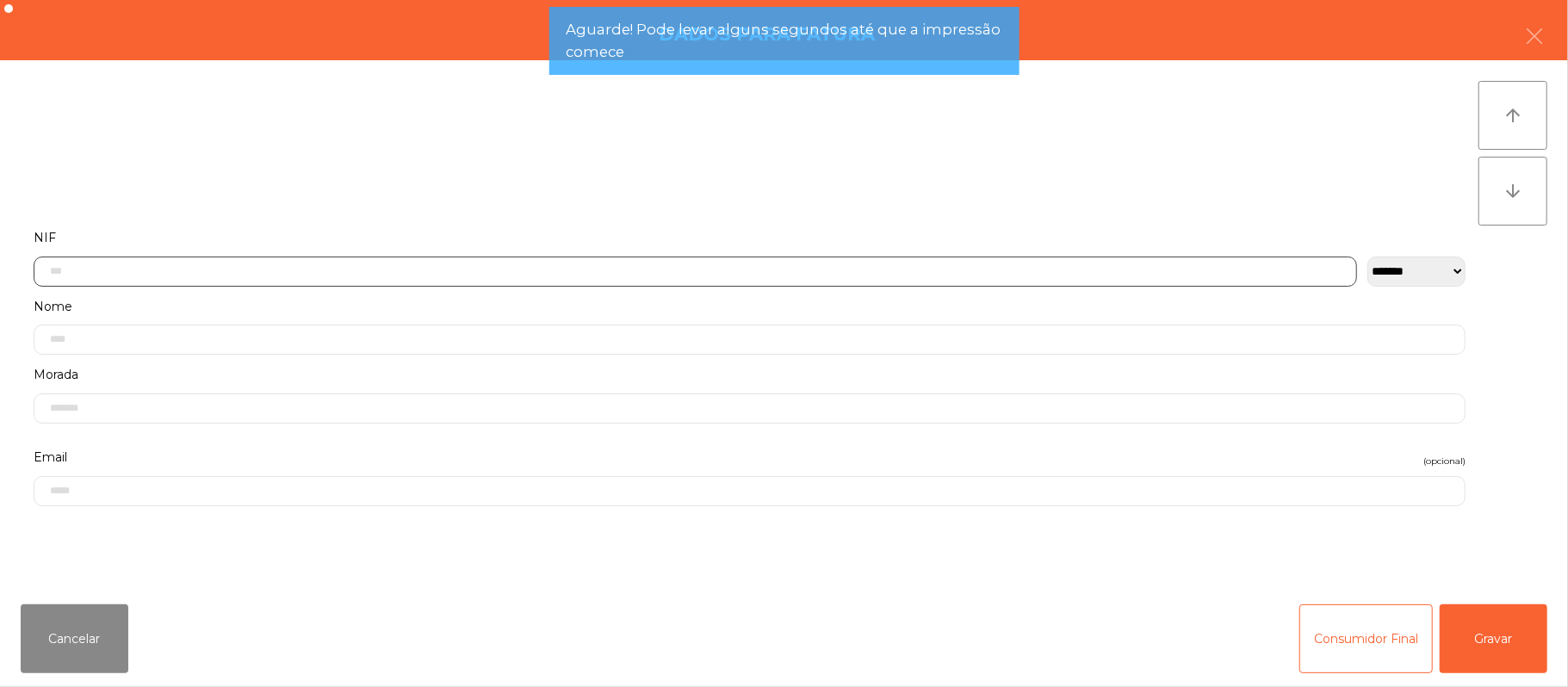
click at [519, 270] on input "text" at bounding box center [695, 271] width 1323 height 30
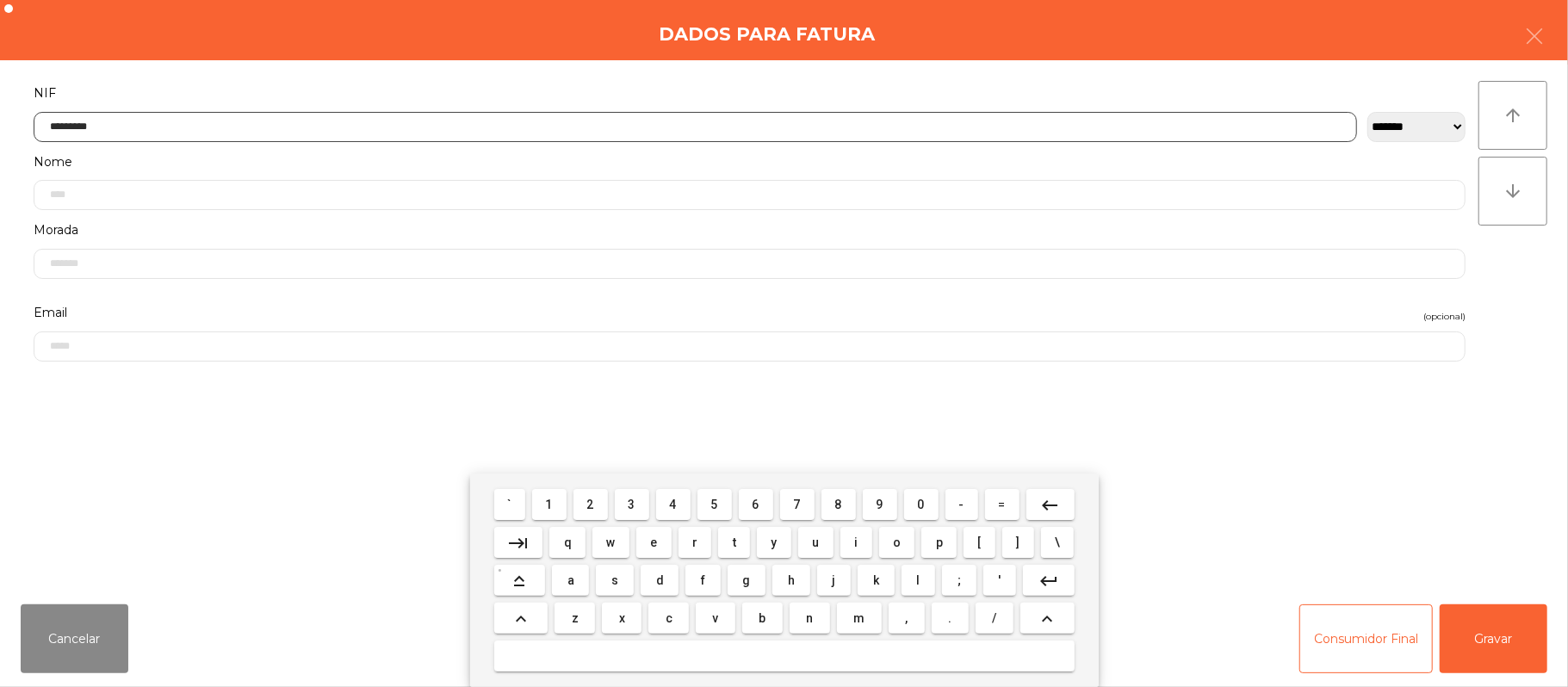
type input "*********"
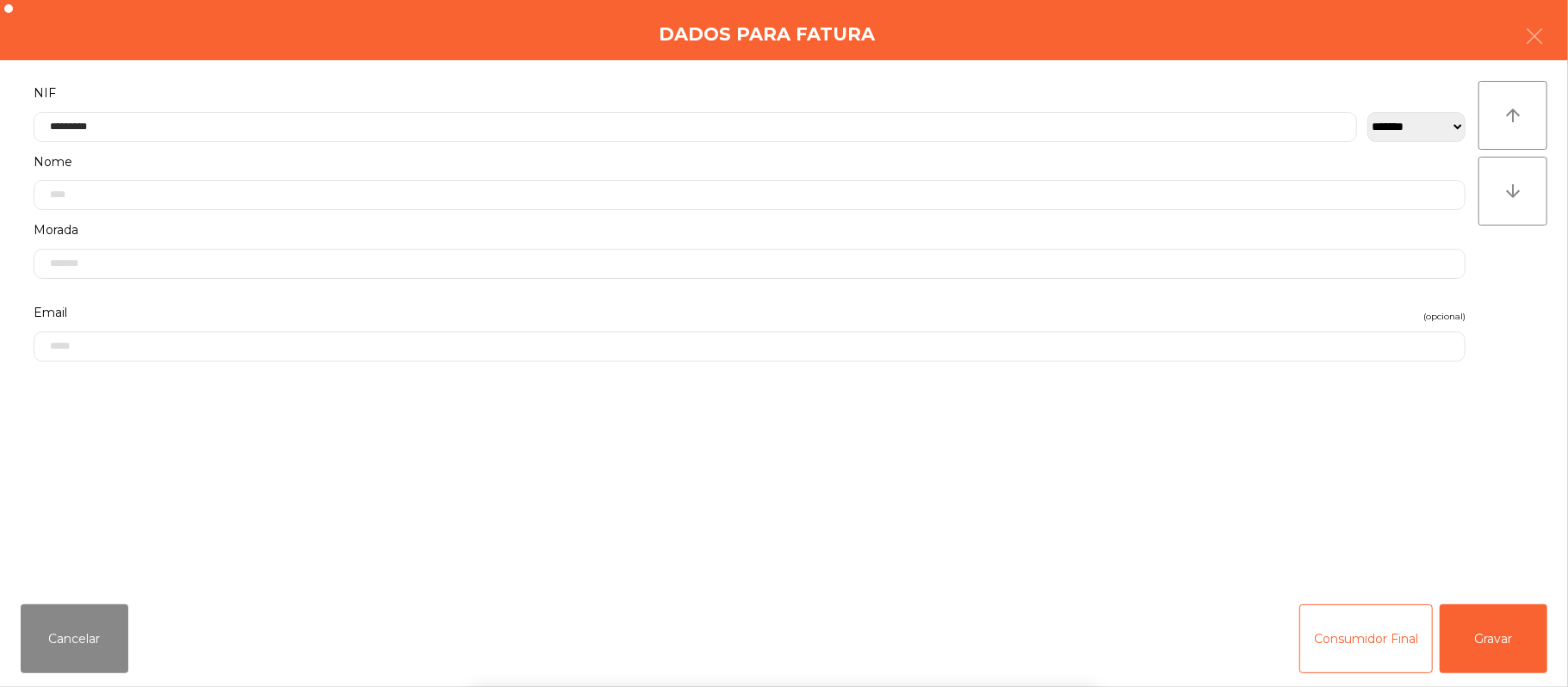
click at [1508, 614] on div "` 1 2 3 4 5 6 7 8 9 0 - = keyboard_backspace keyboard_tab q w e r t y u i o p […" at bounding box center [784, 580] width 1568 height 214
click at [1482, 637] on button "Gravar" at bounding box center [1492, 638] width 108 height 69
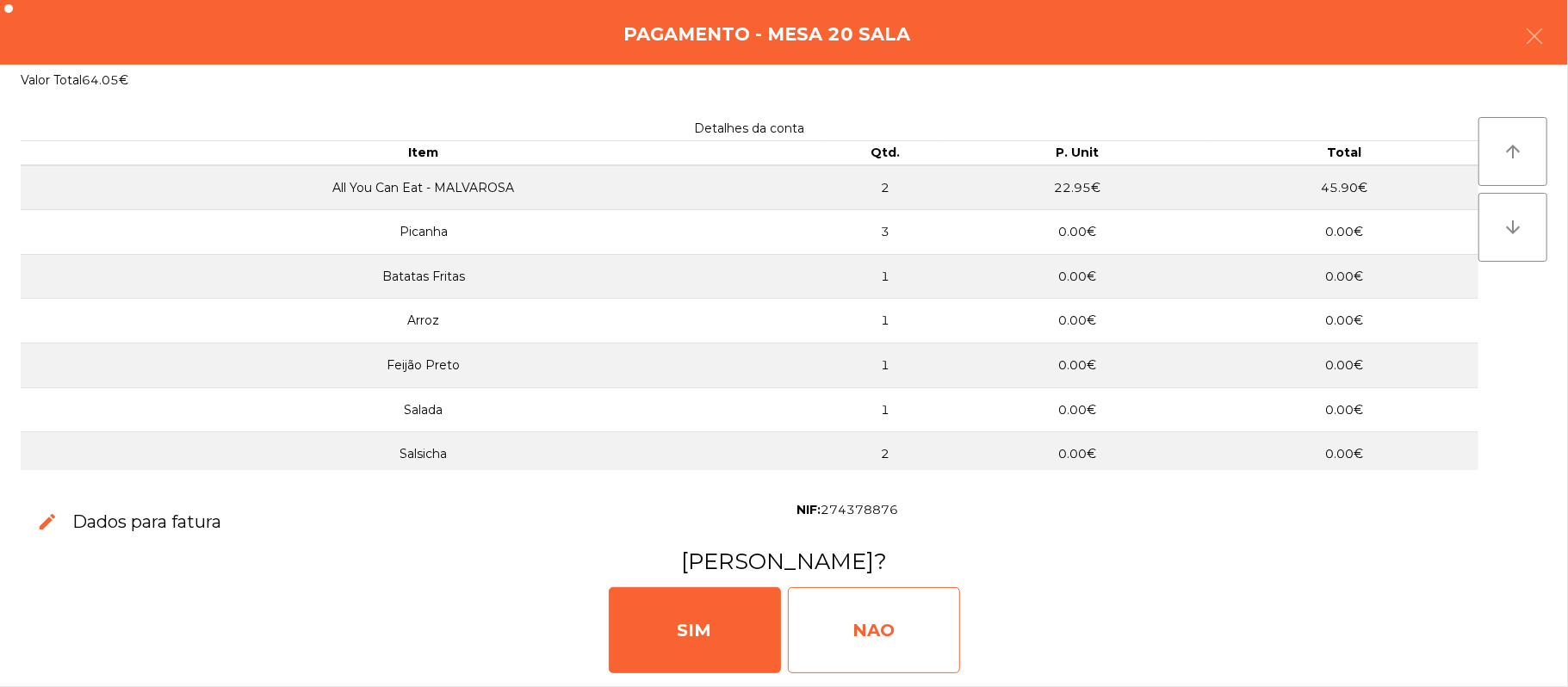
click at [907, 597] on div "NAO" at bounding box center [873, 629] width 172 height 86
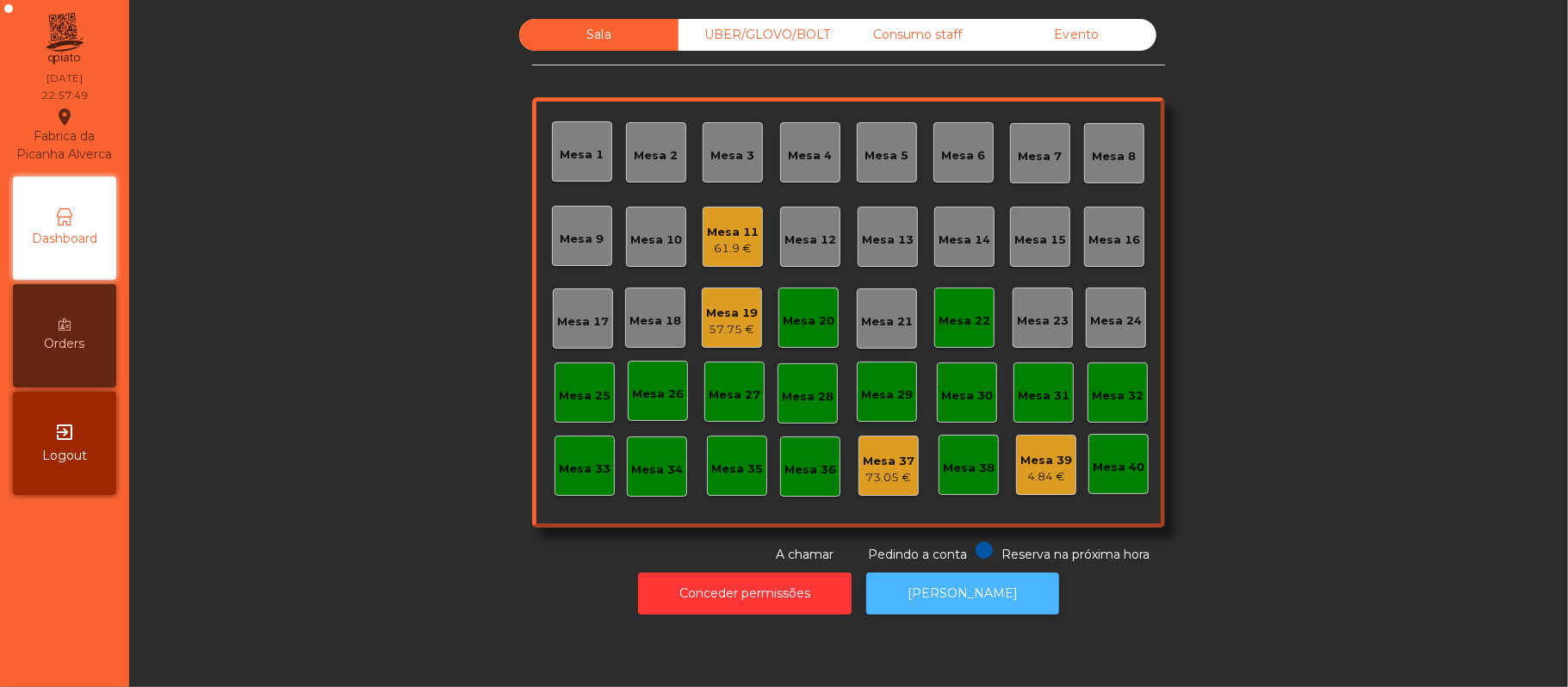
click at [1005, 612] on button "[PERSON_NAME]" at bounding box center [962, 593] width 193 height 42
click at [816, 322] on div "Mesa 20" at bounding box center [808, 320] width 52 height 17
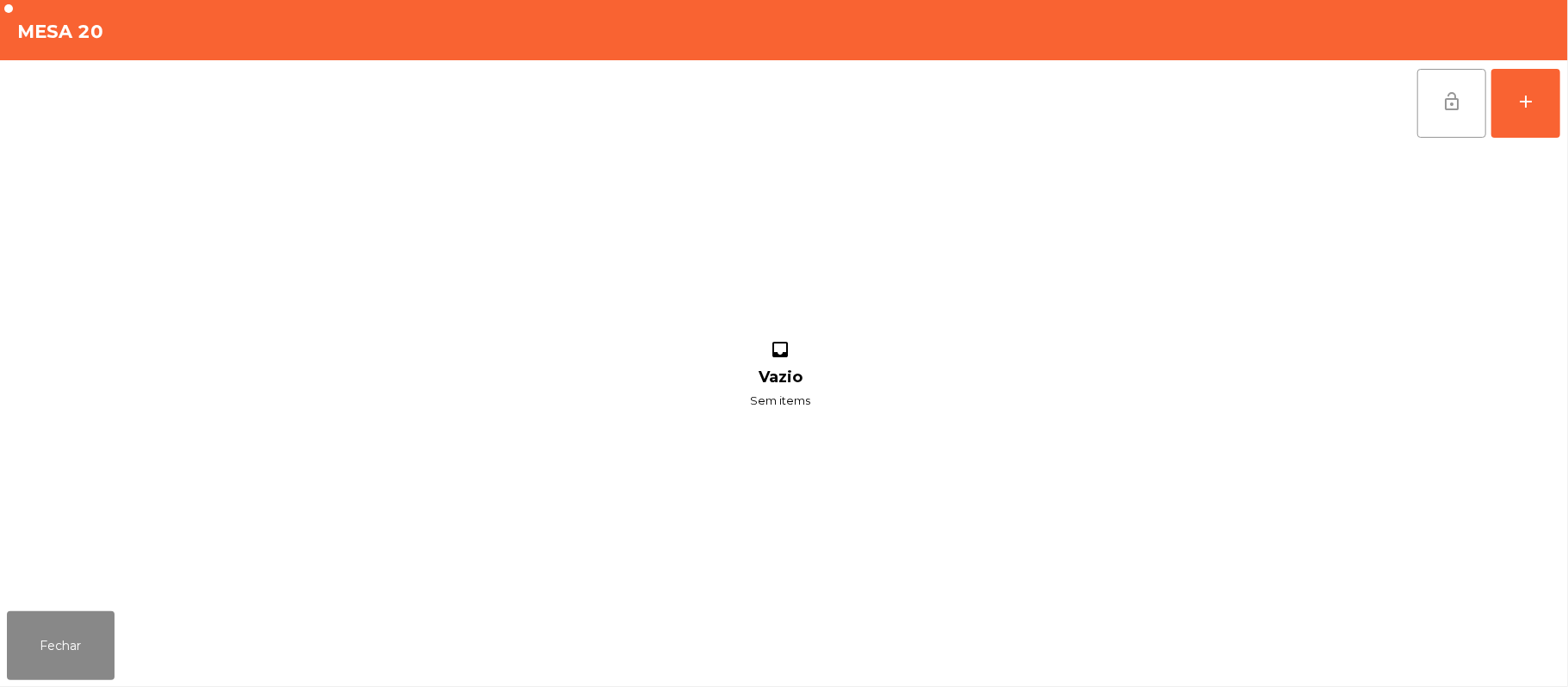
click at [1439, 118] on button "lock_open" at bounding box center [1451, 103] width 69 height 69
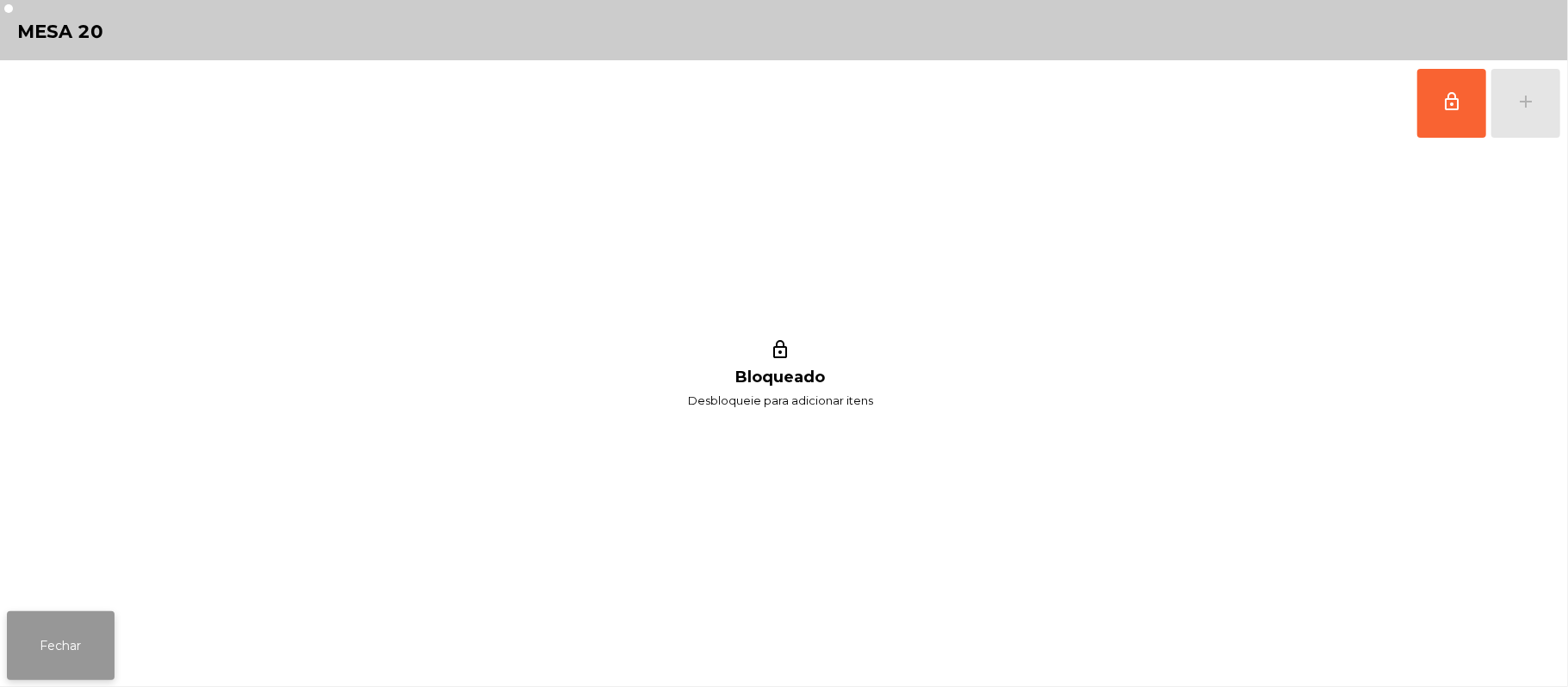
click at [42, 630] on button "Fechar" at bounding box center [60, 645] width 108 height 69
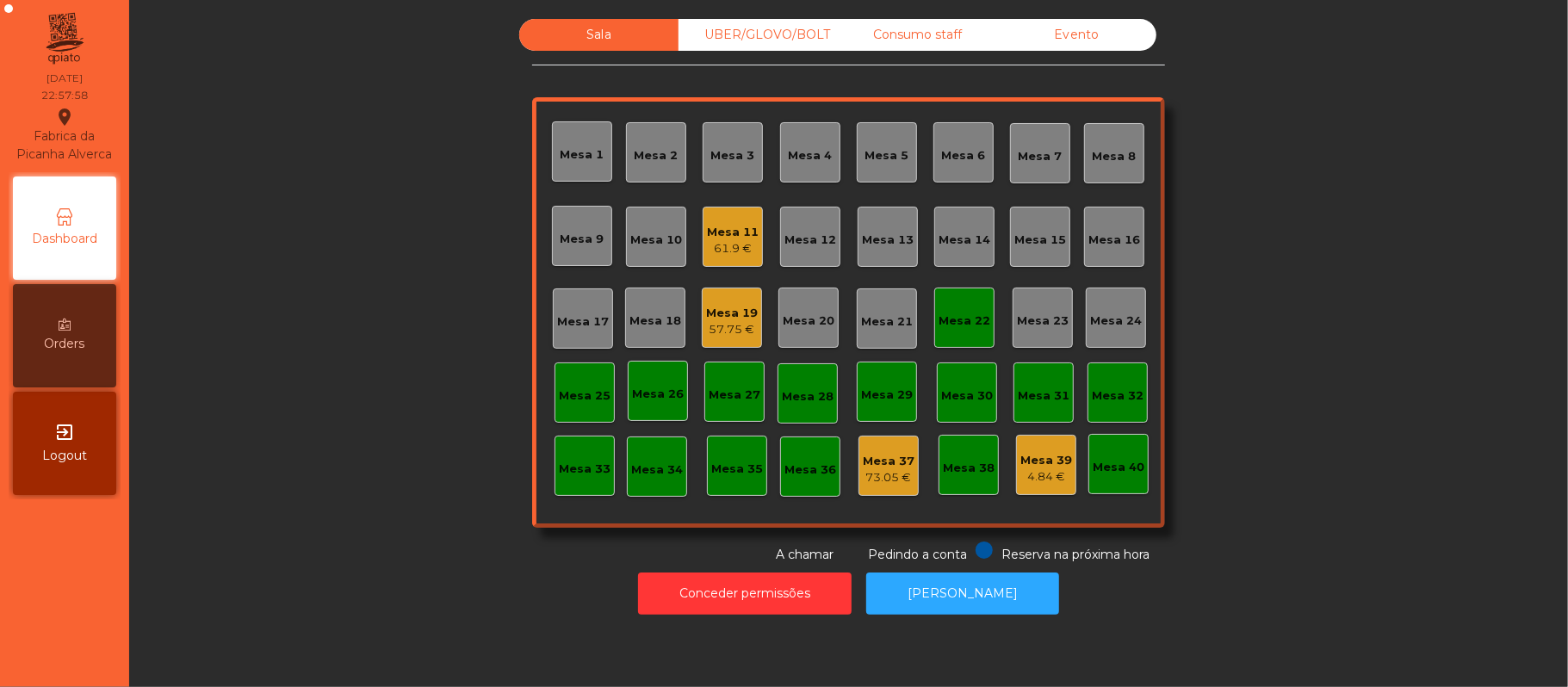
click at [978, 337] on div "Mesa 22" at bounding box center [964, 317] width 60 height 60
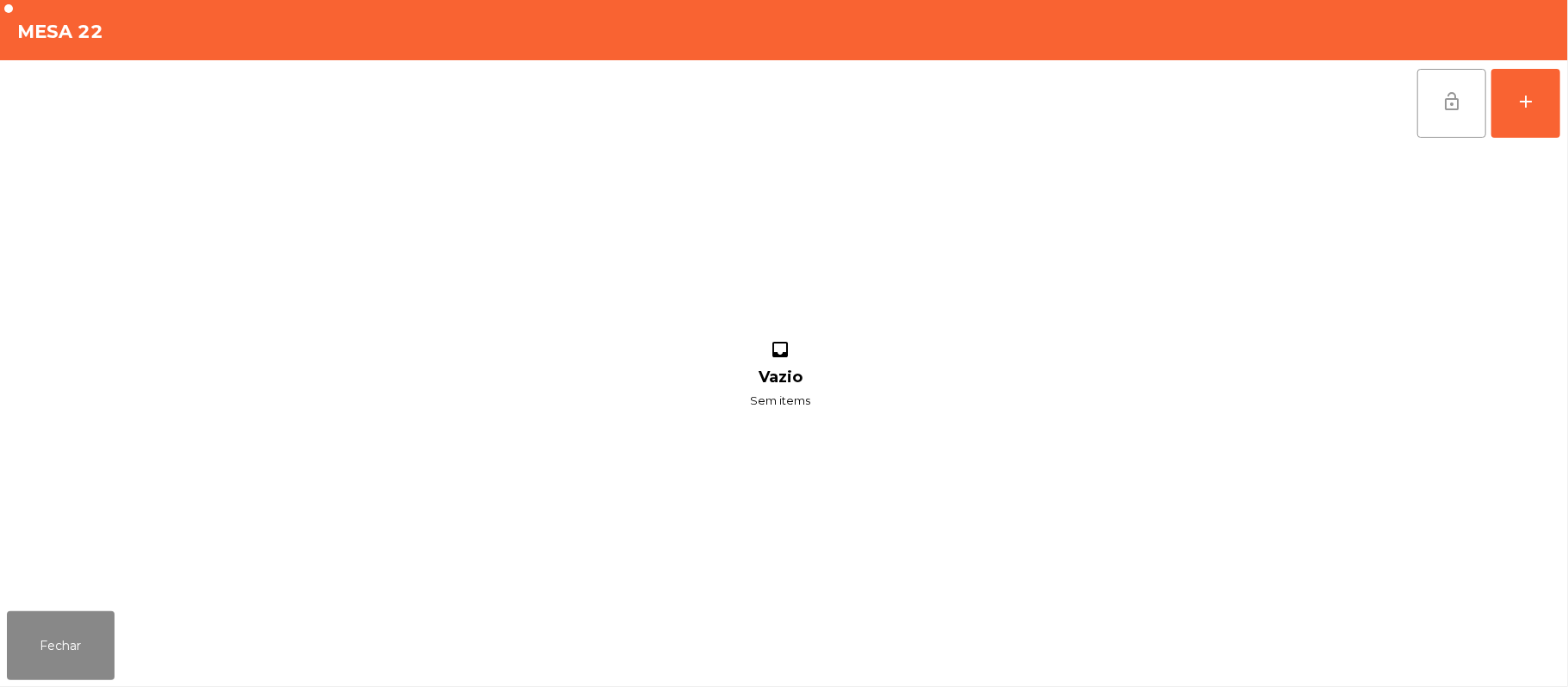
click at [1461, 104] on span "lock_open" at bounding box center [1451, 101] width 20 height 20
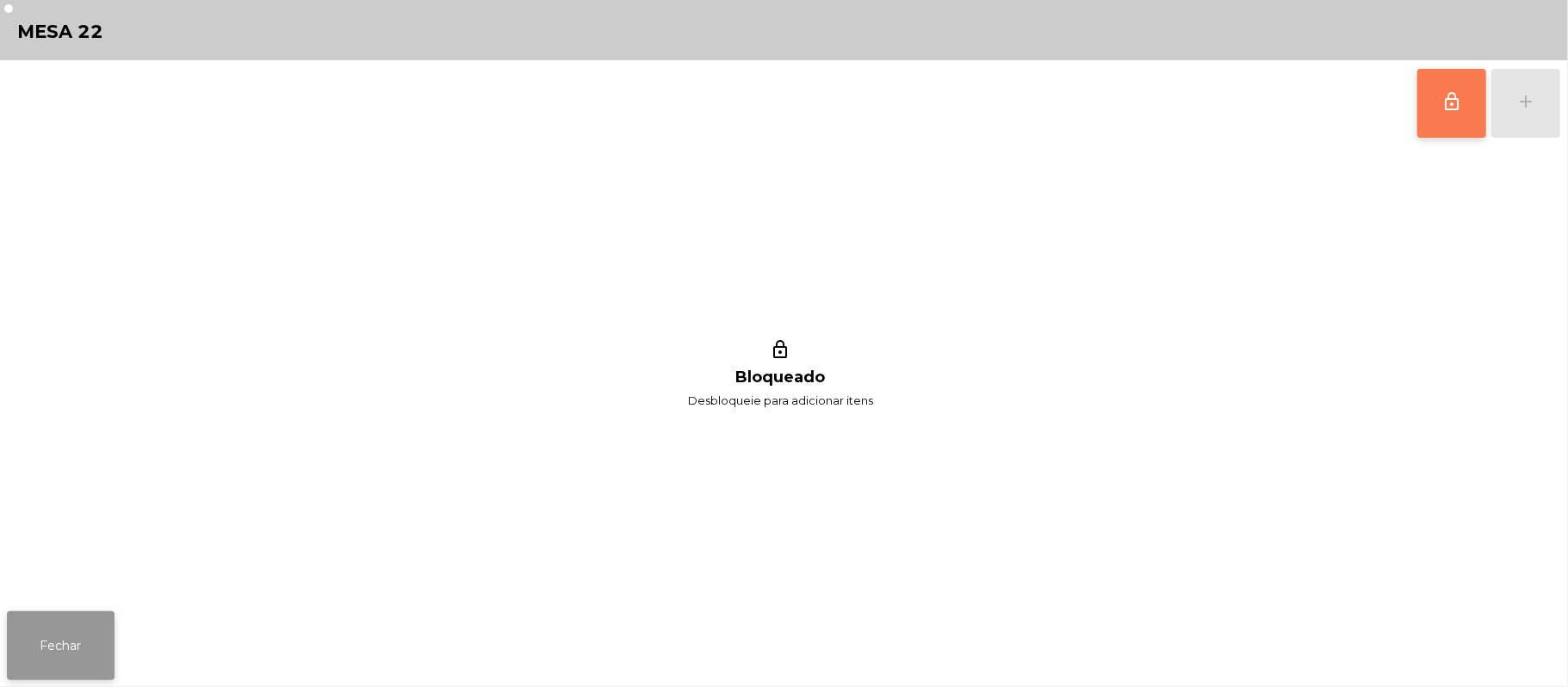
click at [65, 634] on button "Fechar" at bounding box center [60, 645] width 108 height 69
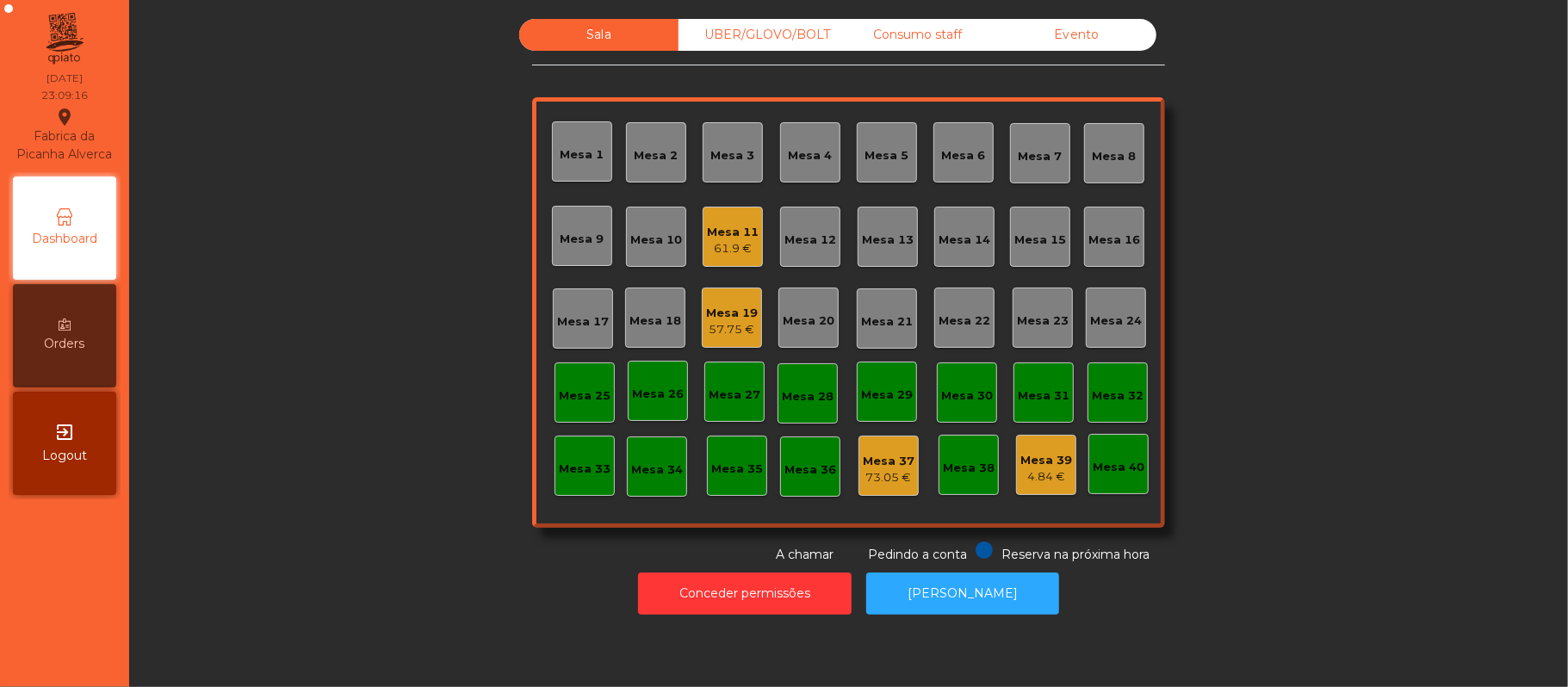
click at [743, 226] on div "Mesa 11" at bounding box center [732, 232] width 52 height 17
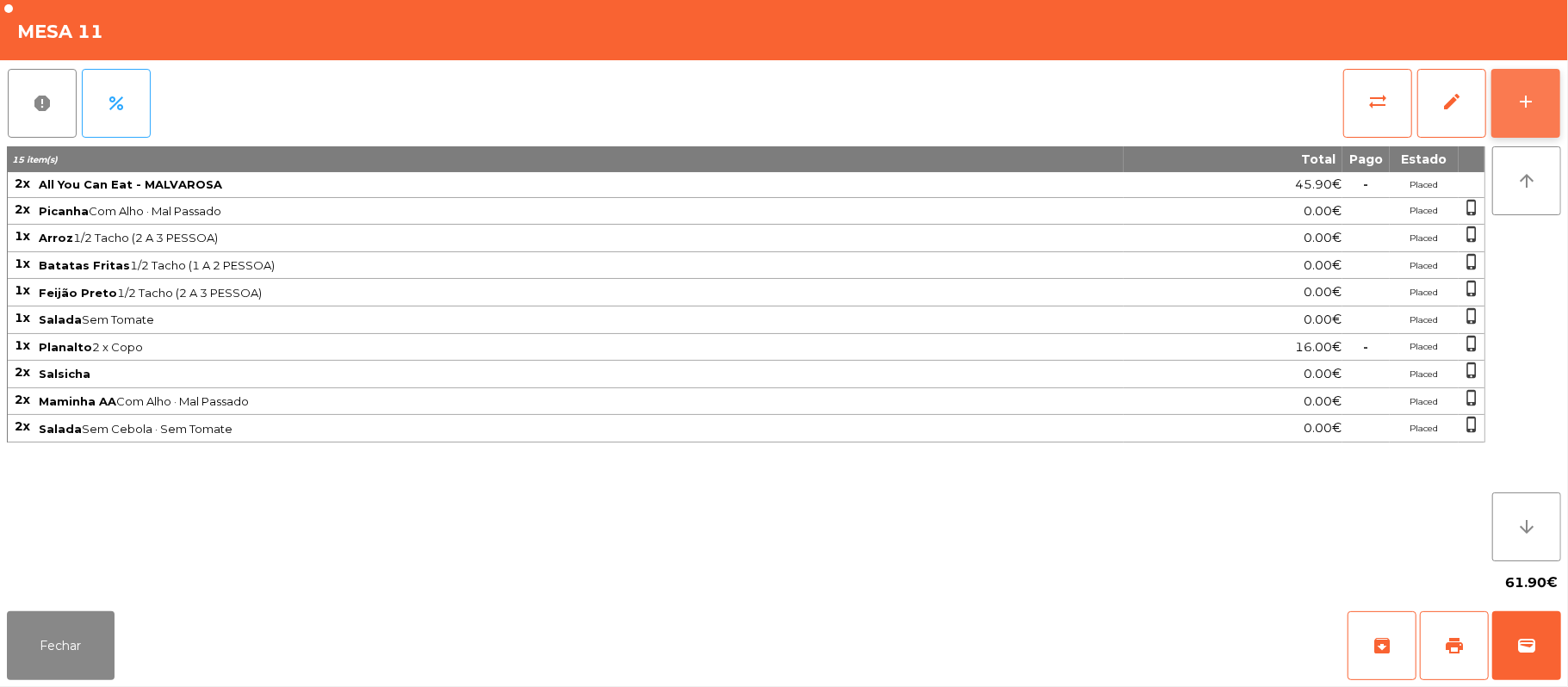
click at [1558, 107] on button "add" at bounding box center [1526, 103] width 69 height 69
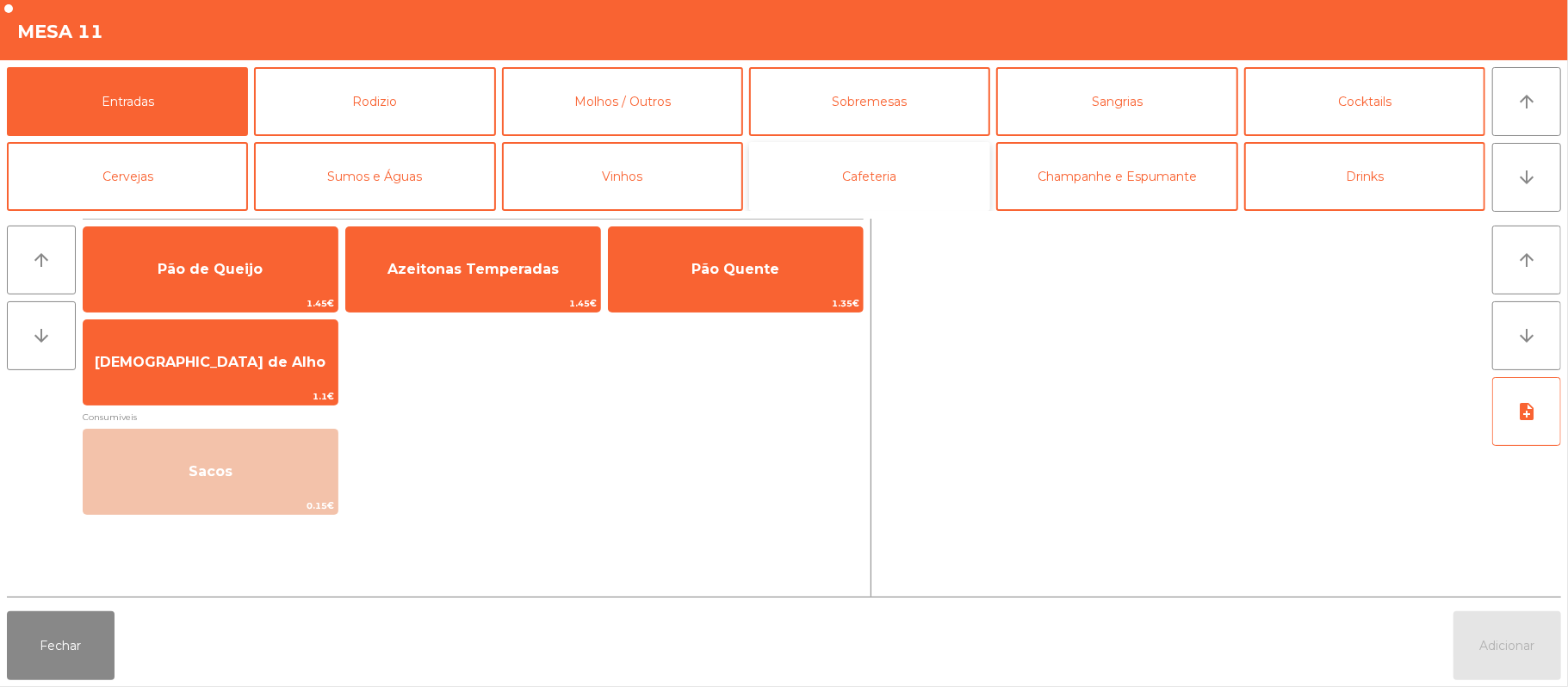
click at [883, 163] on button "Cafeteria" at bounding box center [870, 176] width 241 height 69
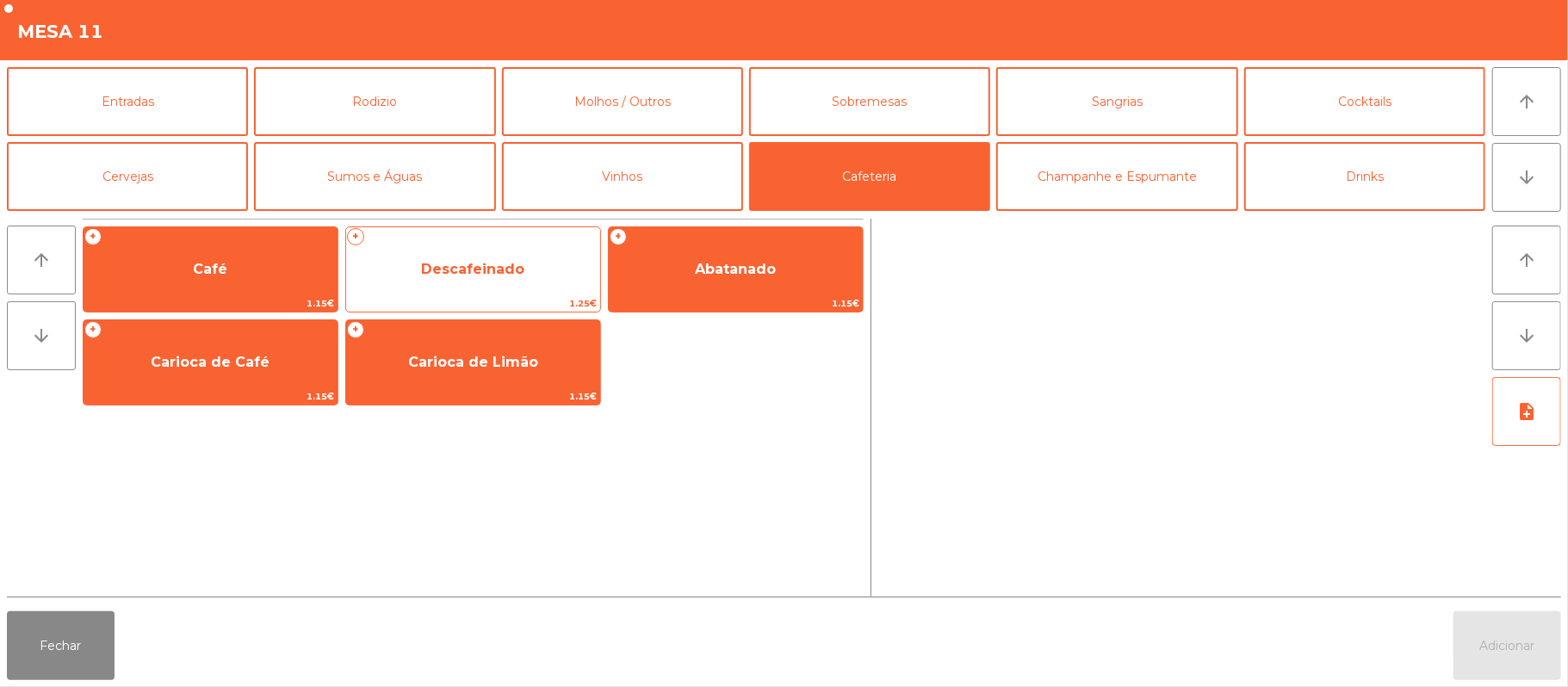
click at [468, 272] on span "Descafeinado" at bounding box center [473, 269] width 103 height 17
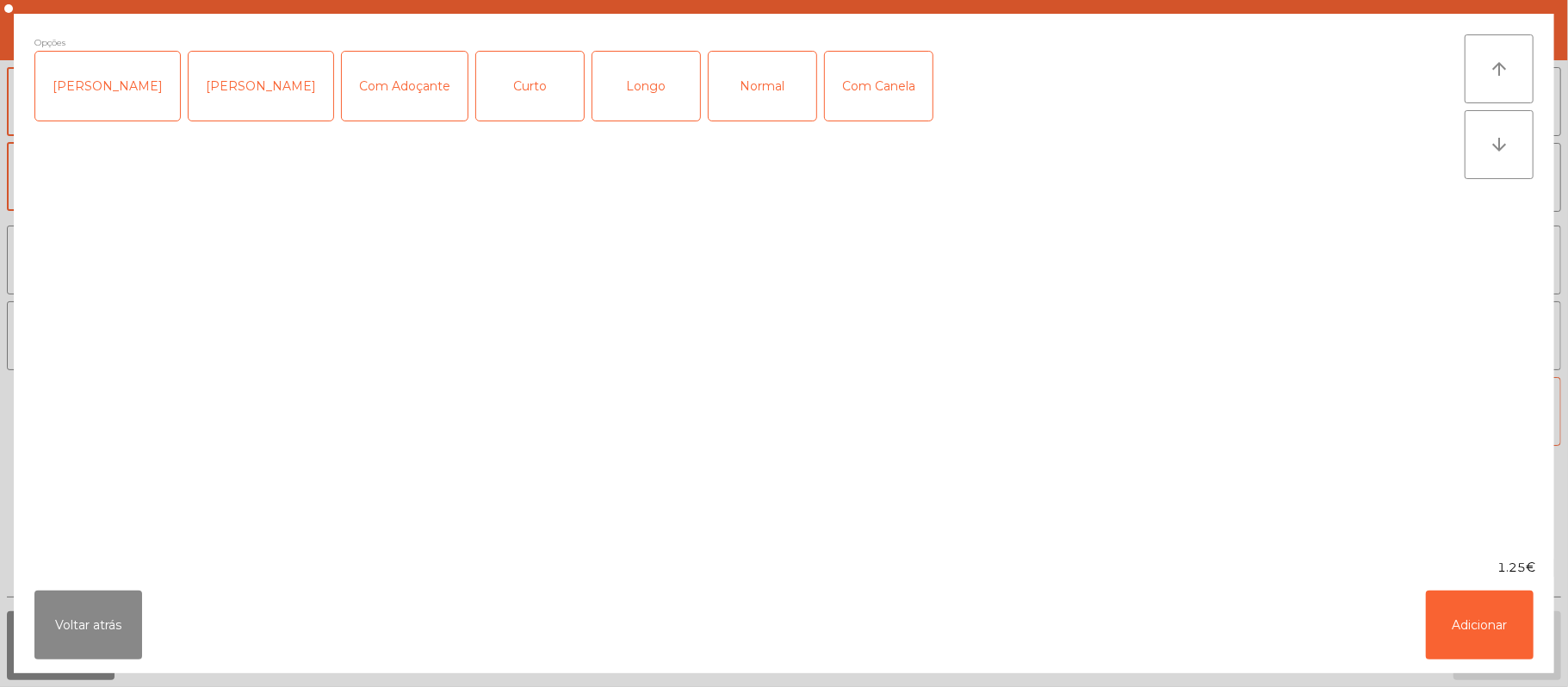
click at [628, 99] on div "Longo" at bounding box center [646, 86] width 108 height 69
click at [1490, 617] on button "Adicionar" at bounding box center [1480, 624] width 108 height 69
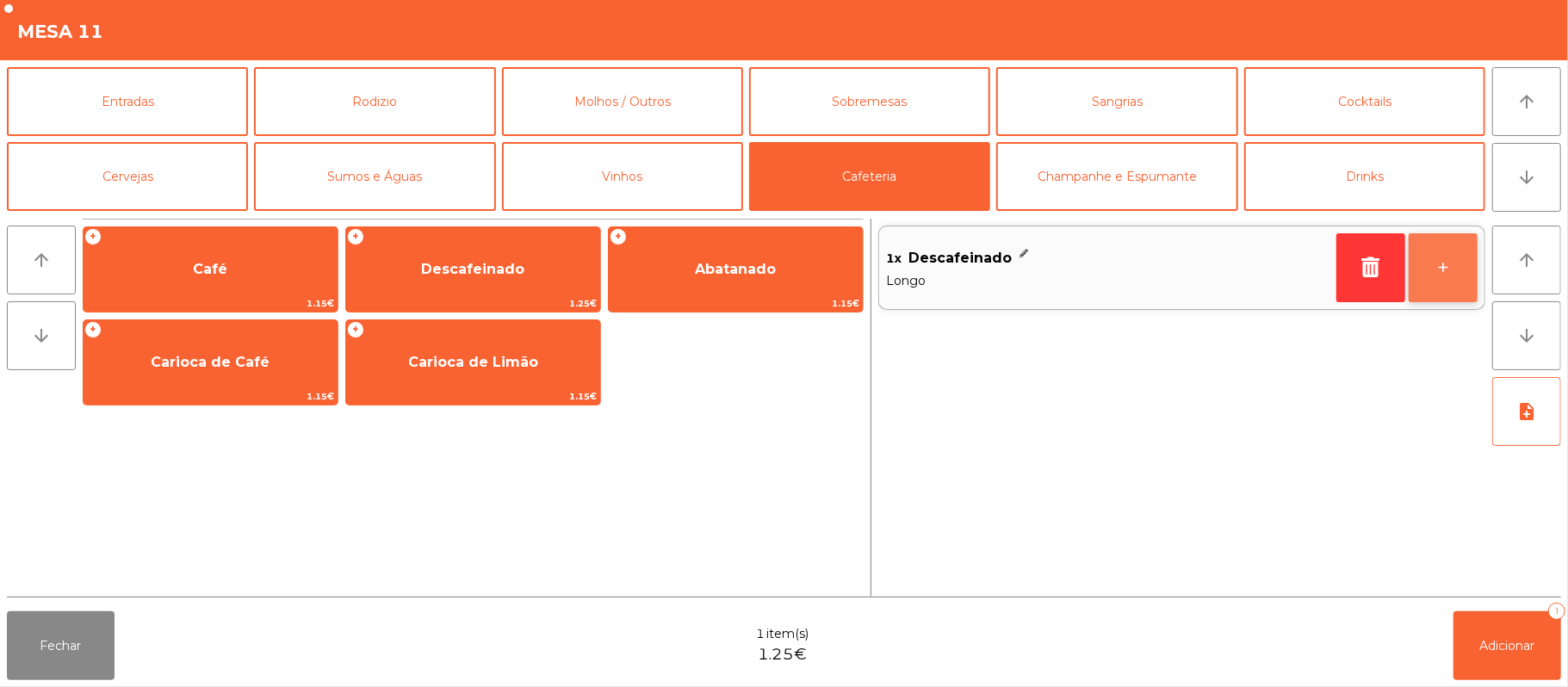
click at [1445, 283] on button "+" at bounding box center [1443, 267] width 69 height 69
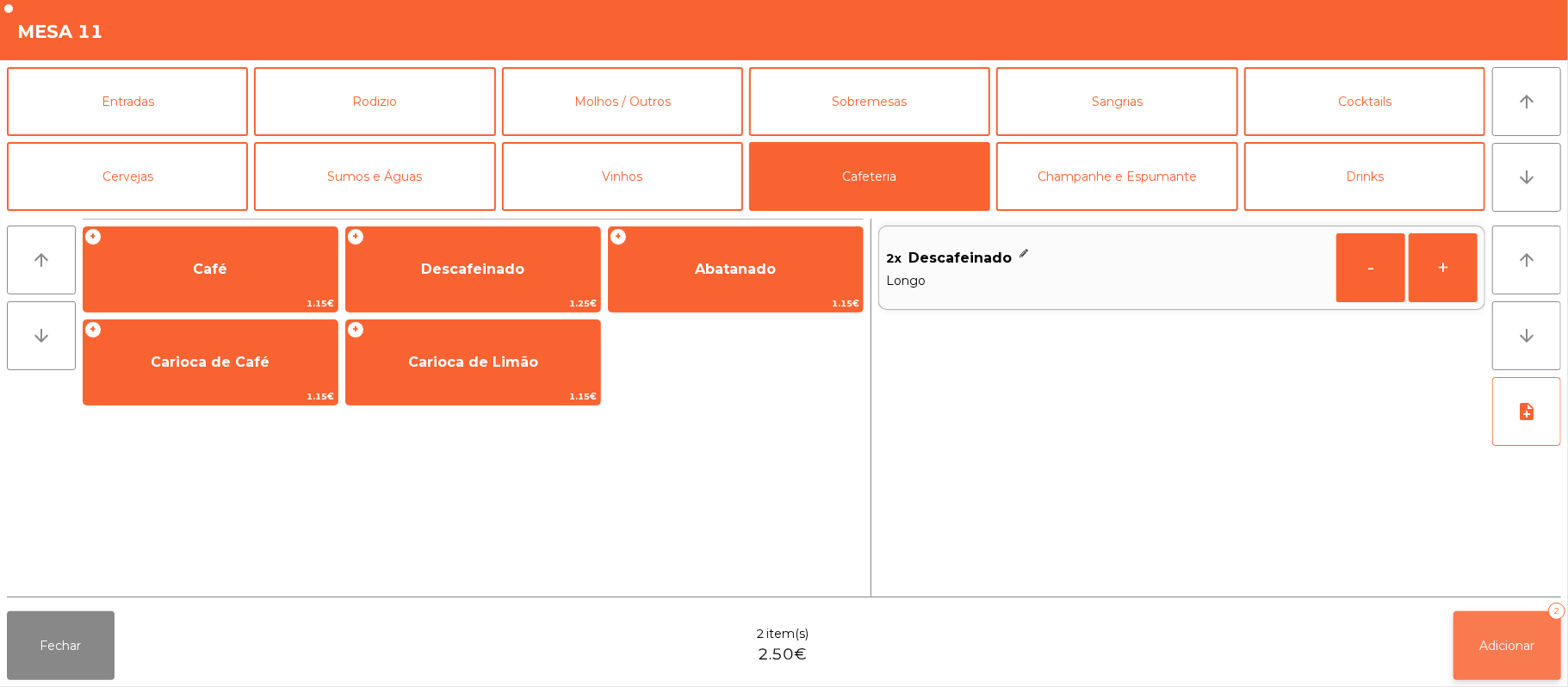
click at [1514, 638] on span "Adicionar" at bounding box center [1507, 645] width 55 height 16
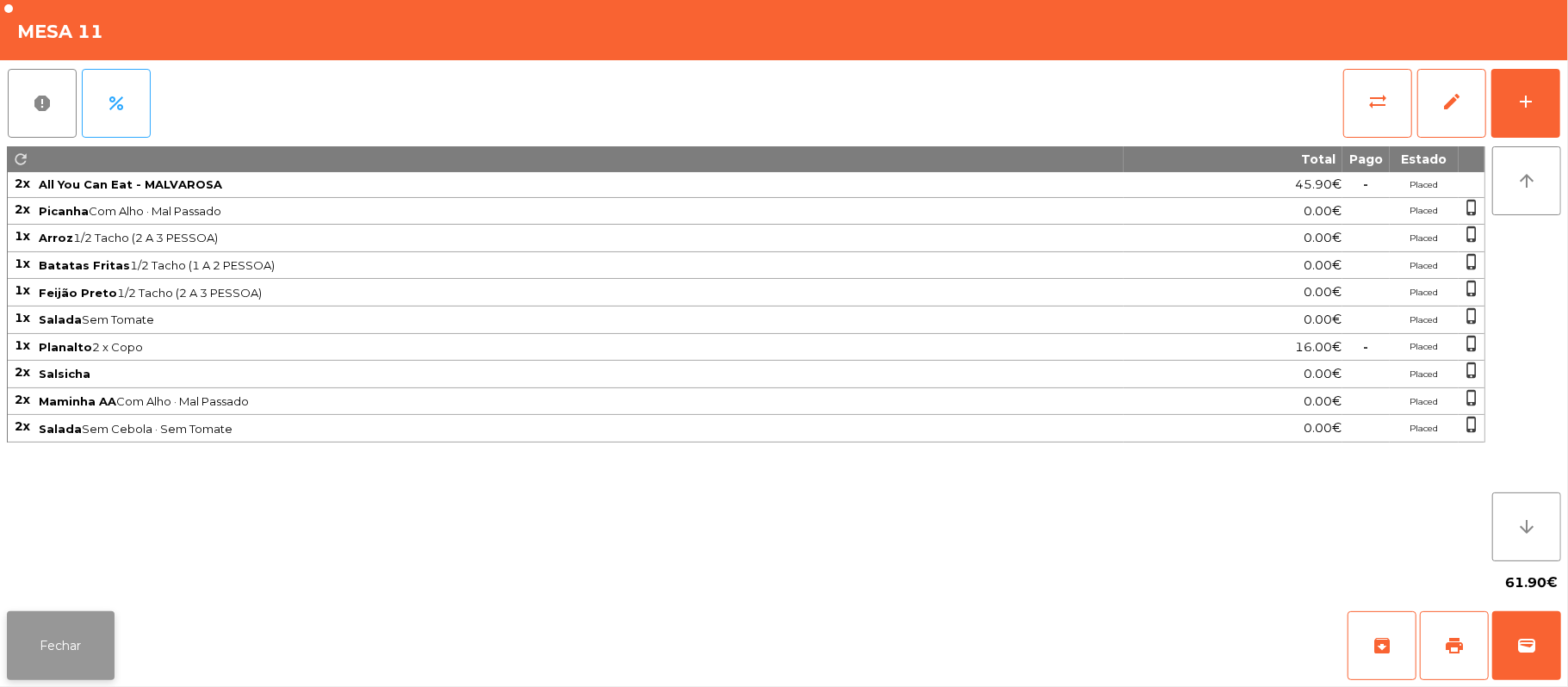
click at [31, 614] on button "Fechar" at bounding box center [60, 645] width 108 height 69
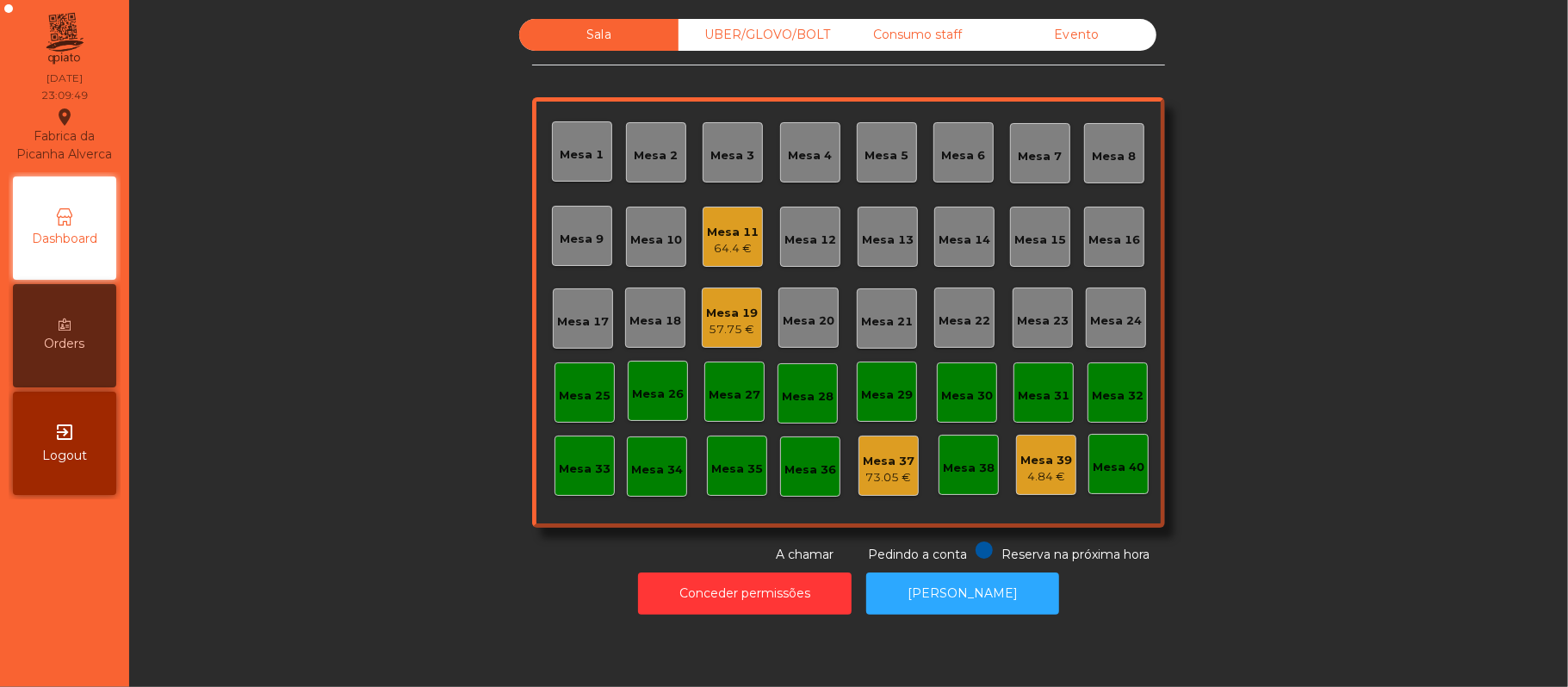
click at [717, 324] on div "57.75 €" at bounding box center [731, 330] width 52 height 17
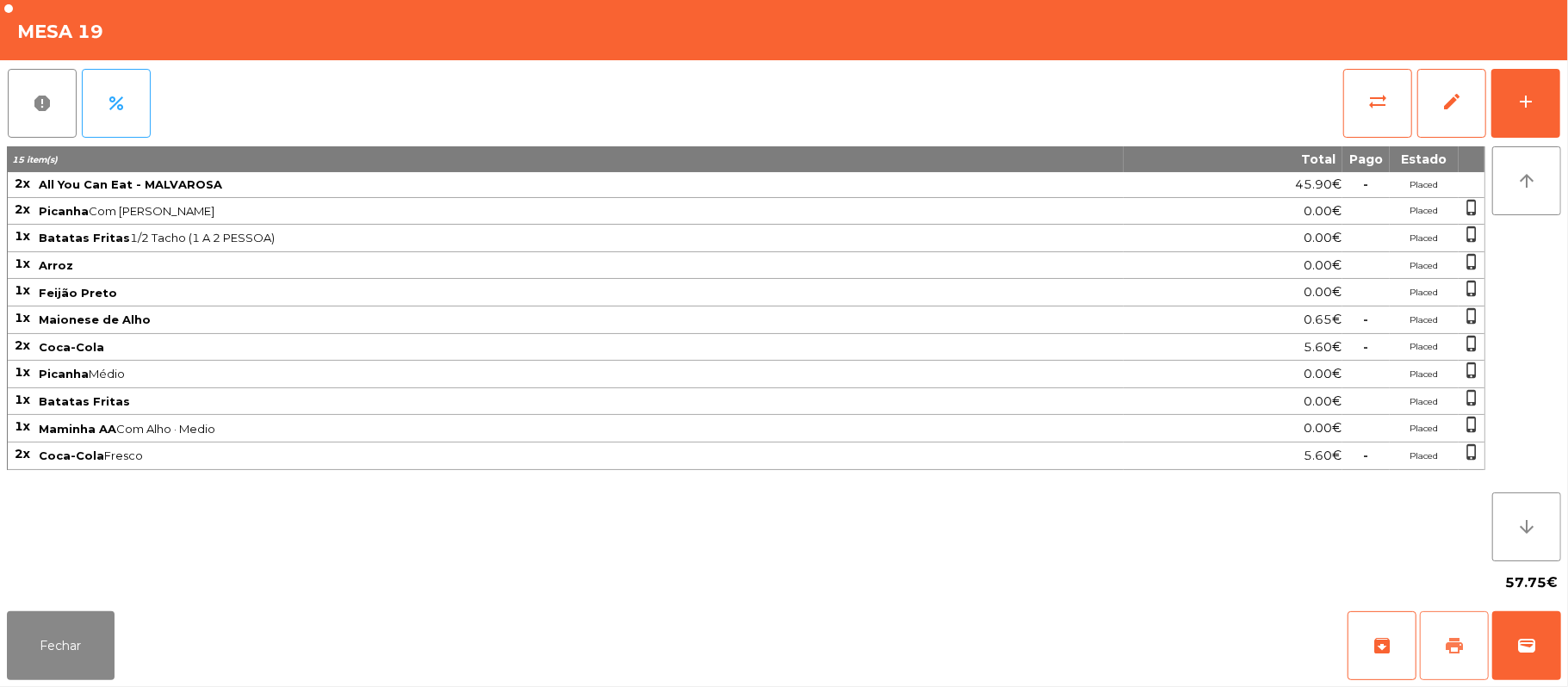
click at [1447, 647] on span "print" at bounding box center [1454, 646] width 20 height 20
click at [87, 658] on button "Fechar" at bounding box center [60, 645] width 108 height 69
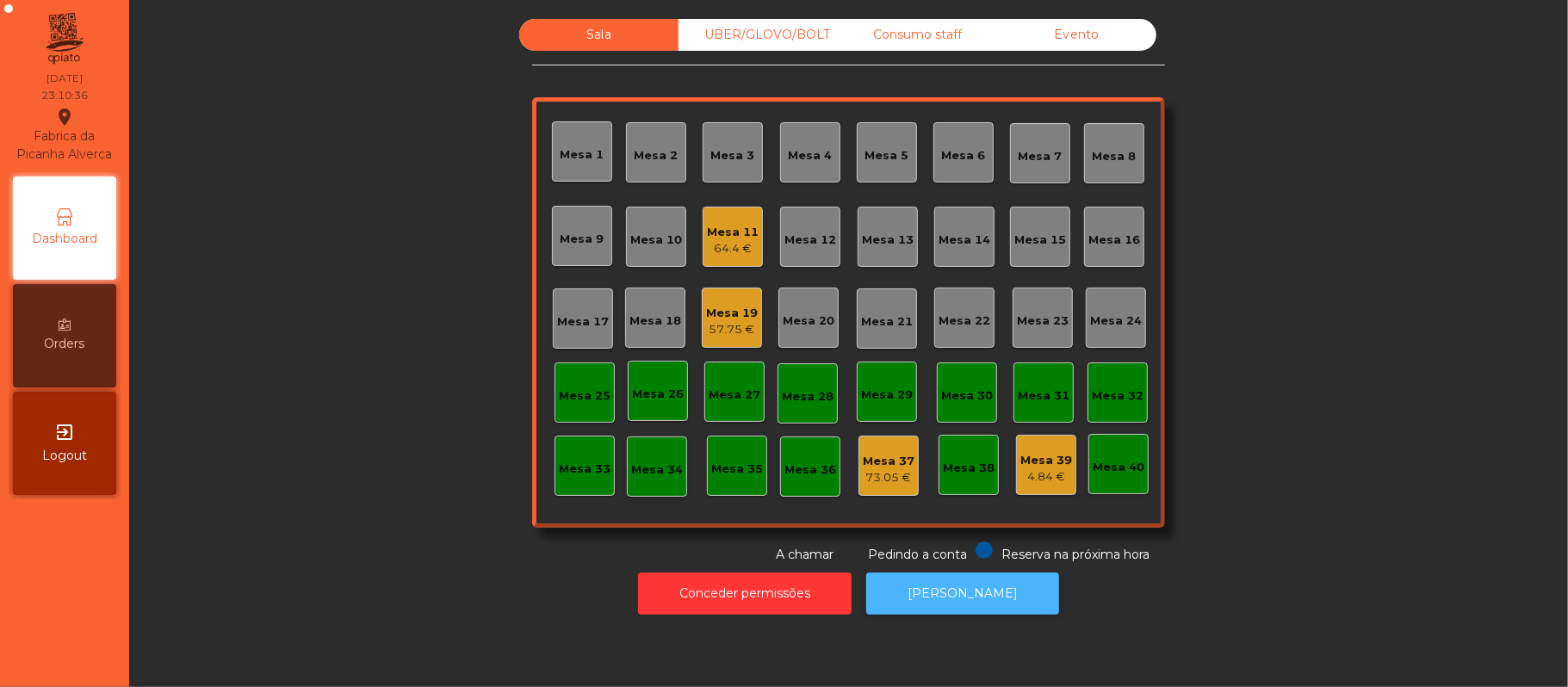
click at [983, 611] on button "[PERSON_NAME]" at bounding box center [962, 593] width 193 height 42
click at [725, 230] on div "Mesa 11" at bounding box center [732, 232] width 52 height 17
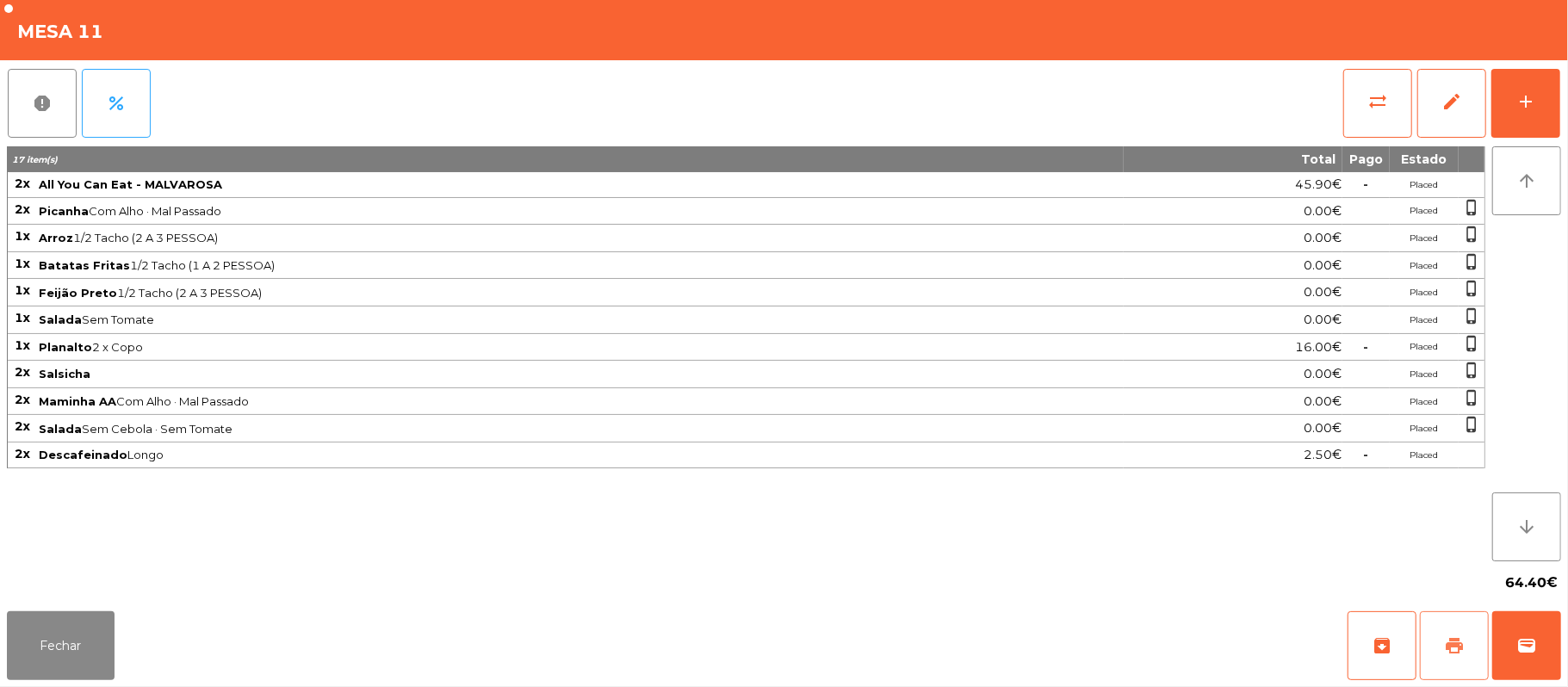
click at [1447, 632] on button "print" at bounding box center [1454, 645] width 69 height 69
click at [90, 642] on button "Fechar" at bounding box center [60, 645] width 108 height 69
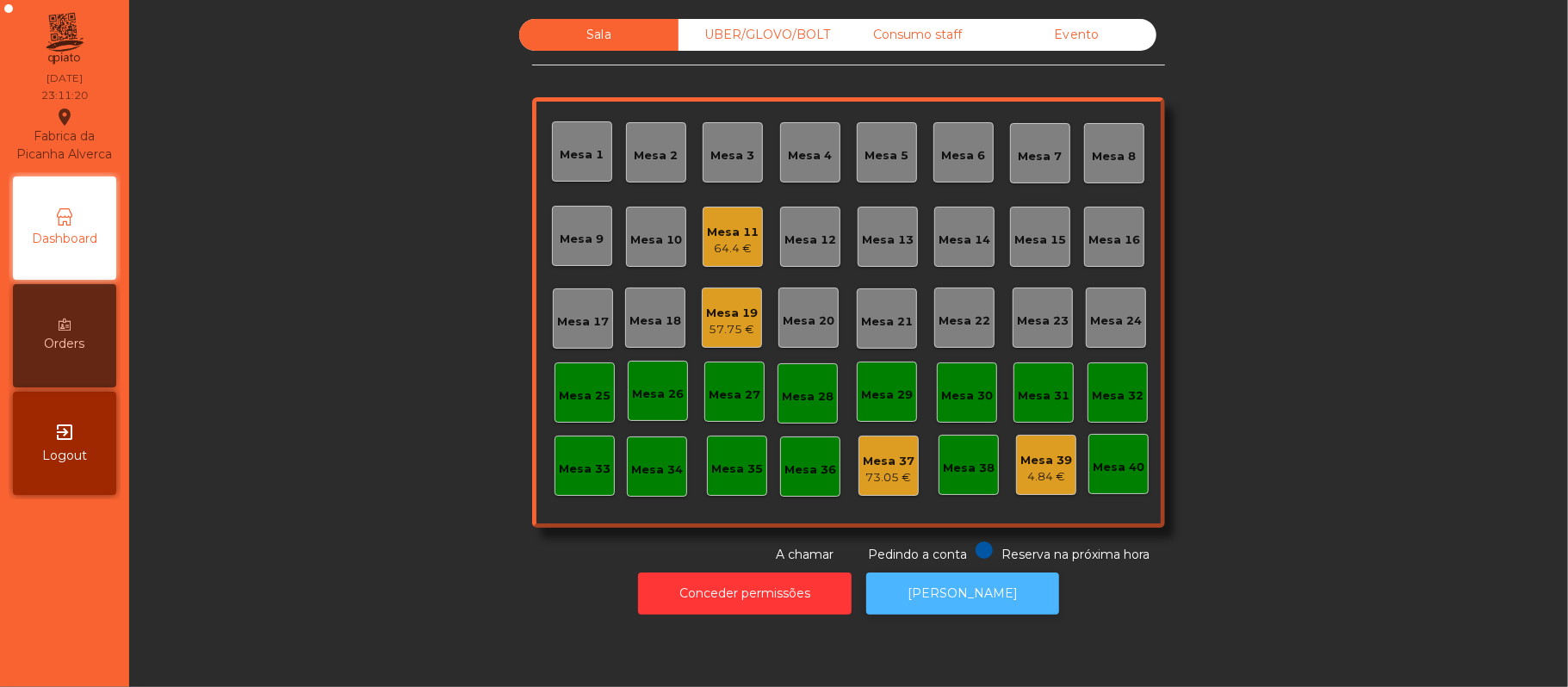
click at [972, 598] on button "[PERSON_NAME]" at bounding box center [962, 593] width 193 height 42
click at [708, 313] on div "Mesa 19" at bounding box center [731, 313] width 52 height 17
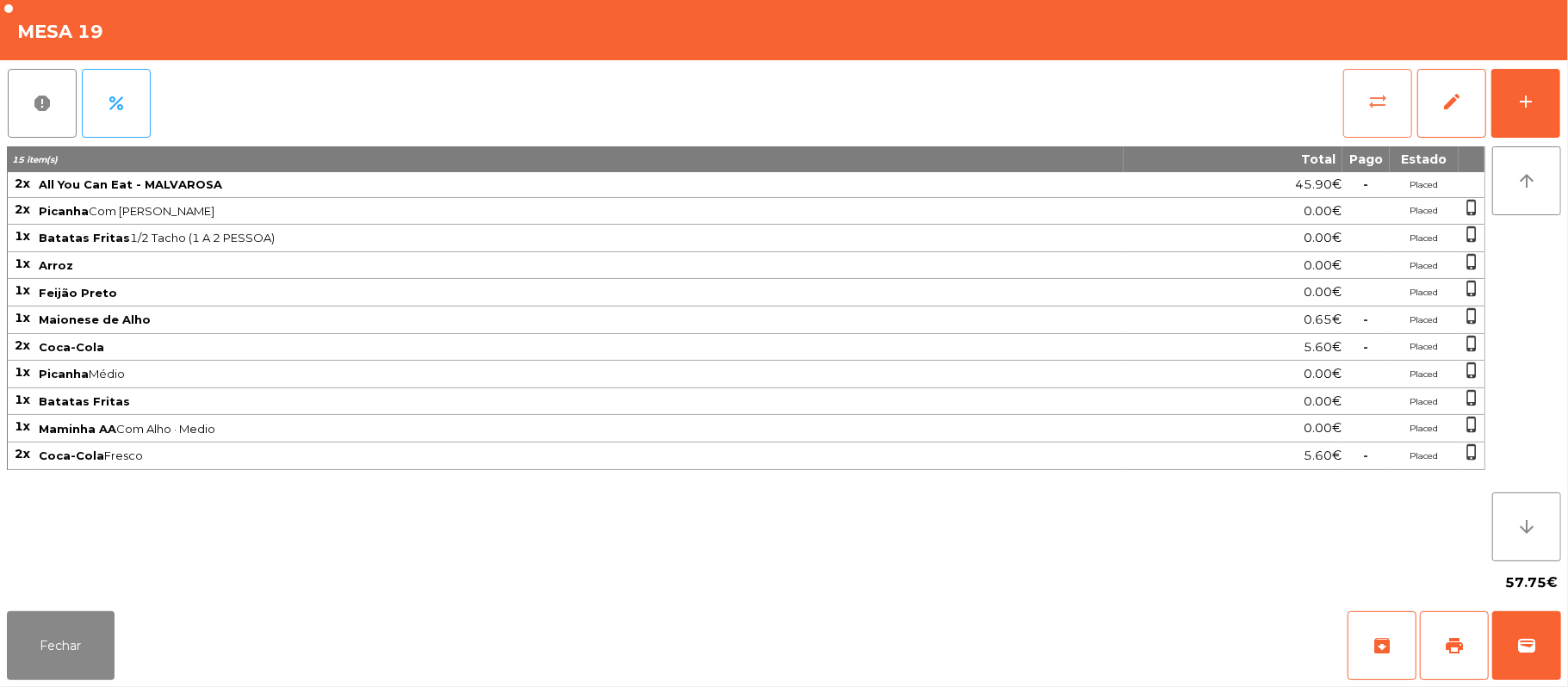
click at [1388, 111] on button "sync_alt" at bounding box center [1377, 103] width 69 height 69
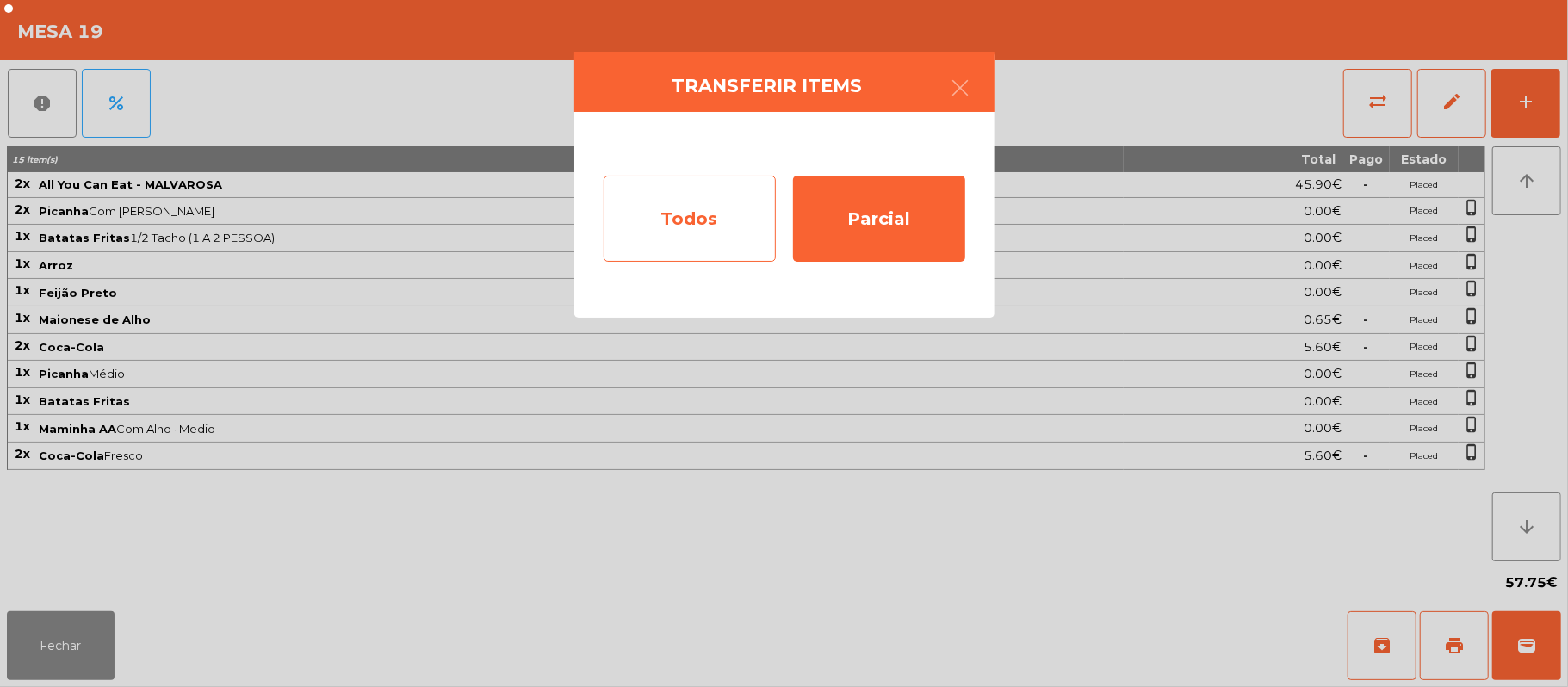
click at [714, 218] on div "Todos" at bounding box center [689, 218] width 172 height 86
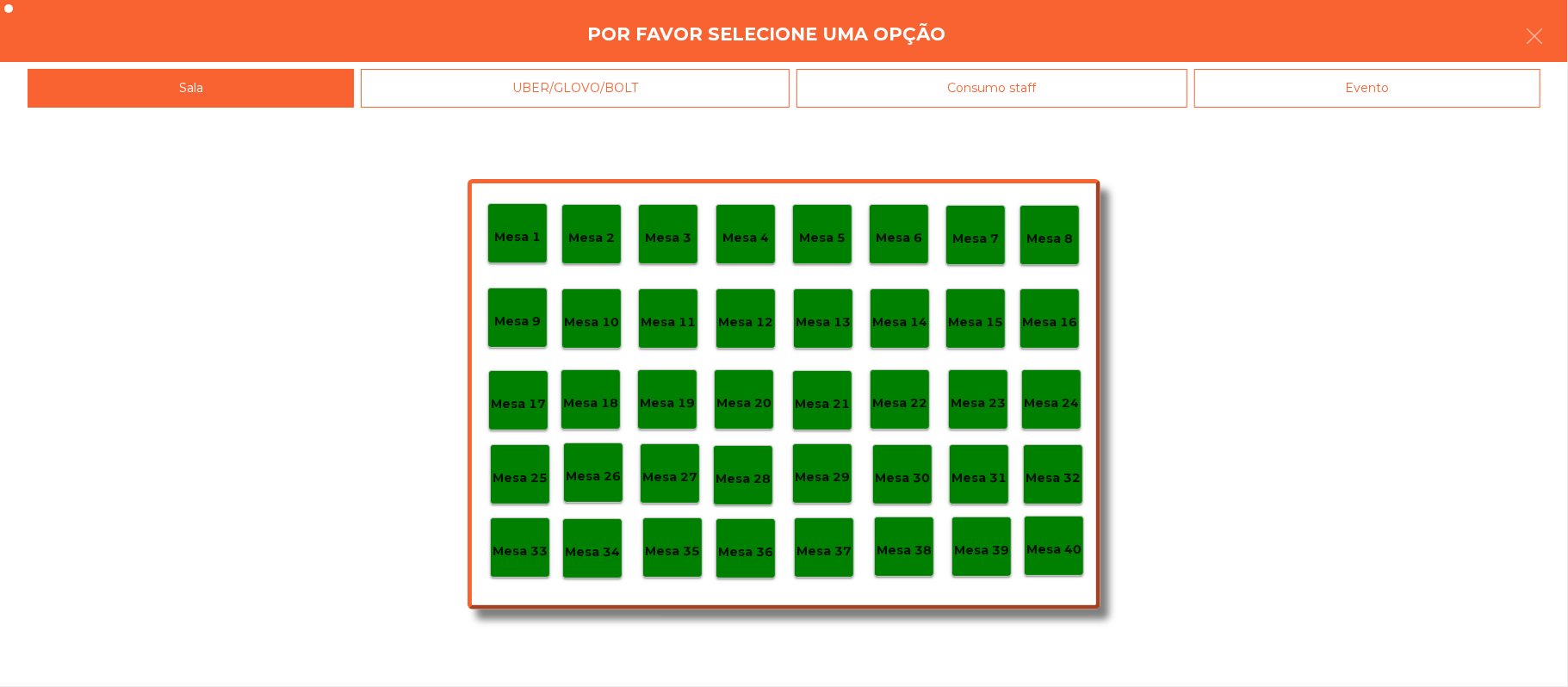
click at [1397, 94] on div "Evento" at bounding box center [1367, 88] width 346 height 39
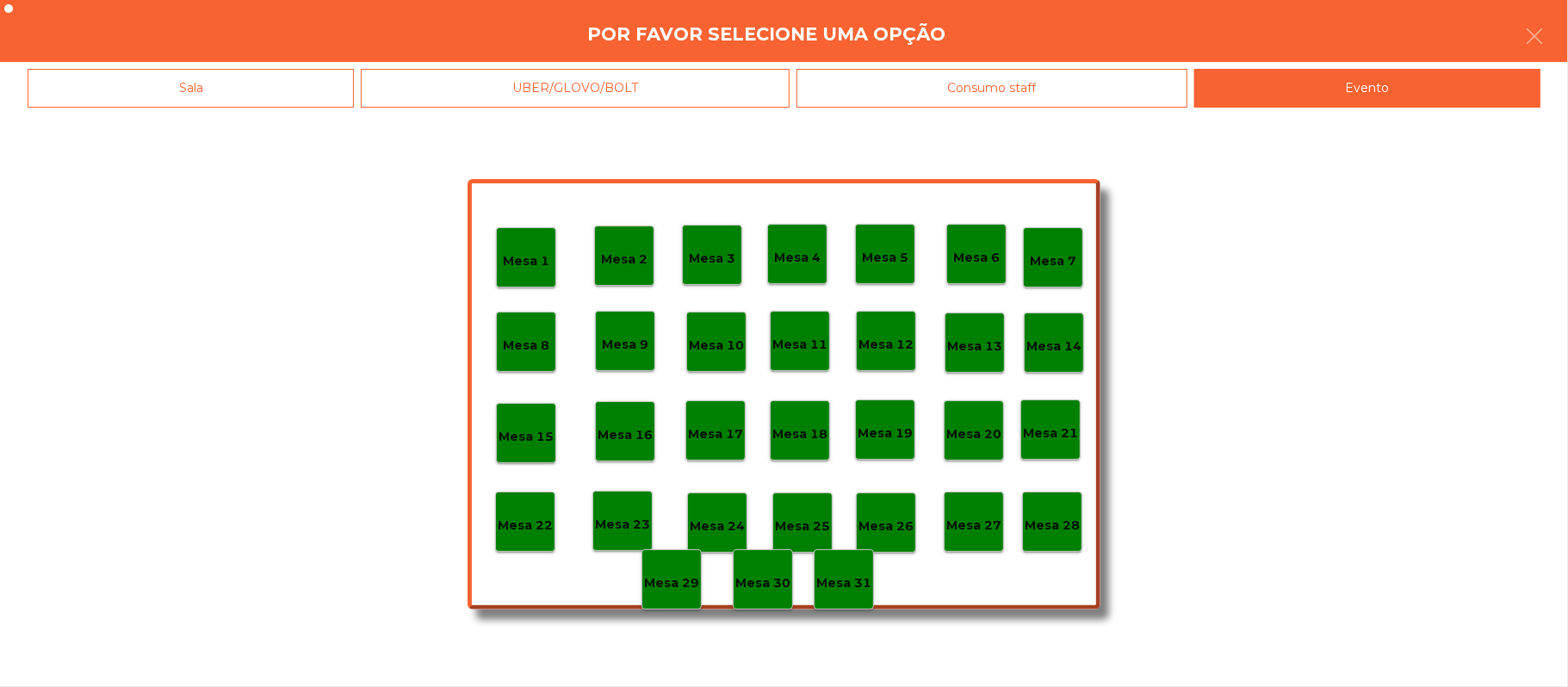
click at [1052, 510] on div "Mesa 28" at bounding box center [1052, 521] width 55 height 27
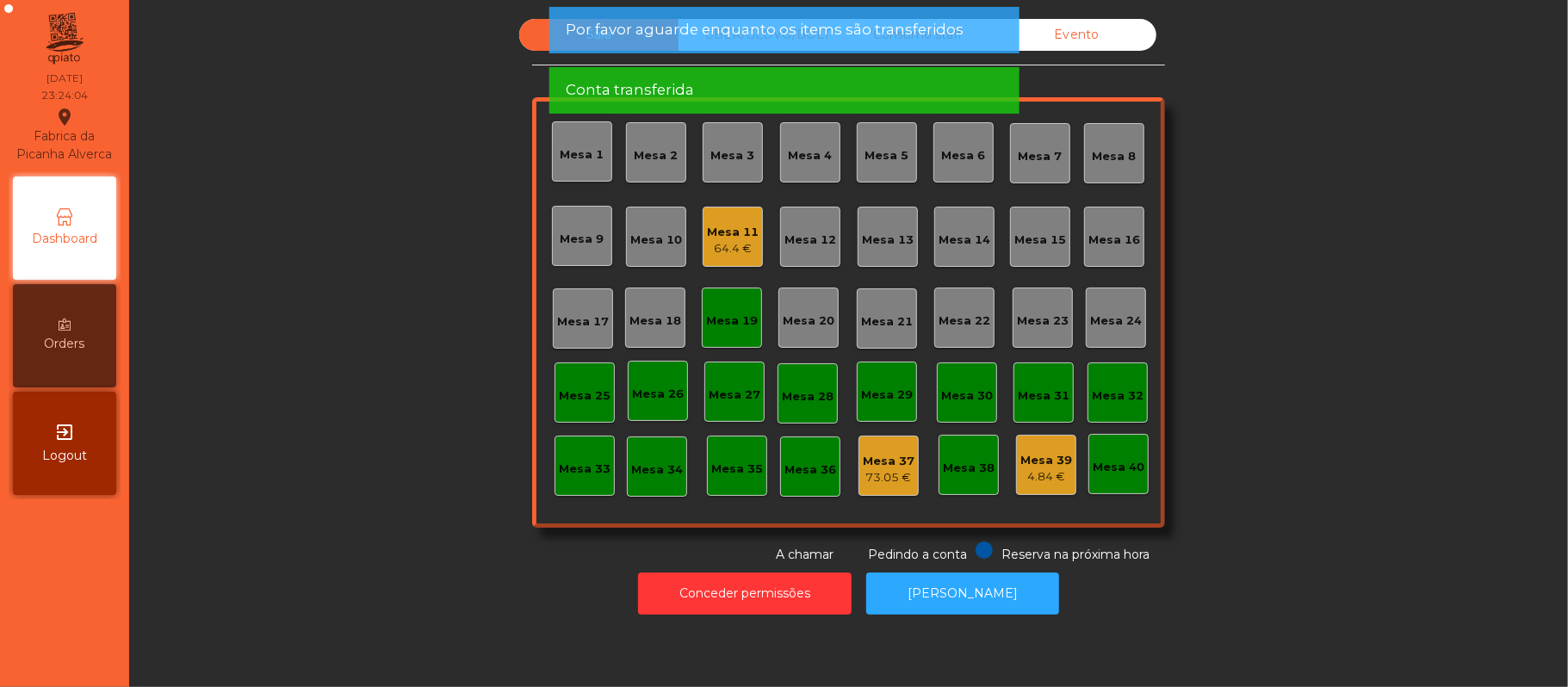
click at [713, 324] on div "Mesa 19" at bounding box center [731, 320] width 52 height 17
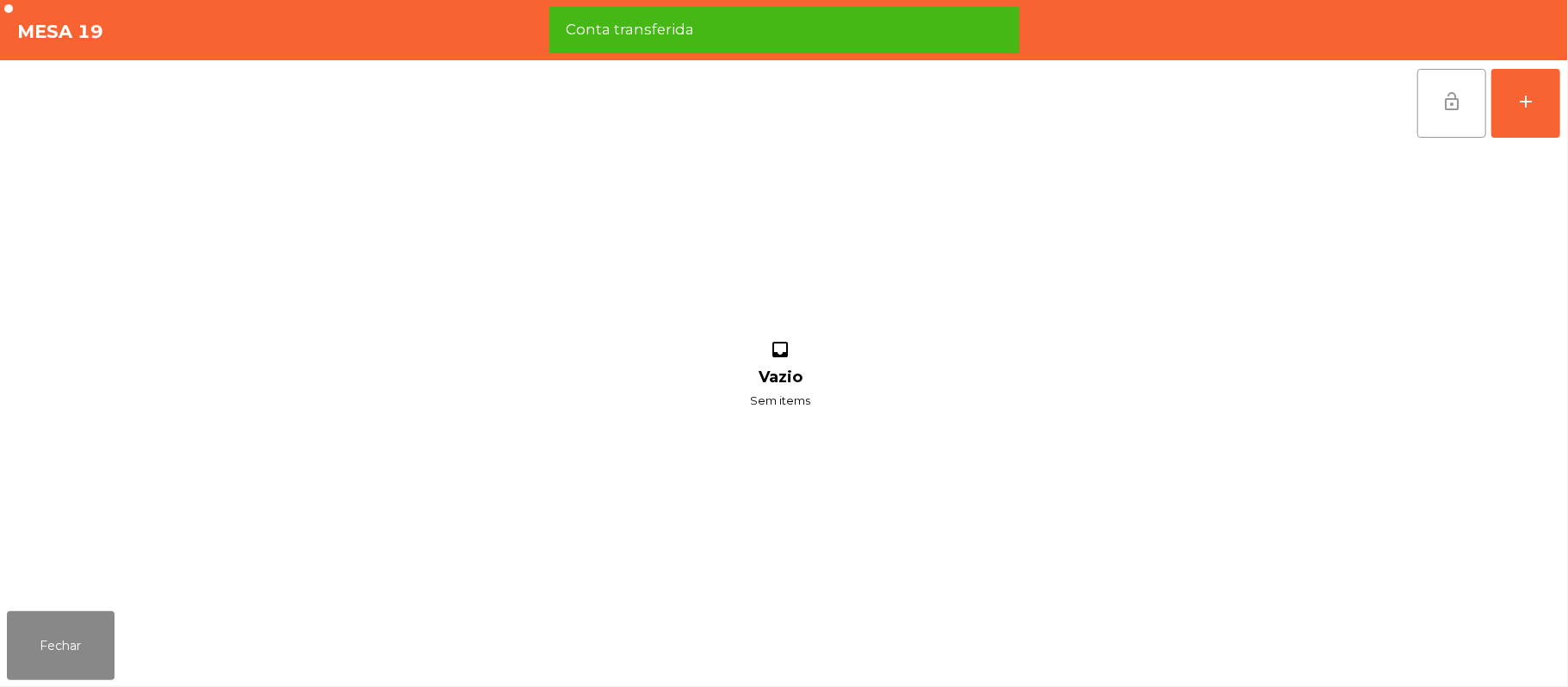
click at [1430, 108] on button "lock_open" at bounding box center [1451, 103] width 69 height 69
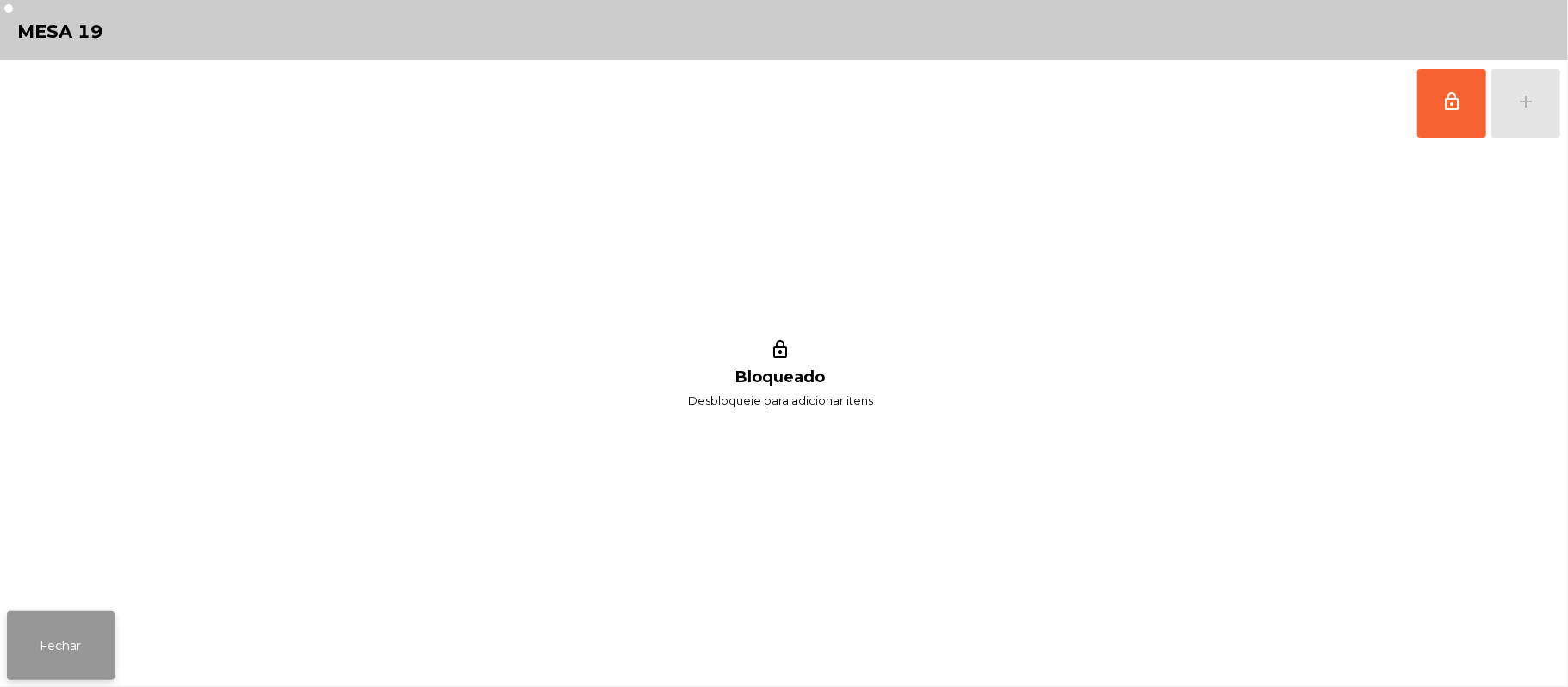
click at [86, 669] on button "Fechar" at bounding box center [60, 645] width 108 height 69
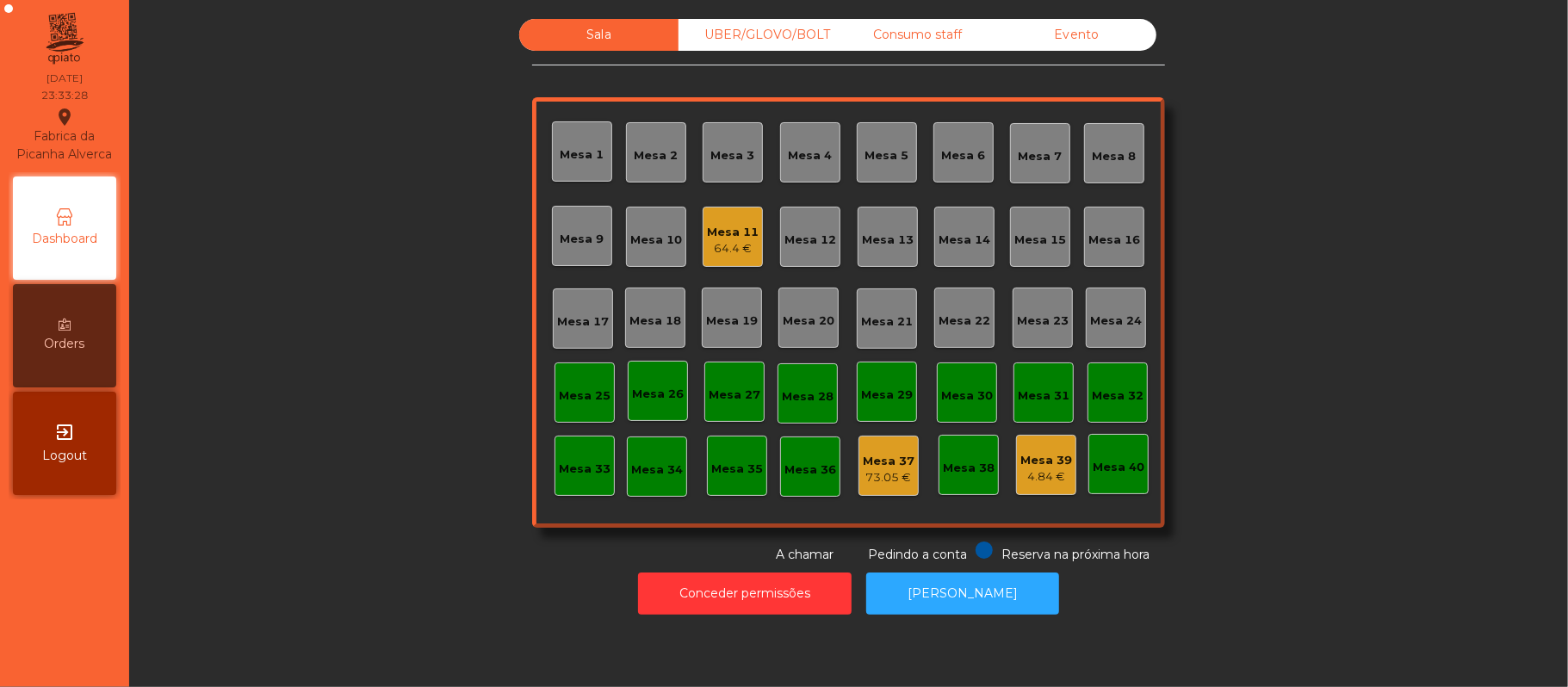
click at [743, 212] on div "Mesa 11 64.4 €" at bounding box center [732, 236] width 60 height 60
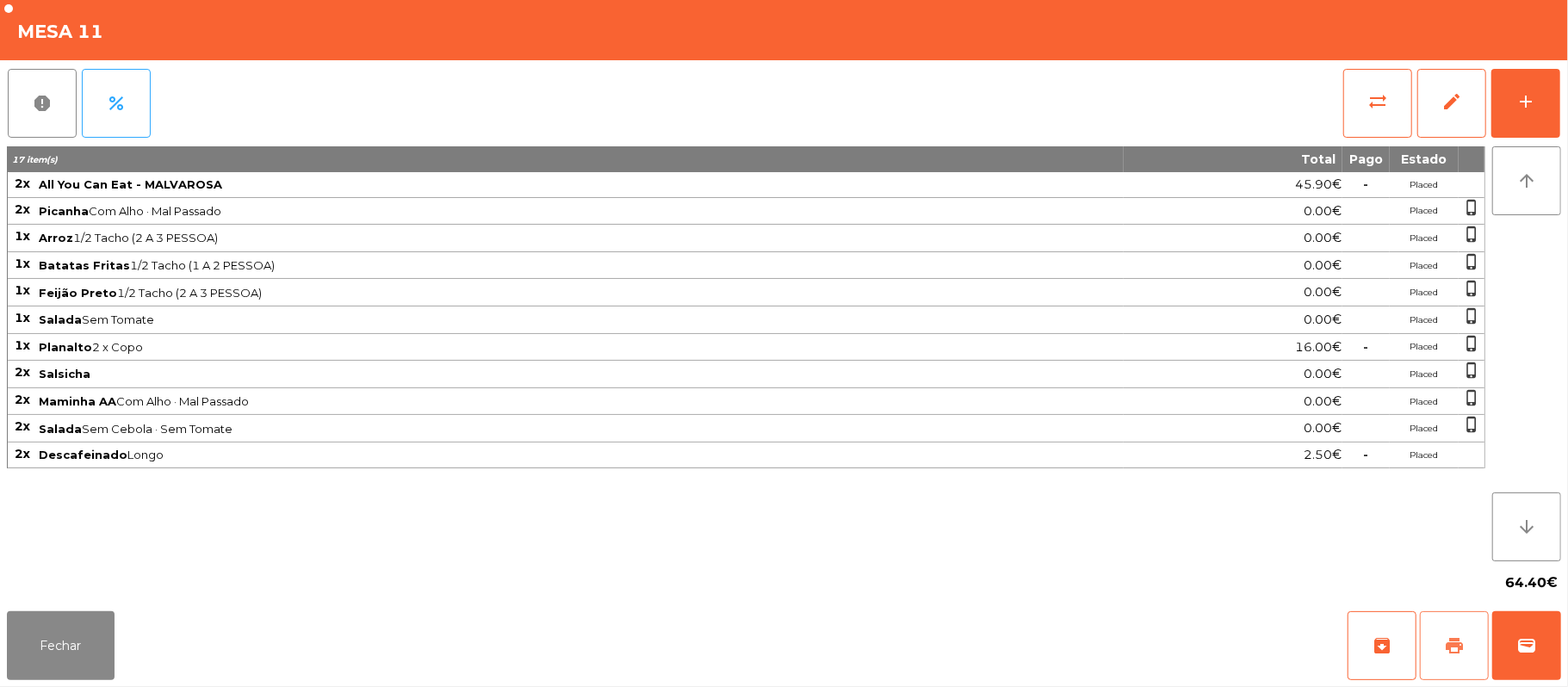
click at [1446, 642] on span "print" at bounding box center [1454, 646] width 20 height 20
click at [1447, 638] on span "print" at bounding box center [1454, 646] width 20 height 20
click at [1563, 655] on div "Fechar archive print wallet" at bounding box center [784, 646] width 1568 height 83
click at [1514, 627] on button "wallet" at bounding box center [1526, 645] width 69 height 69
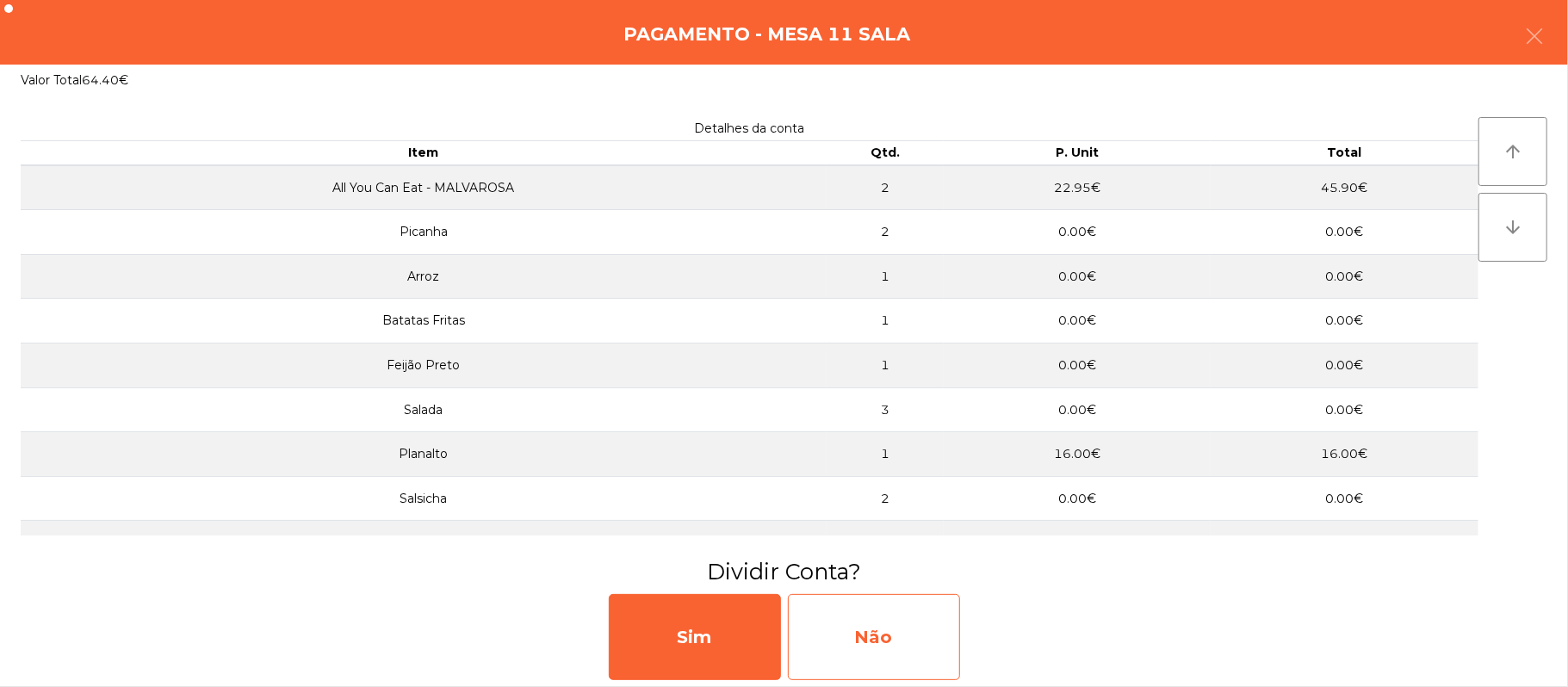
click at [876, 646] on div "Não" at bounding box center [873, 636] width 172 height 86
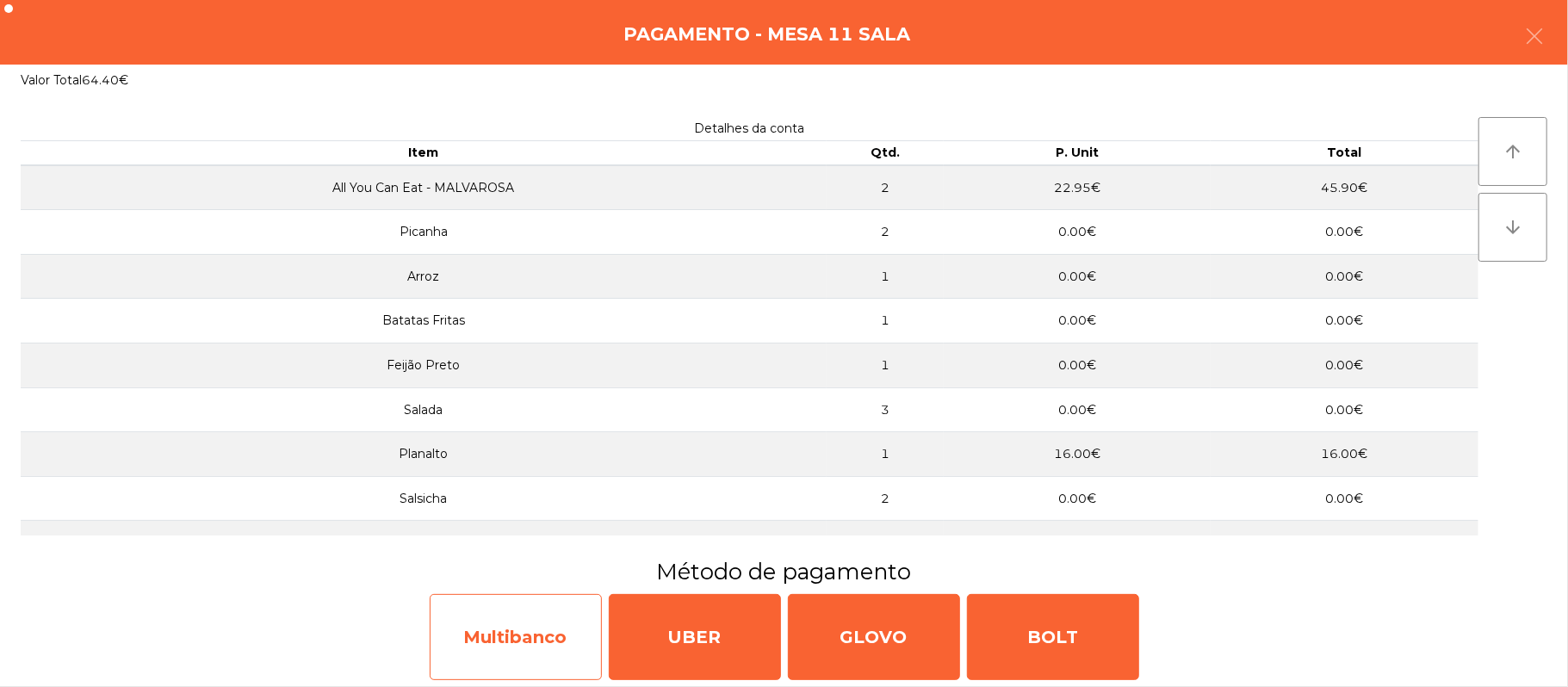
click at [535, 655] on div "Multibanco" at bounding box center [515, 636] width 172 height 86
select select "**"
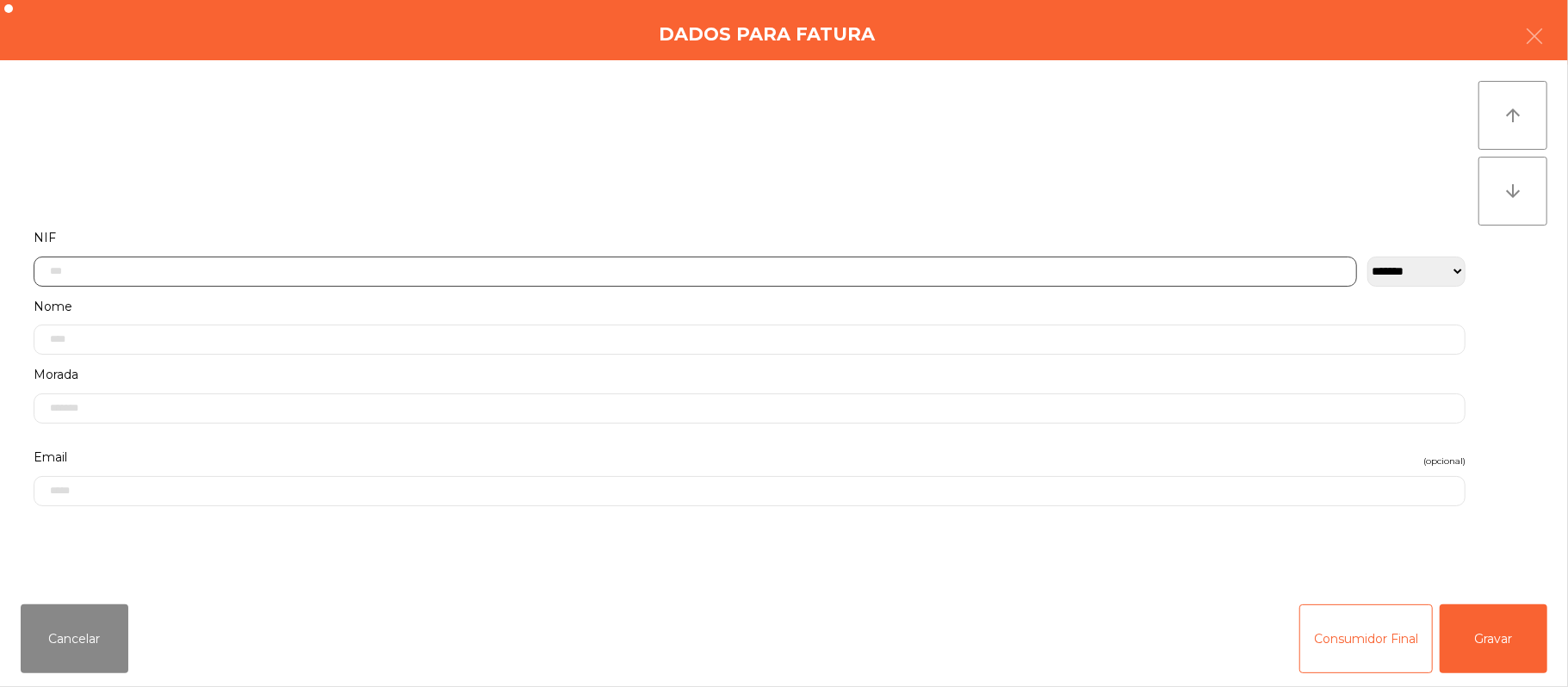
click at [450, 272] on input "text" at bounding box center [695, 271] width 1323 height 30
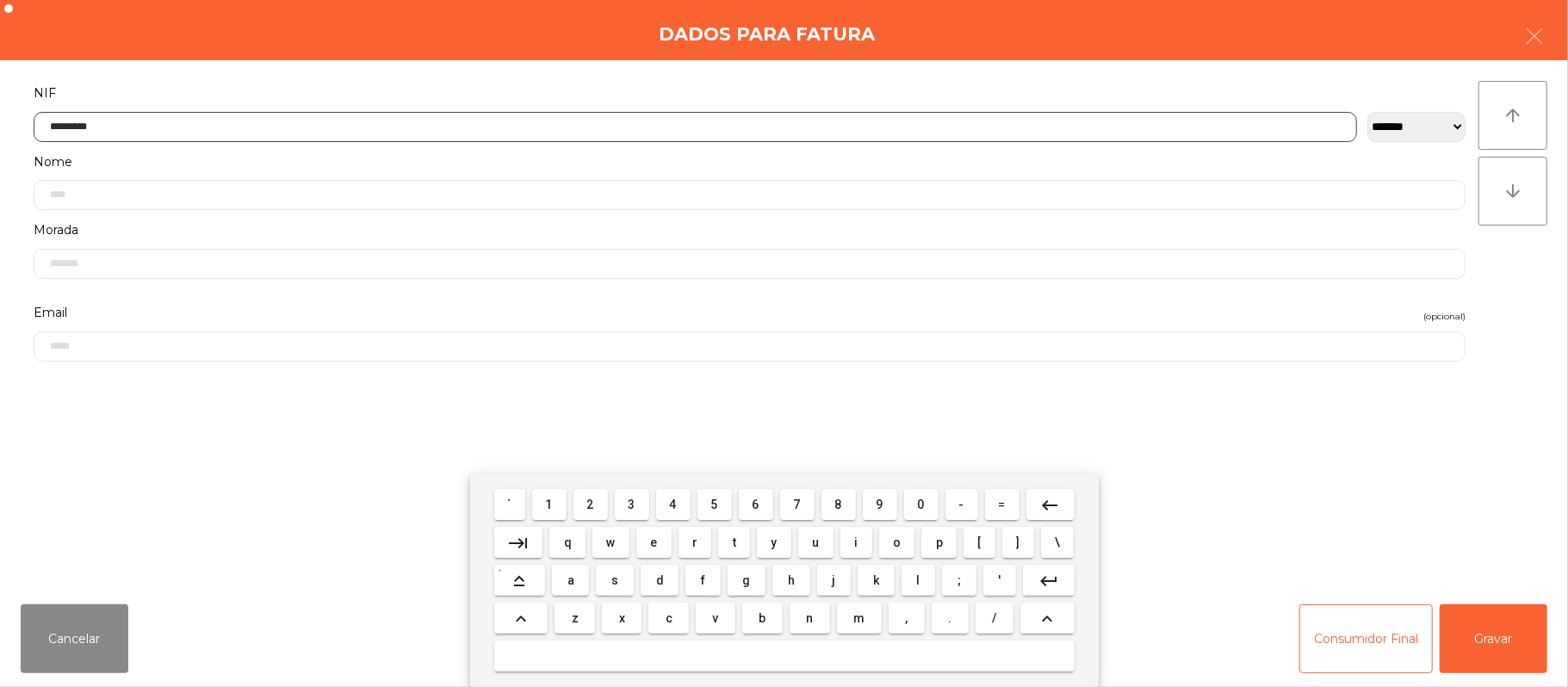
type input "*********"
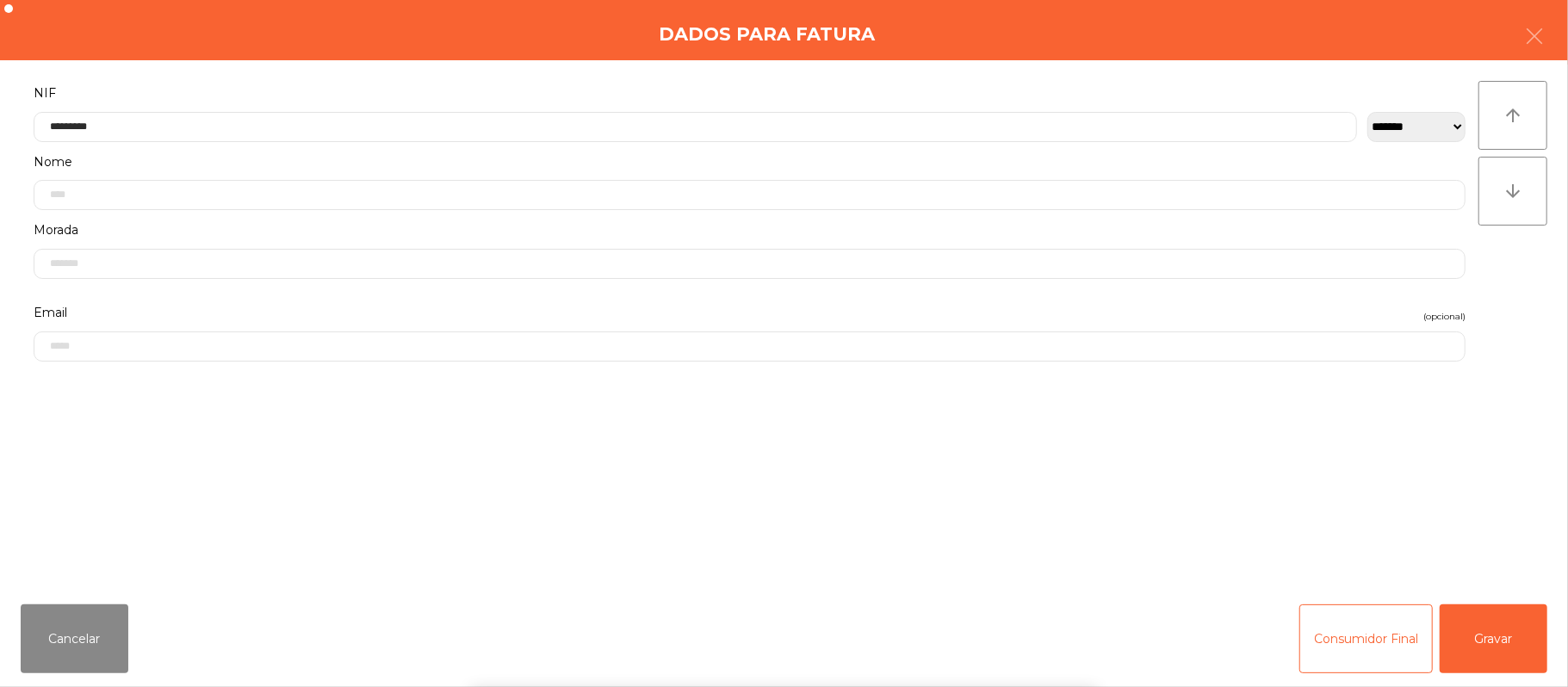
click at [1504, 632] on div "` 1 2 3 4 5 6 7 8 9 0 - = keyboard_backspace keyboard_tab q w e r t y u i o p […" at bounding box center [784, 580] width 1568 height 214
click at [1440, 637] on button "Gravar" at bounding box center [1492, 638] width 108 height 69
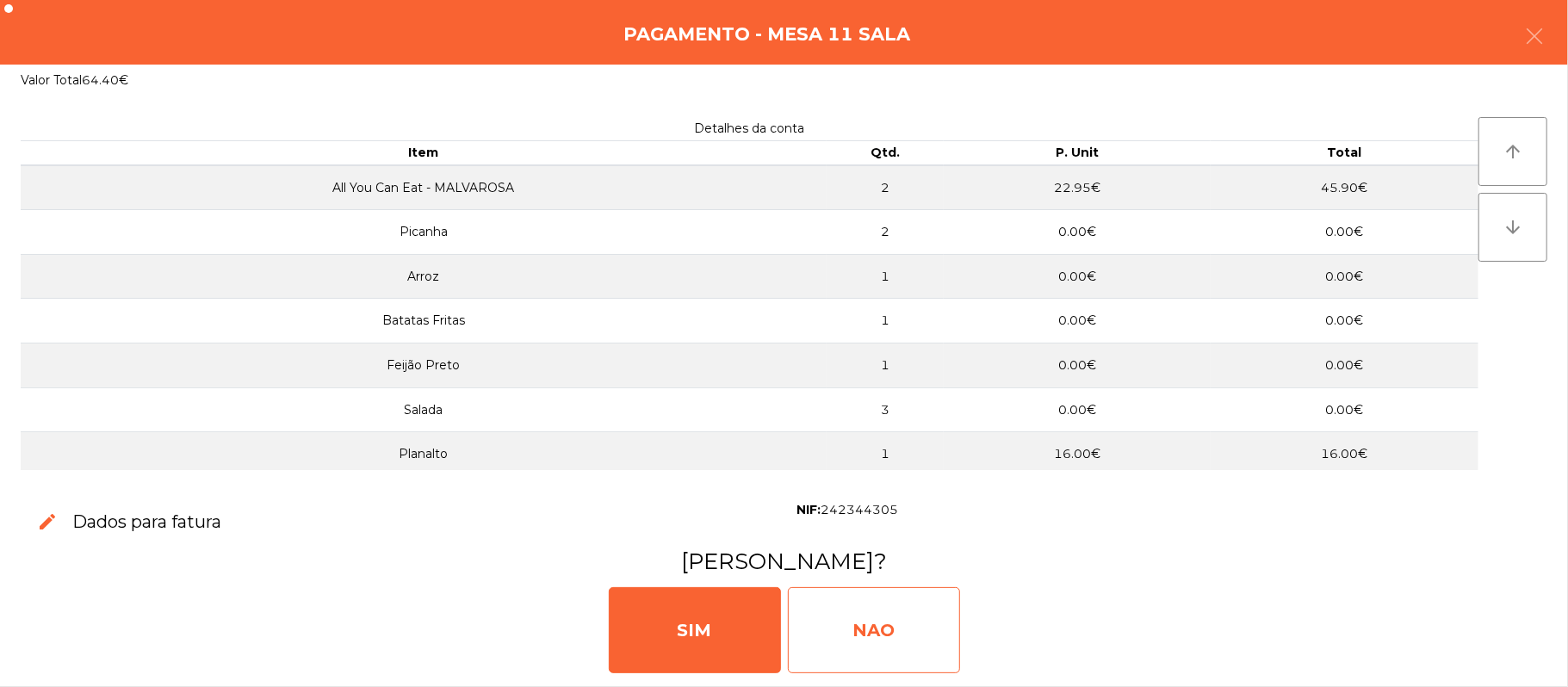
click at [861, 603] on div "NAO" at bounding box center [873, 629] width 172 height 86
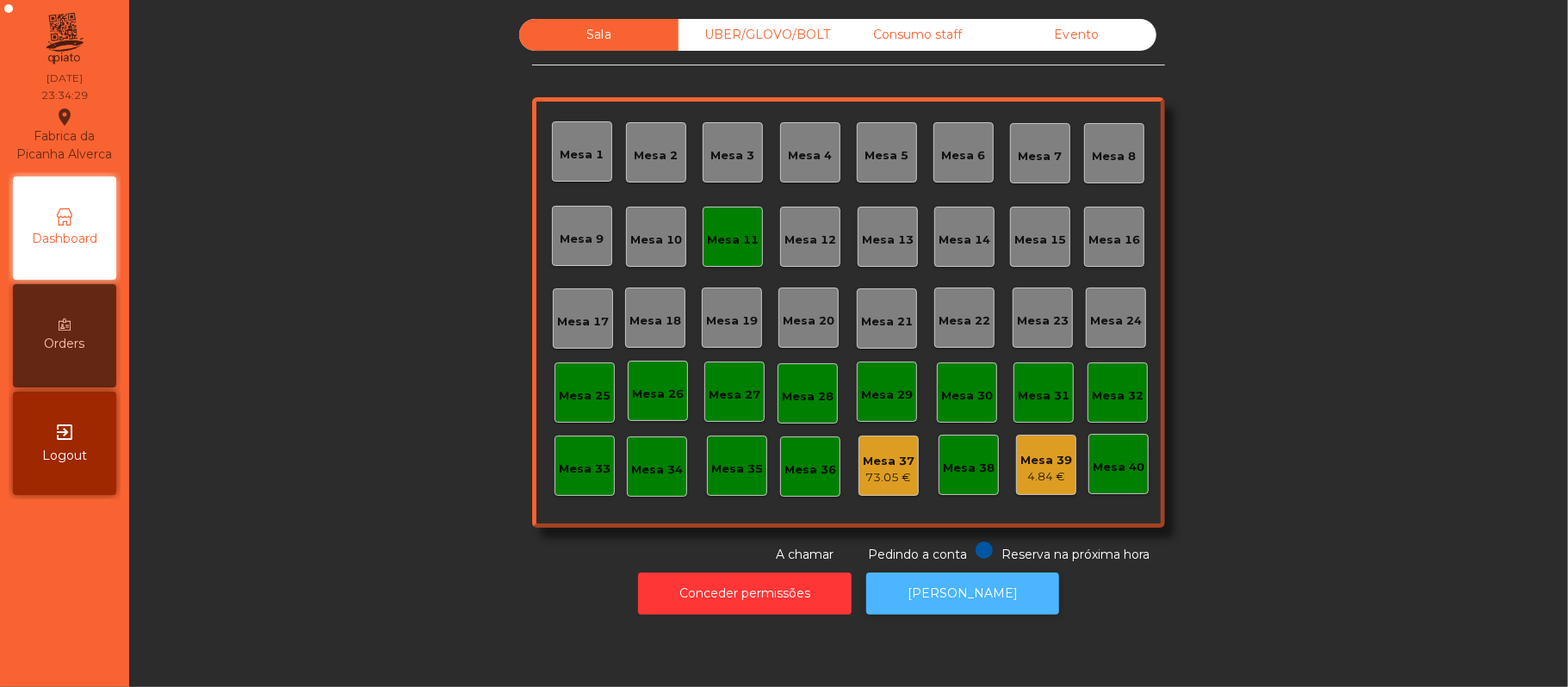
click at [989, 583] on button "[PERSON_NAME]" at bounding box center [962, 593] width 193 height 42
click at [715, 239] on div "Mesa 11" at bounding box center [732, 239] width 52 height 17
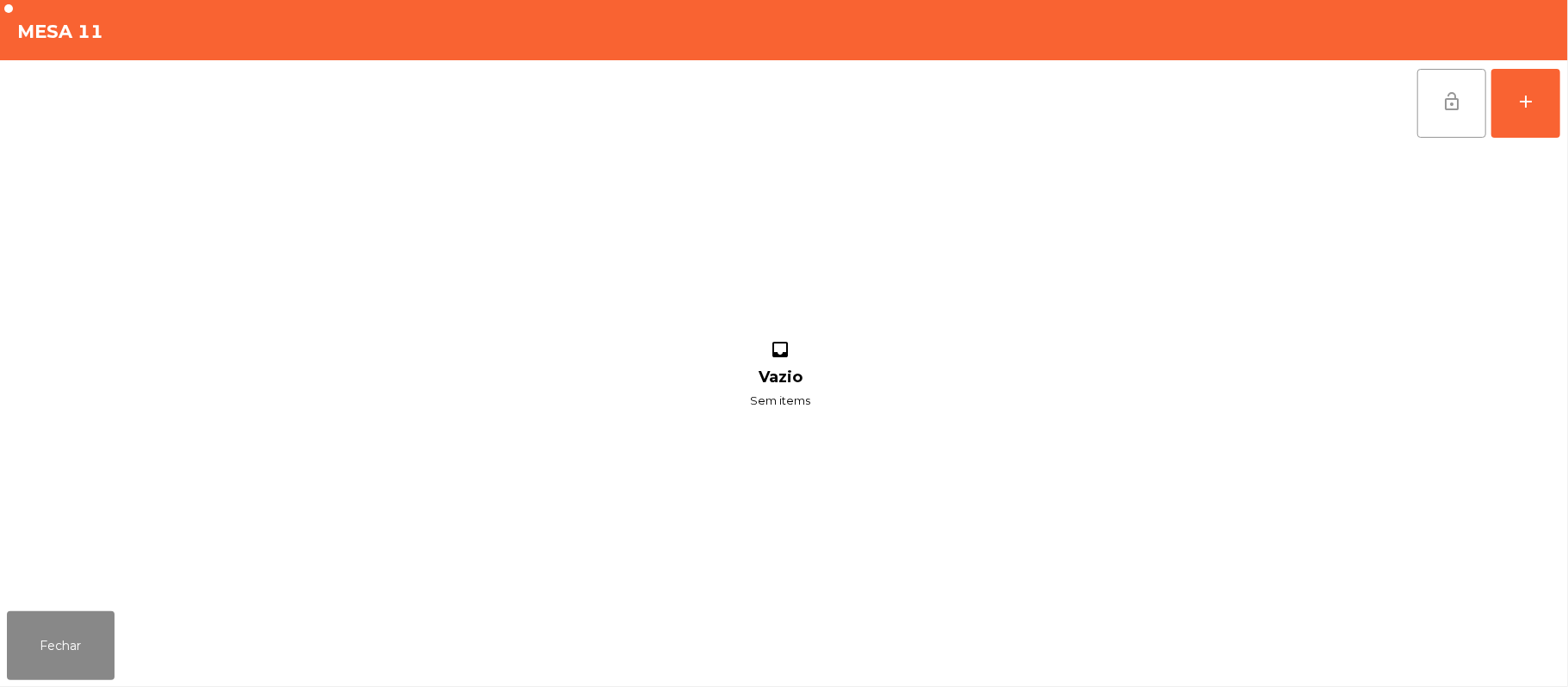
click at [1437, 103] on button "lock_open" at bounding box center [1451, 103] width 69 height 69
click at [45, 640] on button "Fechar" at bounding box center [60, 645] width 108 height 69
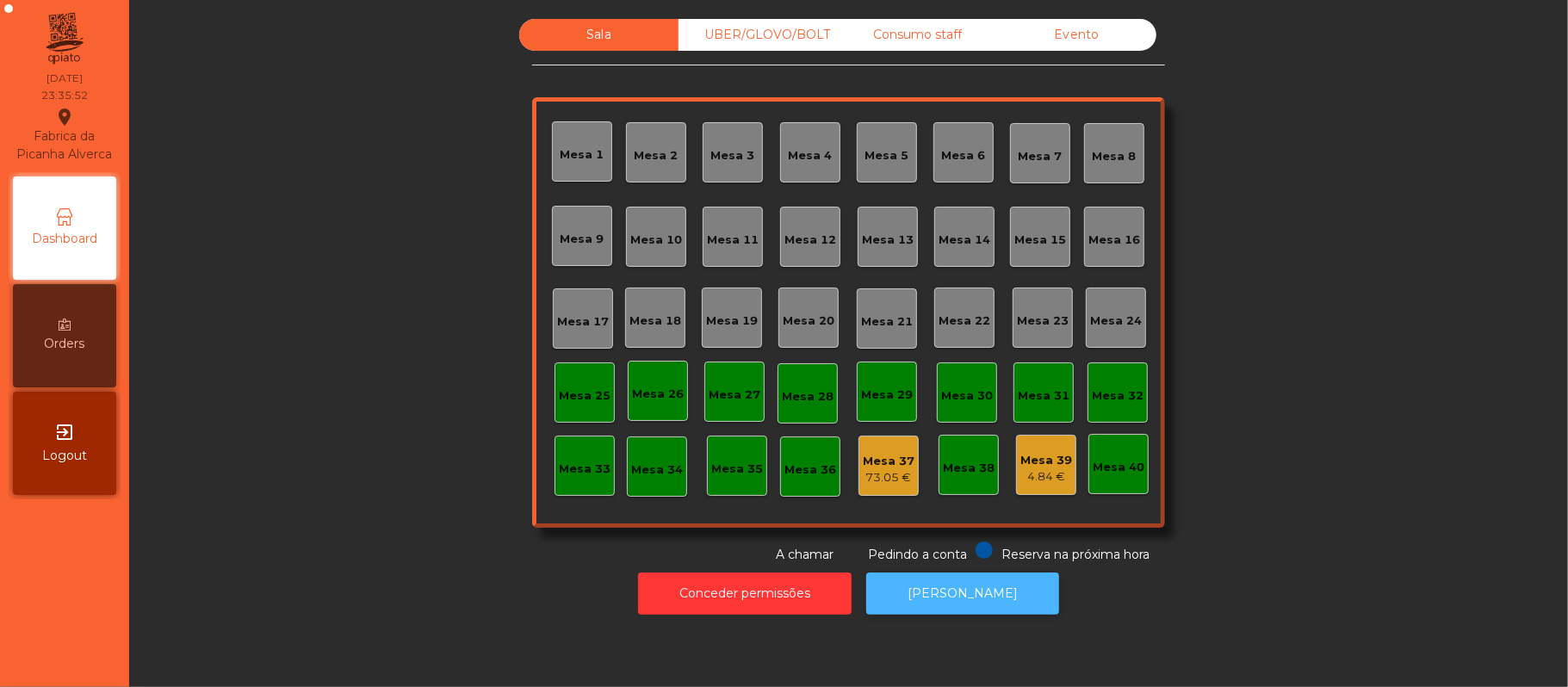
click at [961, 590] on button "[PERSON_NAME]" at bounding box center [962, 593] width 193 height 42
click at [942, 46] on div "Consumo staff" at bounding box center [917, 35] width 159 height 32
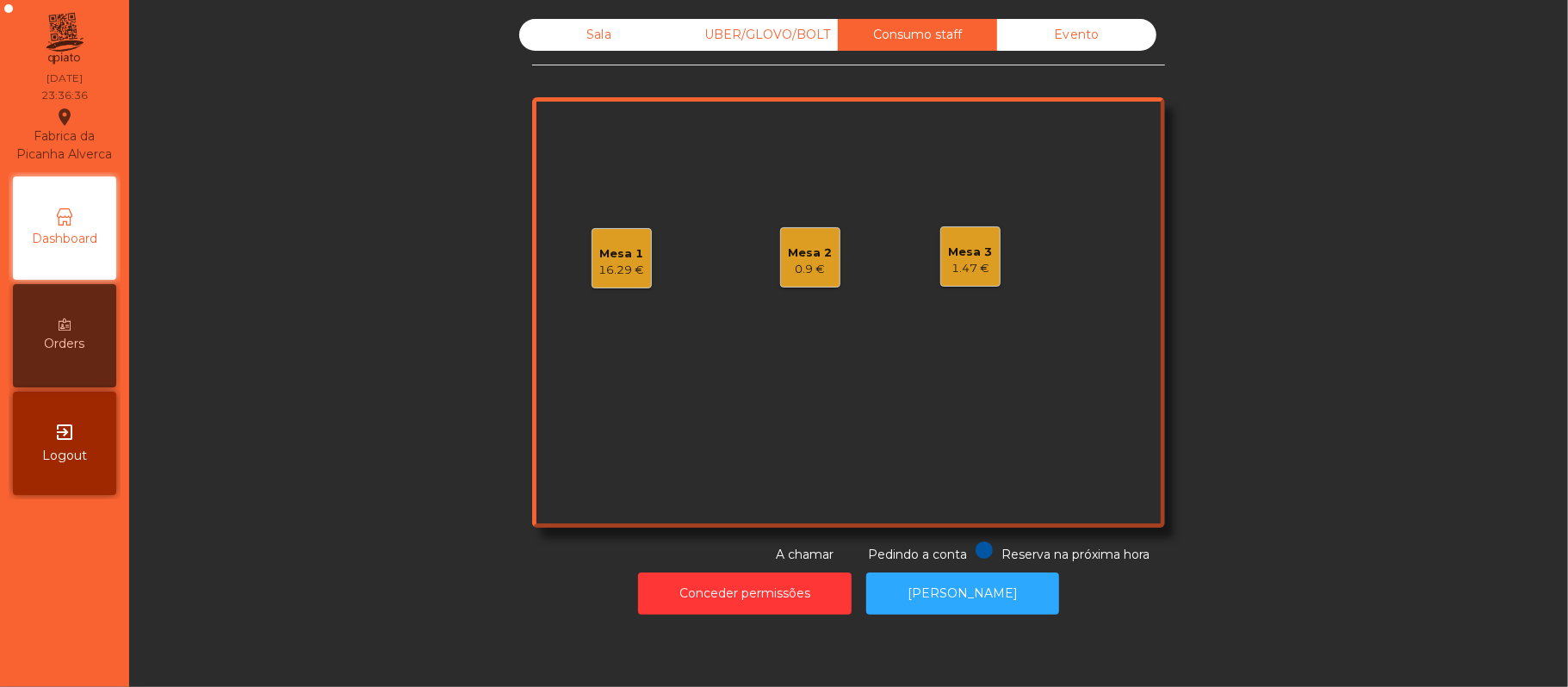
click at [789, 256] on div "Mesa 2" at bounding box center [811, 252] width 44 height 17
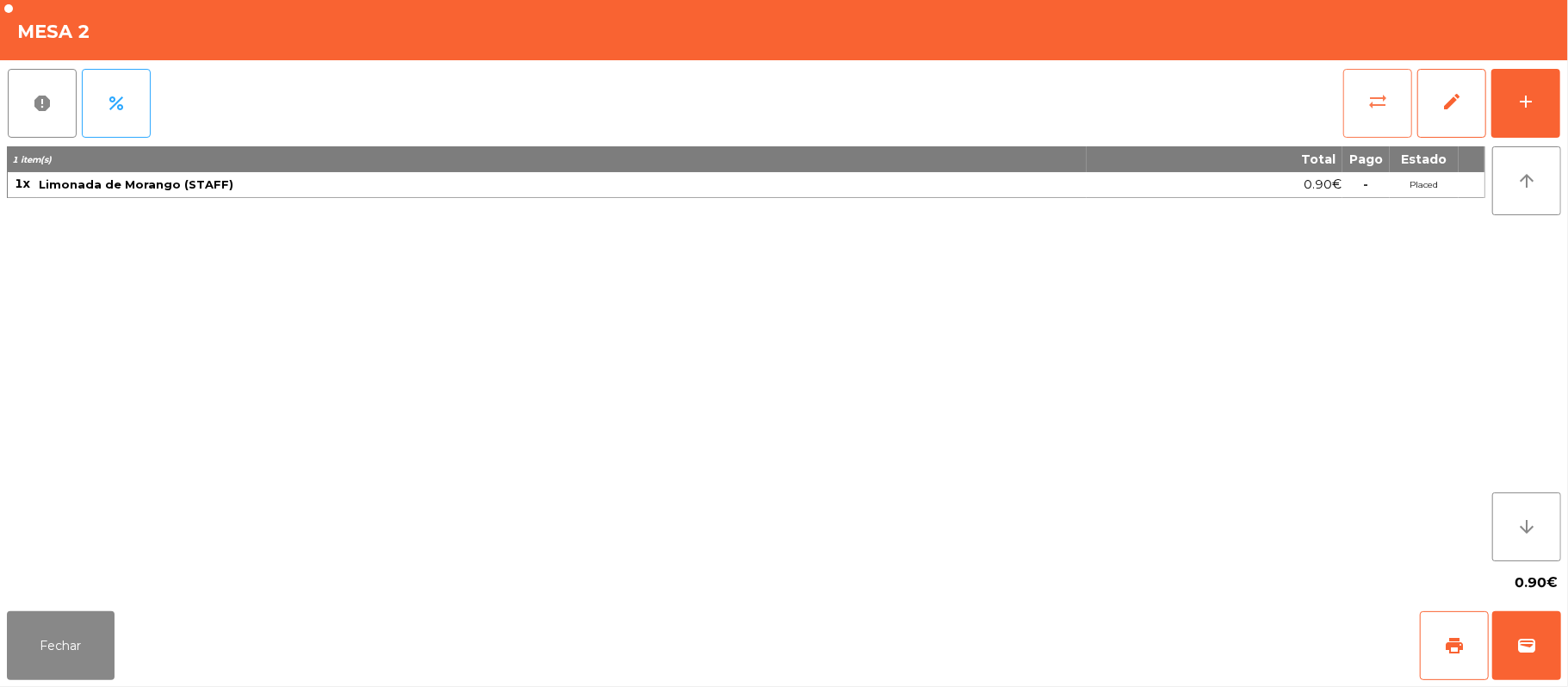
click at [1367, 104] on span "sync_alt" at bounding box center [1377, 101] width 20 height 20
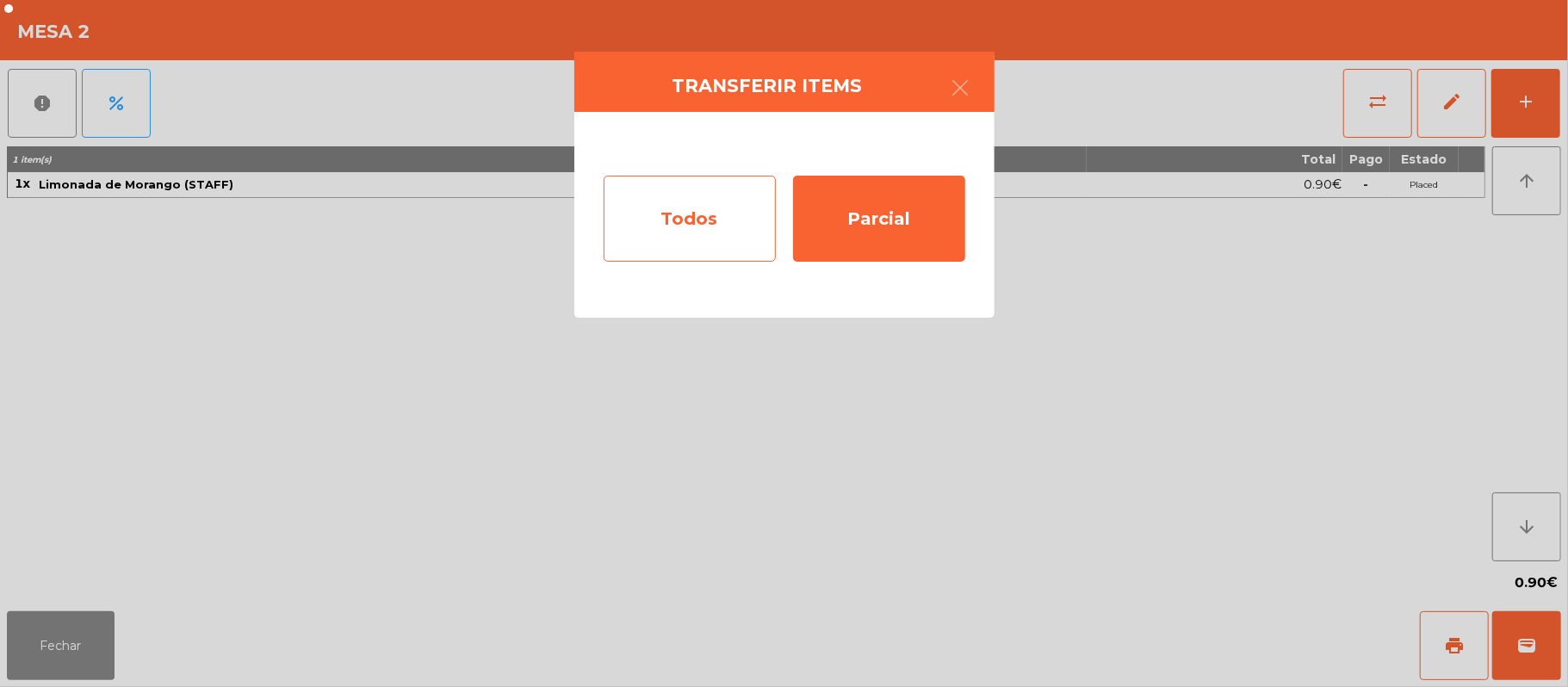
click at [709, 226] on div "Todos" at bounding box center [689, 218] width 172 height 86
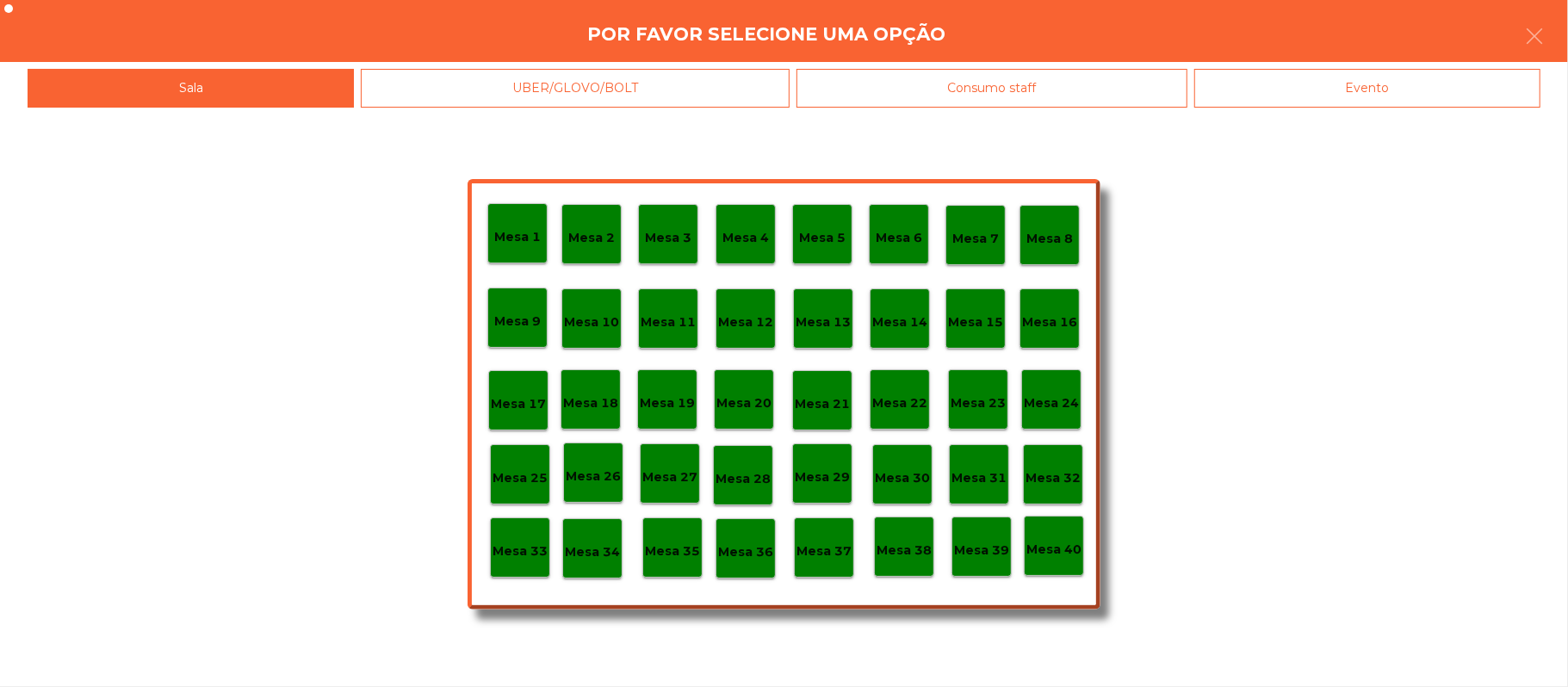
click at [830, 537] on div "Mesa 37" at bounding box center [824, 547] width 55 height 27
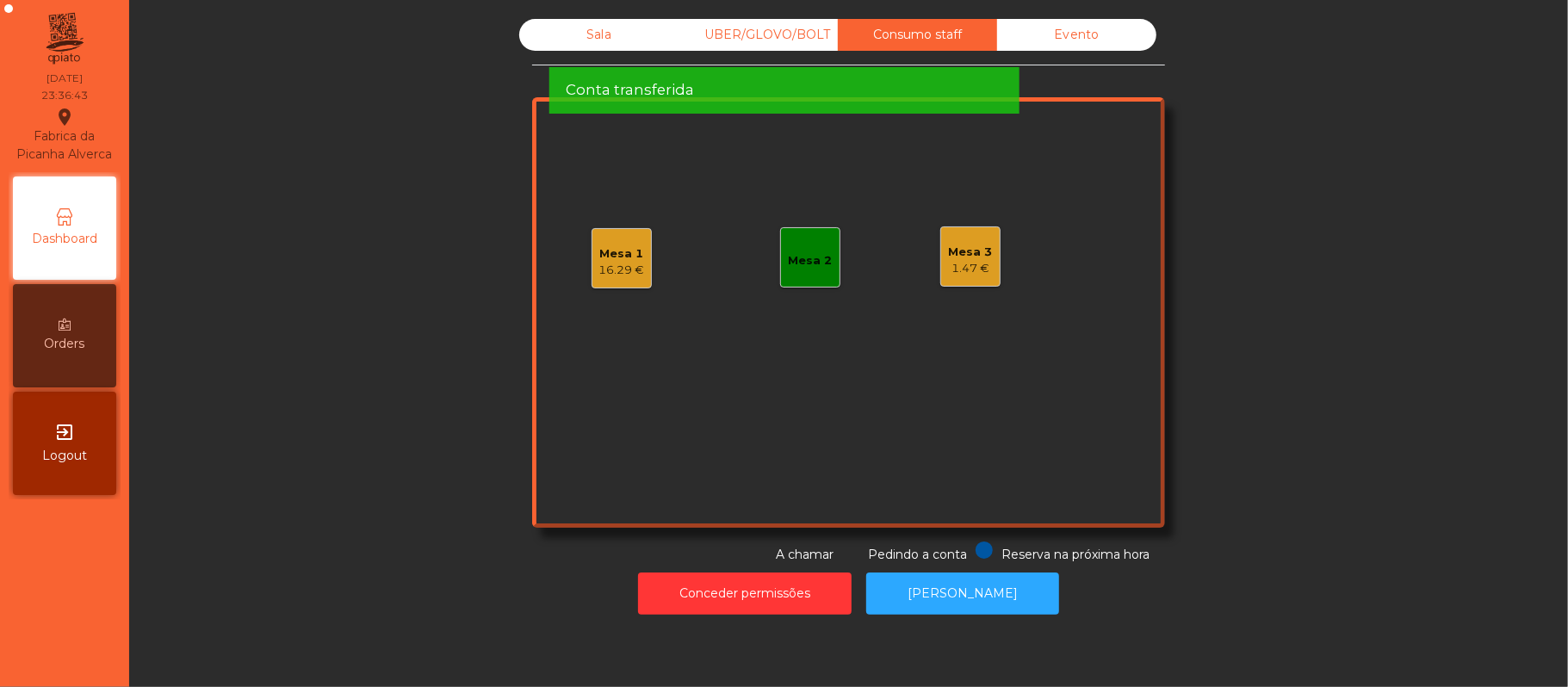
click at [607, 266] on div "16.29 €" at bounding box center [622, 270] width 46 height 17
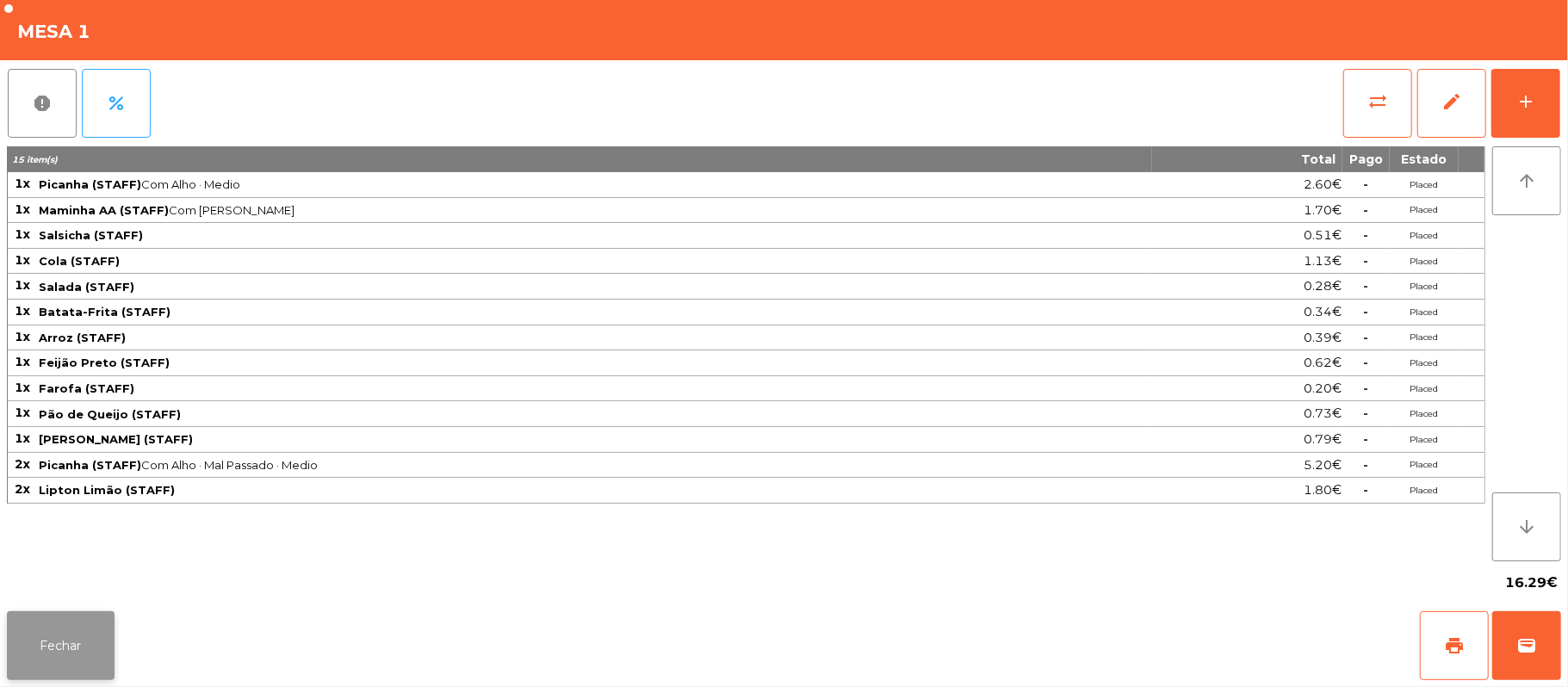
click at [99, 673] on button "Fechar" at bounding box center [60, 645] width 108 height 69
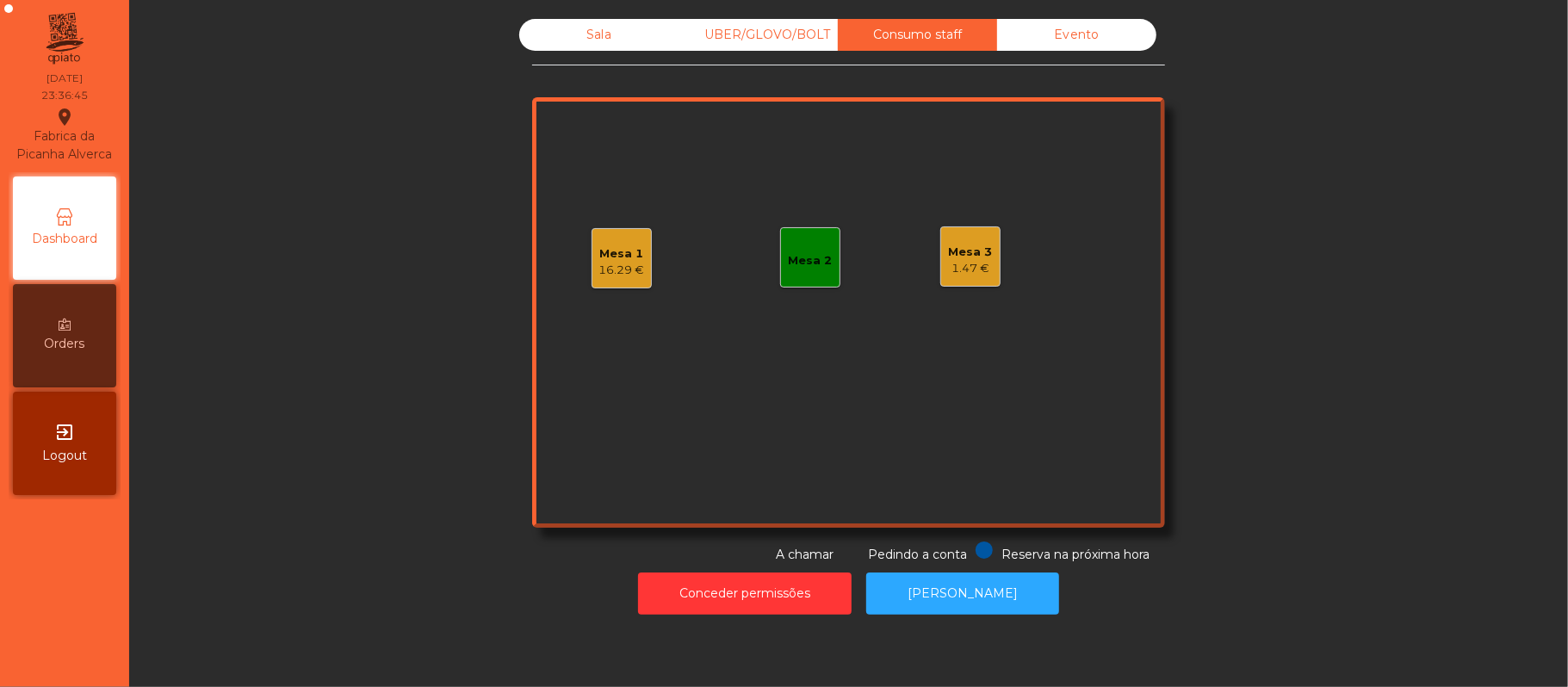
click at [610, 28] on div "Sala" at bounding box center [599, 35] width 159 height 32
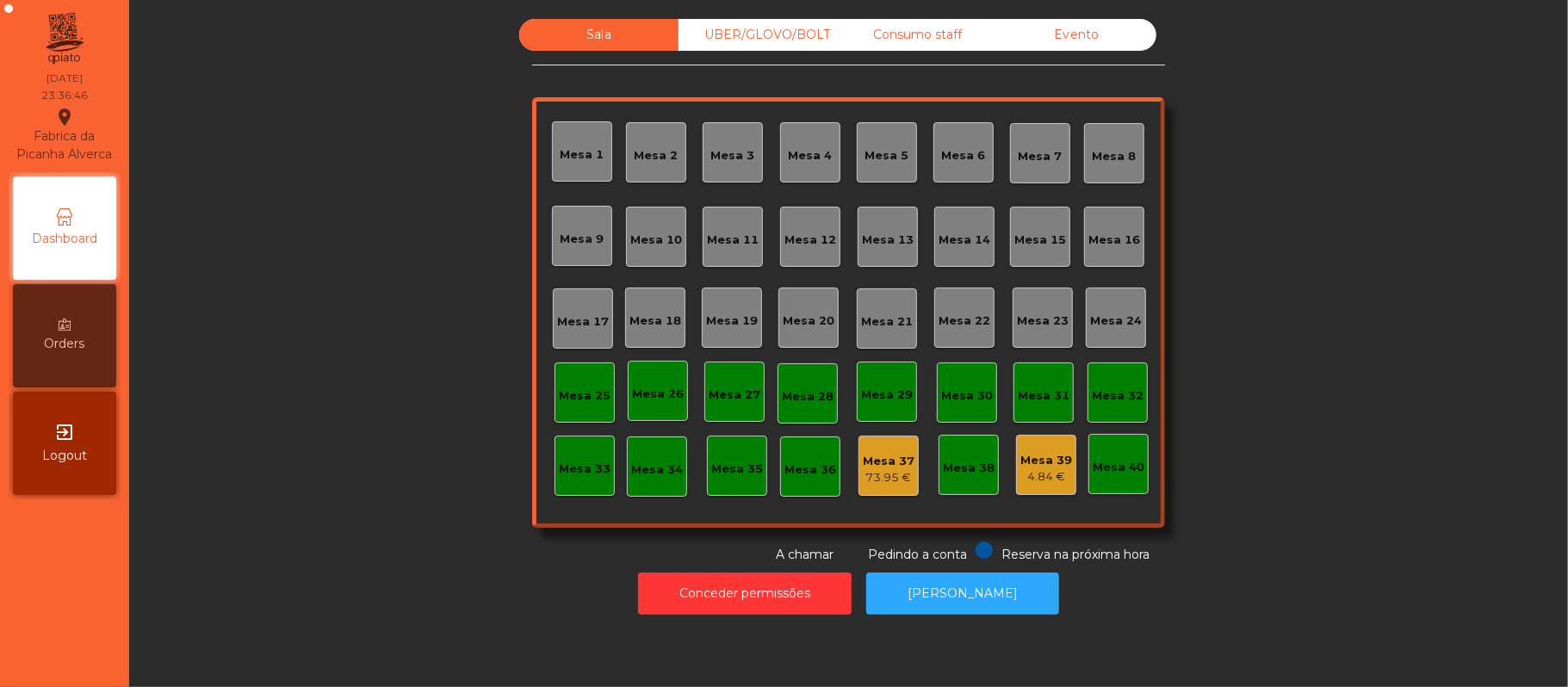
click at [1024, 469] on div "4.84 €" at bounding box center [1046, 476] width 52 height 17
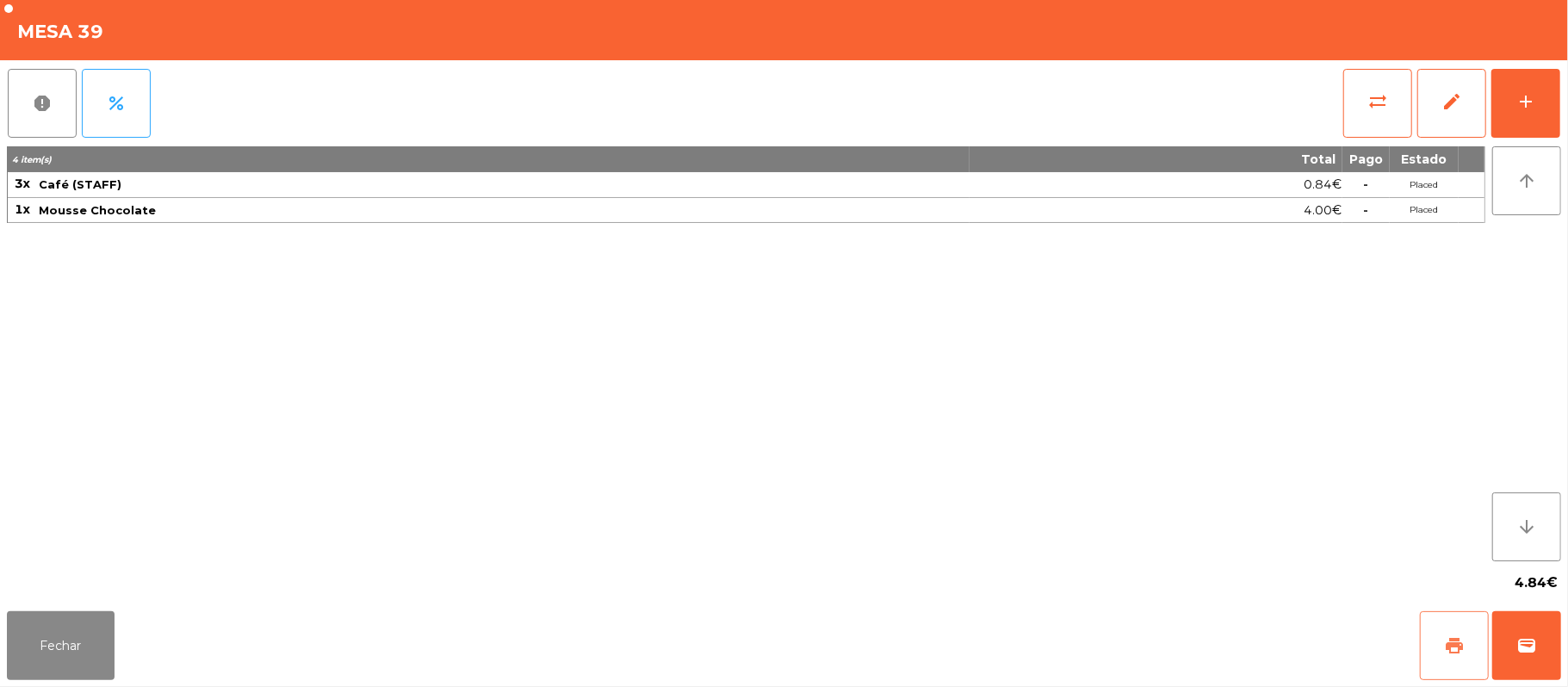
click at [1431, 650] on button "print" at bounding box center [1454, 645] width 69 height 69
click at [50, 627] on button "Fechar" at bounding box center [60, 645] width 108 height 69
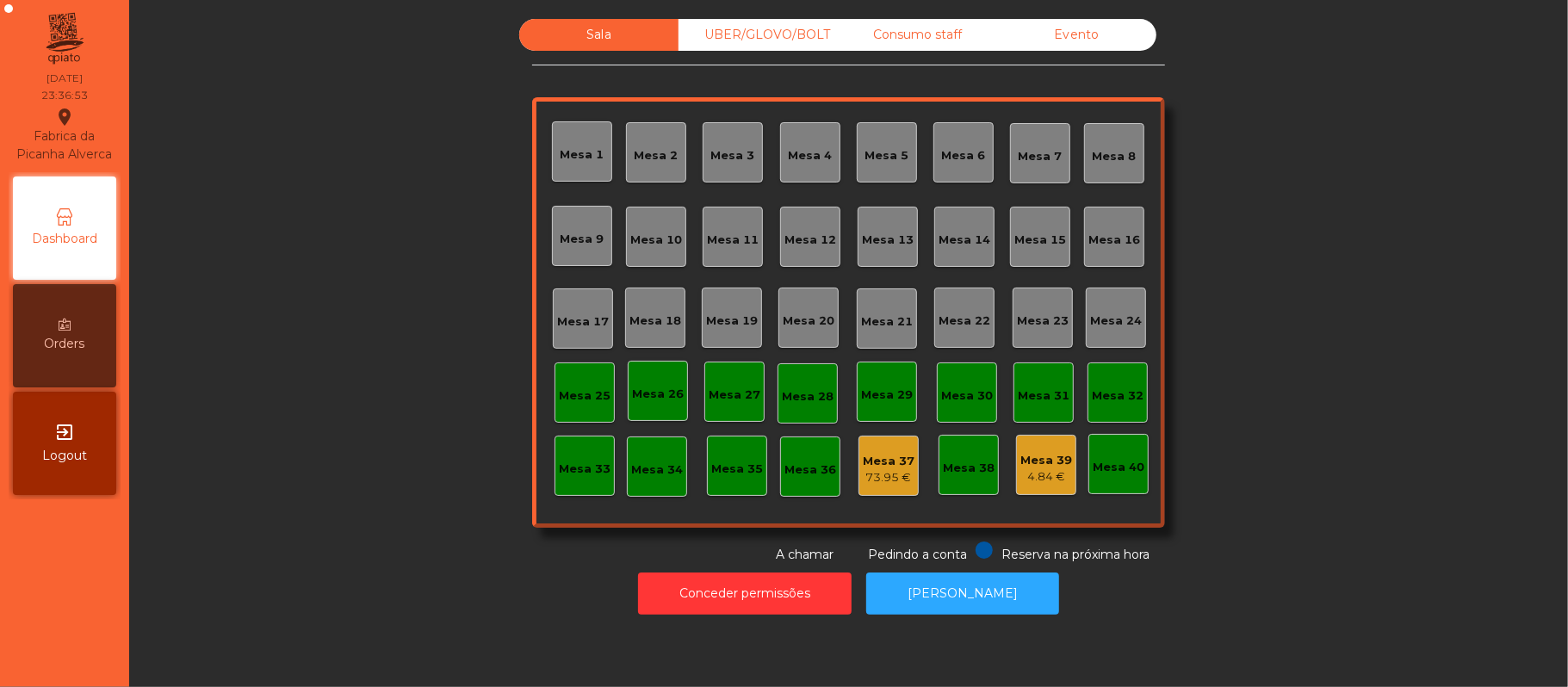
click at [941, 34] on div "Consumo staff" at bounding box center [917, 35] width 159 height 32
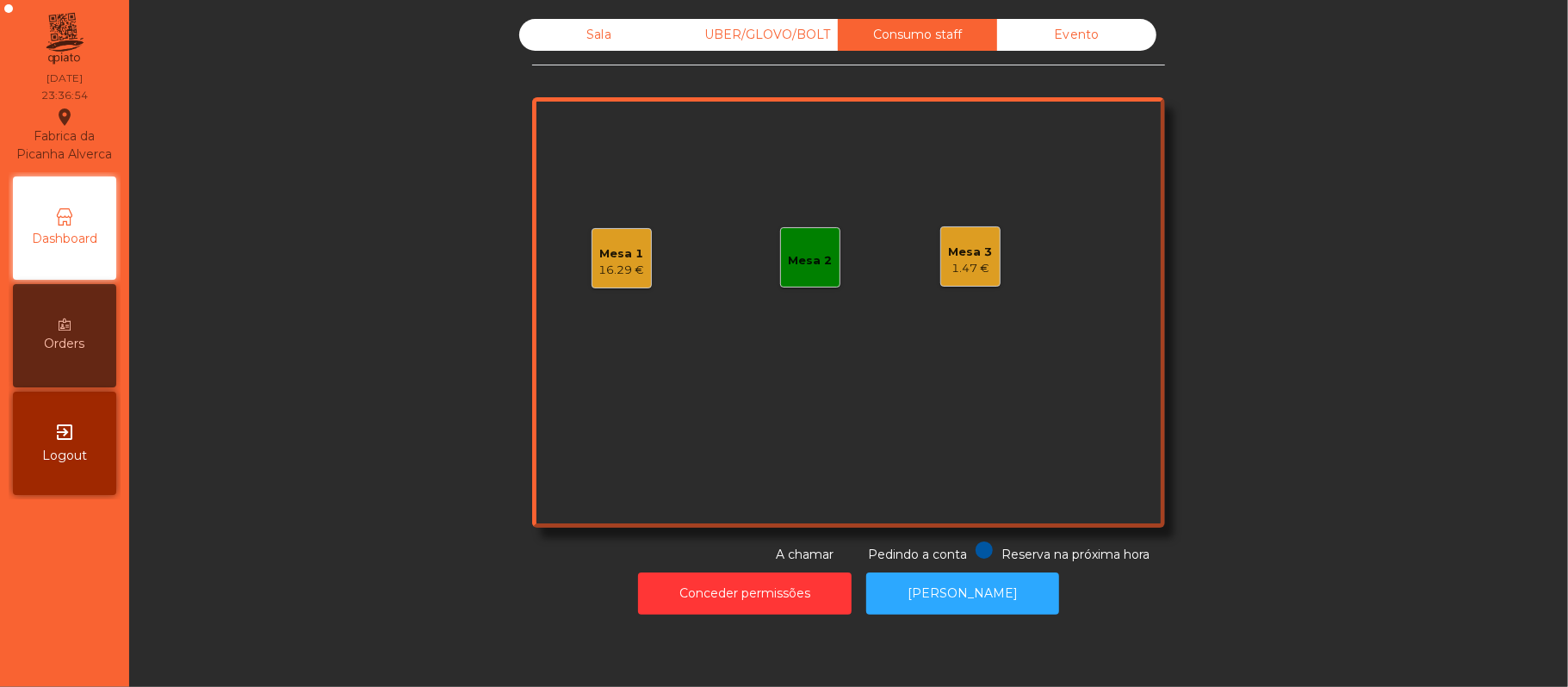
click at [967, 263] on div "1.47 €" at bounding box center [971, 268] width 44 height 17
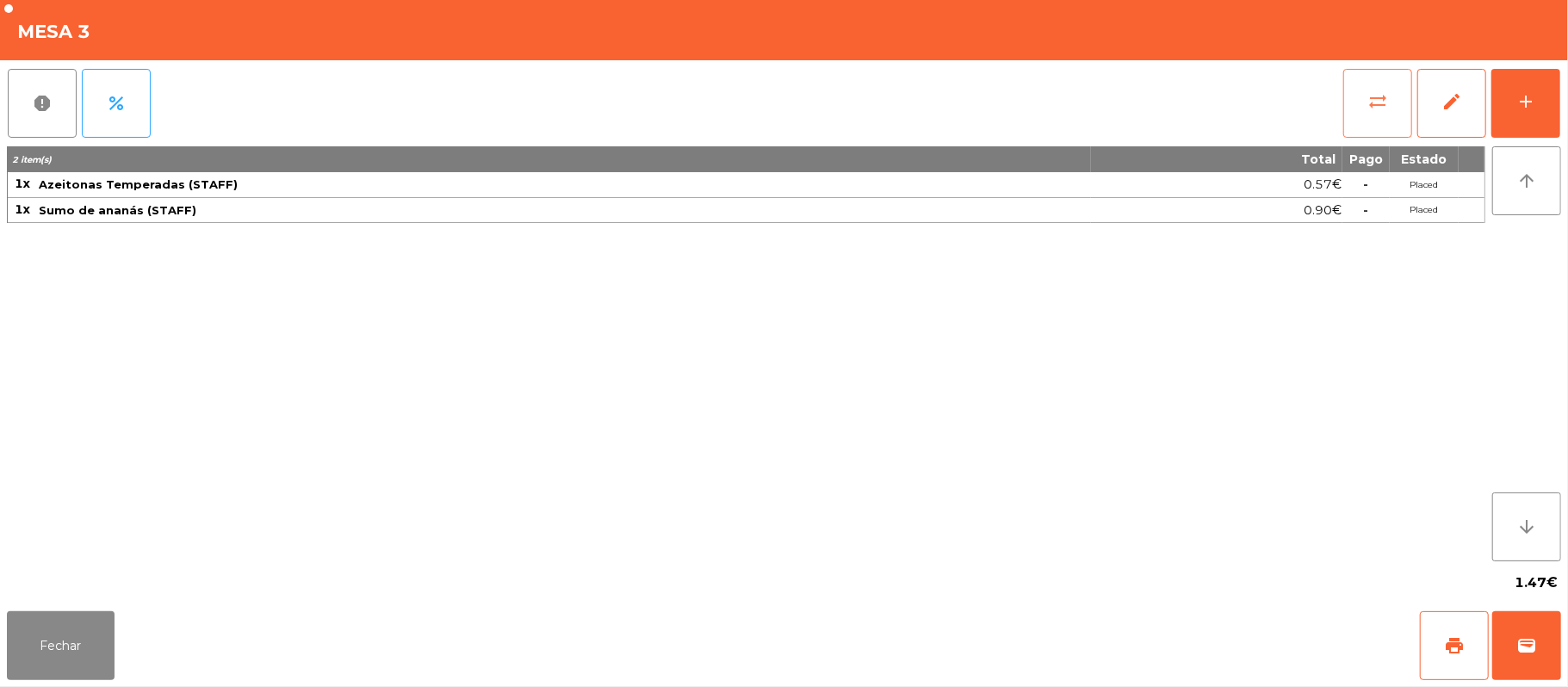
click at [1361, 109] on button "sync_alt" at bounding box center [1377, 103] width 69 height 69
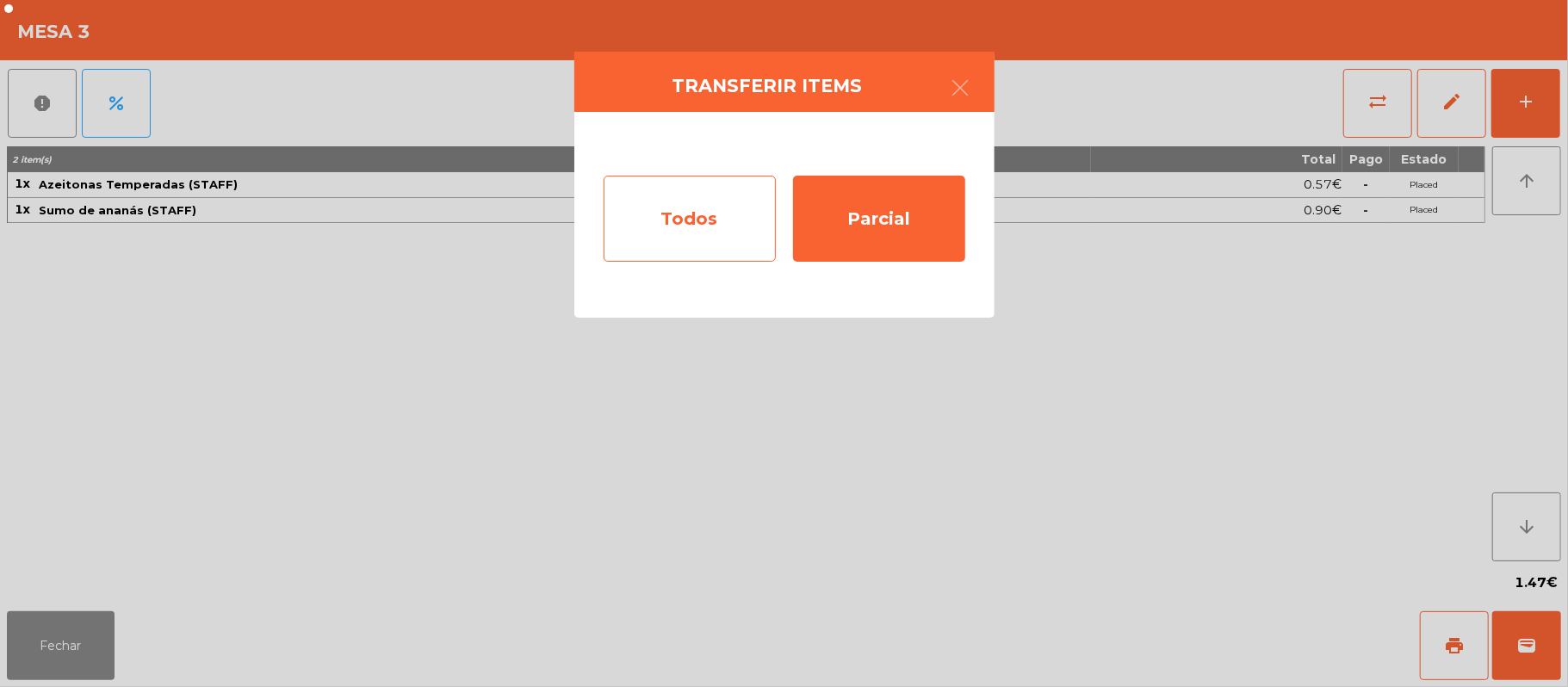
click at [673, 239] on div "Todos" at bounding box center [689, 218] width 172 height 86
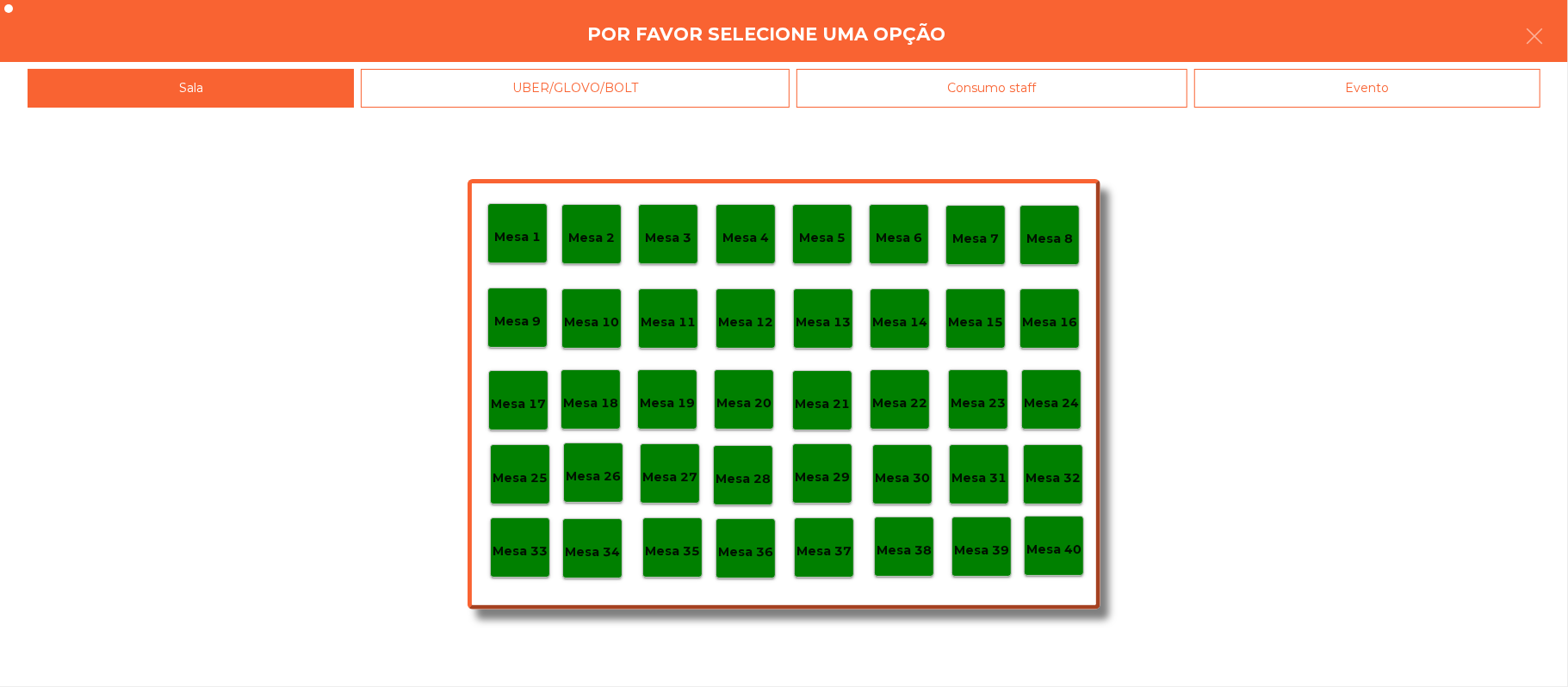
click at [1319, 98] on div "Evento" at bounding box center [1367, 88] width 346 height 39
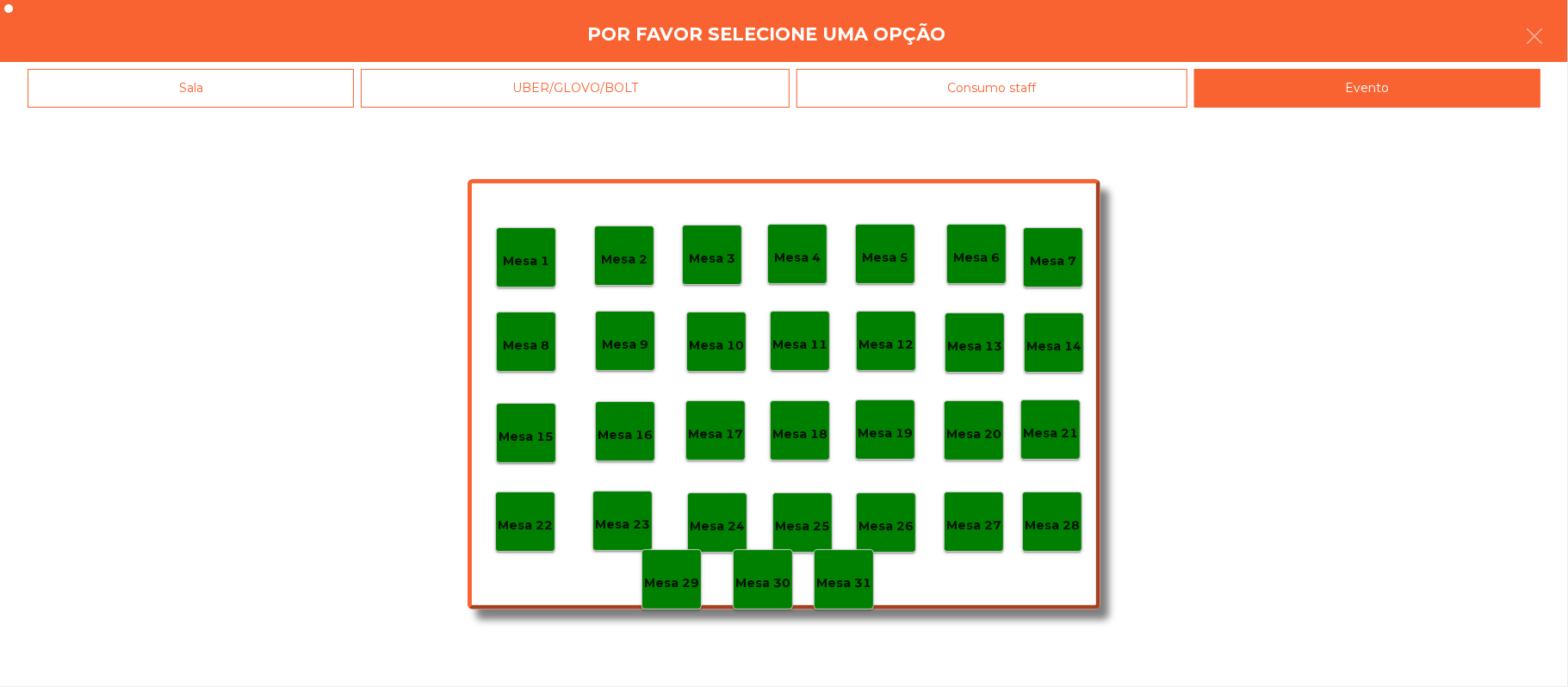
click at [1047, 534] on div "Mesa 28" at bounding box center [1051, 521] width 60 height 60
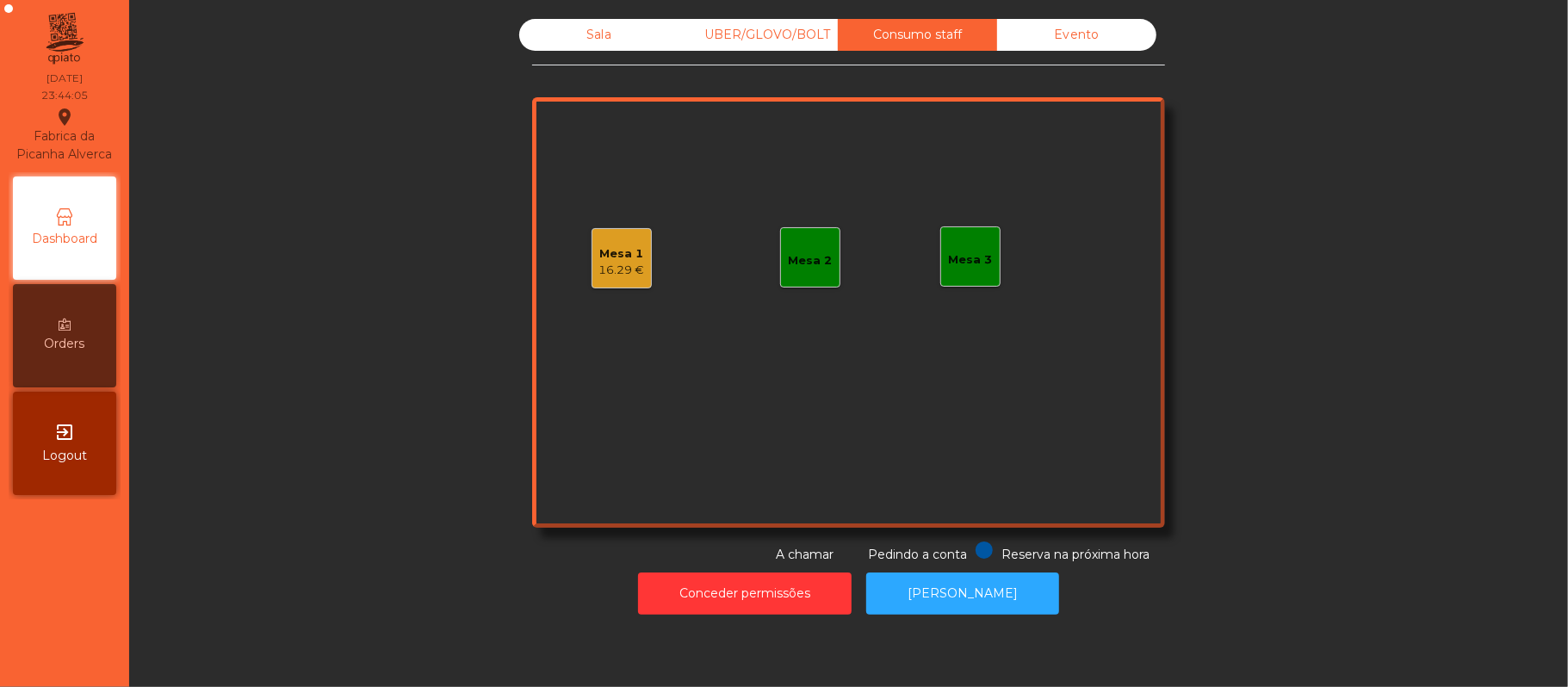
click at [584, 48] on div "Sala" at bounding box center [599, 35] width 159 height 32
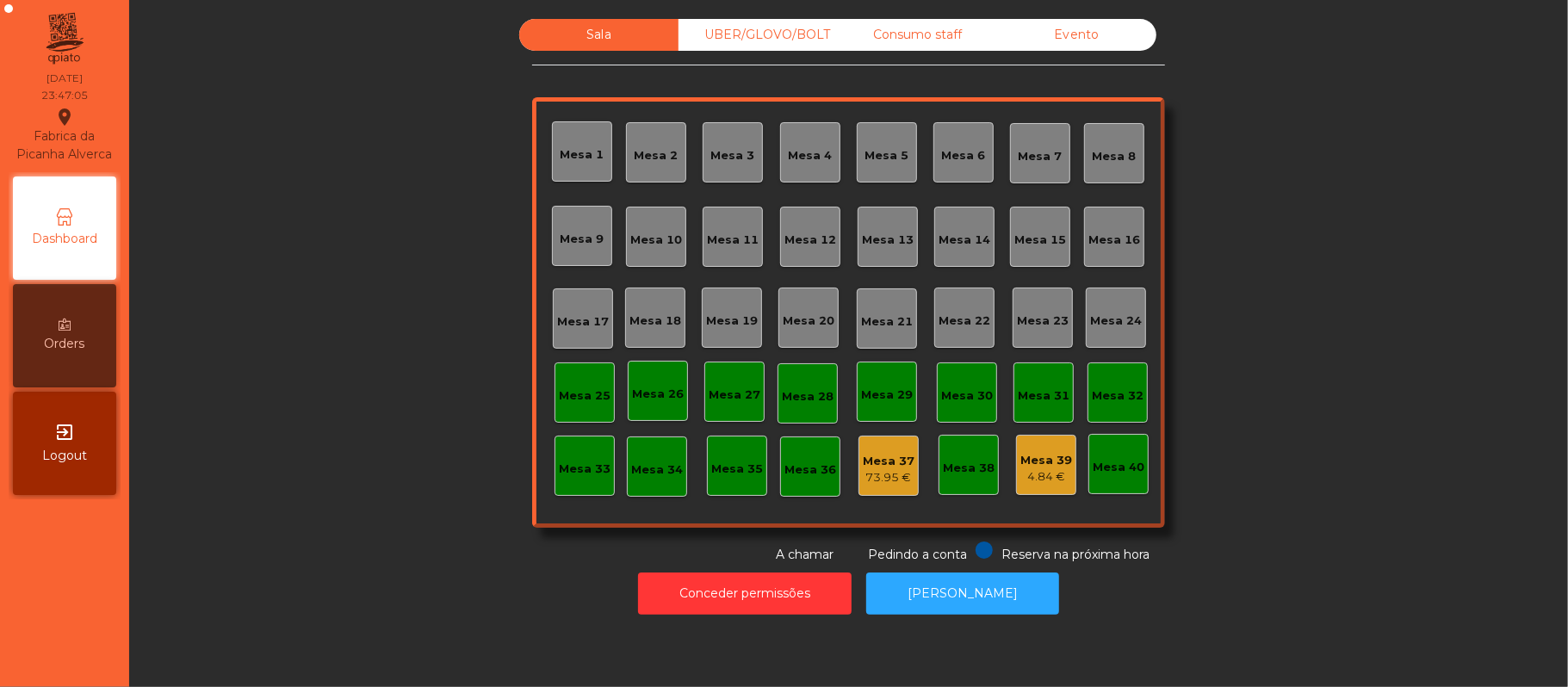
click at [973, 49] on div "Consumo staff" at bounding box center [917, 35] width 159 height 32
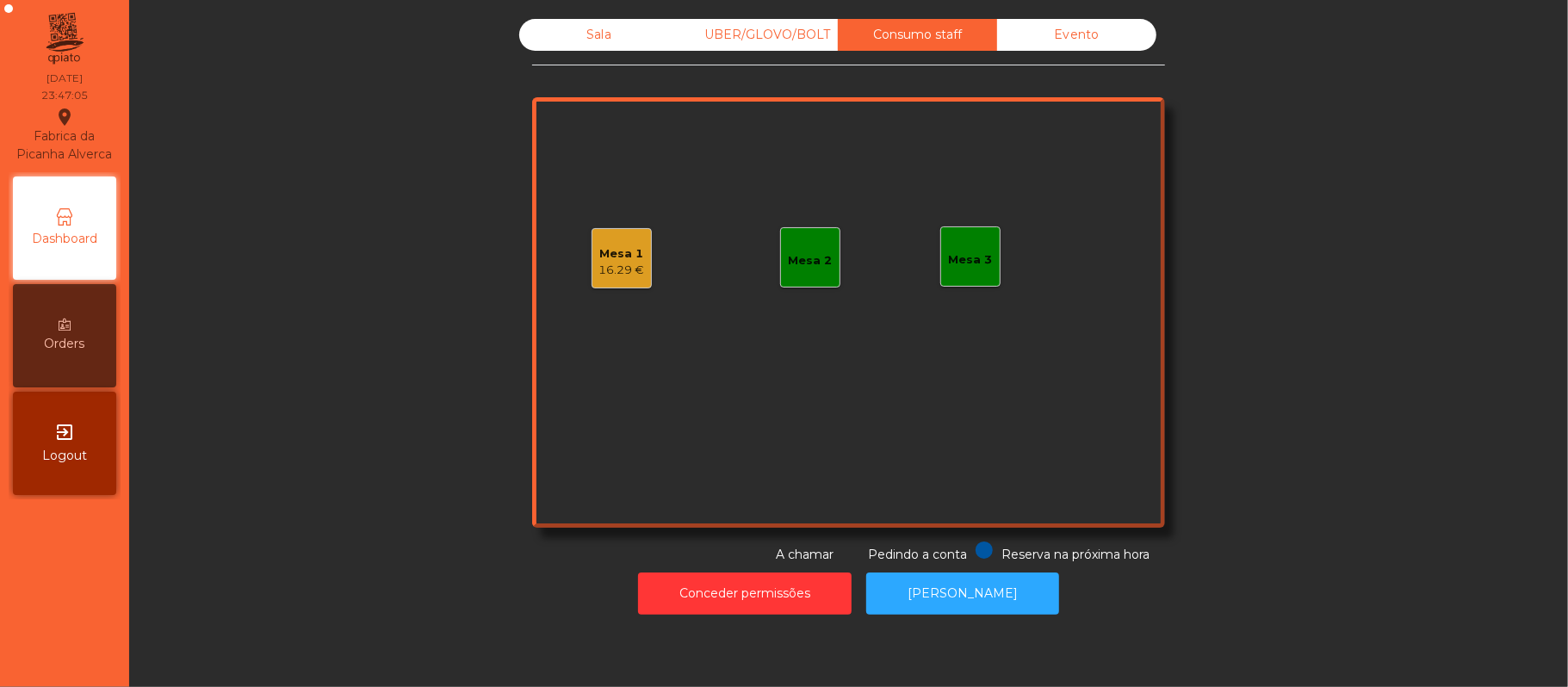
click at [614, 269] on div "16.29 €" at bounding box center [622, 270] width 46 height 17
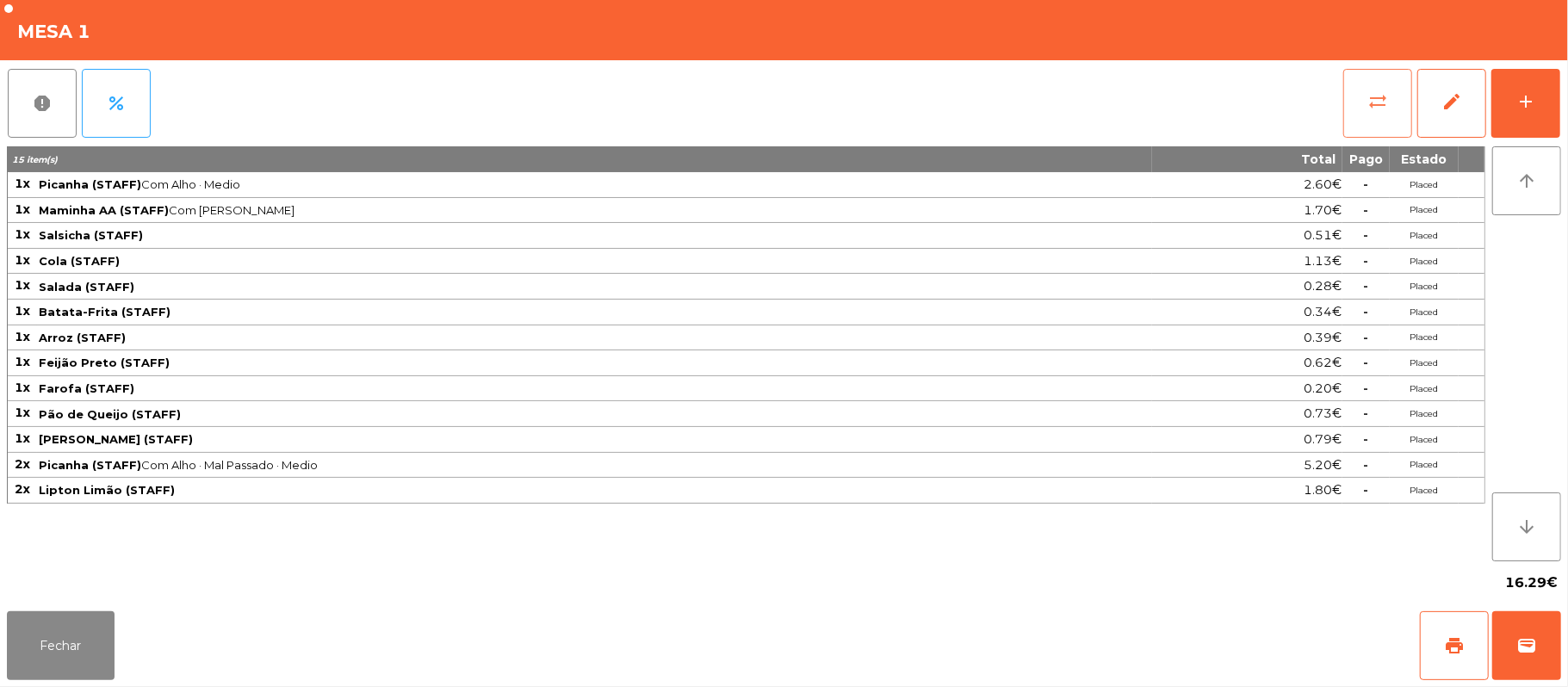
click at [1357, 103] on button "sync_alt" at bounding box center [1377, 103] width 69 height 69
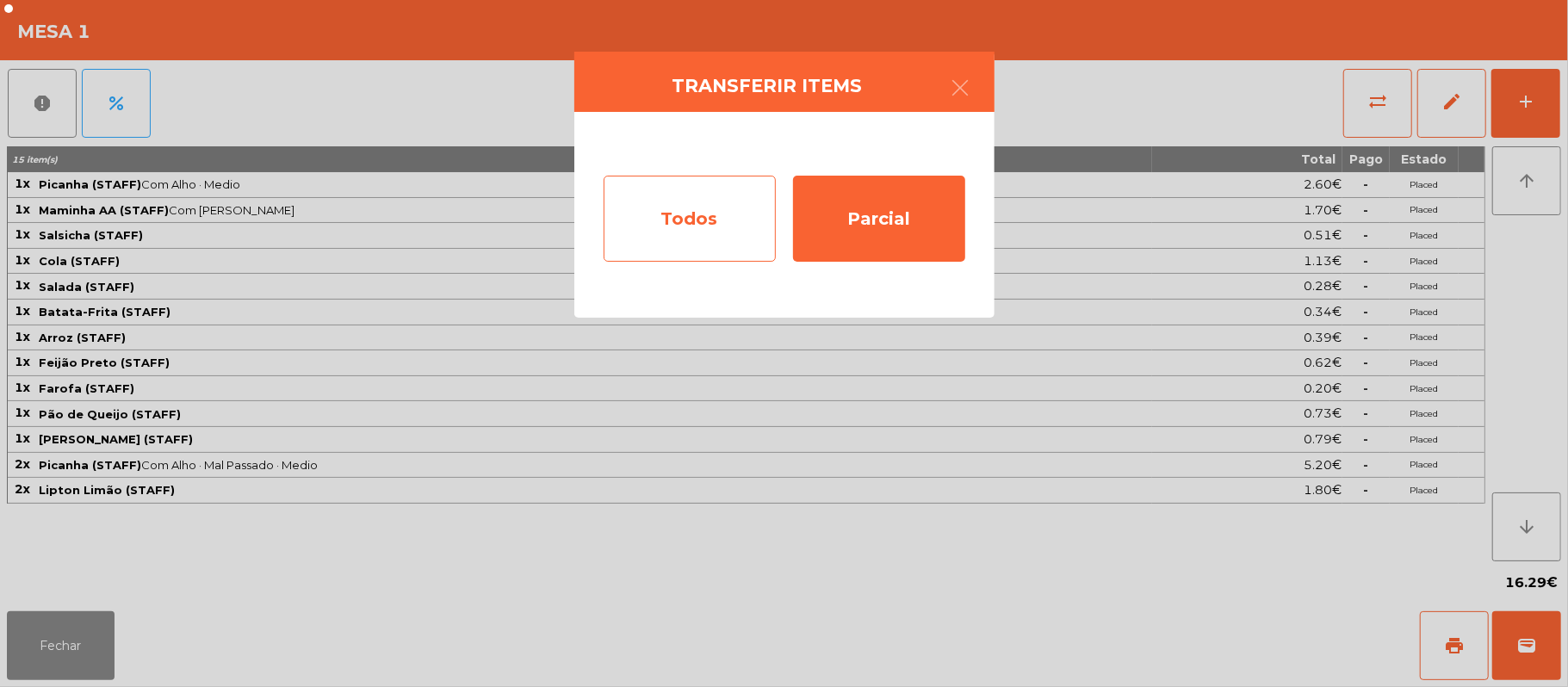
click at [703, 217] on div "Todos" at bounding box center [689, 218] width 172 height 86
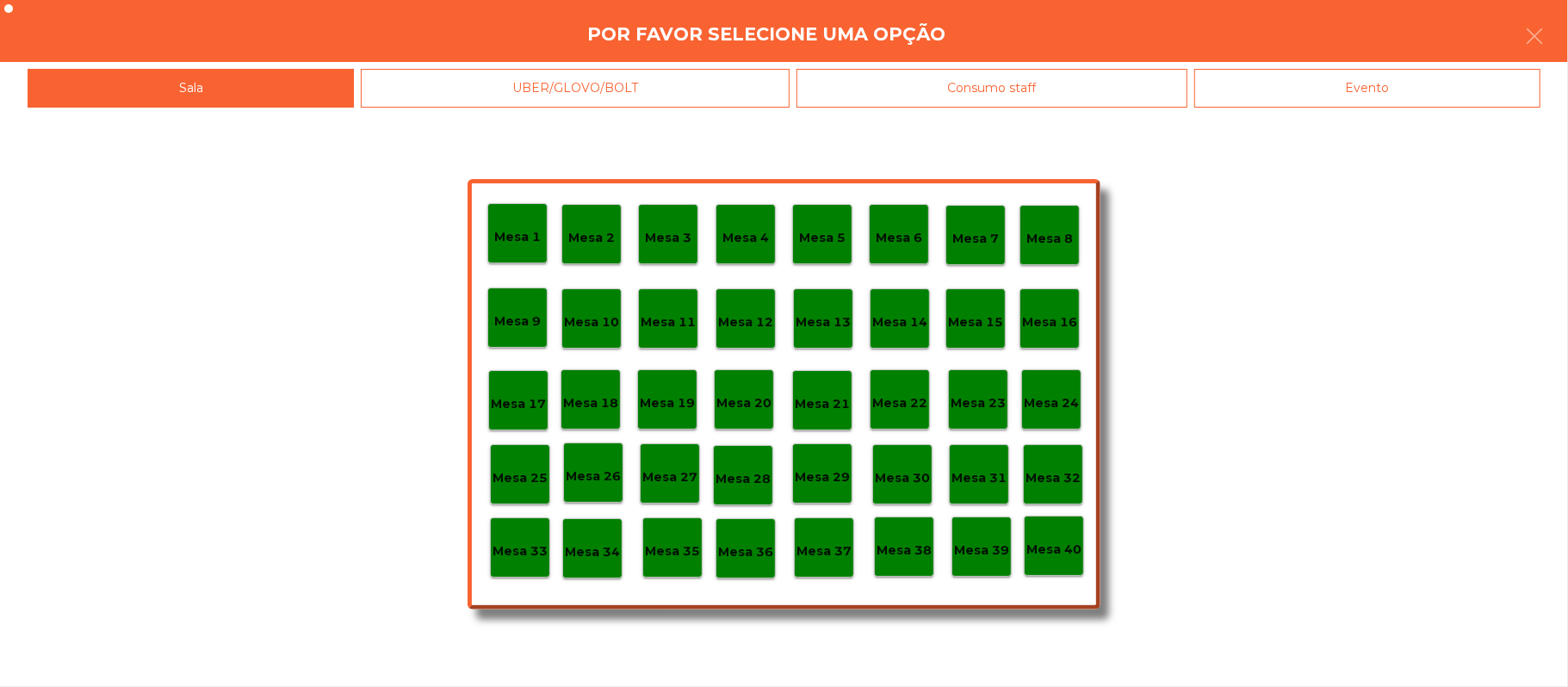
click at [982, 544] on p "Mesa 39" at bounding box center [981, 550] width 55 height 19
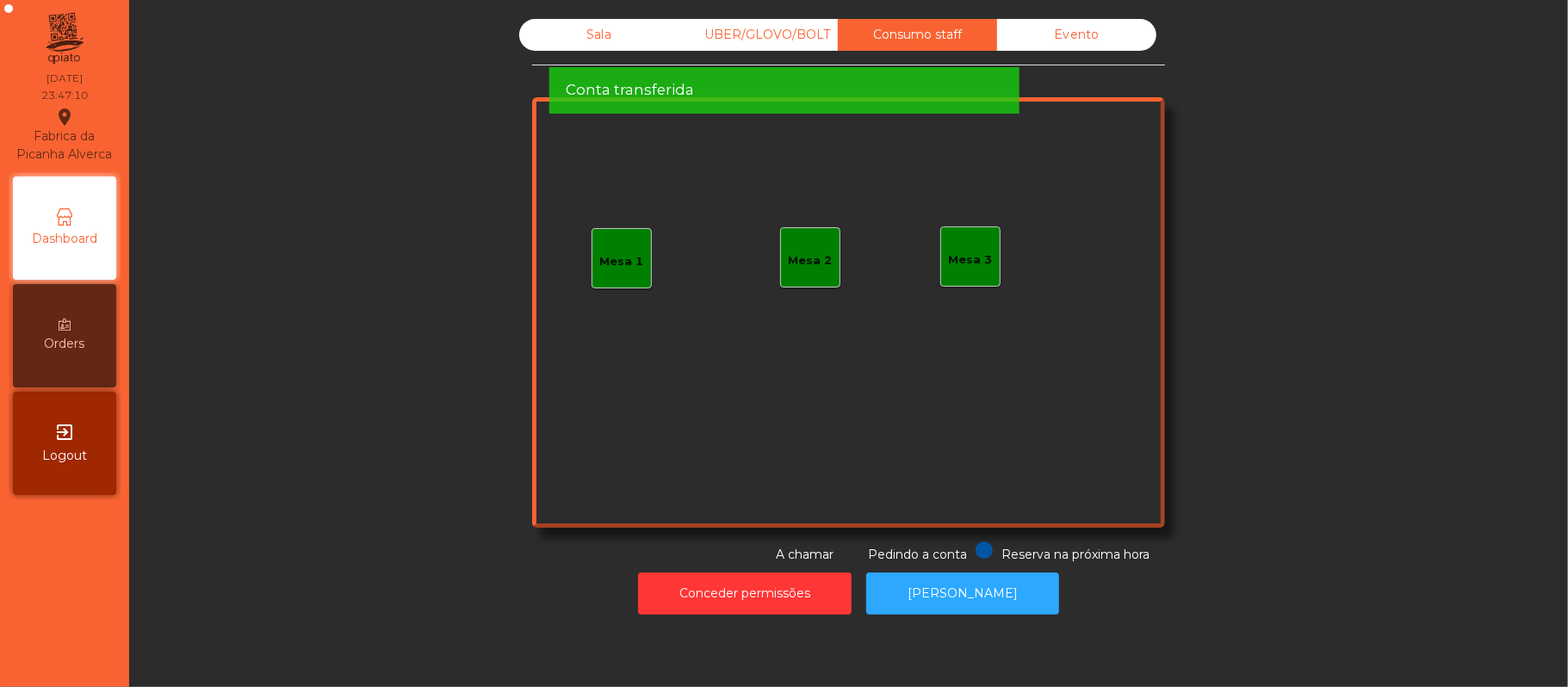
click at [745, 80] on div "Sala UBER/GLOVO/BOLT Consumo staff Evento Mesa 1 Mesa 2 Mesa 3 Reserva na próxi…" at bounding box center [848, 292] width 633 height 545
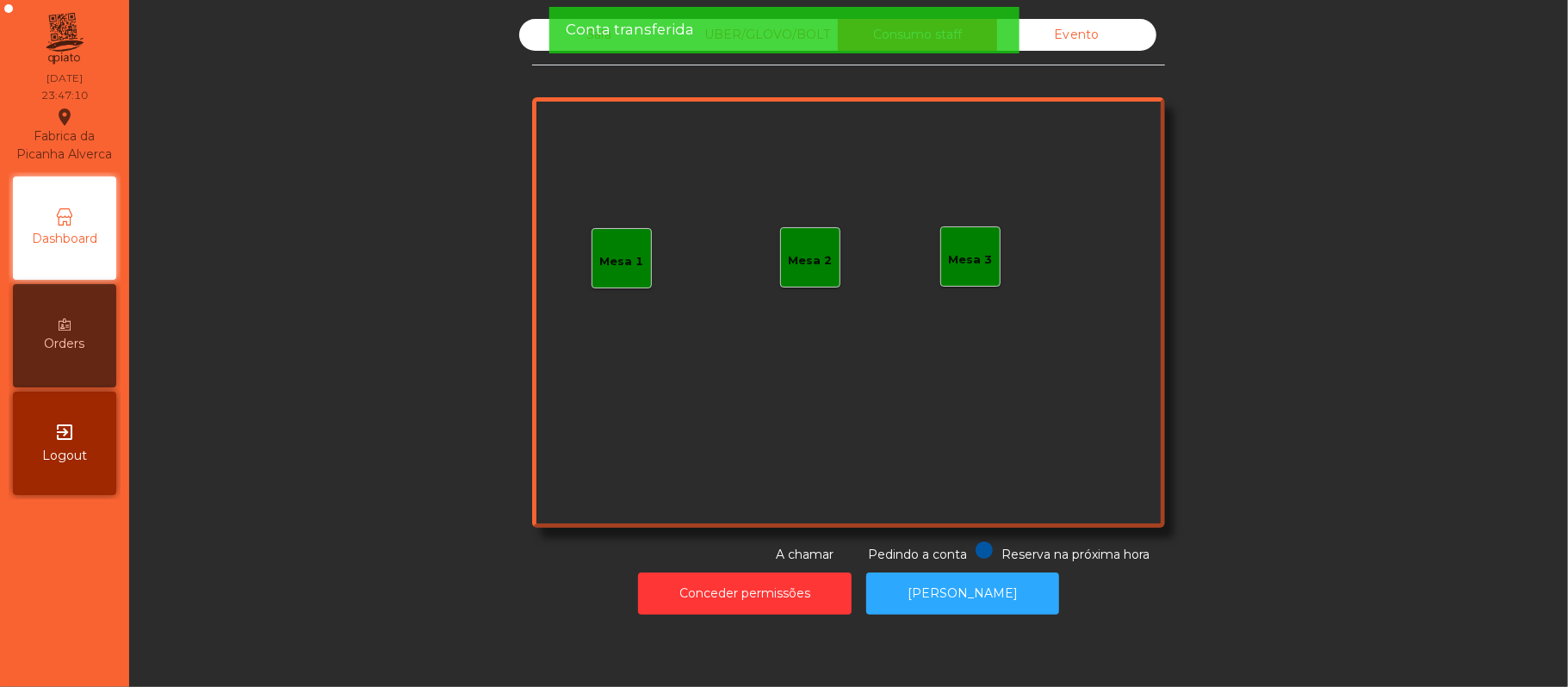
click at [682, 34] on span "Conta transferida" at bounding box center [629, 29] width 128 height 21
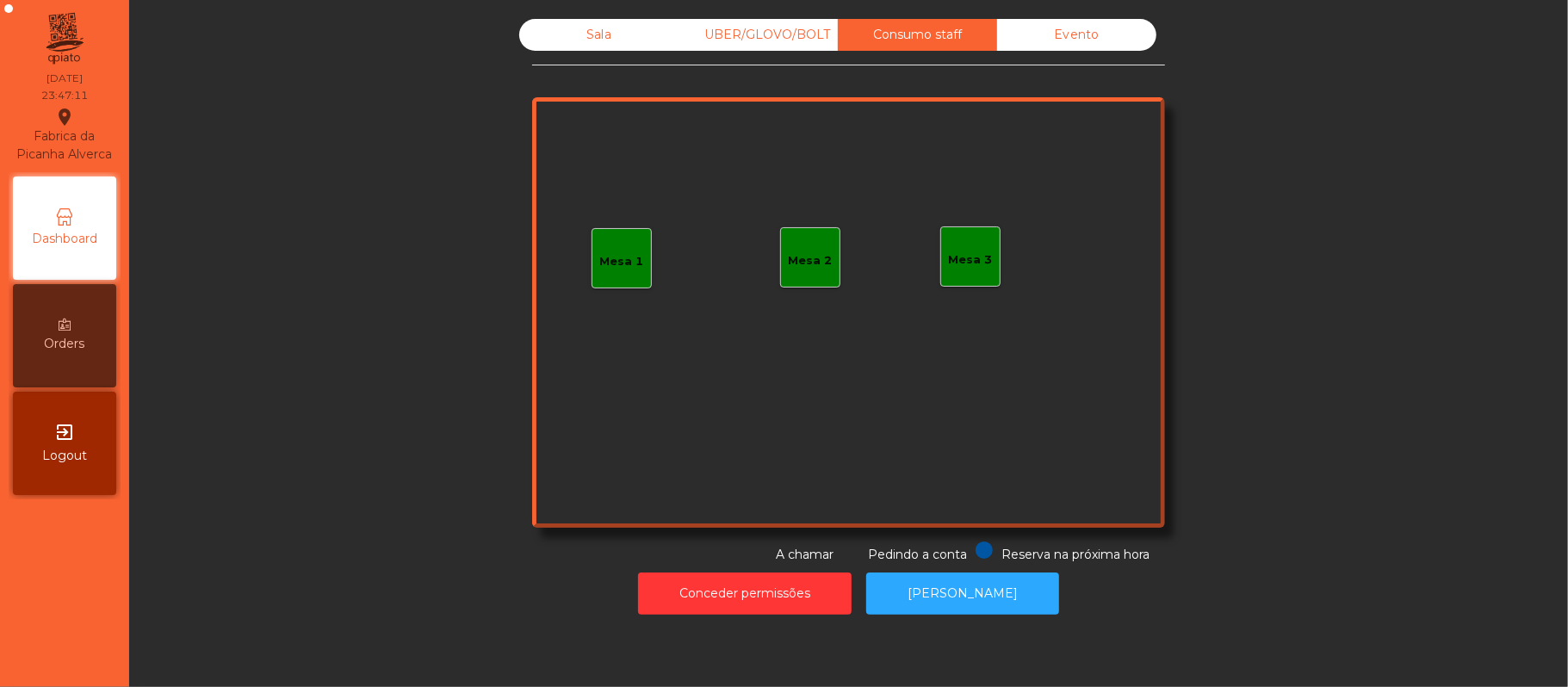
click at [618, 41] on div "Sala" at bounding box center [599, 35] width 159 height 32
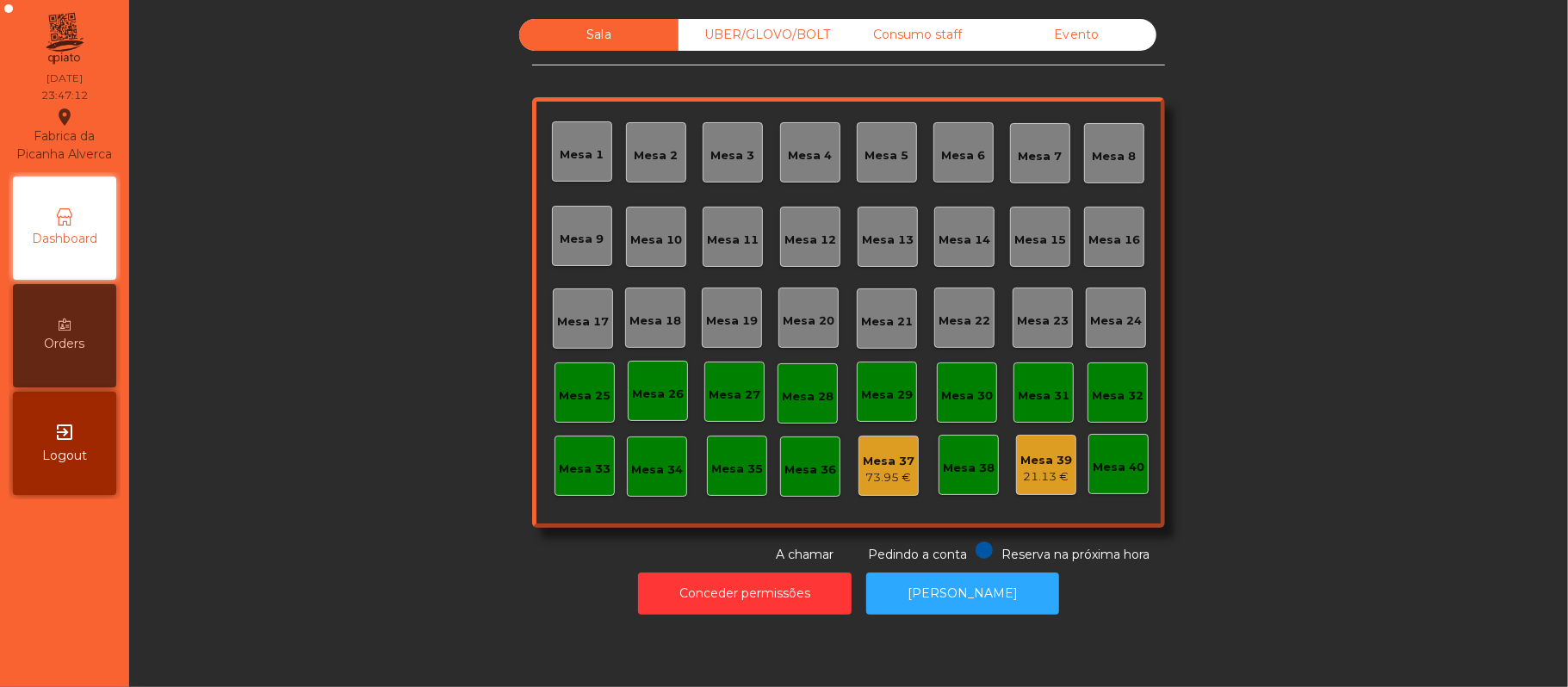
click at [769, 35] on div "UBER/GLOVO/BOLT" at bounding box center [757, 35] width 159 height 32
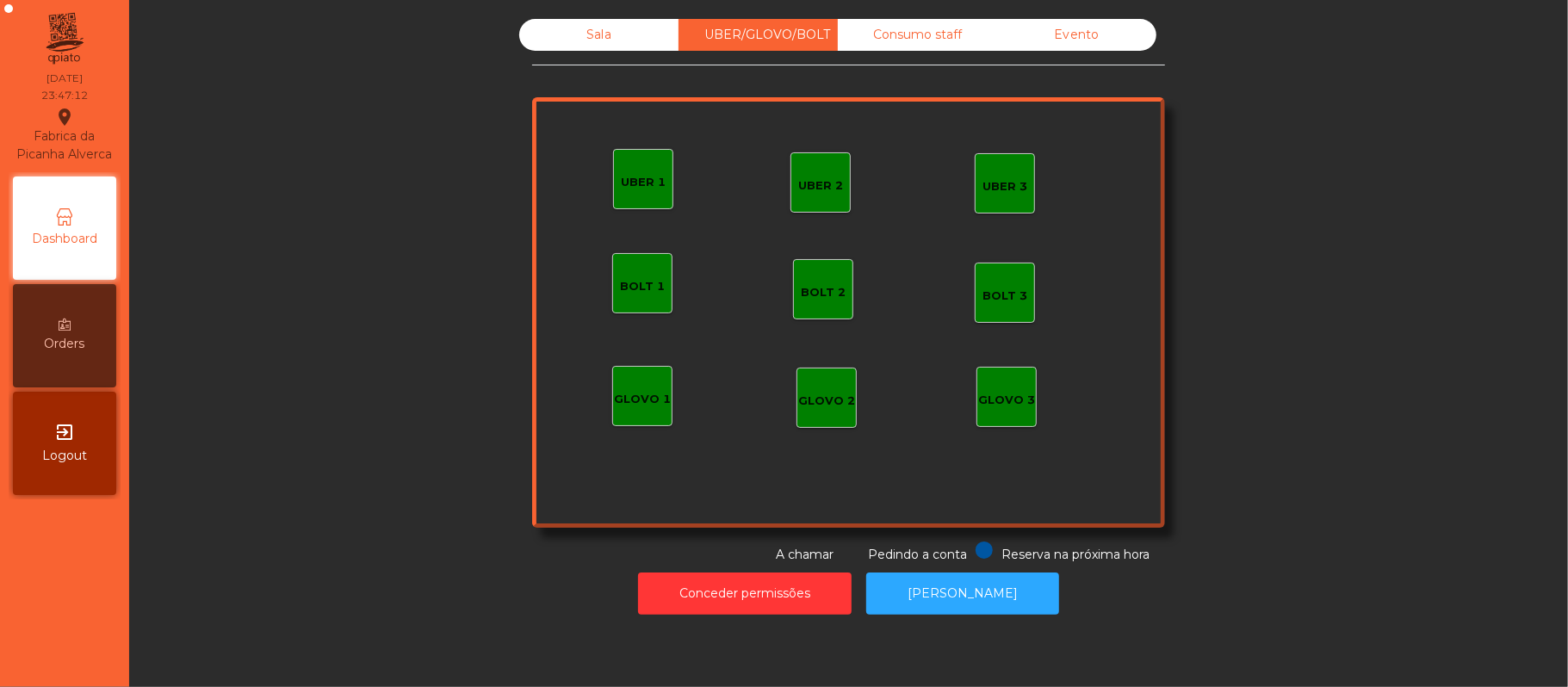
click at [924, 32] on div "Consumo staff" at bounding box center [917, 35] width 159 height 32
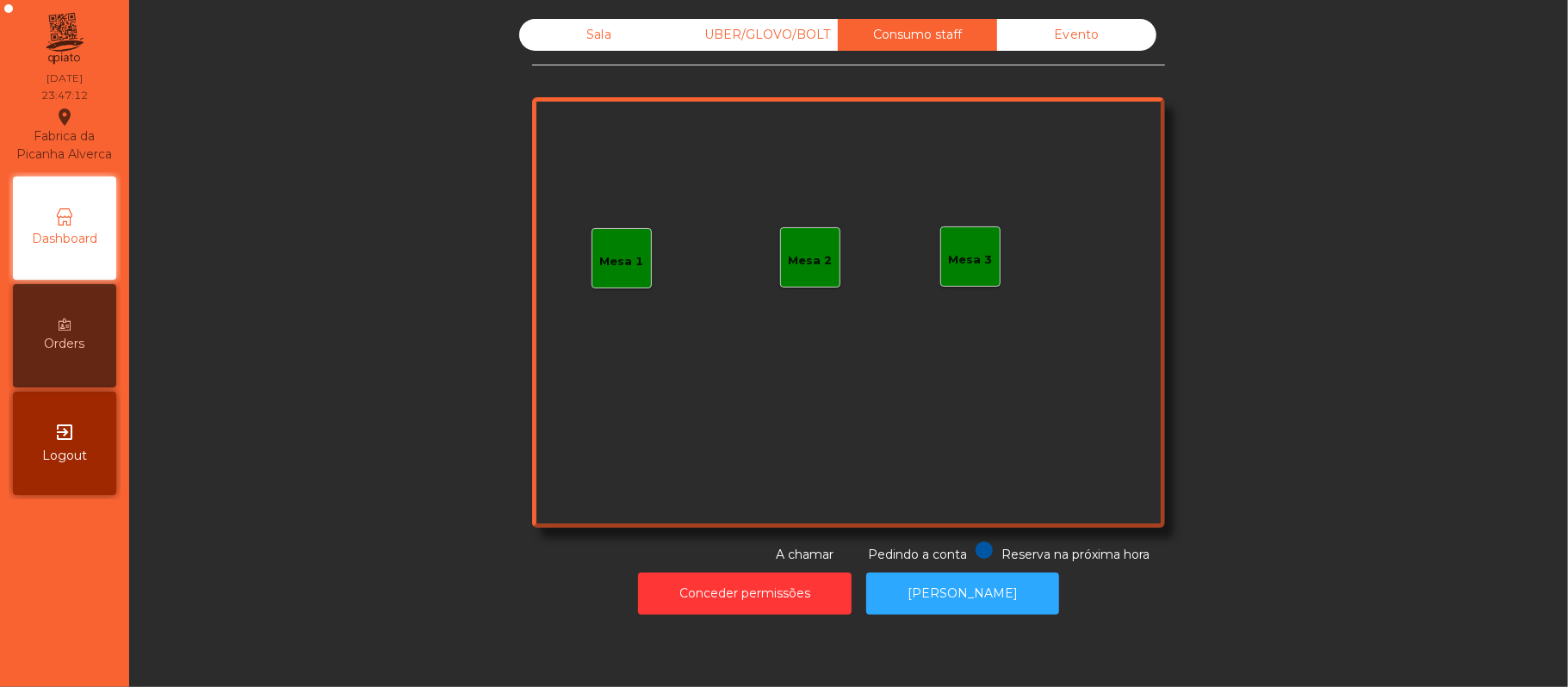
click at [1076, 35] on div "Evento" at bounding box center [1076, 35] width 159 height 32
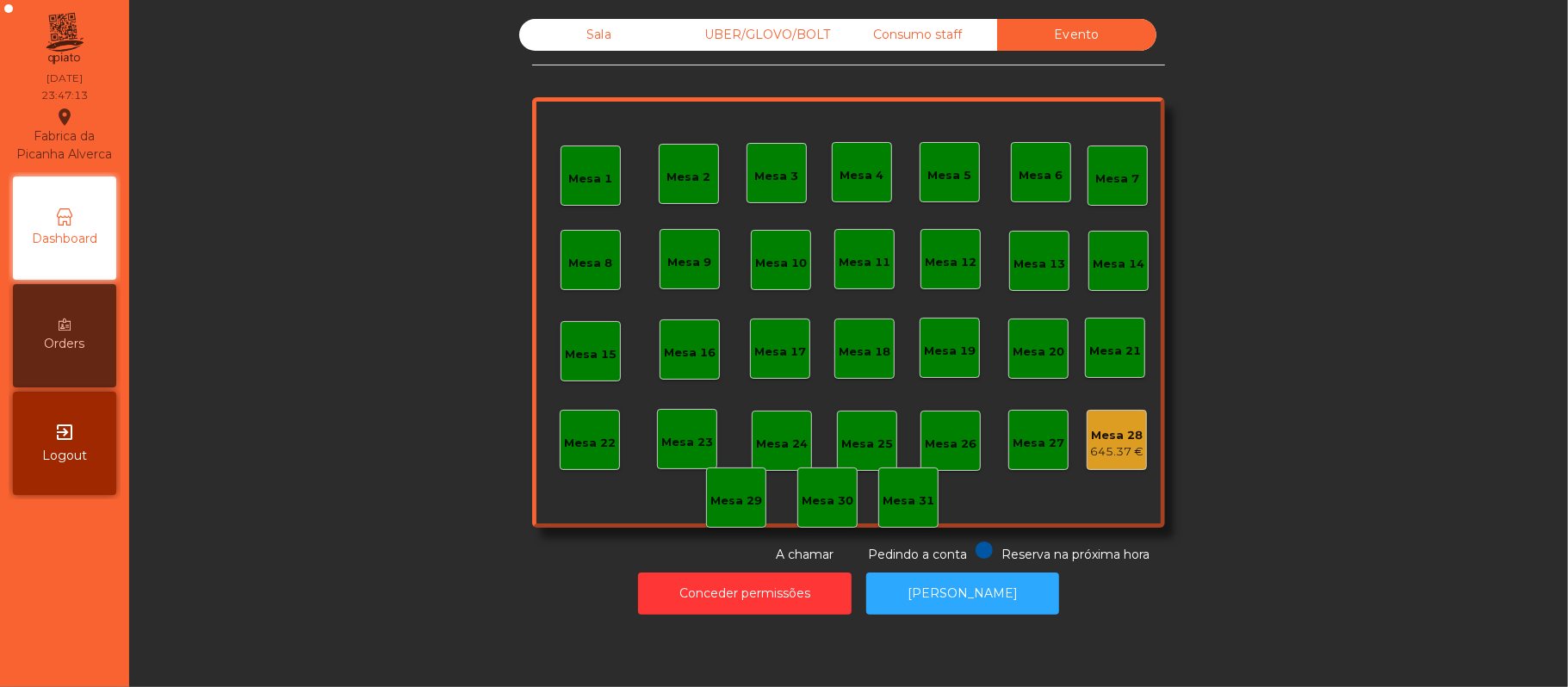
click at [607, 36] on div "Sala" at bounding box center [599, 35] width 159 height 32
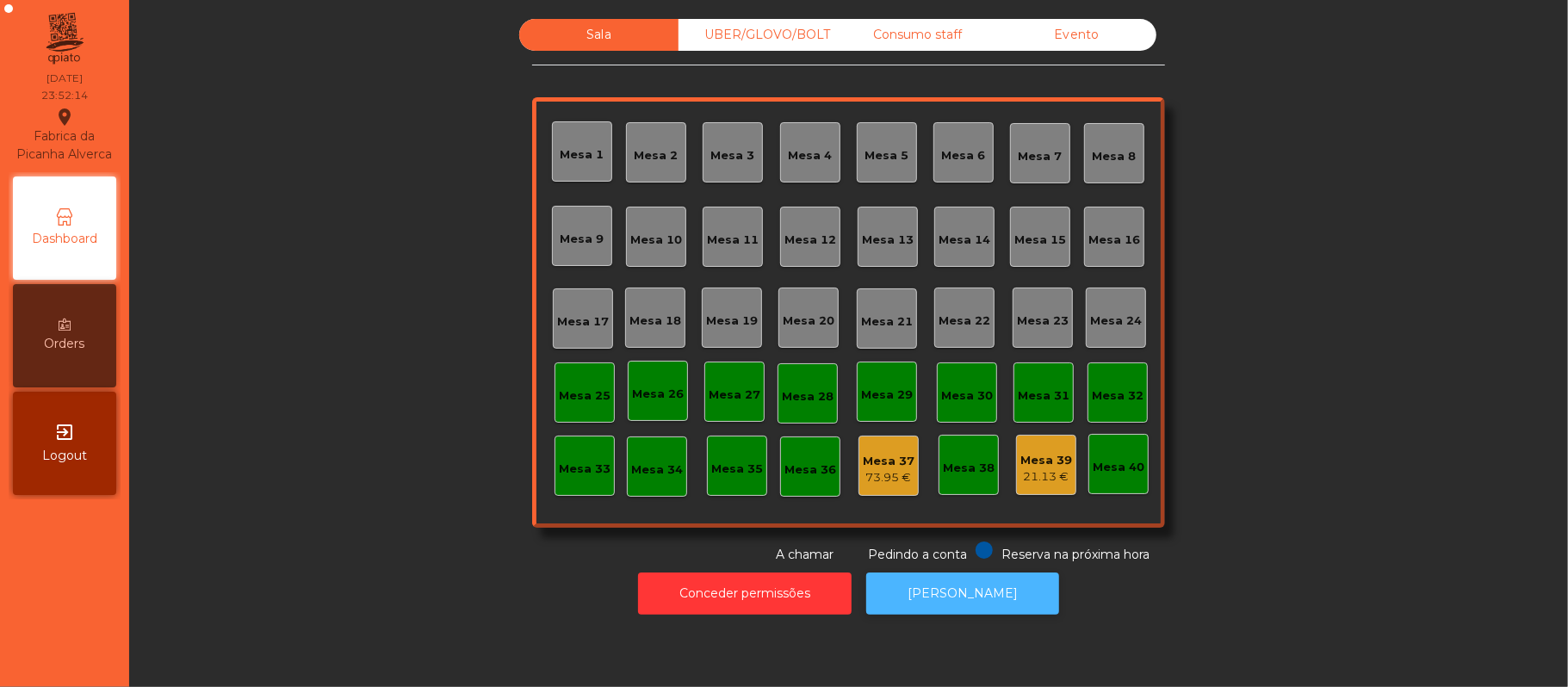
click at [965, 594] on button "[PERSON_NAME]" at bounding box center [962, 593] width 193 height 42
click at [864, 466] on div "Mesa 37" at bounding box center [888, 461] width 52 height 17
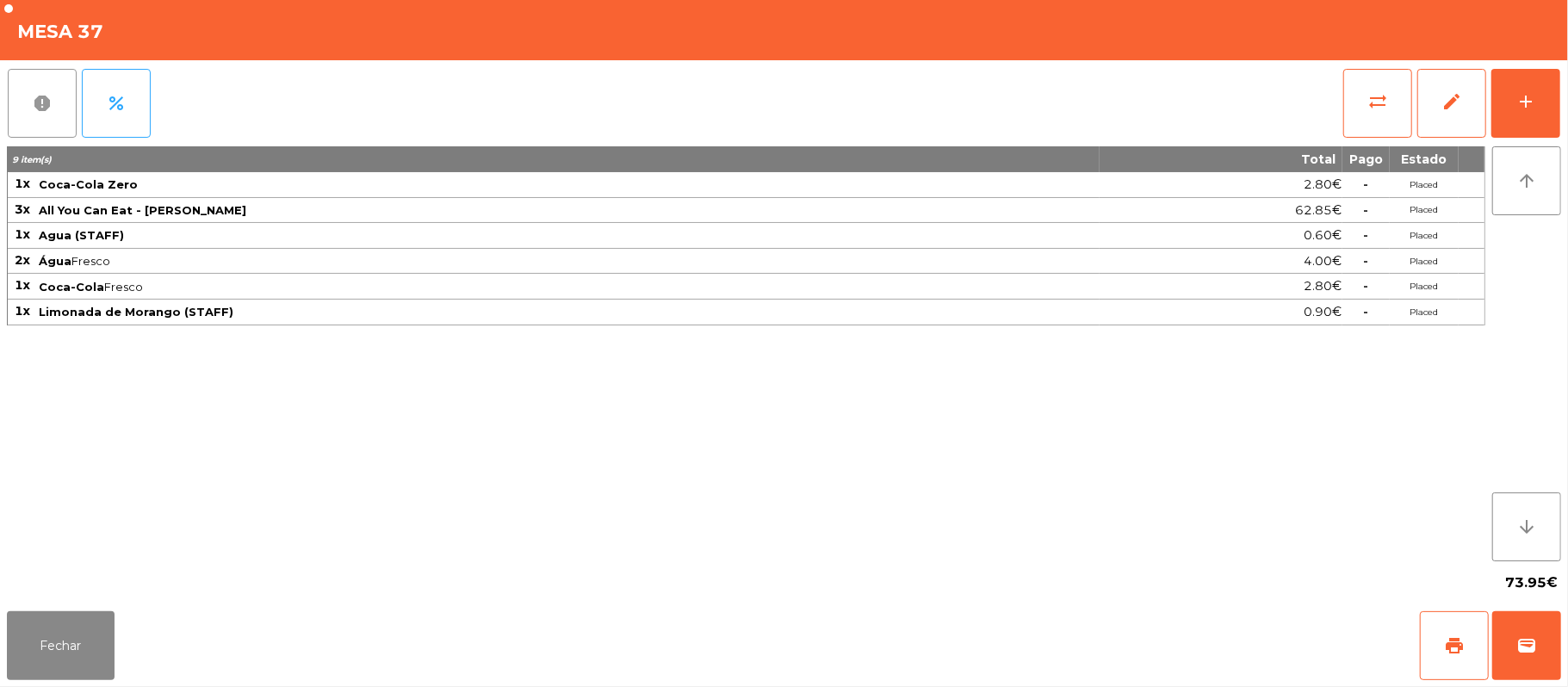
click at [46, 93] on span "report" at bounding box center [42, 103] width 20 height 20
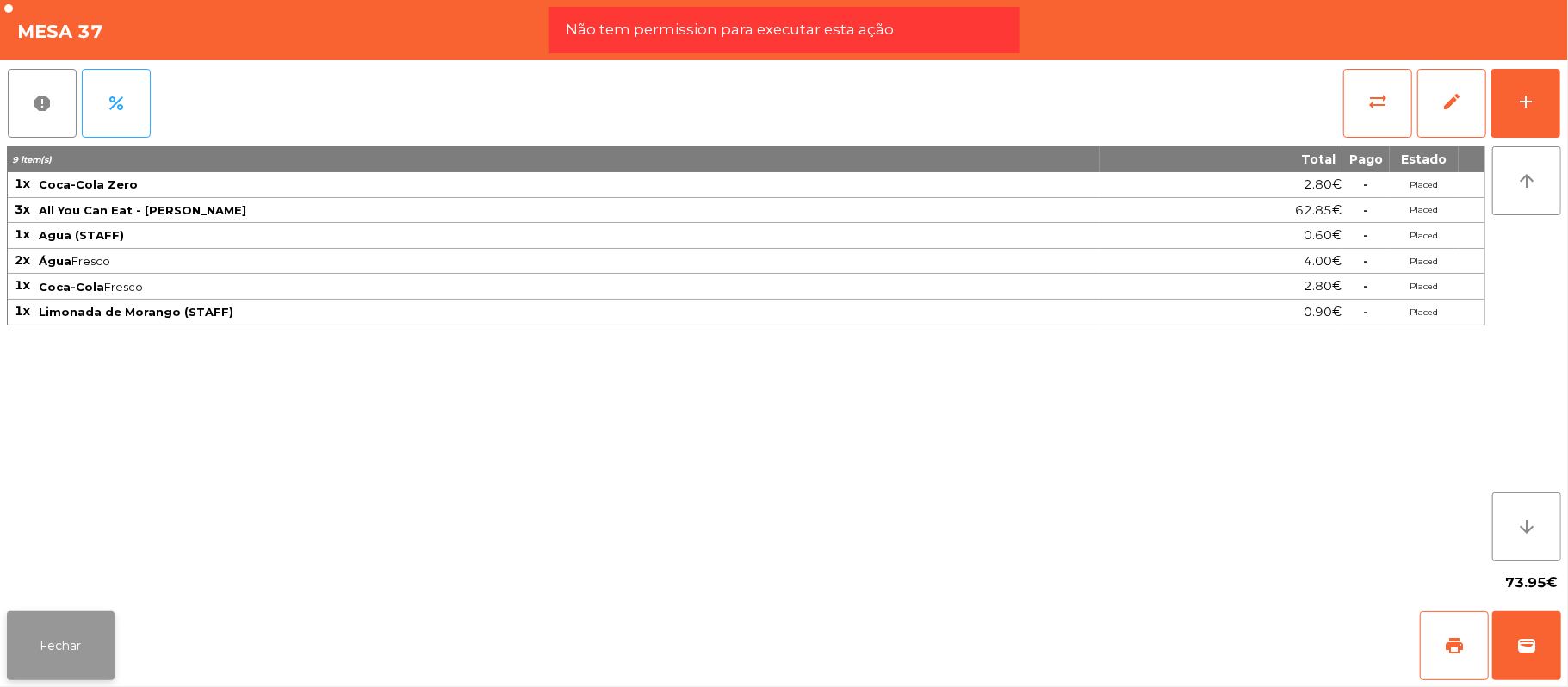
click at [60, 634] on button "Fechar" at bounding box center [60, 645] width 108 height 69
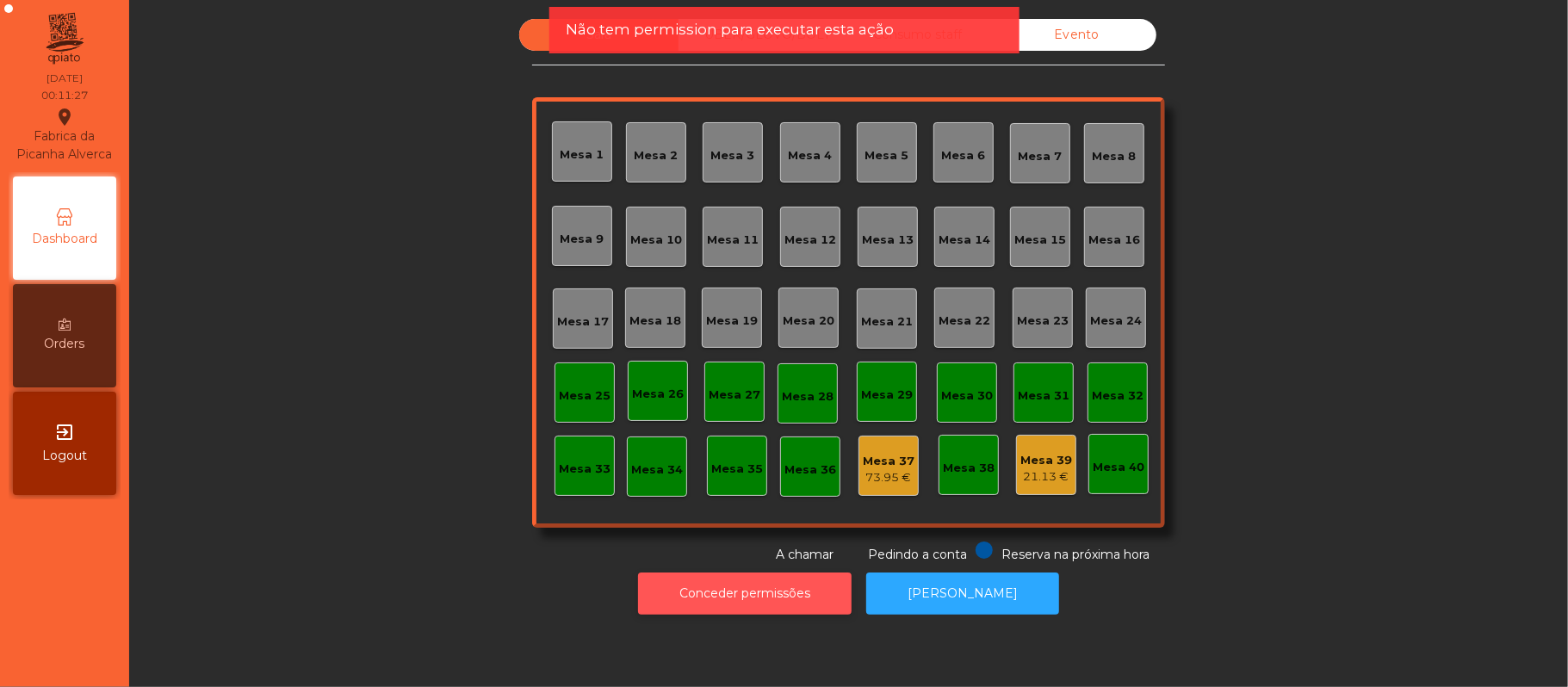
click at [747, 612] on button "Conceder permissões" at bounding box center [744, 593] width 214 height 42
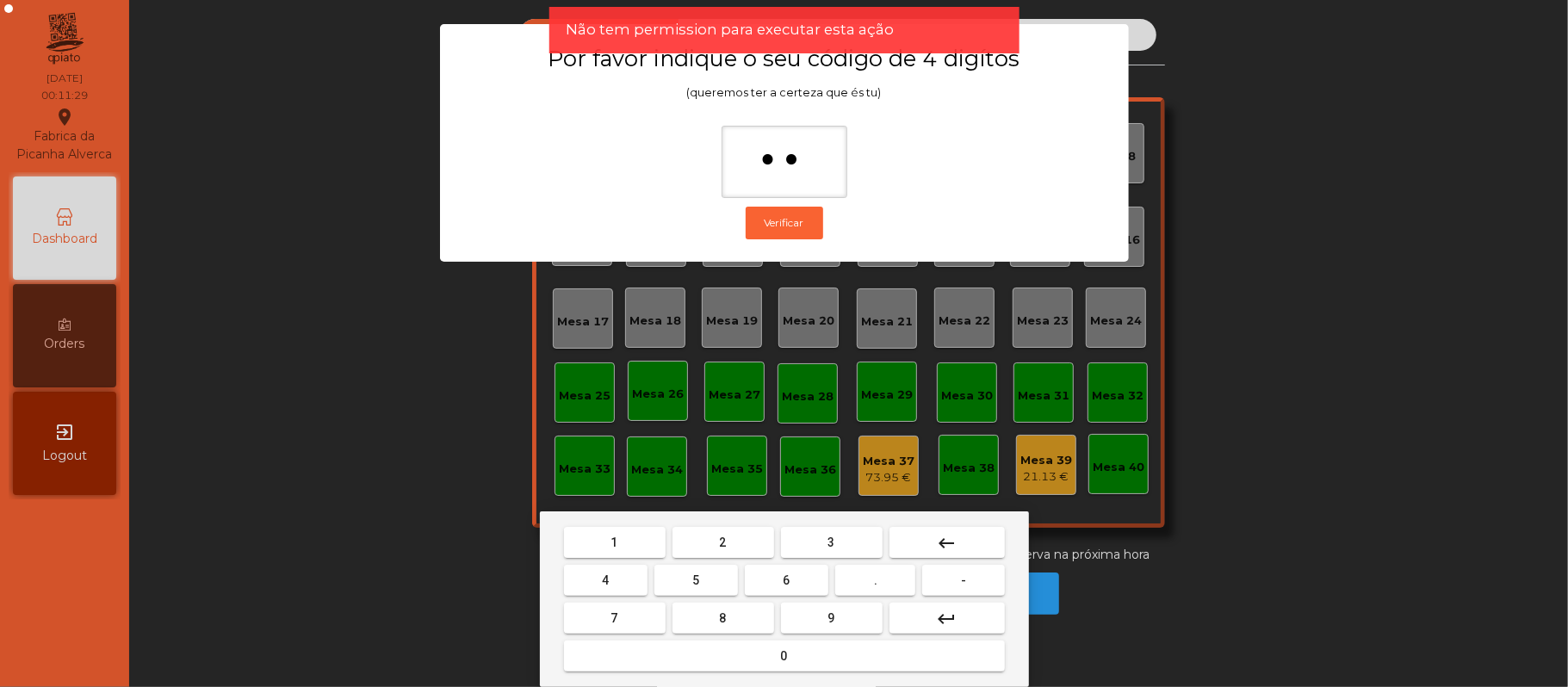
type input "***"
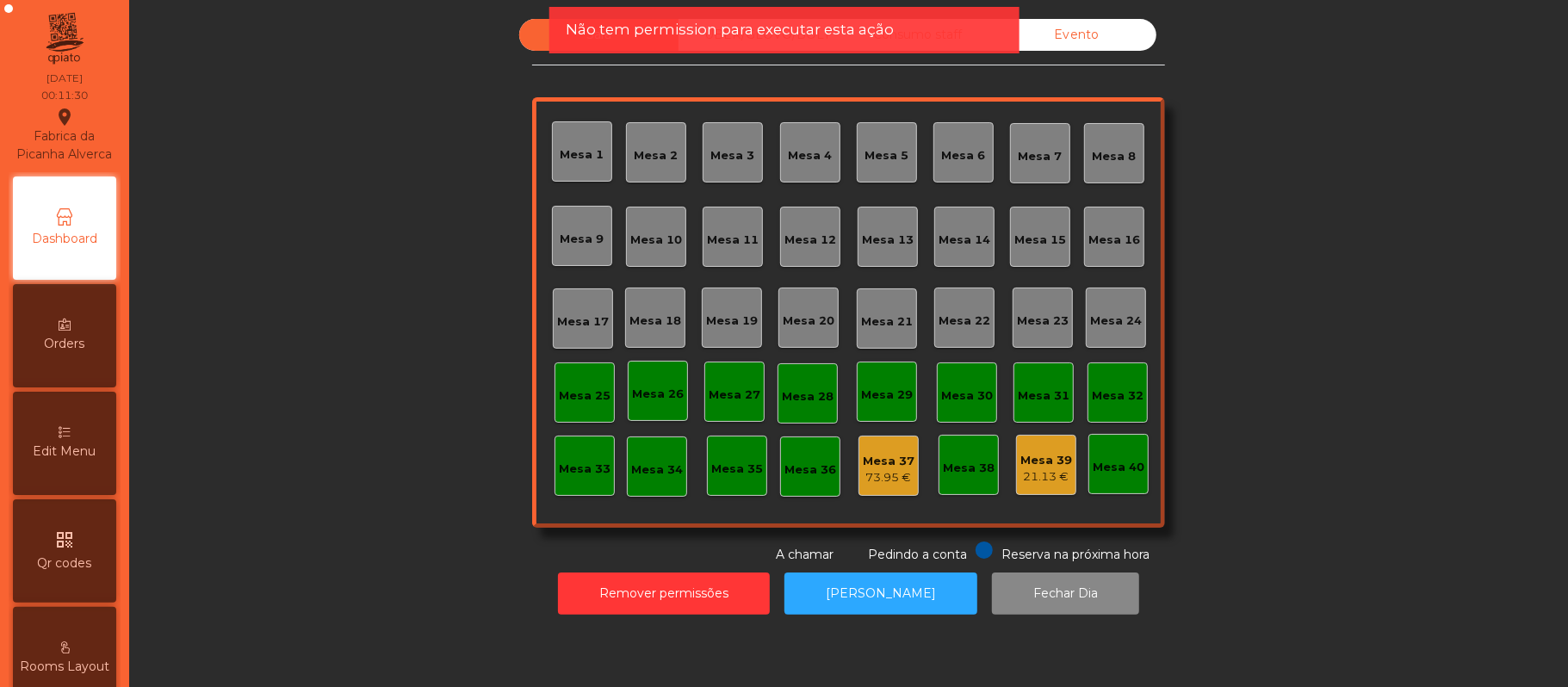
click at [878, 473] on div "73.95 €" at bounding box center [888, 477] width 52 height 17
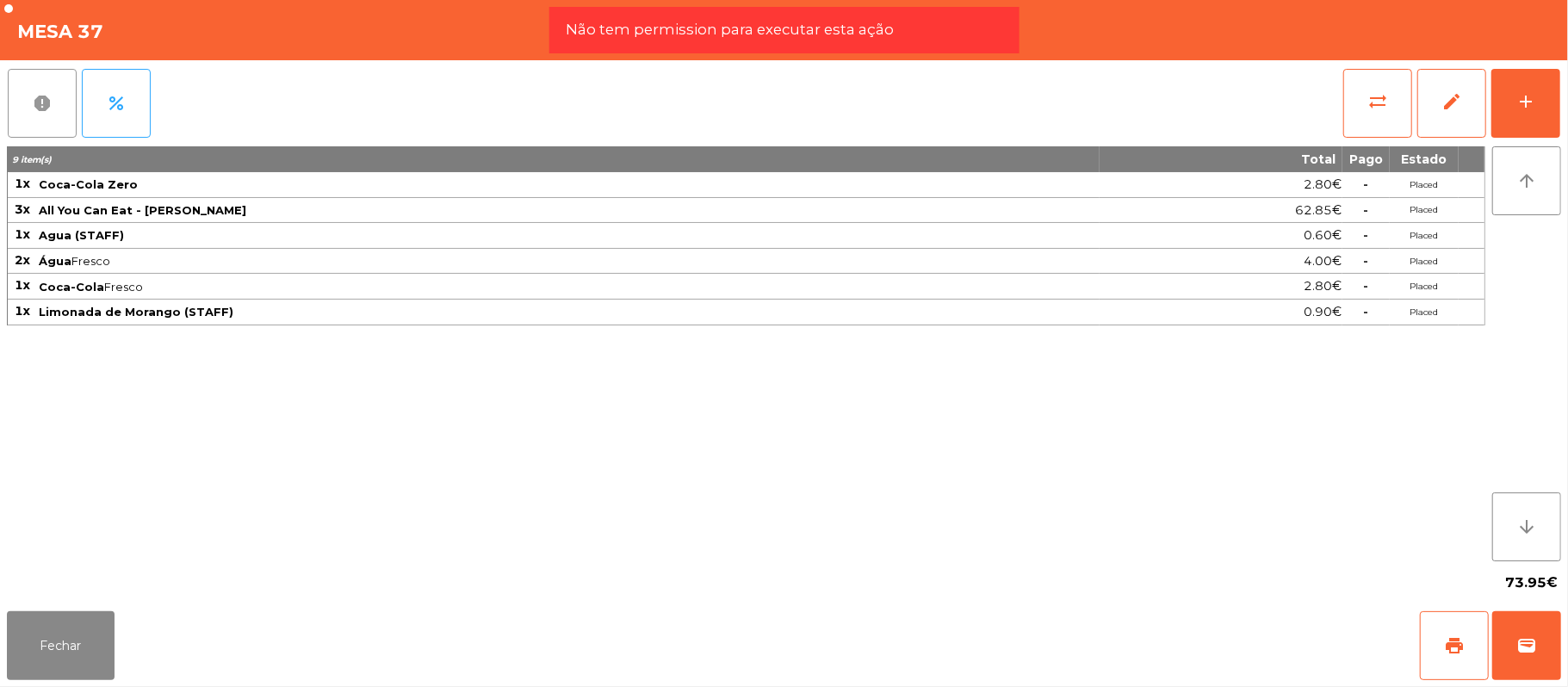
click at [12, 98] on button "report" at bounding box center [41, 103] width 69 height 69
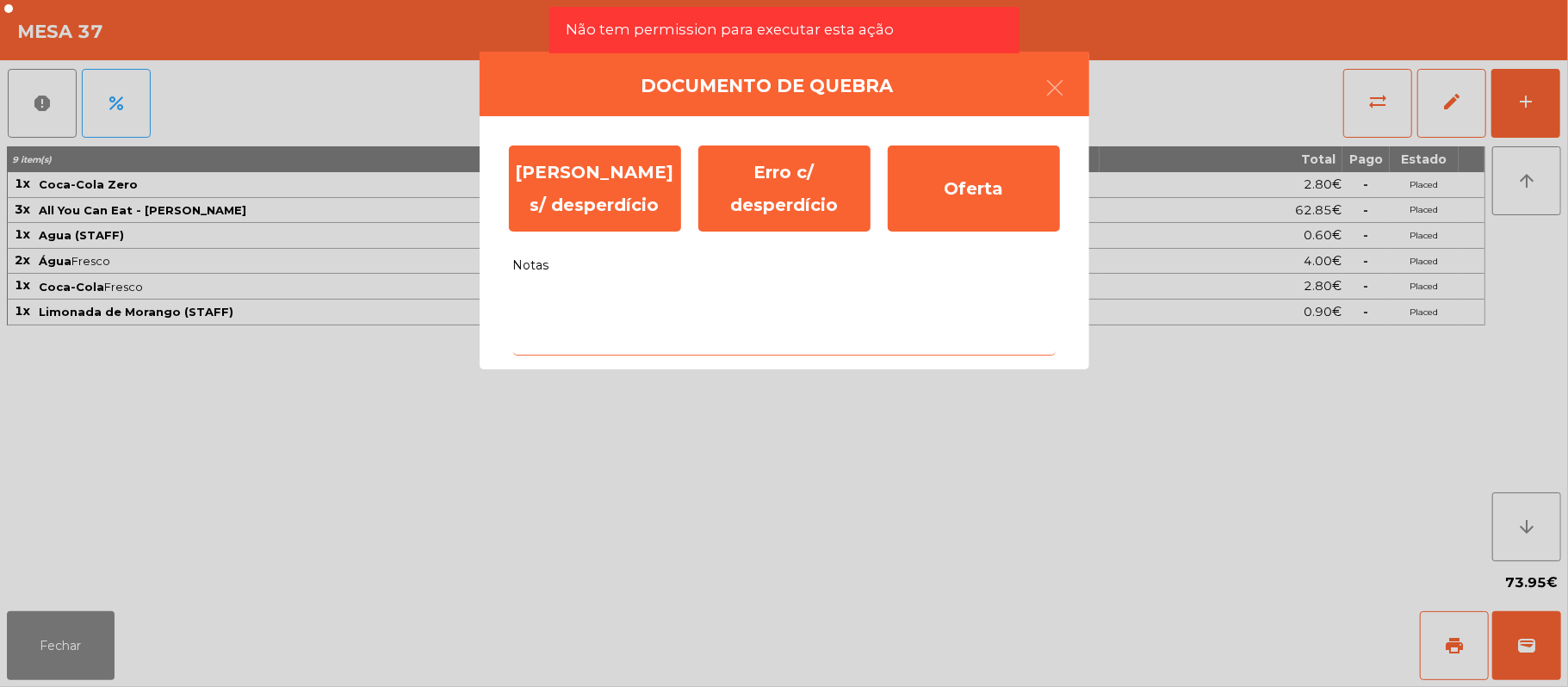
click at [693, 304] on textarea "Notas" at bounding box center [784, 320] width 543 height 72
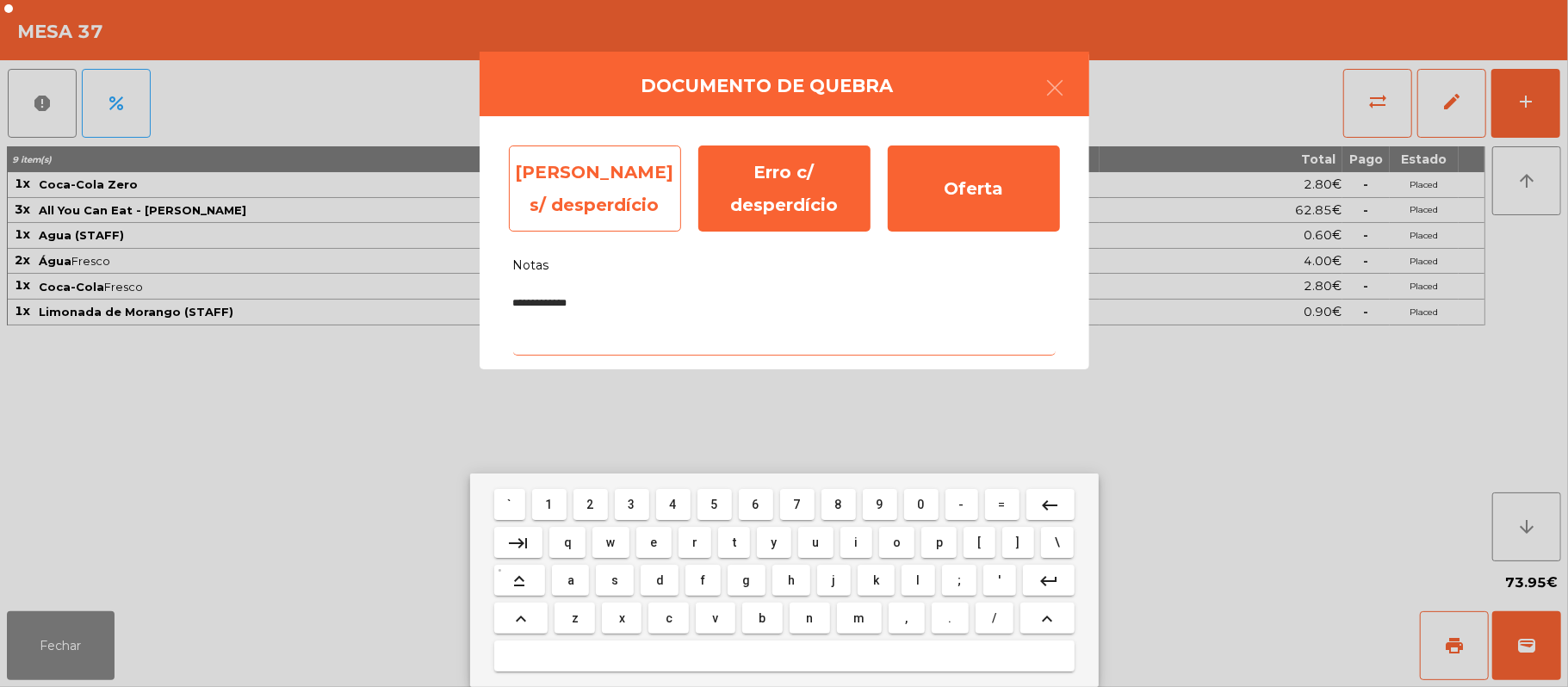
type textarea "**********"
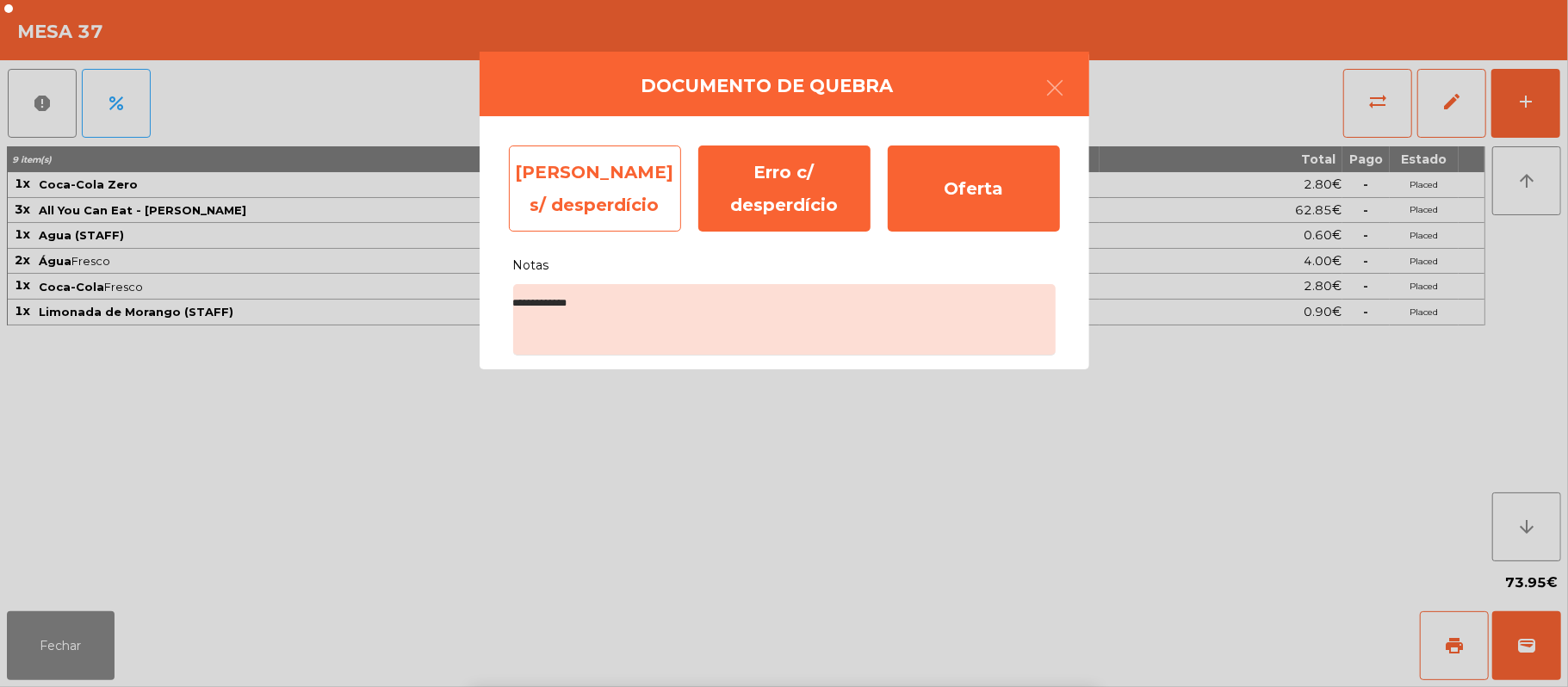
click at [606, 190] on div "[PERSON_NAME] s/ desperdício" at bounding box center [594, 188] width 172 height 86
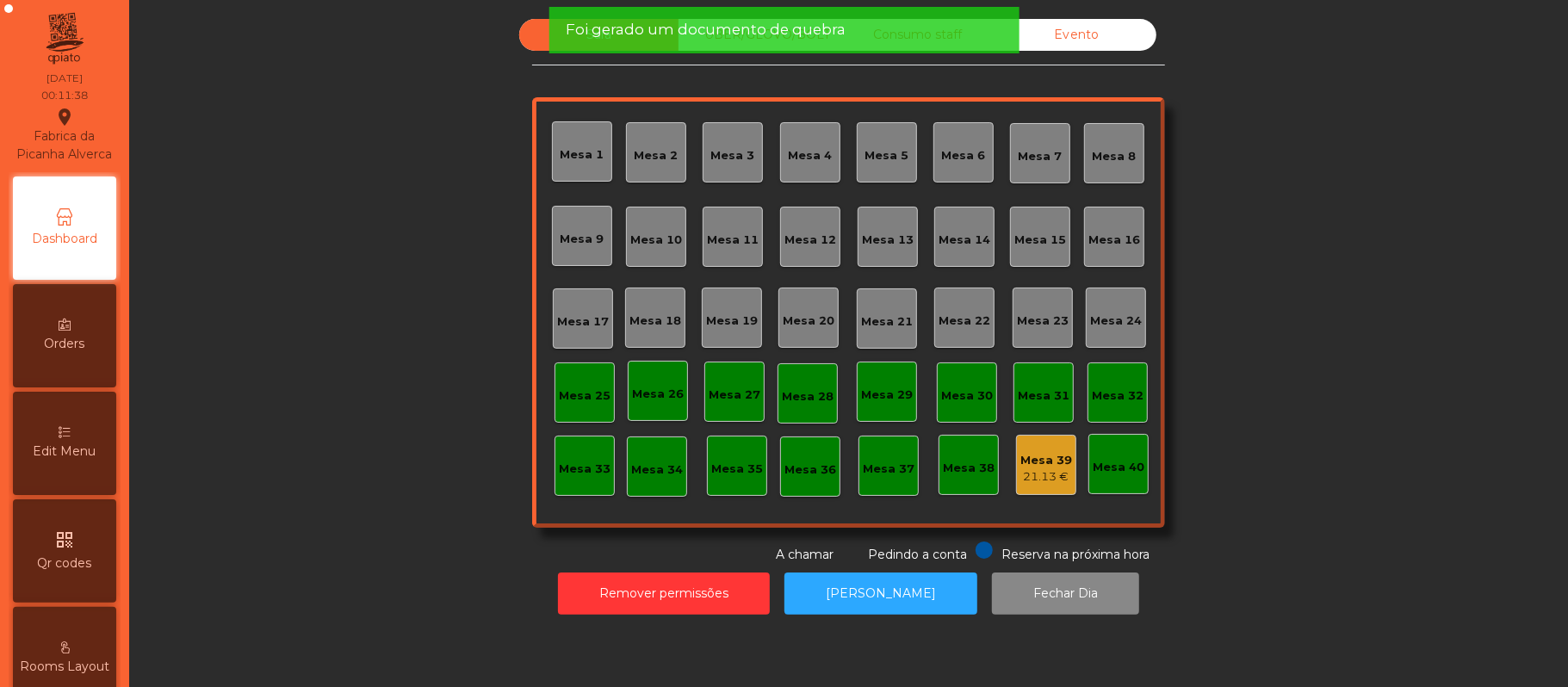
click at [1047, 470] on div "21.13 €" at bounding box center [1046, 476] width 52 height 17
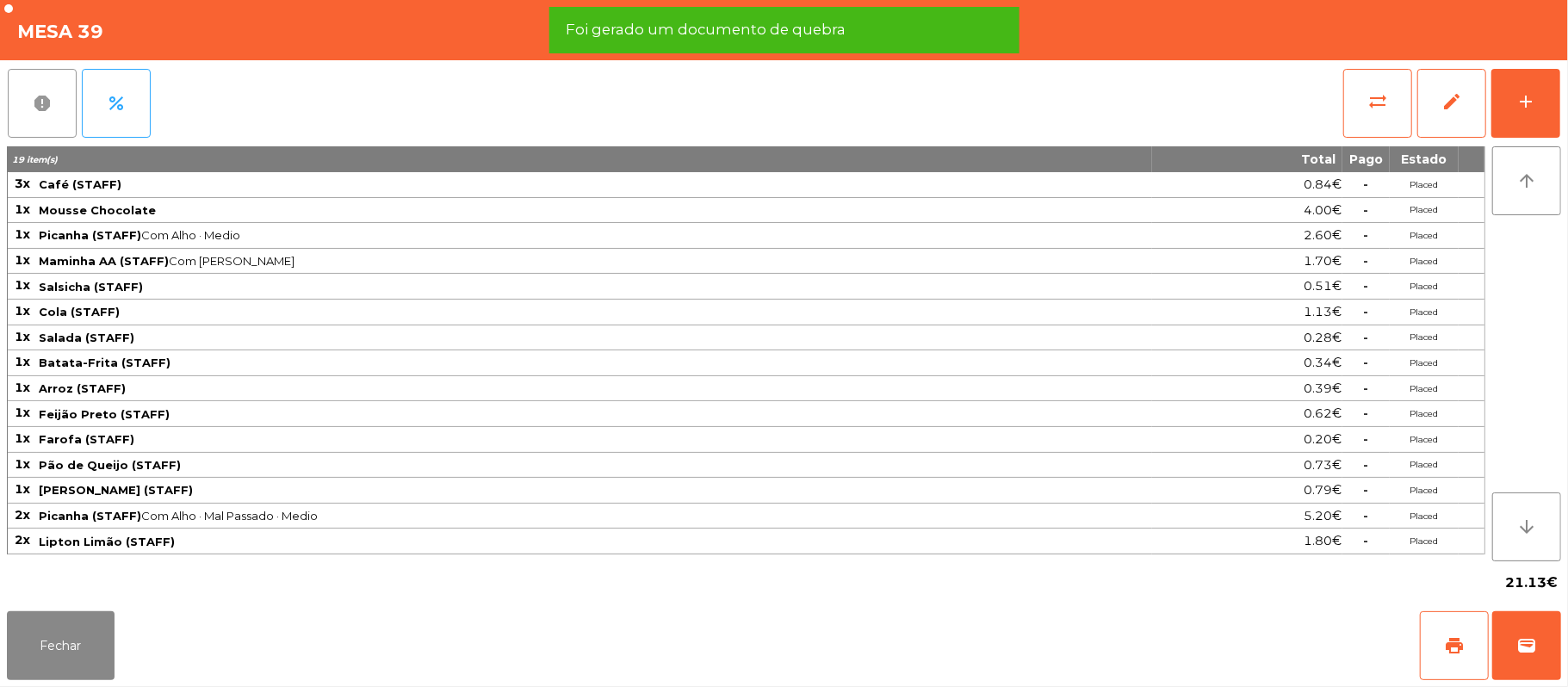
click at [53, 111] on button "report" at bounding box center [41, 103] width 69 height 69
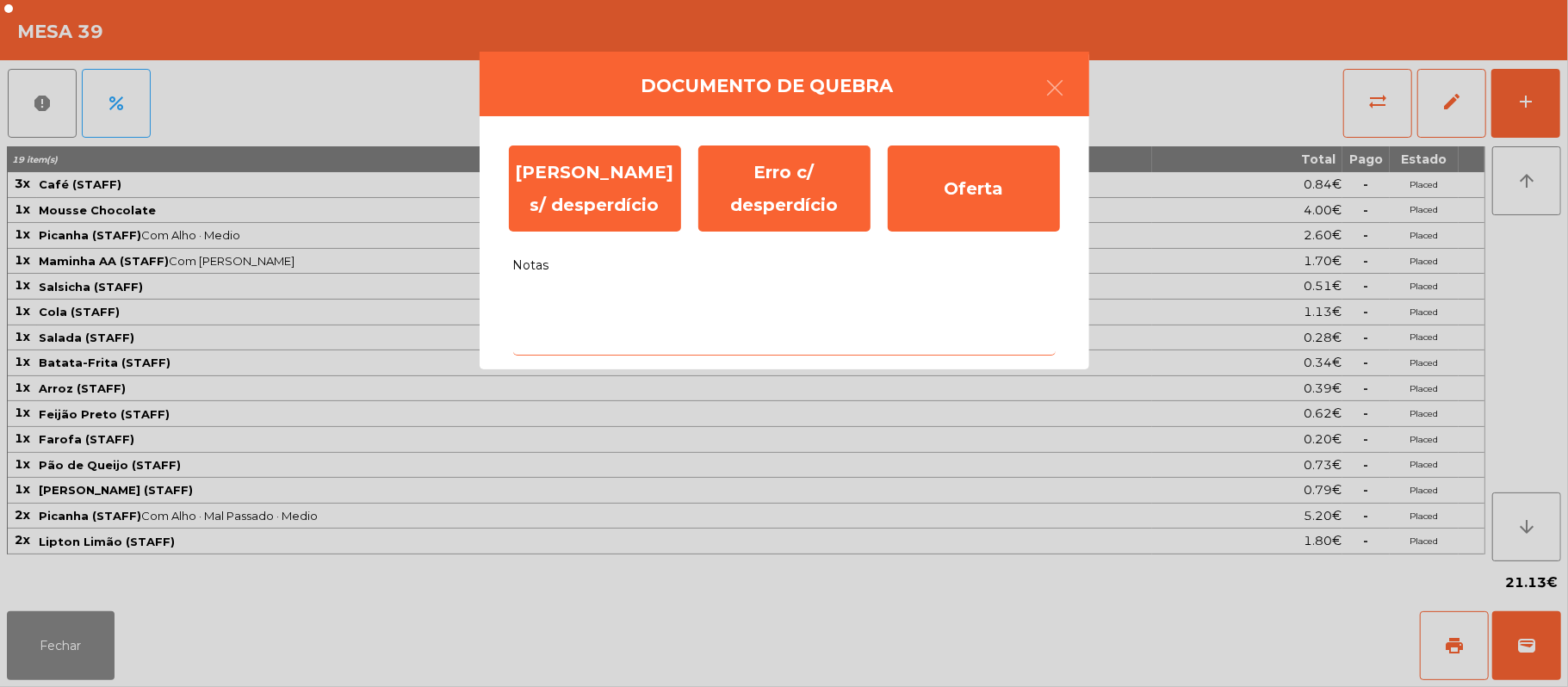
click at [713, 339] on textarea "Notas" at bounding box center [784, 320] width 543 height 72
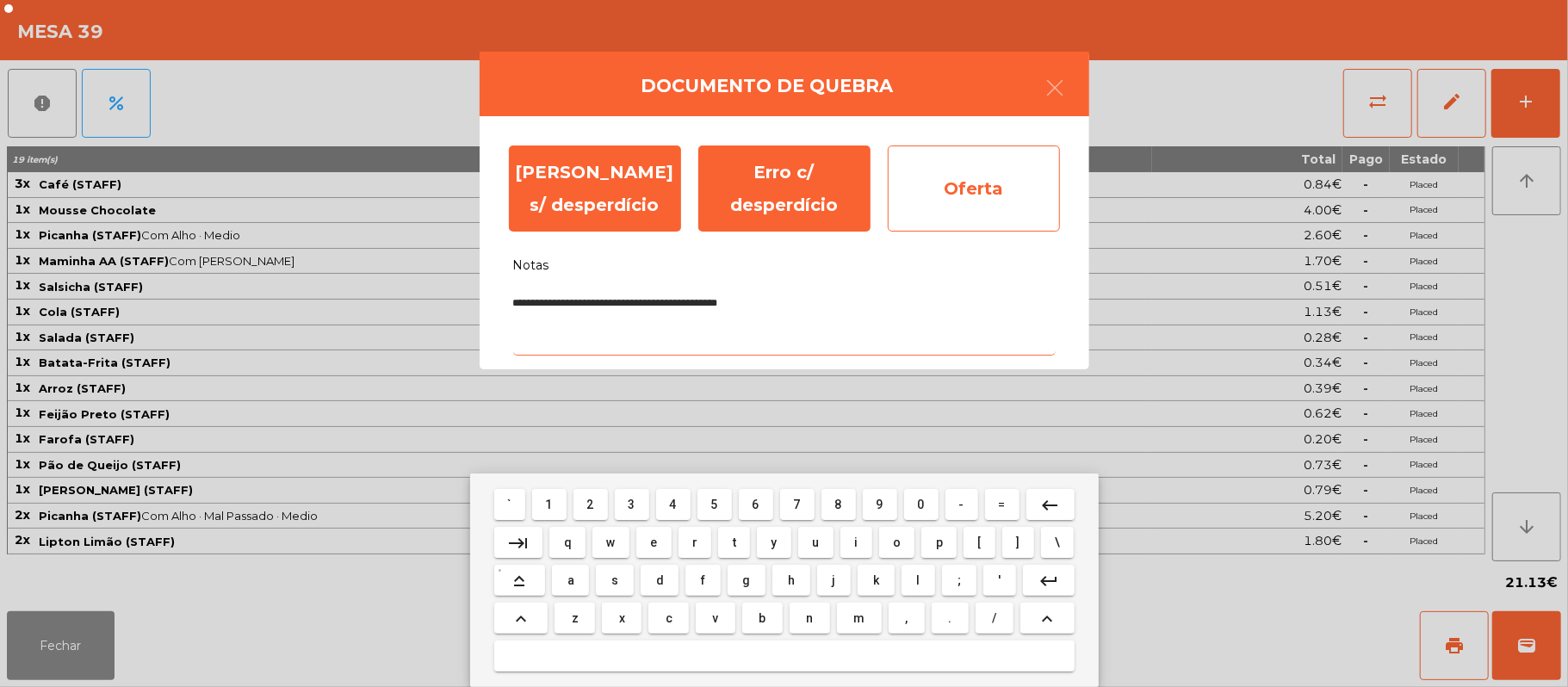
type textarea "**********"
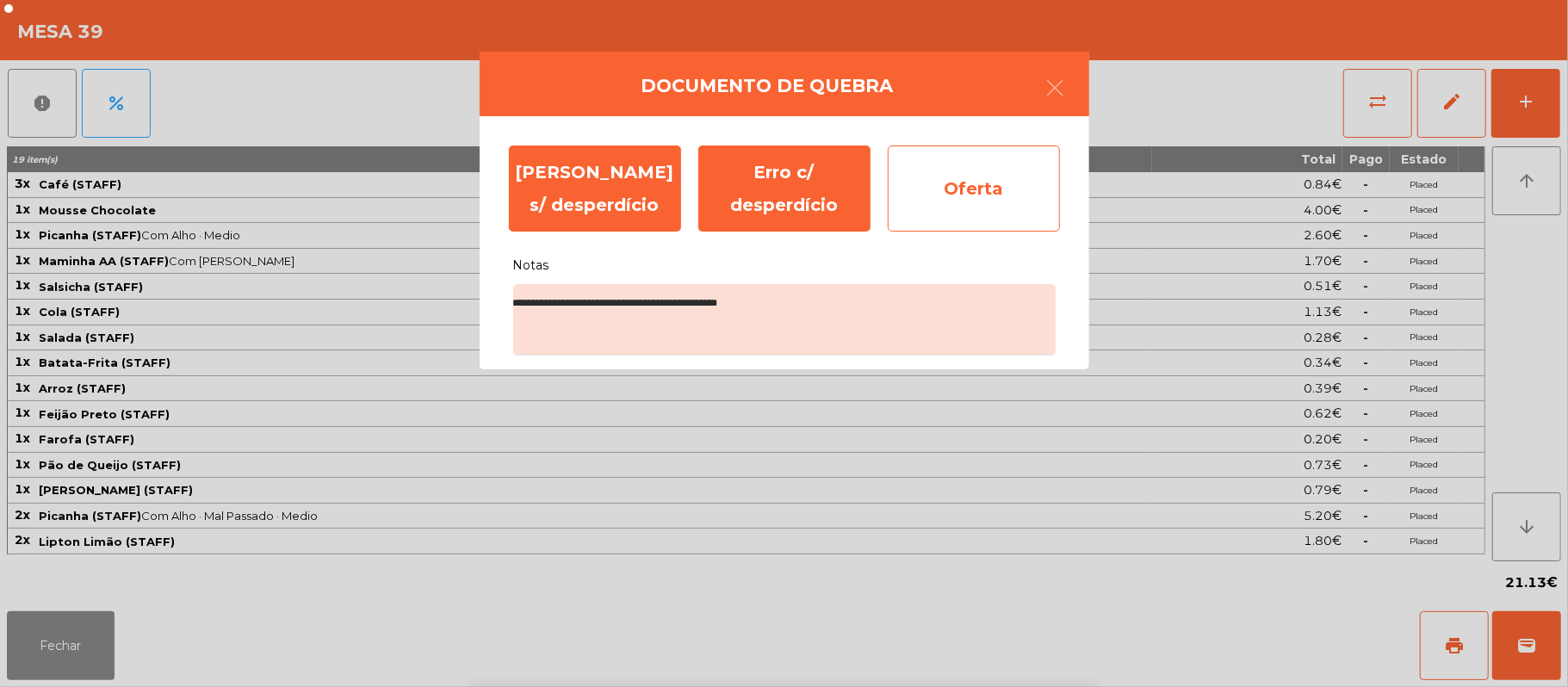
click at [1009, 188] on div "Oferta" at bounding box center [973, 188] width 172 height 86
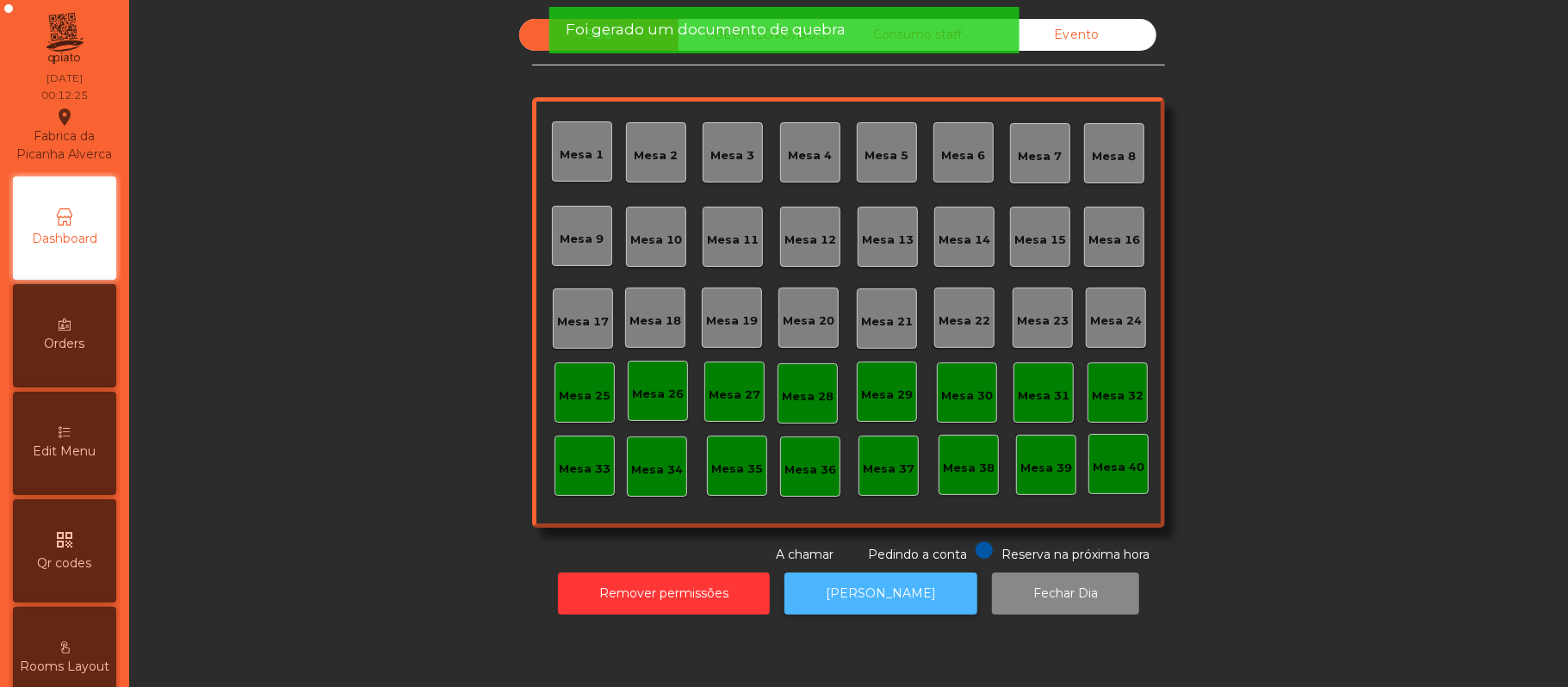
click at [894, 607] on button "[PERSON_NAME]" at bounding box center [880, 593] width 193 height 42
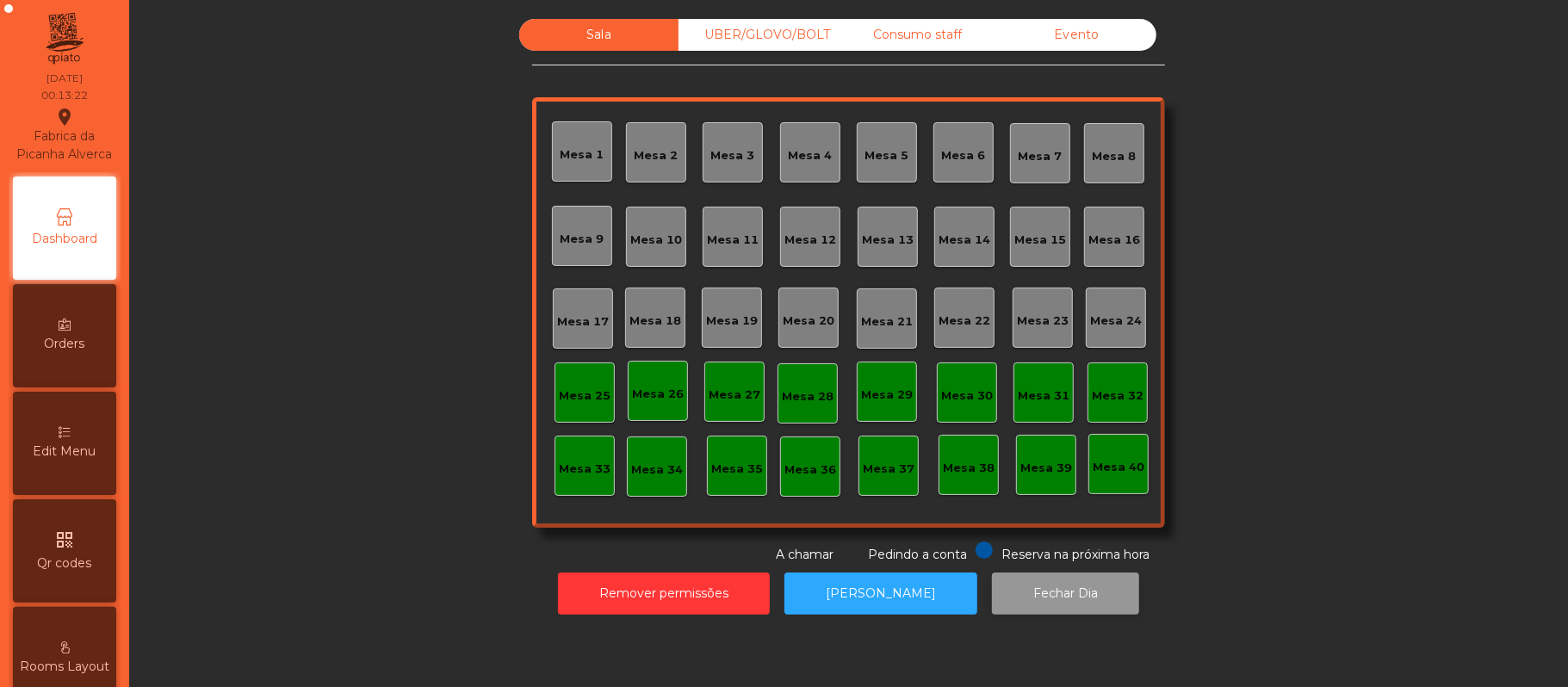
click at [1054, 600] on button "Fechar Dia" at bounding box center [1066, 593] width 147 height 42
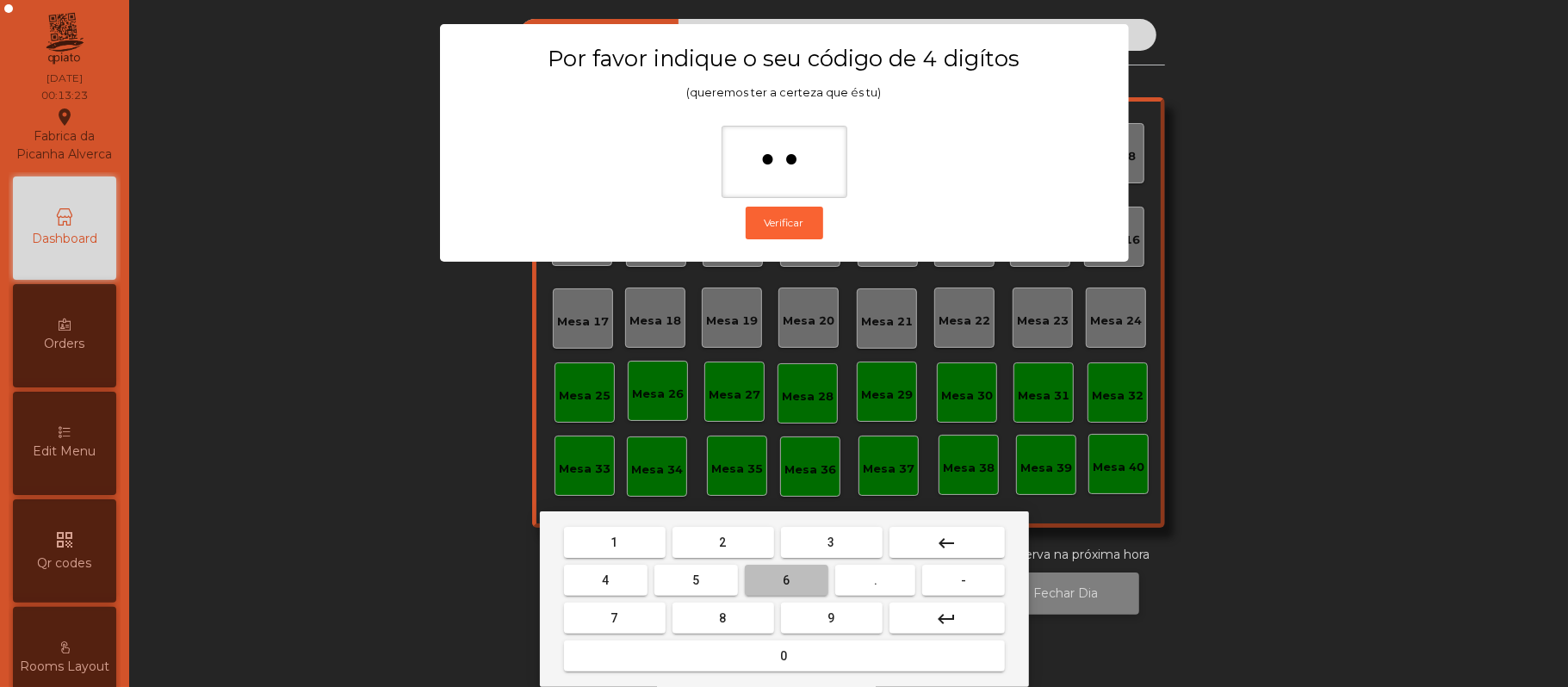
type input "***"
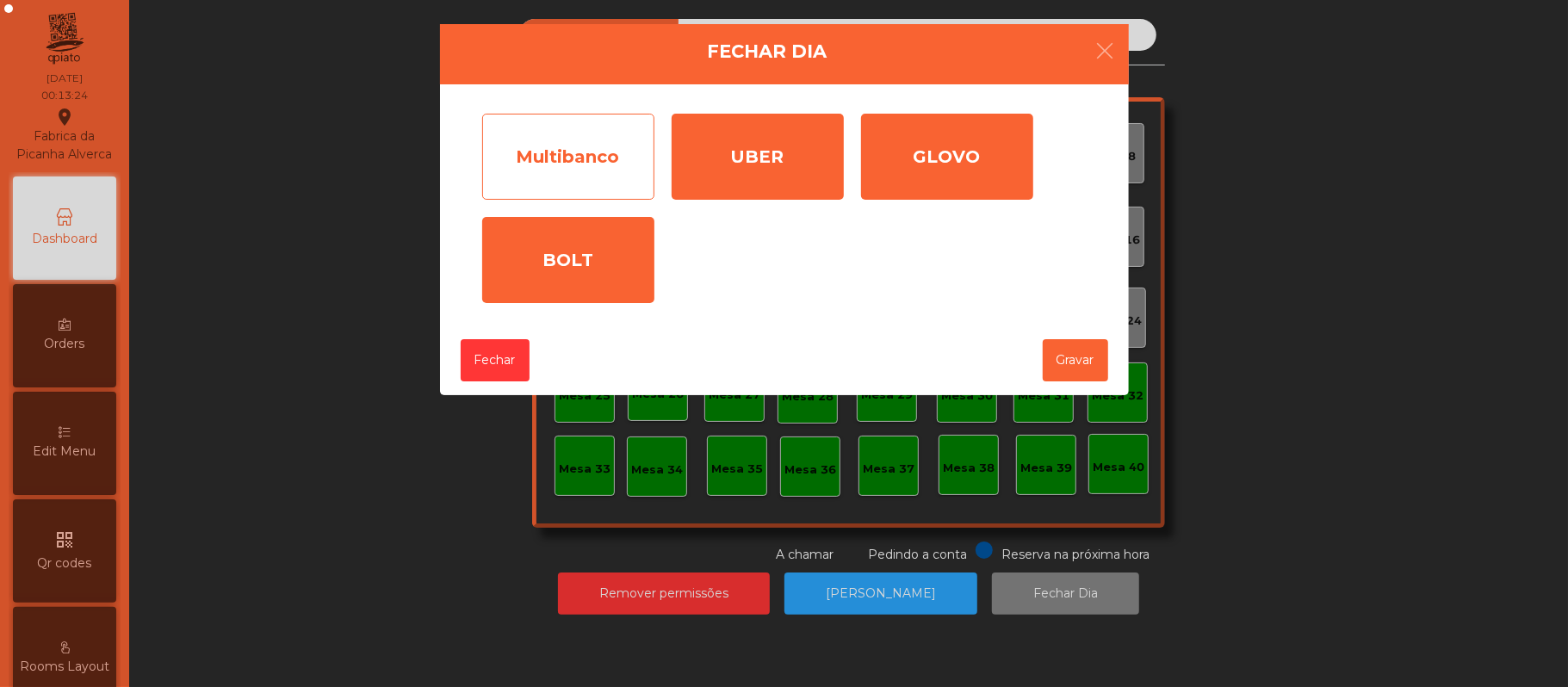
click at [580, 173] on div "Multibanco" at bounding box center [568, 156] width 172 height 86
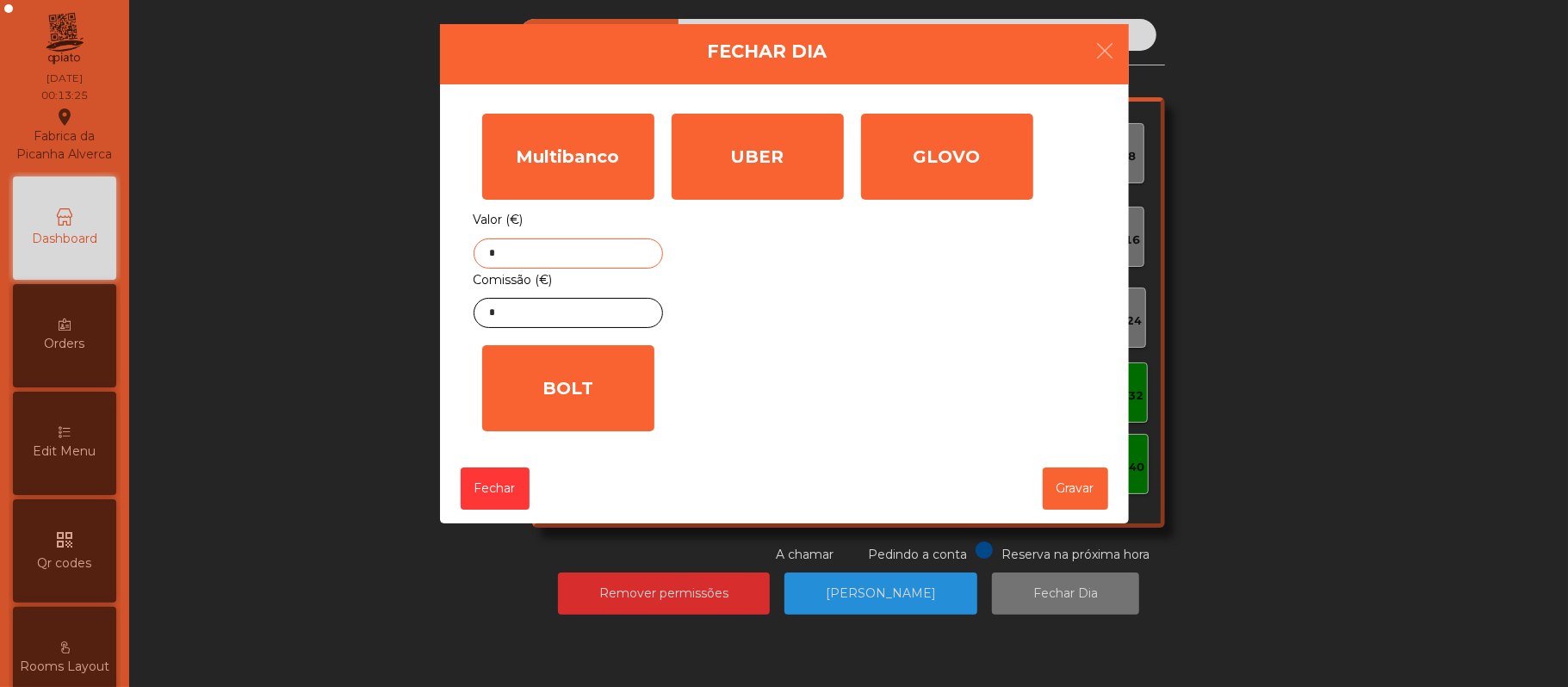
click at [628, 253] on input "*" at bounding box center [568, 253] width 190 height 30
click at [621, 317] on input "*" at bounding box center [568, 312] width 190 height 30
click at [501, 259] on input "********" at bounding box center [568, 253] width 190 height 30
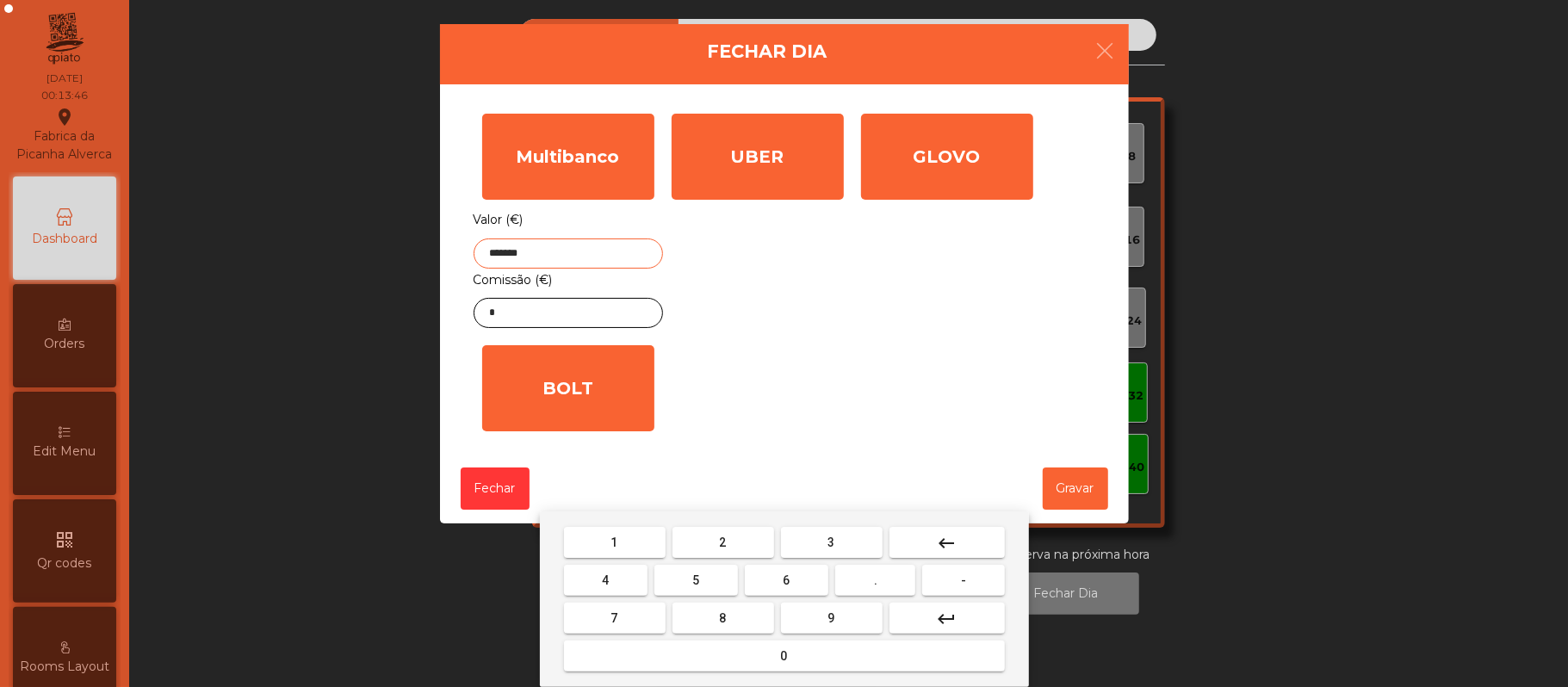
type input "*******"
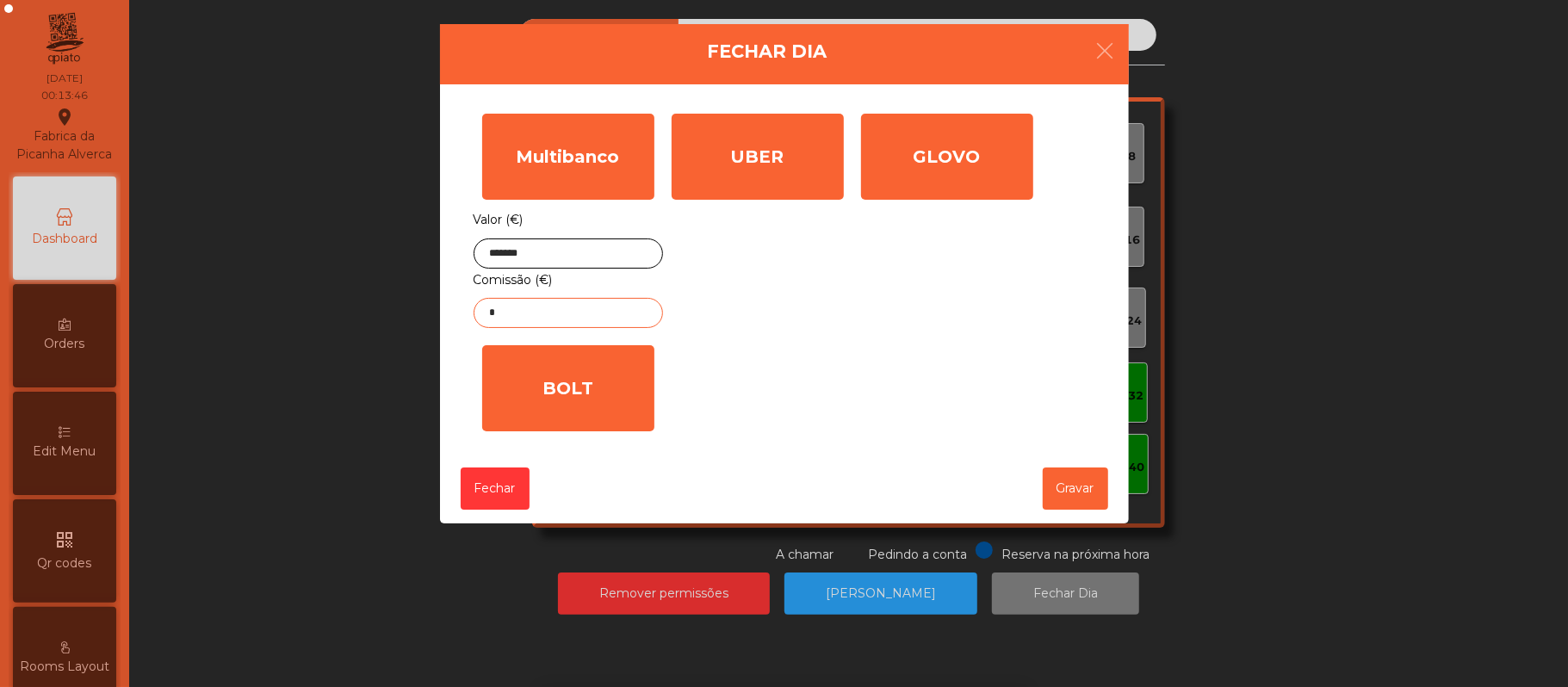
click at [626, 313] on input "*" at bounding box center [568, 312] width 190 height 30
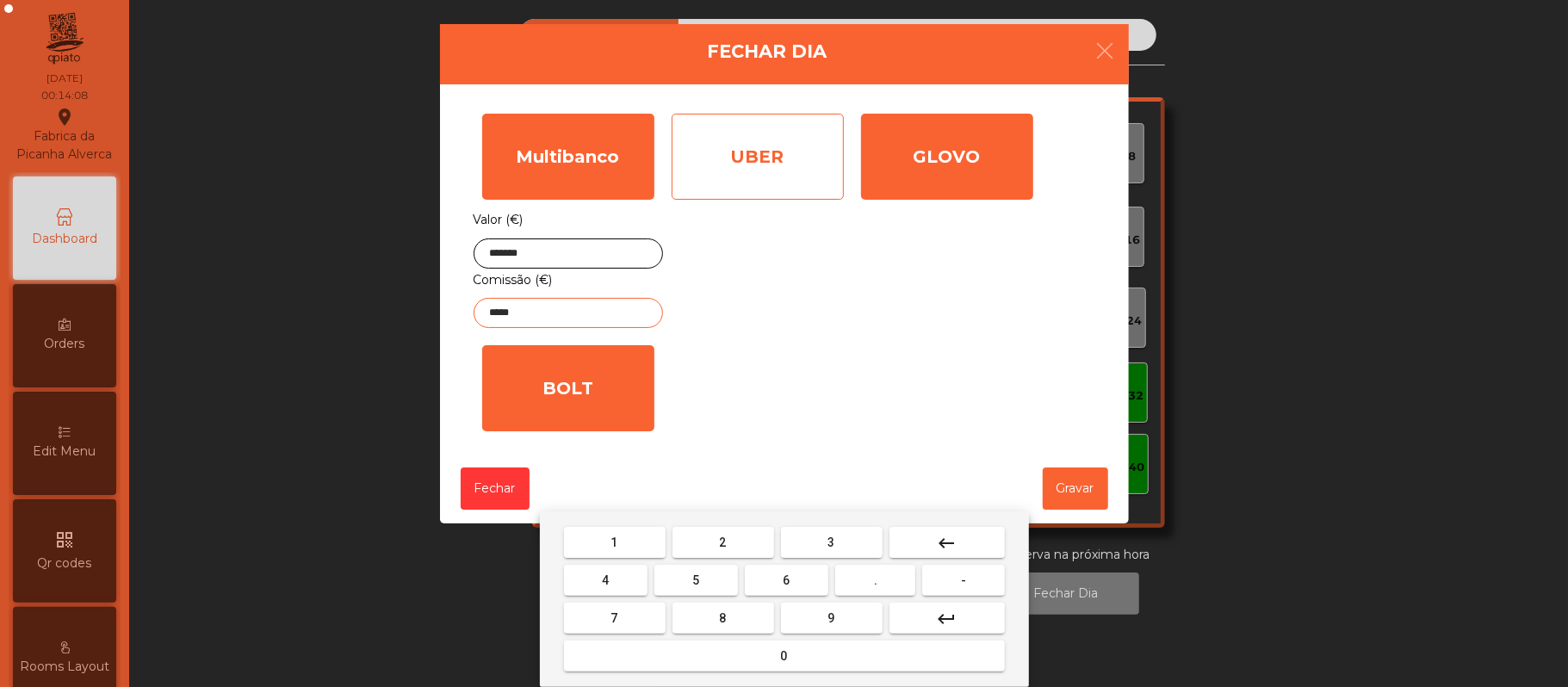
type input "*****"
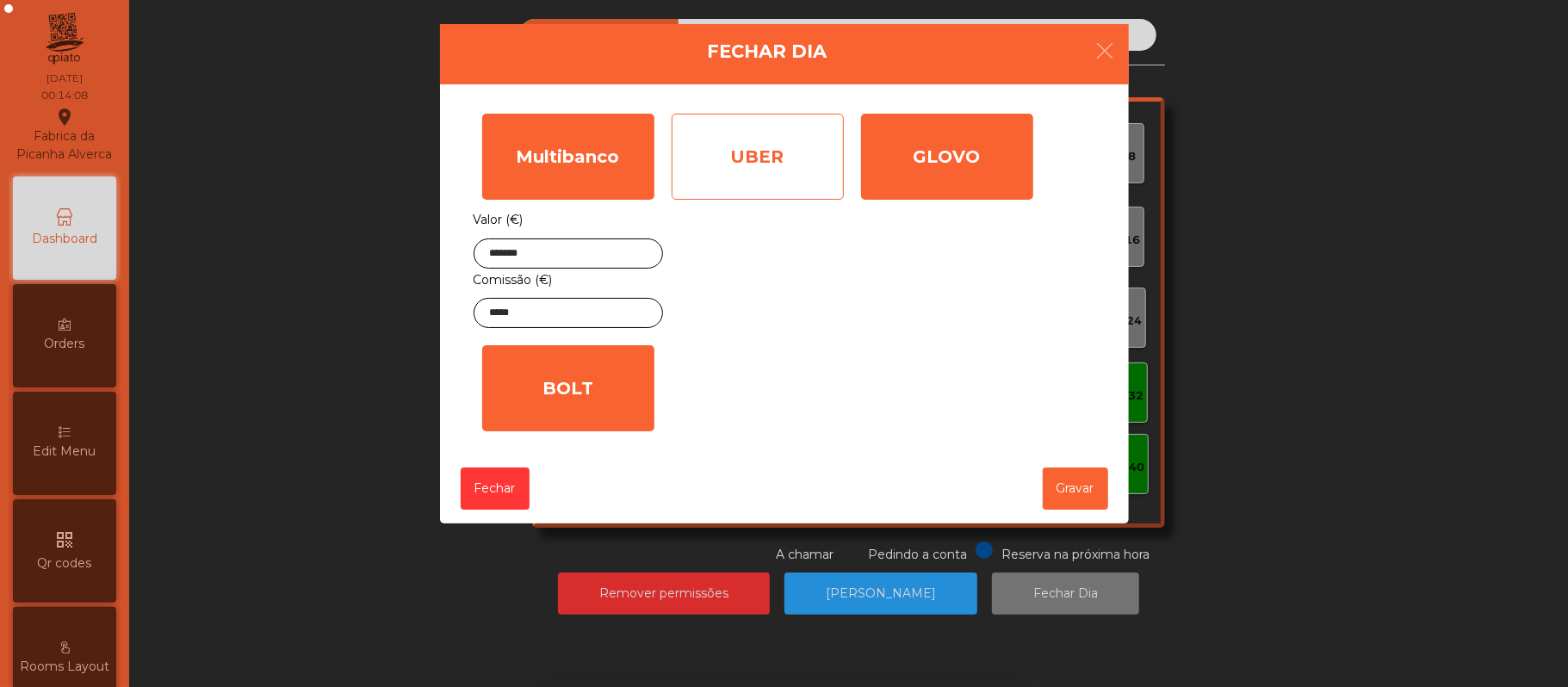
click at [778, 174] on div "UBER" at bounding box center [757, 156] width 172 height 86
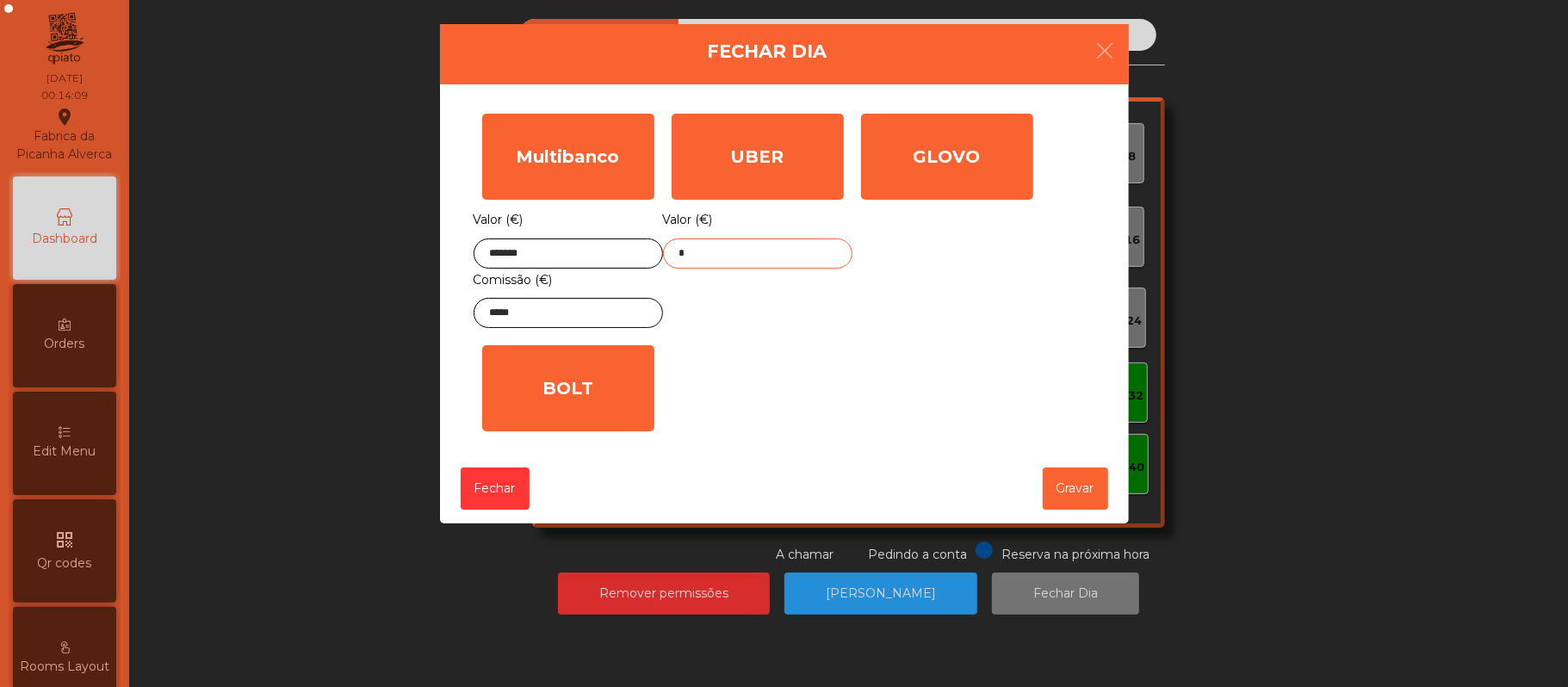
click at [789, 253] on input "*" at bounding box center [758, 253] width 190 height 30
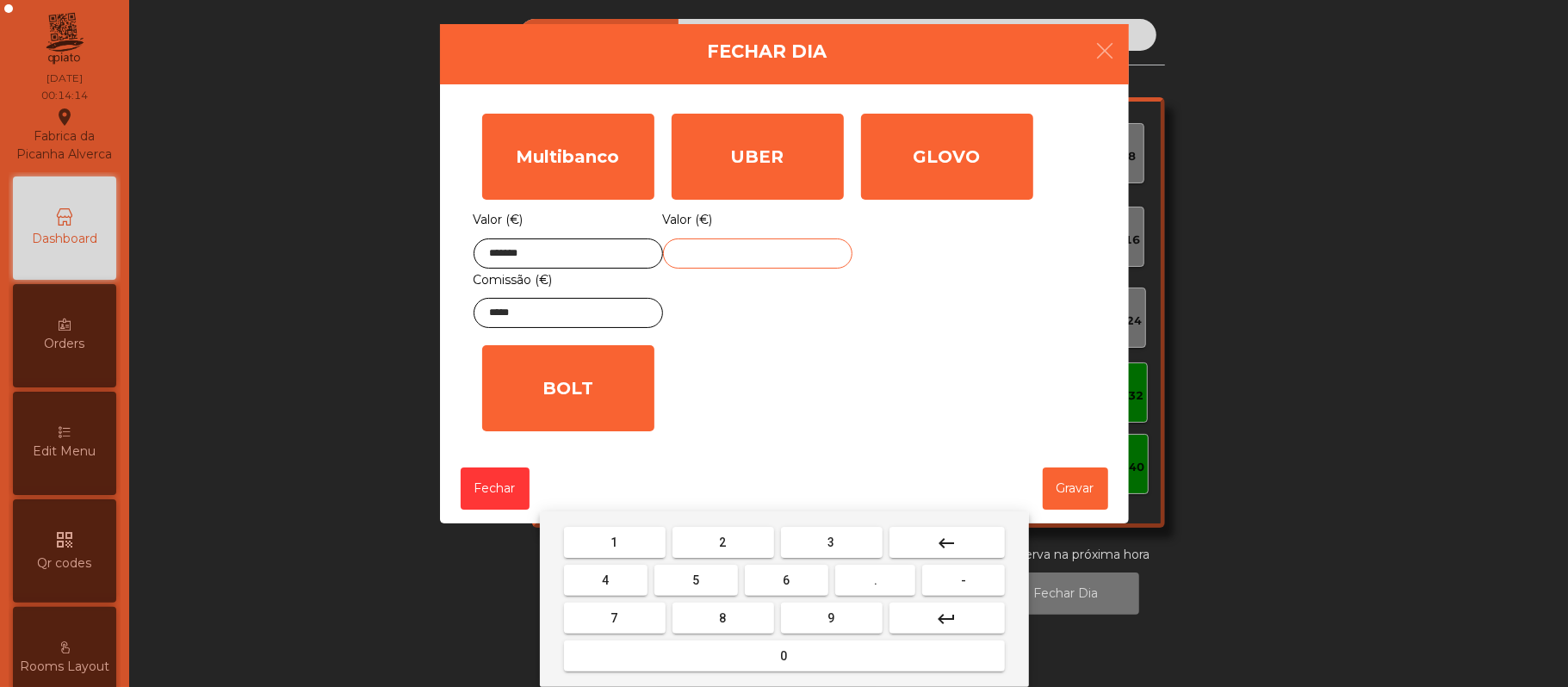
type input "*"
type input "******"
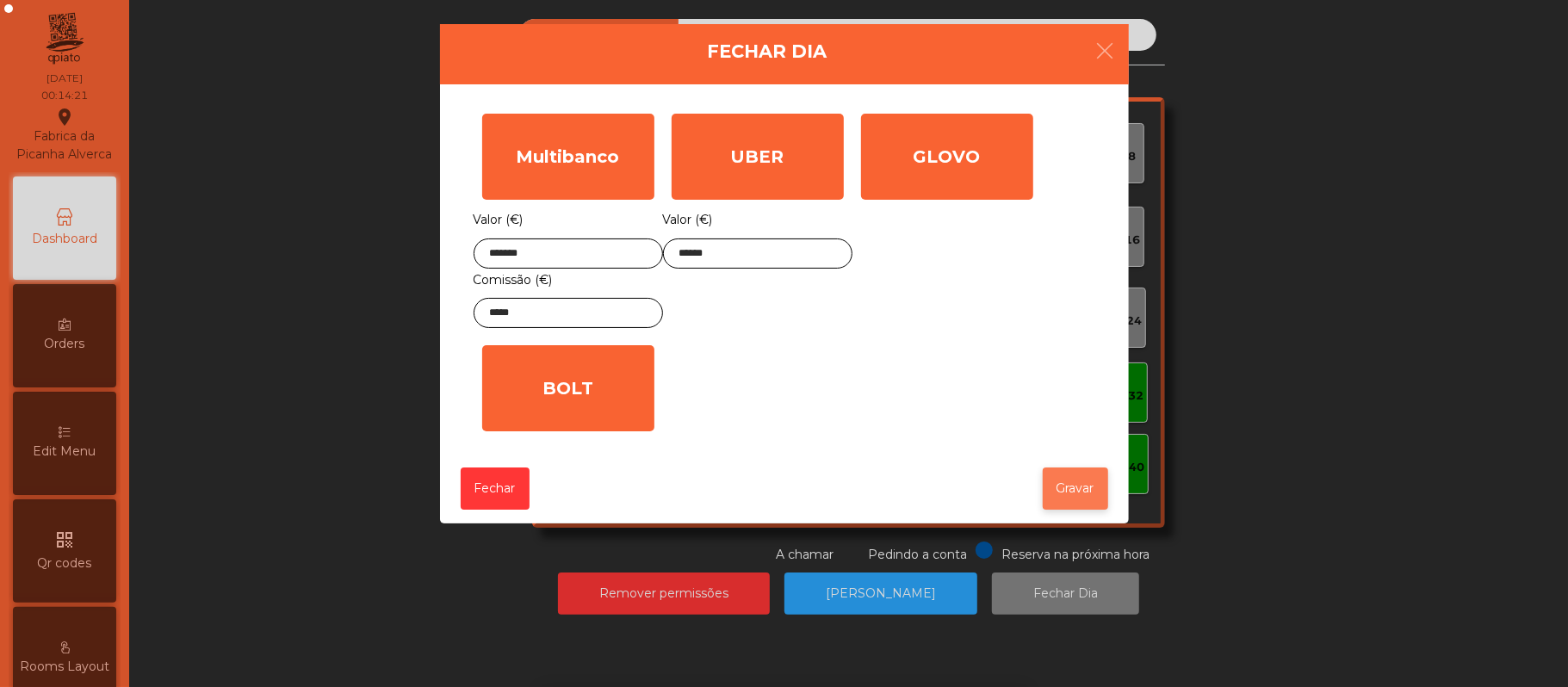
click at [1097, 501] on button "Gravar" at bounding box center [1075, 488] width 65 height 42
